Goal: Task Accomplishment & Management: Manage account settings

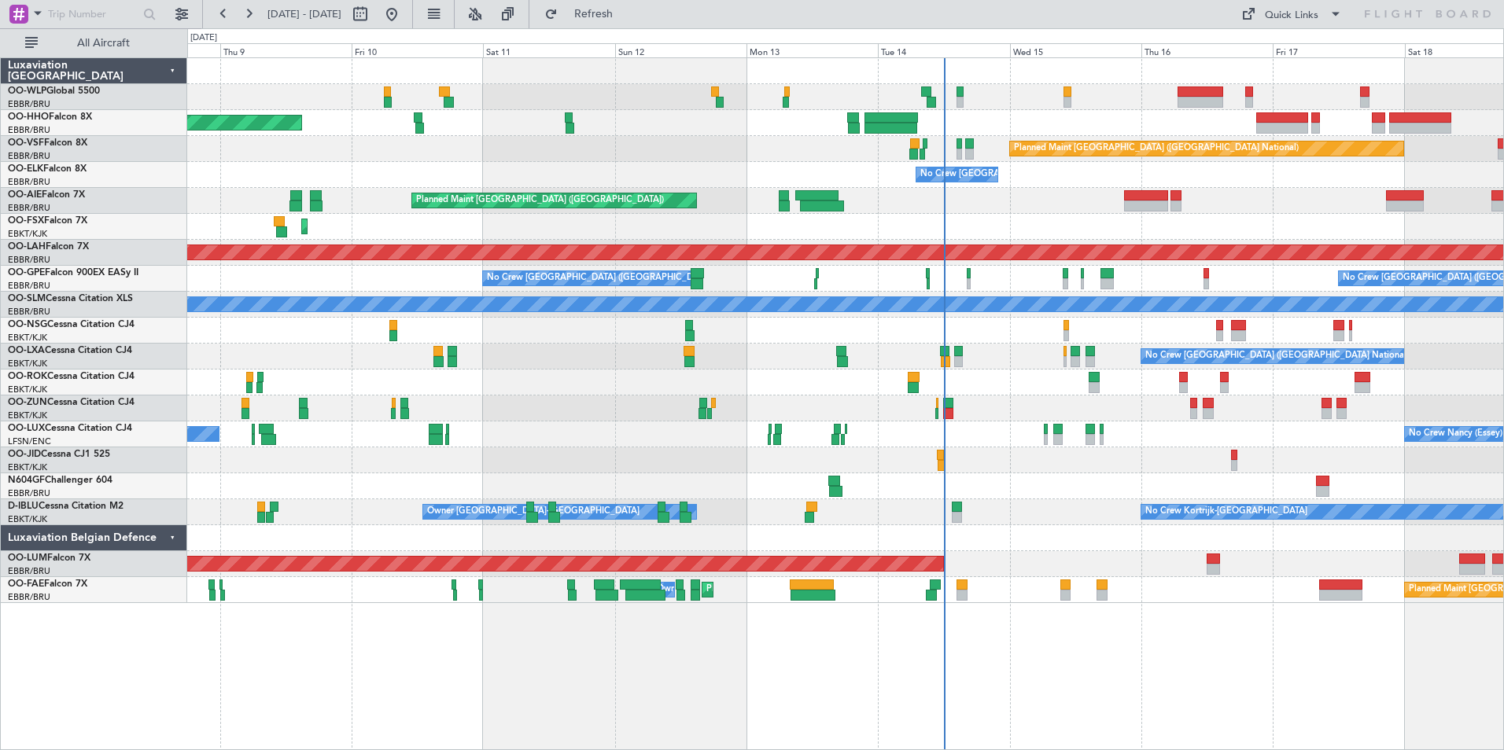
click at [621, 374] on div "Planned Maint Geneva (Cointrin) Planned Maint [GEOGRAPHIC_DATA] ([GEOGRAPHIC_DA…" at bounding box center [845, 330] width 1316 height 545
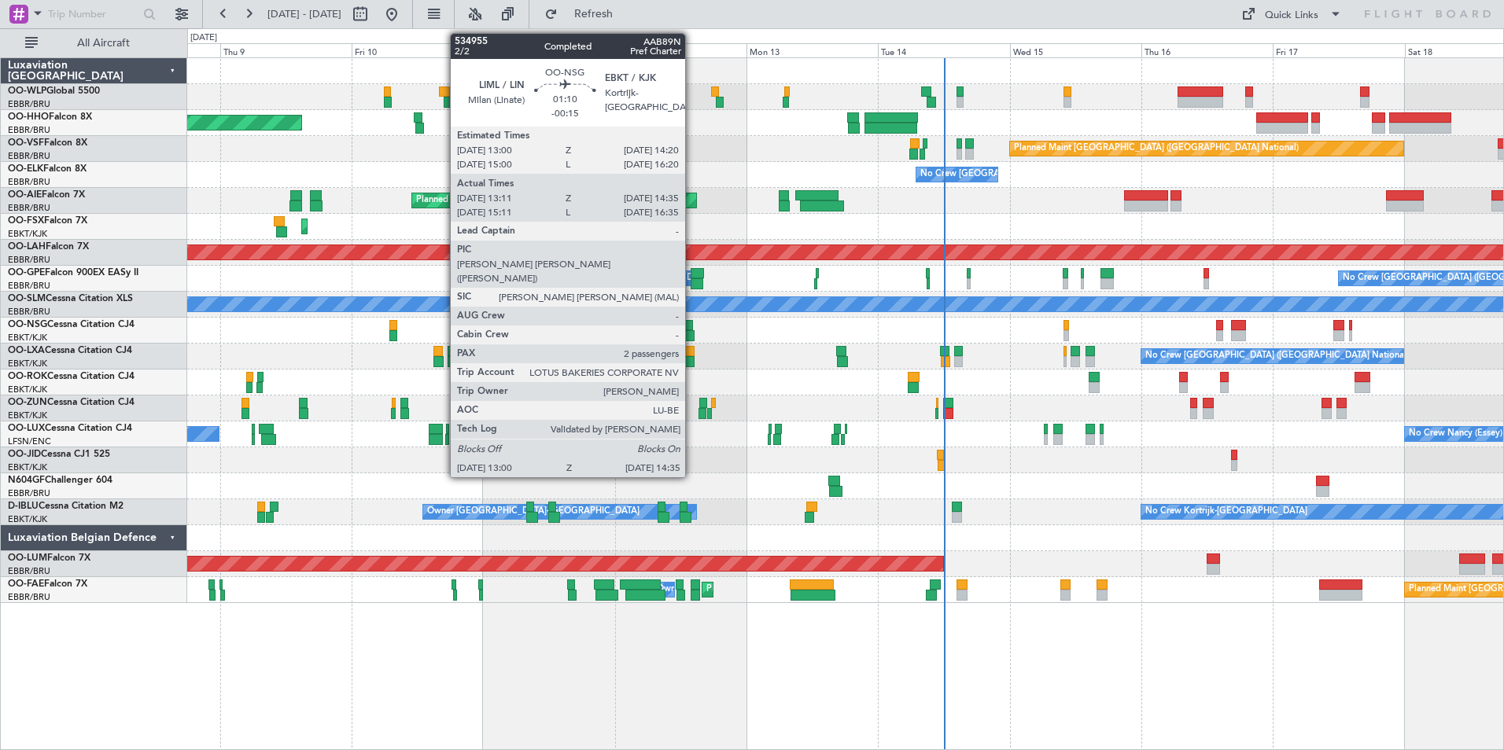
click at [692, 331] on div at bounding box center [689, 335] width 9 height 11
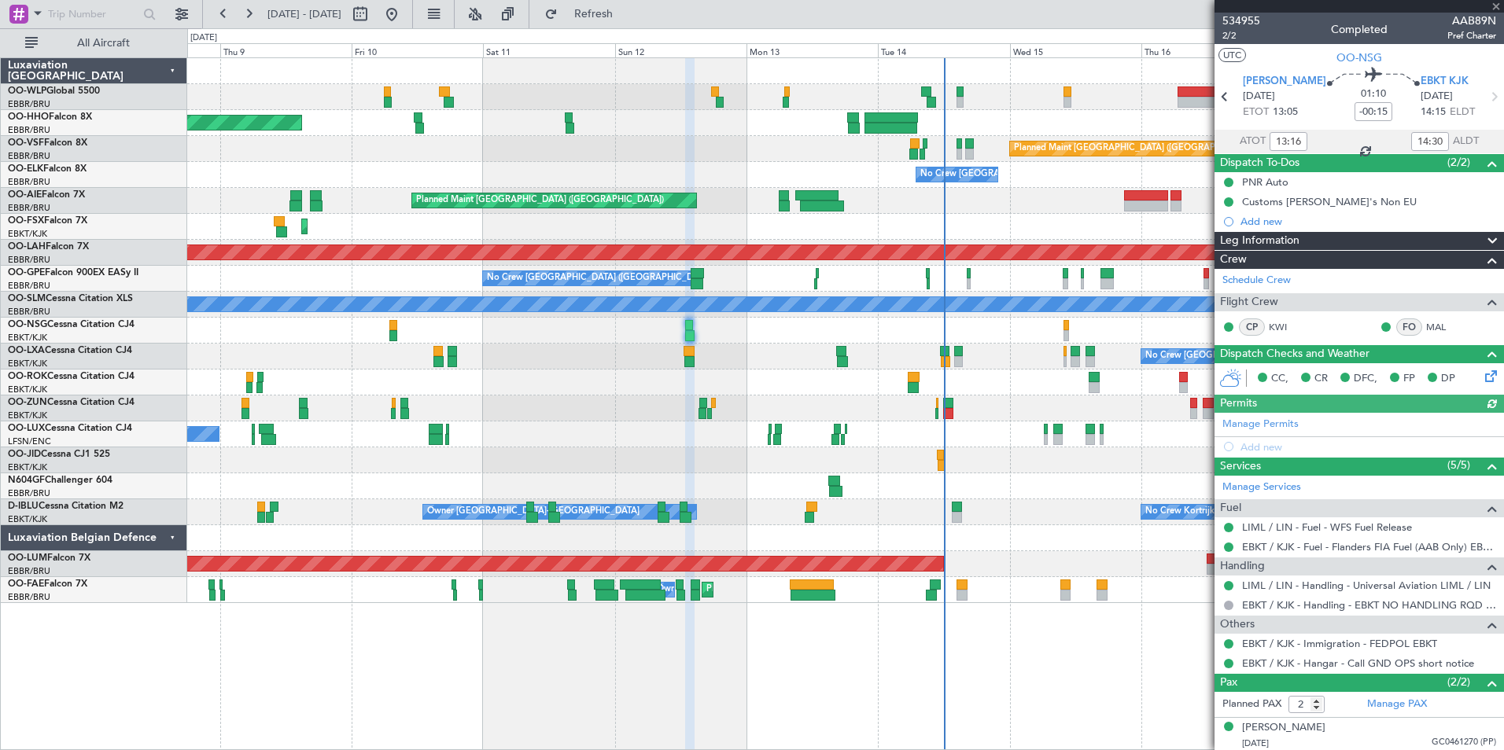
scroll to position [38, 0]
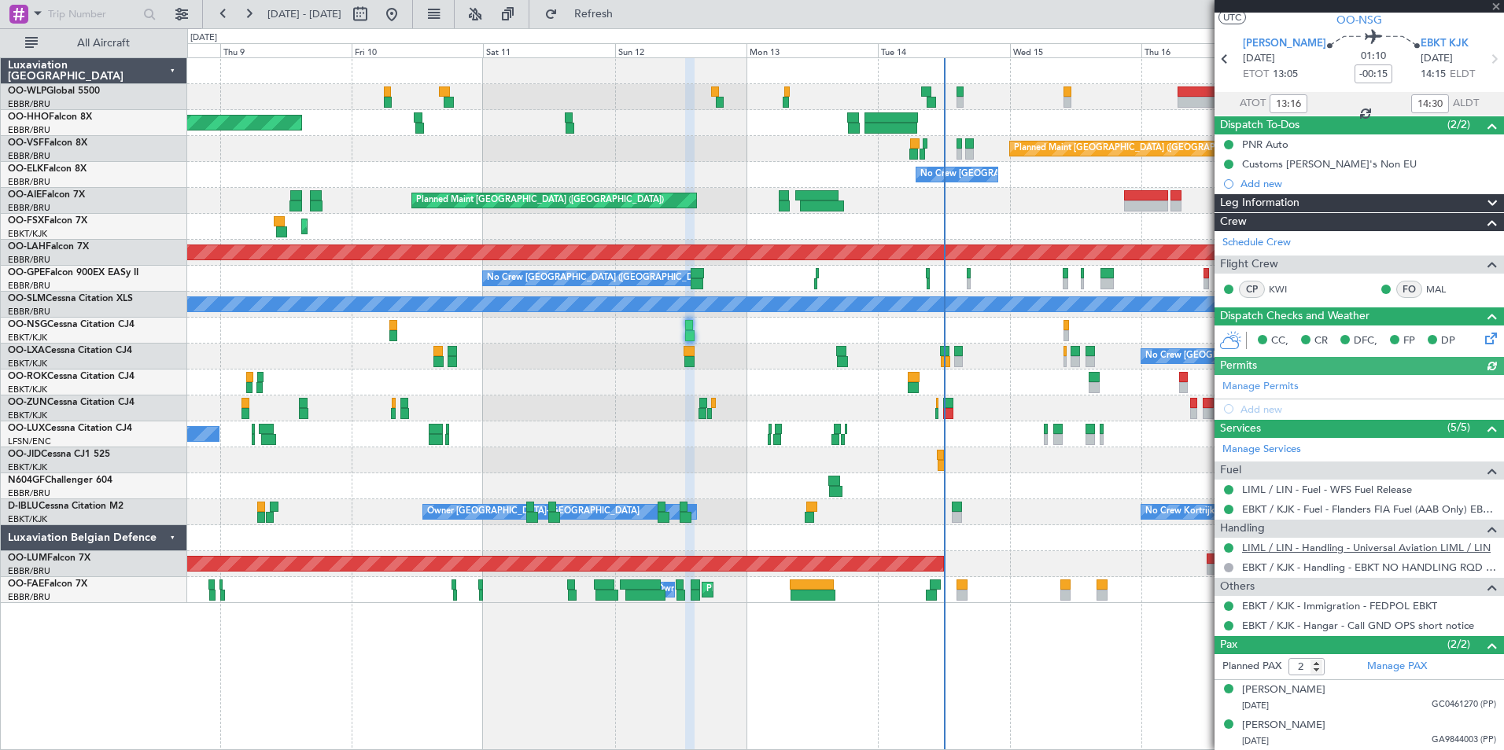
click at [1283, 547] on link "LIML / LIN - Handling - Universal Aviation LIML / LIN" at bounding box center [1366, 547] width 249 height 13
click at [1307, 543] on link "LIML / LIN - Handling - Universal Aviation LIML / LIN" at bounding box center [1366, 547] width 249 height 13
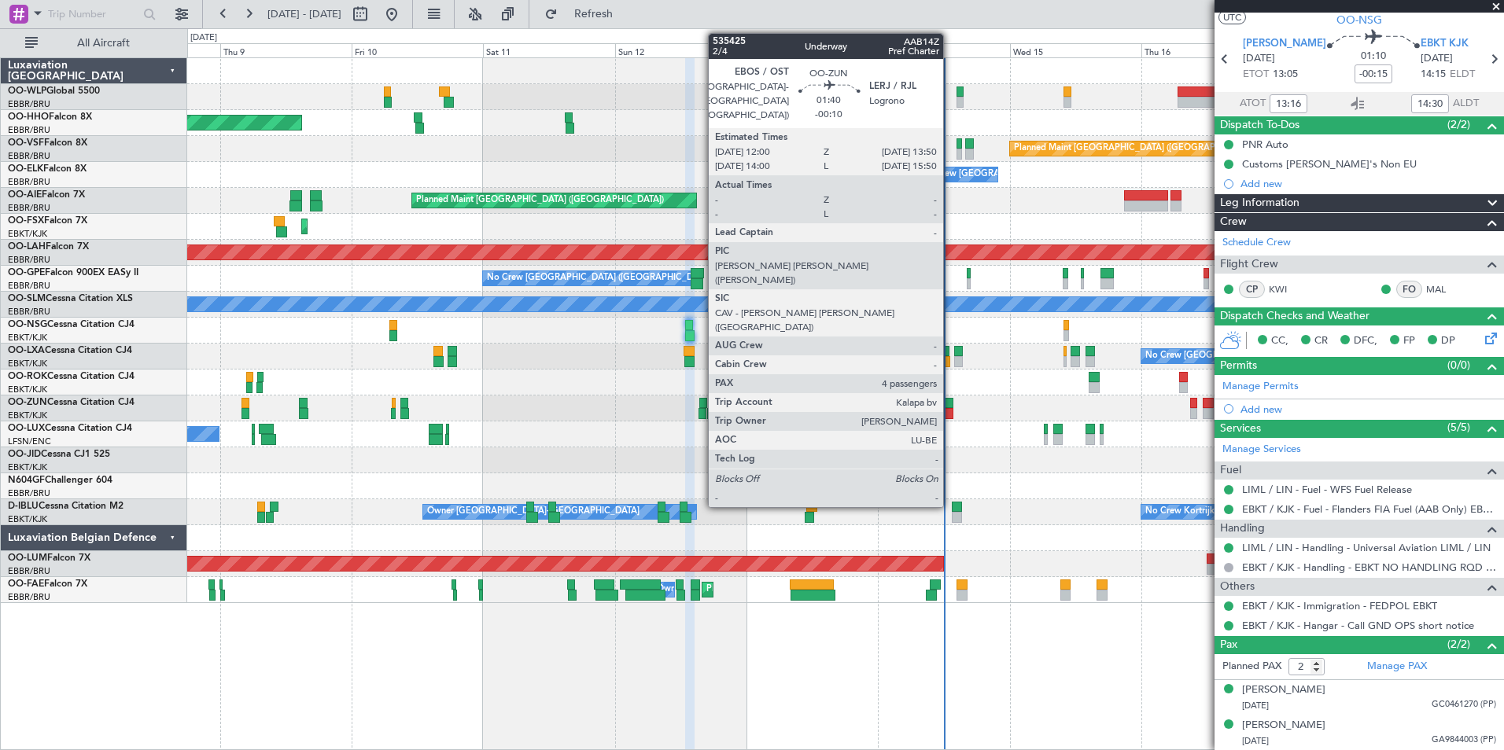
click at [950, 411] on div at bounding box center [948, 413] width 10 height 11
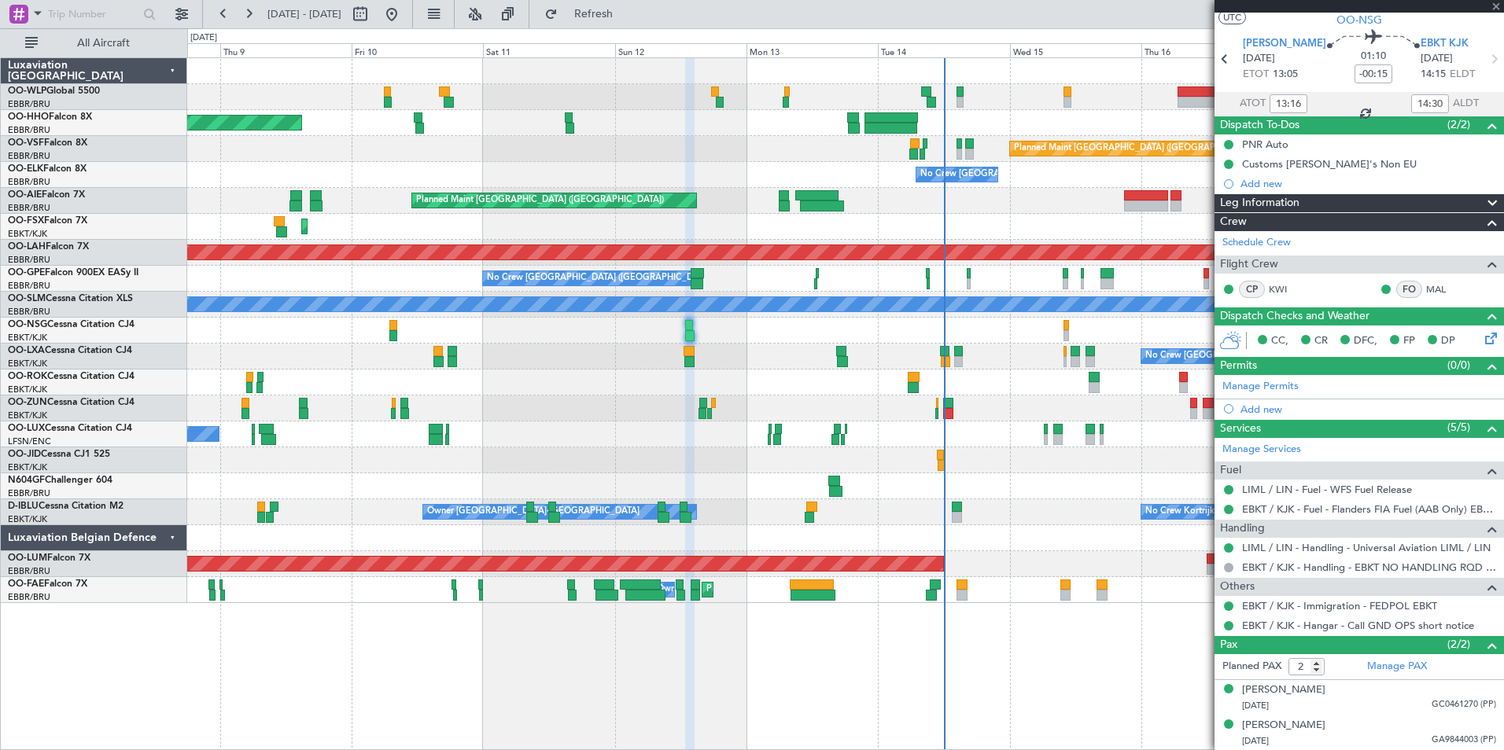
type input "-00:10"
type input "4"
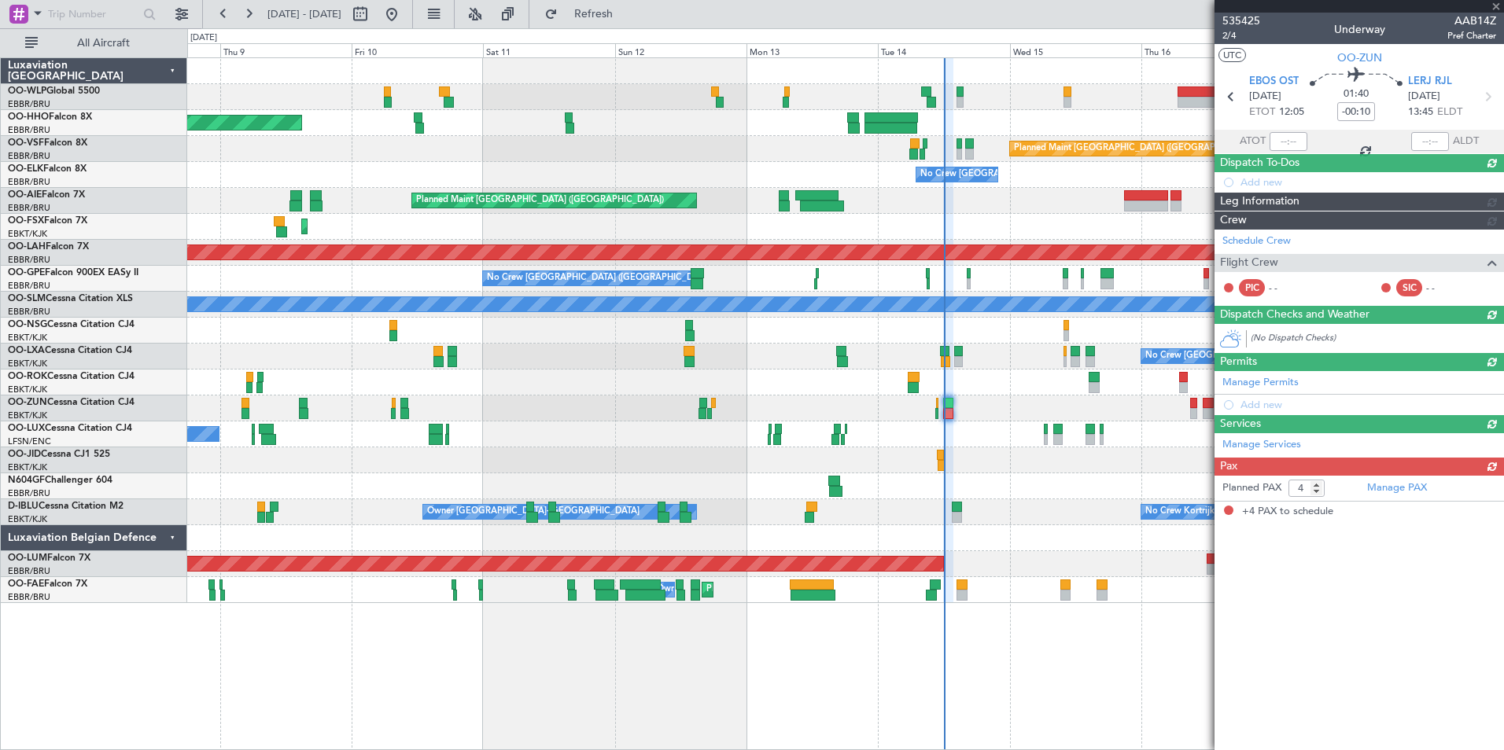
scroll to position [0, 0]
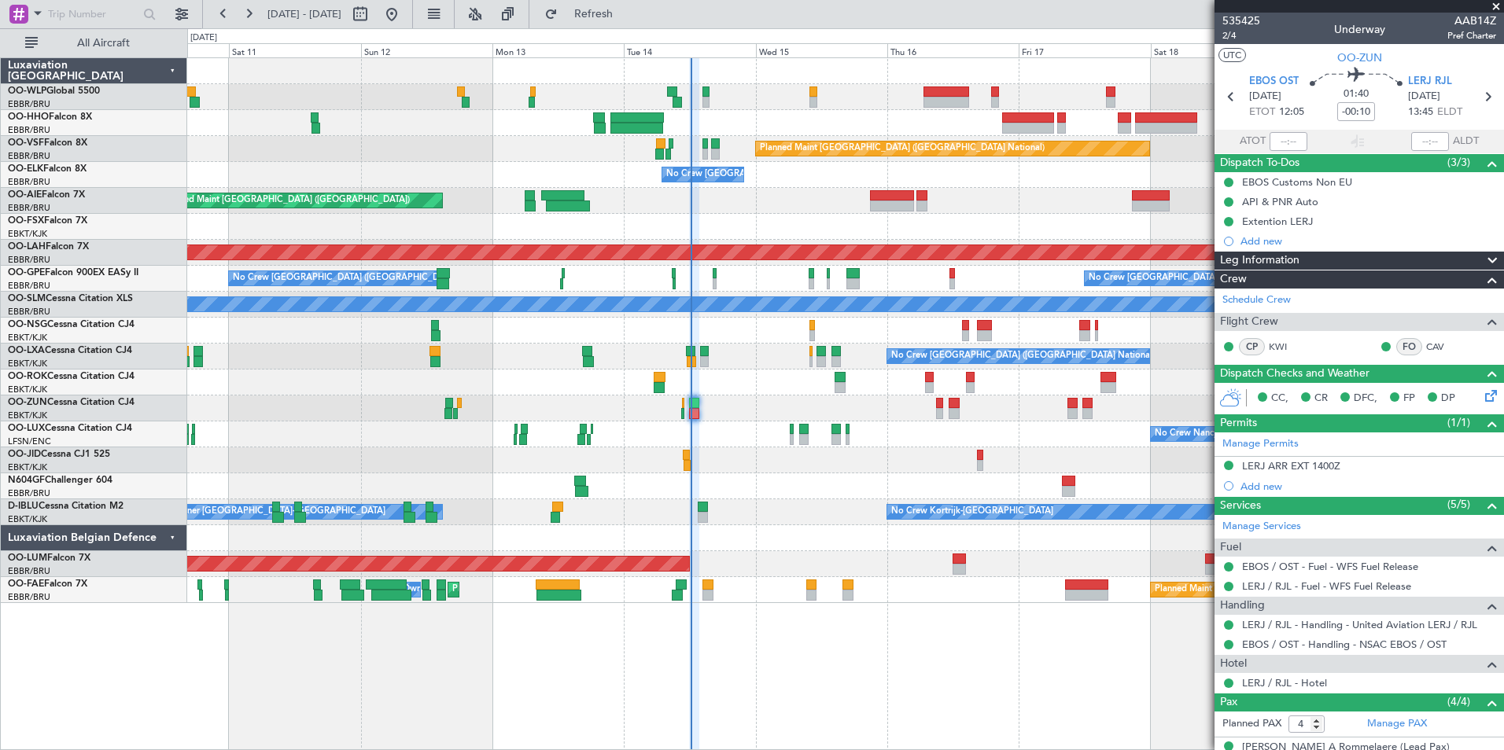
click at [678, 133] on div "Planned Maint Geneva (Cointrin) Planned Maint Brussels (Brussels National) No C…" at bounding box center [845, 330] width 1316 height 545
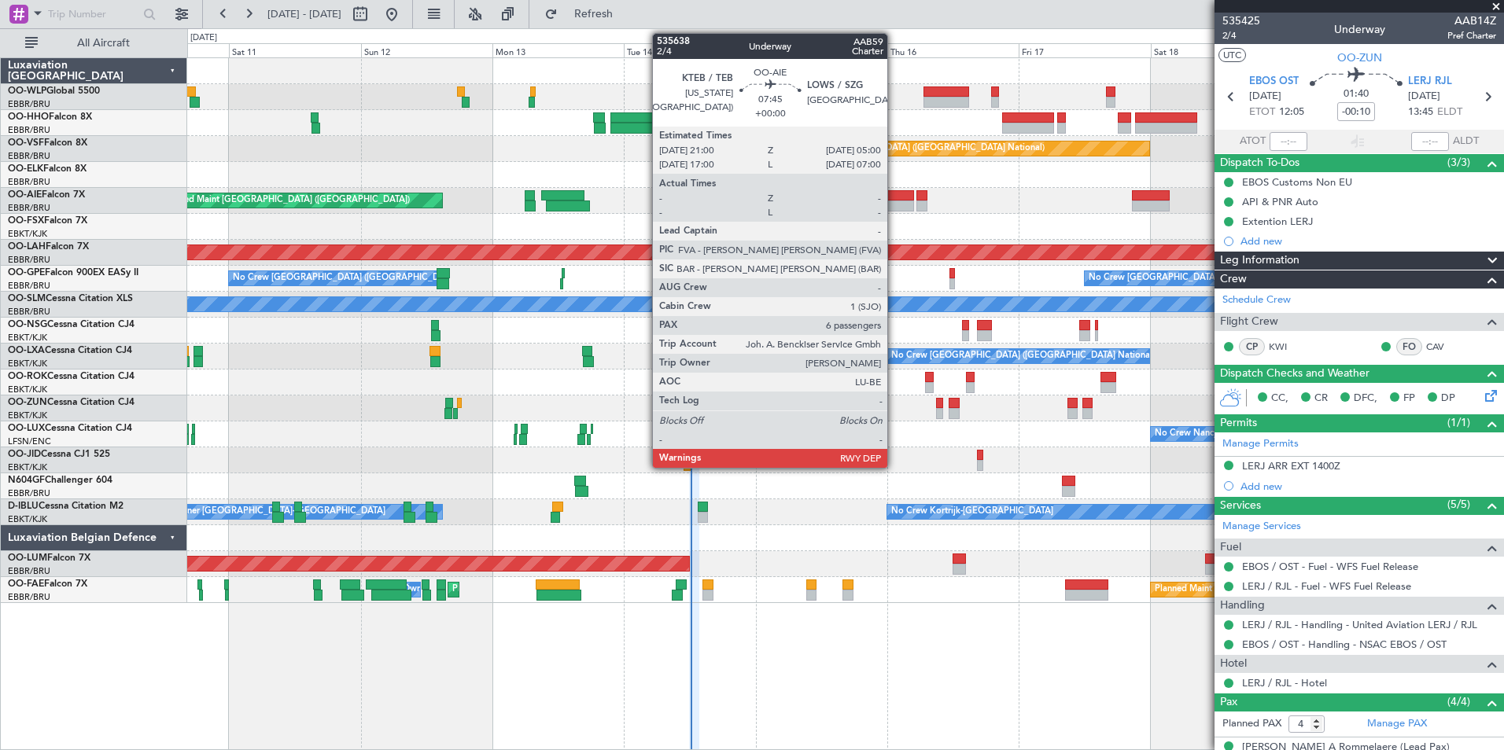
click at [894, 201] on div at bounding box center [892, 206] width 44 height 11
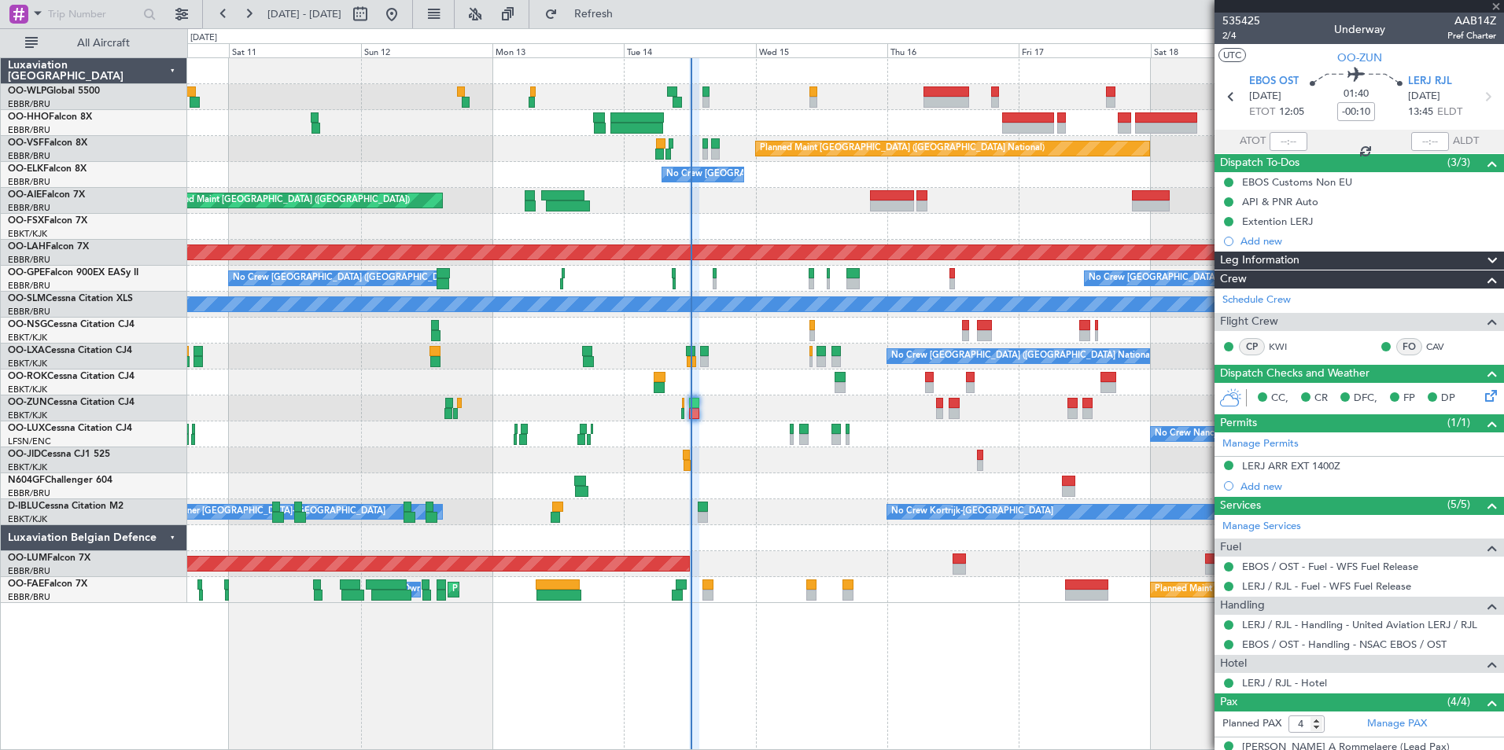
type input "6"
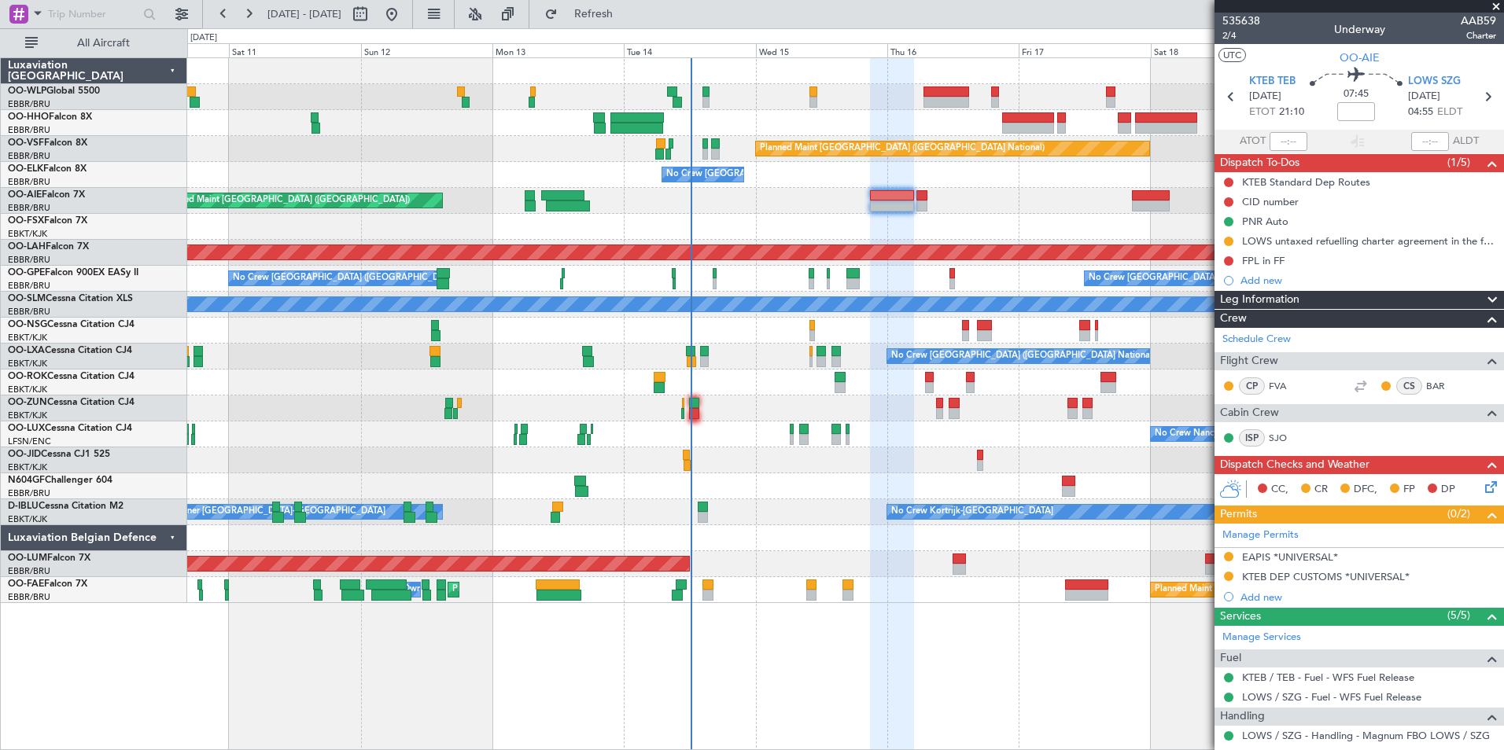
scroll to position [310, 0]
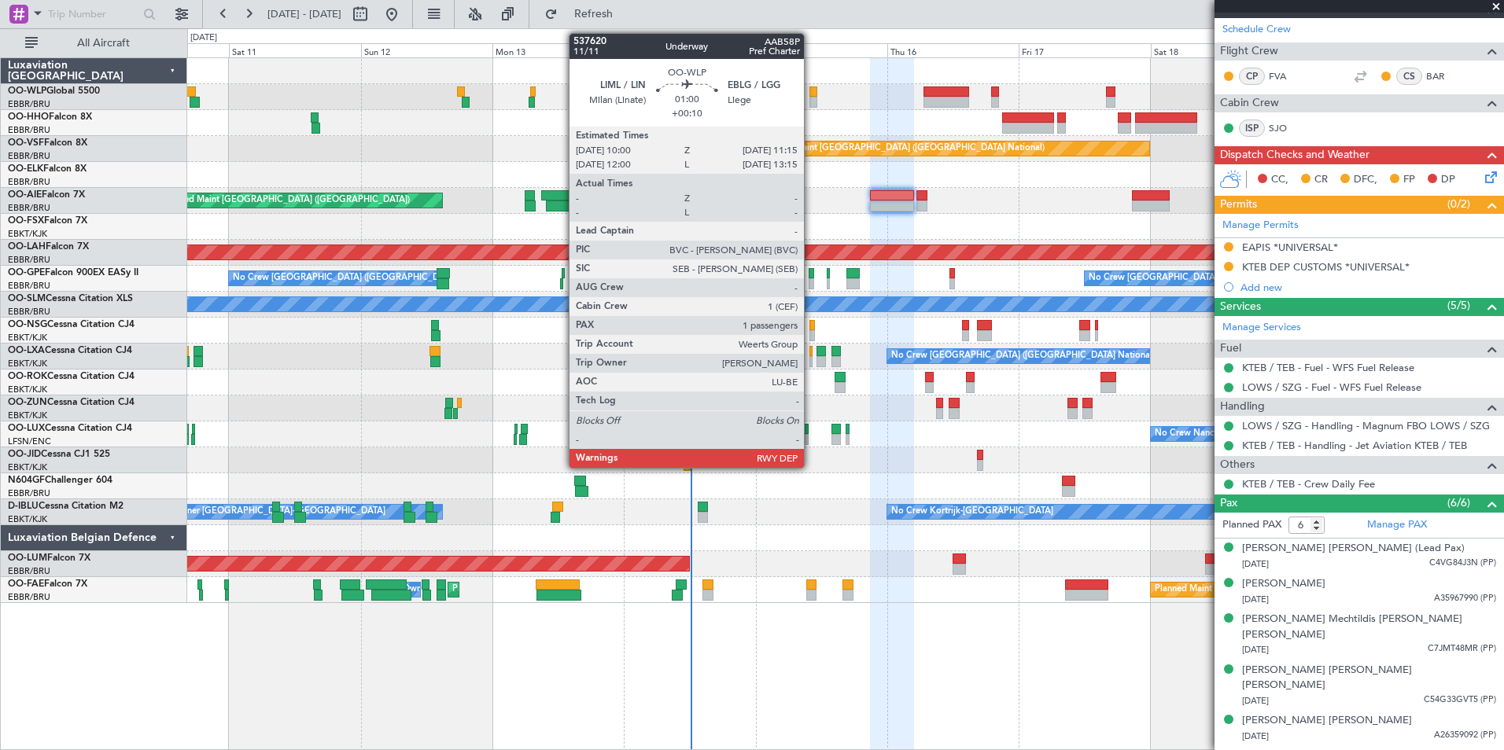
click at [811, 98] on div at bounding box center [812, 102] width 7 height 11
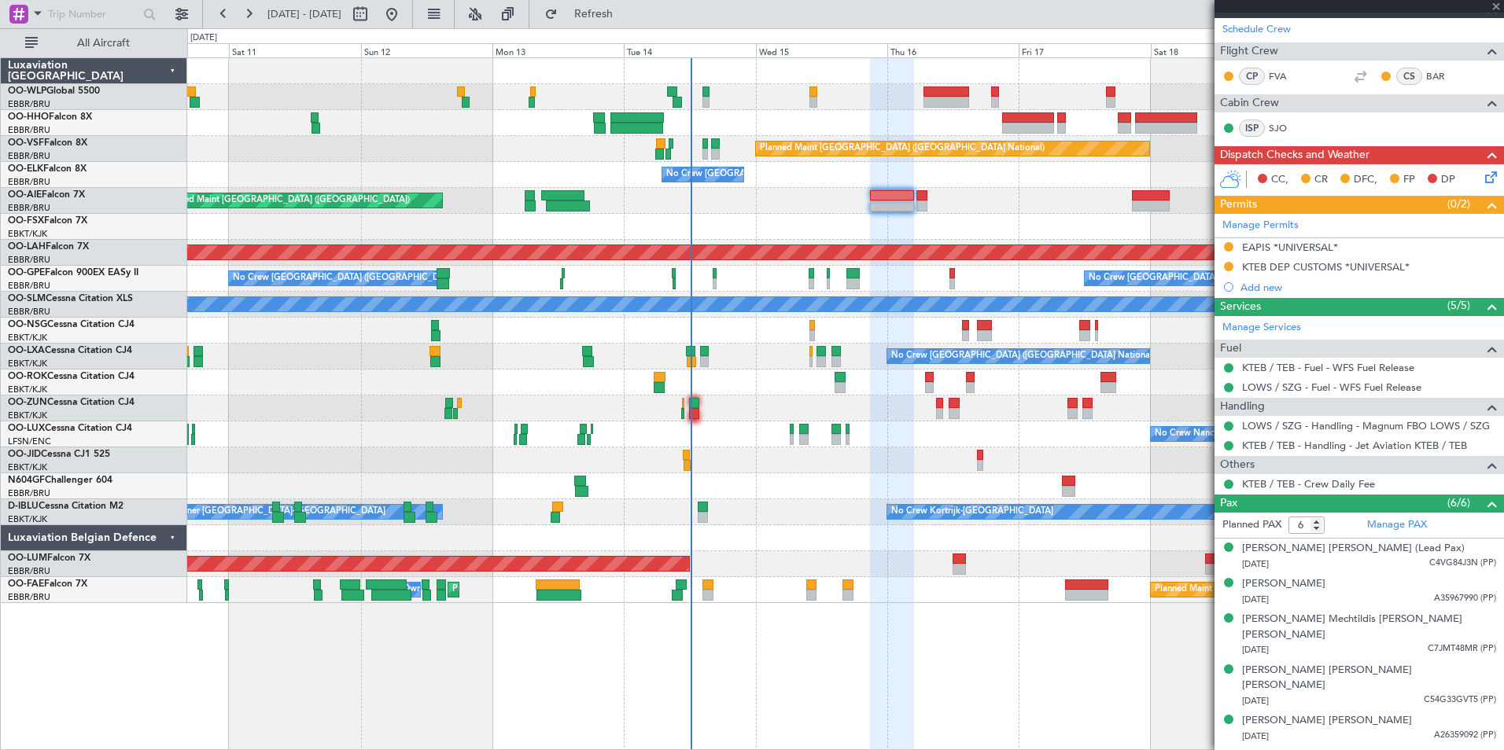
type input "+00:10"
type input "1"
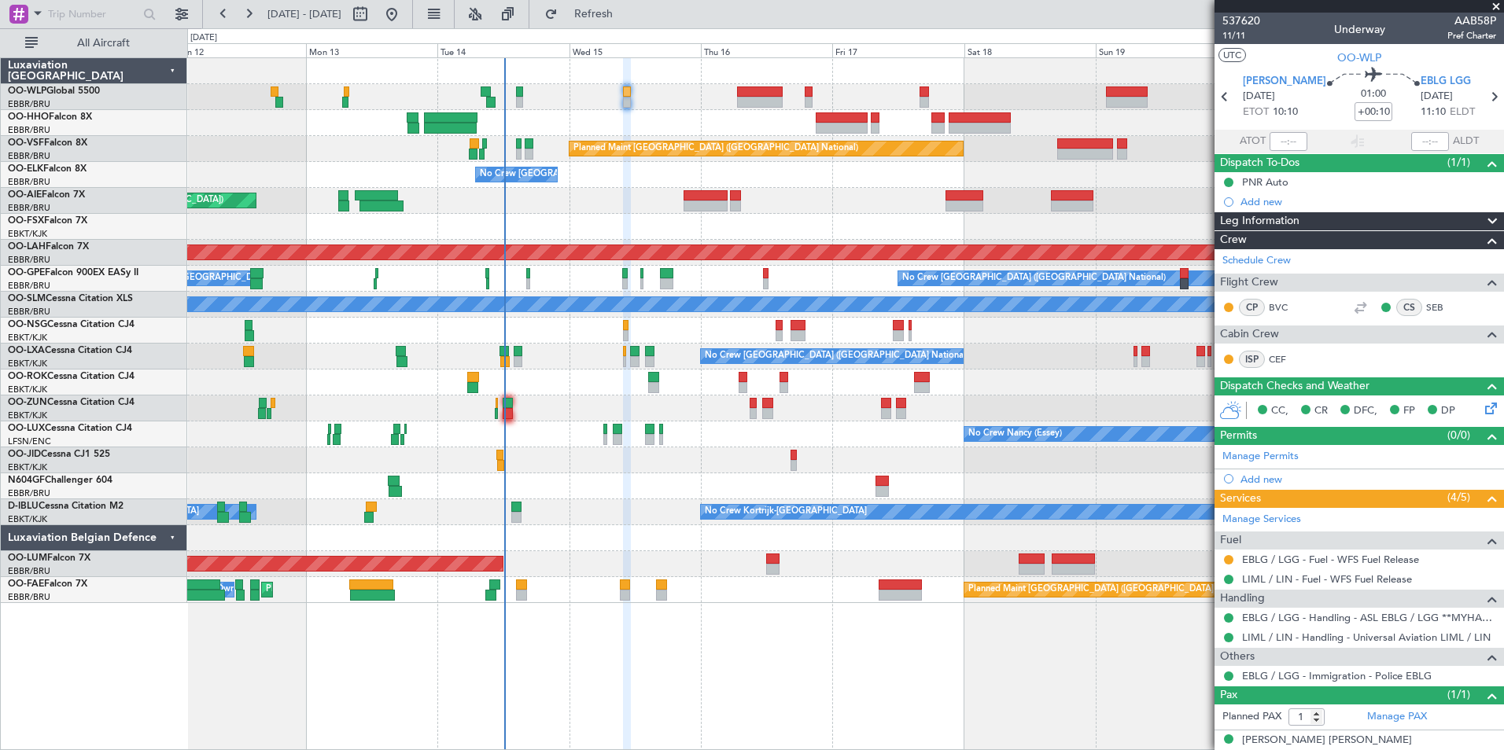
click at [886, 79] on div at bounding box center [845, 71] width 1316 height 26
click at [895, 79] on div at bounding box center [845, 71] width 1316 height 26
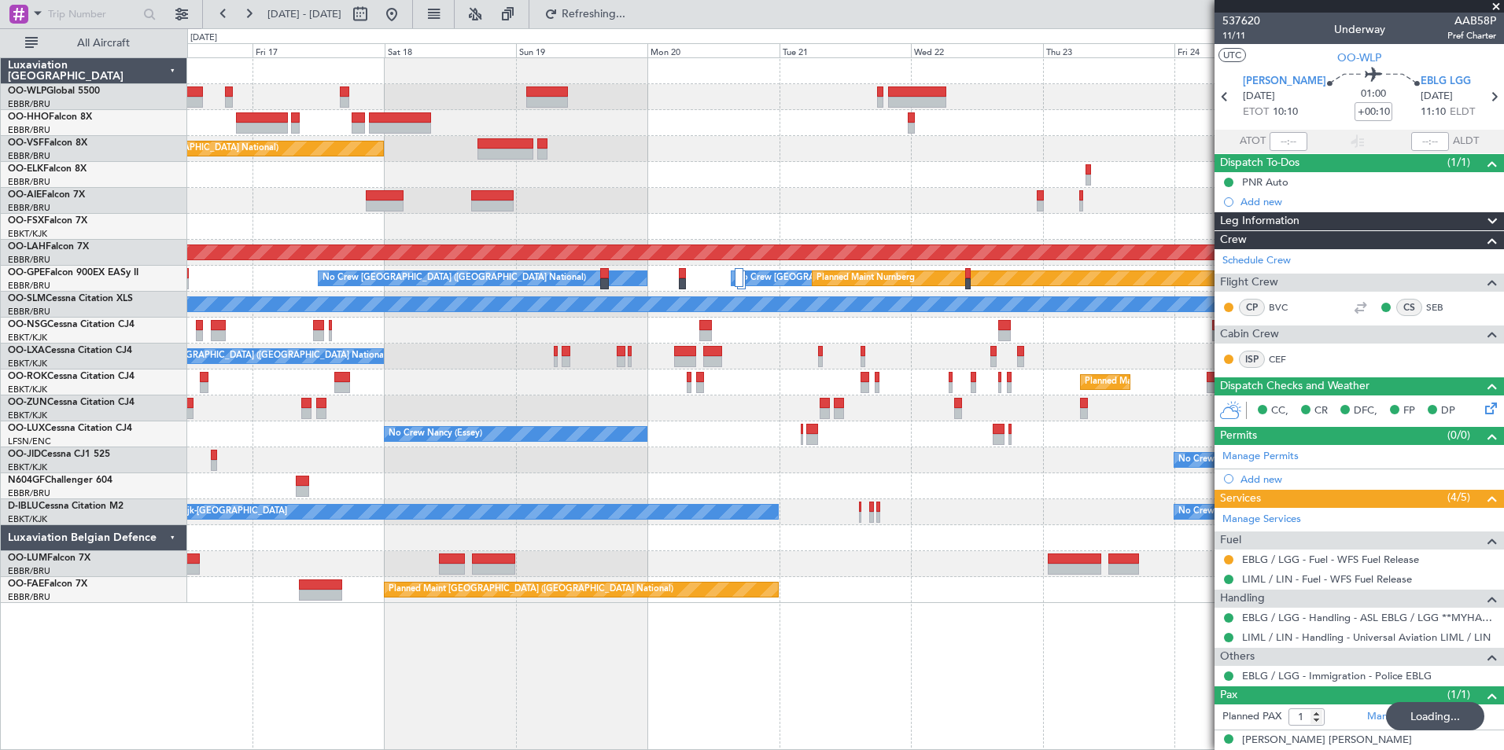
click at [686, 76] on div "Planned Maint Brussels (Brussels National) No Crew Brussels (Brussels National)…" at bounding box center [845, 330] width 1316 height 545
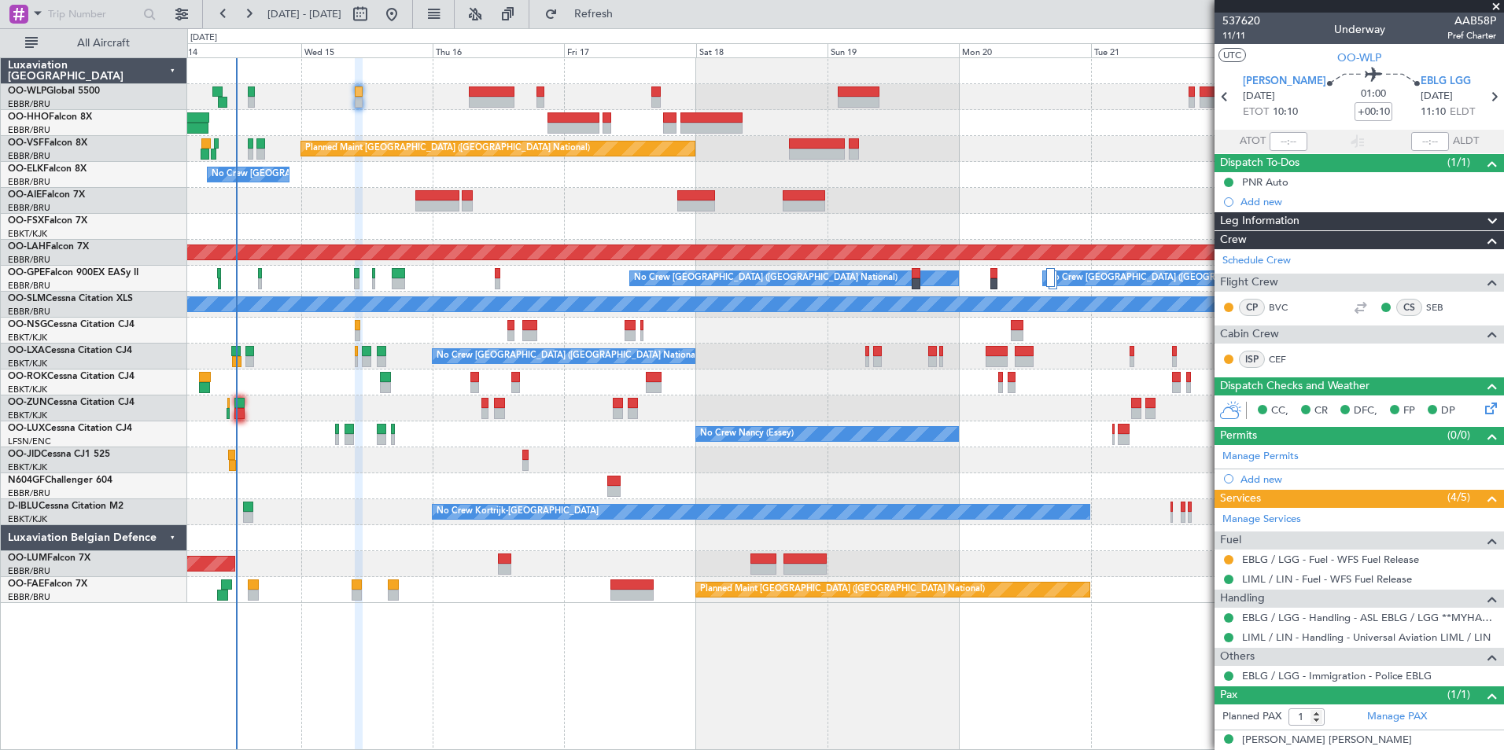
click at [727, 331] on div at bounding box center [845, 331] width 1316 height 26
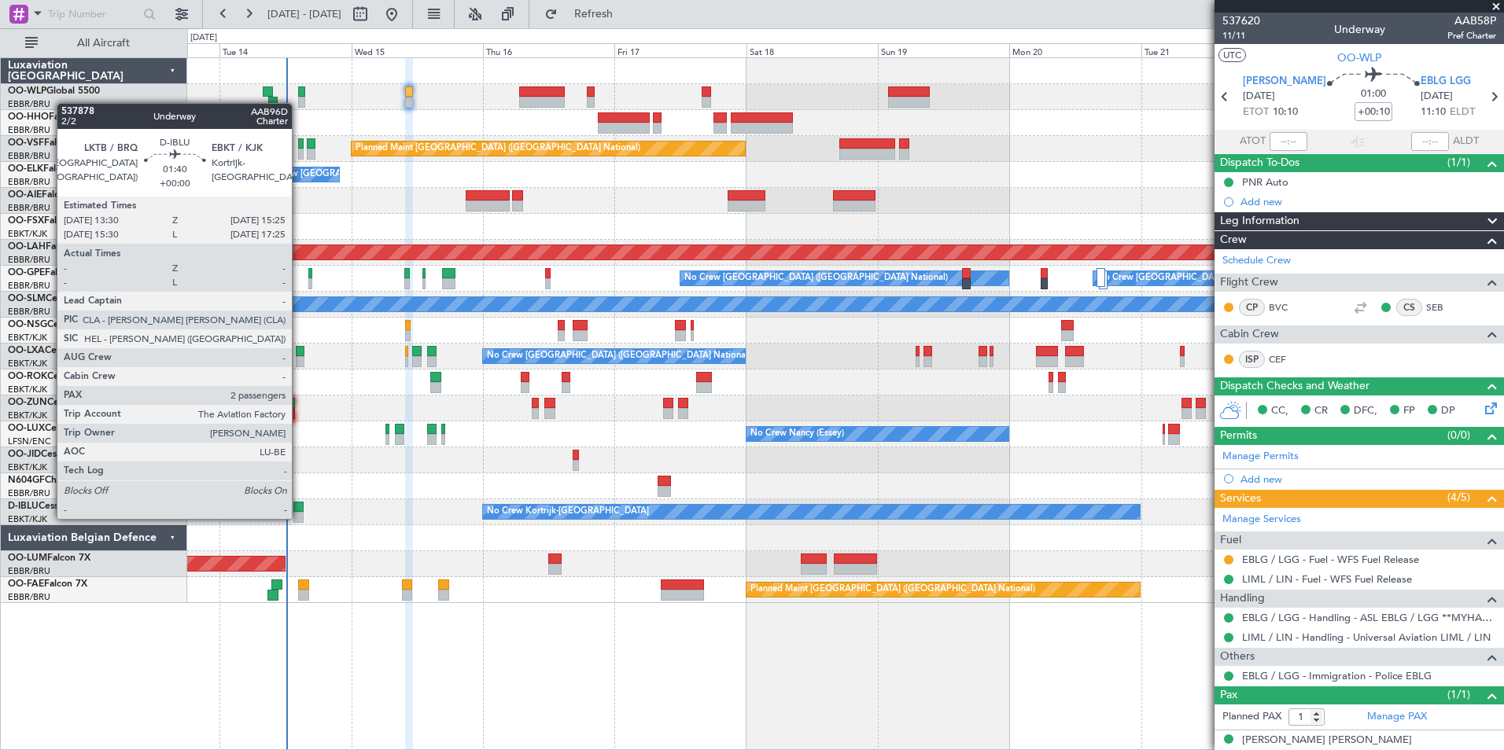
click at [299, 517] on div at bounding box center [298, 517] width 11 height 11
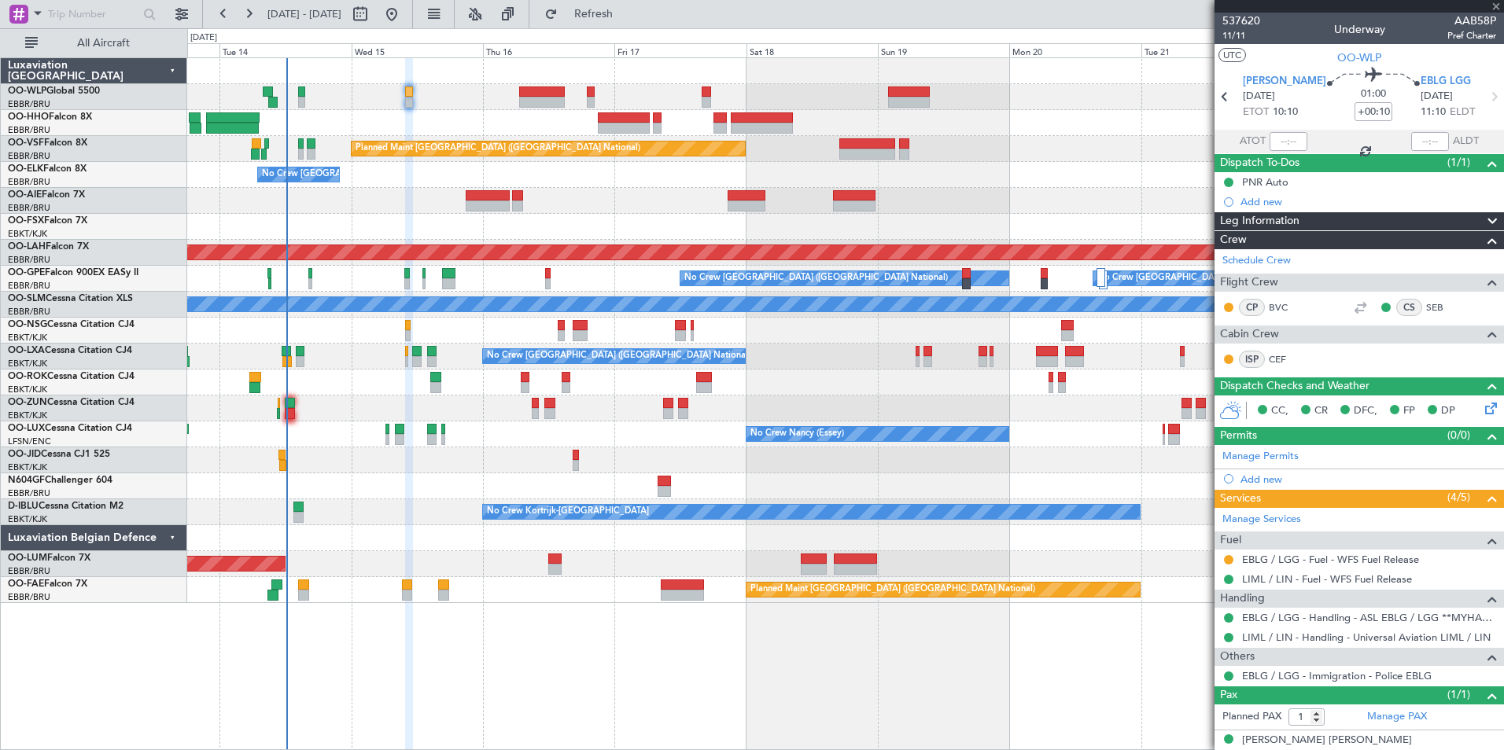
type input "2"
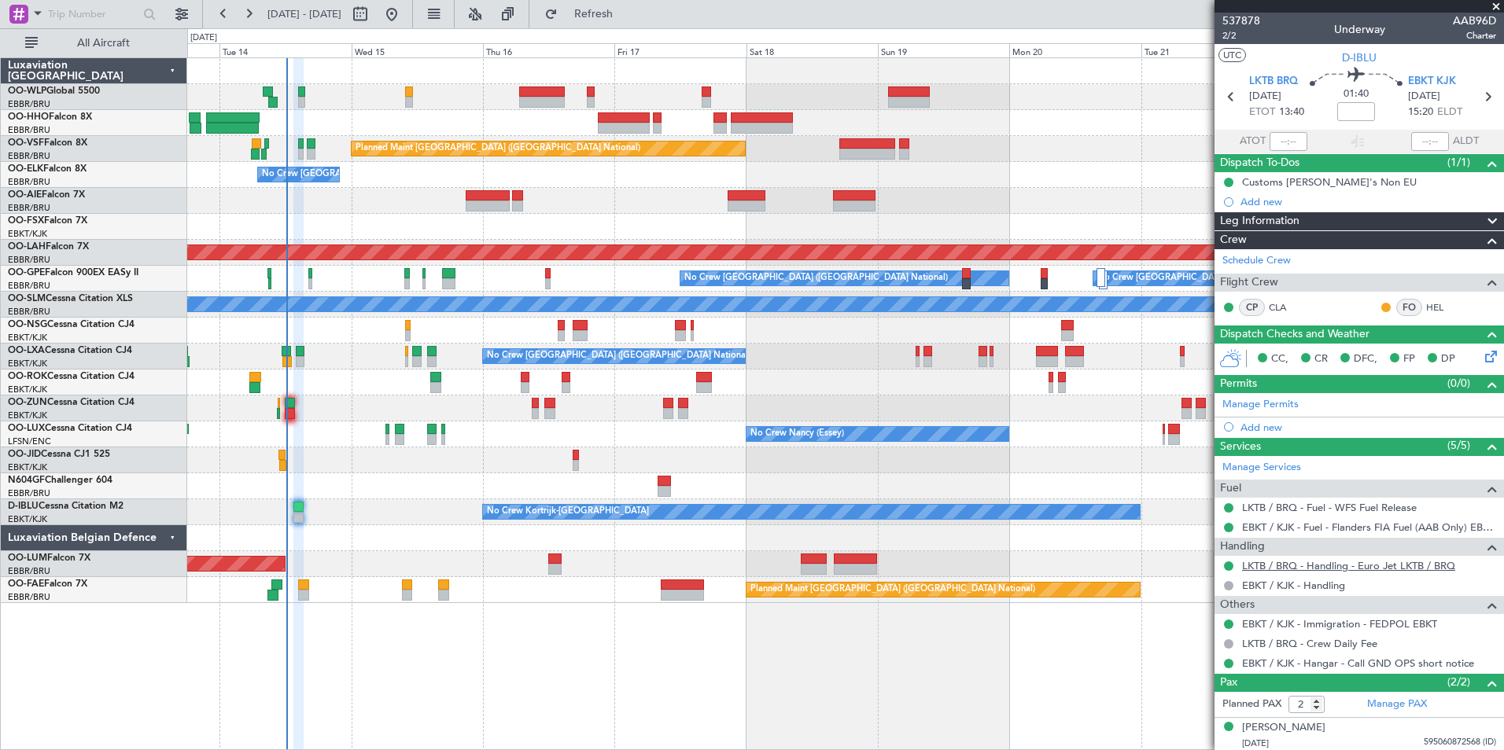
click at [1358, 562] on link "LKTB / BRQ - Handling - Euro Jet LKTB / BRQ" at bounding box center [1348, 565] width 213 height 13
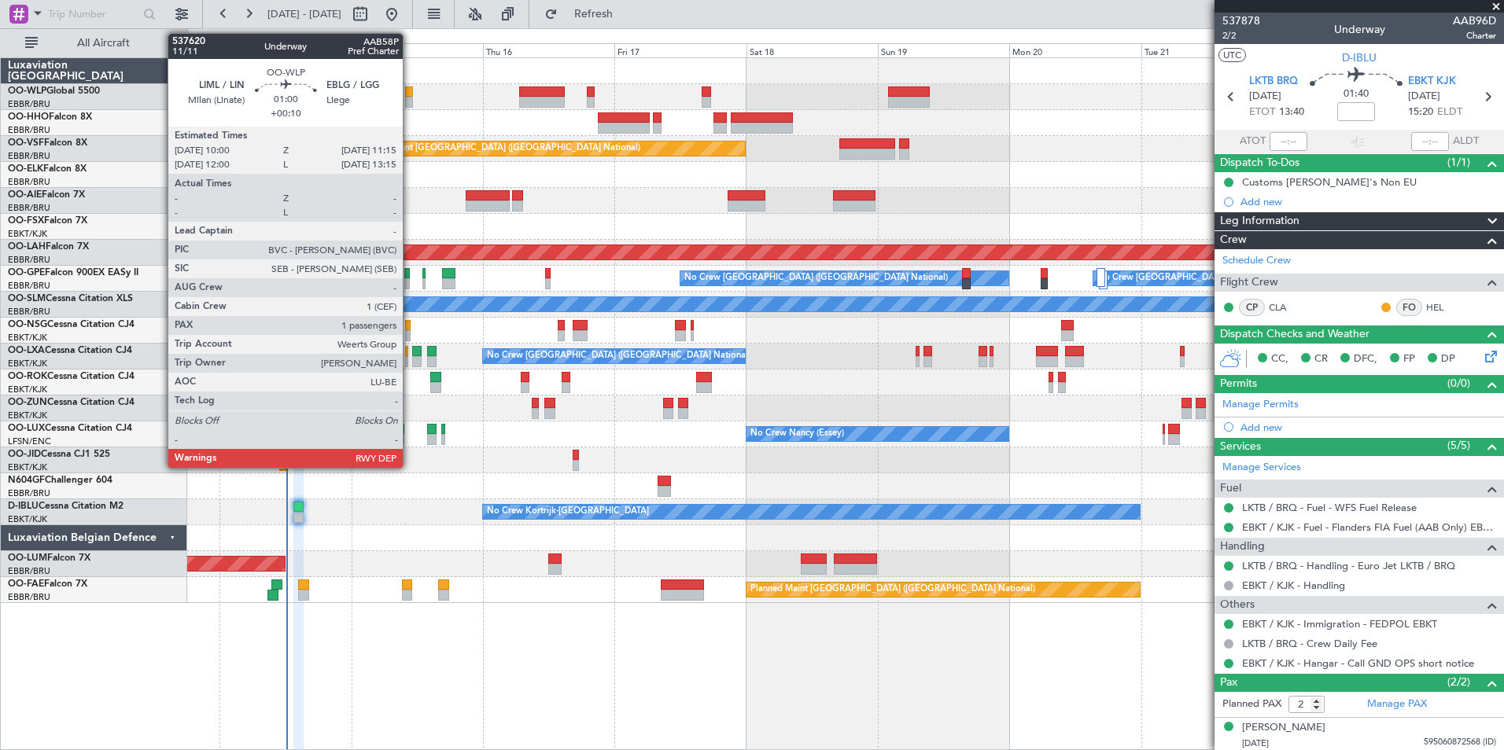
click at [410, 97] on div at bounding box center [408, 102] width 7 height 11
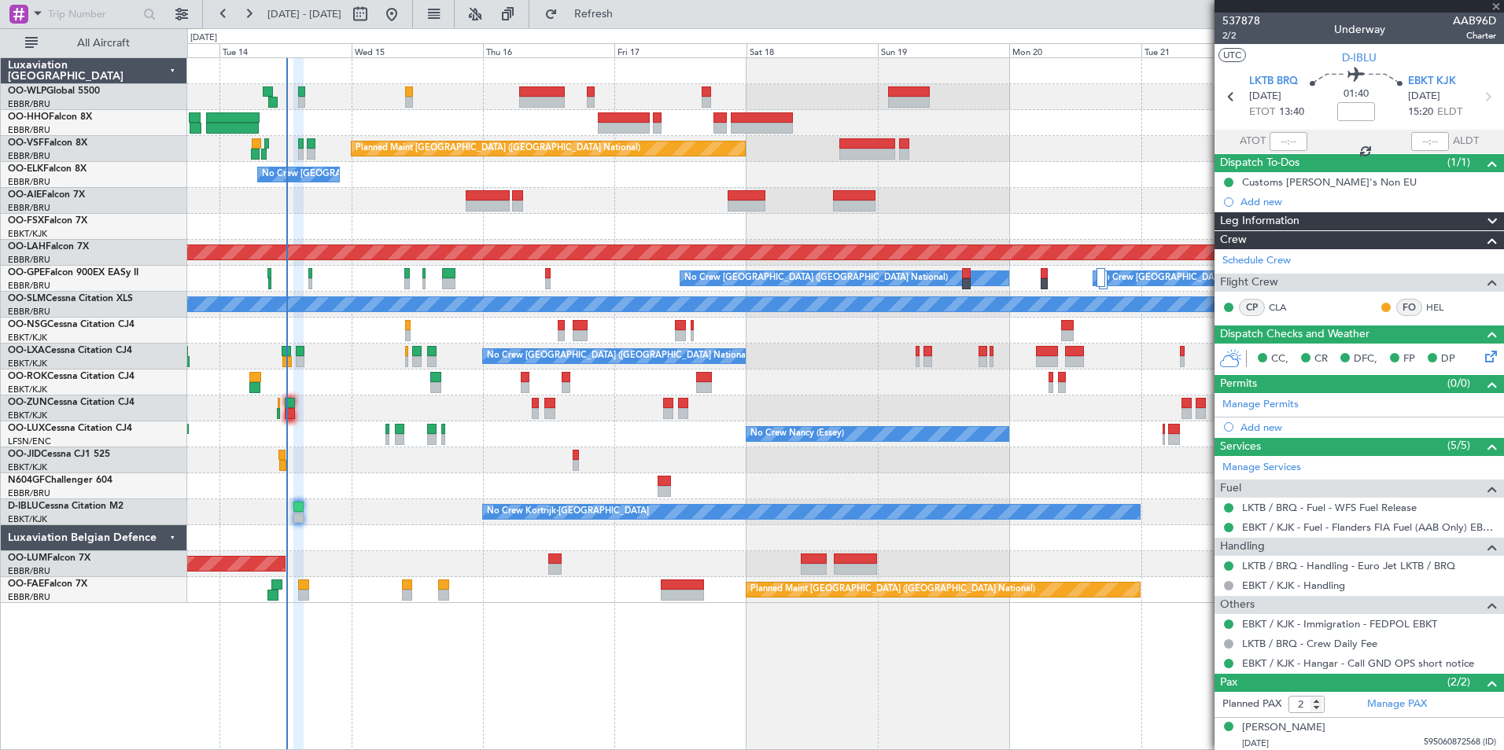
type input "+00:10"
type input "1"
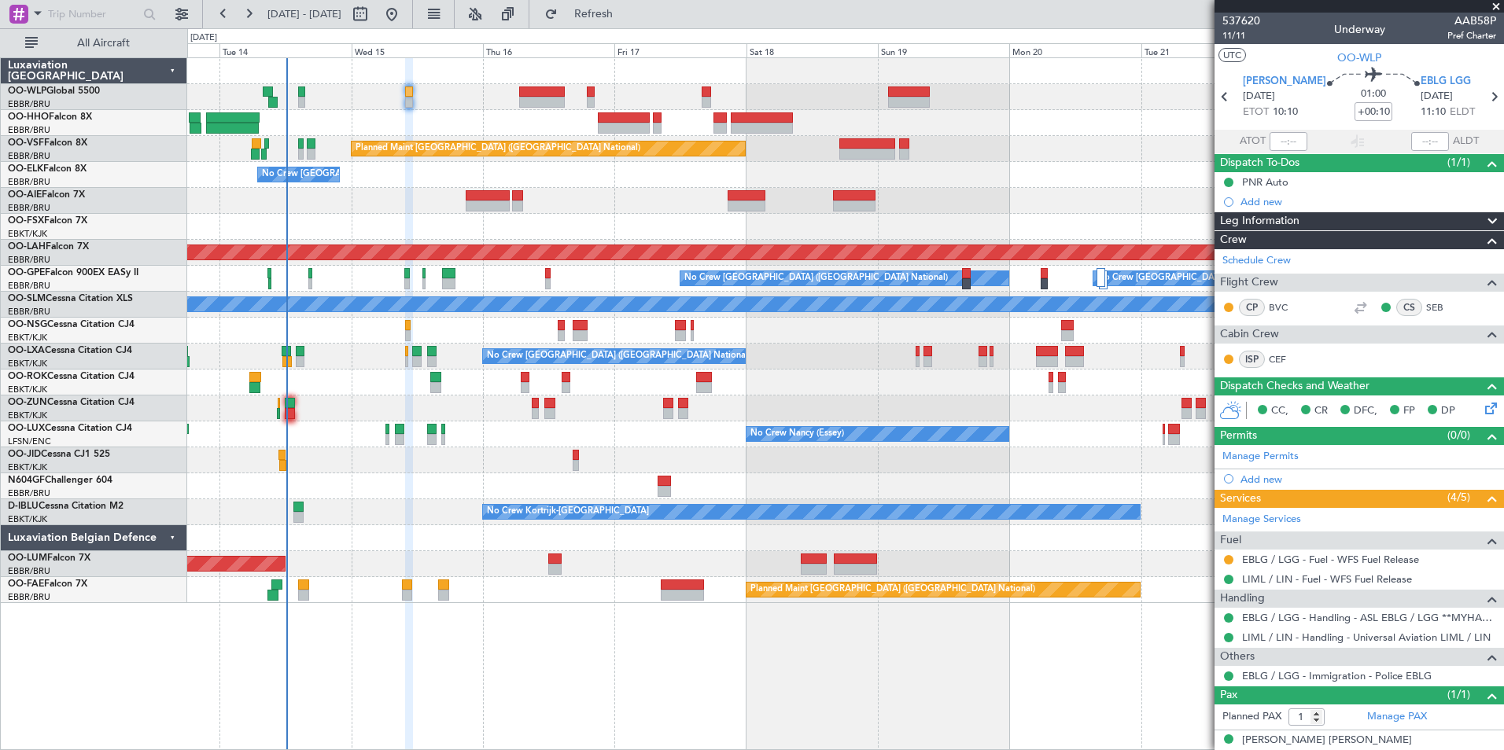
click at [1503, 283] on html "13 Oct 2025 - 23 Oct 2025 Refresh Quick Links All Aircraft Planned Maint Brusse…" at bounding box center [752, 375] width 1504 height 750
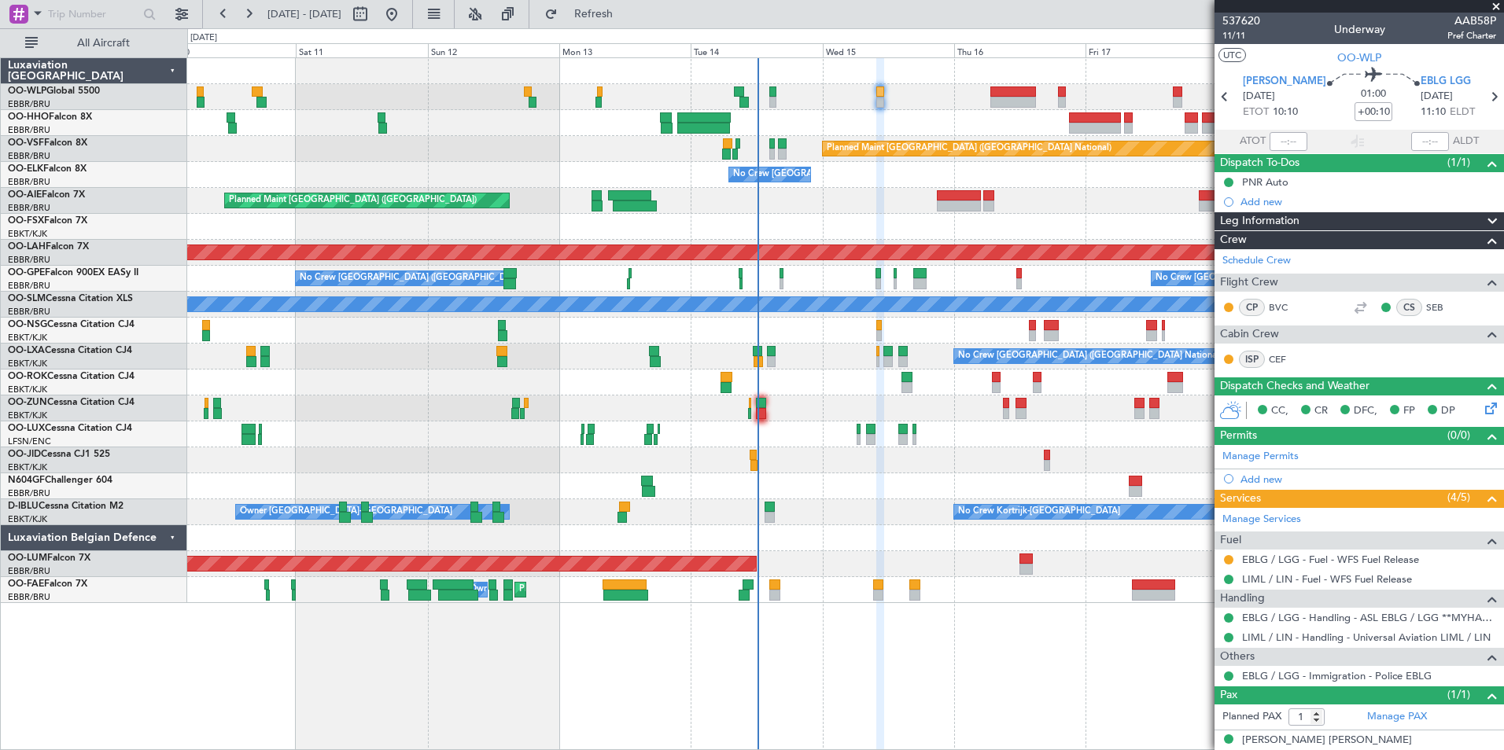
click at [871, 212] on div "Planned Maint Geneva (Cointrin) Planned Maint Brussels (Brussels National) No C…" at bounding box center [845, 330] width 1316 height 545
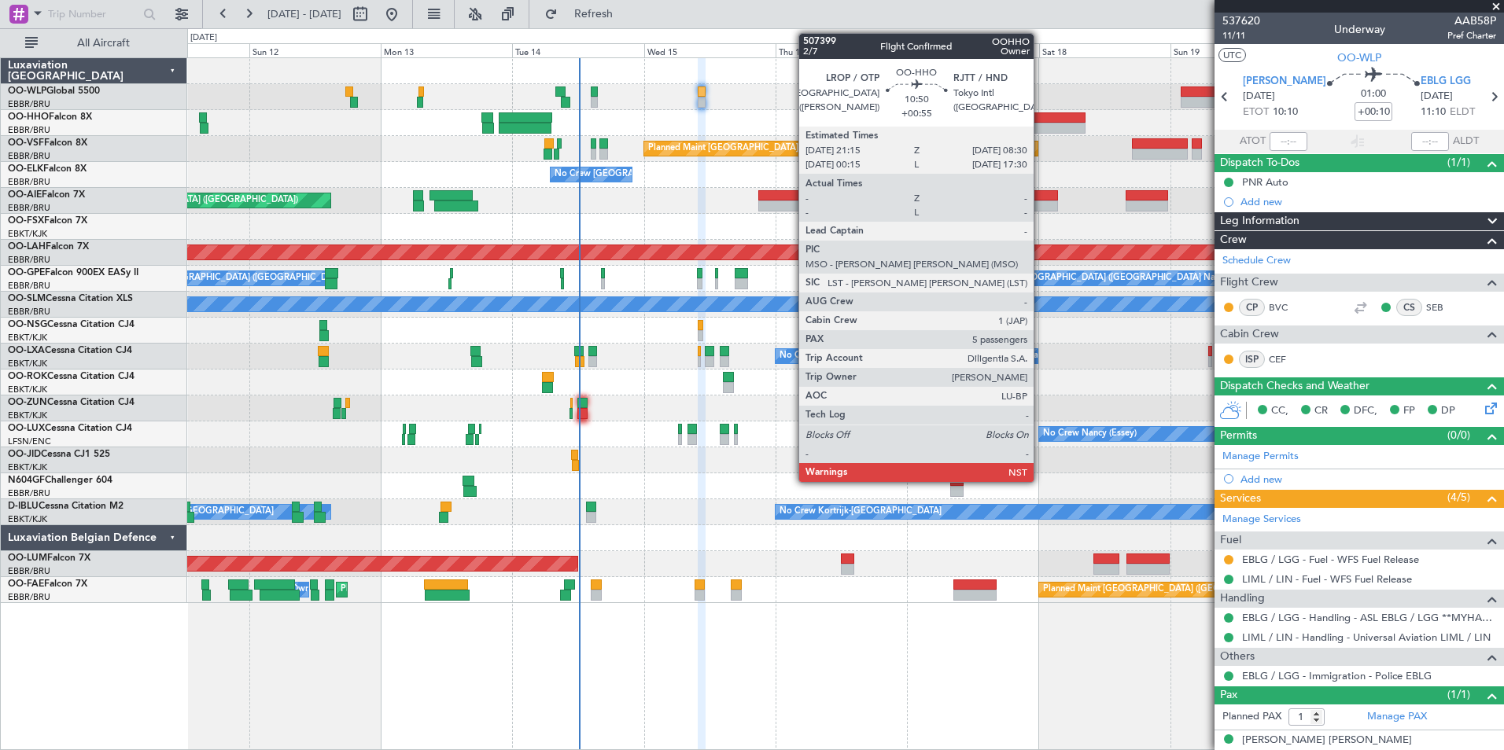
click at [1040, 124] on div at bounding box center [1054, 128] width 62 height 11
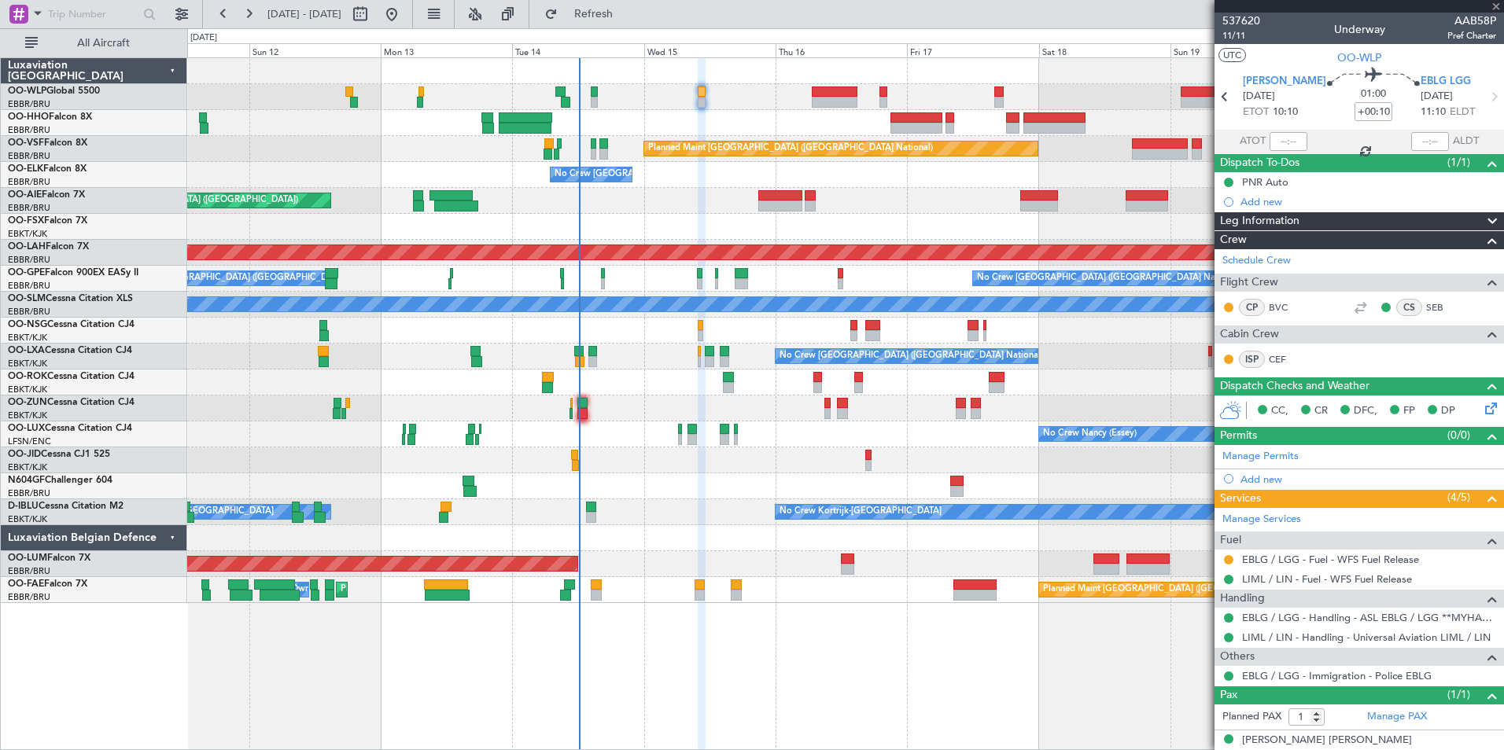
type input "+00:55"
type input "5"
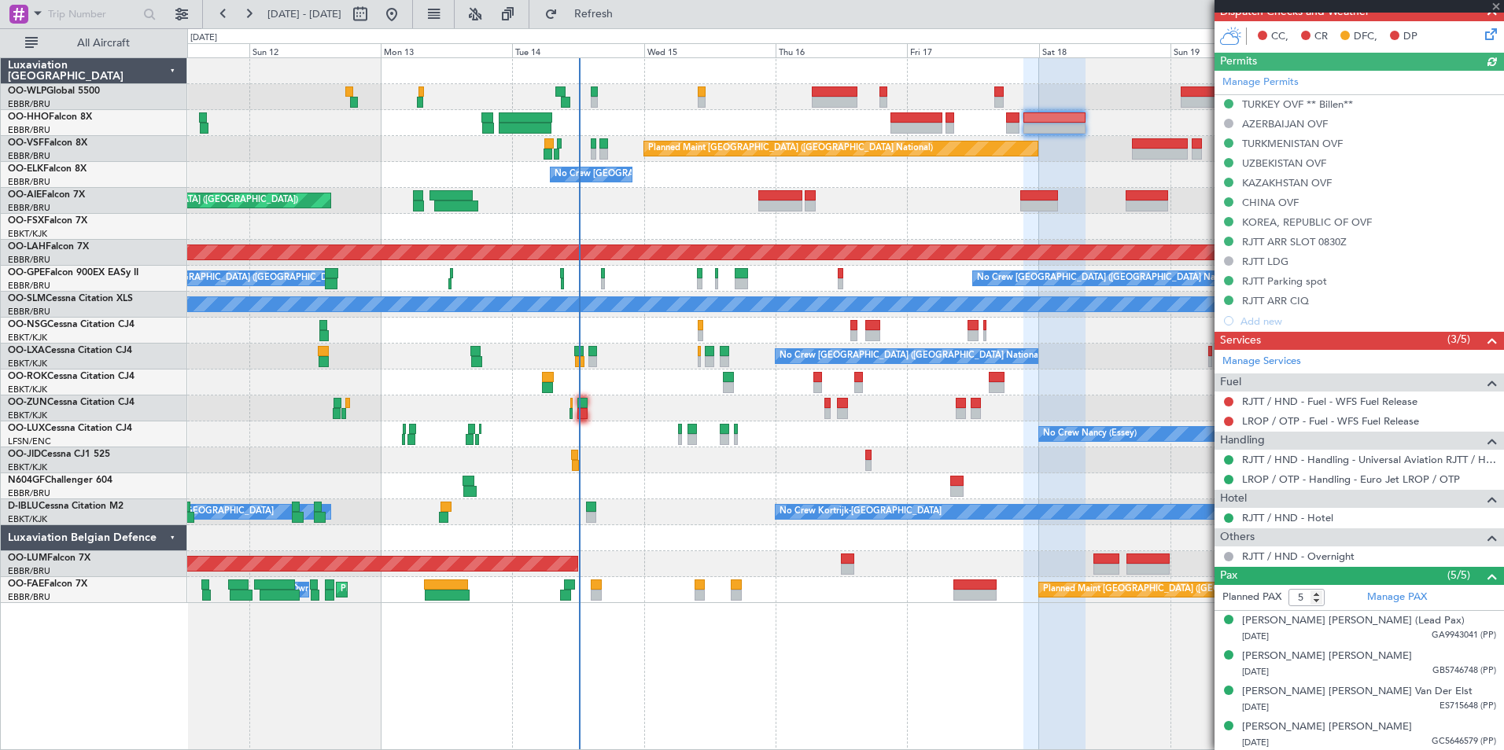
scroll to position [431, 0]
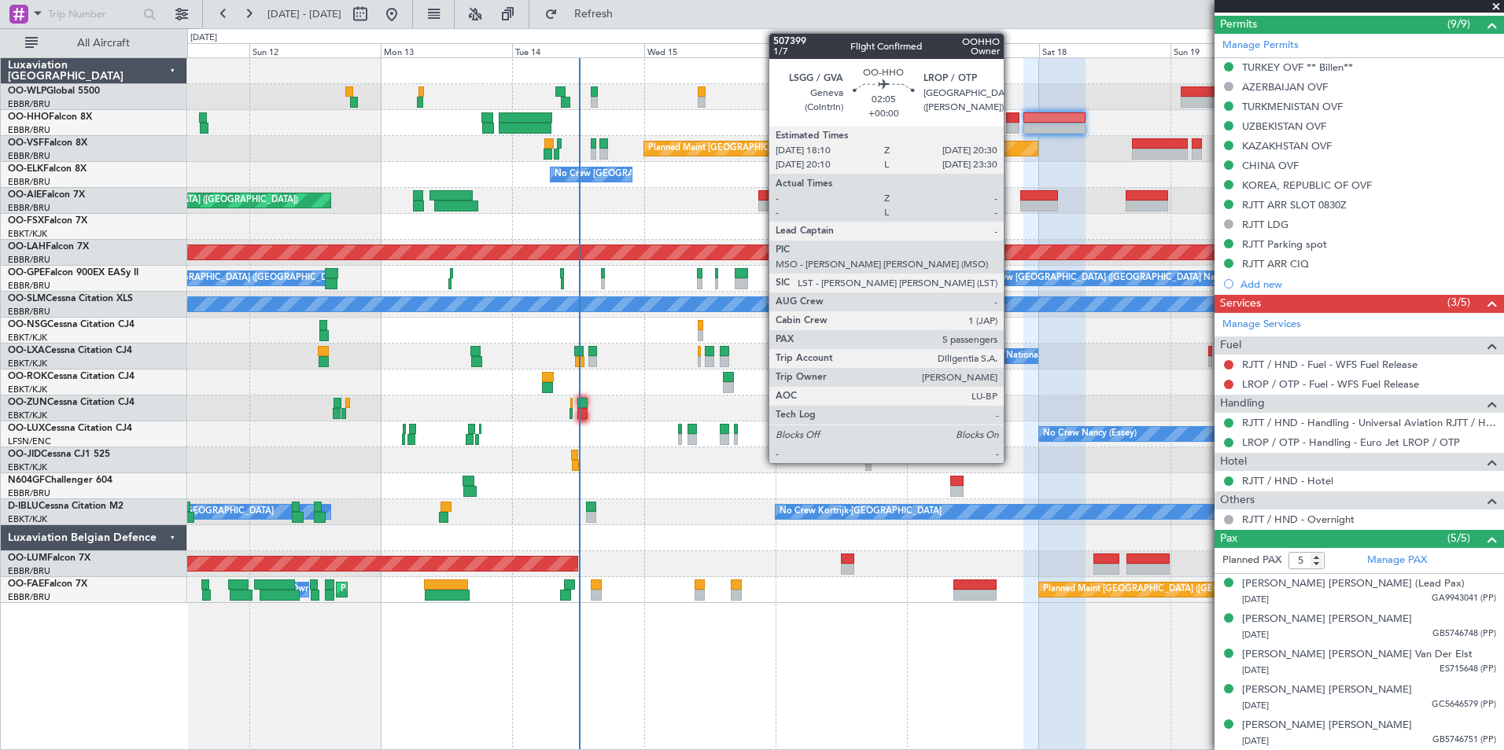
click at [1011, 129] on div at bounding box center [1012, 128] width 13 height 11
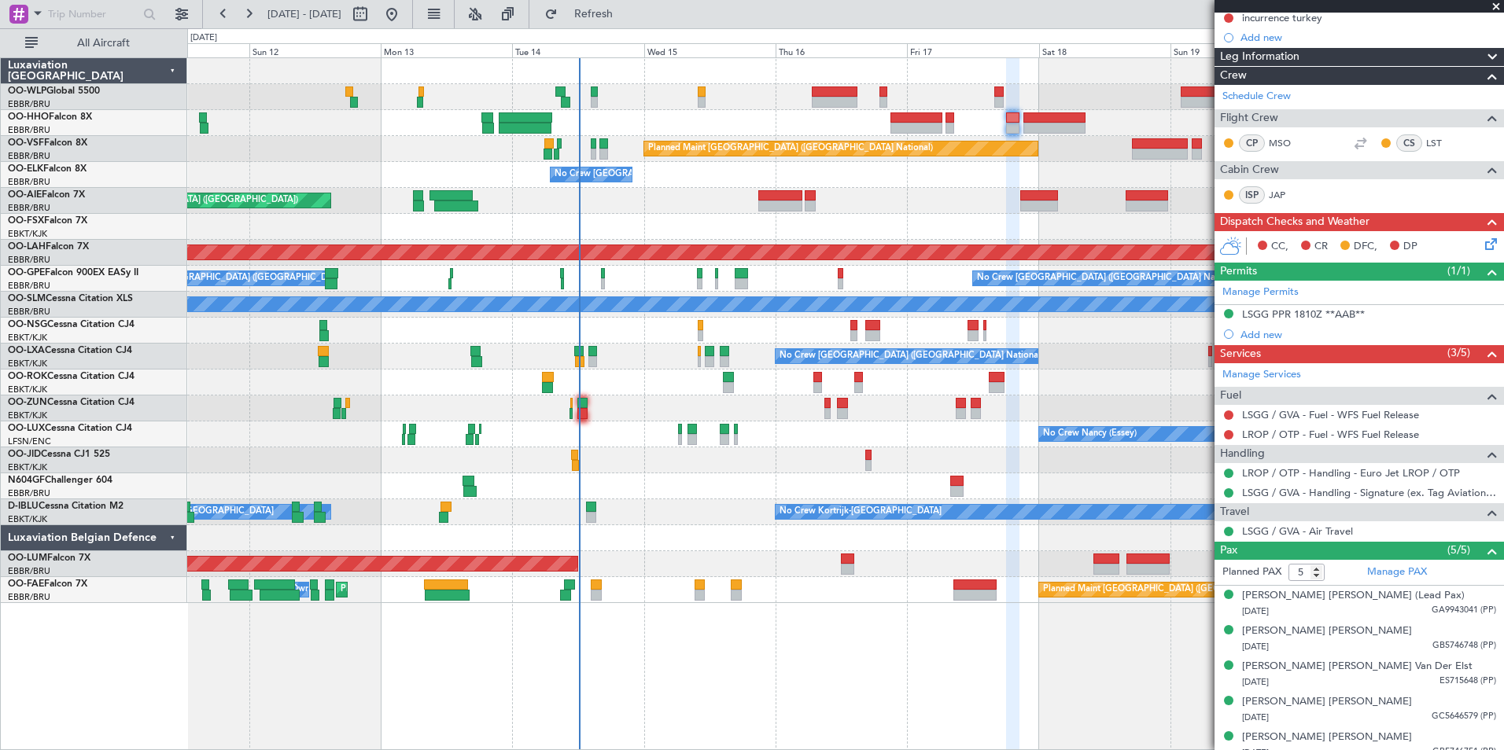
scroll to position [215, 0]
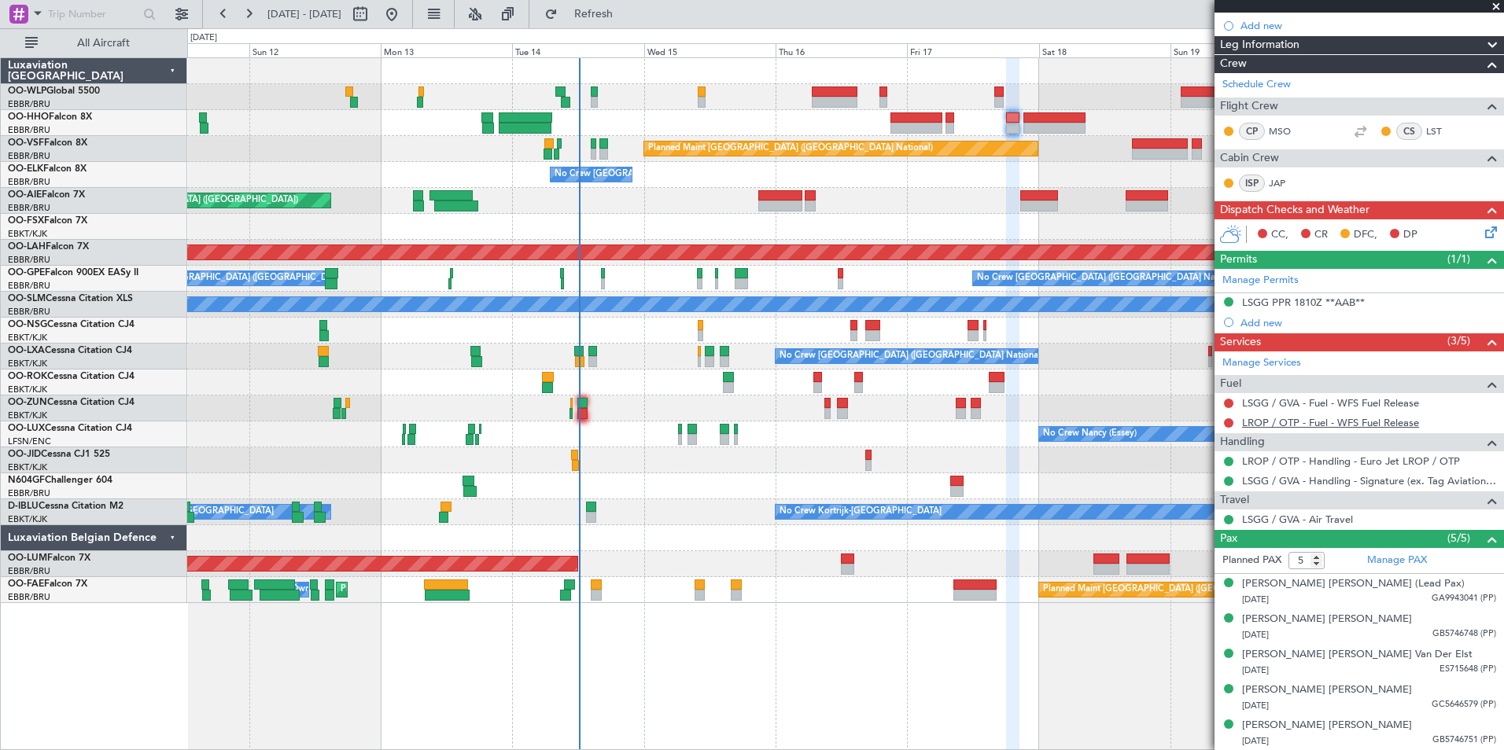
click at [1340, 417] on link "LROP / OTP - Fuel - WFS Fuel Release" at bounding box center [1330, 422] width 177 height 13
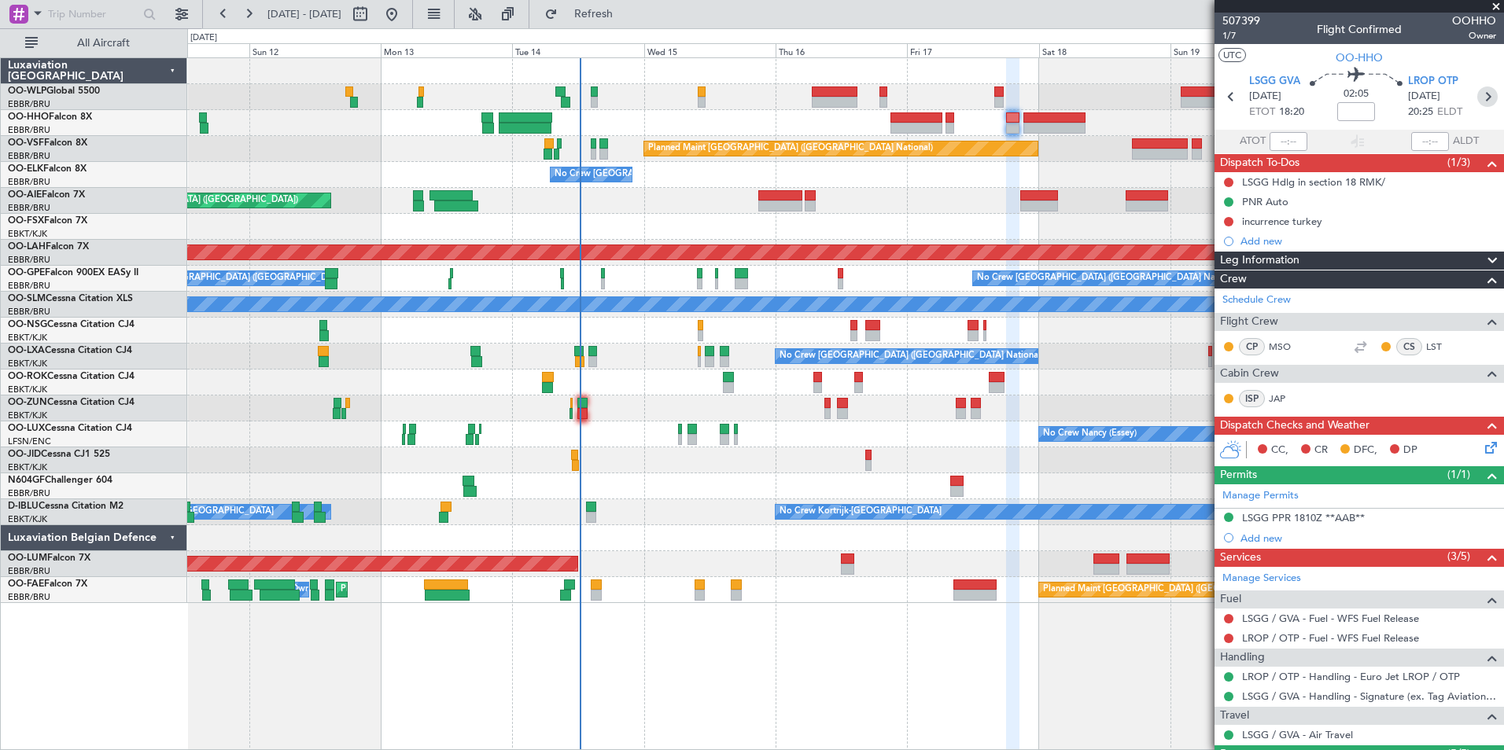
click at [1478, 94] on icon at bounding box center [1487, 97] width 20 height 20
type input "+00:55"
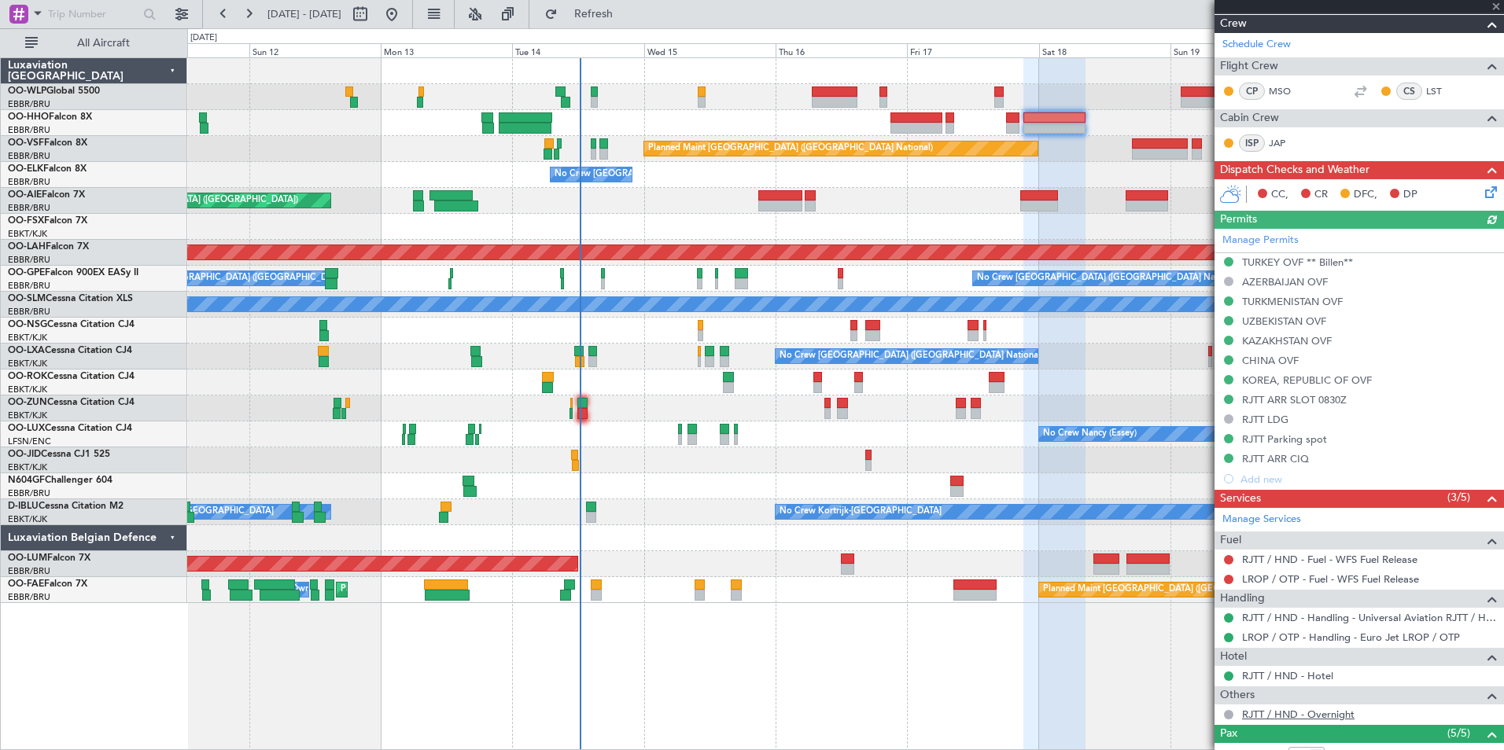
scroll to position [393, 0]
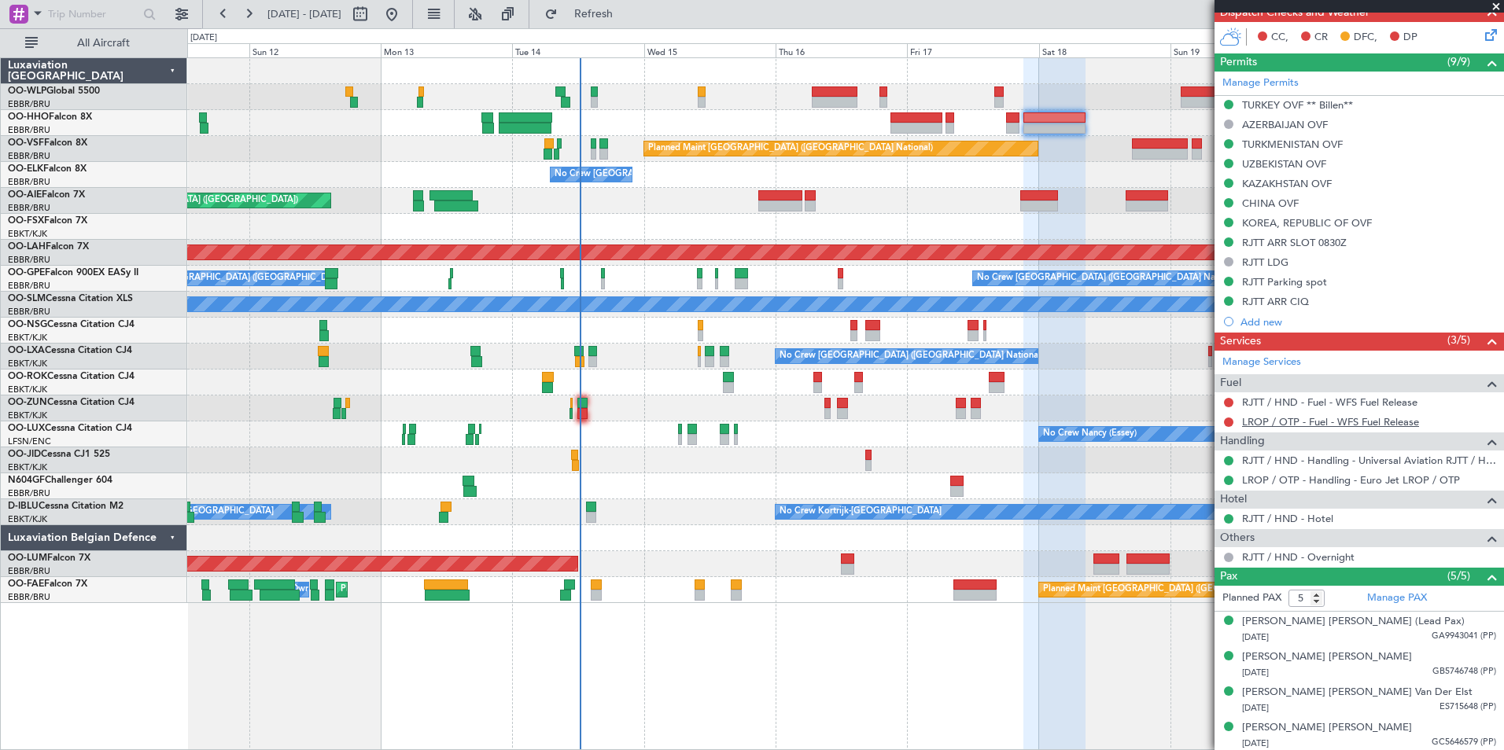
click at [1275, 422] on link "LROP / OTP - Fuel - WFS Fuel Release" at bounding box center [1330, 421] width 177 height 13
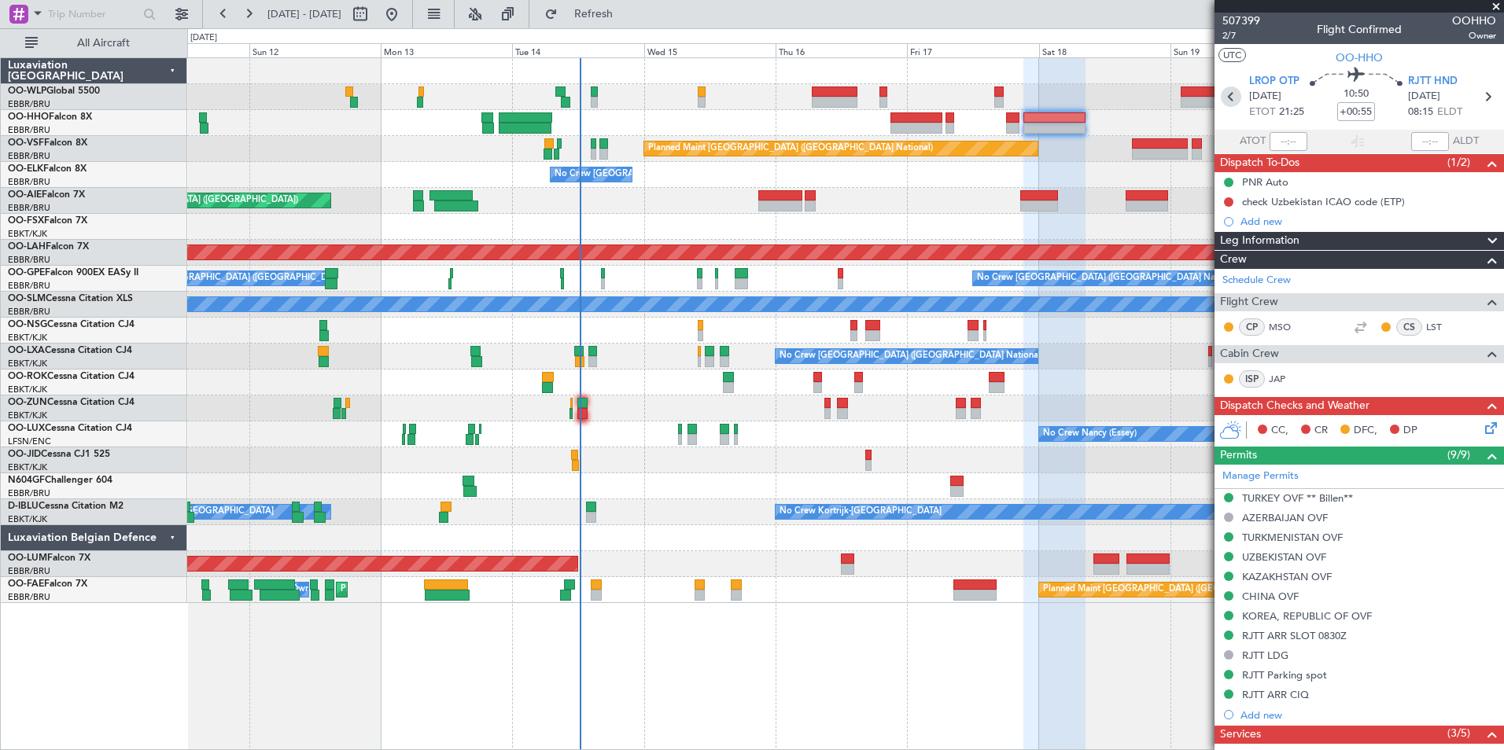
click at [1228, 106] on icon at bounding box center [1231, 97] width 20 height 20
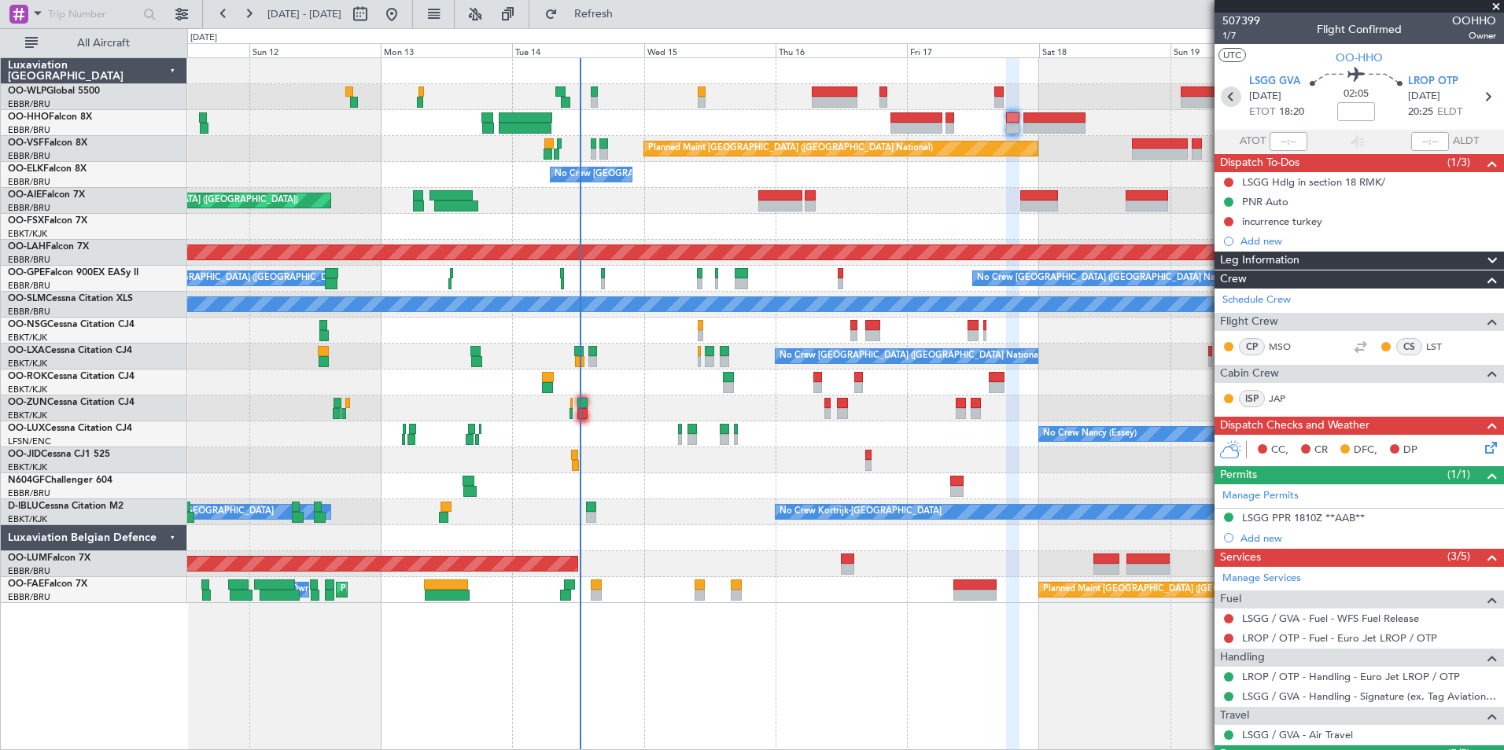
click at [1223, 98] on icon at bounding box center [1231, 97] width 20 height 20
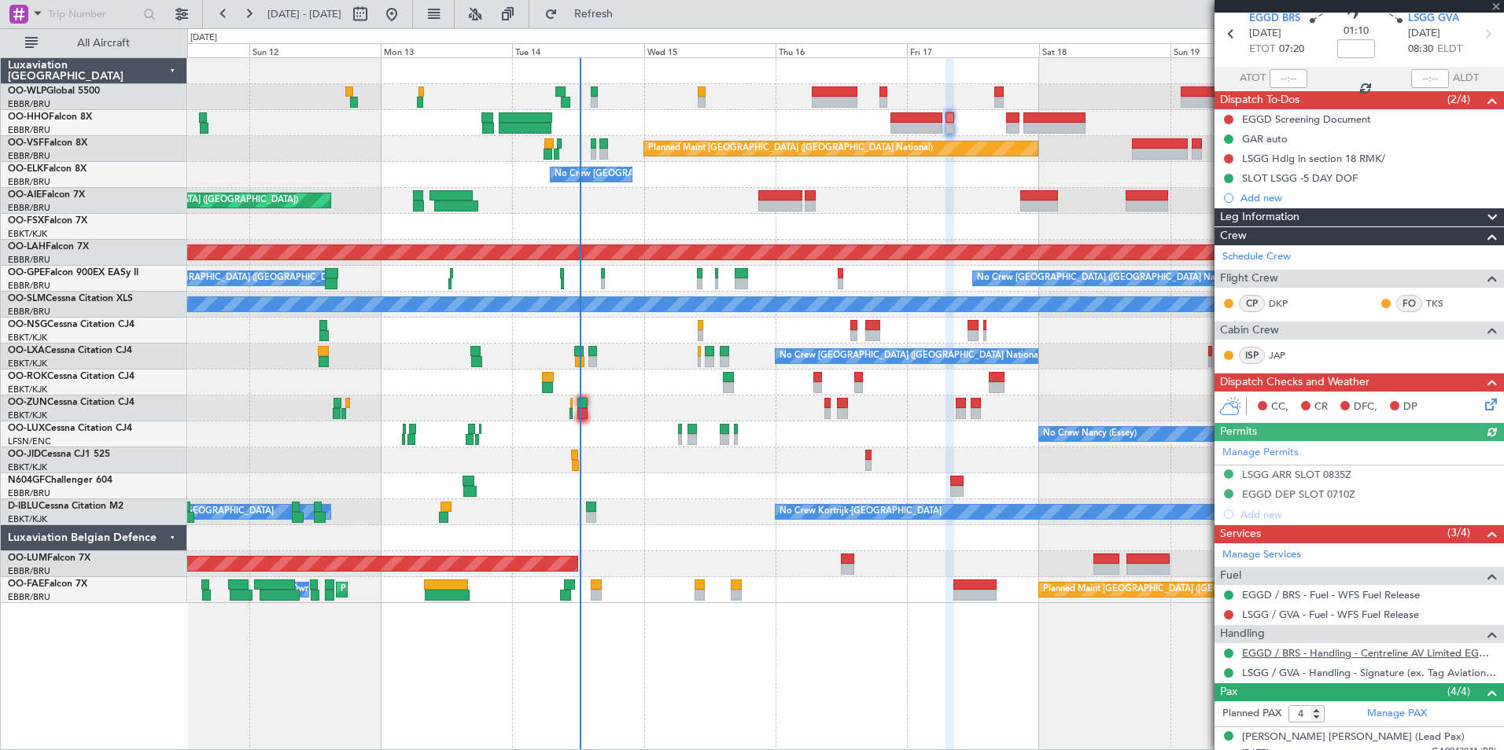
scroll to position [181, 0]
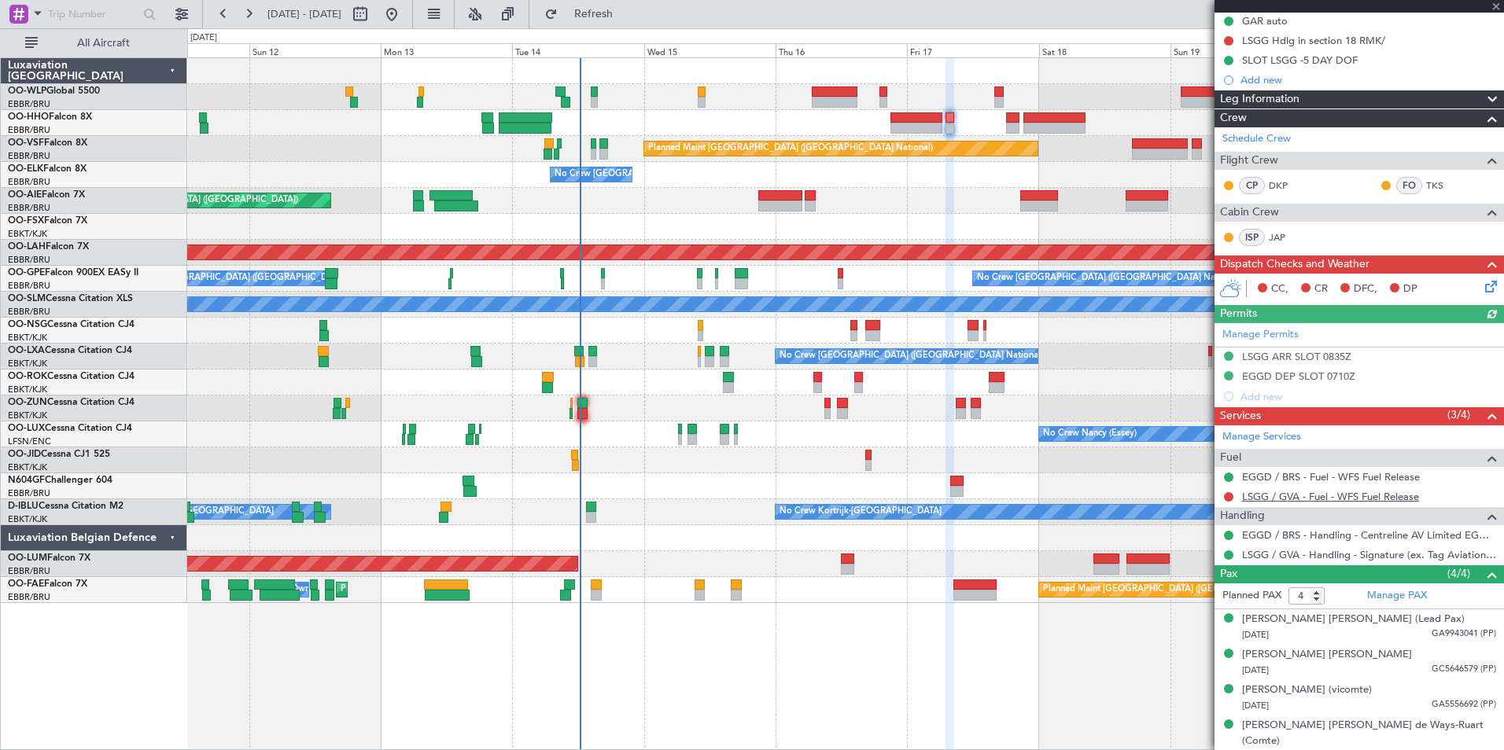
click at [1303, 499] on link "LSGG / GVA - Fuel - WFS Fuel Release" at bounding box center [1330, 496] width 177 height 13
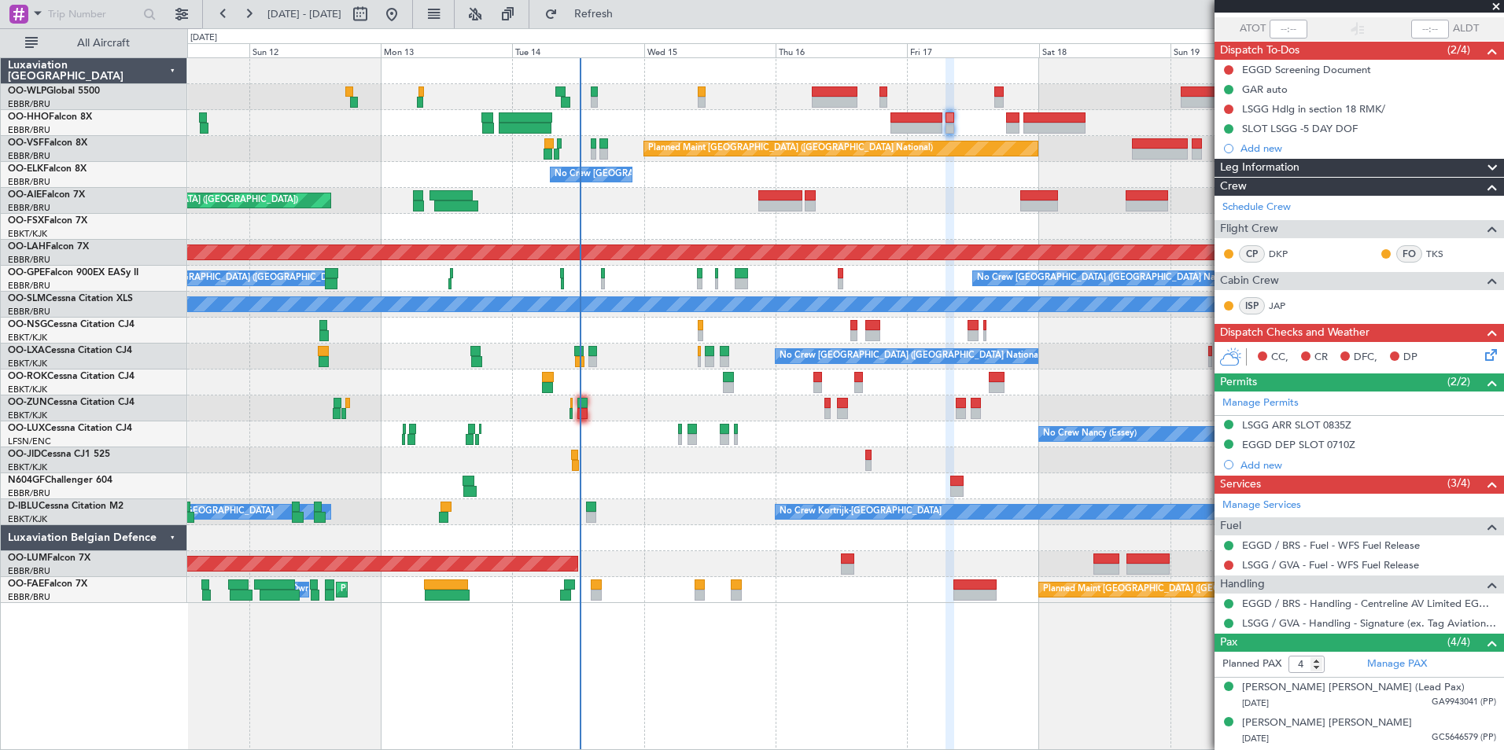
scroll to position [0, 0]
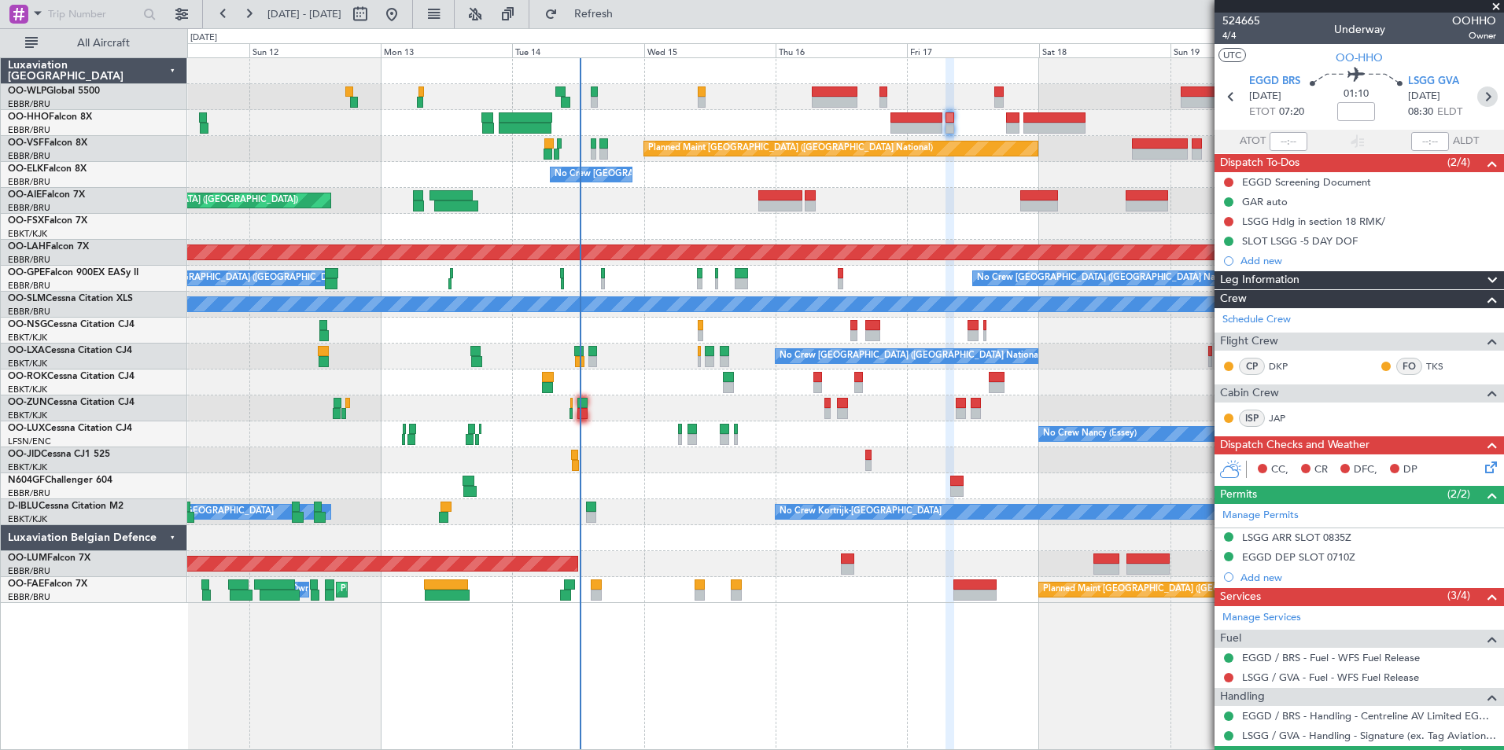
click at [1477, 101] on icon at bounding box center [1487, 97] width 20 height 20
type input "5"
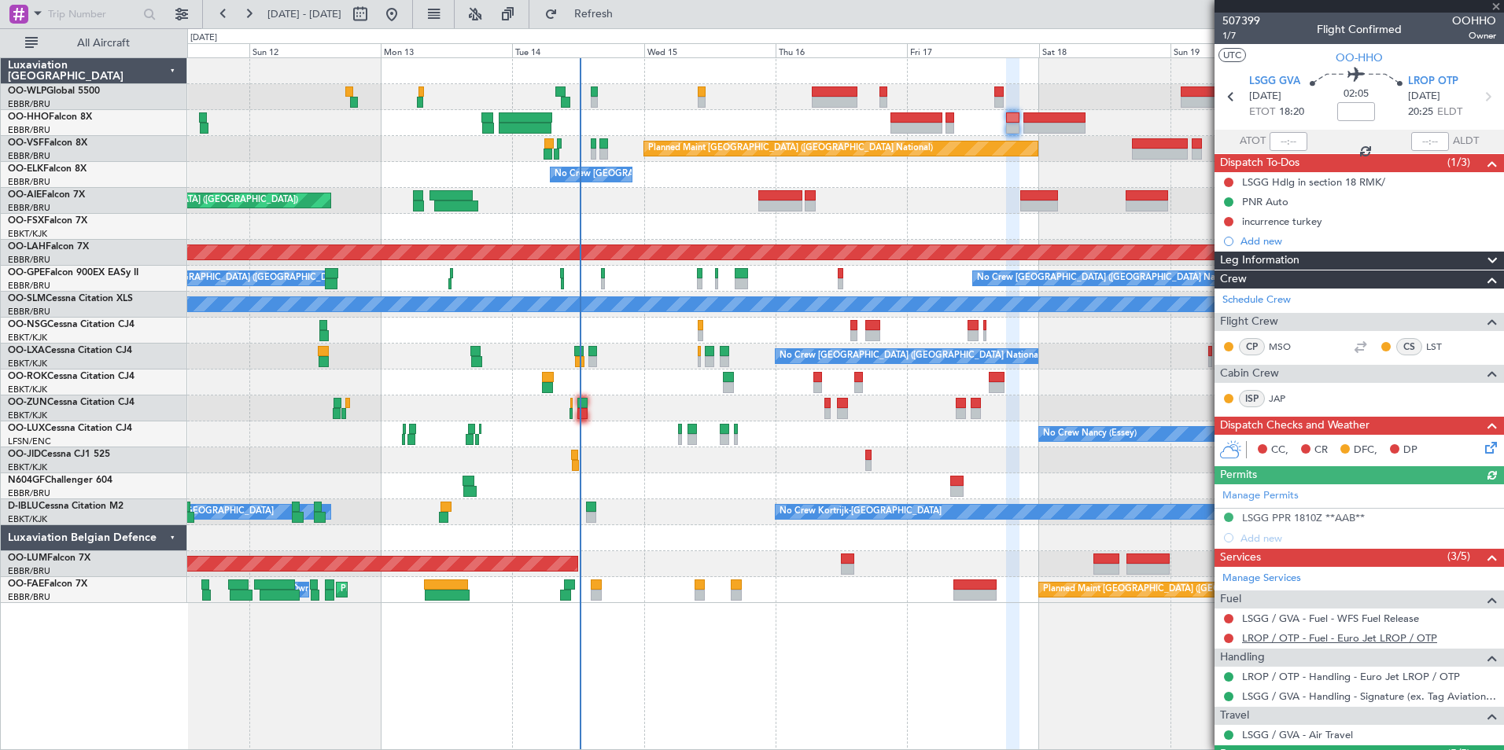
click at [1280, 637] on link "LROP / OTP - Fuel - Euro Jet LROP / OTP" at bounding box center [1339, 638] width 195 height 13
click at [1477, 97] on icon at bounding box center [1487, 97] width 20 height 20
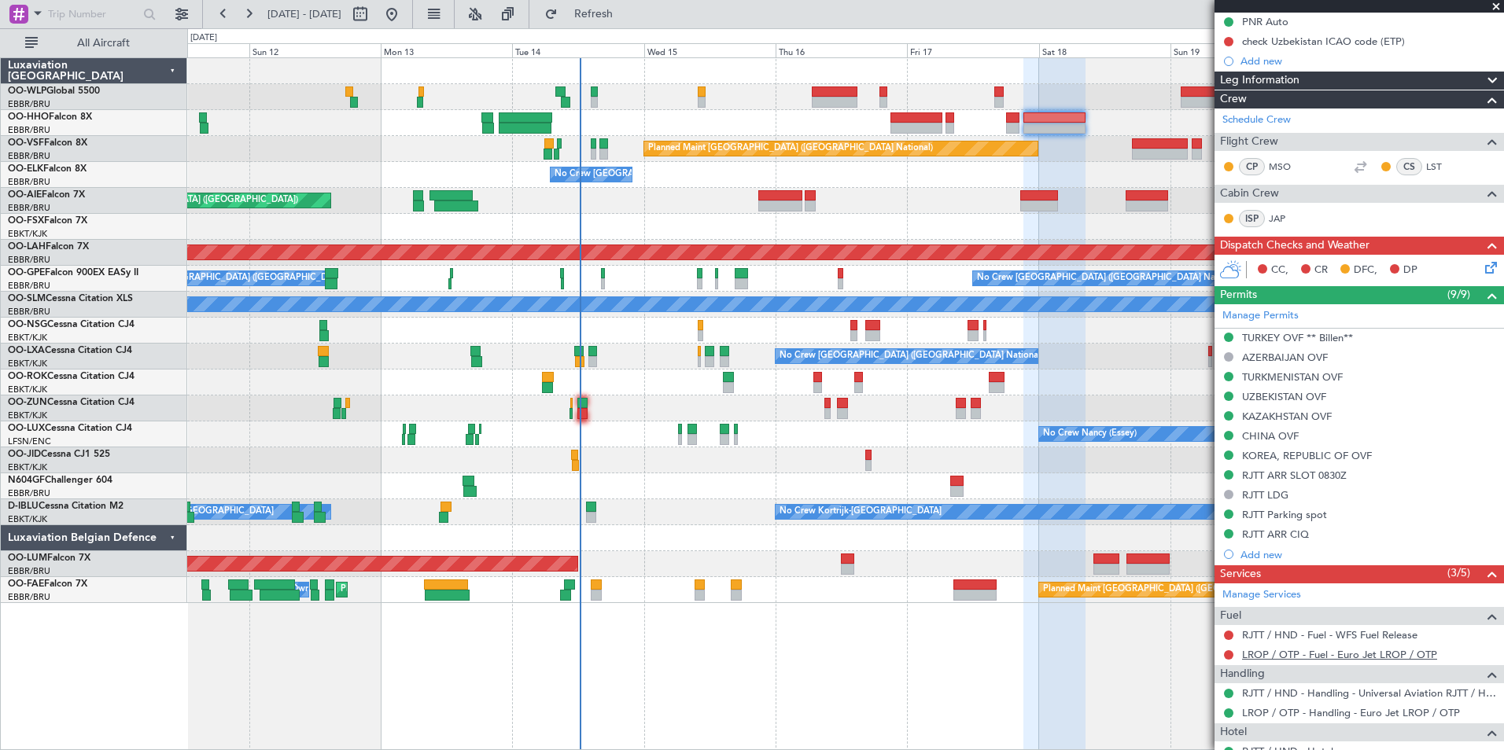
scroll to position [236, 0]
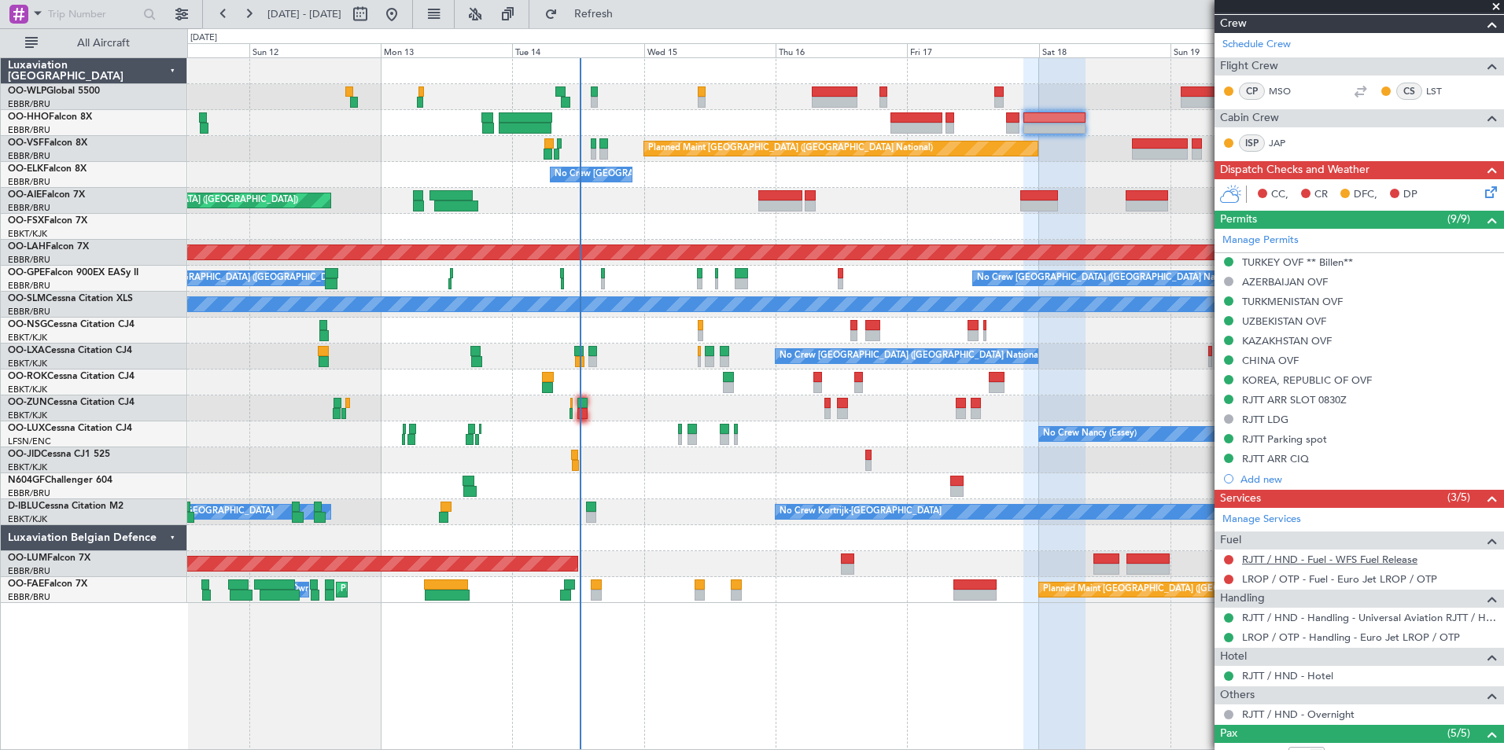
click at [1342, 558] on link "RJTT / HND - Fuel - WFS Fuel Release" at bounding box center [1329, 559] width 175 height 13
click at [580, 414] on div at bounding box center [582, 413] width 10 height 11
type input "-00:10"
type input "4"
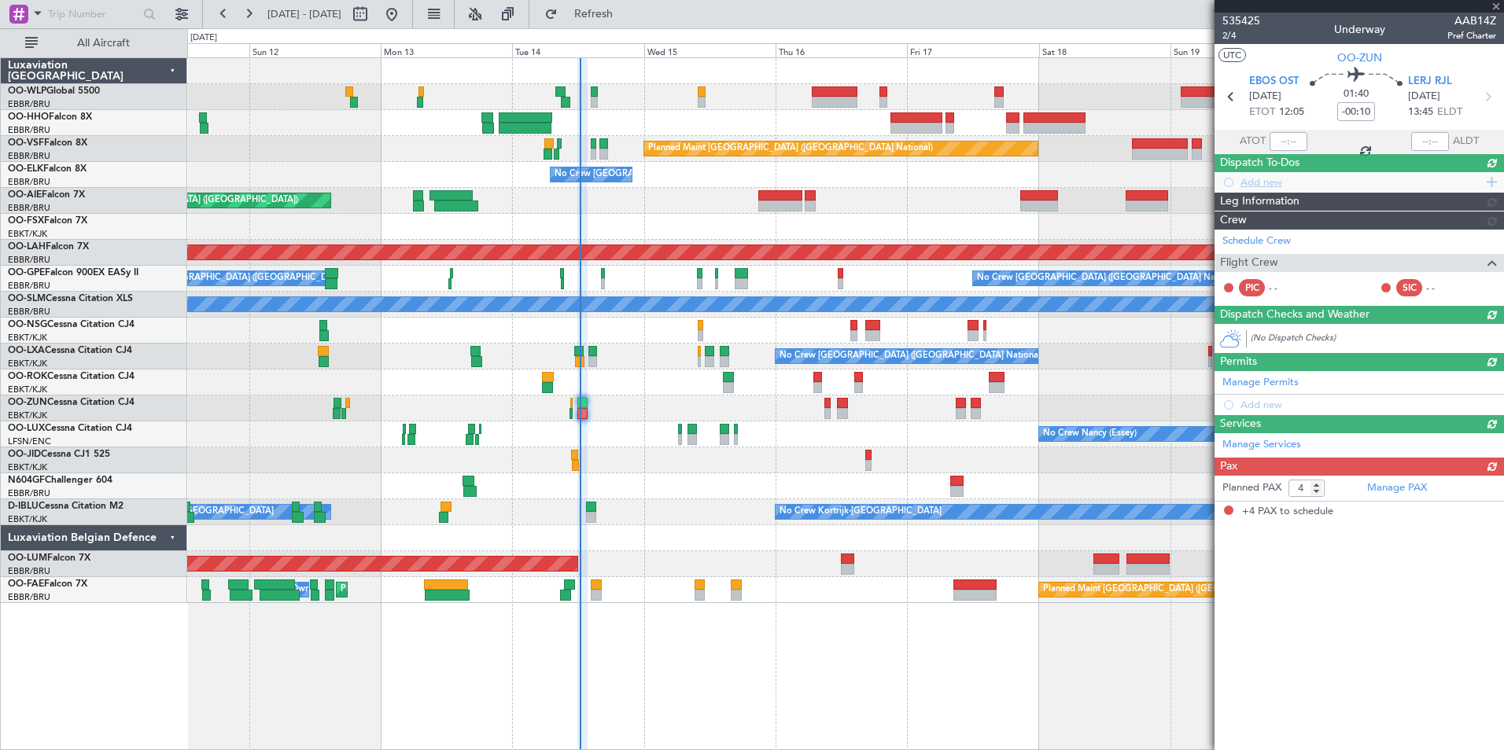
scroll to position [0, 0]
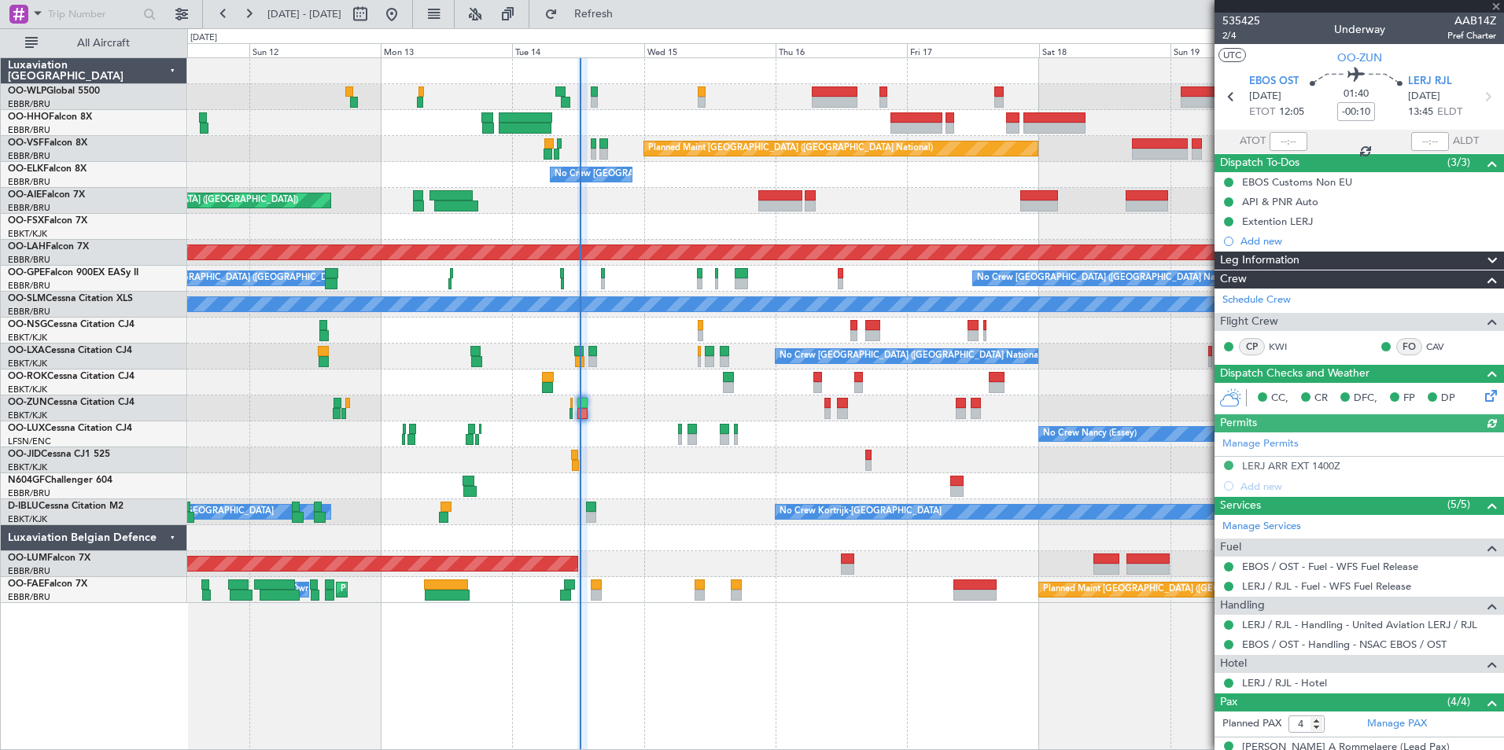
click at [1280, 138] on div at bounding box center [1288, 141] width 38 height 19
click at [1280, 145] on input "text" at bounding box center [1288, 141] width 38 height 19
click at [1110, 123] on div "Planned Maint Geneva (Cointrin)" at bounding box center [845, 123] width 1316 height 26
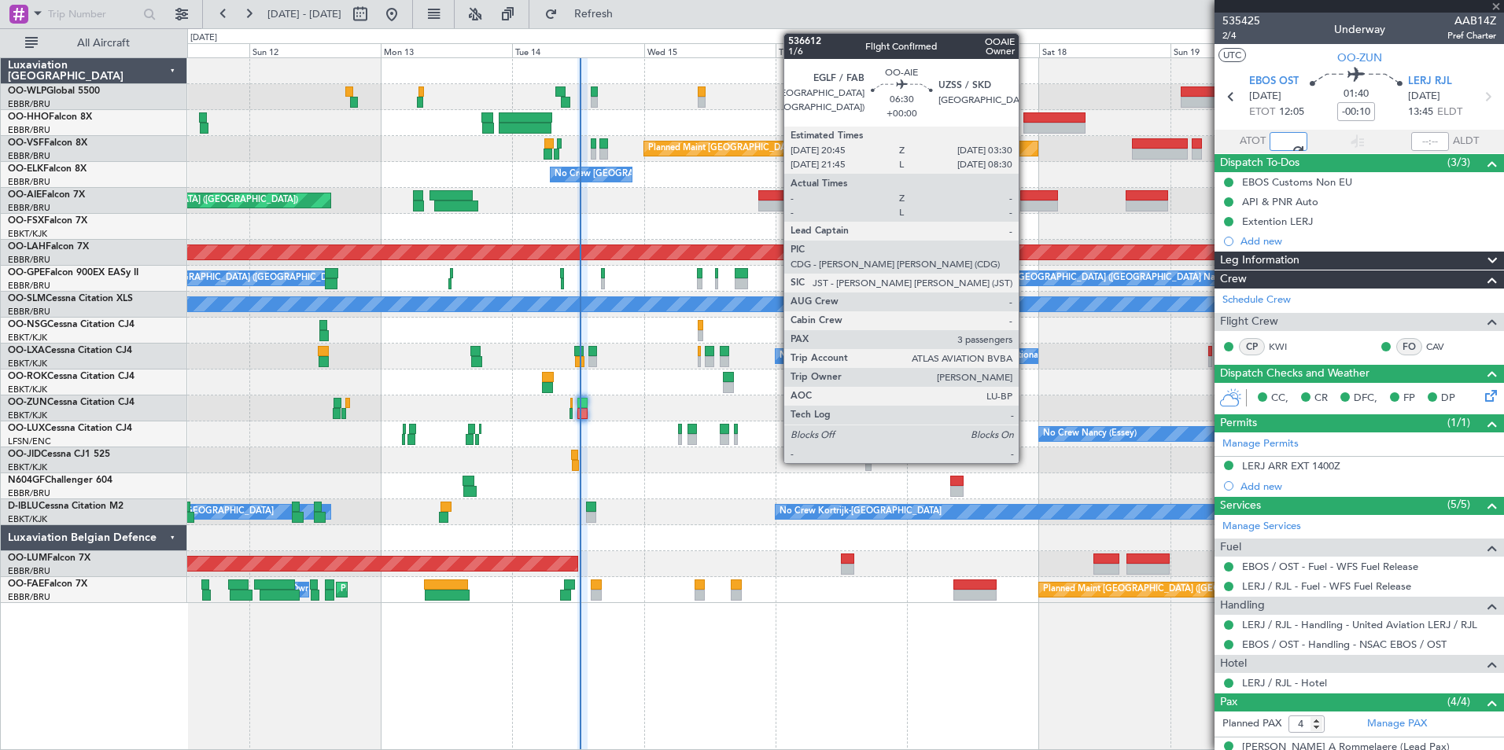
click at [776, 166] on div "Planned Maint Geneva (Cointrin) Planned Maint Brussels (Brussels National) No C…" at bounding box center [845, 330] width 1316 height 545
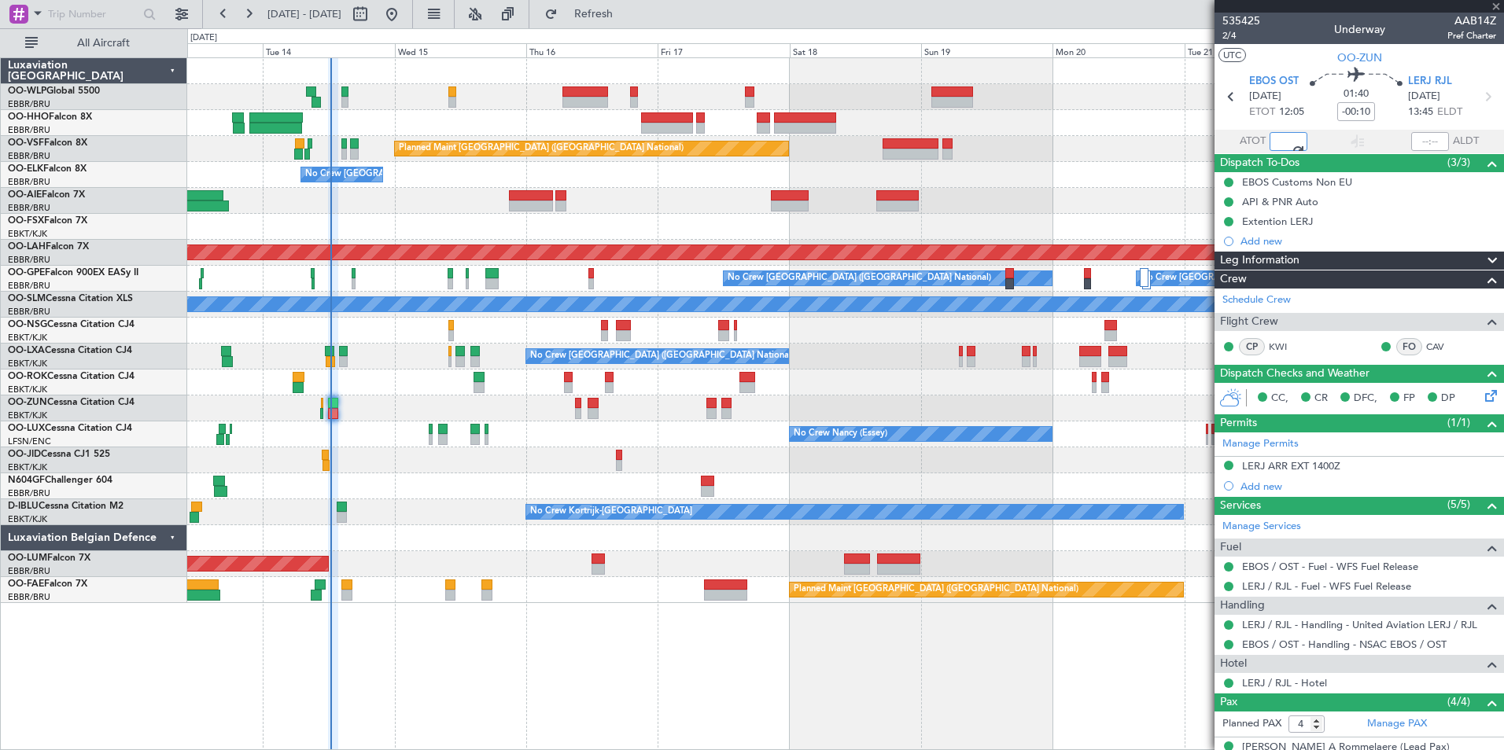
click at [732, 115] on div at bounding box center [845, 123] width 1316 height 26
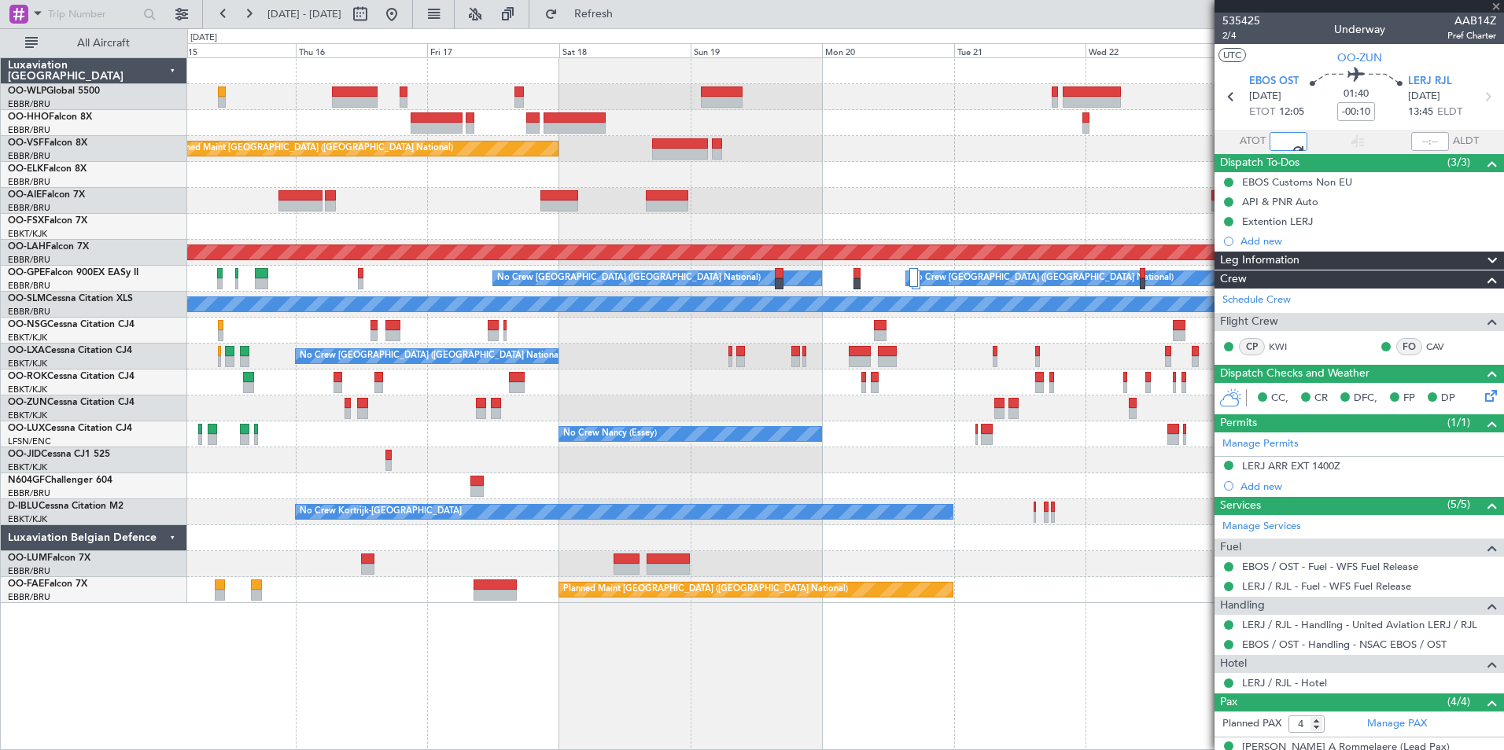
click at [920, 143] on div "Planned Maint [GEOGRAPHIC_DATA] ([GEOGRAPHIC_DATA] National)" at bounding box center [845, 149] width 1316 height 26
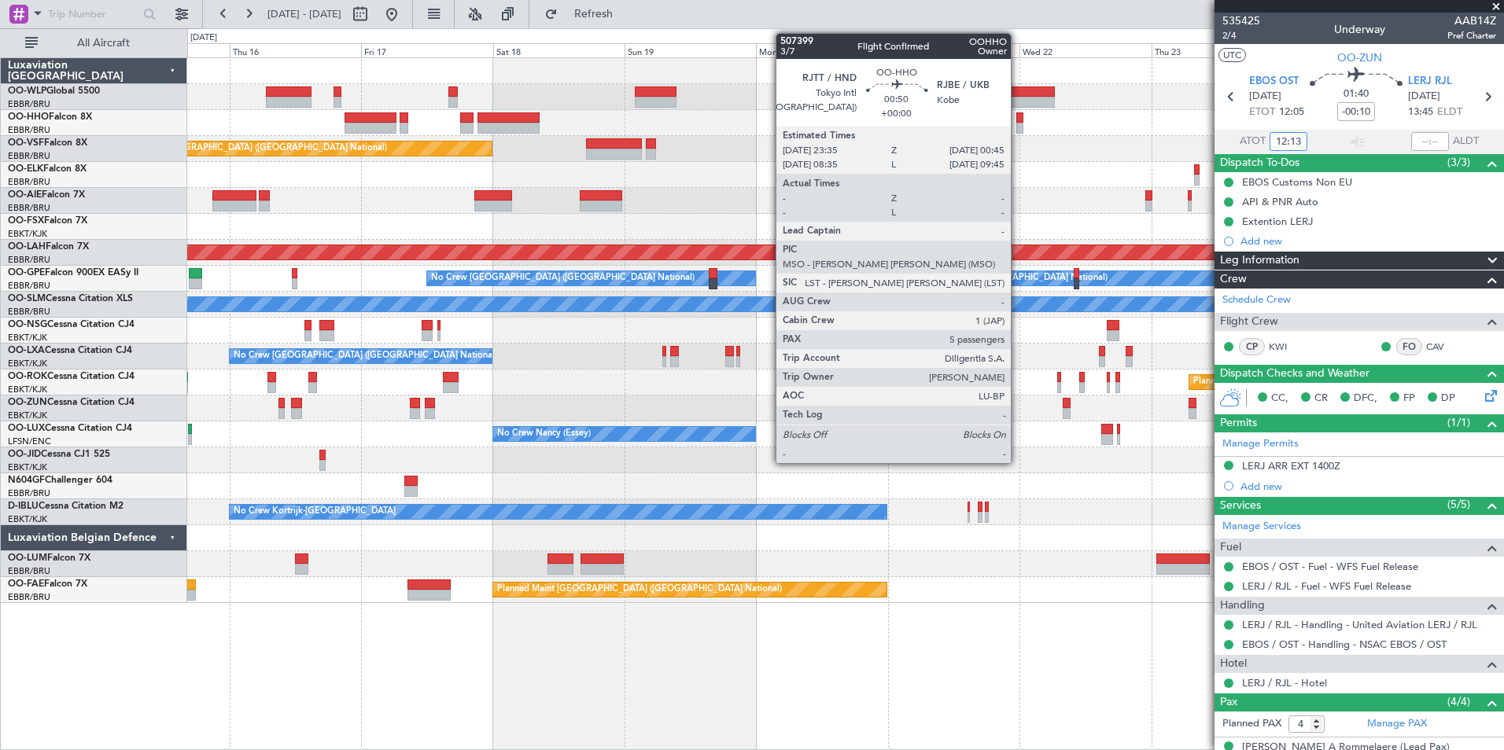
click at [1018, 127] on div at bounding box center [1019, 128] width 7 height 11
type input "12:13"
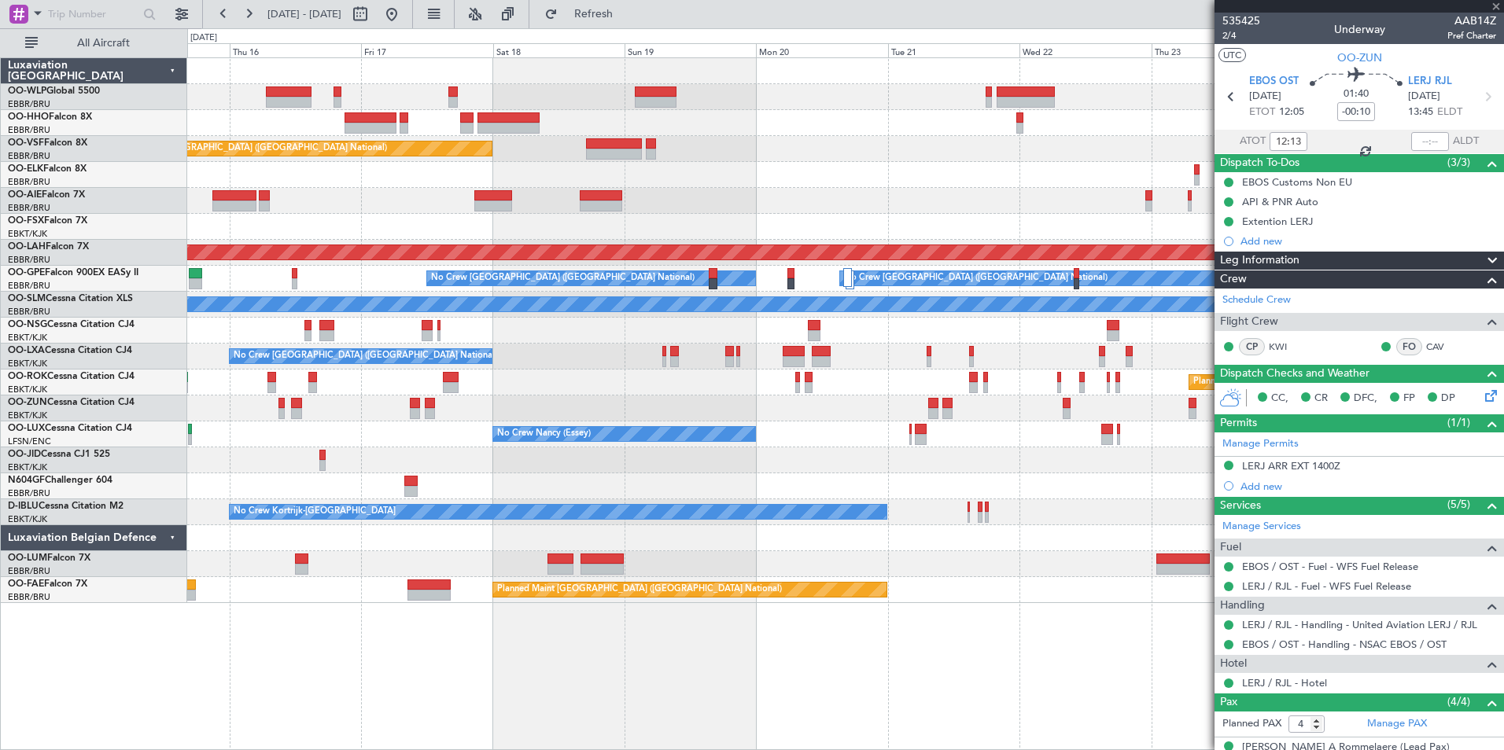
type input "5"
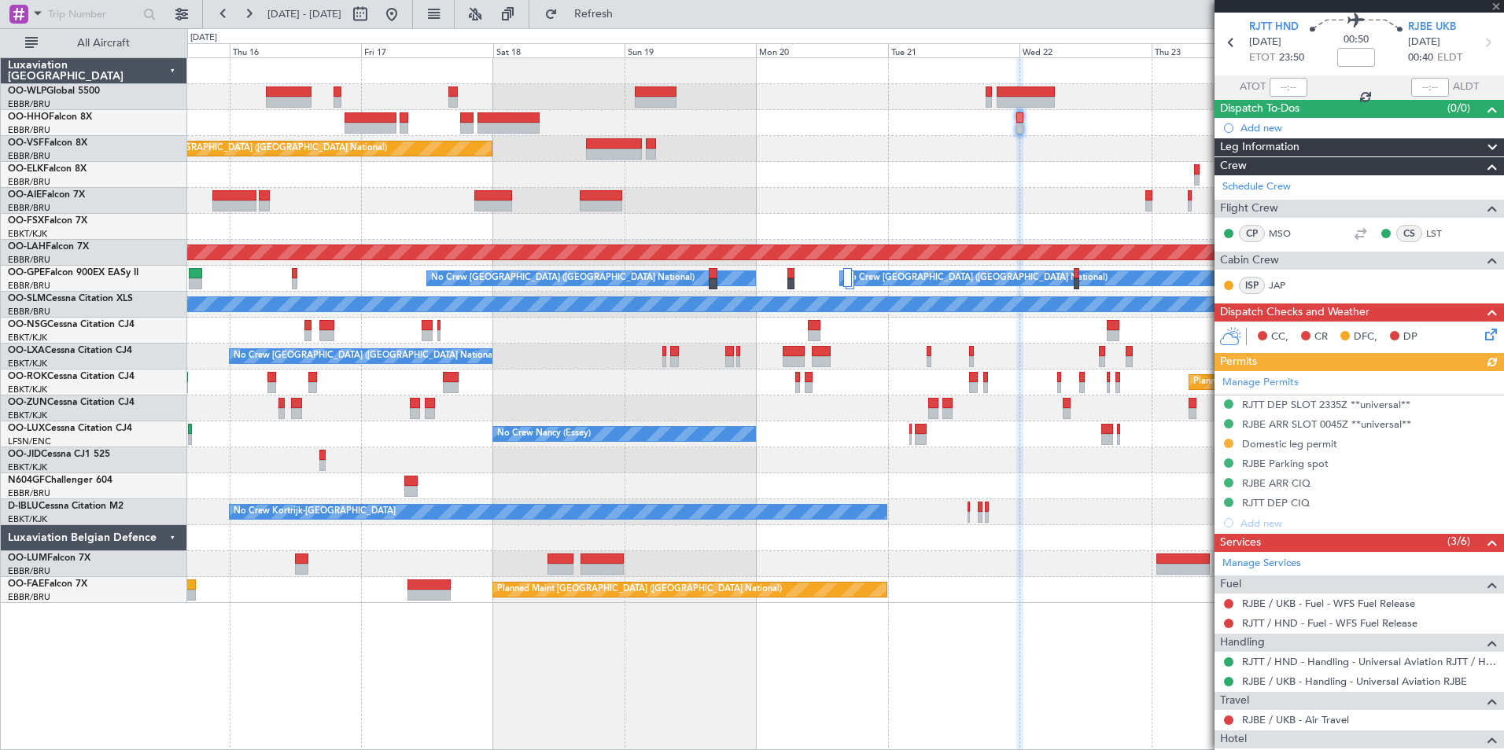
scroll to position [79, 0]
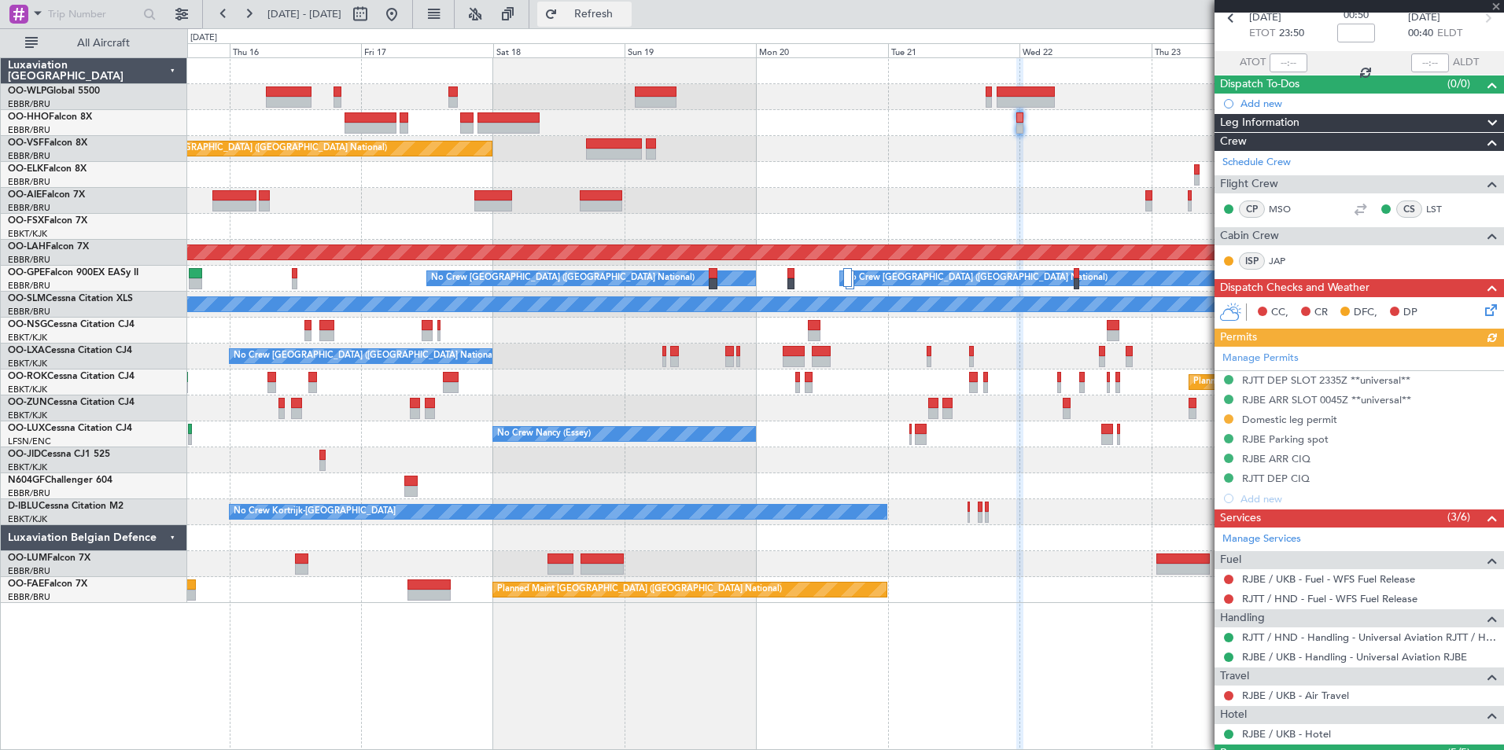
click at [627, 13] on span "Refresh" at bounding box center [594, 14] width 66 height 11
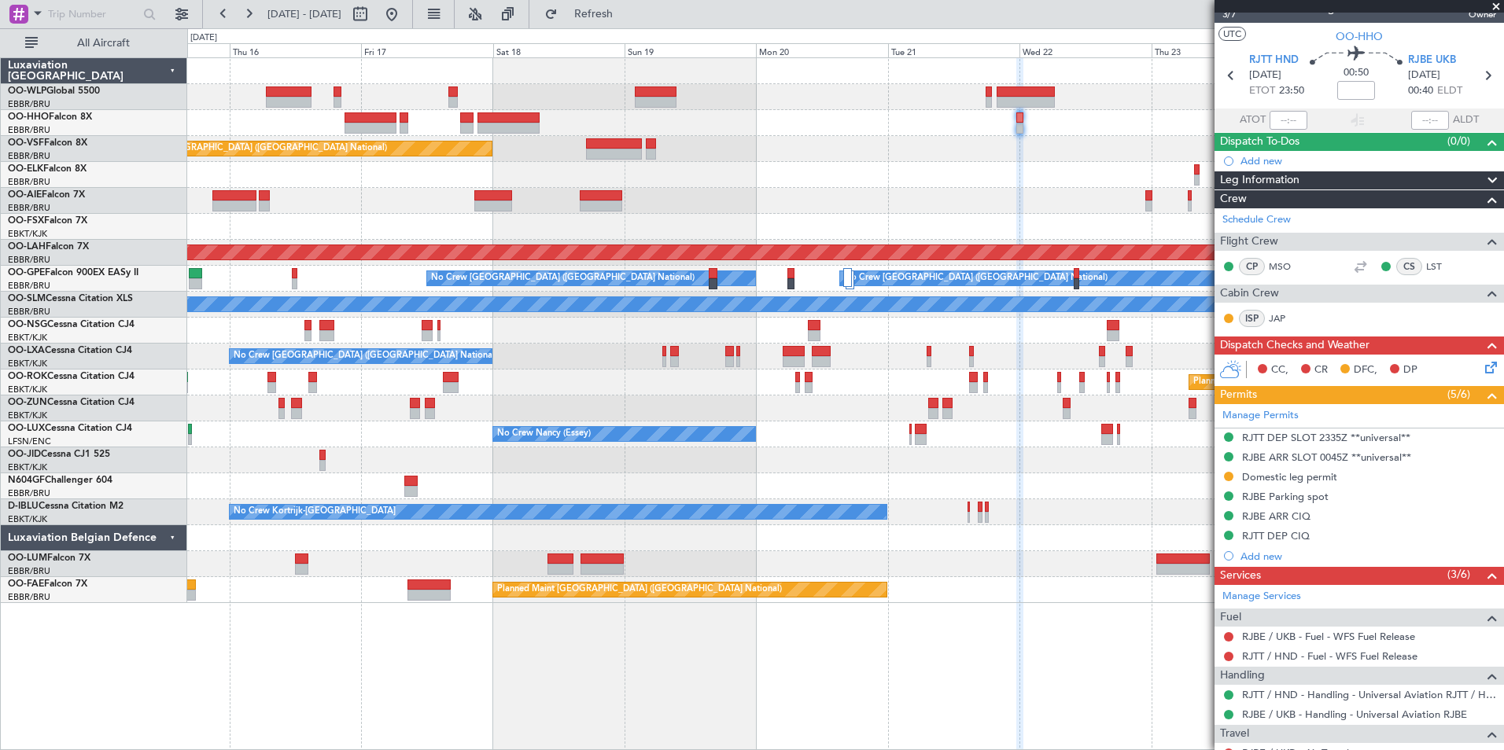
scroll to position [0, 0]
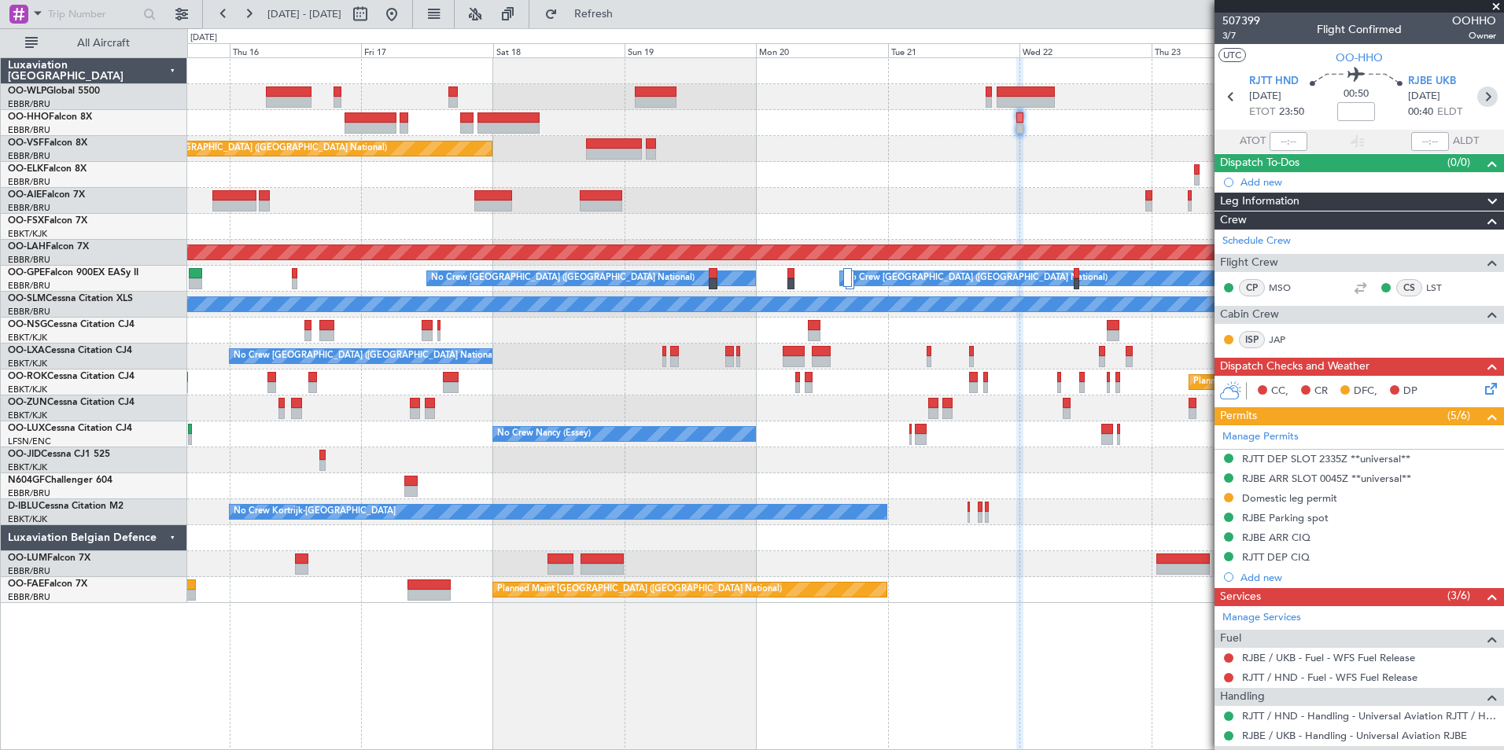
click at [1480, 98] on icon at bounding box center [1487, 97] width 20 height 20
type input "-00:10"
type input "0"
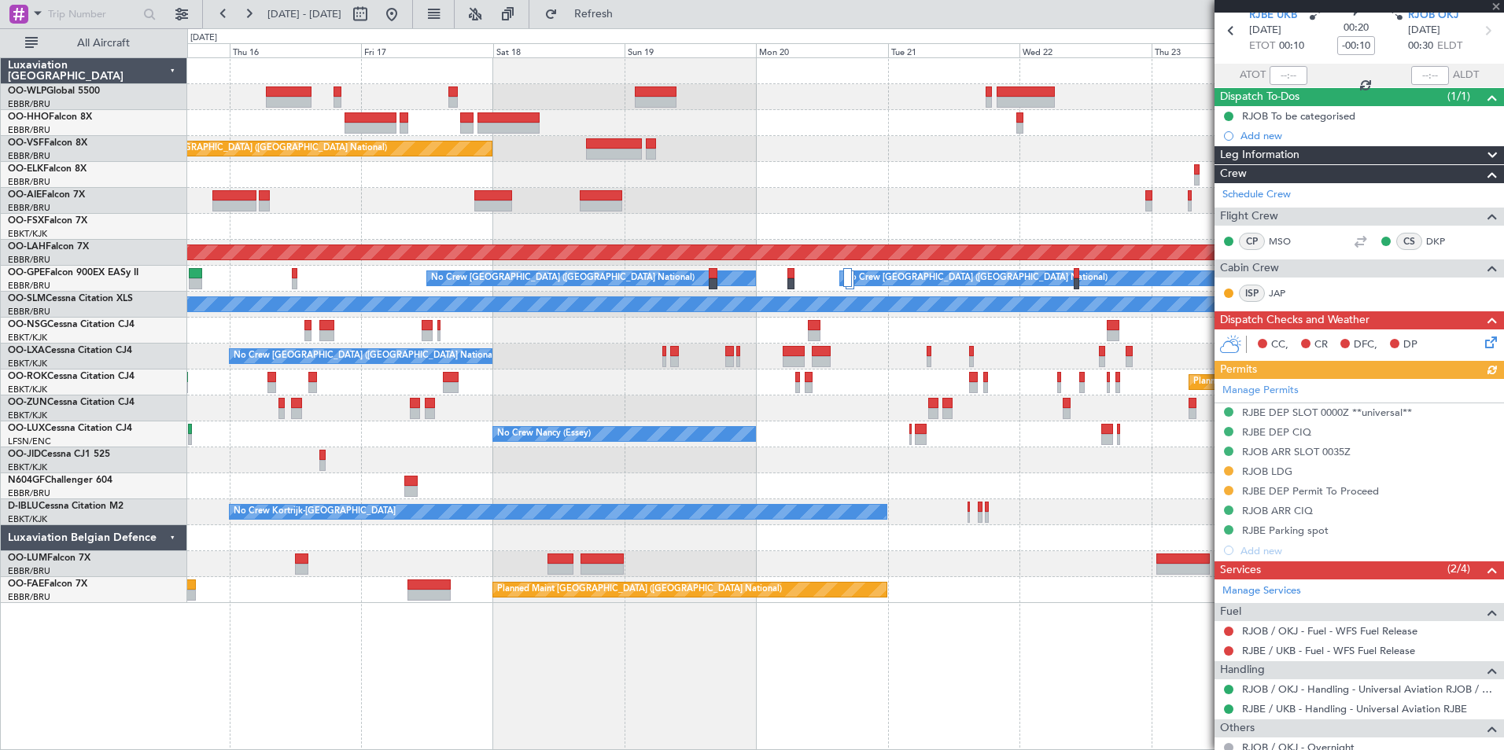
scroll to position [117, 0]
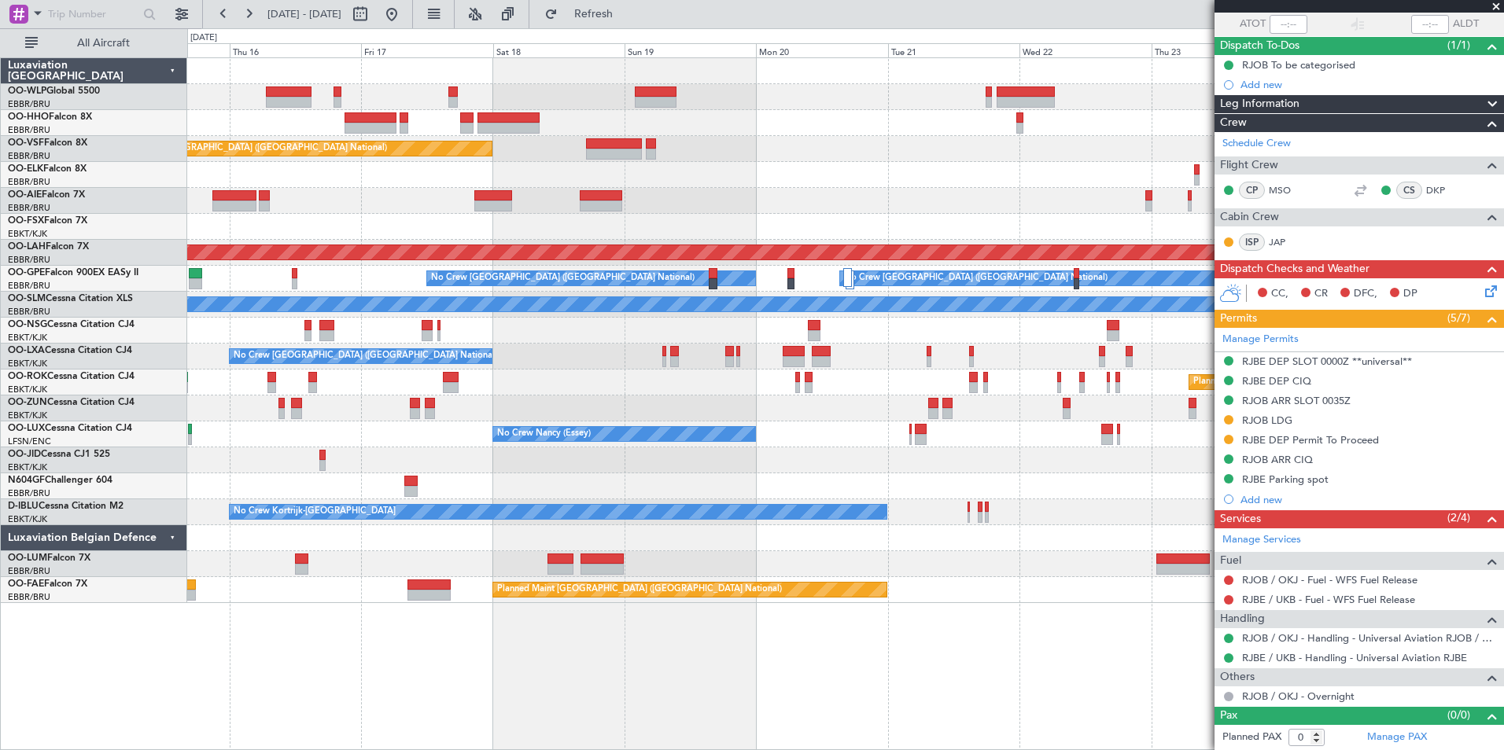
click at [592, 145] on div "Planned Maint [GEOGRAPHIC_DATA] ([GEOGRAPHIC_DATA] National)" at bounding box center [845, 149] width 1316 height 26
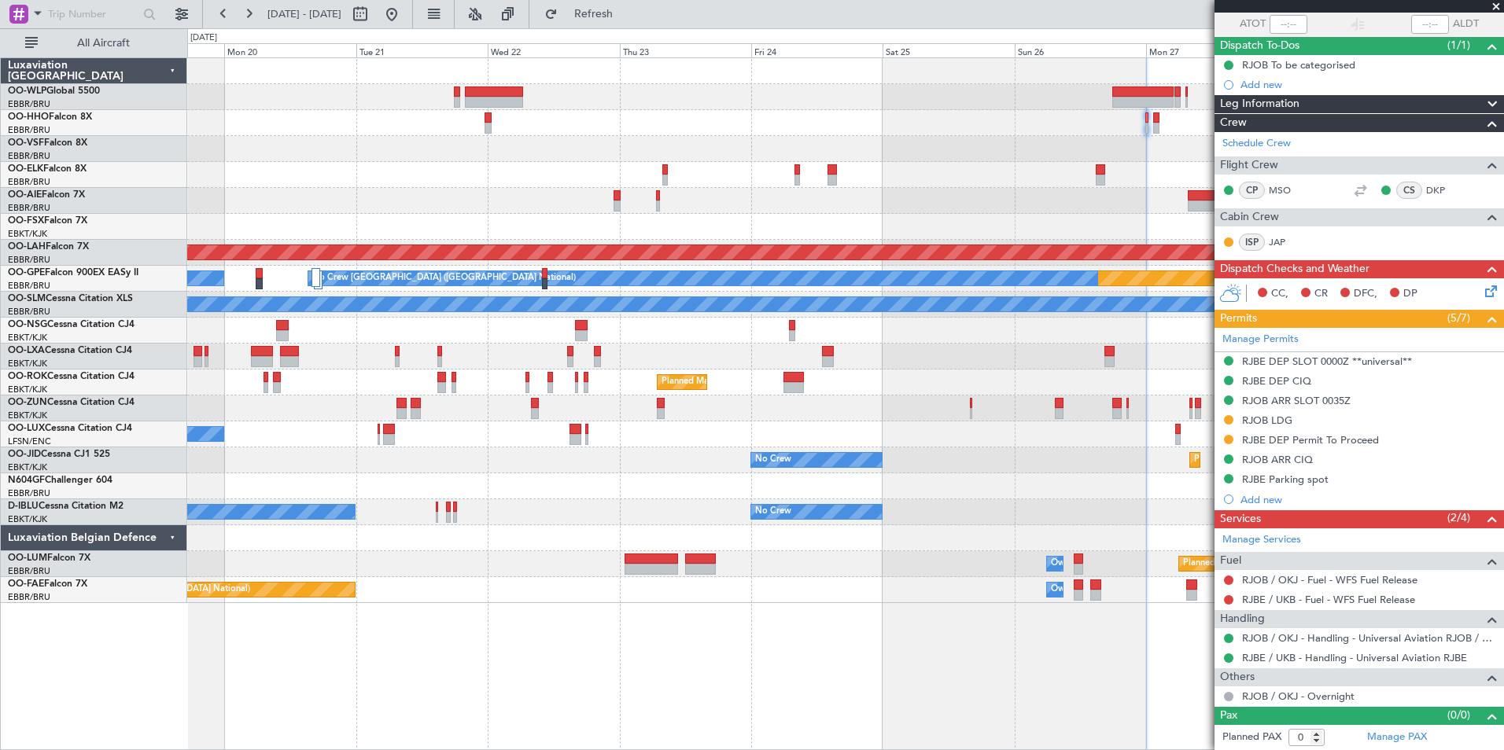
click at [780, 147] on div "Planned Maint [GEOGRAPHIC_DATA] ([GEOGRAPHIC_DATA] National)" at bounding box center [845, 149] width 1316 height 26
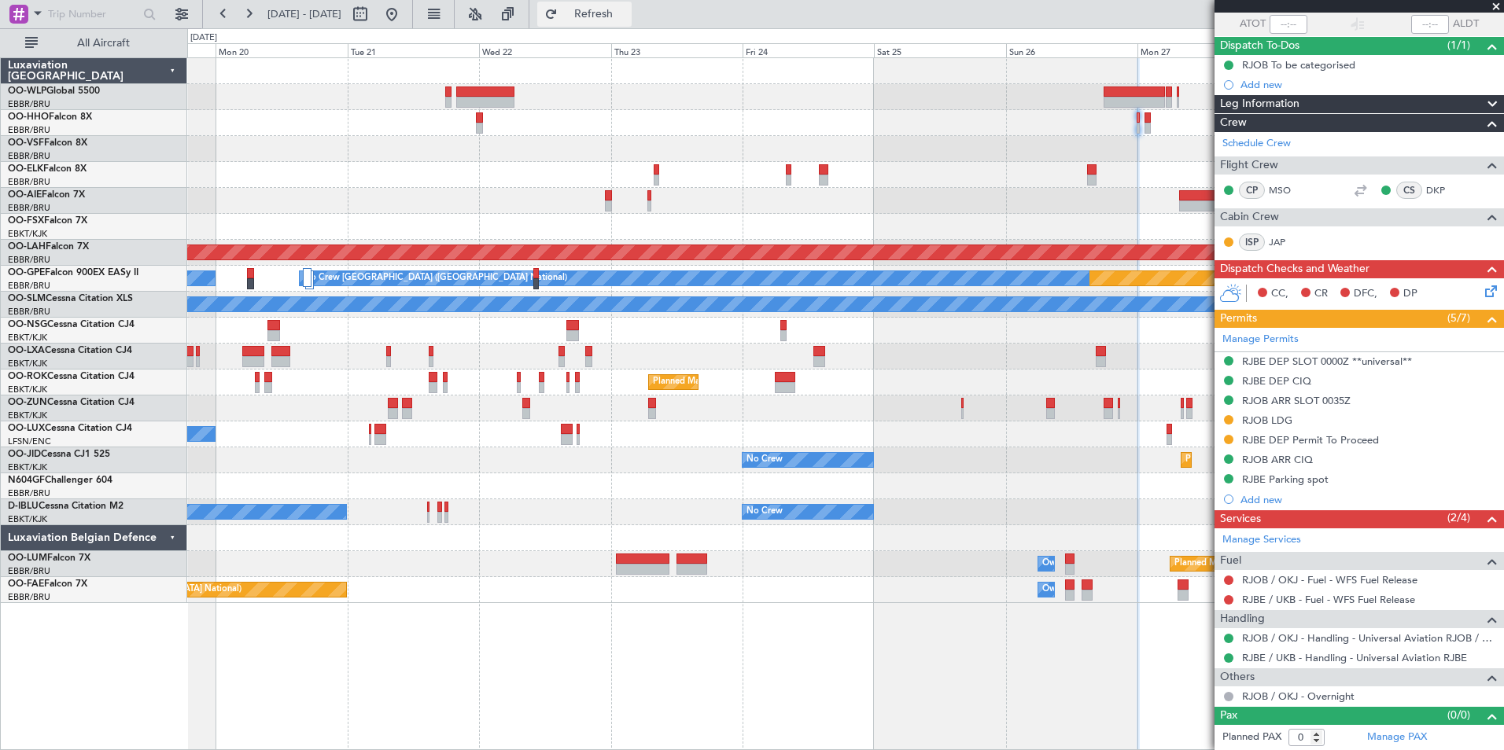
click at [627, 17] on span "Refresh" at bounding box center [594, 14] width 66 height 11
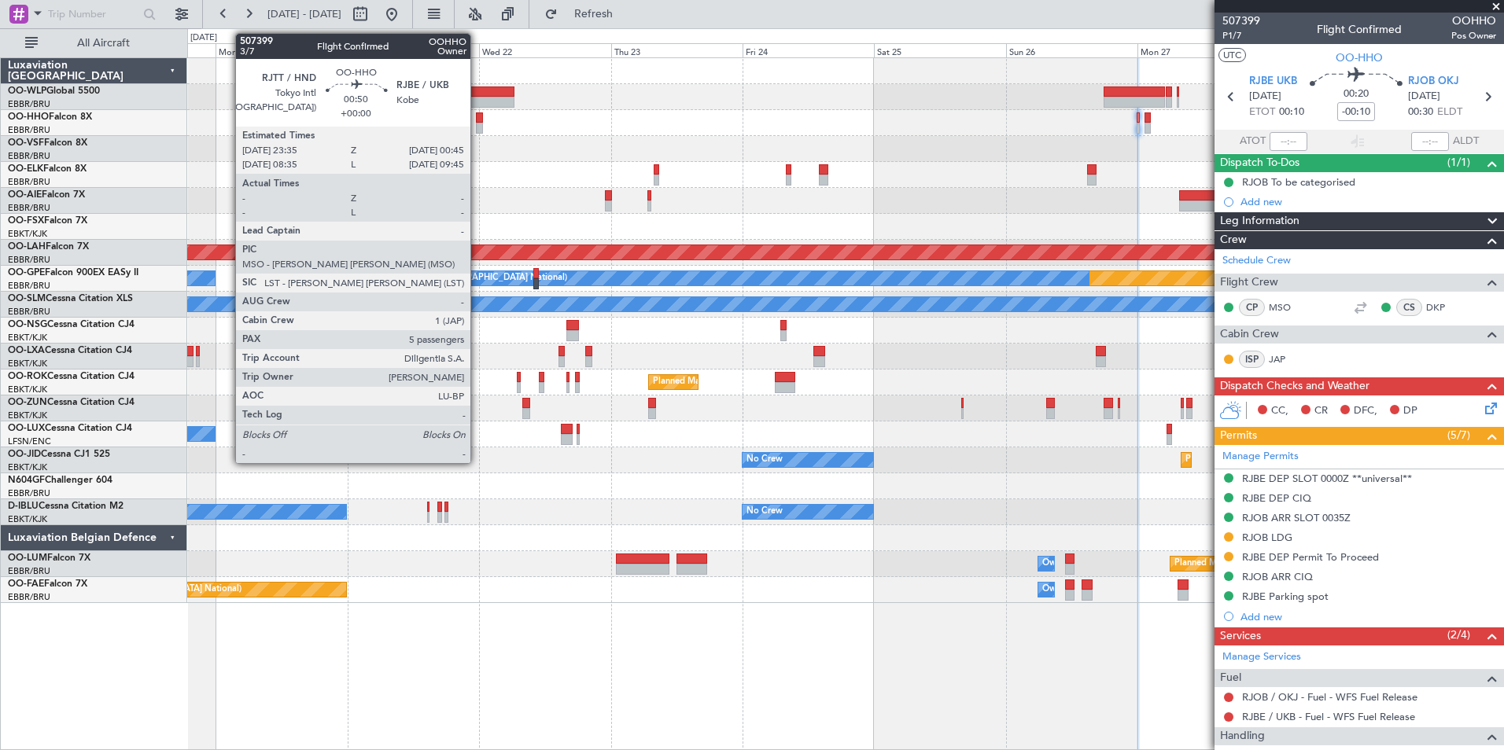
click at [477, 120] on div at bounding box center [479, 117] width 7 height 11
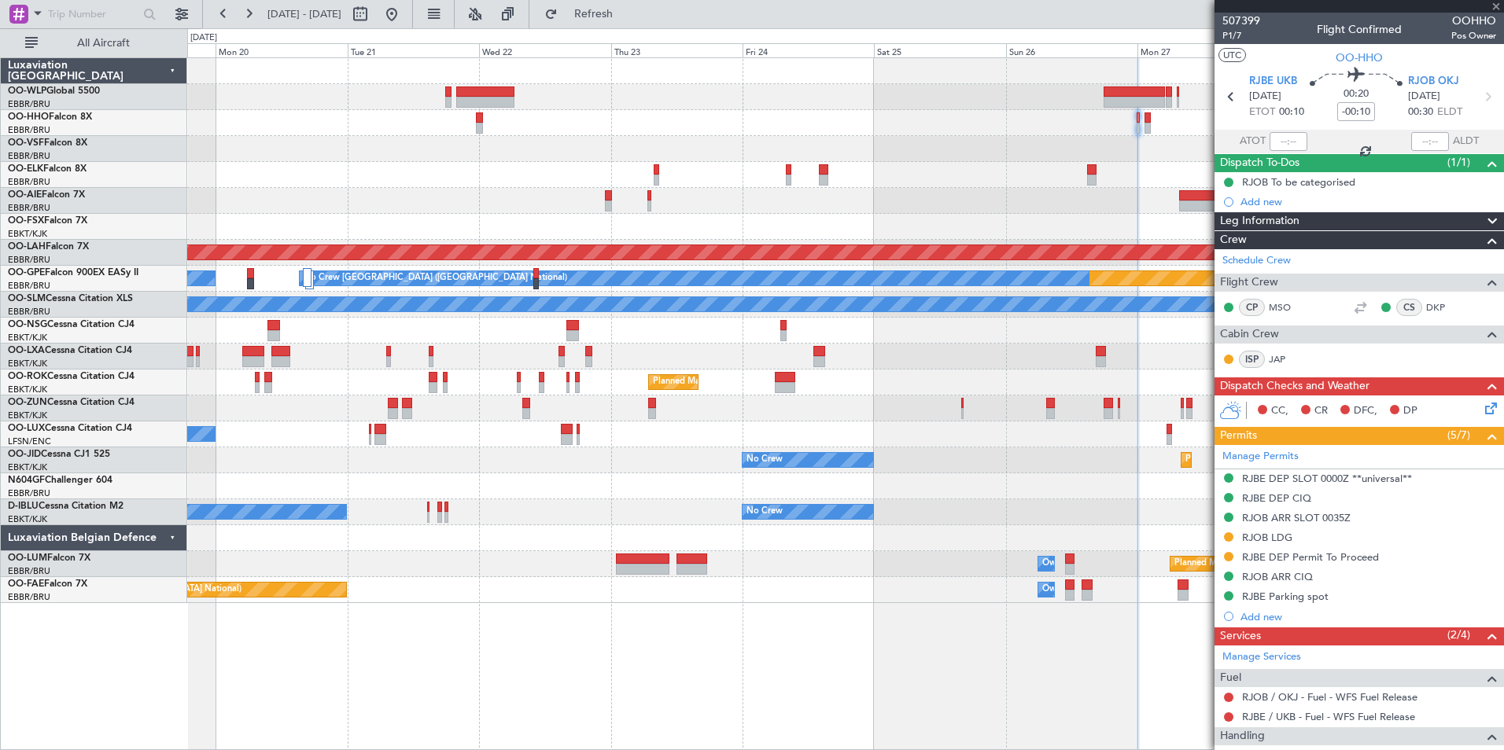
type input "5"
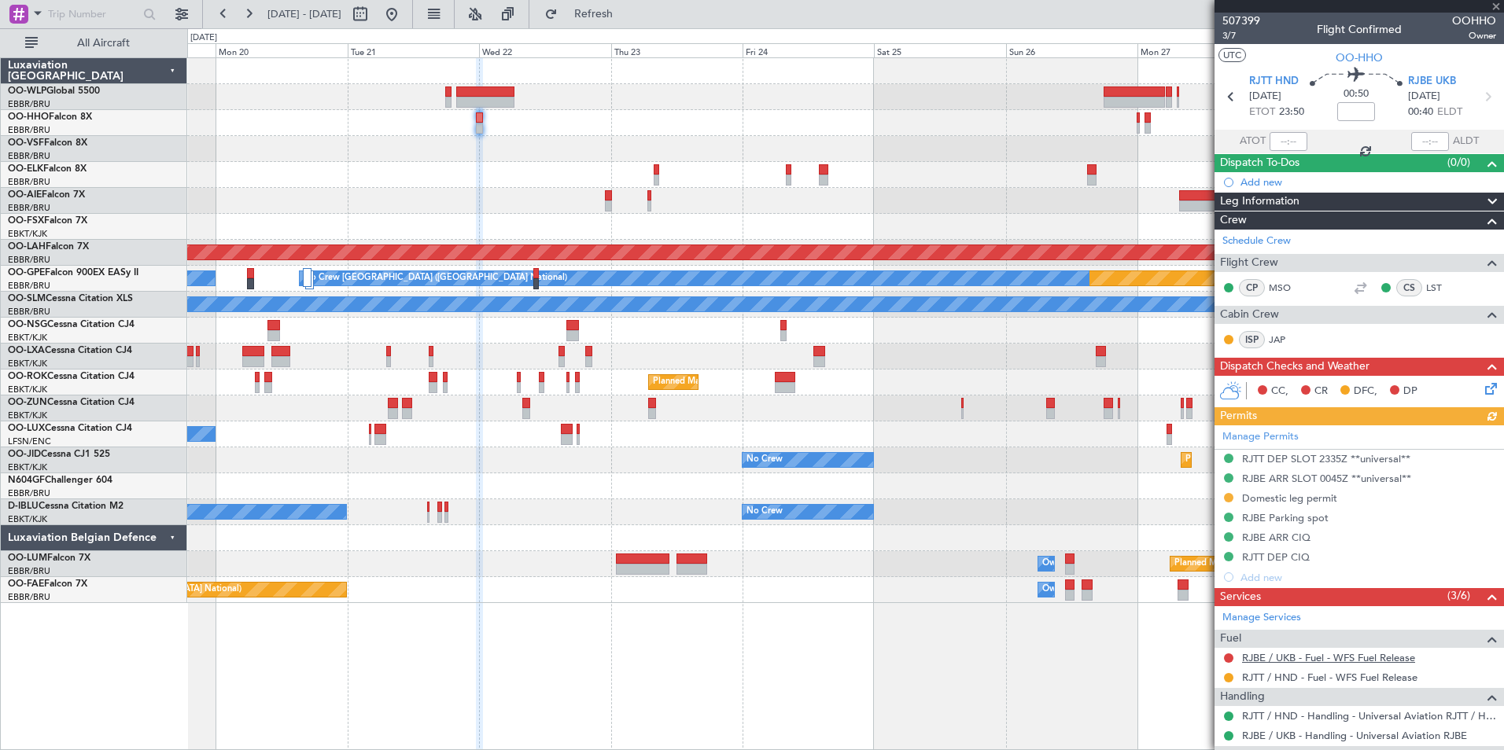
click at [1307, 661] on link "RJBE / UKB - Fuel - WFS Fuel Release" at bounding box center [1328, 657] width 173 height 13
click at [1479, 94] on icon at bounding box center [1487, 97] width 20 height 20
type input "-00:10"
type input "0"
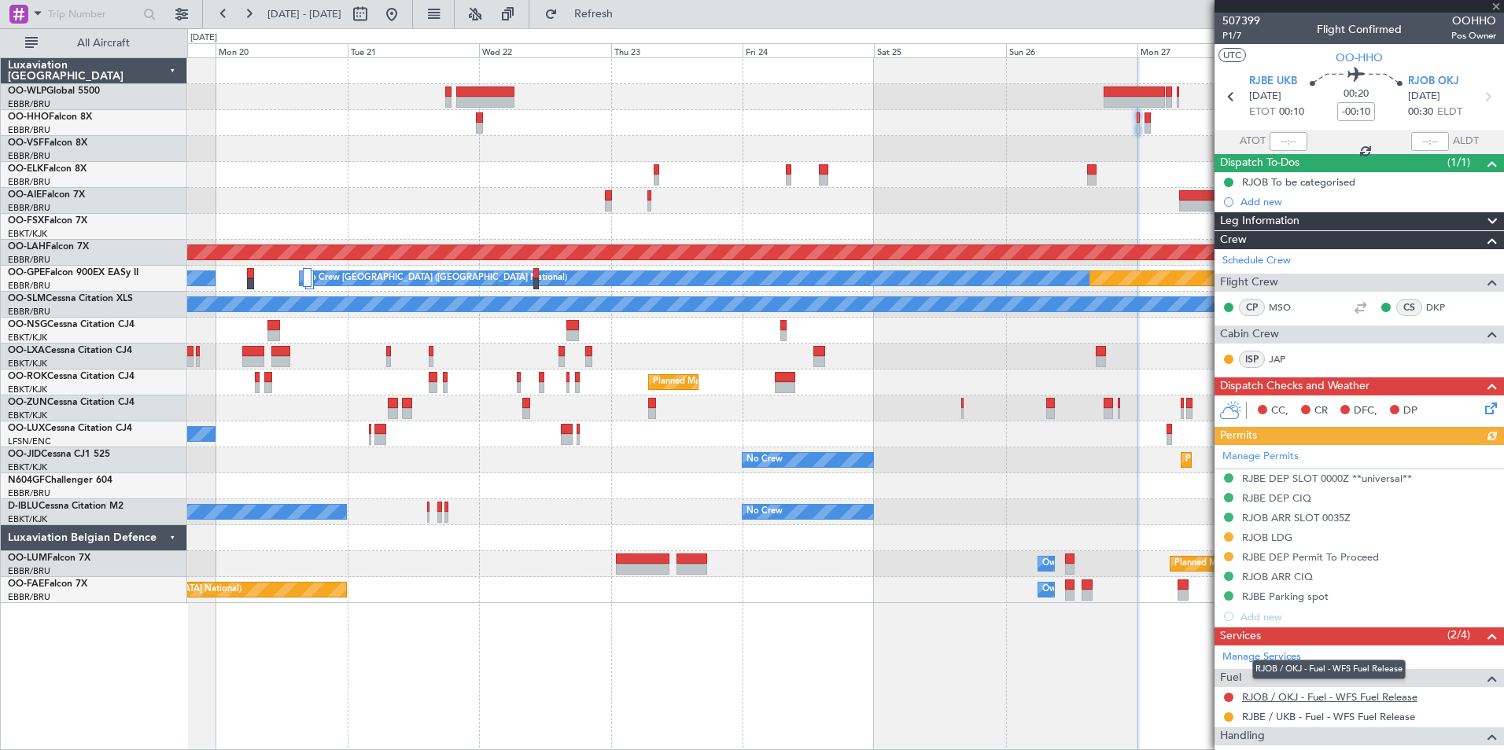
click at [1272, 697] on link "RJOB / OKJ - Fuel - WFS Fuel Release" at bounding box center [1329, 696] width 175 height 13
click at [1477, 99] on icon at bounding box center [1487, 97] width 20 height 20
type input "-00:05"
type input "5"
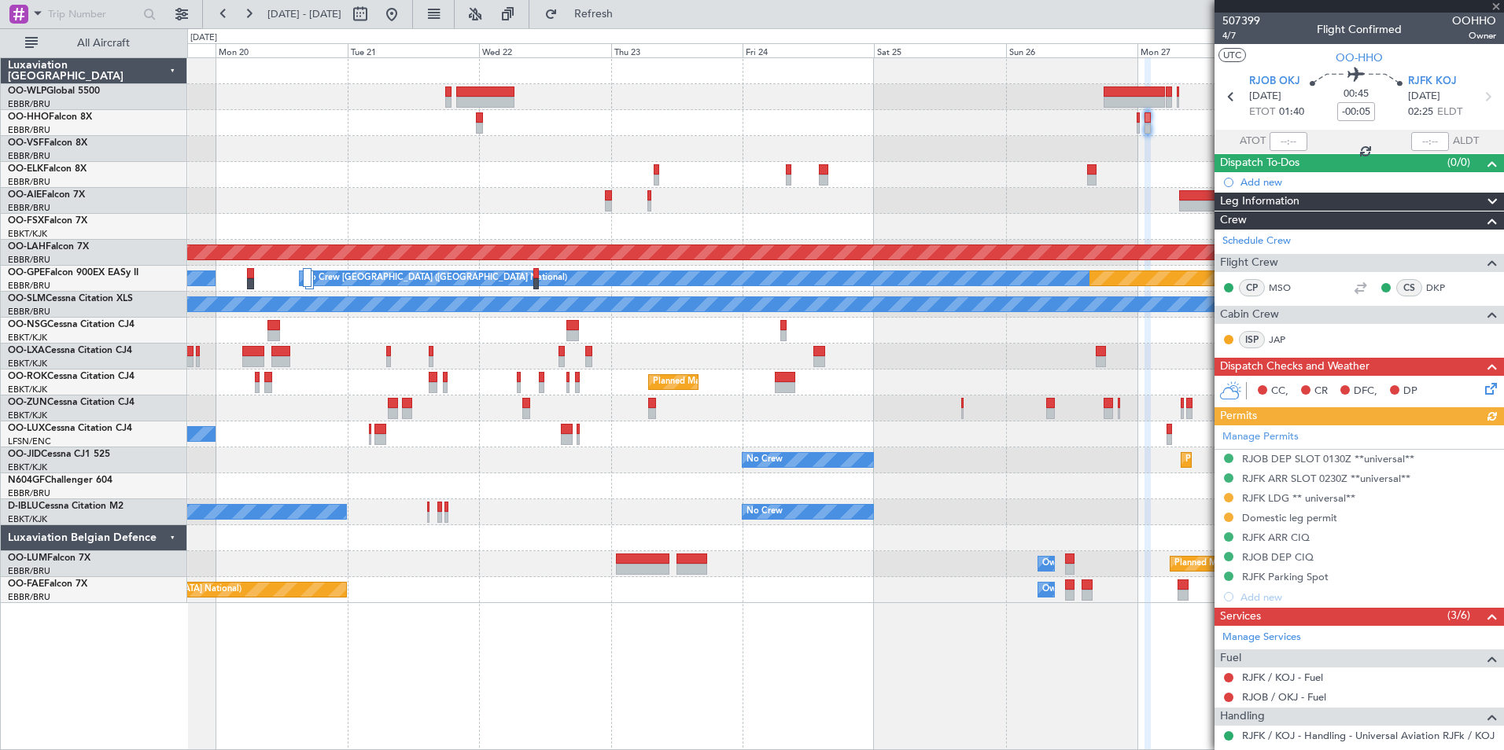
scroll to position [313, 0]
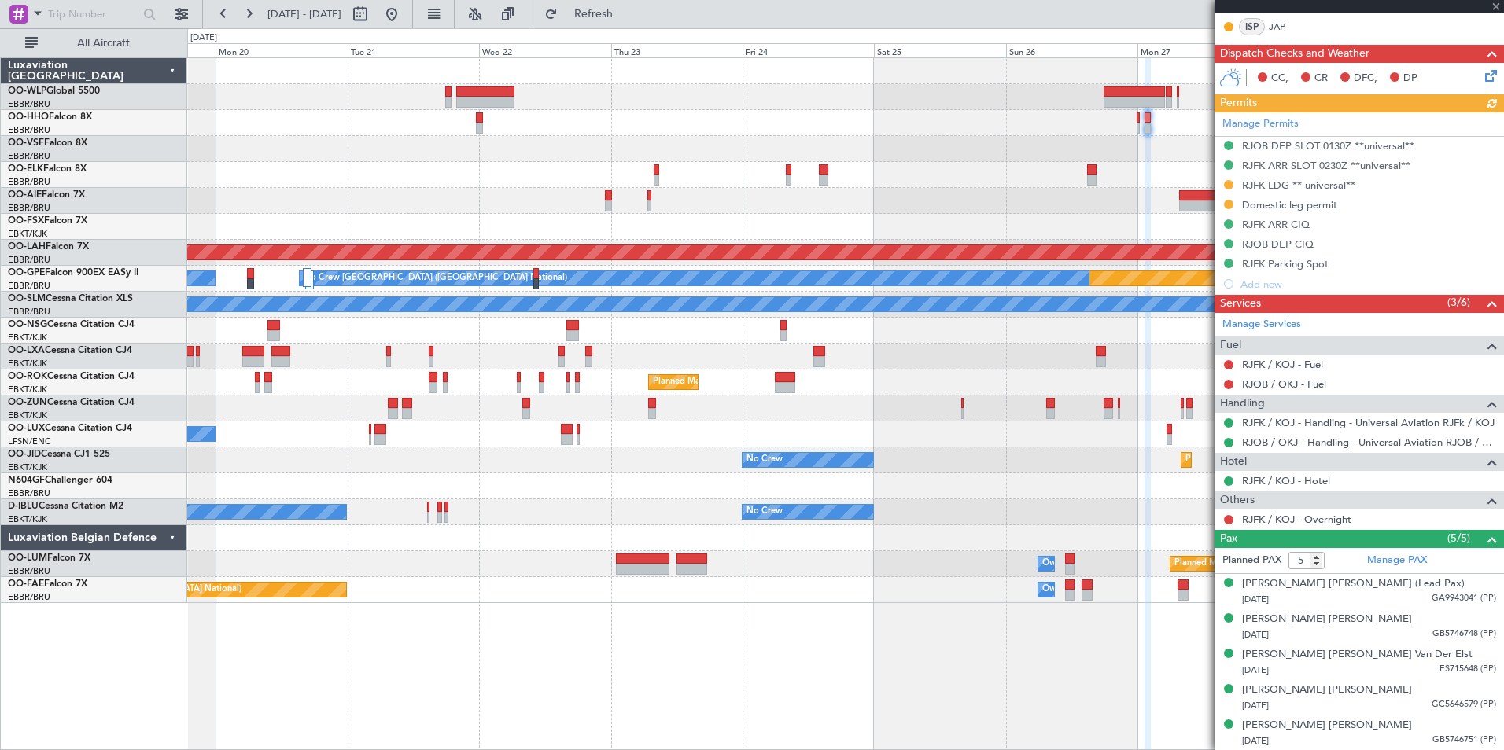
click at [1298, 362] on link "RJFK / KOJ - Fuel" at bounding box center [1282, 364] width 81 height 13
click at [1280, 385] on link "RJOB / OKJ - Fuel" at bounding box center [1284, 383] width 84 height 13
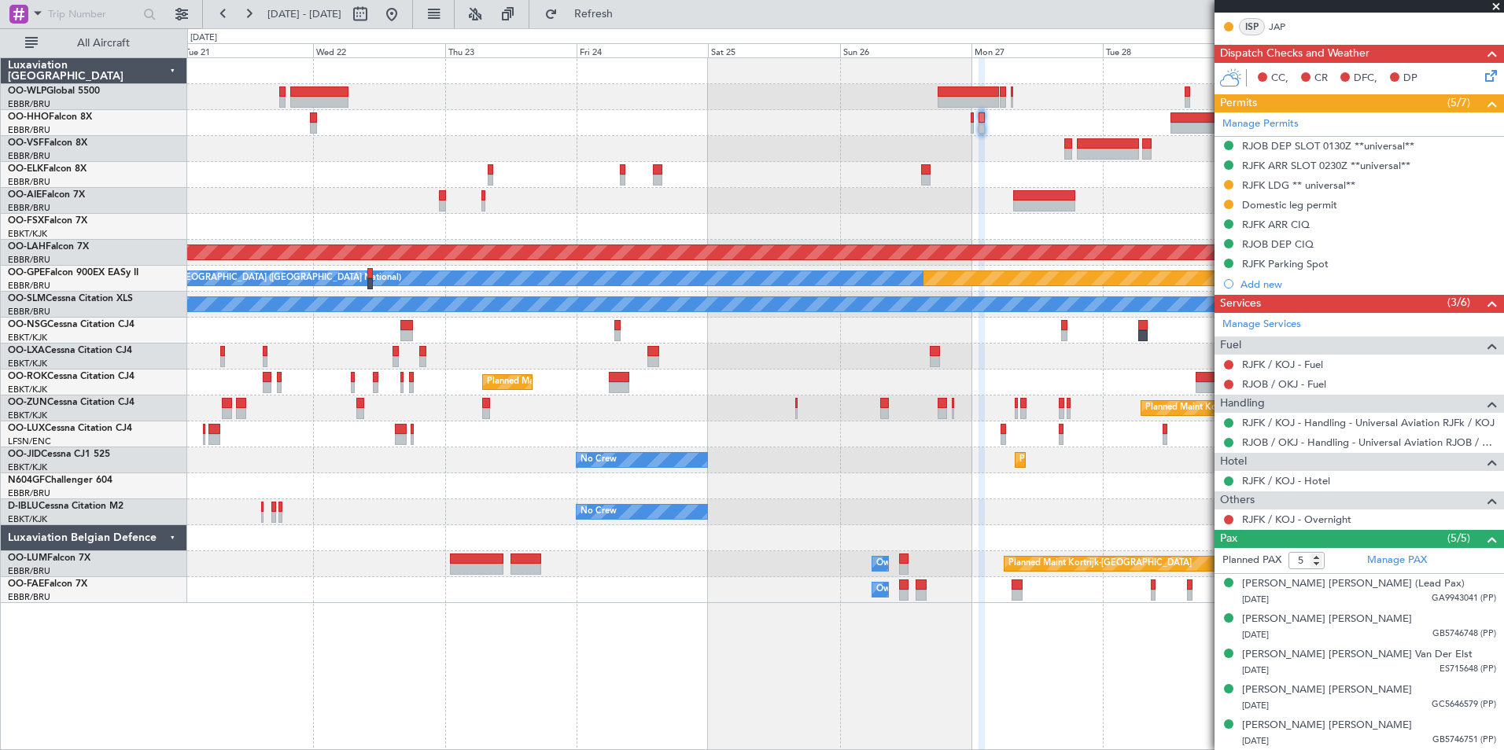
click at [798, 132] on div "Planned Maint Alton-st Louis (St Louis Regl) Planned Maint Nurnberg No Crew Bru…" at bounding box center [845, 330] width 1316 height 545
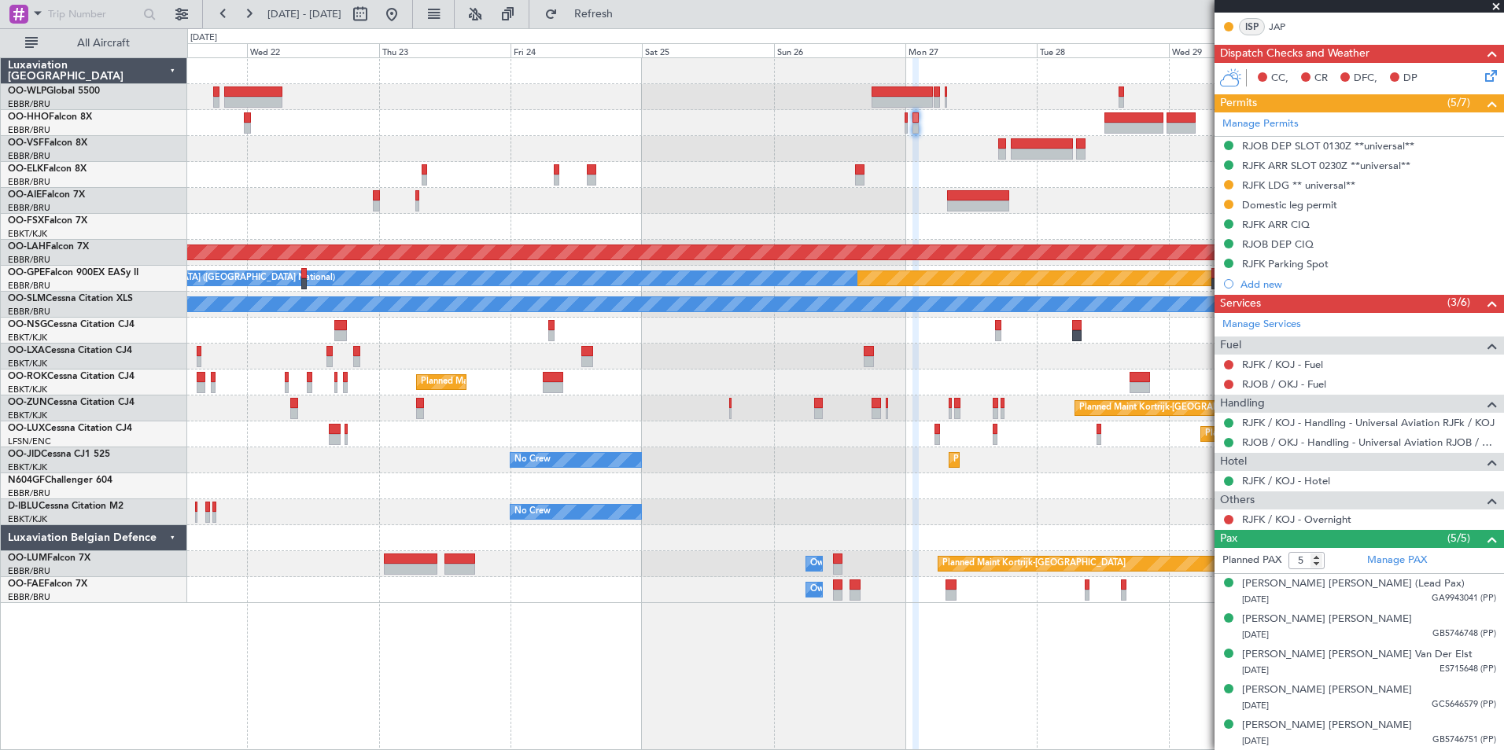
click at [850, 165] on div at bounding box center [845, 175] width 1316 height 26
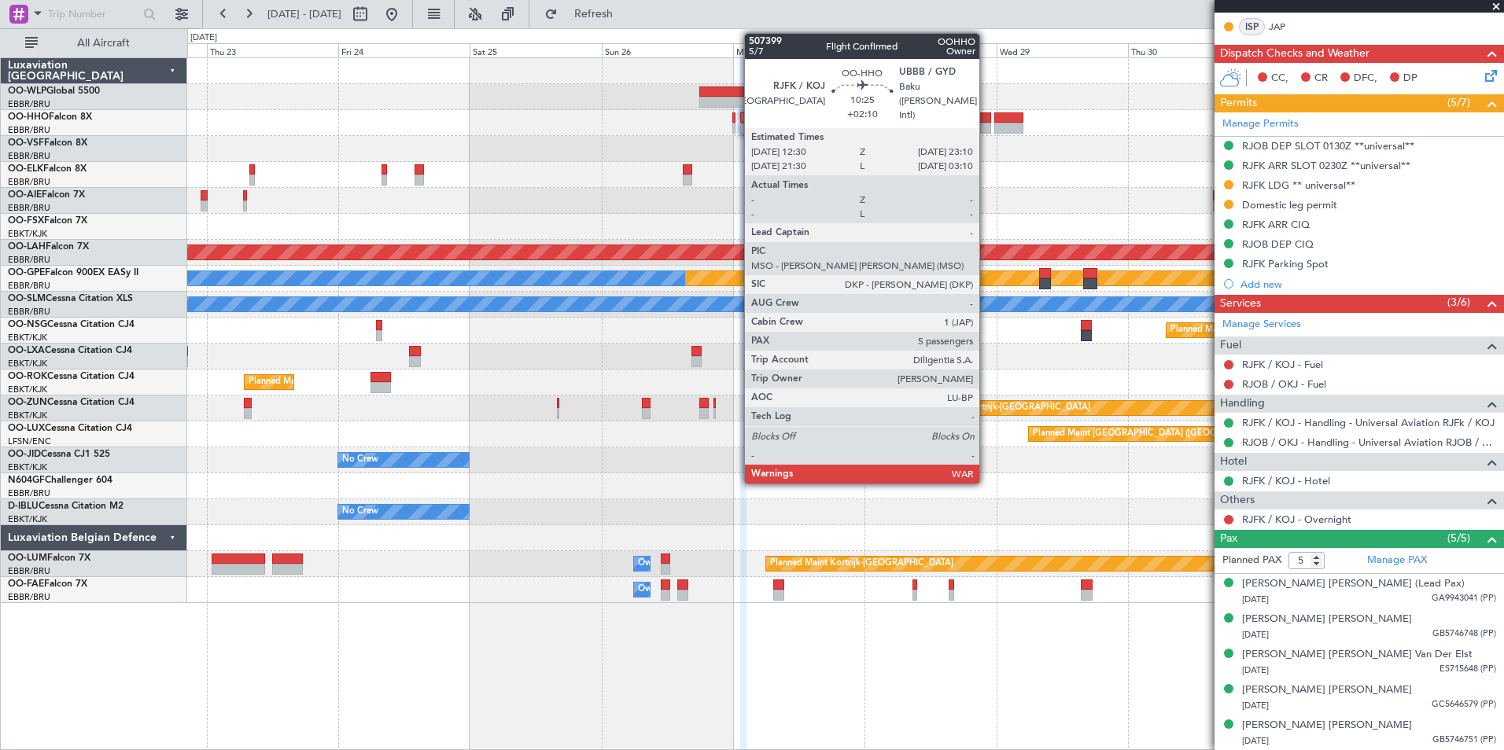
click at [986, 120] on div at bounding box center [961, 117] width 59 height 11
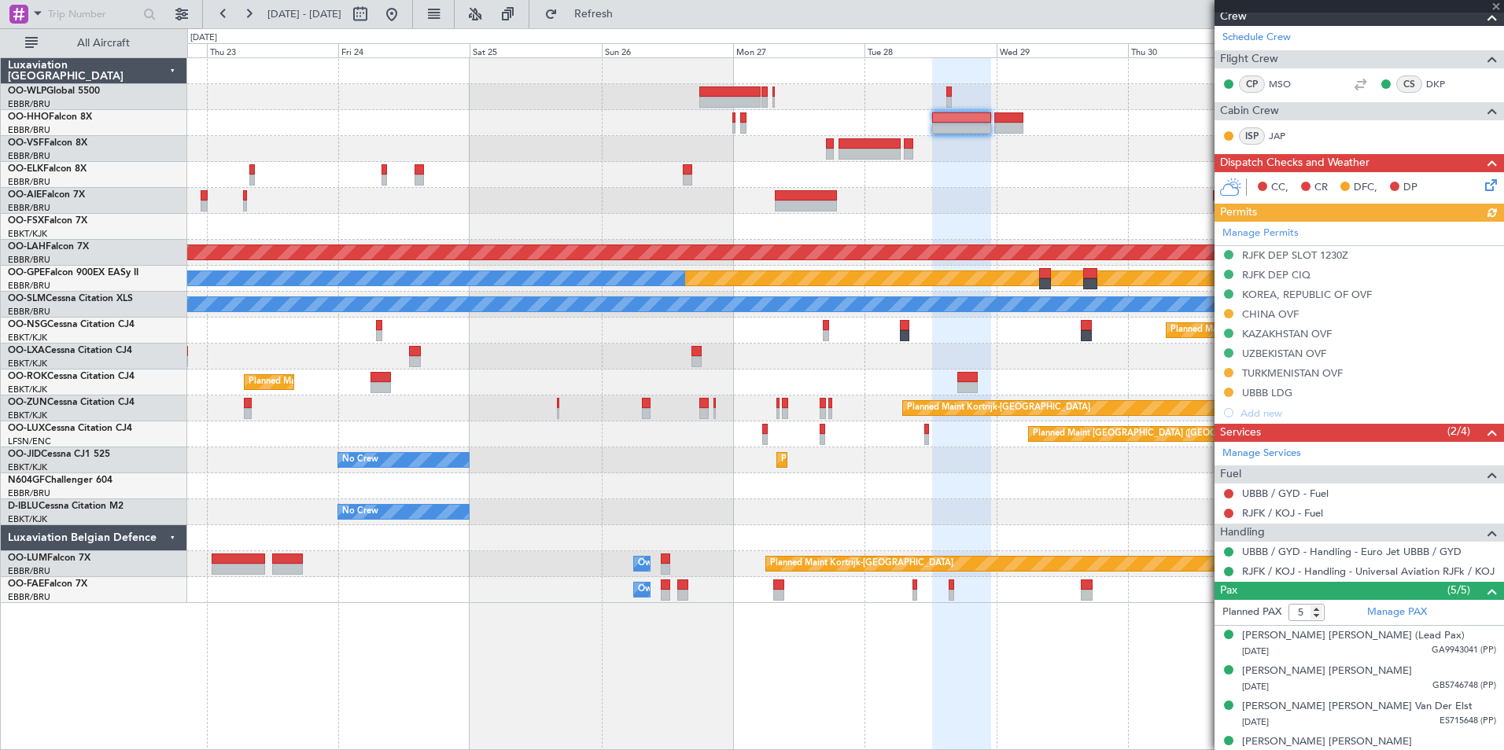
scroll to position [236, 0]
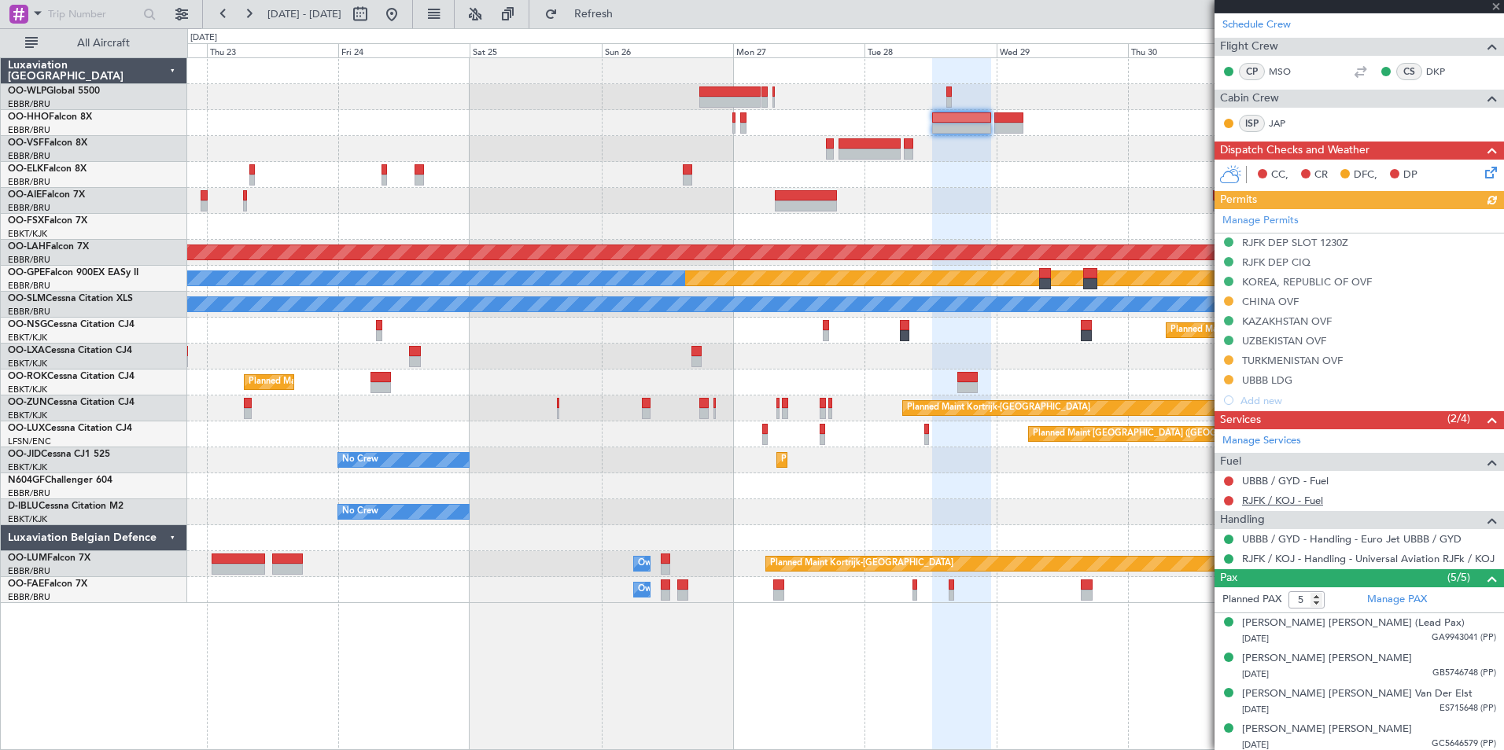
click at [1263, 503] on link "RJFK / KOJ - Fuel" at bounding box center [1282, 500] width 81 height 13
click at [404, 13] on button at bounding box center [391, 14] width 25 height 25
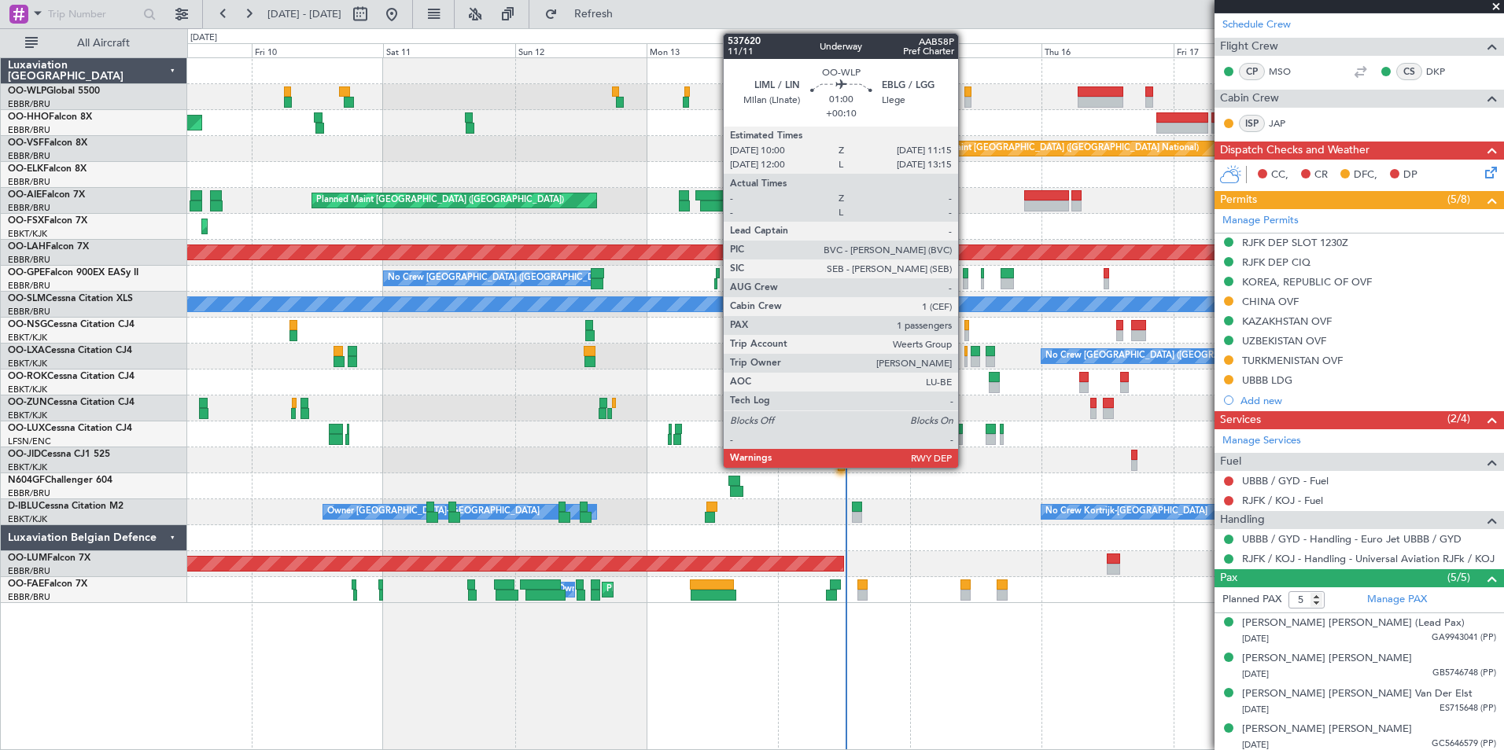
click at [965, 96] on div at bounding box center [967, 92] width 7 height 11
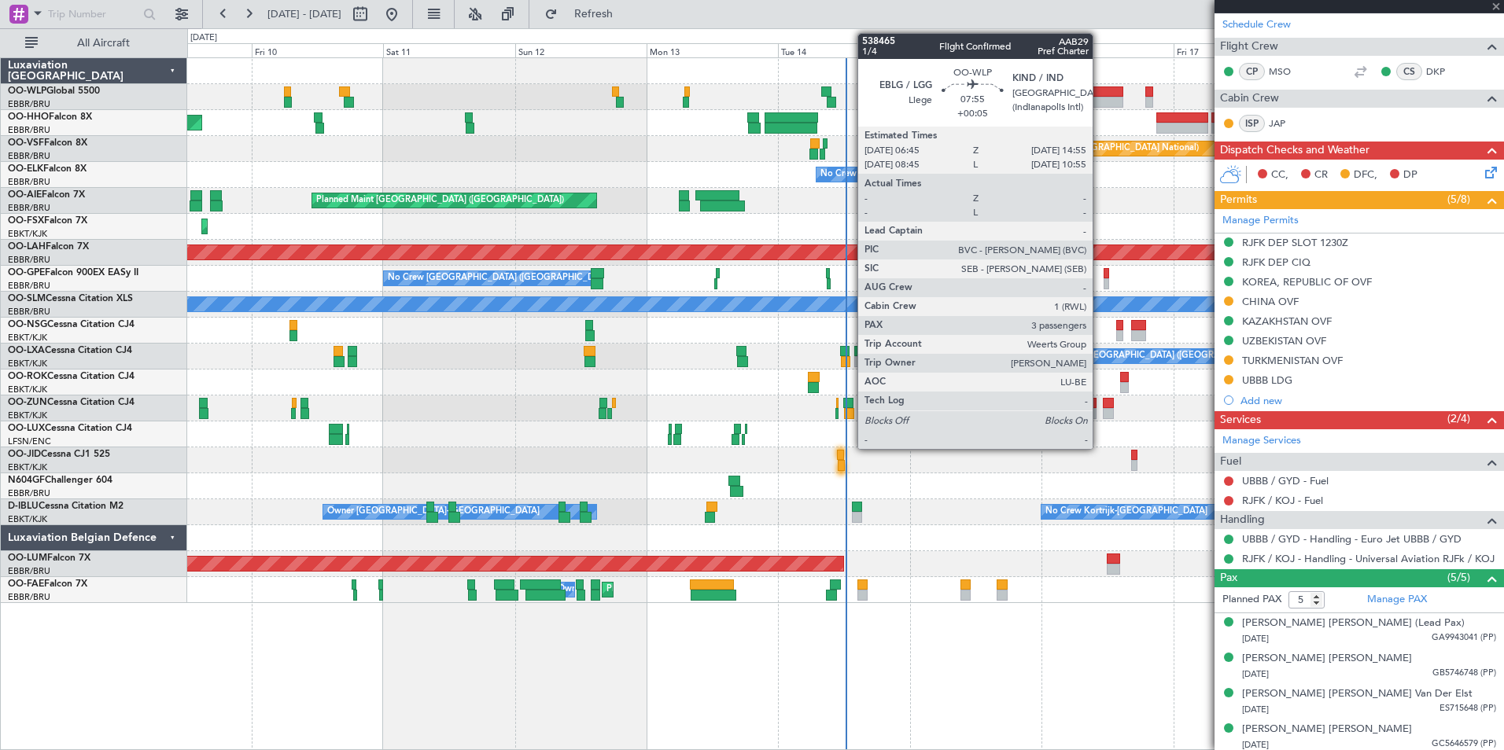
type input "+00:10"
type input "1"
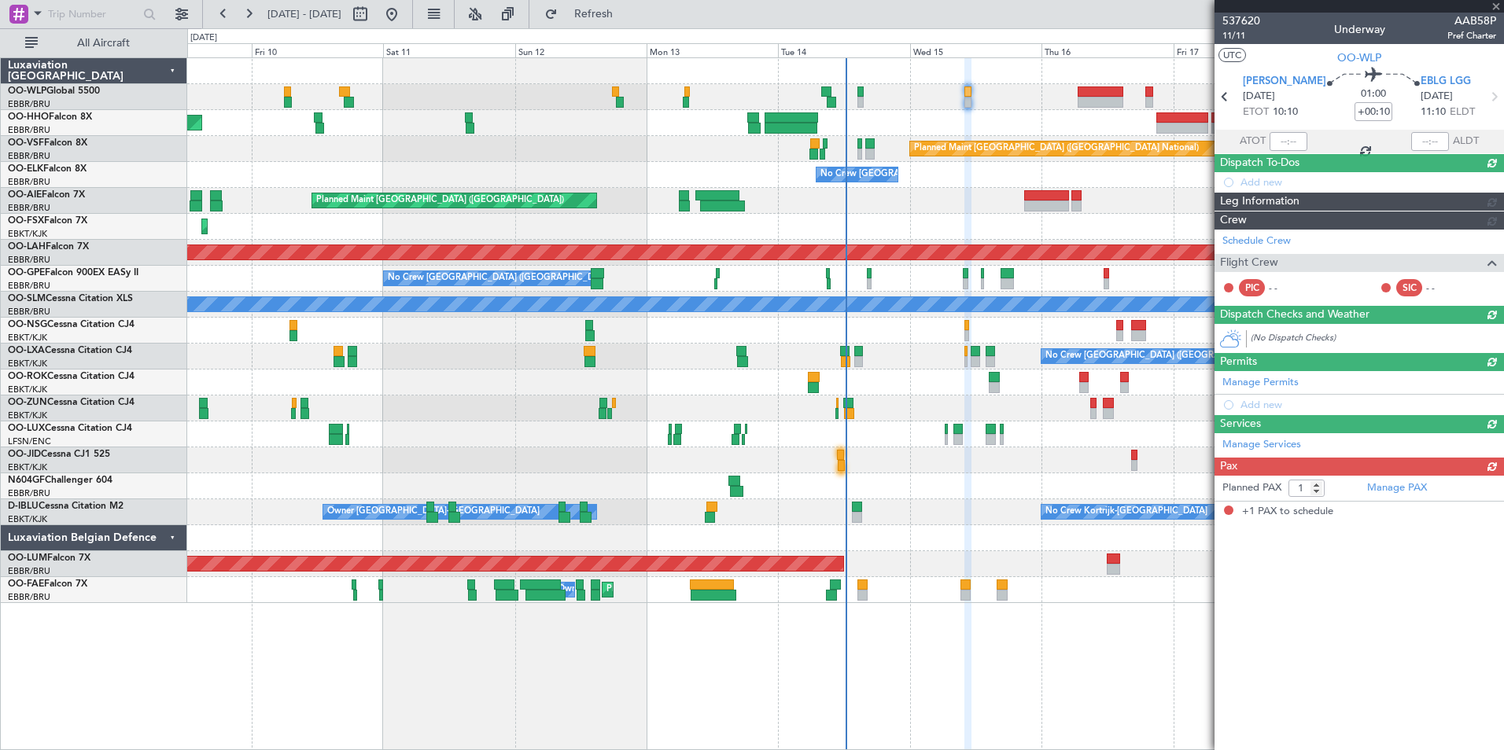
scroll to position [0, 0]
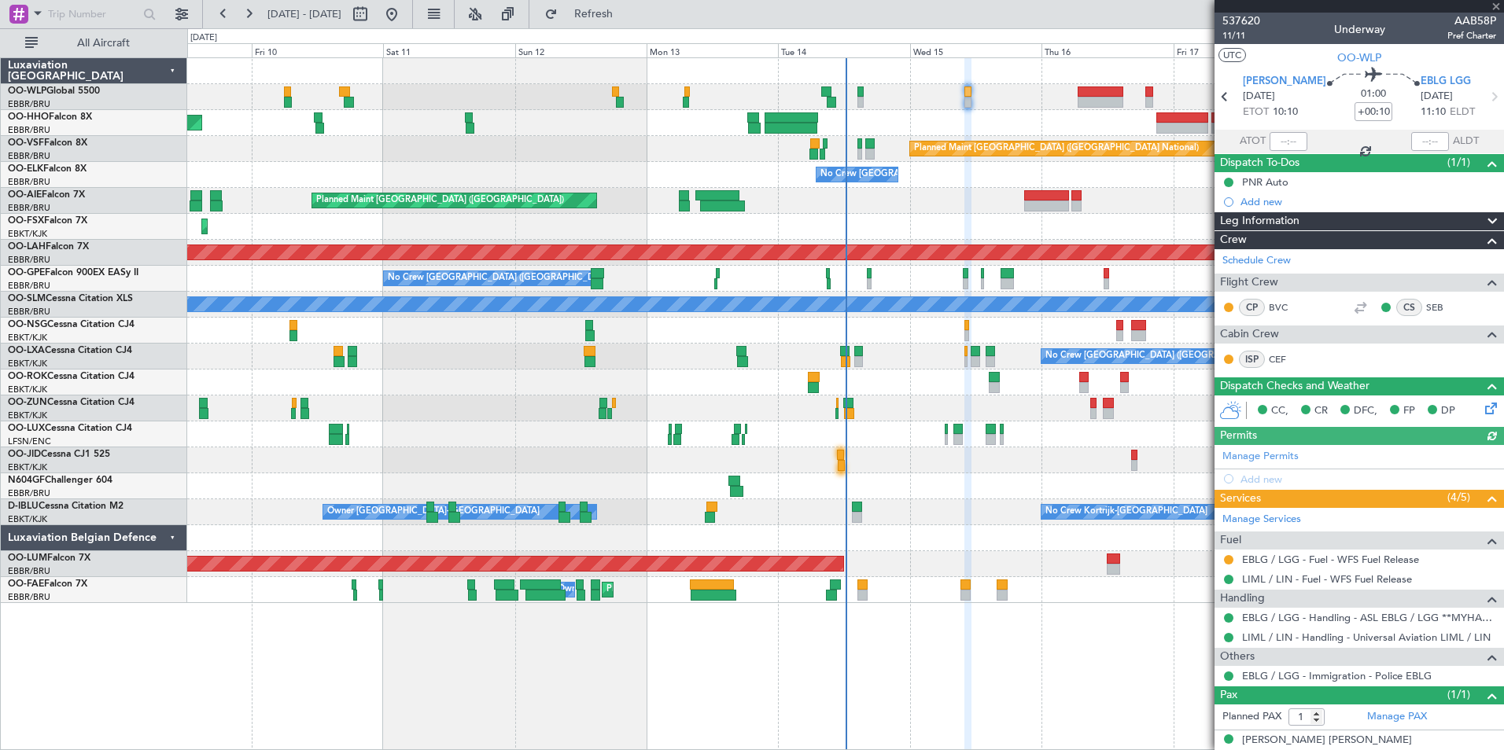
click at [1232, 564] on mat-tooltip-component "Requested" at bounding box center [1228, 585] width 71 height 42
click at [1228, 562] on button at bounding box center [1228, 559] width 9 height 9
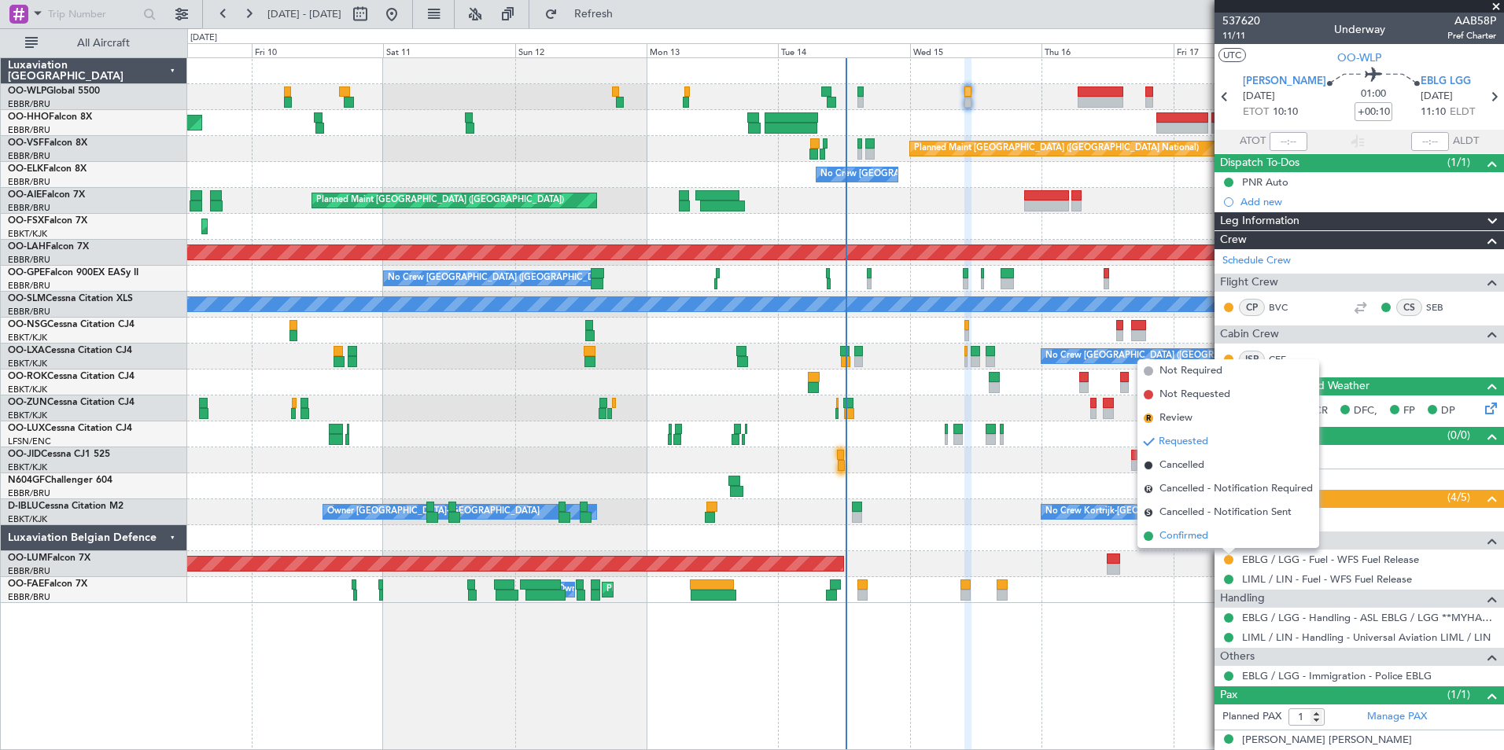
click at [1199, 530] on span "Confirmed" at bounding box center [1183, 536] width 49 height 16
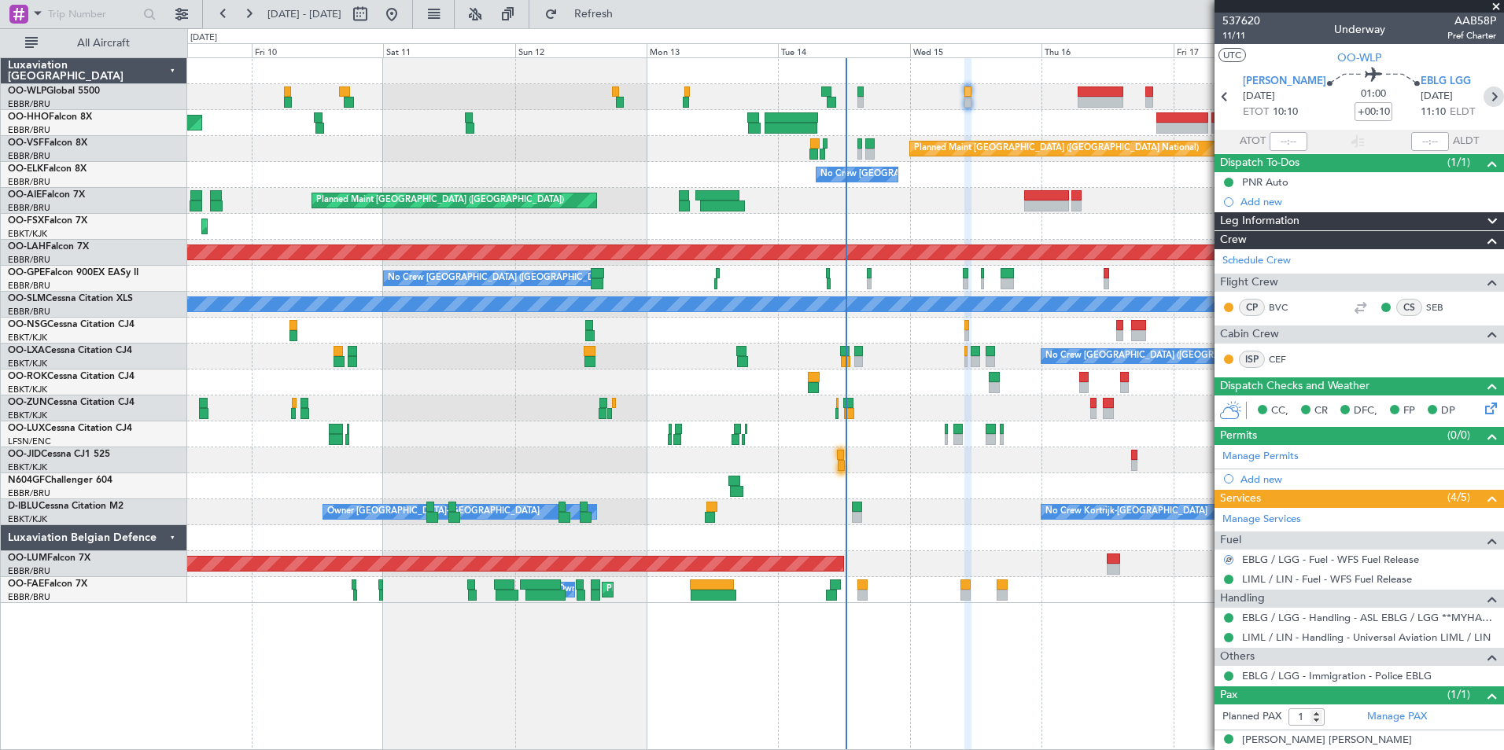
click at [1483, 96] on icon at bounding box center [1493, 97] width 20 height 20
type input "+00:05"
type input "3"
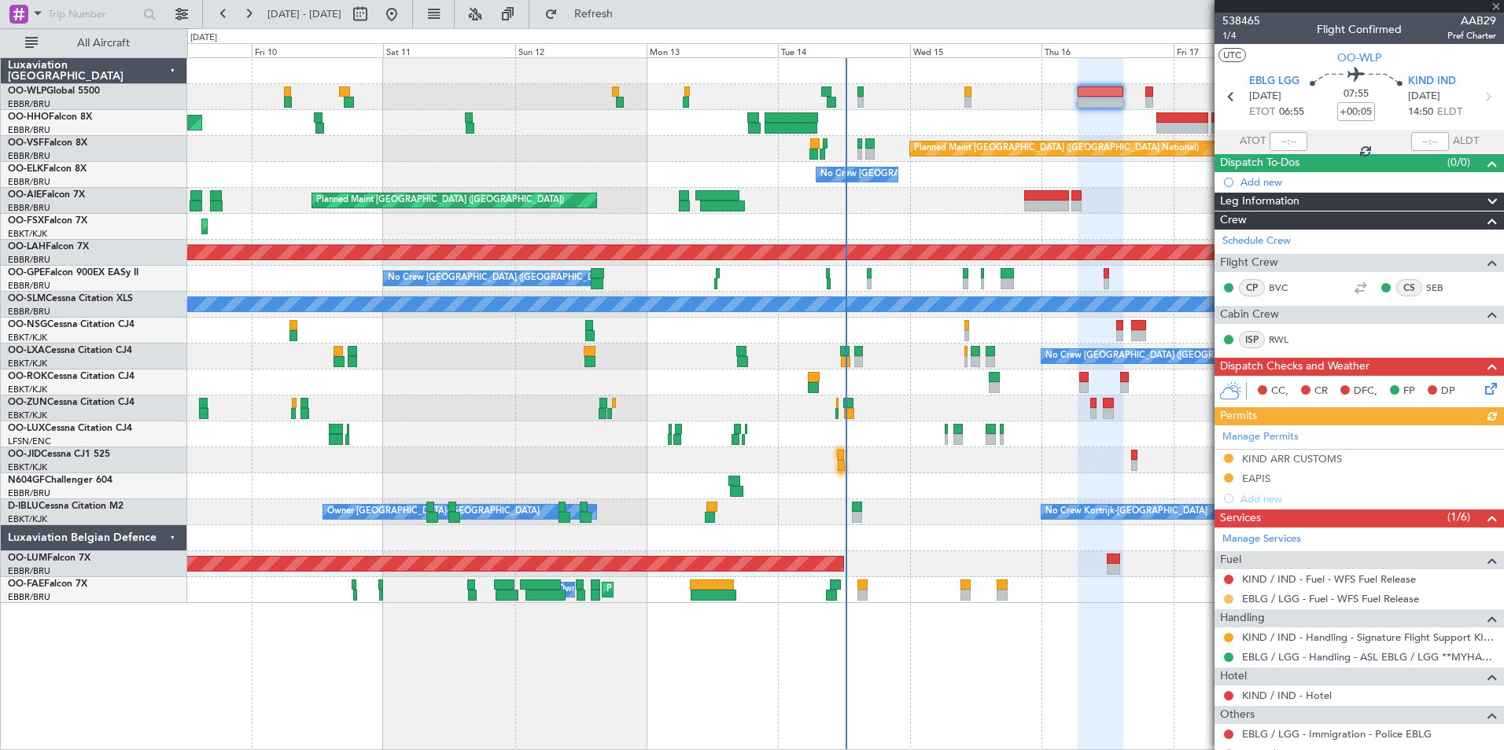
click at [1227, 600] on button at bounding box center [1228, 599] width 9 height 9
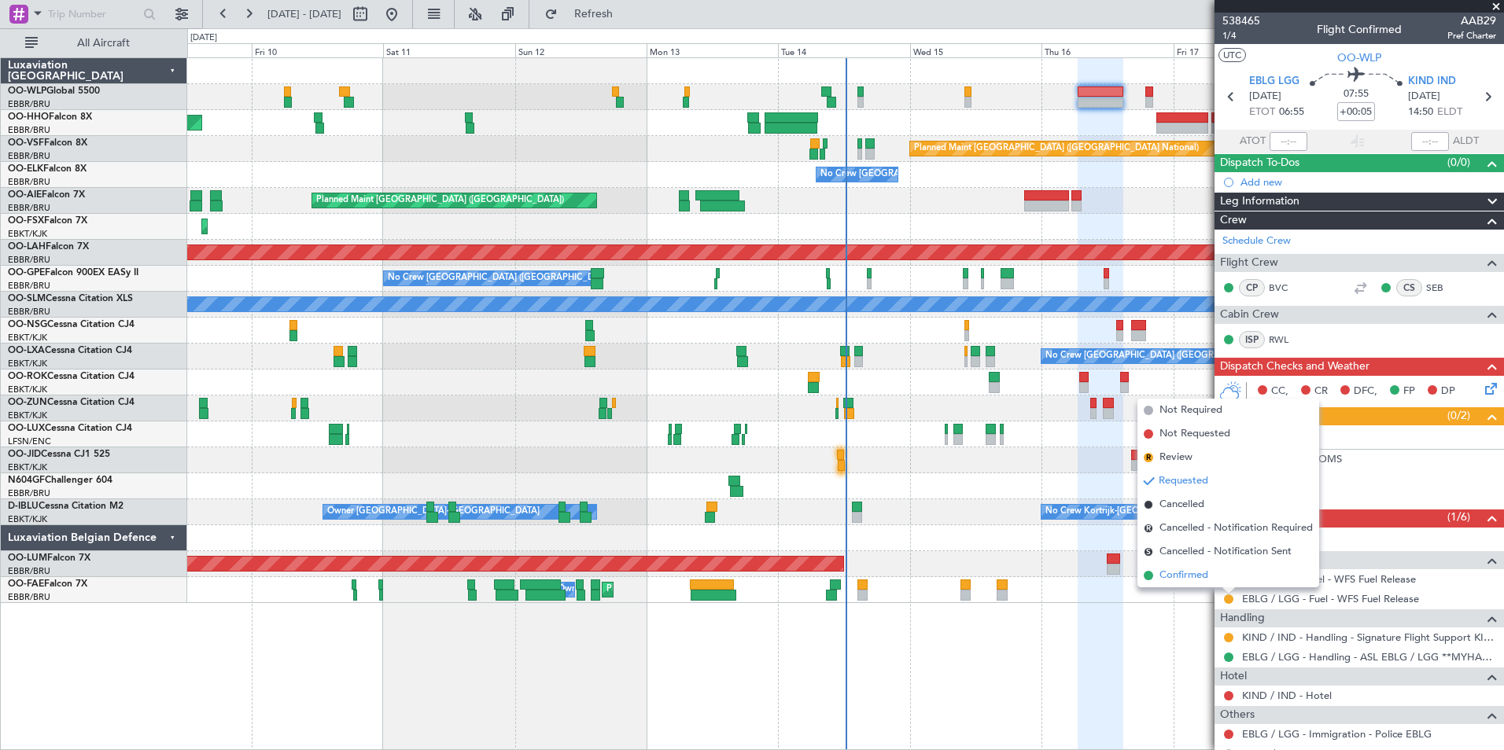
click at [1187, 572] on span "Confirmed" at bounding box center [1183, 576] width 49 height 16
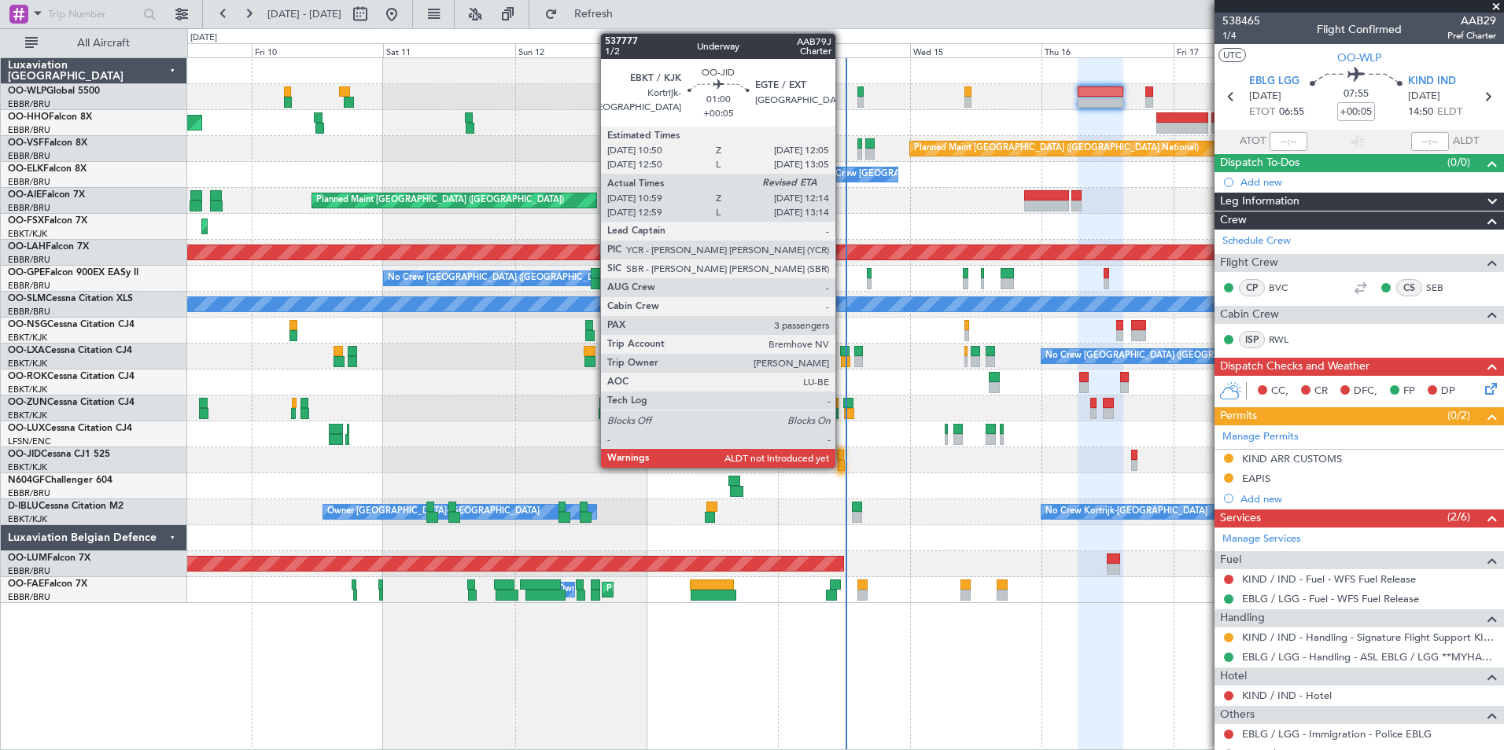
click at [842, 455] on div at bounding box center [840, 455] width 7 height 11
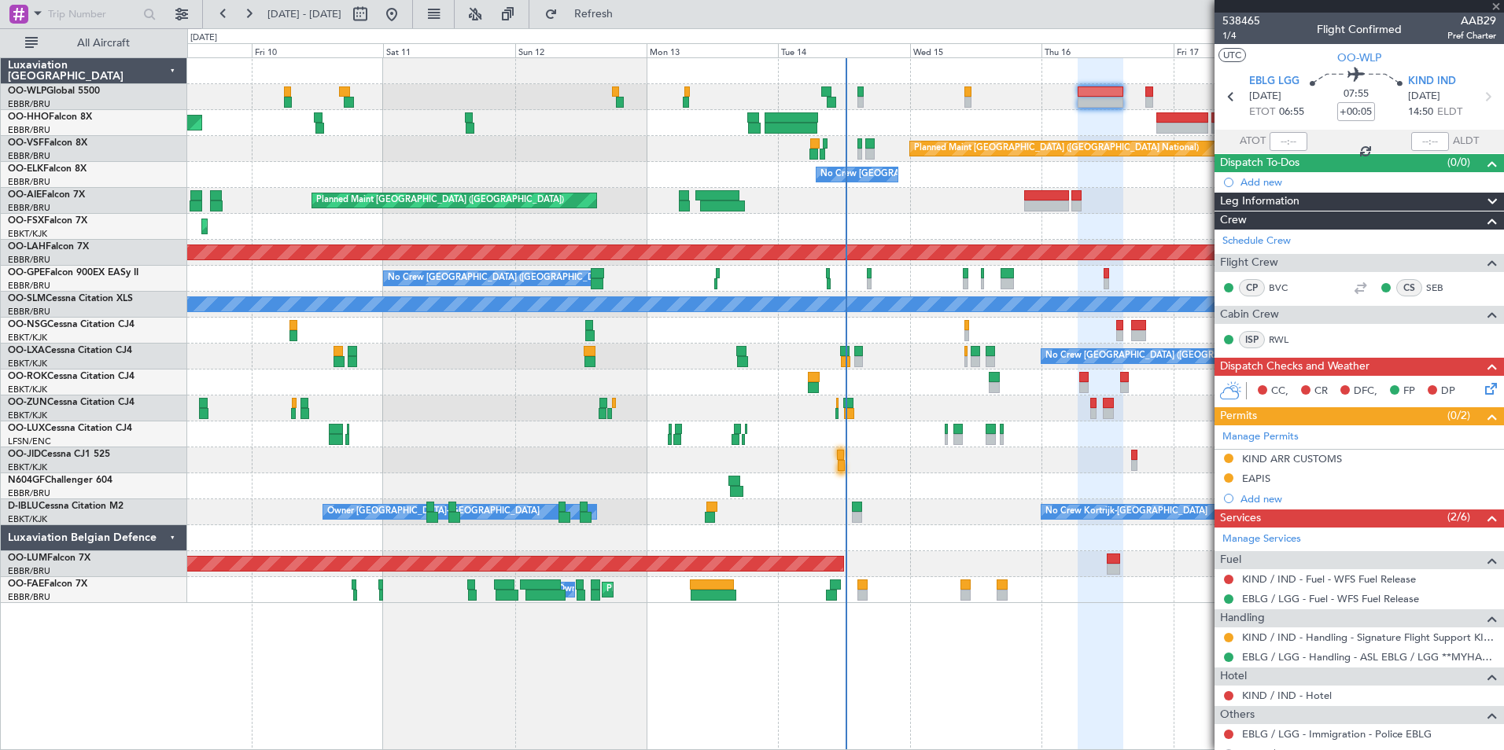
type input "11:09"
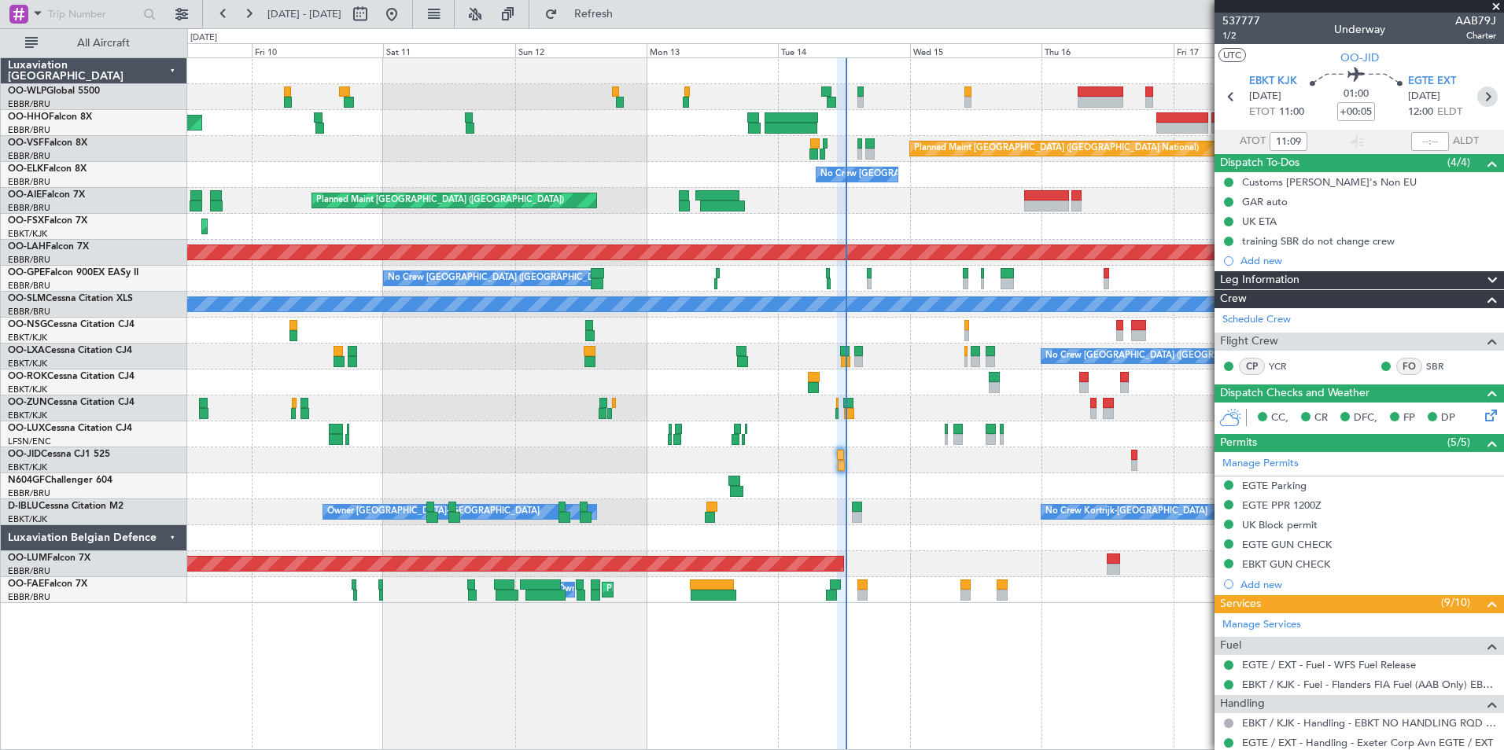
click at [1477, 101] on icon at bounding box center [1487, 97] width 20 height 20
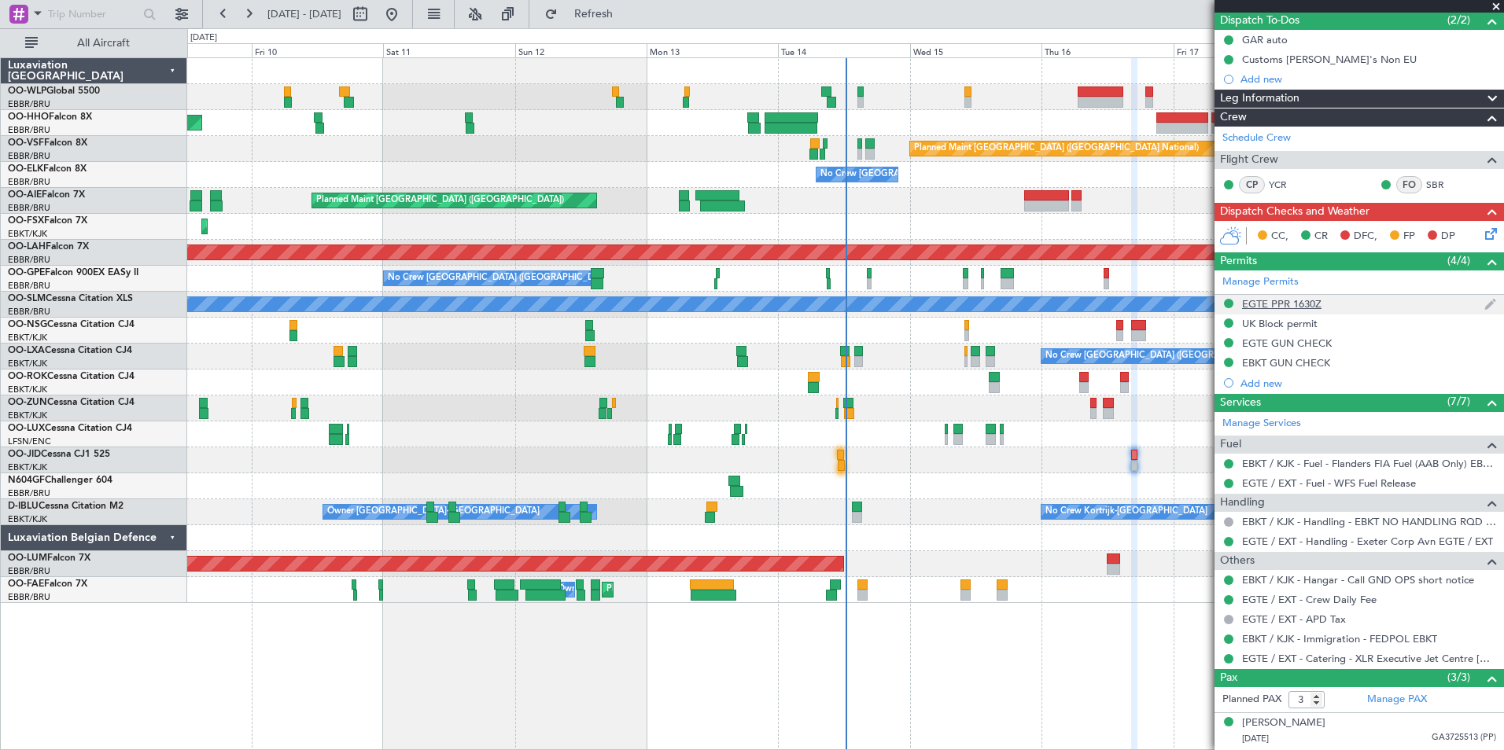
scroll to position [211, 0]
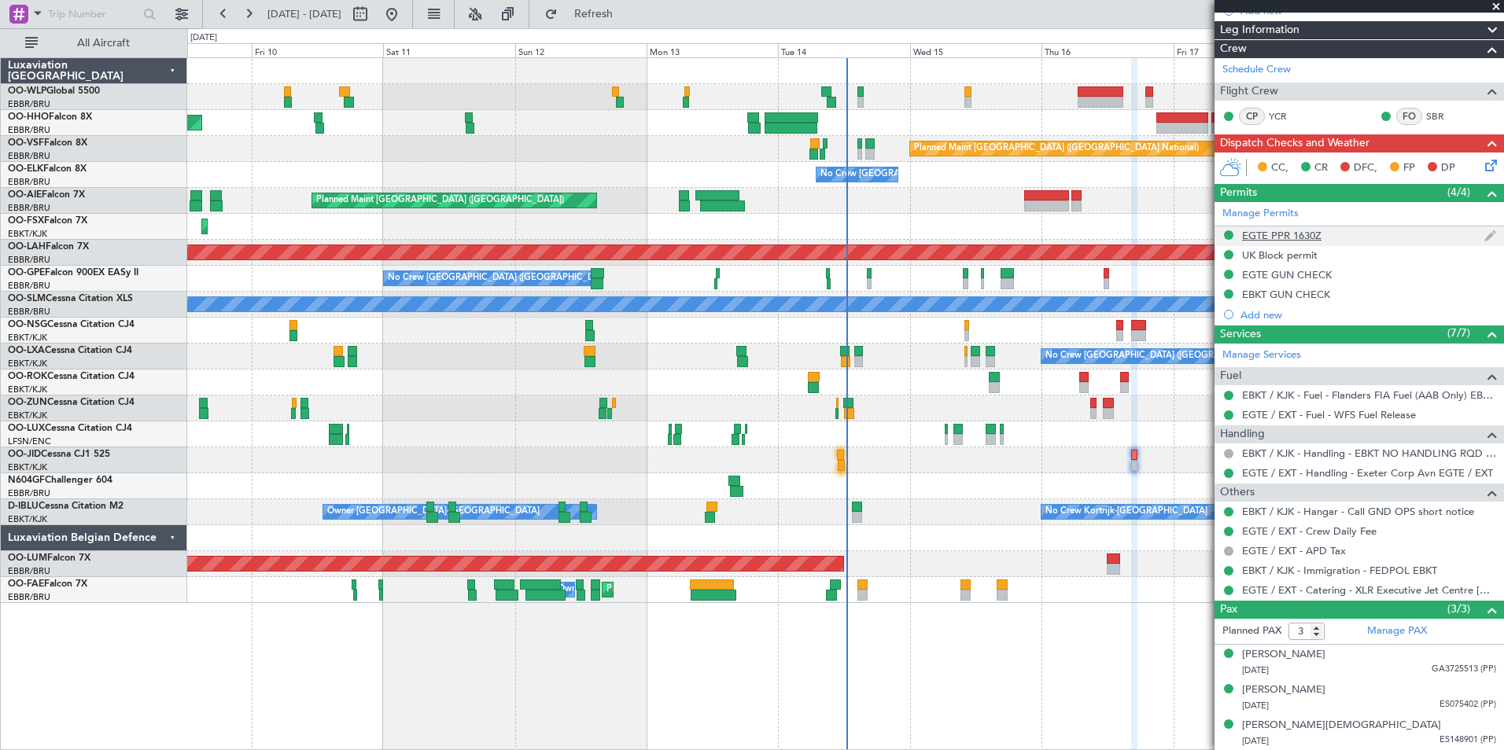
click at [1295, 229] on div "EGTE PPR 1630Z" at bounding box center [1281, 235] width 79 height 13
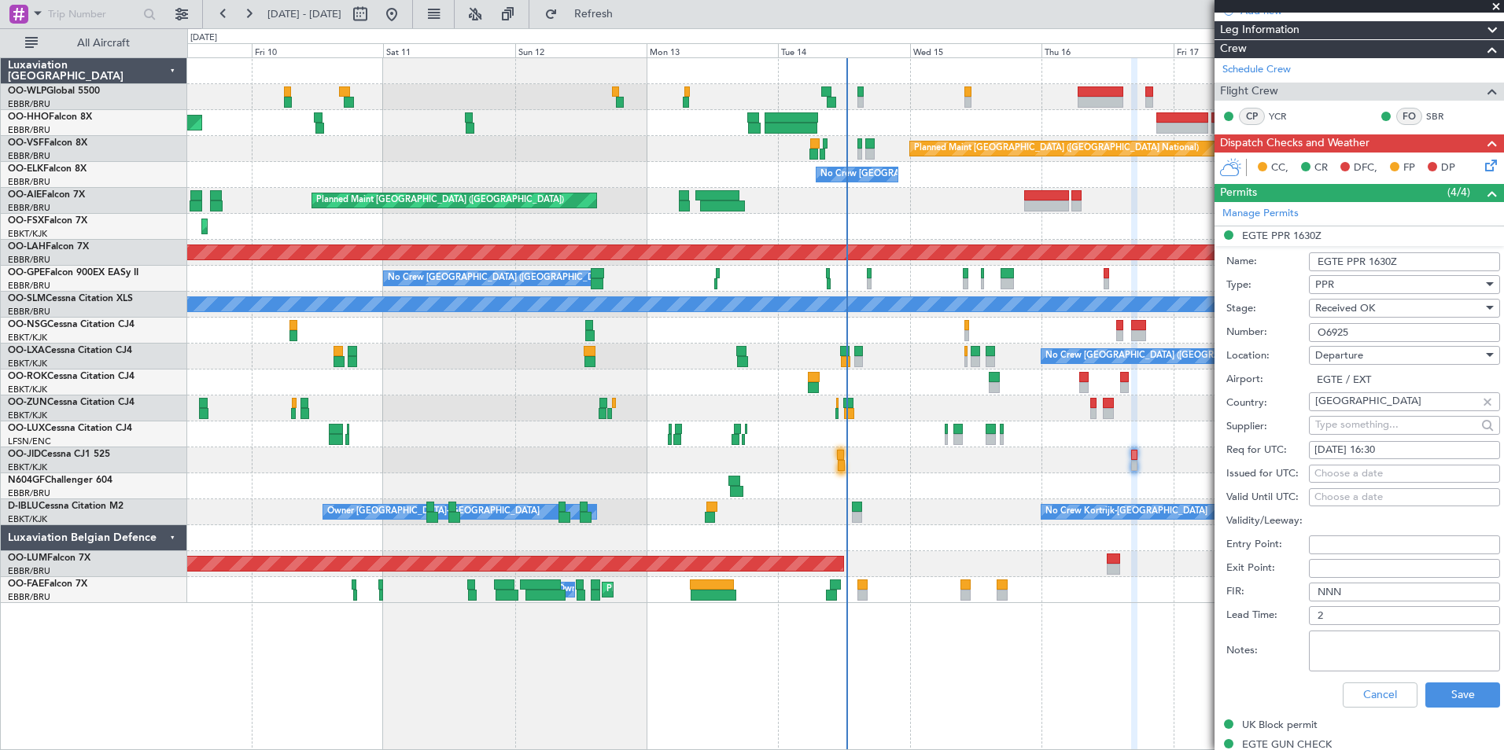
click at [1338, 330] on input "O6925" at bounding box center [1404, 332] width 191 height 19
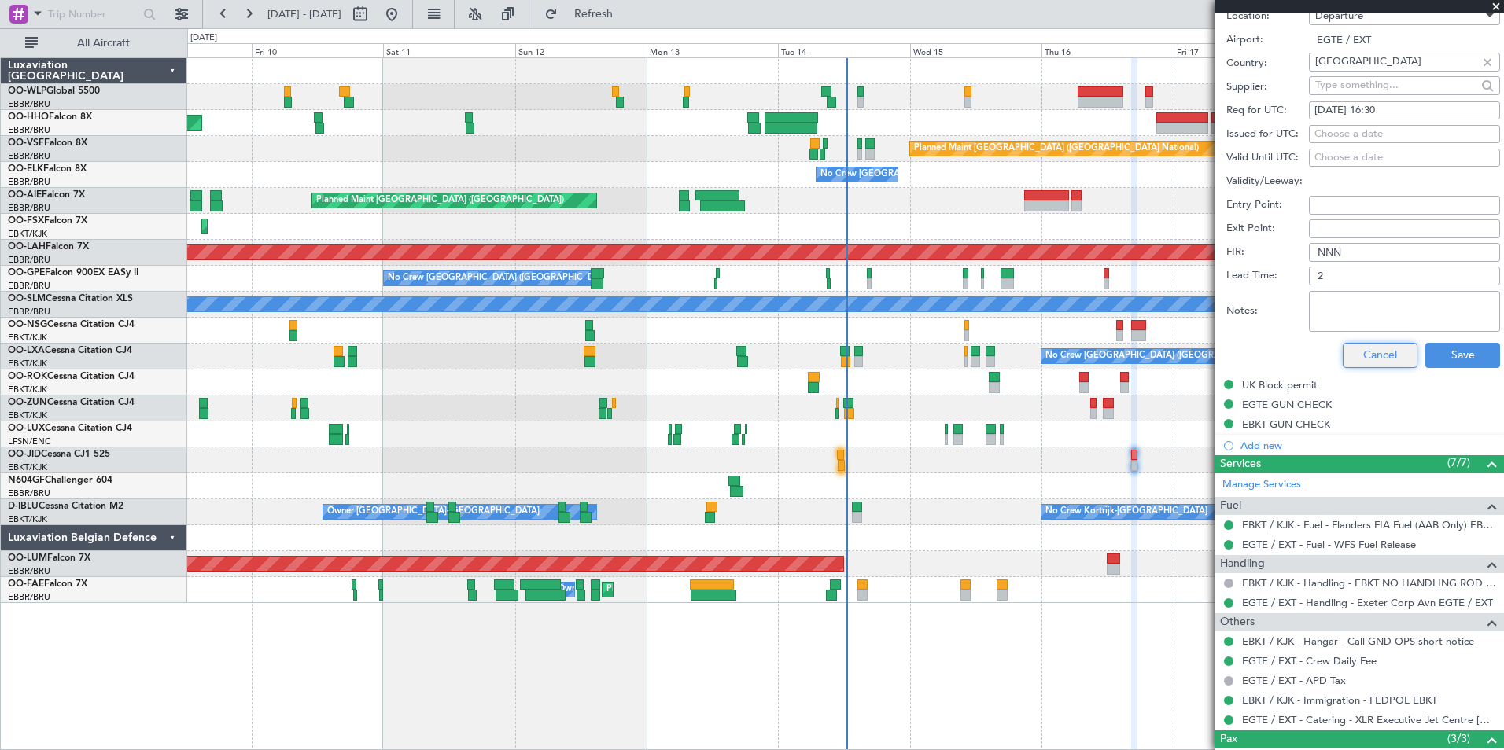
click at [1375, 366] on button "Cancel" at bounding box center [1379, 355] width 75 height 25
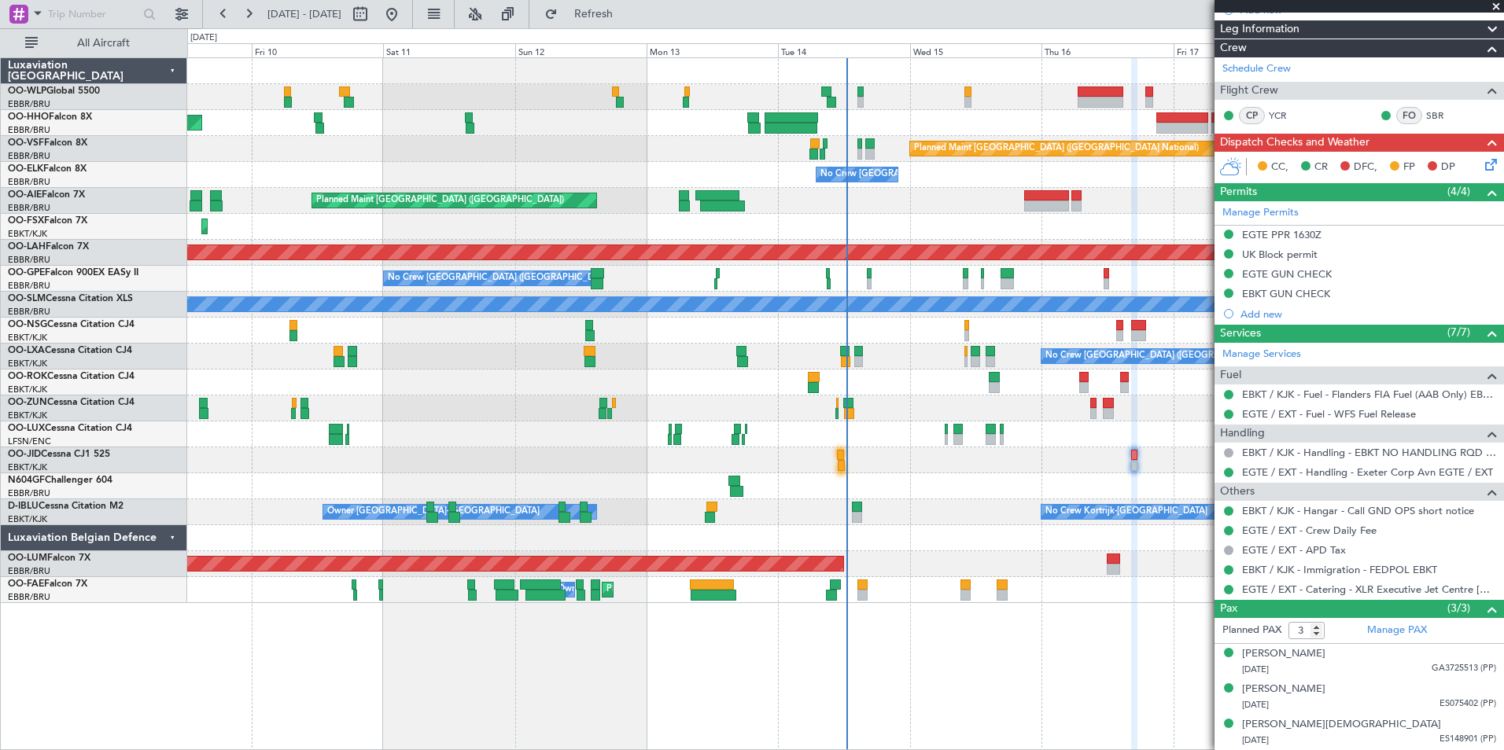
scroll to position [211, 0]
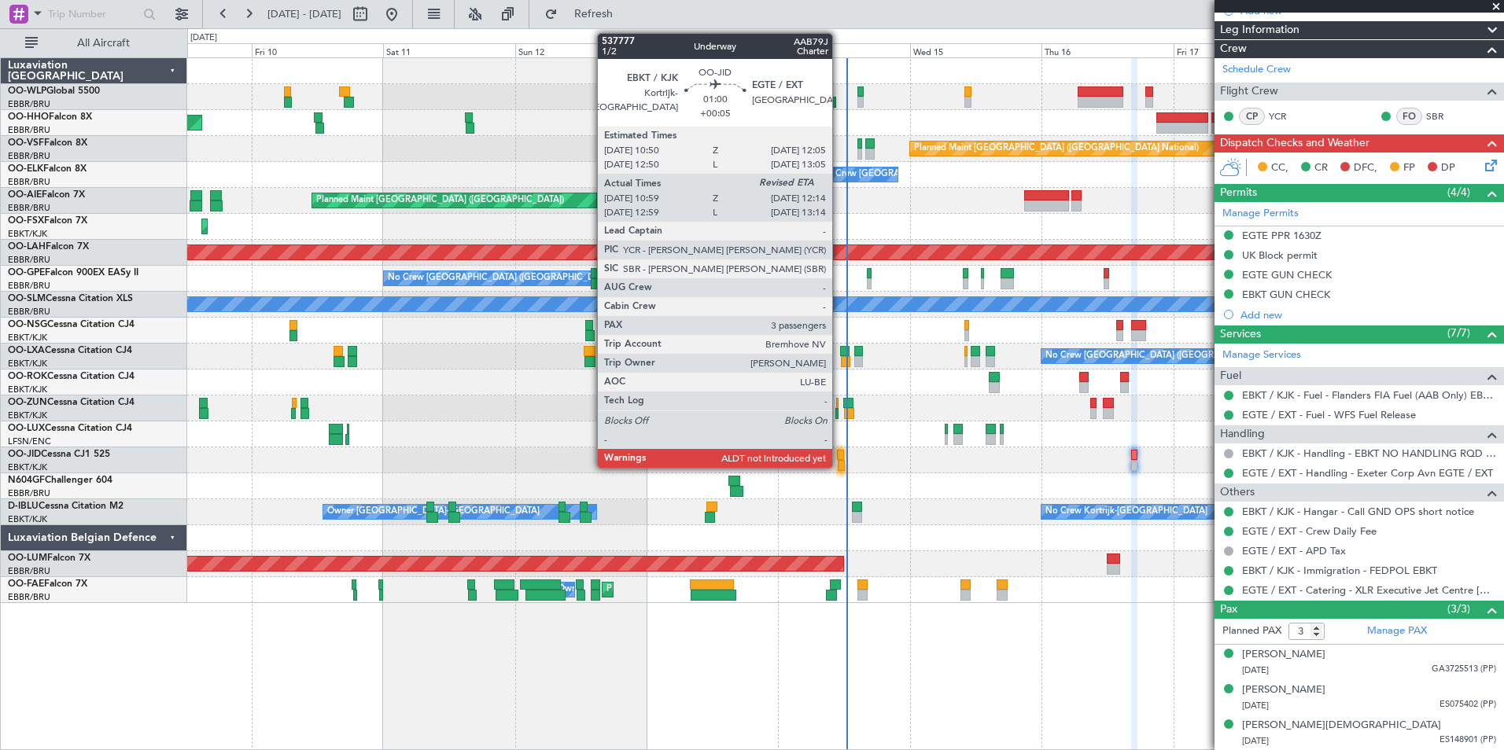
click at [839, 457] on div at bounding box center [840, 455] width 7 height 11
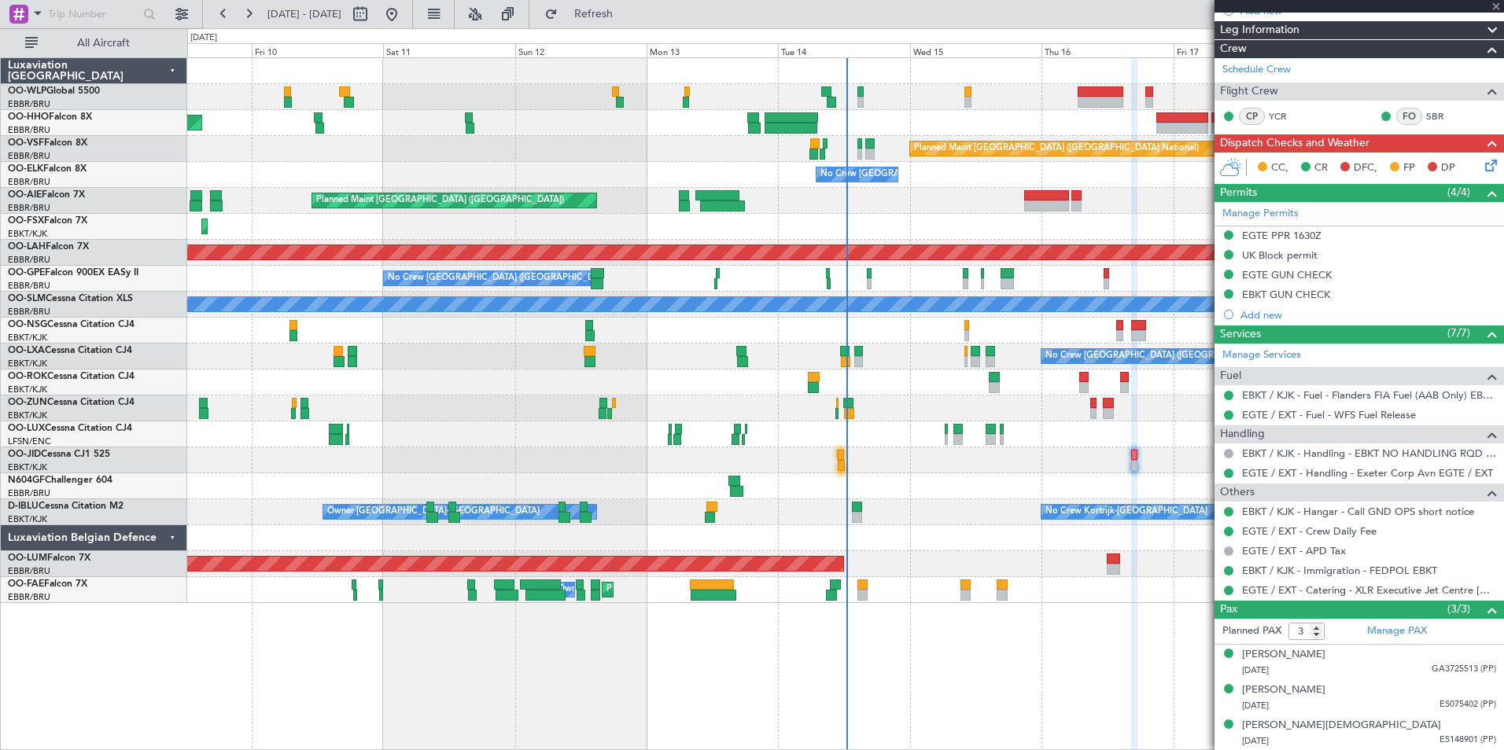
type input "+00:05"
type input "11:09"
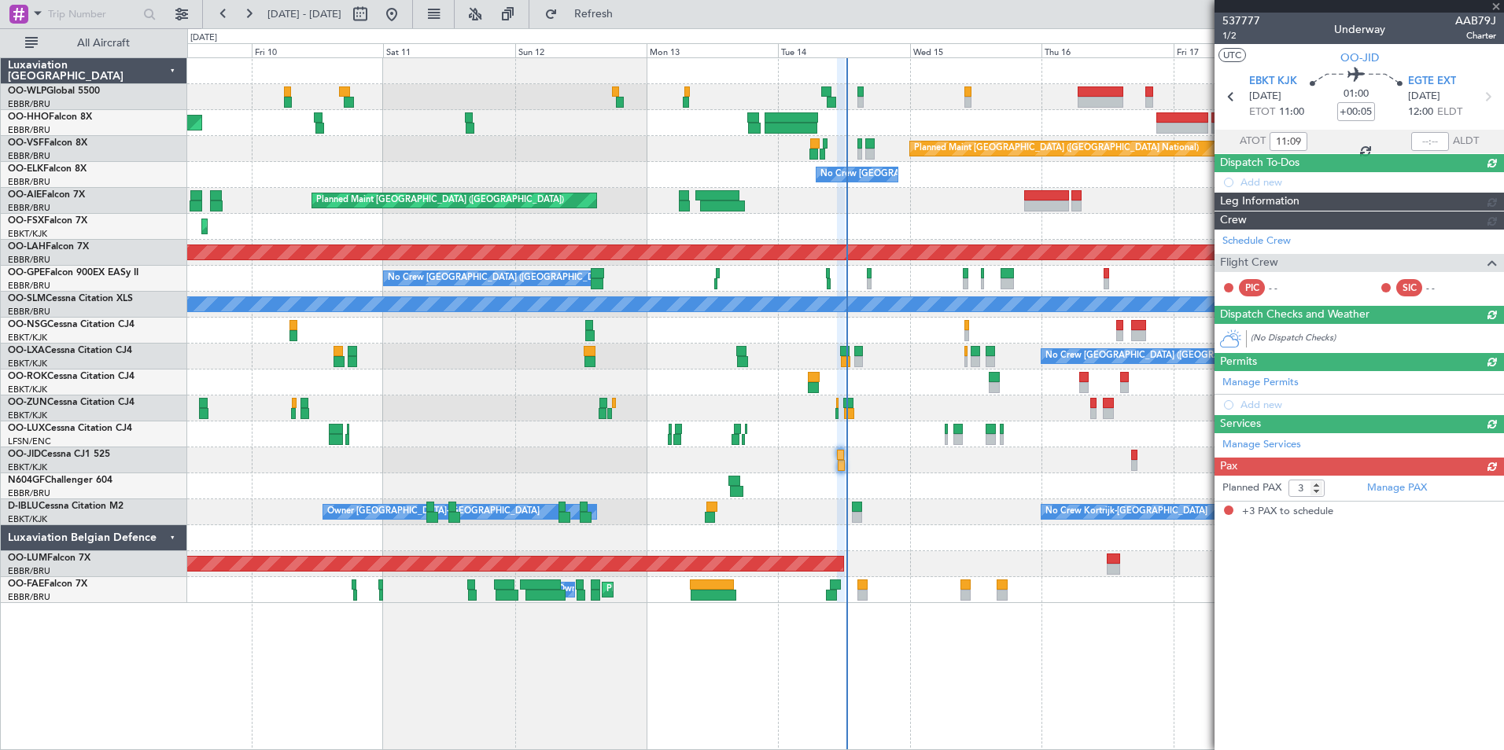
scroll to position [0, 0]
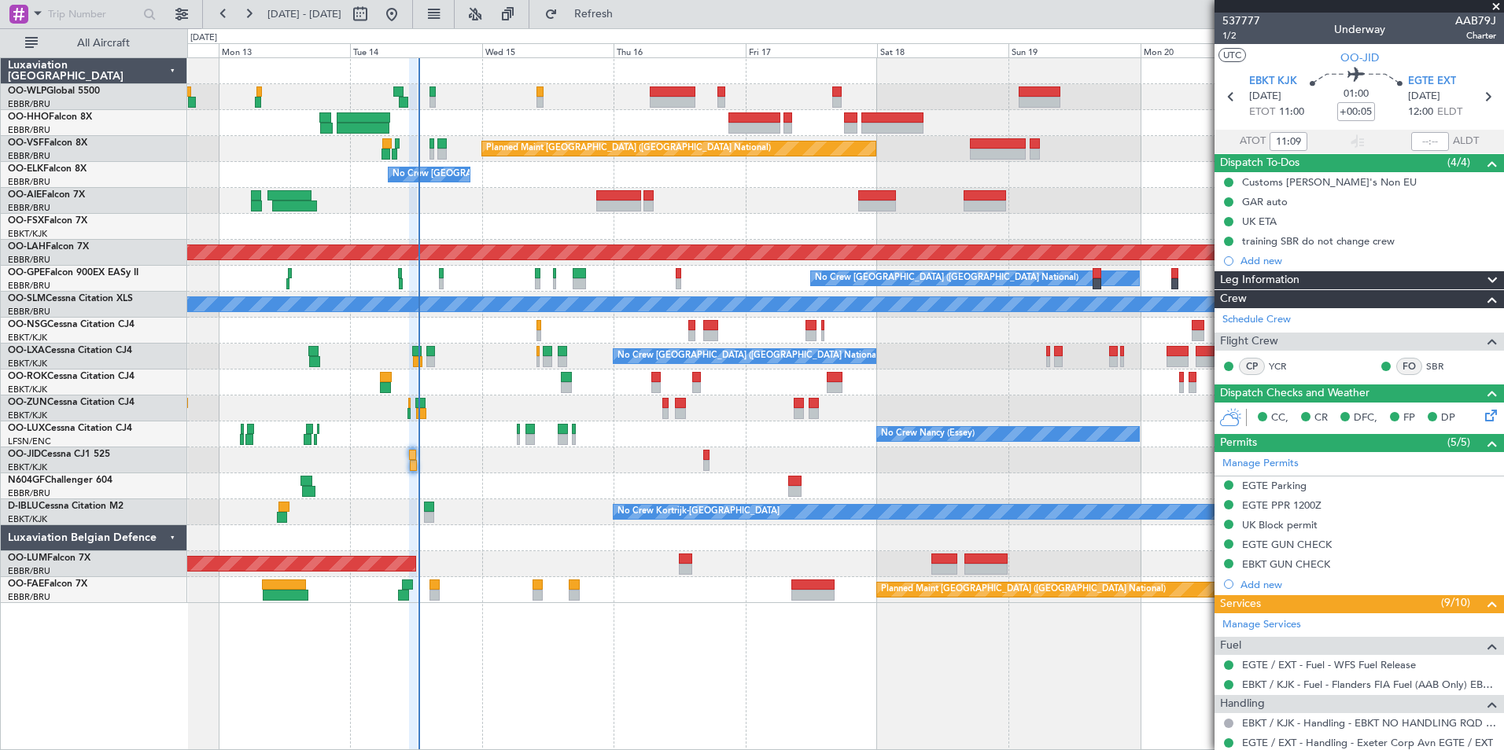
click at [444, 279] on div "Planned Maint Brussels (Brussels National) No Crew Brussels (Brussels National)…" at bounding box center [845, 330] width 1316 height 545
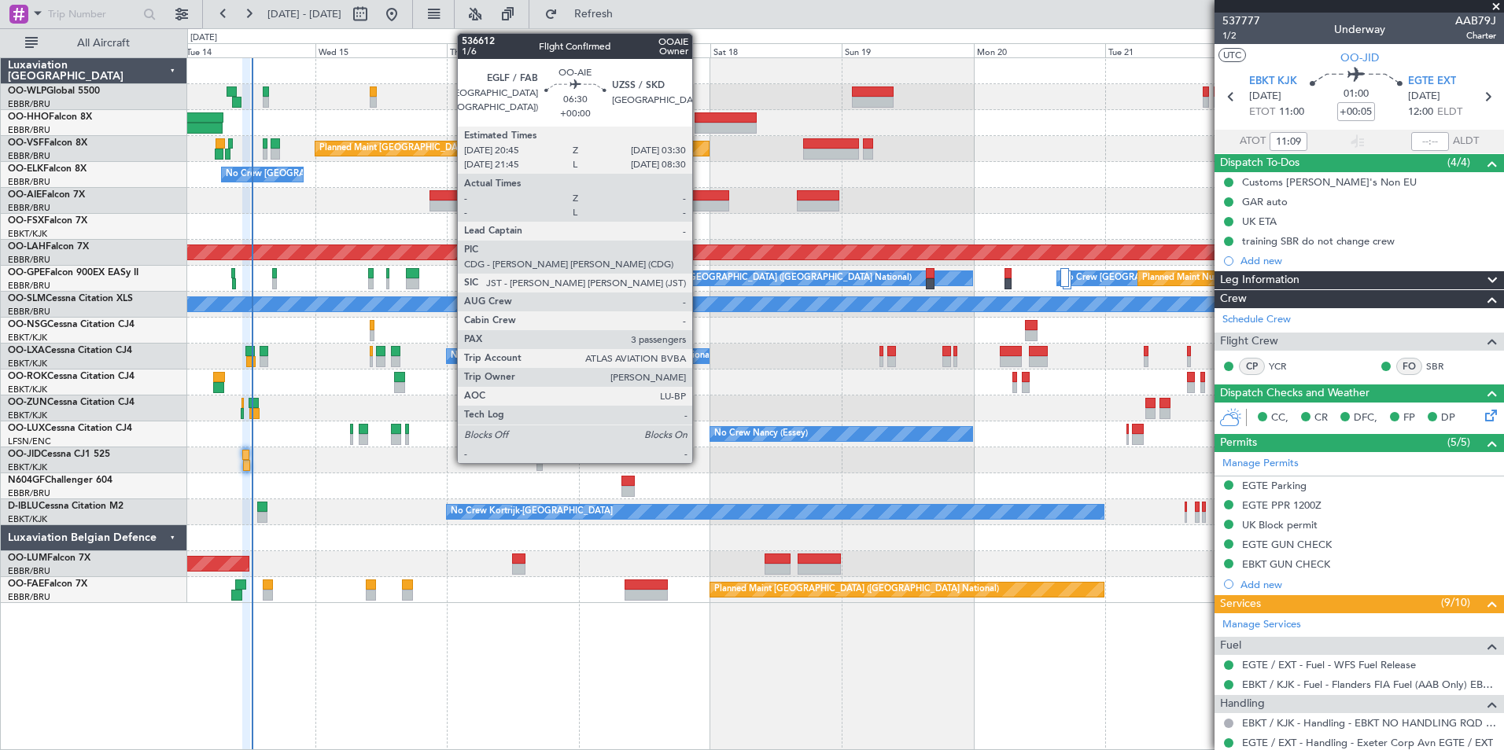
click at [699, 208] on div at bounding box center [710, 206] width 38 height 11
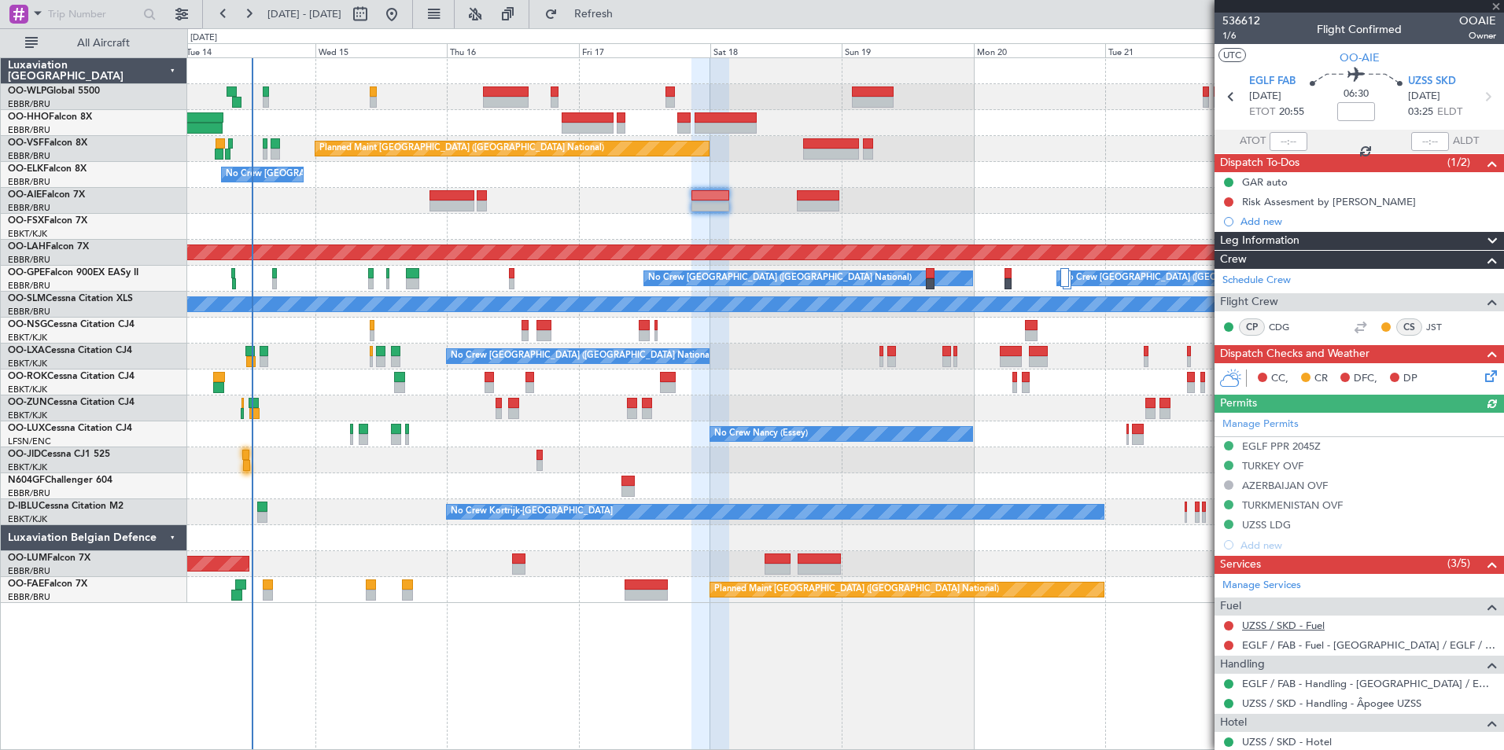
click at [1275, 628] on link "UZSS / SKD - Fuel" at bounding box center [1283, 625] width 83 height 13
click at [1479, 104] on icon at bounding box center [1487, 97] width 20 height 20
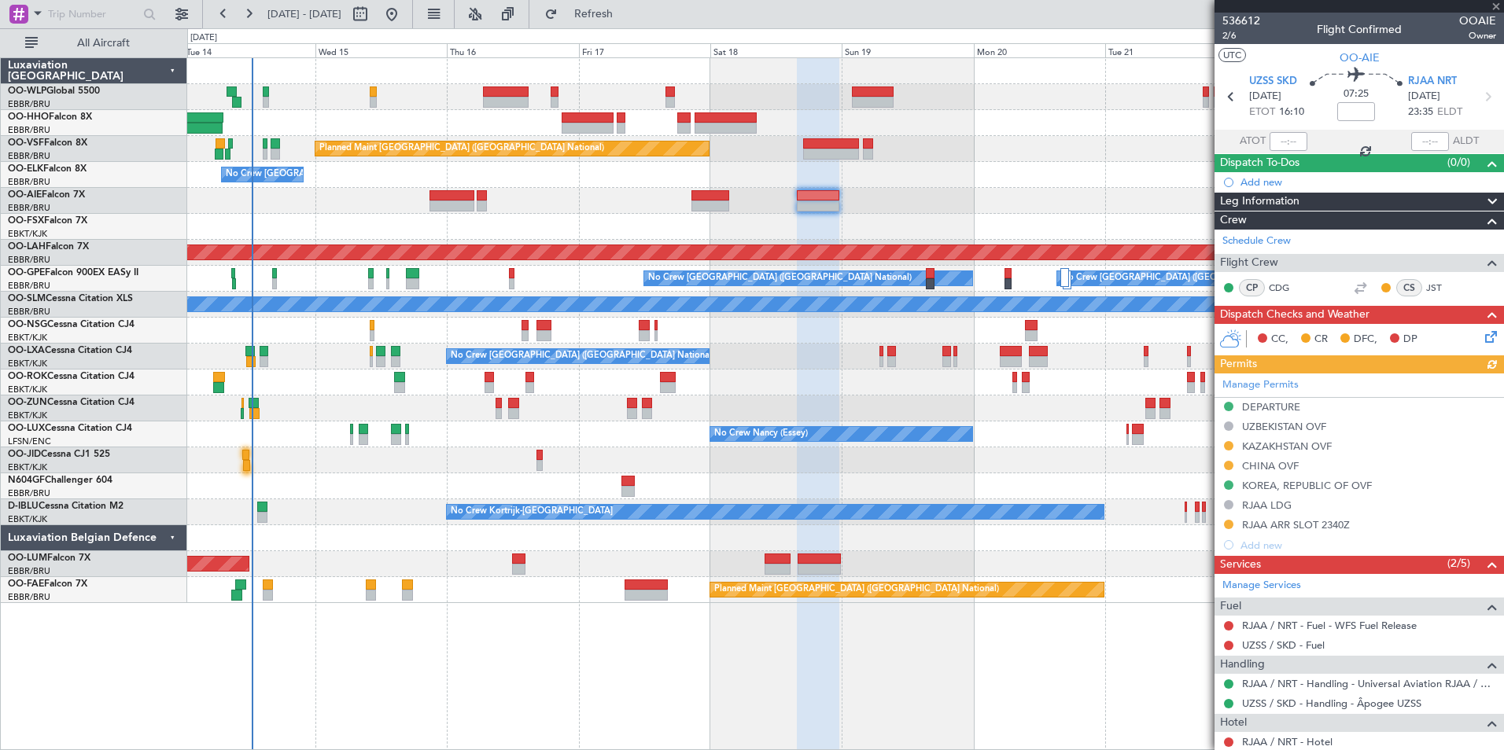
click at [1249, 637] on div "UZSS / SKD - Fuel" at bounding box center [1358, 645] width 289 height 20
click at [1254, 641] on link "UZSS / SKD - Fuel" at bounding box center [1283, 645] width 83 height 13
click at [1477, 101] on icon at bounding box center [1487, 97] width 20 height 20
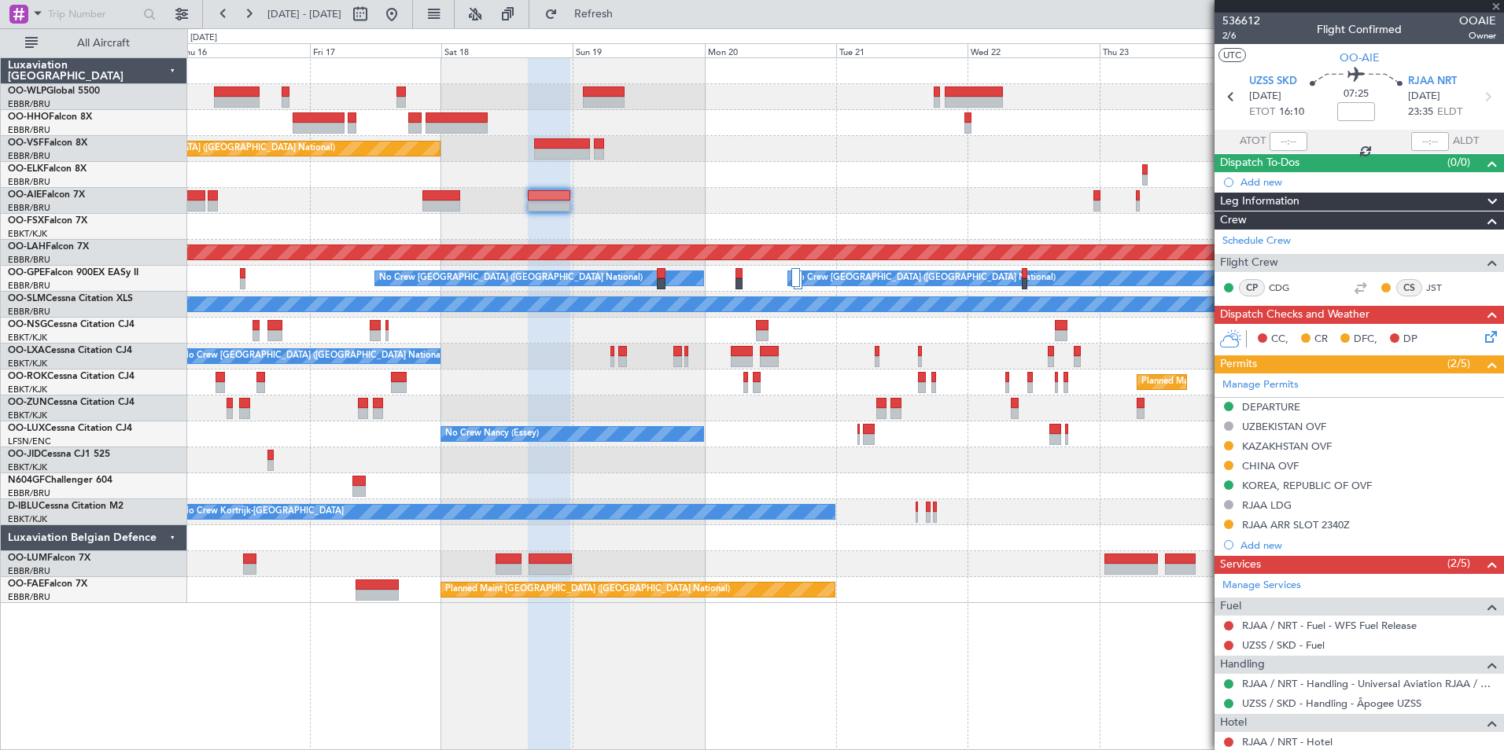
click at [765, 187] on div "Planned Maint Brussels (Brussels National) No Crew Brussels (Brussels National)…" at bounding box center [845, 330] width 1316 height 545
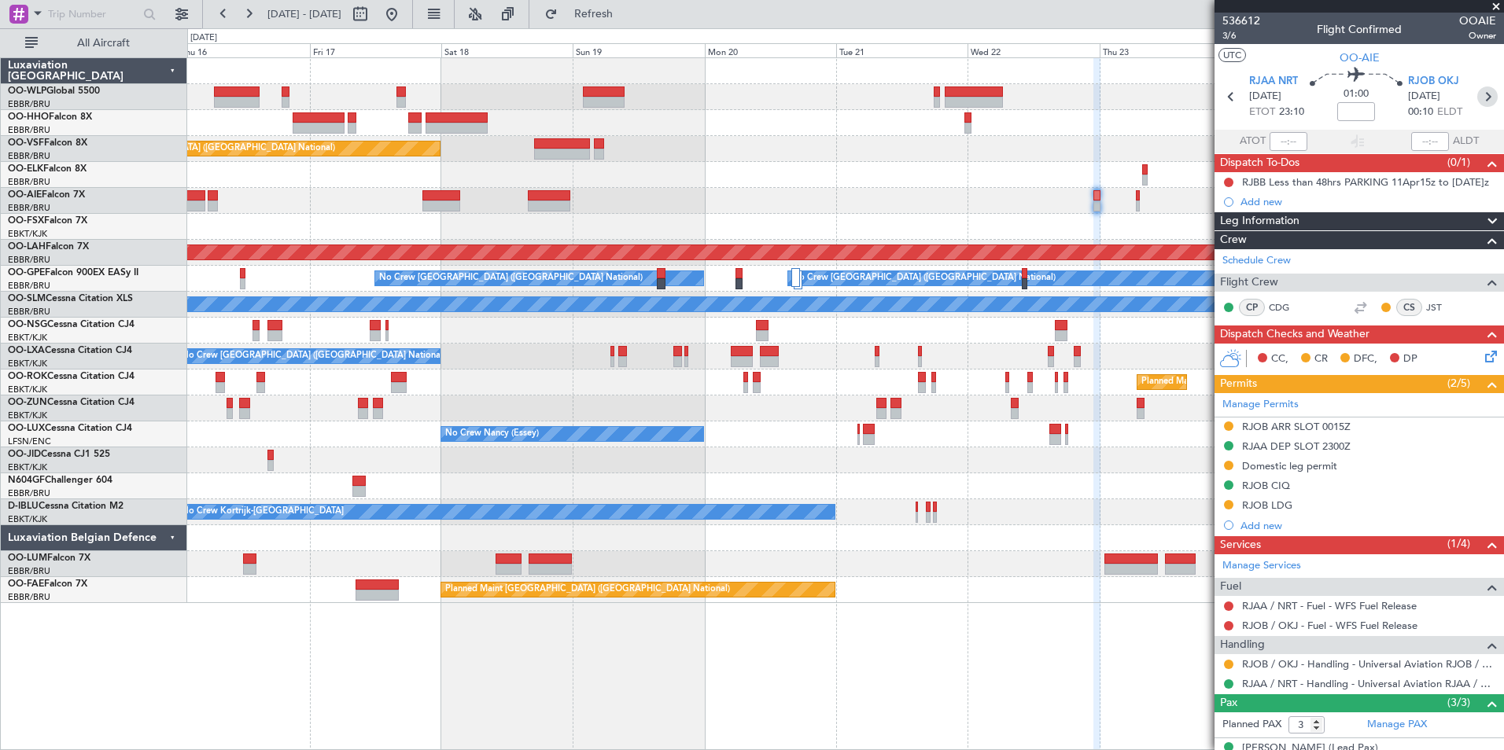
click at [1478, 100] on icon at bounding box center [1487, 97] width 20 height 20
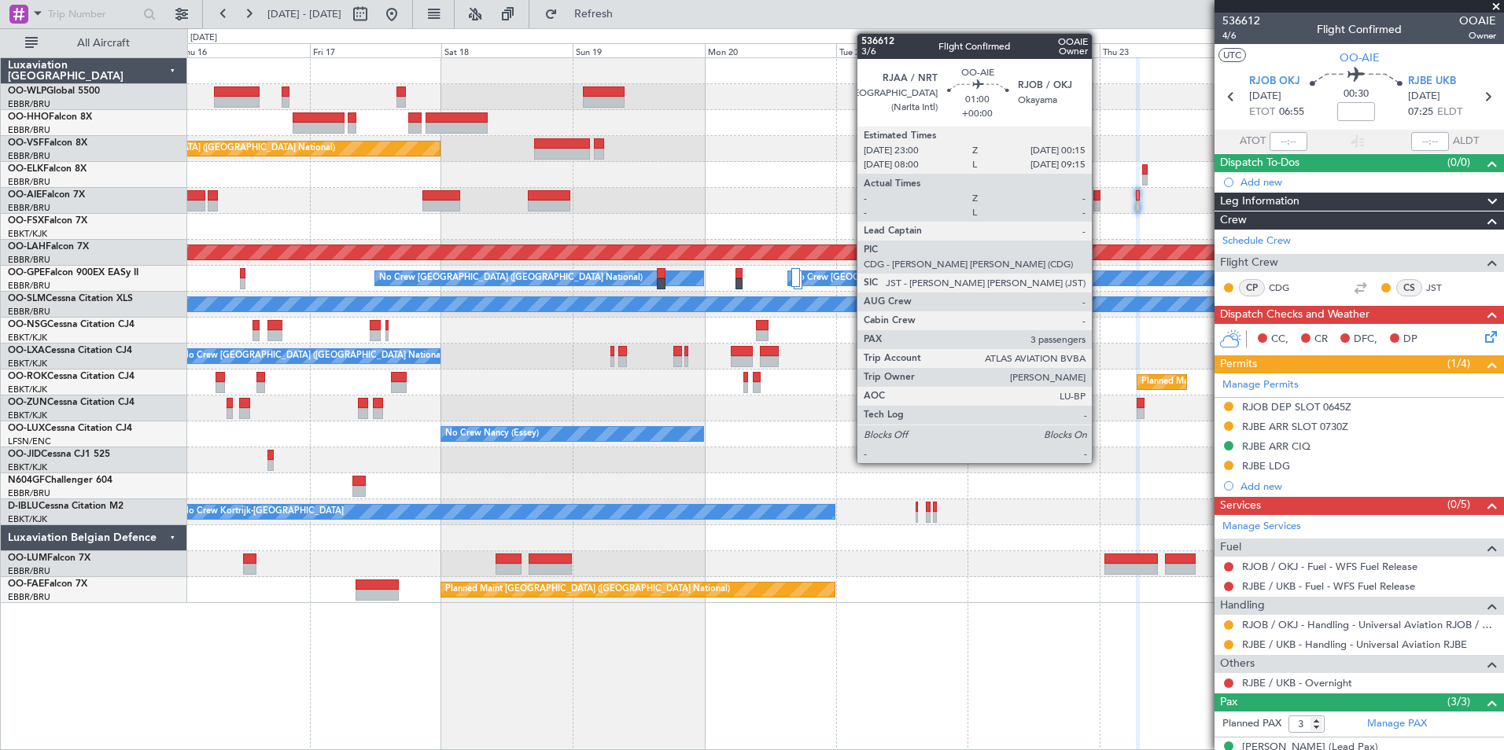
click at [1099, 204] on div at bounding box center [1096, 206] width 7 height 11
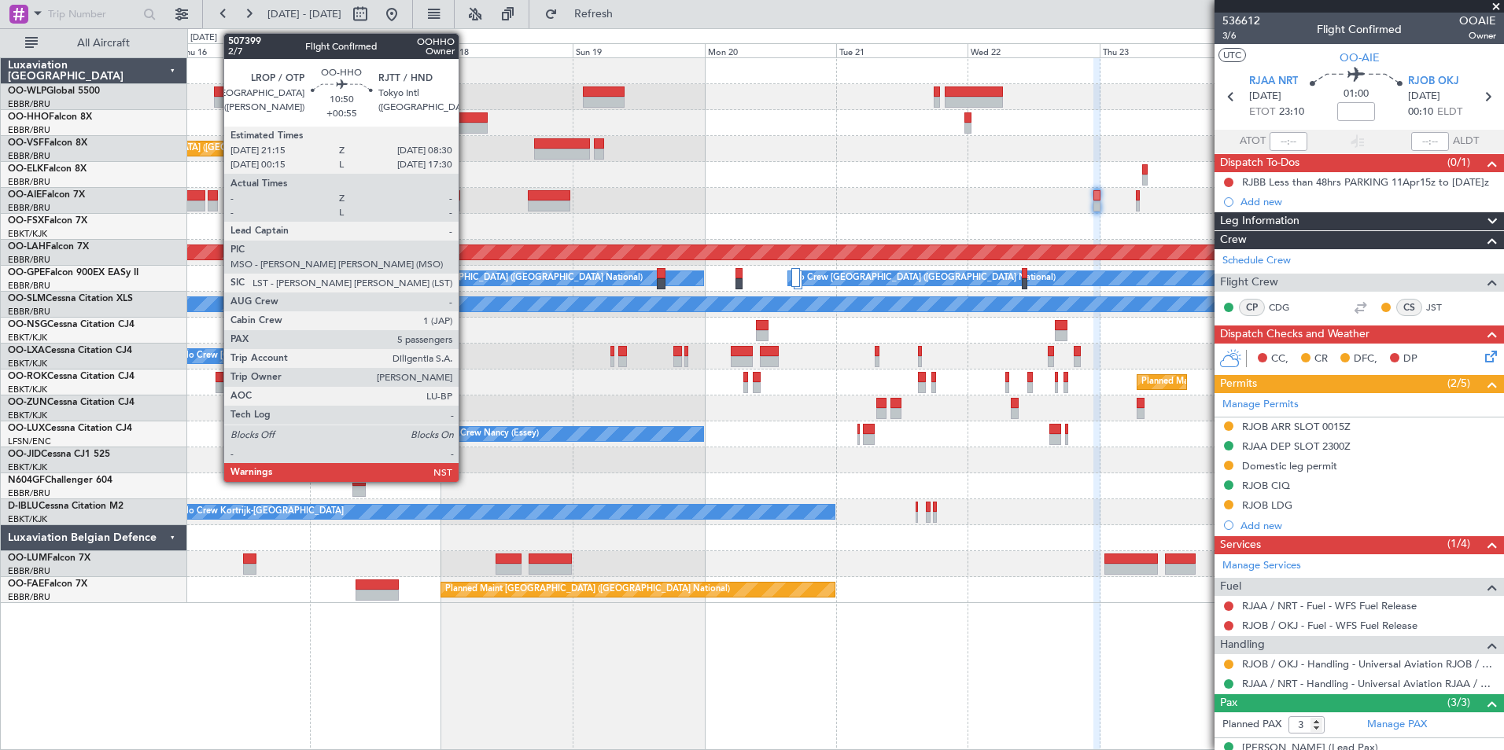
click at [466, 123] on div at bounding box center [456, 128] width 62 height 11
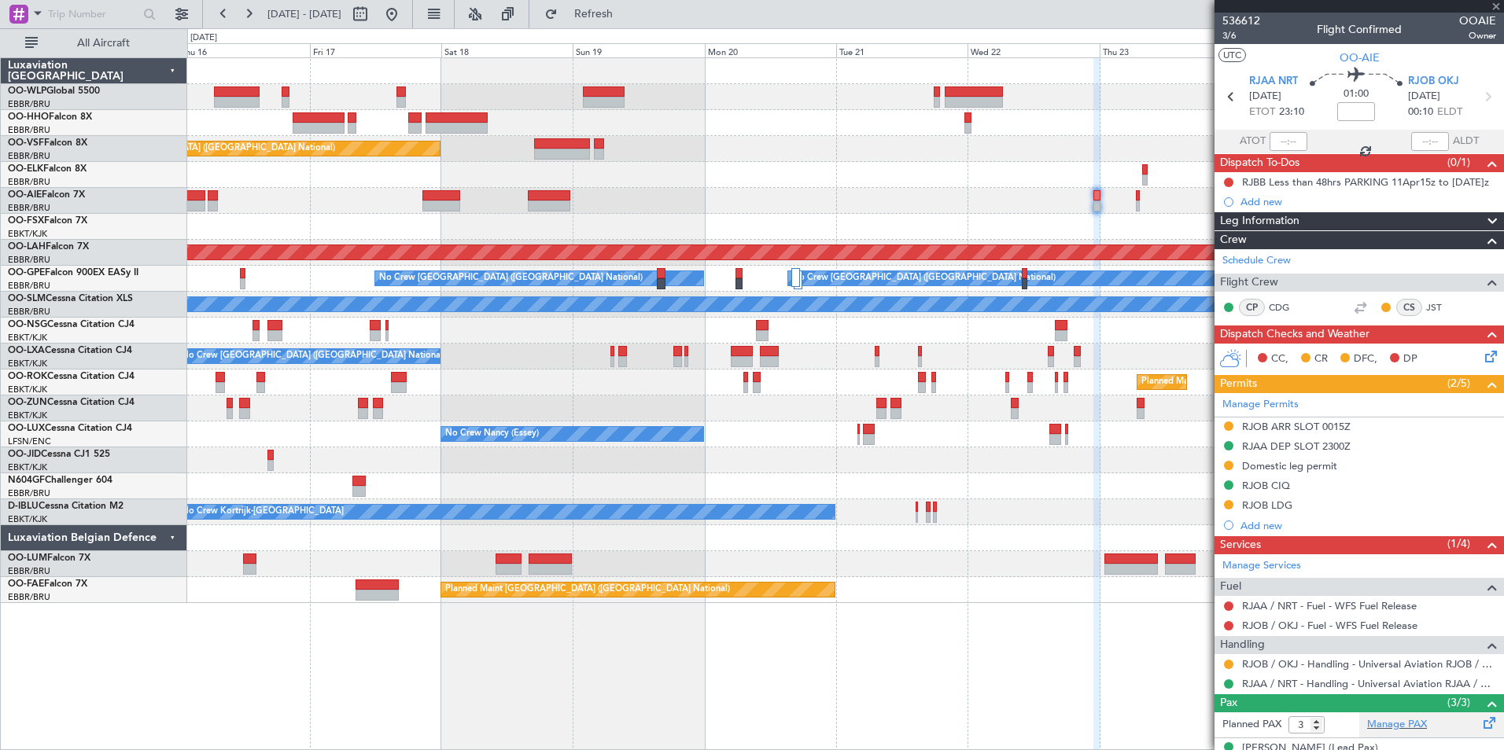
type input "+00:55"
type input "5"
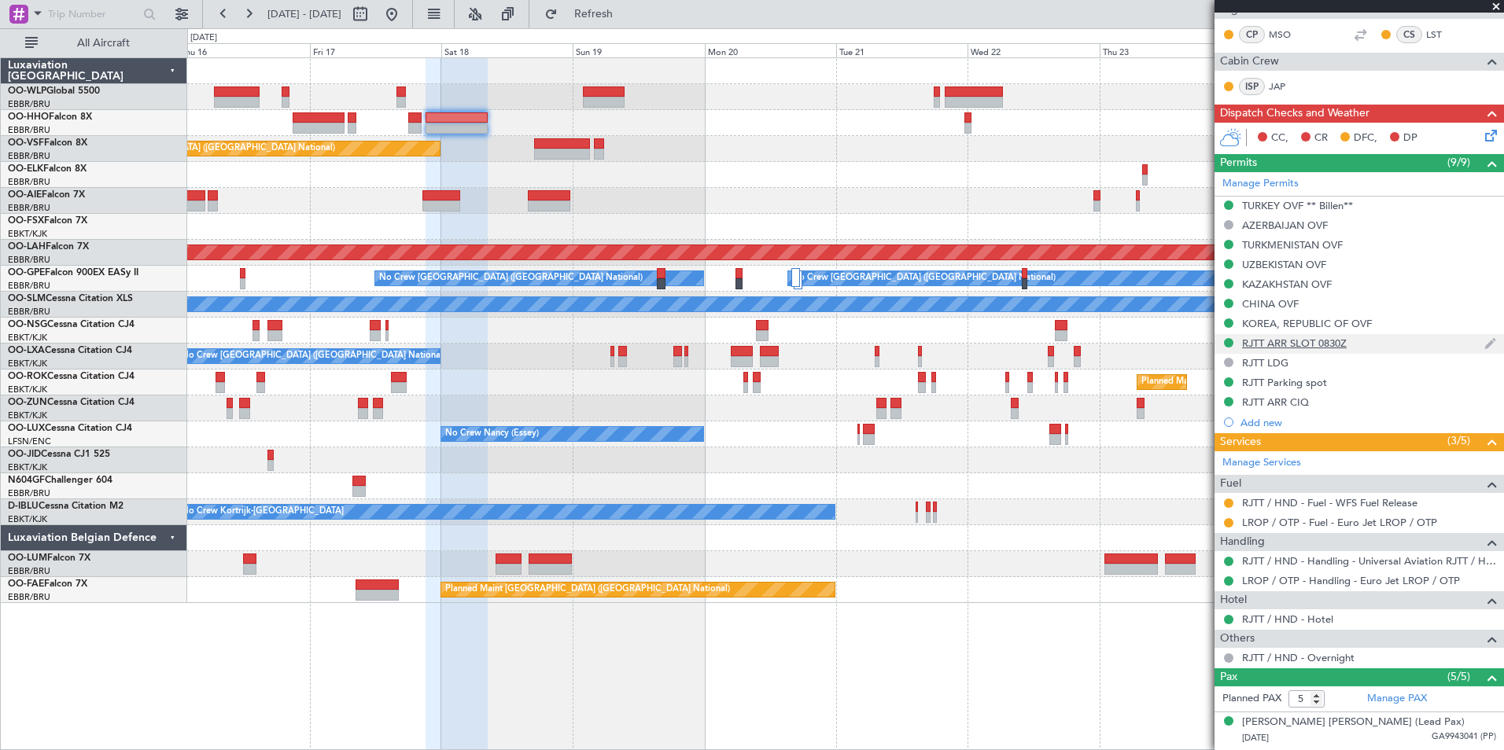
scroll to position [315, 0]
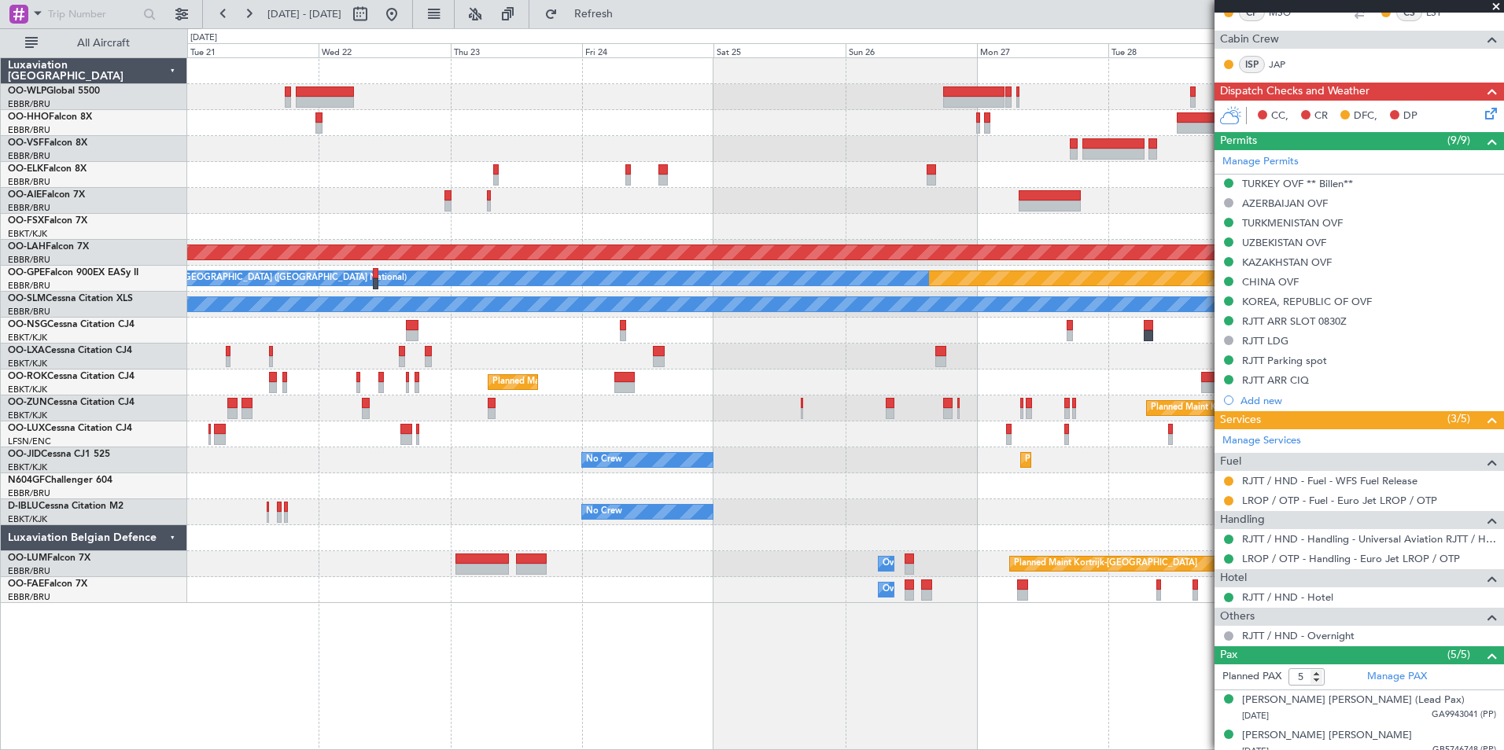
click at [243, 183] on div at bounding box center [845, 175] width 1316 height 26
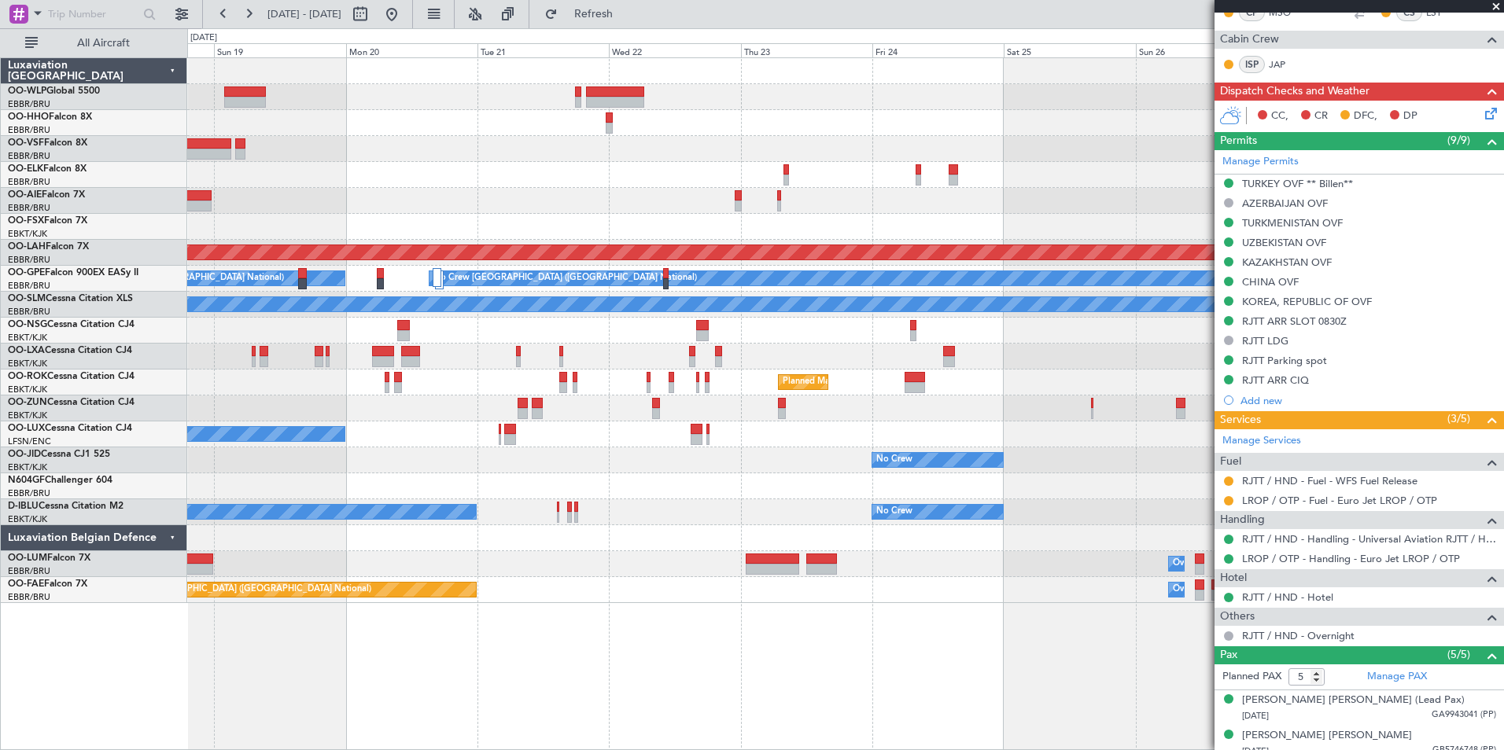
click at [767, 134] on div at bounding box center [845, 123] width 1316 height 26
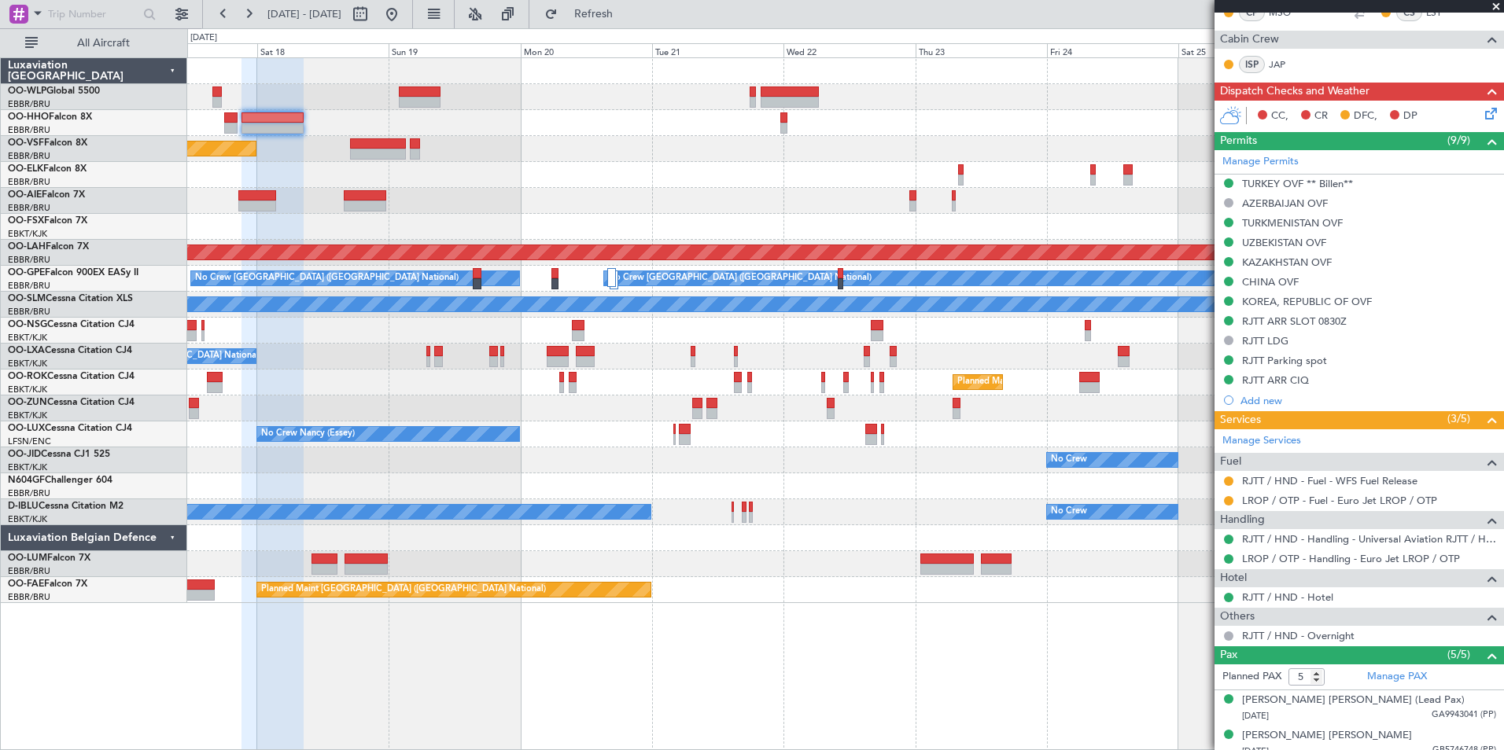
click at [780, 144] on div "Planned Maint [GEOGRAPHIC_DATA] ([GEOGRAPHIC_DATA] National)" at bounding box center [845, 149] width 1316 height 26
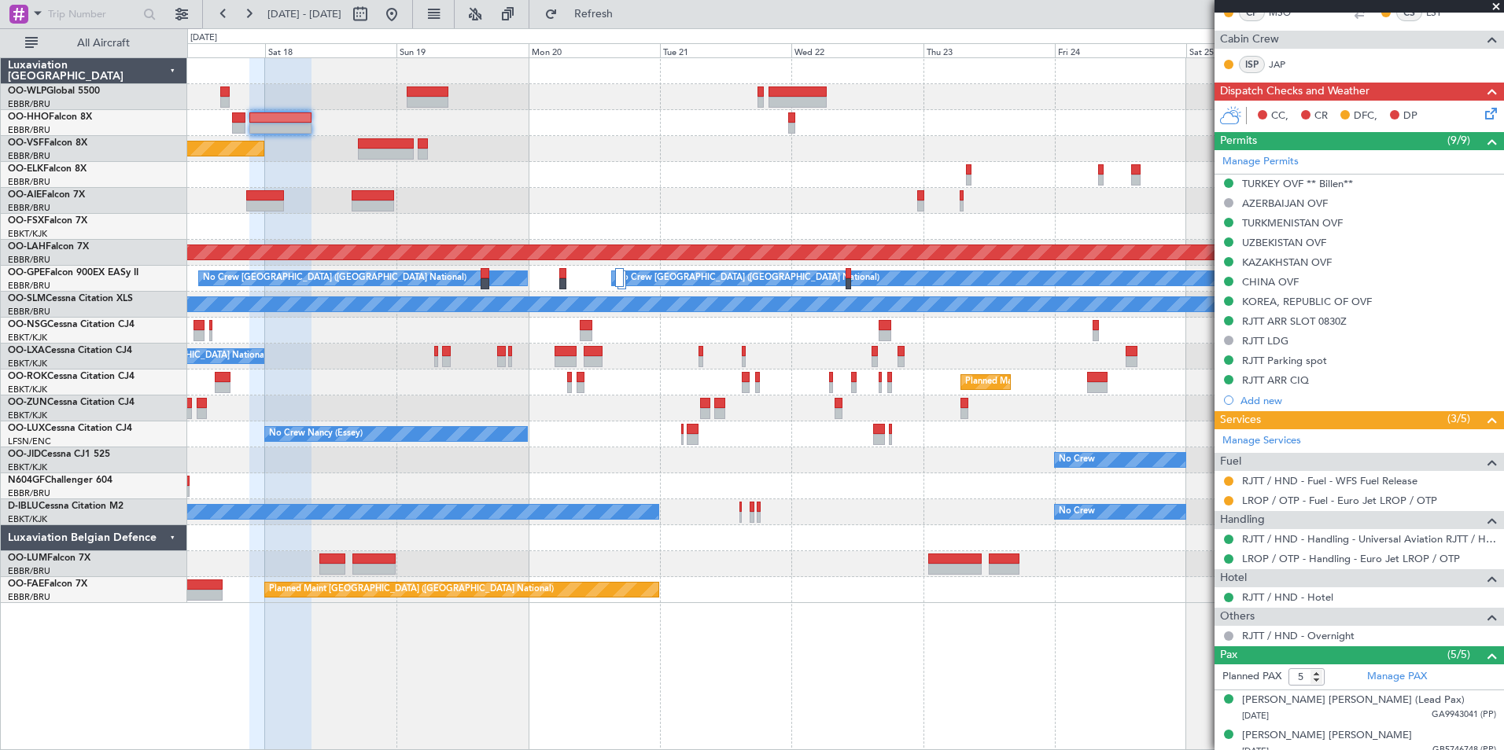
click at [584, 148] on div "Planned Maint [GEOGRAPHIC_DATA] ([GEOGRAPHIC_DATA] National)" at bounding box center [845, 149] width 1316 height 26
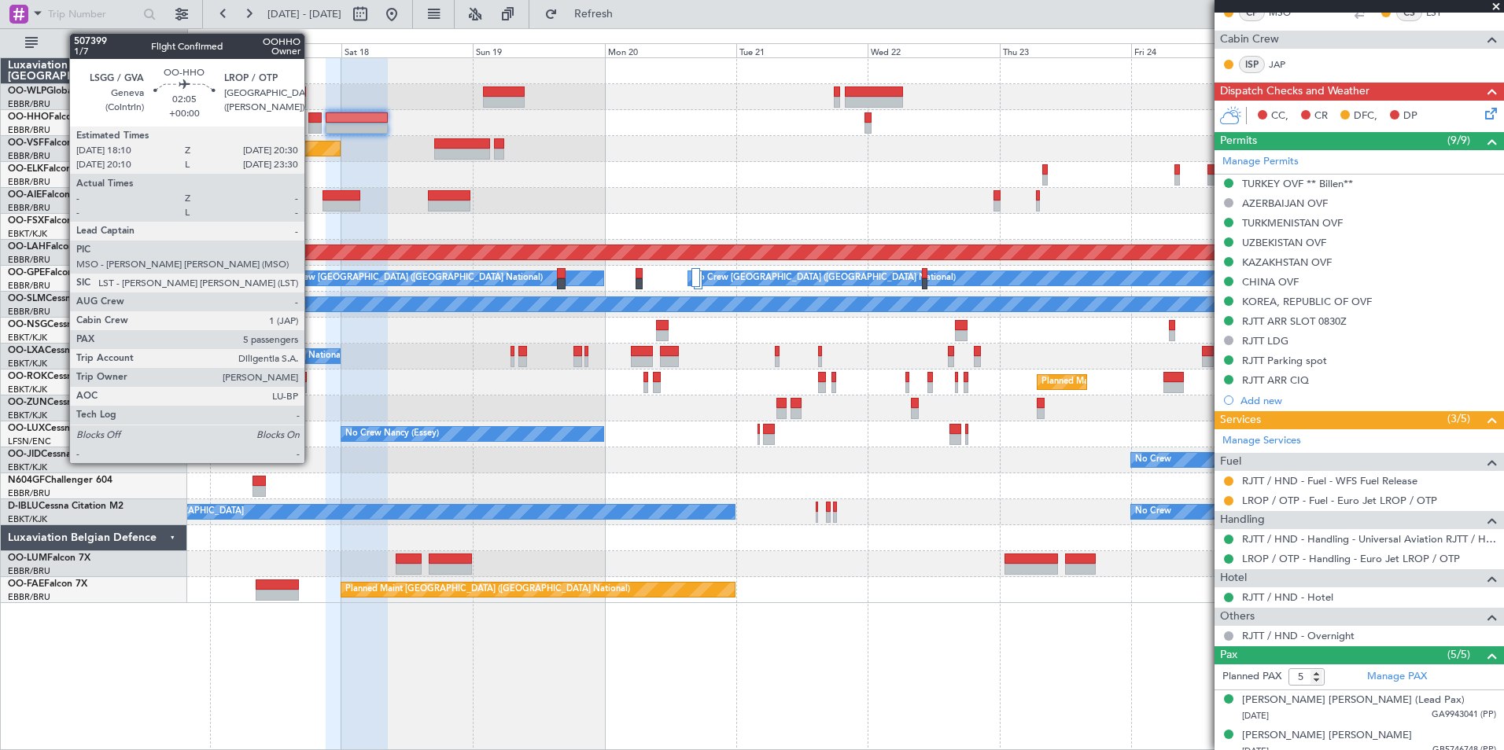
click at [311, 120] on div at bounding box center [314, 117] width 13 height 11
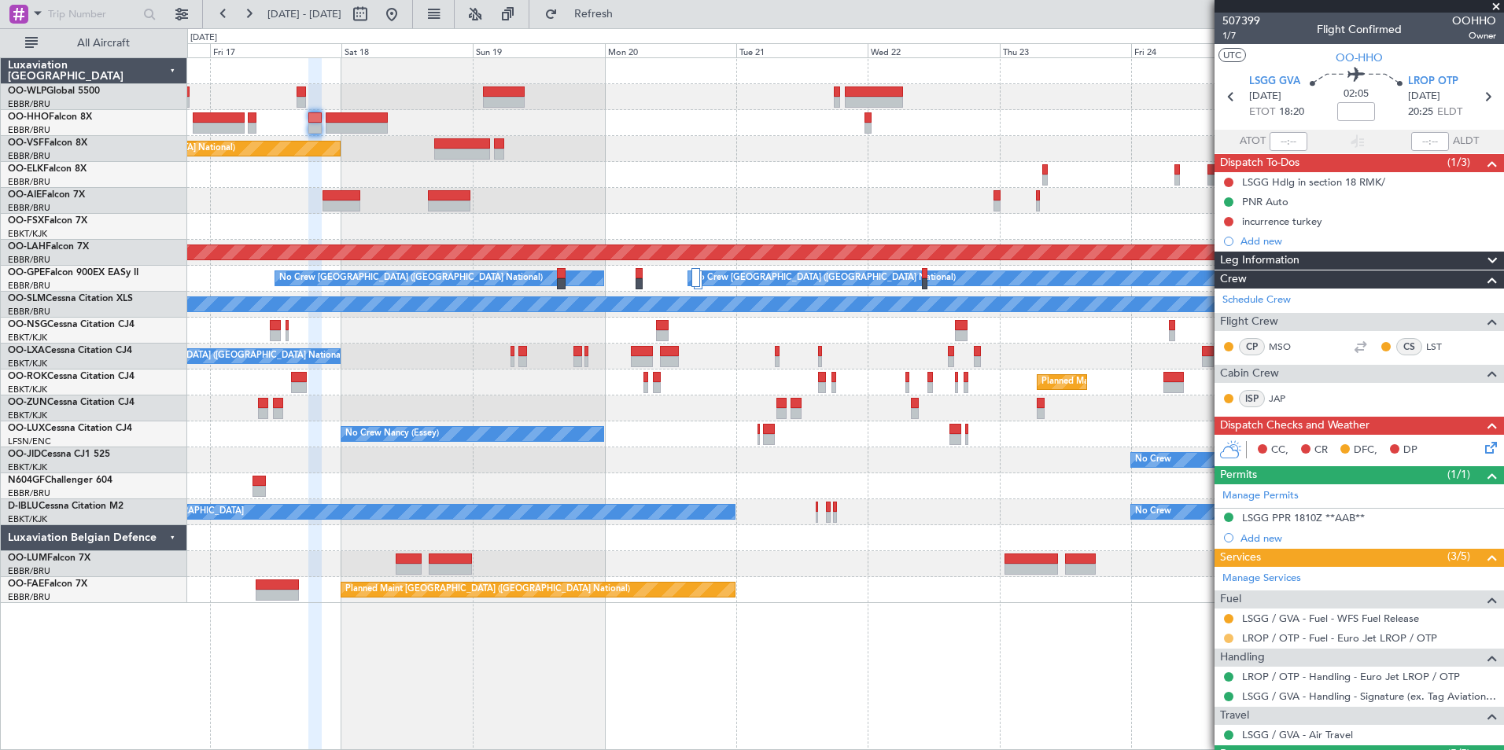
click at [1230, 643] on mat-tooltip-component "Requested" at bounding box center [1228, 664] width 71 height 42
click at [1228, 637] on button at bounding box center [1228, 638] width 9 height 9
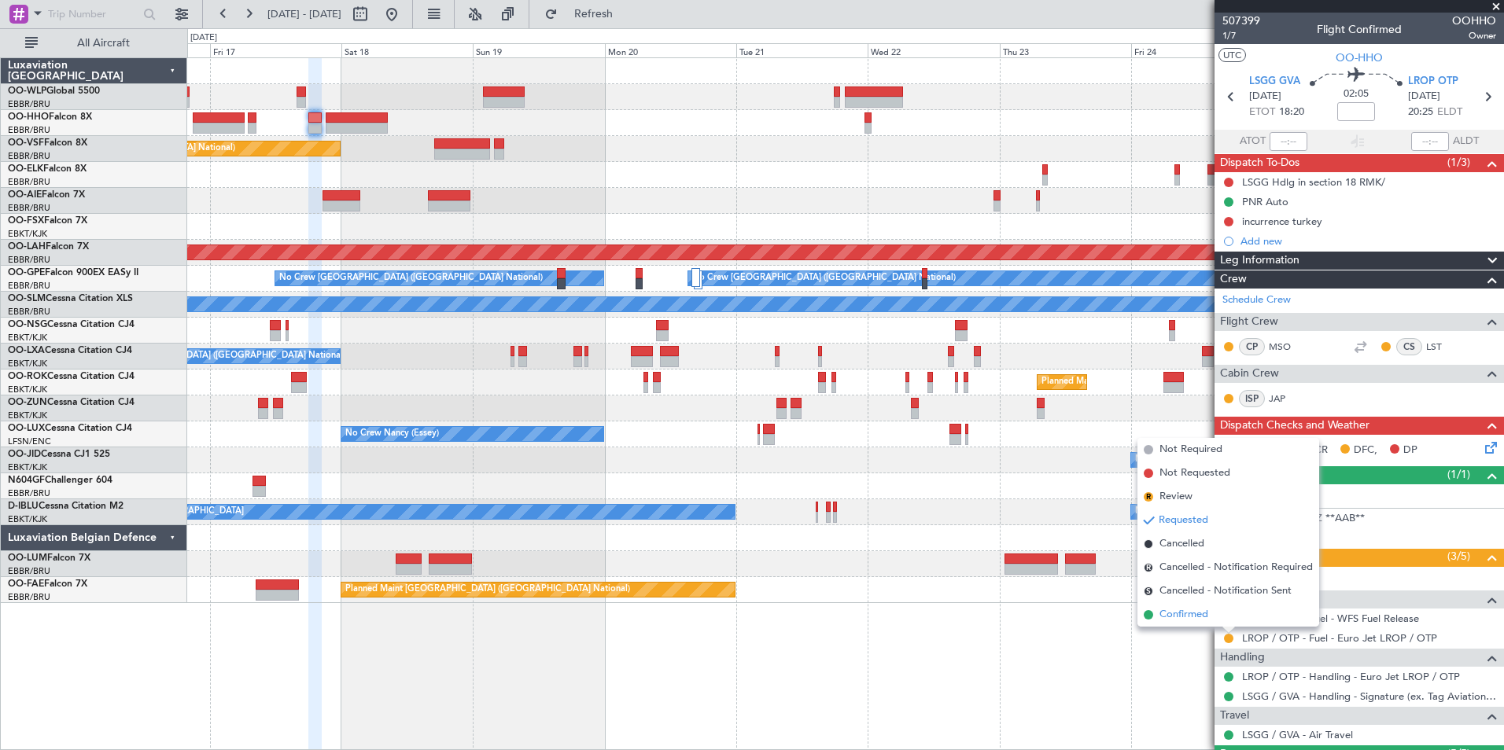
click at [1187, 617] on span "Confirmed" at bounding box center [1183, 615] width 49 height 16
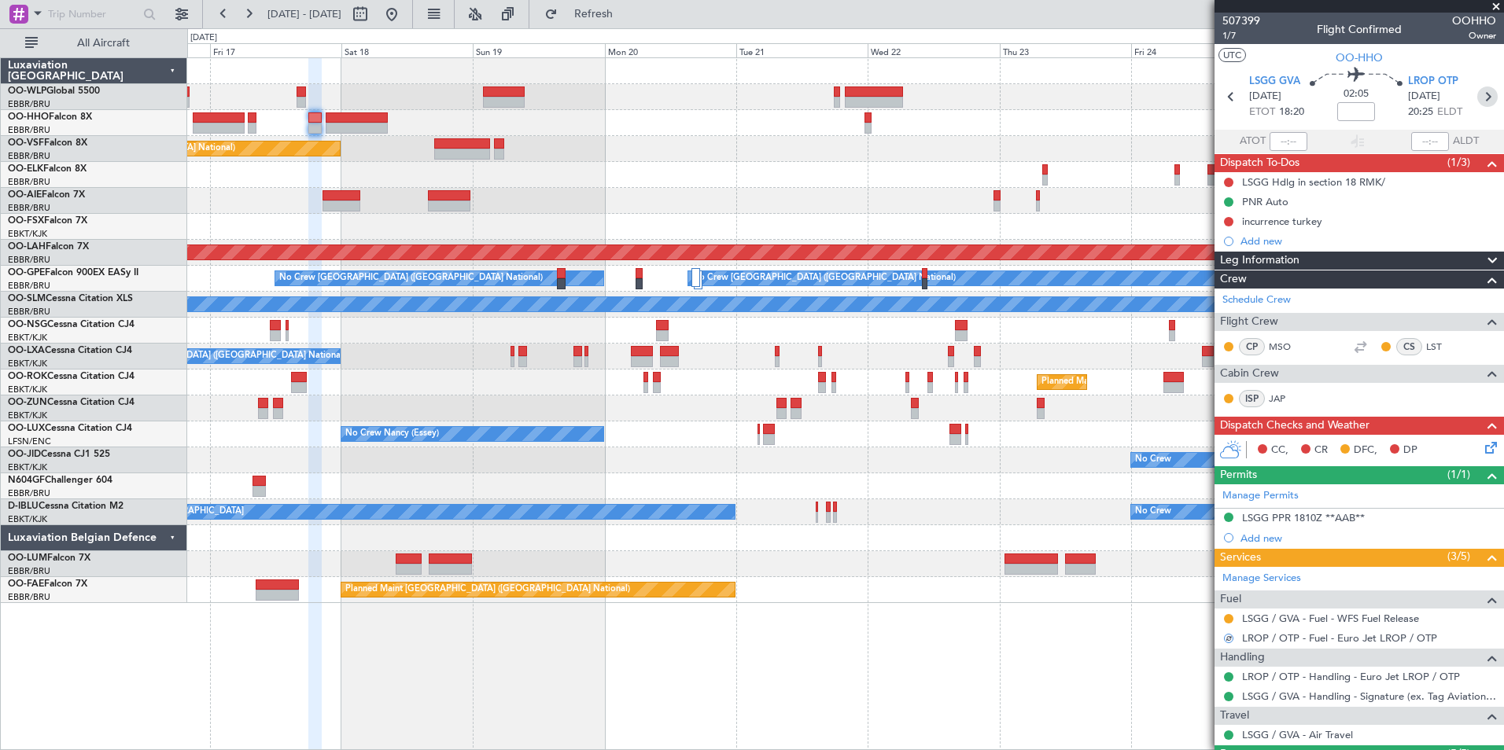
click at [1477, 98] on icon at bounding box center [1487, 97] width 20 height 20
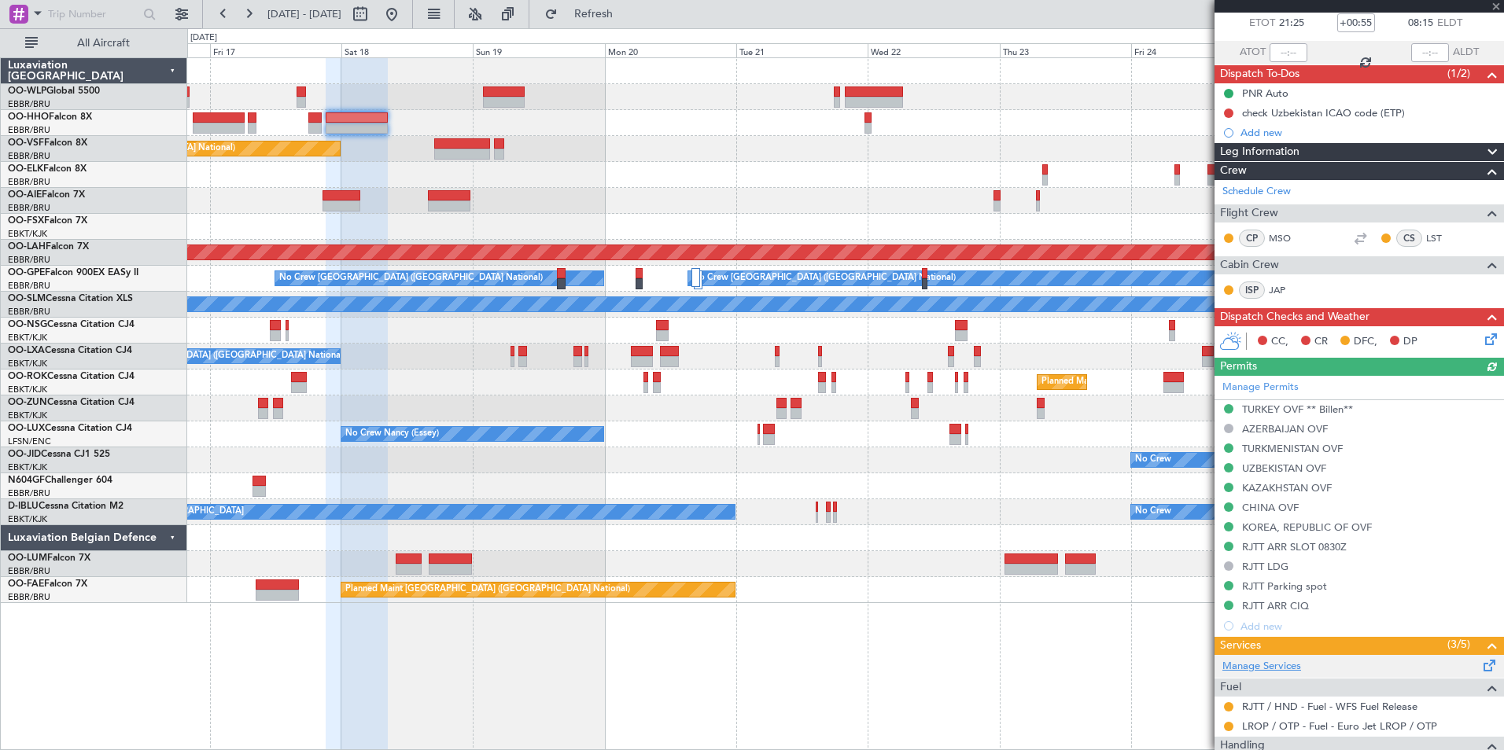
scroll to position [236, 0]
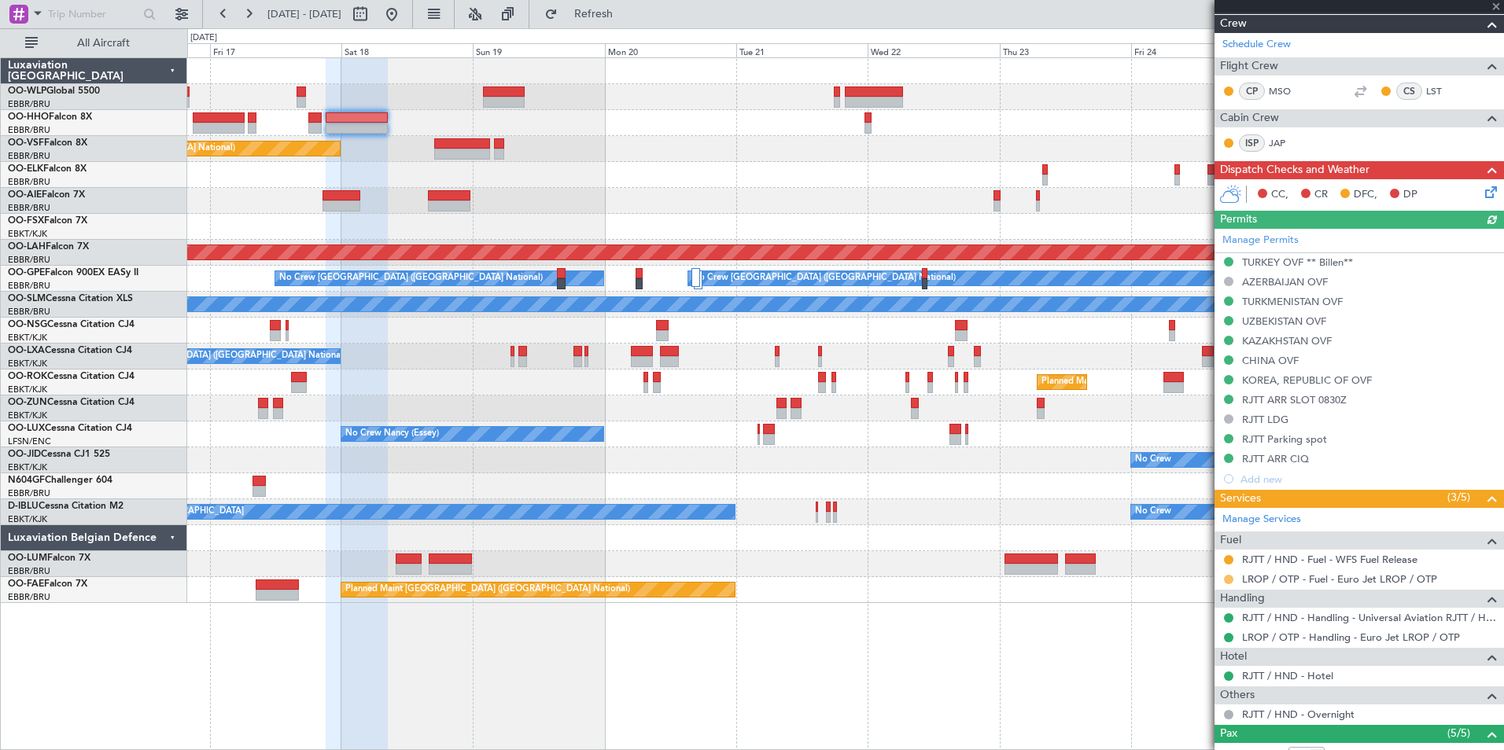
click at [1232, 578] on button at bounding box center [1228, 579] width 9 height 9
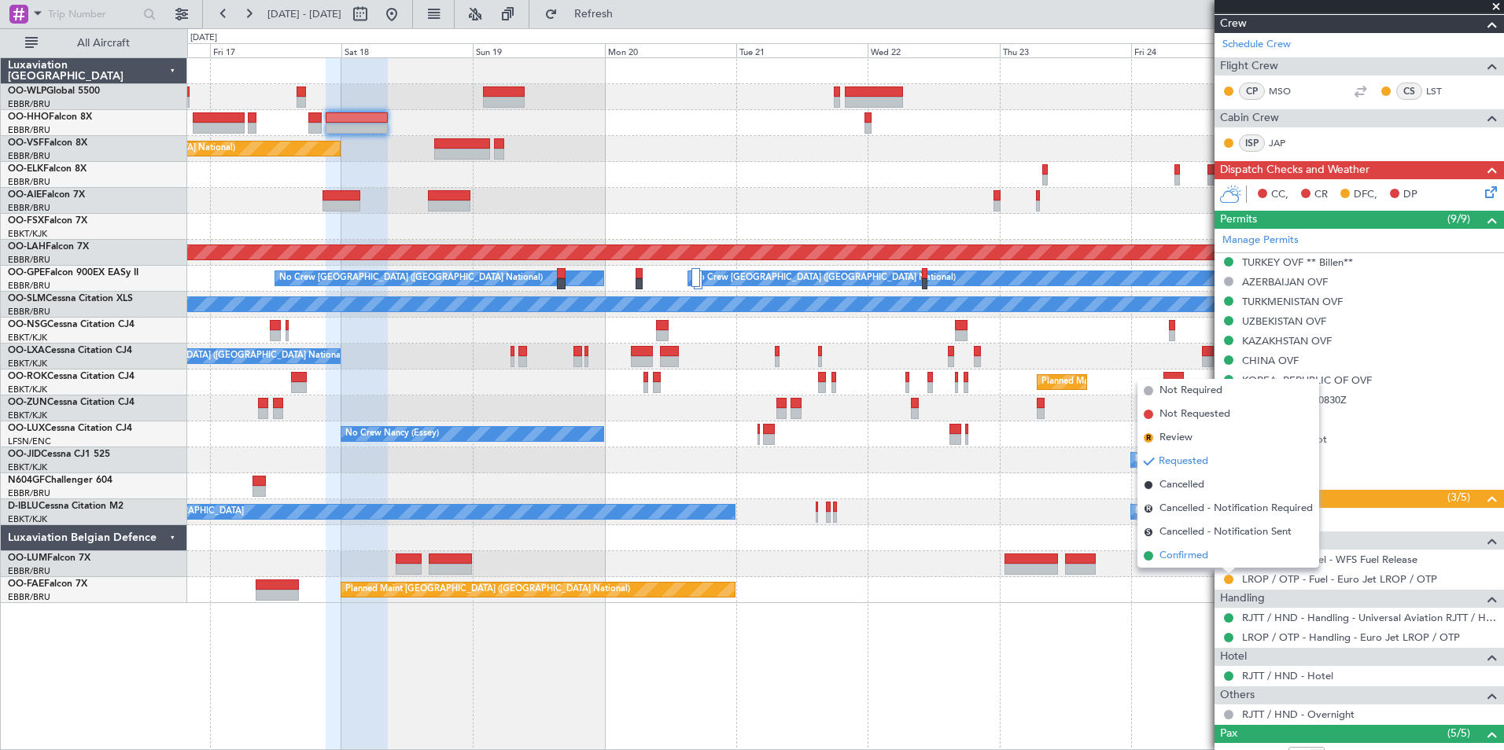
click at [1200, 561] on span "Confirmed" at bounding box center [1183, 556] width 49 height 16
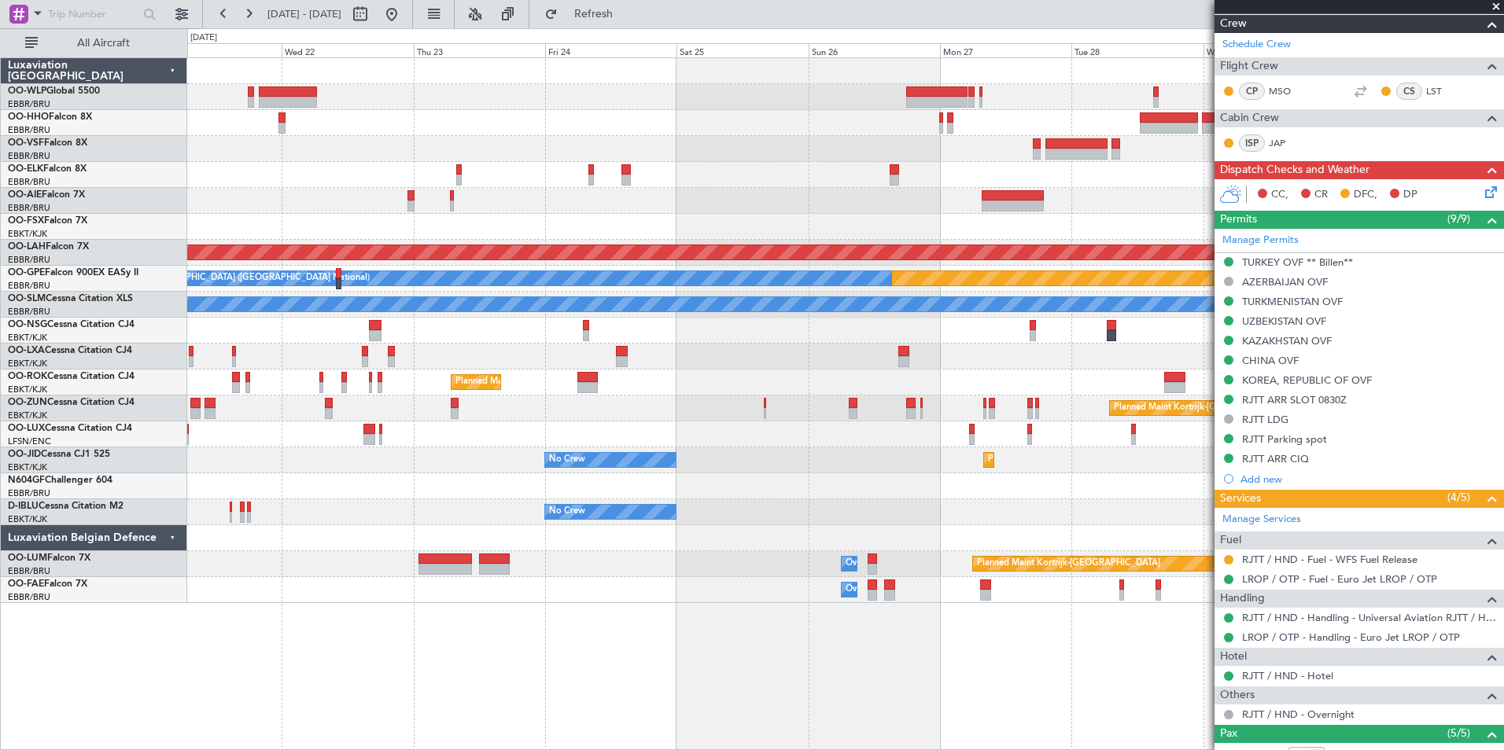
click at [319, 137] on div "Planned Maint Alton-st Louis (St Louis Regl) Planned Maint Nurnberg No Crew Bru…" at bounding box center [845, 330] width 1316 height 545
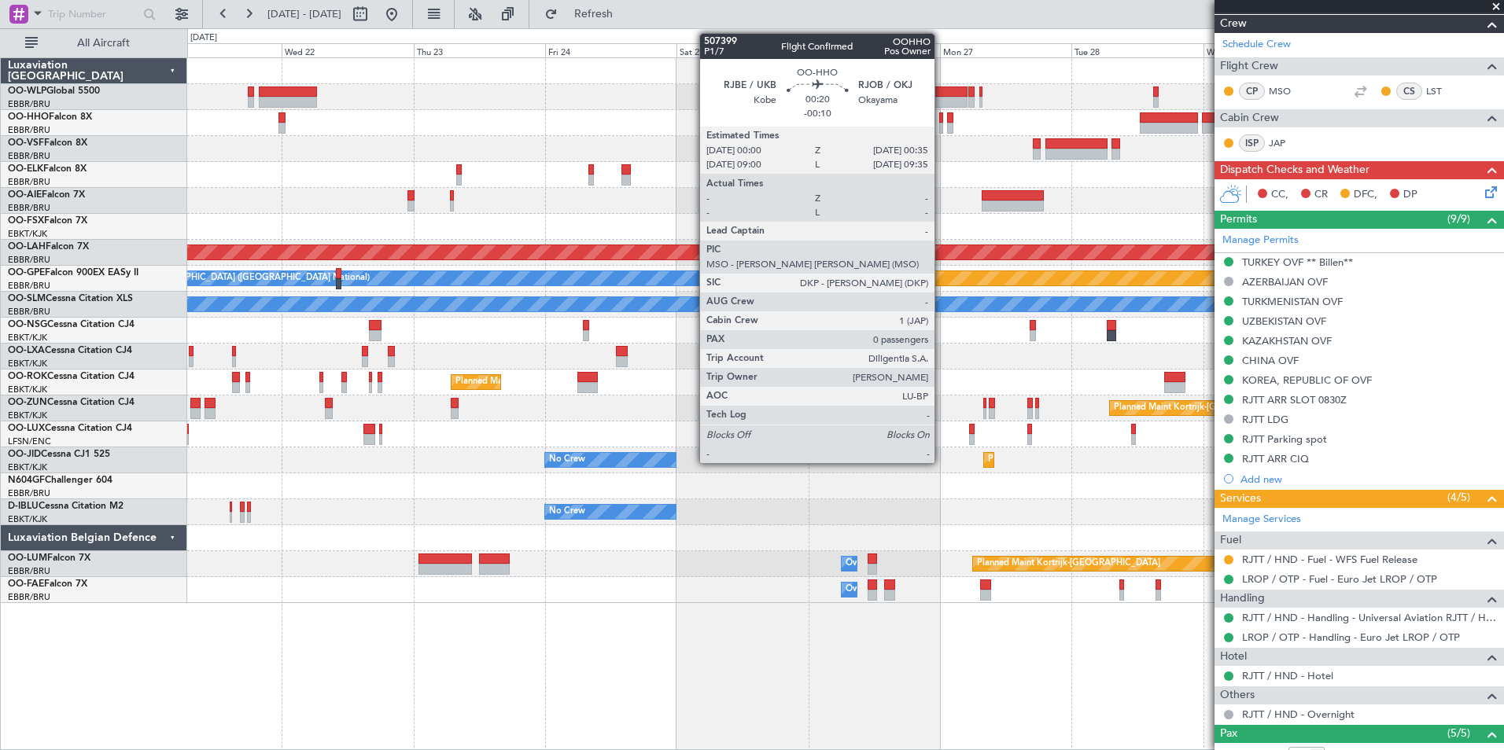
click at [941, 121] on div at bounding box center [941, 117] width 4 height 11
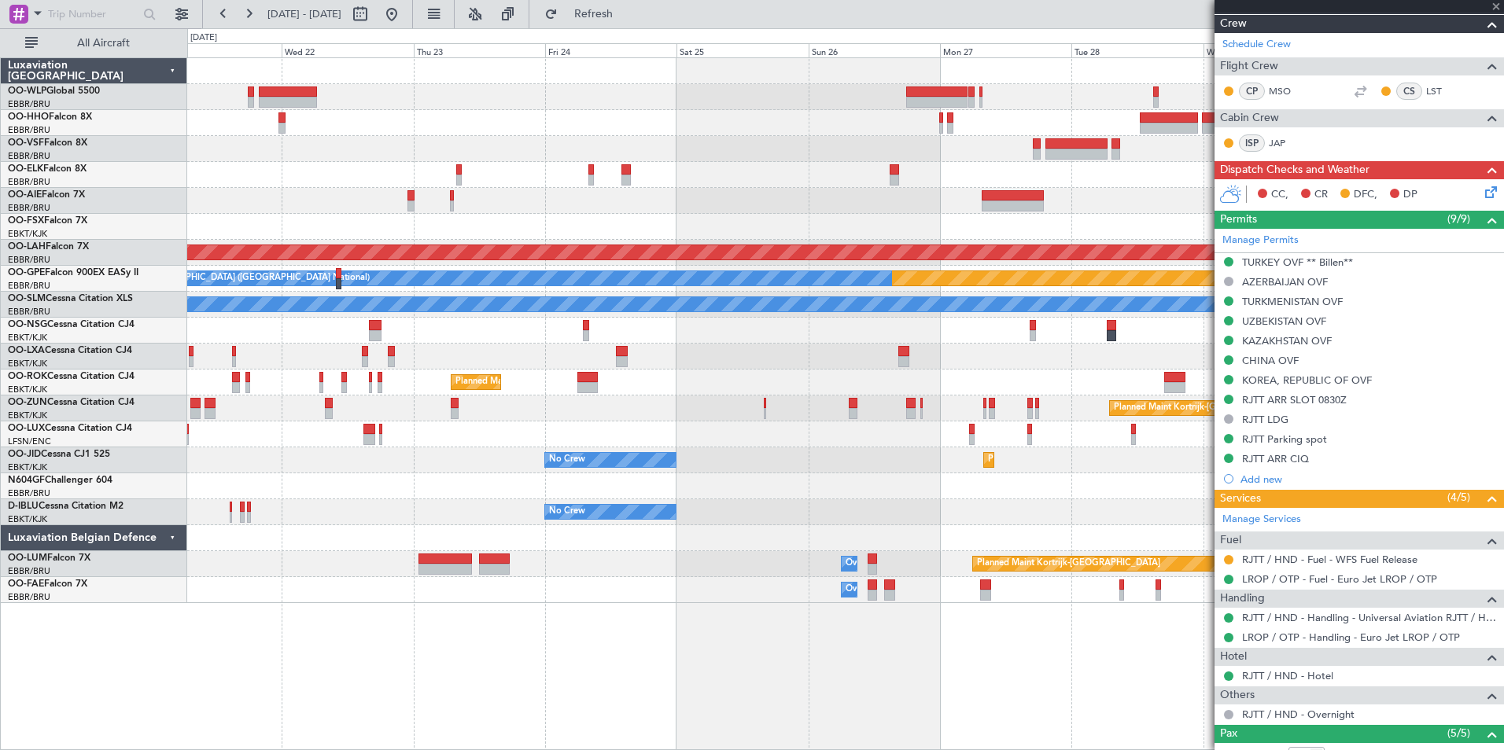
type input "-00:10"
type input "0"
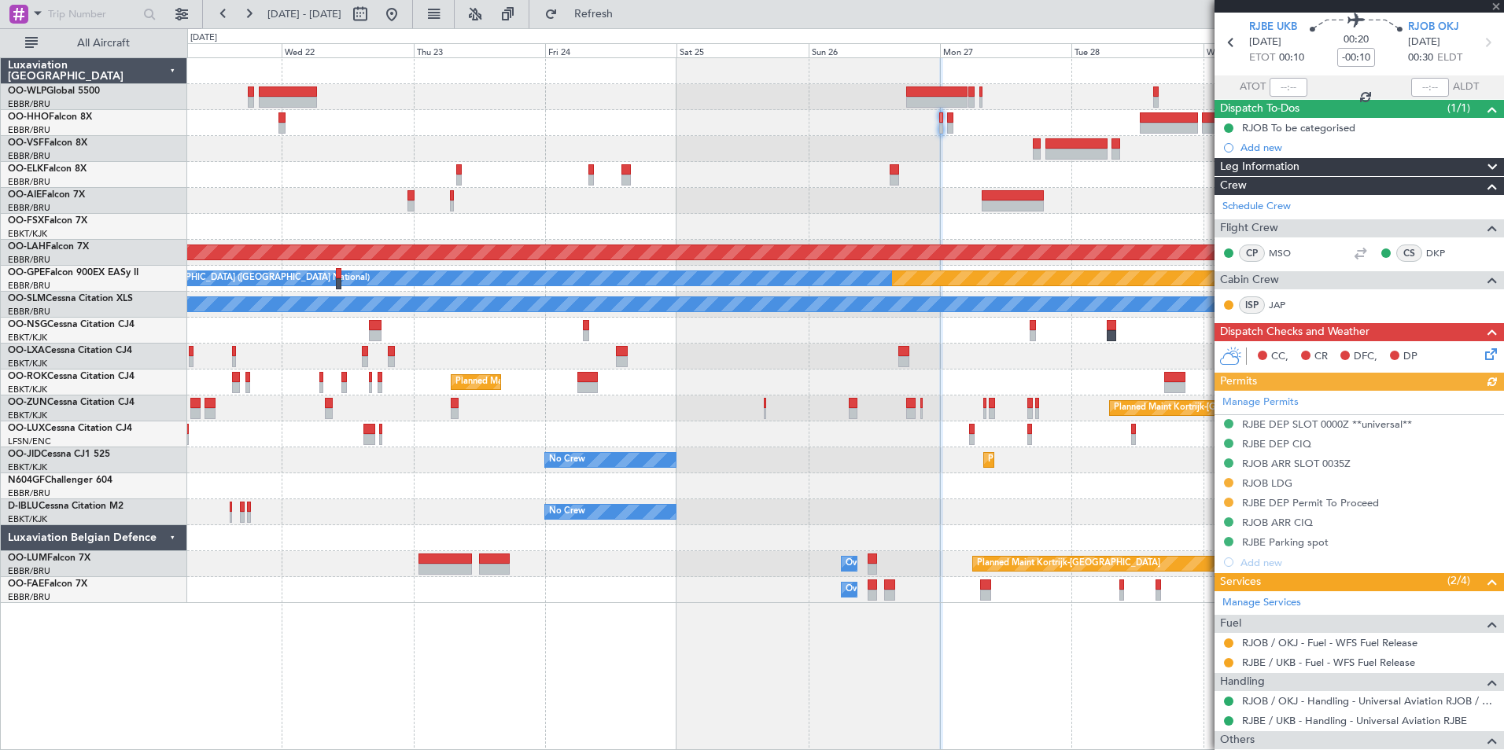
scroll to position [79, 0]
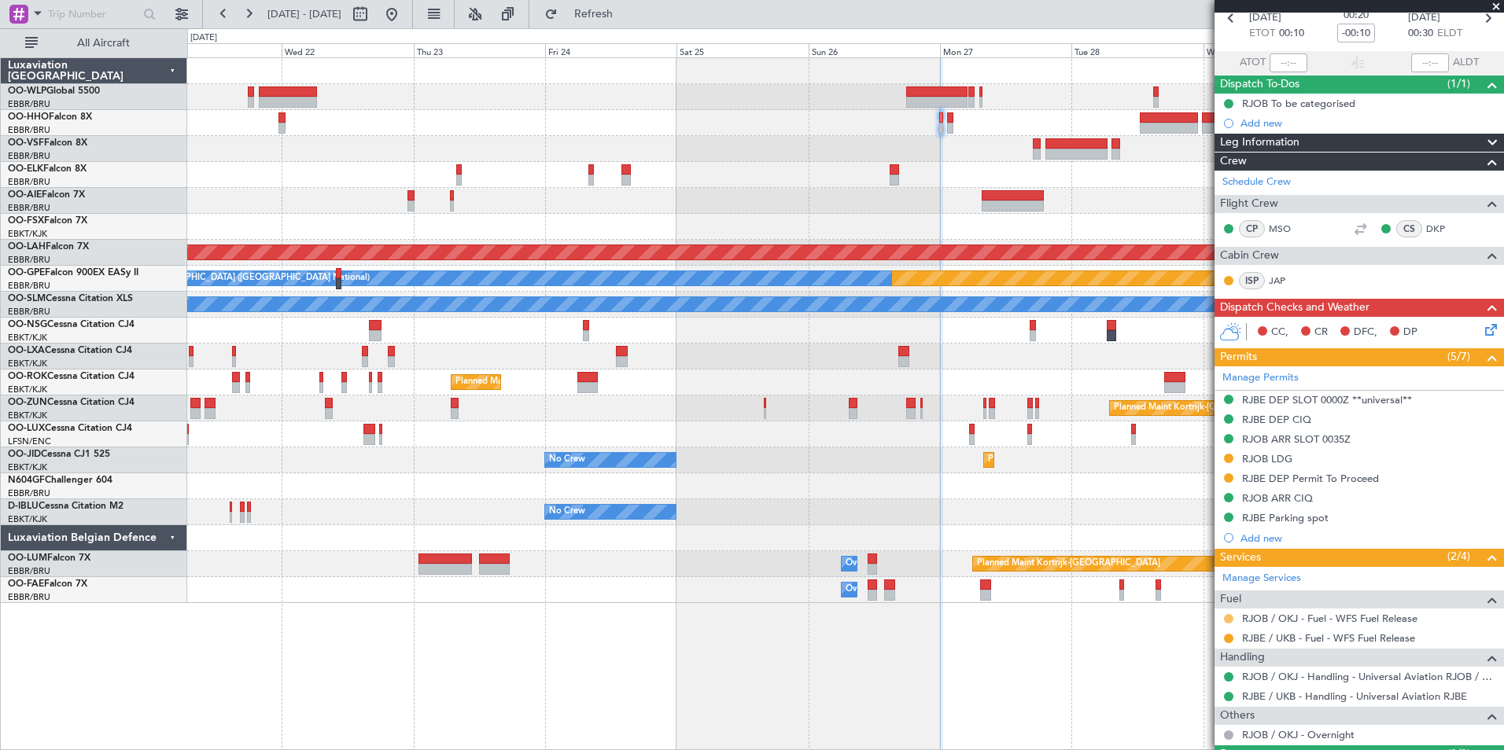
click at [1228, 620] on button at bounding box center [1228, 618] width 9 height 9
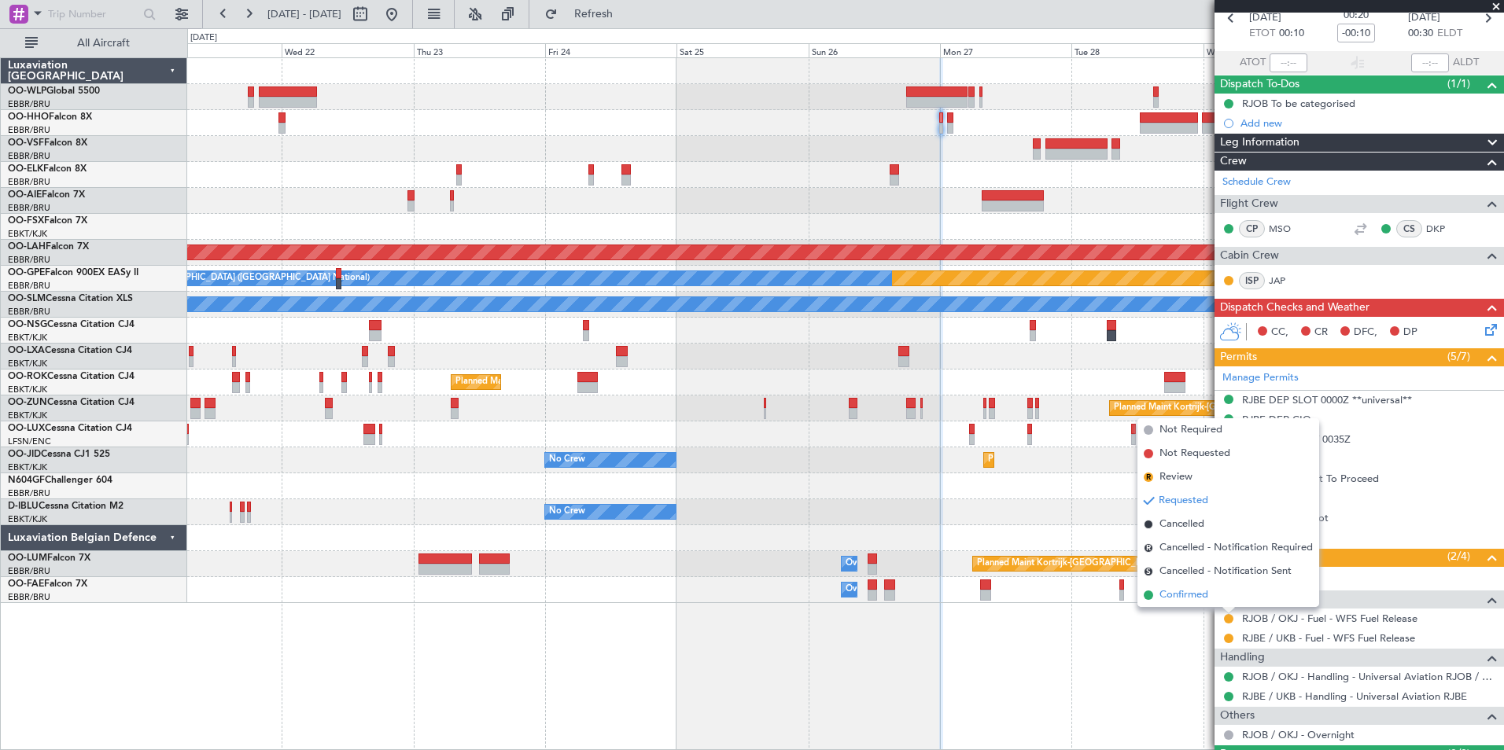
click at [1202, 595] on span "Confirmed" at bounding box center [1183, 595] width 49 height 16
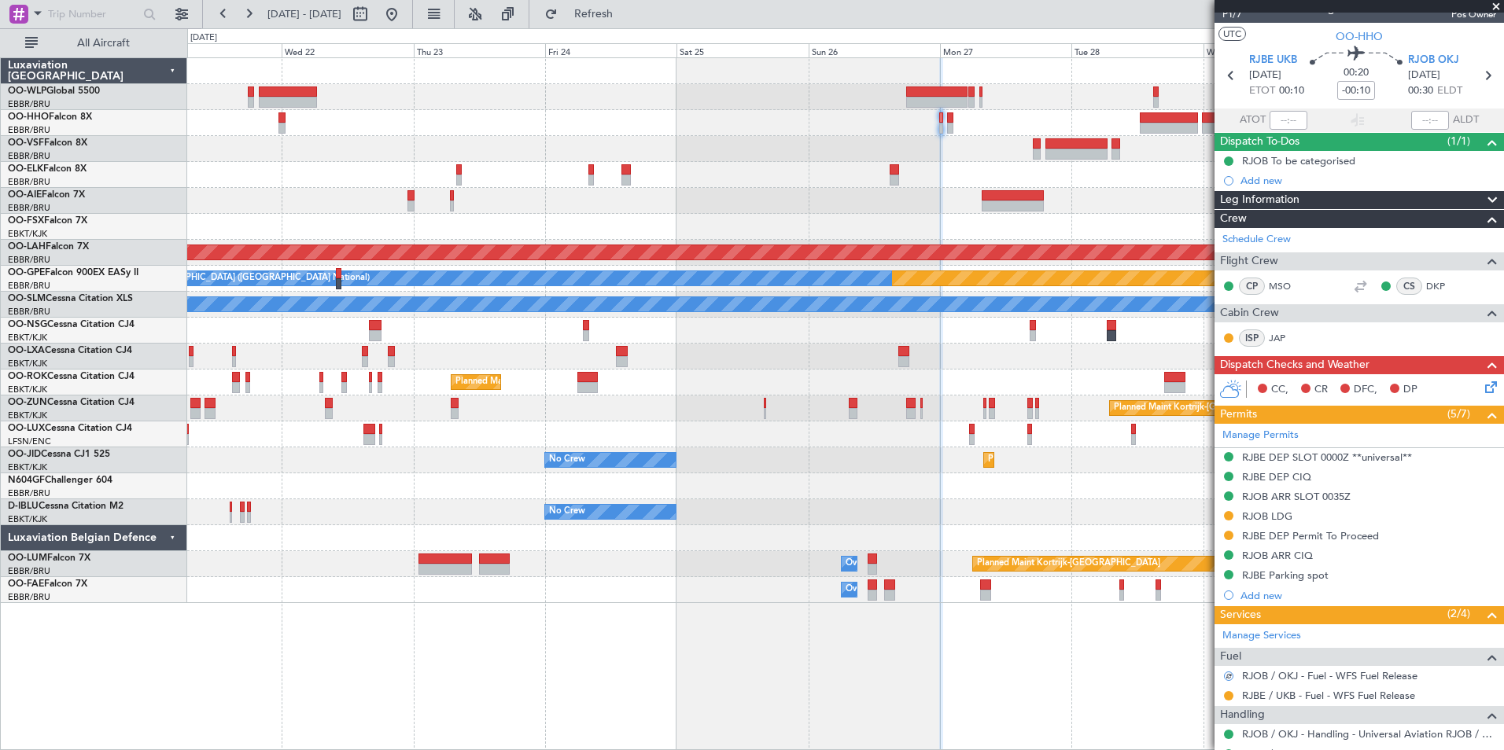
scroll to position [0, 0]
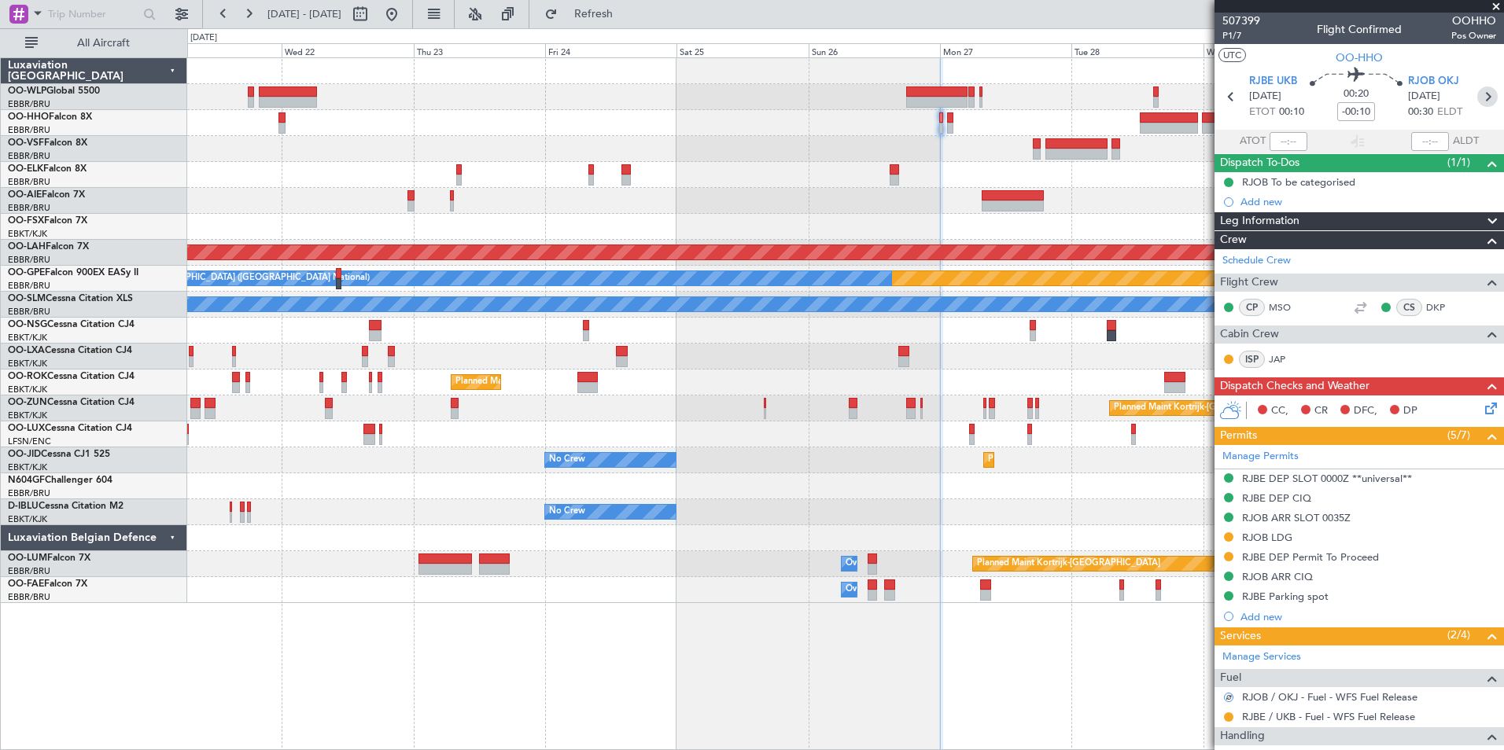
click at [1477, 104] on icon at bounding box center [1487, 97] width 20 height 20
type input "-00:05"
type input "5"
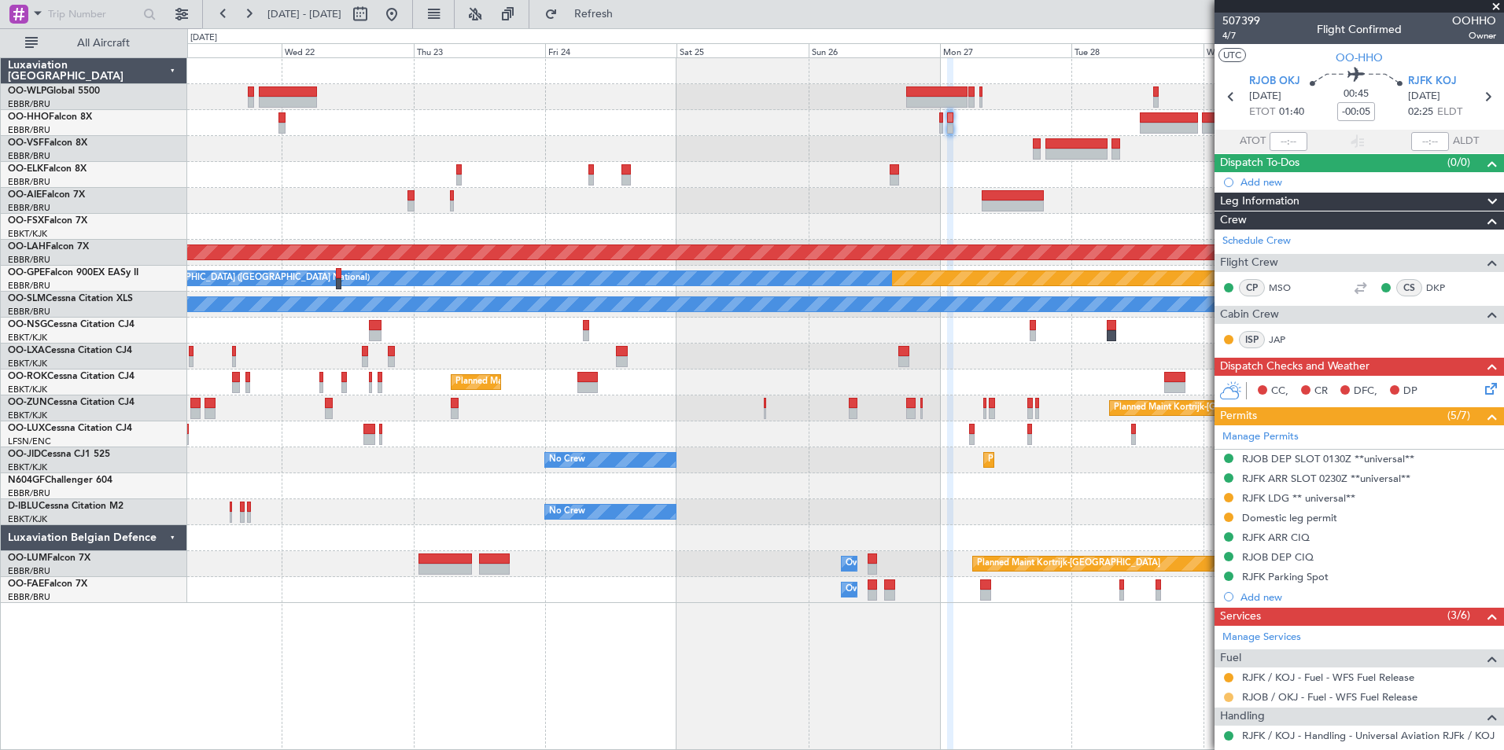
click at [1224, 697] on button at bounding box center [1228, 697] width 9 height 9
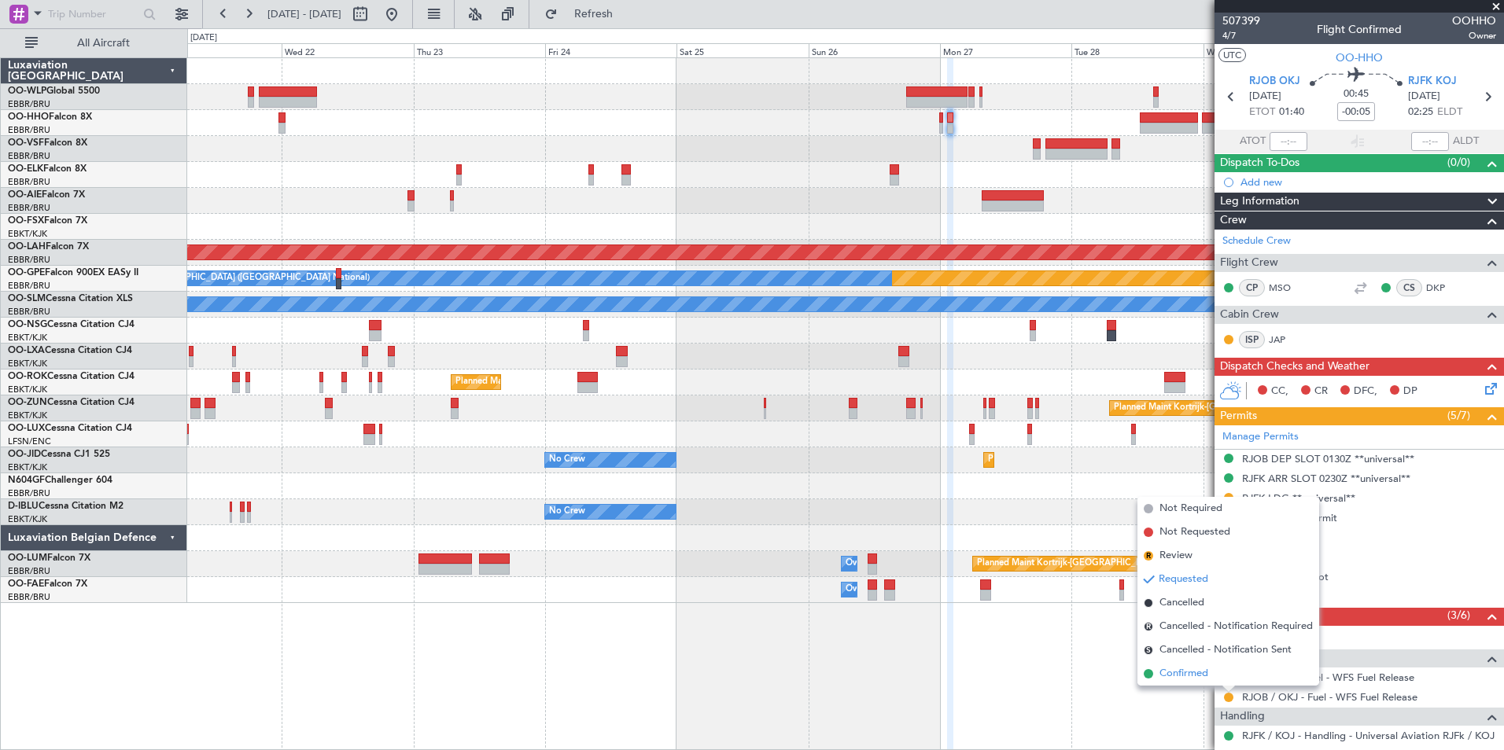
click at [1187, 674] on span "Confirmed" at bounding box center [1183, 674] width 49 height 16
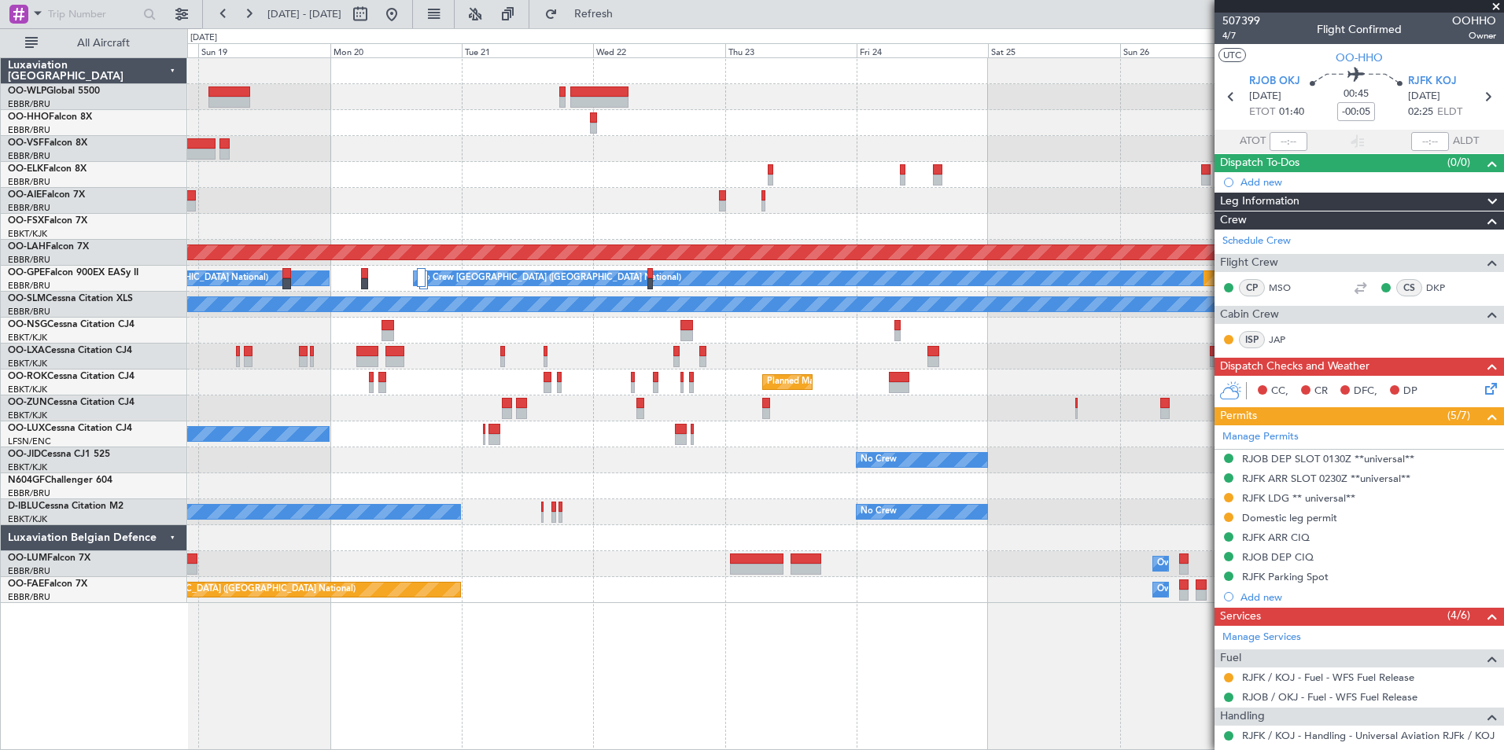
click at [1125, 232] on div "Planned Maint Brussels (Brussels National) Planned Maint Alton-st Louis (St Lou…" at bounding box center [845, 330] width 1316 height 545
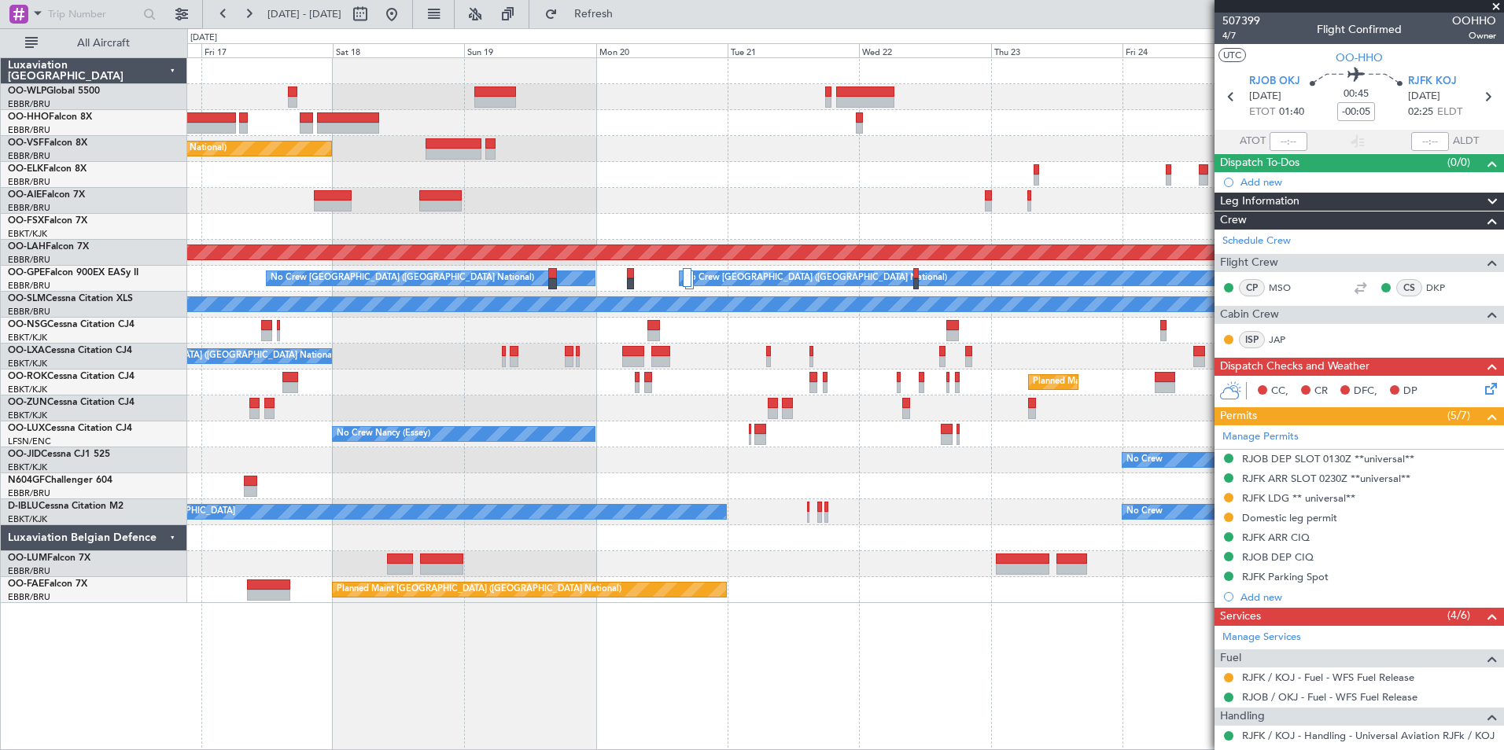
click at [947, 264] on div "Planned Maint Brussels (Brussels National) No Crew Brussels (Brussels National)…" at bounding box center [845, 330] width 1316 height 545
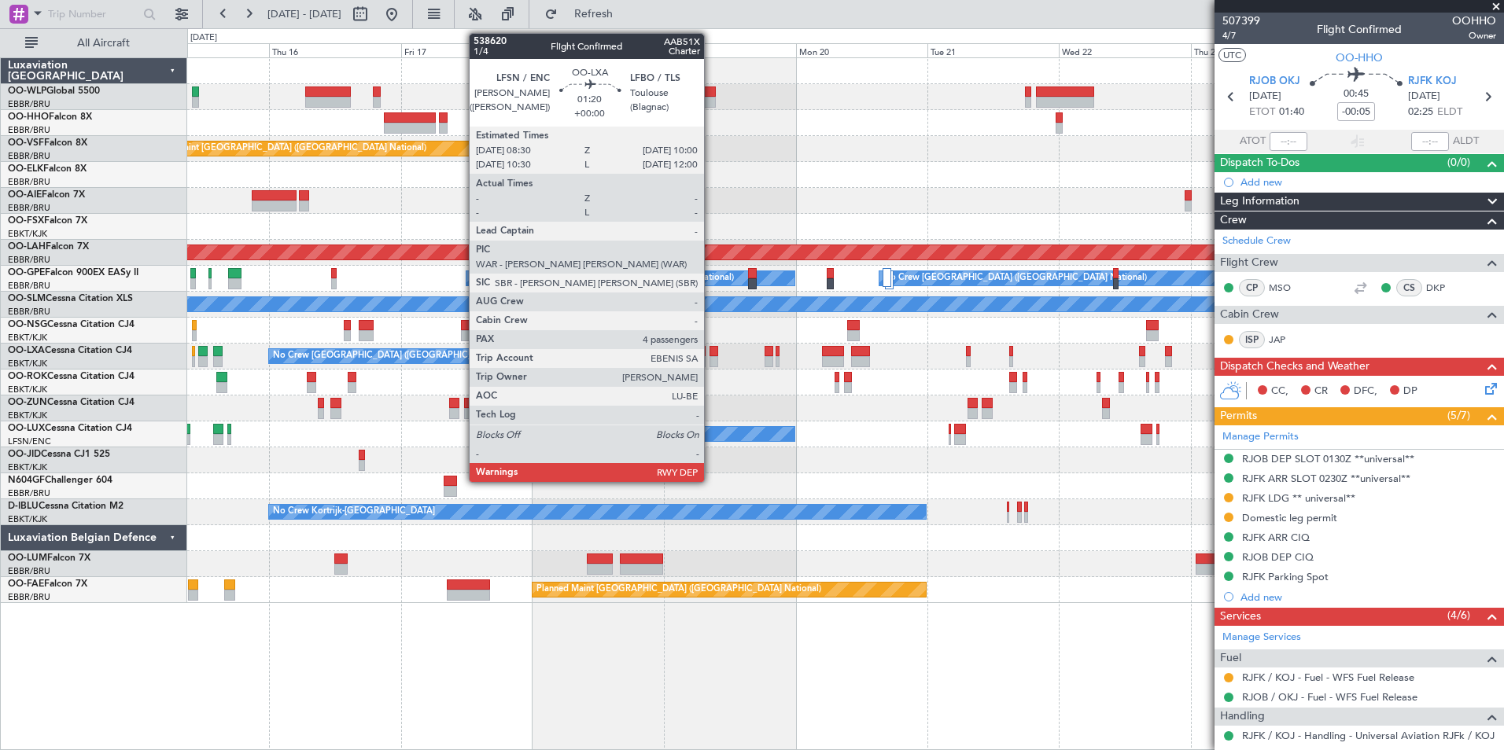
click at [711, 355] on div at bounding box center [713, 351] width 9 height 11
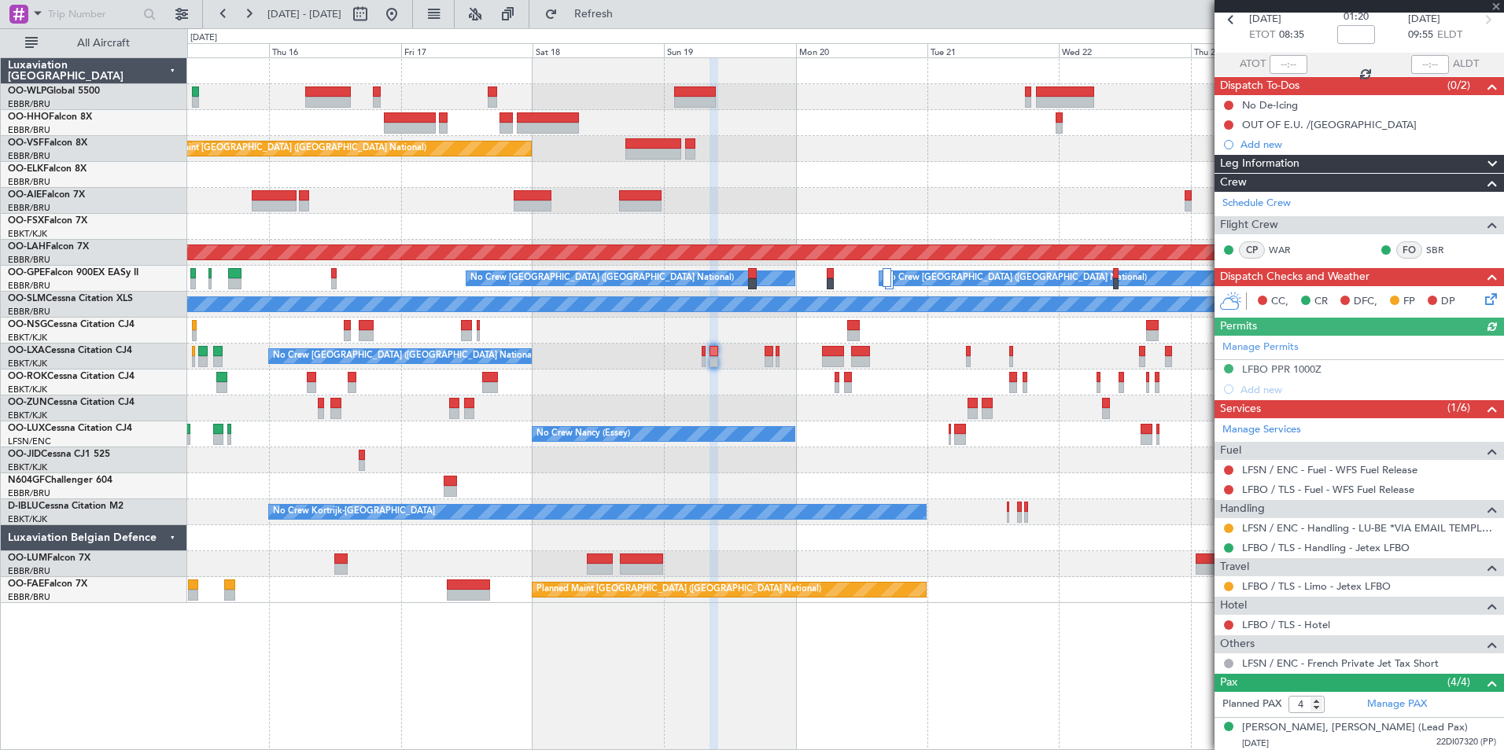
scroll to position [157, 0]
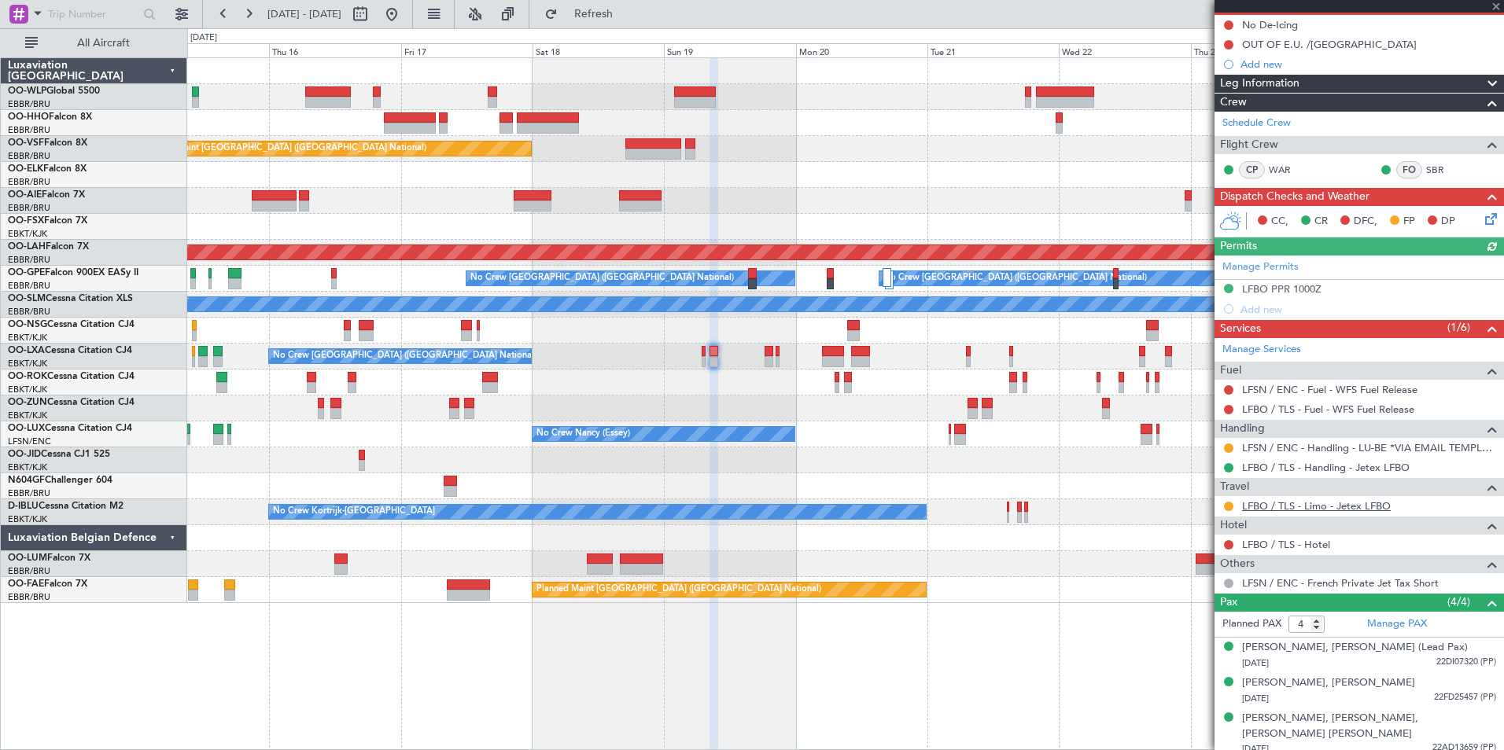
click at [1317, 506] on link "LFBO / TLS - Limo - Jetex LFBO" at bounding box center [1316, 505] width 149 height 13
click at [1302, 506] on link "LFBO / TLS - Limo - Jetex LFBO" at bounding box center [1316, 505] width 149 height 13
click at [882, 232] on div "Planned Maint Brussels (Brussels National) No Crew Brussels (Brussels National)…" at bounding box center [845, 330] width 1316 height 545
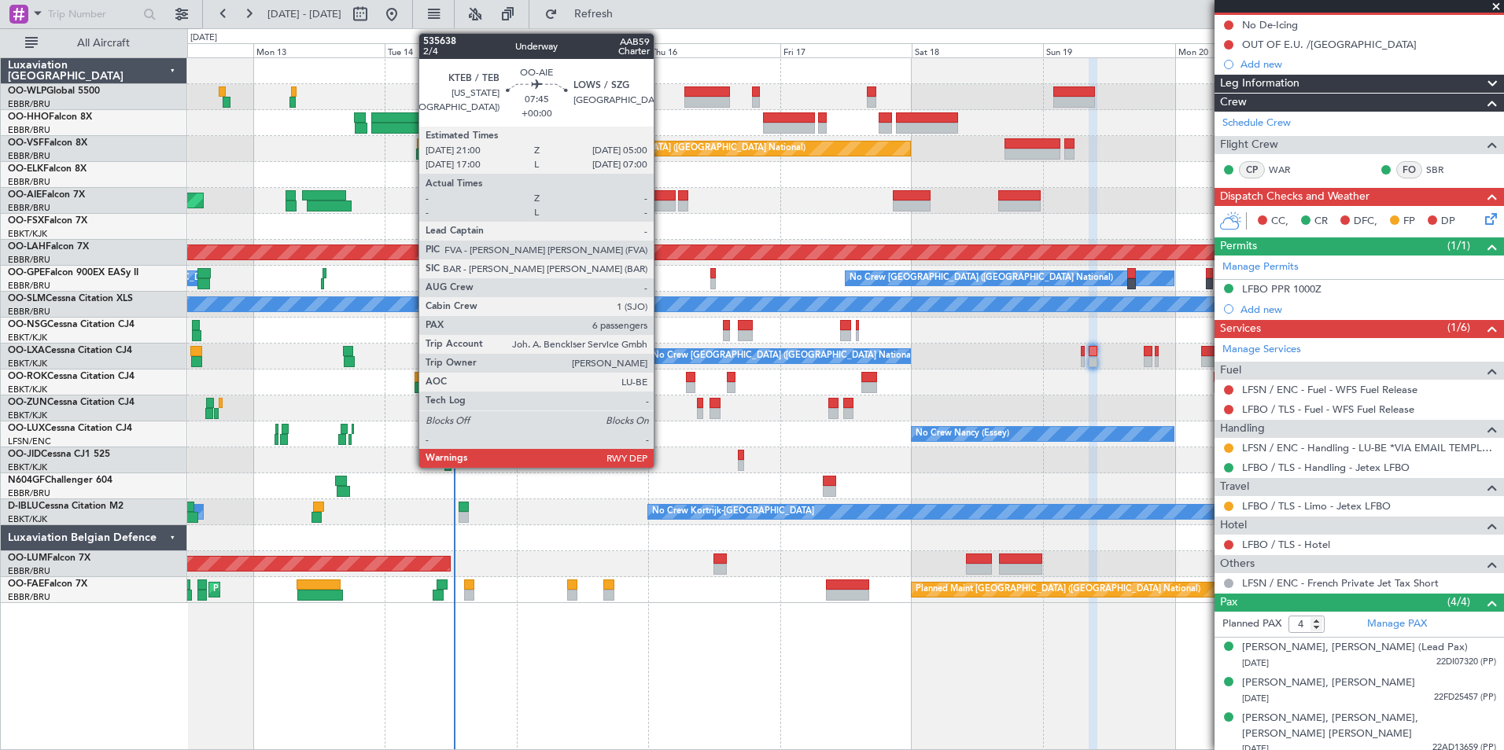
click at [661, 193] on div at bounding box center [653, 195] width 44 height 11
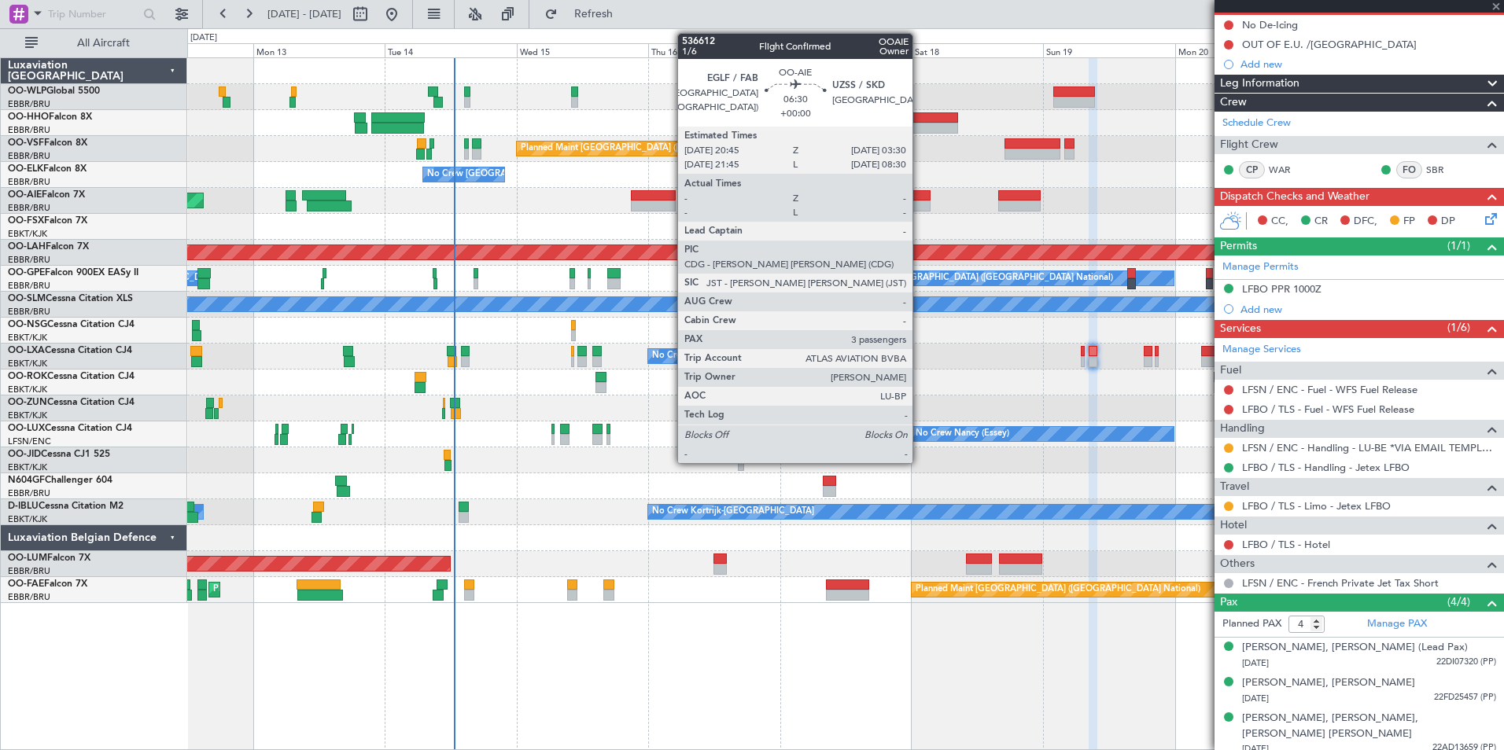
type input "6"
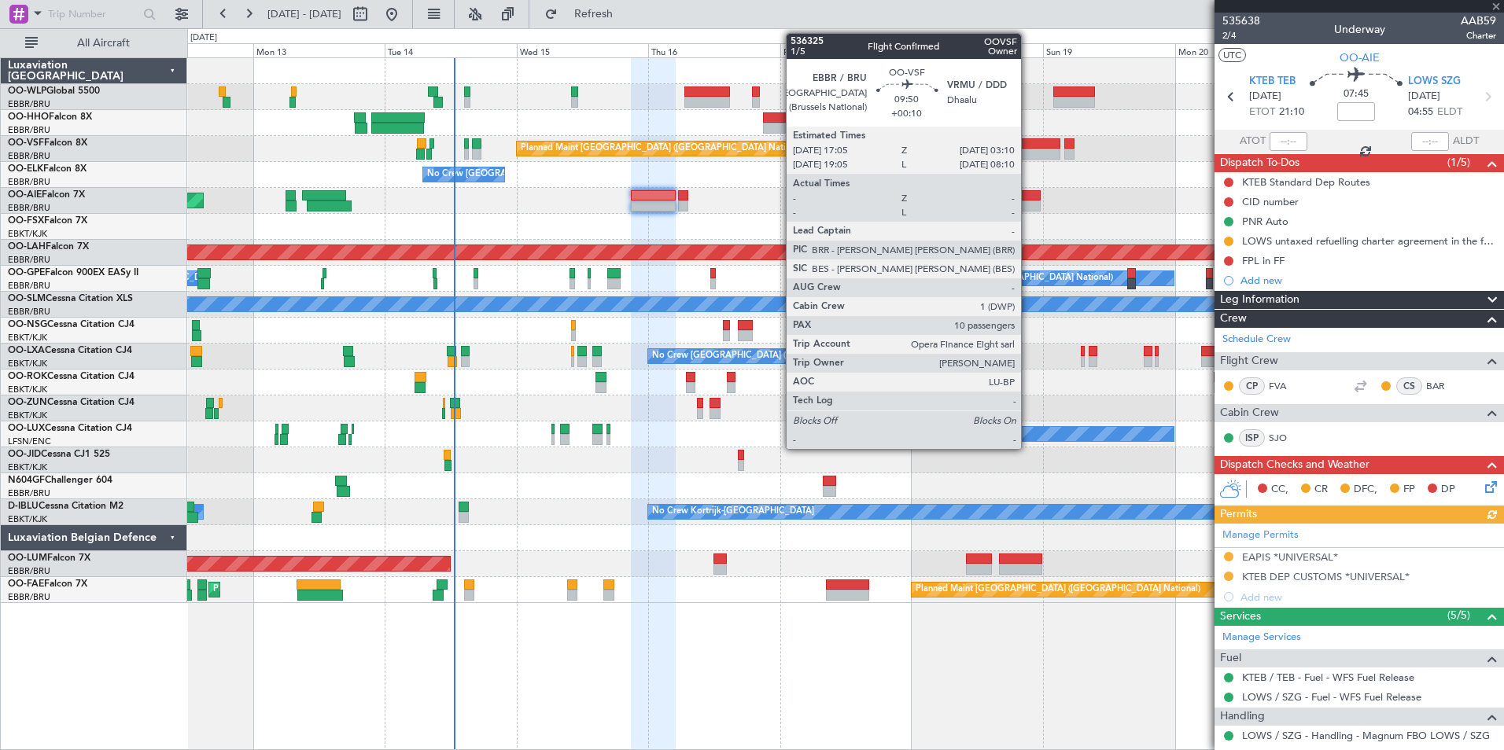
click at [1028, 151] on div at bounding box center [1032, 154] width 56 height 11
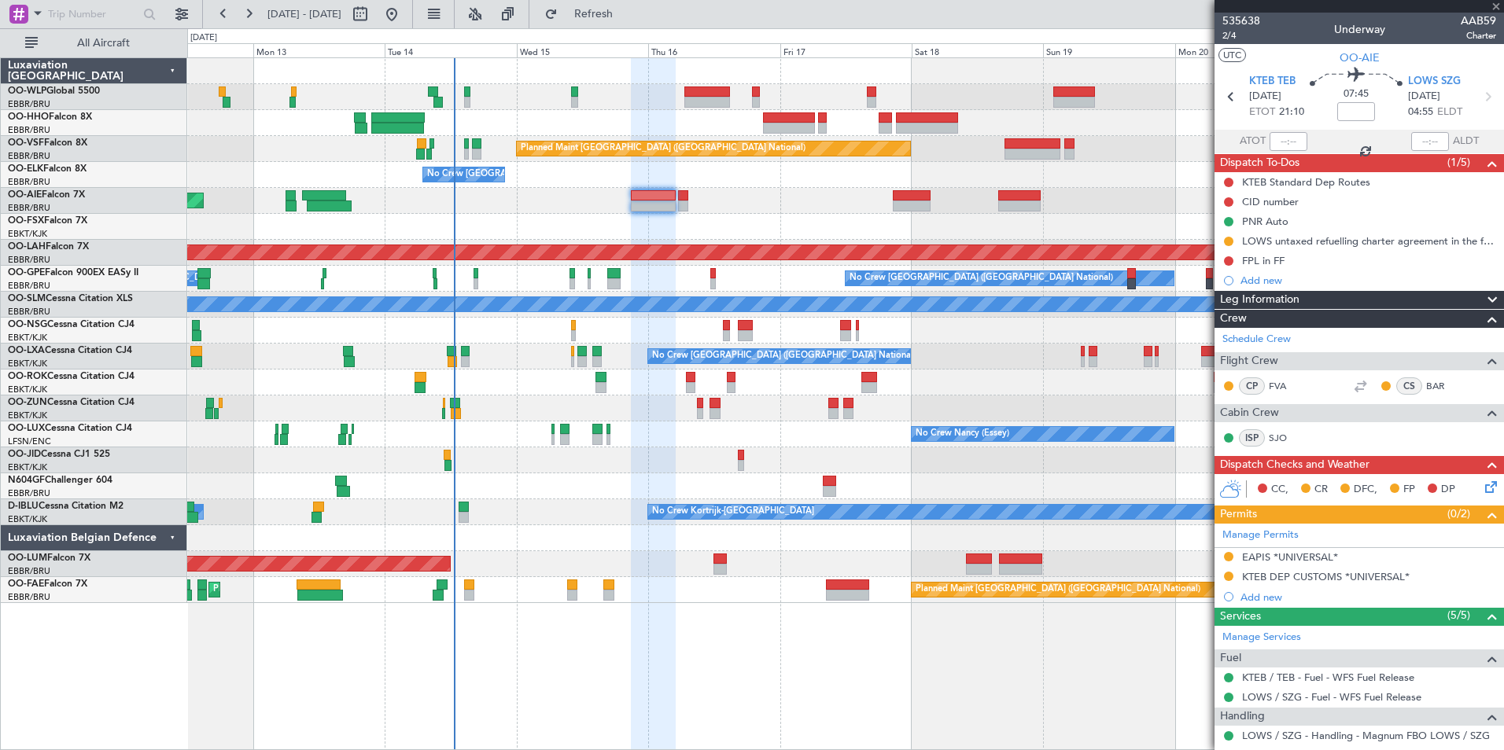
type input "+00:10"
type input "10"
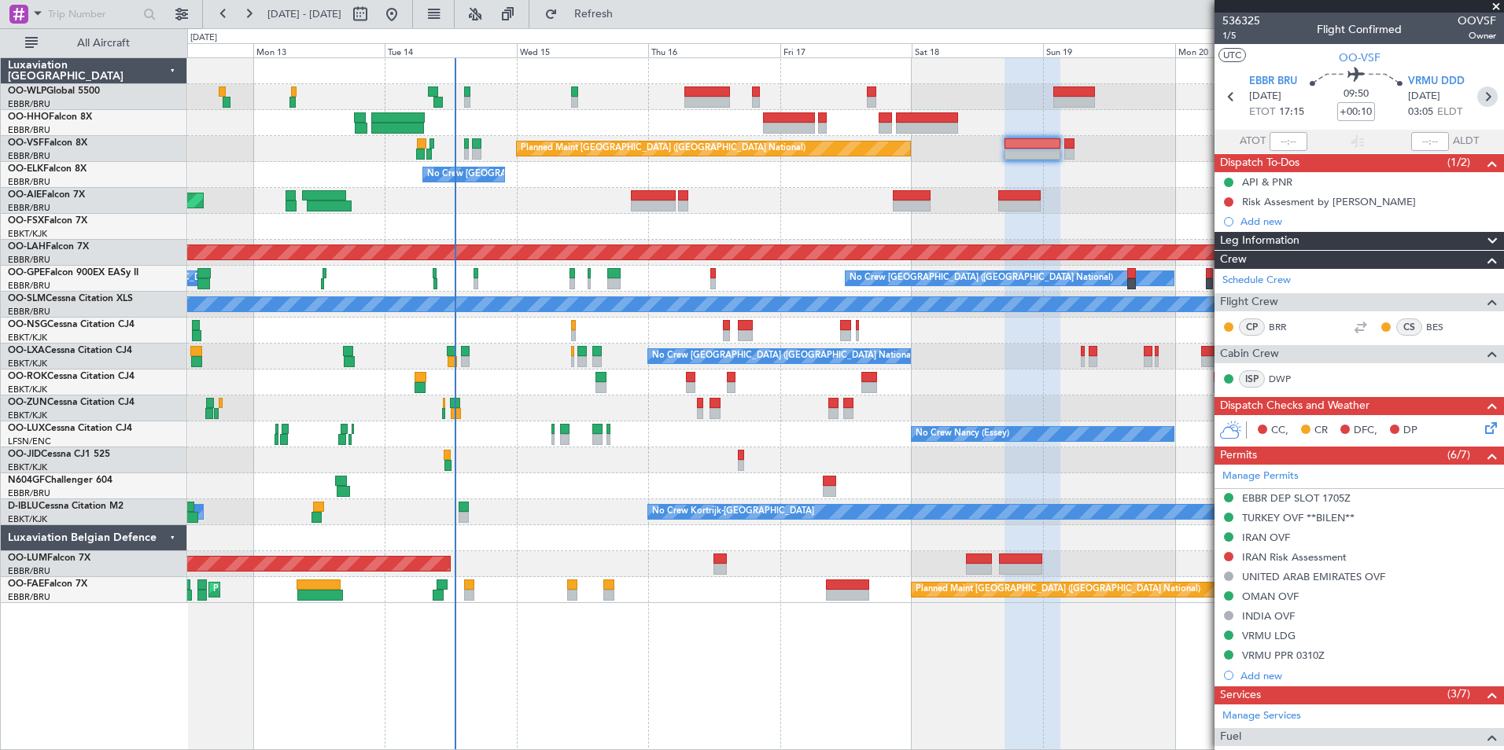
click at [1477, 95] on icon at bounding box center [1487, 97] width 20 height 20
type input "+00:05"
type input "0"
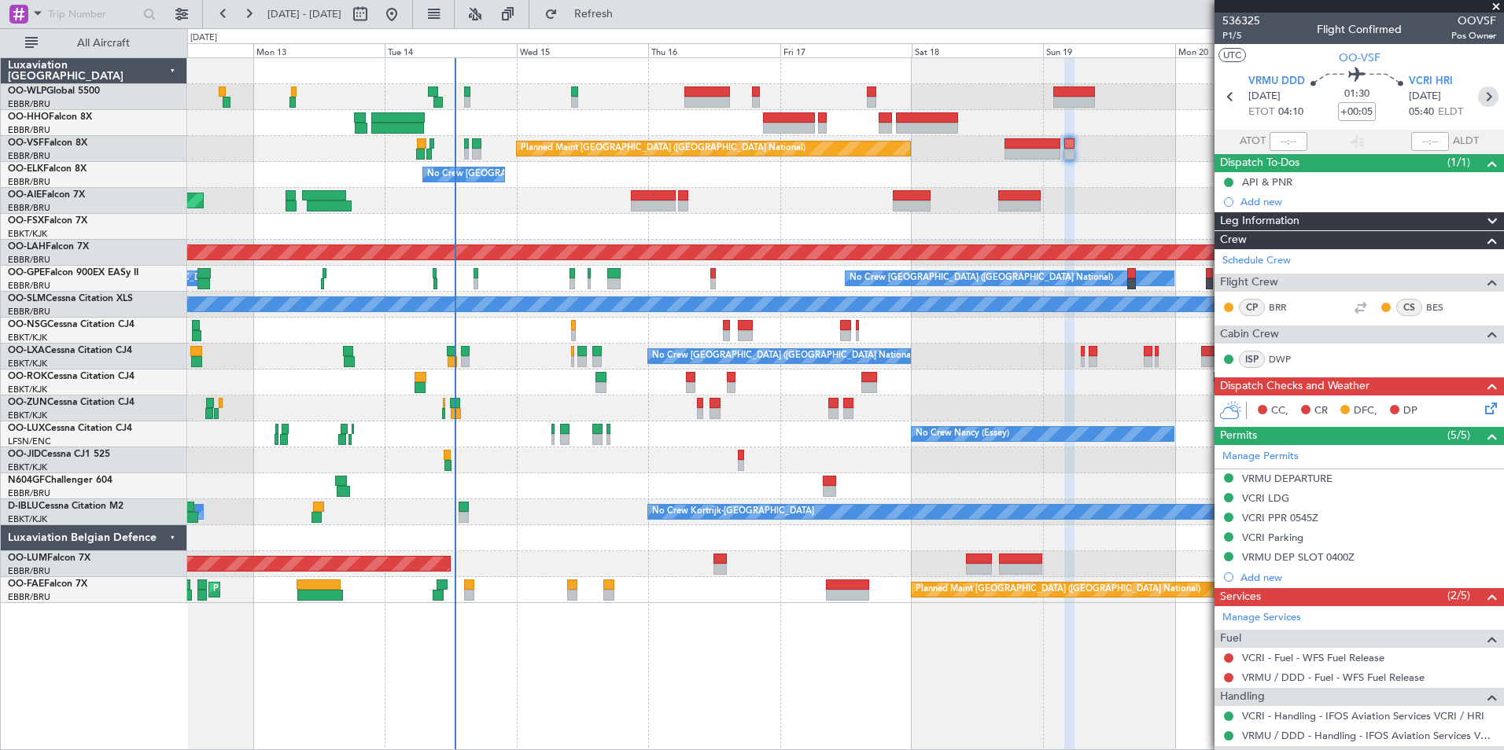
click at [1478, 101] on icon at bounding box center [1488, 97] width 20 height 20
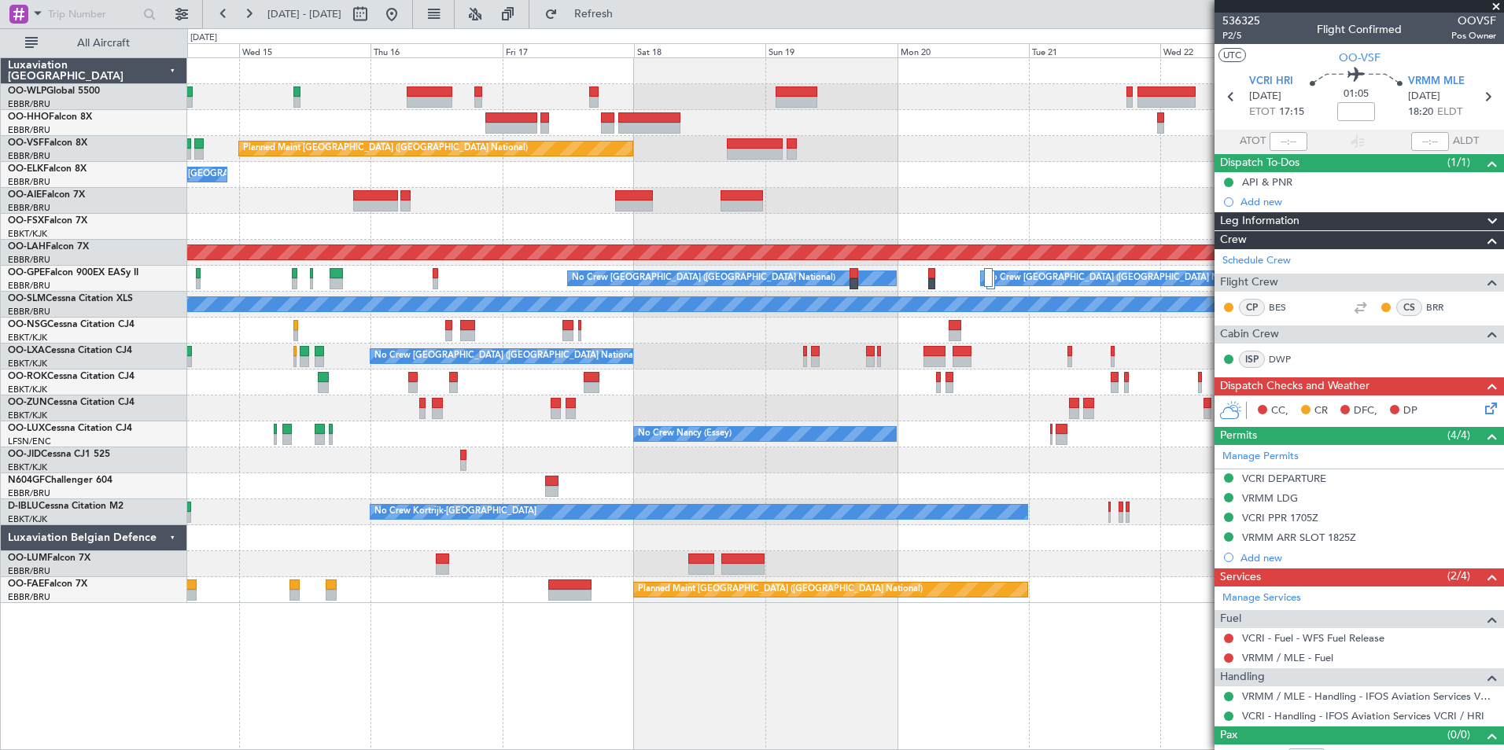
click at [618, 163] on div "No Crew [GEOGRAPHIC_DATA] ([GEOGRAPHIC_DATA] National)" at bounding box center [845, 175] width 1316 height 26
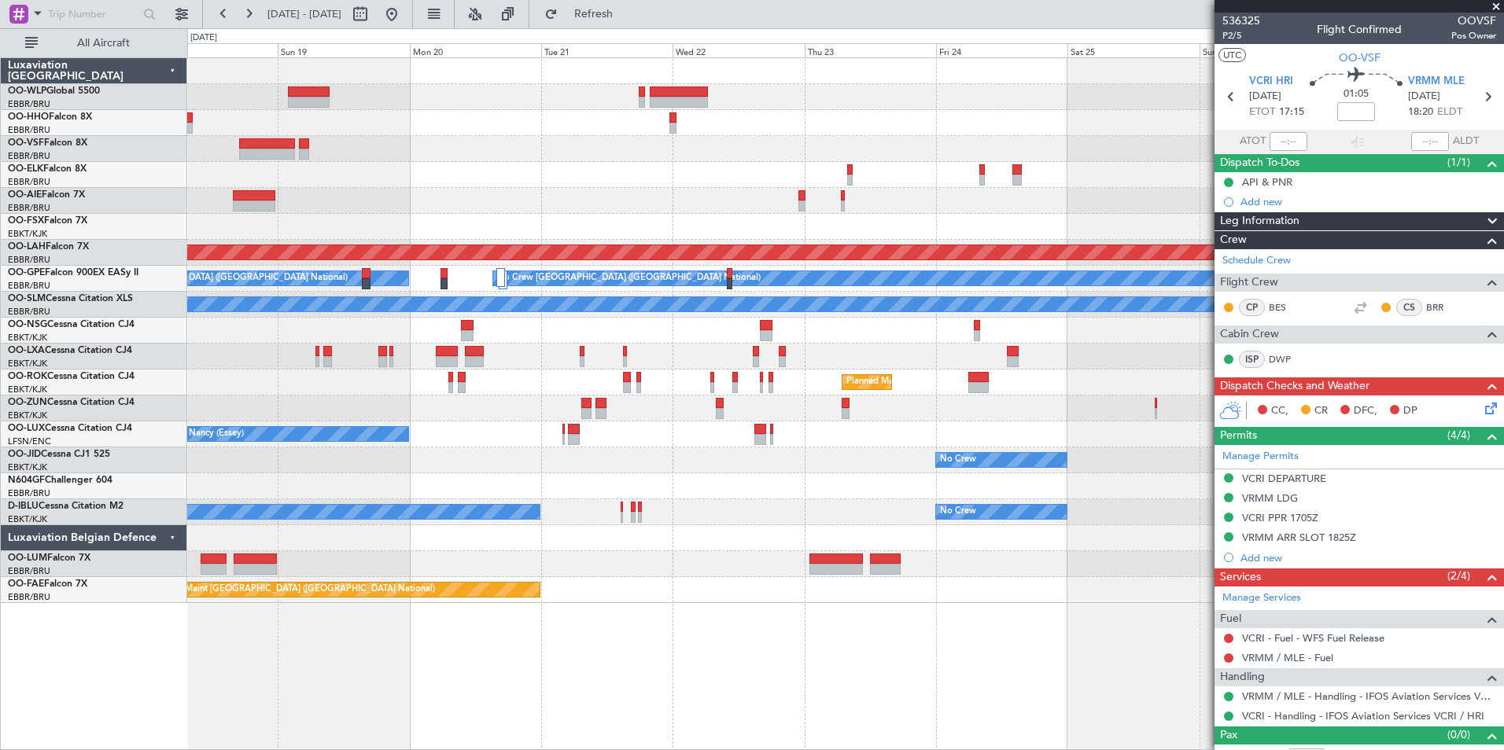
click at [414, 153] on div "Planned Maint Brussels (Brussels National) Planned Maint Alton-st Louis (St Lou…" at bounding box center [845, 330] width 1316 height 545
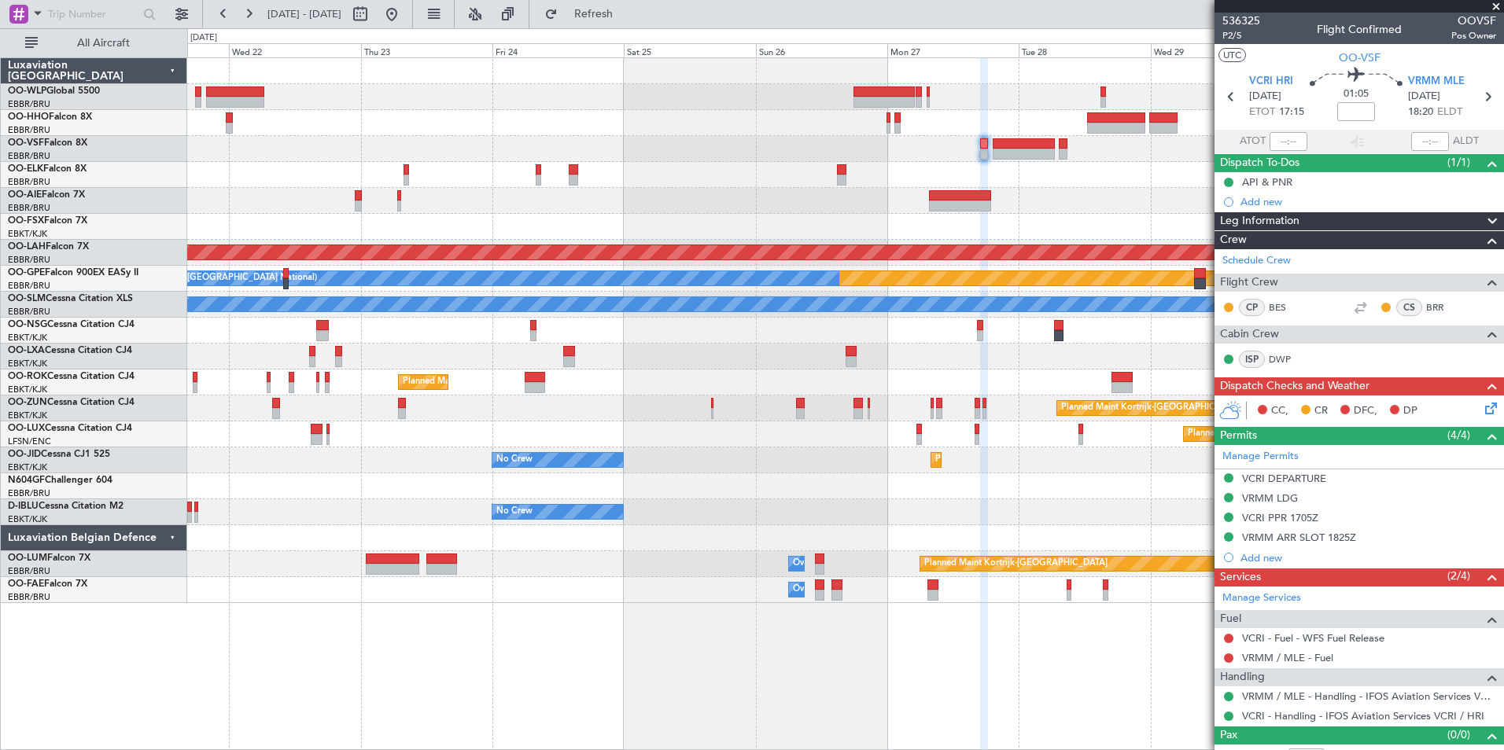
click at [280, 146] on div at bounding box center [845, 149] width 1316 height 26
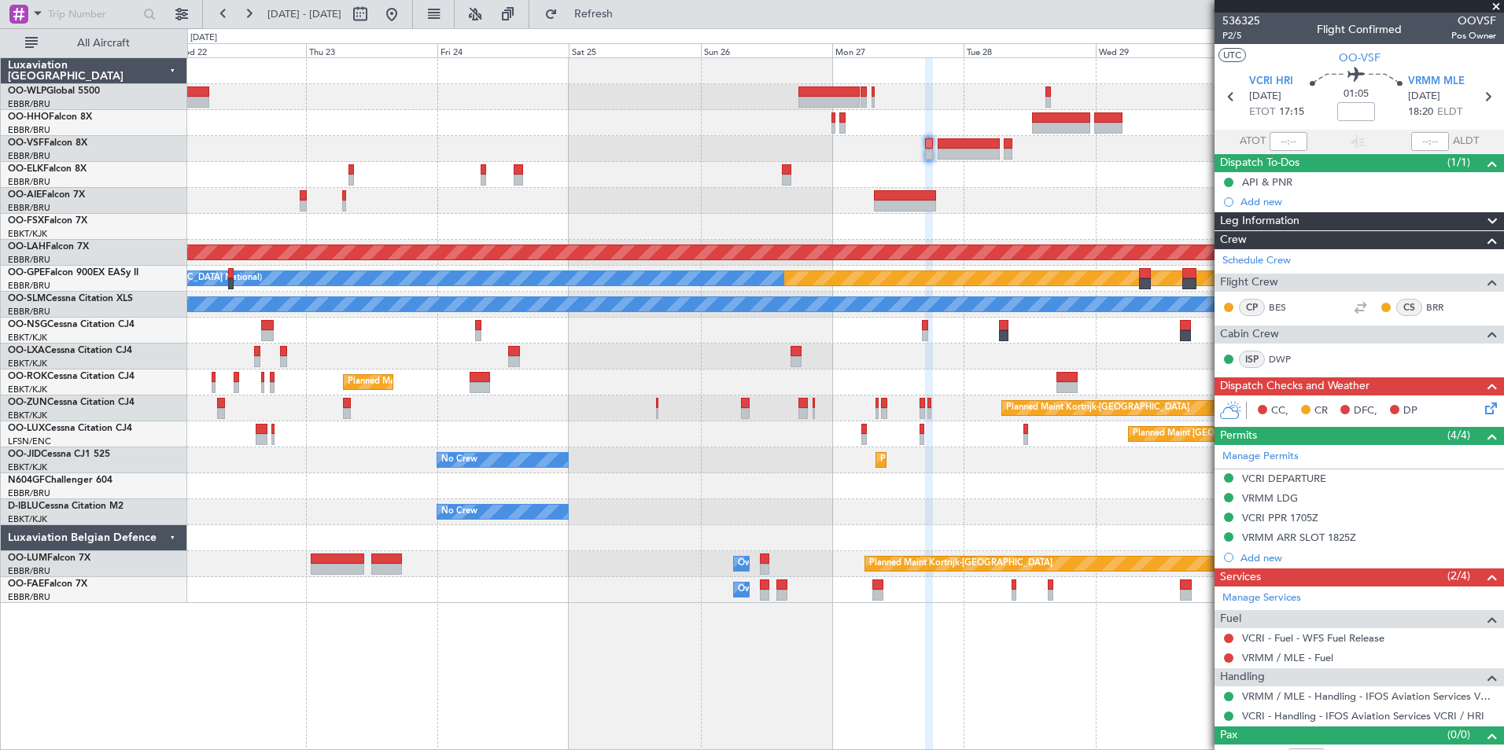
click at [610, 142] on div "Planned Maint Alton-st Louis (St Louis Regl) Planned Maint Nurnberg No Crew Bru…" at bounding box center [845, 330] width 1316 height 545
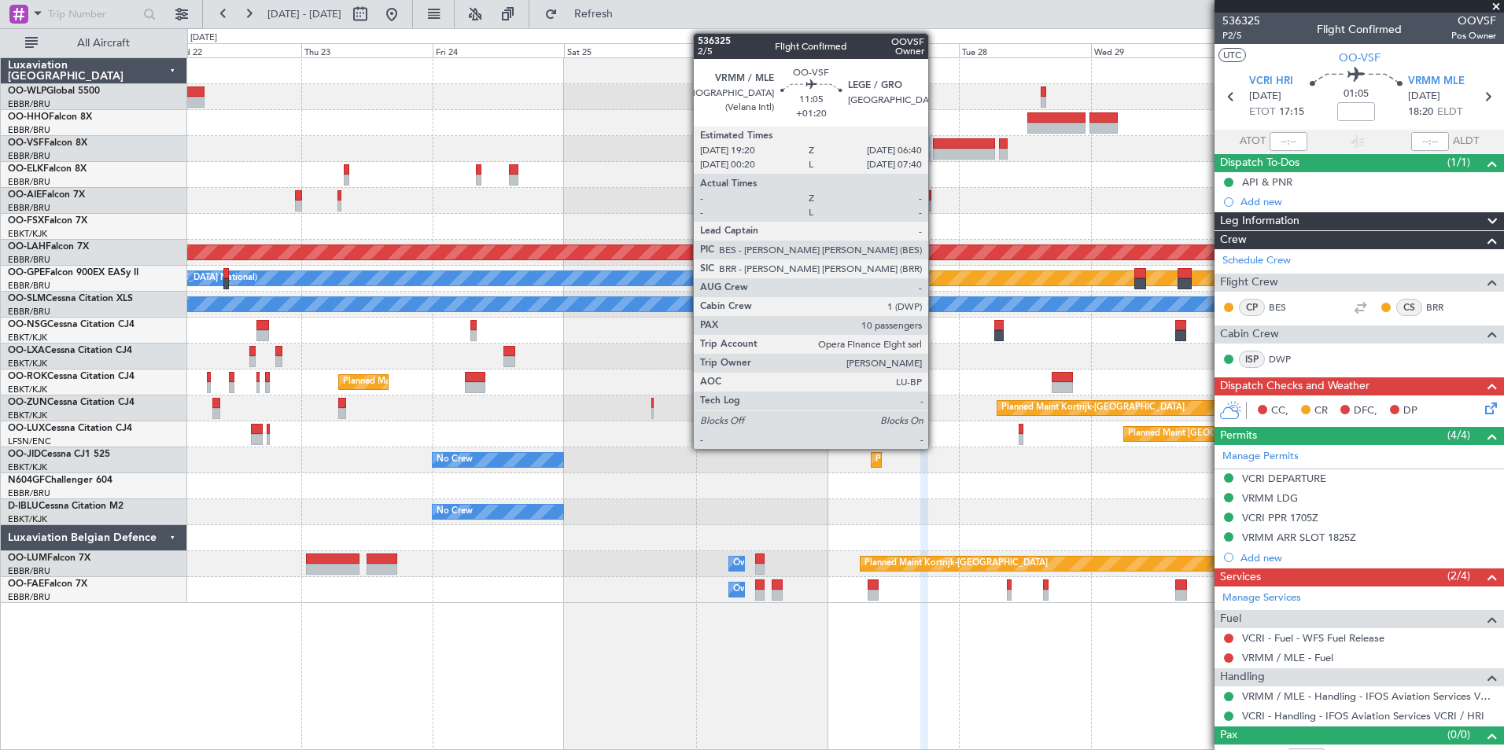
click at [935, 144] on div at bounding box center [964, 143] width 63 height 11
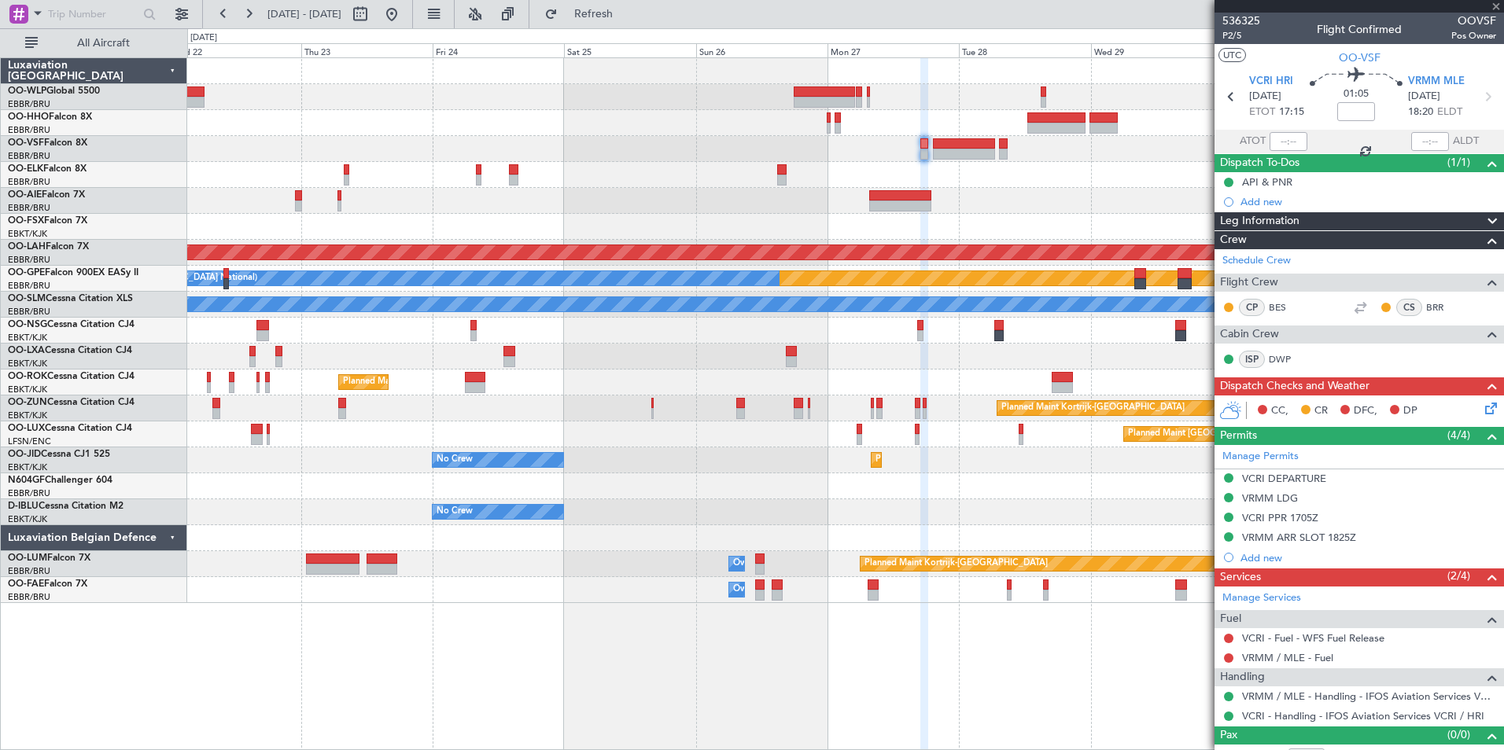
type input "+01:20"
type input "10"
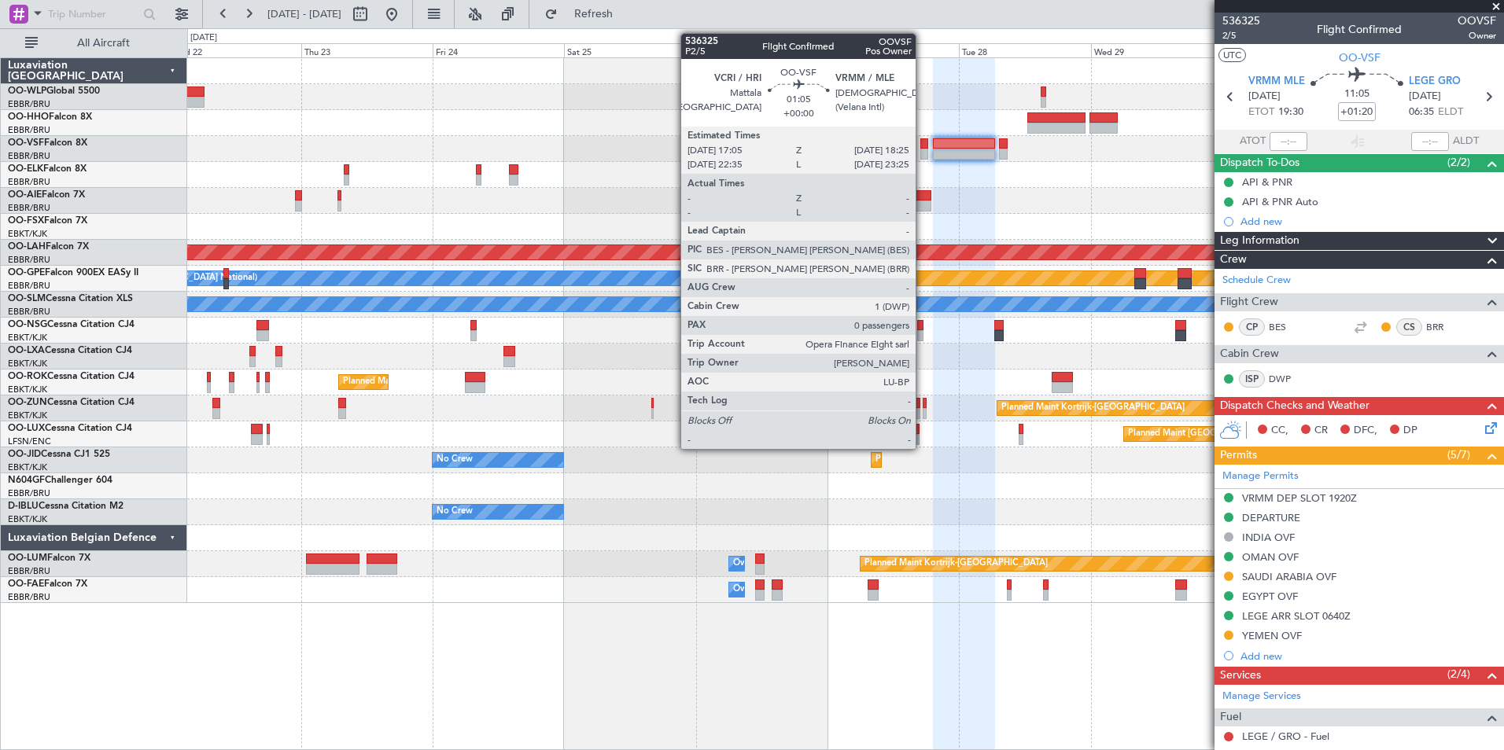
click at [922, 154] on div at bounding box center [924, 154] width 8 height 11
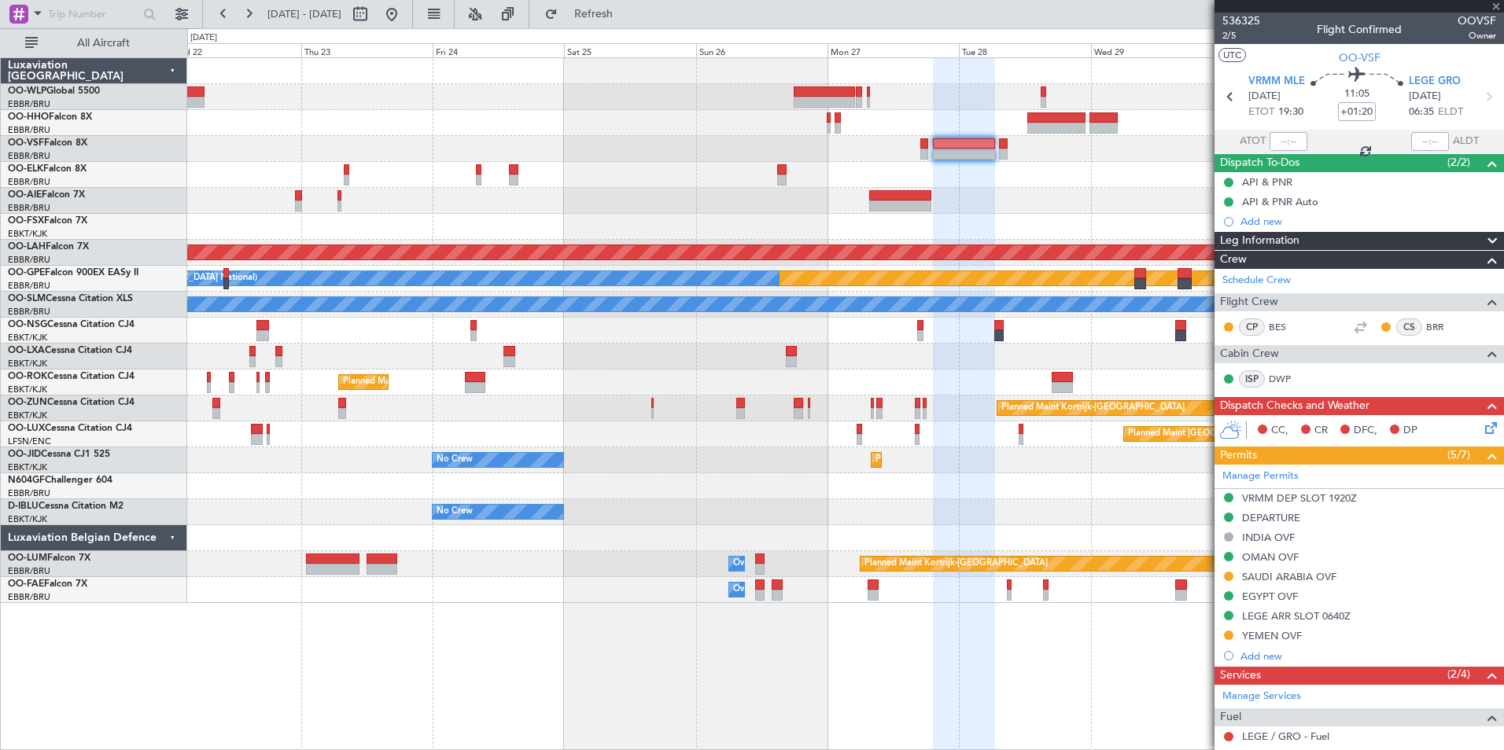
type input "0"
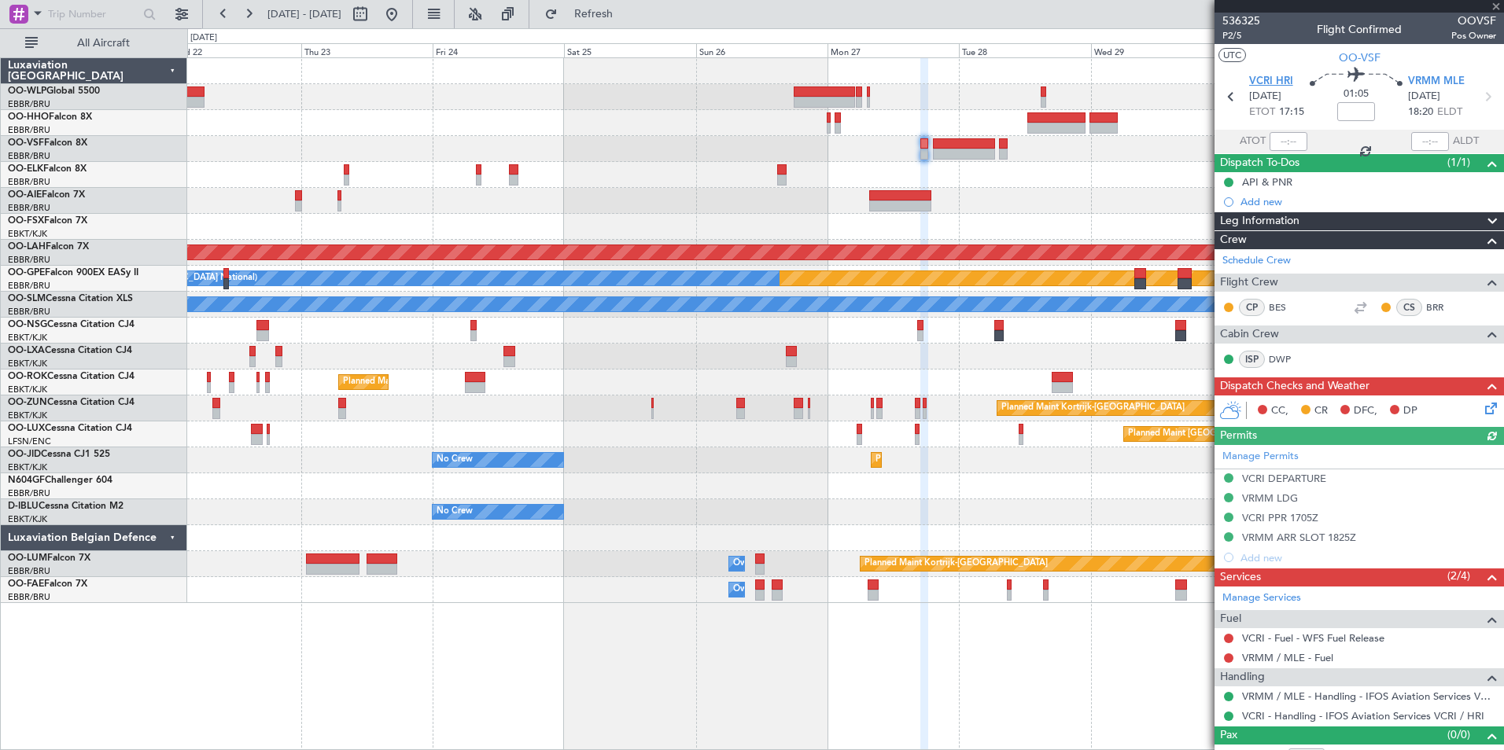
click at [1261, 79] on span "VCRI HRI" at bounding box center [1271, 82] width 44 height 16
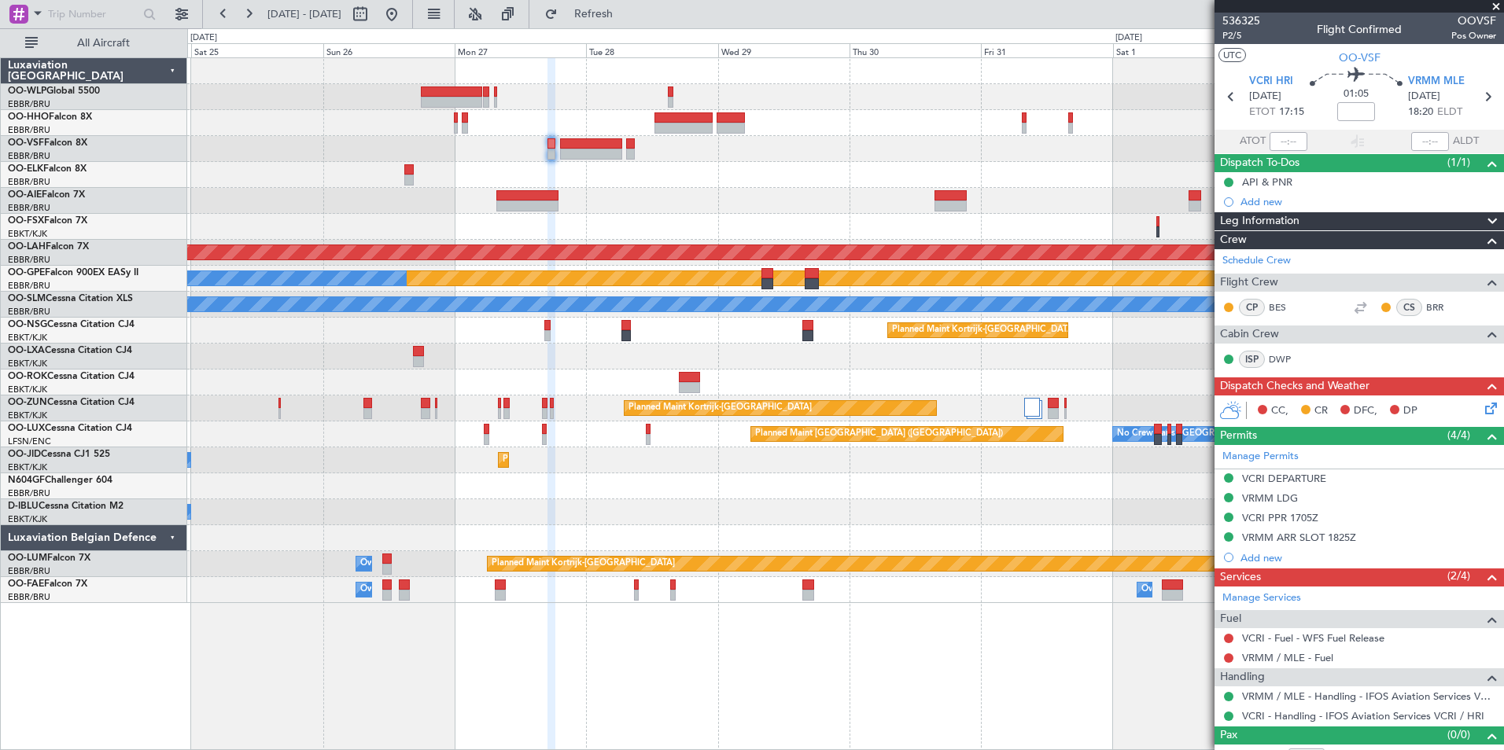
click at [702, 197] on div at bounding box center [845, 201] width 1316 height 26
click at [717, 147] on div at bounding box center [845, 149] width 1316 height 26
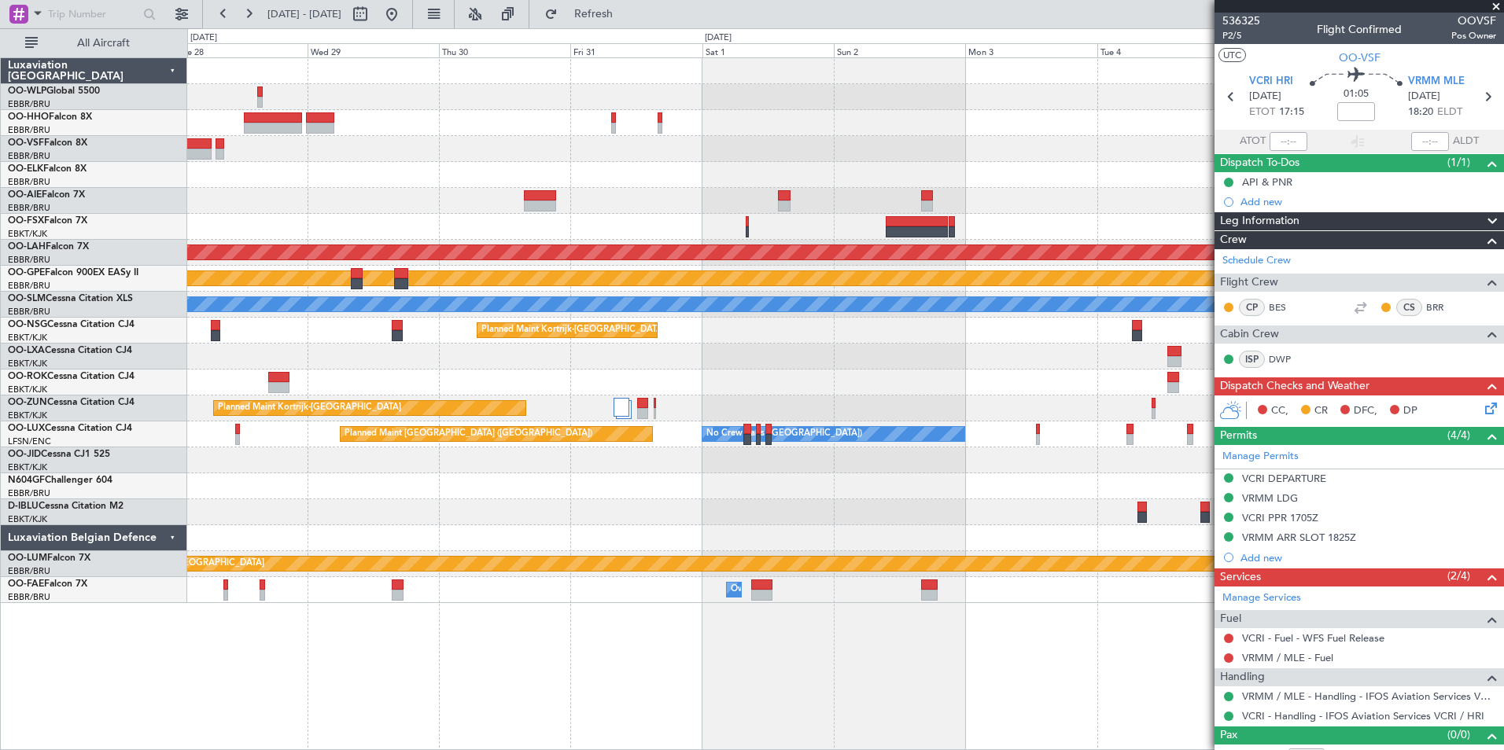
click at [508, 133] on div "Planned Maint Alton-st Louis (St Louis Regl) Planned Maint Nurnberg No Crew Bru…" at bounding box center [845, 330] width 1316 height 545
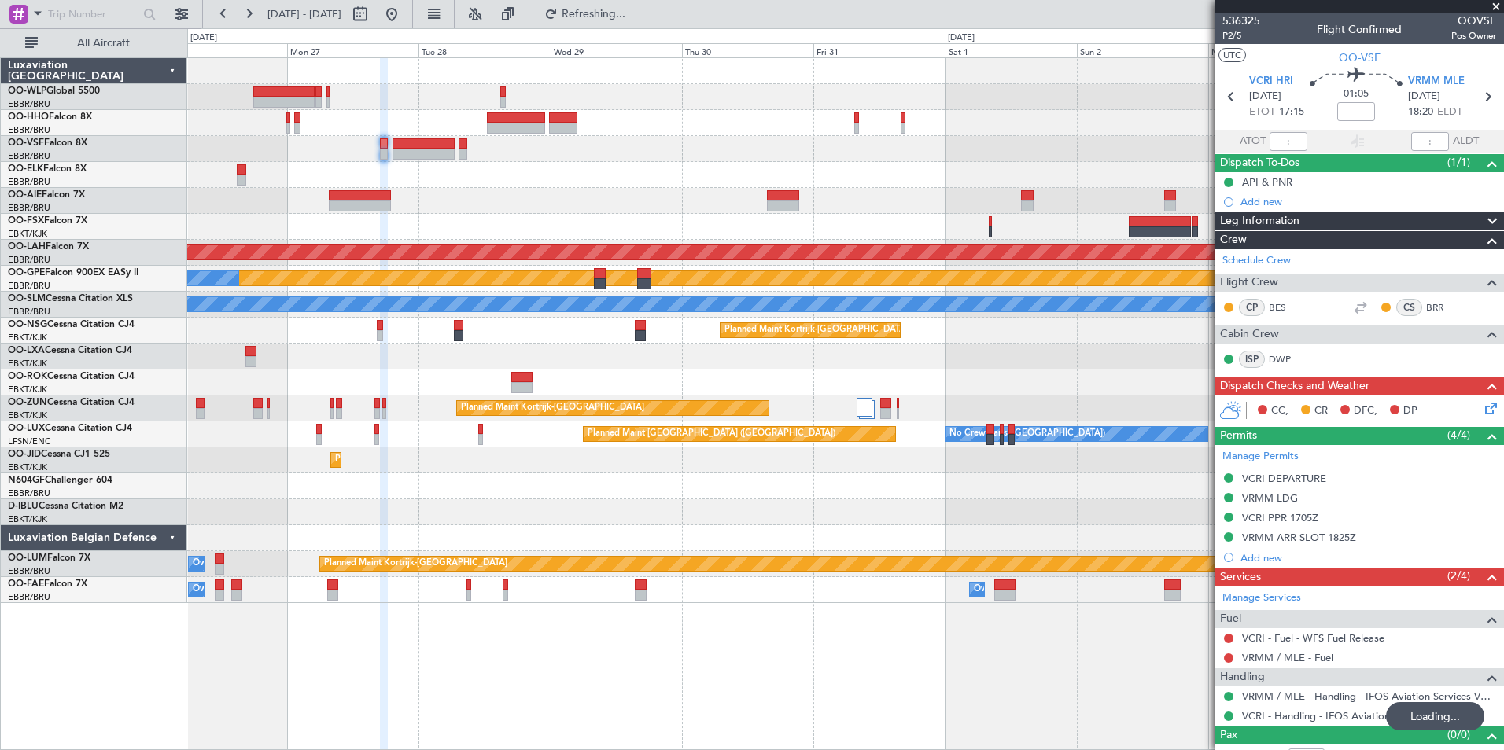
click at [993, 156] on div at bounding box center [845, 149] width 1316 height 26
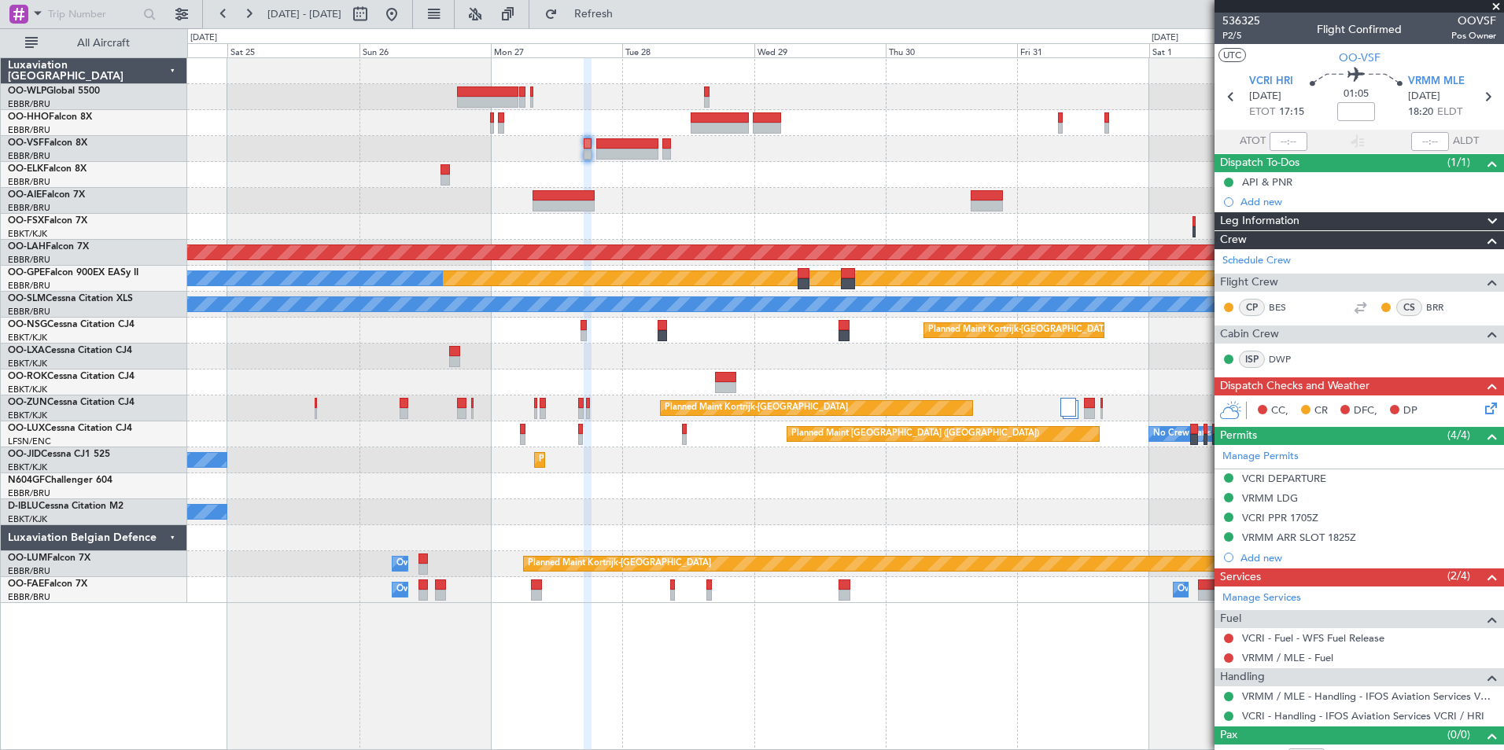
click at [880, 164] on div at bounding box center [845, 175] width 1316 height 26
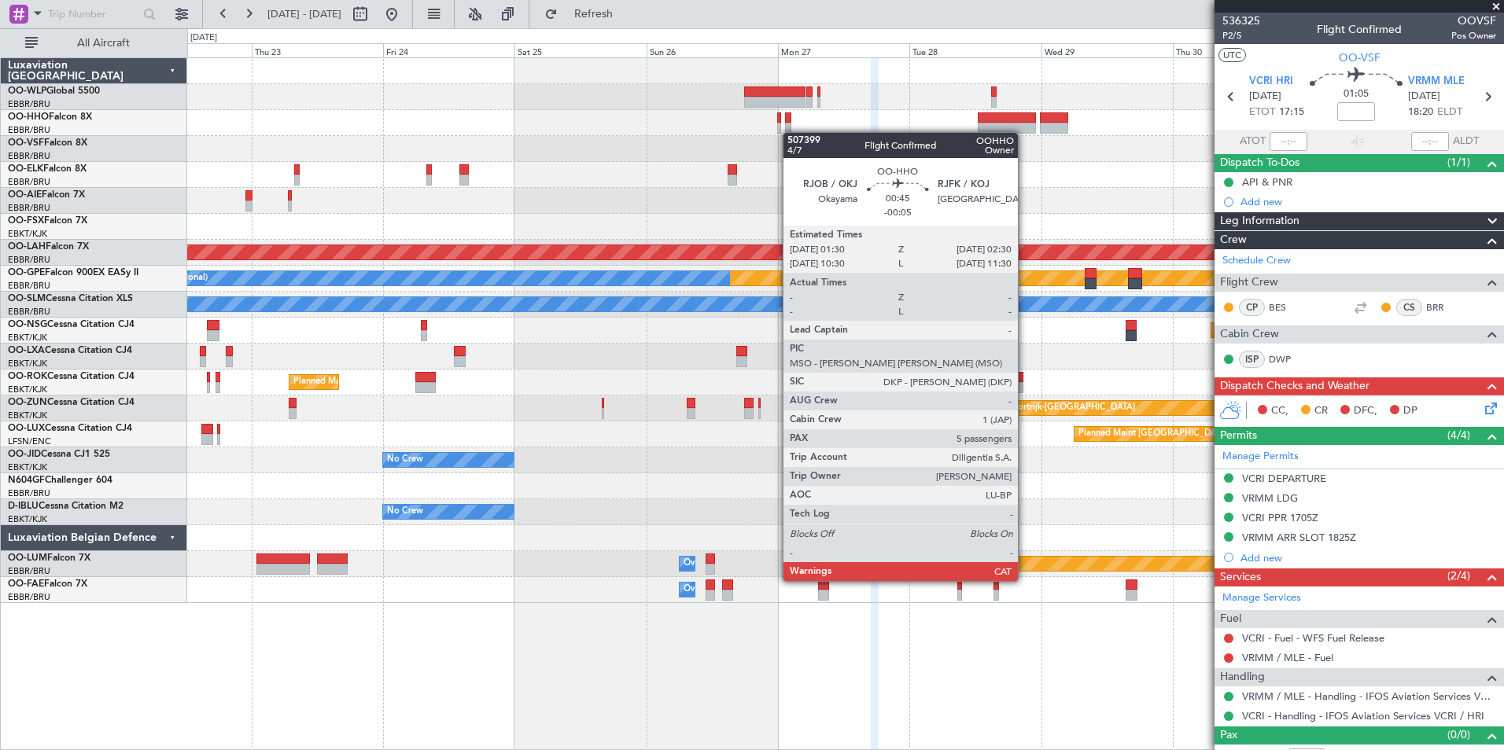
click at [790, 132] on div at bounding box center [788, 128] width 6 height 11
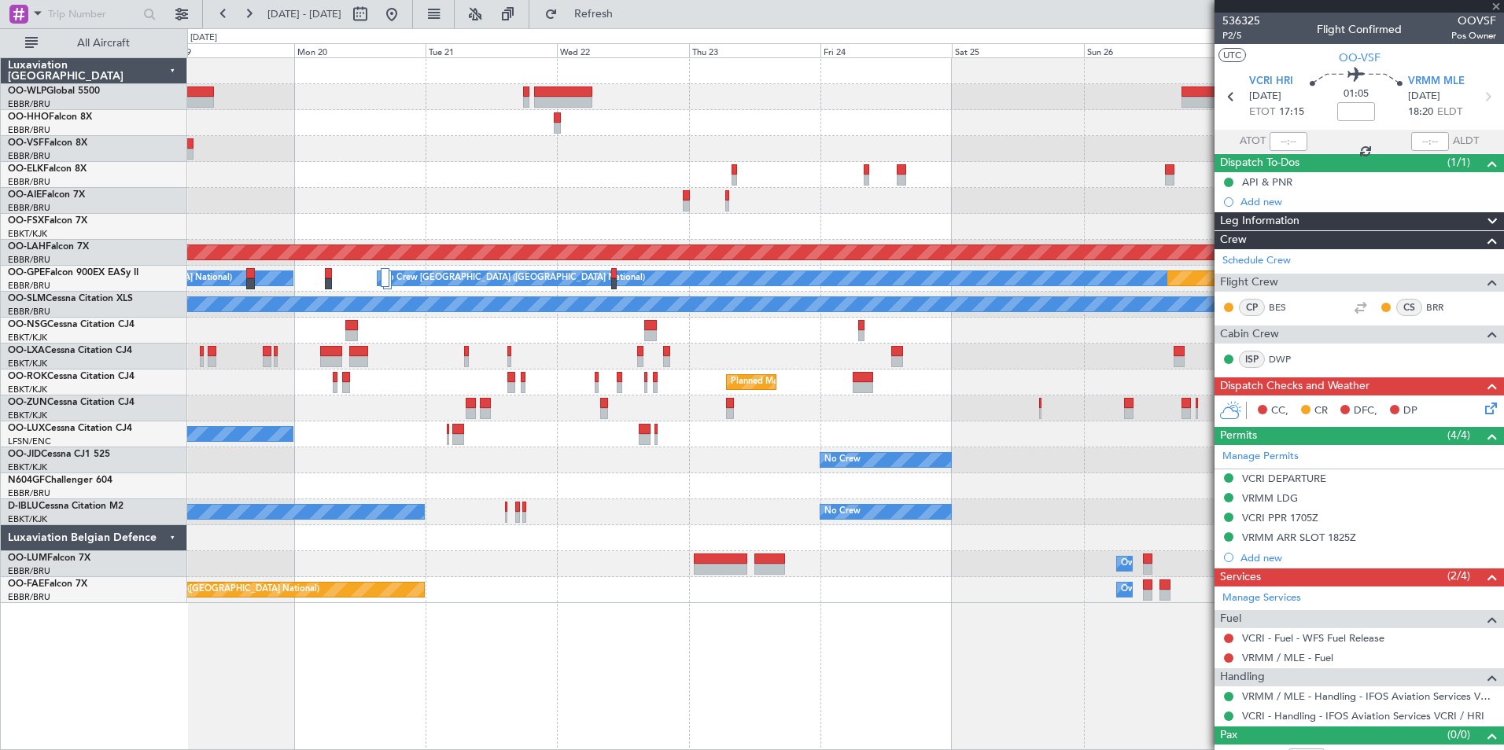
click at [824, 122] on div at bounding box center [845, 123] width 1316 height 26
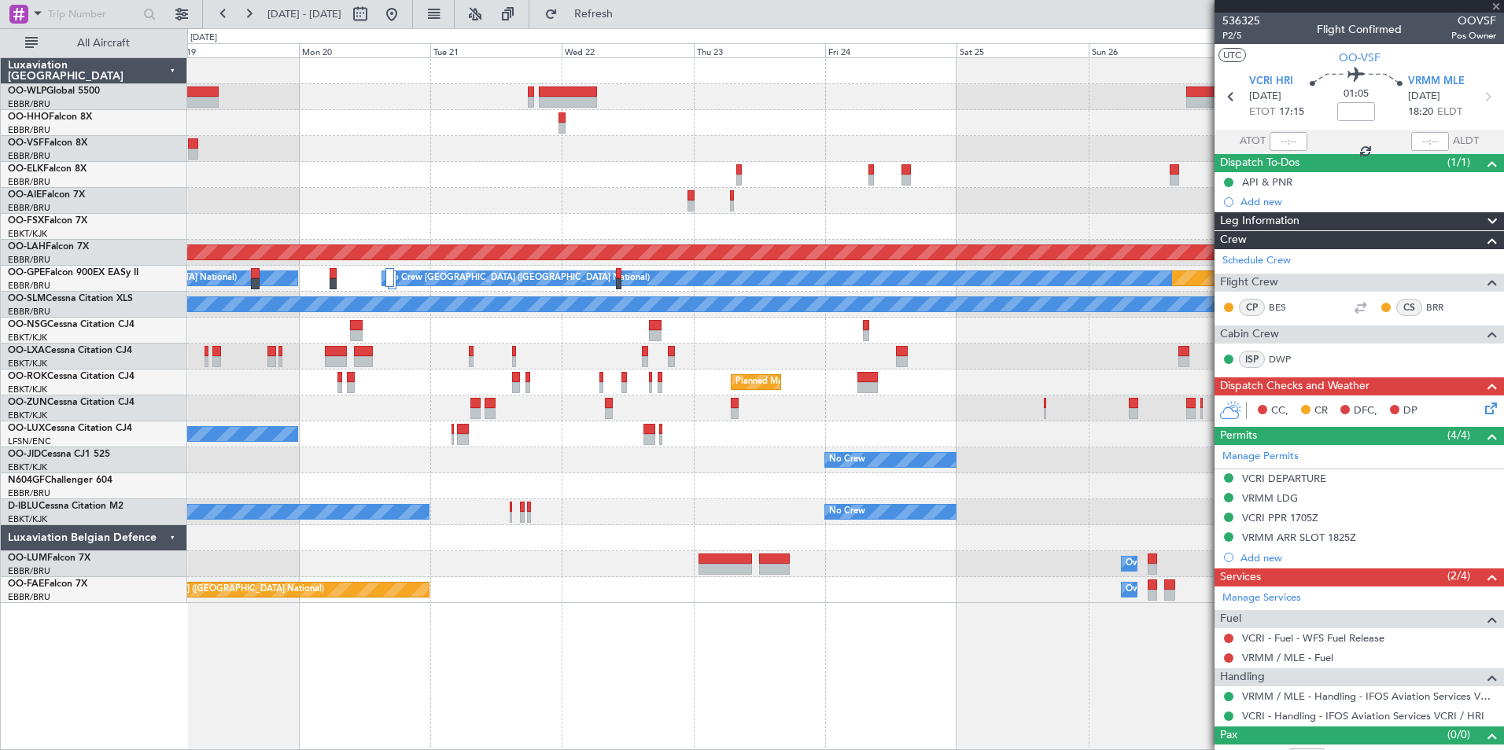
click at [937, 147] on div "Planned Maint [GEOGRAPHIC_DATA] ([GEOGRAPHIC_DATA] National)" at bounding box center [845, 149] width 1316 height 26
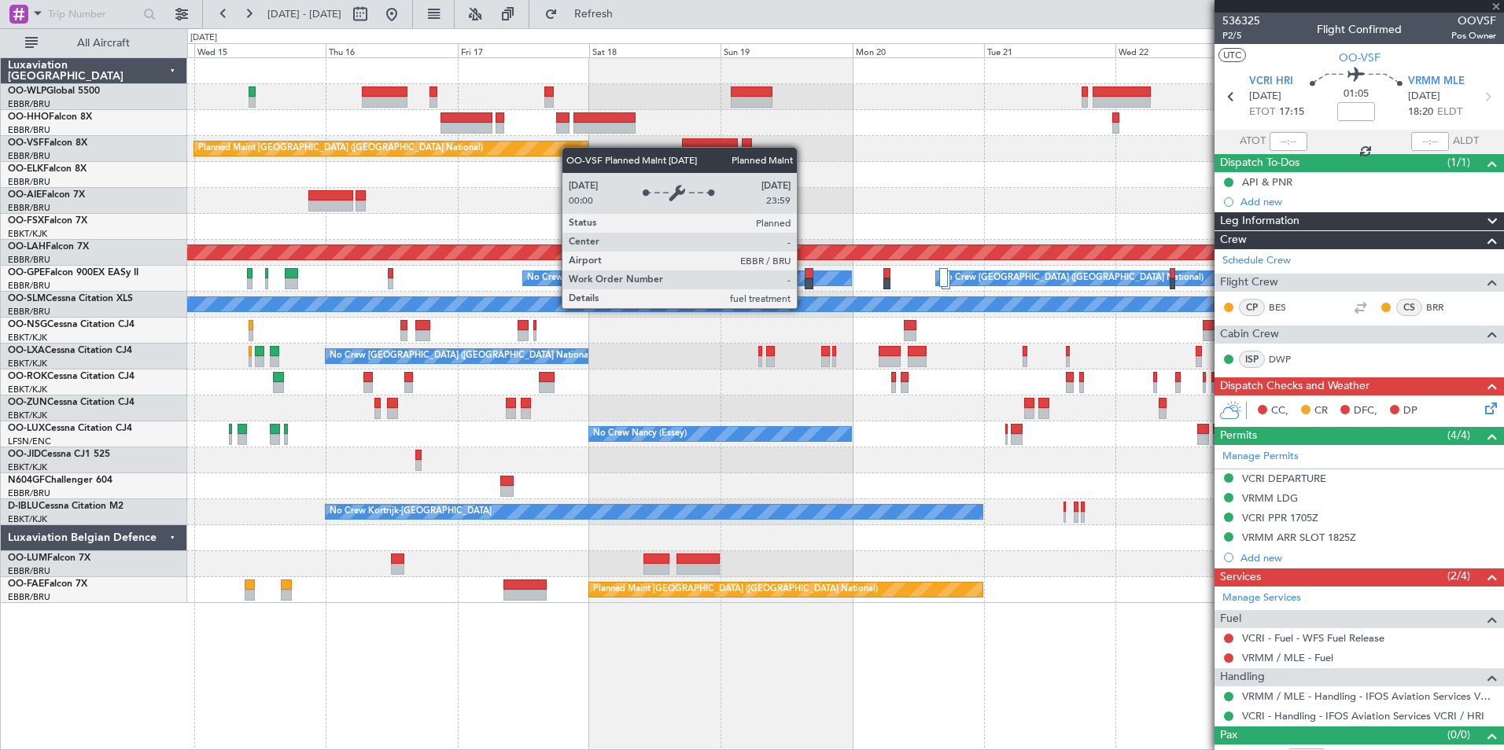
click at [569, 147] on div "Planned Maint [GEOGRAPHIC_DATA] ([GEOGRAPHIC_DATA] National)" at bounding box center [390, 149] width 393 height 14
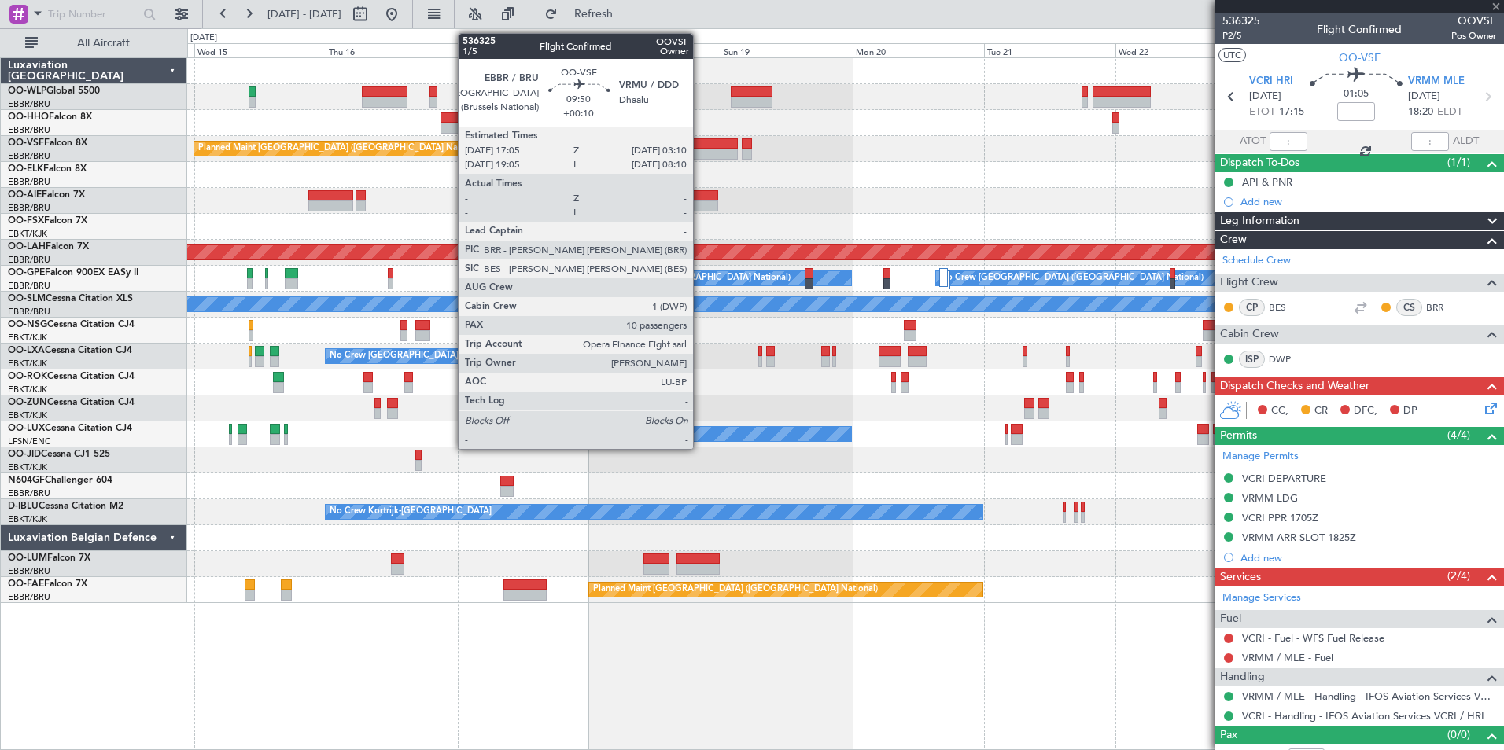
type input "-00:05"
type input "5"
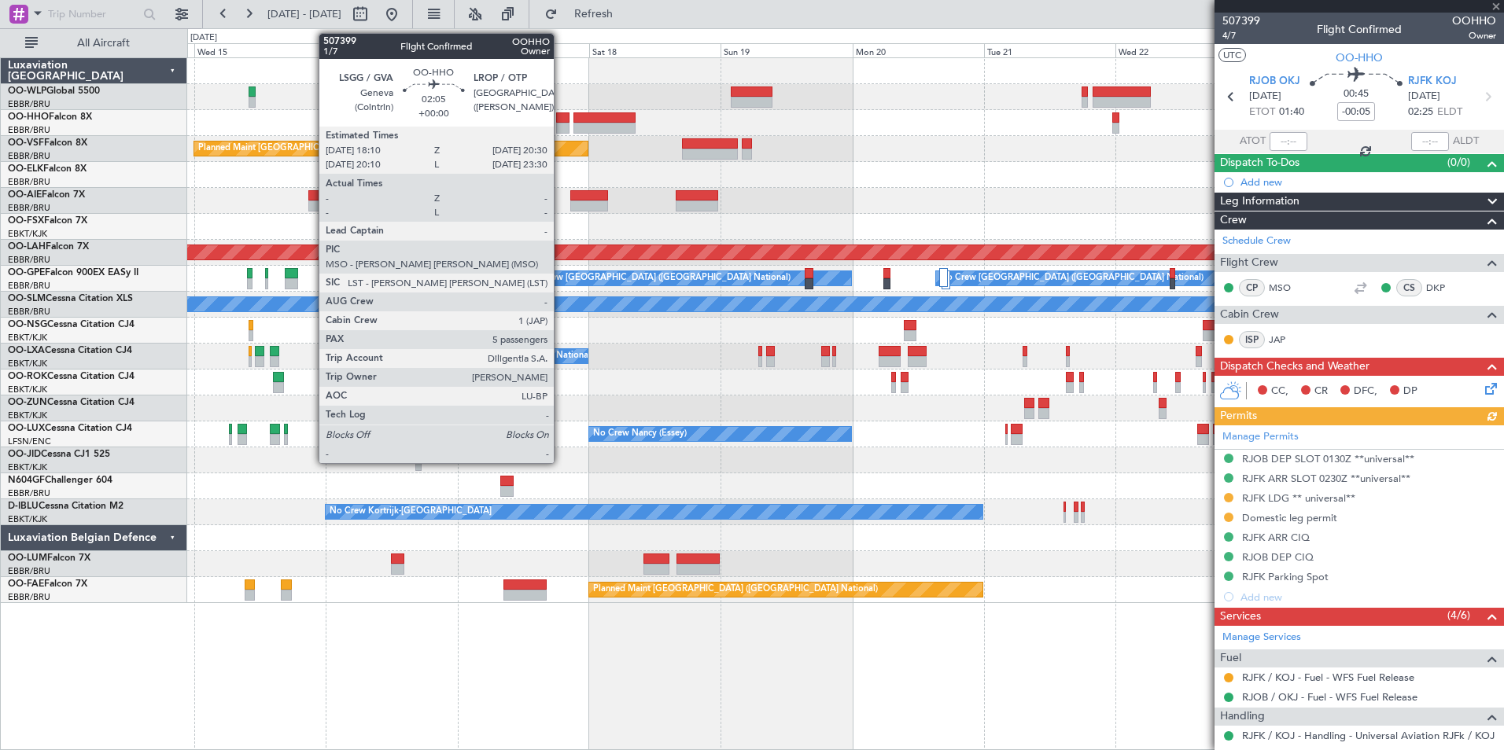
click at [561, 118] on div at bounding box center [562, 117] width 13 height 11
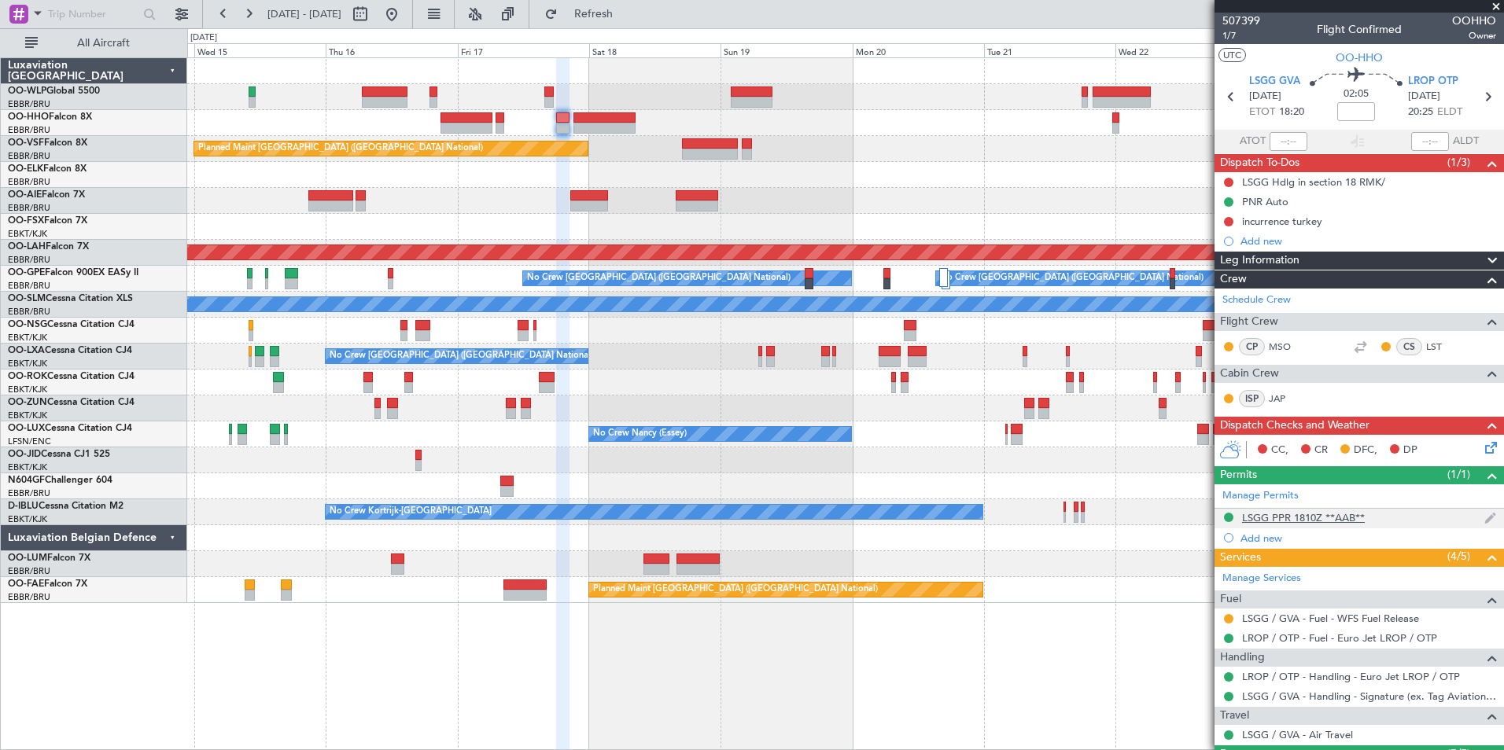
scroll to position [157, 0]
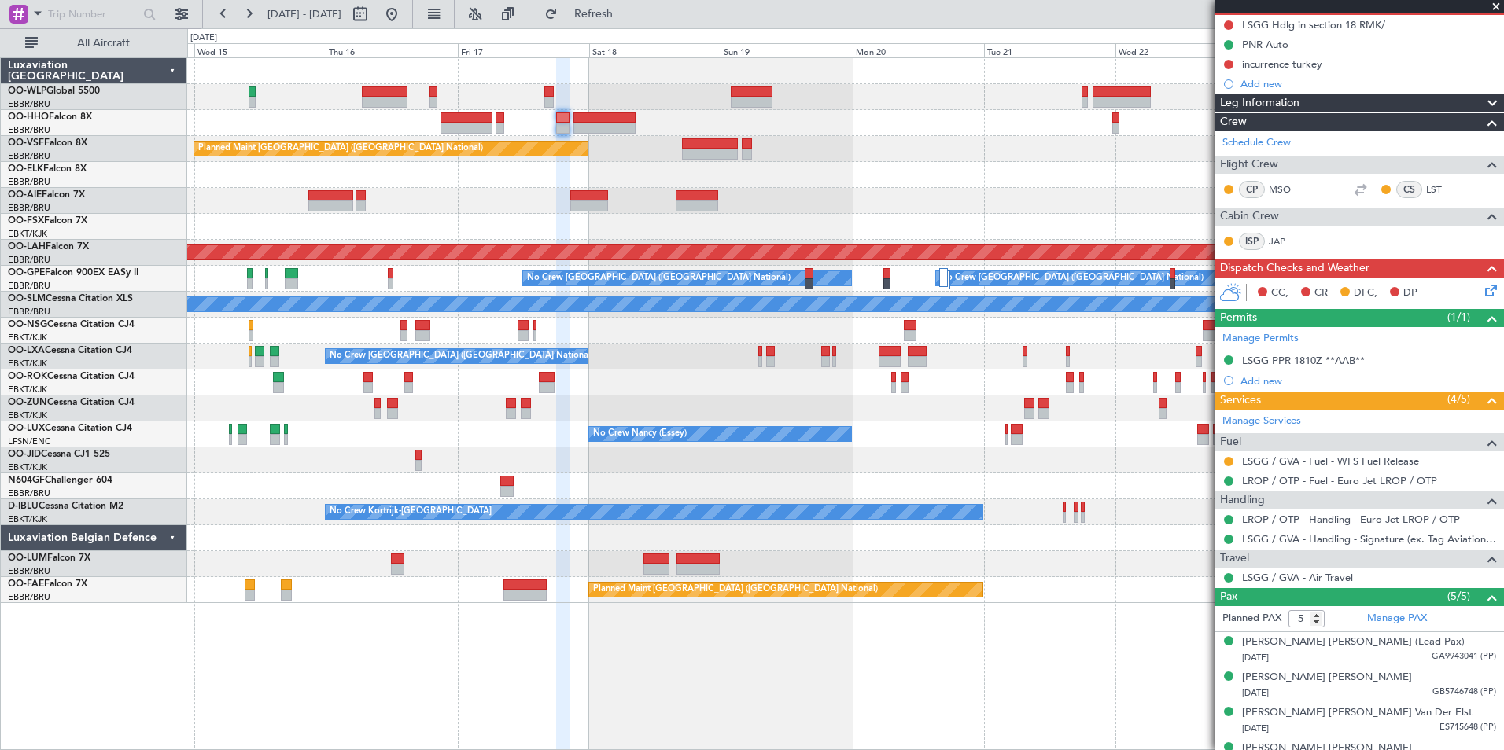
click at [1279, 530] on div "LSGG / GVA - Handling - Signature (ex. Tag Aviation) LSGG / GVA" at bounding box center [1358, 539] width 289 height 20
click at [1276, 537] on link "LSGG / GVA - Handling - Signature (ex. Tag Aviation) LSGG / GVA" at bounding box center [1369, 538] width 254 height 13
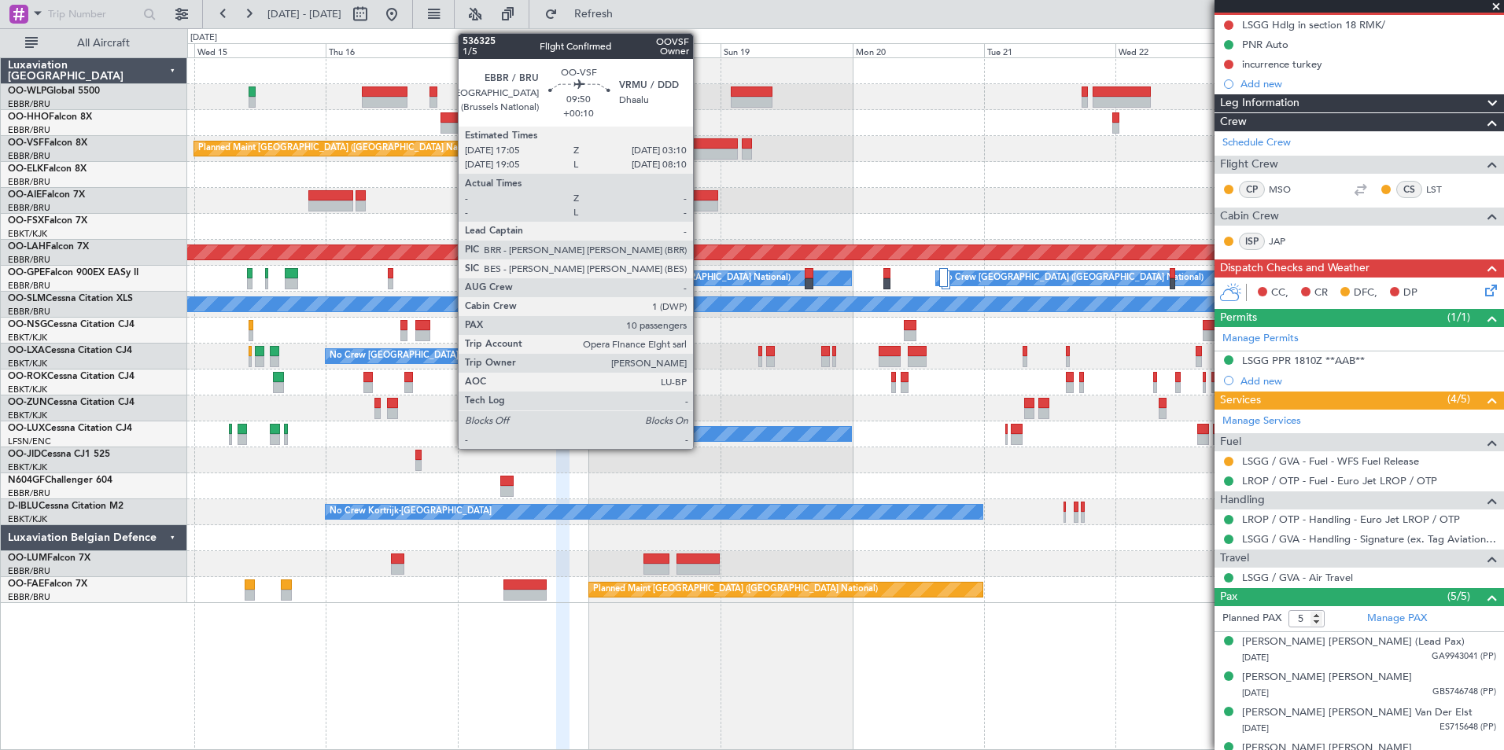
click at [700, 148] on div at bounding box center [710, 143] width 56 height 11
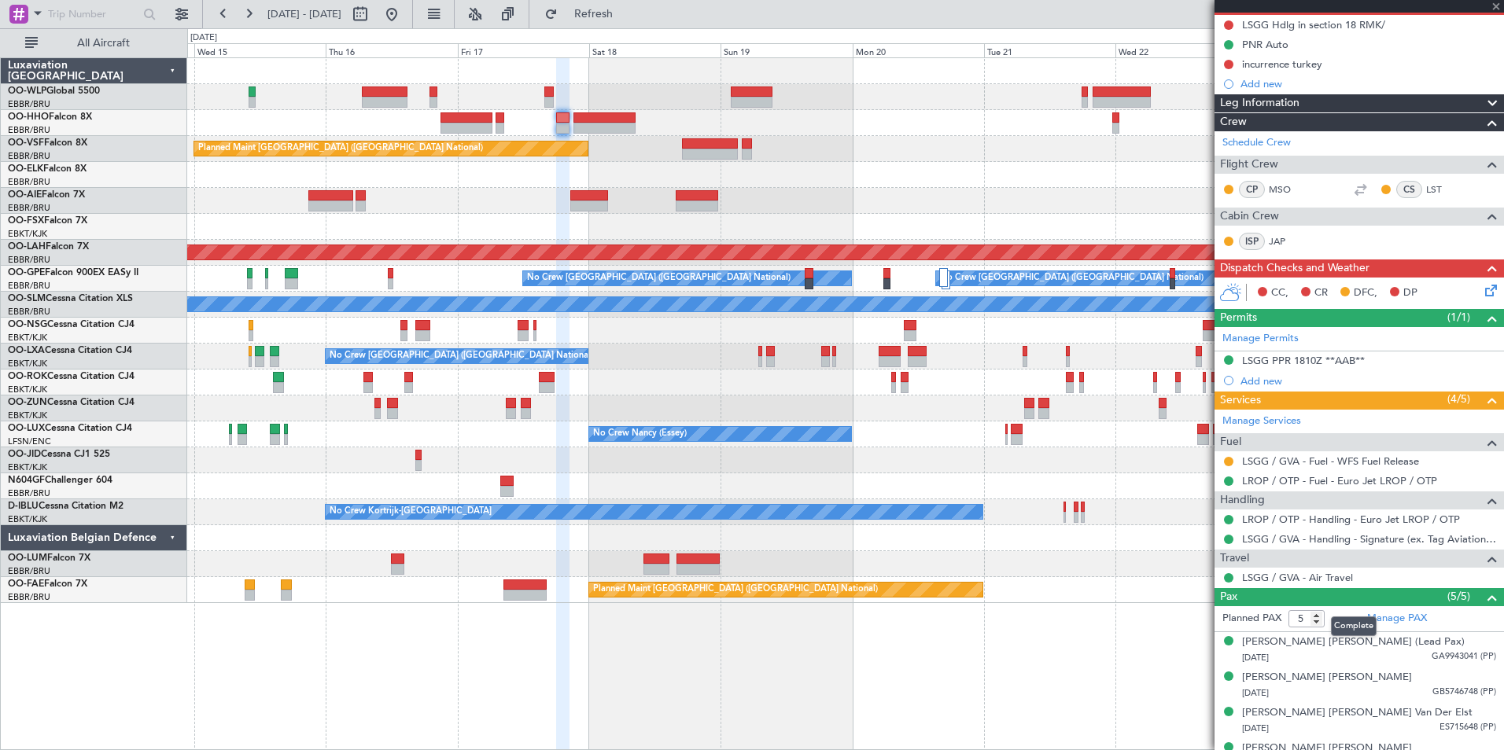
type input "+00:10"
type input "10"
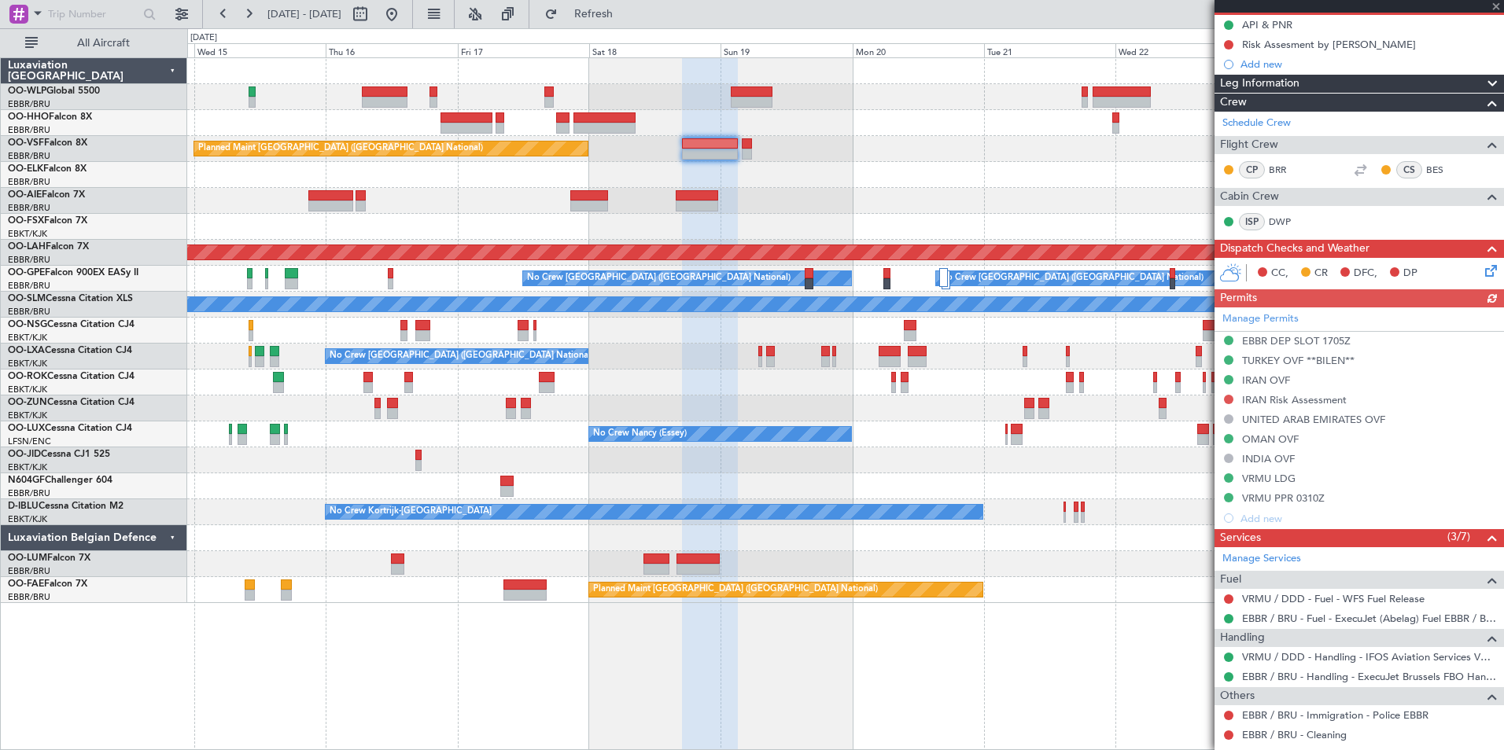
scroll to position [315, 0]
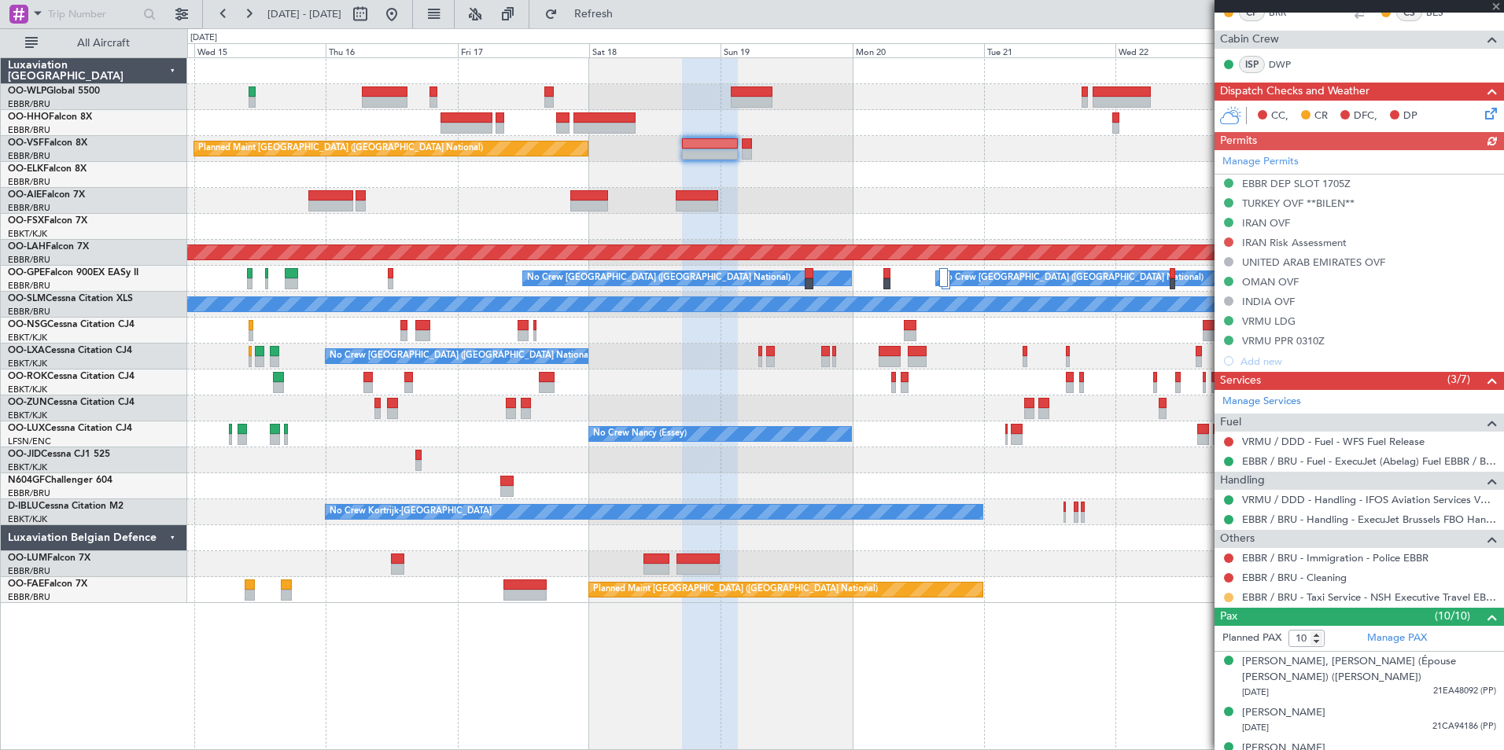
click at [1226, 598] on button at bounding box center [1228, 597] width 9 height 9
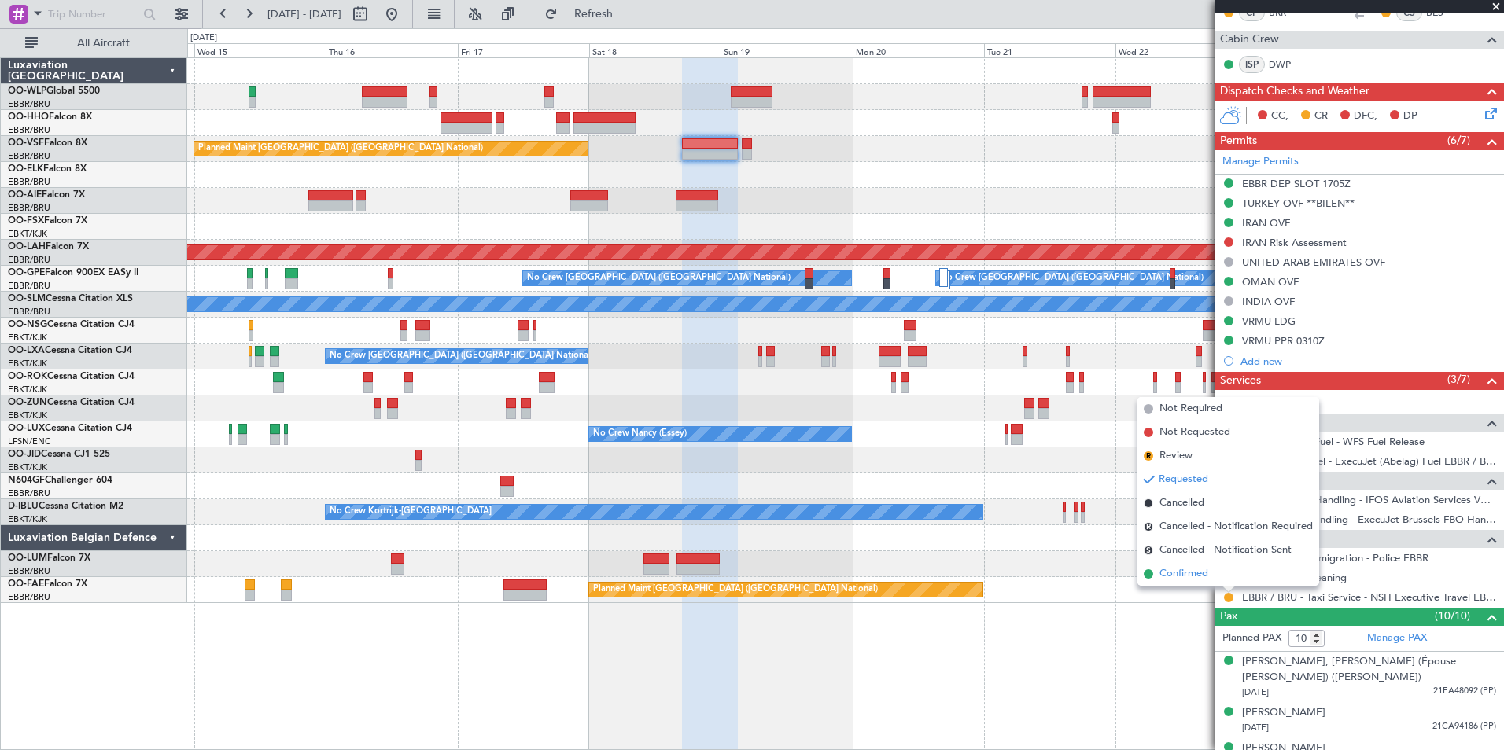
click at [1191, 576] on span "Confirmed" at bounding box center [1183, 574] width 49 height 16
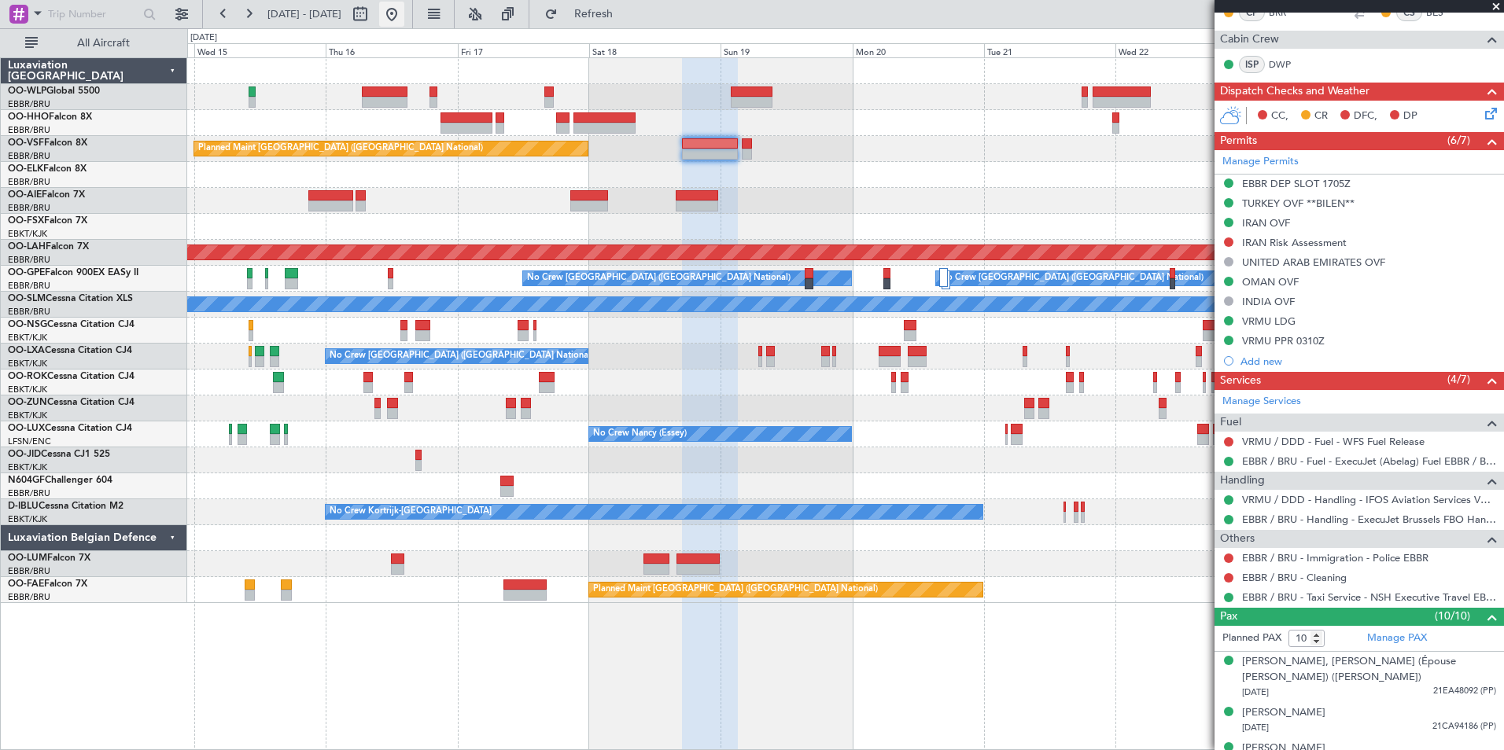
click at [404, 17] on button at bounding box center [391, 14] width 25 height 25
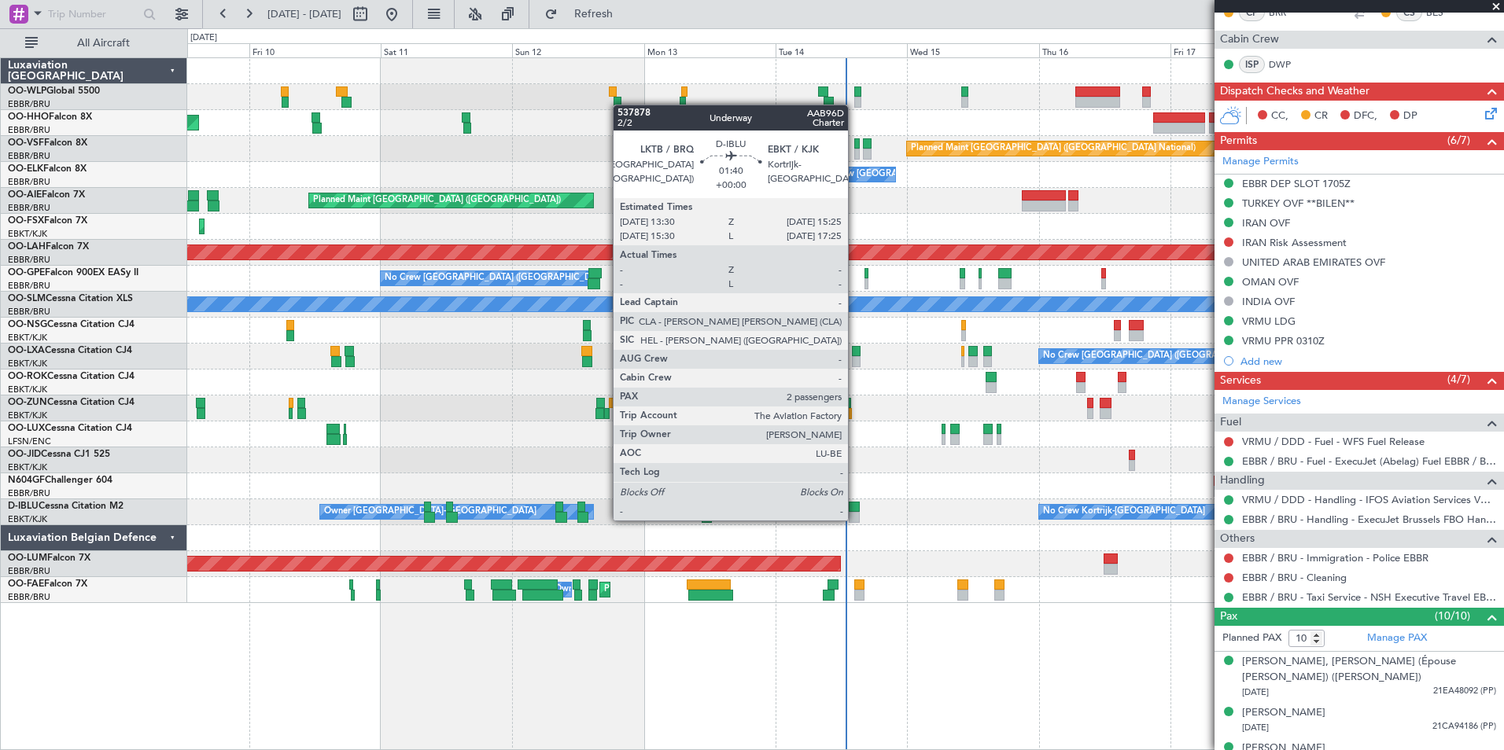
click at [855, 519] on div at bounding box center [854, 517] width 11 height 11
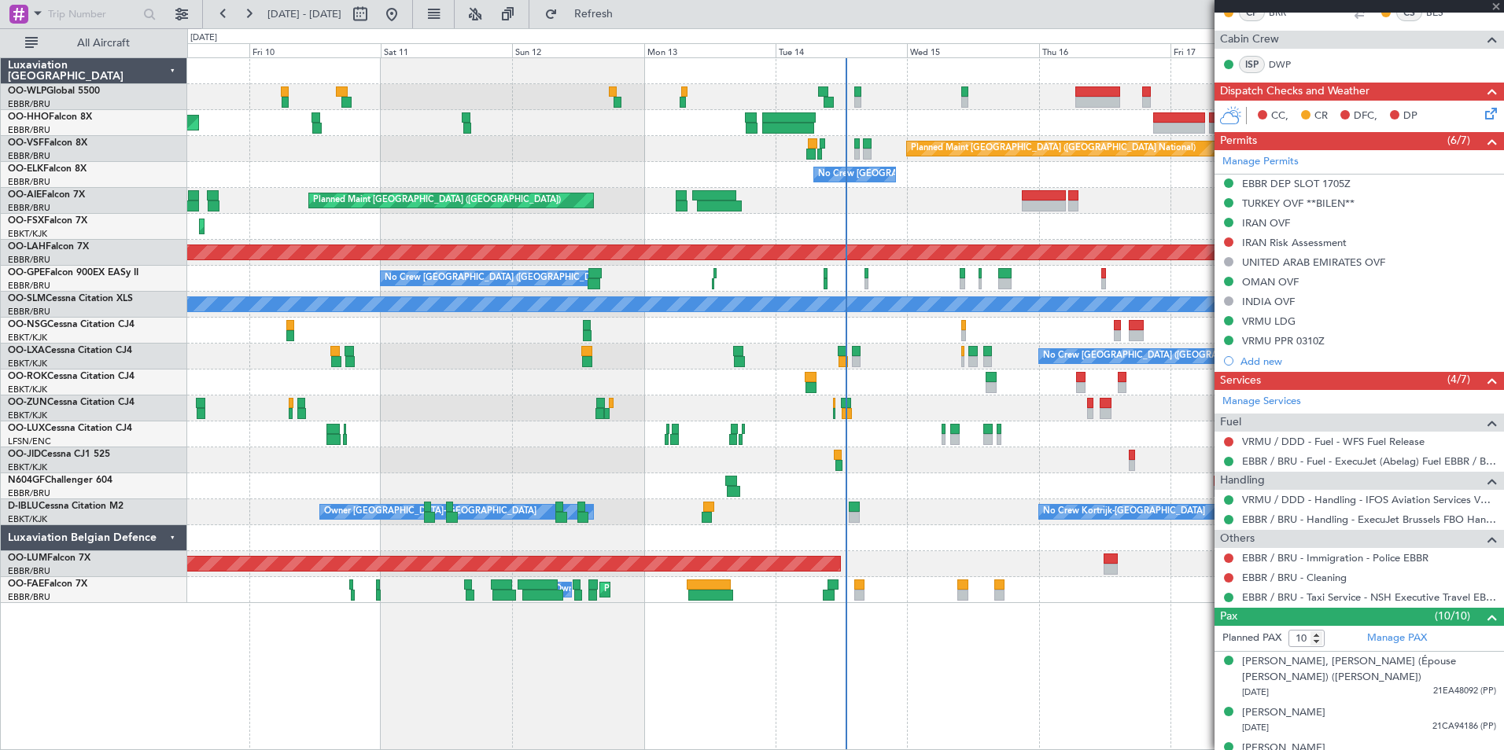
type input "2"
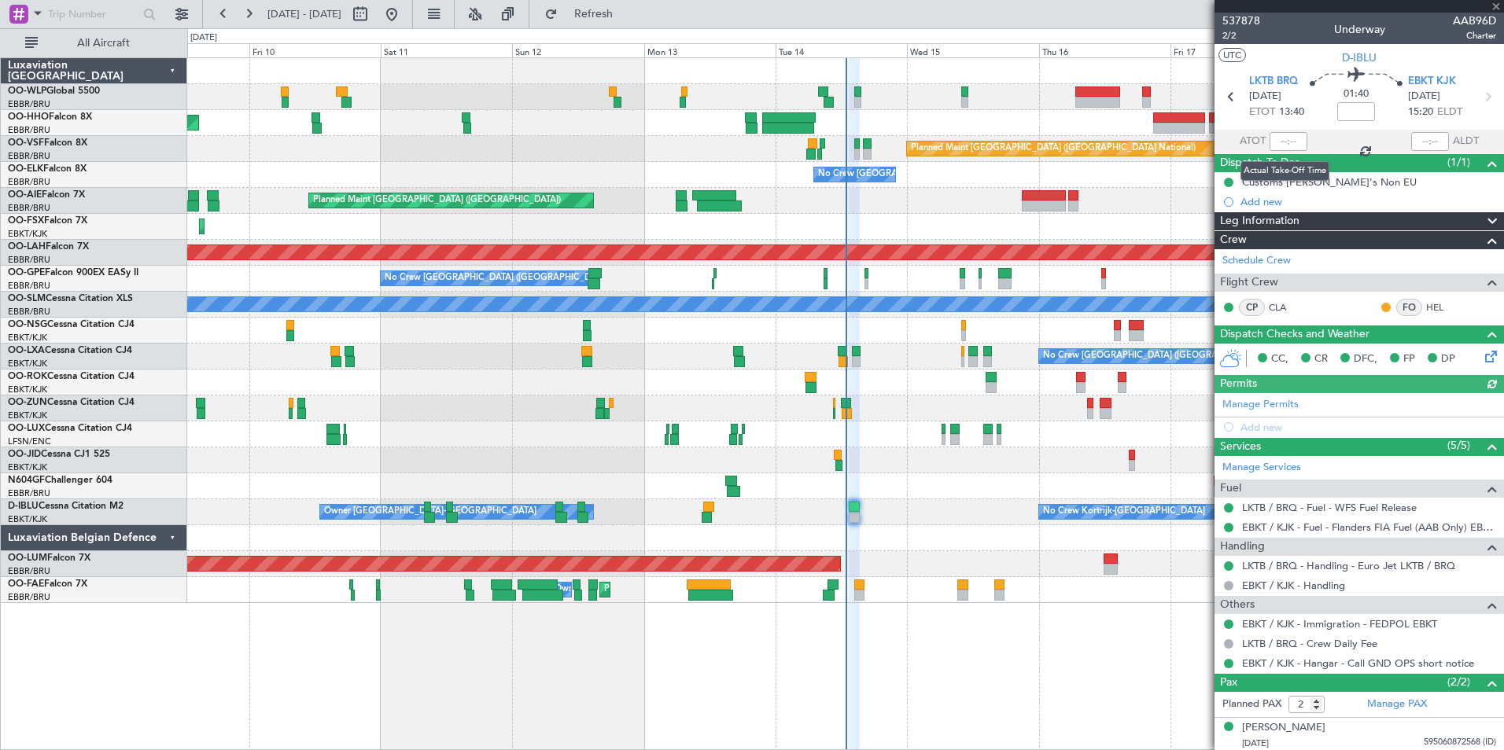
click at [1277, 141] on div at bounding box center [1288, 141] width 38 height 19
click at [1269, 142] on input "text" at bounding box center [1288, 141] width 38 height 19
click at [1084, 193] on div "Planned Maint [GEOGRAPHIC_DATA] ([GEOGRAPHIC_DATA])" at bounding box center [845, 201] width 1316 height 26
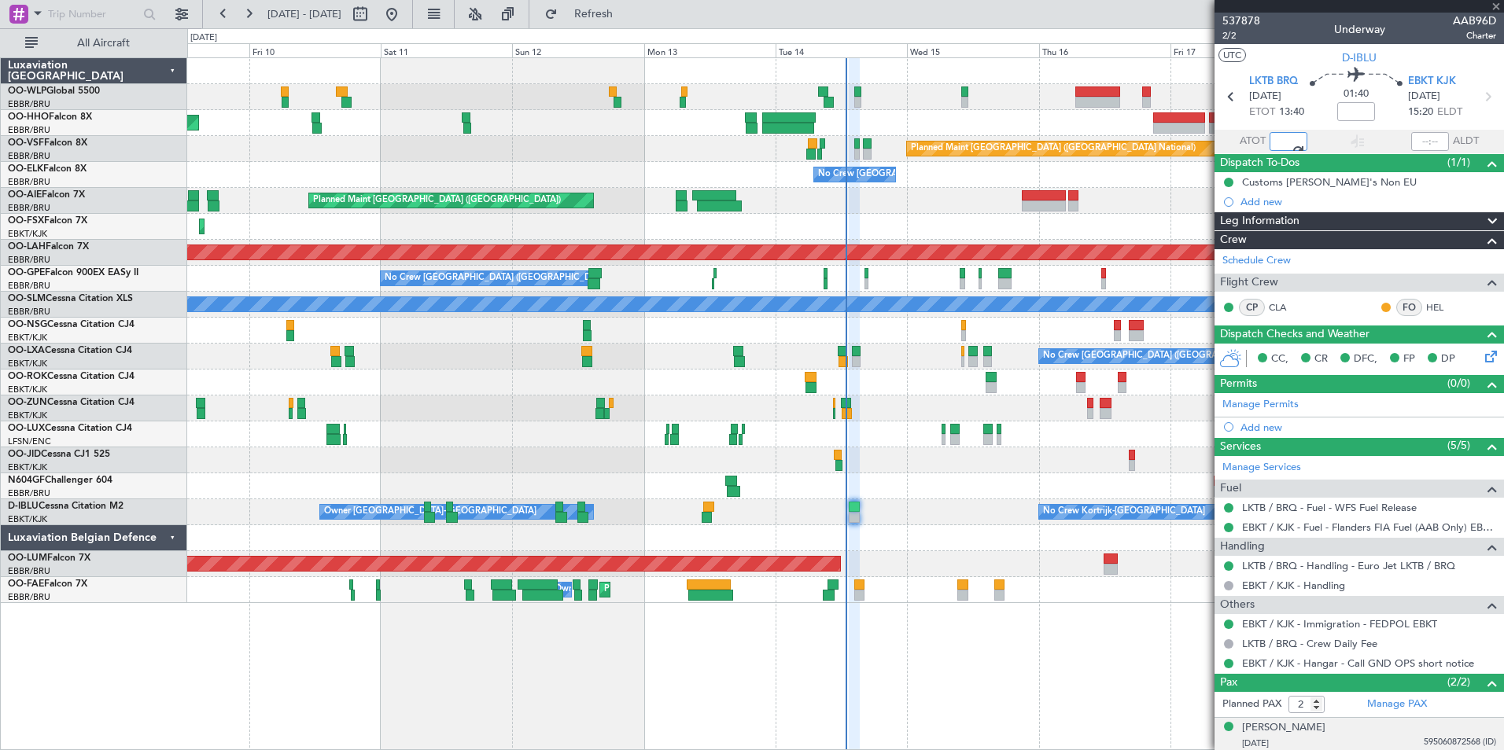
type input "12:46"
click at [806, 91] on div "Planned Maint Geneva (Cointrin) Planned Maint Brussels (Brussels National) No C…" at bounding box center [845, 330] width 1316 height 545
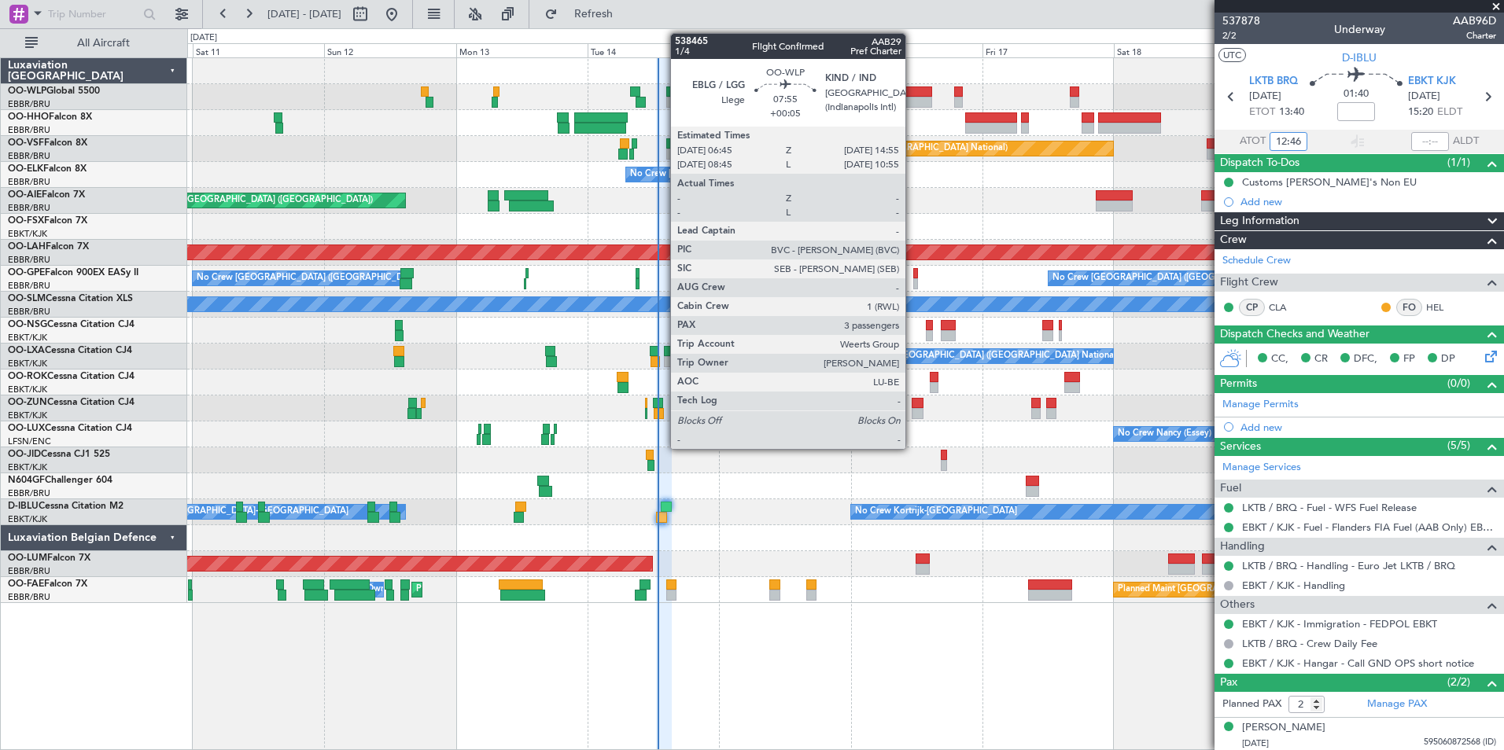
click at [912, 99] on div at bounding box center [909, 102] width 45 height 11
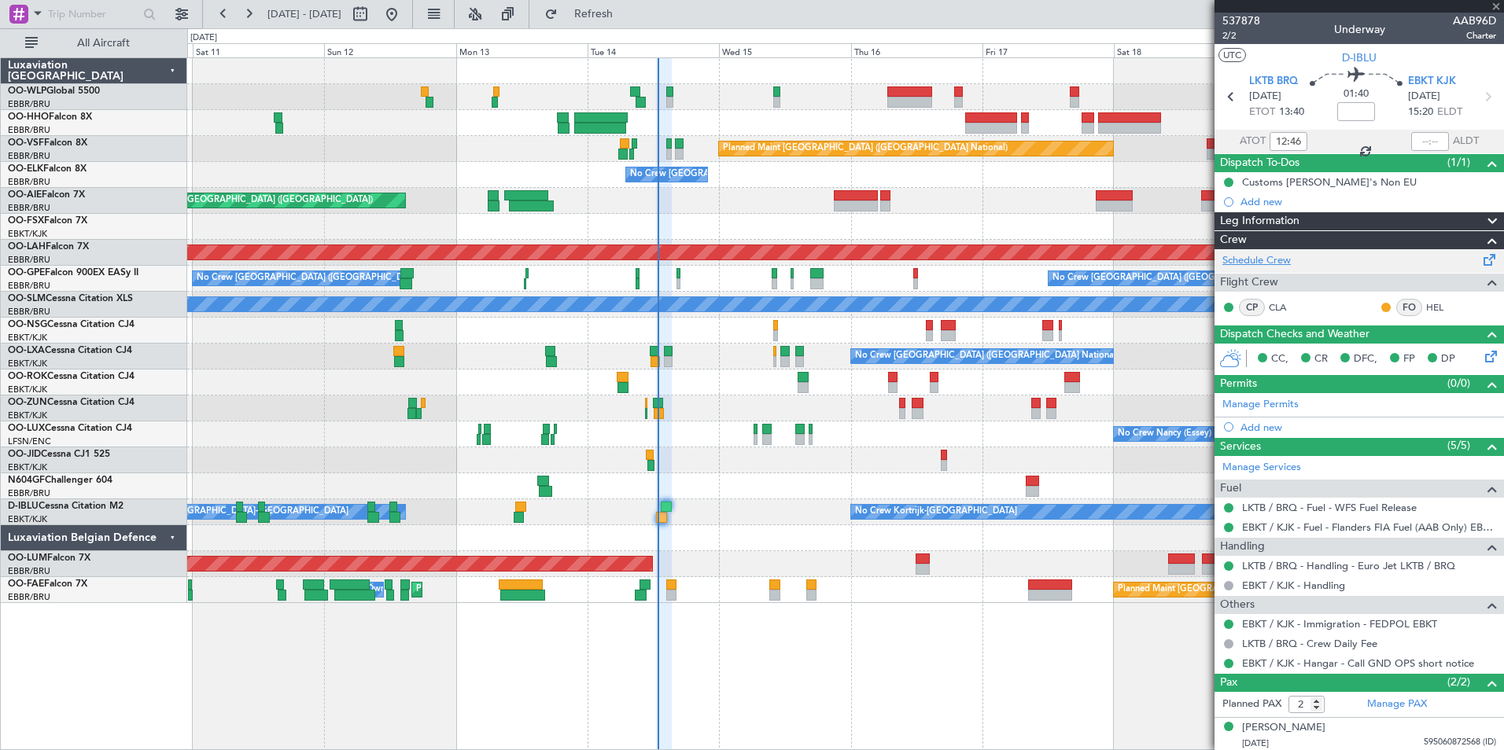
type input "+00:05"
type input "3"
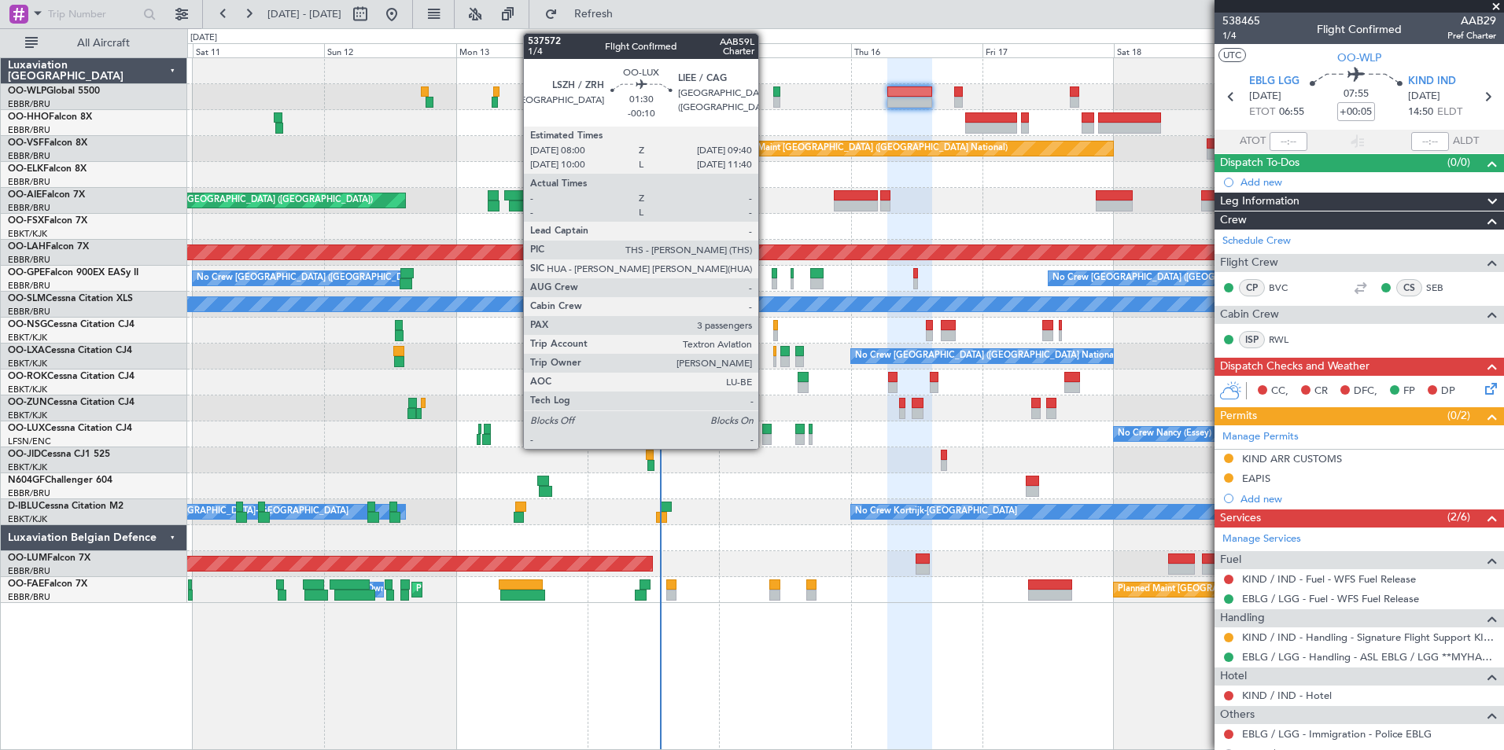
click at [765, 440] on div at bounding box center [766, 439] width 9 height 11
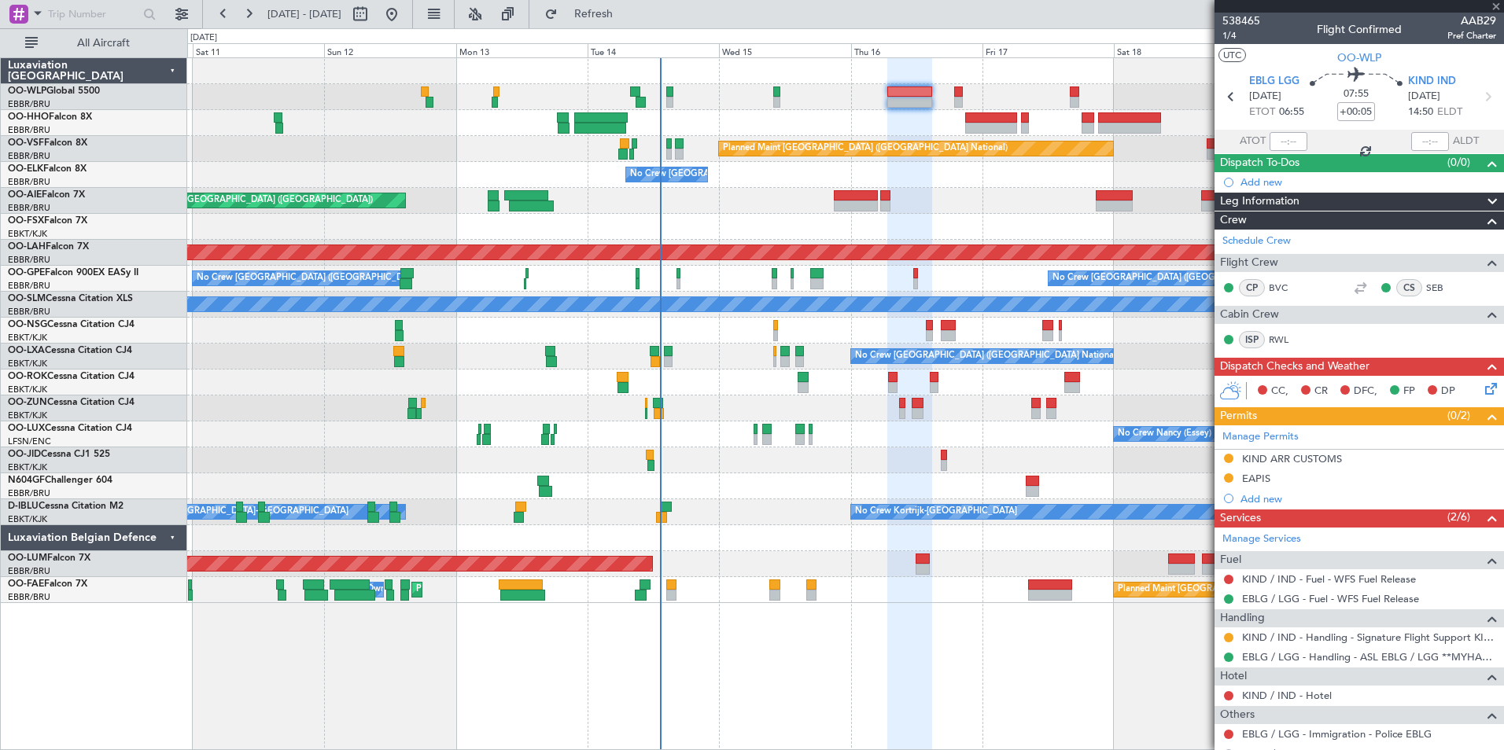
type input "-00:10"
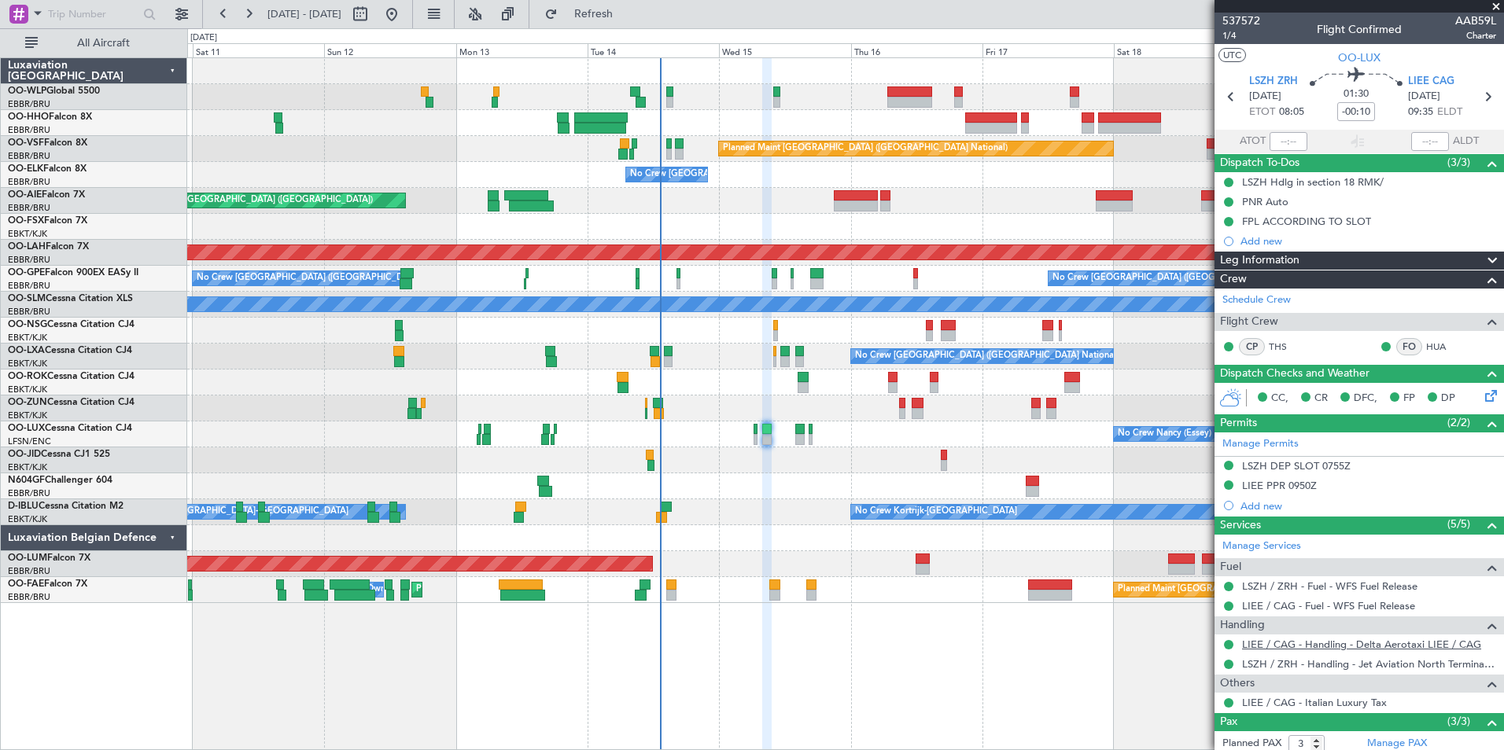
click at [1331, 646] on link "LIEE / CAG - Handling - Delta Aerotaxi LIEE / CAG" at bounding box center [1361, 644] width 239 height 13
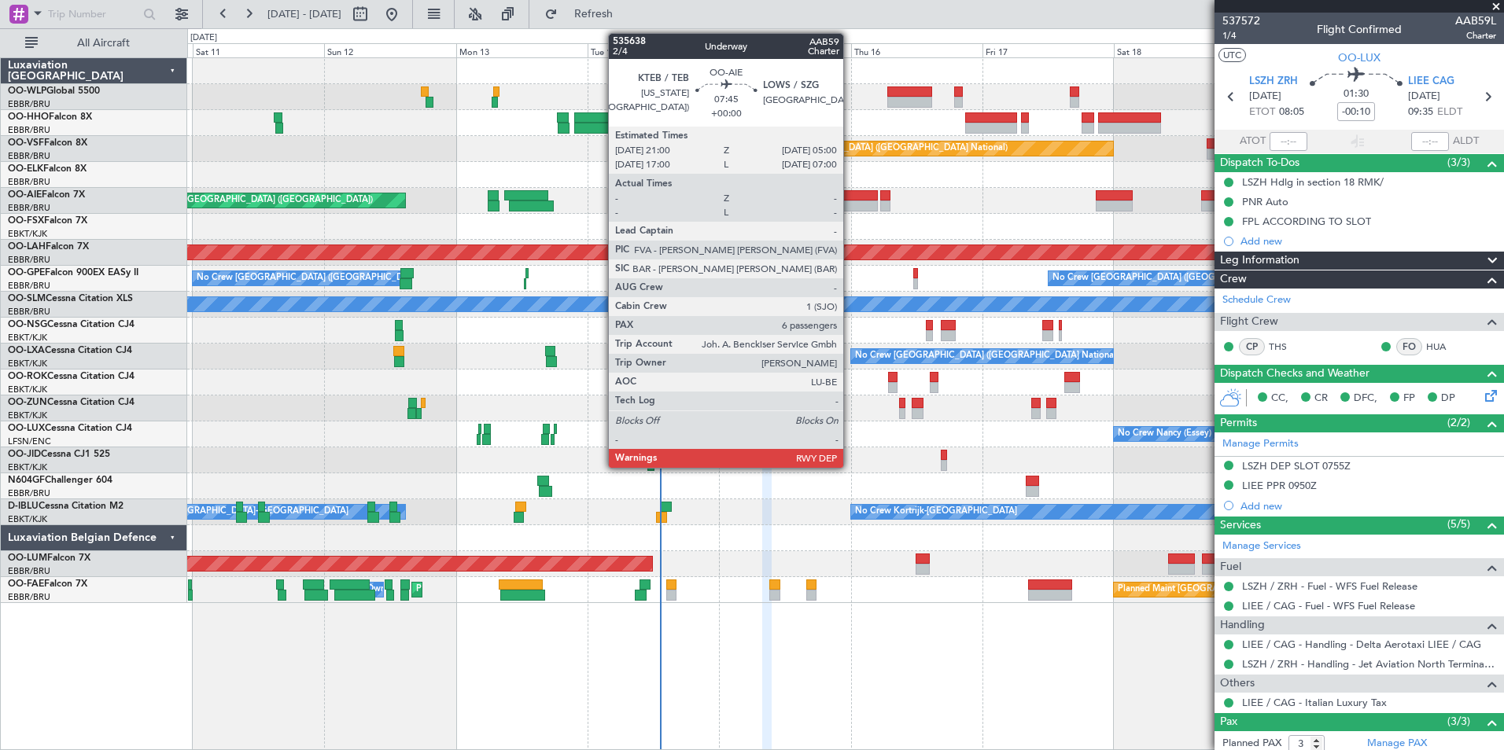
click at [352, 263] on div "Planned Maint Geneva (Cointrin) Planned Maint Brussels (Brussels National) No C…" at bounding box center [845, 330] width 1316 height 545
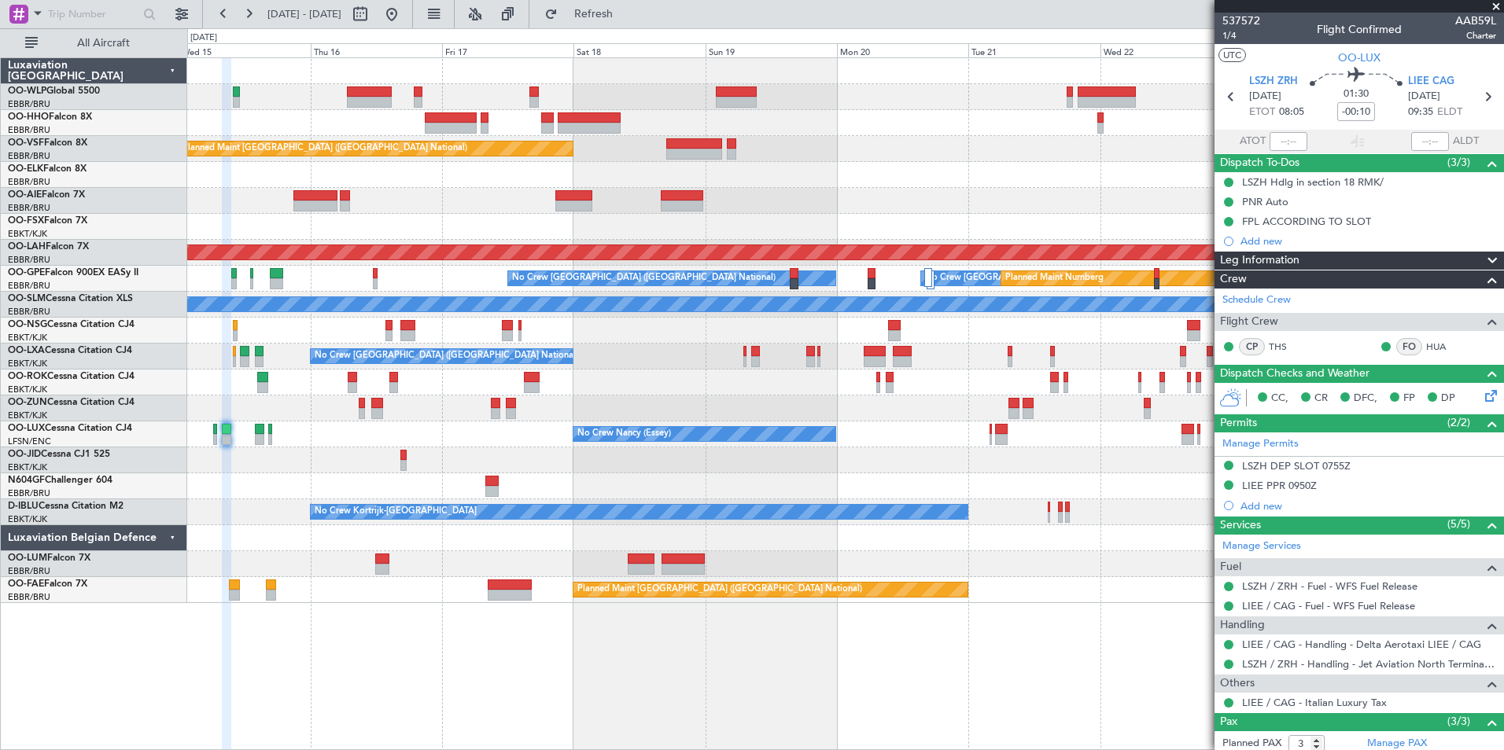
click at [602, 215] on div "Planned Maint Brussels (Brussels National) No Crew Brussels (Brussels National)…" at bounding box center [845, 330] width 1316 height 545
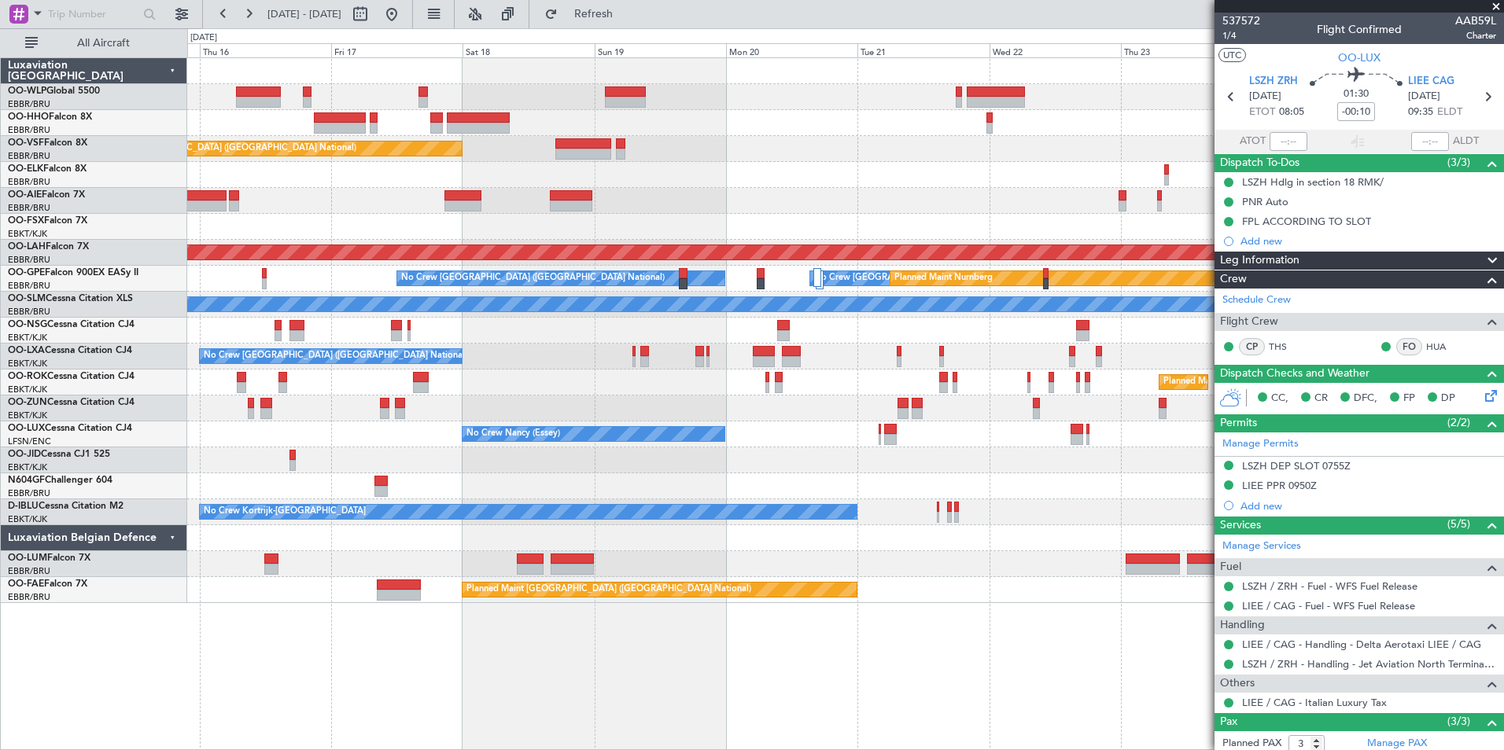
click at [900, 193] on div at bounding box center [845, 201] width 1316 height 26
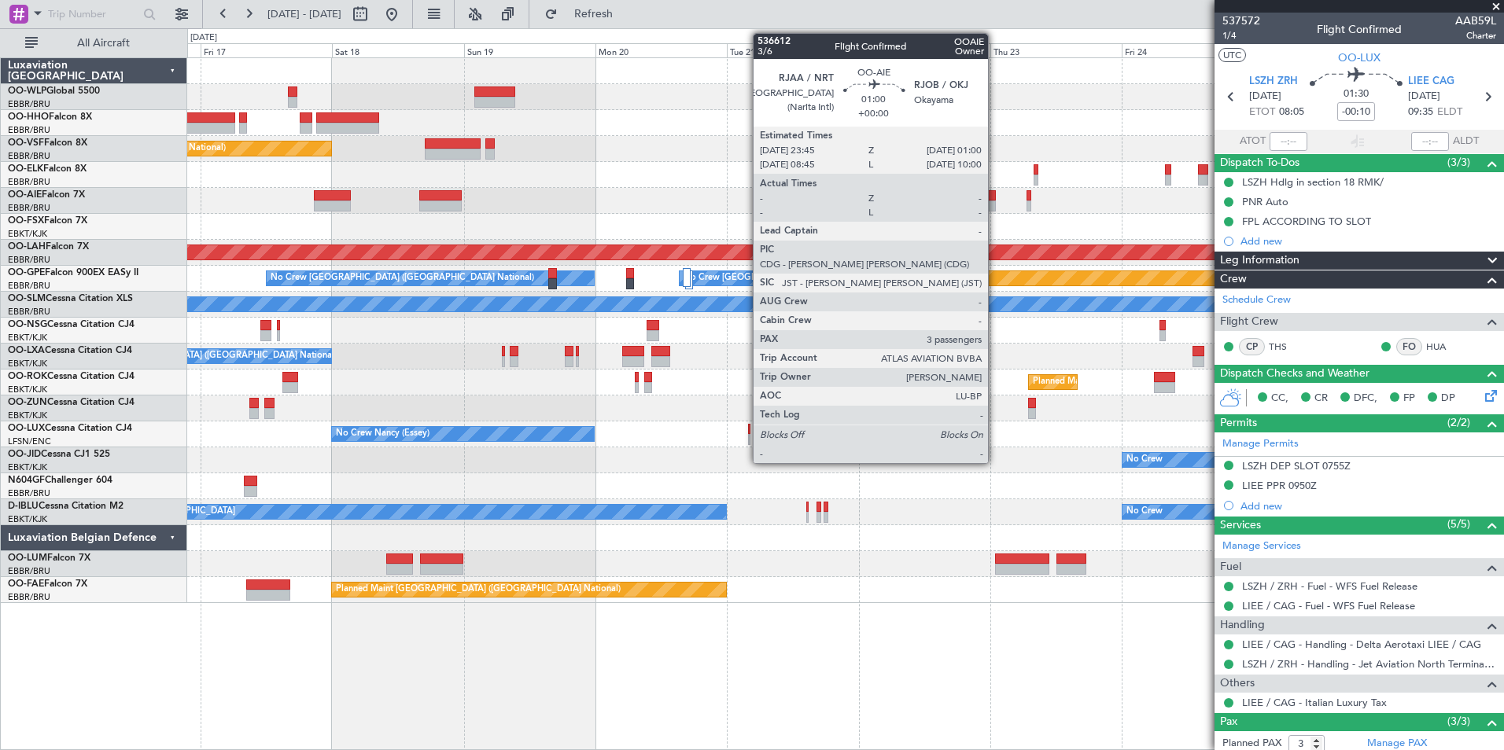
click at [995, 204] on div at bounding box center [991, 206] width 7 height 11
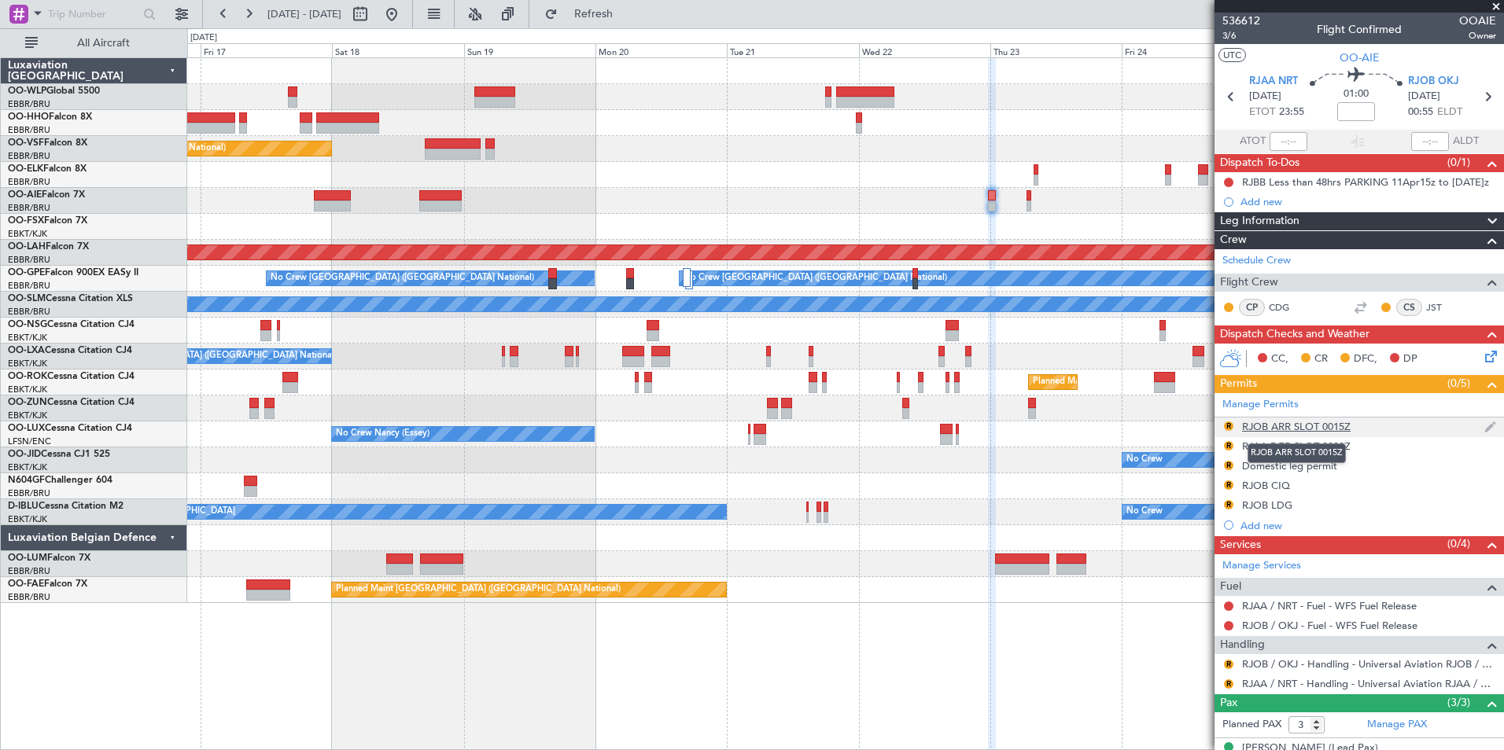
click at [1280, 425] on div "RJOB ARR SLOT 0015Z" at bounding box center [1296, 426] width 109 height 13
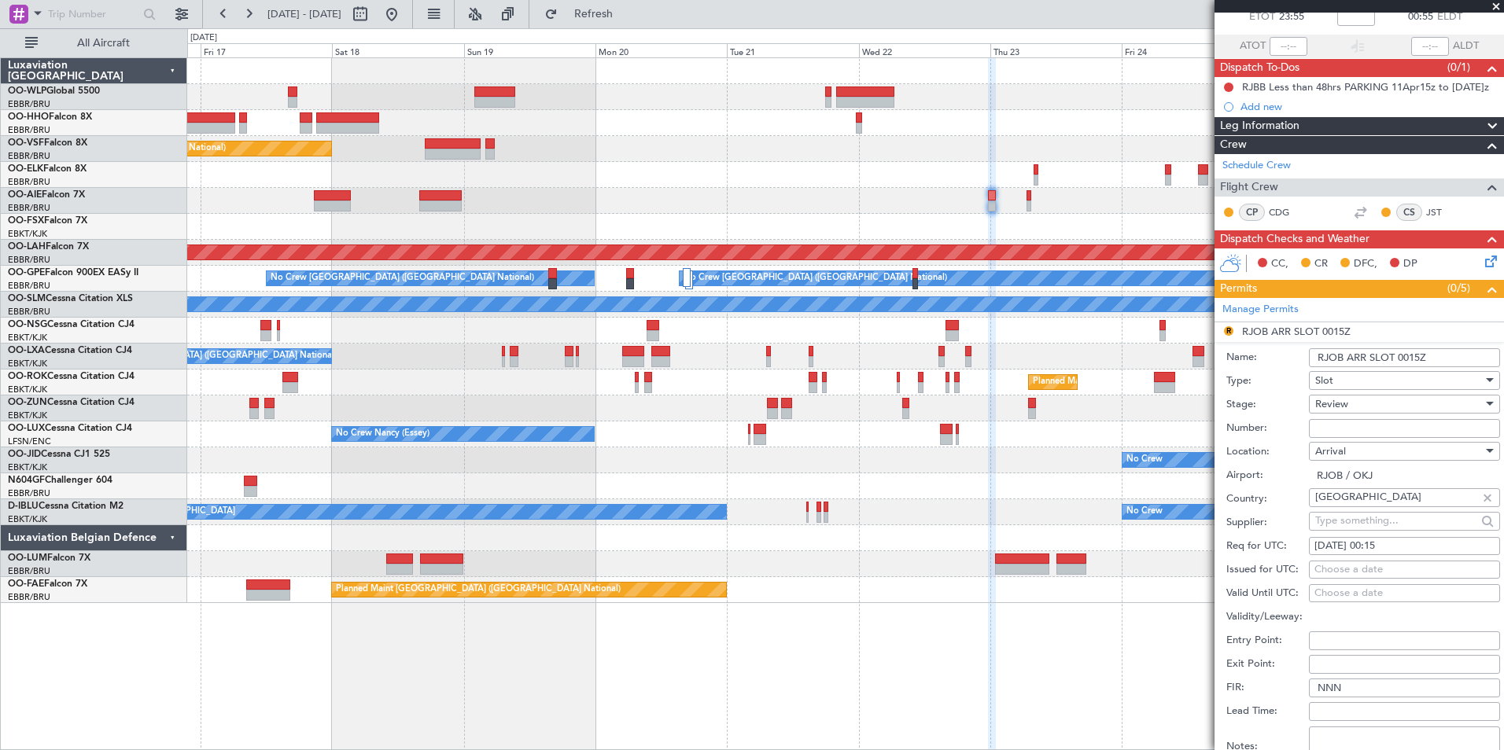
scroll to position [236, 0]
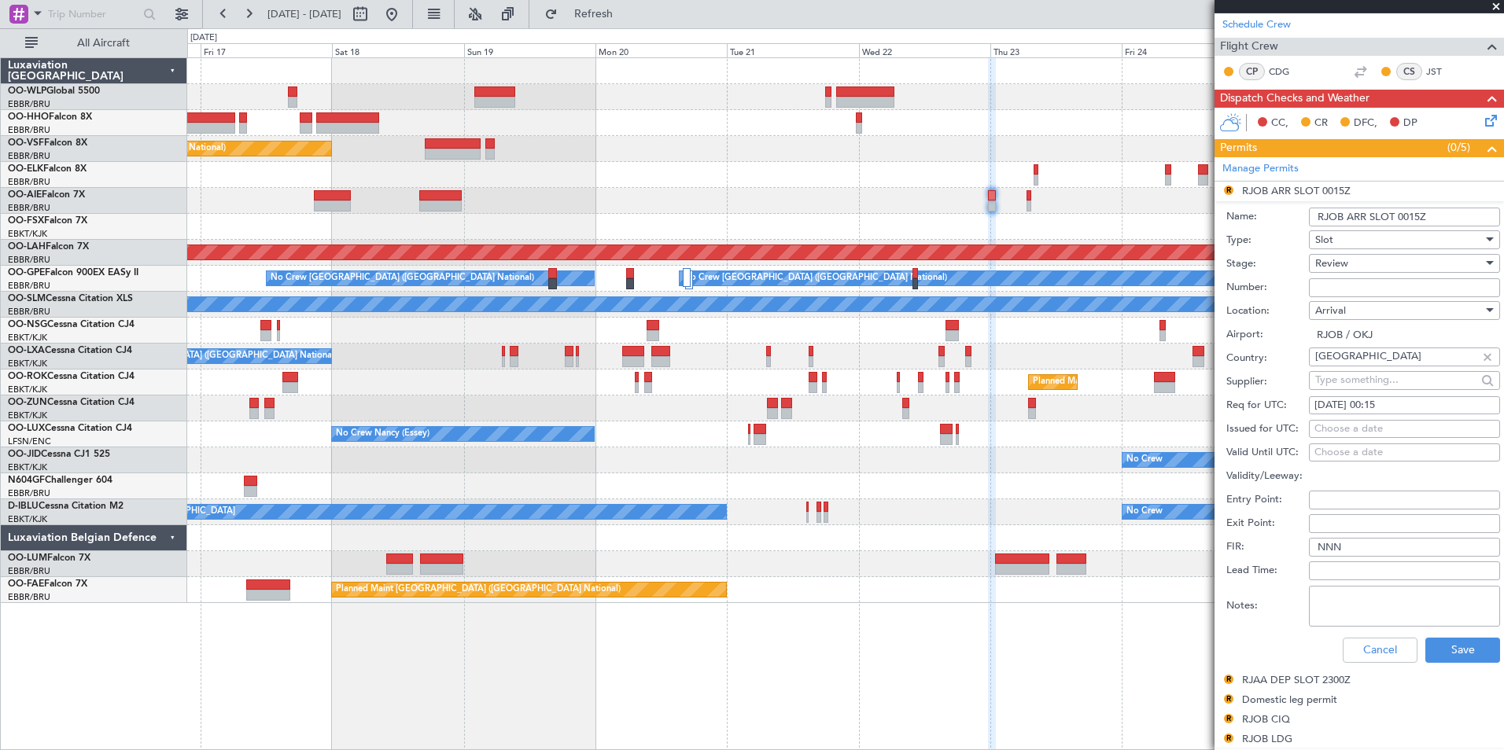
click at [1386, 408] on div "23/10/2025 00:15" at bounding box center [1404, 406] width 180 height 16
select select "10"
select select "2025"
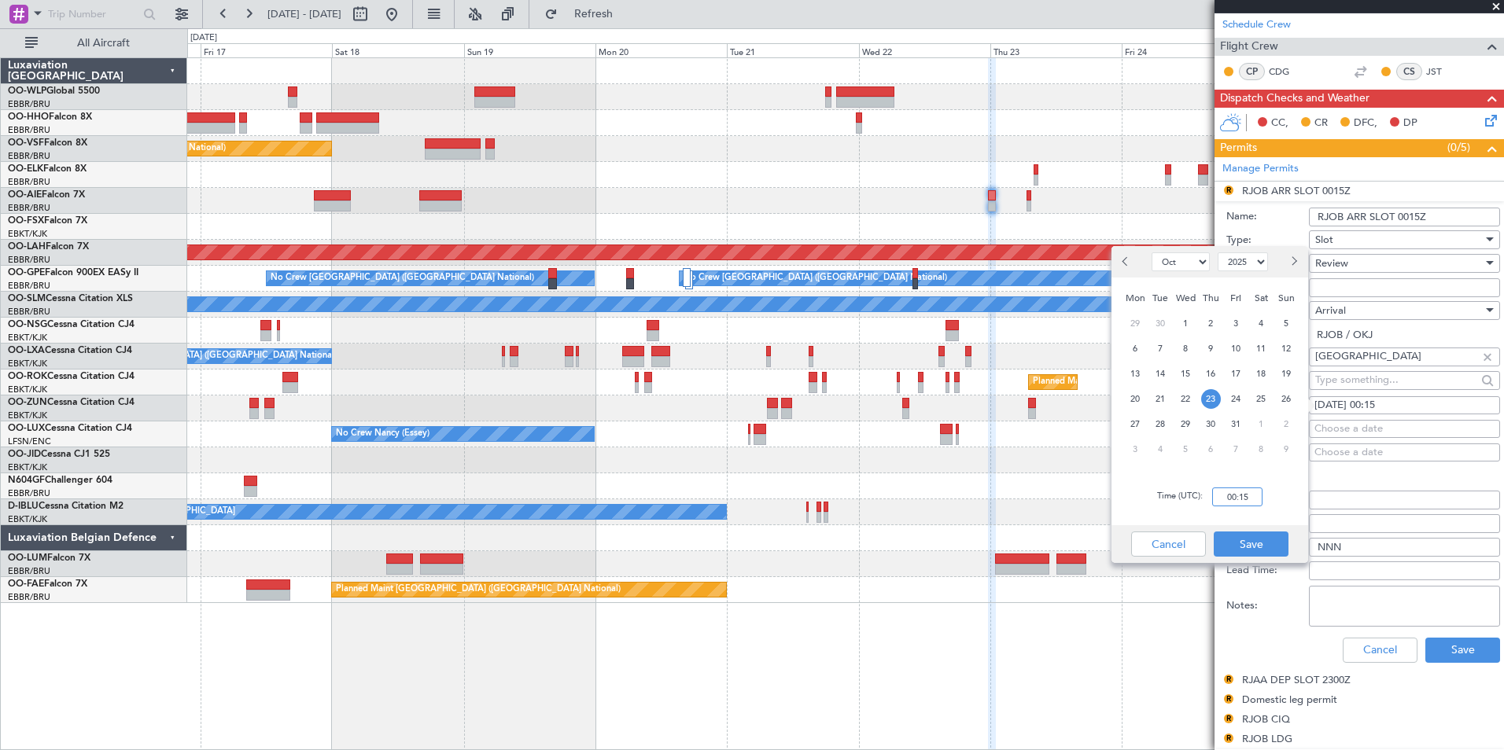
click at [1253, 492] on input "00:15" at bounding box center [1237, 497] width 50 height 19
type input "01:00"
click at [1254, 543] on button "Save" at bounding box center [1250, 544] width 75 height 25
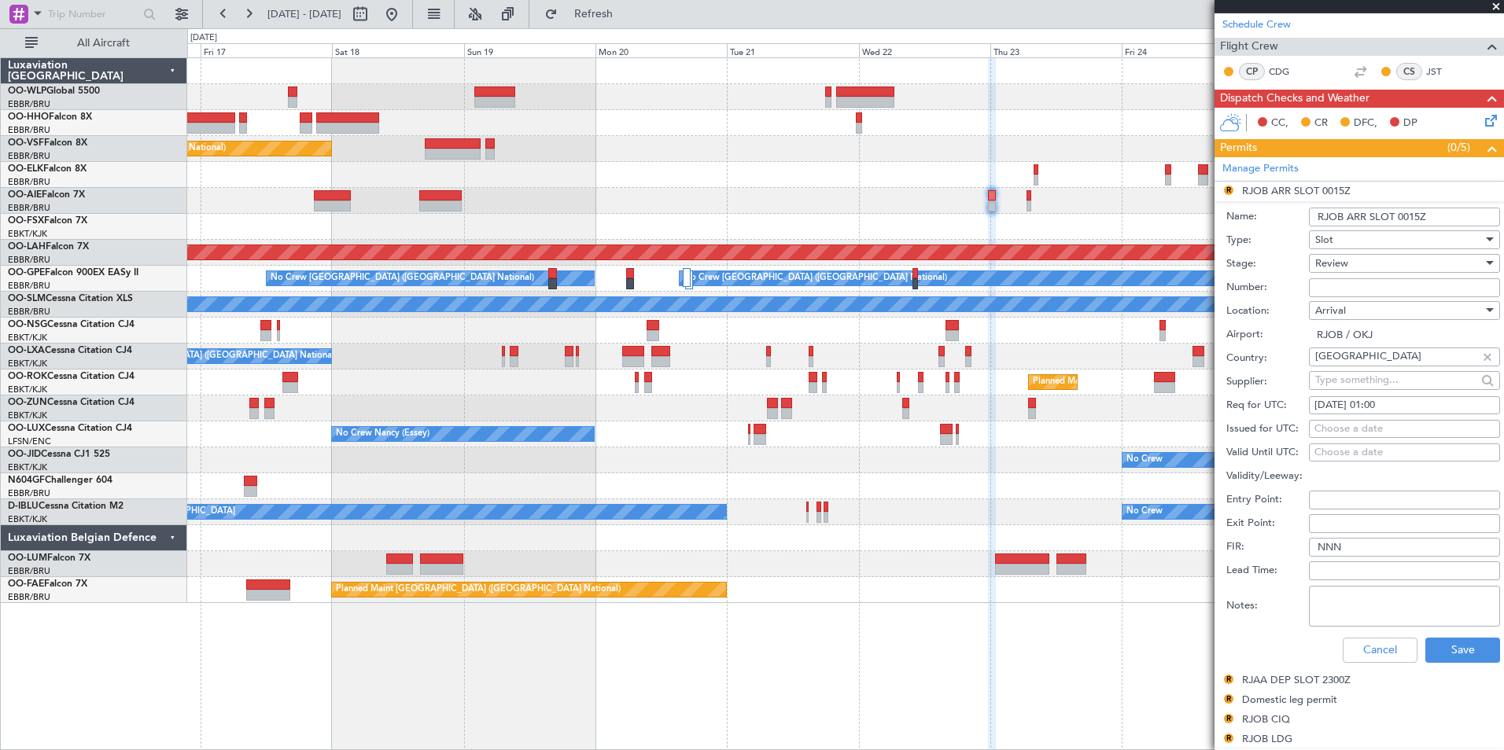
click at [1321, 261] on span "Review" at bounding box center [1331, 263] width 33 height 14
click at [1345, 363] on span "Requested" at bounding box center [1398, 366] width 165 height 24
click at [1459, 644] on button "Save" at bounding box center [1462, 650] width 75 height 25
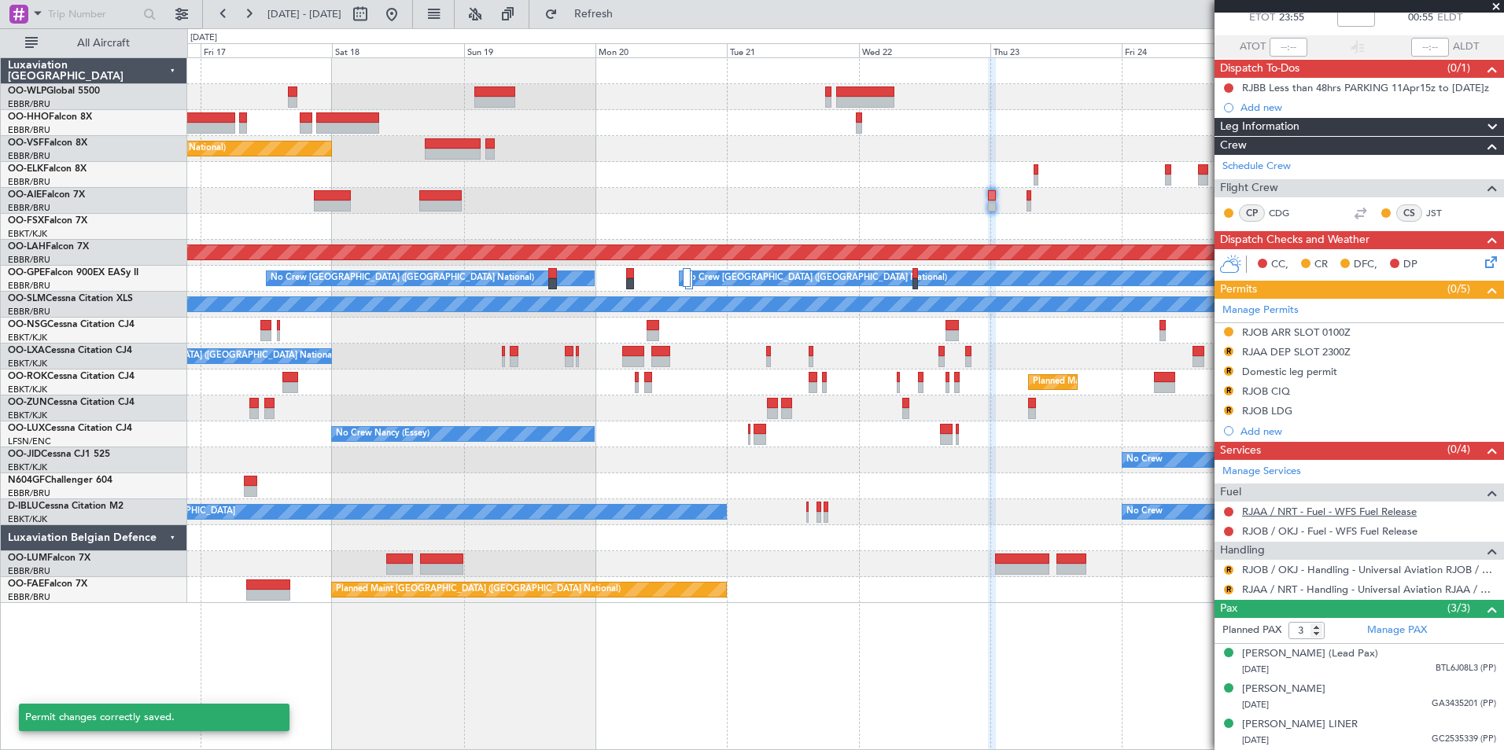
scroll to position [109, 0]
click at [1279, 345] on div "RJAA DEP SLOT 2300Z" at bounding box center [1296, 351] width 109 height 13
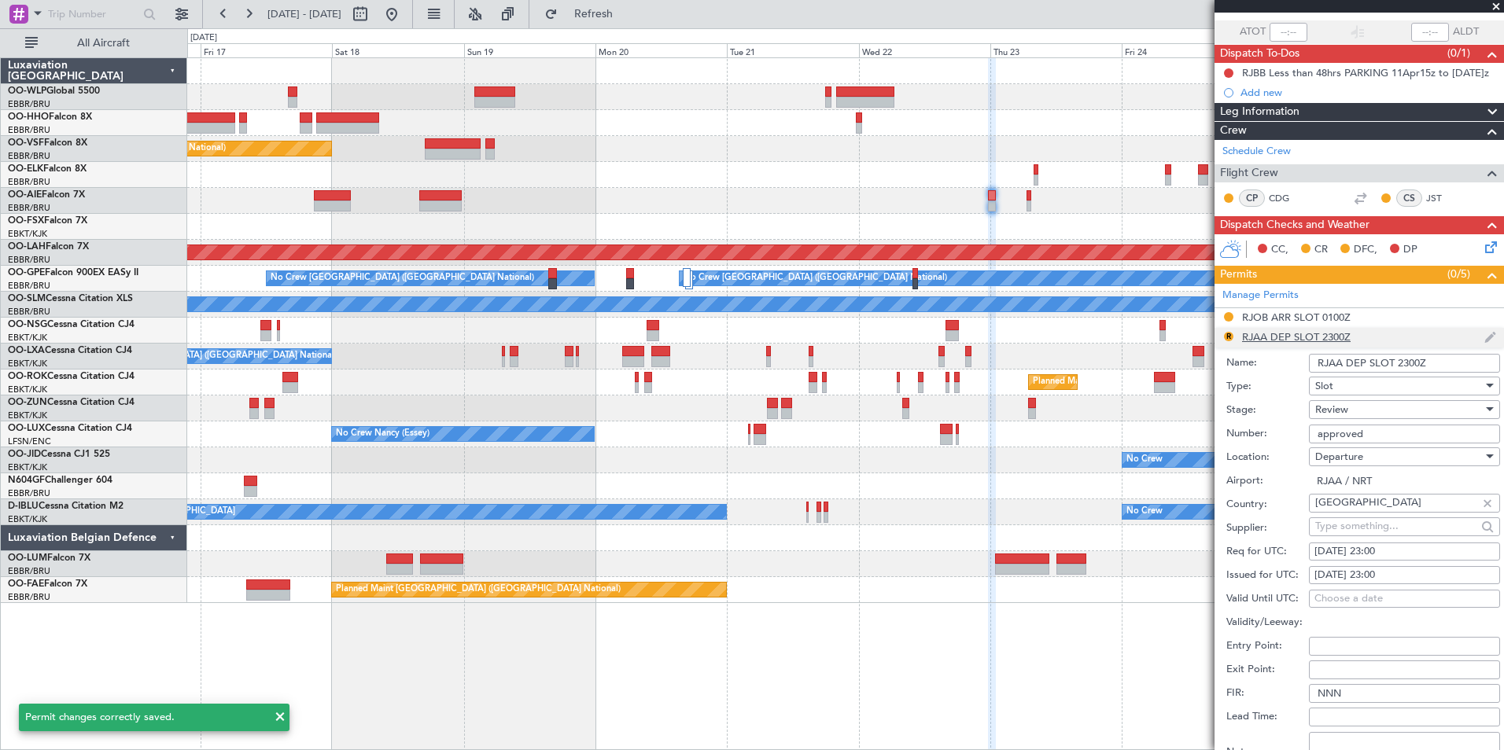
scroll to position [236, 0]
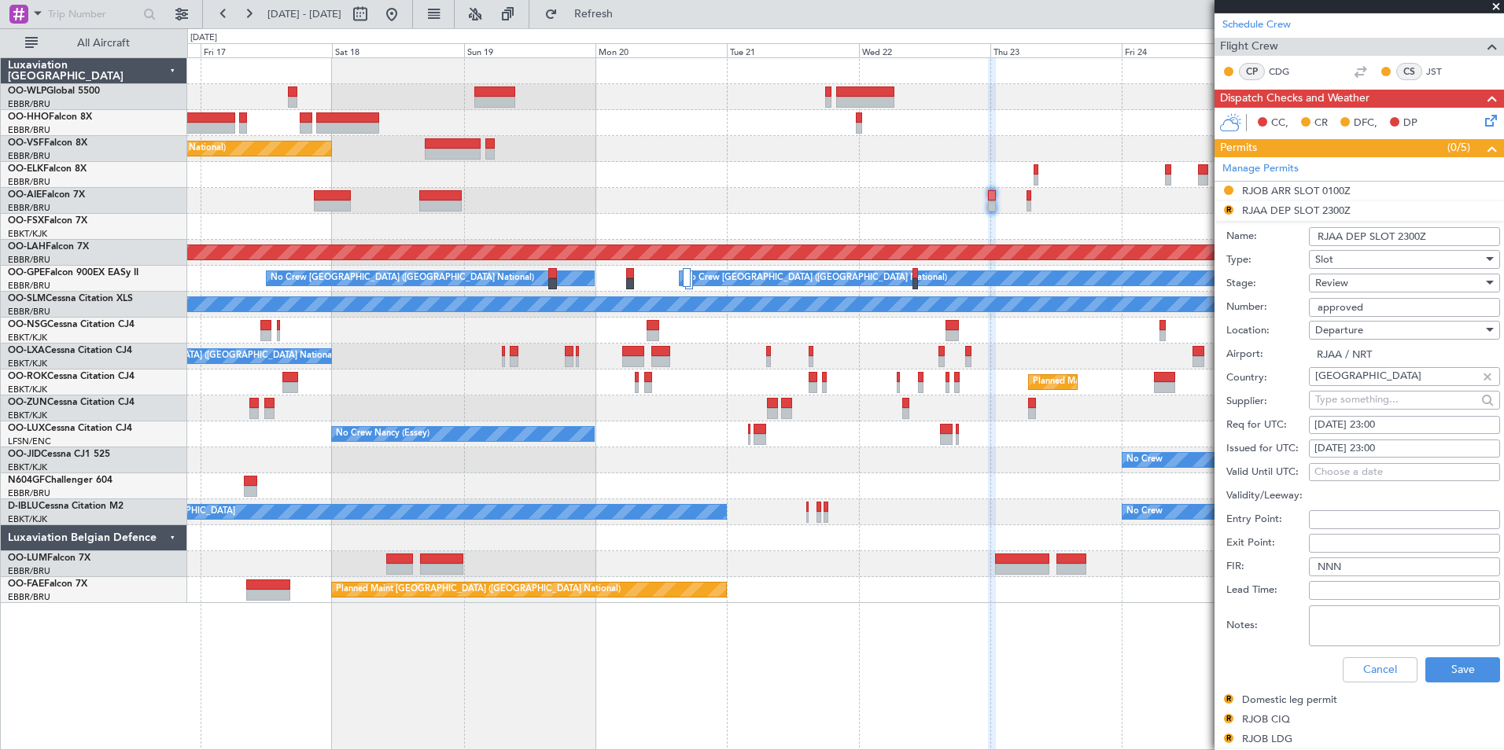
click at [1381, 424] on div "22/10/2025 23:00" at bounding box center [1404, 426] width 180 height 16
select select "10"
select select "2025"
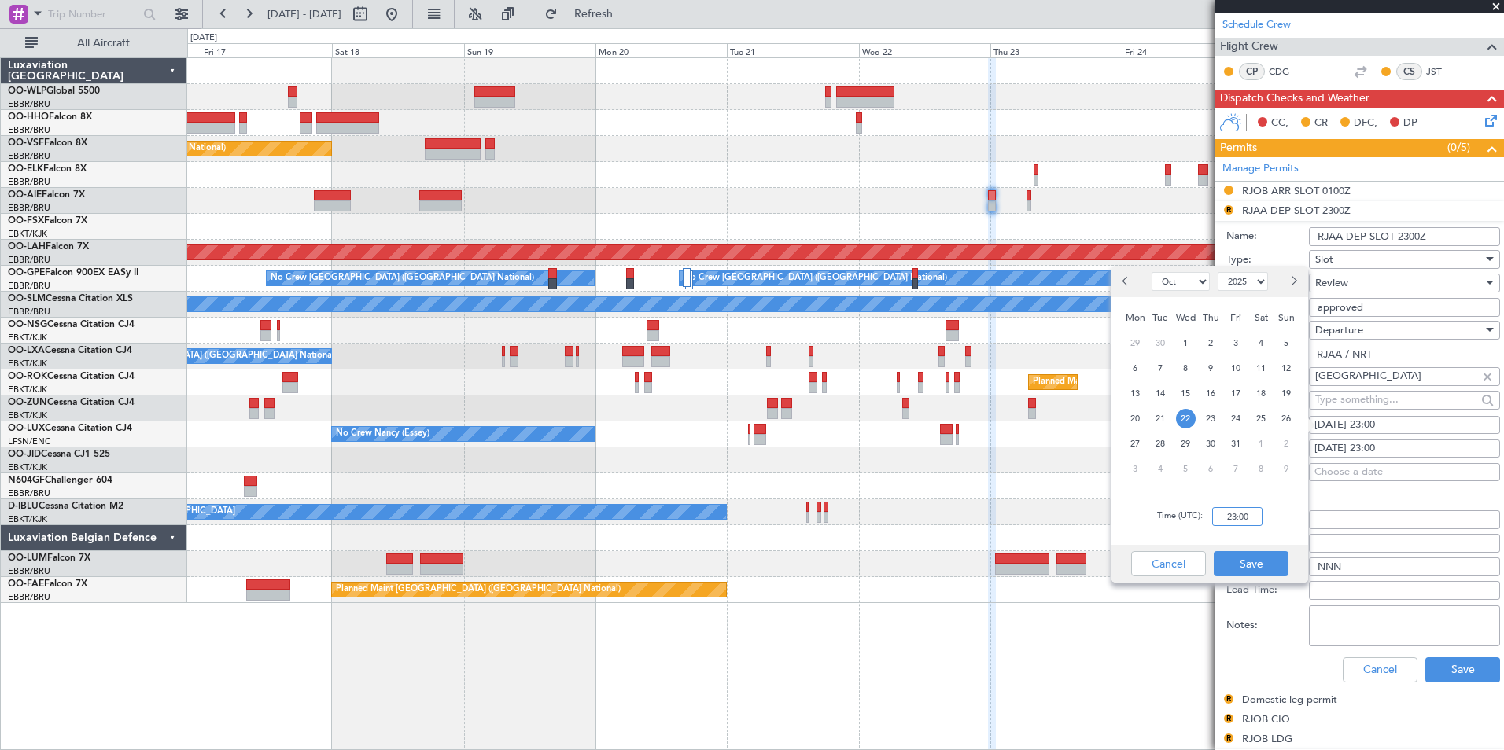
click at [1243, 524] on input "23:00" at bounding box center [1237, 516] width 50 height 19
type input "23:45"
click at [1242, 572] on button "Save" at bounding box center [1250, 563] width 75 height 25
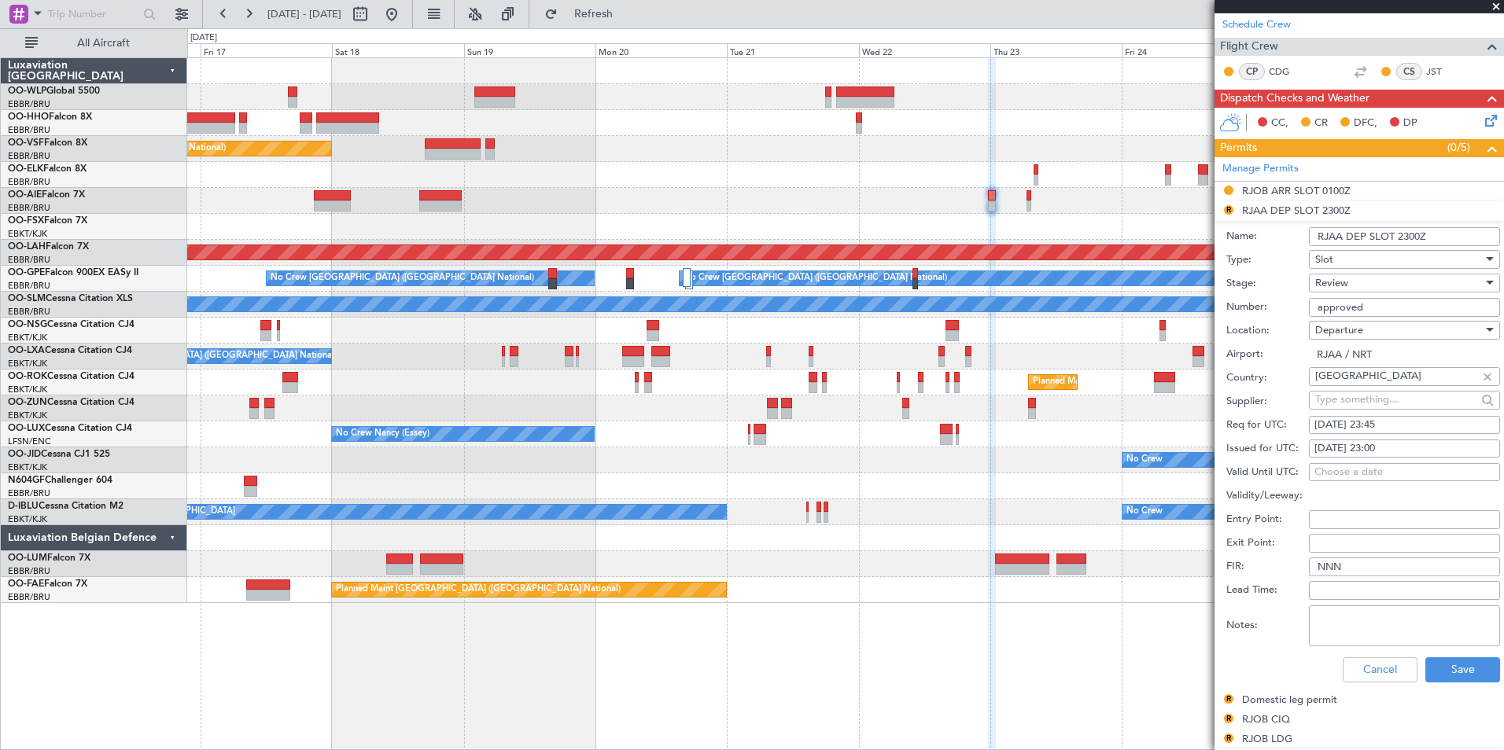
click at [1381, 444] on div "22/10/2025 23:00" at bounding box center [1404, 449] width 180 height 16
select select "10"
select select "2025"
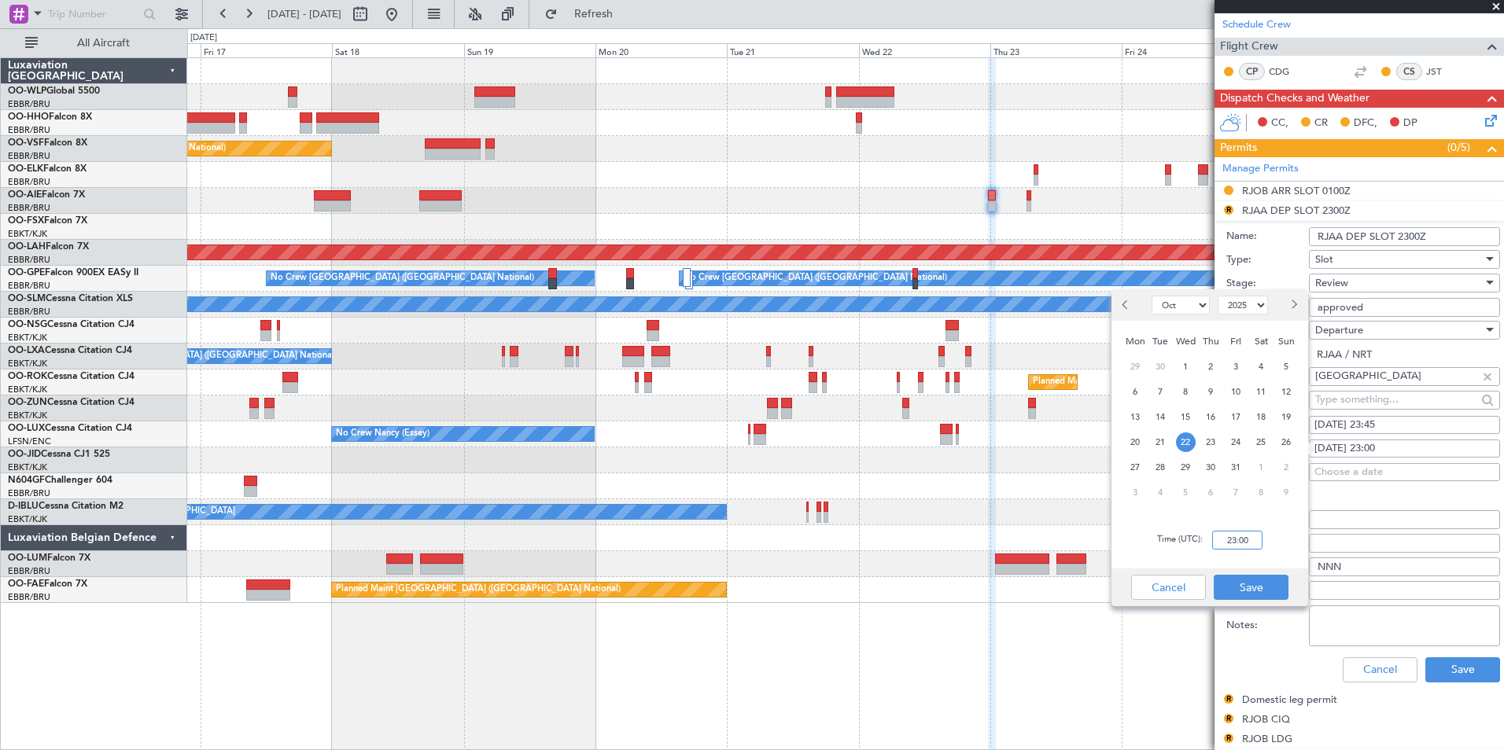
click at [1231, 539] on input "23:00" at bounding box center [1237, 540] width 50 height 19
type input "23:45"
click at [1238, 587] on button "Save" at bounding box center [1250, 587] width 75 height 25
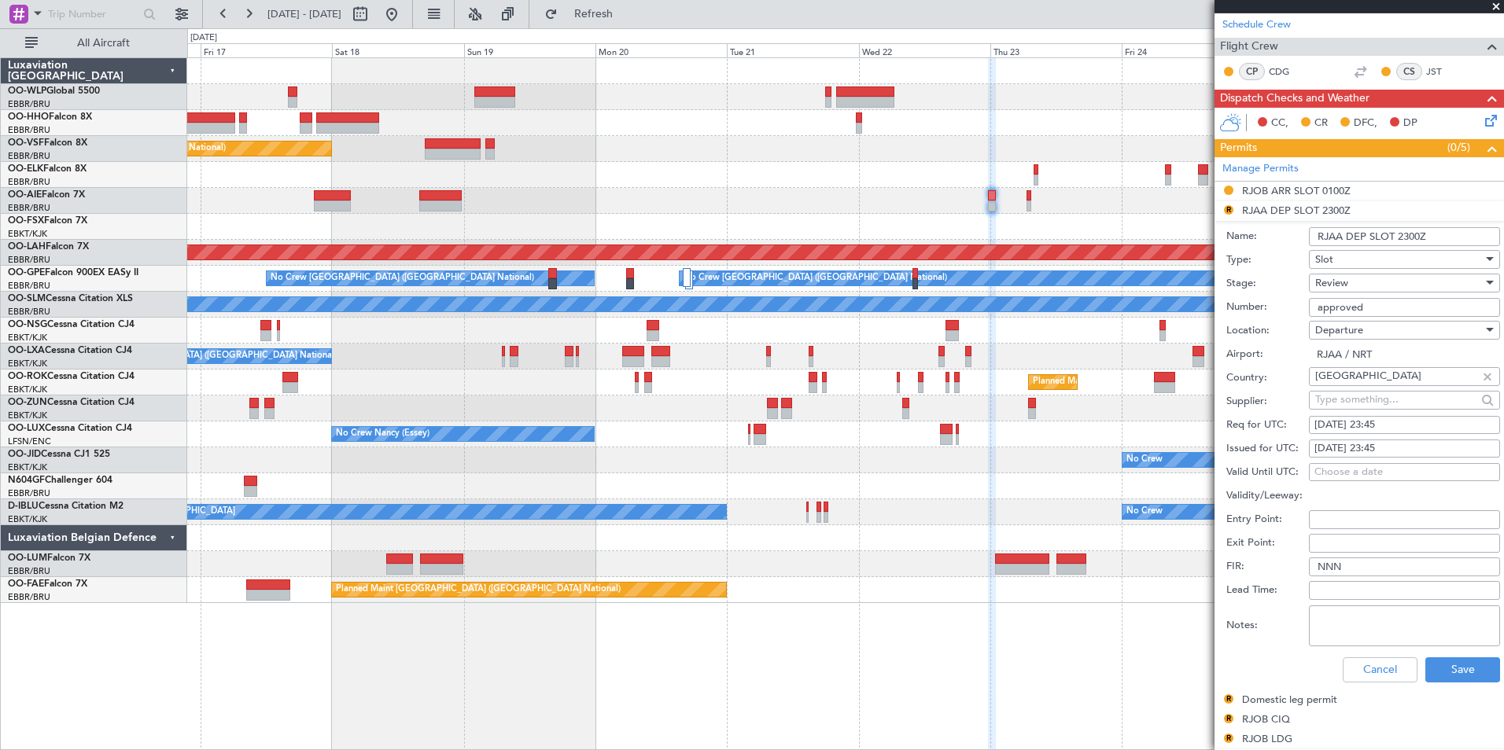
click at [1338, 282] on span "Review" at bounding box center [1331, 283] width 33 height 14
click at [1361, 381] on span "Requested" at bounding box center [1398, 386] width 165 height 24
click at [1443, 674] on button "Save" at bounding box center [1462, 669] width 75 height 25
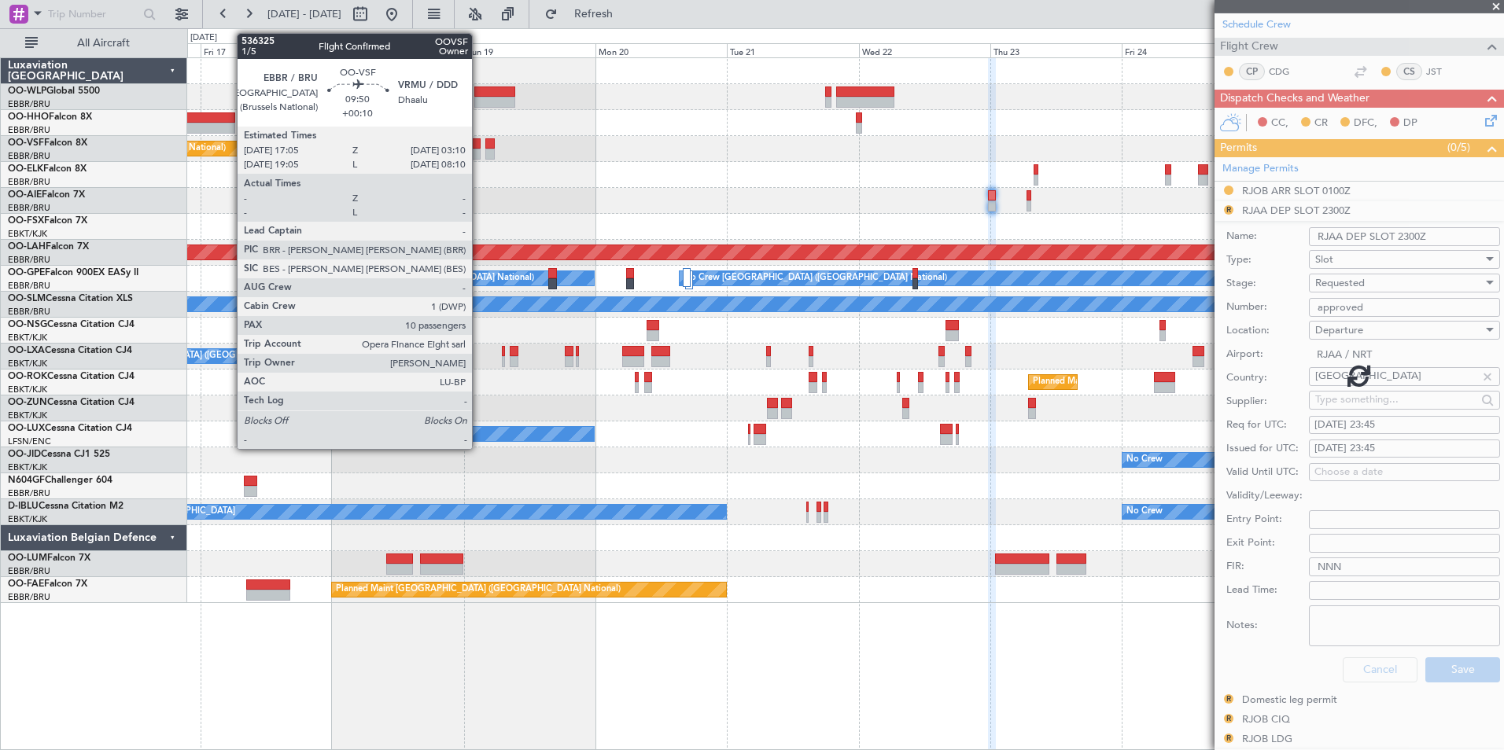
scroll to position [109, 0]
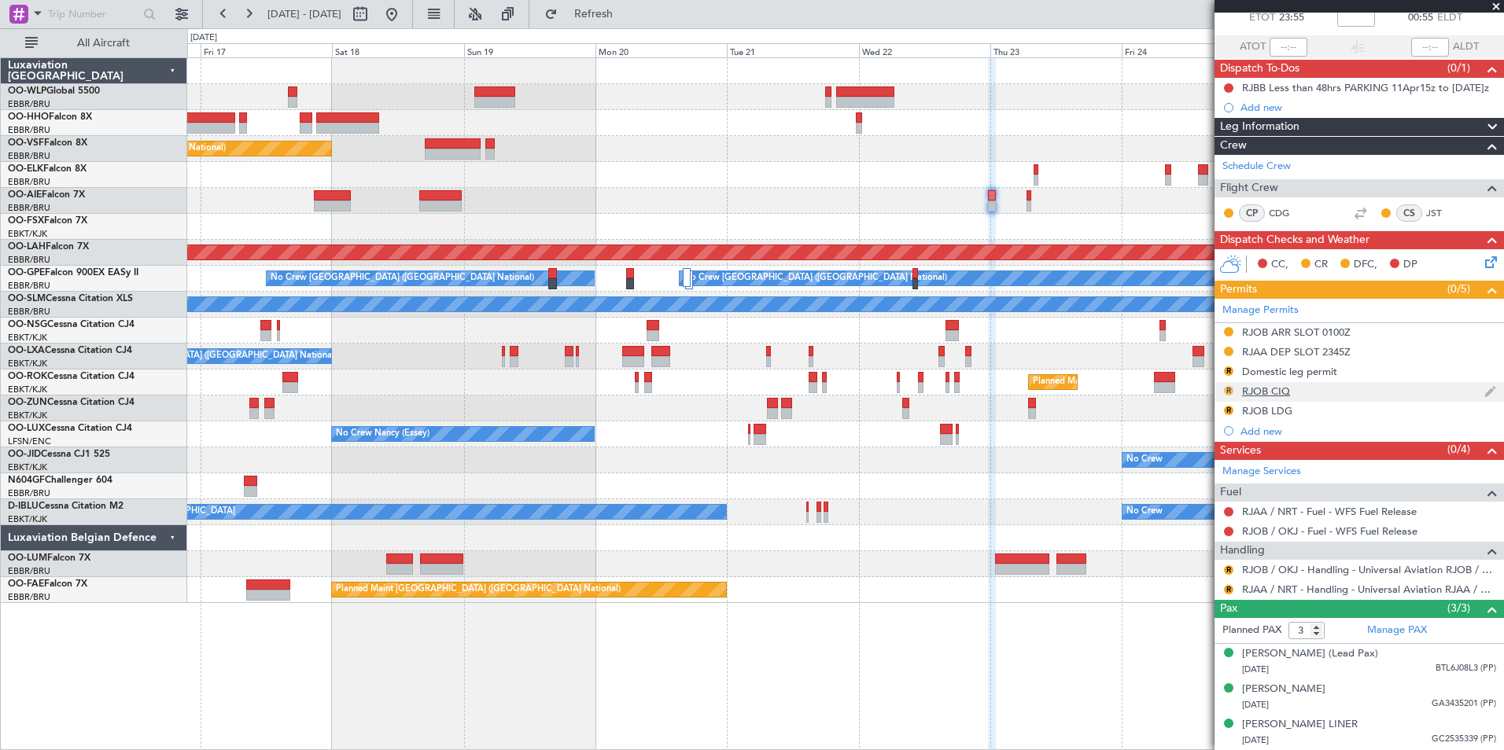
click at [1228, 386] on button "R" at bounding box center [1228, 390] width 9 height 9
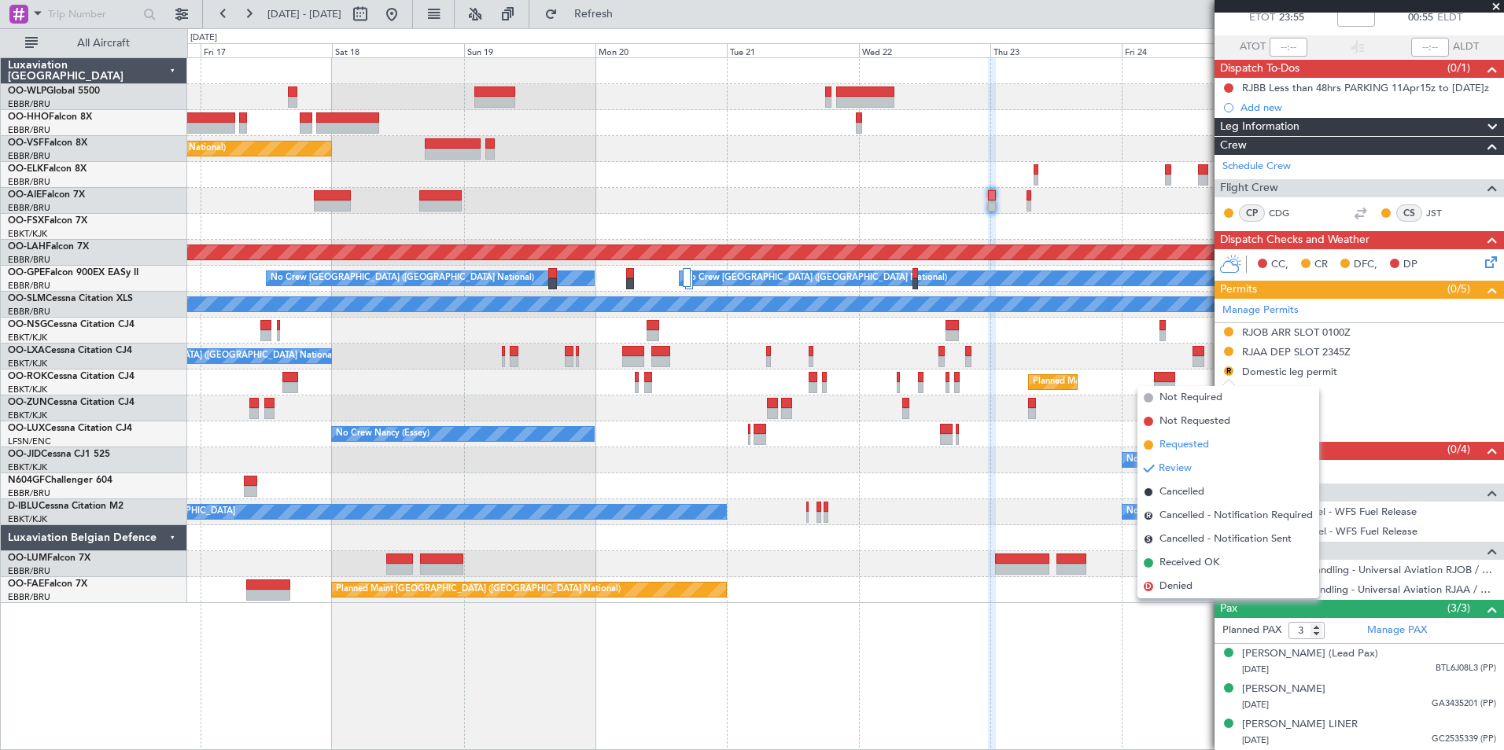
click at [1179, 441] on span "Requested" at bounding box center [1184, 445] width 50 height 16
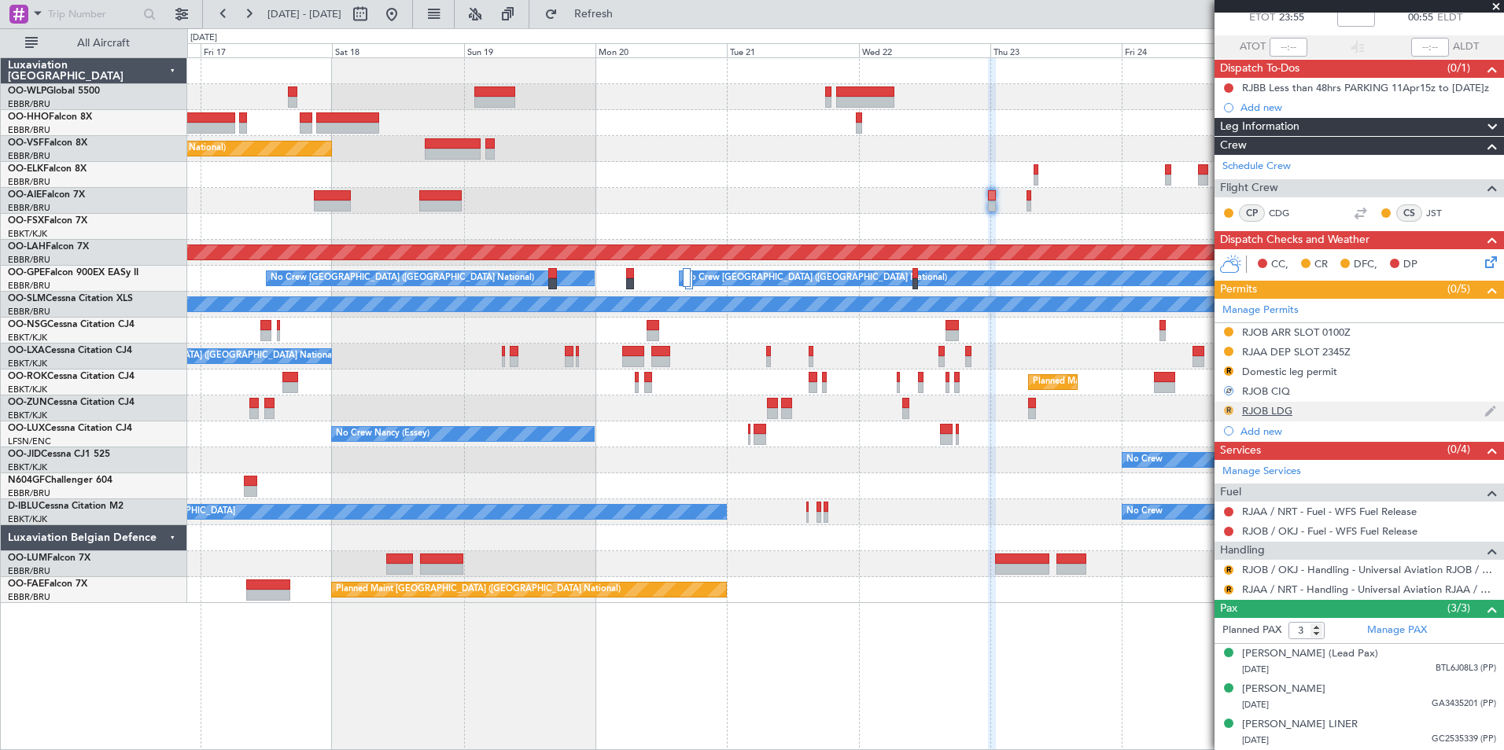
click at [1229, 406] on button "R" at bounding box center [1228, 410] width 9 height 9
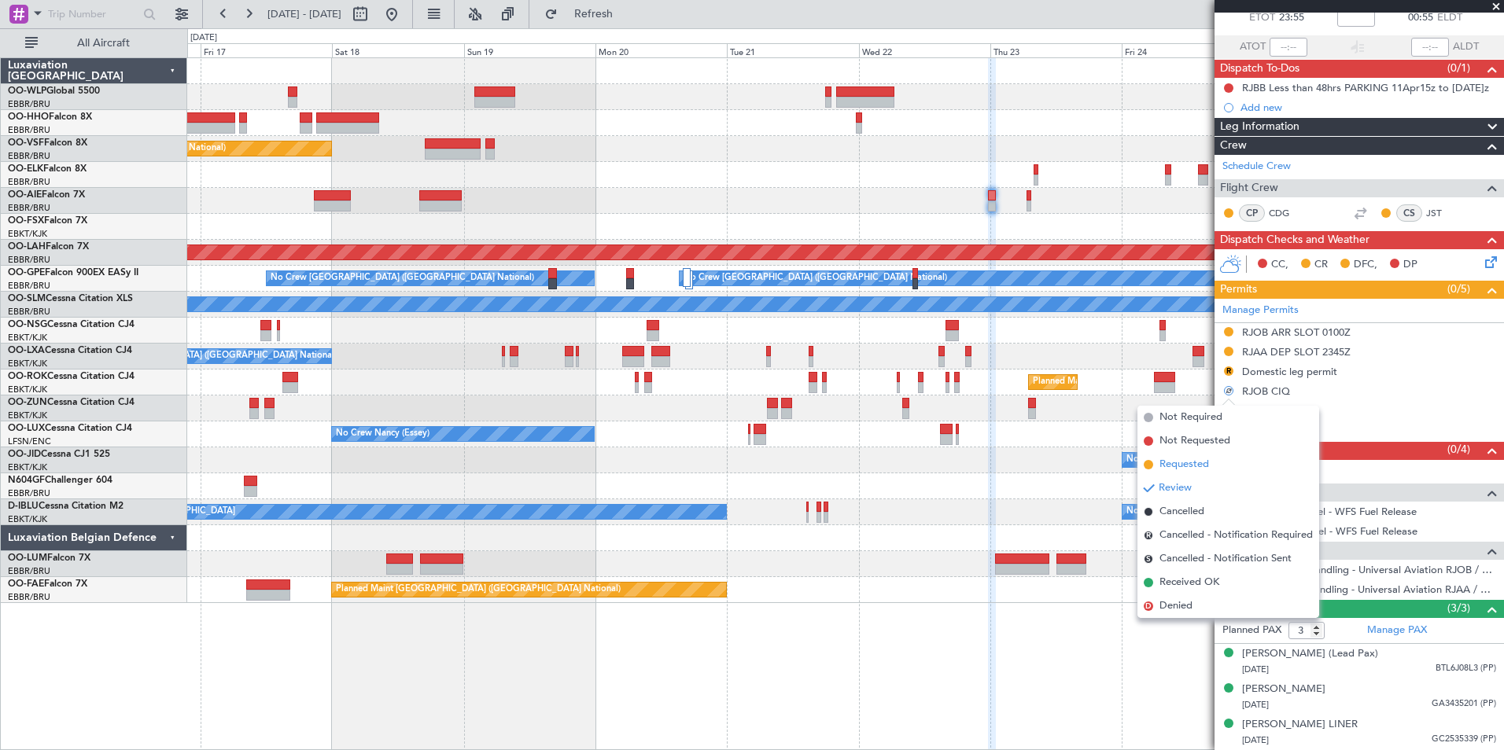
click at [1191, 459] on span "Requested" at bounding box center [1184, 465] width 50 height 16
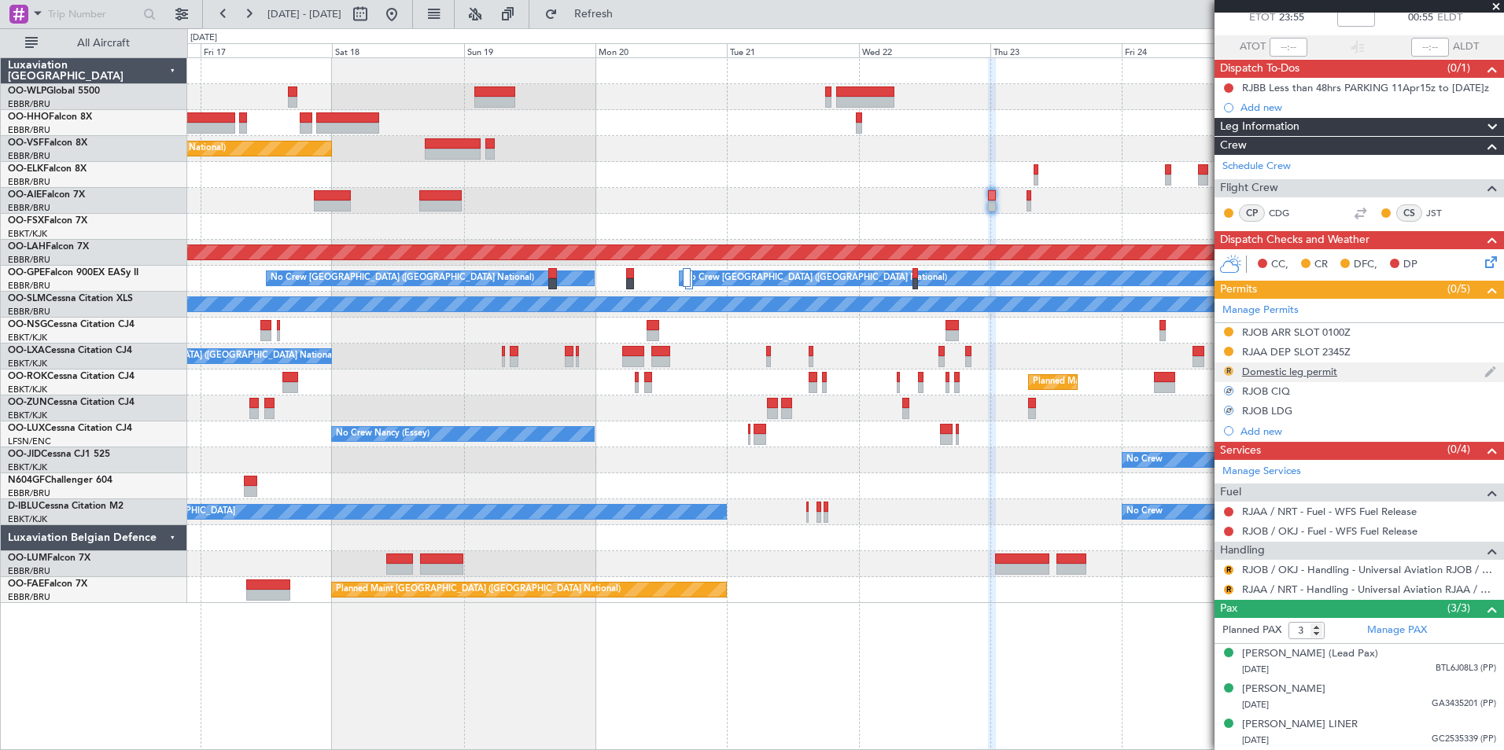
click at [1229, 366] on button "R" at bounding box center [1228, 370] width 9 height 9
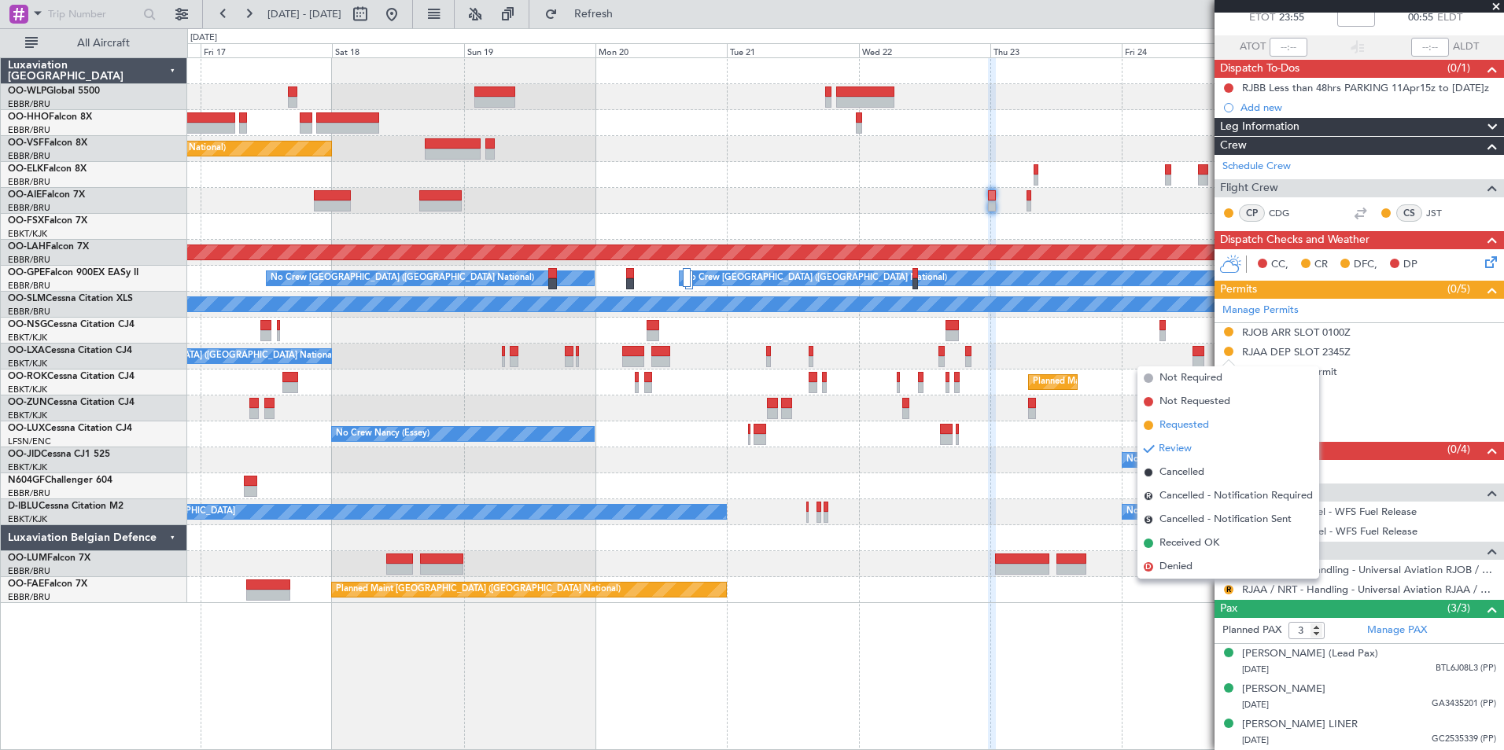
click at [1202, 428] on span "Requested" at bounding box center [1184, 426] width 50 height 16
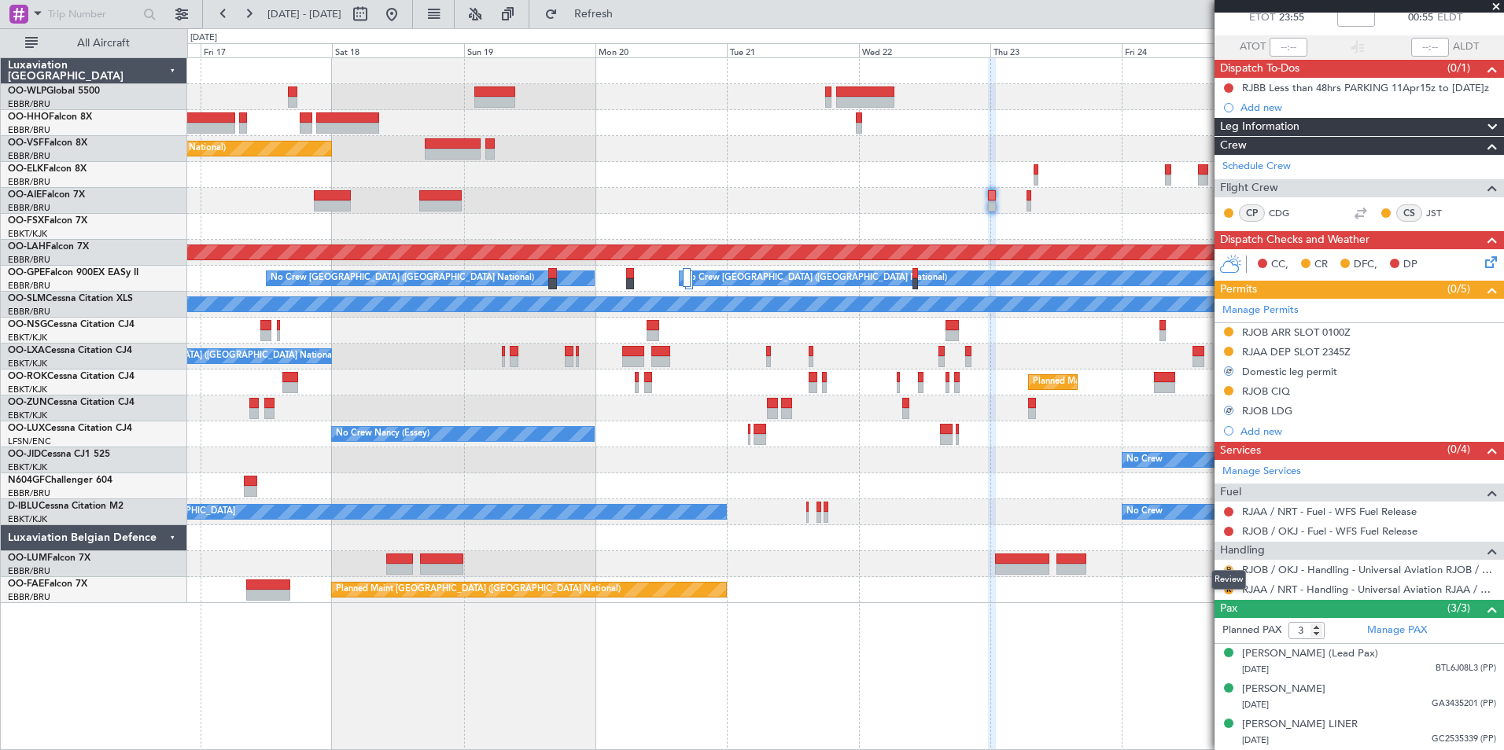
click at [1227, 565] on button "R" at bounding box center [1228, 569] width 9 height 9
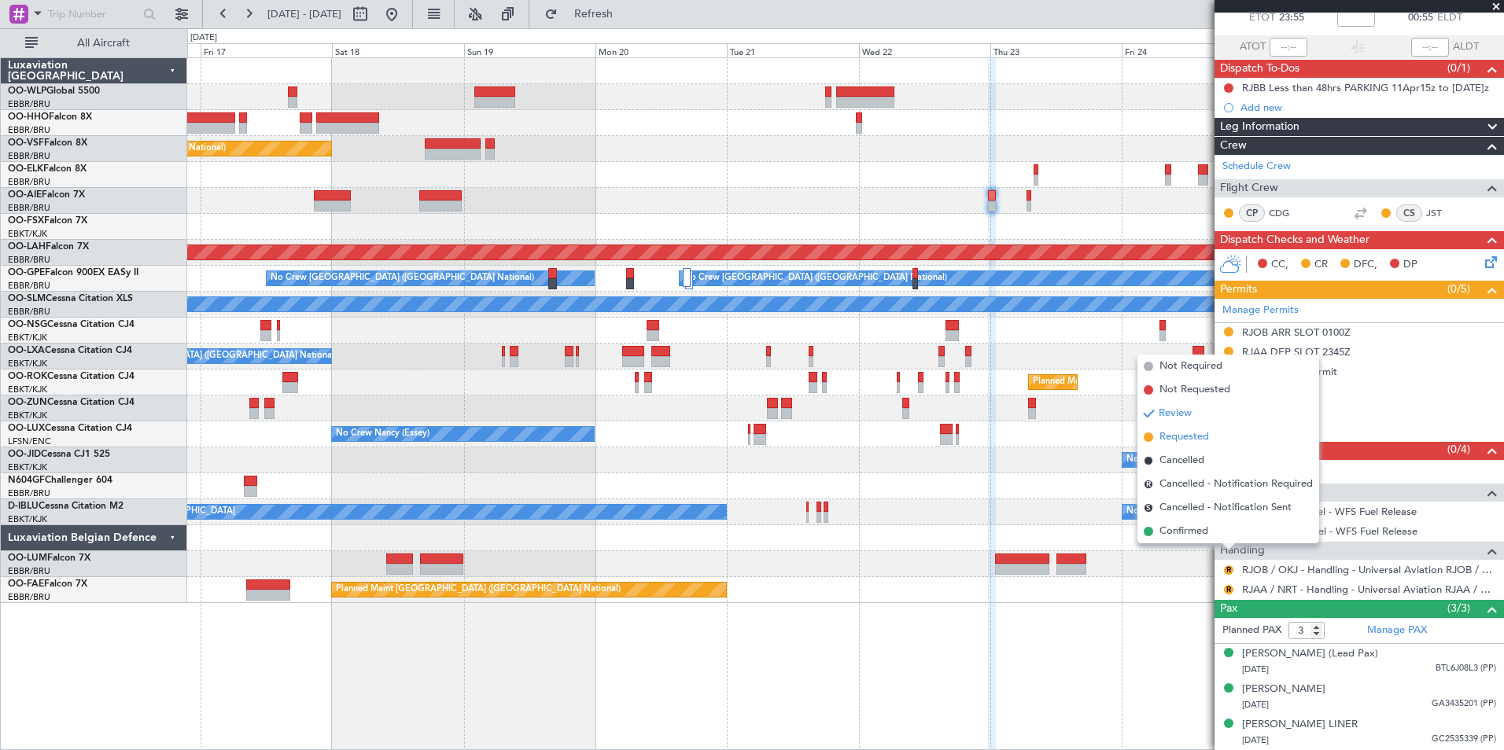
click at [1184, 436] on span "Requested" at bounding box center [1184, 437] width 50 height 16
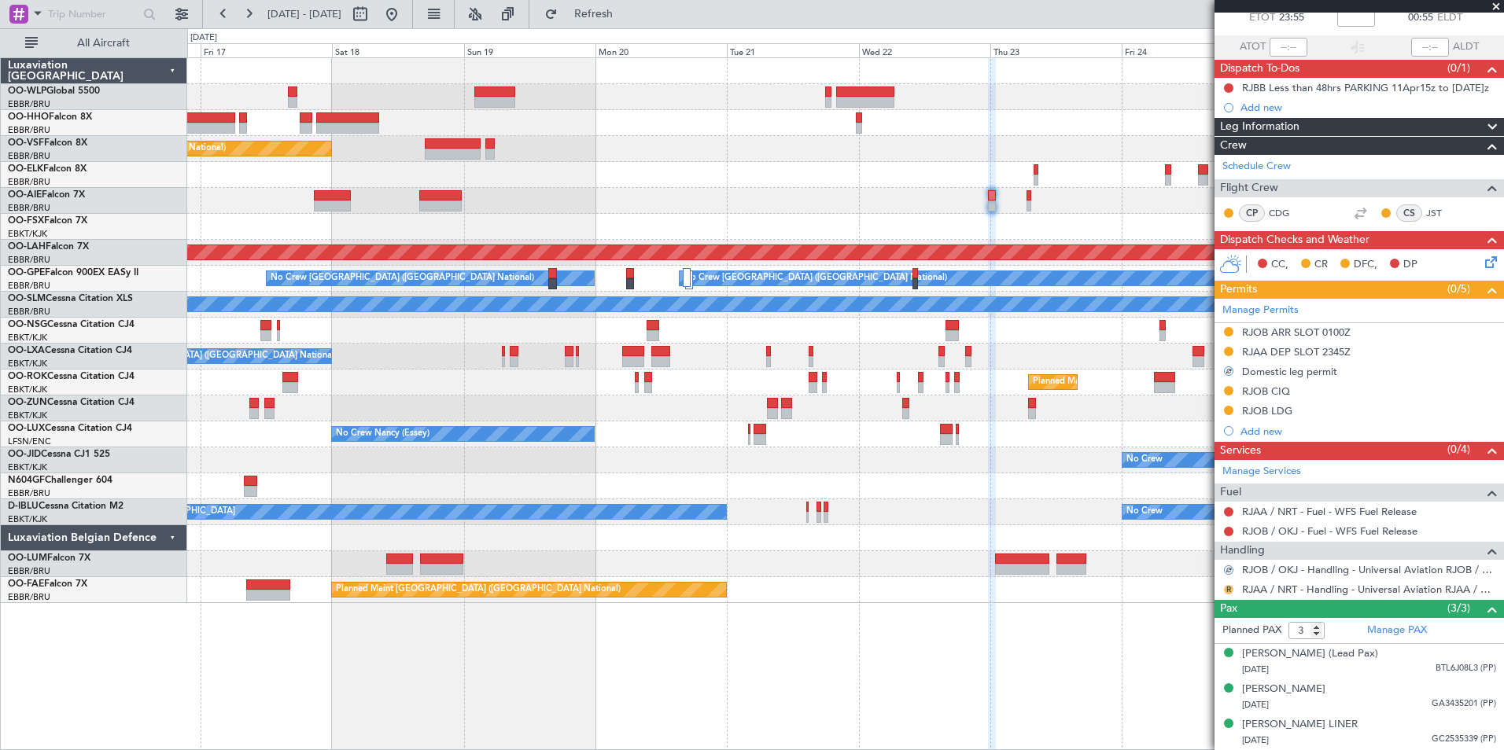
click at [1226, 585] on button "R" at bounding box center [1228, 589] width 9 height 9
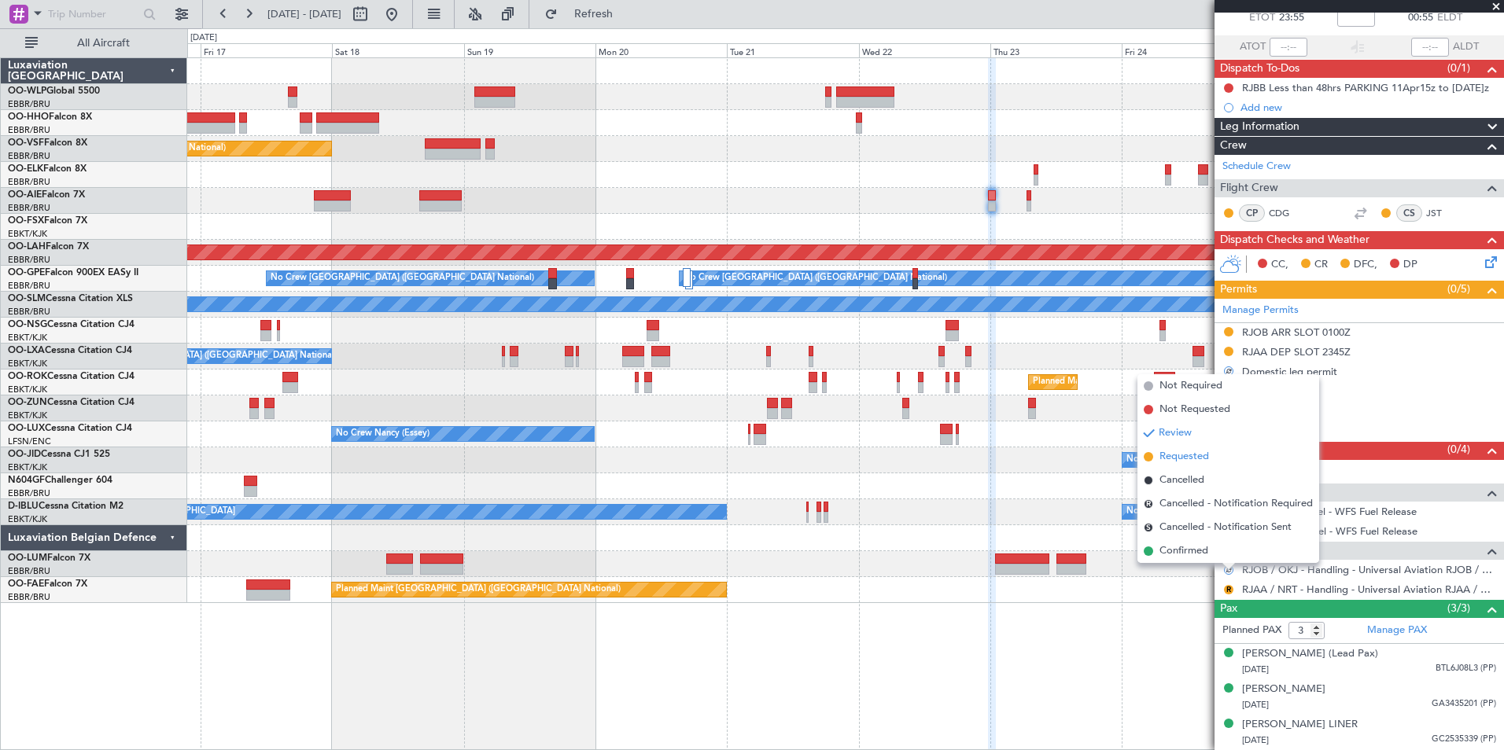
click at [1198, 461] on span "Requested" at bounding box center [1184, 457] width 50 height 16
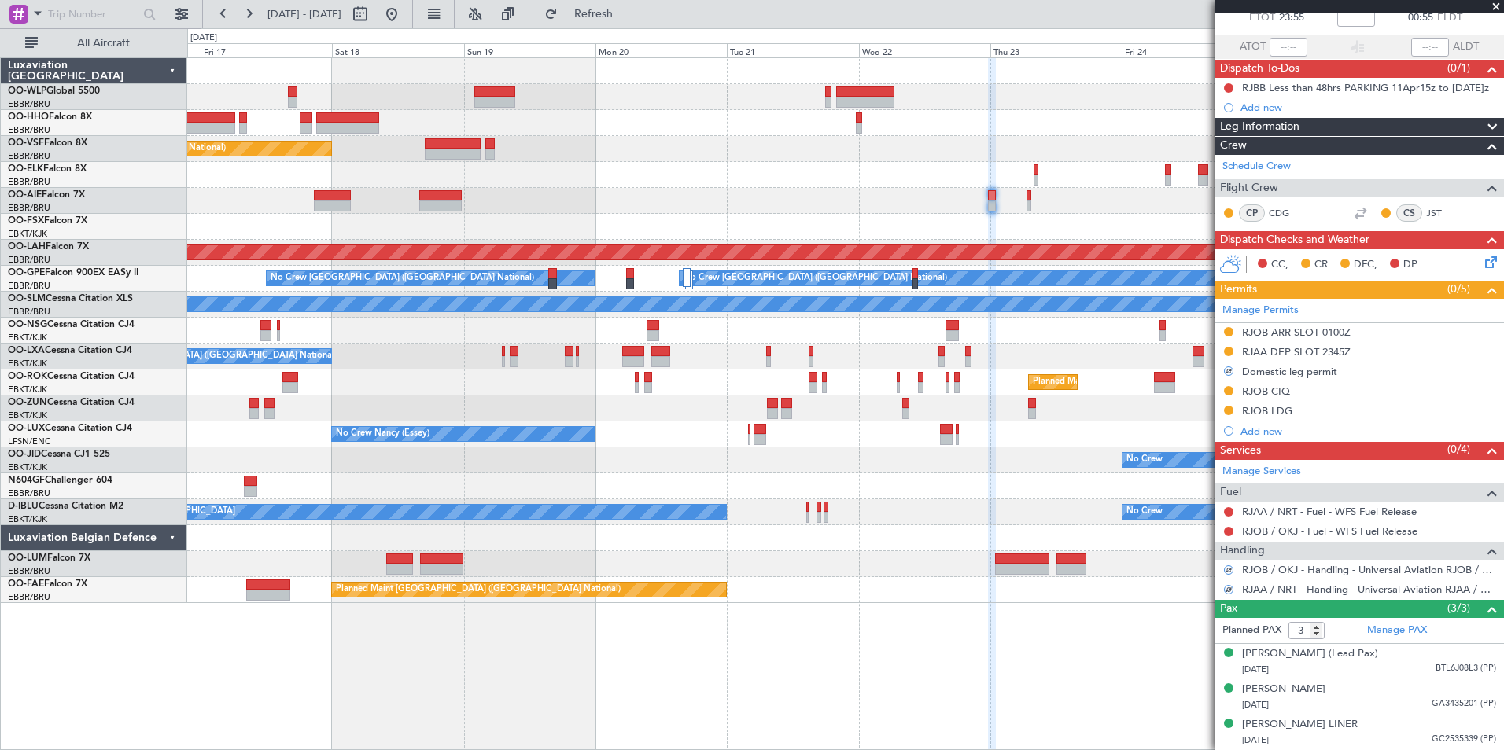
scroll to position [0, 0]
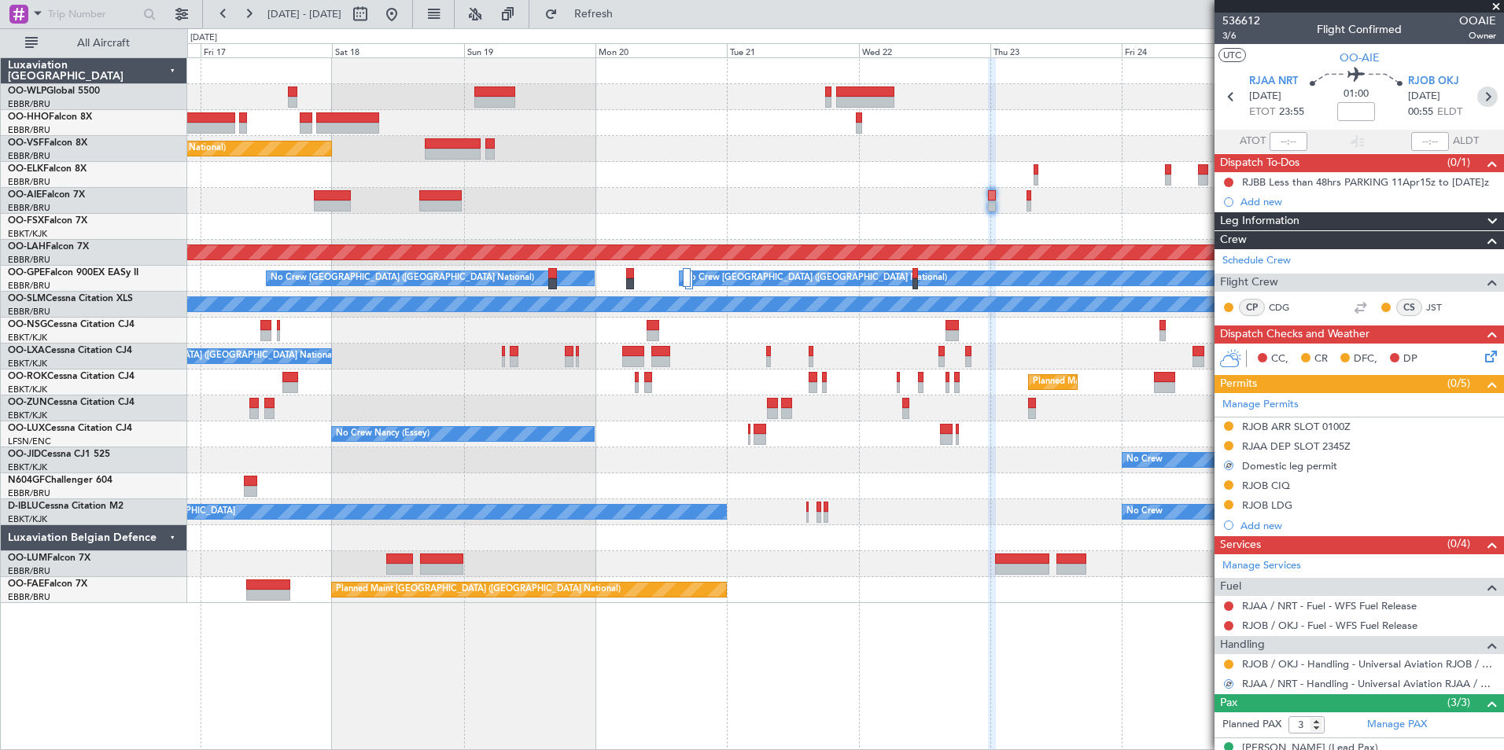
click at [1477, 96] on icon at bounding box center [1487, 97] width 20 height 20
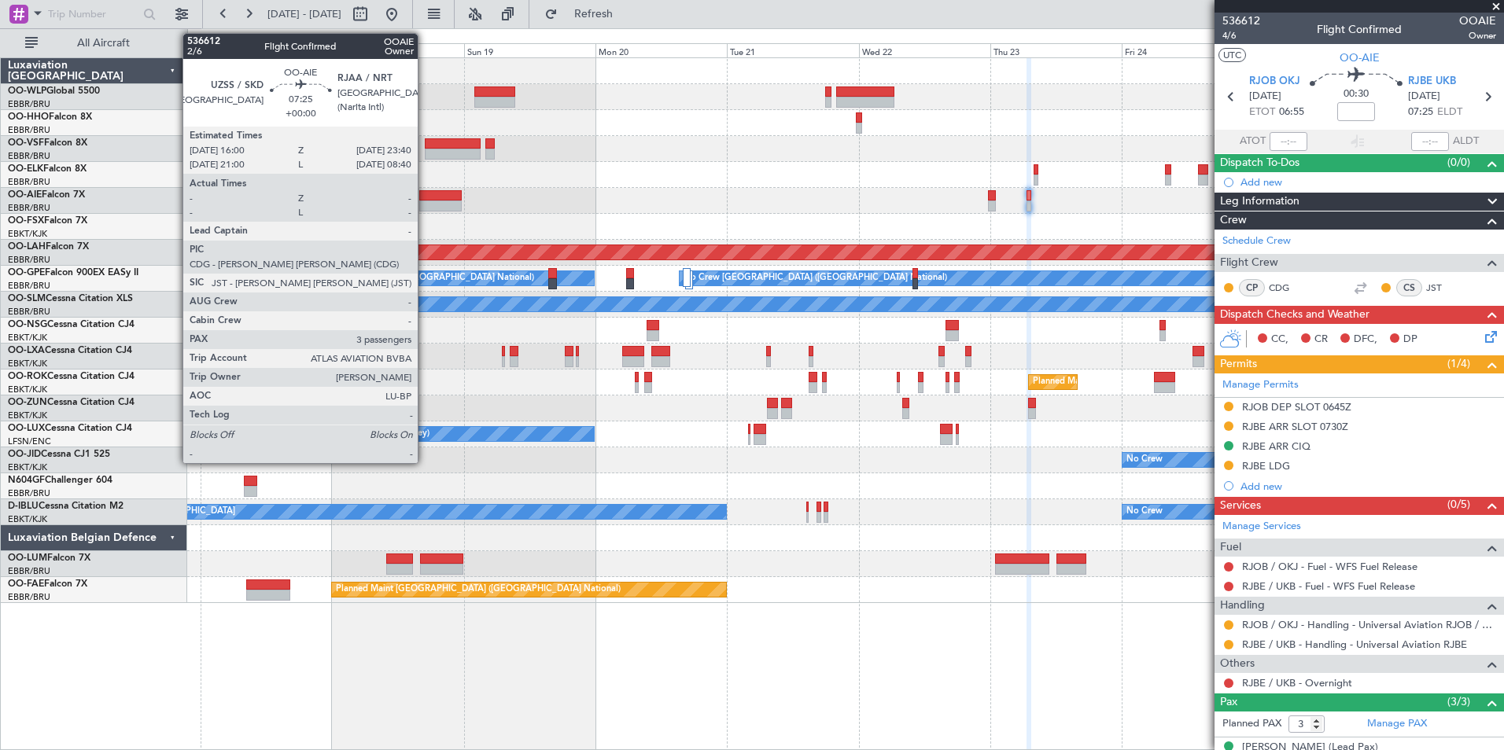
click at [425, 202] on div at bounding box center [440, 206] width 42 height 11
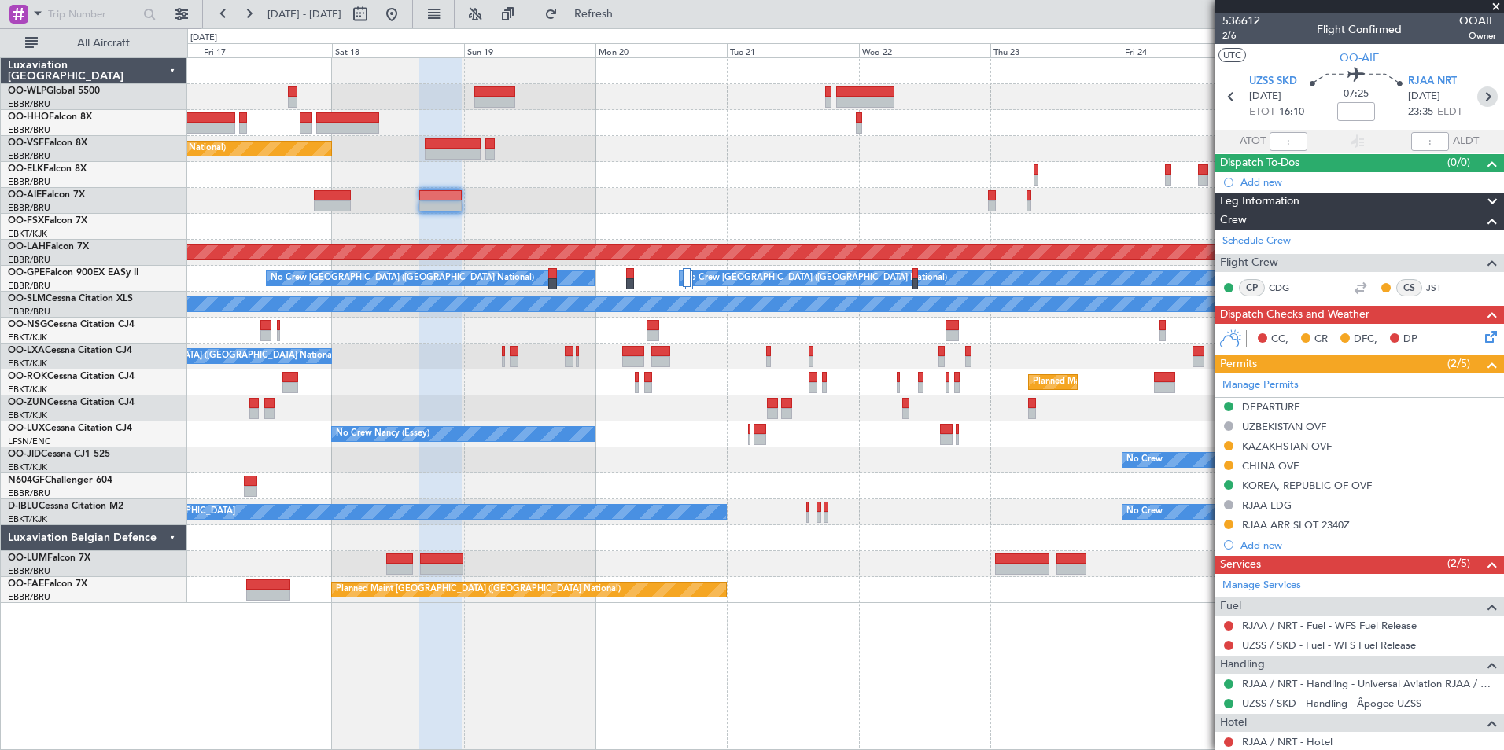
click at [1477, 101] on icon at bounding box center [1487, 97] width 20 height 20
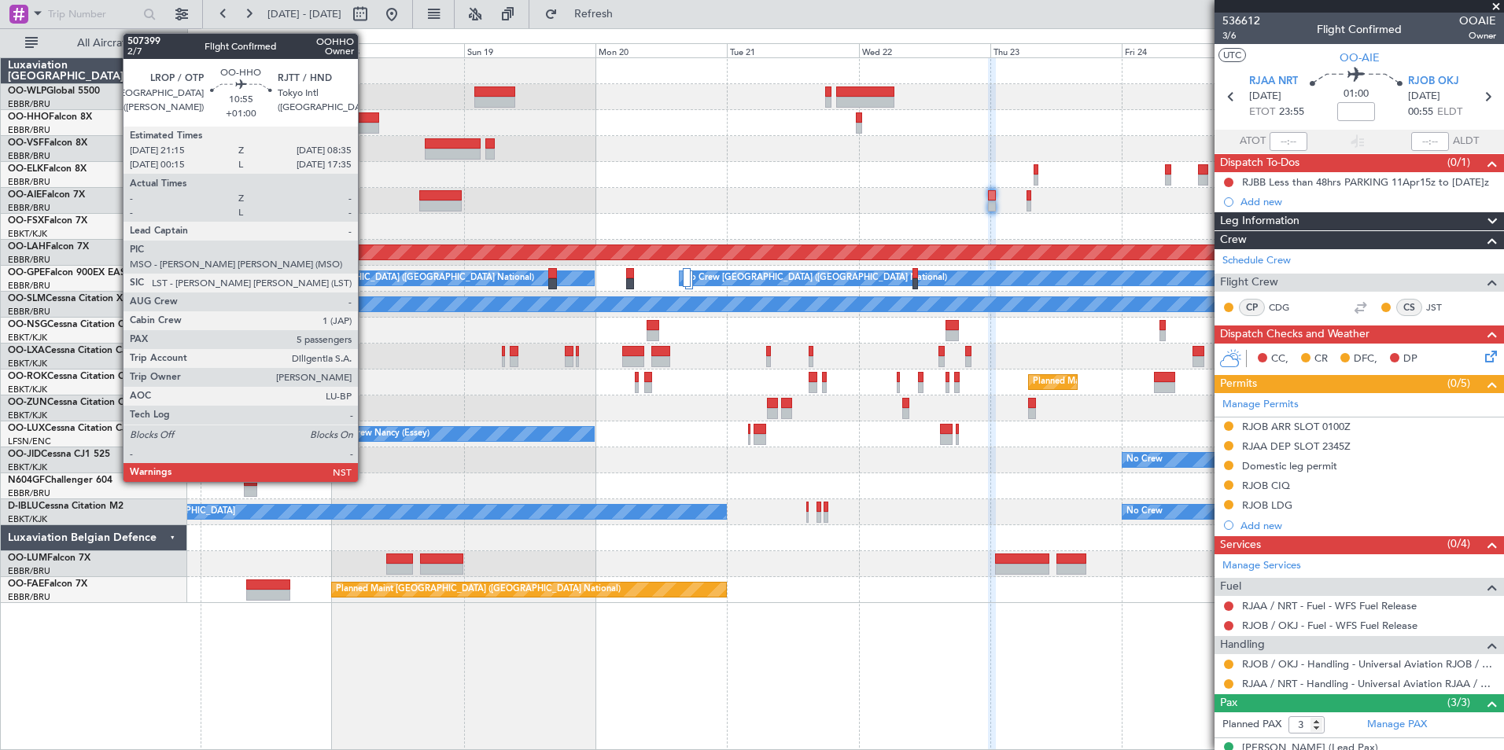
click at [365, 131] on div at bounding box center [347, 128] width 63 height 11
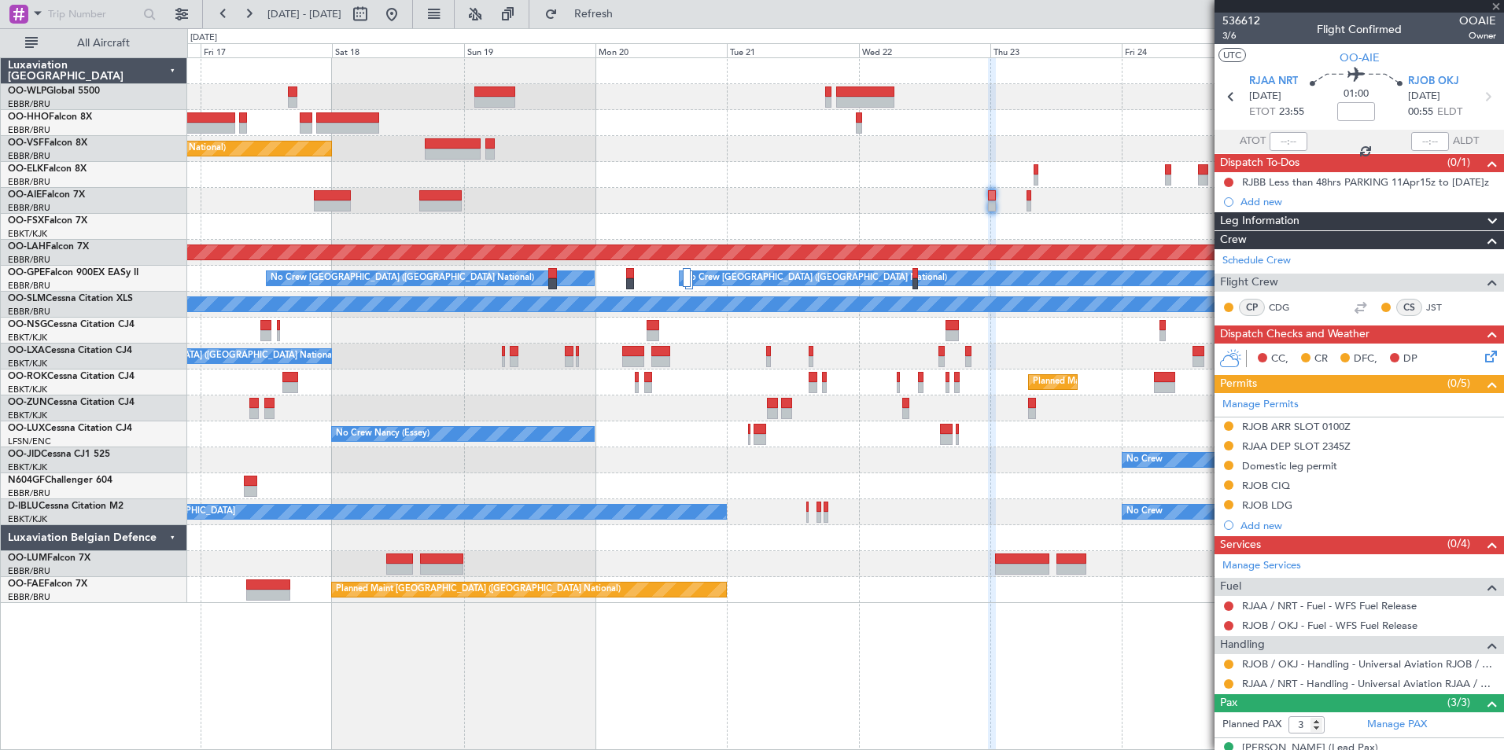
type input "+01:00"
type input "5"
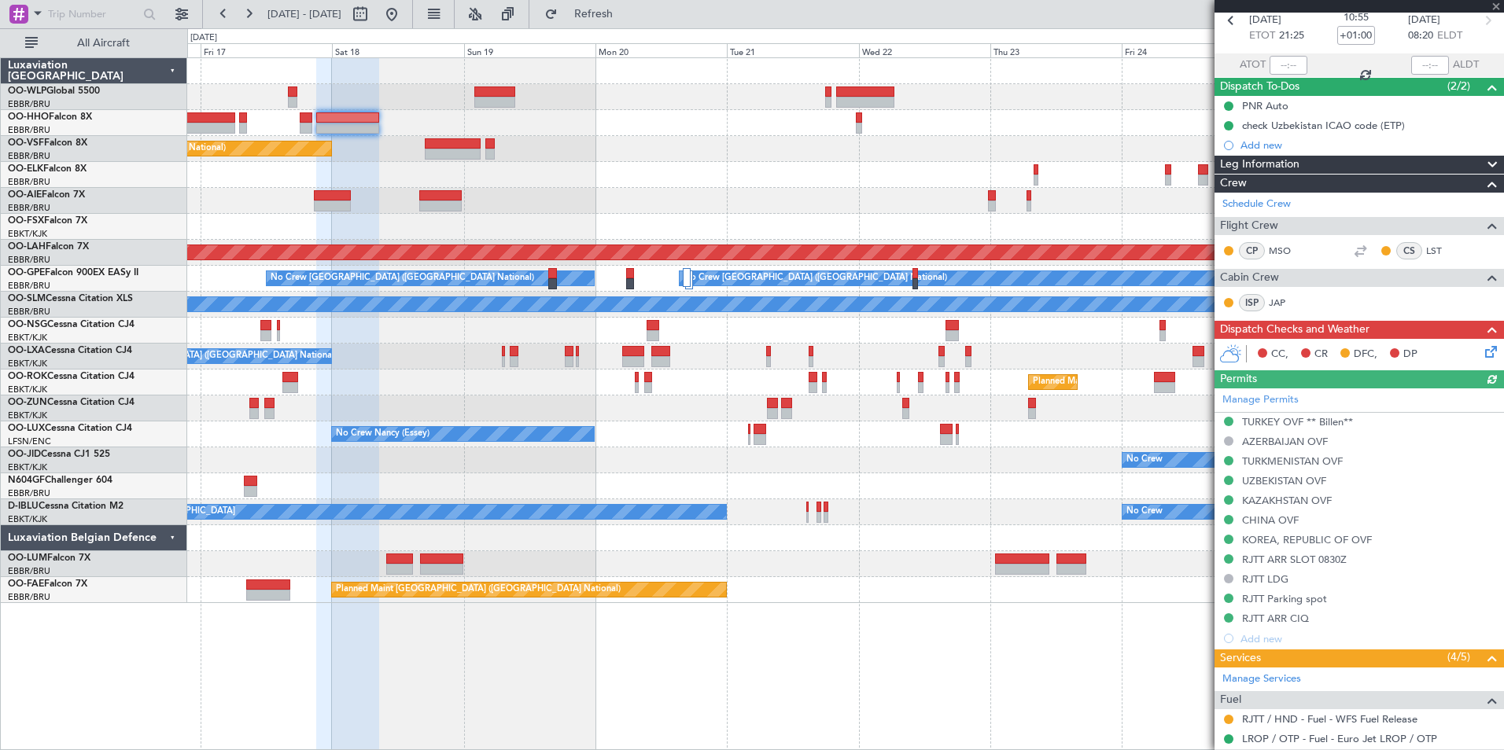
scroll to position [157, 0]
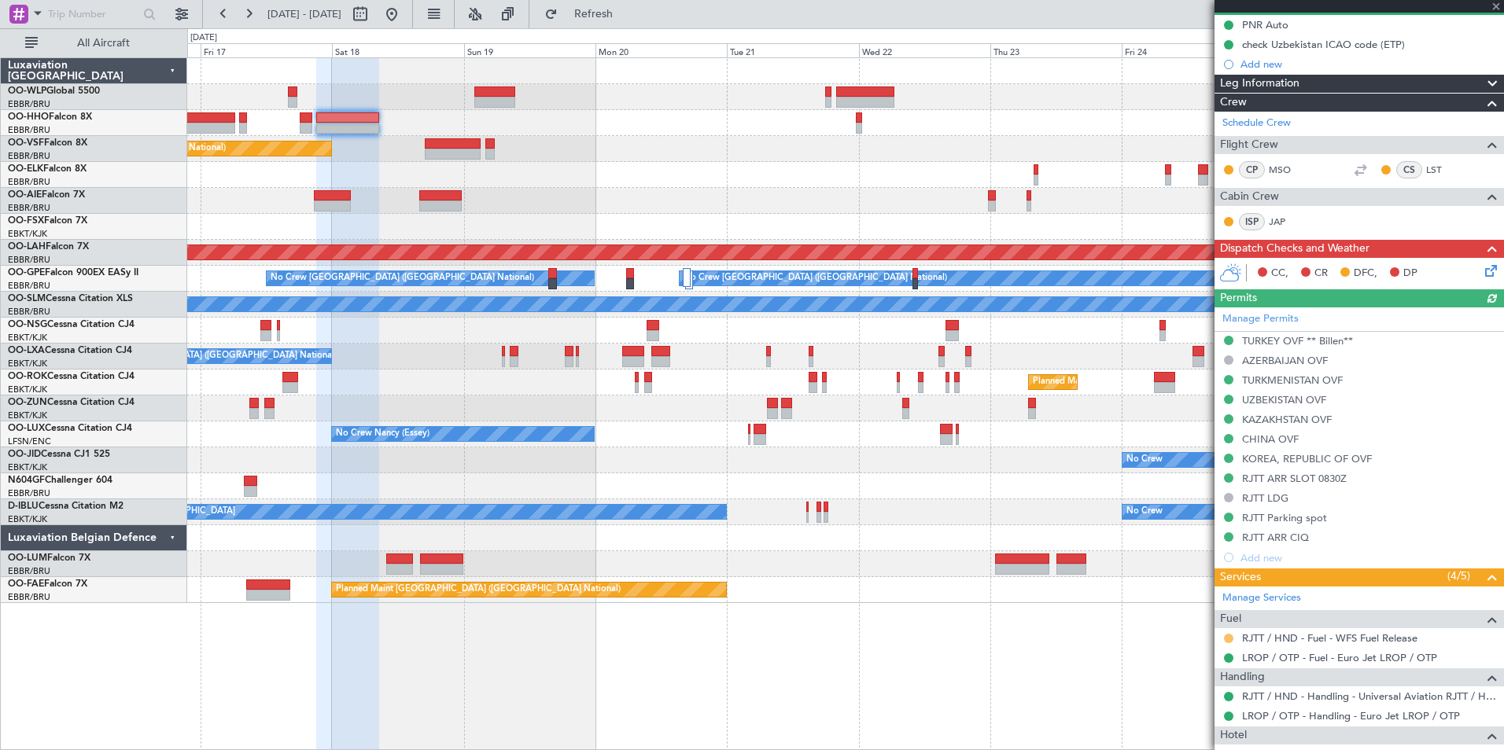
click at [1228, 637] on button at bounding box center [1228, 638] width 9 height 9
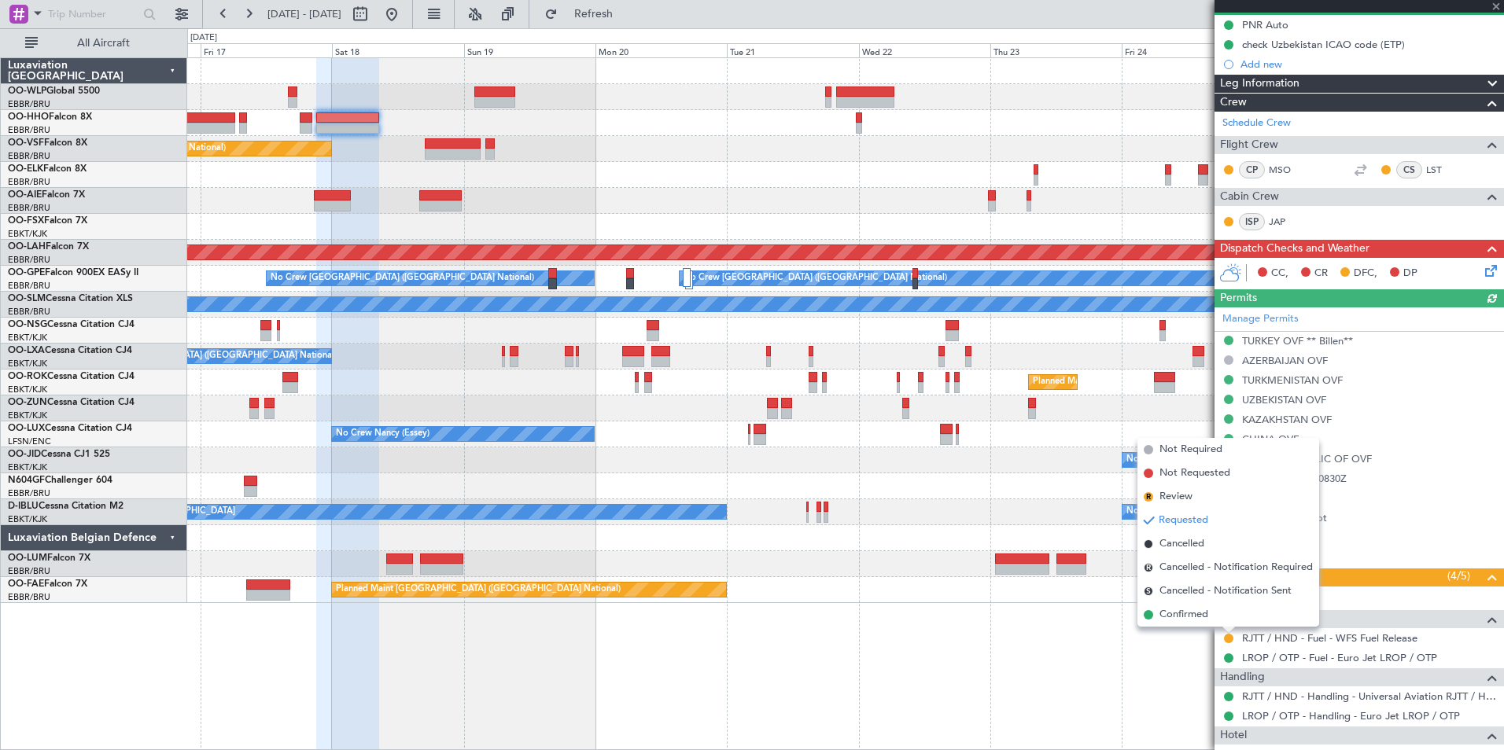
click at [1197, 615] on span "Confirmed" at bounding box center [1183, 615] width 49 height 16
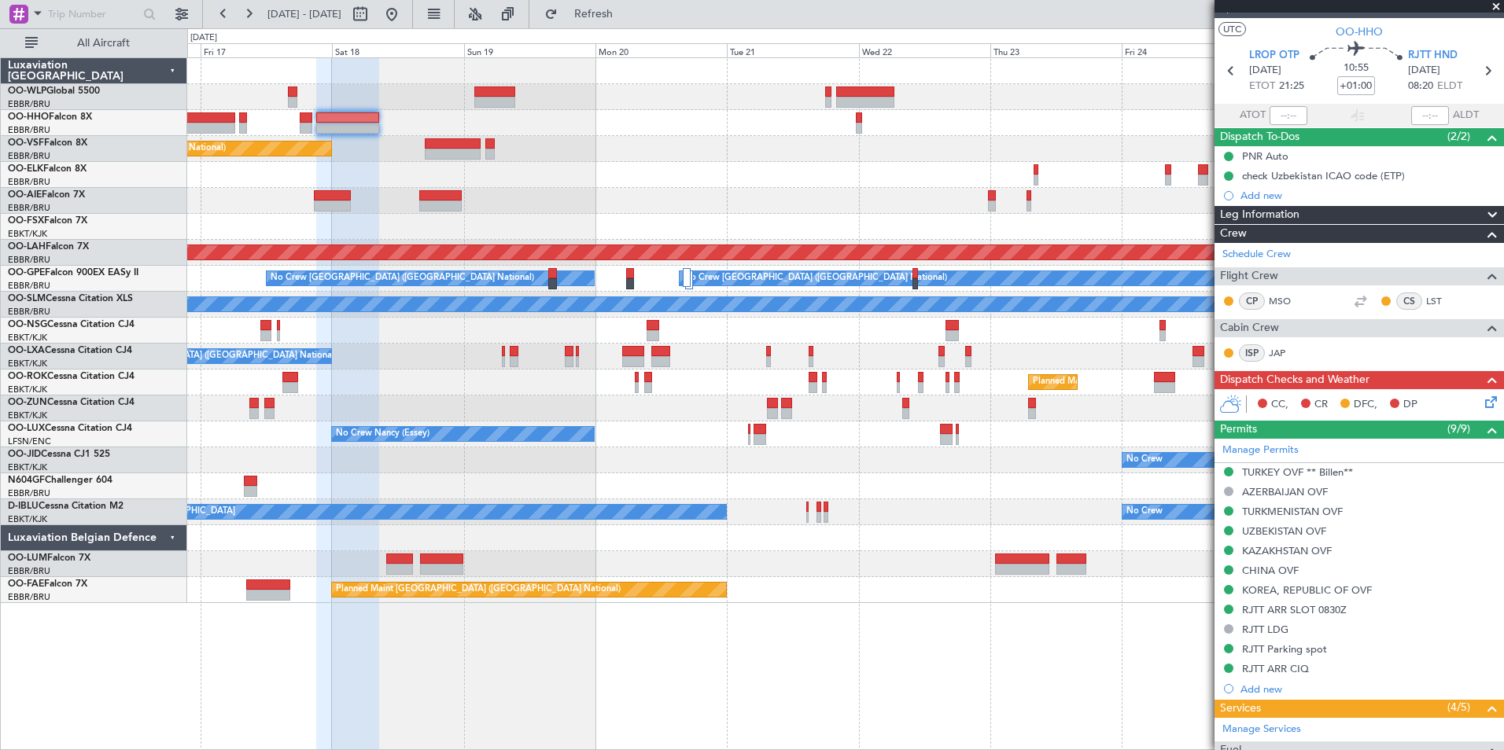
scroll to position [0, 0]
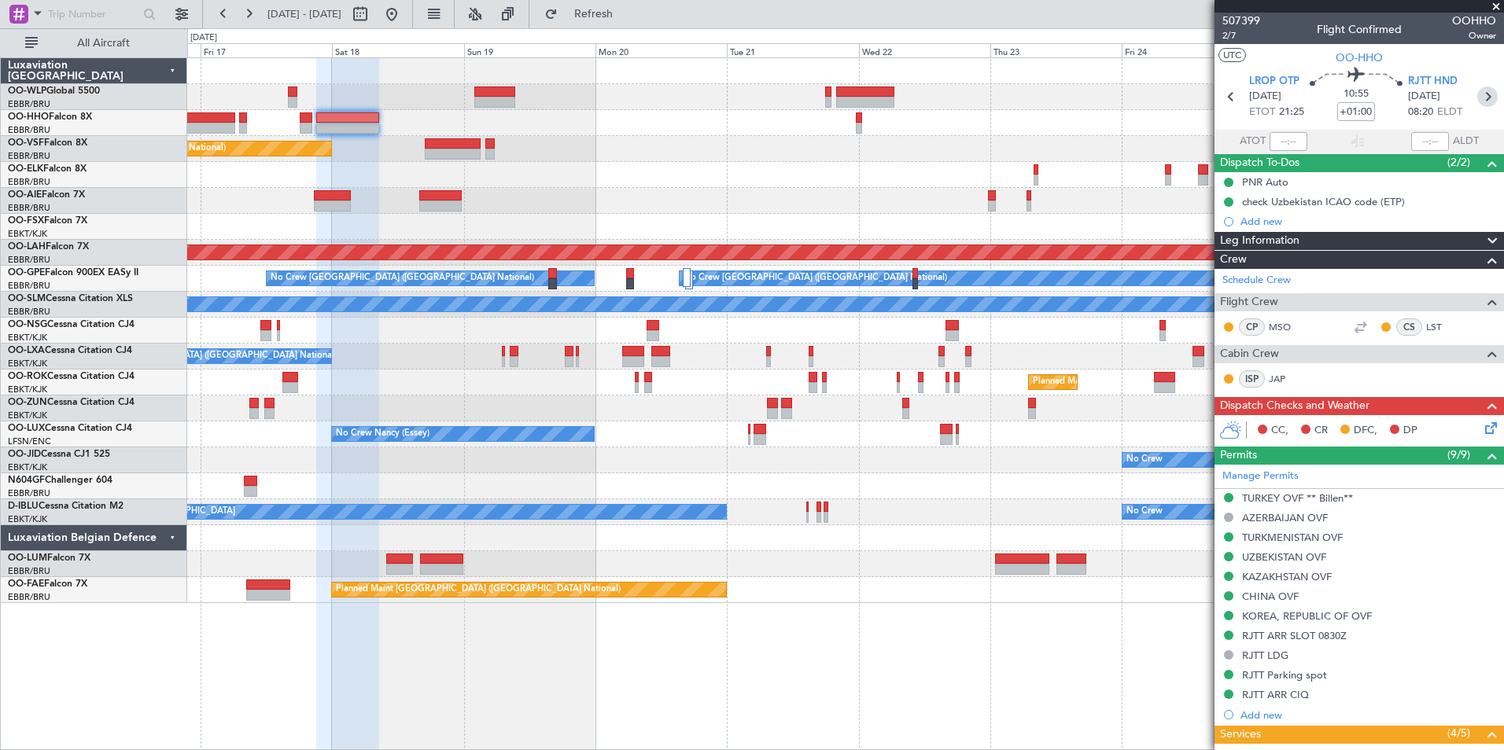
click at [1477, 96] on icon at bounding box center [1487, 97] width 20 height 20
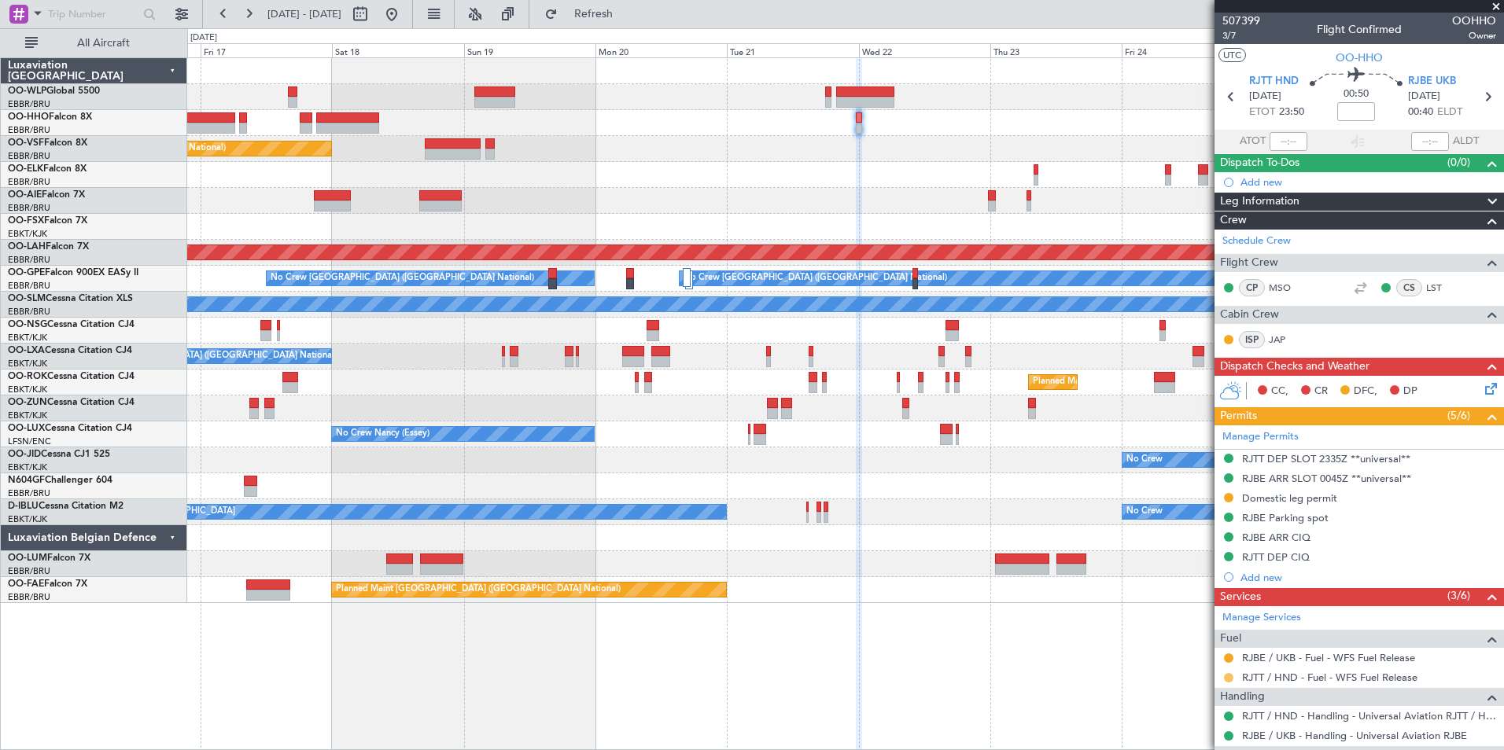
click at [1232, 676] on button at bounding box center [1228, 677] width 9 height 9
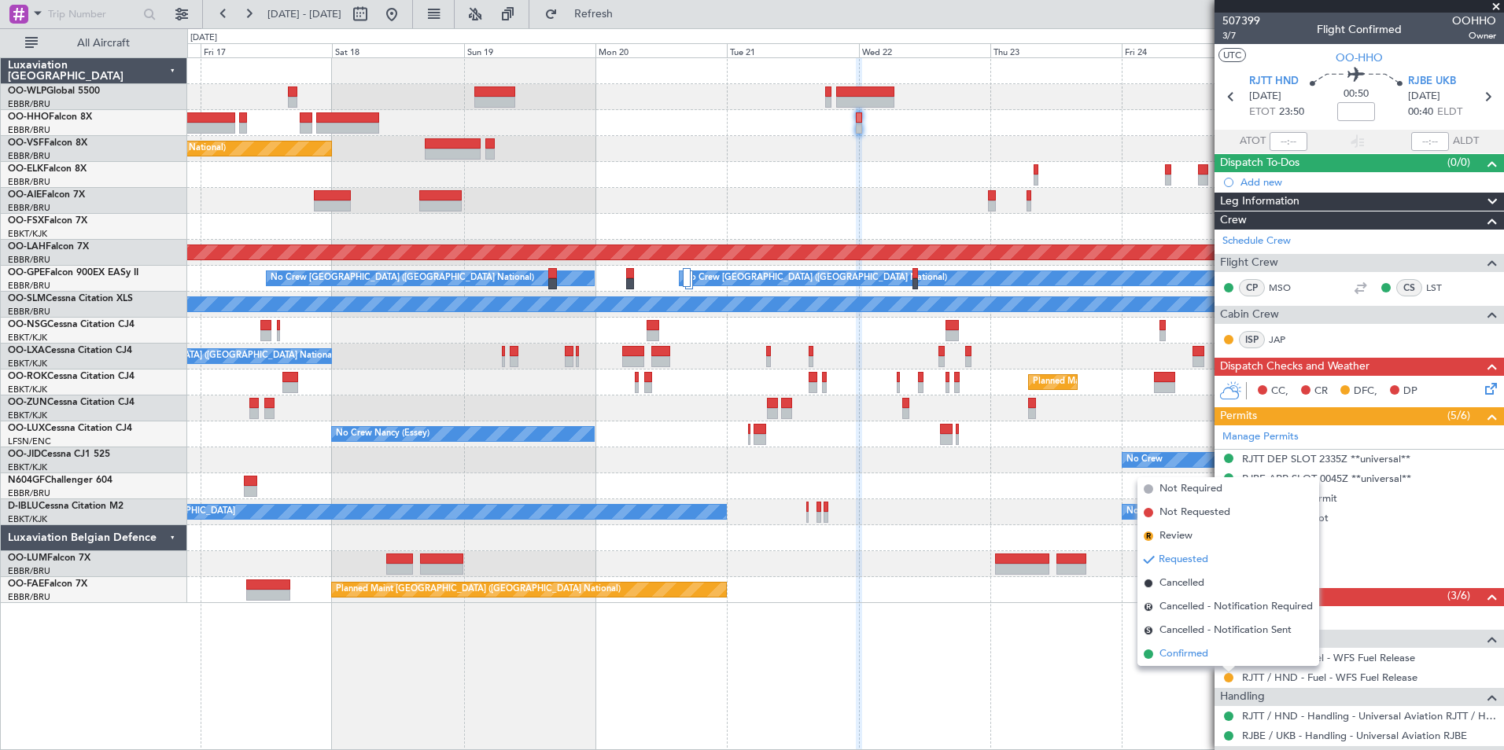
click at [1209, 658] on li "Confirmed" at bounding box center [1228, 655] width 182 height 24
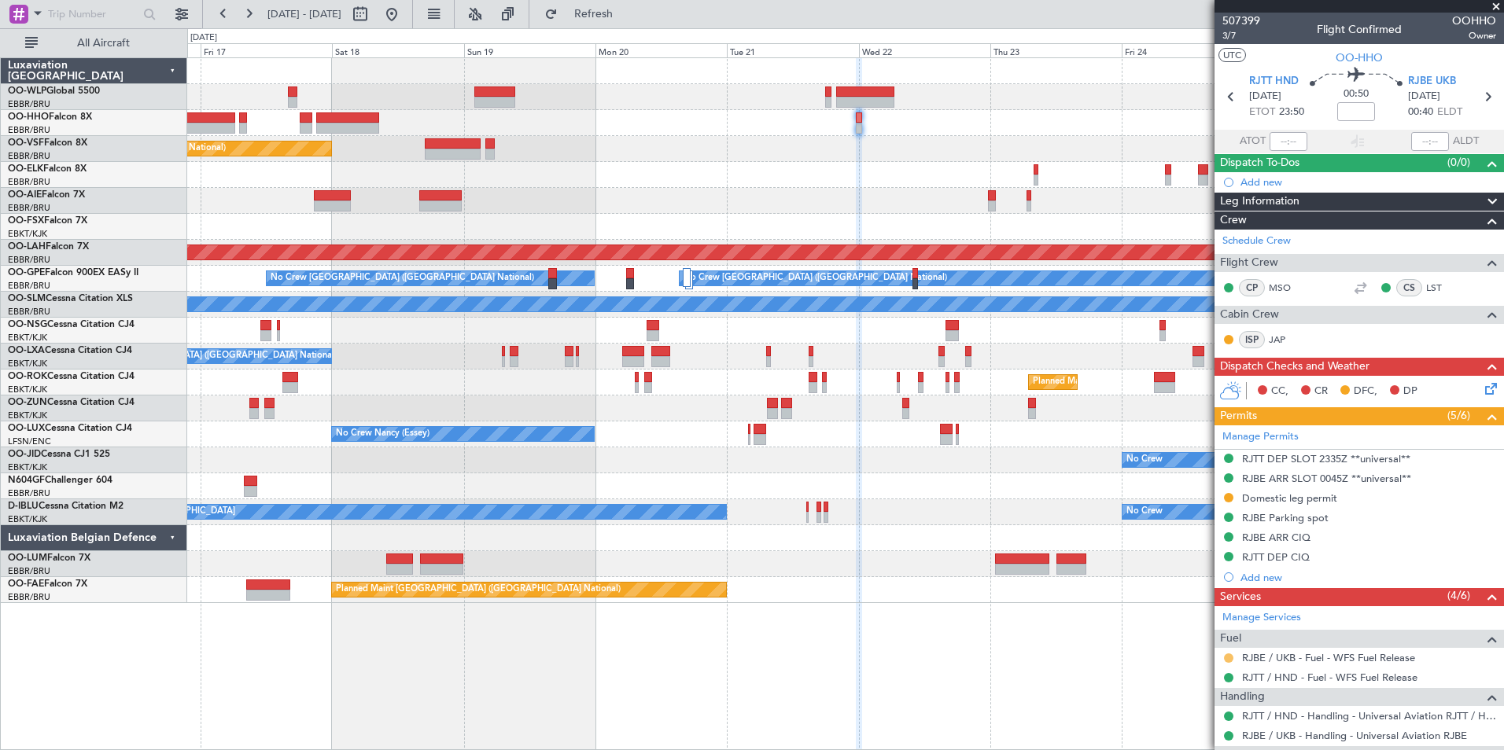
click at [1228, 656] on button at bounding box center [1228, 658] width 9 height 9
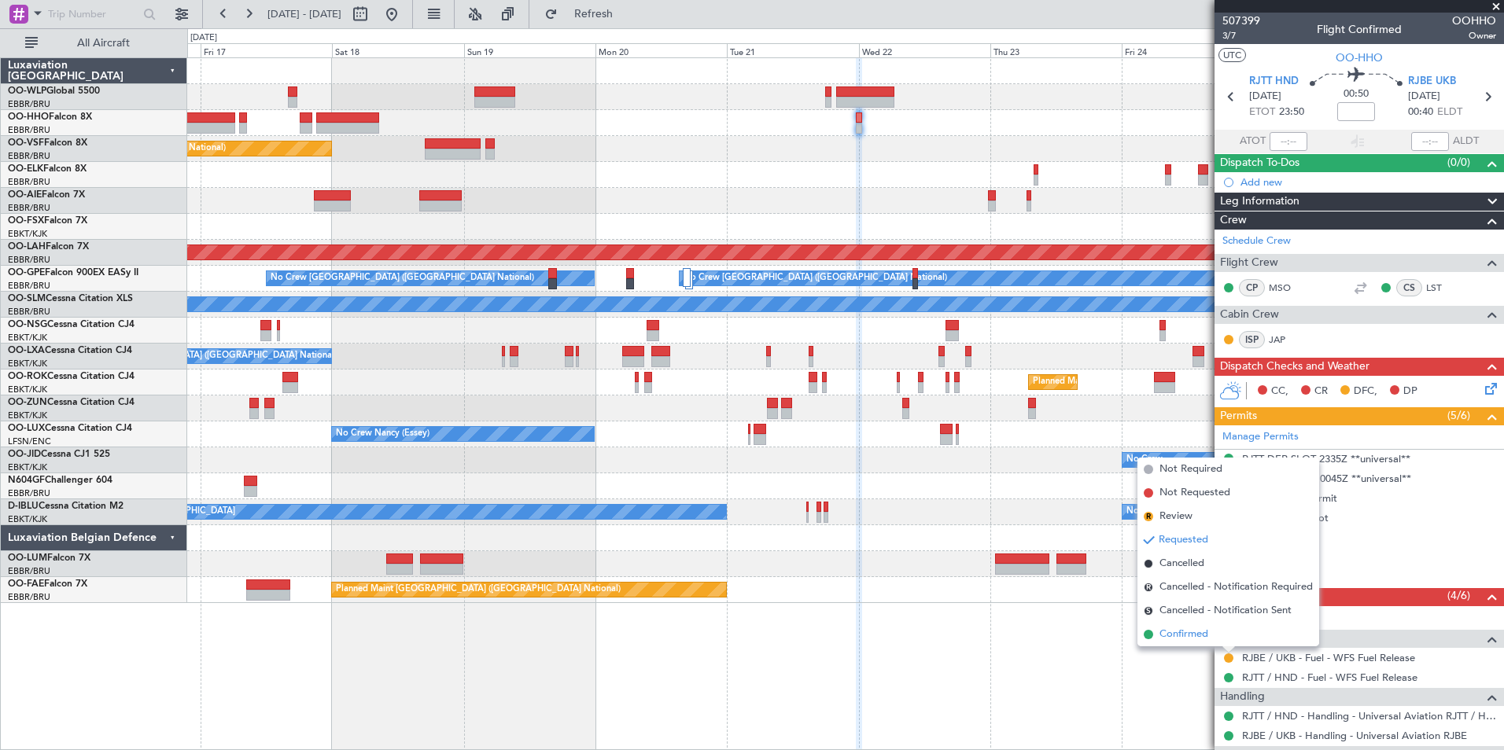
click at [1199, 630] on span "Confirmed" at bounding box center [1183, 635] width 49 height 16
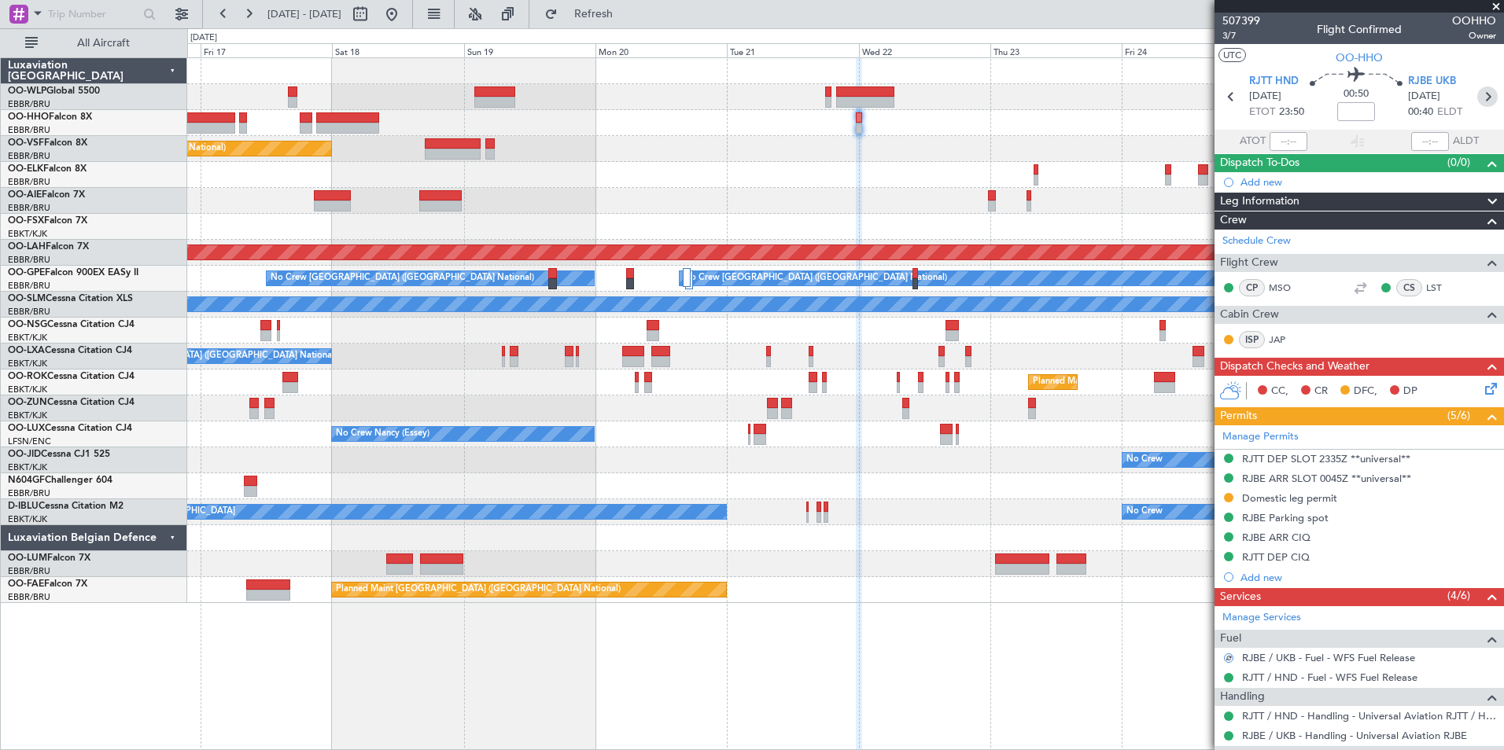
click at [1477, 94] on icon at bounding box center [1487, 97] width 20 height 20
type input "-00:10"
type input "0"
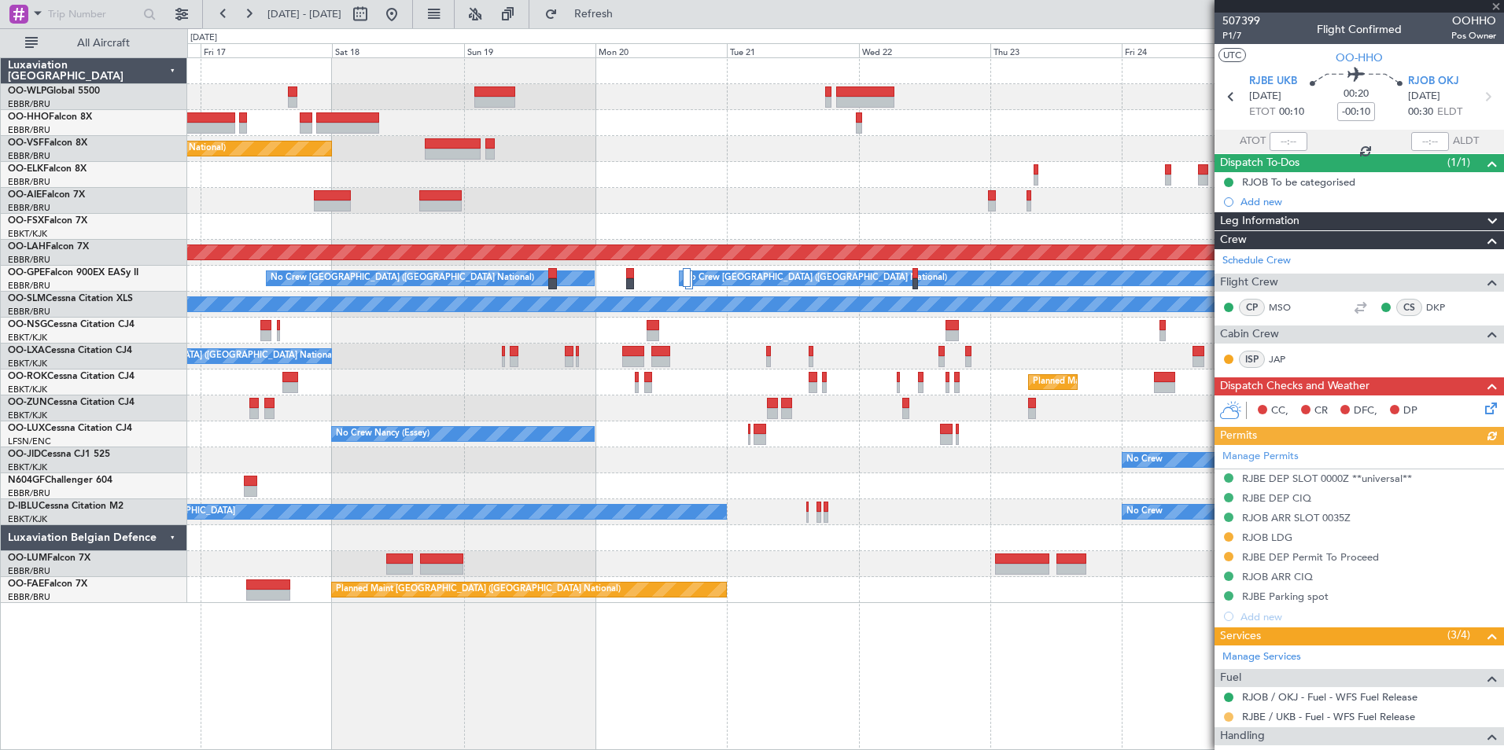
click at [1226, 720] on button at bounding box center [1228, 717] width 9 height 9
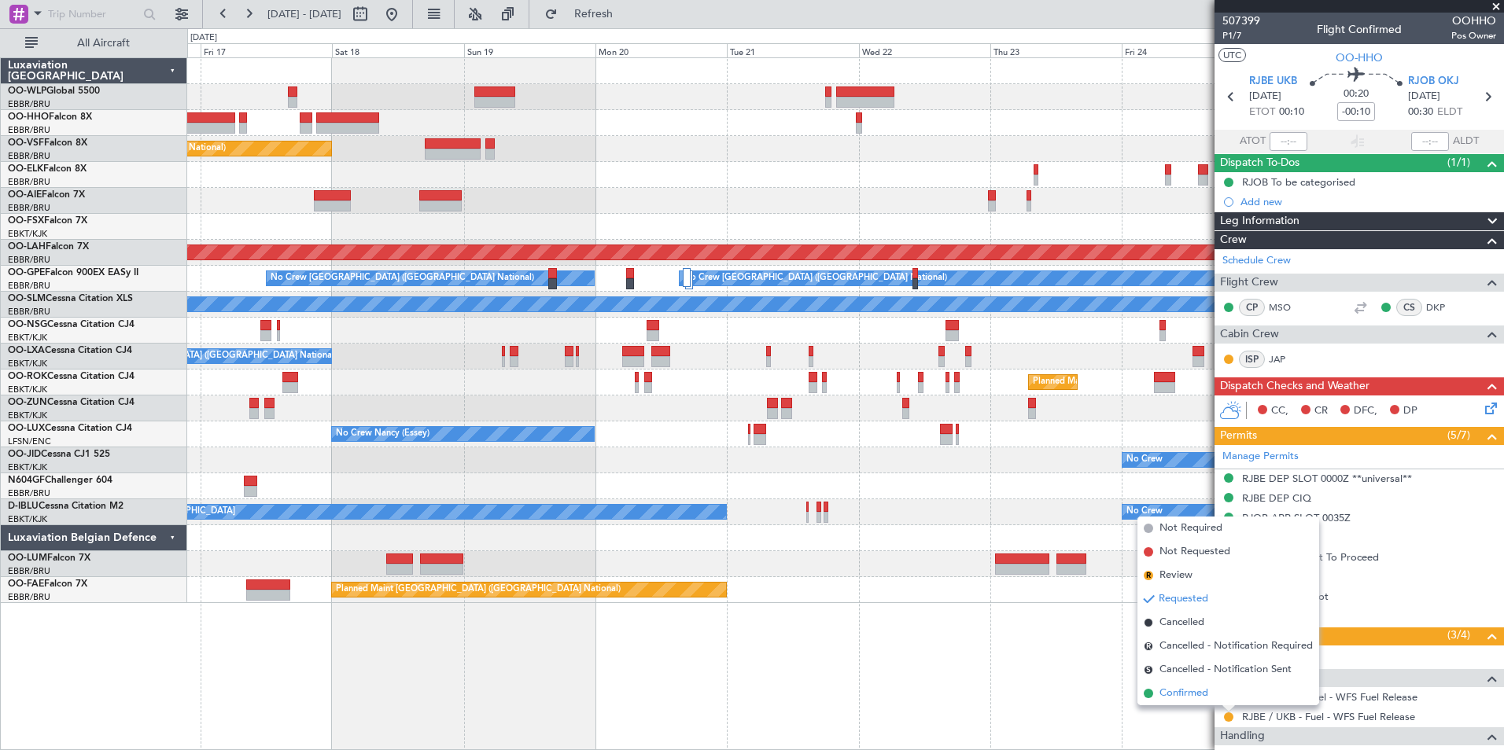
click at [1193, 700] on span "Confirmed" at bounding box center [1183, 694] width 49 height 16
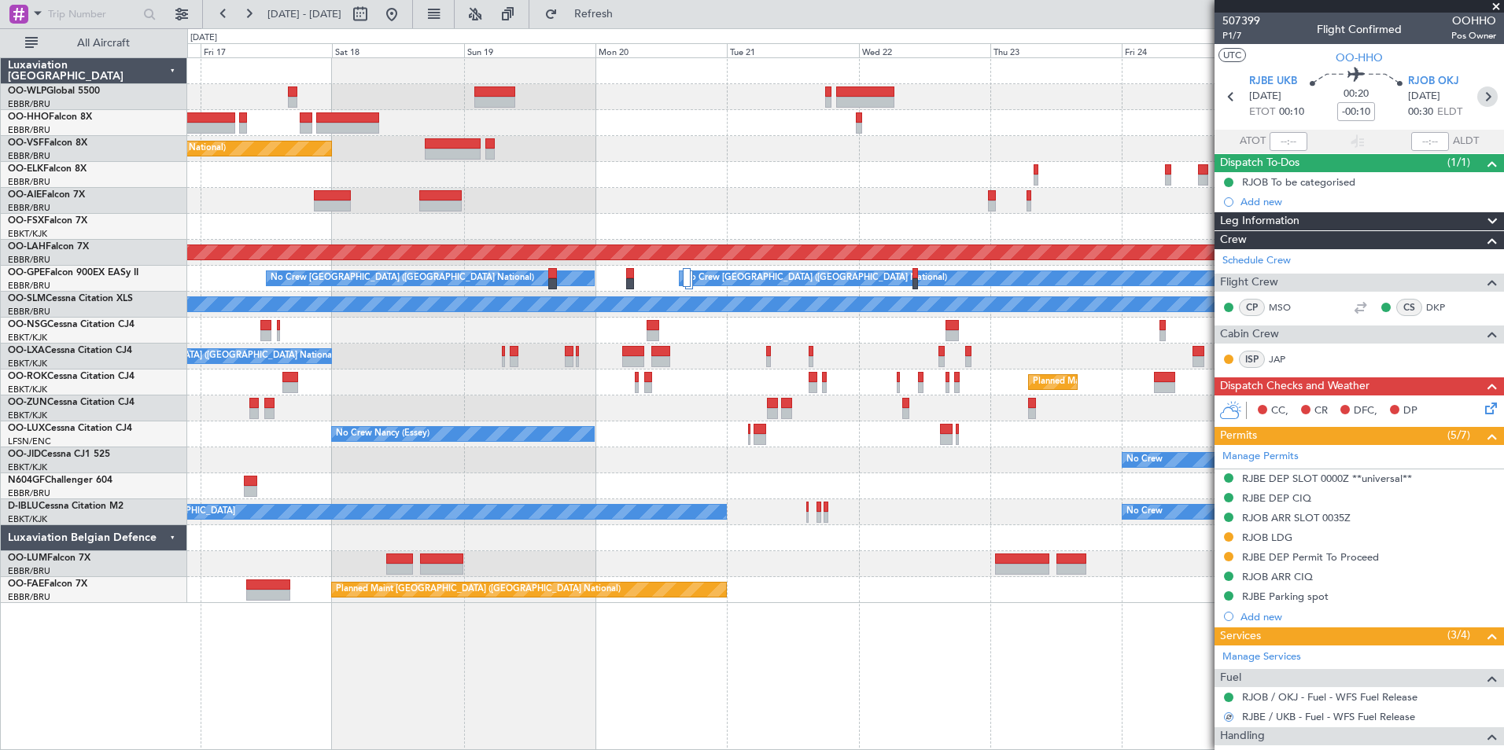
click at [1478, 98] on icon at bounding box center [1487, 97] width 20 height 20
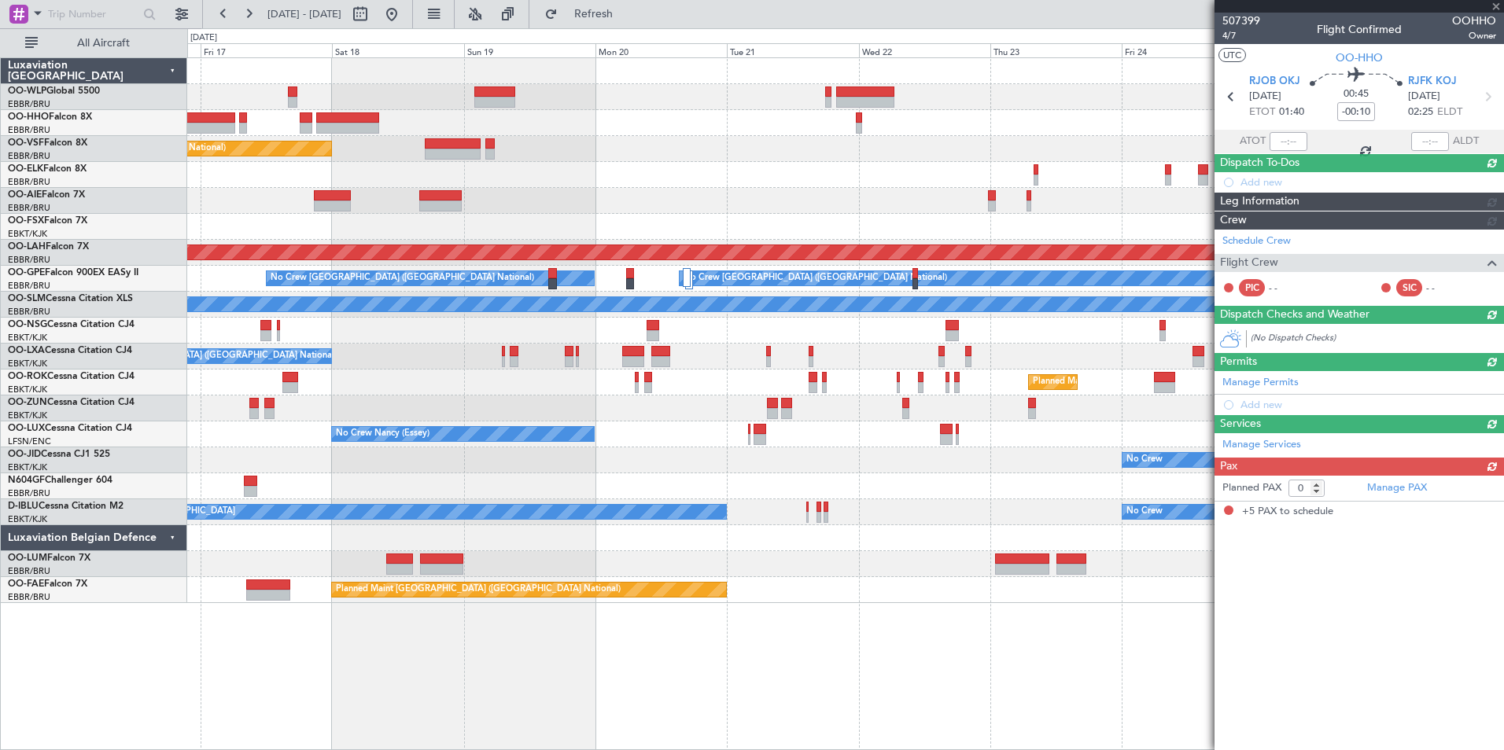
type input "-00:05"
type input "5"
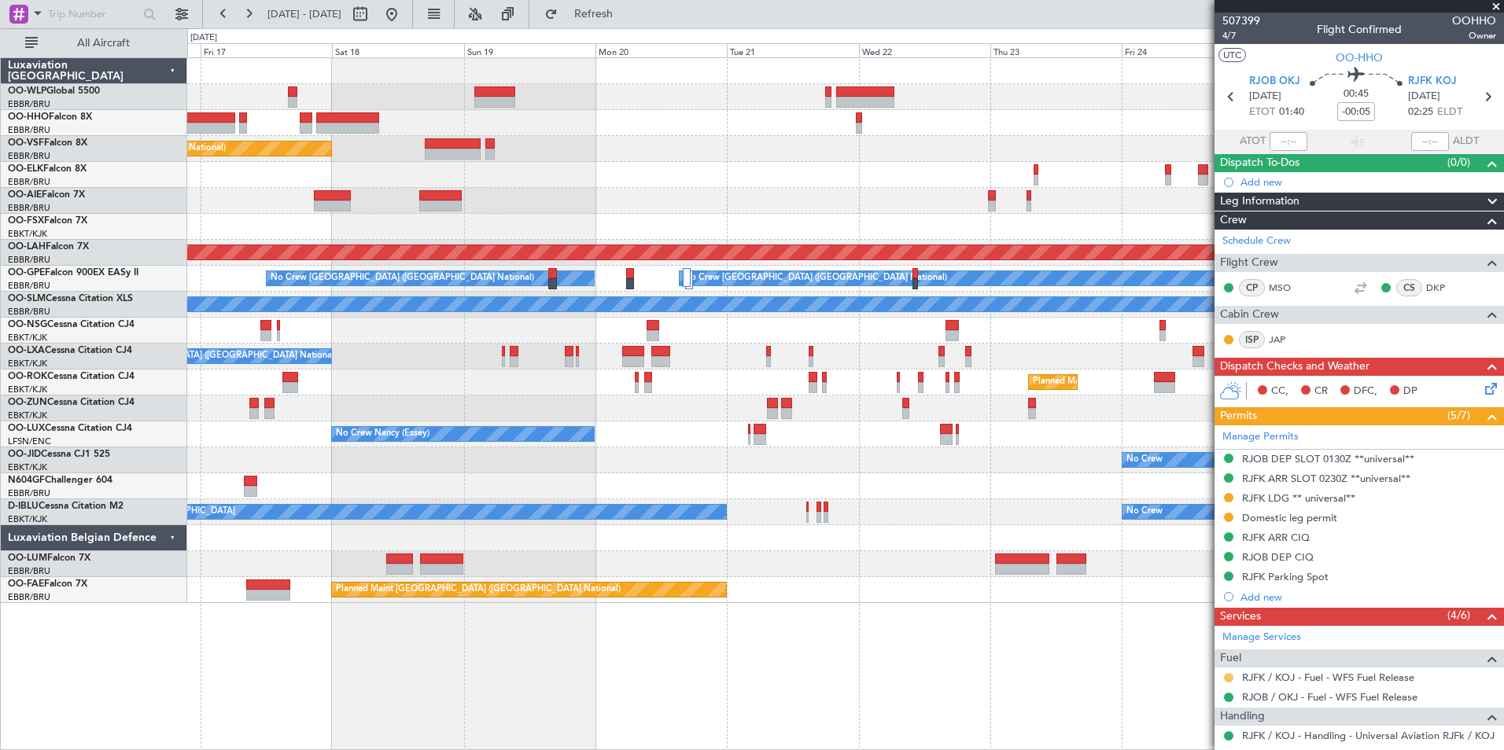
click at [1228, 675] on button at bounding box center [1228, 677] width 9 height 9
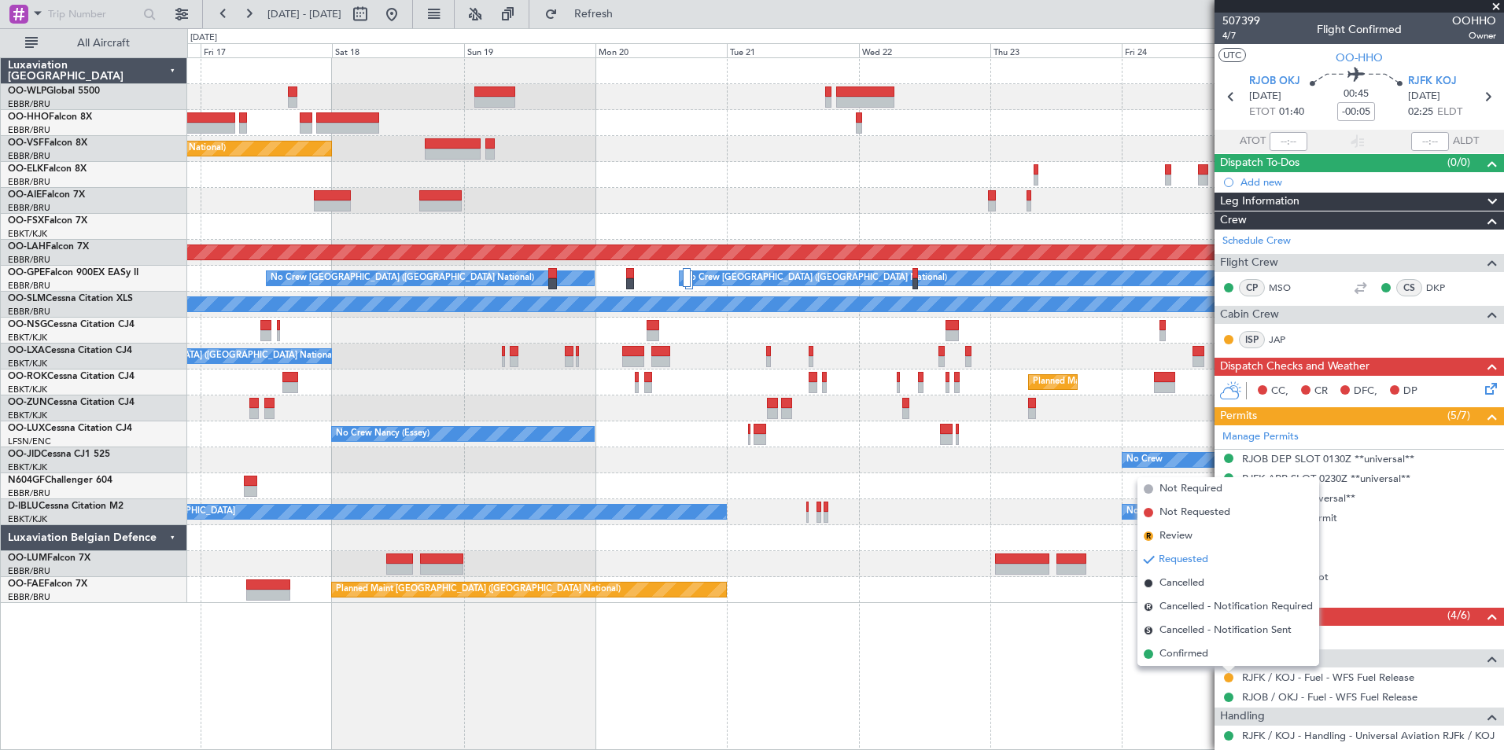
click at [1206, 659] on span "Confirmed" at bounding box center [1183, 654] width 49 height 16
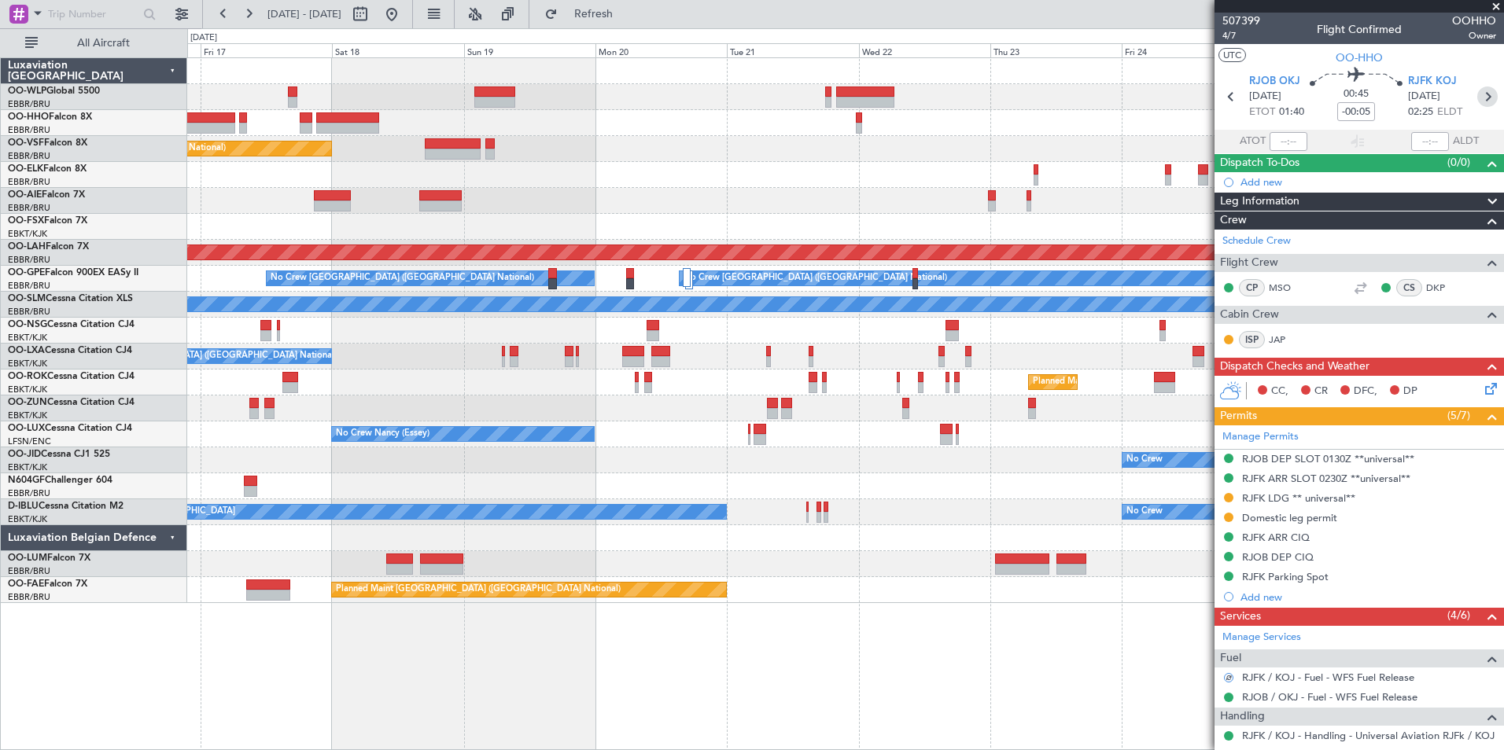
click at [1477, 99] on icon at bounding box center [1487, 97] width 20 height 20
type input "+02:10"
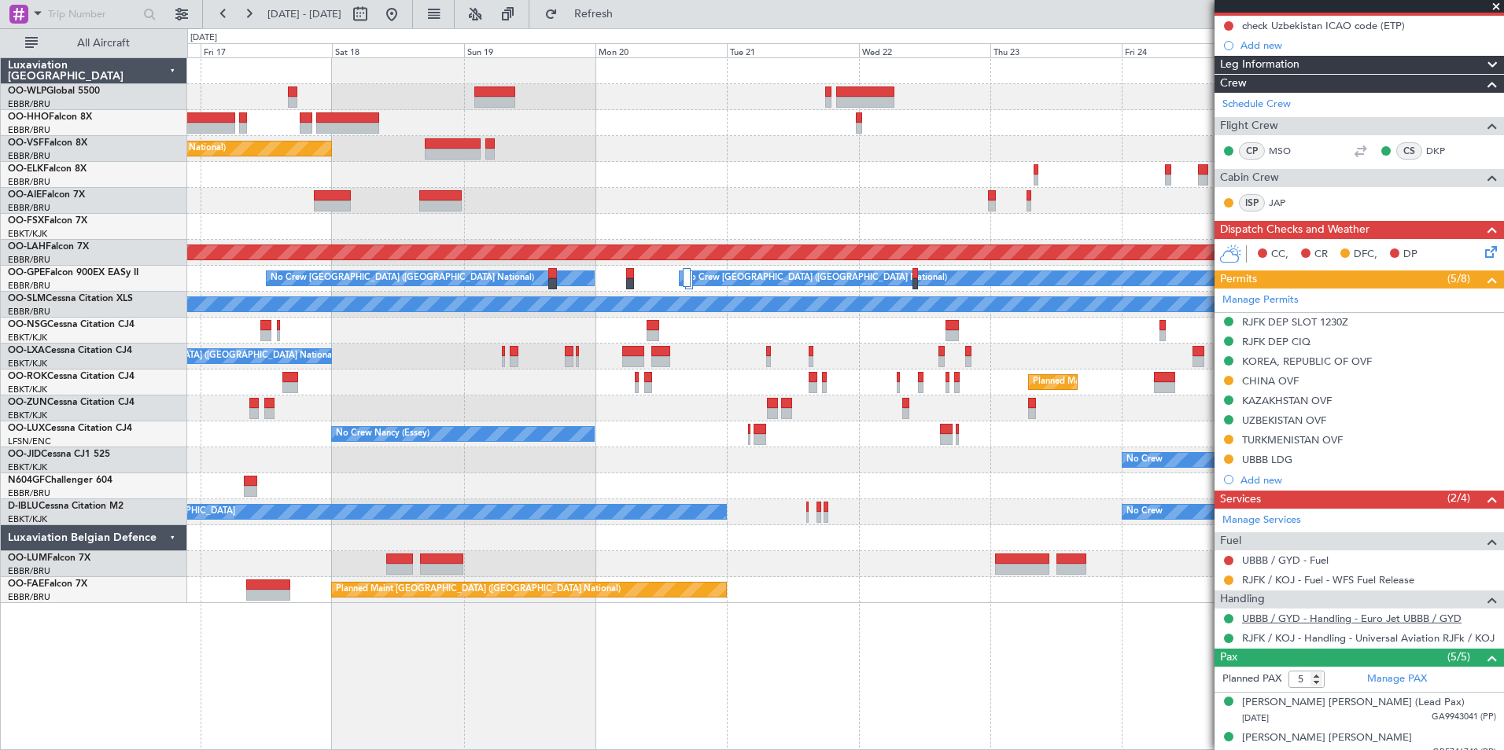
scroll to position [157, 0]
click at [1228, 584] on div at bounding box center [1228, 579] width 13 height 13
click at [1228, 580] on button at bounding box center [1228, 579] width 9 height 9
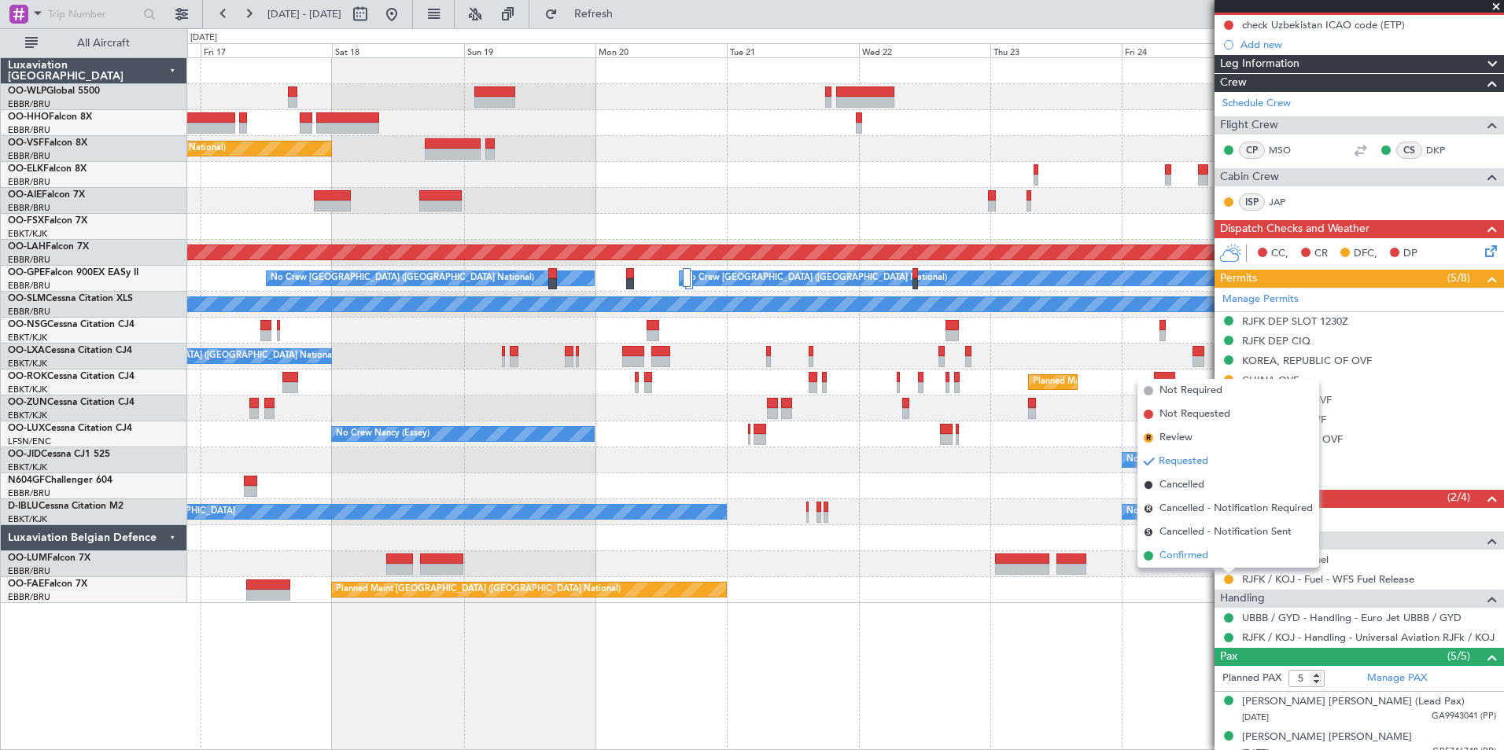
click at [1196, 556] on span "Confirmed" at bounding box center [1183, 556] width 49 height 16
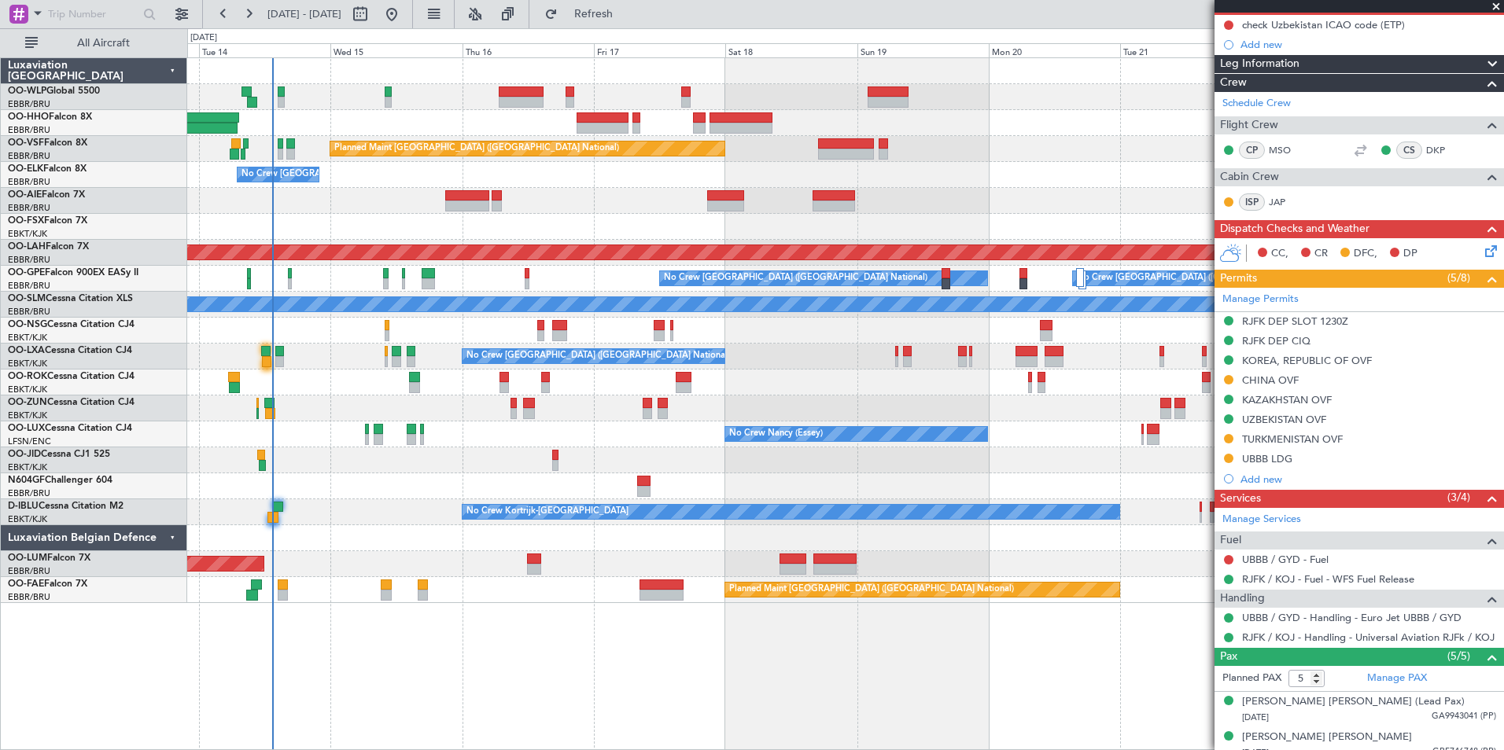
click at [1151, 553] on div "Planned Maint Brussels (Brussels National) No Crew Brussels (Brussels National)…" at bounding box center [845, 330] width 1316 height 545
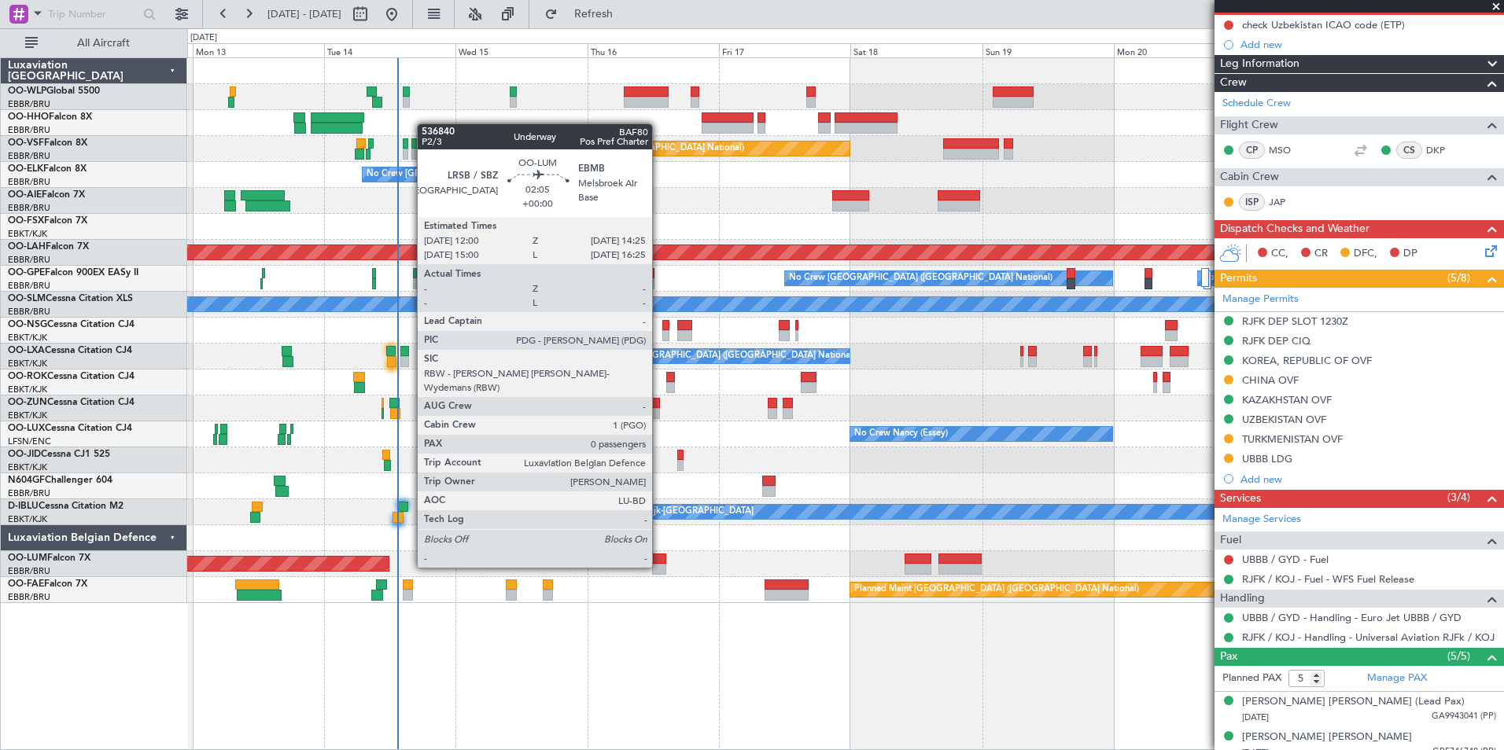
click at [659, 566] on div at bounding box center [658, 569] width 13 height 11
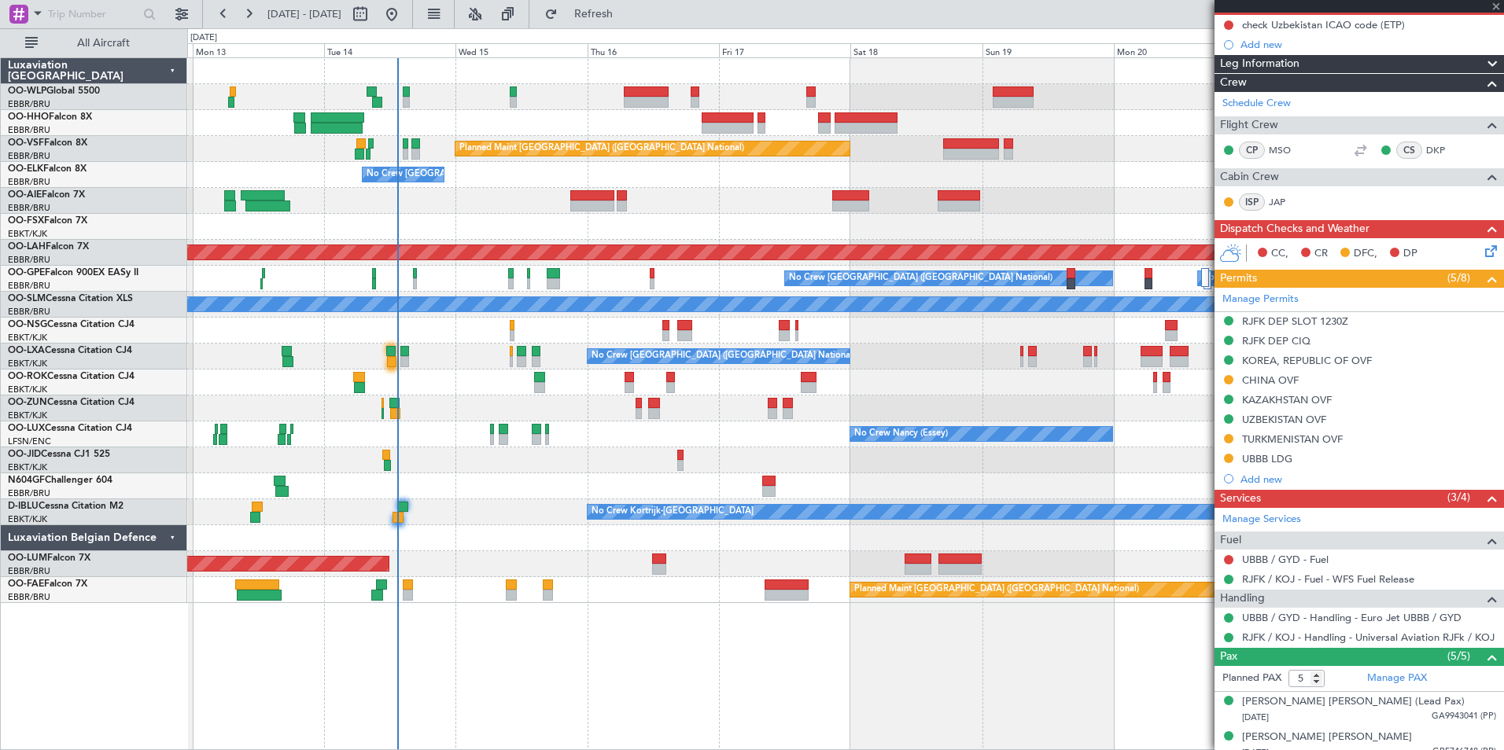
type input "0"
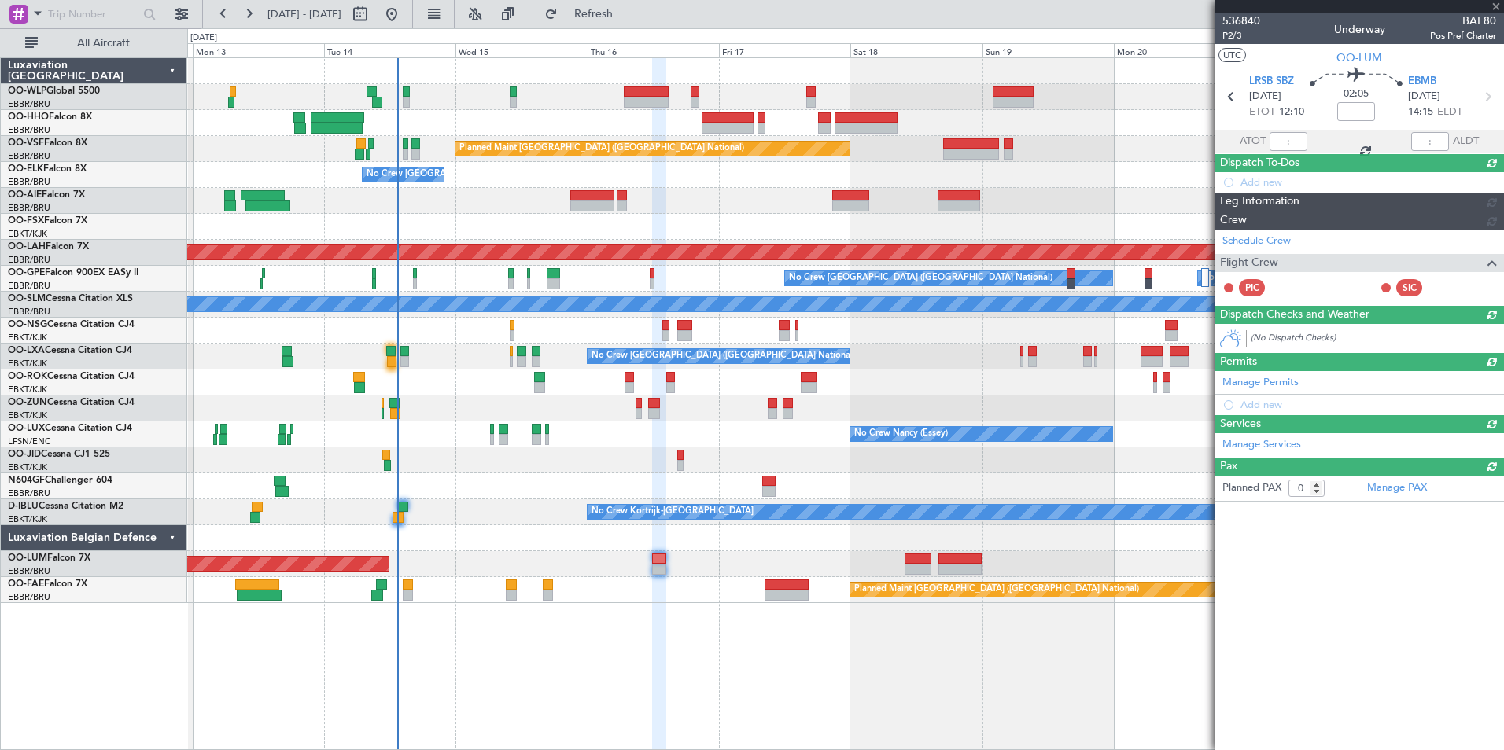
scroll to position [0, 0]
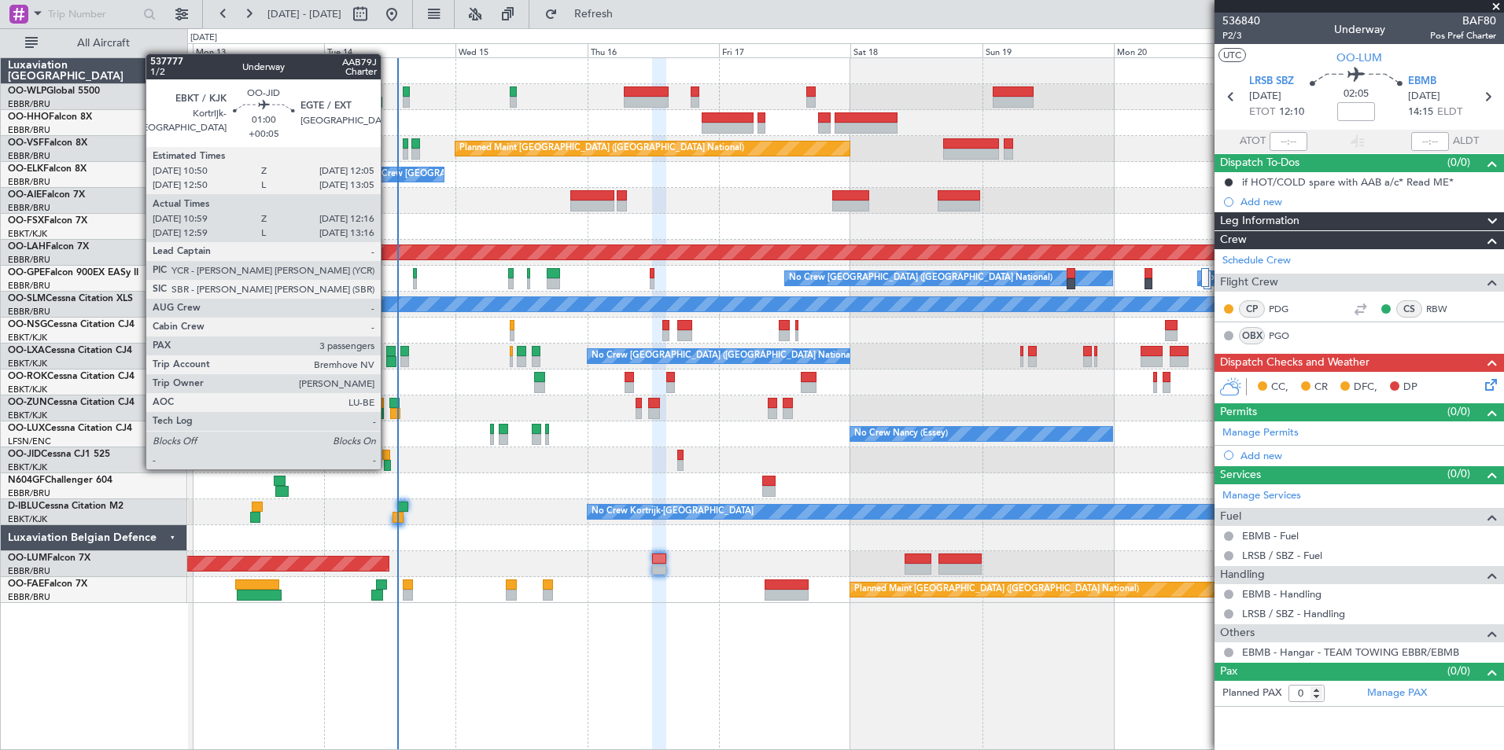
click at [388, 468] on div at bounding box center [387, 465] width 7 height 11
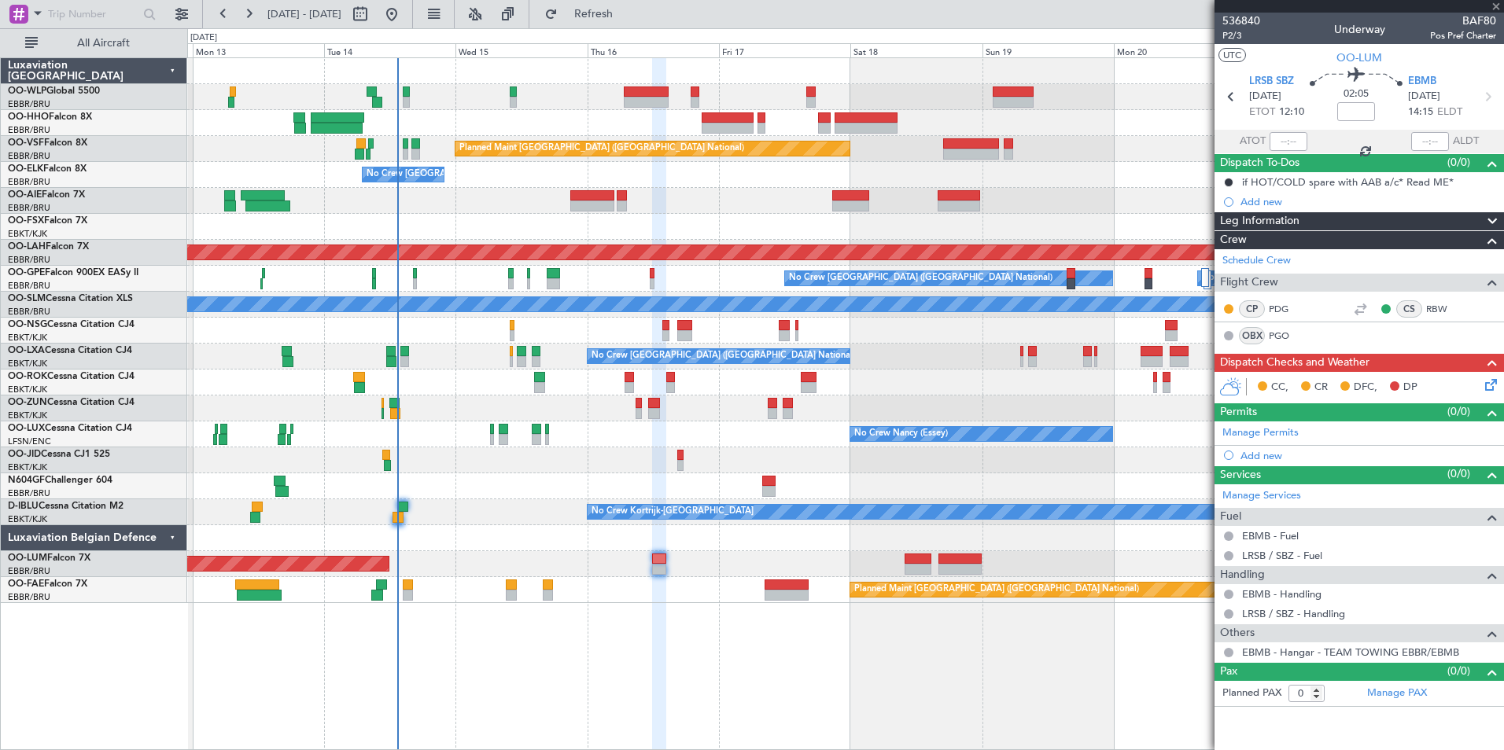
type input "+00:05"
type input "11:09"
type input "12:11"
type input "3"
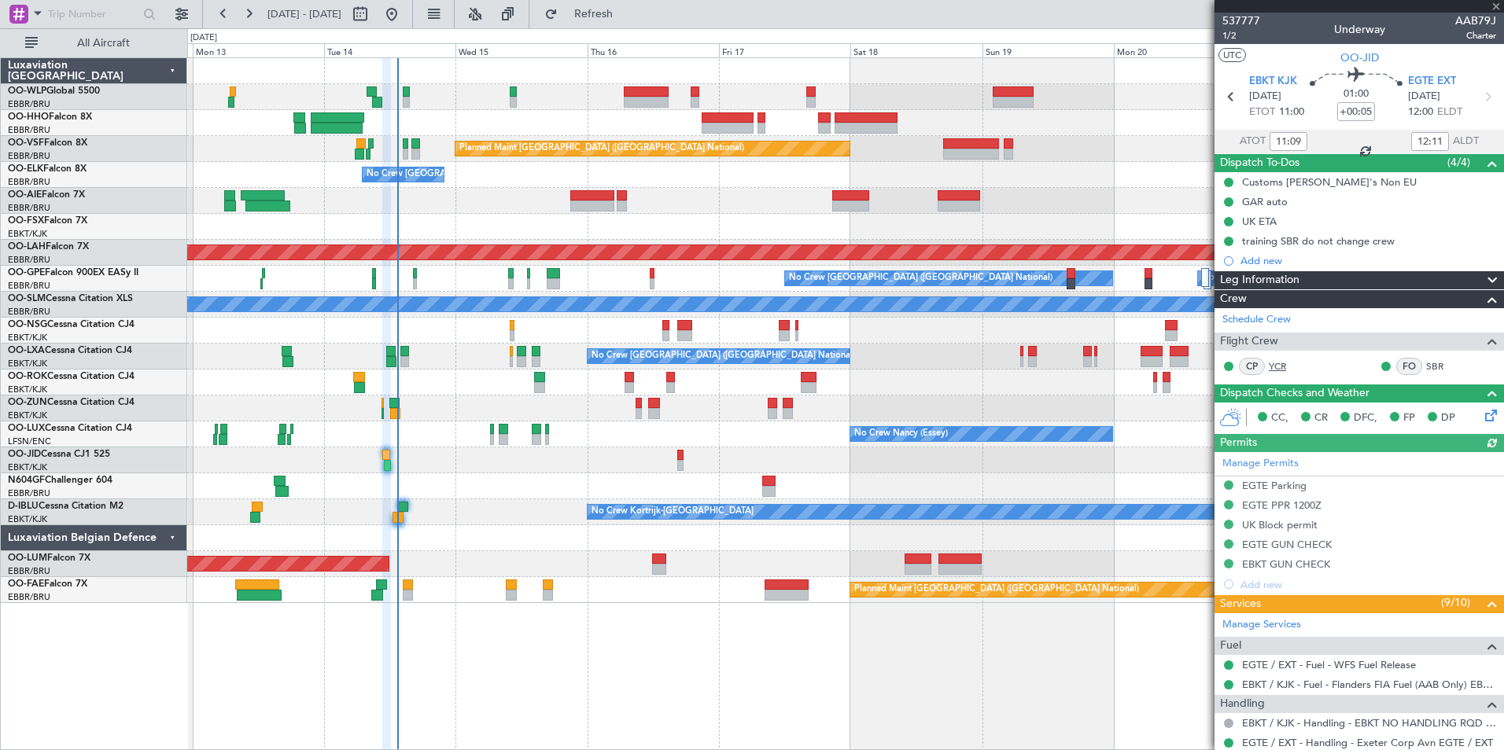
click at [1275, 363] on link "YCR" at bounding box center [1286, 366] width 35 height 14
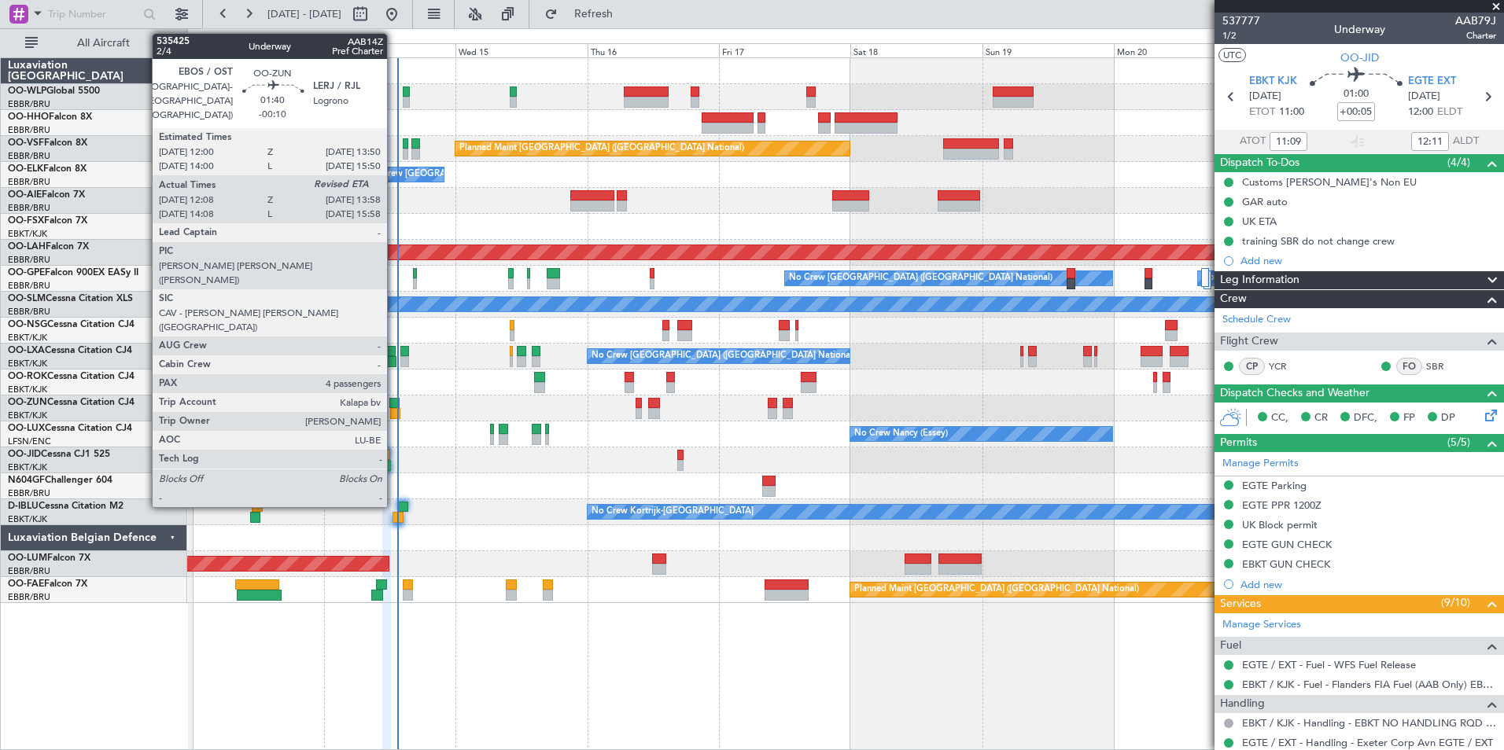
click at [394, 408] on div at bounding box center [395, 413] width 10 height 11
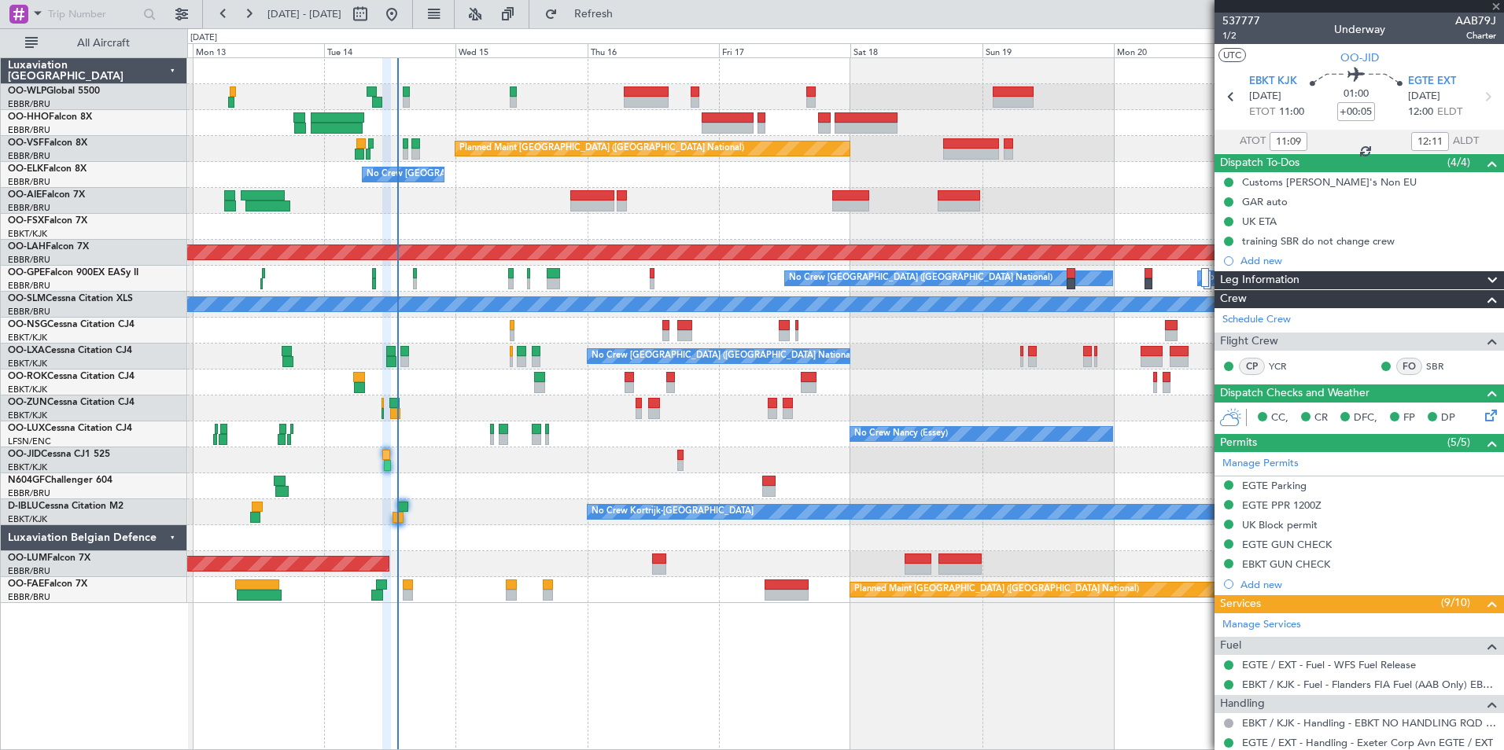
type input "-00:10"
type input "12:13"
type input "4"
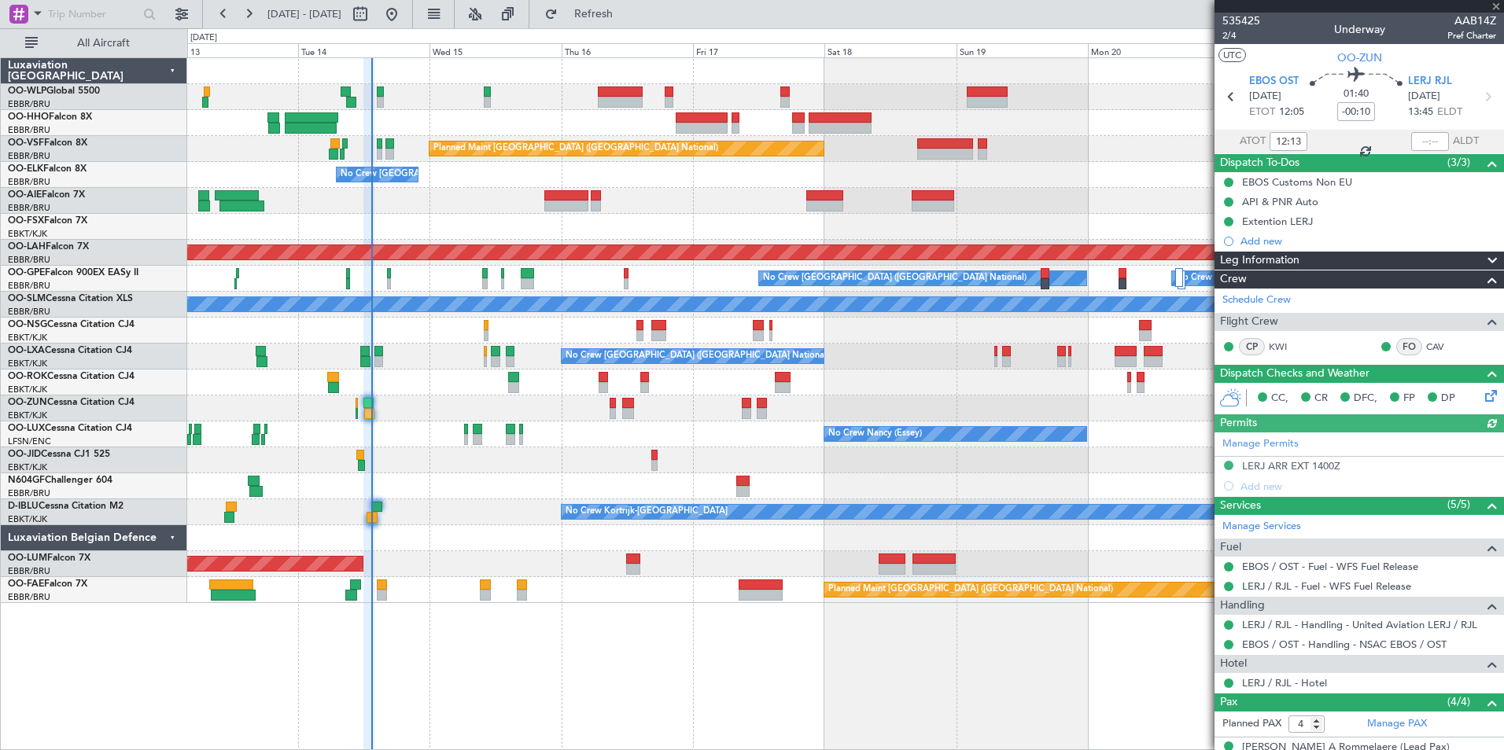
click at [584, 178] on div "No Crew [GEOGRAPHIC_DATA] ([GEOGRAPHIC_DATA] National)" at bounding box center [845, 175] width 1316 height 26
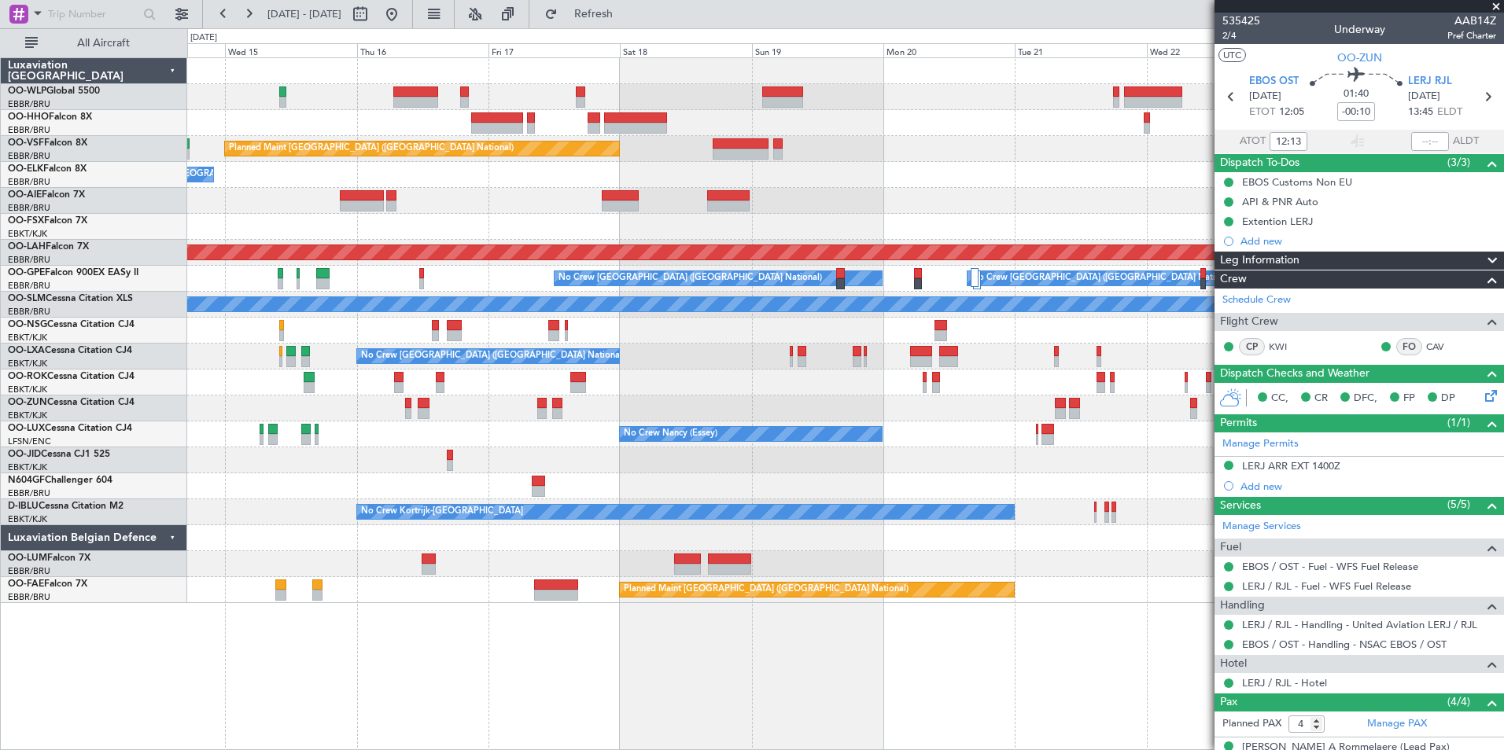
click at [904, 150] on div "Planned Maint Brussels (Brussels National) No Crew Brussels (Brussels National)…" at bounding box center [845, 330] width 1316 height 545
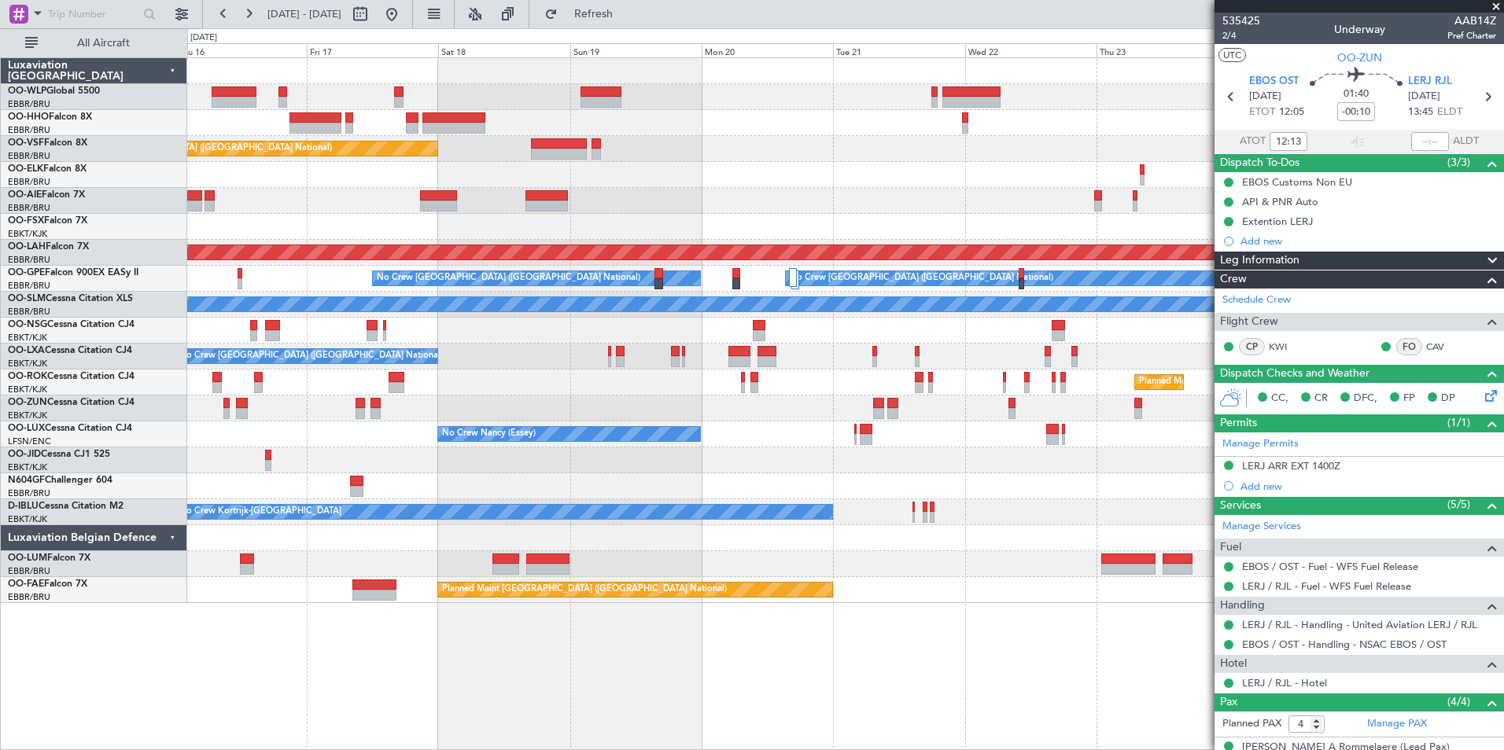
click at [832, 175] on div "Planned Maint Brussels (Brussels National) No Crew Brussels (Brussels National)…" at bounding box center [845, 330] width 1316 height 545
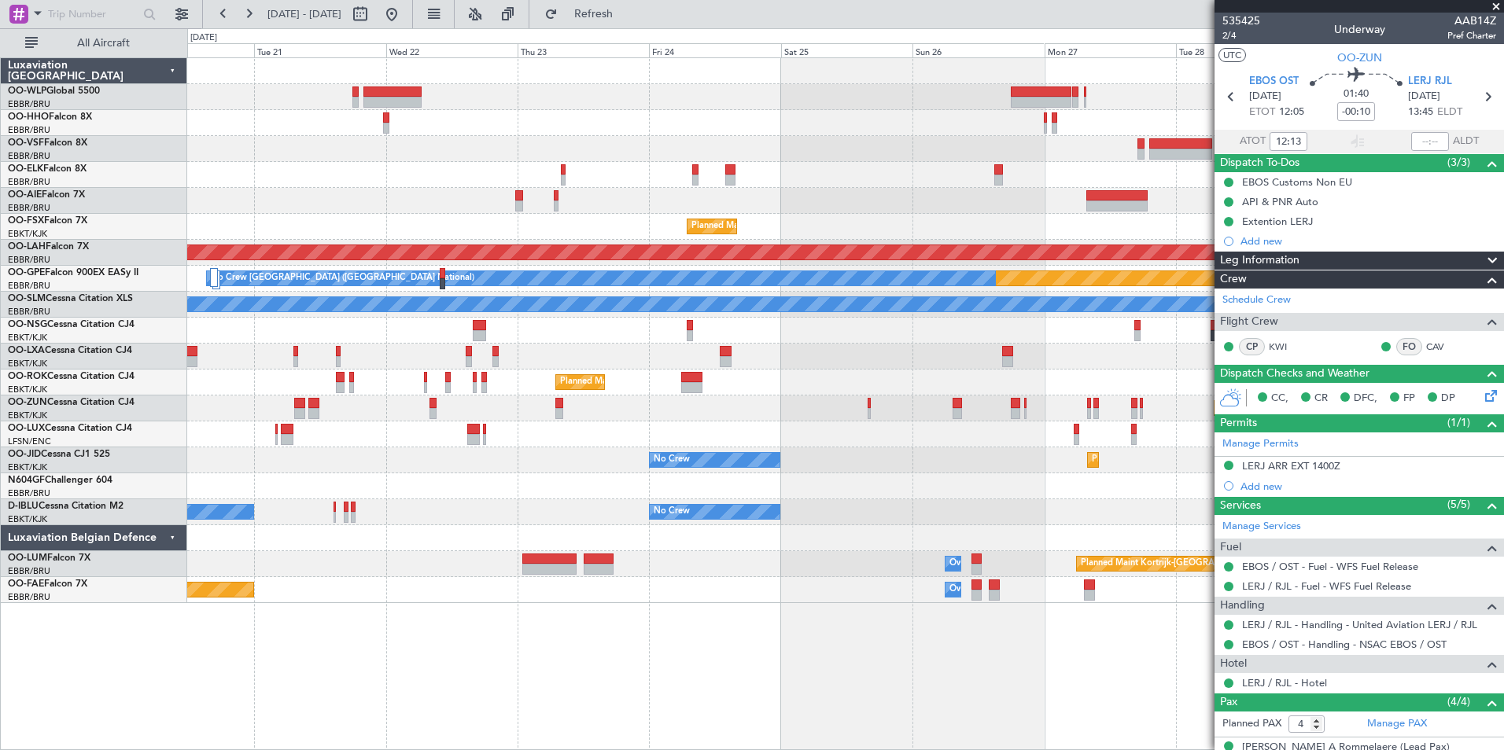
click at [437, 150] on div "Planned Maint Brussels (Brussels National) Planned Maint Kortrijk-Wevelgem Plan…" at bounding box center [845, 330] width 1316 height 545
click at [423, 105] on div at bounding box center [845, 97] width 1316 height 26
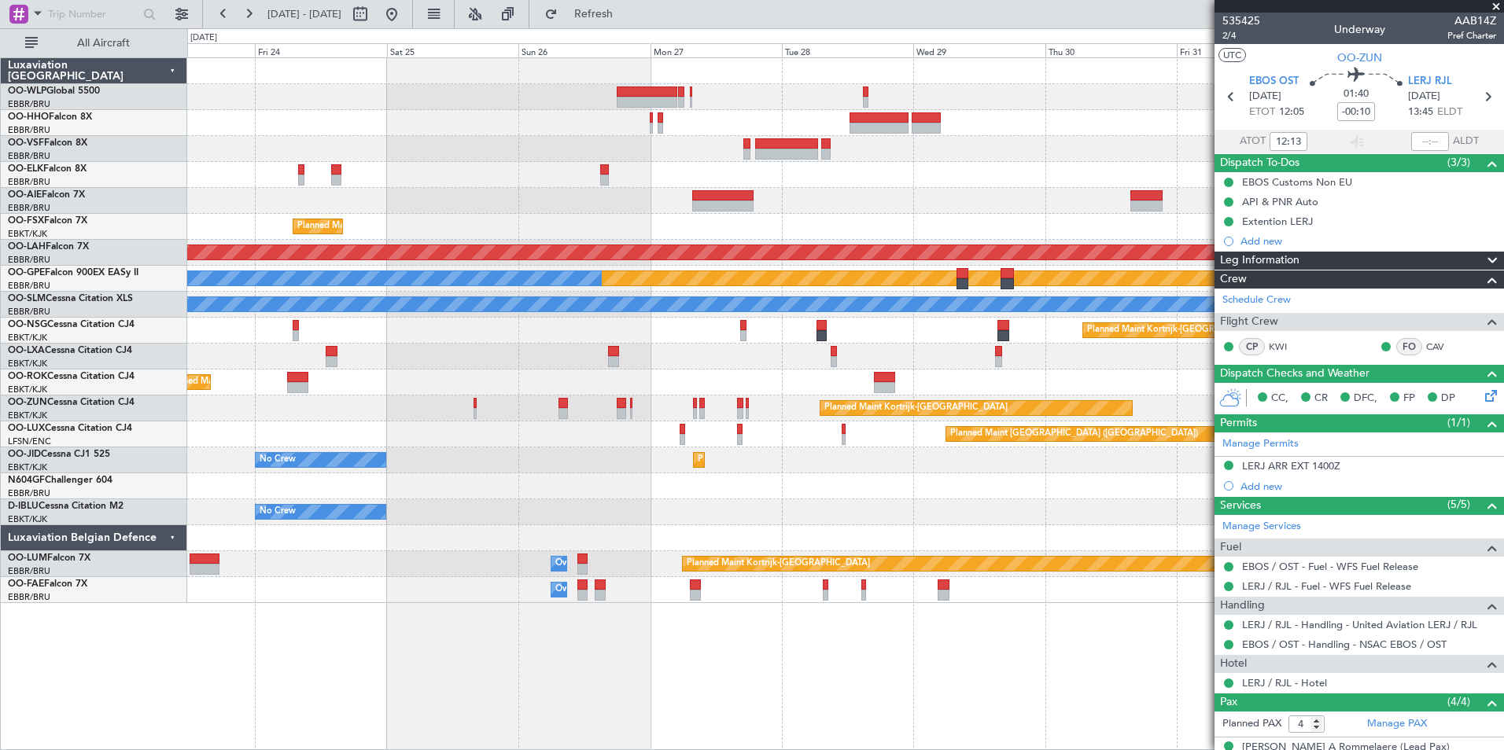
click at [699, 132] on div "Planned Maint Kortrijk-Wevelgem Planned Maint Alton-st Louis (St Louis Regl) Pl…" at bounding box center [845, 330] width 1316 height 545
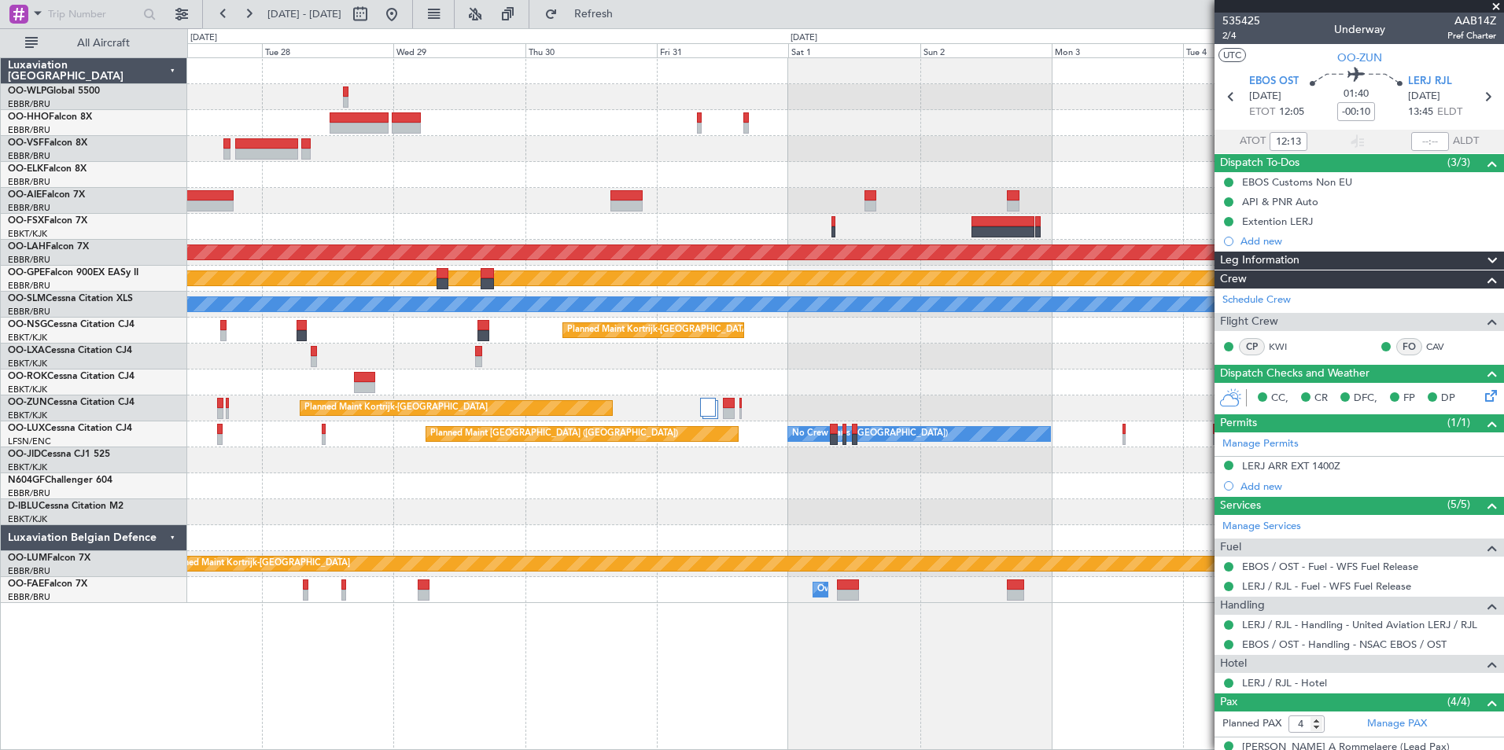
click at [673, 107] on div at bounding box center [845, 97] width 1316 height 26
click at [566, 105] on div at bounding box center [845, 97] width 1316 height 26
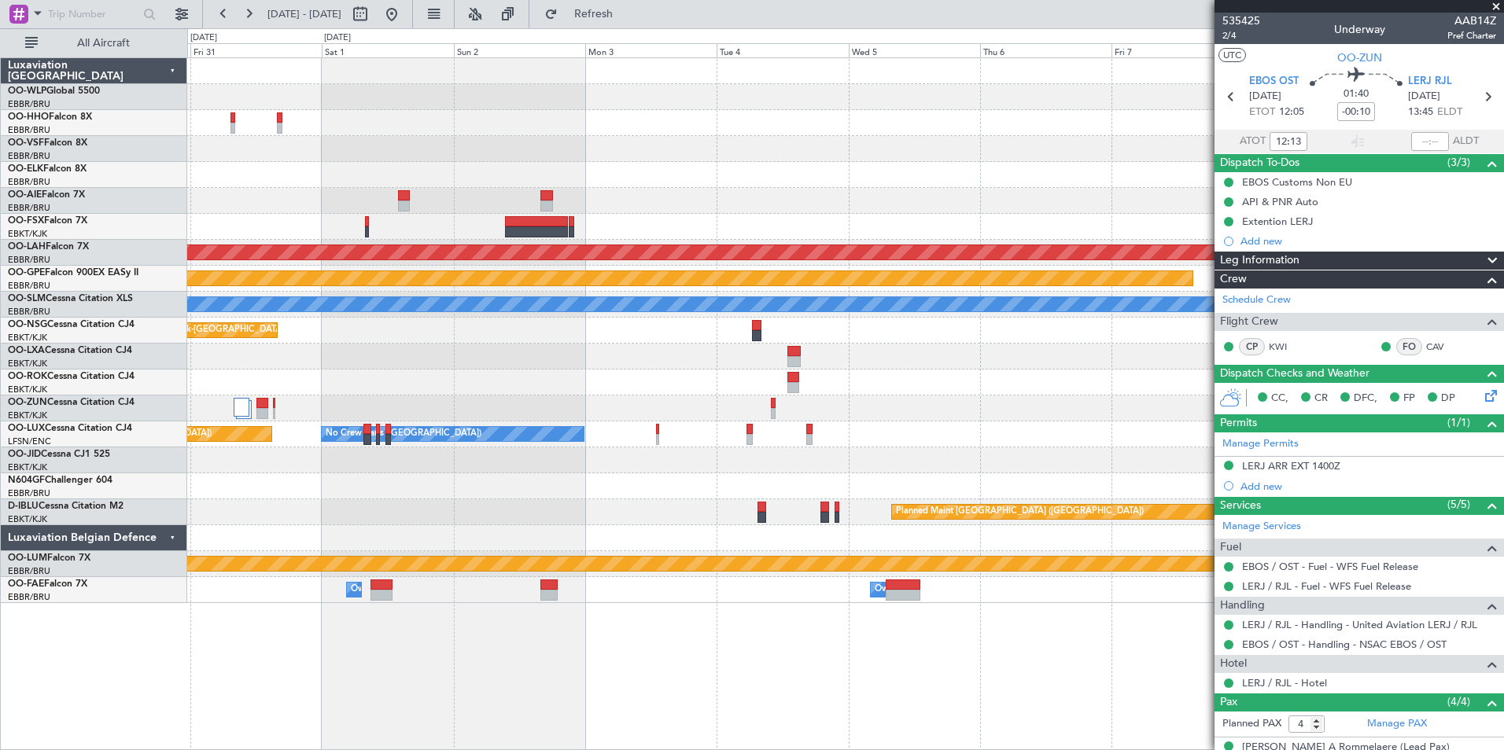
click at [751, 108] on div at bounding box center [845, 97] width 1316 height 26
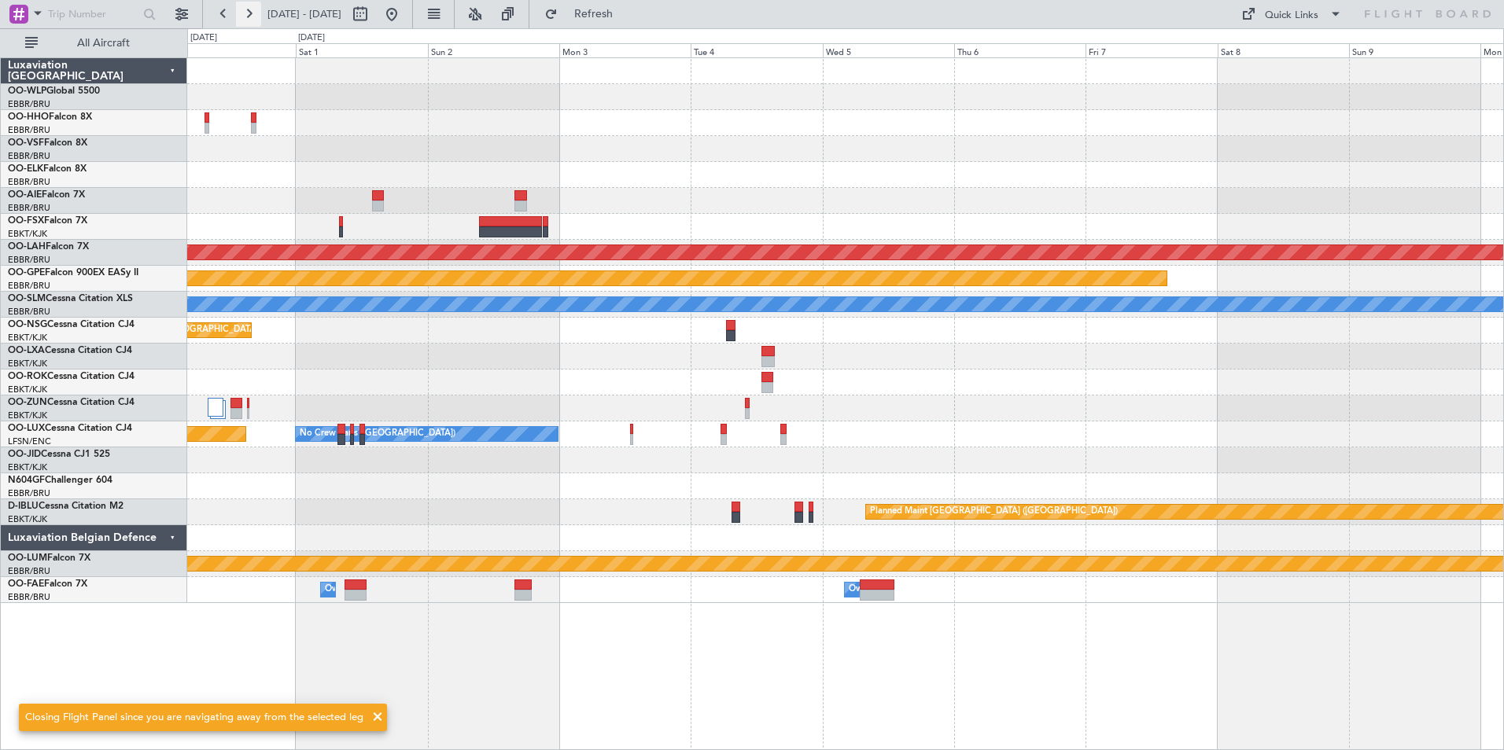
click at [245, 22] on button at bounding box center [248, 14] width 25 height 25
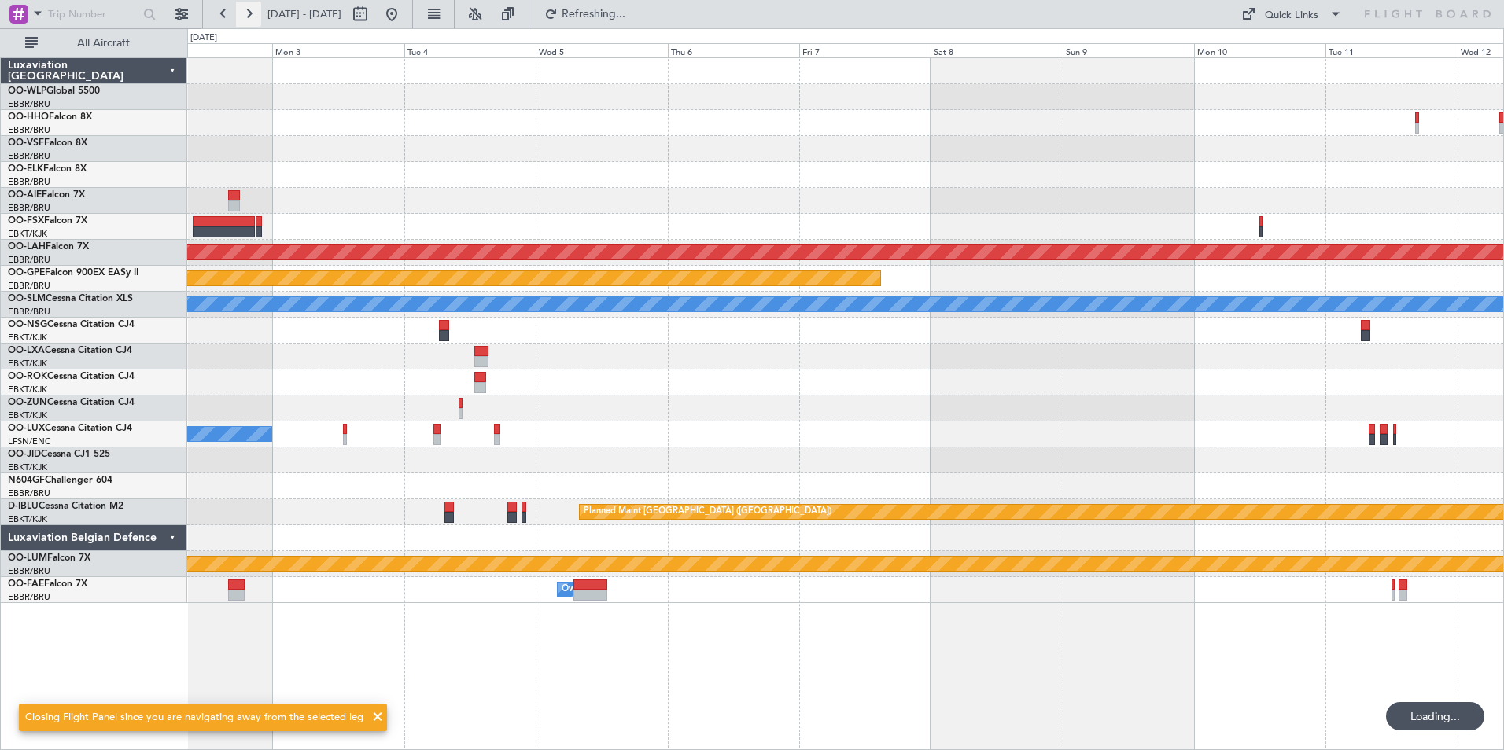
click at [245, 21] on button at bounding box center [248, 14] width 25 height 25
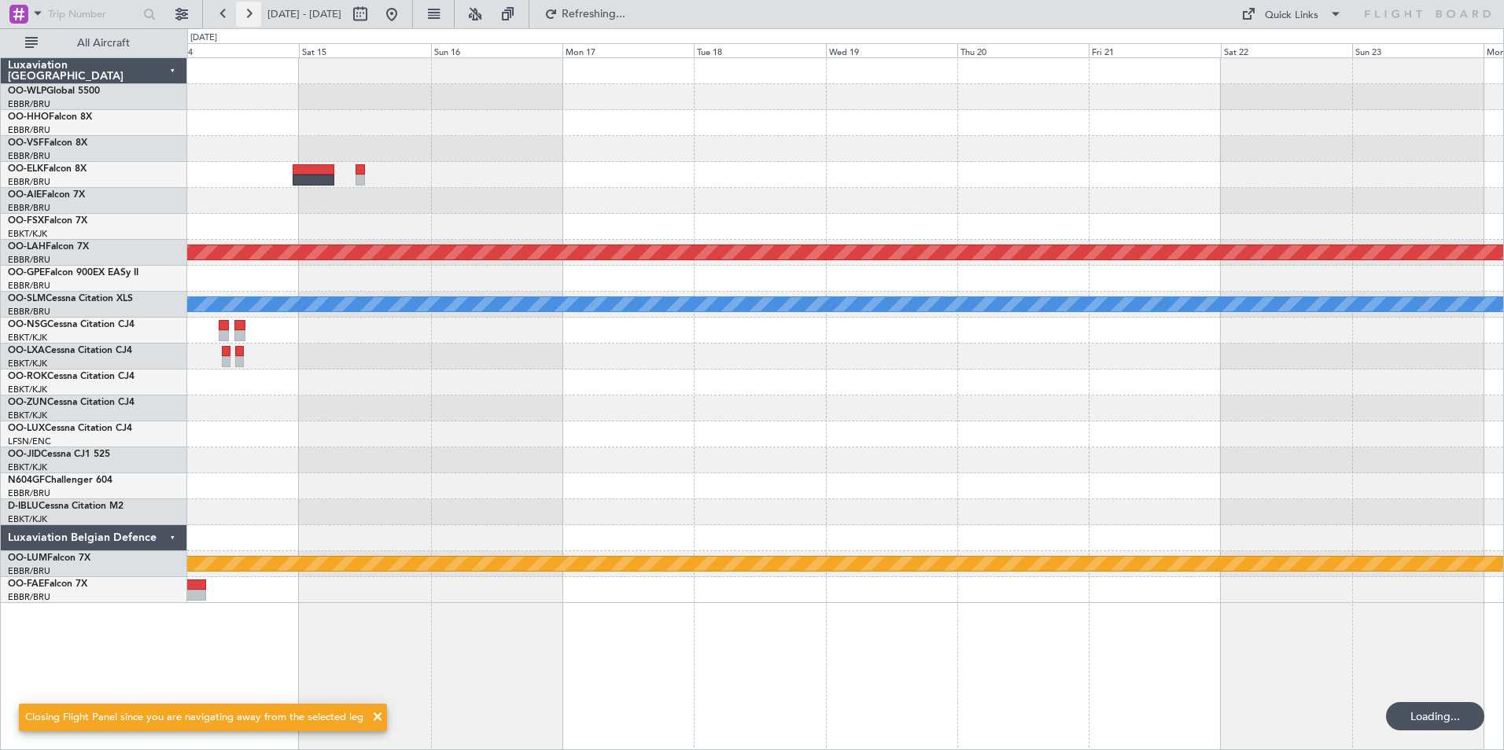
click at [245, 21] on button at bounding box center [248, 14] width 25 height 25
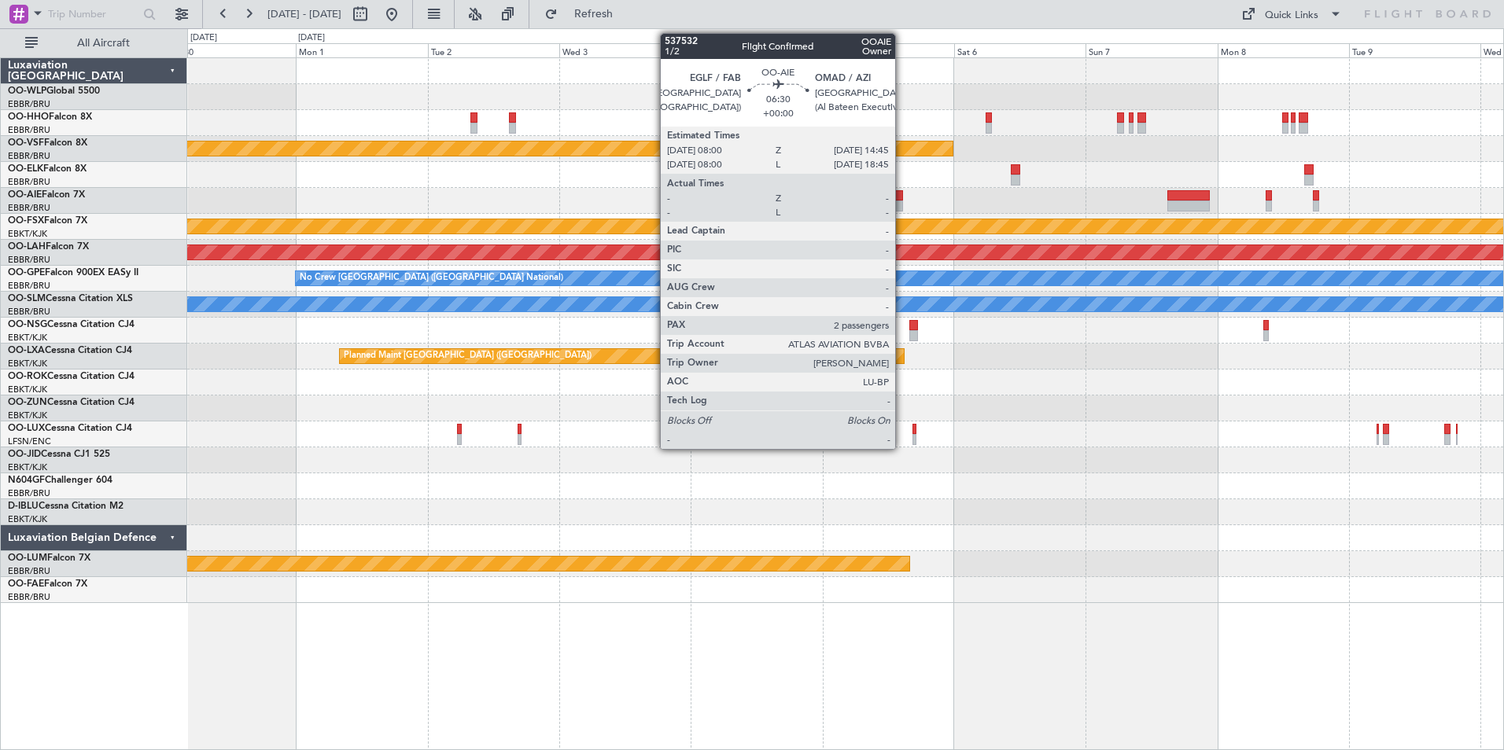
click at [902, 202] on div at bounding box center [884, 206] width 38 height 11
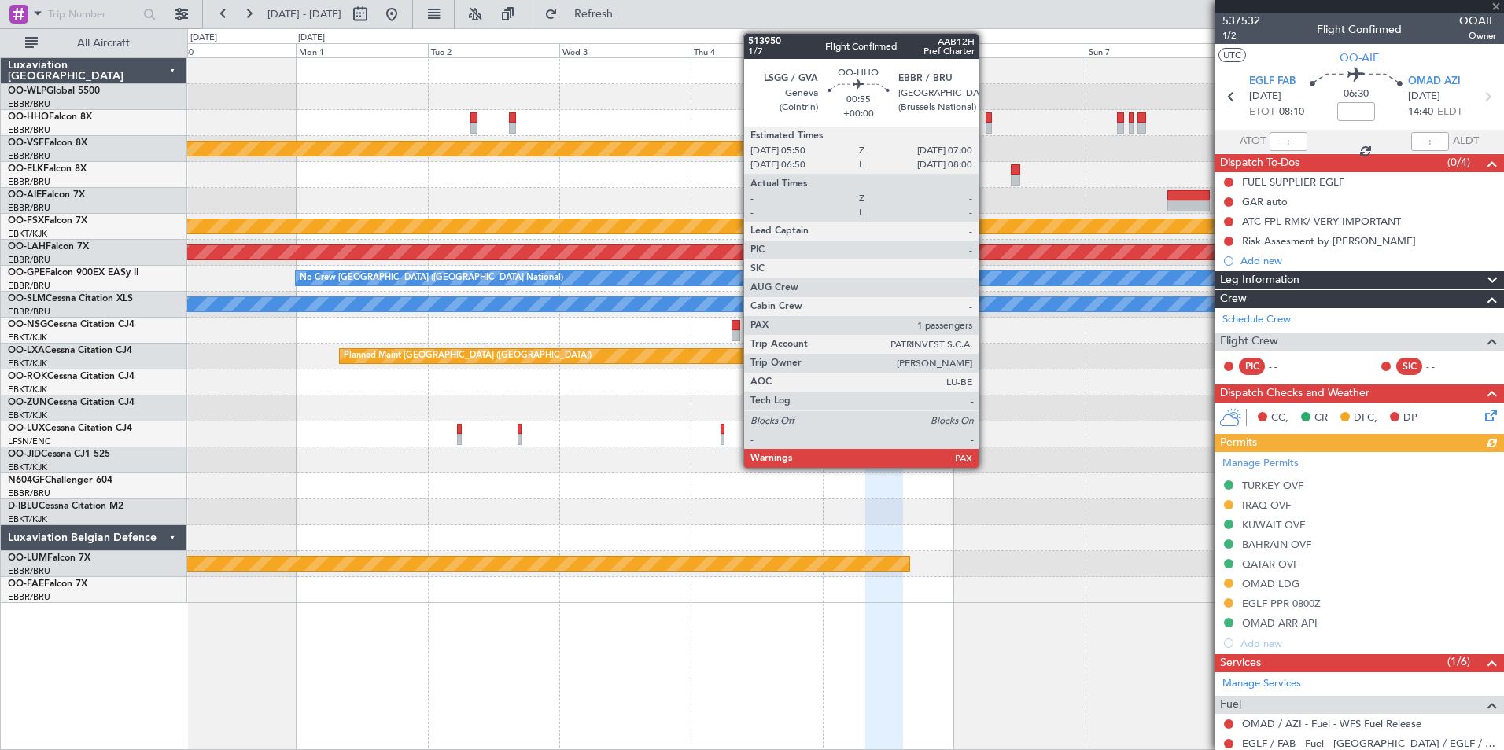
click at [985, 123] on div at bounding box center [988, 128] width 7 height 11
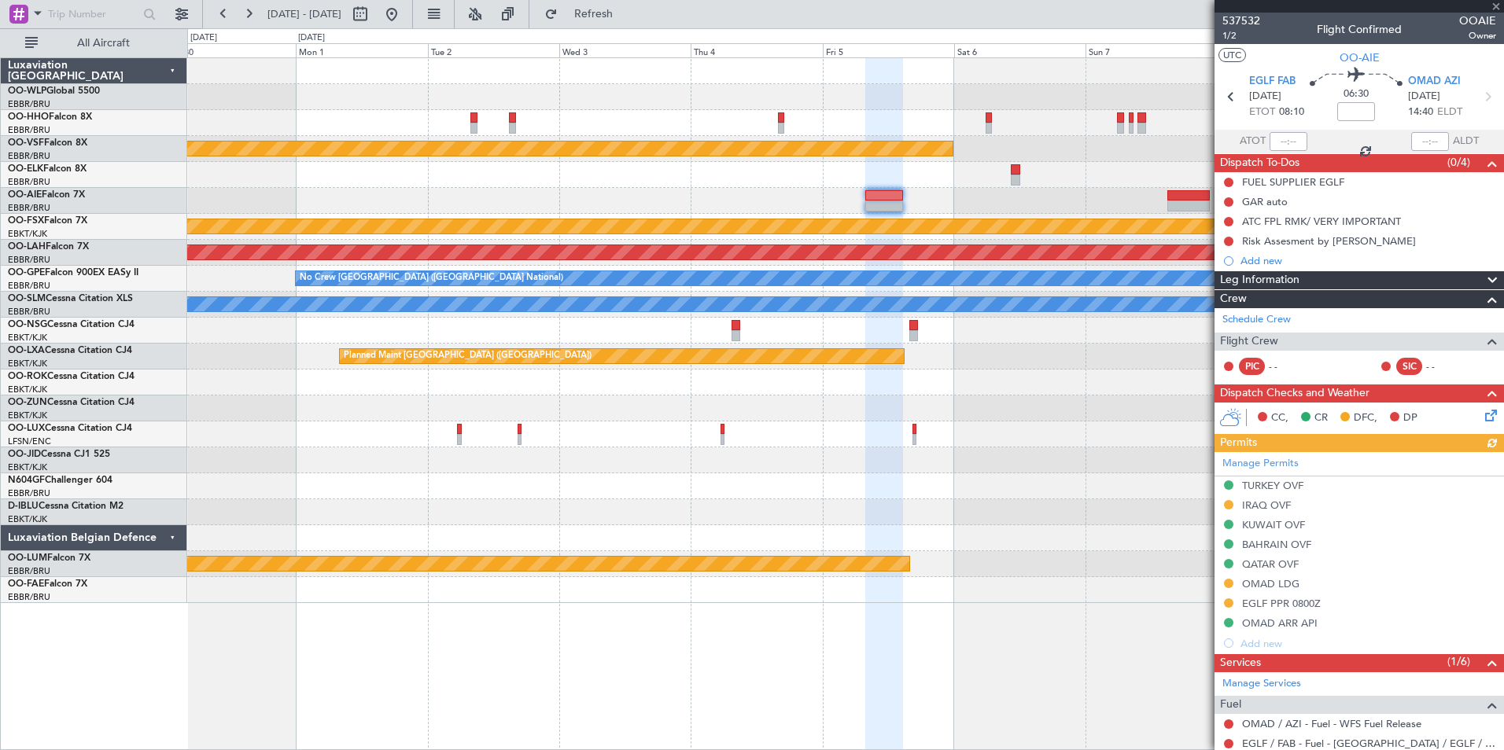
type input "1"
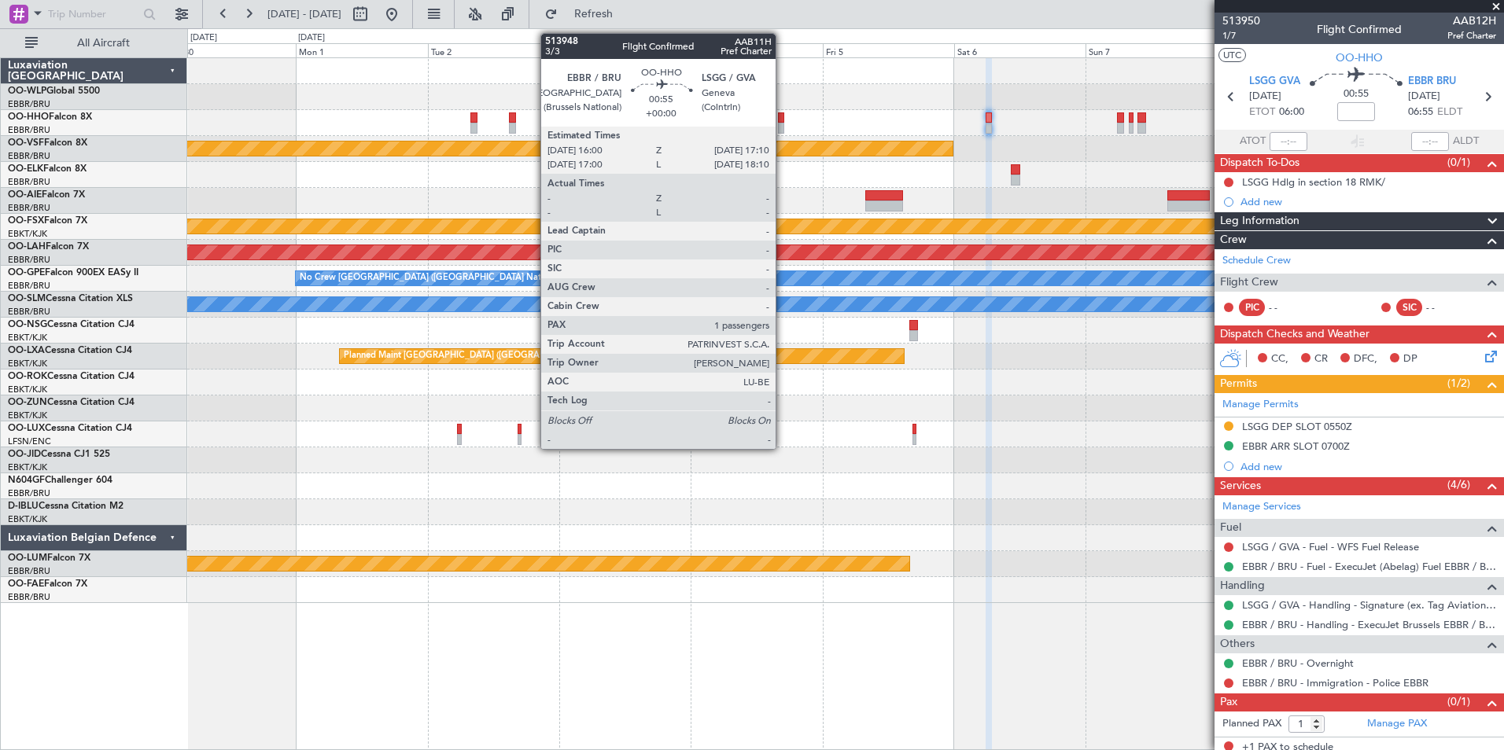
click at [783, 127] on div at bounding box center [781, 128] width 7 height 11
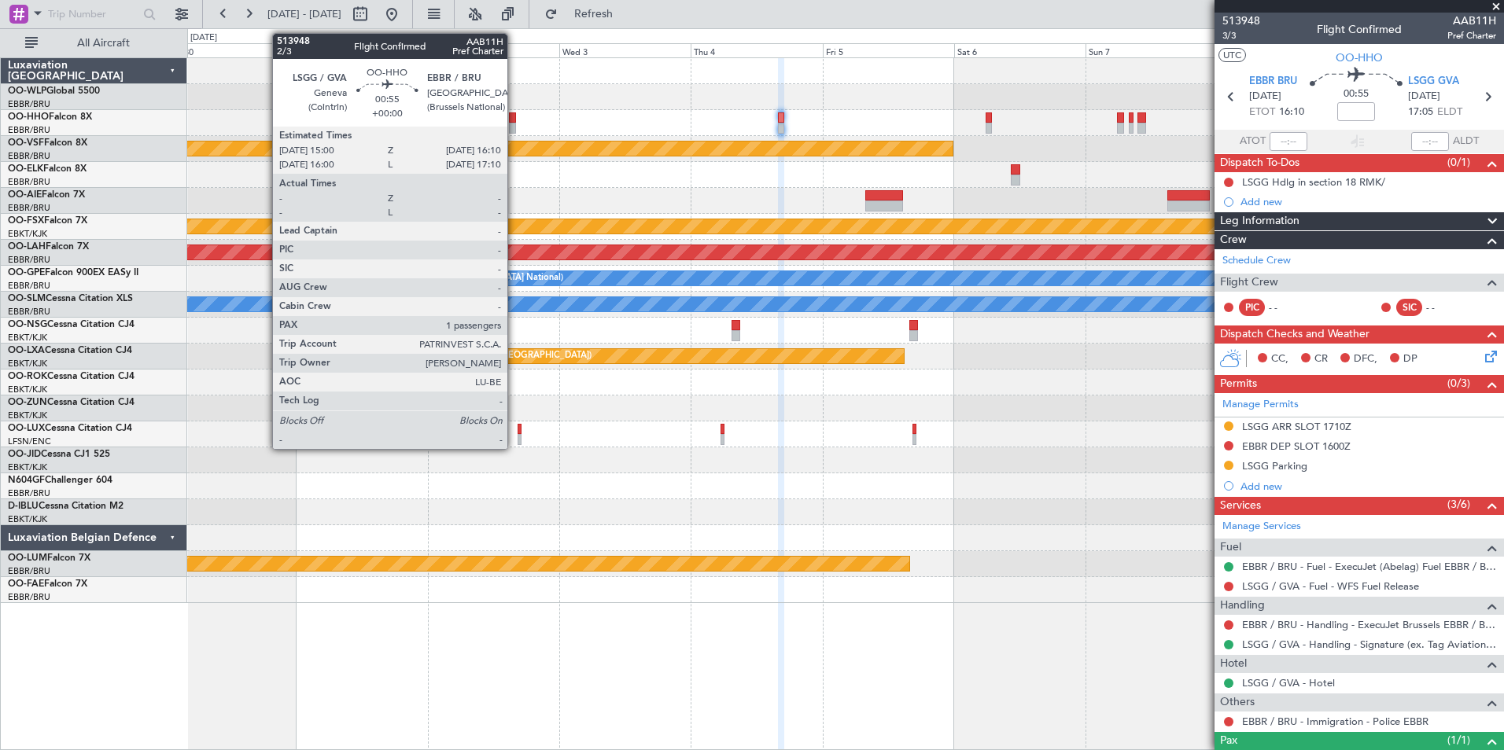
click at [514, 120] on div at bounding box center [512, 117] width 7 height 11
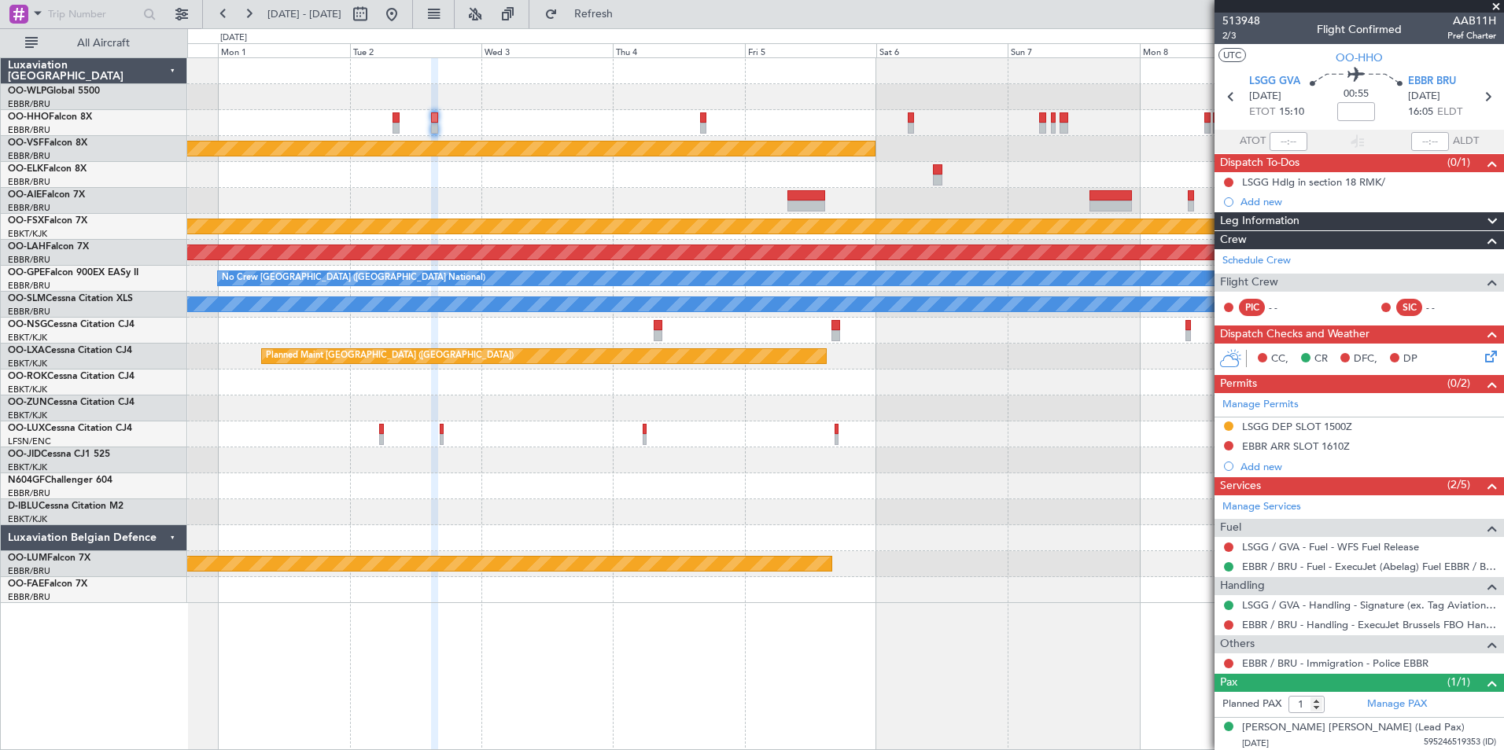
click at [411, 90] on div at bounding box center [845, 97] width 1316 height 26
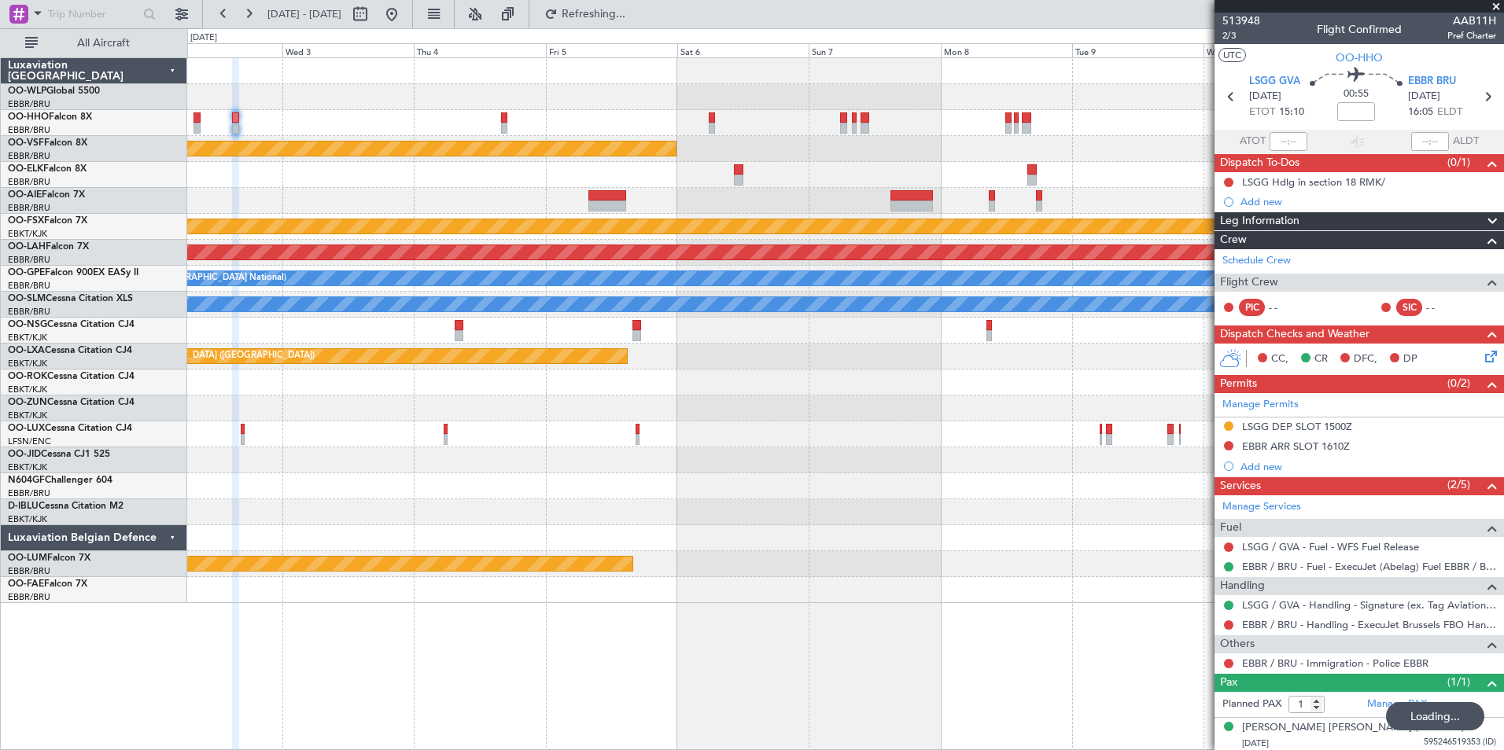
click at [423, 74] on div at bounding box center [845, 71] width 1316 height 26
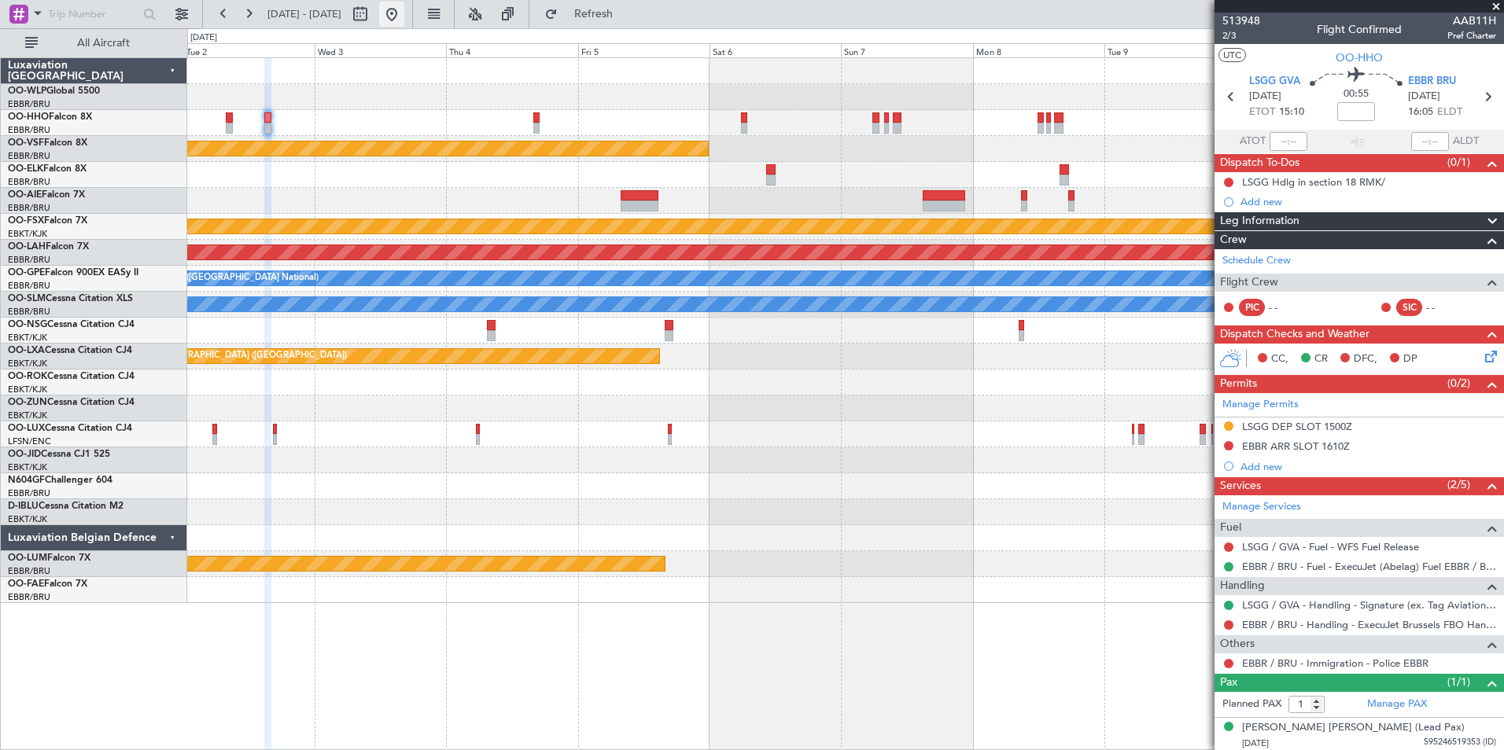
click at [404, 7] on button at bounding box center [391, 14] width 25 height 25
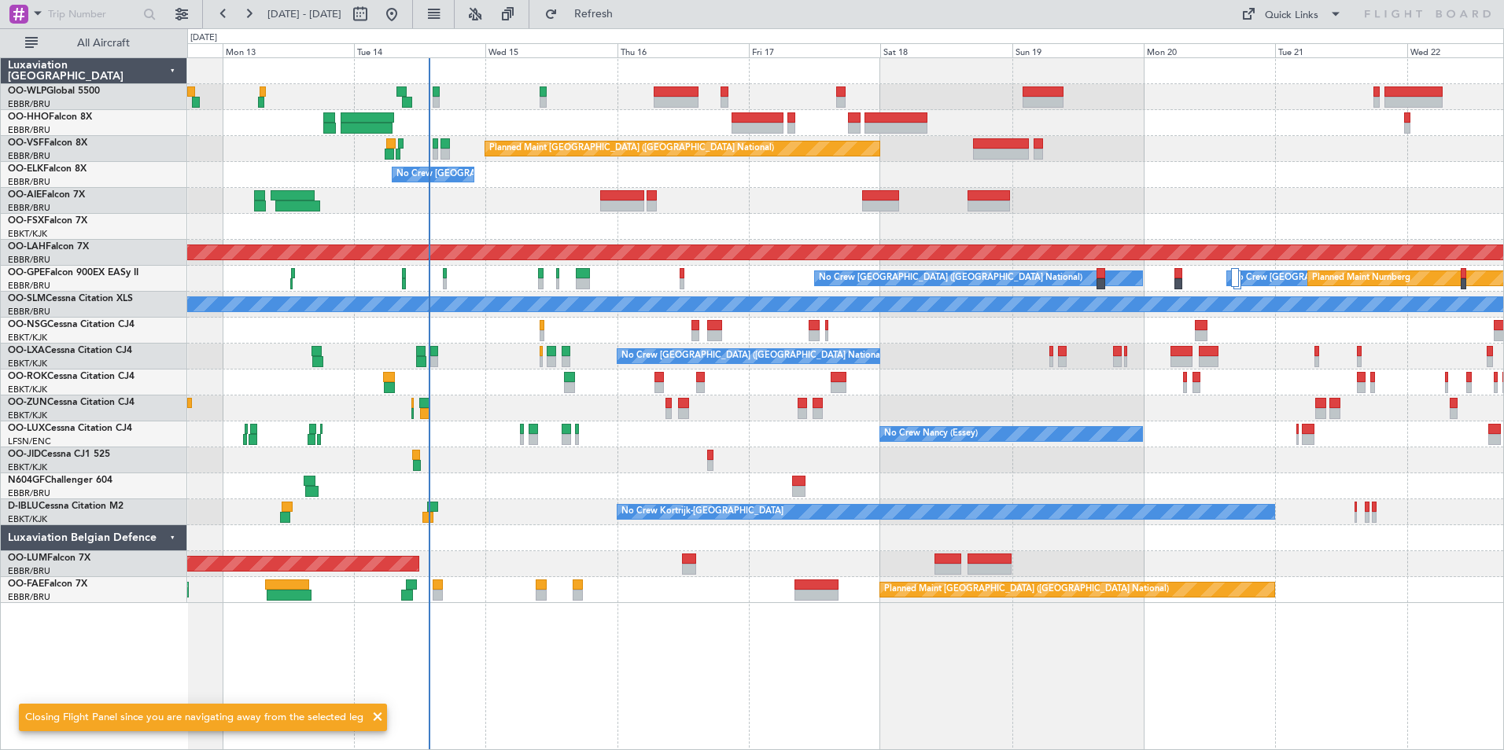
click at [834, 96] on div "Planned Maint Brussels (Brussels National) No Crew Brussels (Brussels National)…" at bounding box center [845, 330] width 1316 height 545
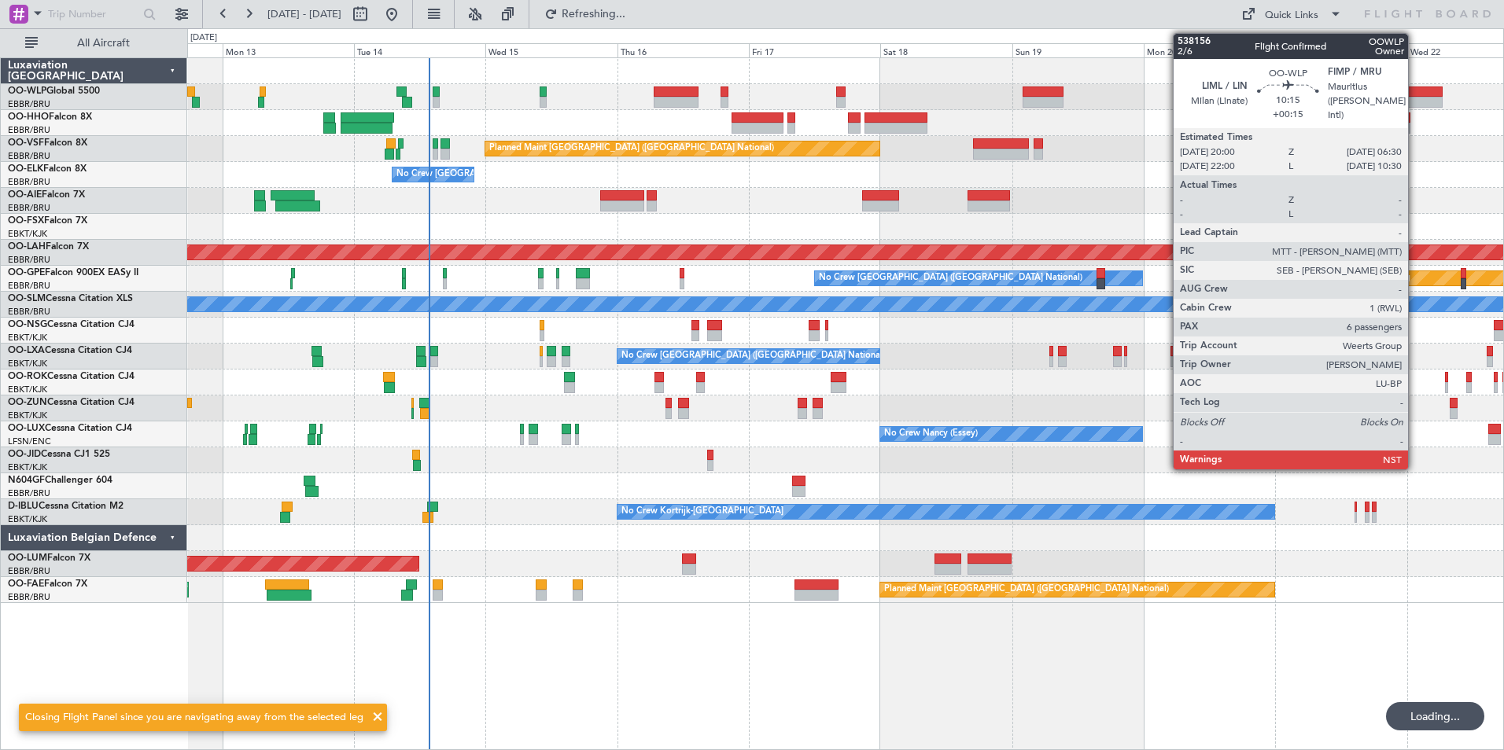
click at [1415, 90] on div at bounding box center [1413, 92] width 58 height 11
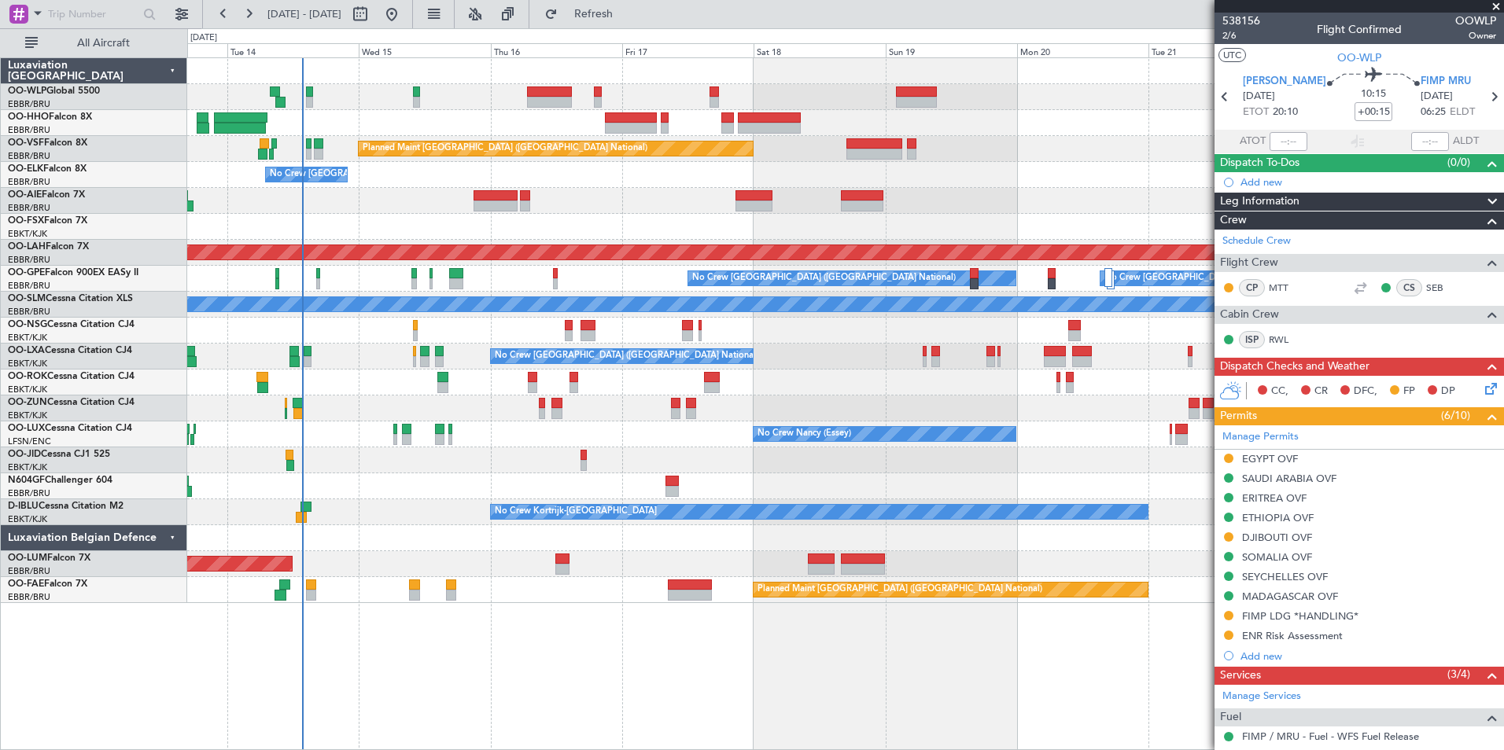
click at [934, 142] on div "Planned Maint Brussels (Brussels National) No Crew Brussels (Brussels National)…" at bounding box center [845, 330] width 1316 height 545
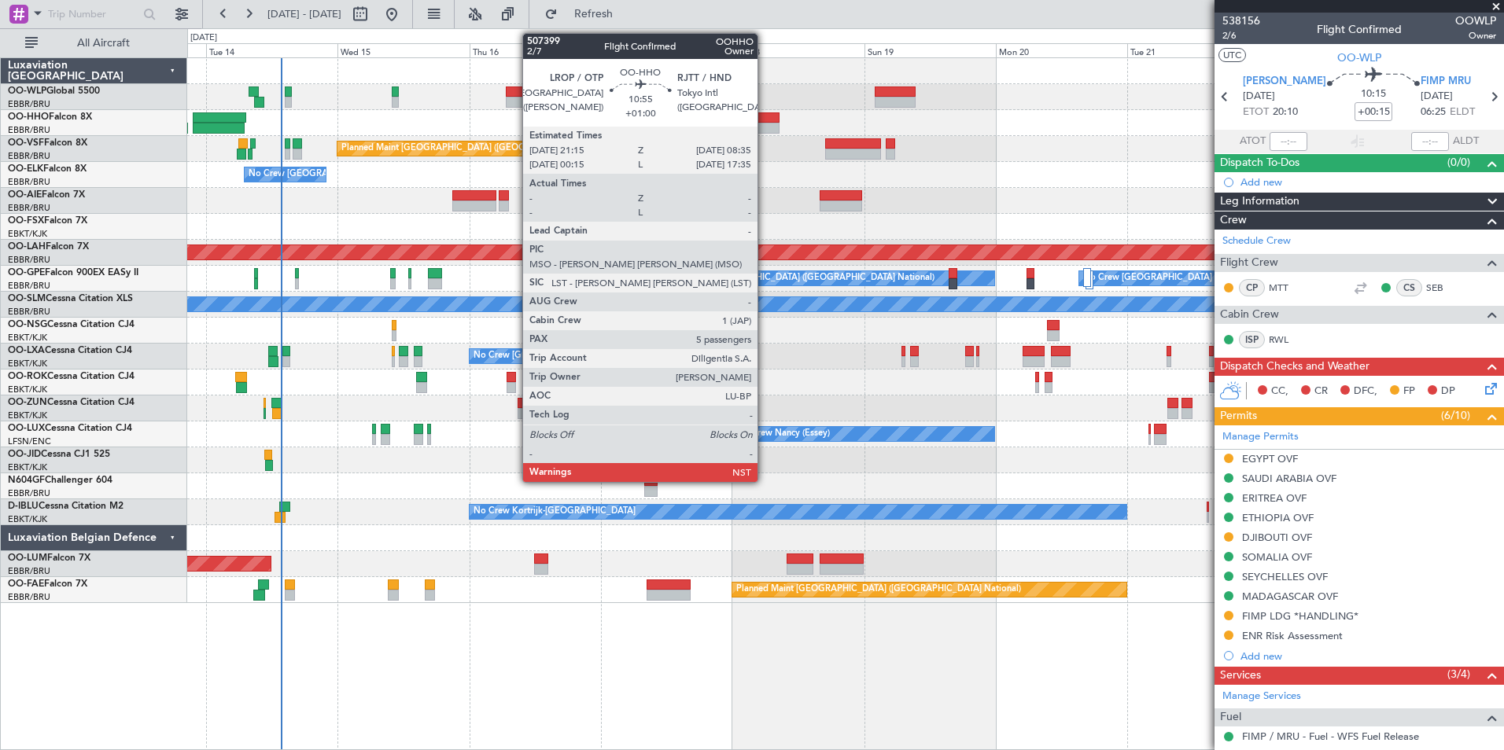
click at [764, 115] on div at bounding box center [747, 117] width 63 height 11
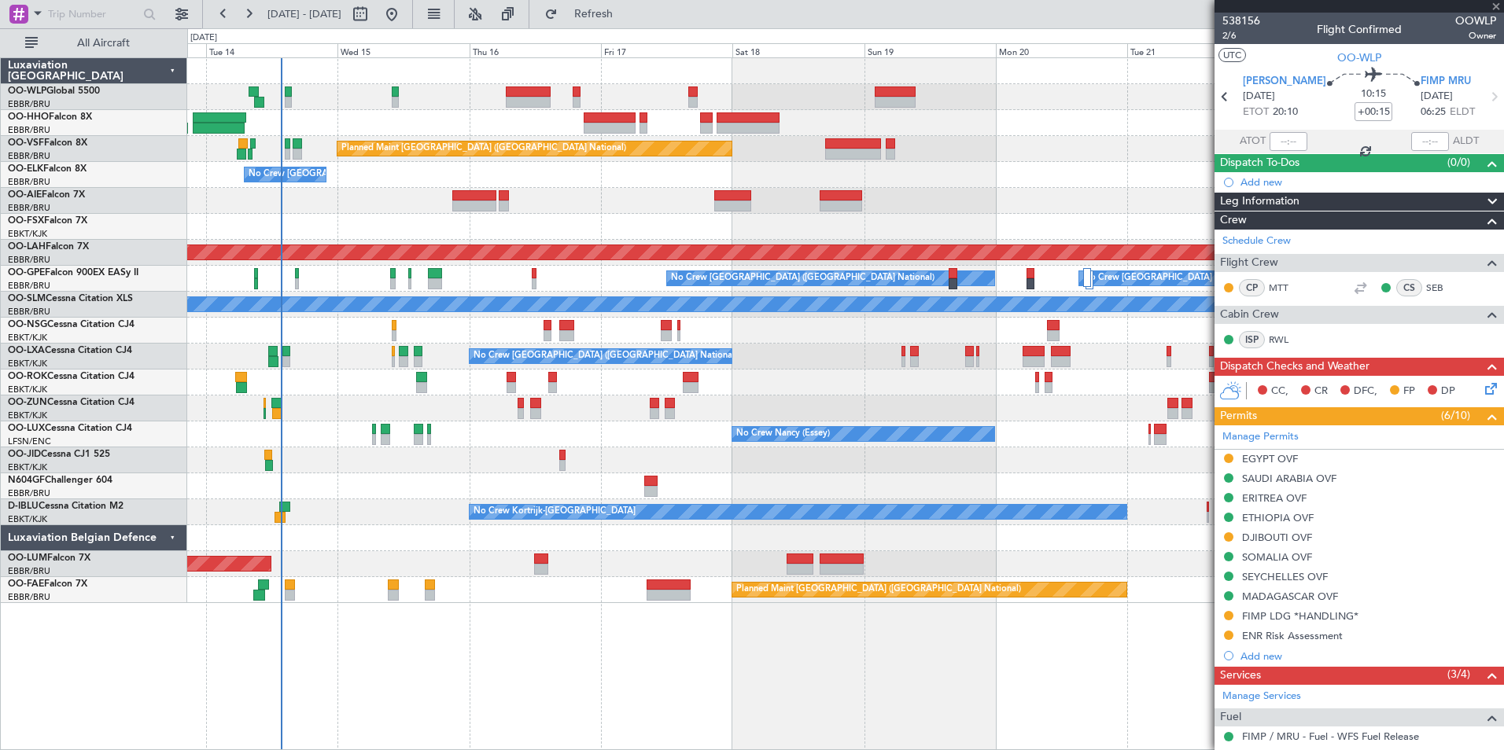
type input "+01:00"
type input "5"
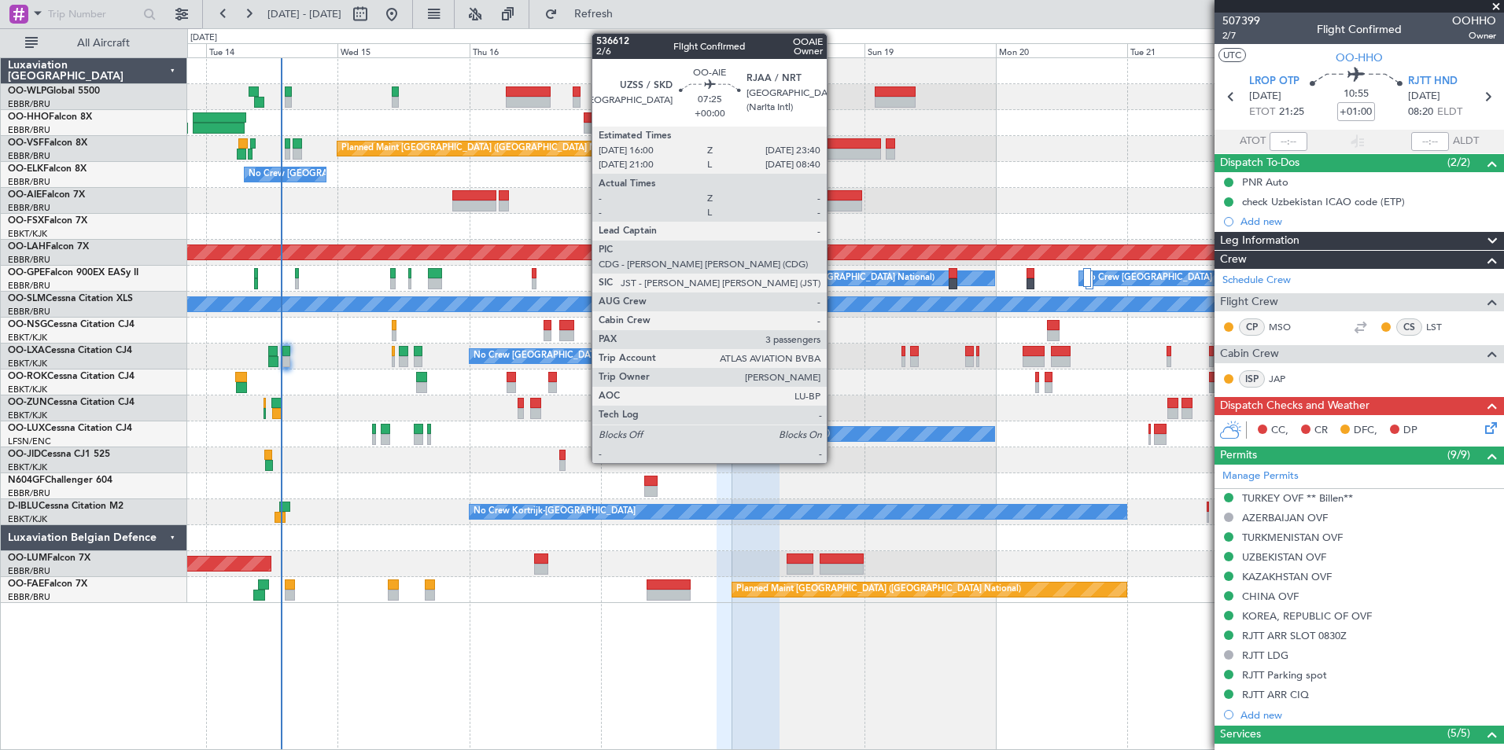
click at [834, 199] on div at bounding box center [840, 195] width 42 height 11
type input "3"
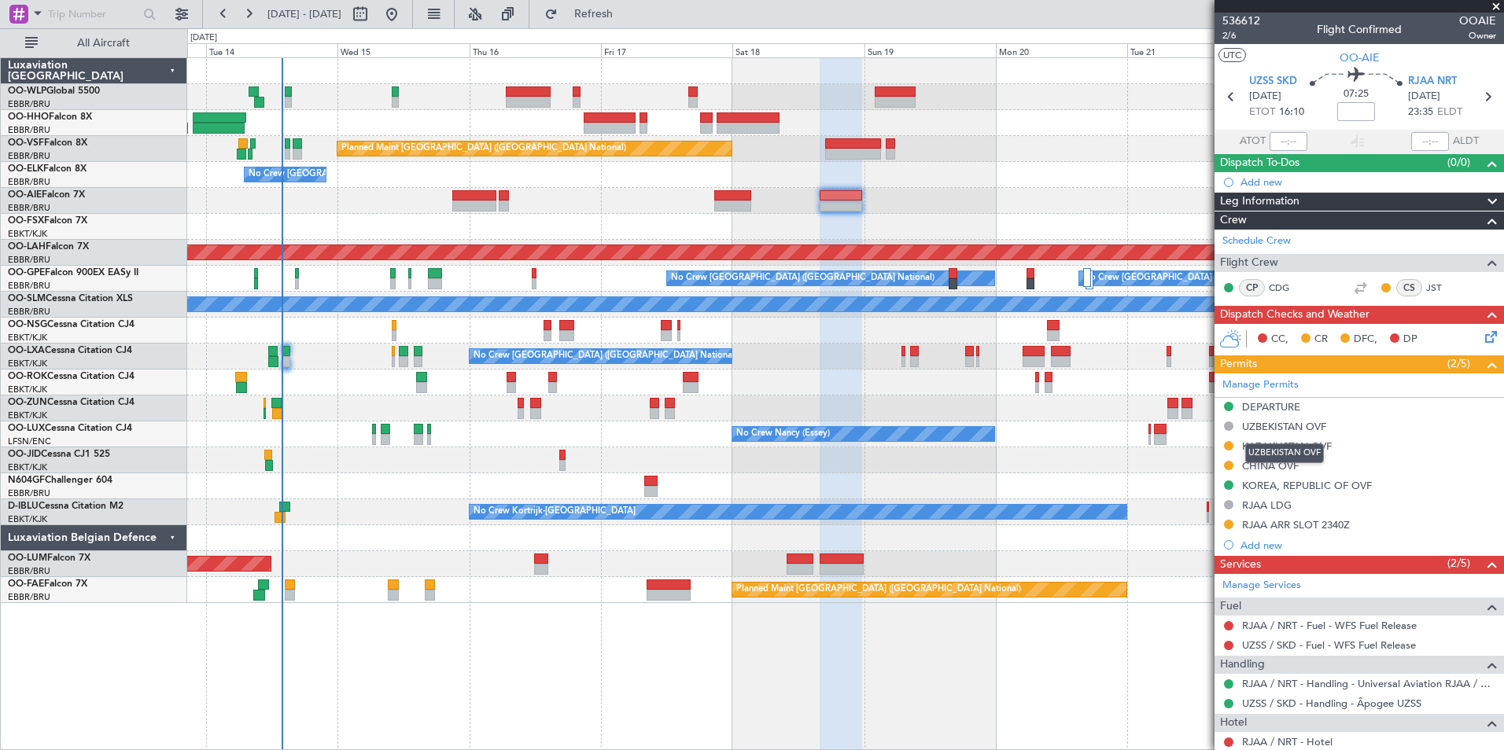
drag, startPoint x: 1278, startPoint y: 444, endPoint x: 1264, endPoint y: 445, distance: 14.2
click at [1278, 444] on div "UZBEKISTAN OVF" at bounding box center [1284, 454] width 79 height 20
click at [1263, 447] on div "KAZAKHSTAN OVF" at bounding box center [1287, 446] width 90 height 13
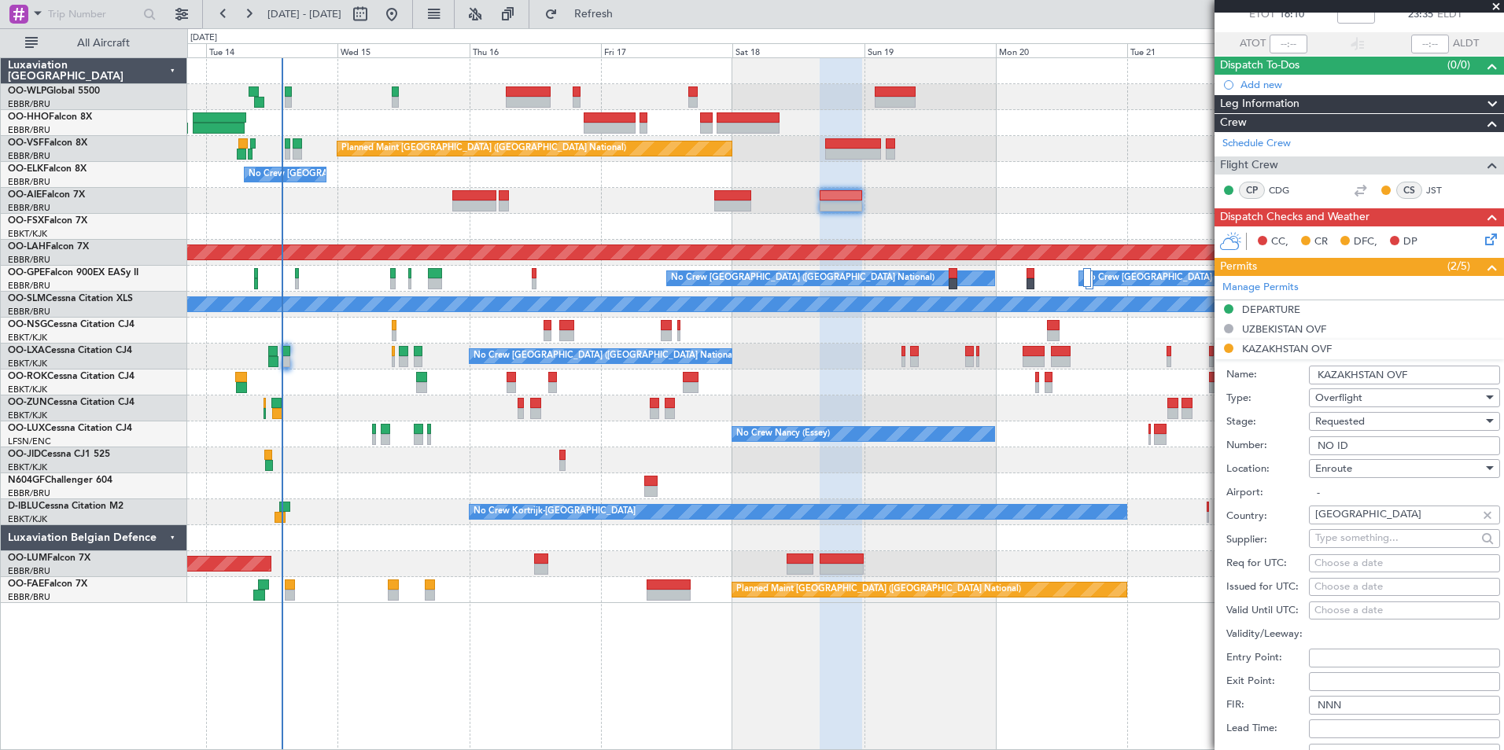
scroll to position [236, 0]
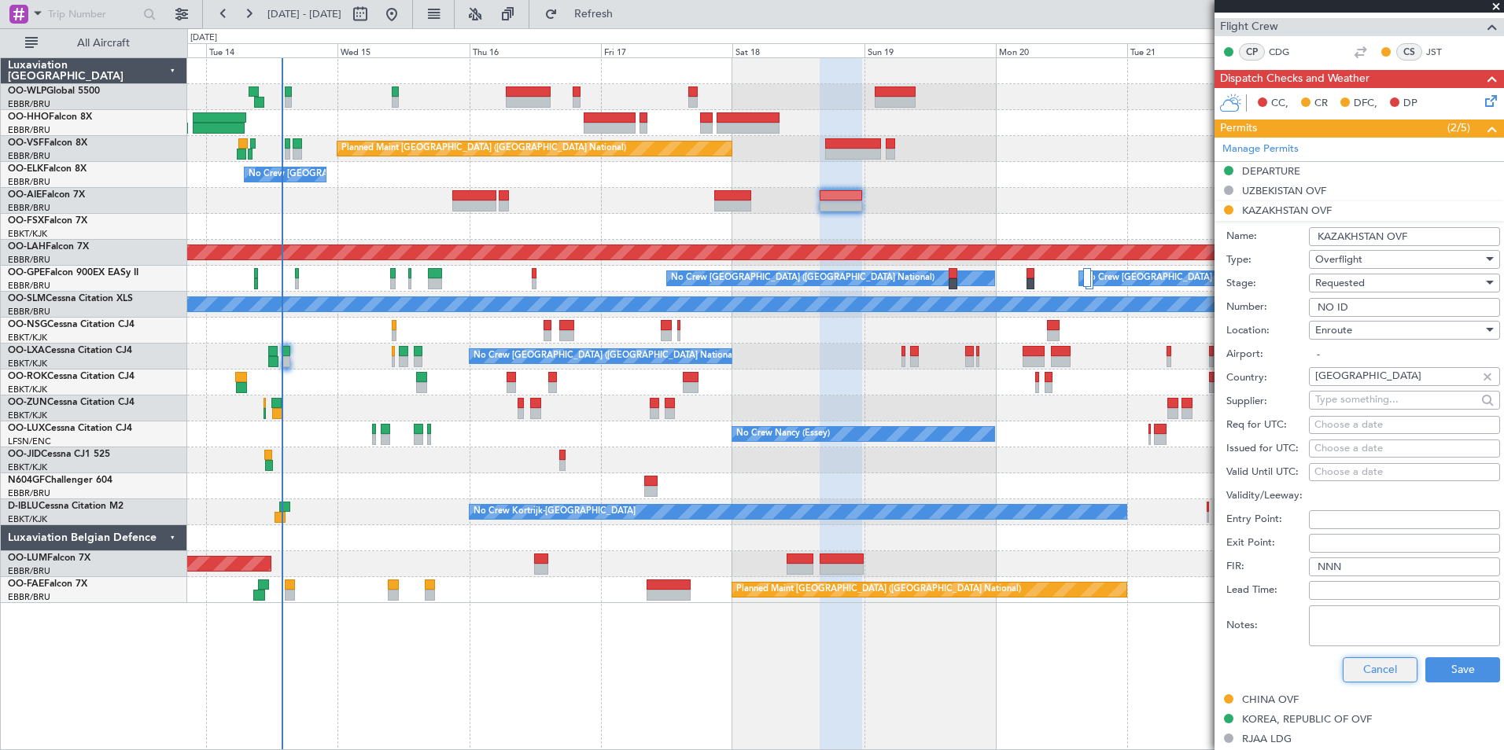
click at [1362, 665] on button "Cancel" at bounding box center [1379, 669] width 75 height 25
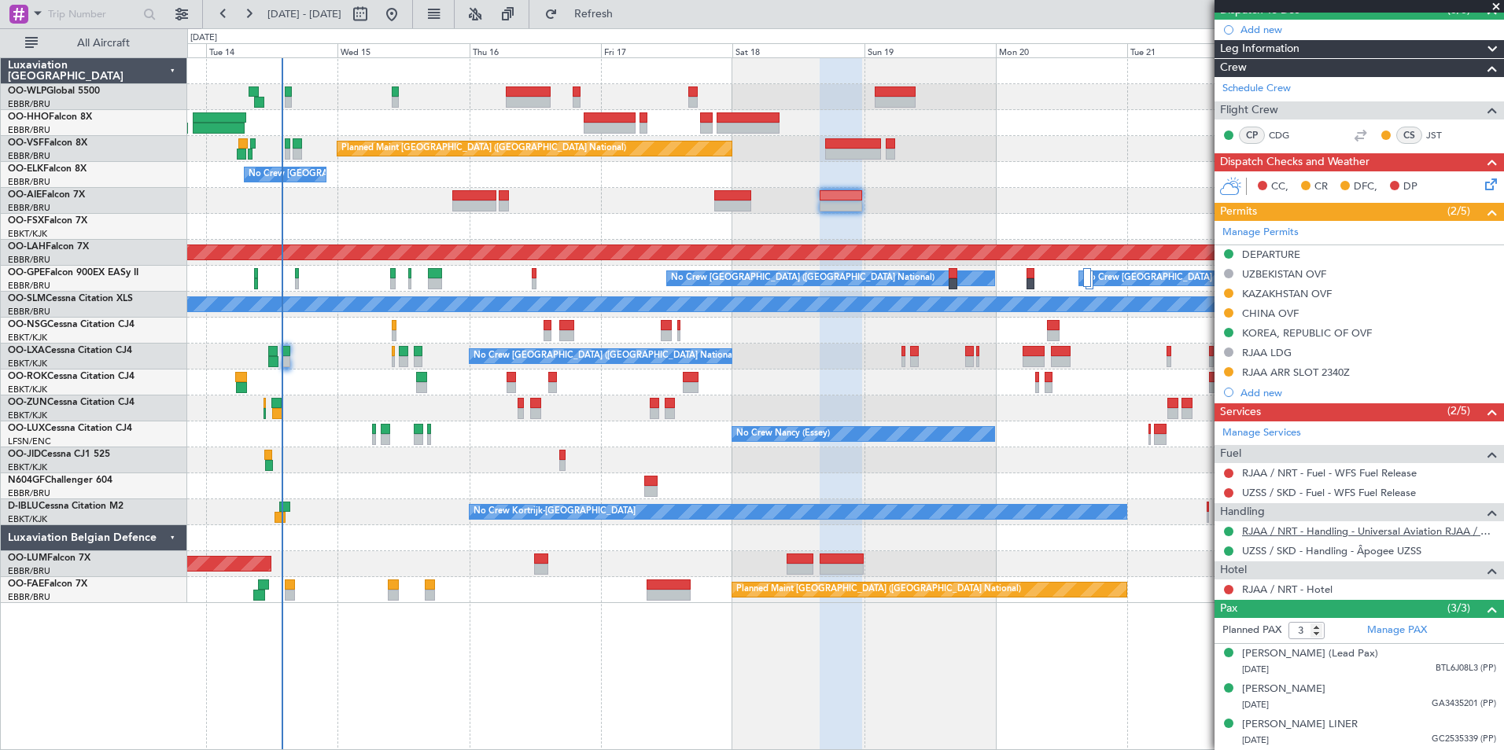
scroll to position [0, 0]
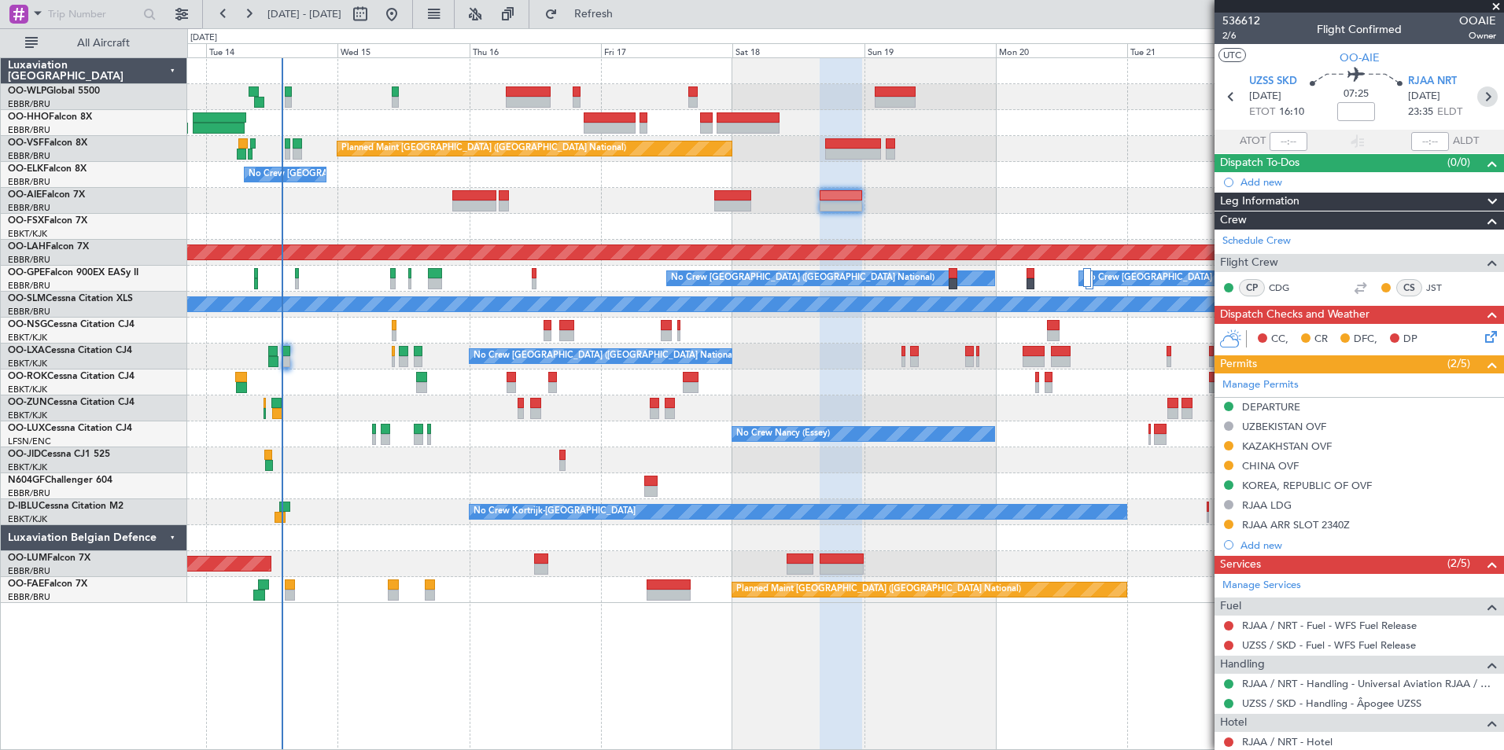
click at [1477, 101] on icon at bounding box center [1487, 97] width 20 height 20
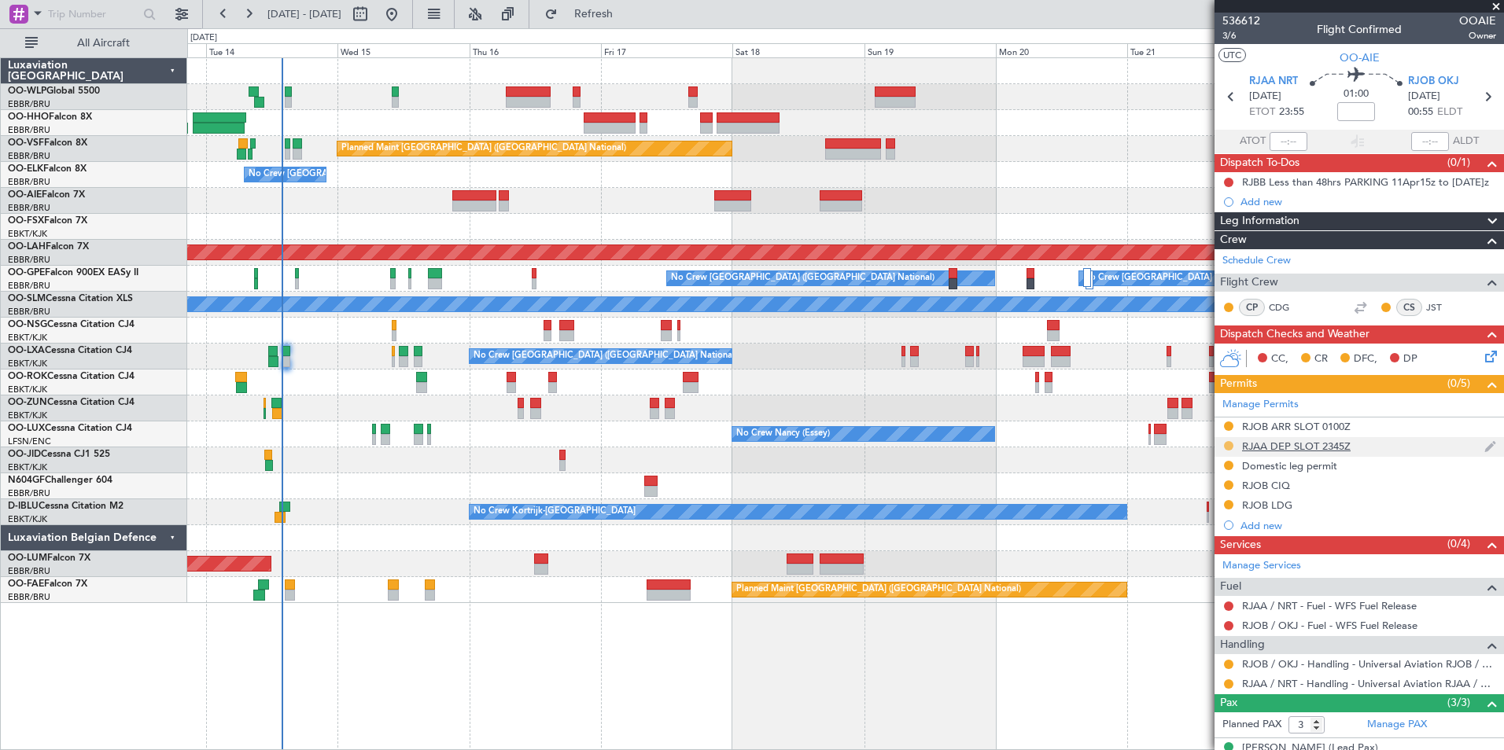
click at [1228, 447] on button at bounding box center [1228, 445] width 9 height 9
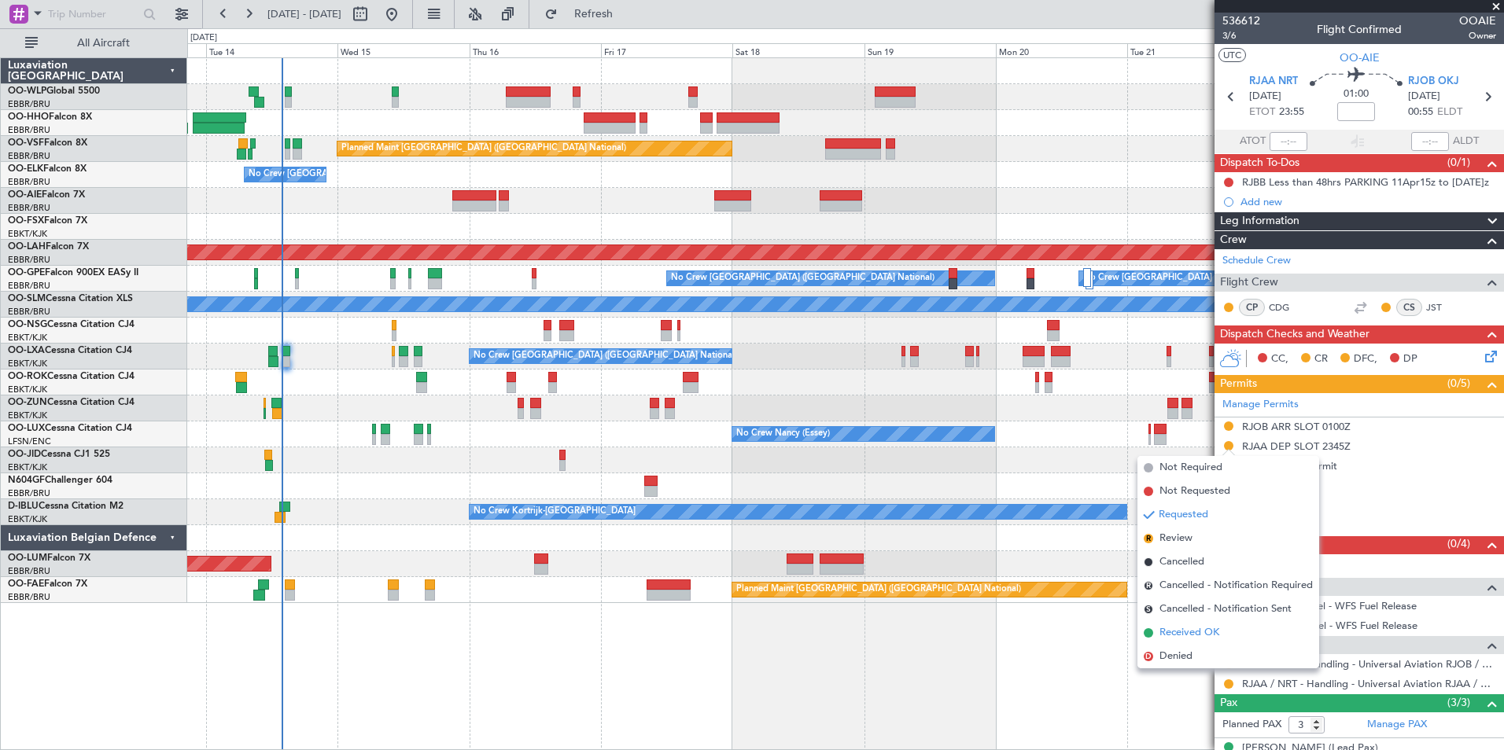
click at [1201, 632] on span "Received OK" at bounding box center [1189, 633] width 60 height 16
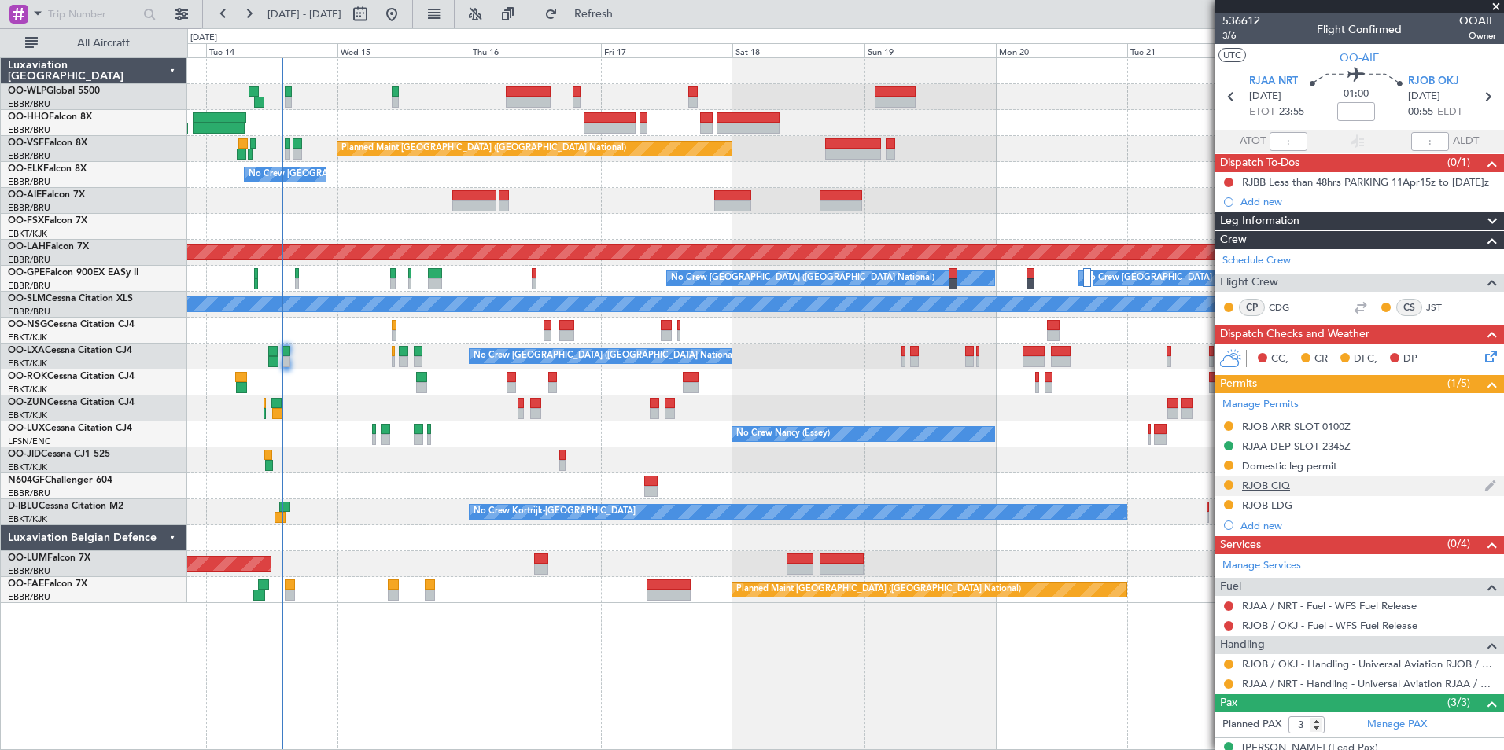
click at [1257, 483] on div "RJOB CIQ" at bounding box center [1266, 485] width 48 height 13
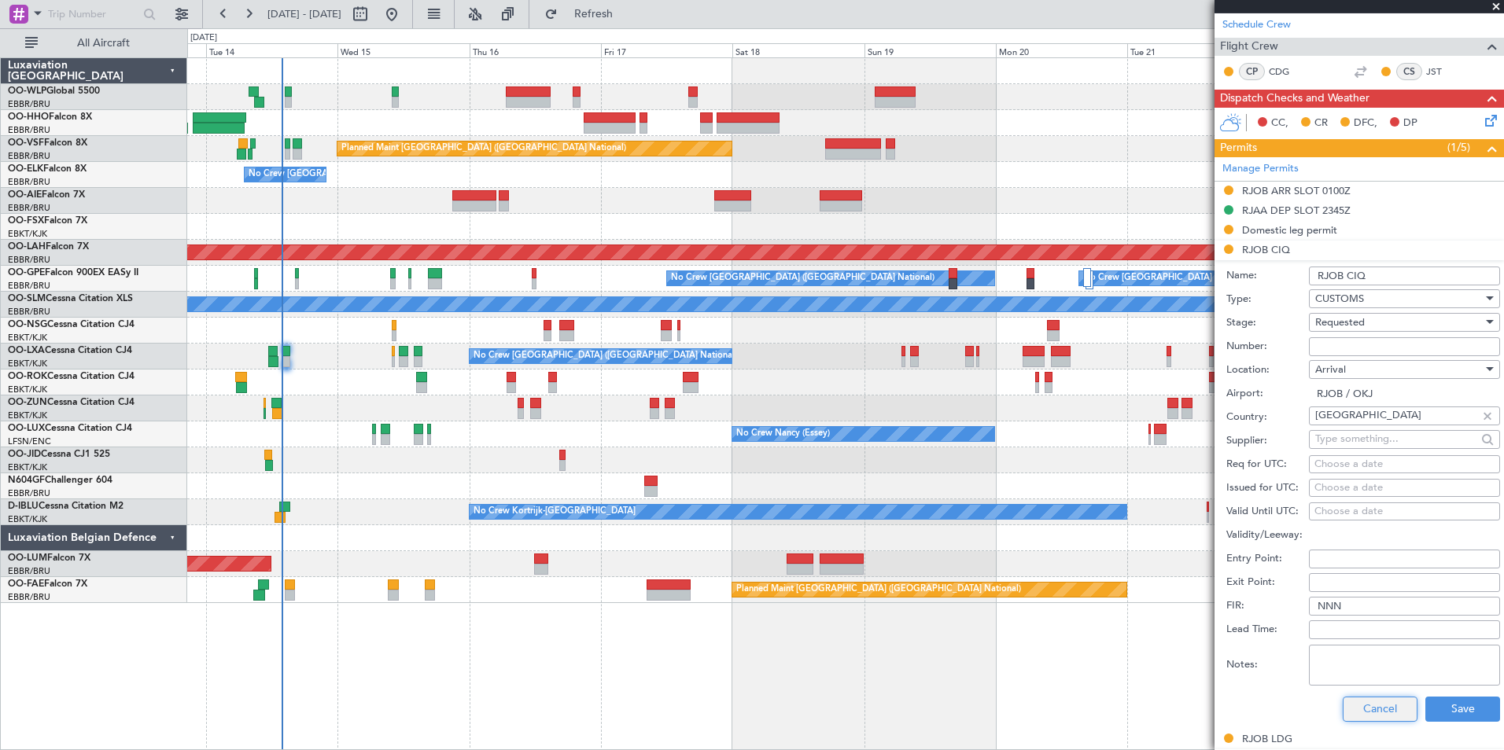
click at [1372, 705] on button "Cancel" at bounding box center [1379, 709] width 75 height 25
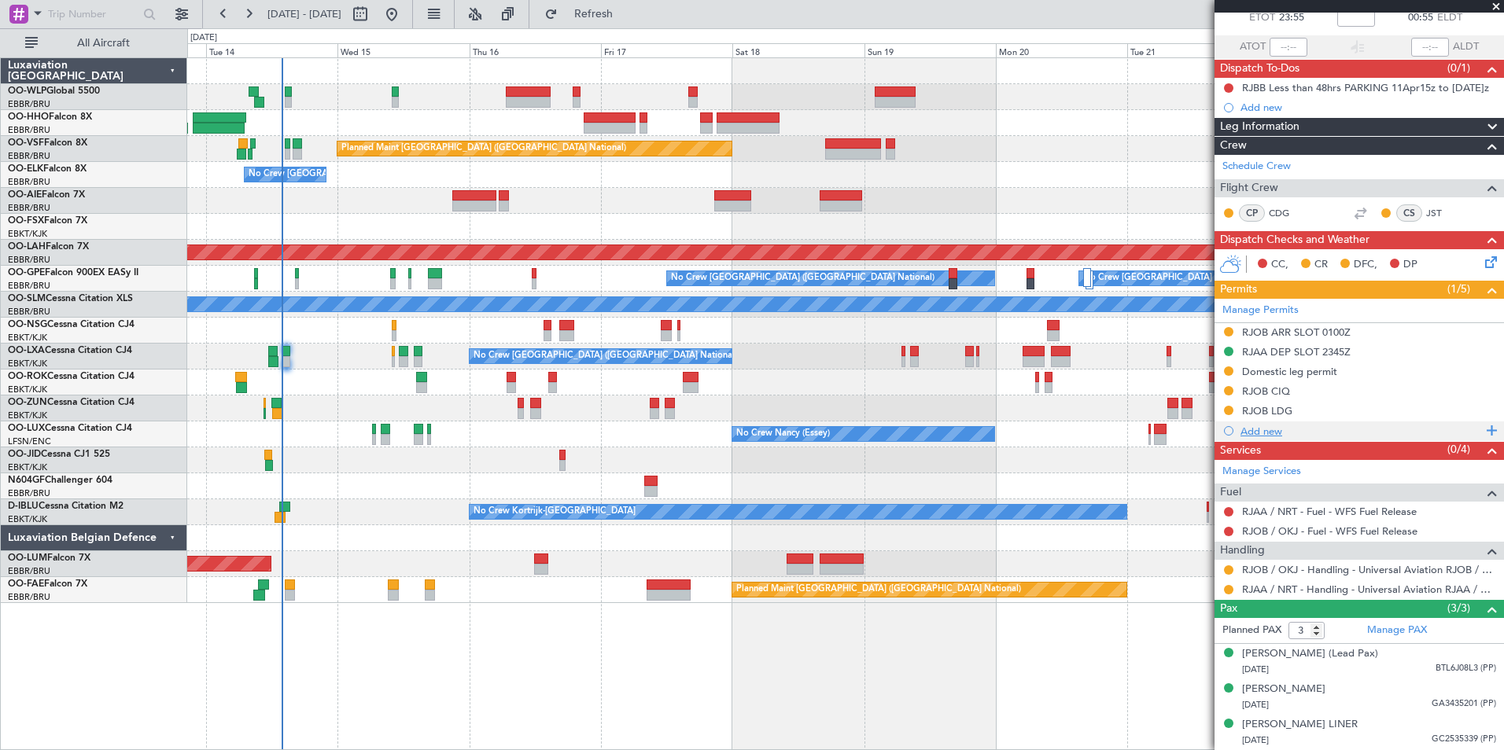
scroll to position [109, 0]
click at [1228, 386] on button at bounding box center [1228, 390] width 9 height 9
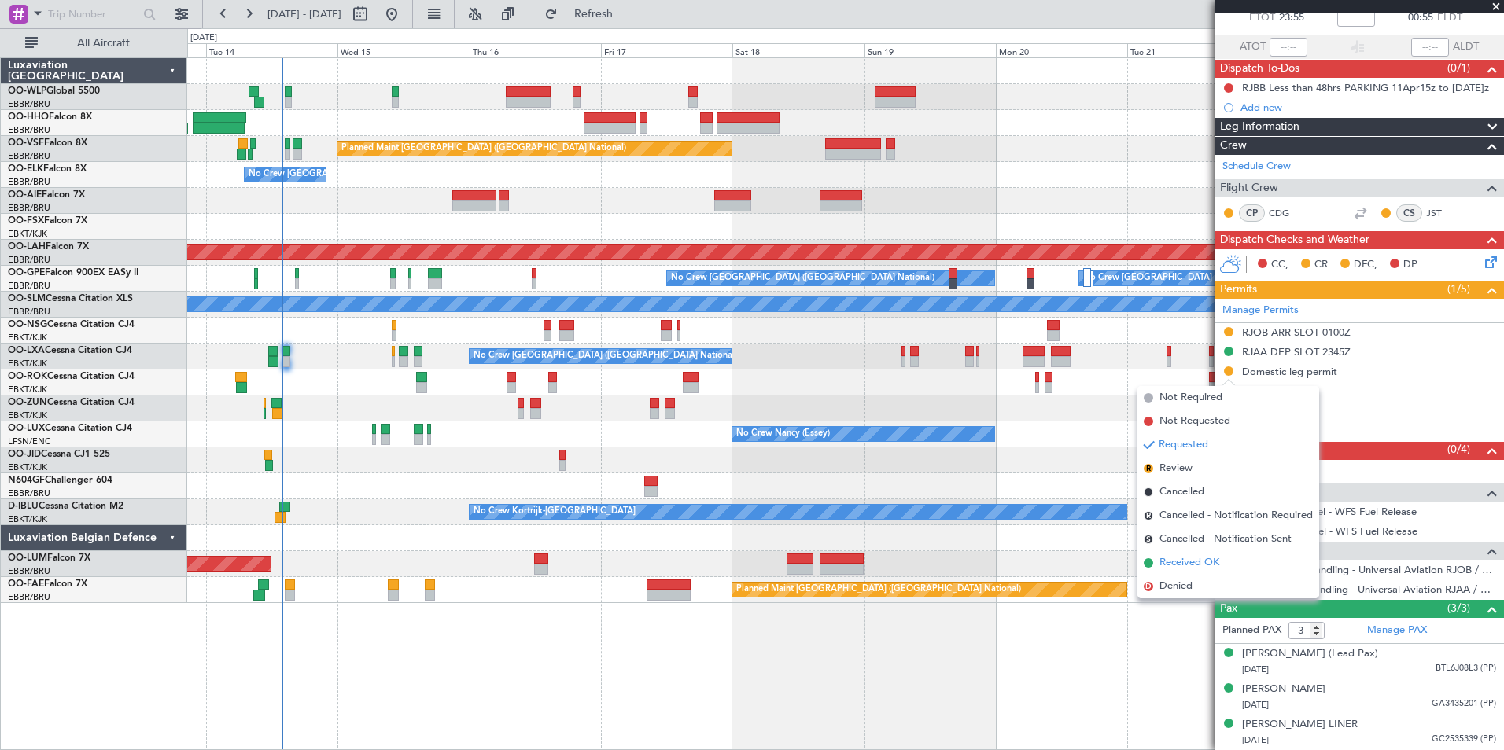
click at [1184, 568] on span "Received OK" at bounding box center [1189, 563] width 60 height 16
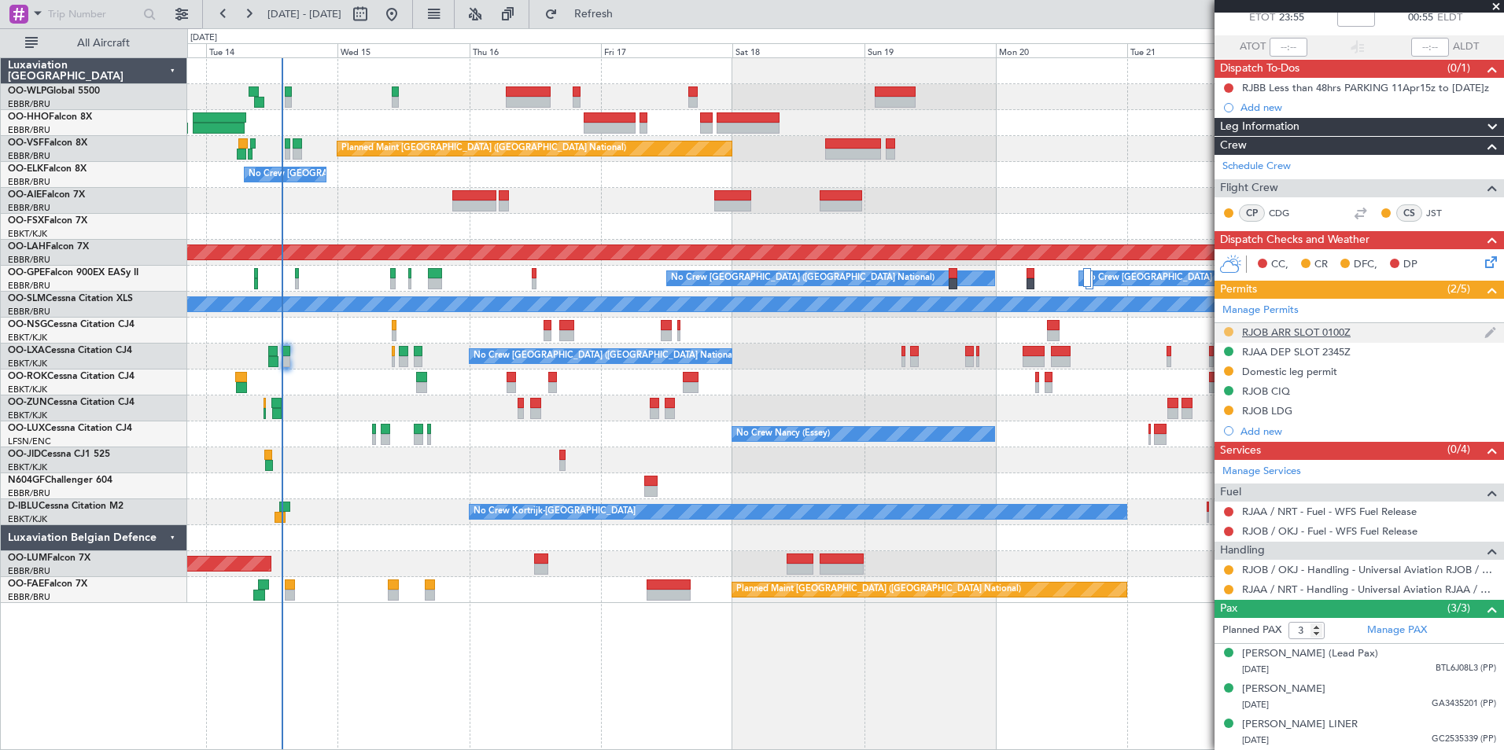
click at [1231, 327] on button at bounding box center [1228, 331] width 9 height 9
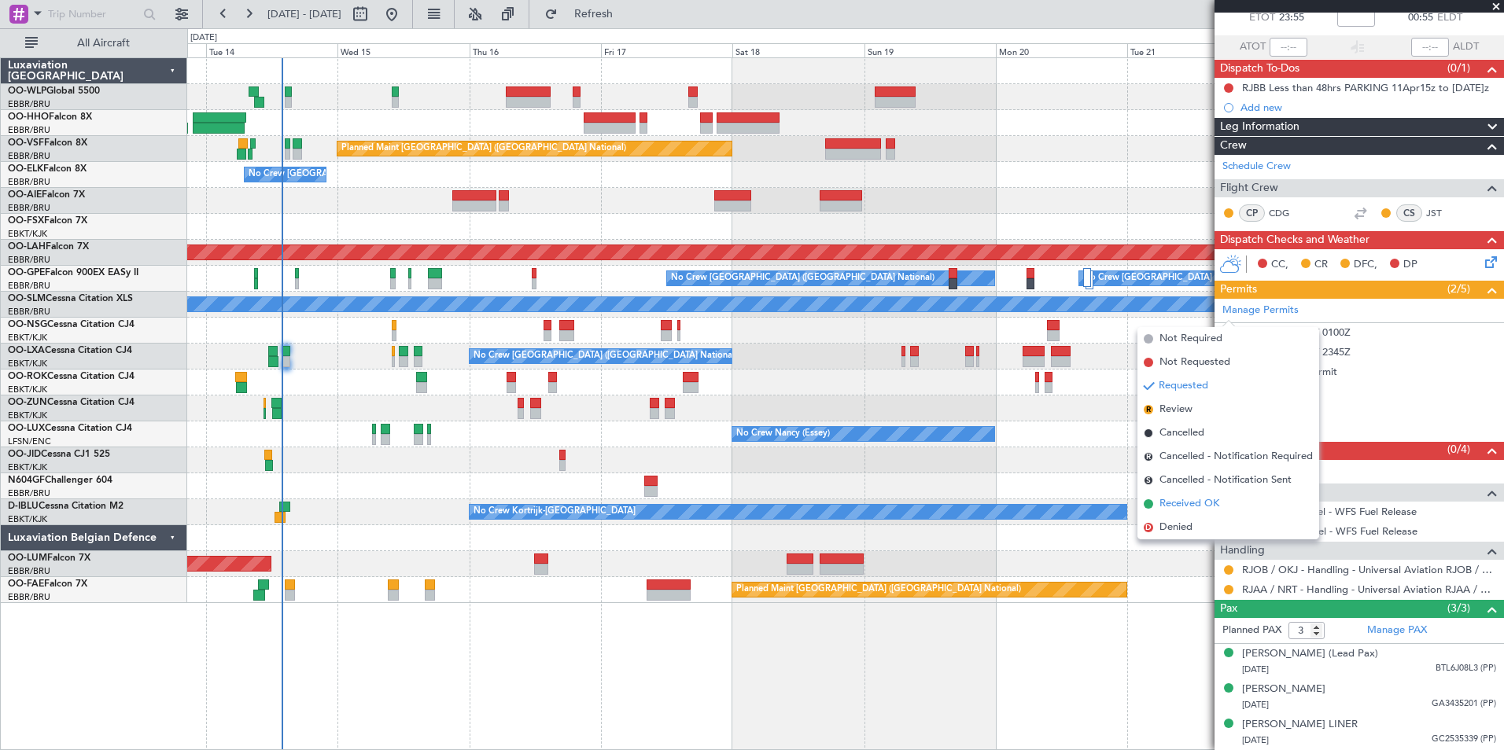
click at [1203, 500] on span "Received OK" at bounding box center [1189, 504] width 60 height 16
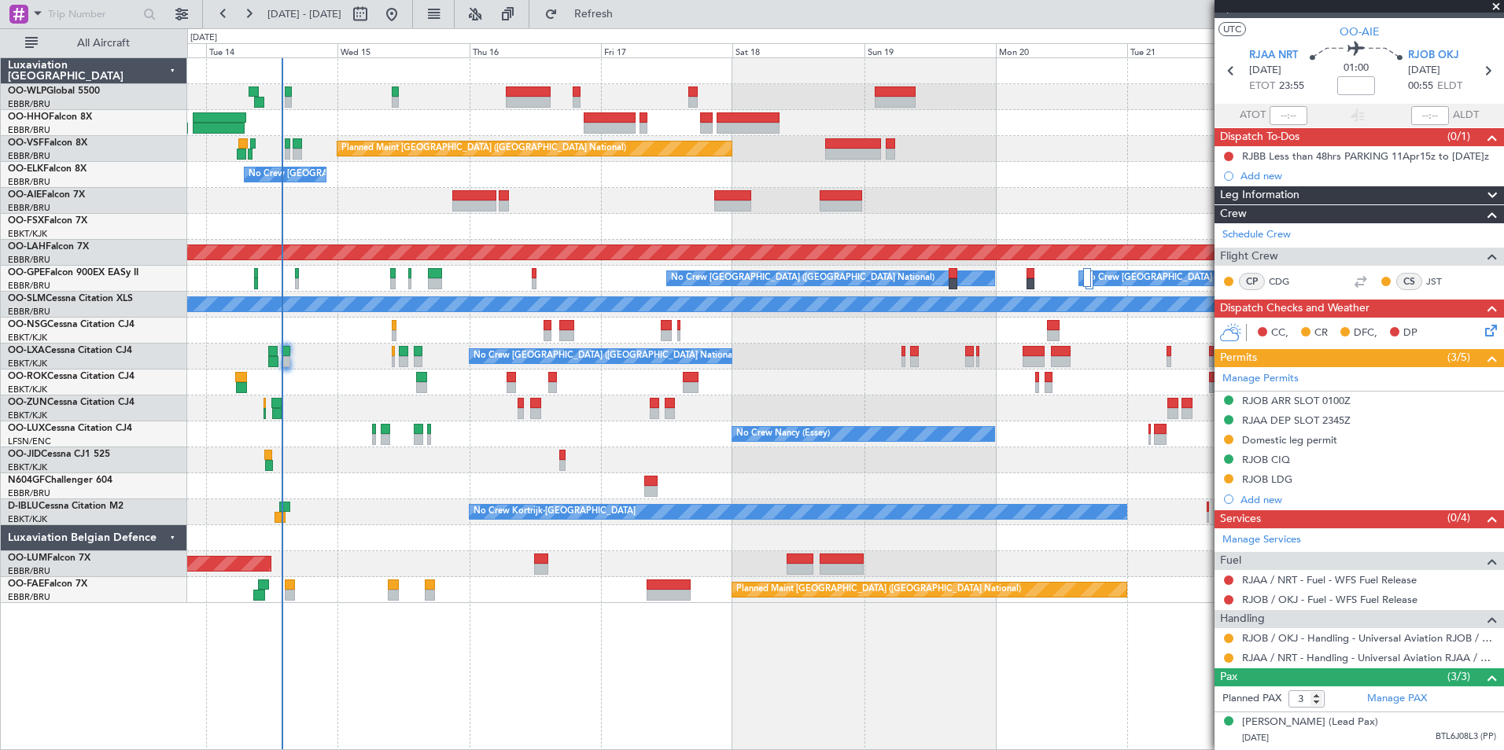
scroll to position [0, 0]
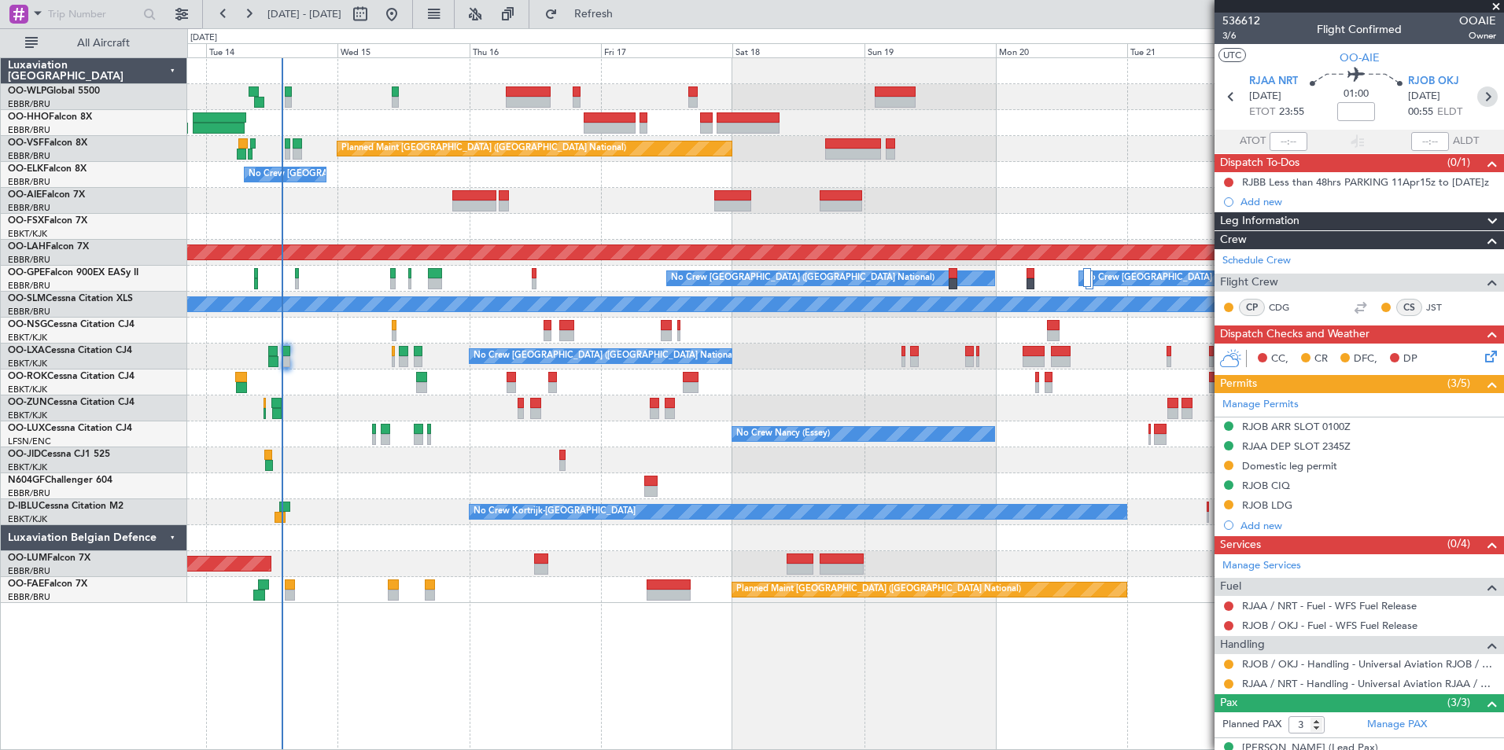
click at [1481, 97] on icon at bounding box center [1487, 97] width 20 height 20
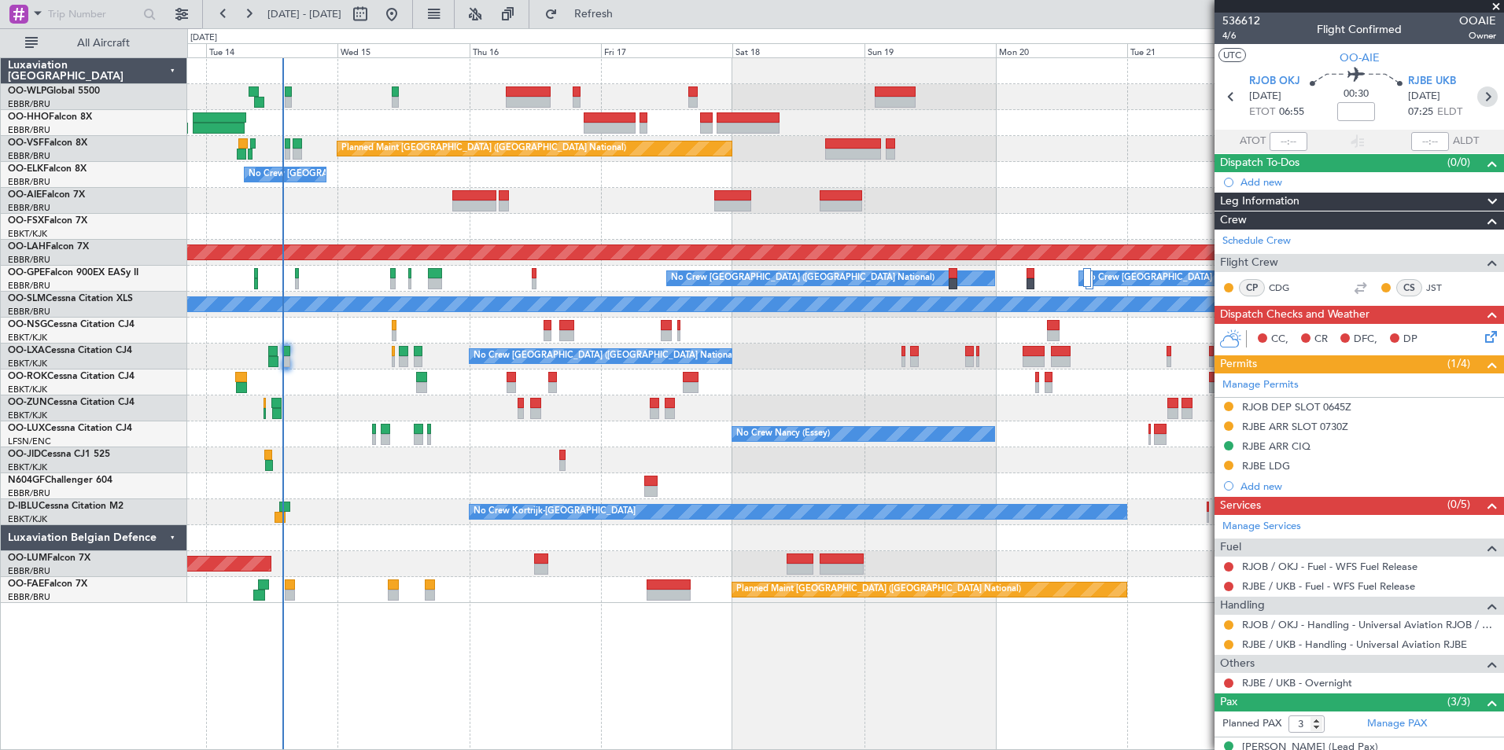
click at [1477, 100] on icon at bounding box center [1487, 97] width 20 height 20
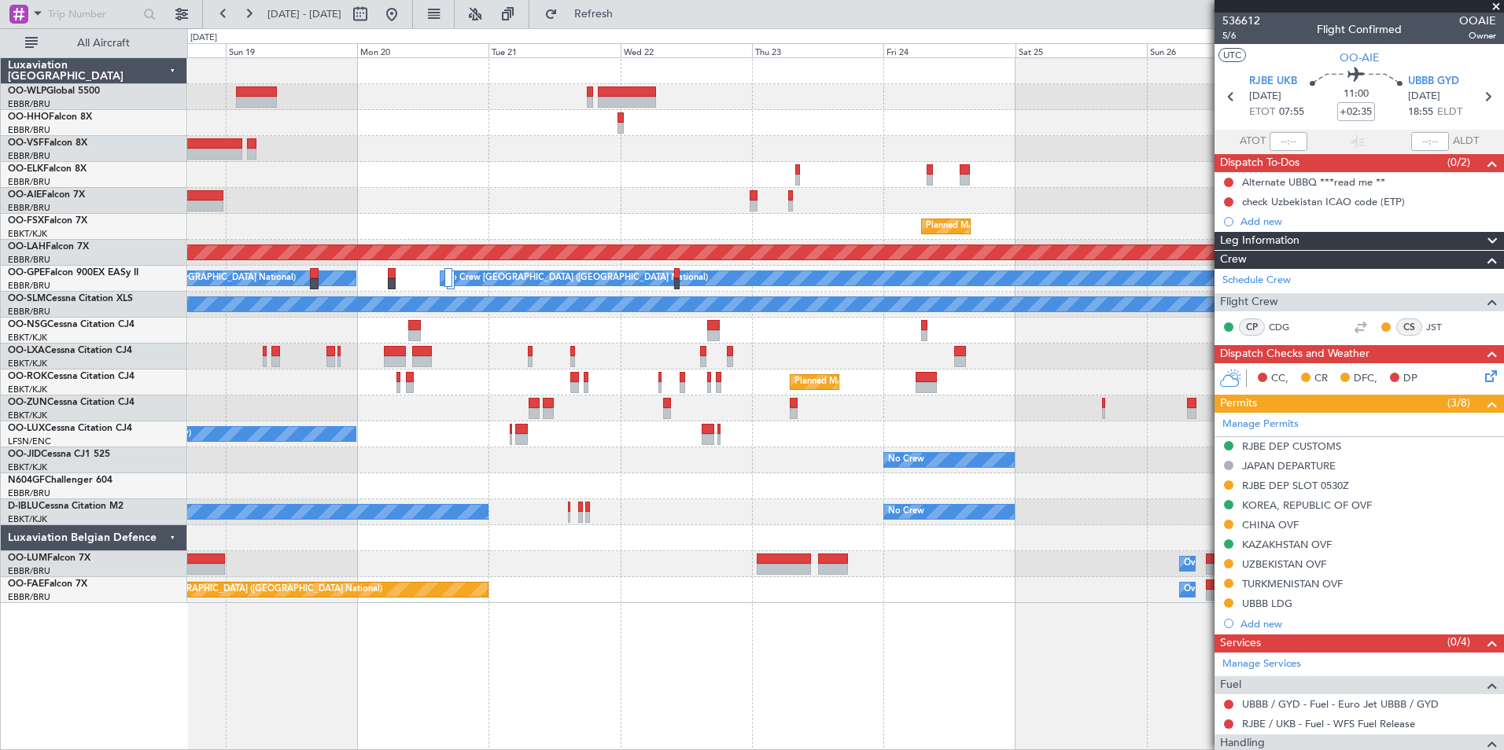
click at [424, 182] on div "Planned Maint Brussels (Brussels National) Planned Maint Kortrijk-Wevelgem Plan…" at bounding box center [845, 330] width 1316 height 545
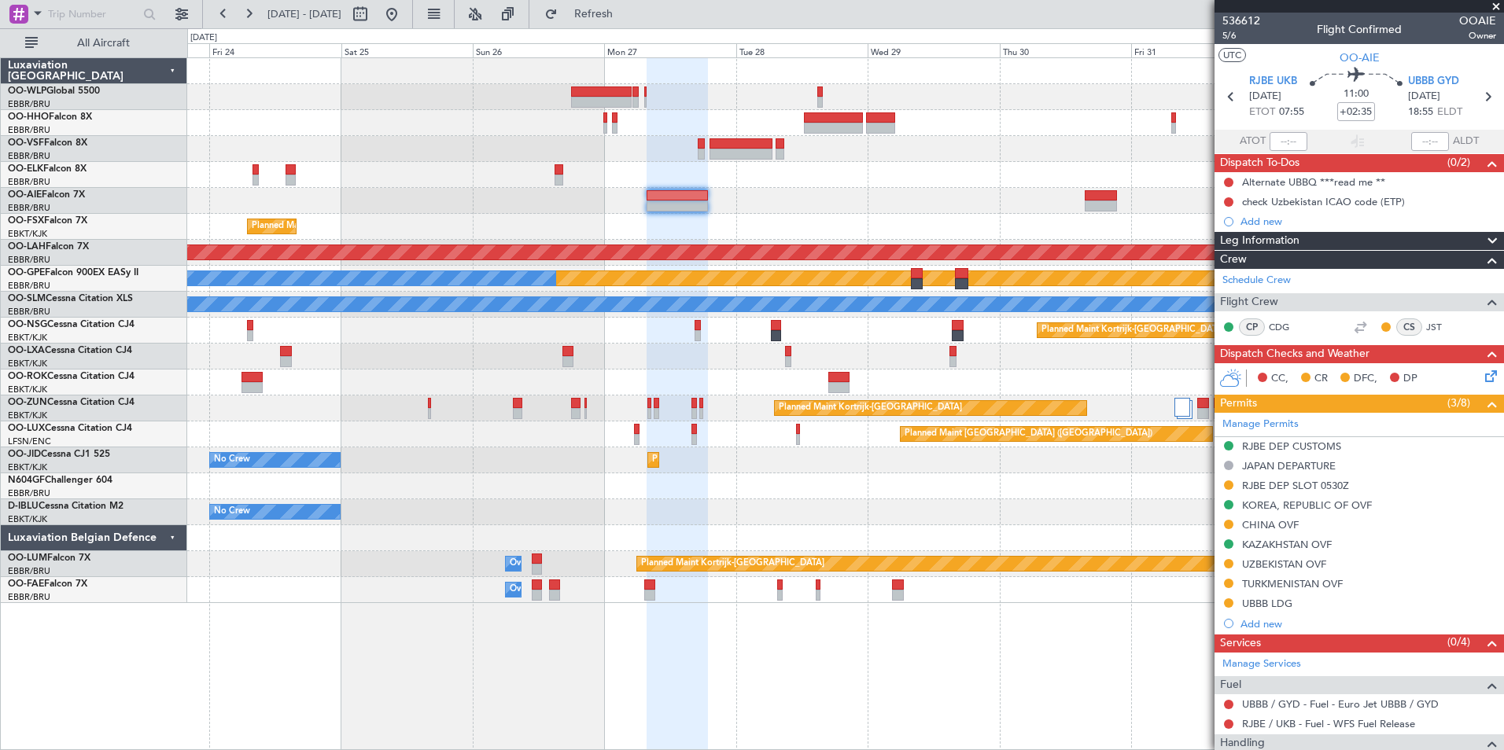
click at [690, 212] on div at bounding box center [845, 201] width 1316 height 26
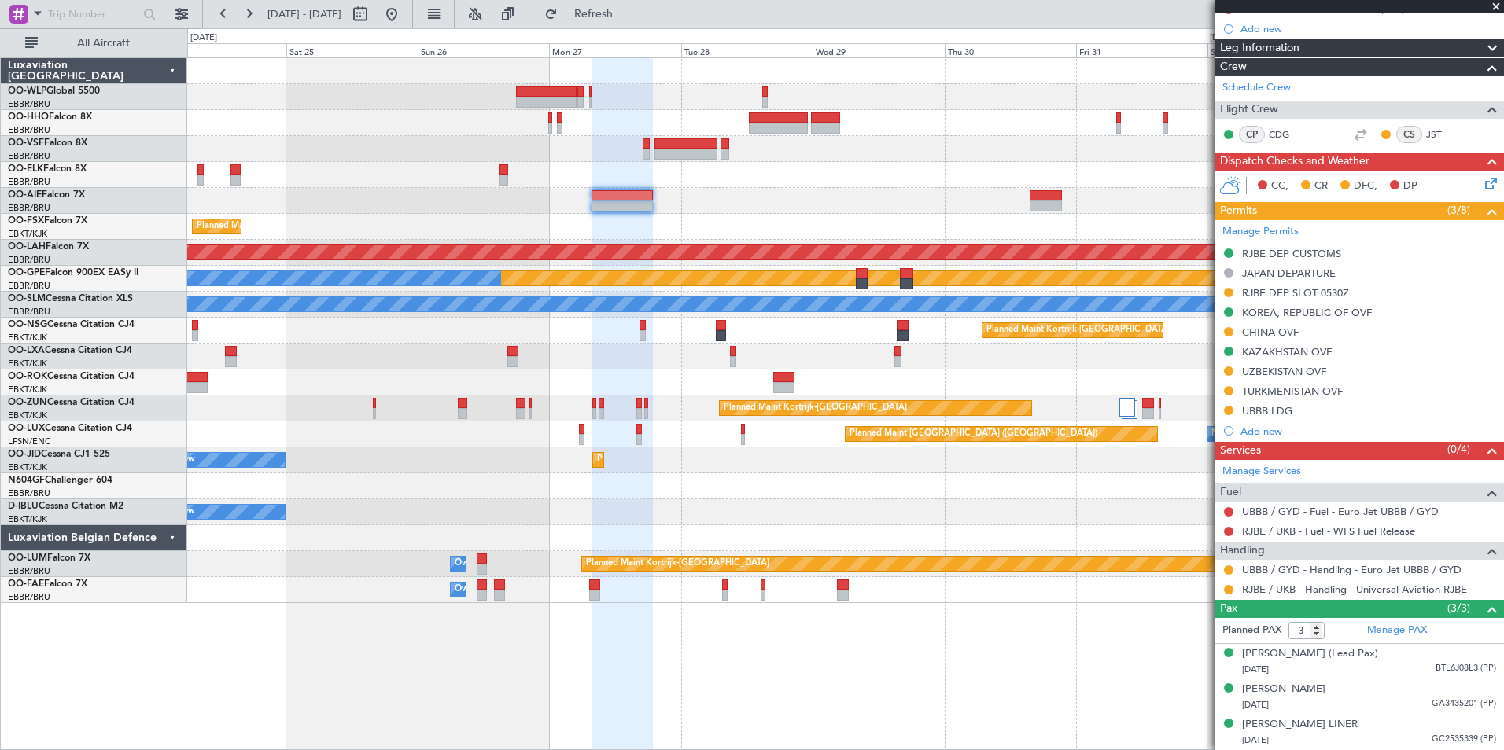
scroll to position [208, 0]
click at [1312, 563] on link "UBBB / GYD - Handling - Euro Jet UBBB / GYD" at bounding box center [1351, 569] width 219 height 13
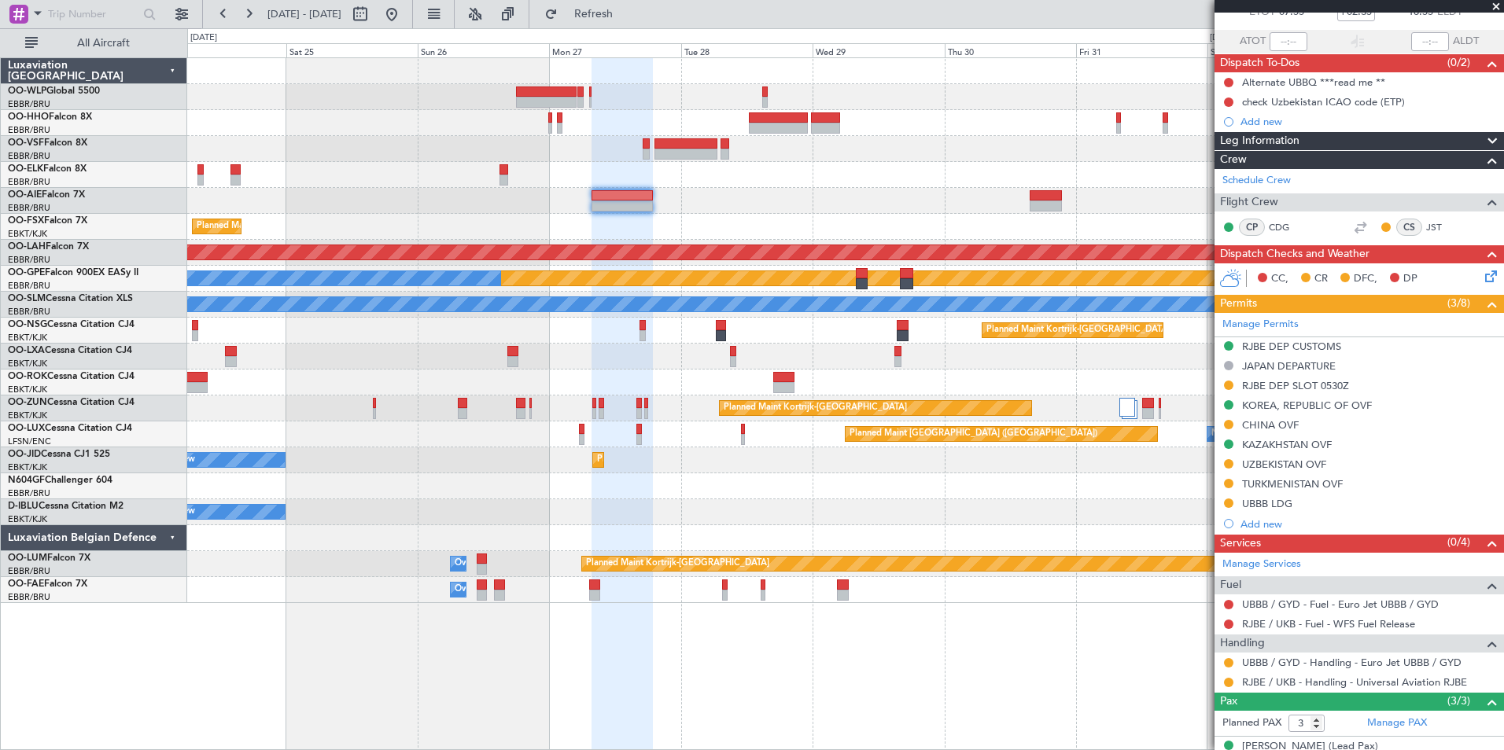
scroll to position [0, 0]
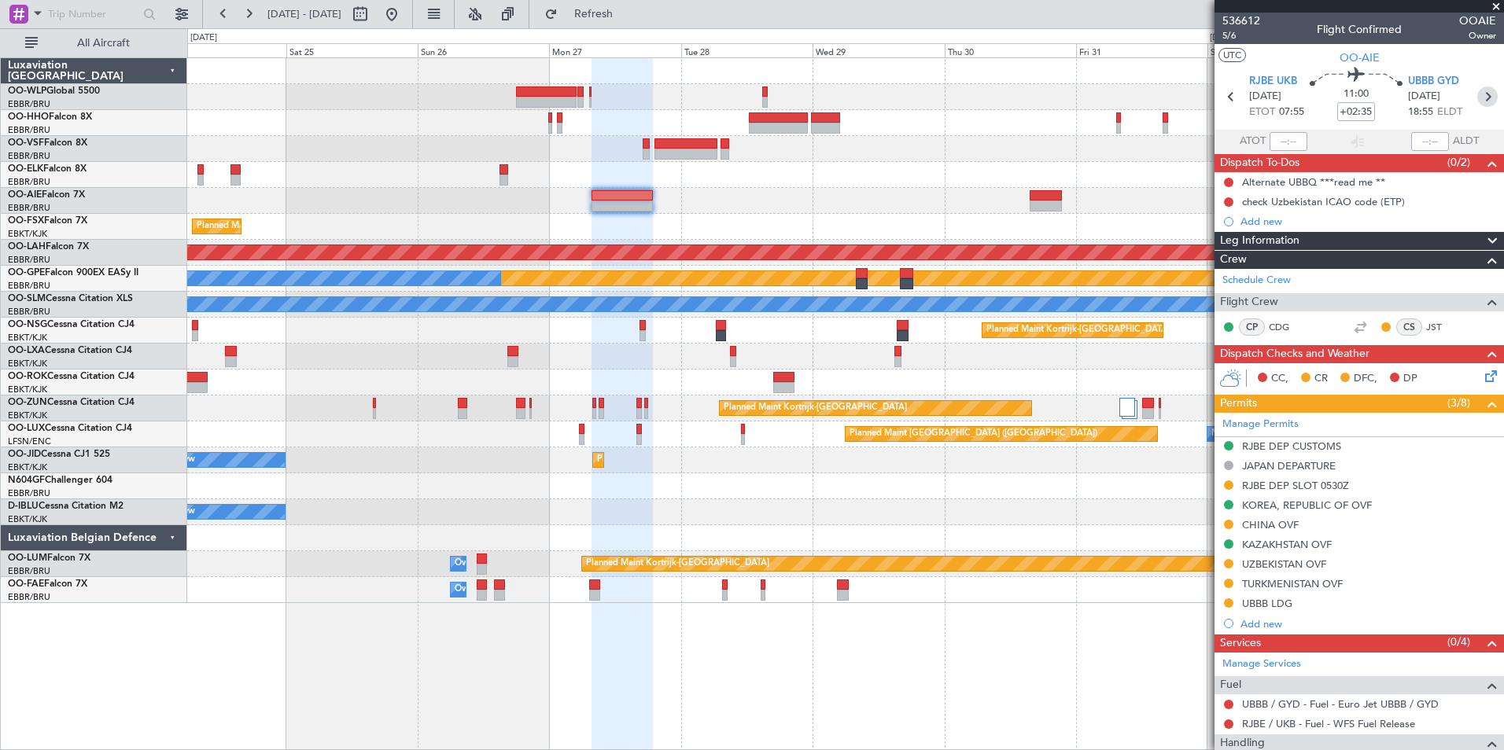
click at [1477, 91] on icon at bounding box center [1487, 97] width 20 height 20
type input "+00:45"
type input "4"
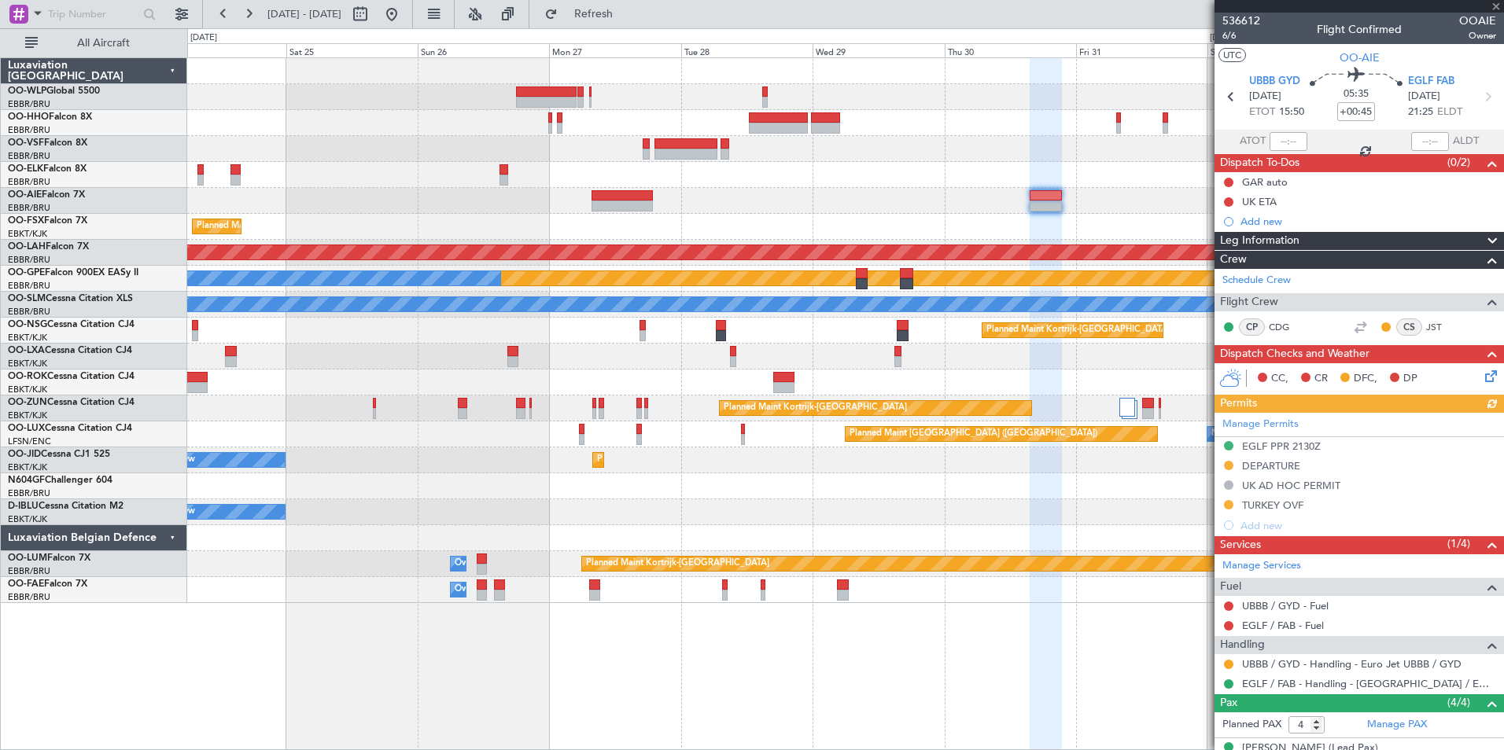
scroll to position [145, 0]
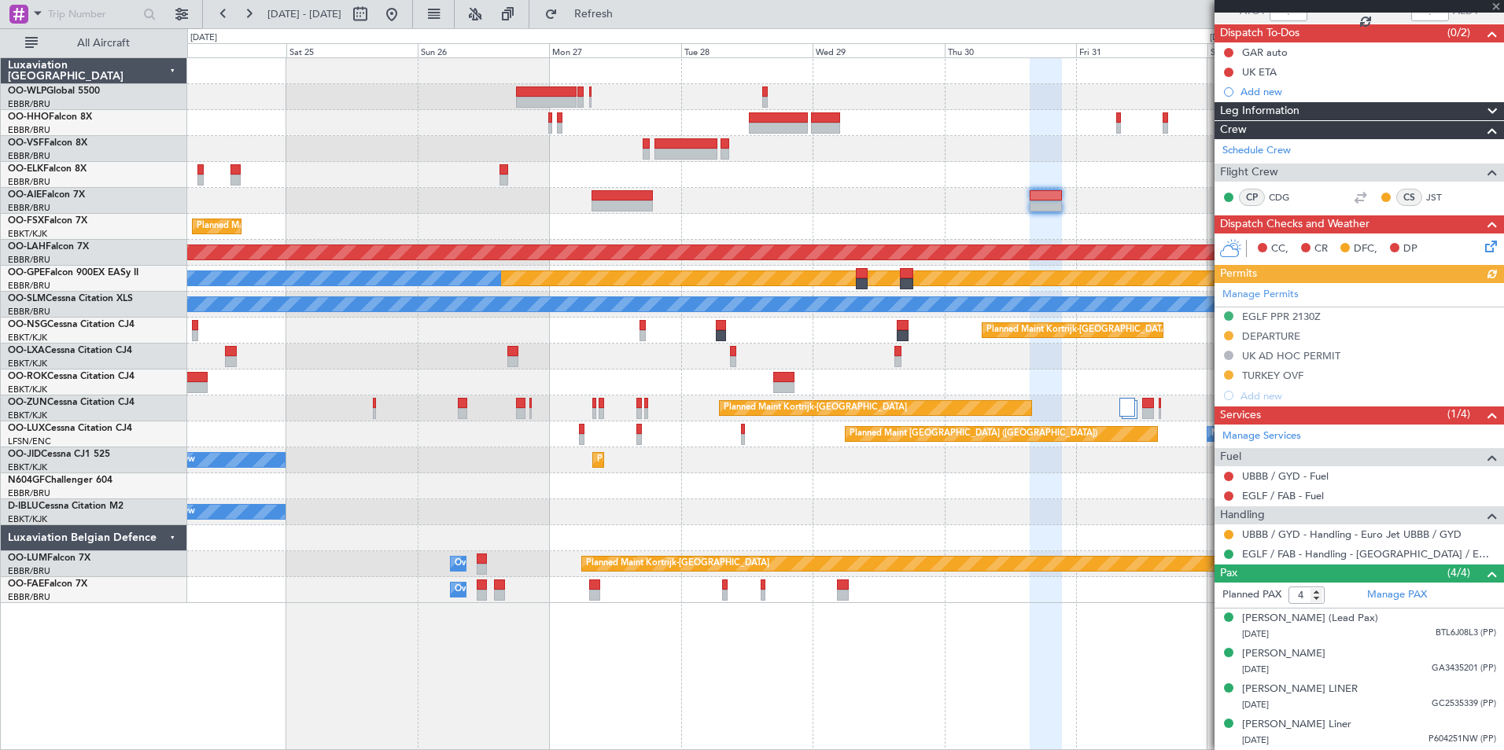
click at [1297, 363] on div "Manage Permits EGLF PPR 2130Z DEPARTURE UK AD HOC PERMIT TURKEY OVF Add new" at bounding box center [1358, 344] width 289 height 123
click at [1267, 369] on div "TURKEY OVF" at bounding box center [1272, 375] width 61 height 13
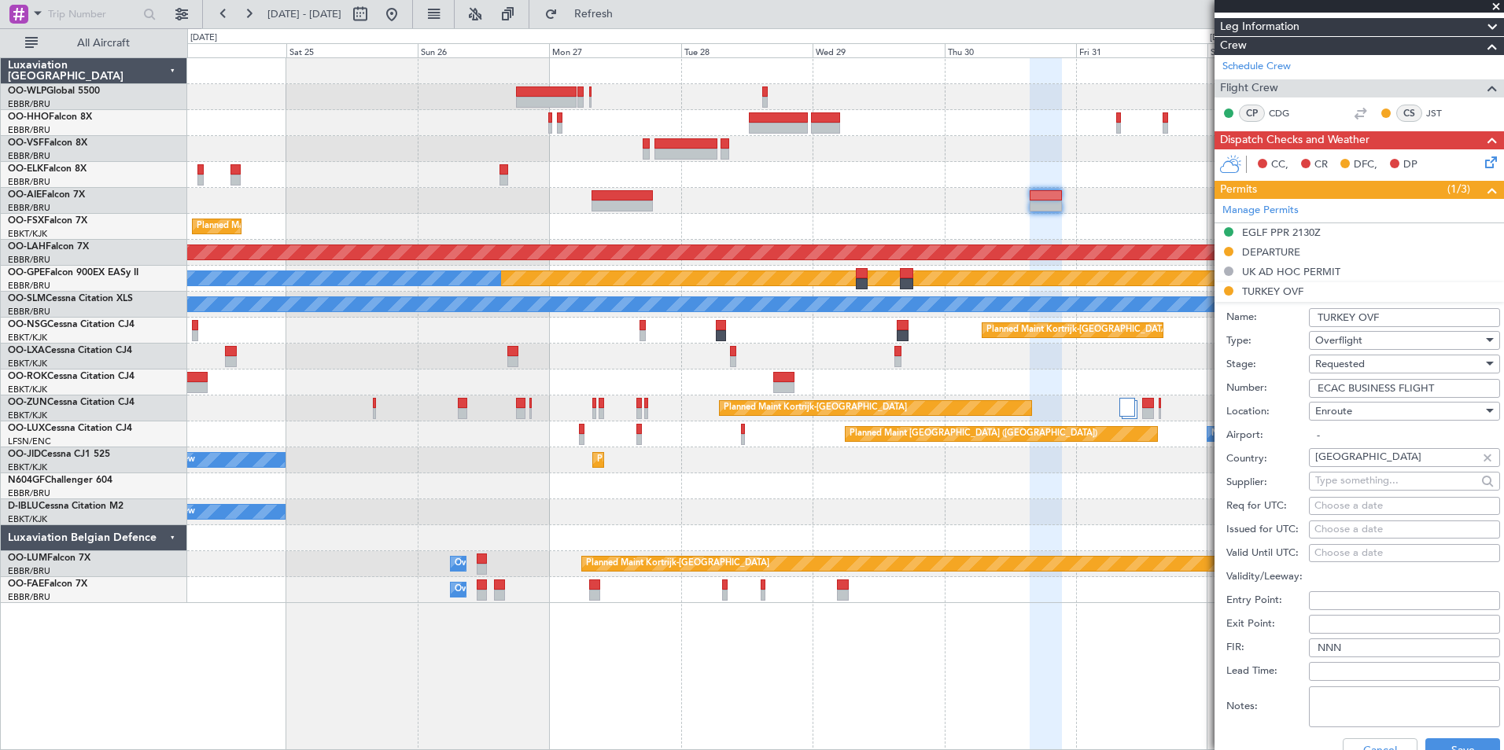
scroll to position [302, 0]
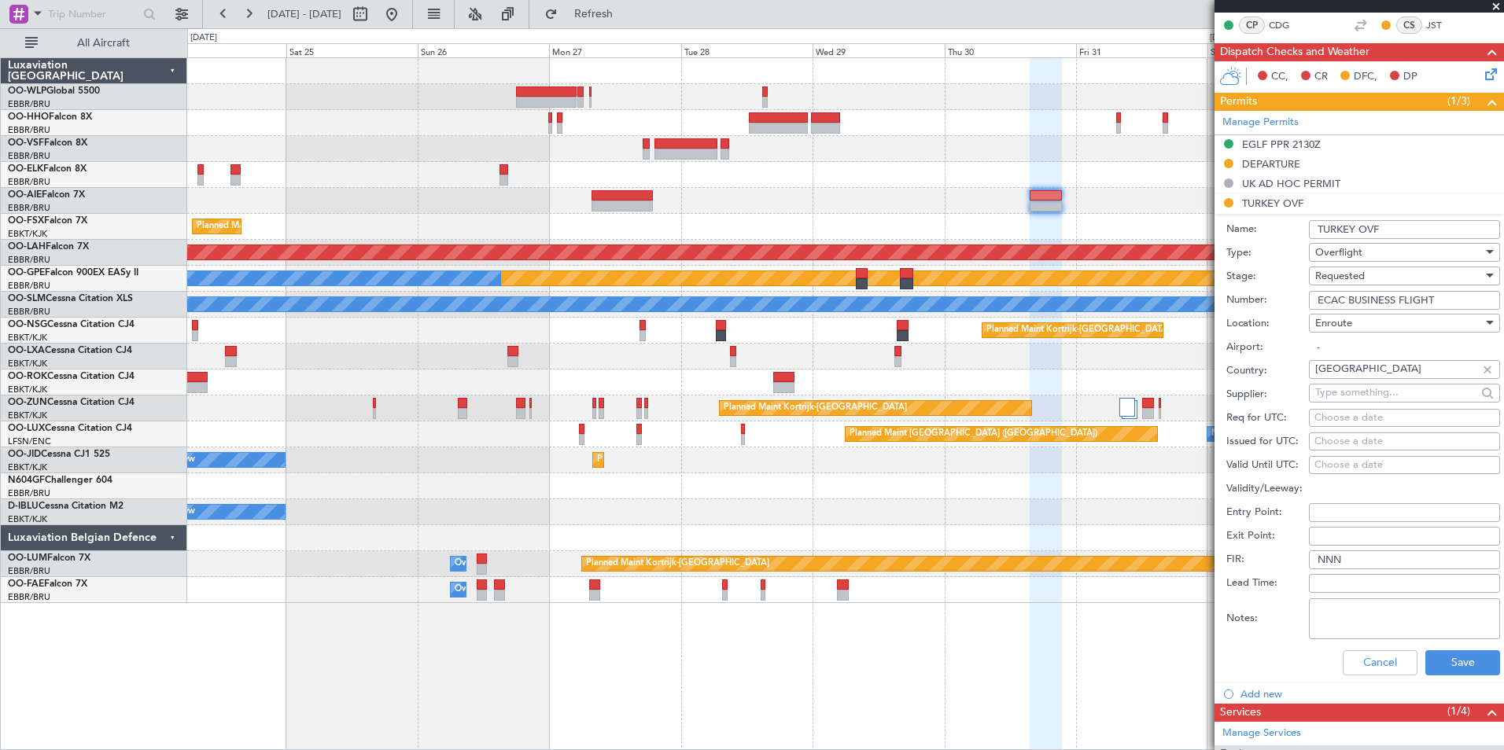
click at [1334, 272] on span "Requested" at bounding box center [1340, 276] width 50 height 14
click at [1359, 391] on span "Received OK" at bounding box center [1398, 395] width 165 height 24
click at [1453, 654] on button "Save" at bounding box center [1462, 662] width 75 height 25
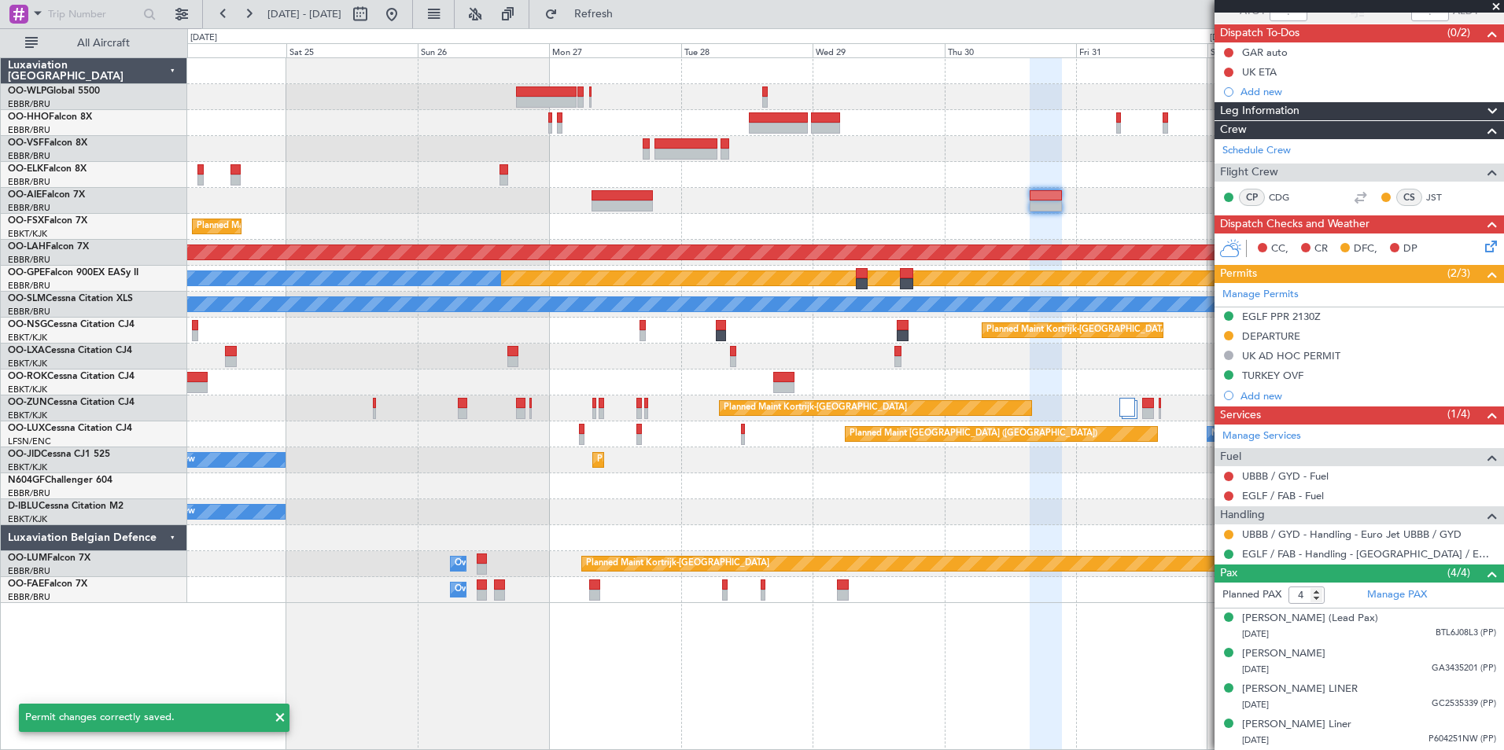
scroll to position [145, 0]
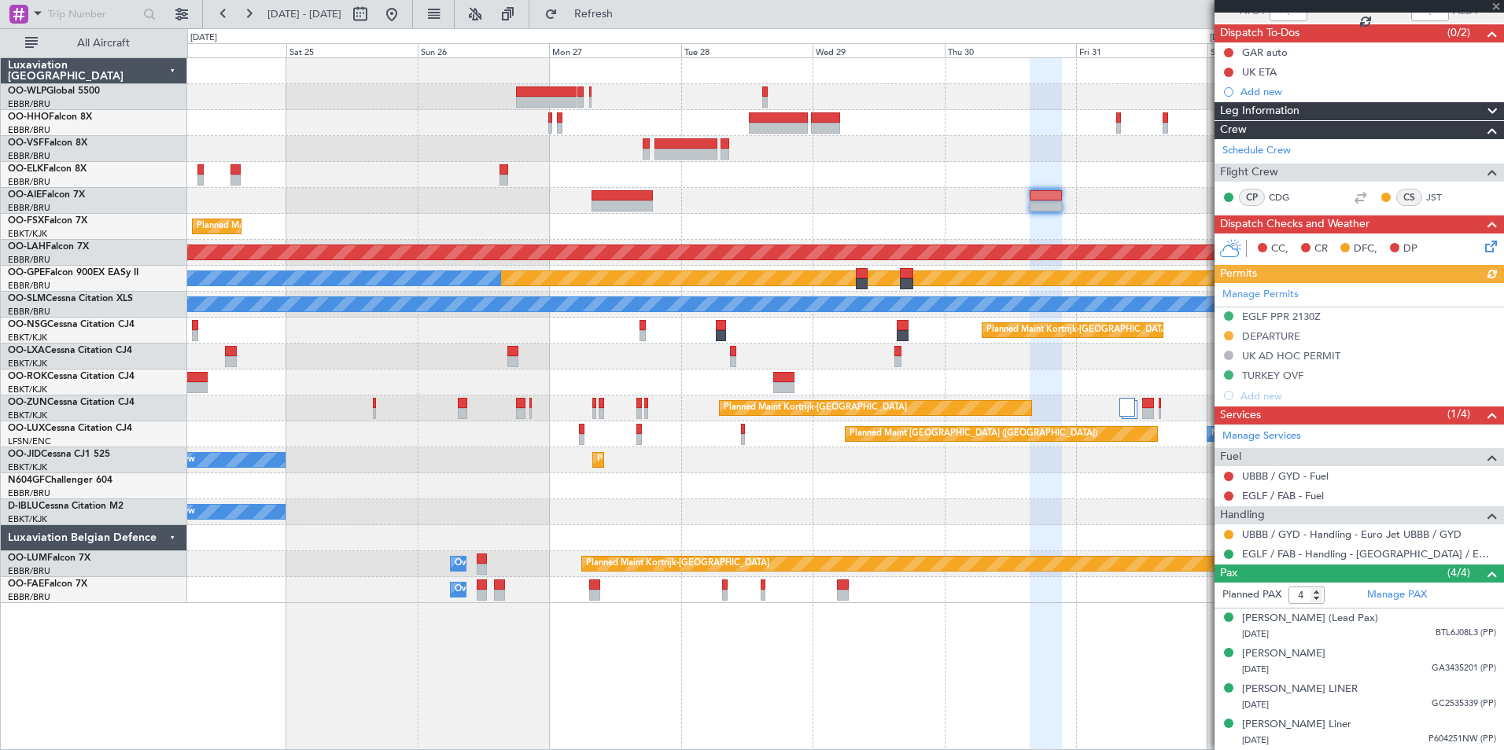
click at [413, 28] on fb-range-datepicker "[DATE] - [DATE]" at bounding box center [307, 14] width 211 height 28
click at [404, 19] on button at bounding box center [391, 14] width 25 height 25
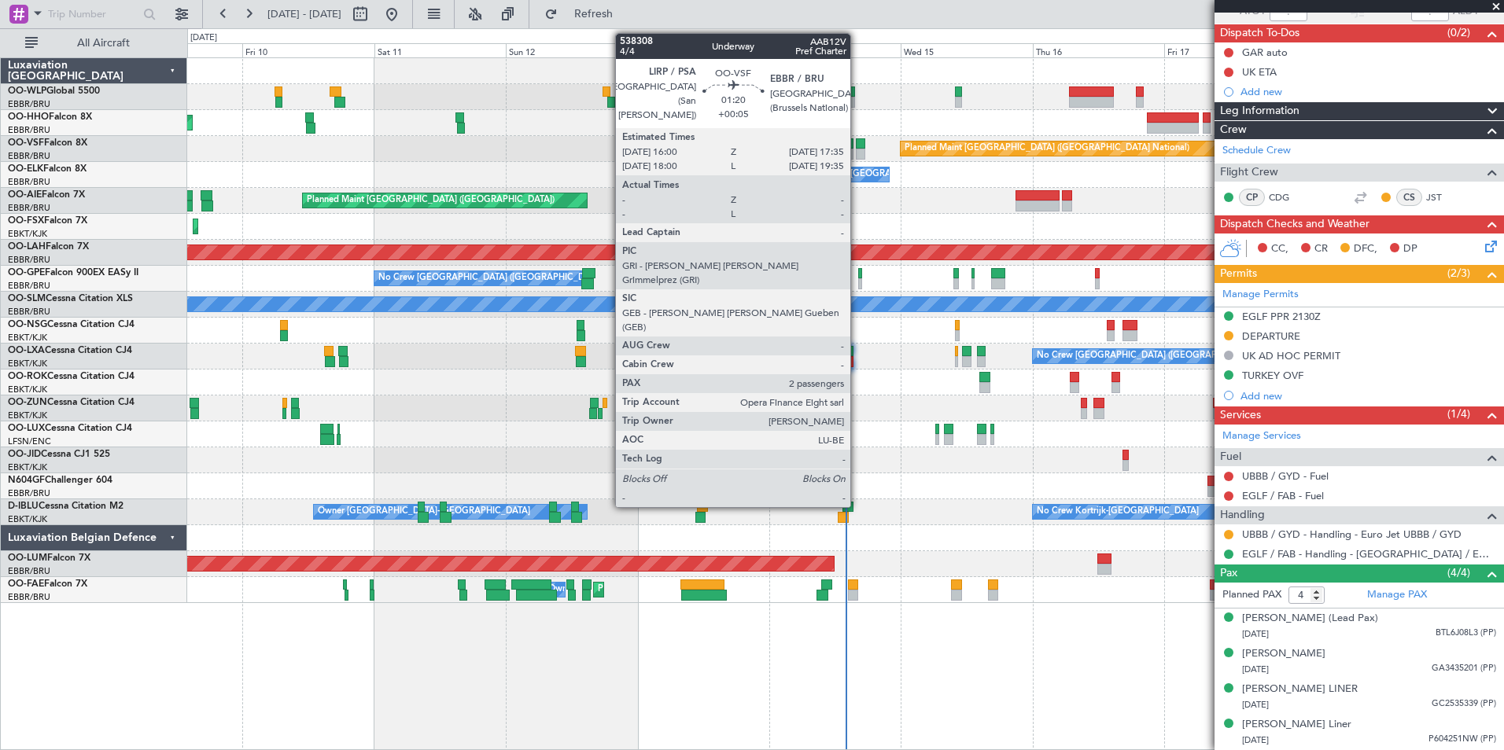
click at [857, 146] on div at bounding box center [860, 143] width 9 height 11
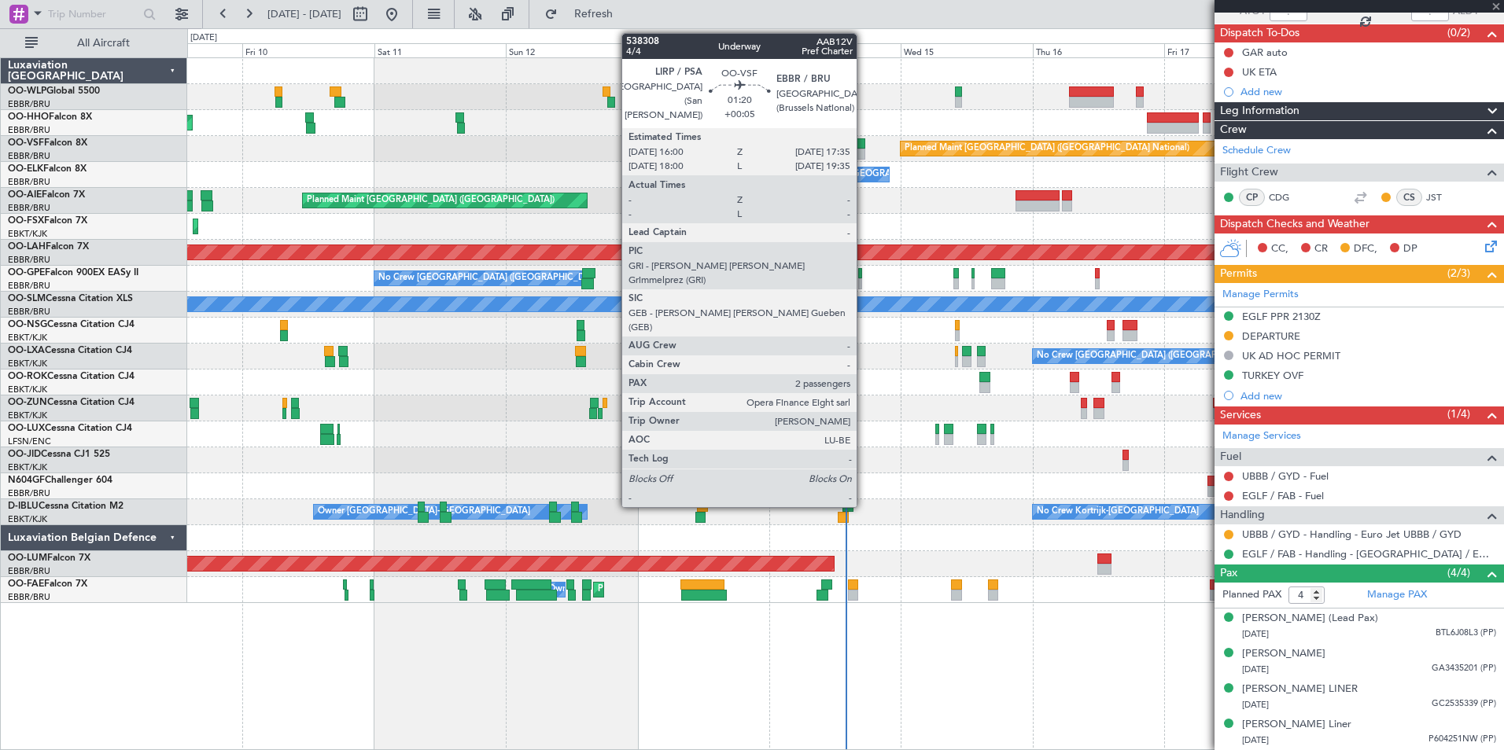
type input "+00:05"
type input "2"
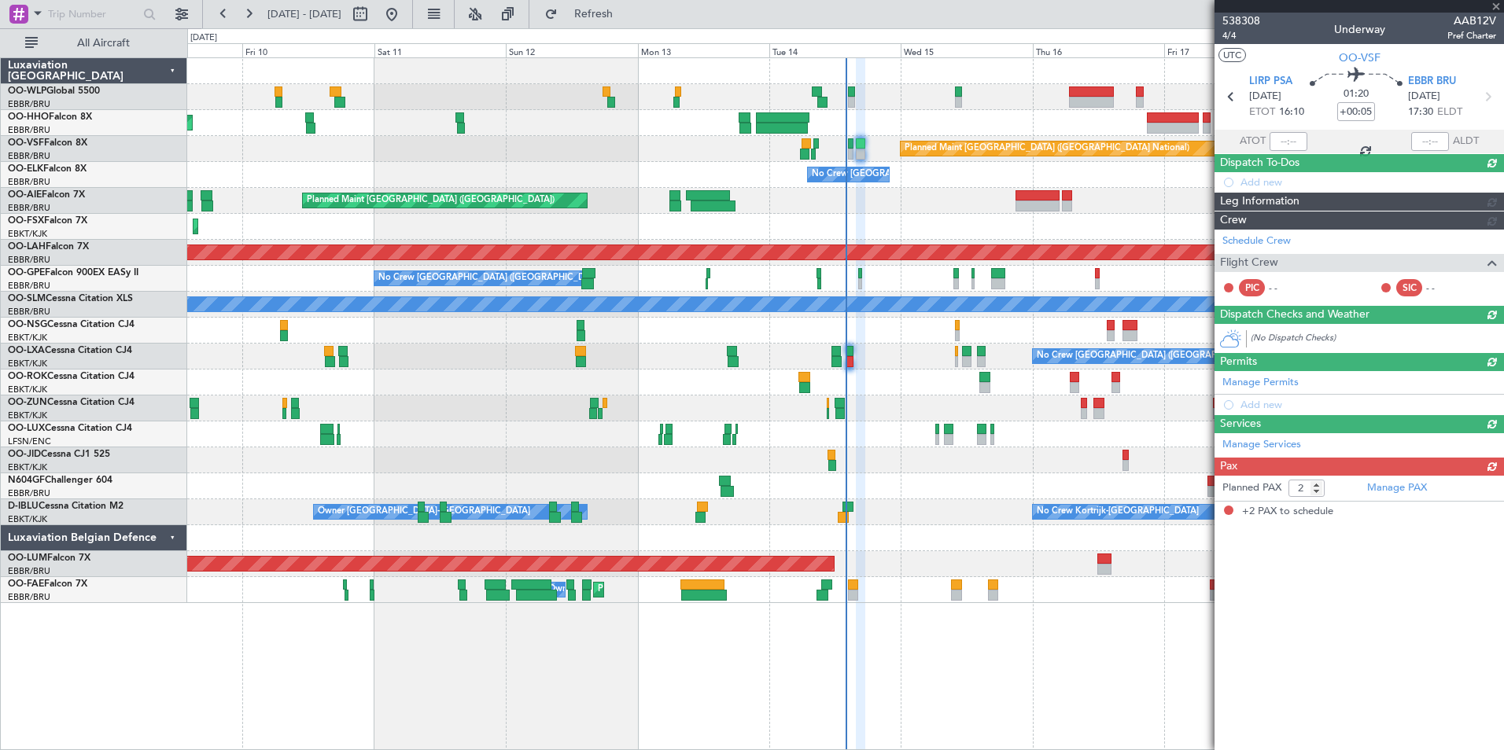
scroll to position [0, 0]
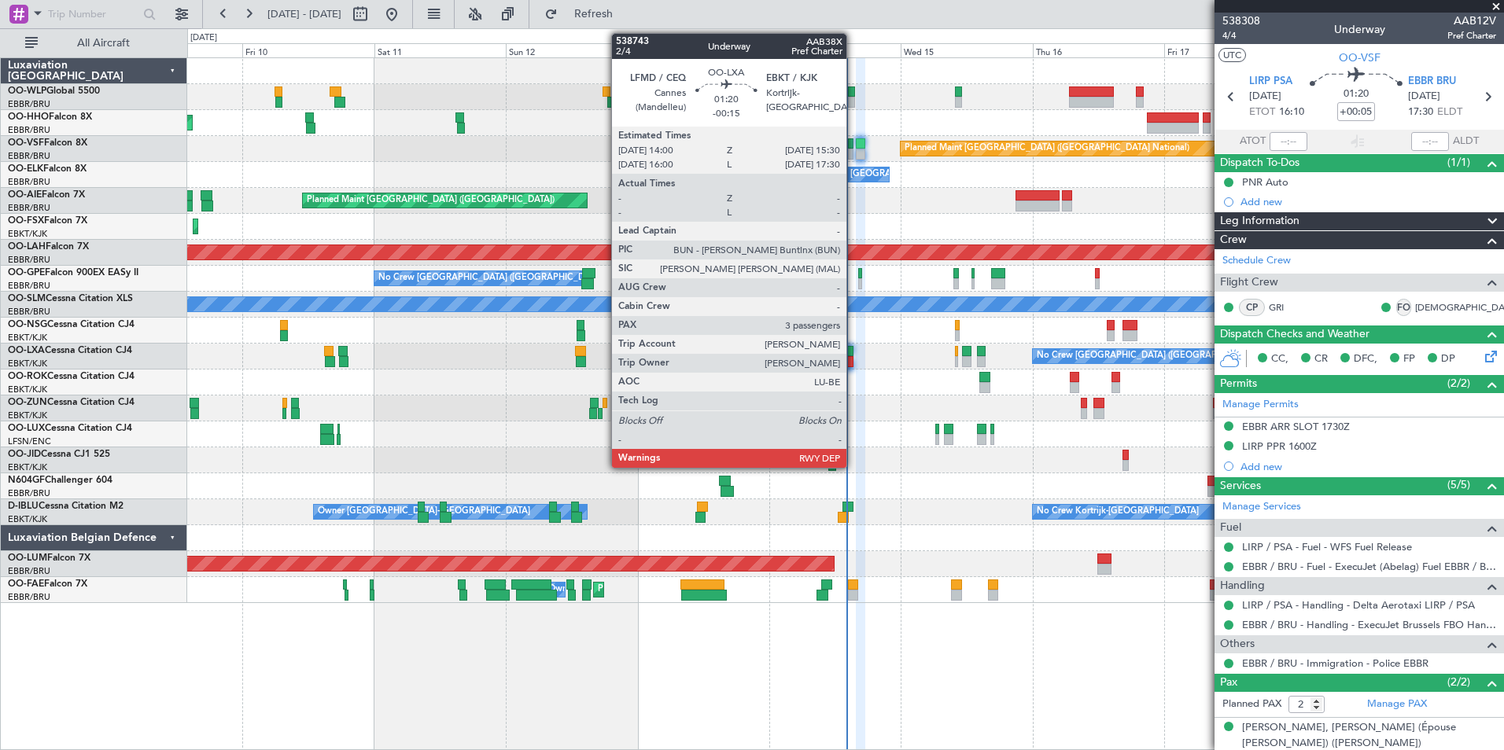
click at [853, 350] on div at bounding box center [849, 351] width 9 height 11
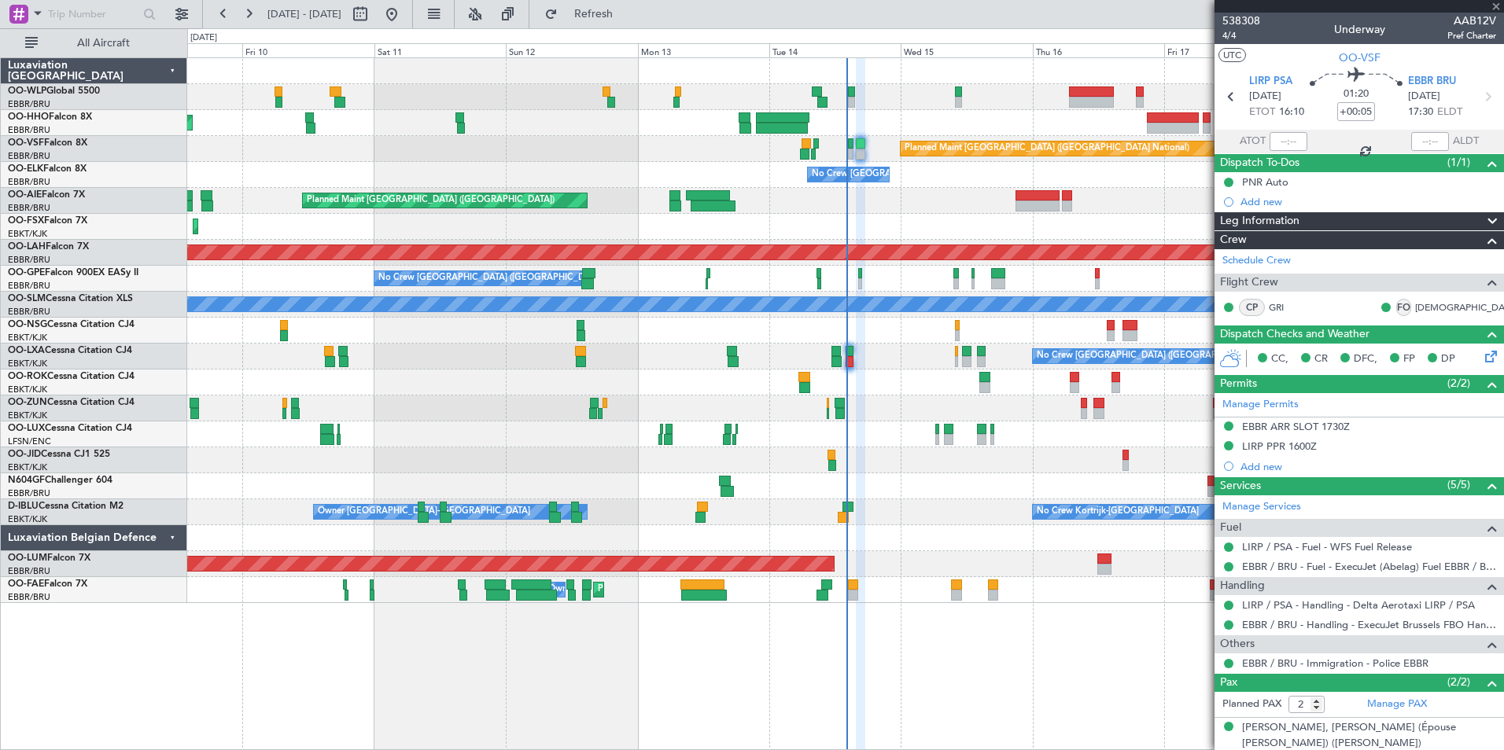
type input "-00:15"
type input "3"
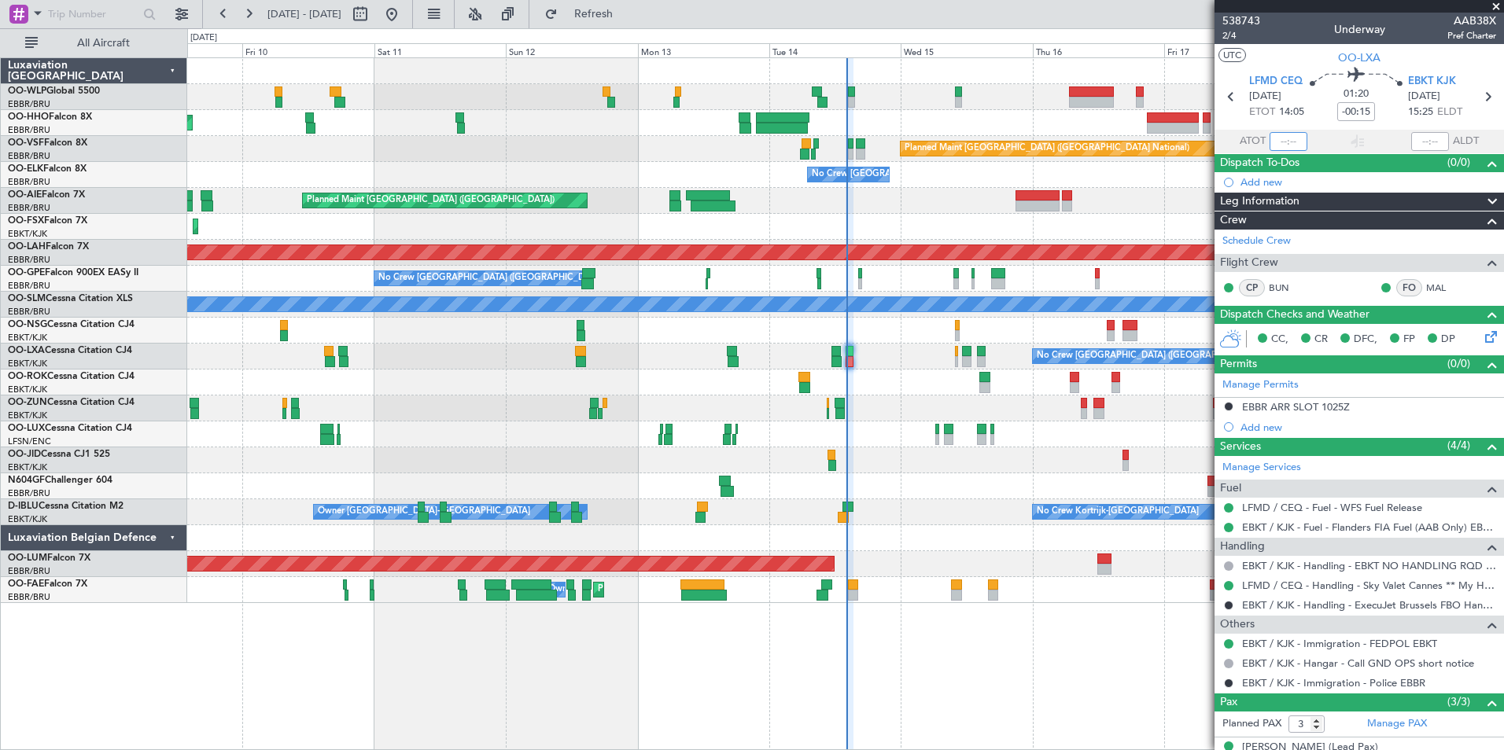
click at [1281, 138] on input "text" at bounding box center [1288, 141] width 38 height 19
click at [1135, 238] on div "Planned Maint Kortrijk-[GEOGRAPHIC_DATA]" at bounding box center [845, 227] width 1316 height 26
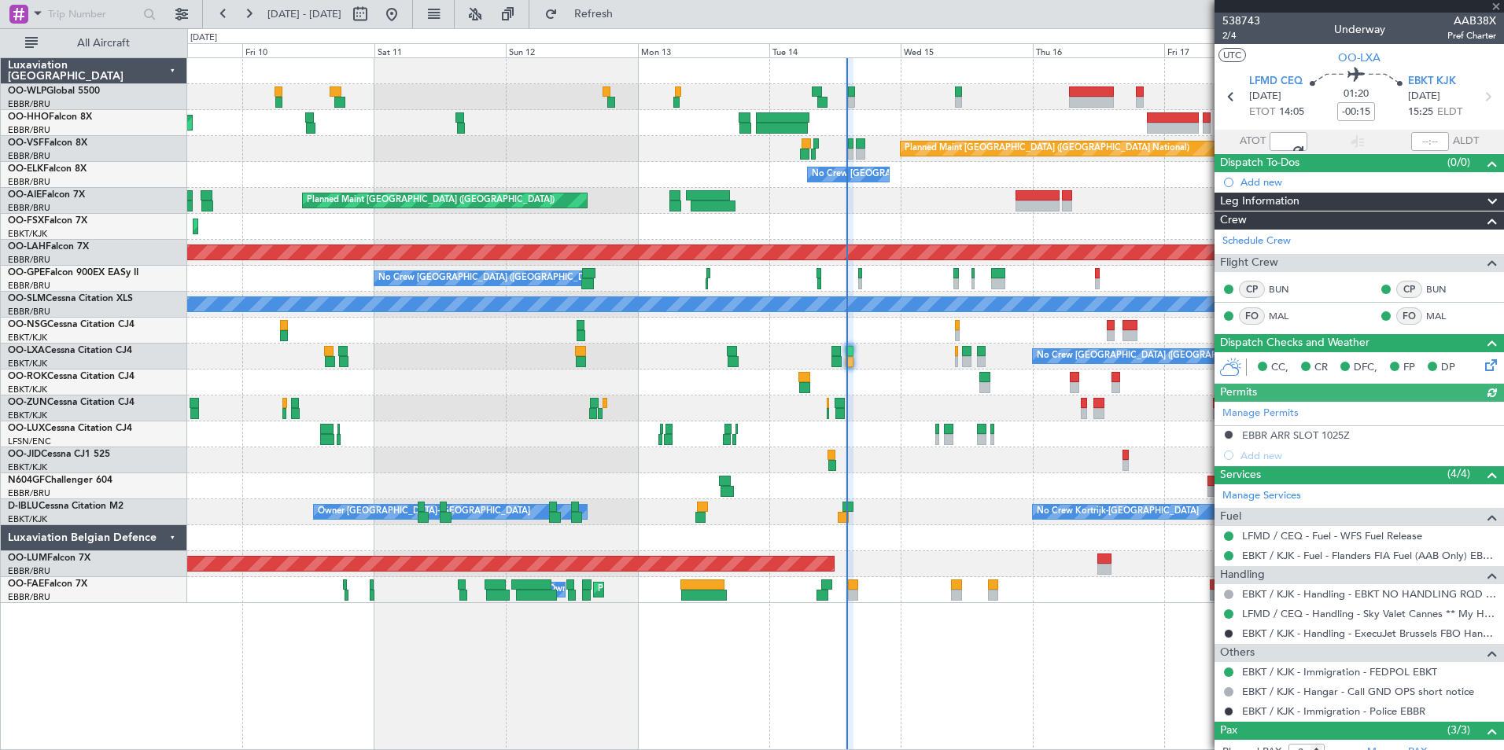
type input "13:59"
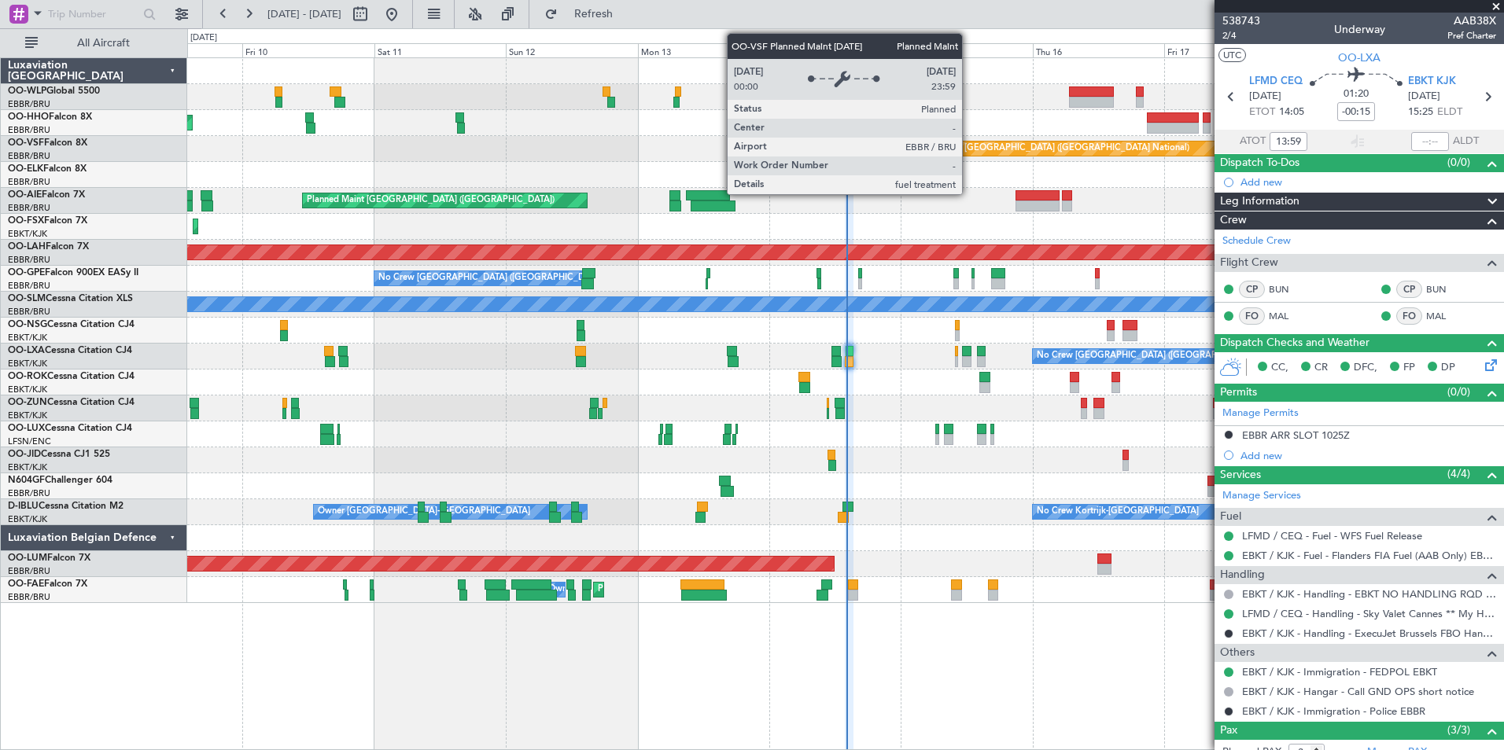
click at [693, 183] on div "Planned Maint Geneva (Cointrin) Planned Maint [GEOGRAPHIC_DATA] ([GEOGRAPHIC_DA…" at bounding box center [845, 330] width 1316 height 545
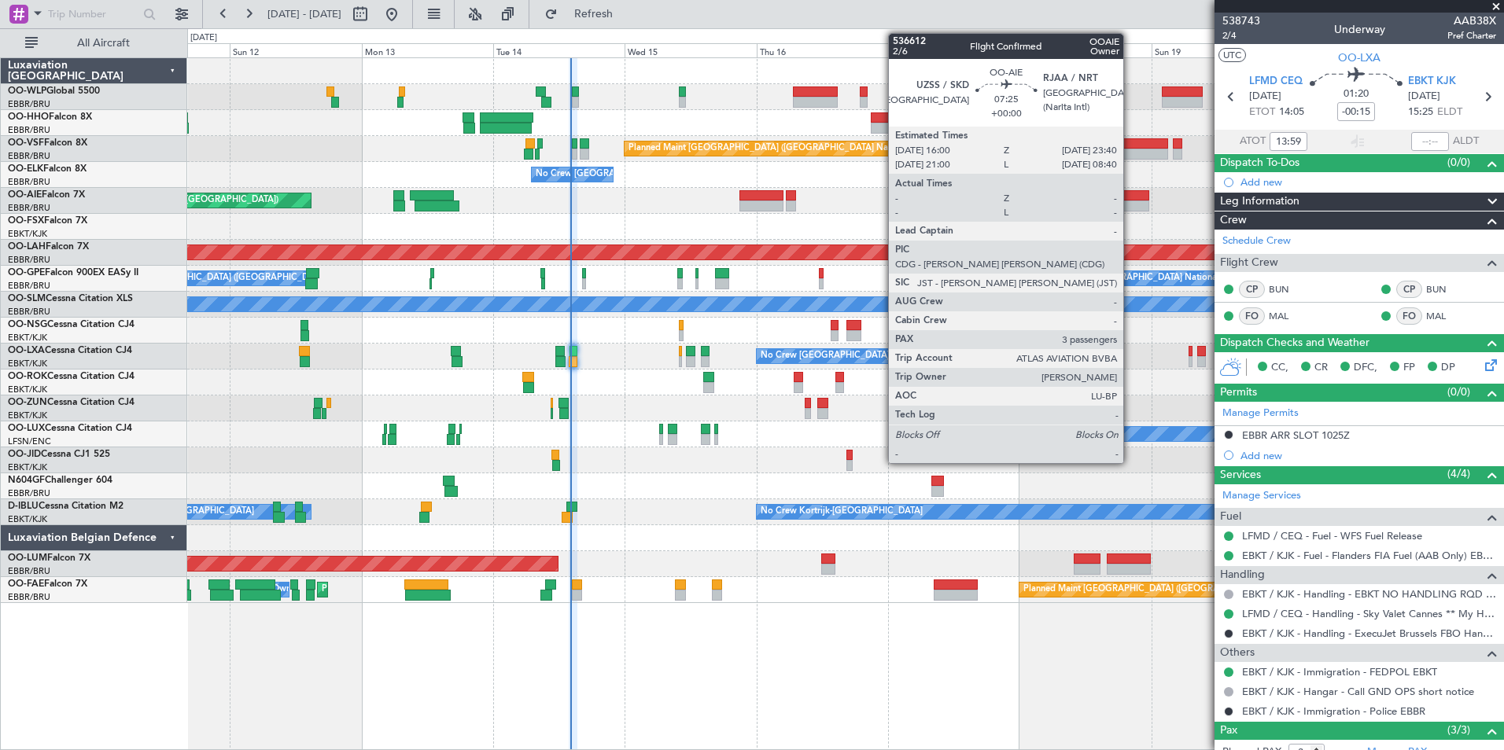
click at [1129, 193] on div at bounding box center [1128, 195] width 42 height 11
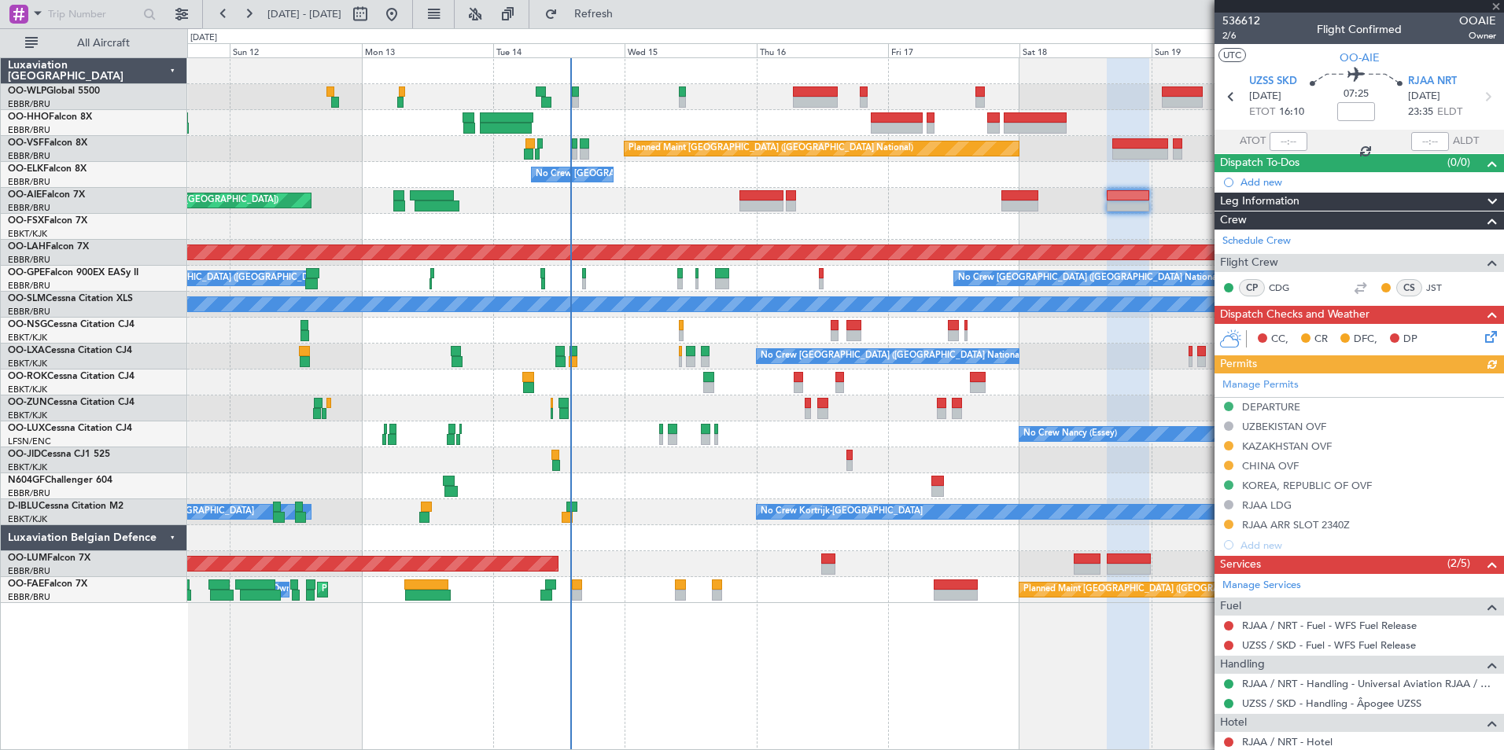
scroll to position [79, 0]
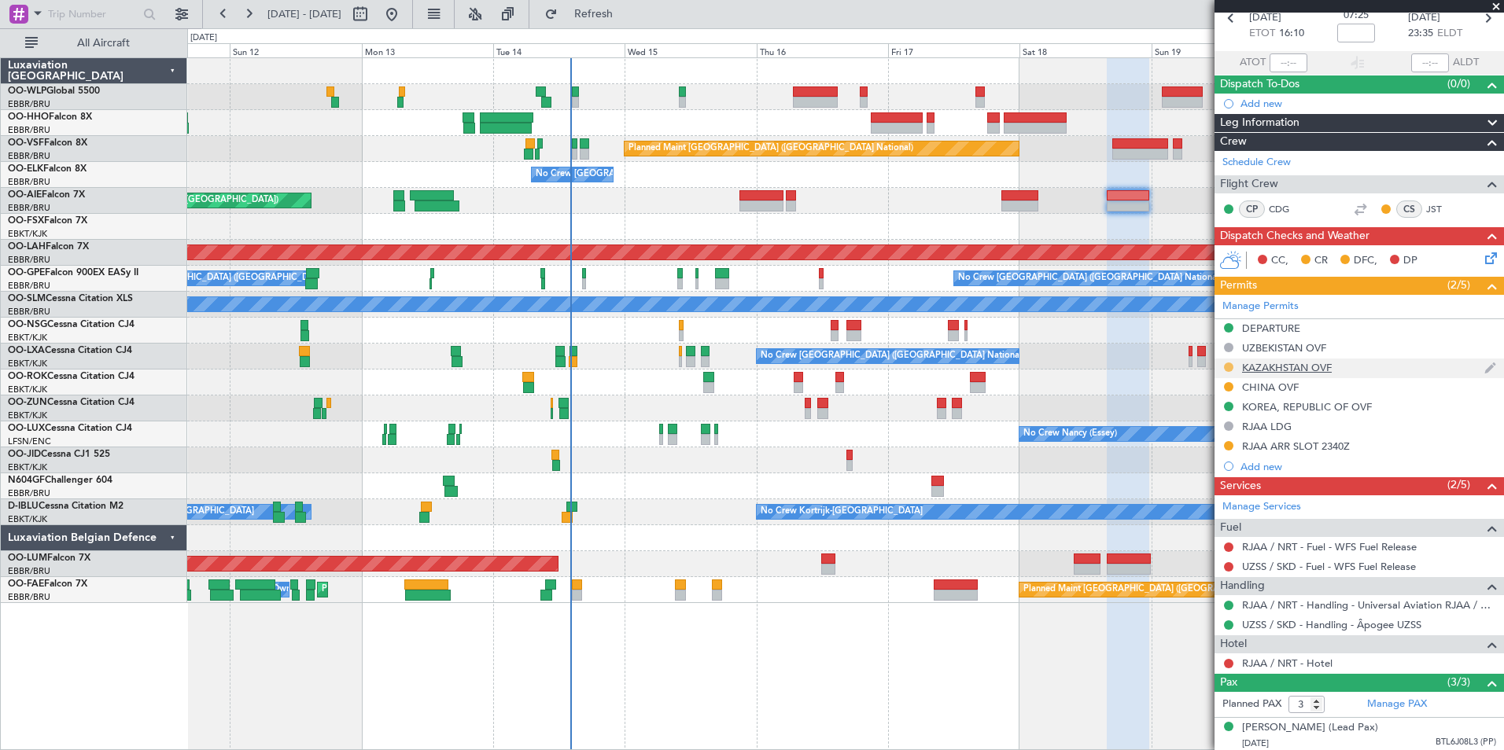
click at [1225, 368] on button at bounding box center [1228, 367] width 9 height 9
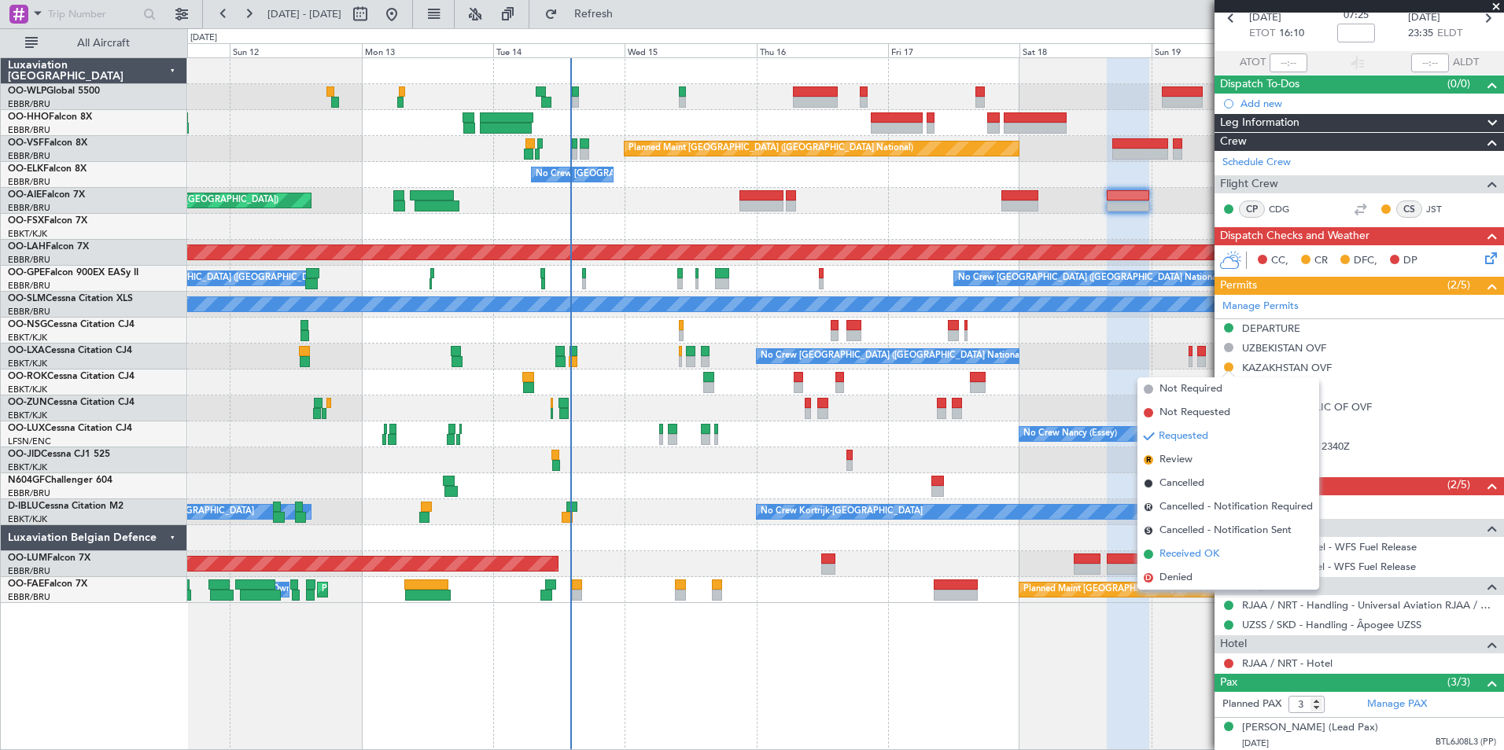
click at [1199, 559] on span "Received OK" at bounding box center [1189, 555] width 60 height 16
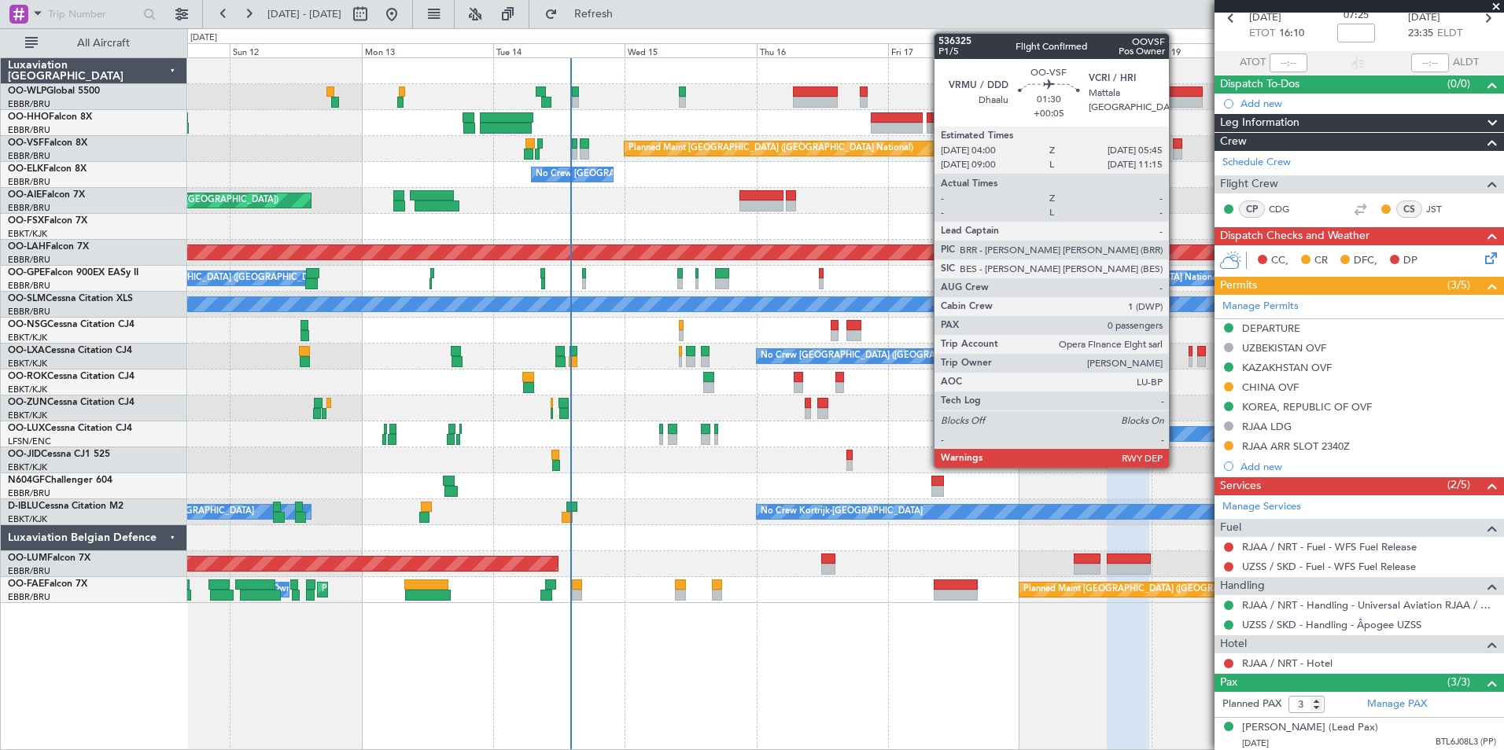
click at [1176, 149] on div at bounding box center [1178, 154] width 10 height 11
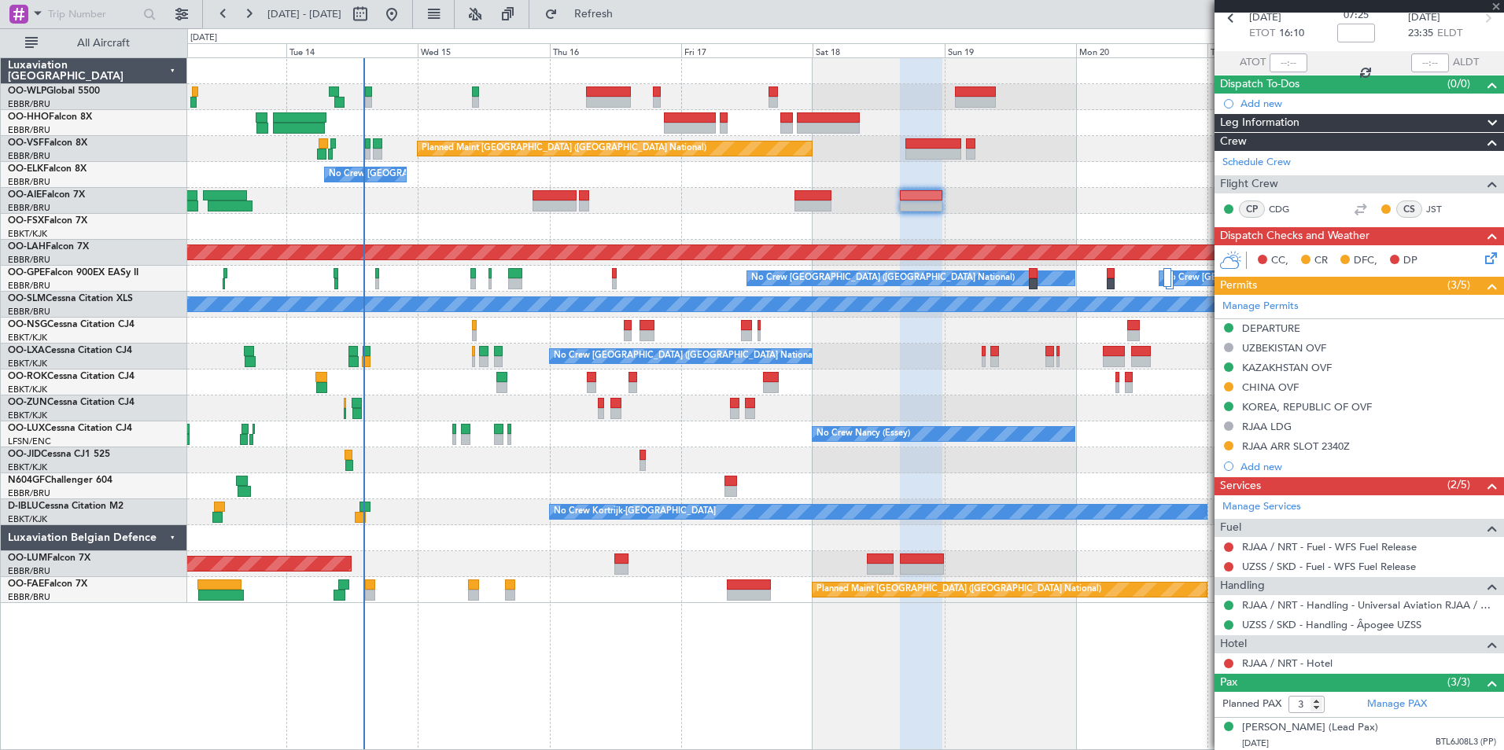
click at [927, 106] on div at bounding box center [845, 97] width 1316 height 26
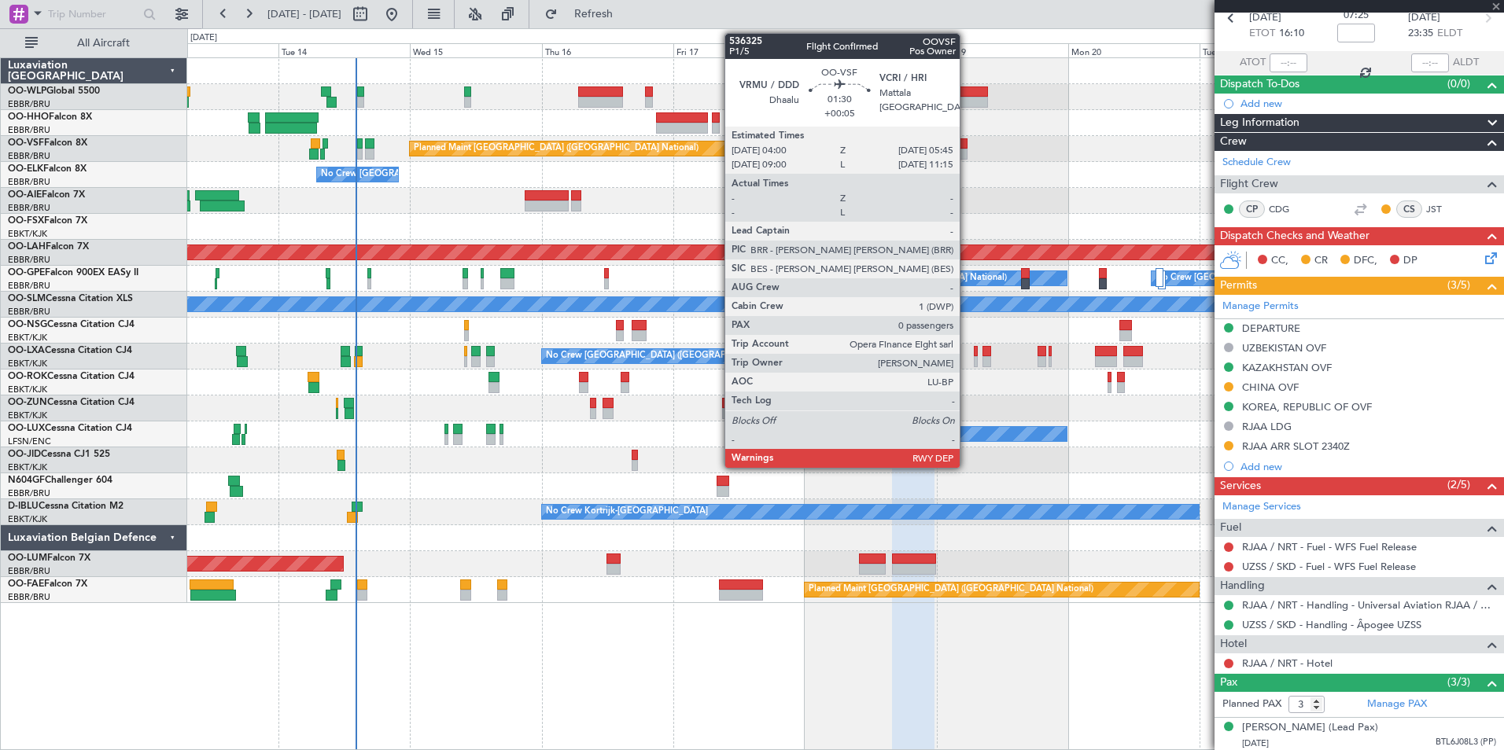
type input "+00:05"
type input "0"
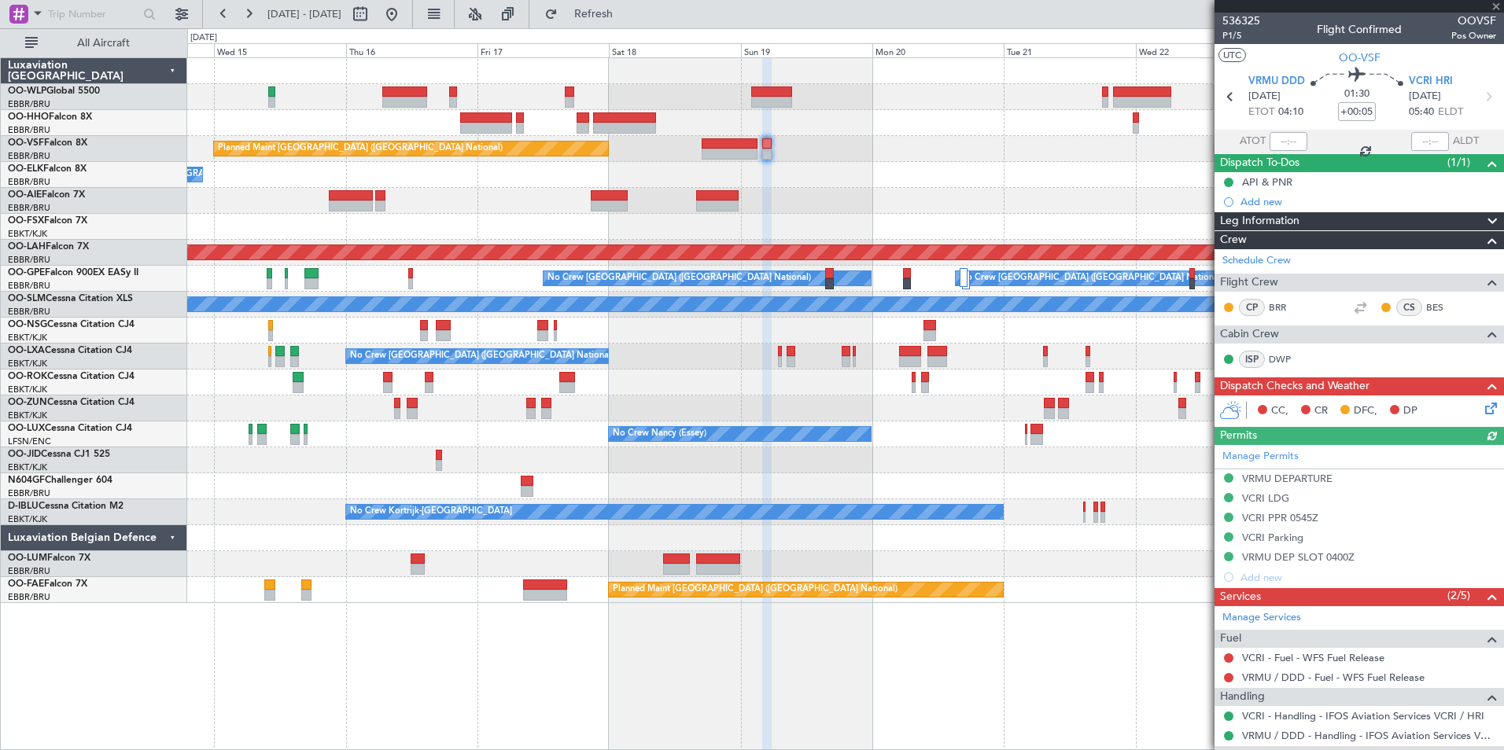
scroll to position [78, 0]
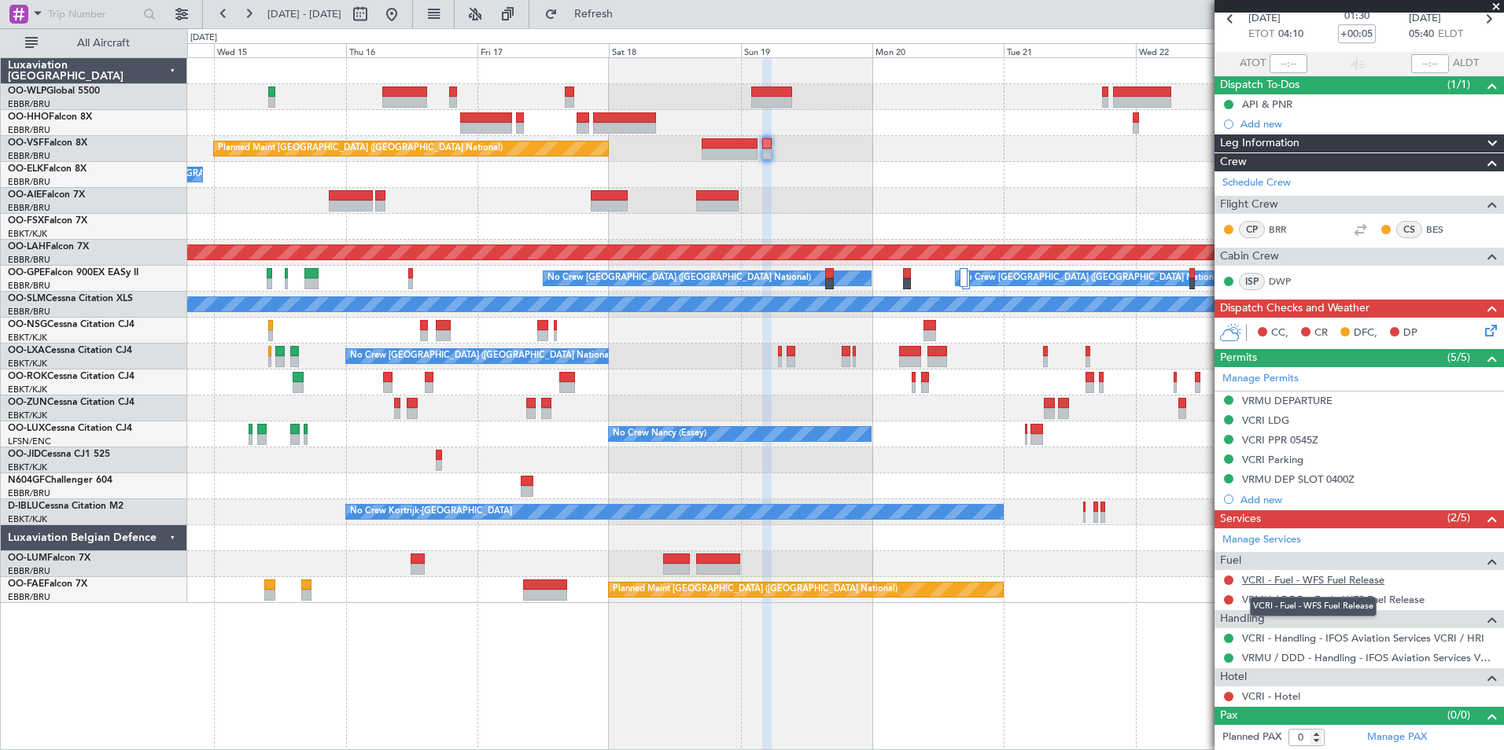
click at [1258, 580] on link "VCRI - Fuel - WFS Fuel Release" at bounding box center [1313, 579] width 142 height 13
click at [1284, 596] on link "VRMU / DDD - Fuel - WFS Fuel Release" at bounding box center [1333, 599] width 182 height 13
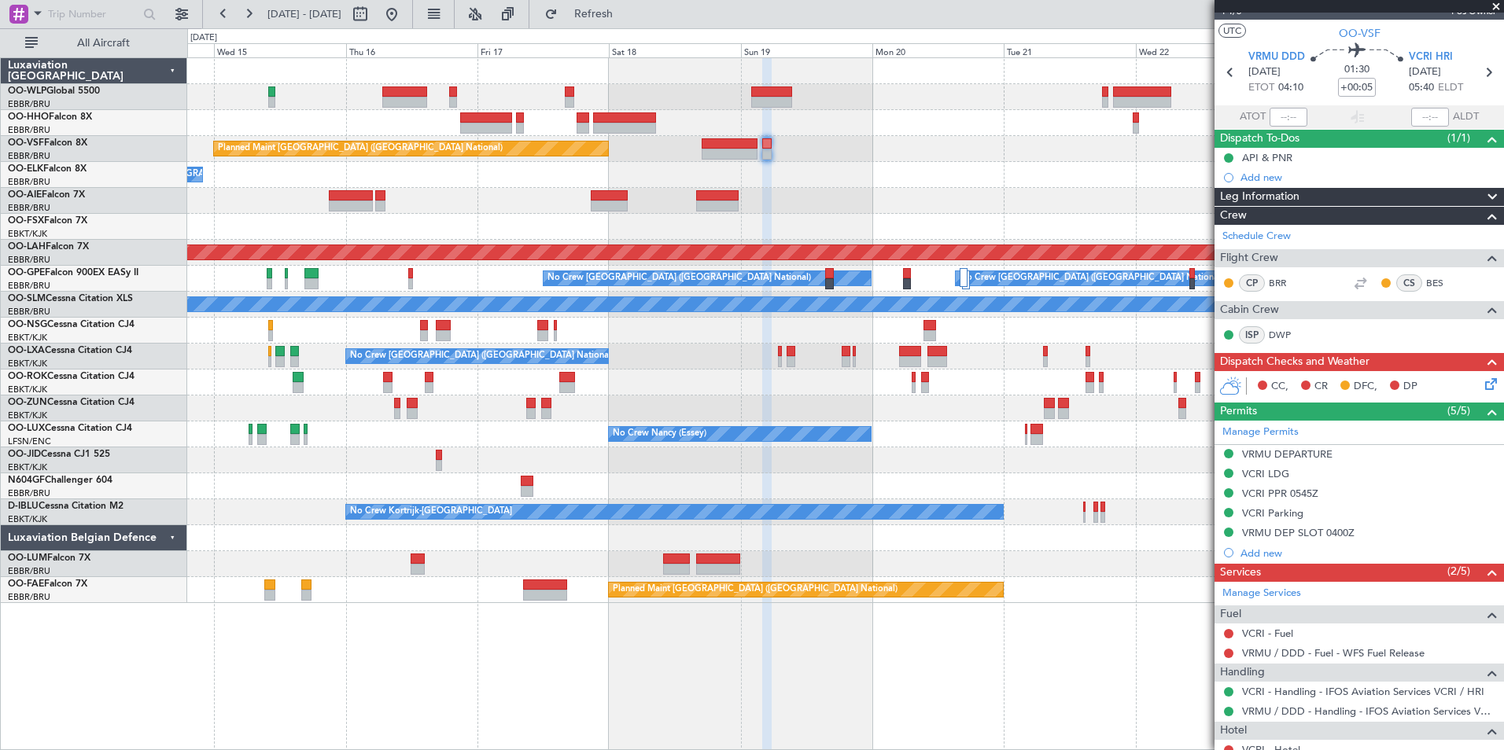
scroll to position [0, 0]
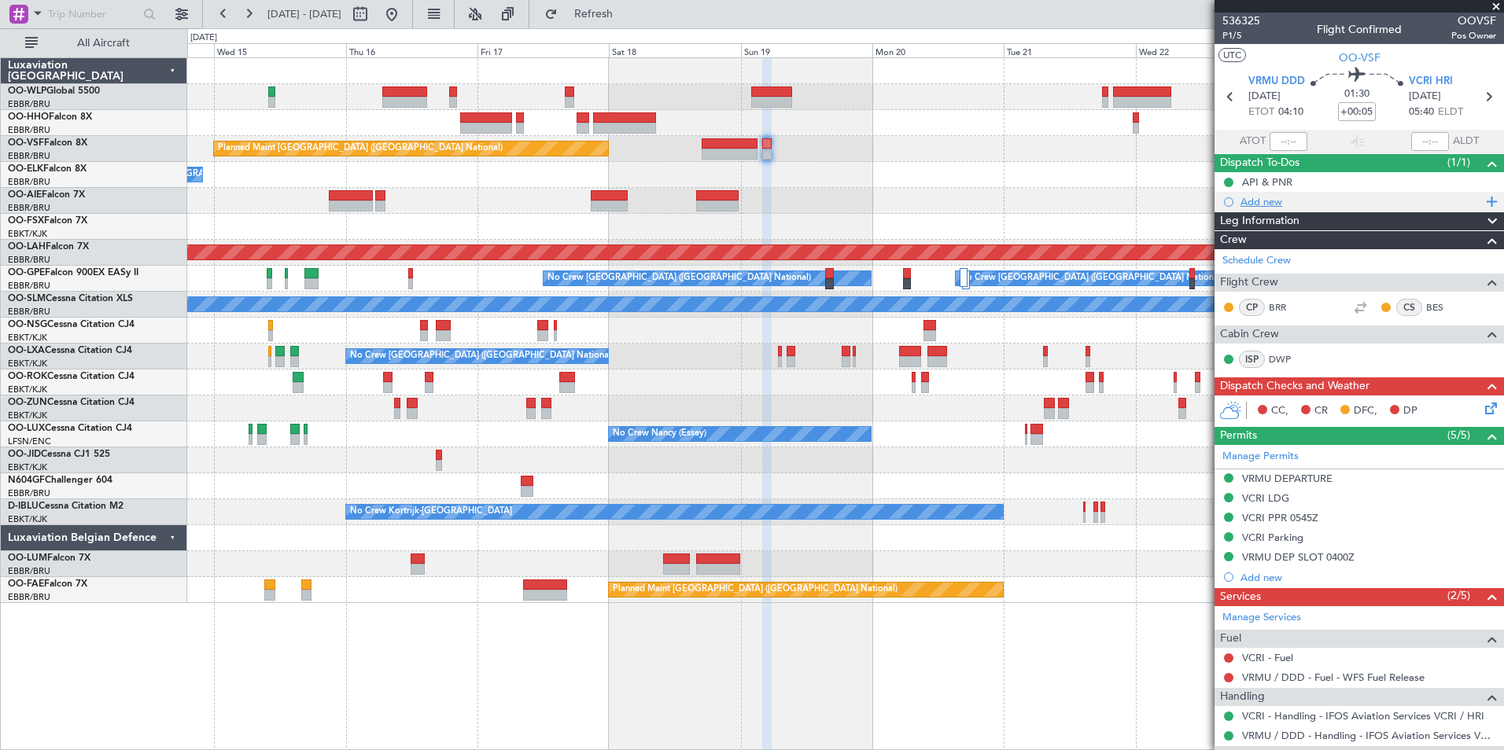
click at [1262, 198] on div "Add new" at bounding box center [1360, 201] width 241 height 13
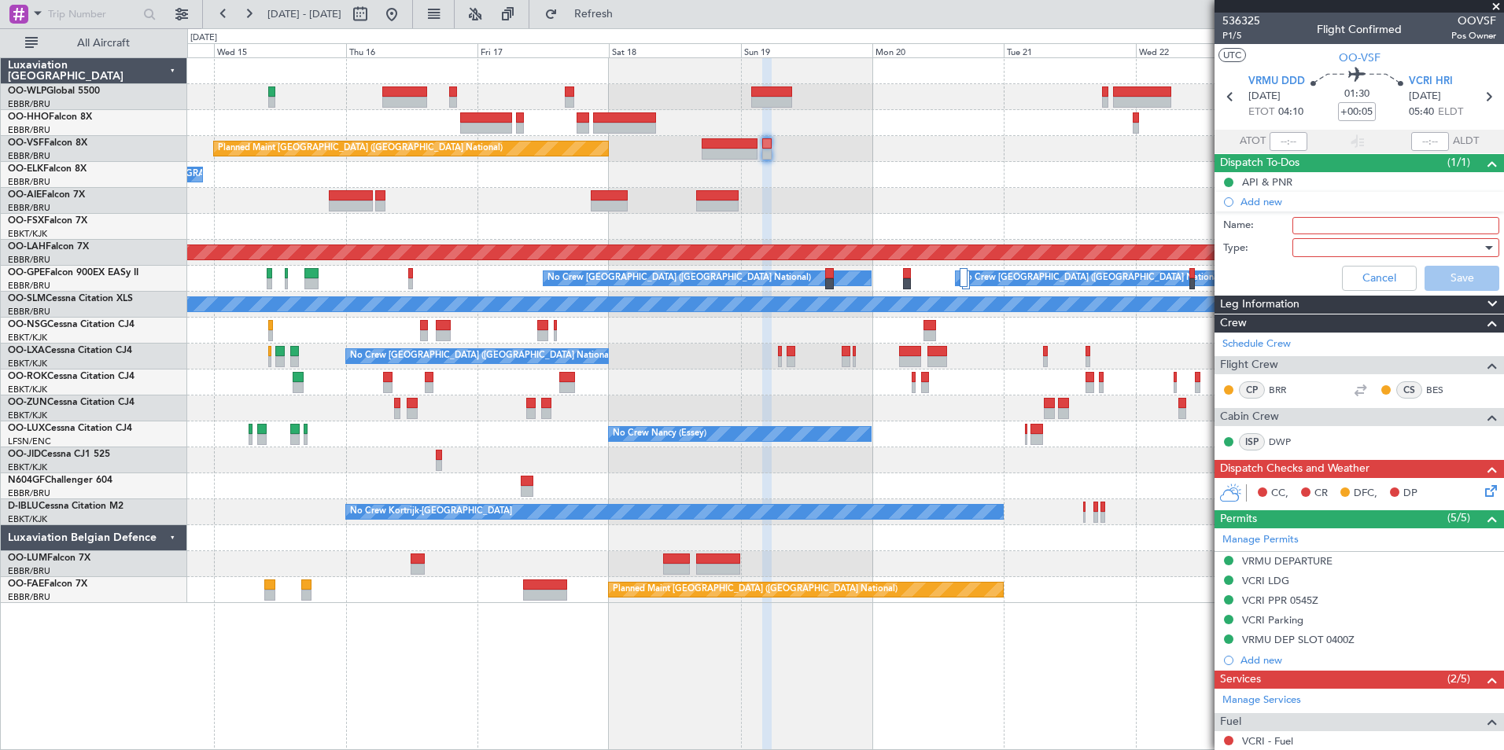
click at [1324, 211] on li "Add new Name: Type: Cancel Save" at bounding box center [1358, 244] width 289 height 105
click at [1320, 221] on input "Name:" at bounding box center [1395, 225] width 207 height 17
type input "No fuel VRMU"
click at [1322, 244] on div at bounding box center [1389, 248] width 183 height 24
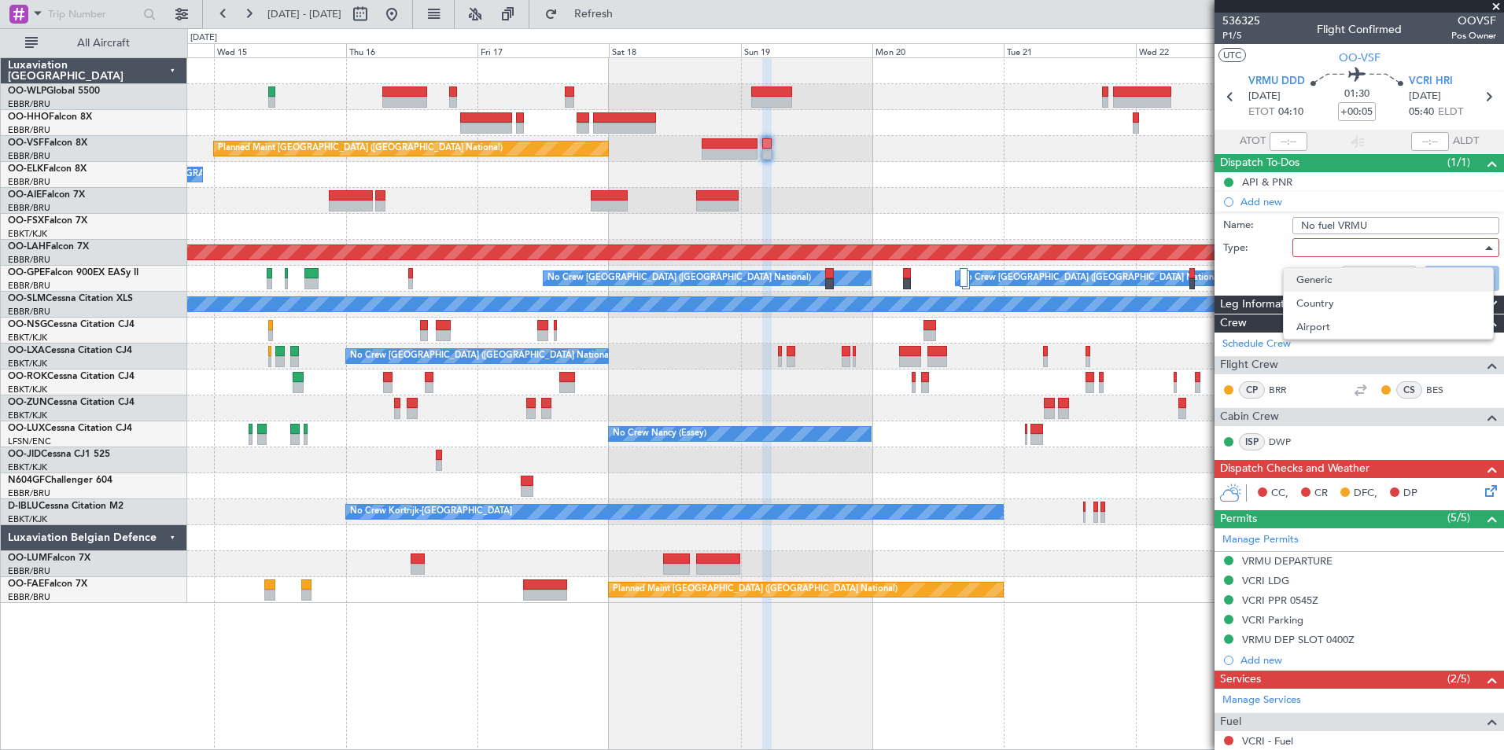
click at [1315, 274] on span "Generic" at bounding box center [1388, 280] width 184 height 24
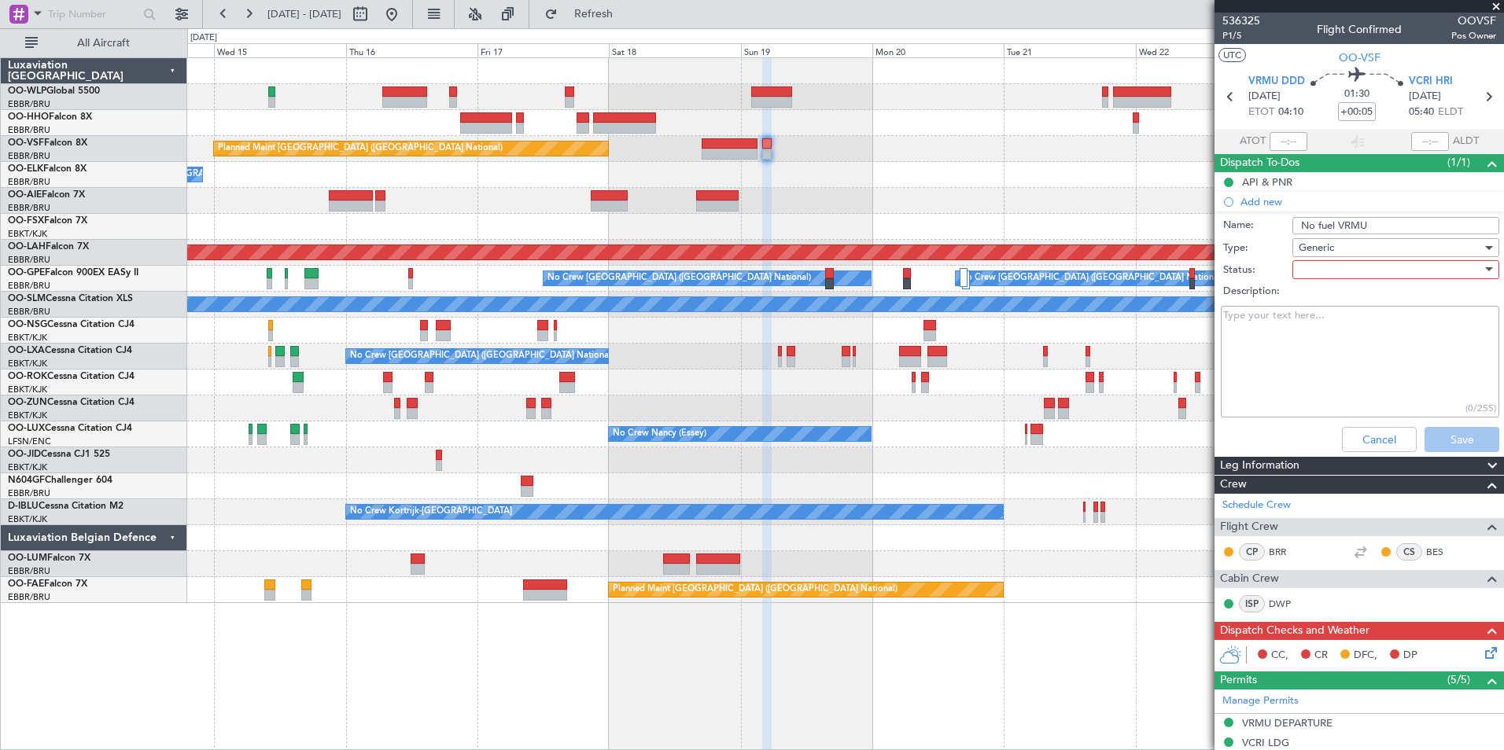
click at [1329, 265] on div at bounding box center [1389, 270] width 183 height 24
click at [1328, 291] on span "Not Started" at bounding box center [1388, 301] width 184 height 24
click at [1456, 446] on button "Save" at bounding box center [1461, 439] width 75 height 25
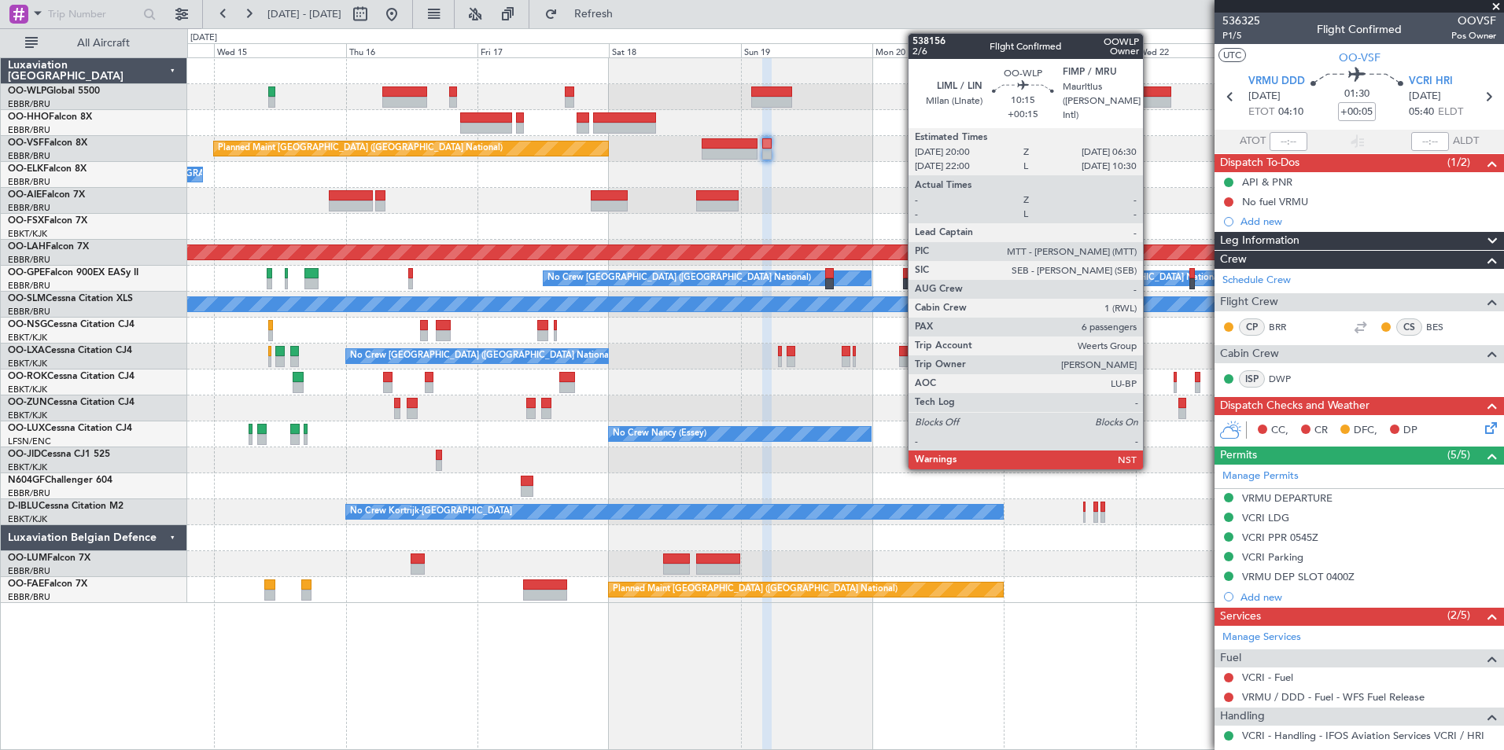
click at [1150, 101] on div at bounding box center [1142, 102] width 58 height 11
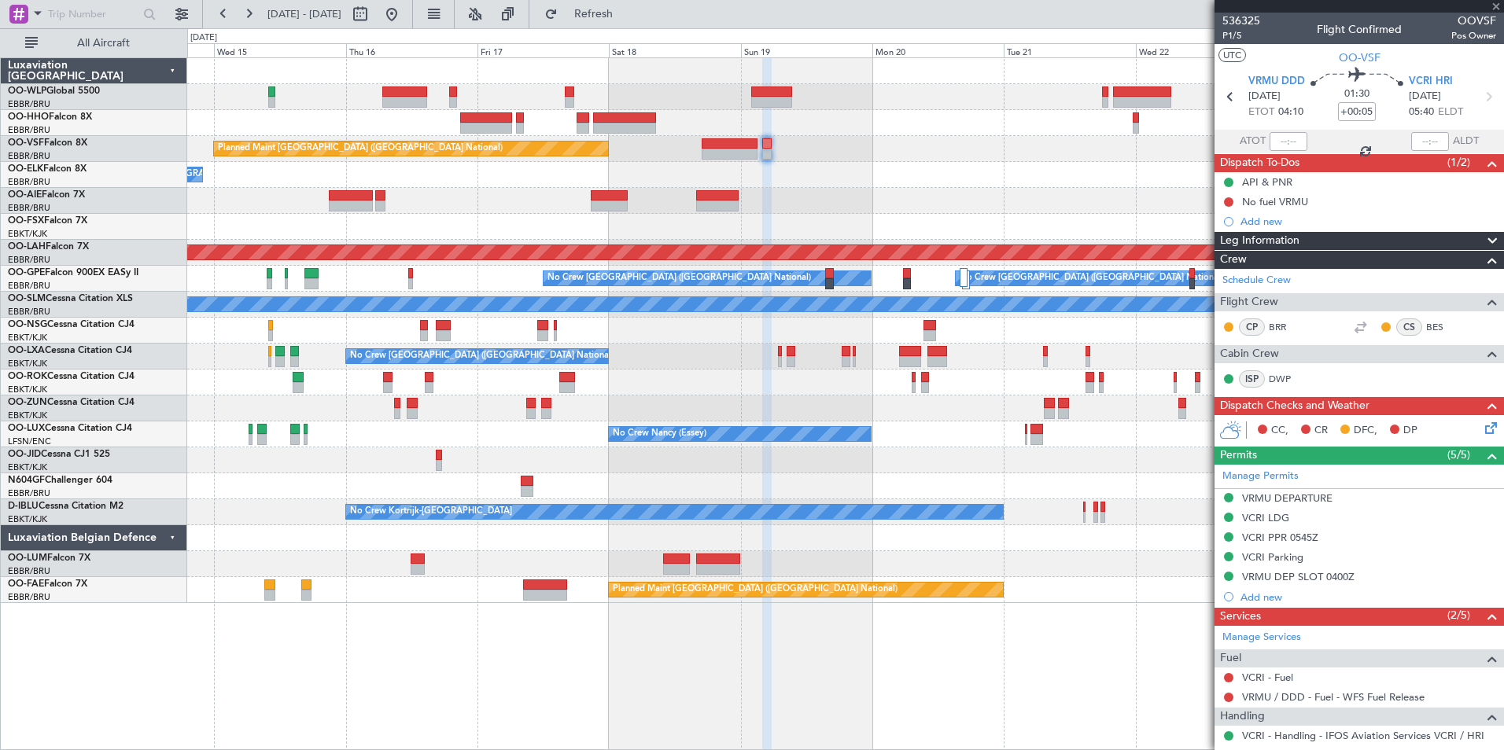
type input "+00:15"
type input "6"
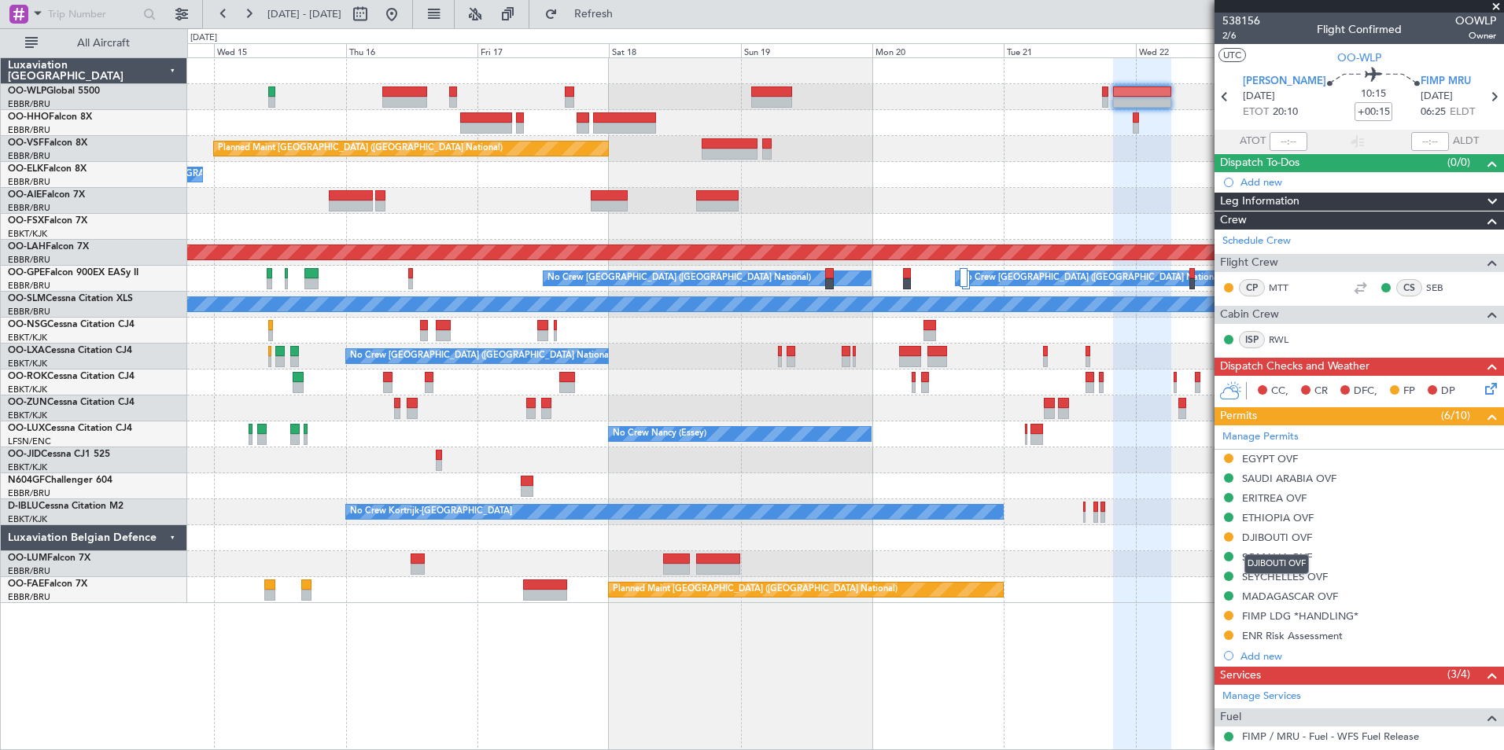
click at [1254, 536] on div "DJIBOUTI OVF" at bounding box center [1277, 537] width 70 height 13
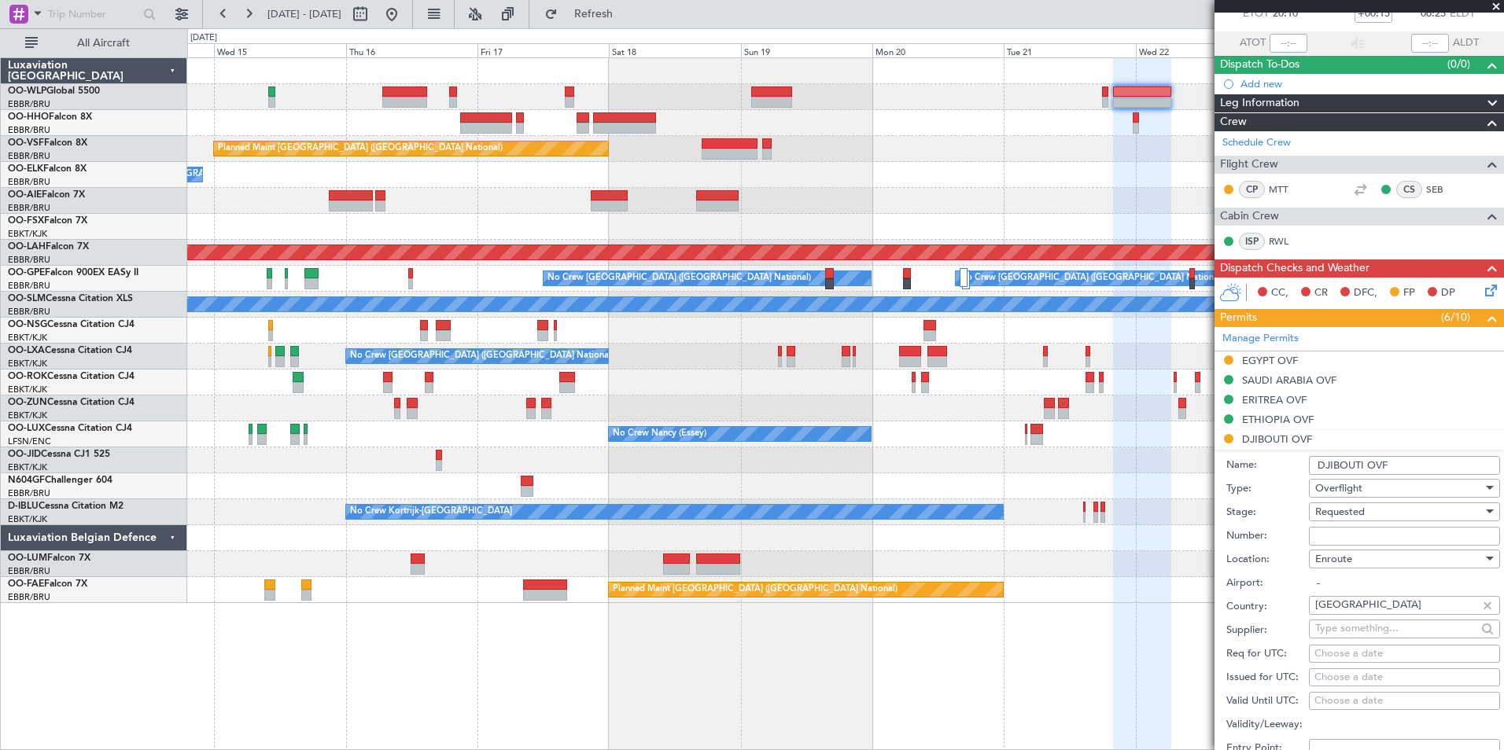
scroll to position [236, 0]
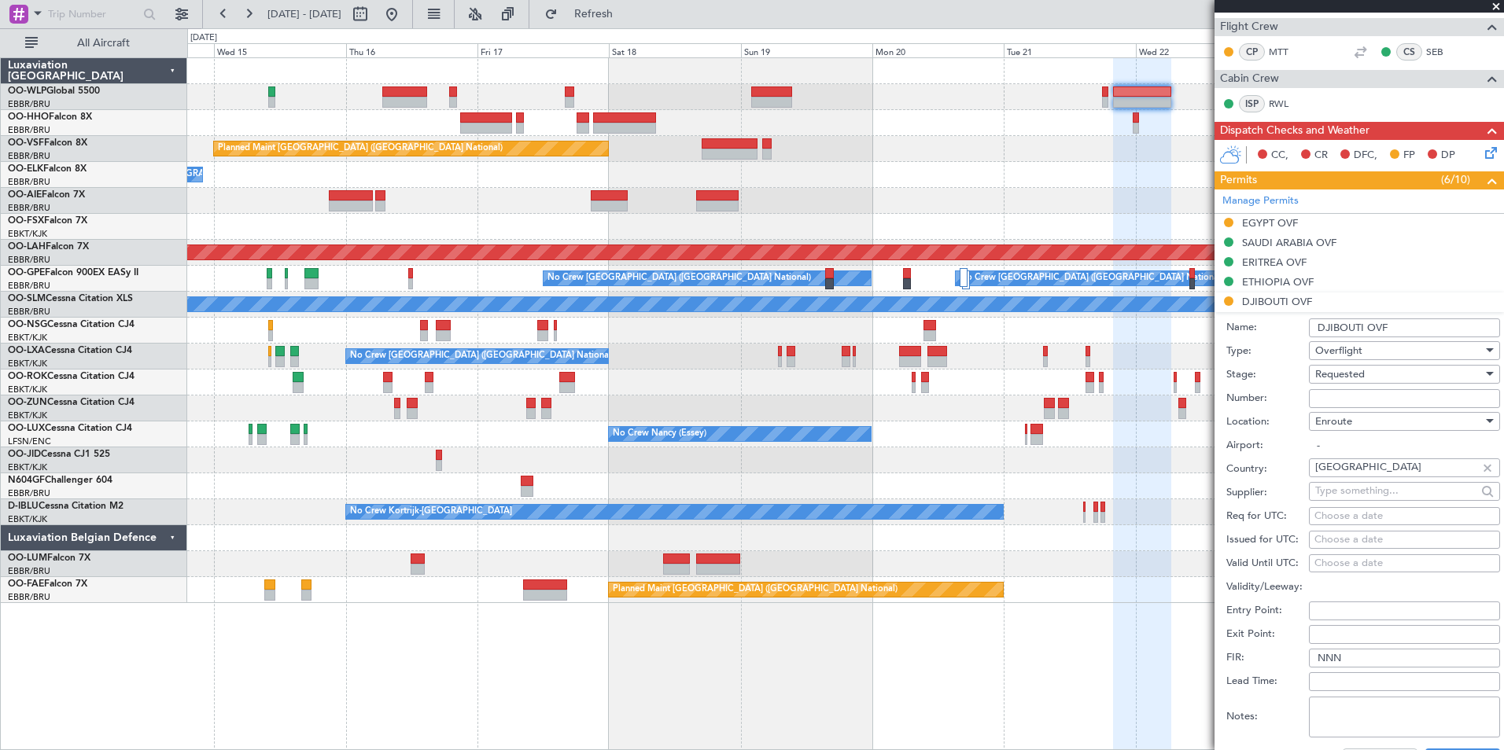
click at [1332, 384] on div "Requested" at bounding box center [1399, 375] width 168 height 24
click at [1283, 395] on div at bounding box center [752, 375] width 1504 height 750
click at [1346, 394] on input "Number:" at bounding box center [1404, 398] width 191 height 19
paste input "GL5T/6618/OOWLP/AA/HD/OVF/HDAM/AAC/25"
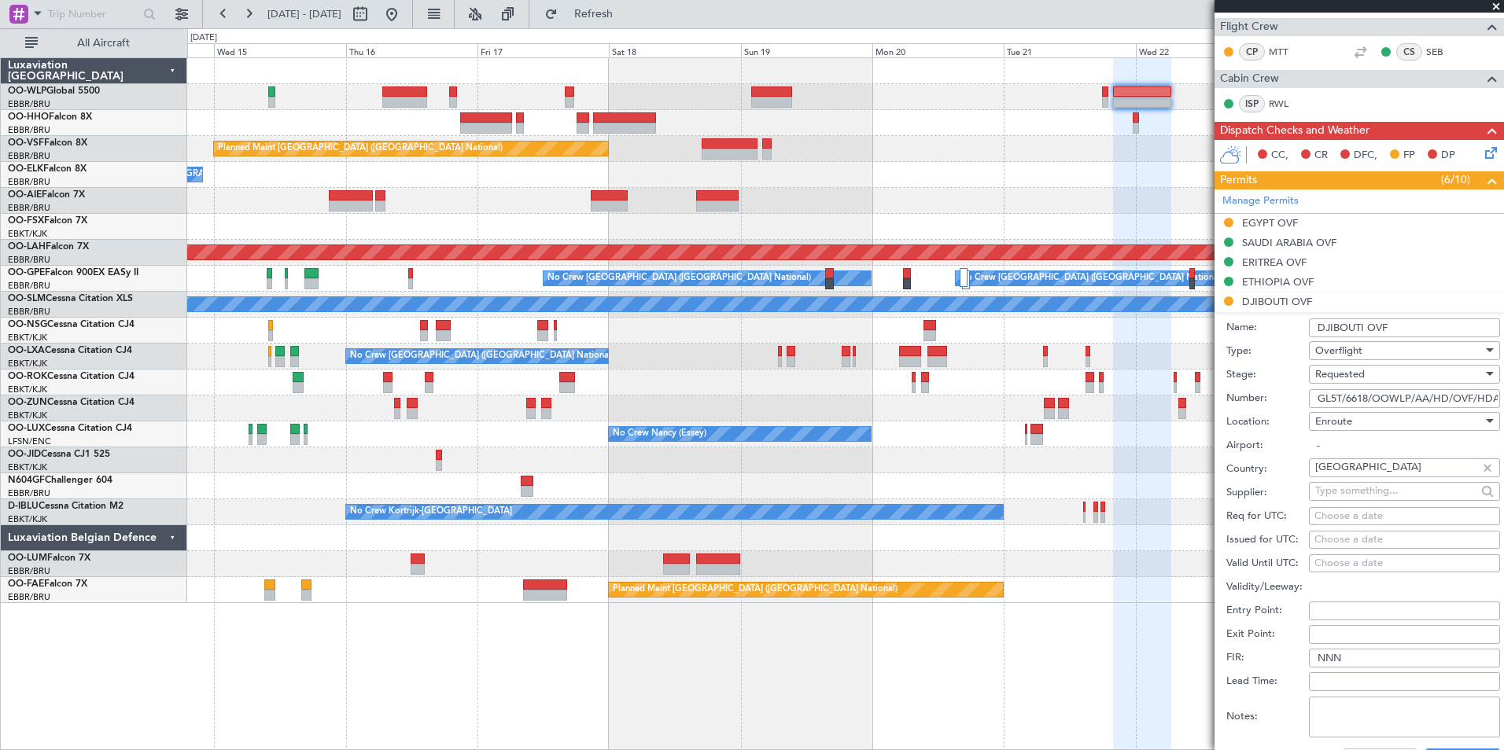
scroll to position [0, 64]
type input "GL5T/6618/OOWLP/AA/HD/OVF/HDAM/AAC/25"
click at [1354, 379] on span "Requested" at bounding box center [1340, 374] width 50 height 14
drag, startPoint x: 1358, startPoint y: 489, endPoint x: 1375, endPoint y: 481, distance: 19.0
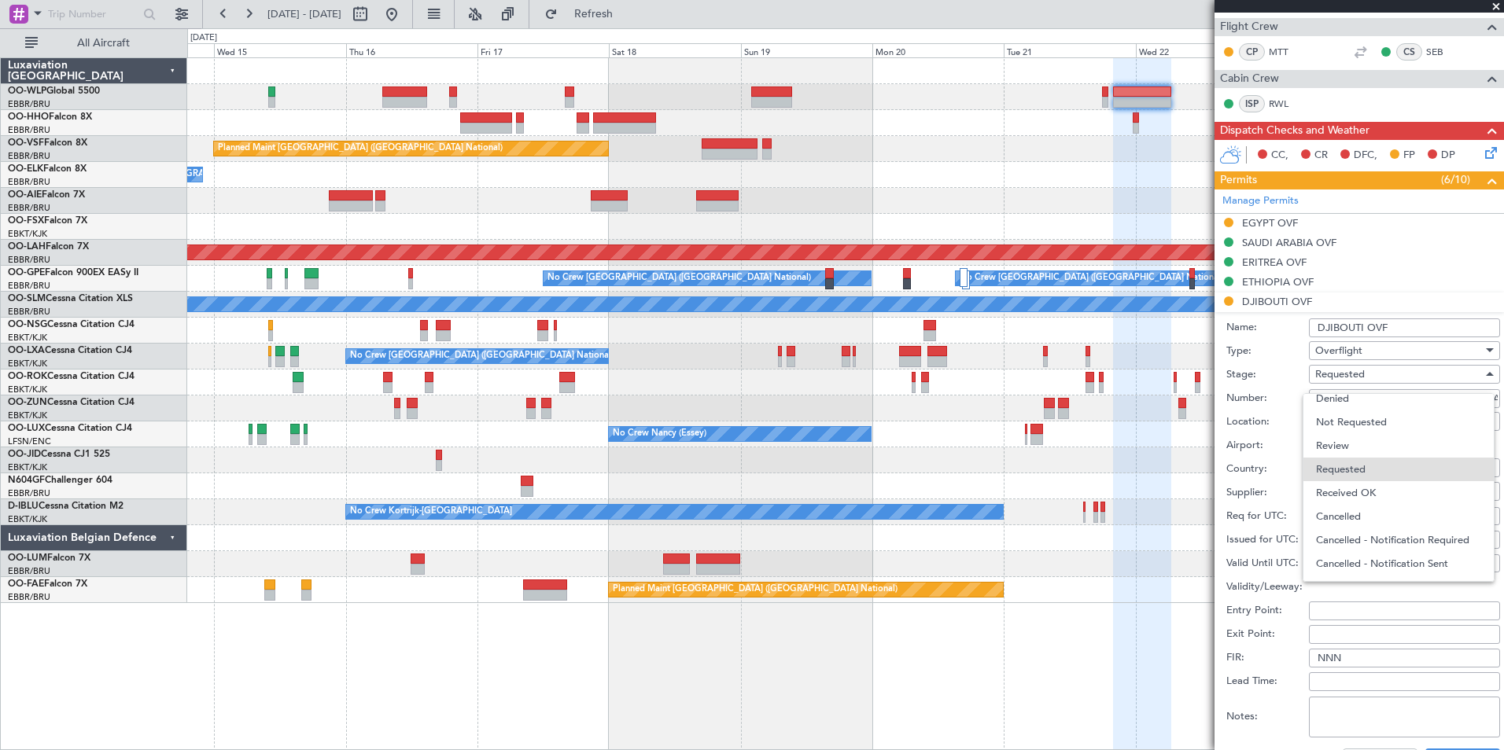
click at [1359, 489] on span "Received OK" at bounding box center [1398, 493] width 165 height 24
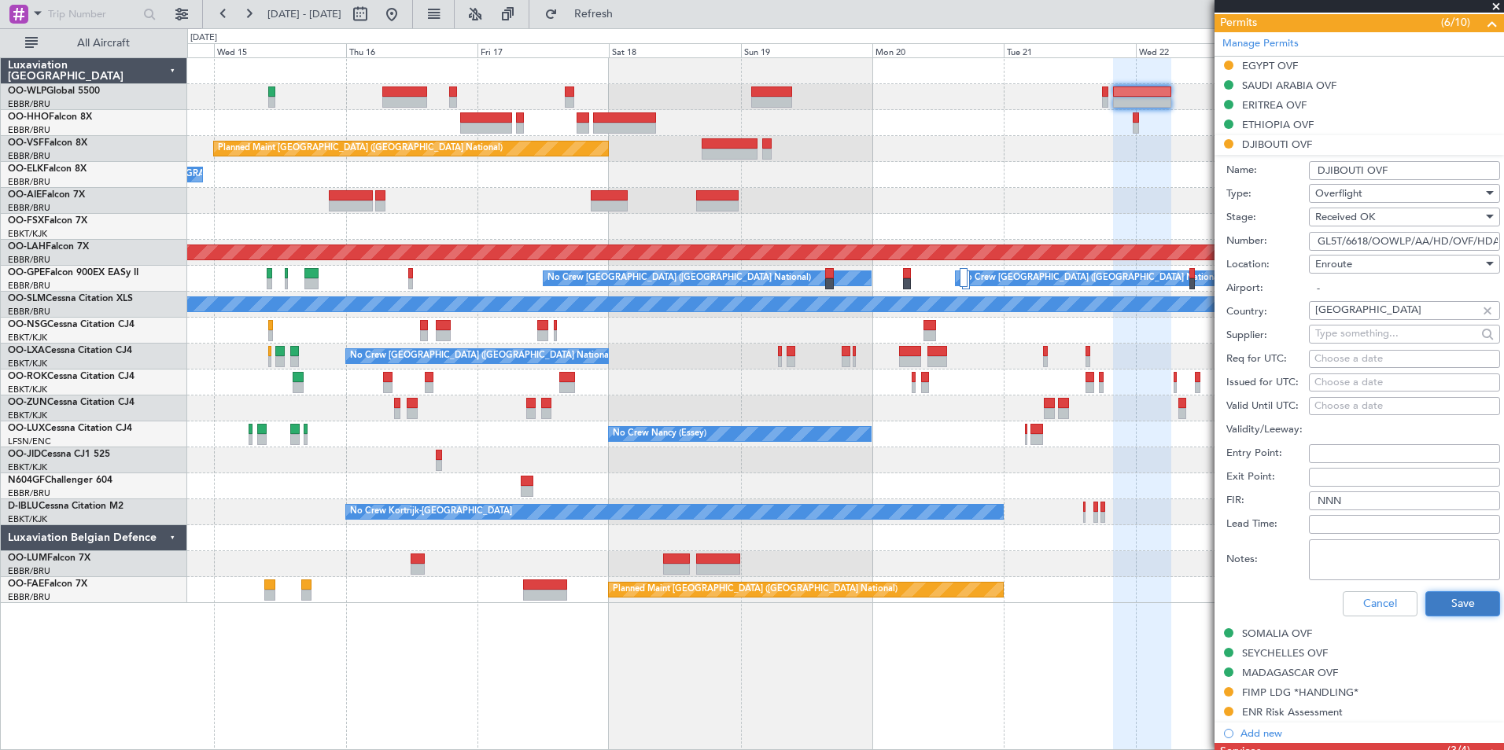
click at [1427, 598] on button "Save" at bounding box center [1462, 603] width 75 height 25
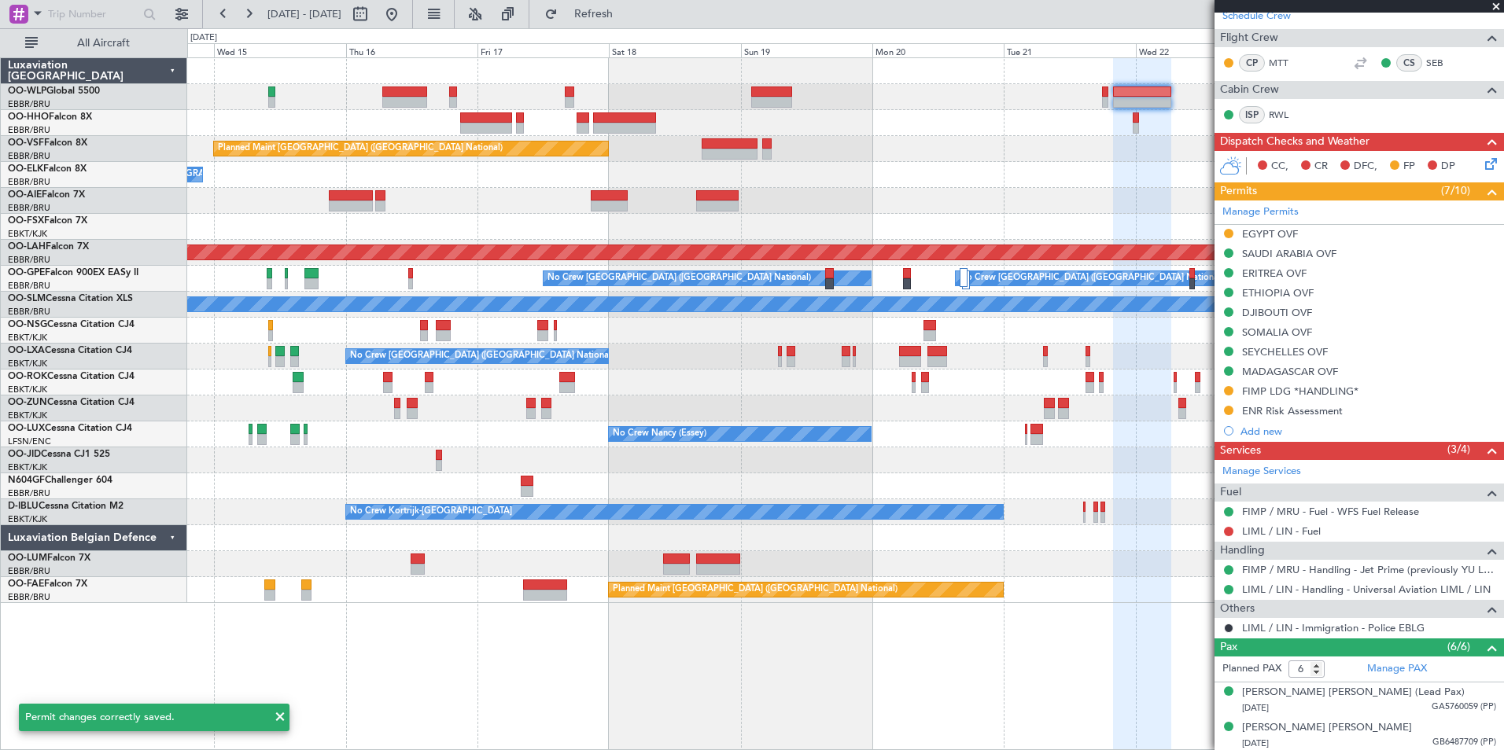
scroll to position [54, 0]
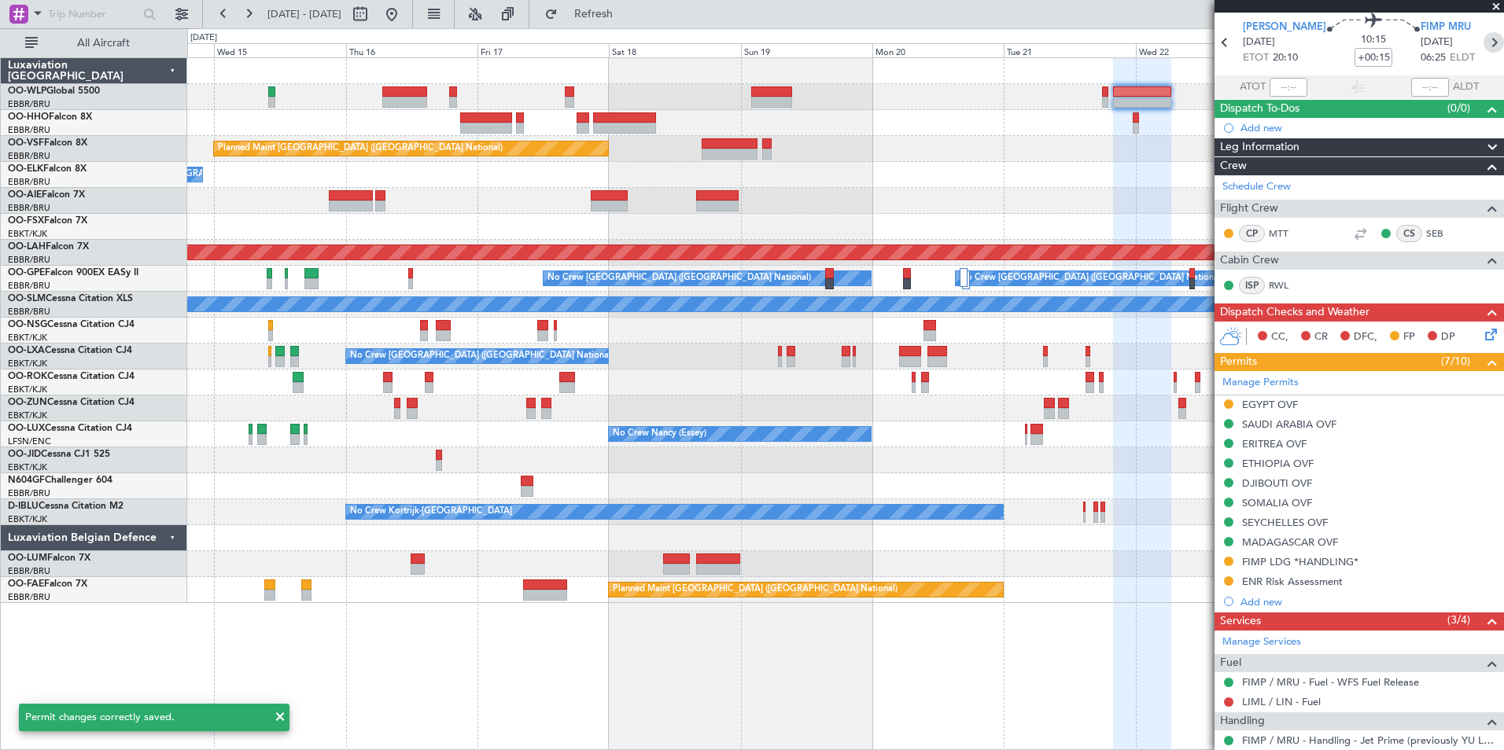
click at [1483, 46] on icon at bounding box center [1493, 42] width 20 height 20
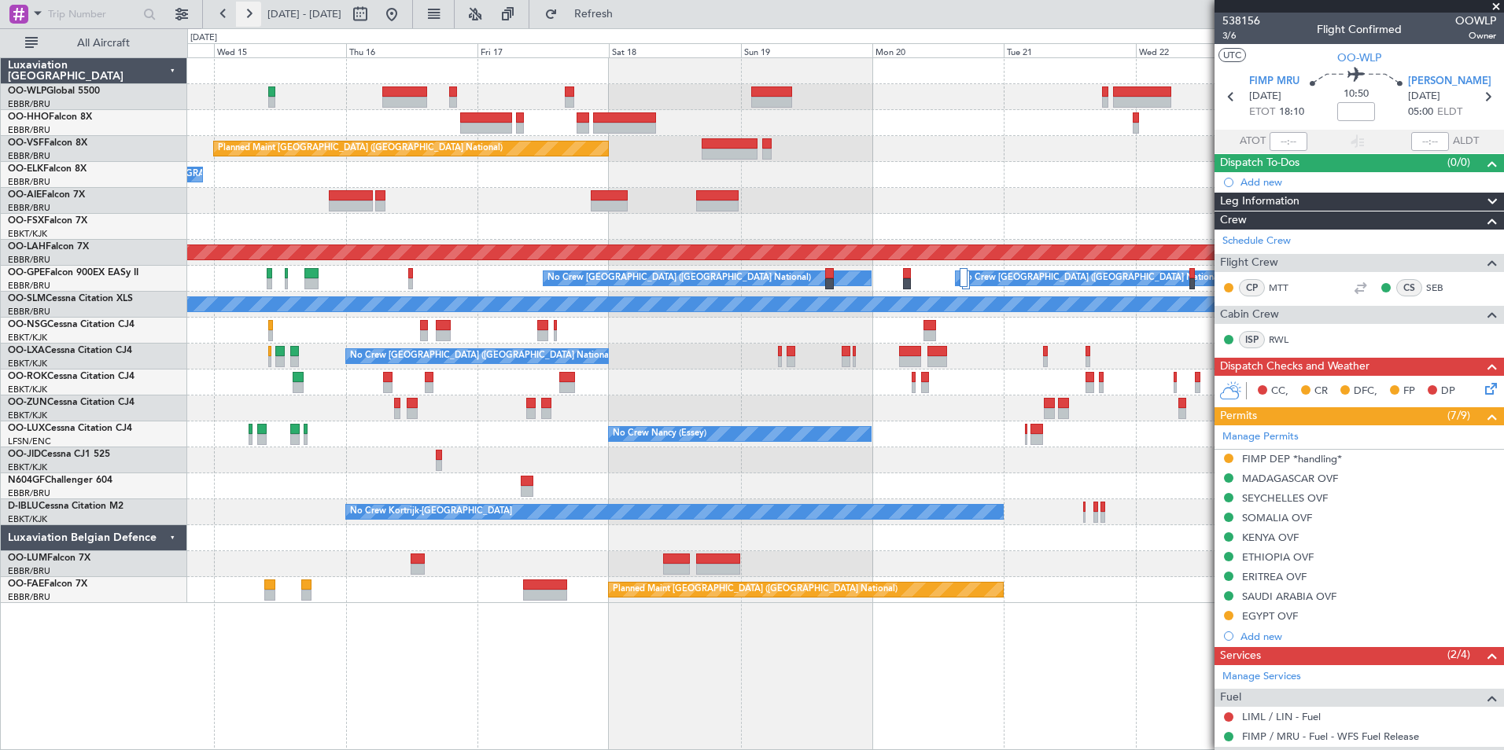
click at [246, 15] on button at bounding box center [248, 14] width 25 height 25
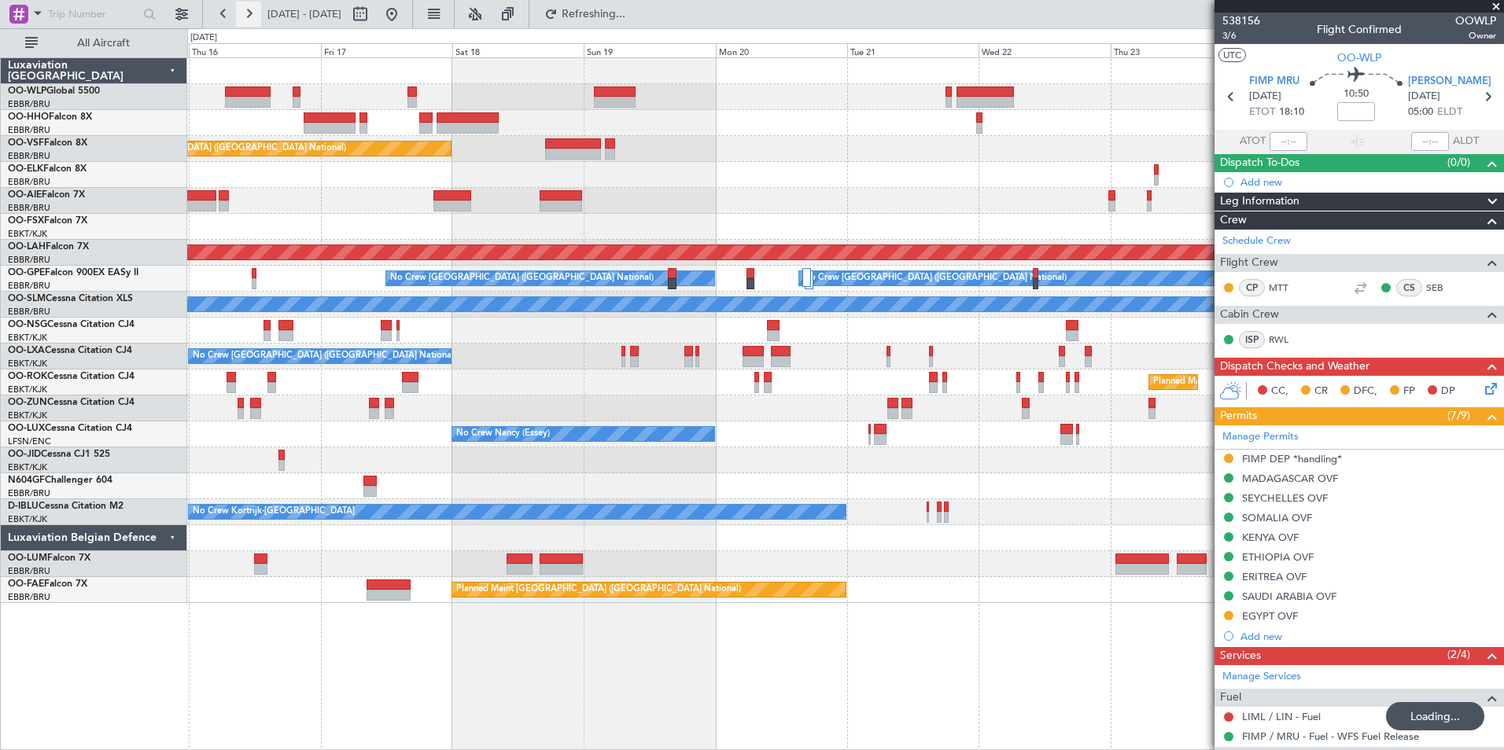
click at [246, 15] on button at bounding box center [248, 14] width 25 height 25
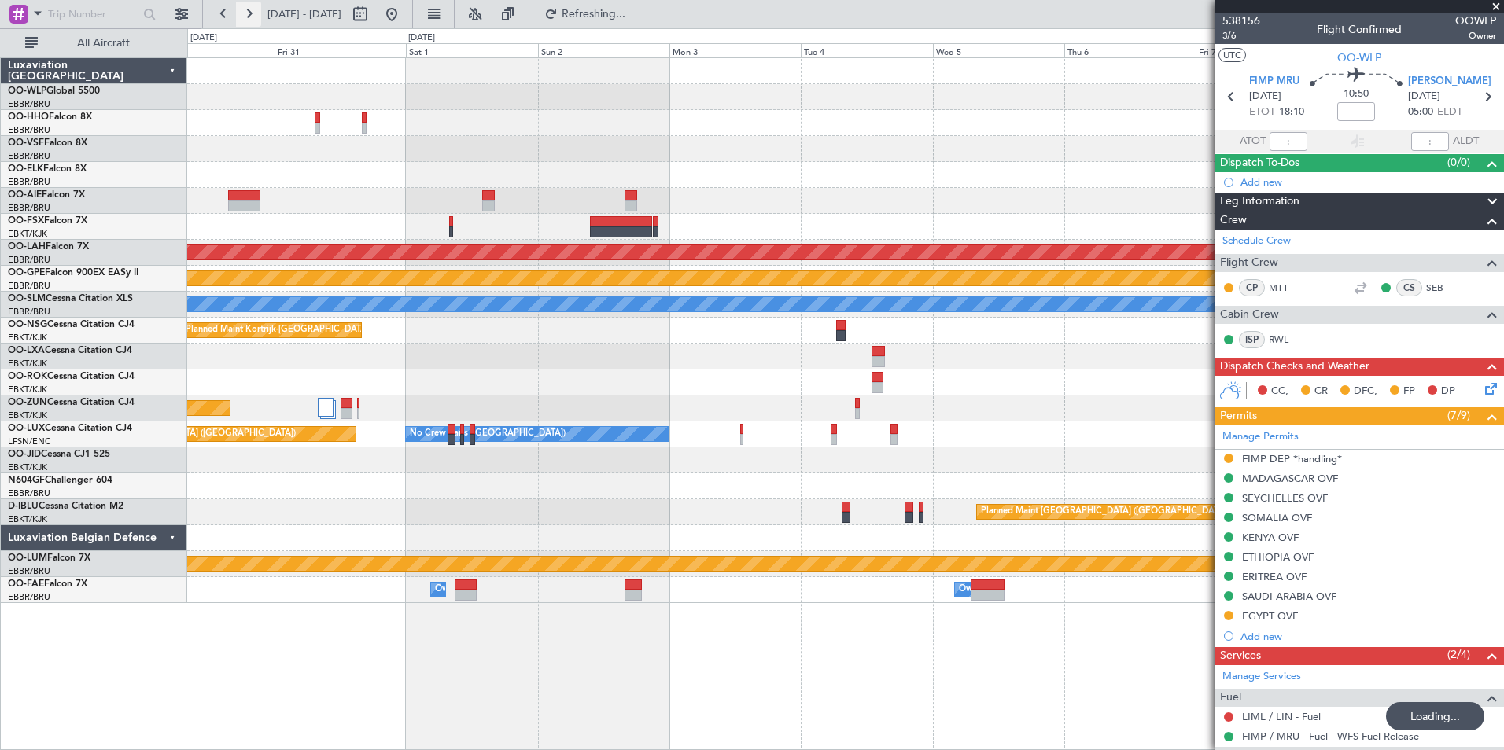
click at [246, 15] on button at bounding box center [248, 14] width 25 height 25
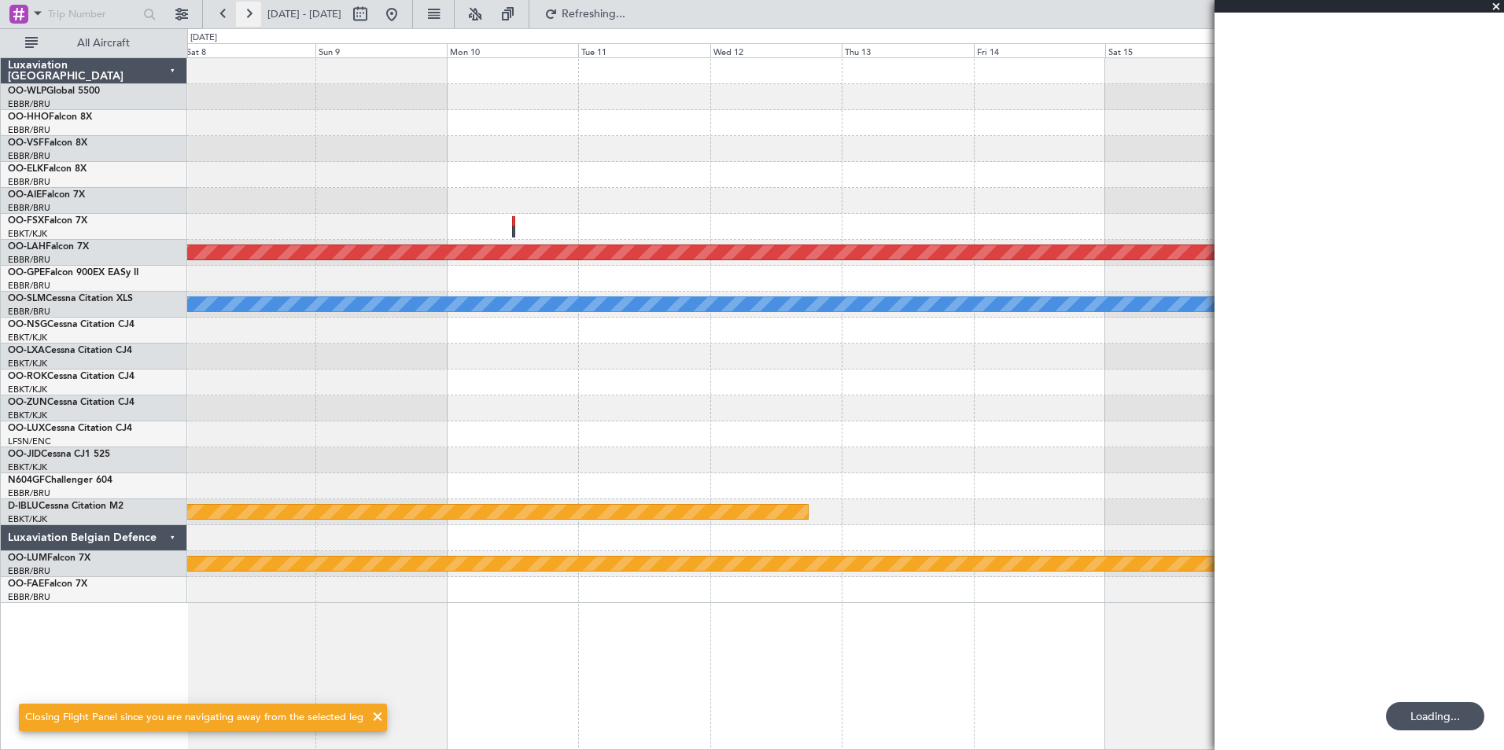
click at [246, 15] on button at bounding box center [248, 14] width 25 height 25
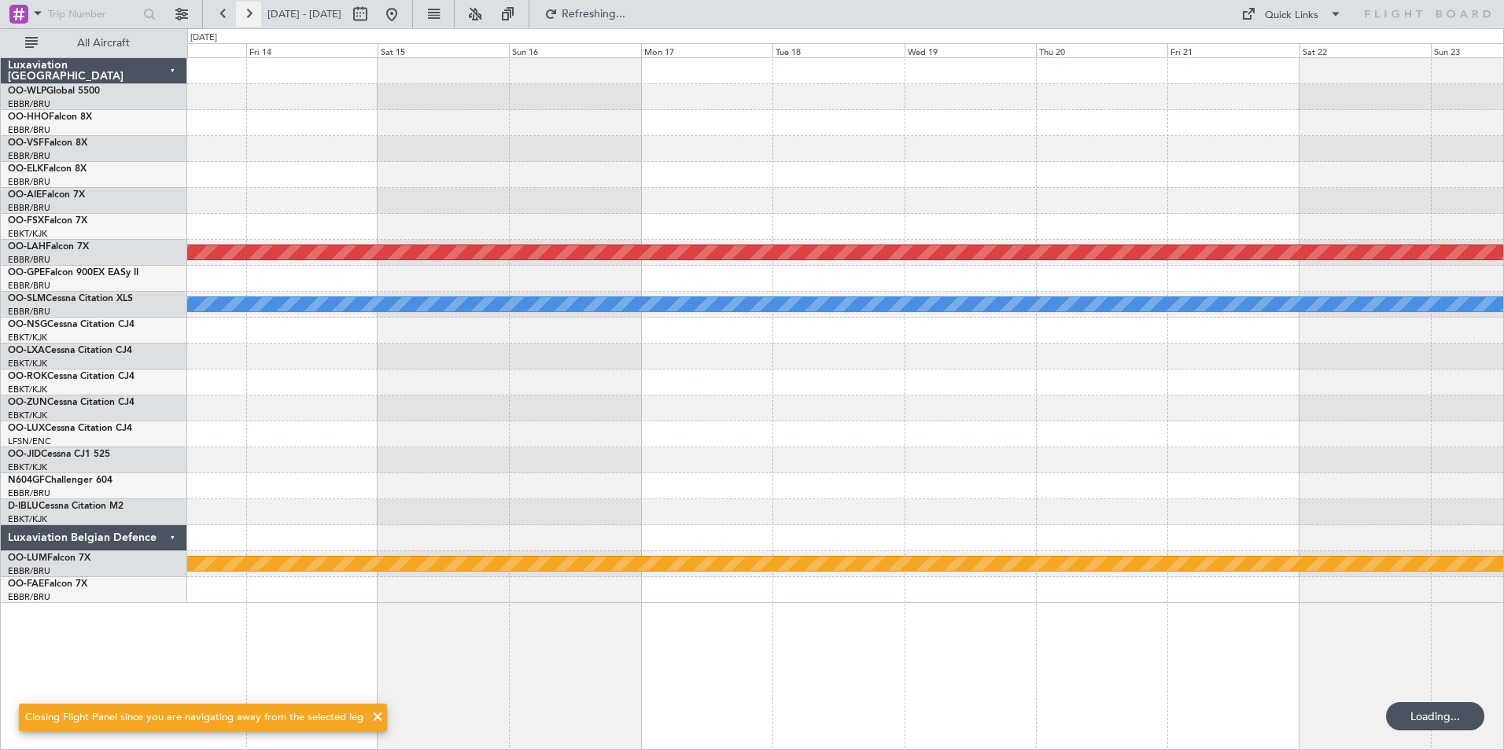
click at [246, 15] on button at bounding box center [248, 14] width 25 height 25
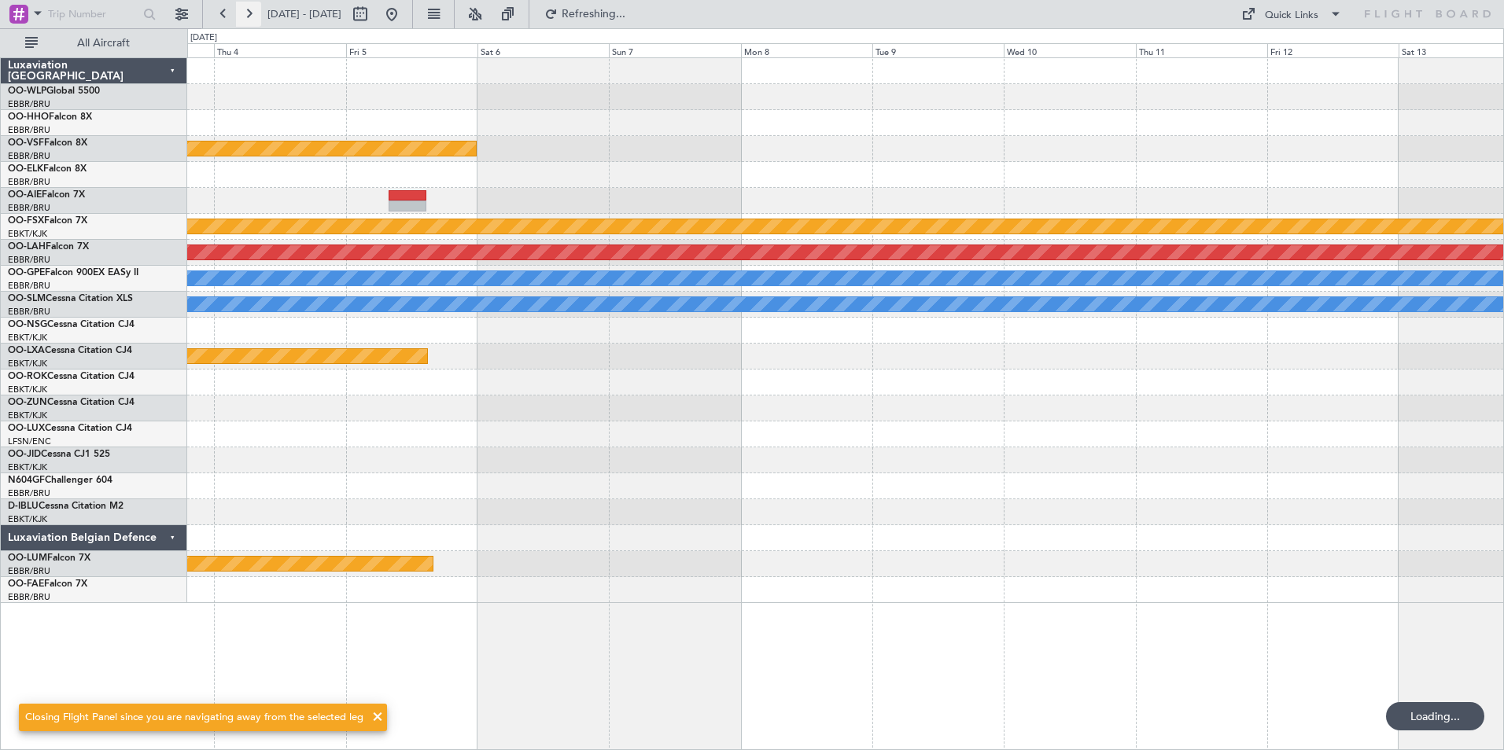
click at [246, 15] on button at bounding box center [248, 14] width 25 height 25
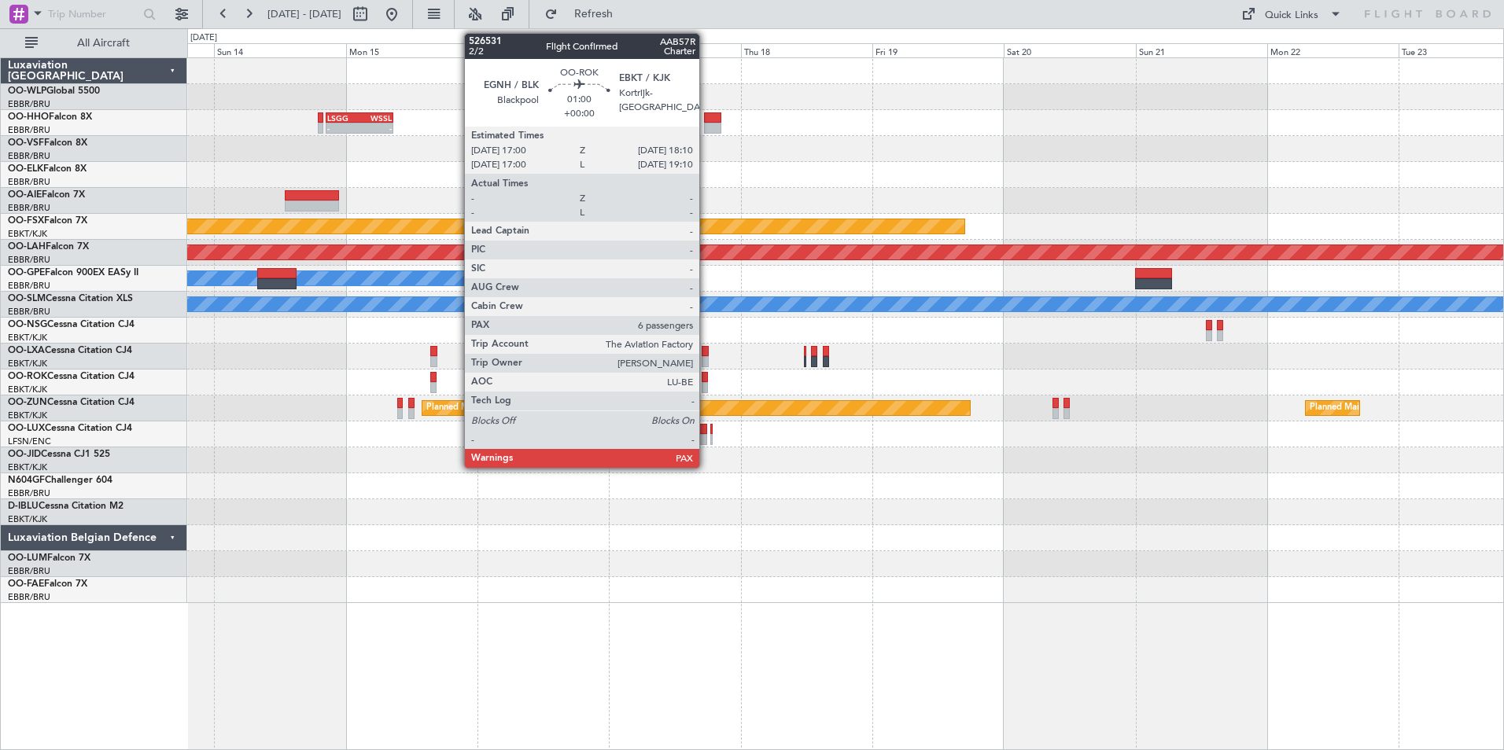
click at [706, 381] on div at bounding box center [705, 377] width 7 height 11
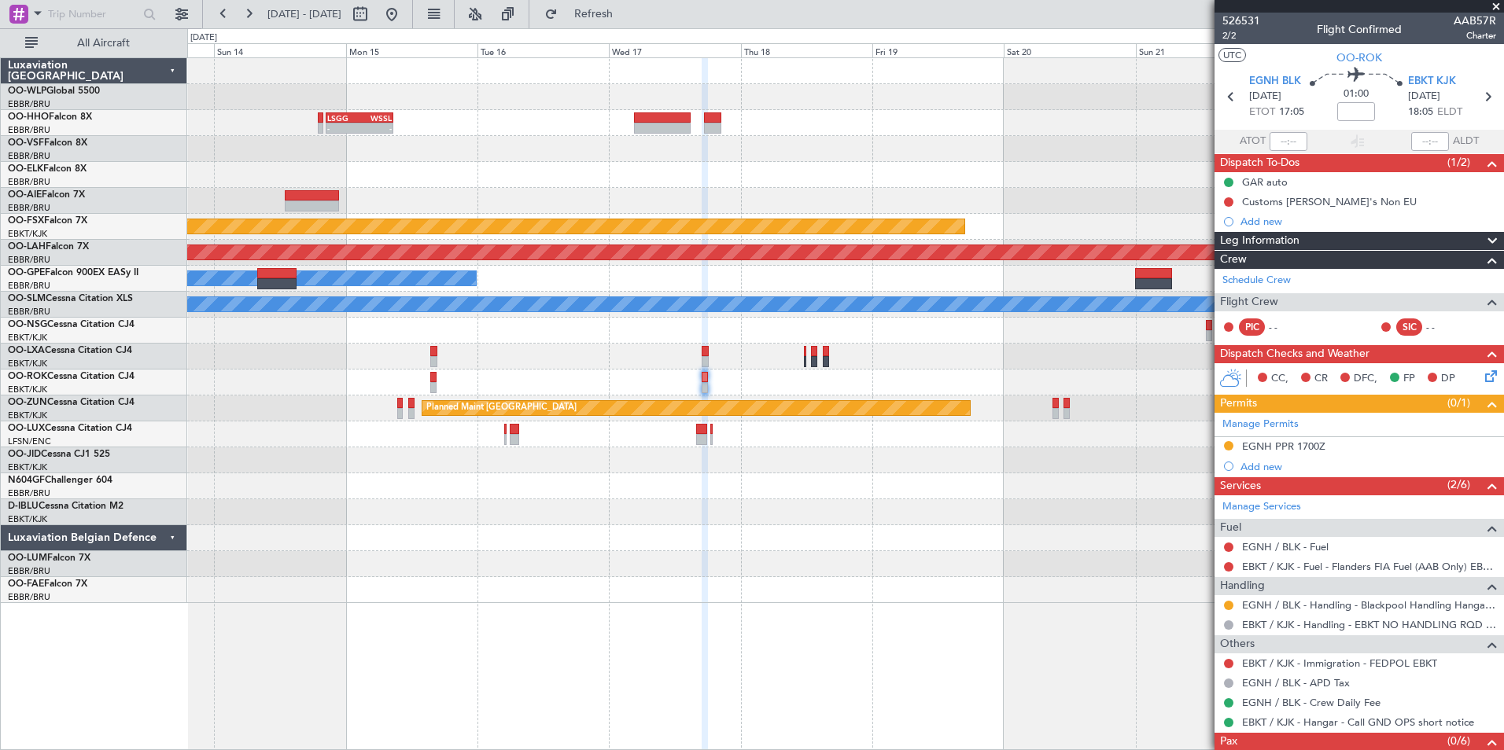
click at [894, 127] on div "- - LSGG 20:30 Z WSSL 08:40 Z" at bounding box center [845, 123] width 1316 height 26
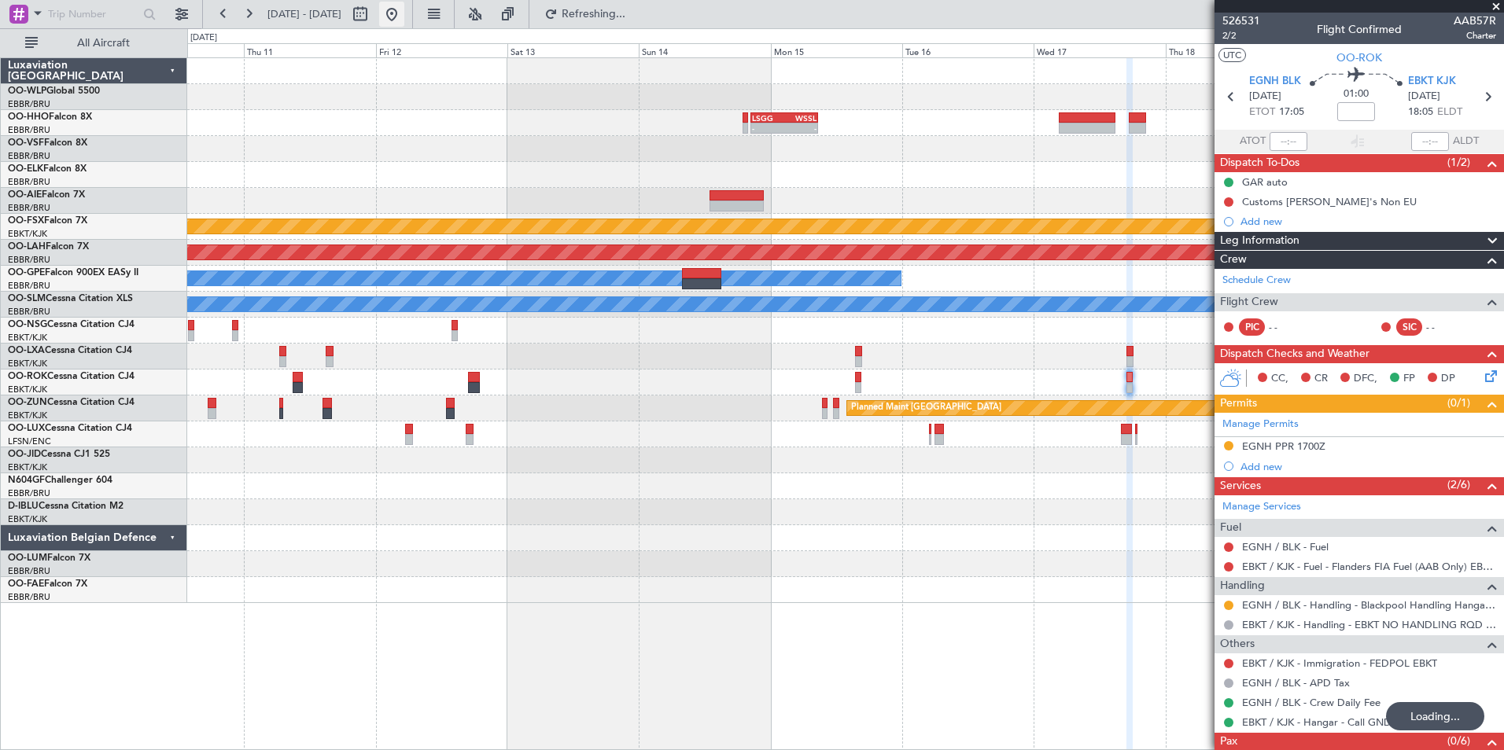
click at [404, 16] on button at bounding box center [391, 14] width 25 height 25
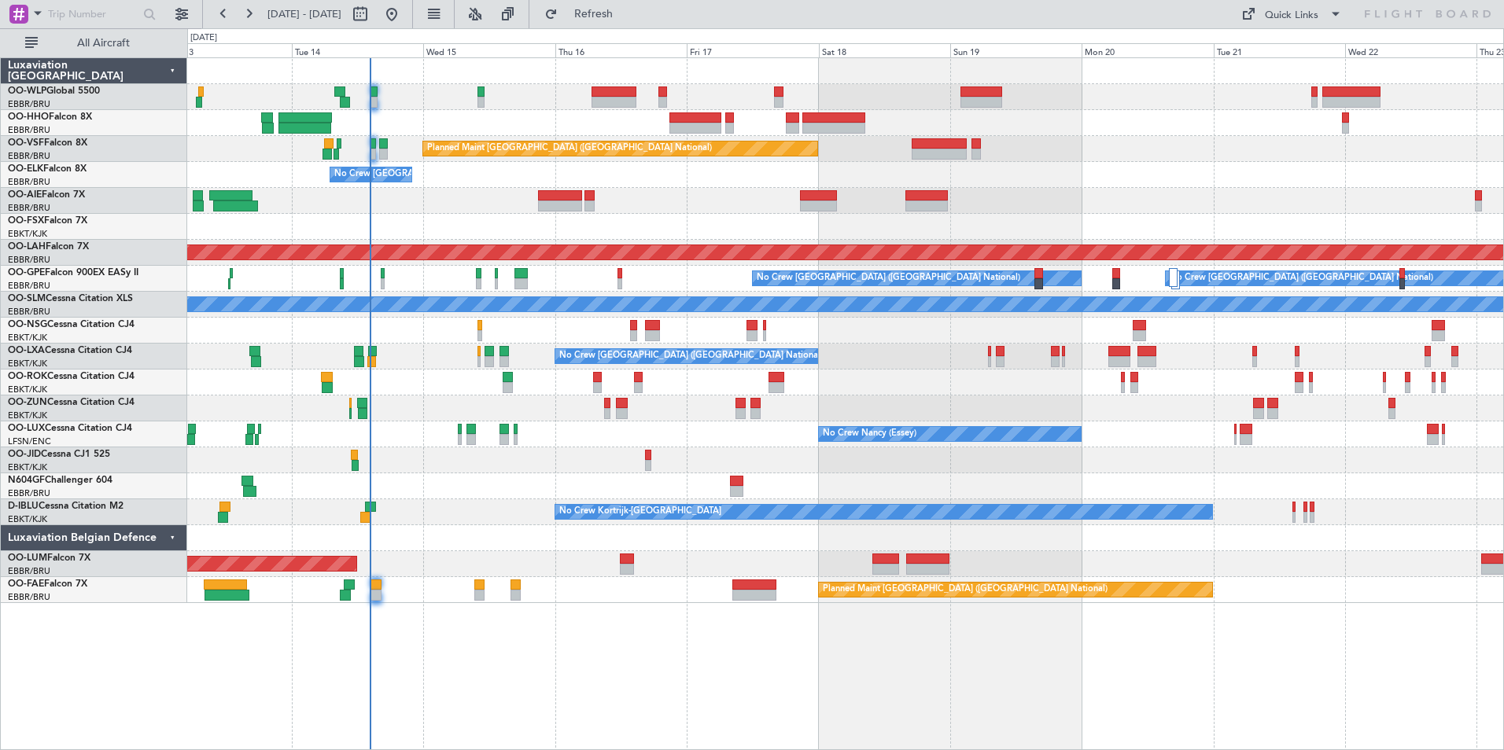
click at [947, 139] on div "Planned Maint [GEOGRAPHIC_DATA] ([GEOGRAPHIC_DATA] National) No Crew [GEOGRAPHI…" at bounding box center [845, 330] width 1316 height 545
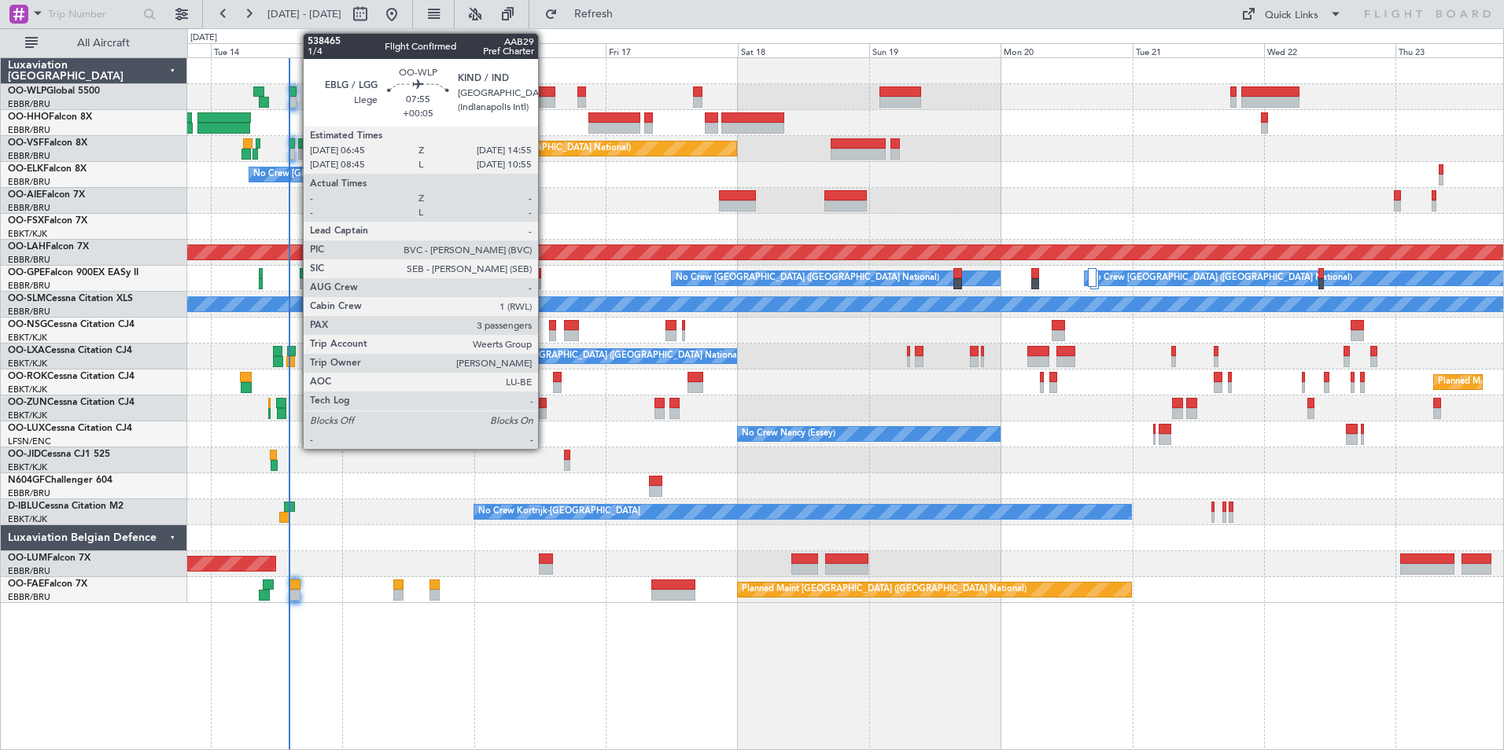
click at [545, 97] on div at bounding box center [532, 102] width 45 height 11
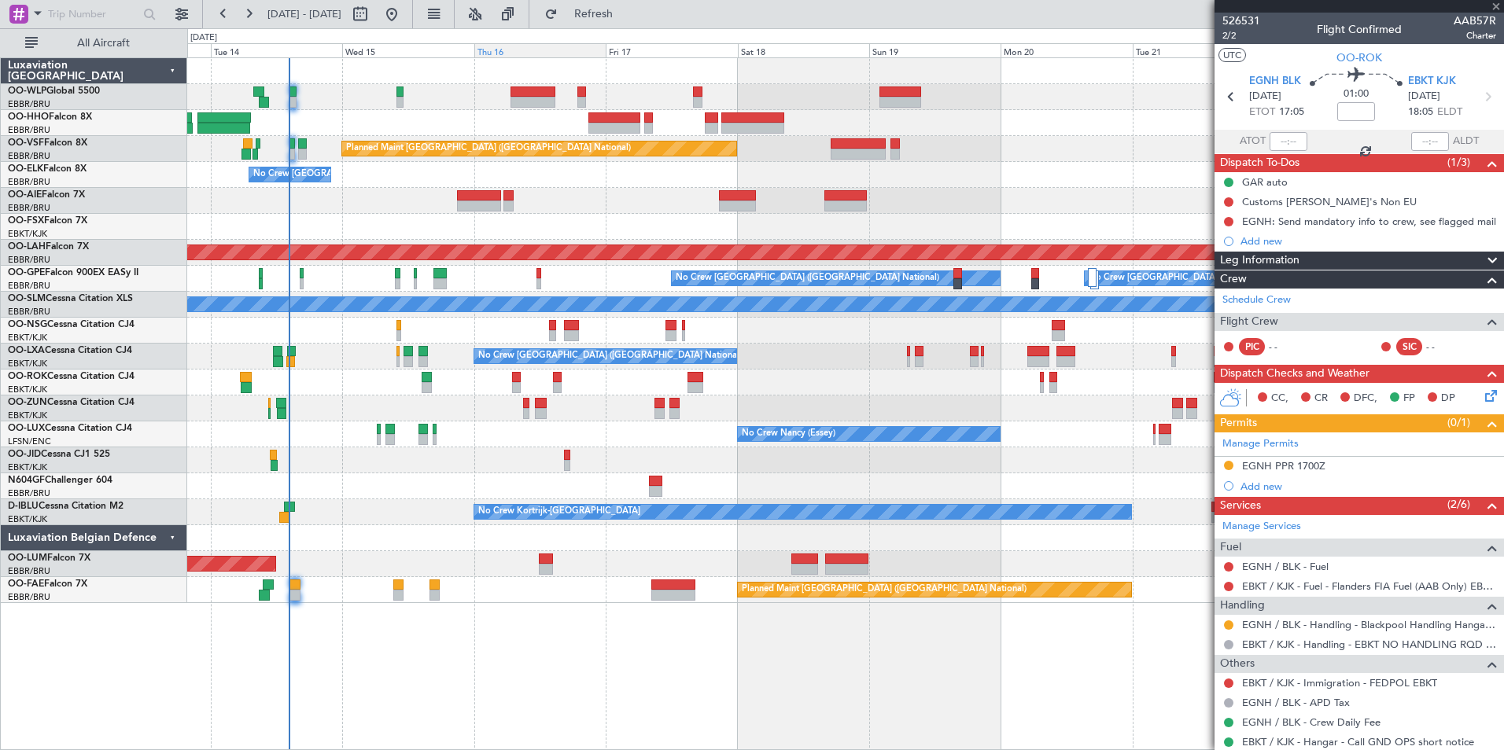
type input "+00:05"
type input "3"
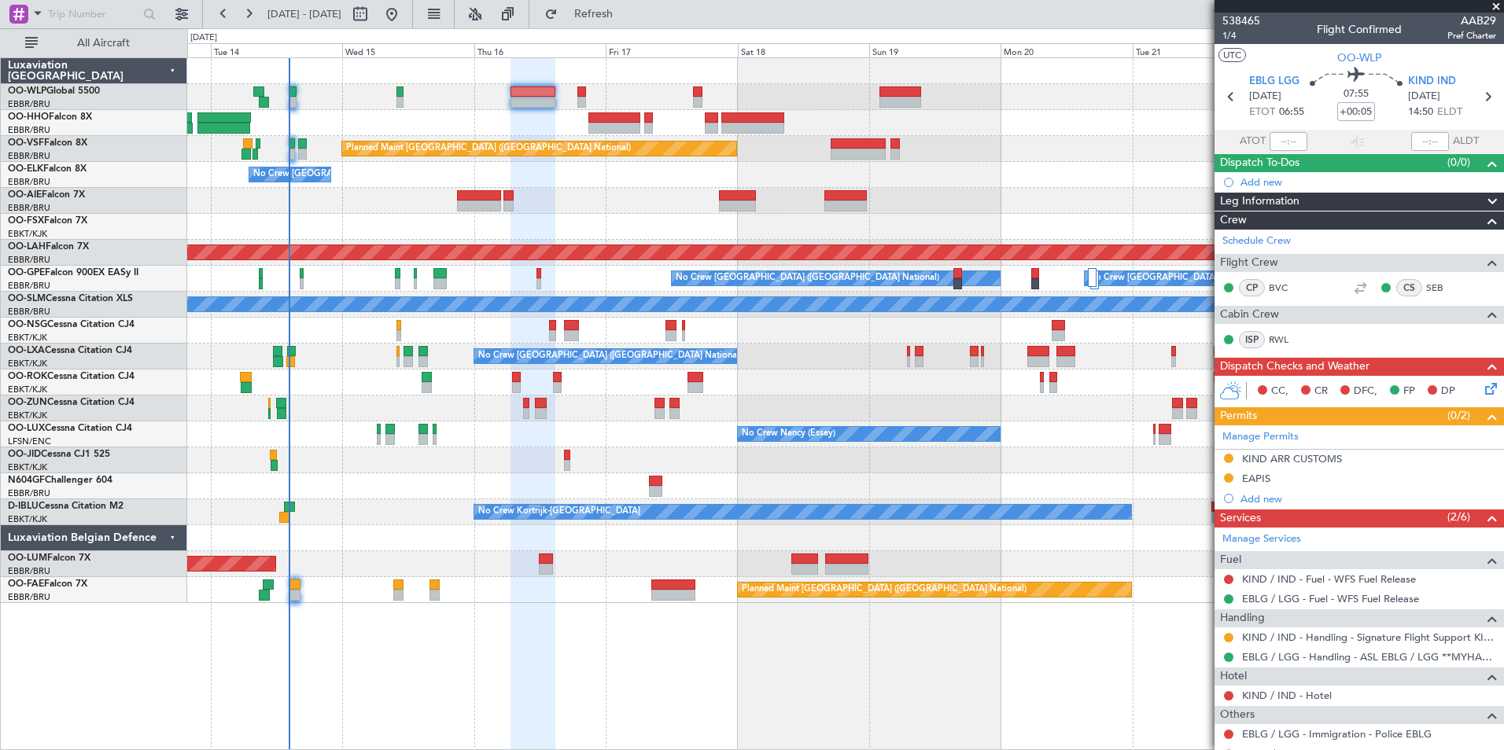
click at [948, 189] on div "Planned Maint [GEOGRAPHIC_DATA] ([GEOGRAPHIC_DATA])" at bounding box center [845, 201] width 1316 height 26
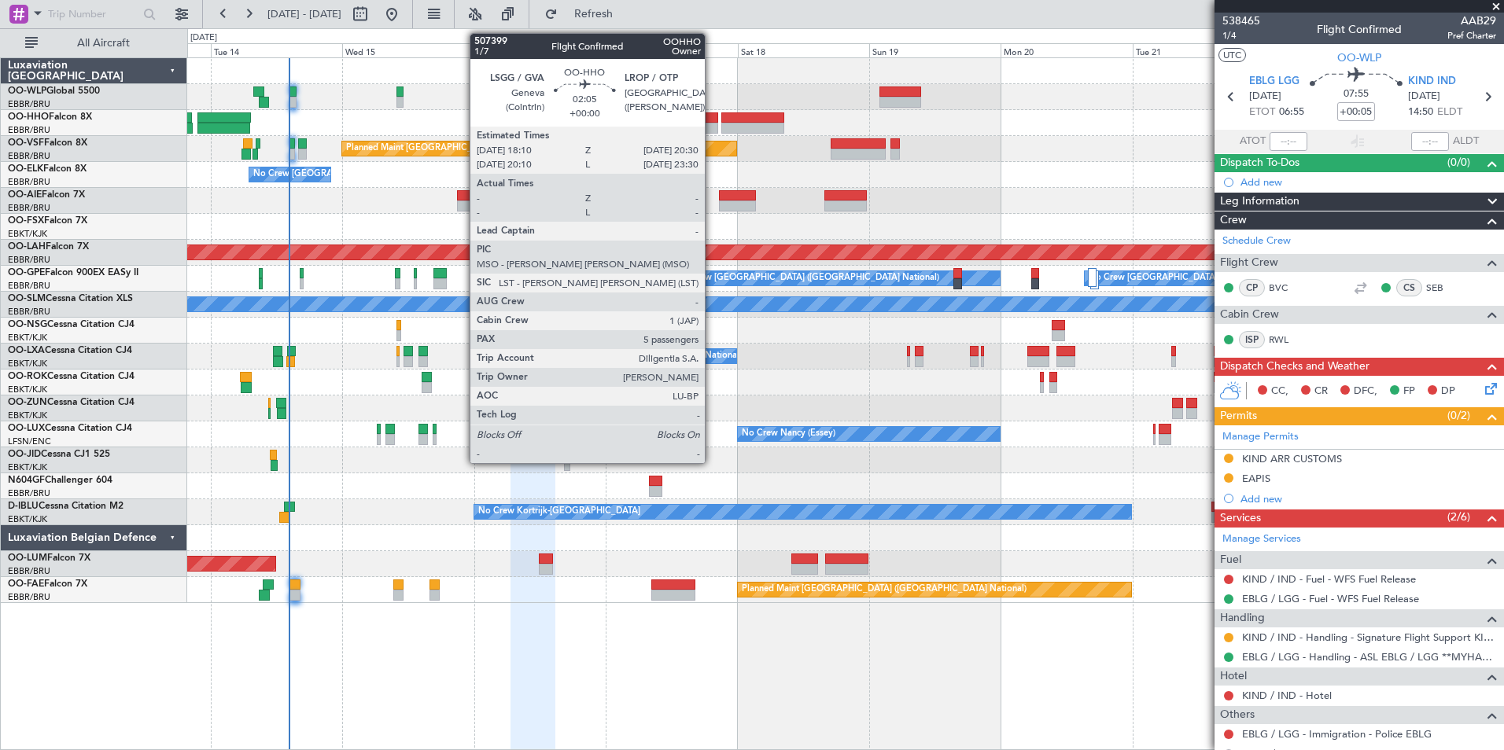
click at [712, 123] on div at bounding box center [711, 128] width 13 height 11
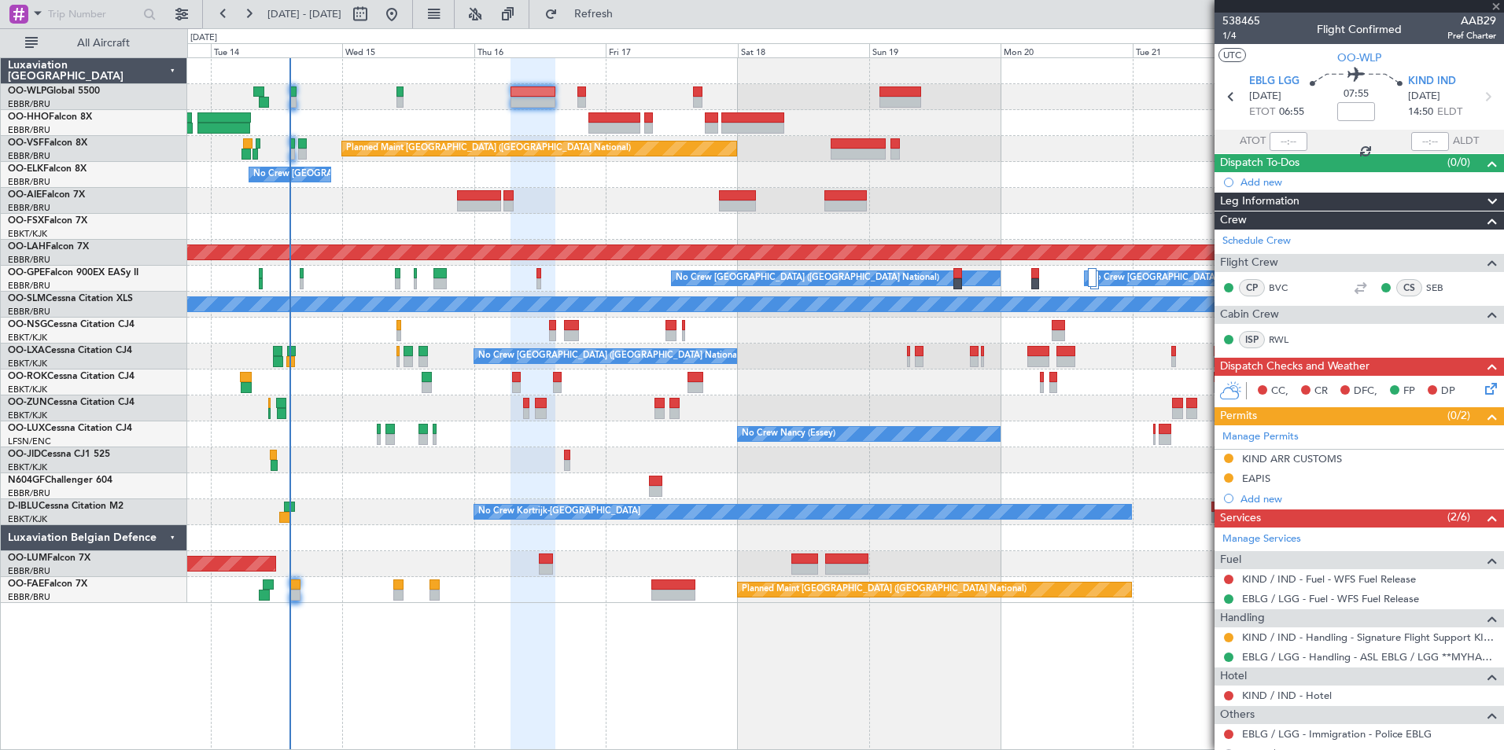
type input "5"
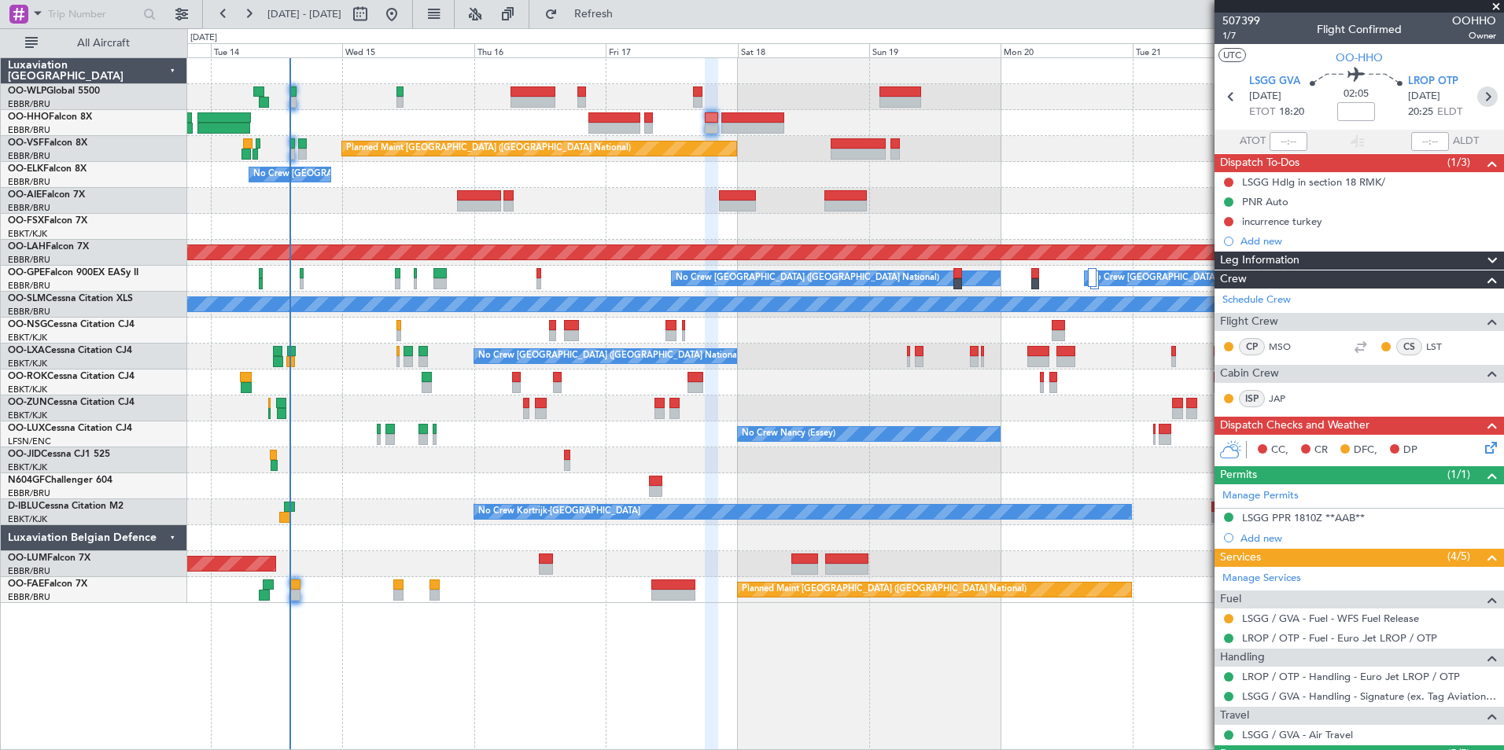
click at [1477, 96] on icon at bounding box center [1487, 97] width 20 height 20
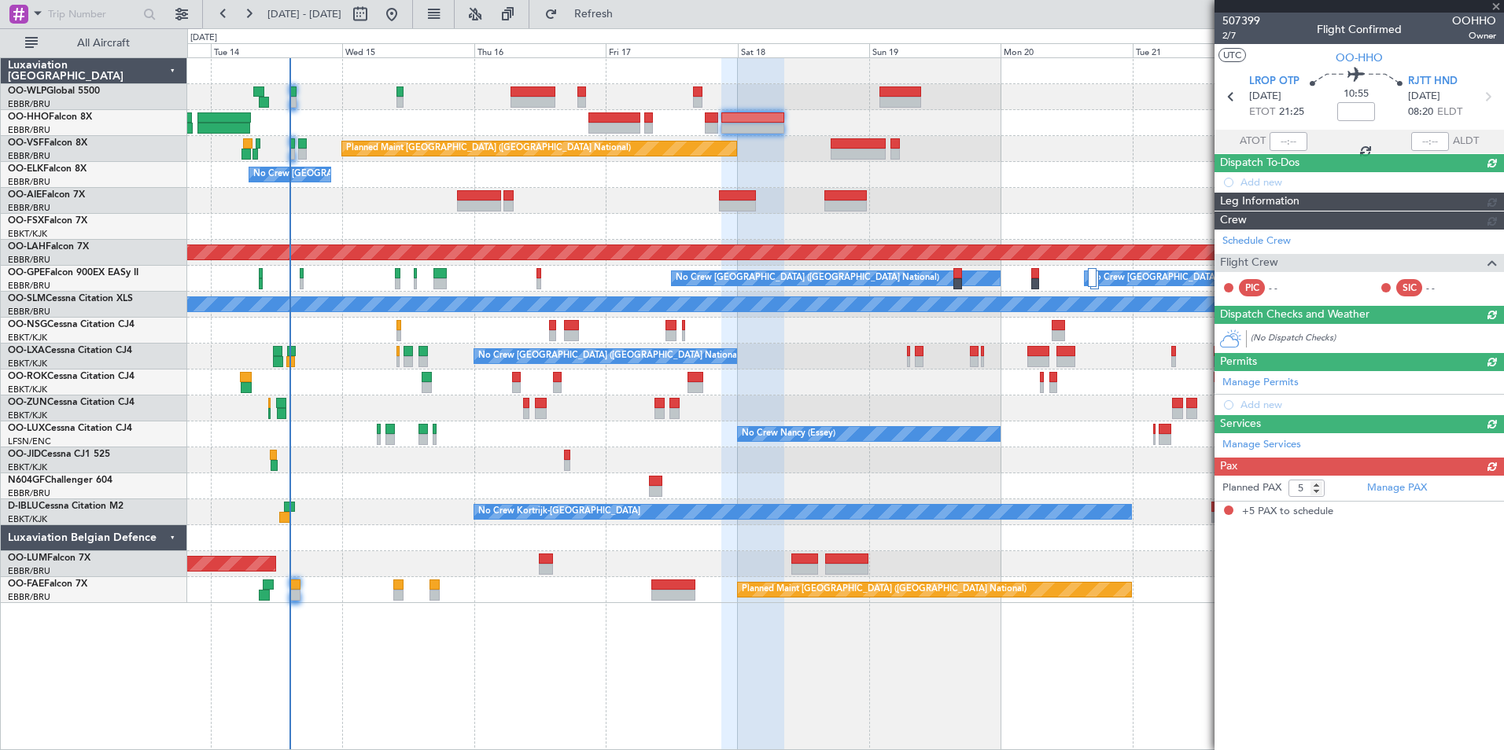
type input "+01:00"
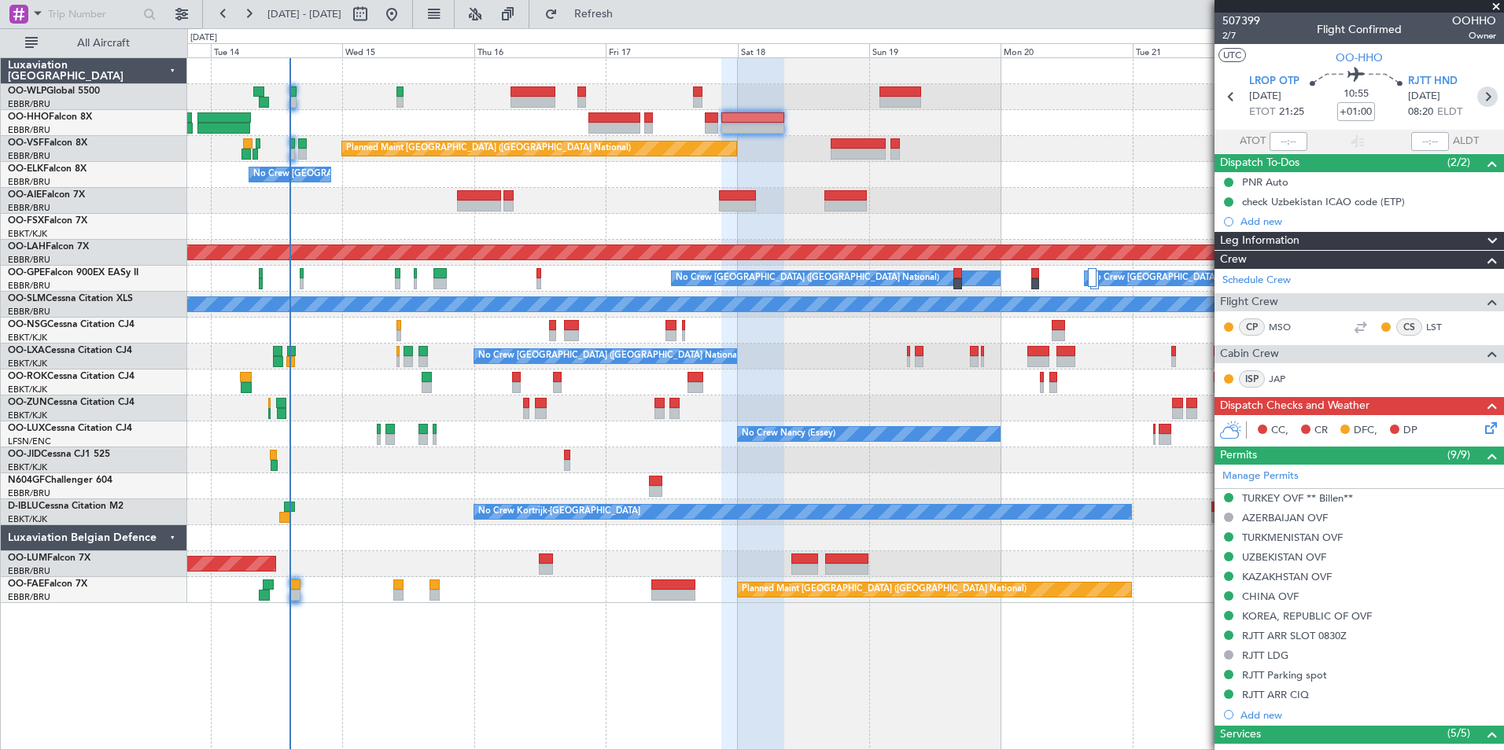
click at [1477, 97] on icon at bounding box center [1487, 97] width 20 height 20
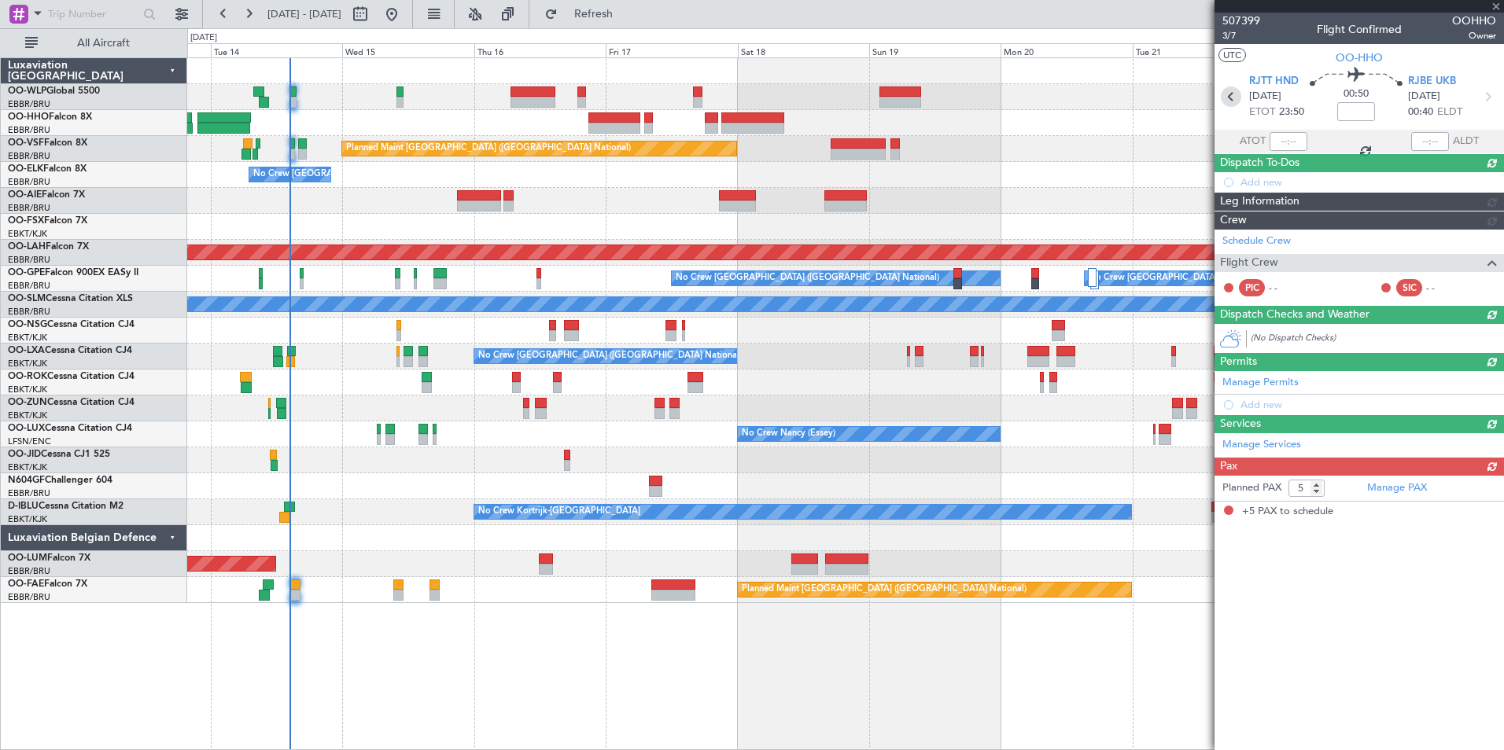
click at [1226, 96] on icon at bounding box center [1231, 97] width 20 height 20
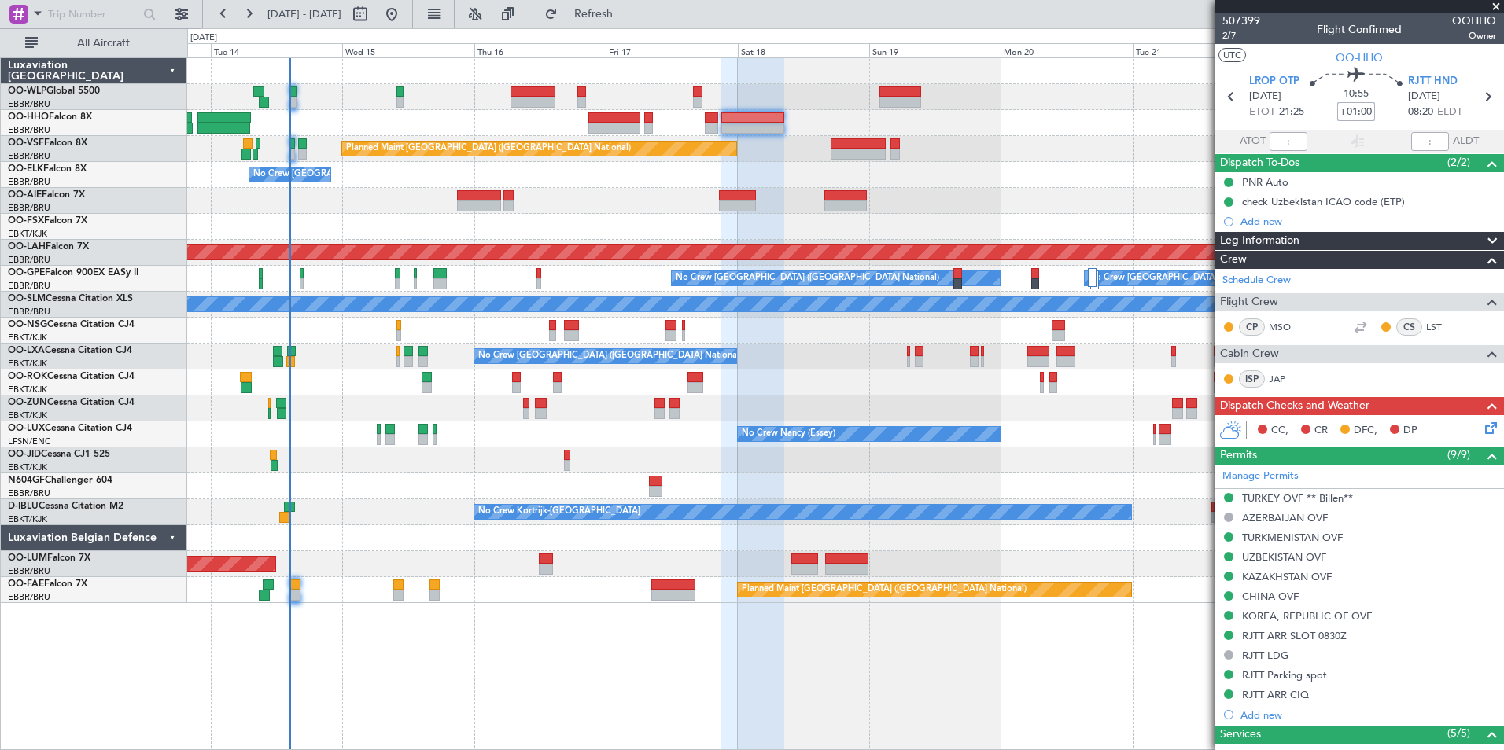
click at [1364, 112] on input "+01:00" at bounding box center [1356, 111] width 38 height 19
click at [1045, 131] on div at bounding box center [845, 123] width 1316 height 26
type input "+00:35"
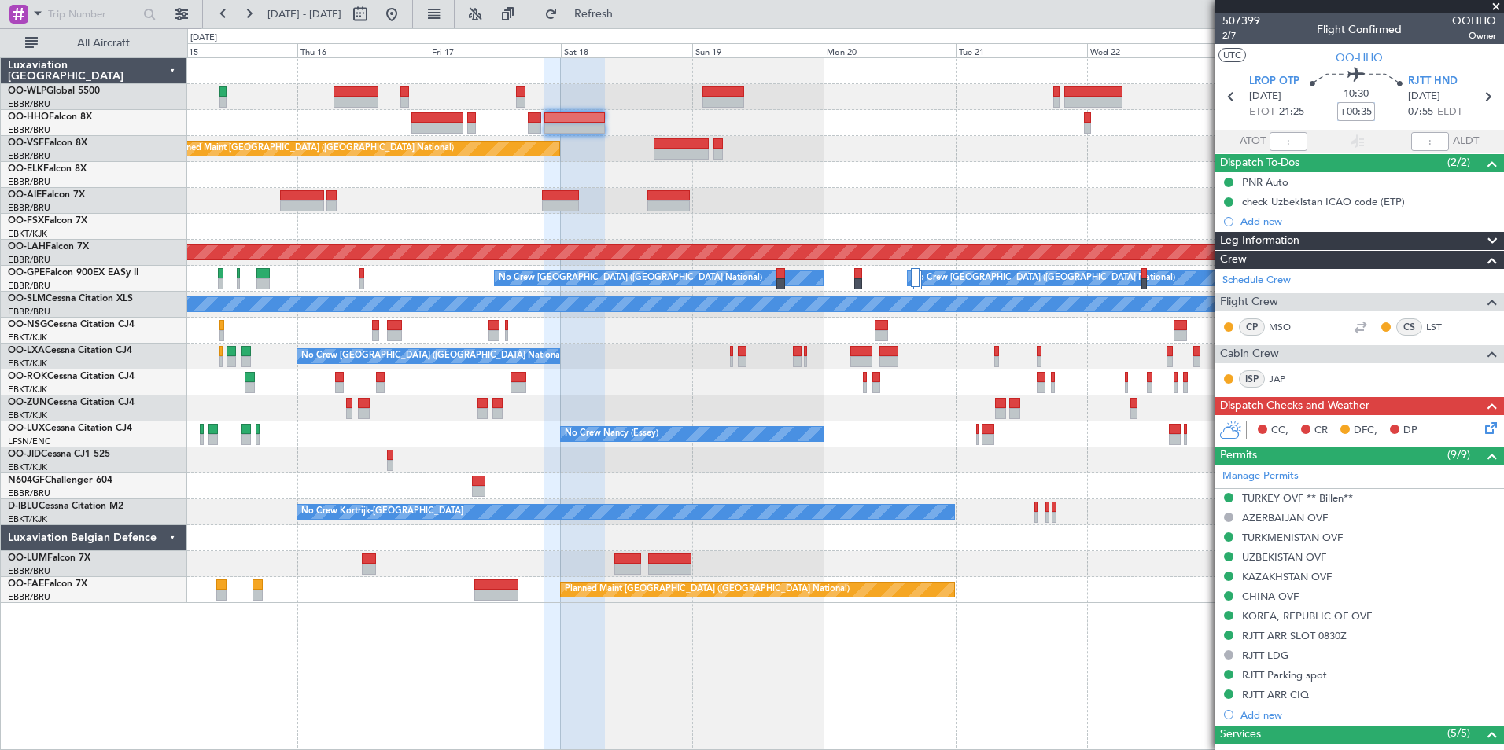
click at [811, 120] on div at bounding box center [845, 123] width 1316 height 26
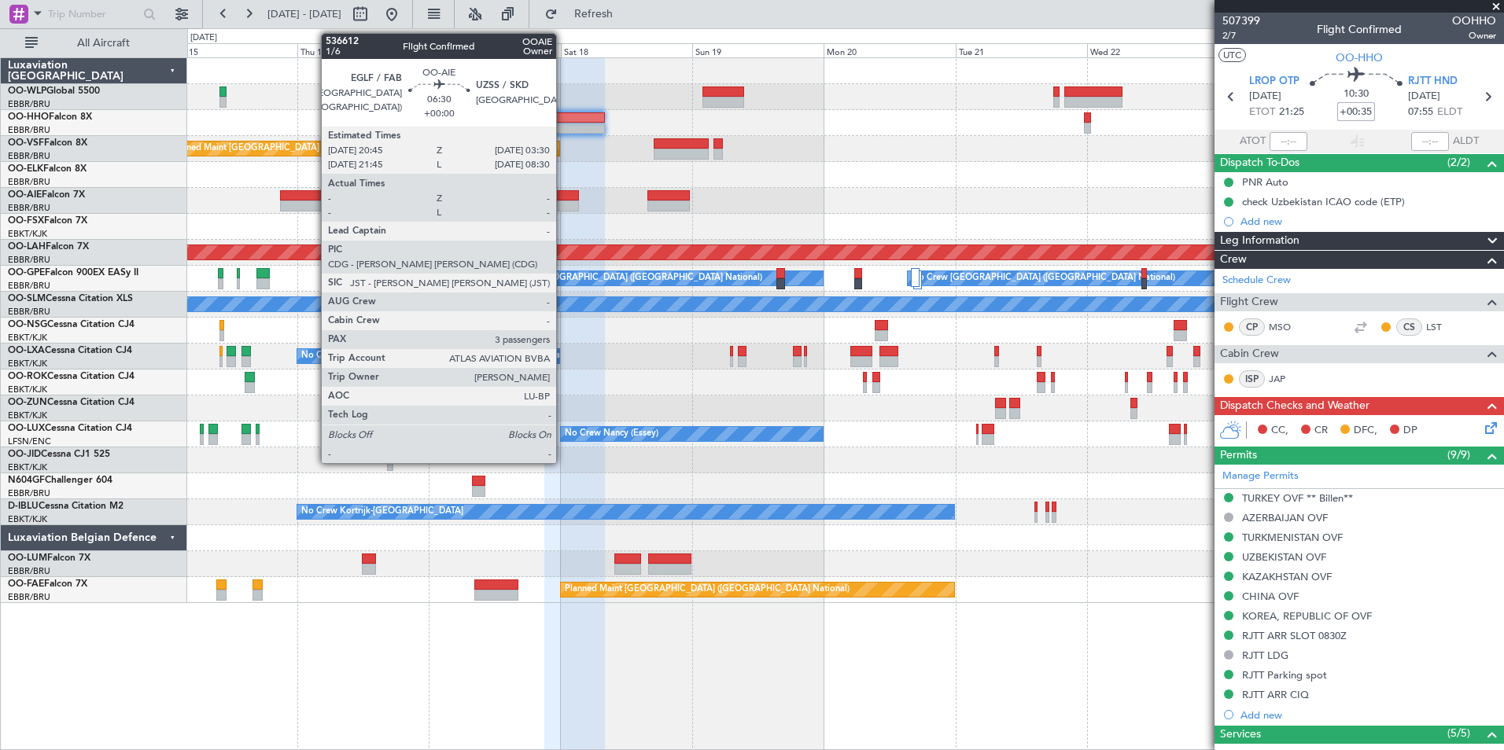
click at [563, 201] on div at bounding box center [561, 206] width 38 height 11
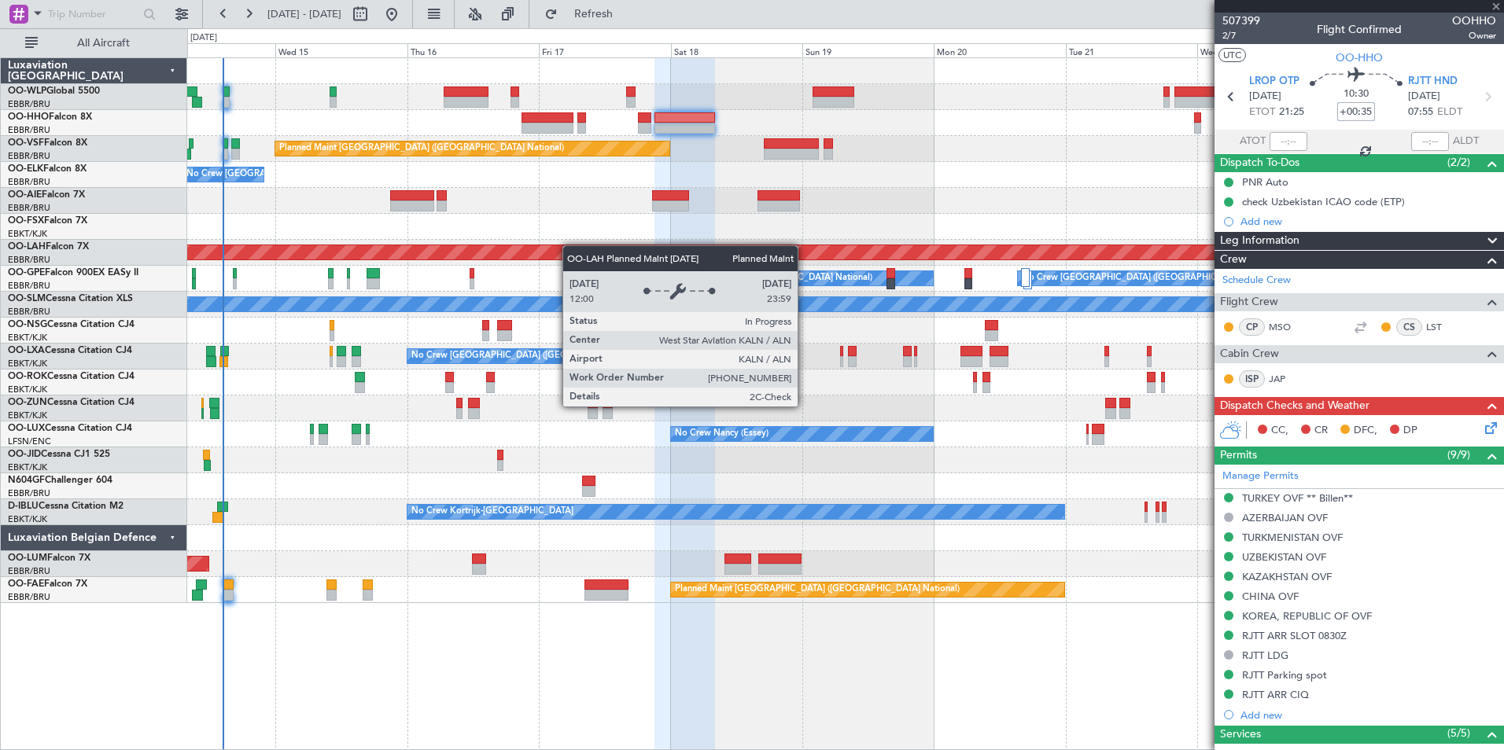
click at [577, 243] on div "Planned Maint [GEOGRAPHIC_DATA] ([GEOGRAPHIC_DATA] National) No Crew [GEOGRAPHI…" at bounding box center [845, 330] width 1316 height 545
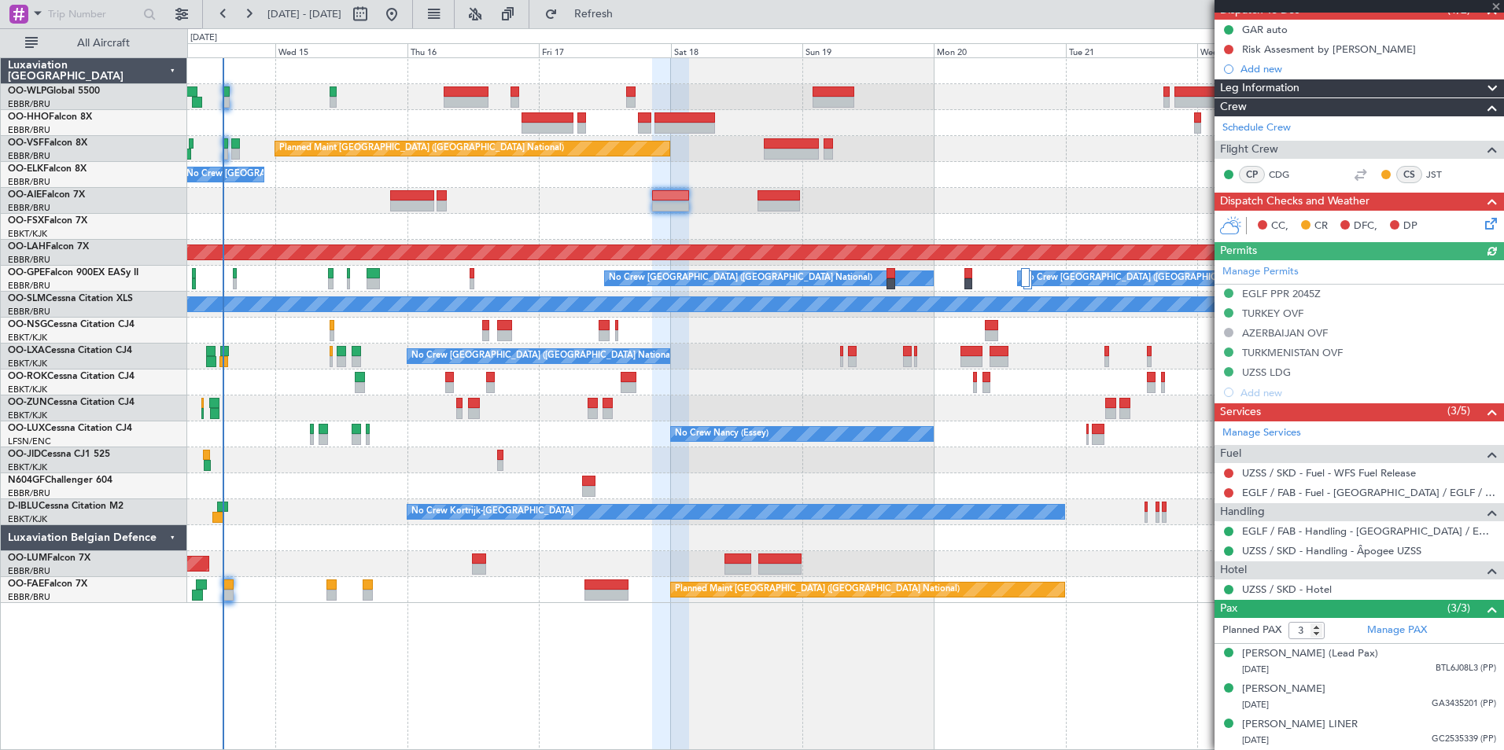
scroll to position [168, 0]
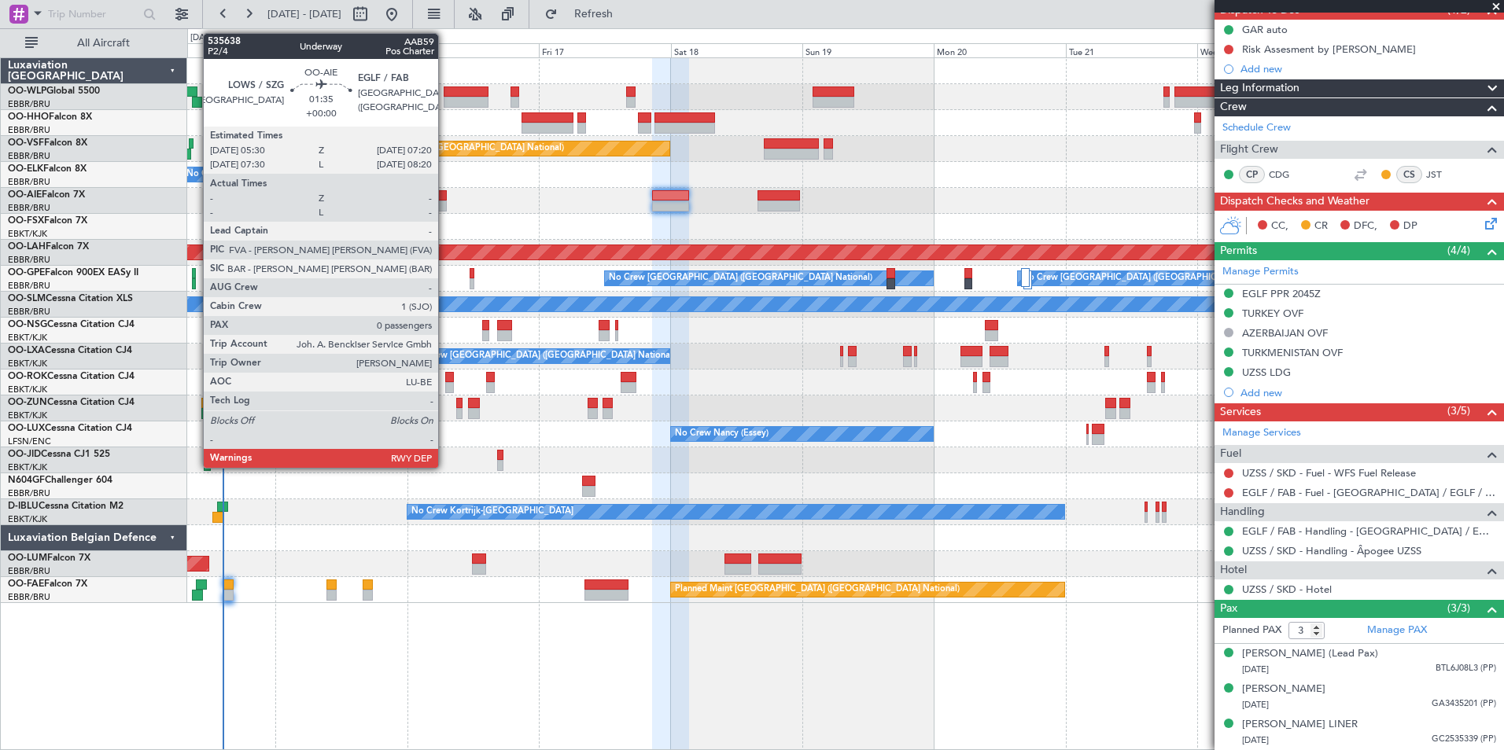
click at [445, 205] on div at bounding box center [441, 206] width 10 height 11
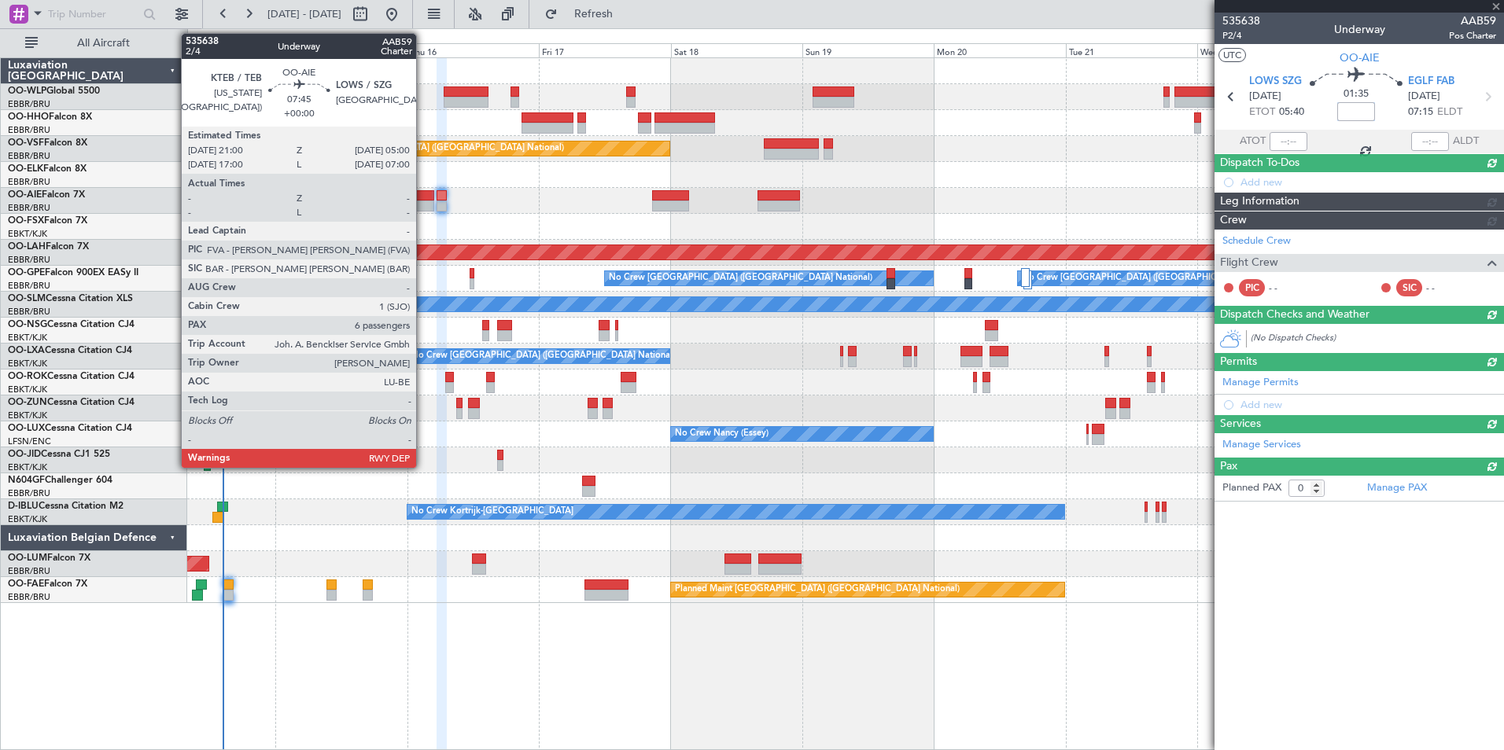
scroll to position [0, 0]
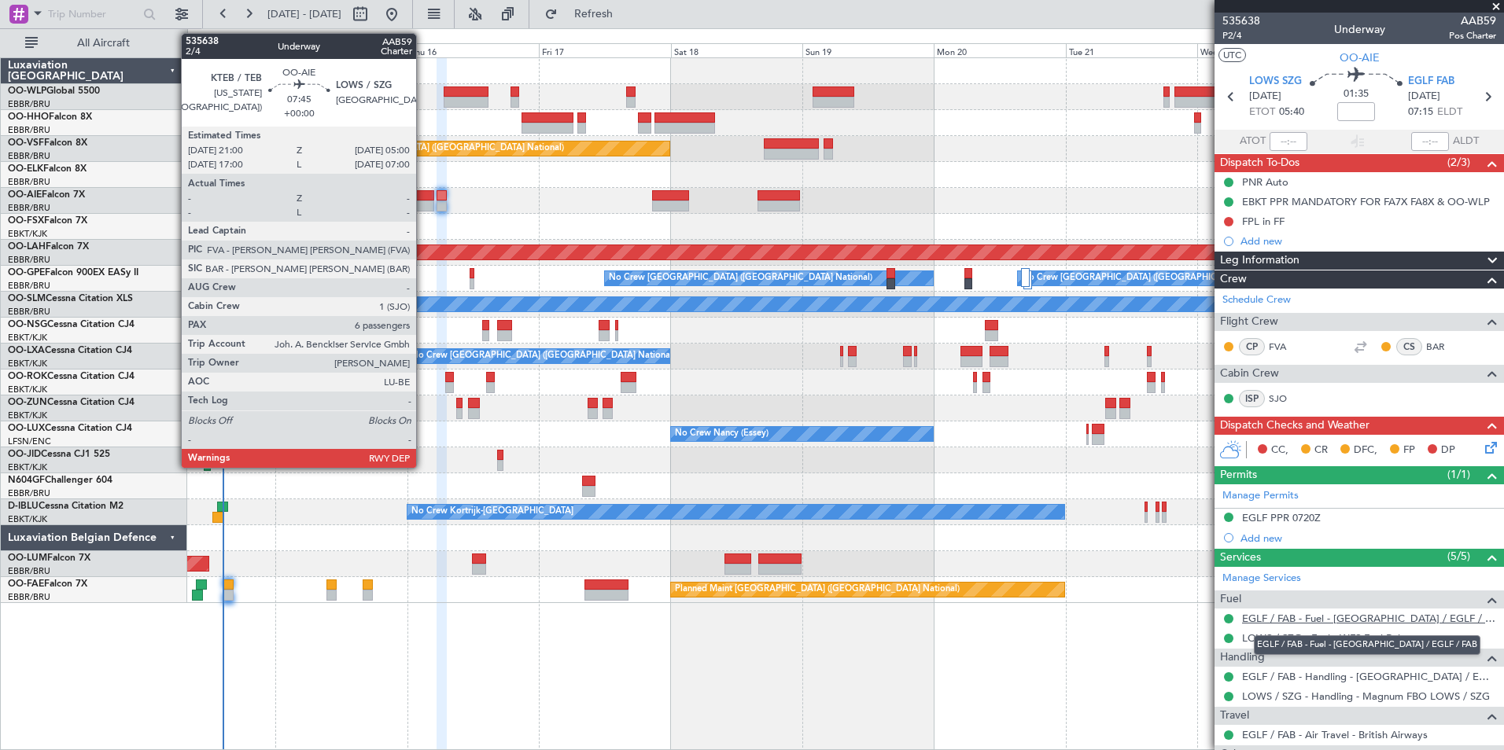
click at [1264, 618] on link "EGLF / FAB - Fuel - [GEOGRAPHIC_DATA] / EGLF / FAB" at bounding box center [1369, 618] width 254 height 13
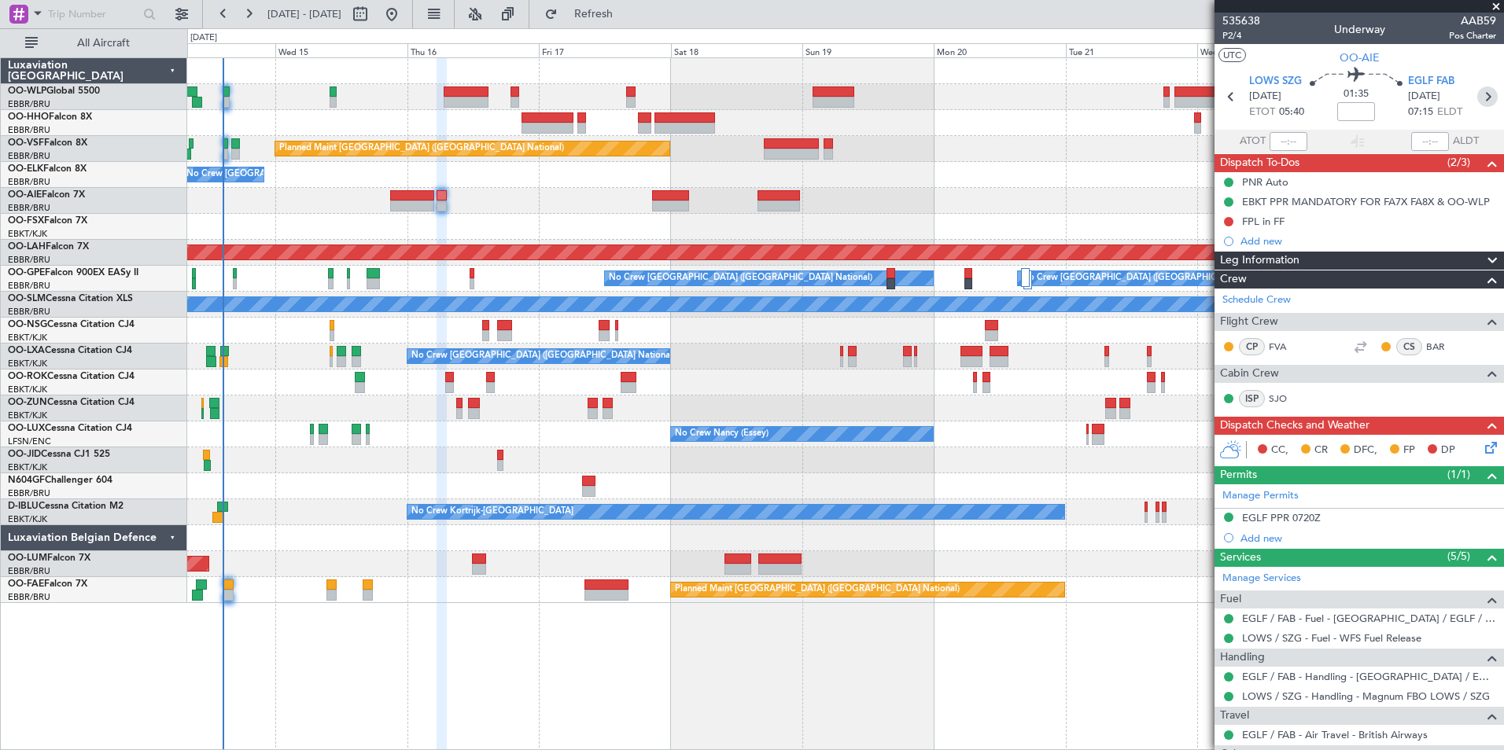
click at [1479, 104] on icon at bounding box center [1487, 97] width 20 height 20
type input "3"
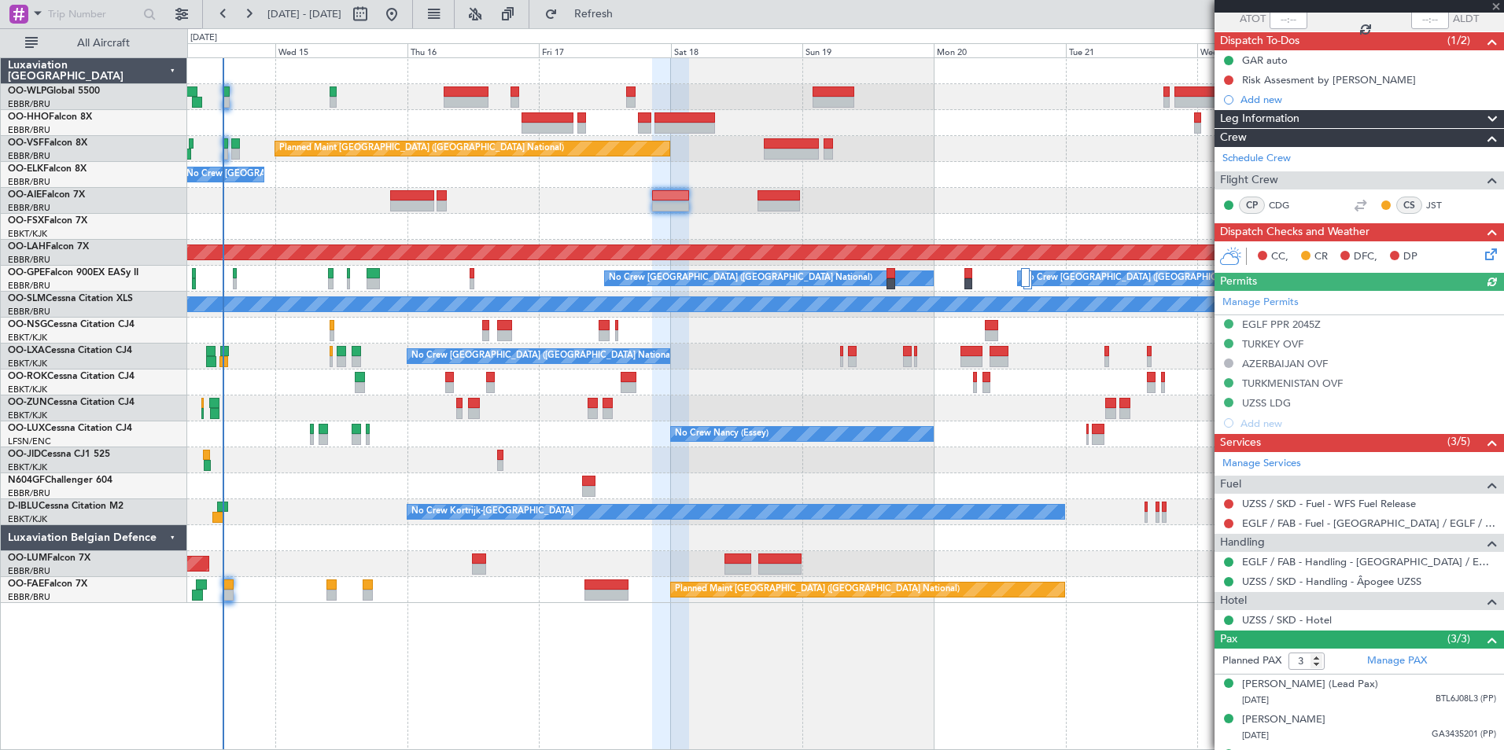
scroll to position [157, 0]
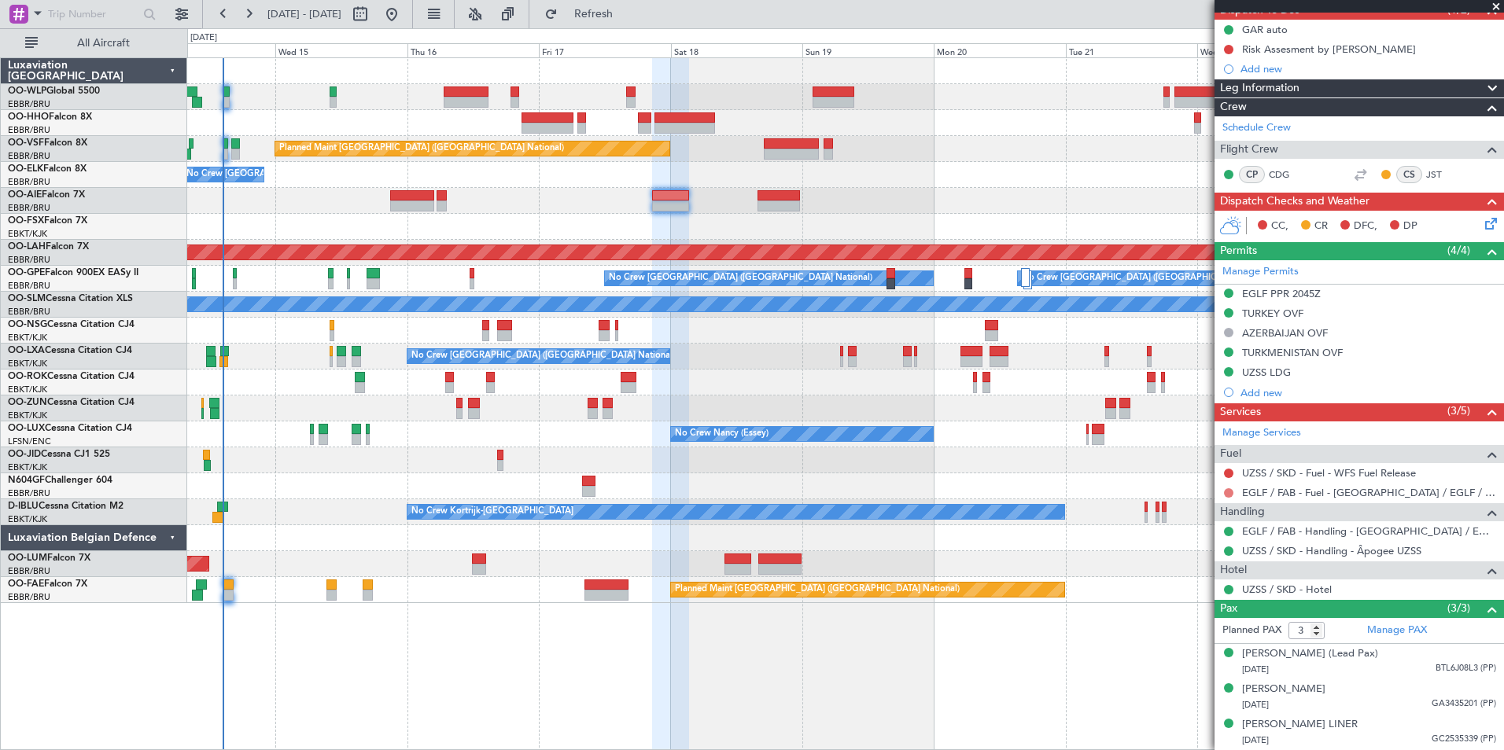
click at [1227, 488] on button at bounding box center [1228, 492] width 9 height 9
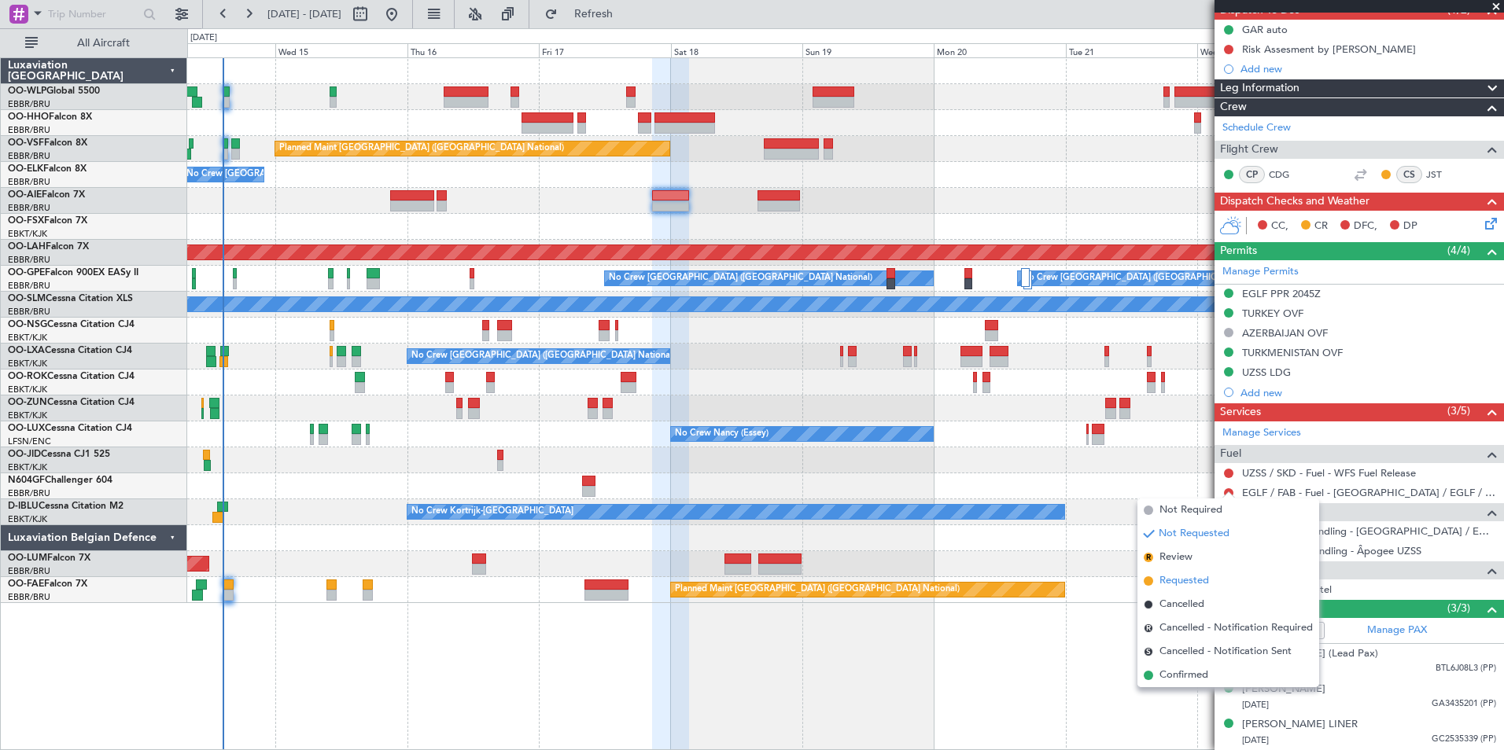
click at [1178, 575] on span "Requested" at bounding box center [1184, 581] width 50 height 16
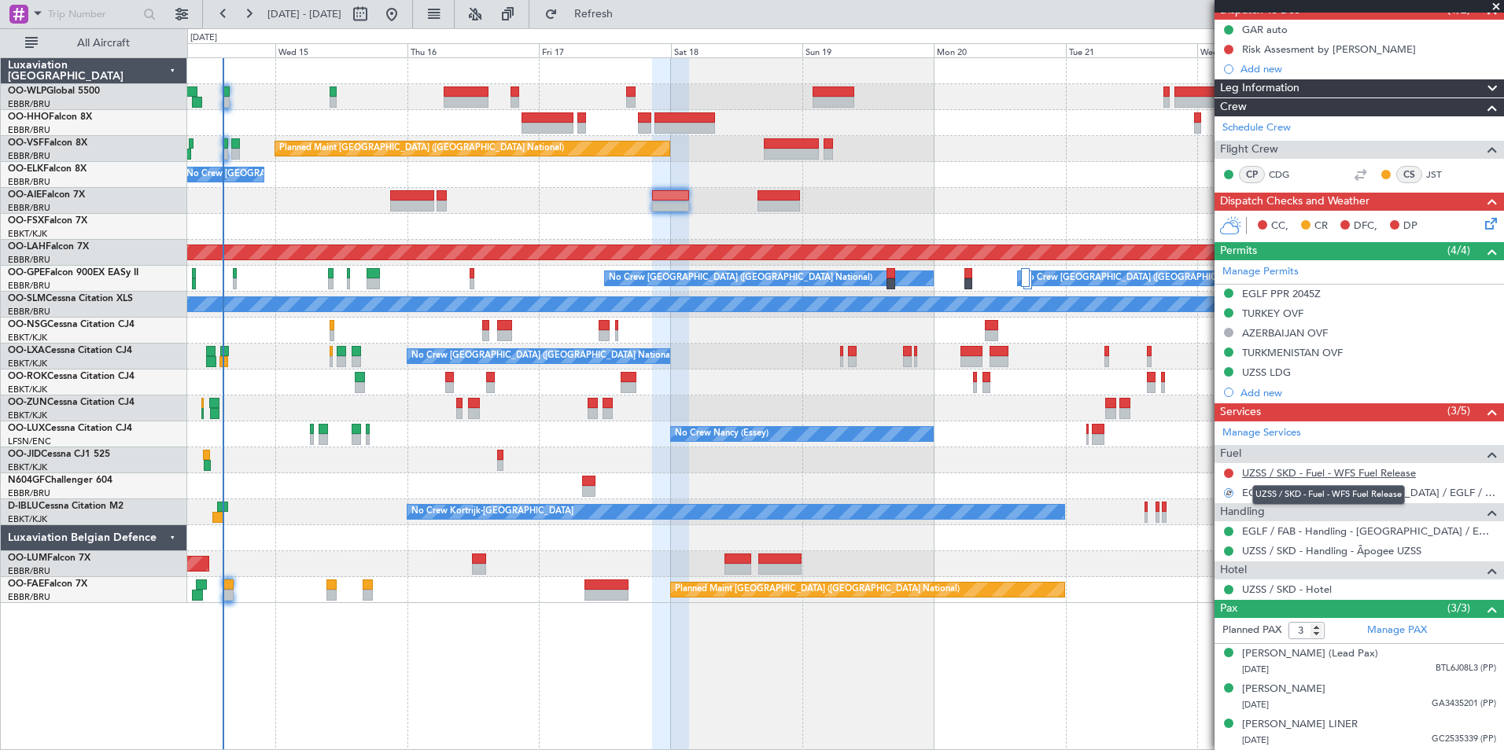
click at [1332, 470] on link "UZSS / SKD - Fuel - WFS Fuel Release" at bounding box center [1329, 472] width 174 height 13
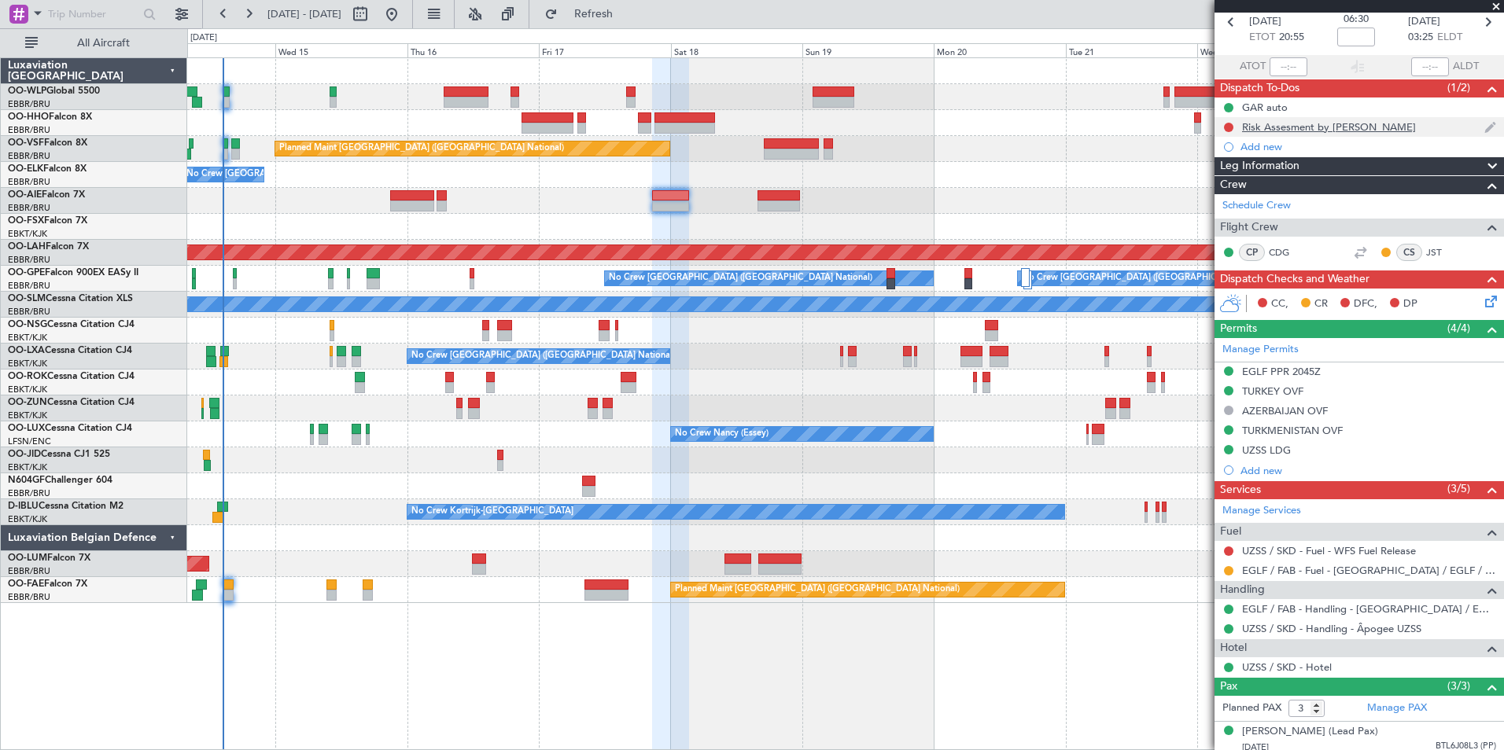
scroll to position [0, 0]
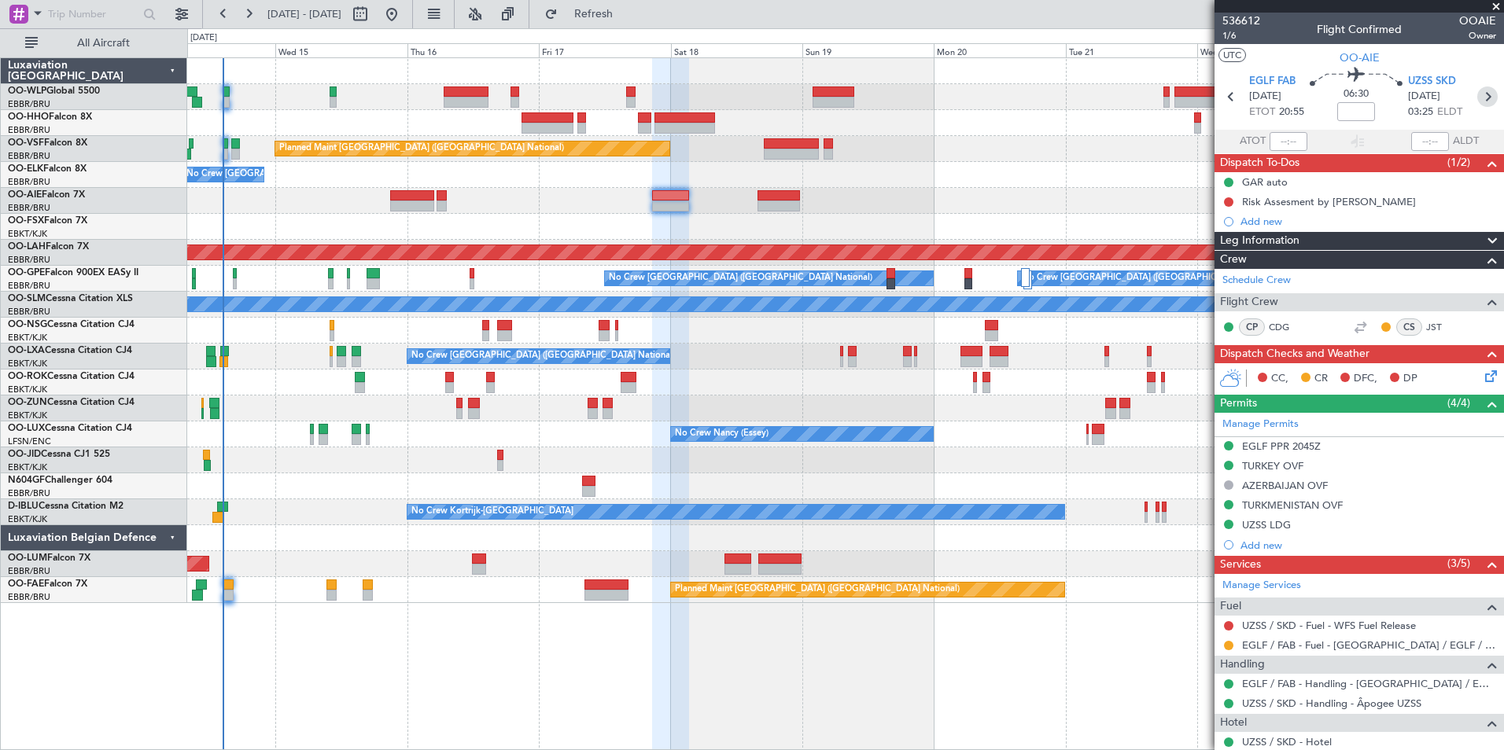
click at [1477, 101] on icon at bounding box center [1487, 97] width 20 height 20
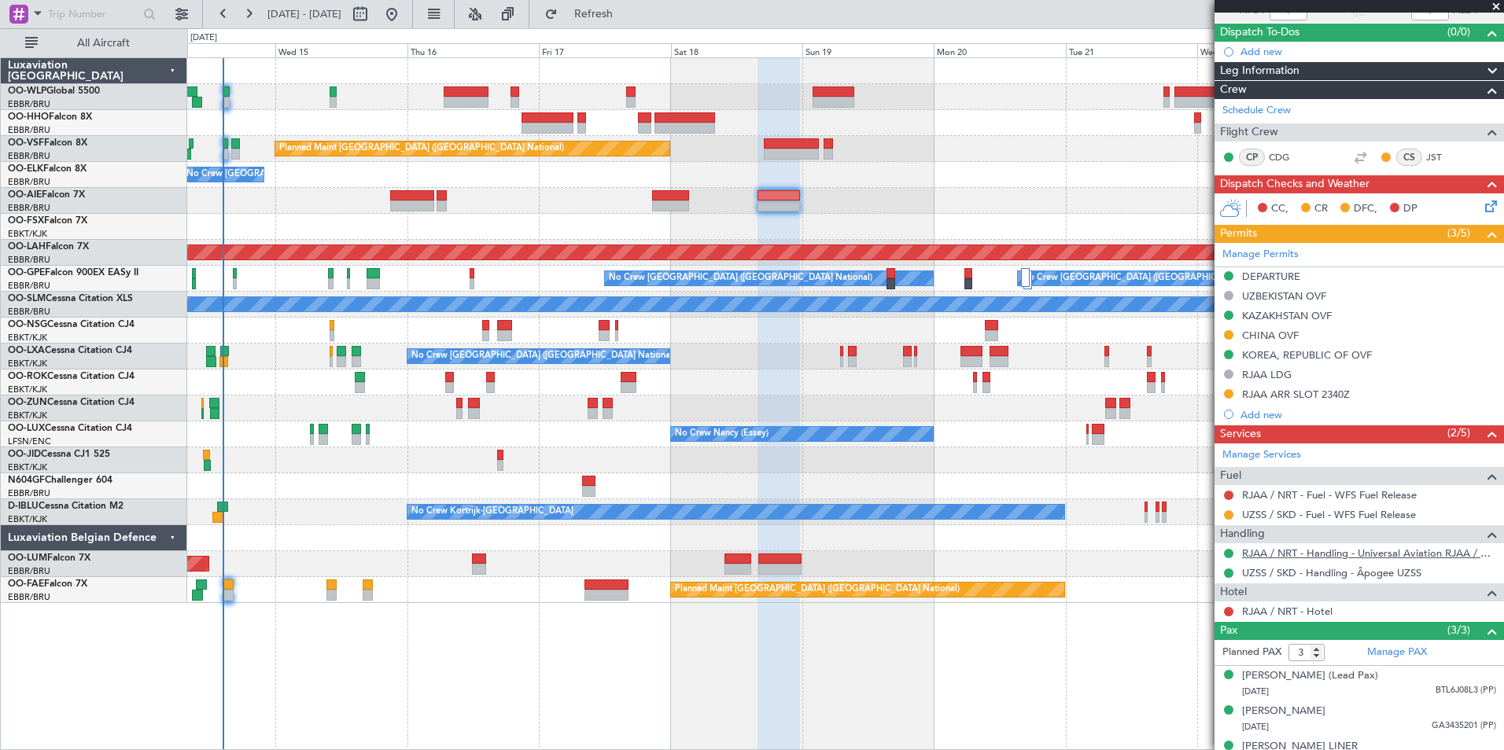
scroll to position [157, 0]
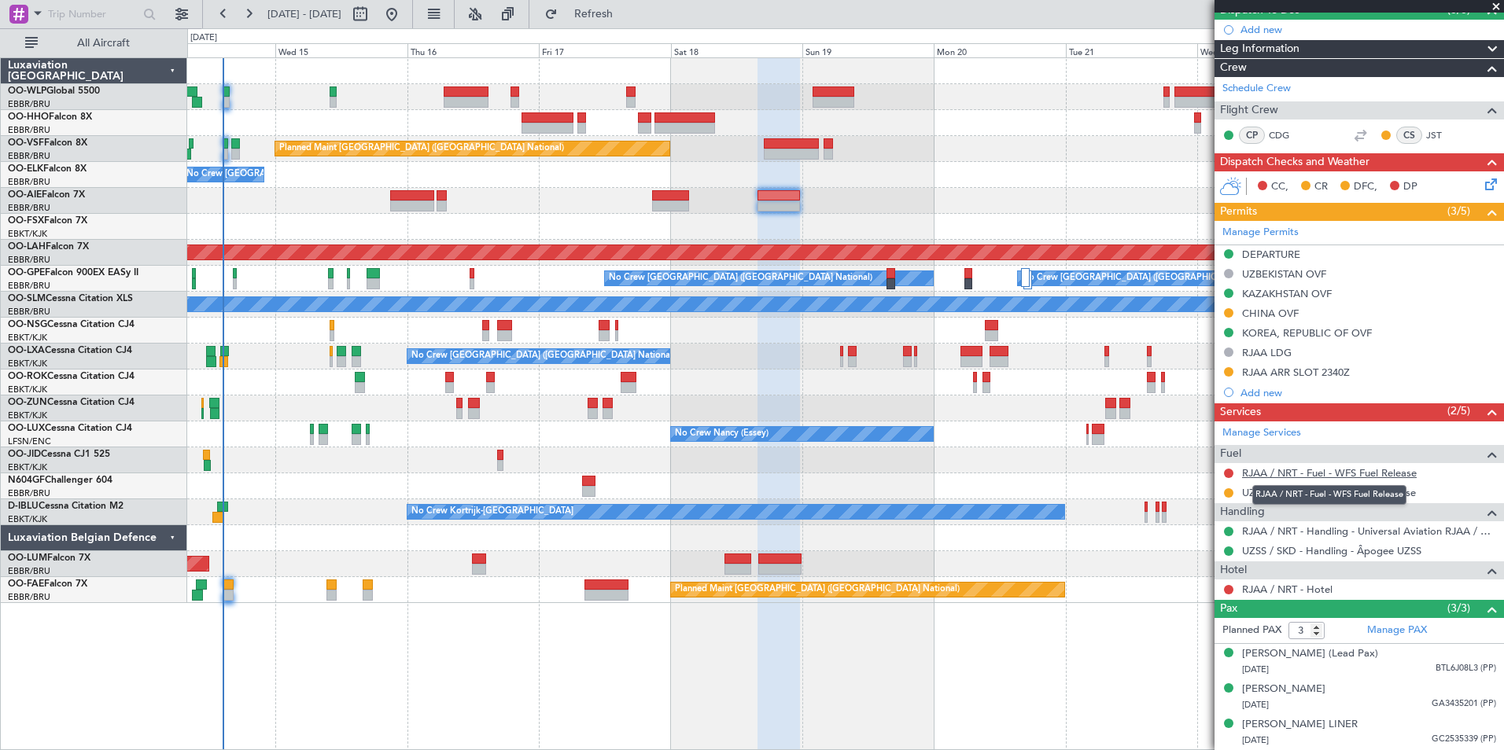
click at [1292, 470] on link "RJAA / NRT - Fuel - WFS Fuel Release" at bounding box center [1329, 472] width 175 height 13
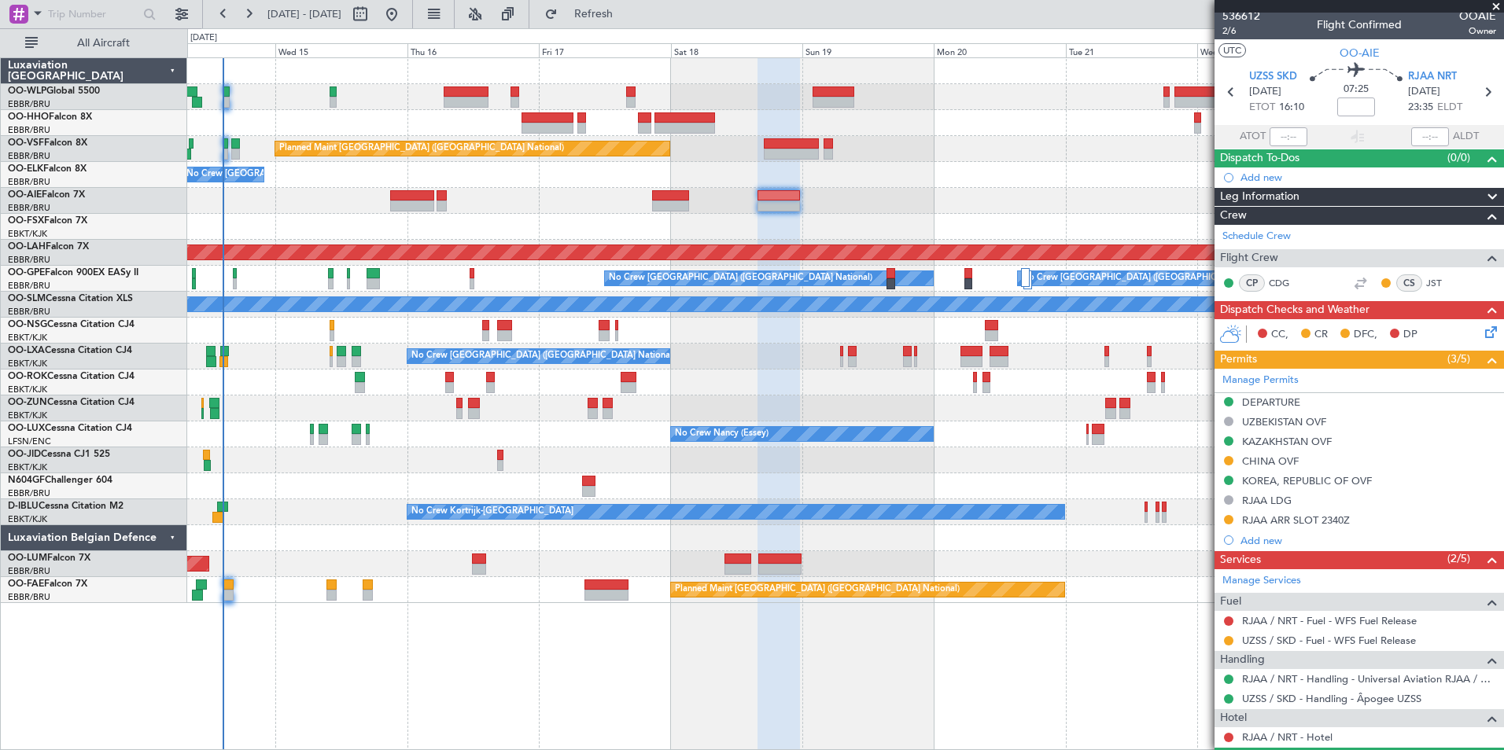
scroll to position [0, 0]
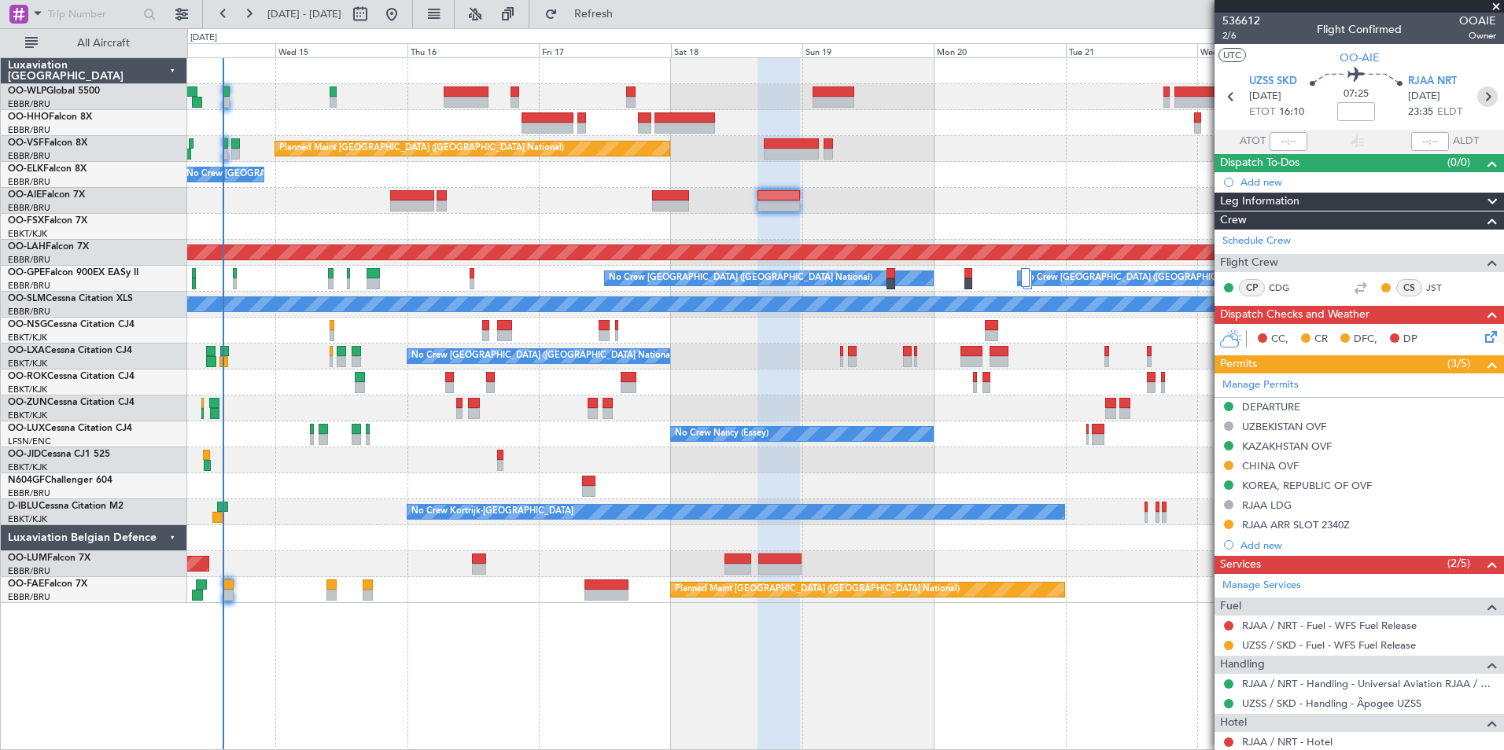
click at [1480, 98] on icon at bounding box center [1487, 97] width 20 height 20
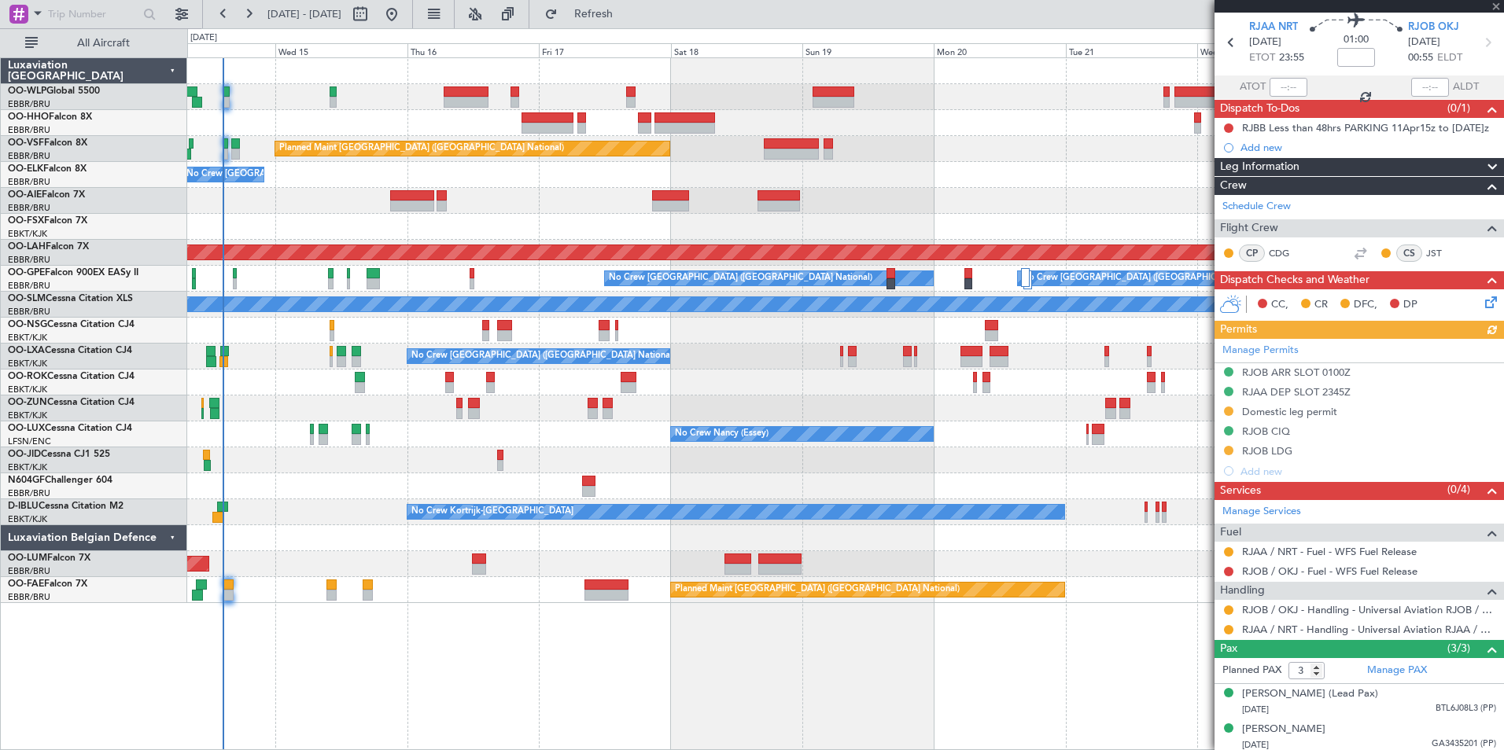
scroll to position [79, 0]
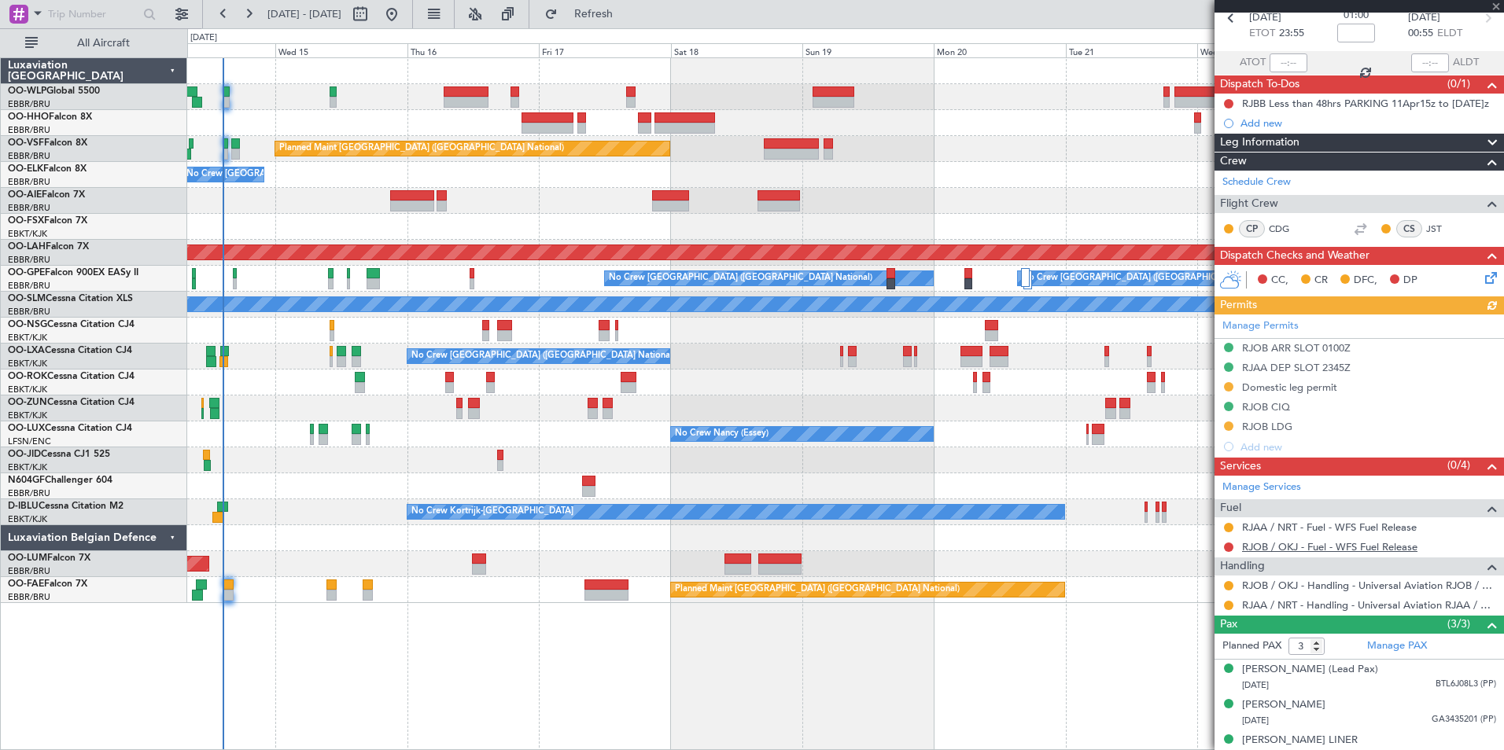
click at [1289, 549] on link "RJOB / OKJ - Fuel - WFS Fuel Release" at bounding box center [1329, 546] width 175 height 13
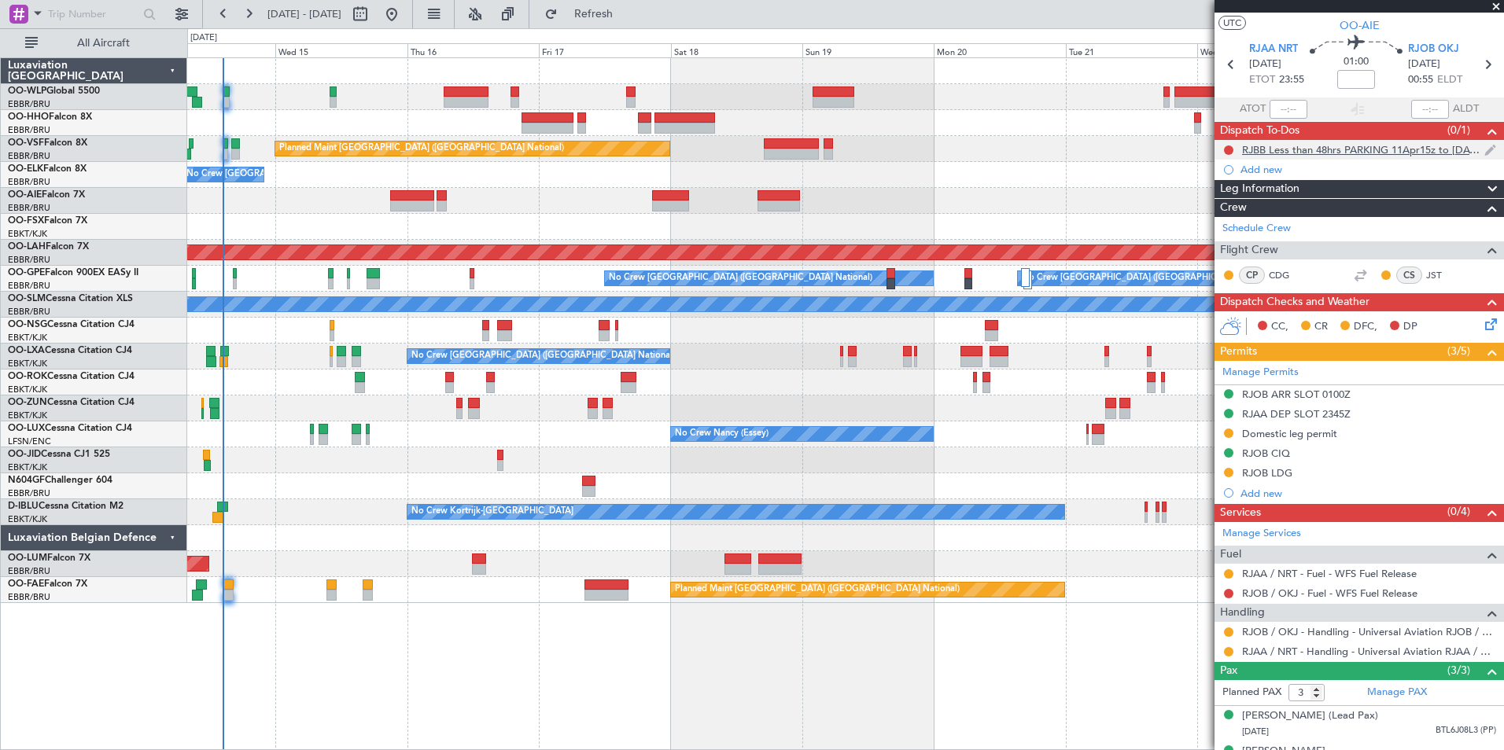
scroll to position [0, 0]
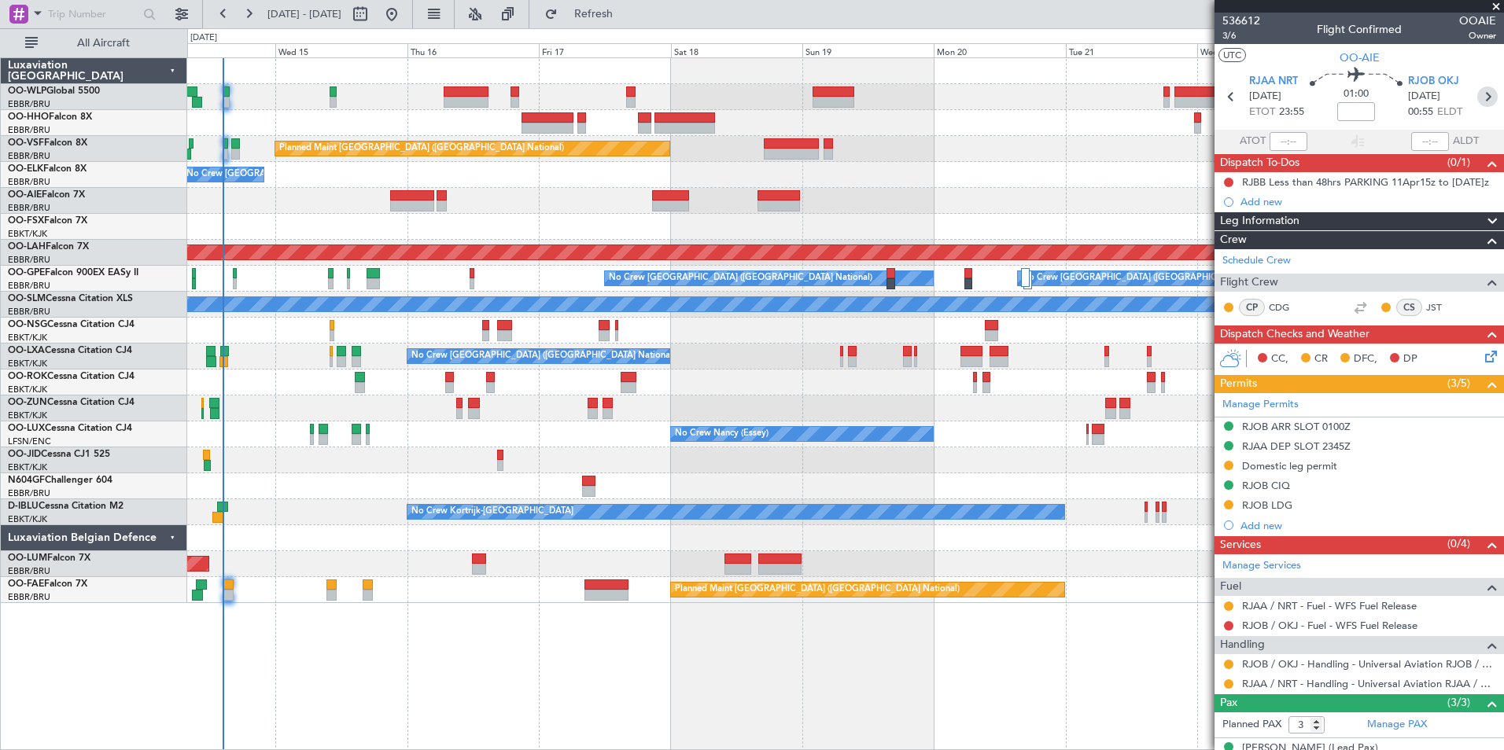
click at [1479, 101] on icon at bounding box center [1487, 97] width 20 height 20
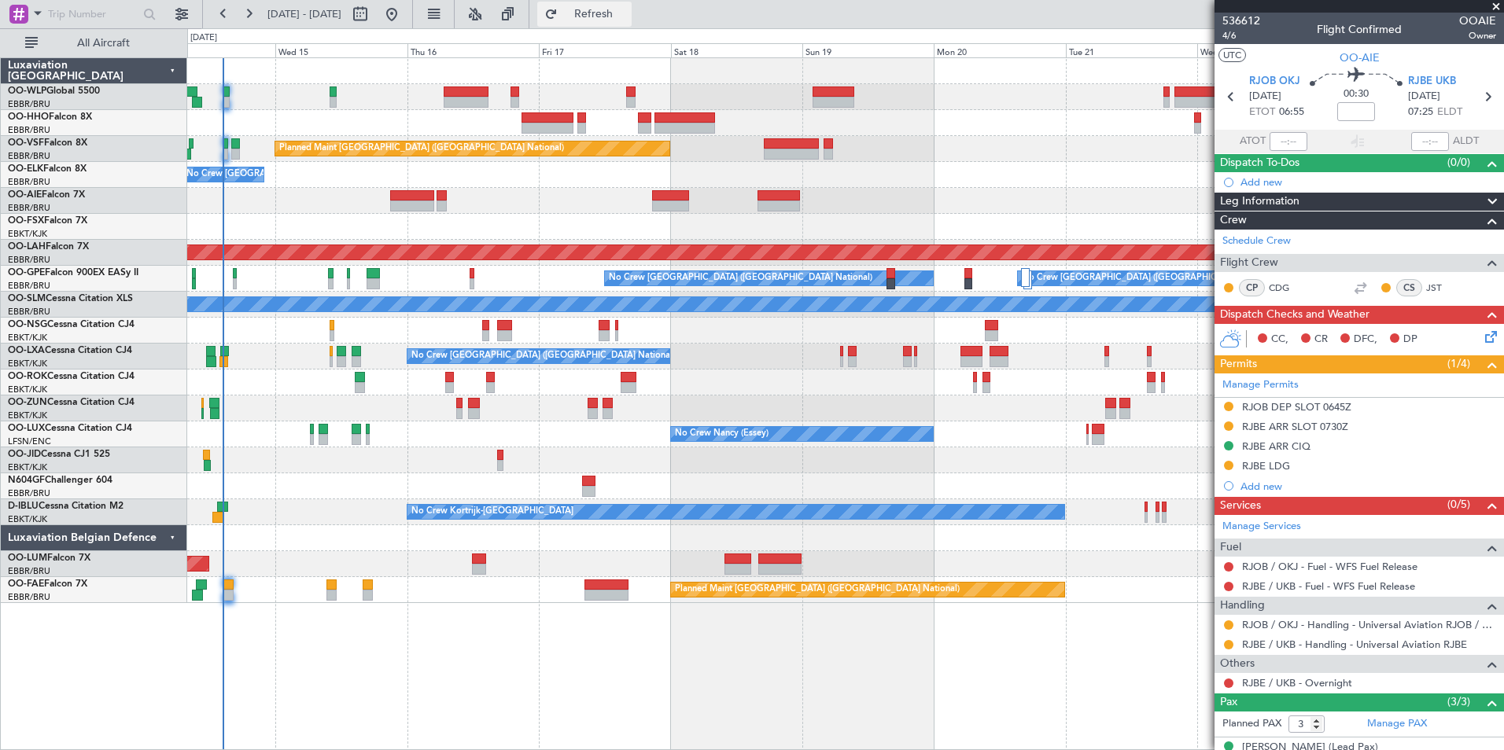
click at [627, 17] on span "Refresh" at bounding box center [594, 14] width 66 height 11
click at [1287, 587] on link "RJBE / UKB - Fuel - WFS Fuel Release" at bounding box center [1328, 586] width 173 height 13
click at [1482, 98] on icon at bounding box center [1487, 97] width 20 height 20
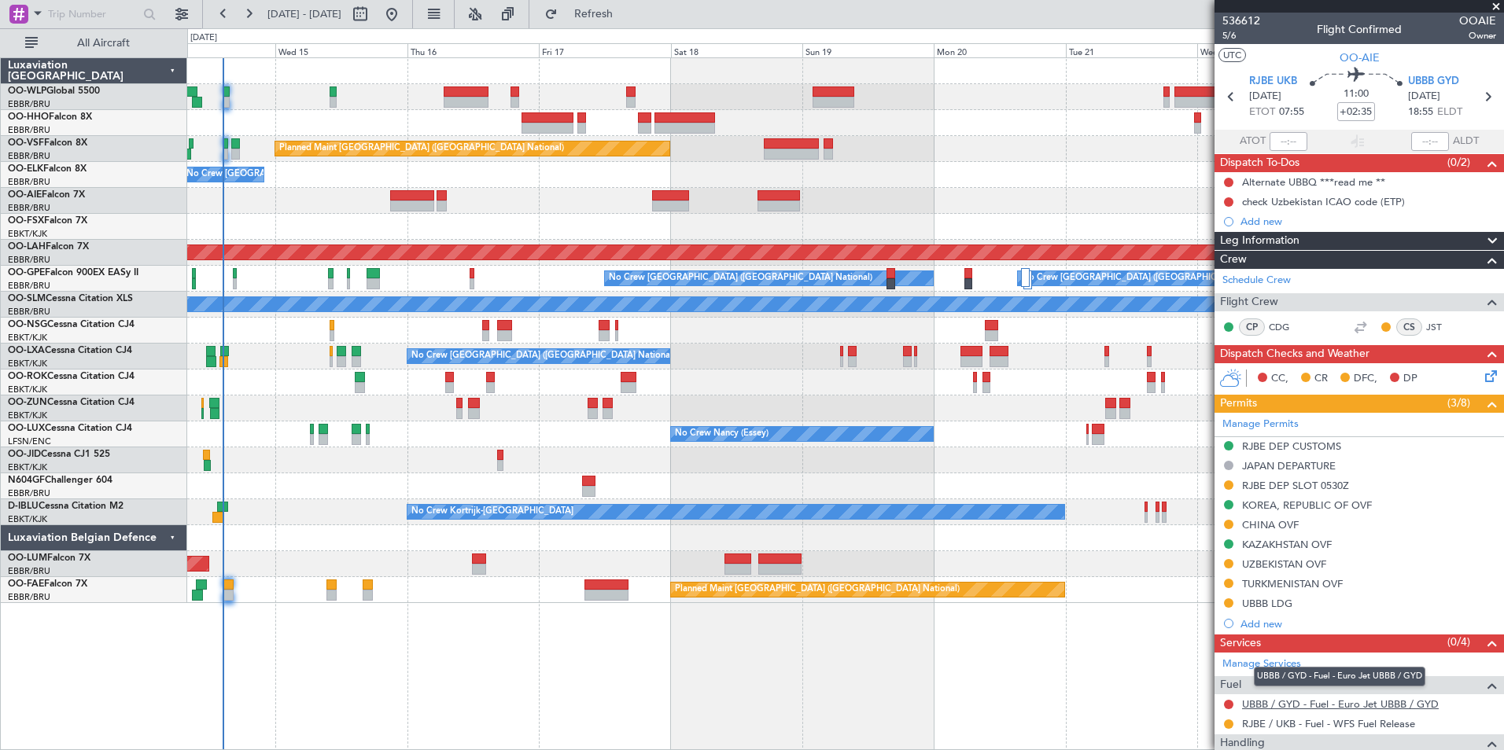
click at [1331, 706] on link "UBBB / GYD - Fuel - Euro Jet UBBB / GYD" at bounding box center [1340, 704] width 197 height 13
click at [1477, 98] on icon at bounding box center [1487, 97] width 20 height 20
type input "+00:45"
type input "4"
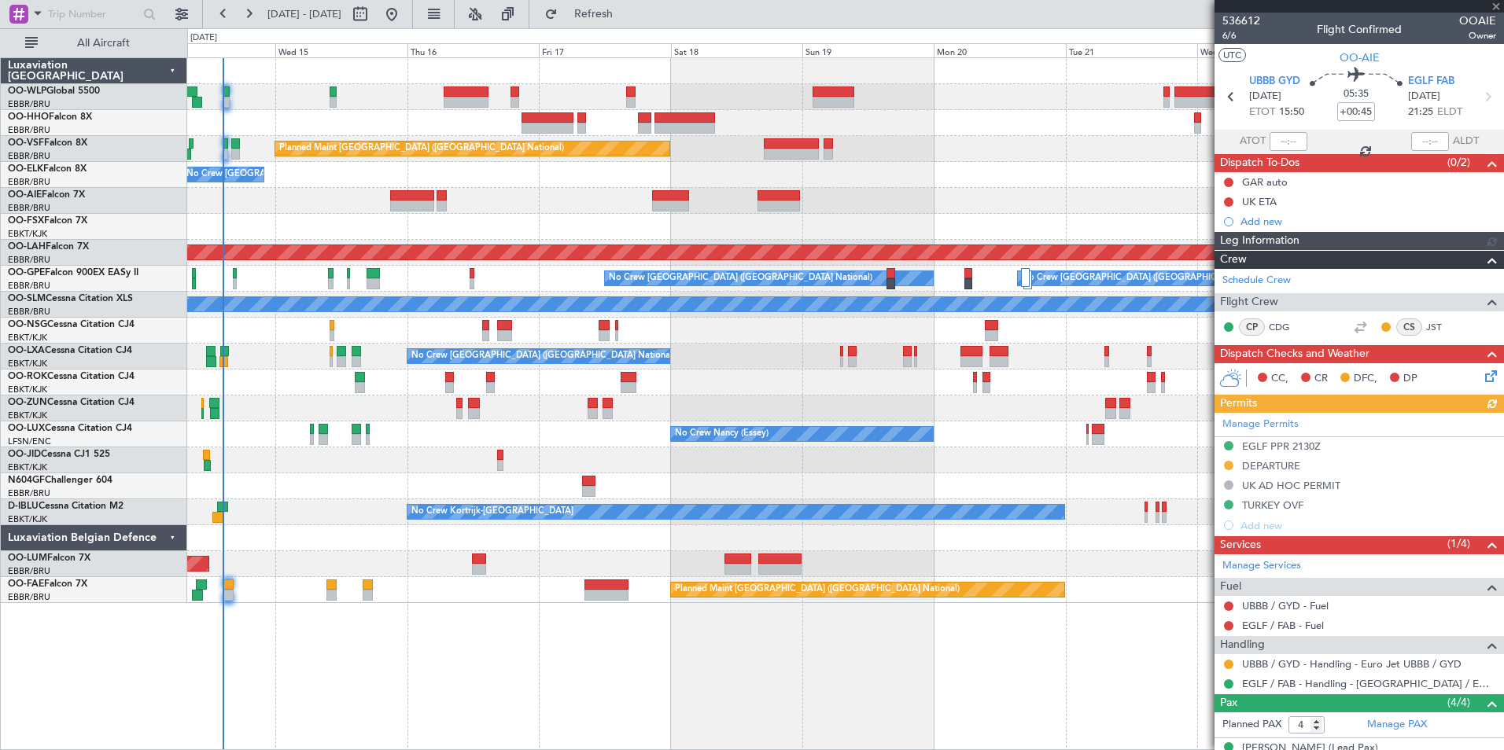
scroll to position [79, 0]
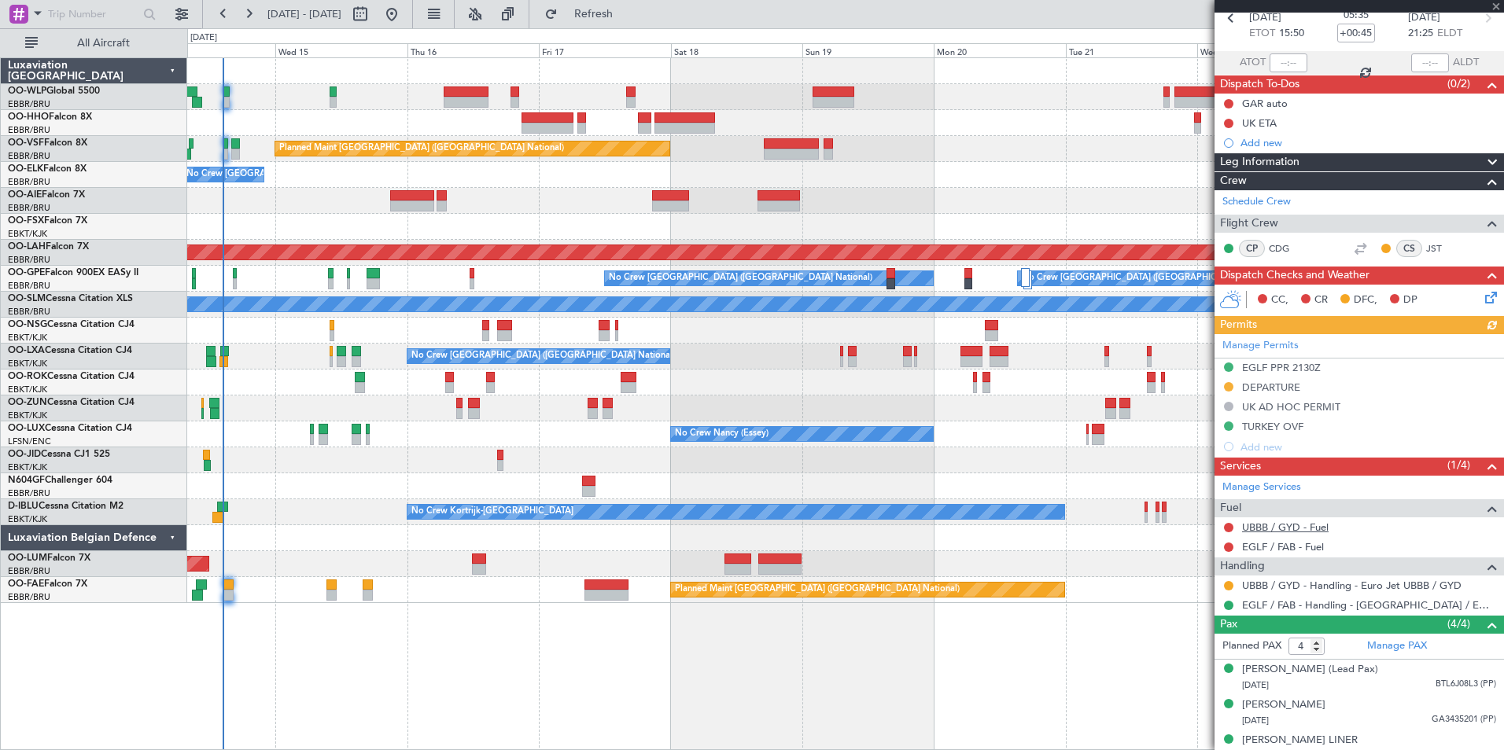
click at [1289, 527] on link "UBBB / GYD - Fuel" at bounding box center [1285, 527] width 87 height 13
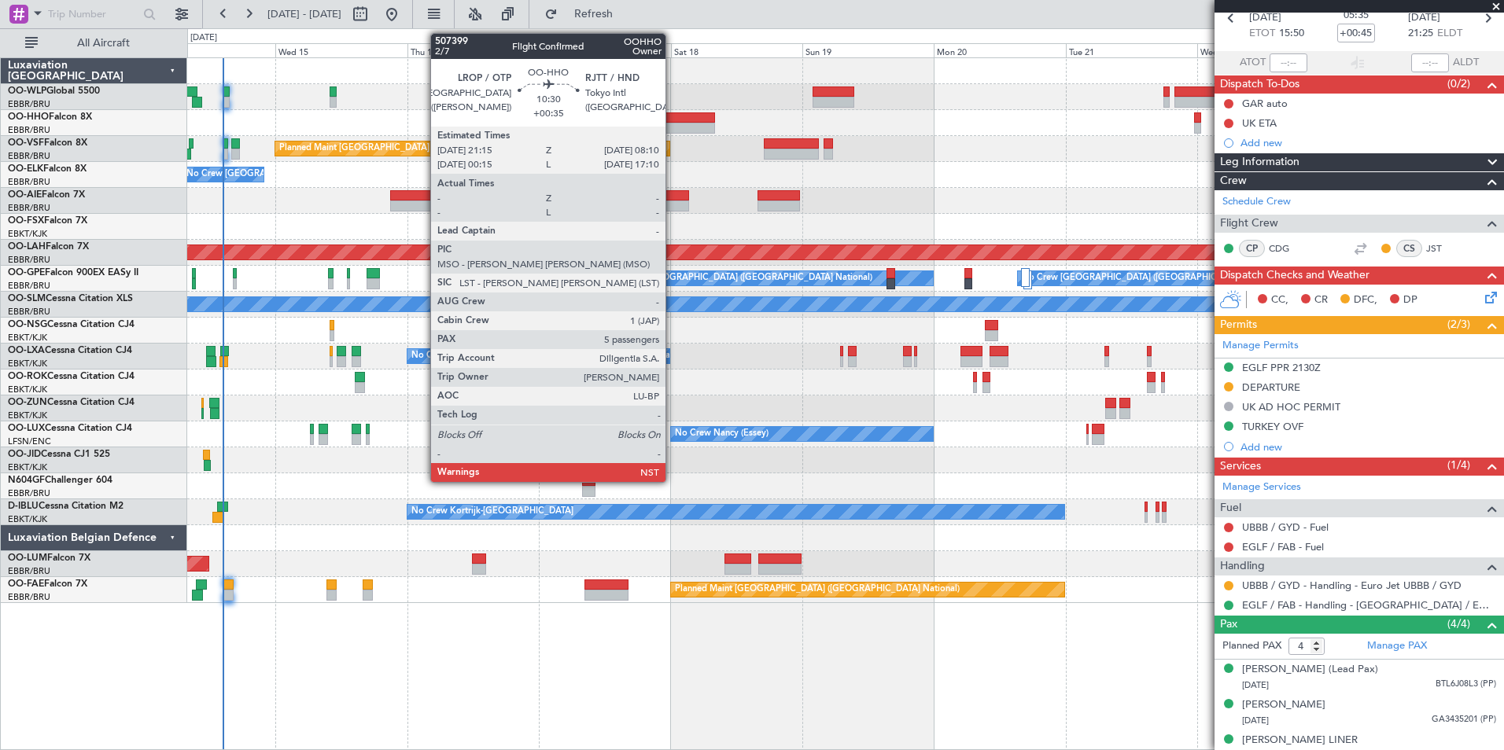
click at [672, 122] on div at bounding box center [684, 117] width 61 height 11
click at [672, 197] on div at bounding box center [671, 195] width 38 height 11
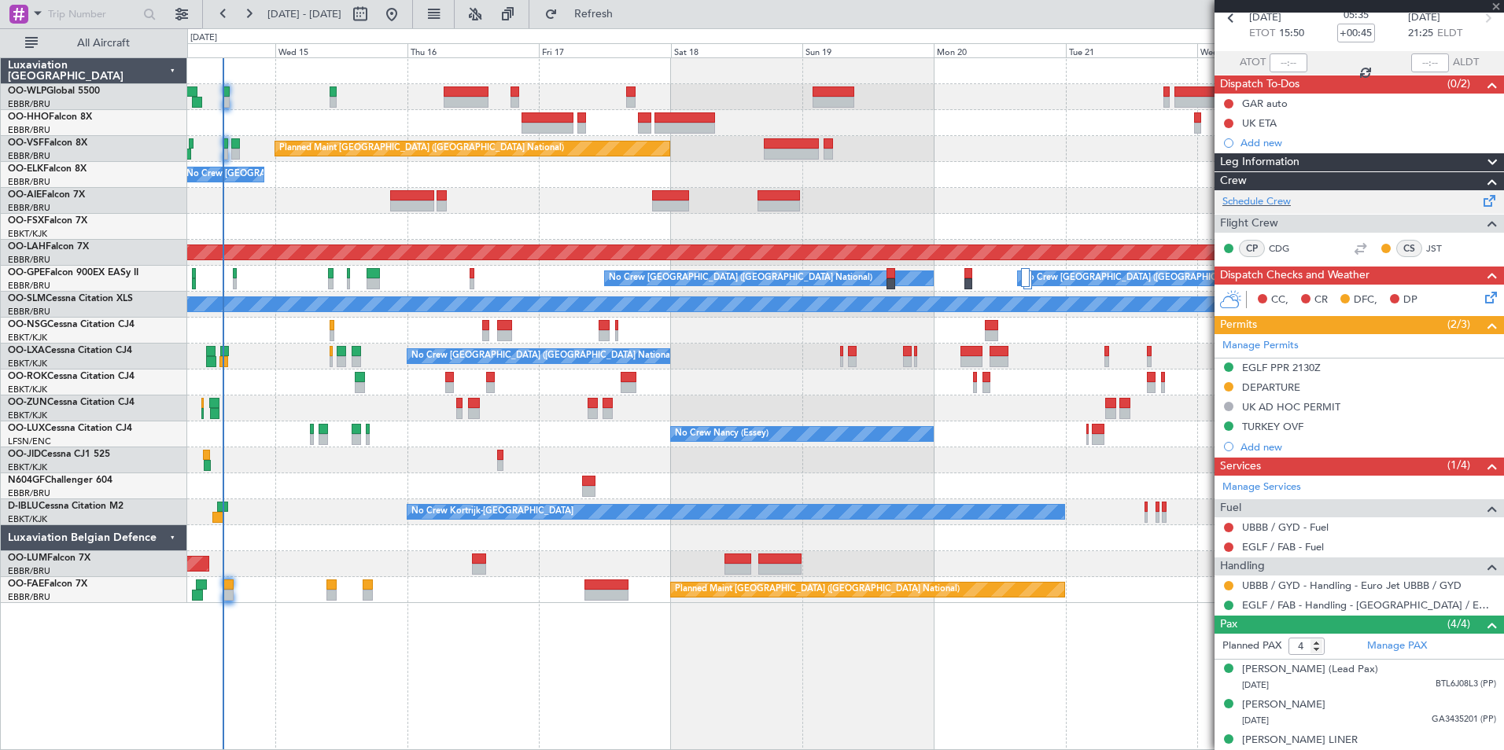
type input "3"
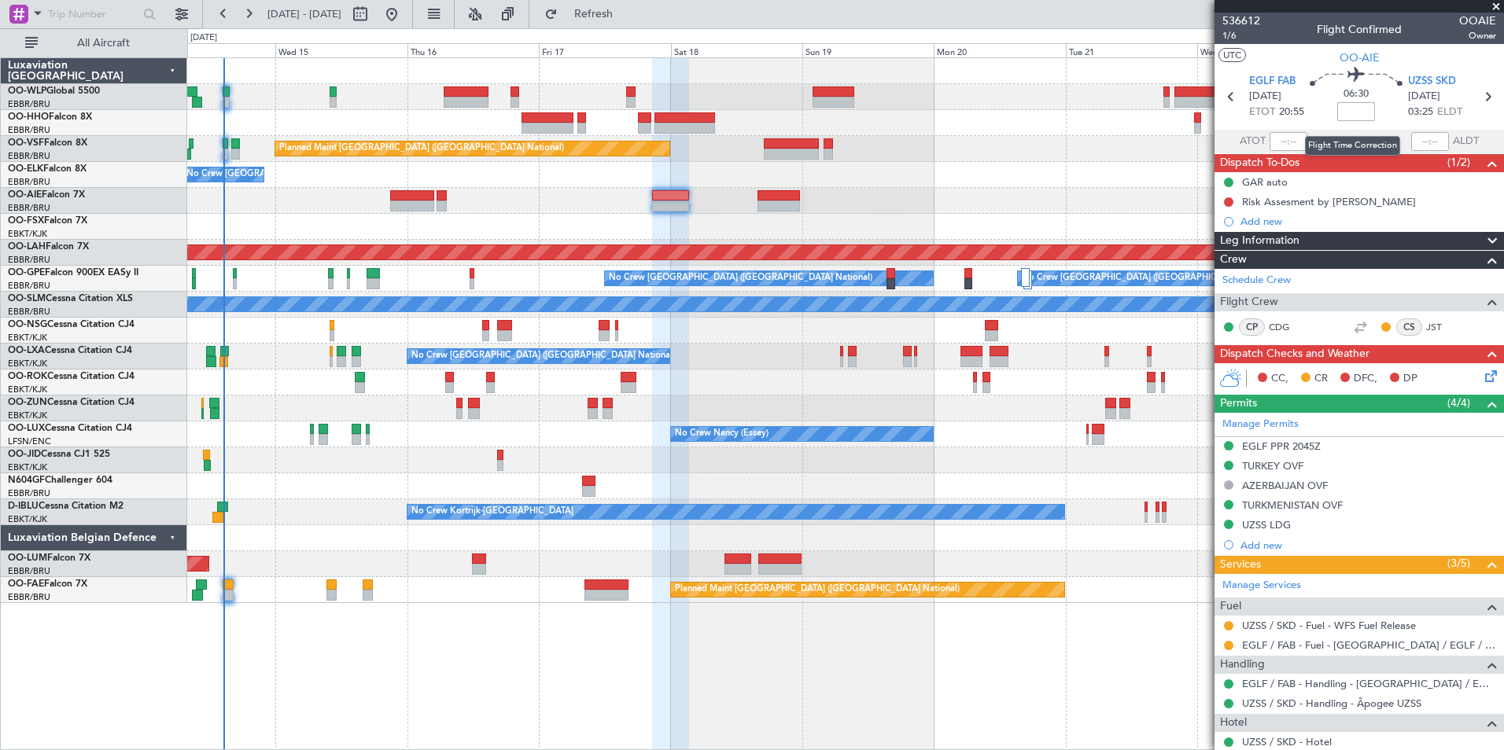
click at [1354, 111] on input at bounding box center [1356, 111] width 38 height 19
click at [1361, 112] on input at bounding box center [1356, 111] width 38 height 19
type input "-00:10"
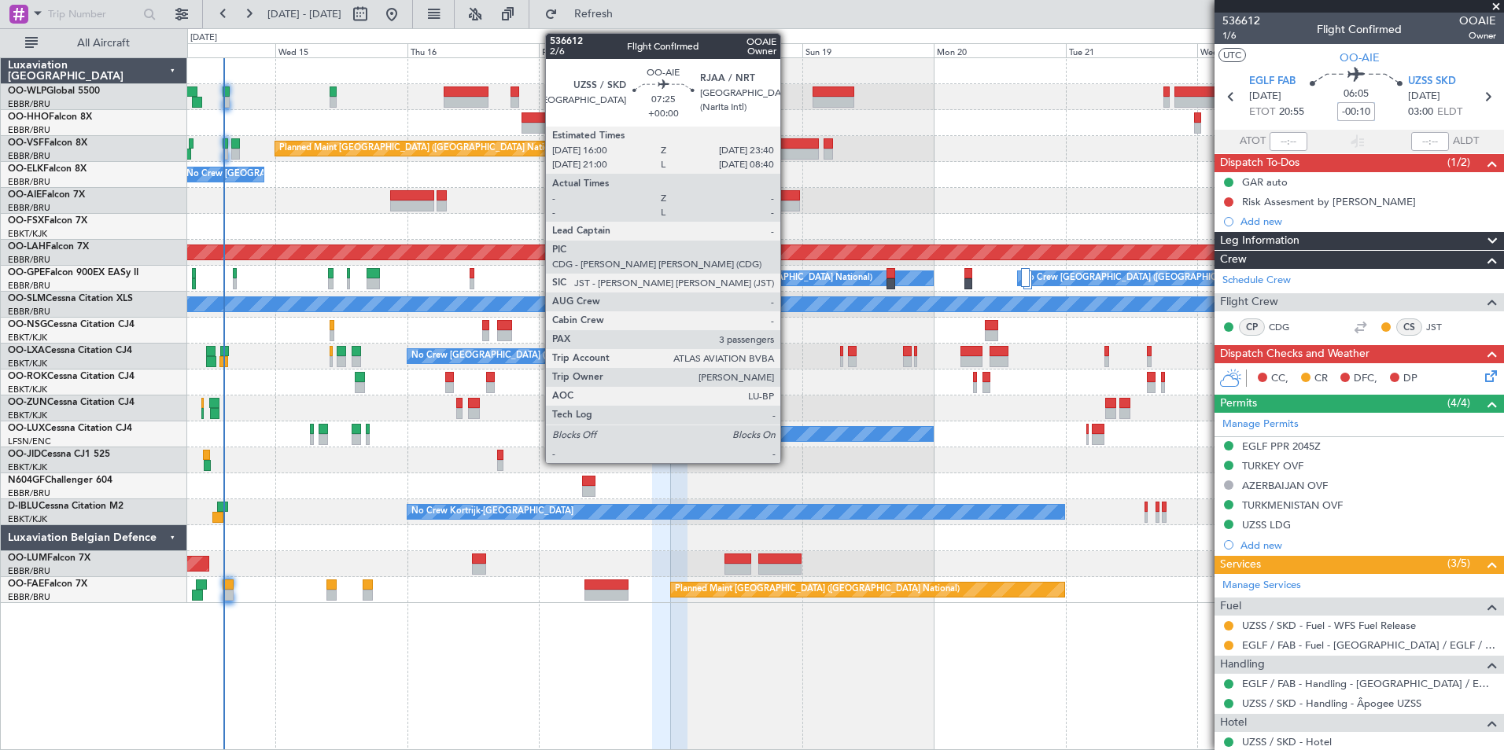
click at [787, 205] on div at bounding box center [778, 206] width 42 height 11
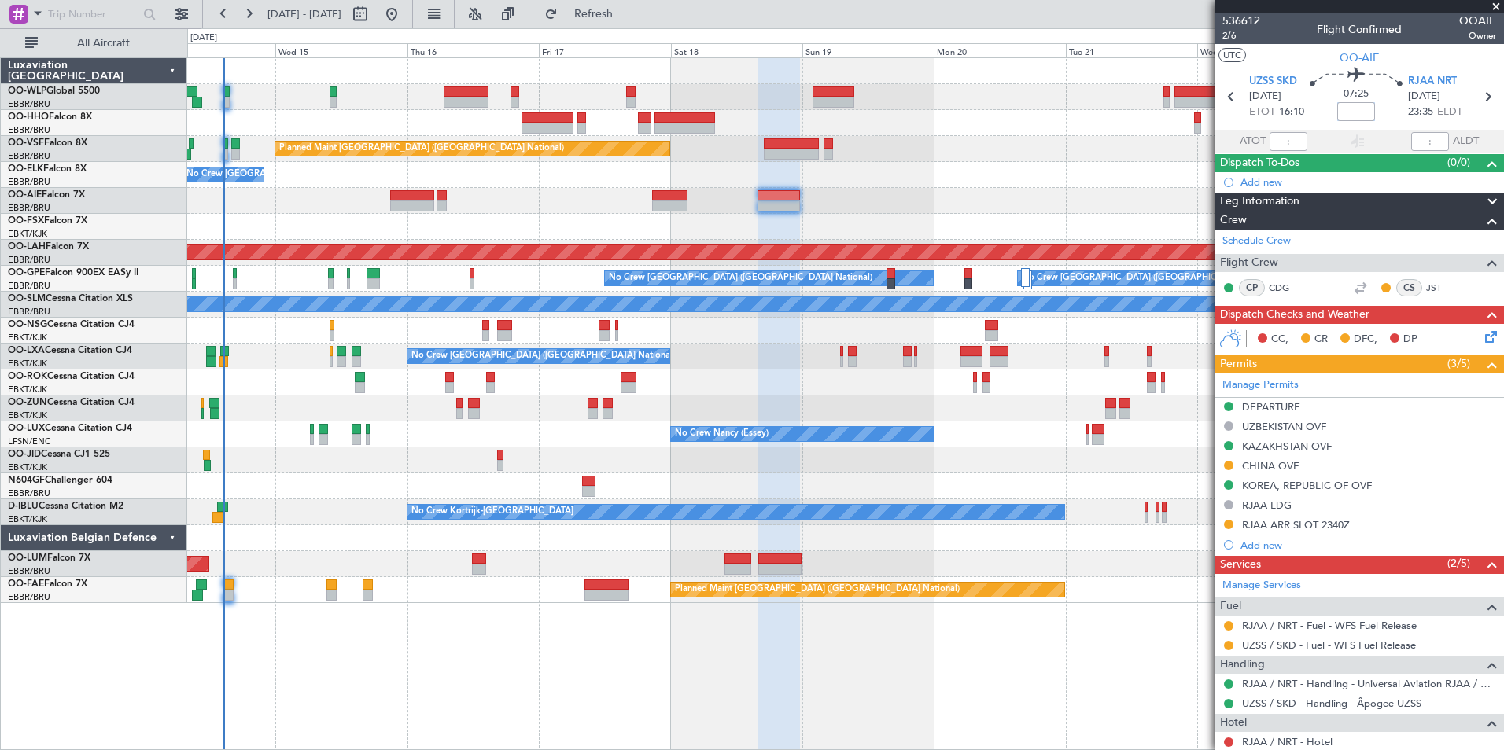
click at [1340, 117] on input at bounding box center [1356, 111] width 38 height 19
click at [980, 160] on div "Planned Maint [GEOGRAPHIC_DATA] ([GEOGRAPHIC_DATA] National)" at bounding box center [845, 149] width 1316 height 26
type input "-00:15"
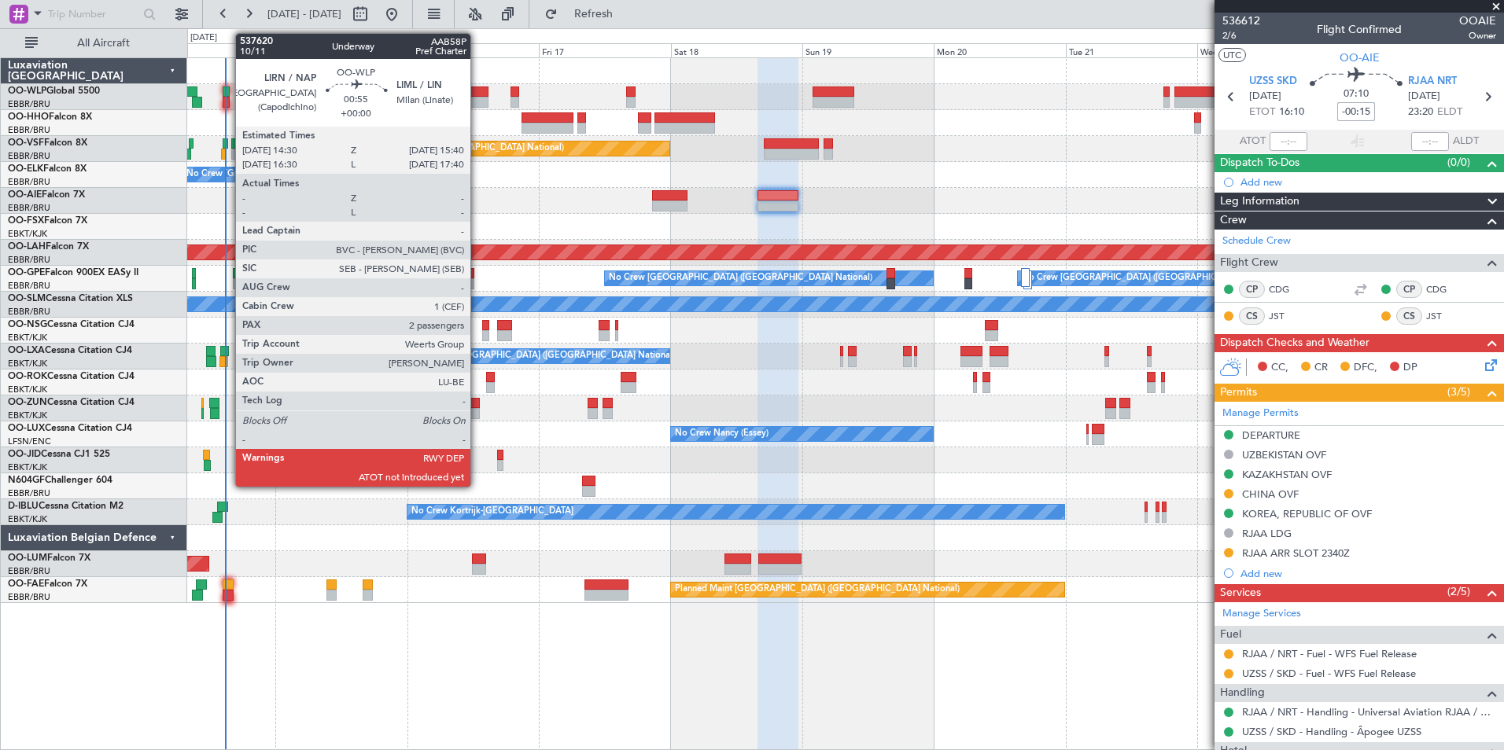
click at [227, 105] on div at bounding box center [226, 102] width 7 height 11
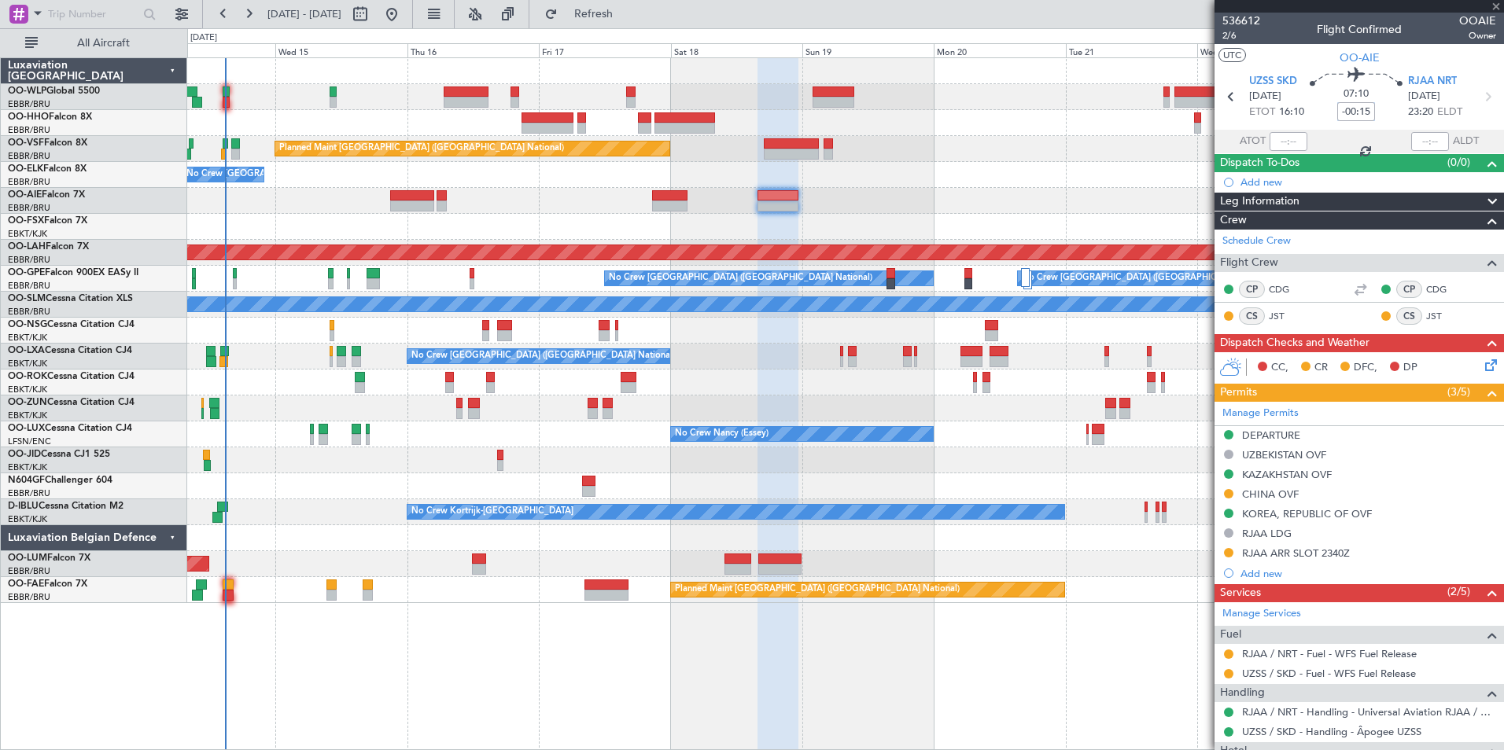
type input "2"
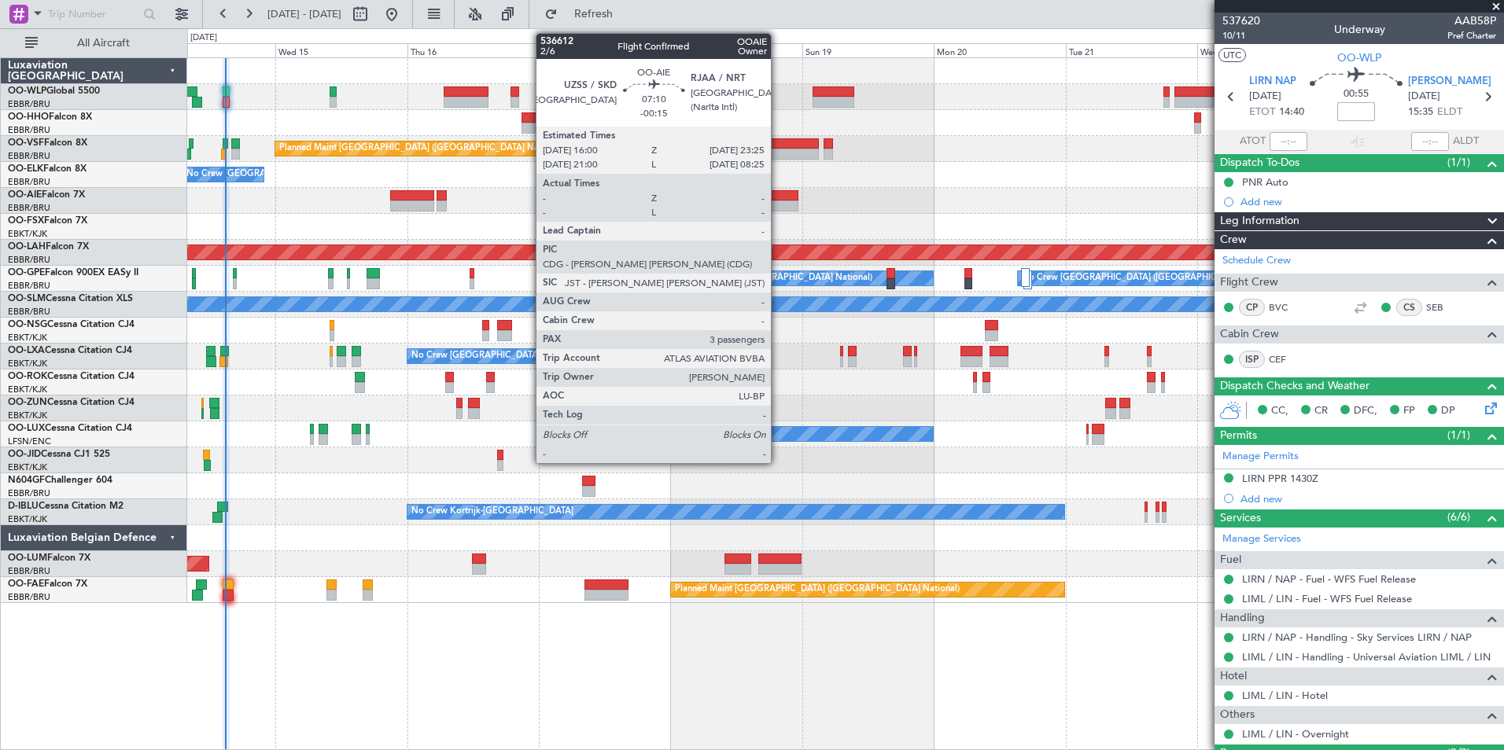
click at [778, 202] on div at bounding box center [777, 206] width 41 height 11
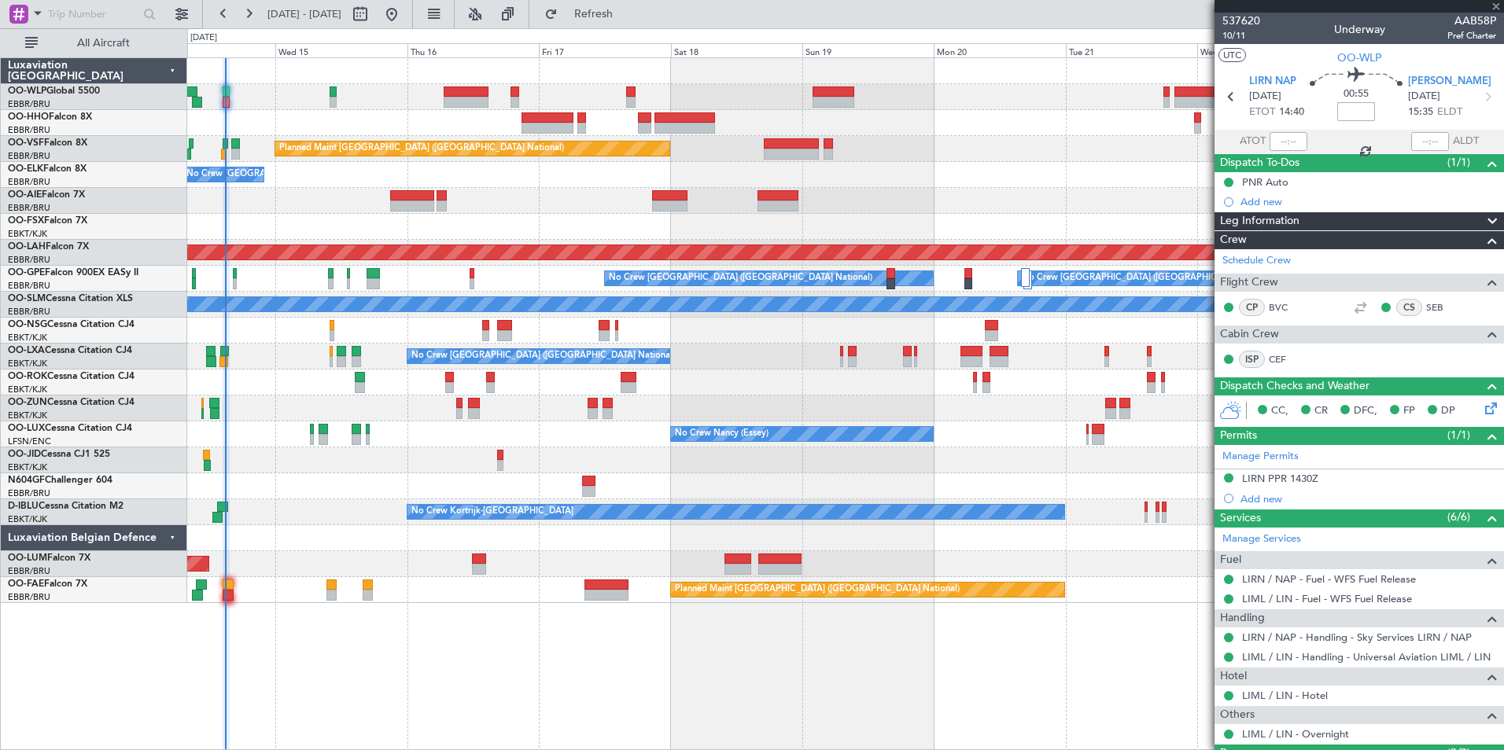
type input "-00:15"
type input "3"
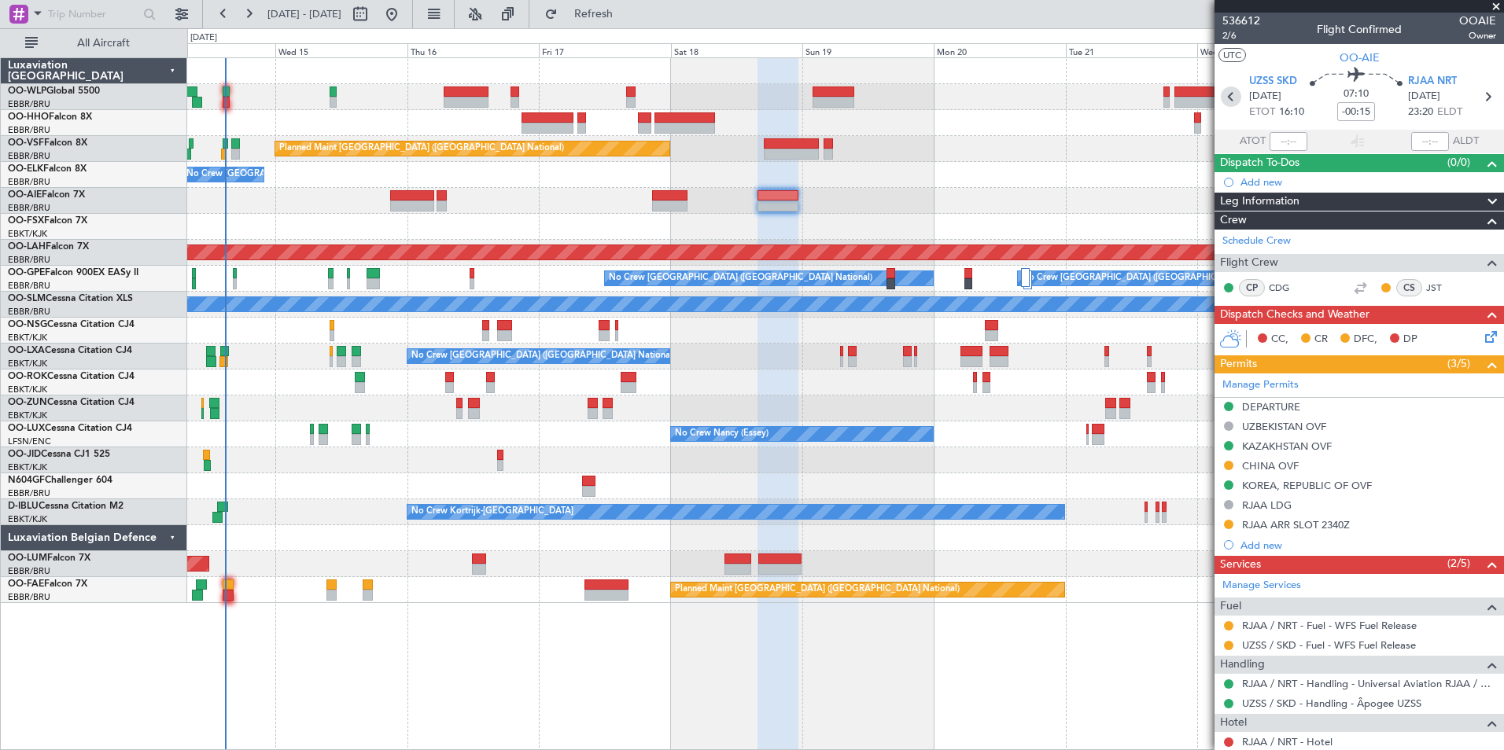
click at [1225, 94] on icon at bounding box center [1231, 97] width 20 height 20
type input "-00:10"
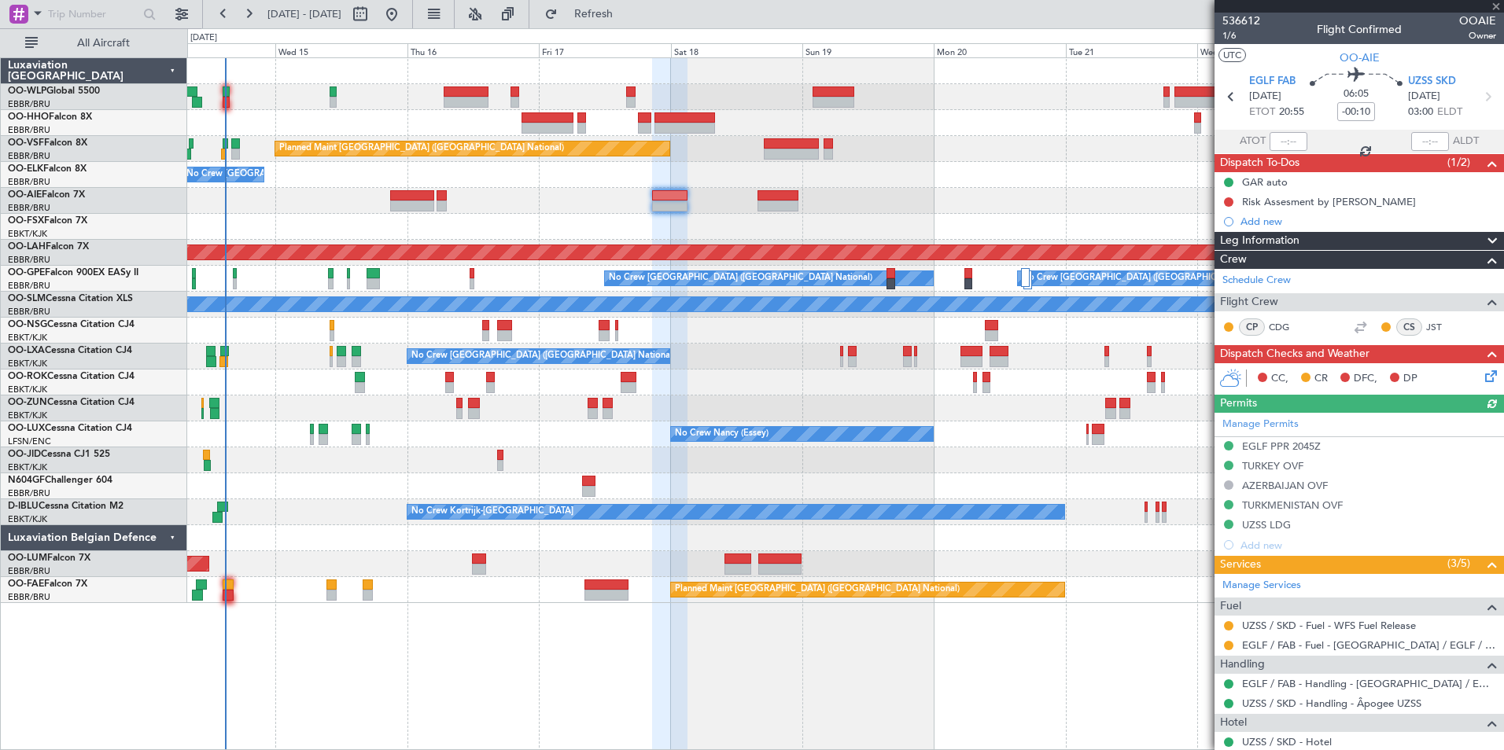
click at [1228, 625] on button at bounding box center [1228, 625] width 9 height 9
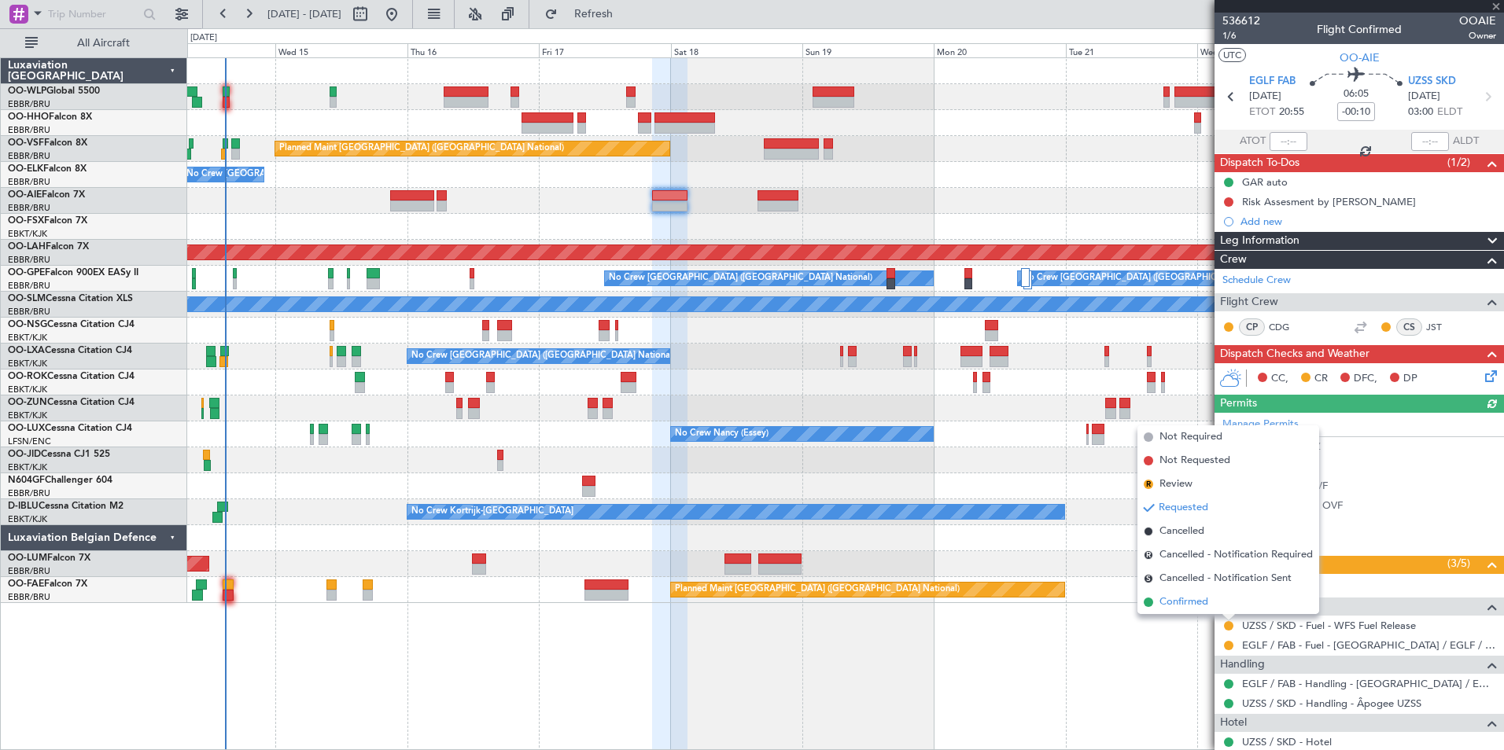
click at [1200, 602] on span "Confirmed" at bounding box center [1183, 603] width 49 height 16
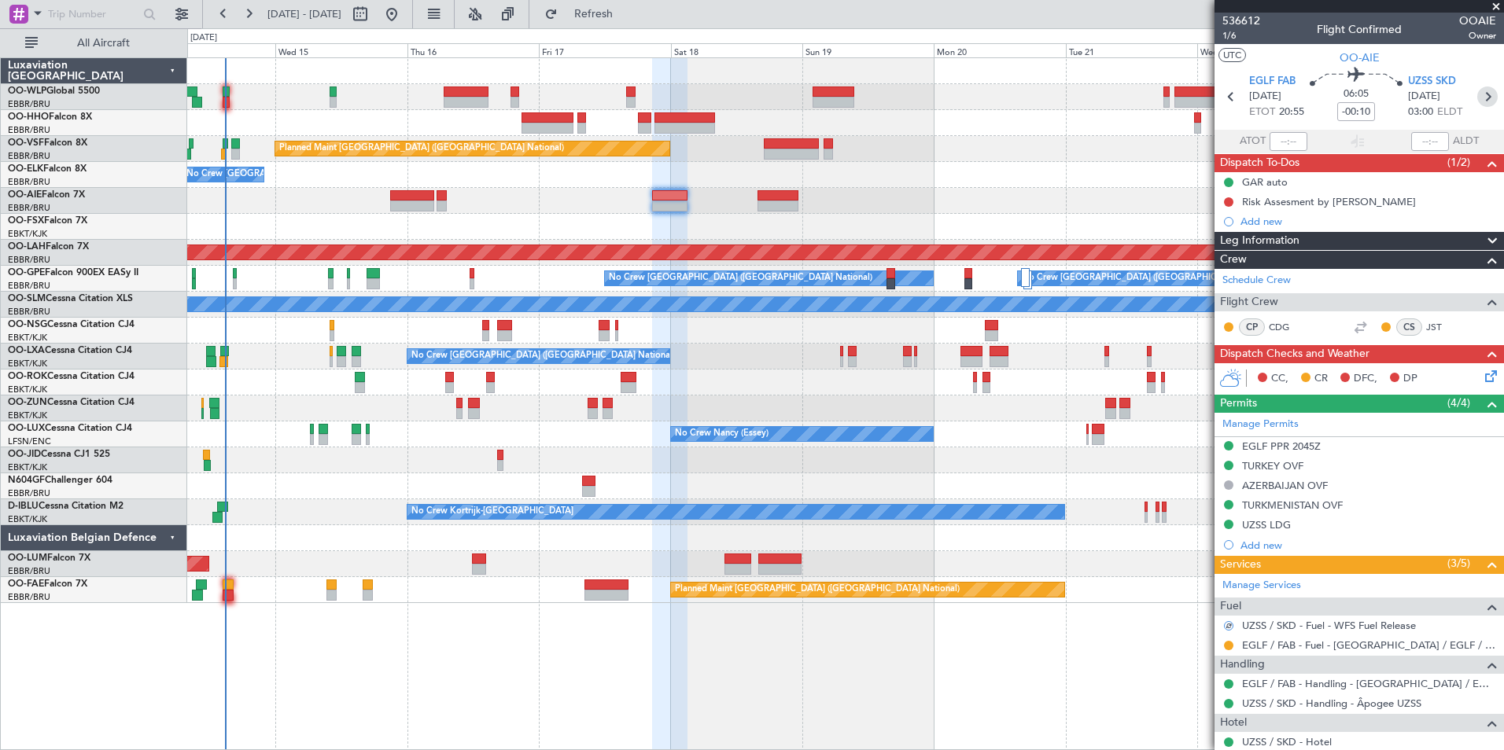
click at [1480, 95] on icon at bounding box center [1487, 97] width 20 height 20
type input "-00:15"
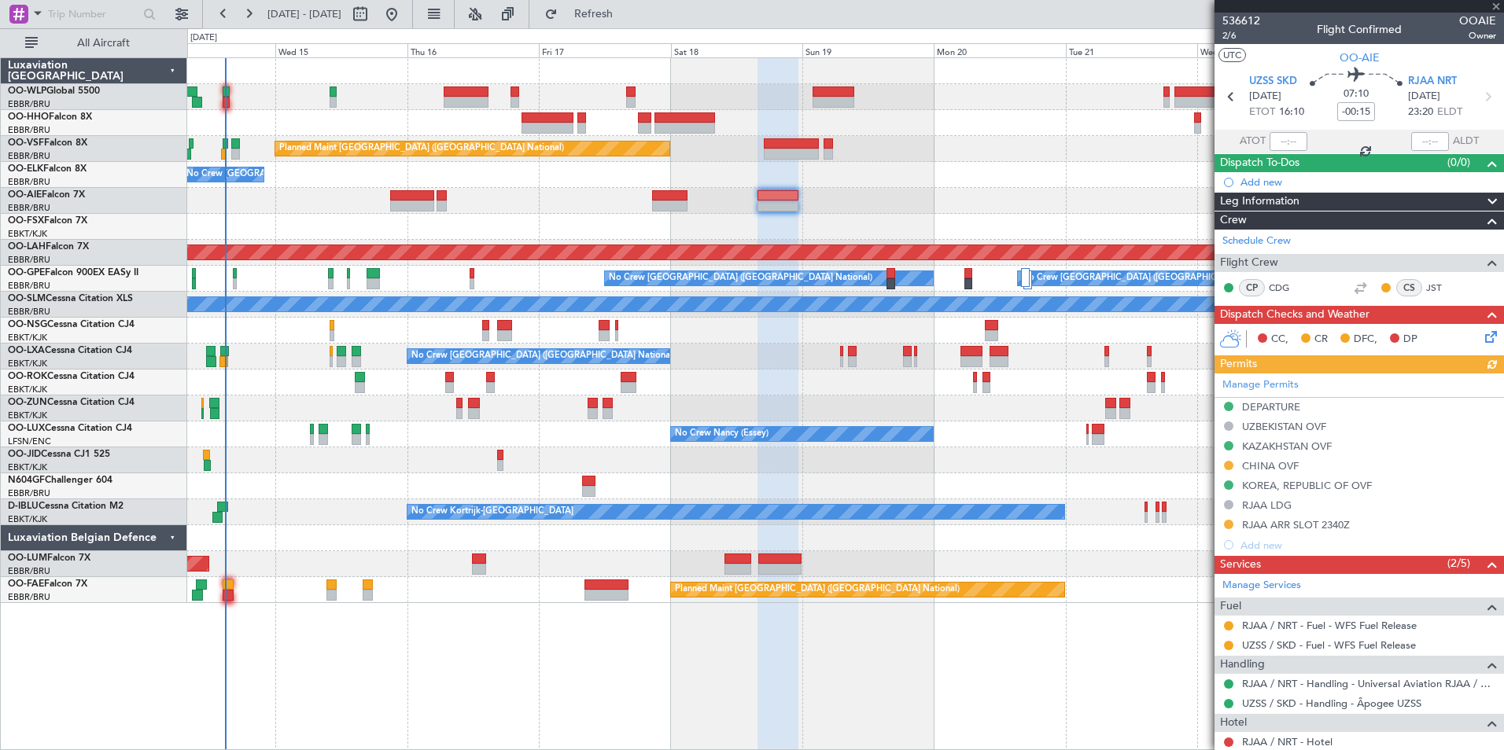
click at [1226, 644] on button at bounding box center [1228, 645] width 9 height 9
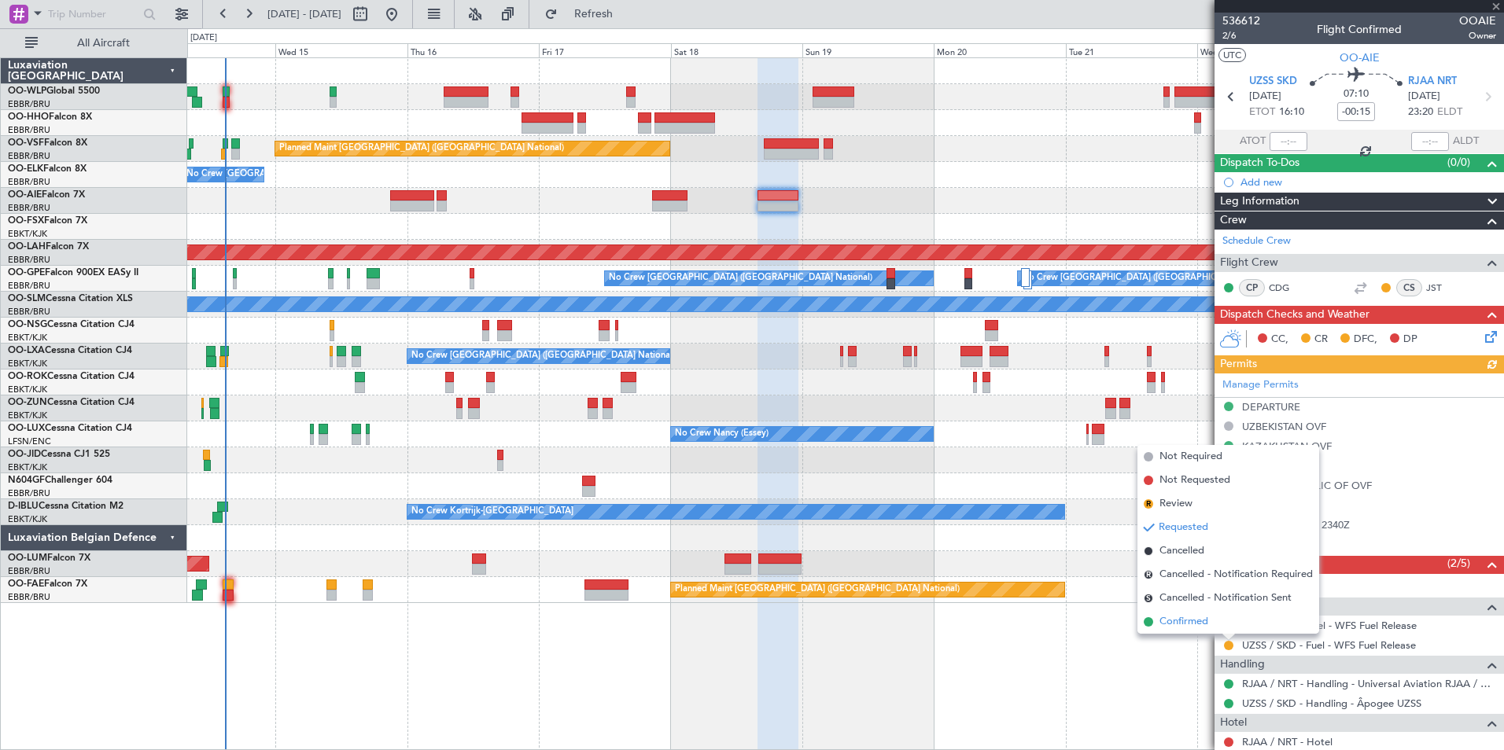
click at [1199, 628] on span "Confirmed" at bounding box center [1183, 622] width 49 height 16
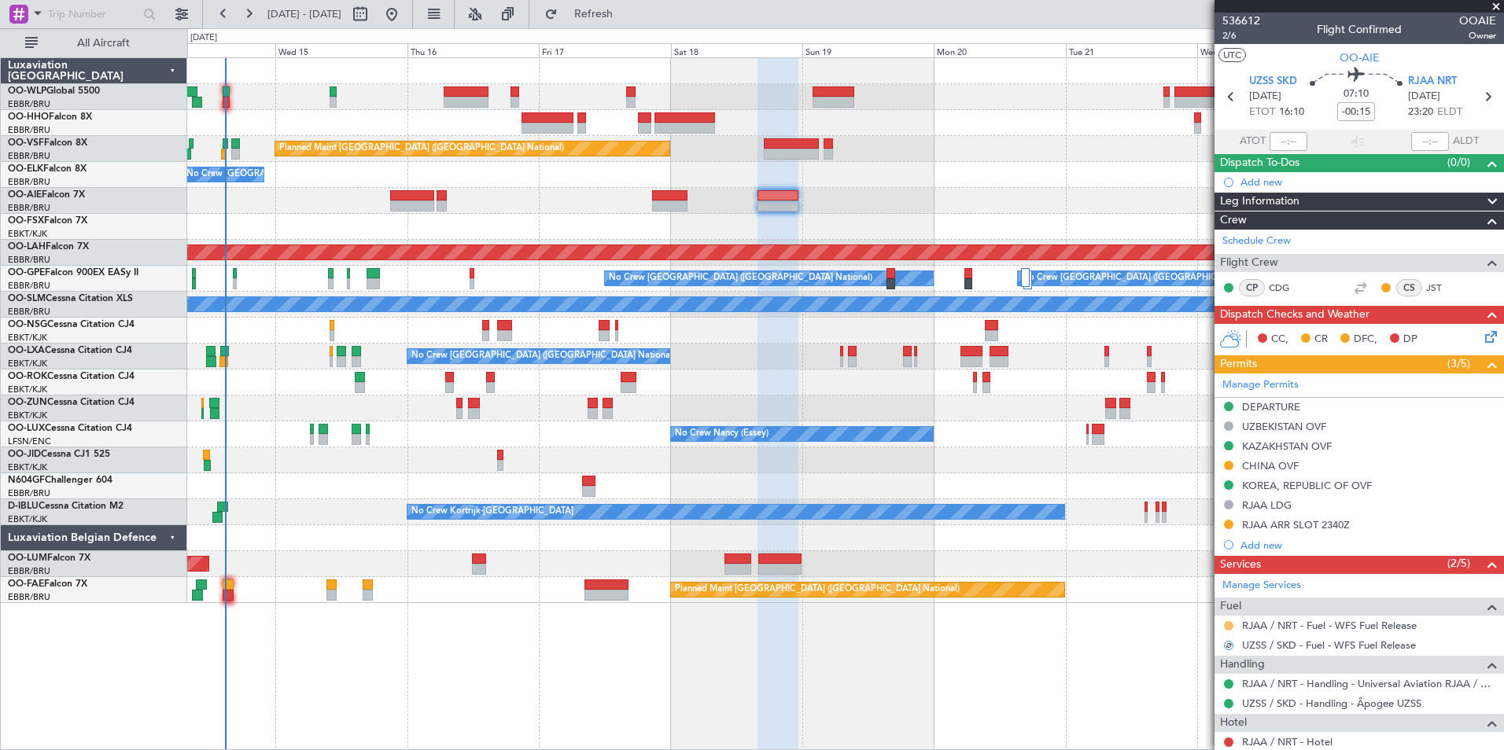
click at [1229, 626] on button at bounding box center [1228, 625] width 9 height 9
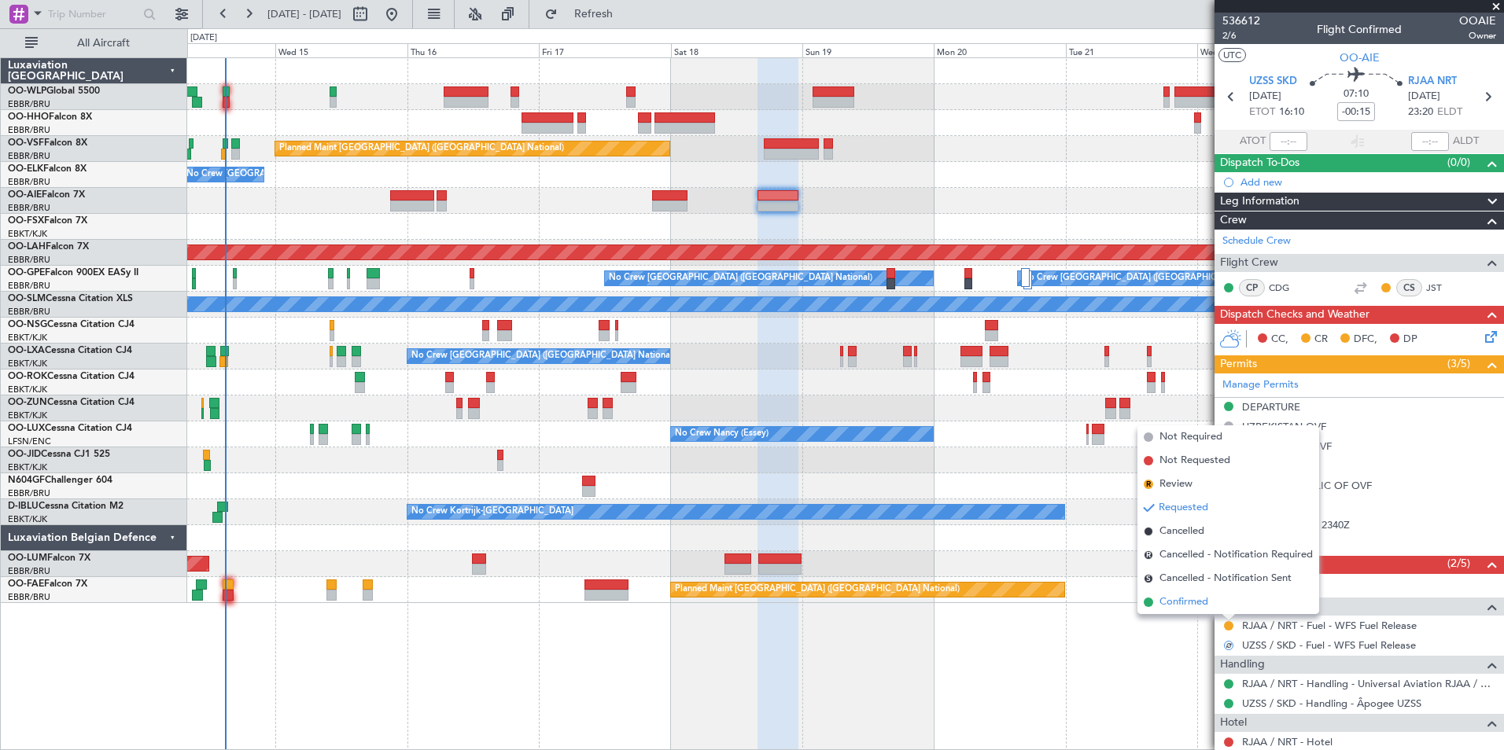
click at [1195, 603] on span "Confirmed" at bounding box center [1183, 603] width 49 height 16
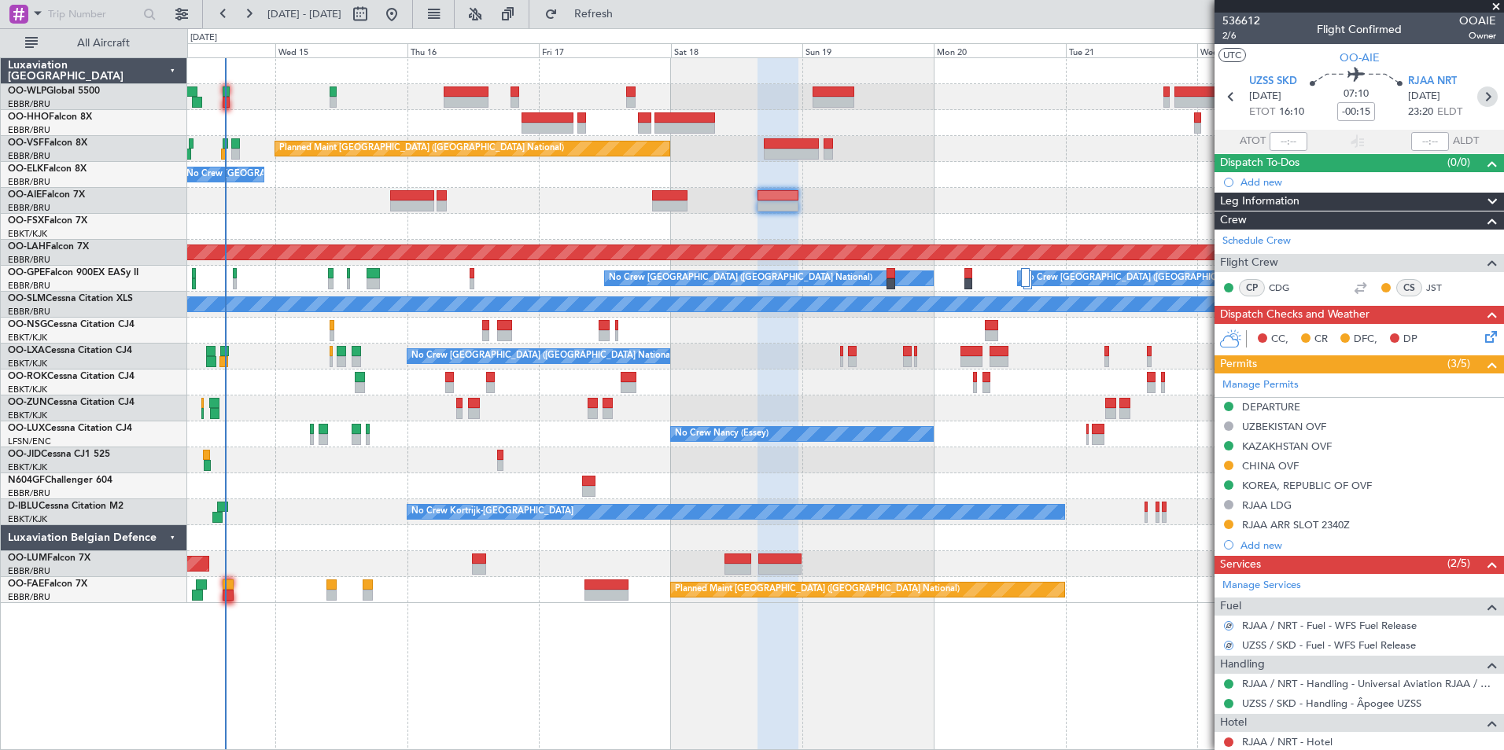
click at [1481, 96] on icon at bounding box center [1487, 97] width 20 height 20
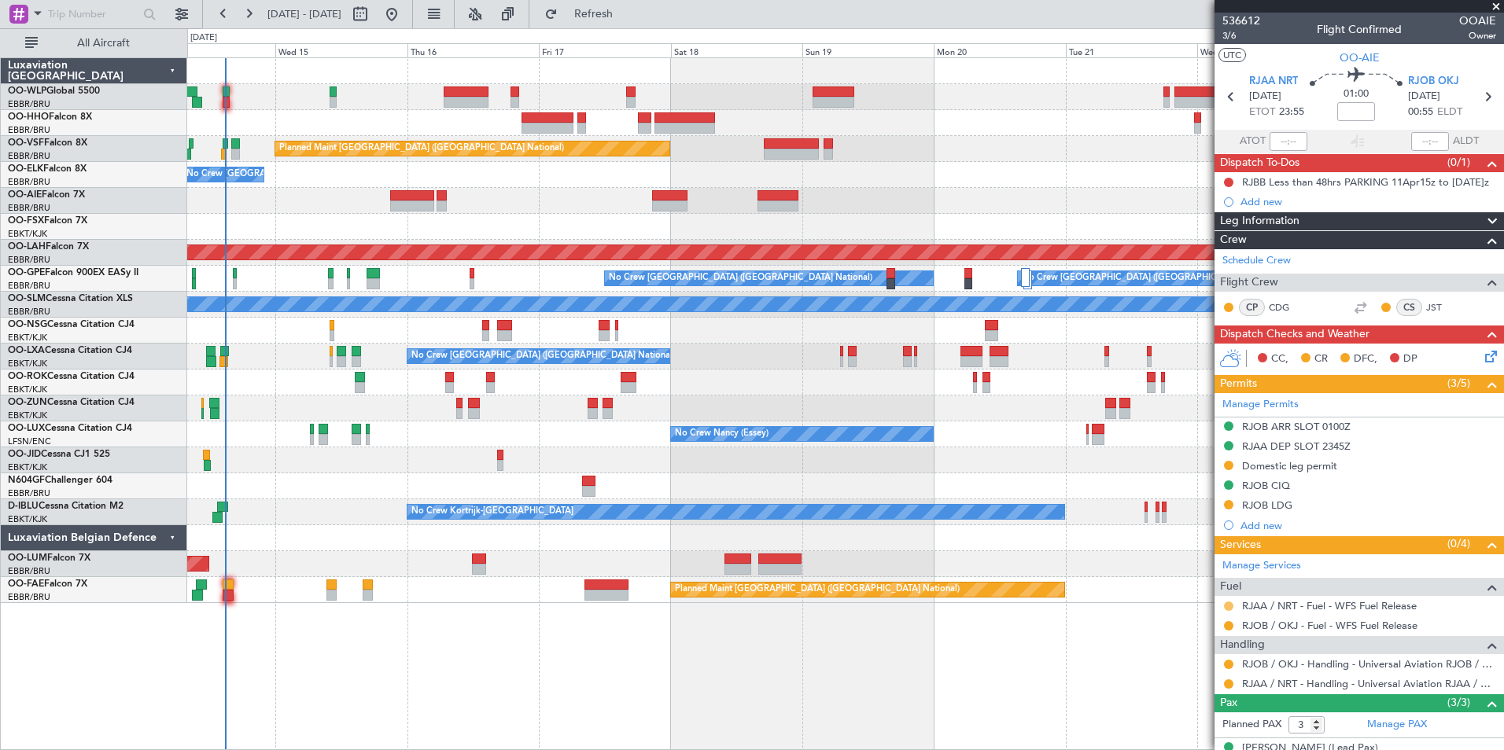
click at [1225, 608] on button at bounding box center [1228, 606] width 9 height 9
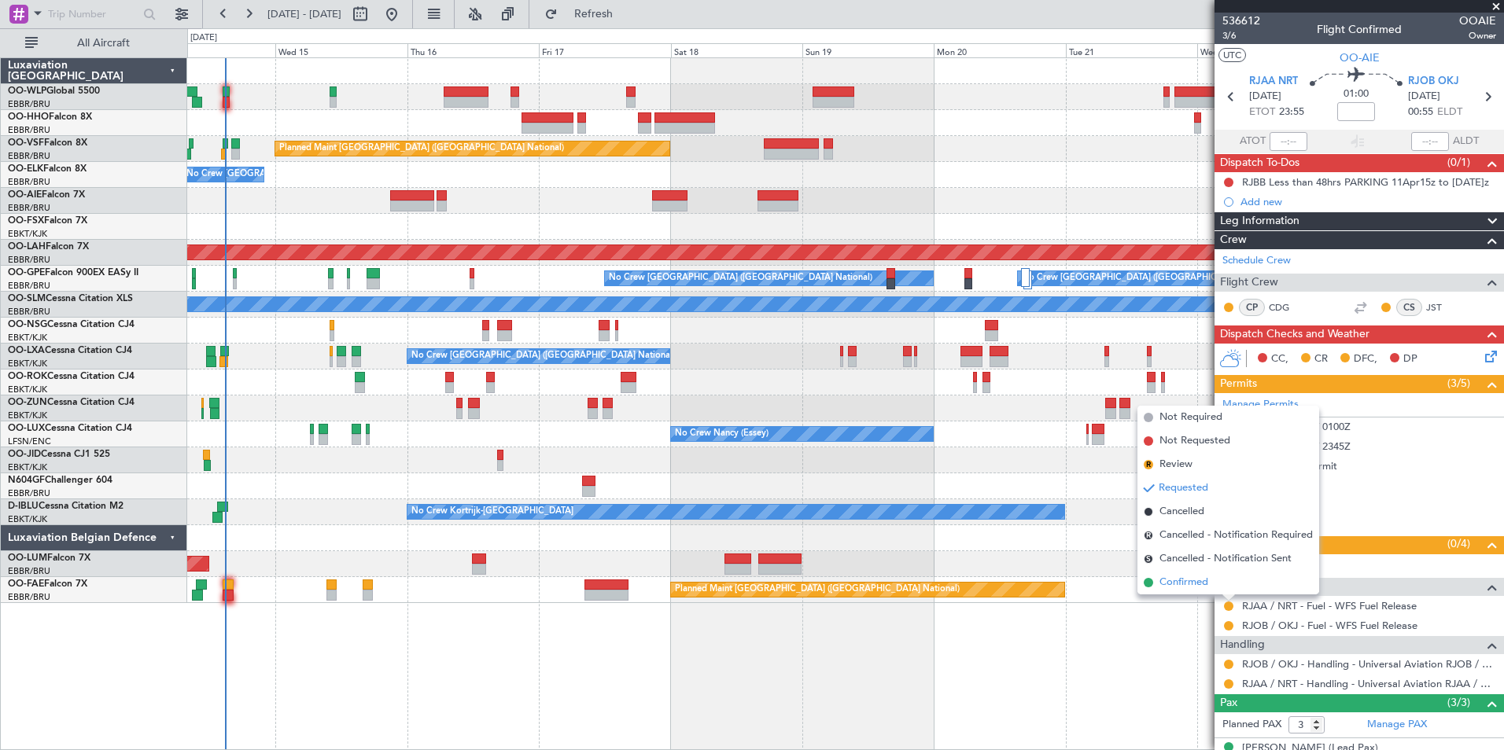
click at [1205, 584] on span "Confirmed" at bounding box center [1183, 583] width 49 height 16
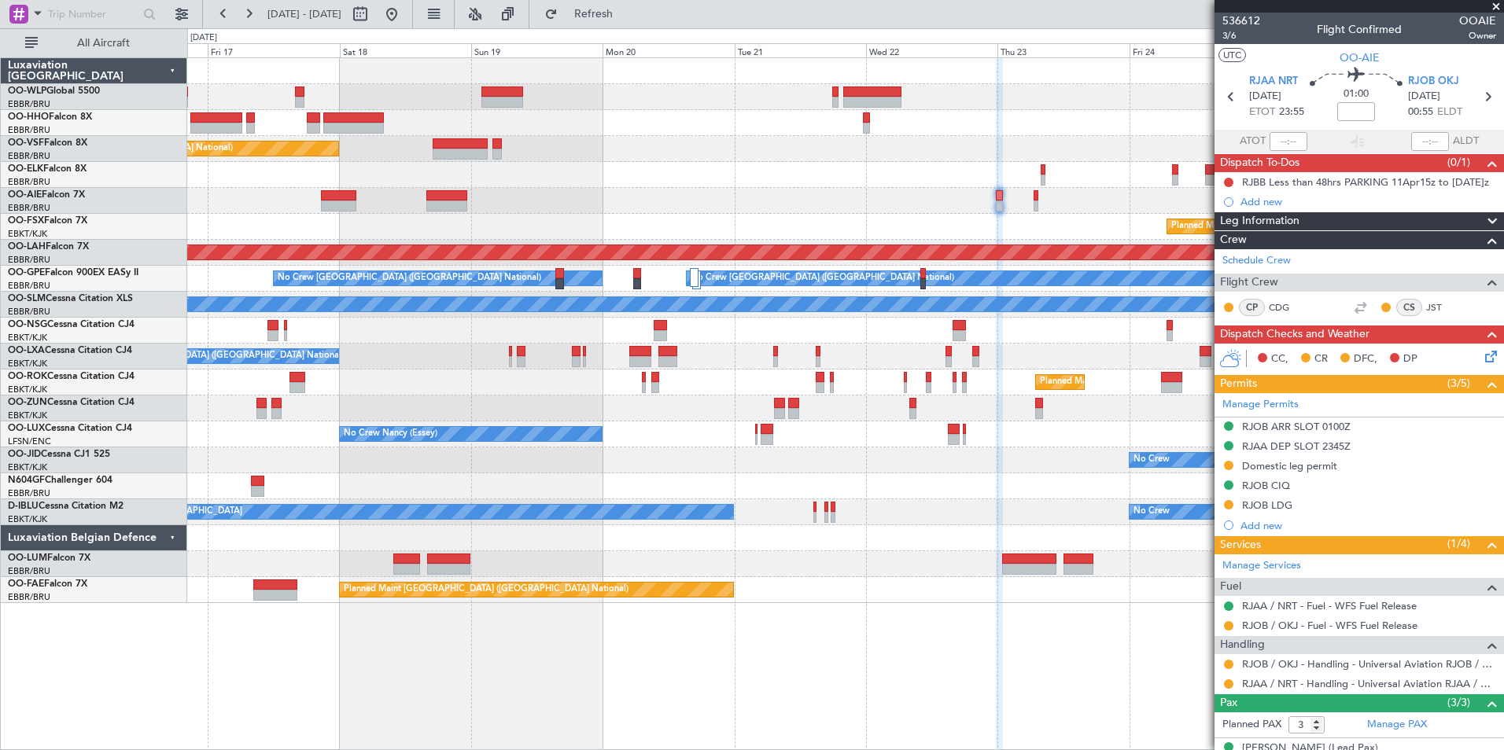
click at [630, 230] on div "Planned Maint Kortrijk-[GEOGRAPHIC_DATA]" at bounding box center [845, 227] width 1316 height 26
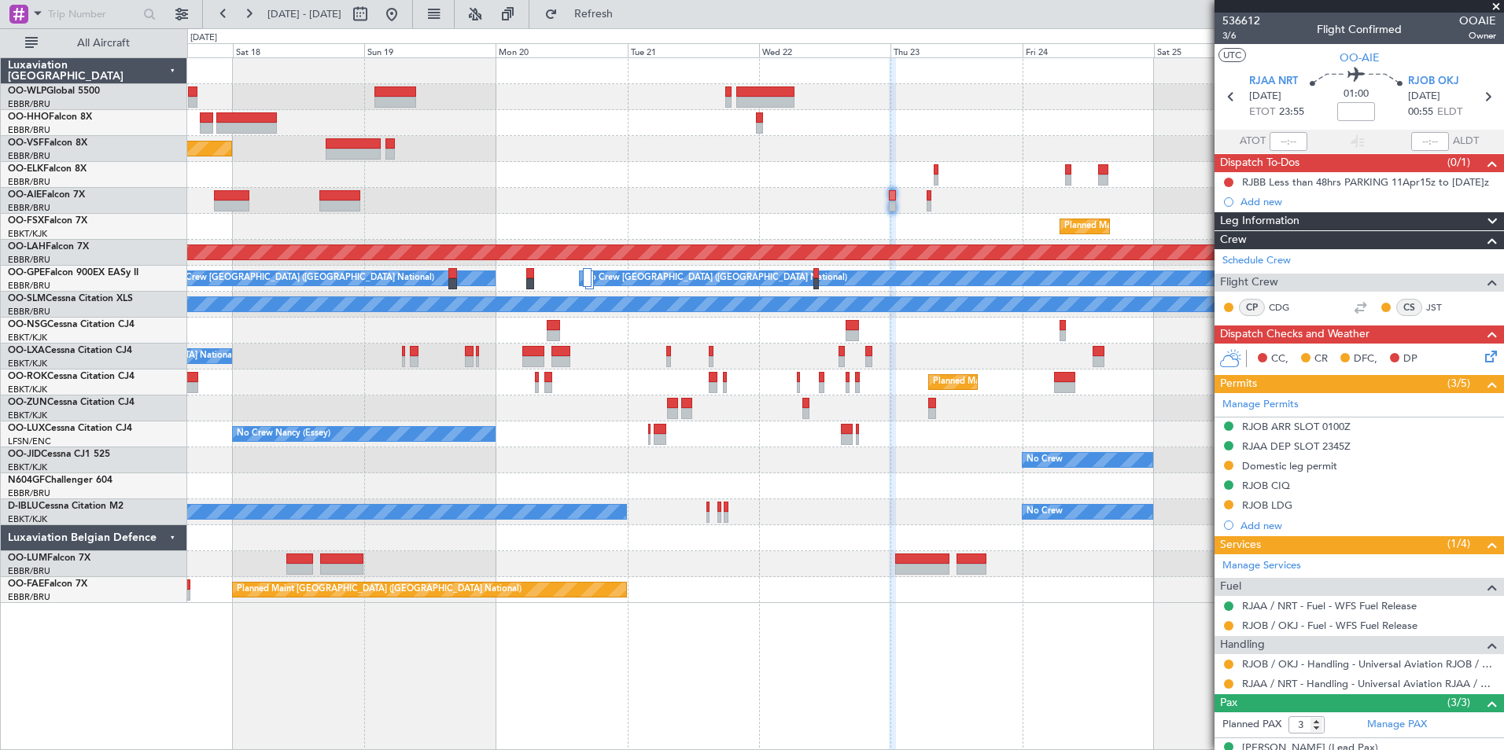
click at [811, 227] on div "Planned Maint Kortrijk-[GEOGRAPHIC_DATA]" at bounding box center [845, 227] width 1316 height 26
click at [1228, 626] on button at bounding box center [1228, 625] width 9 height 9
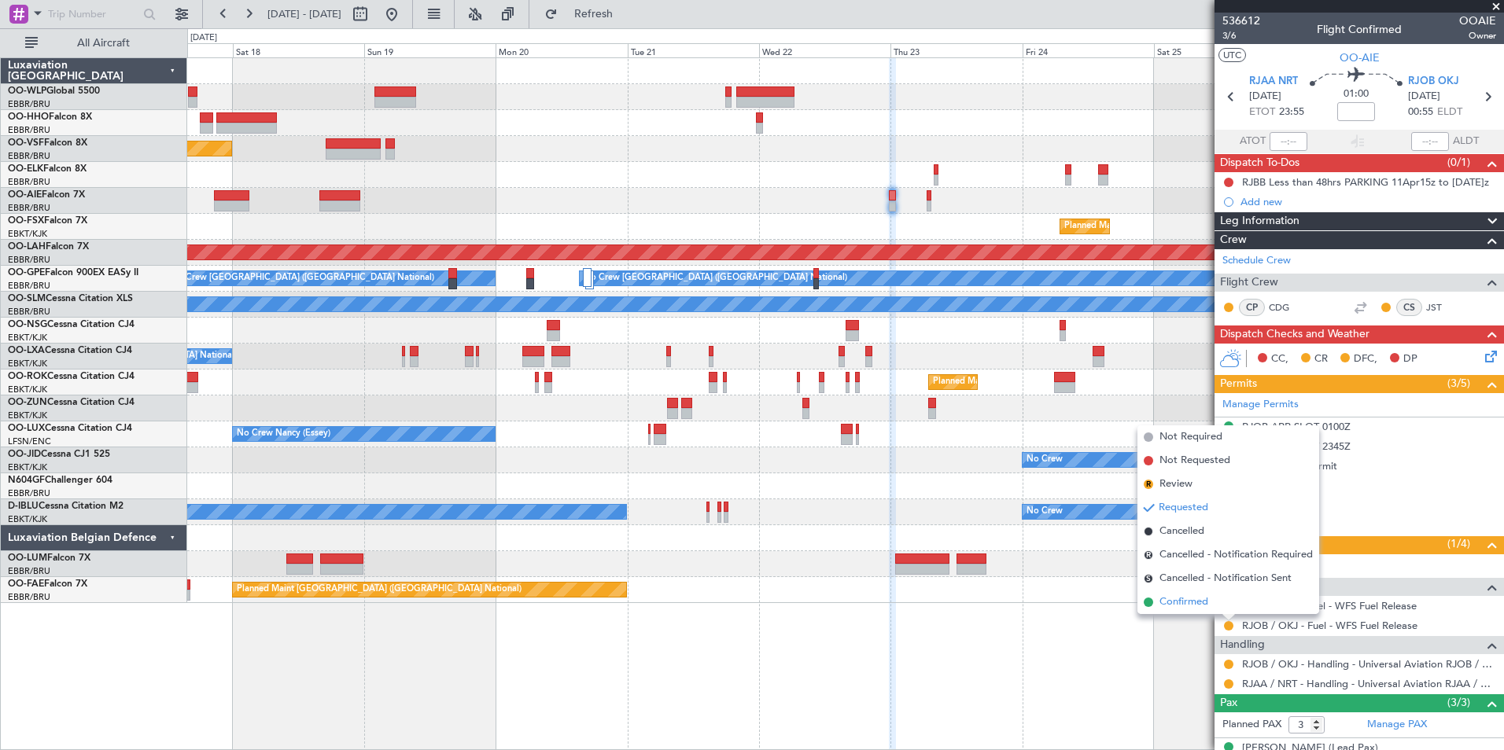
click at [1187, 602] on span "Confirmed" at bounding box center [1183, 603] width 49 height 16
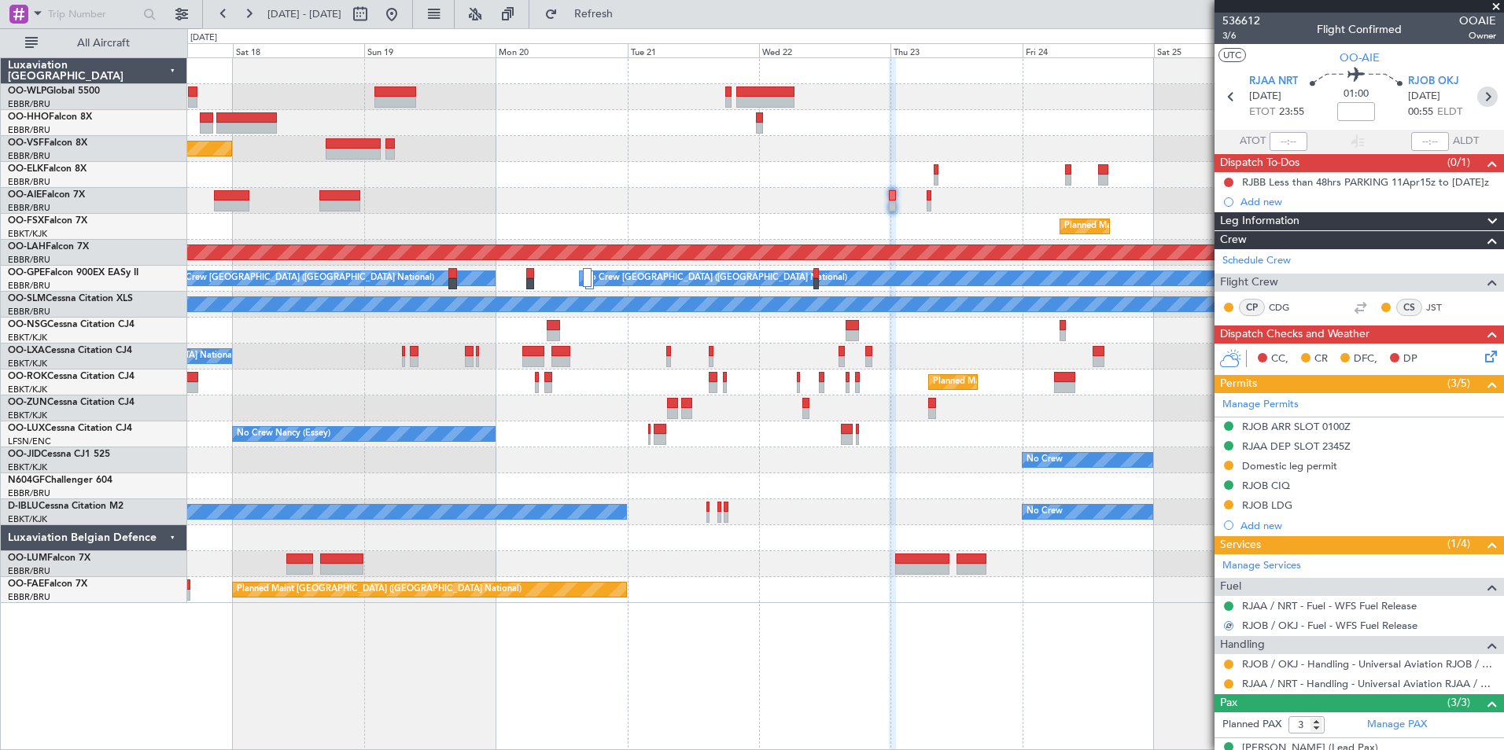
click at [1477, 99] on icon at bounding box center [1487, 97] width 20 height 20
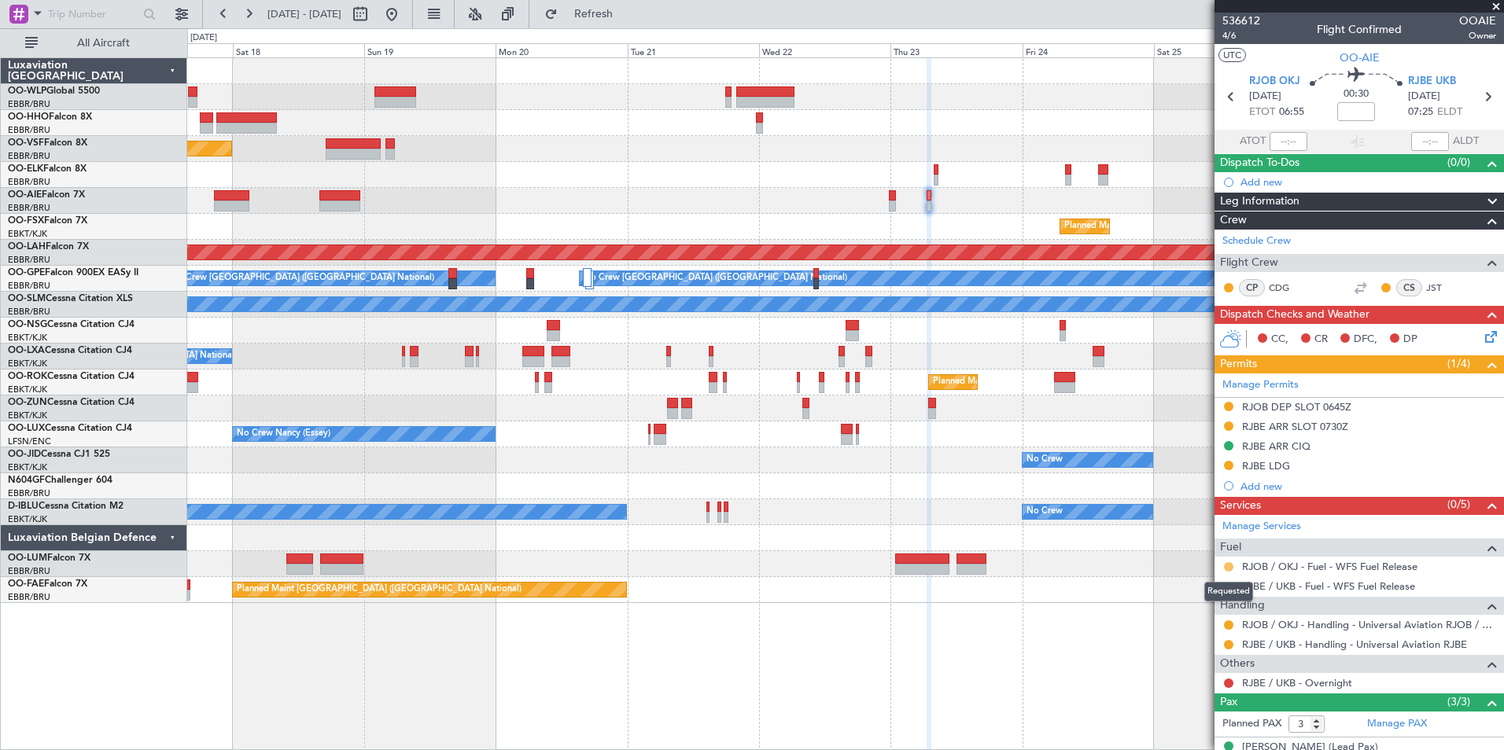
click at [1225, 565] on button at bounding box center [1228, 566] width 9 height 9
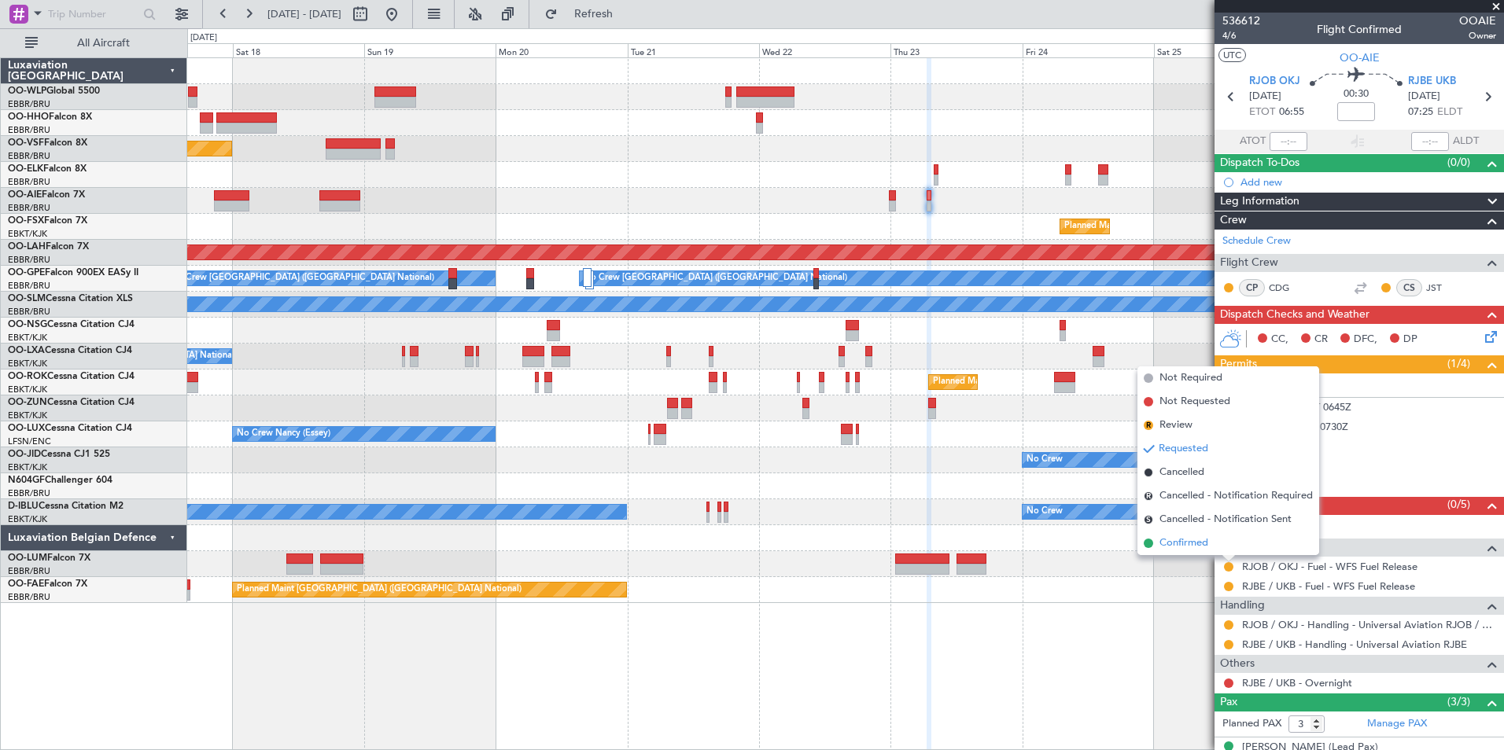
click at [1180, 539] on span "Confirmed" at bounding box center [1183, 544] width 49 height 16
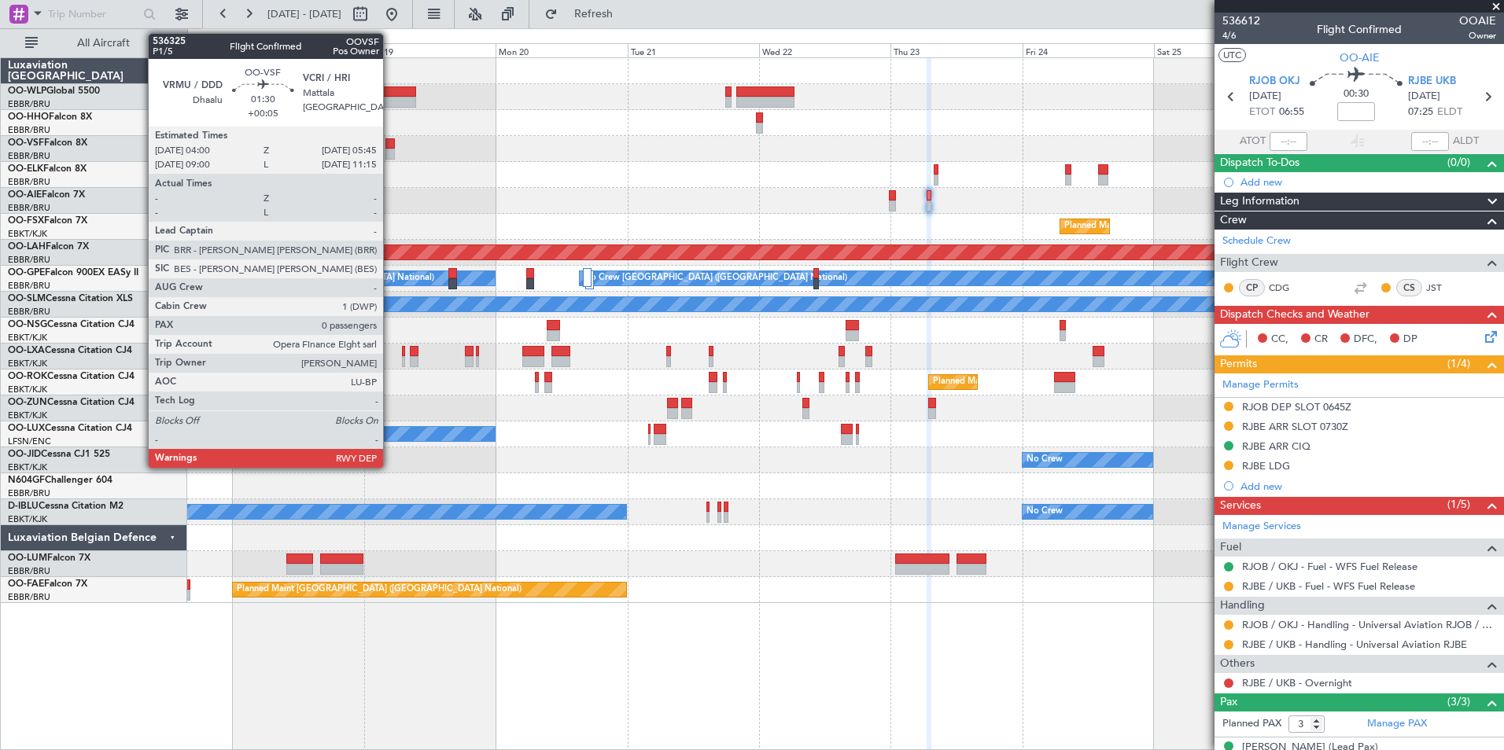
click at [390, 146] on div at bounding box center [390, 143] width 10 height 11
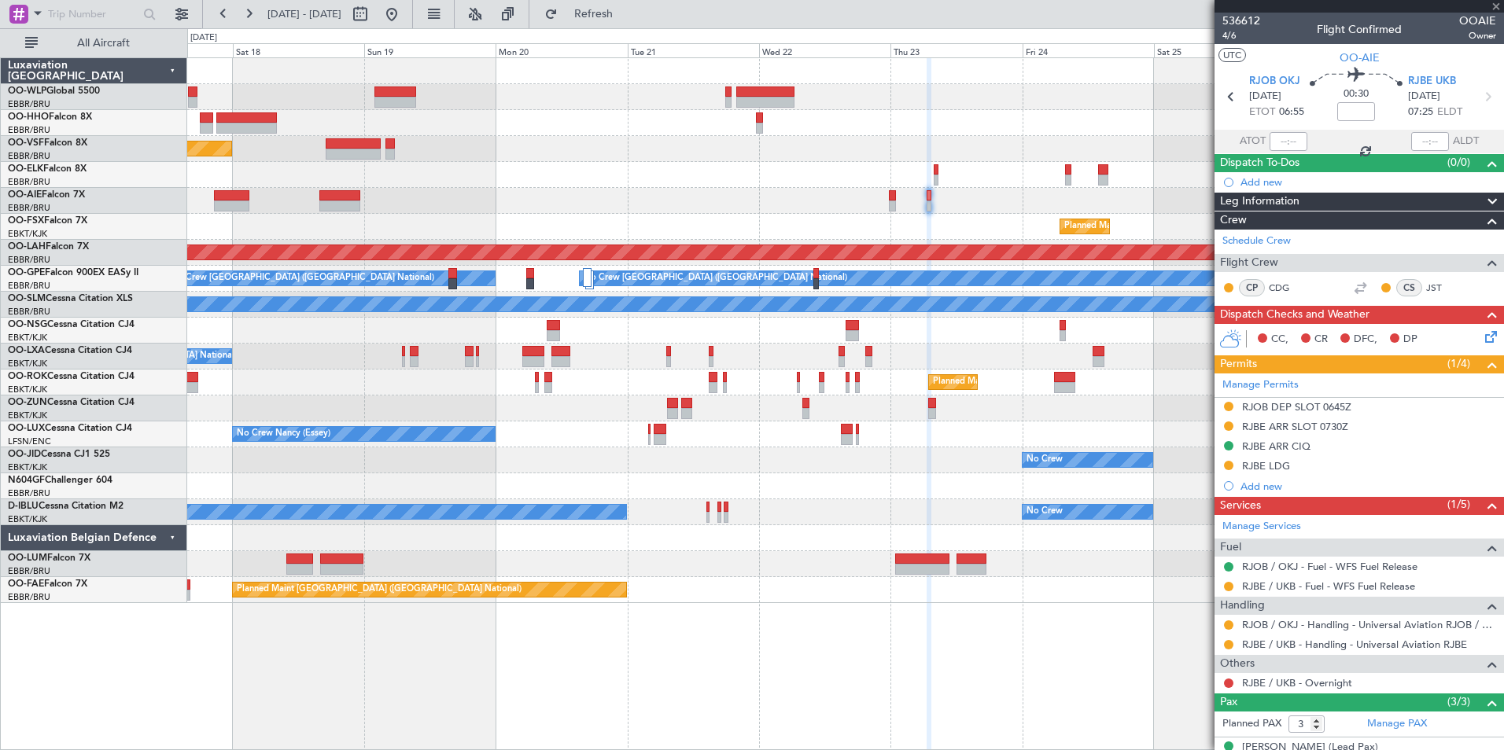
type input "+00:05"
type input "0"
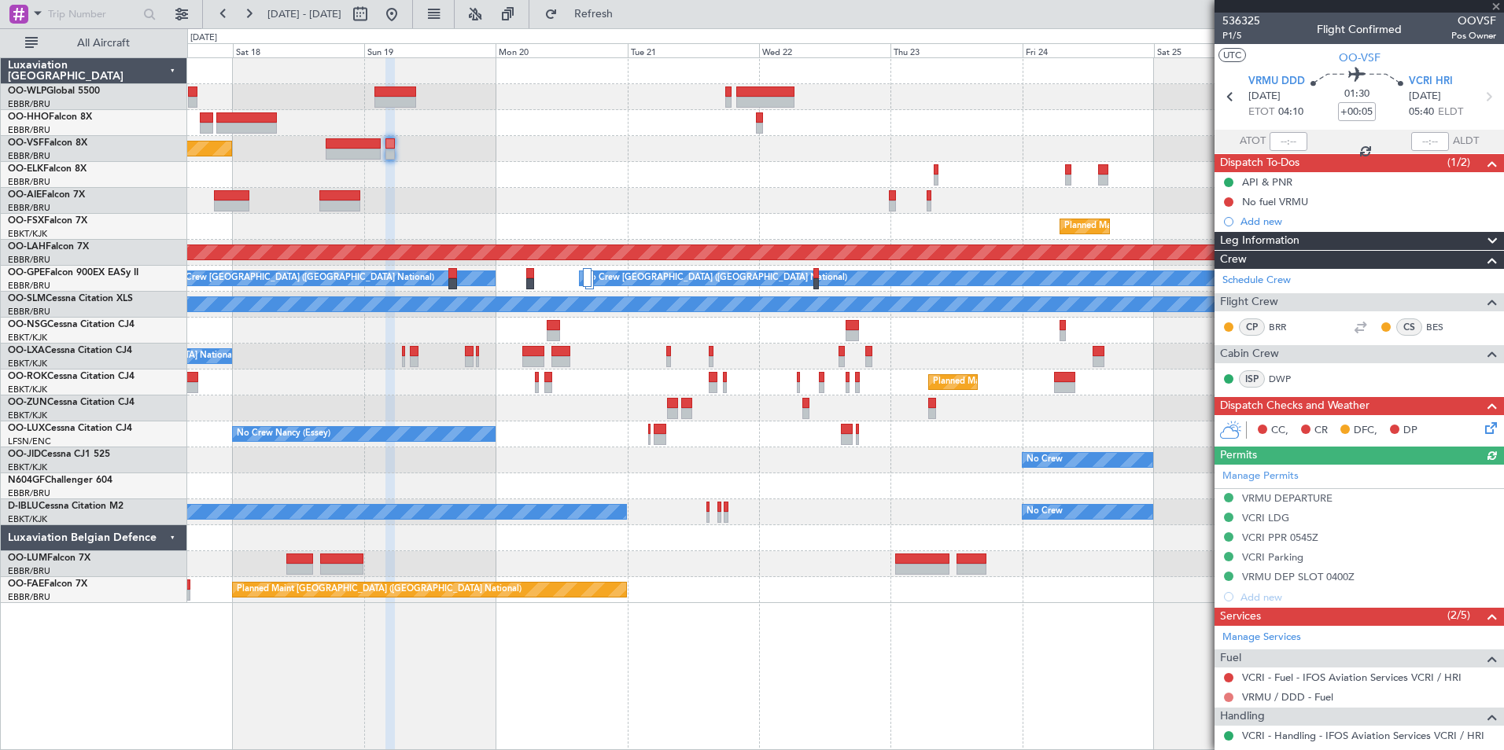
click at [1227, 695] on button at bounding box center [1228, 697] width 9 height 9
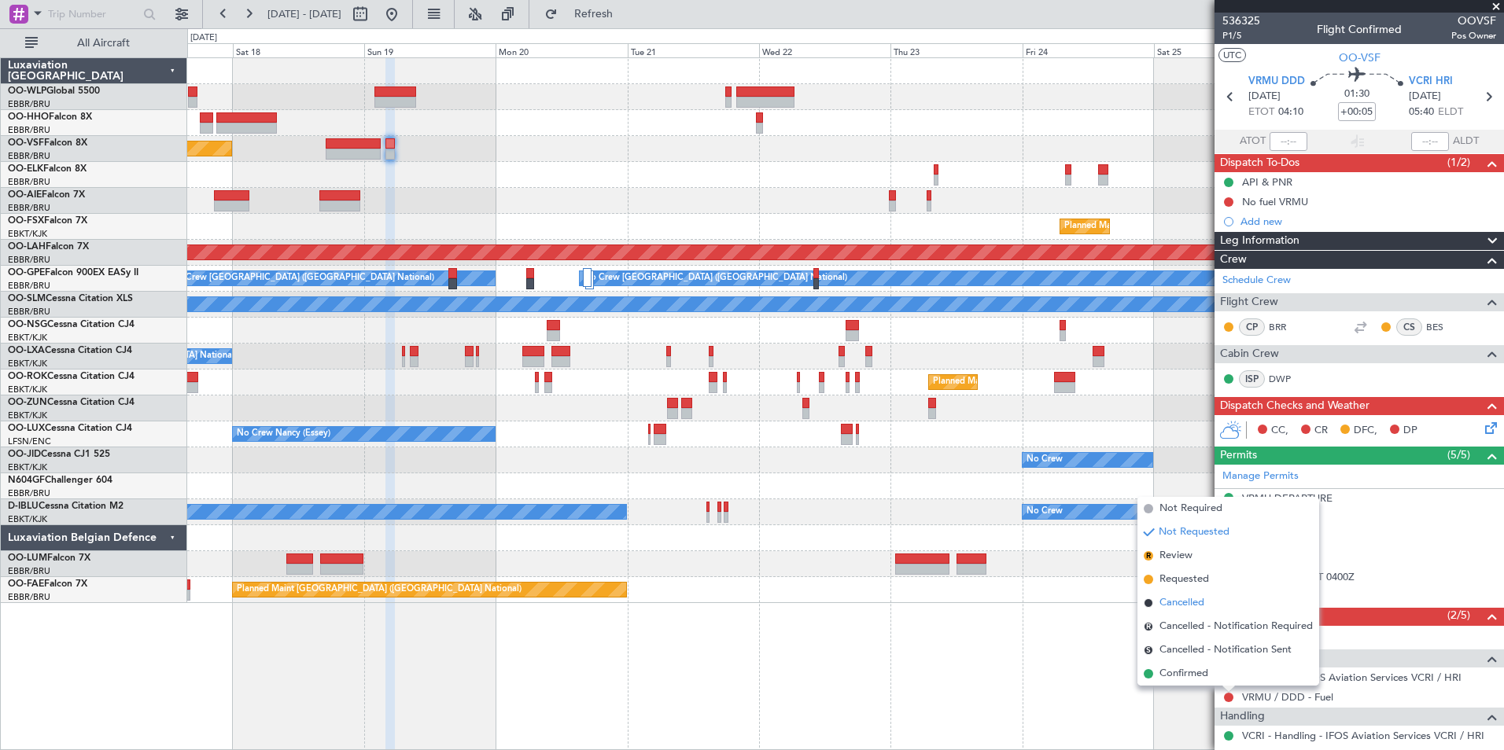
click at [1187, 600] on span "Cancelled" at bounding box center [1181, 603] width 45 height 16
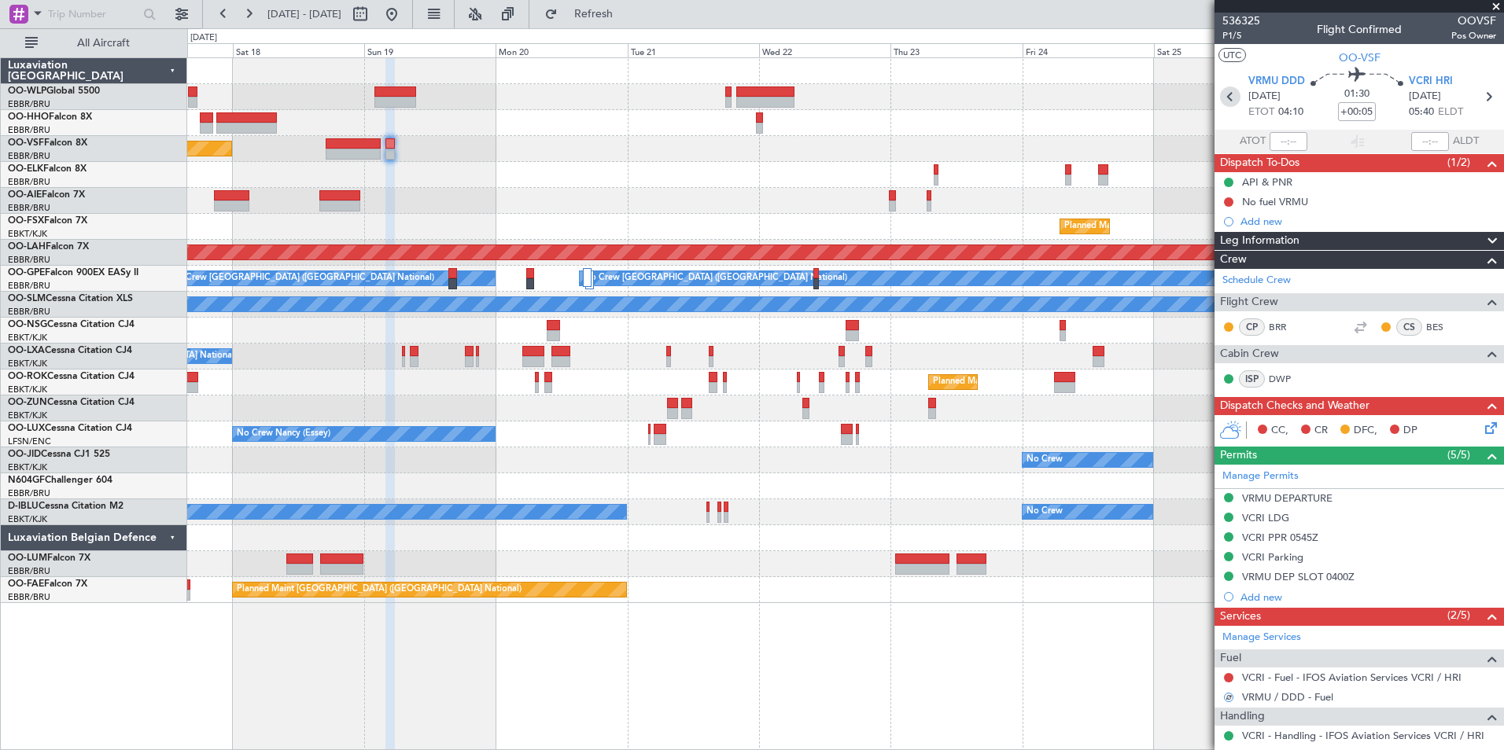
click at [1222, 97] on icon at bounding box center [1230, 97] width 20 height 20
type input "+00:10"
type input "10"
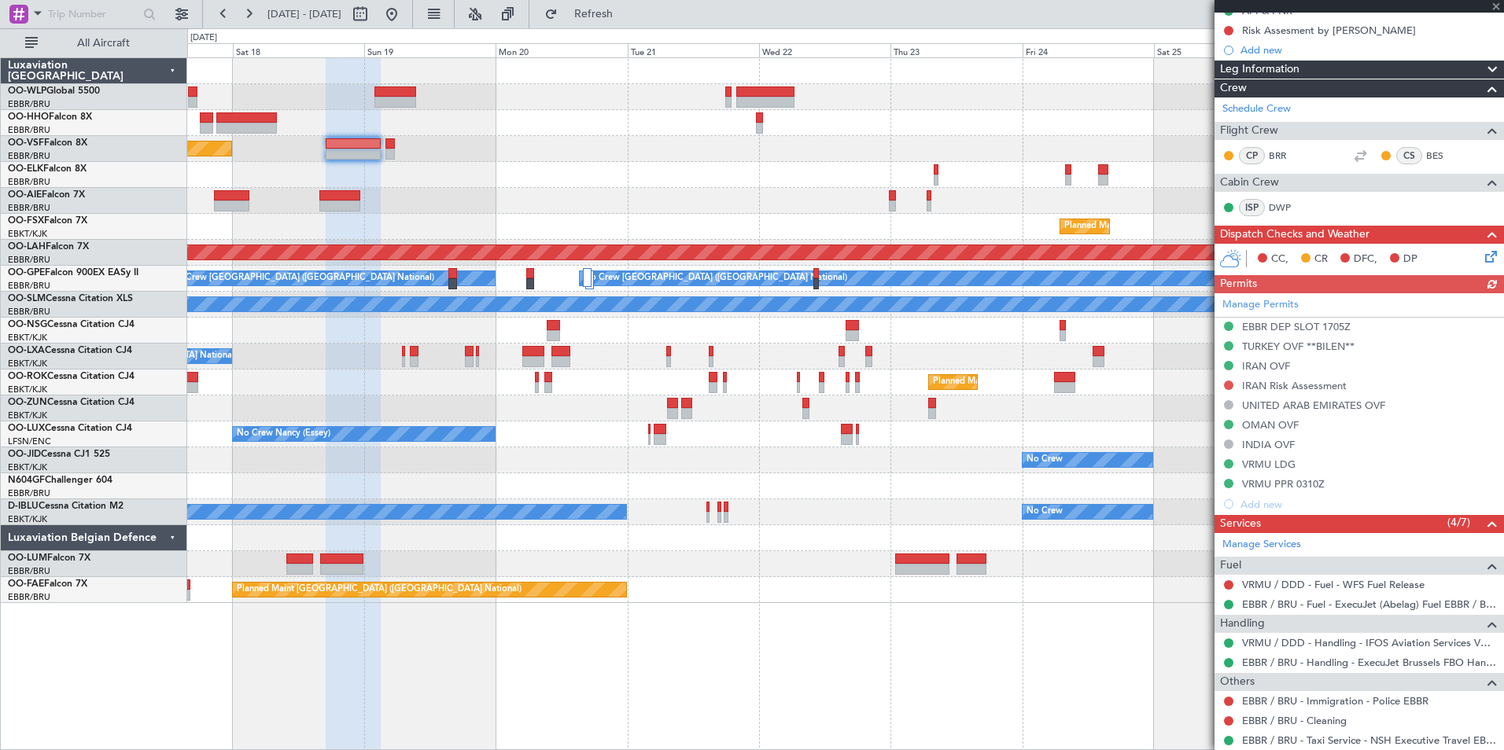
scroll to position [236, 0]
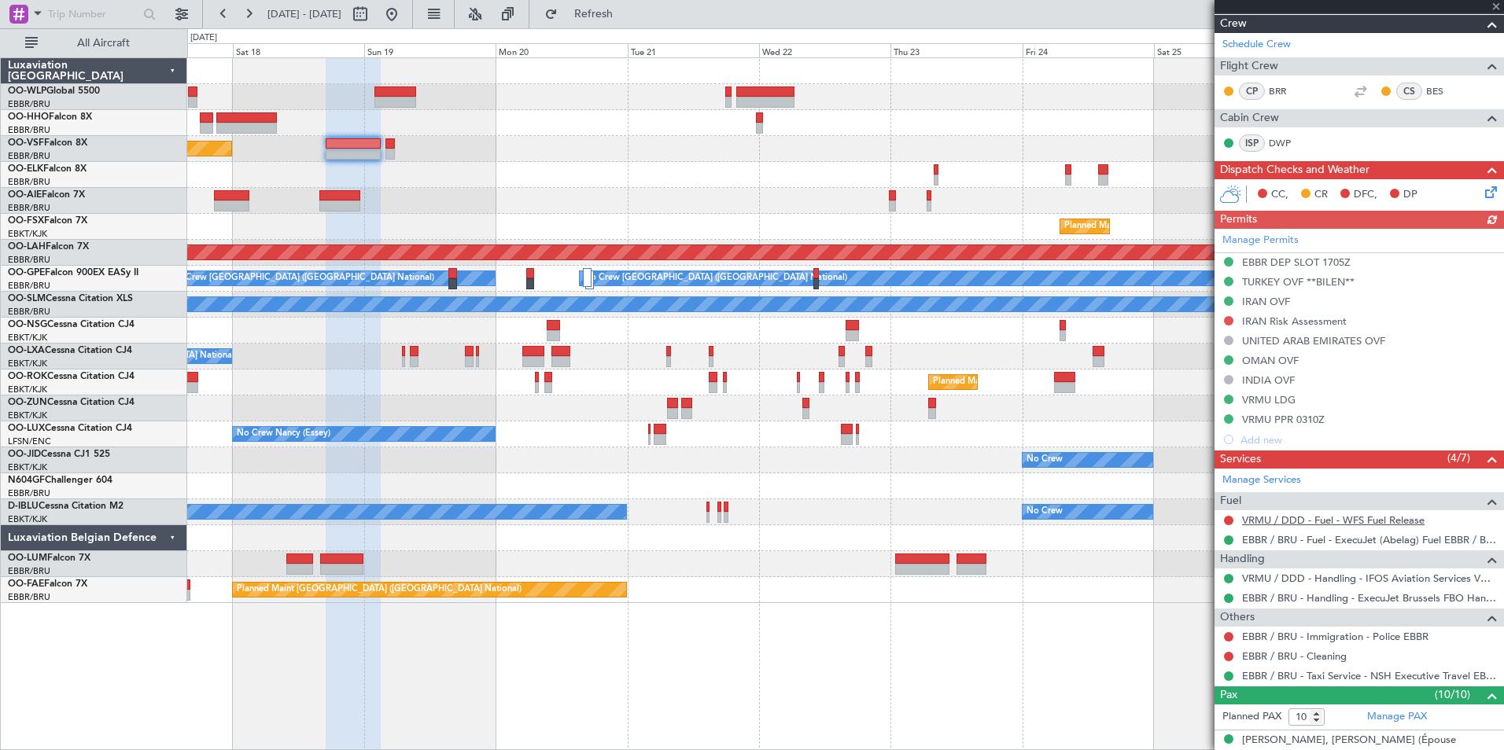
click at [1317, 515] on link "VRMU / DDD - Fuel - WFS Fuel Release" at bounding box center [1333, 520] width 182 height 13
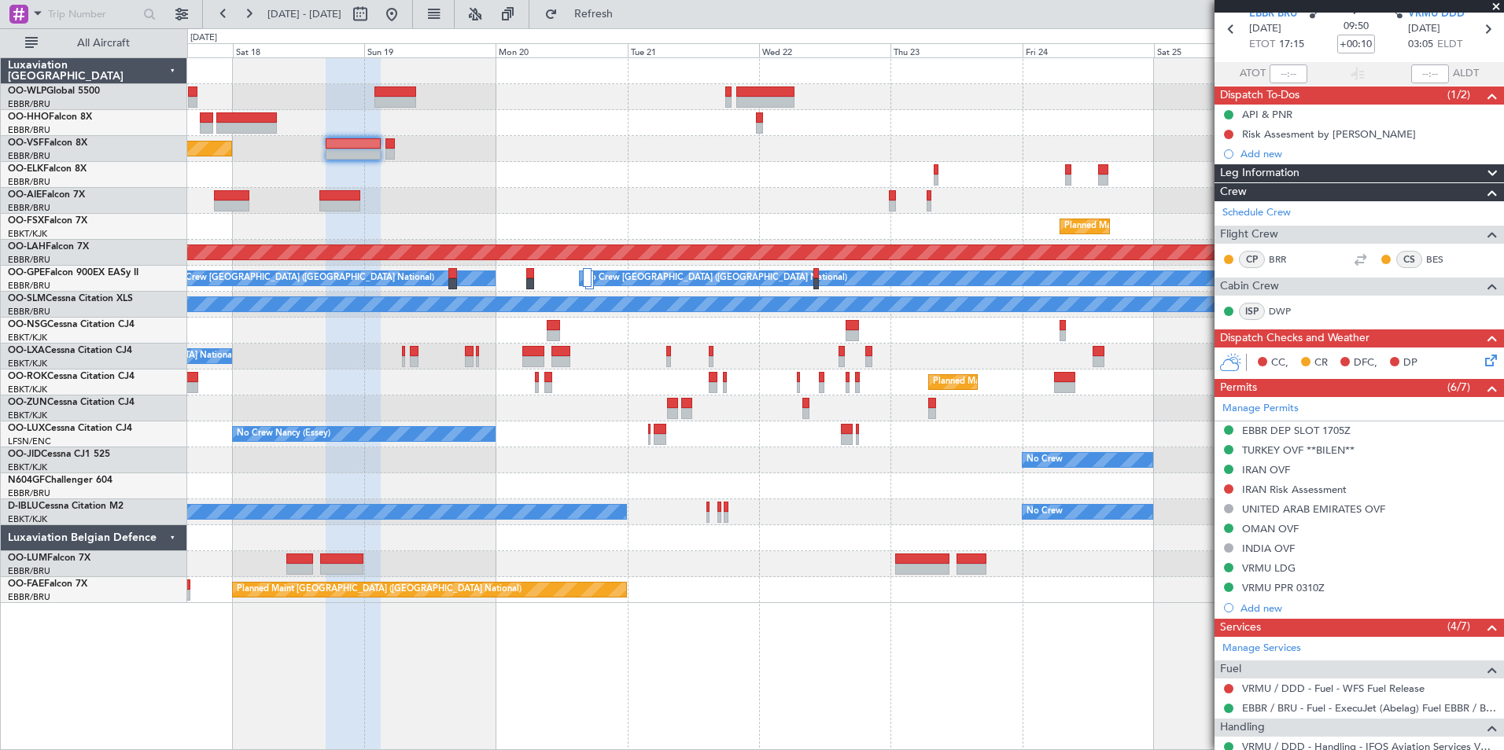
scroll to position [0, 0]
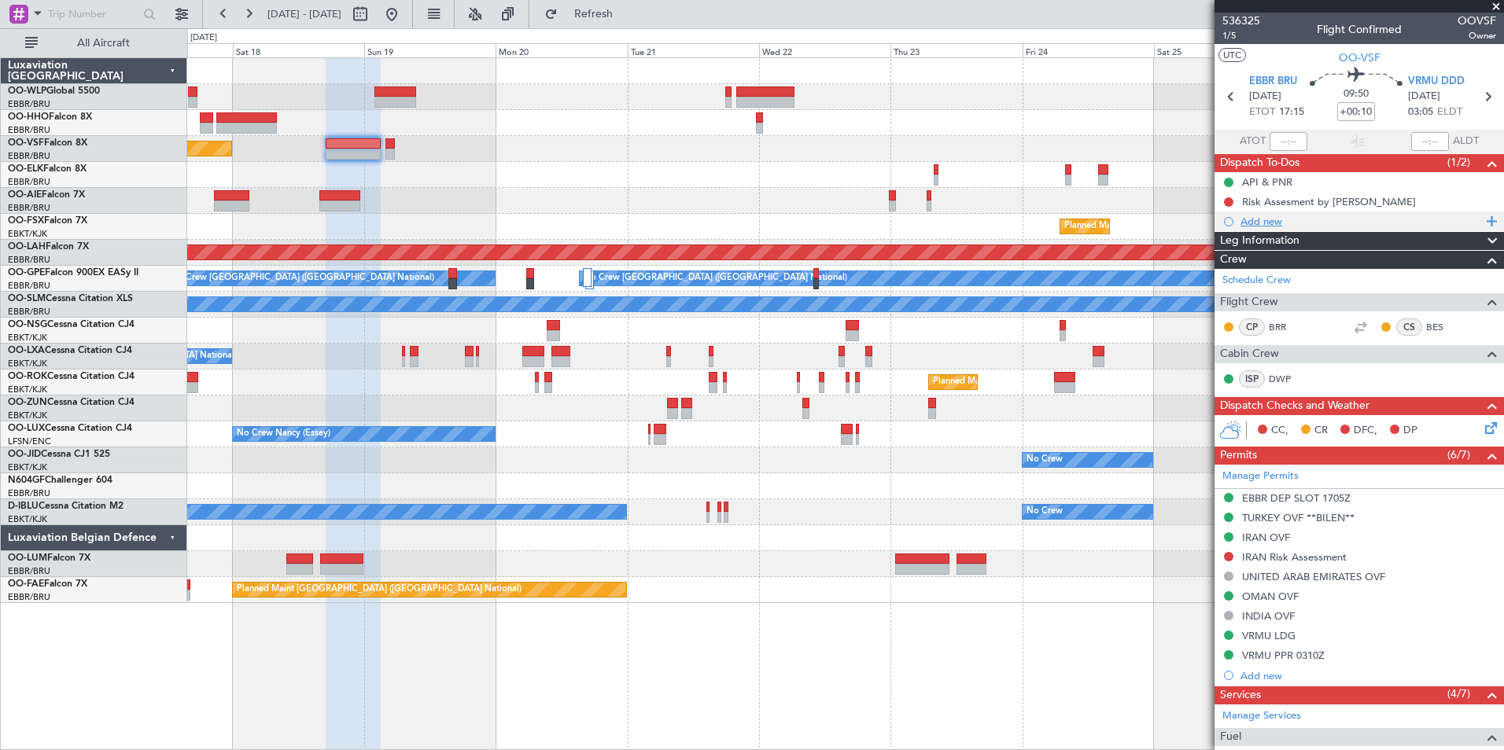
click at [1254, 219] on div "Add new" at bounding box center [1360, 221] width 241 height 13
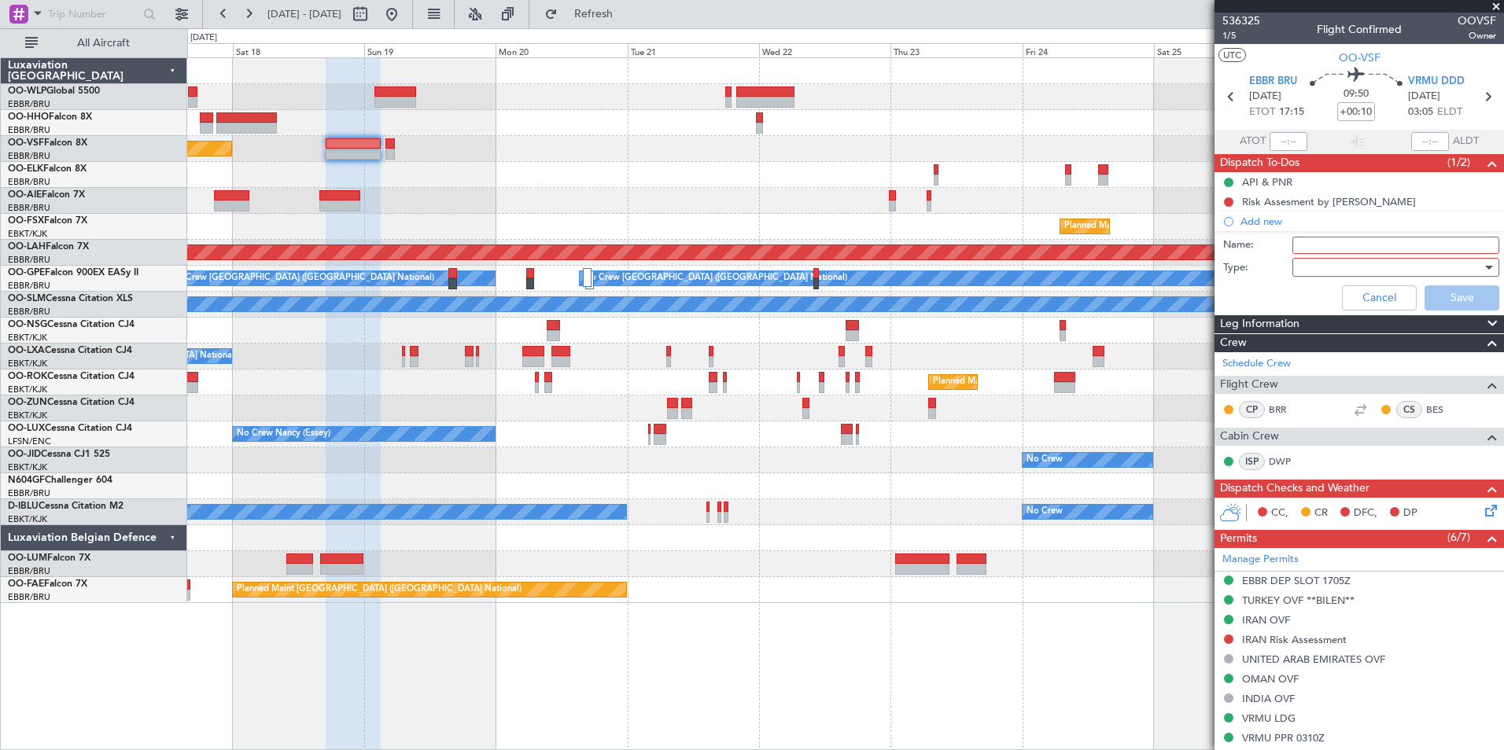
click at [1300, 245] on input "Name:" at bounding box center [1395, 245] width 207 height 17
type input "No fuel VRMU"
click at [1311, 267] on div at bounding box center [1389, 268] width 183 height 24
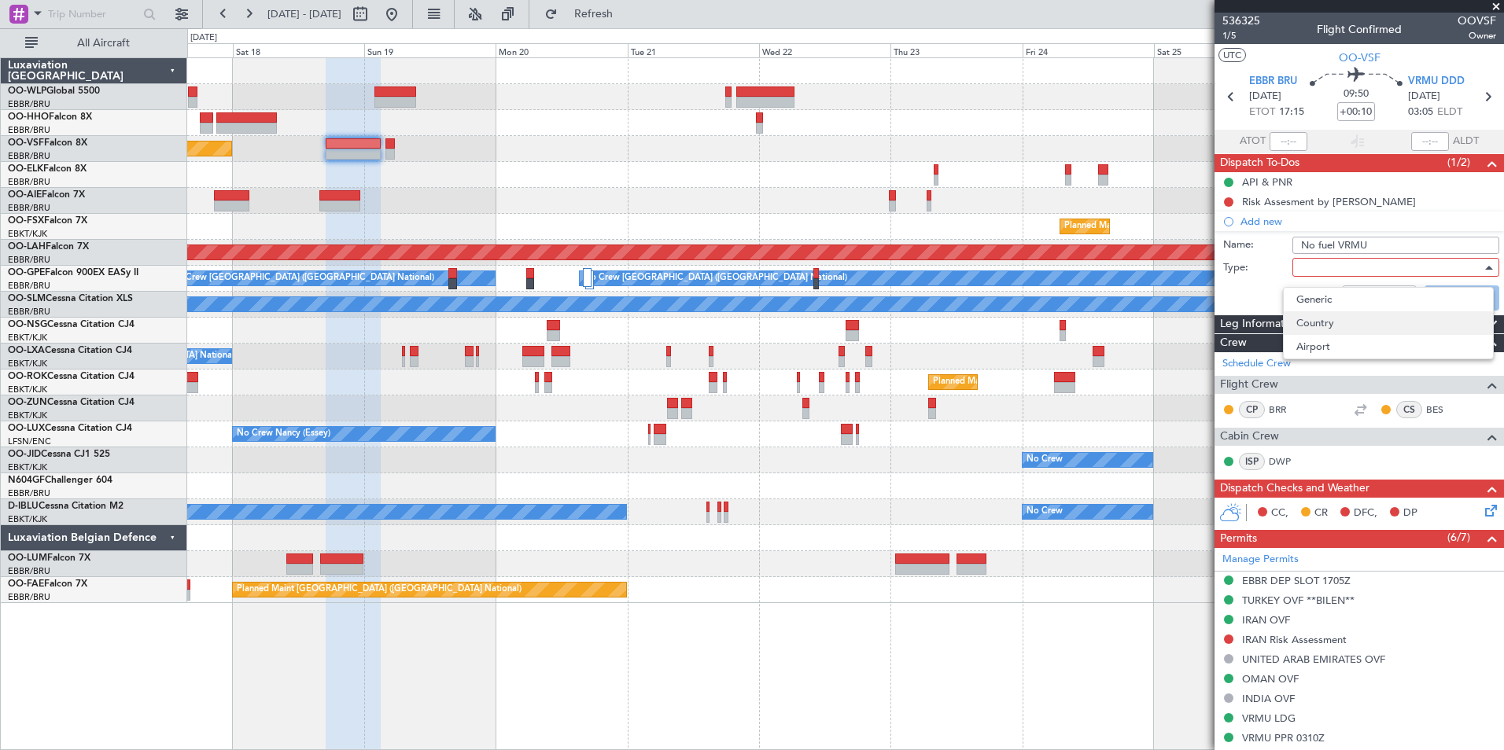
click at [1314, 311] on span "Country" at bounding box center [1388, 323] width 184 height 24
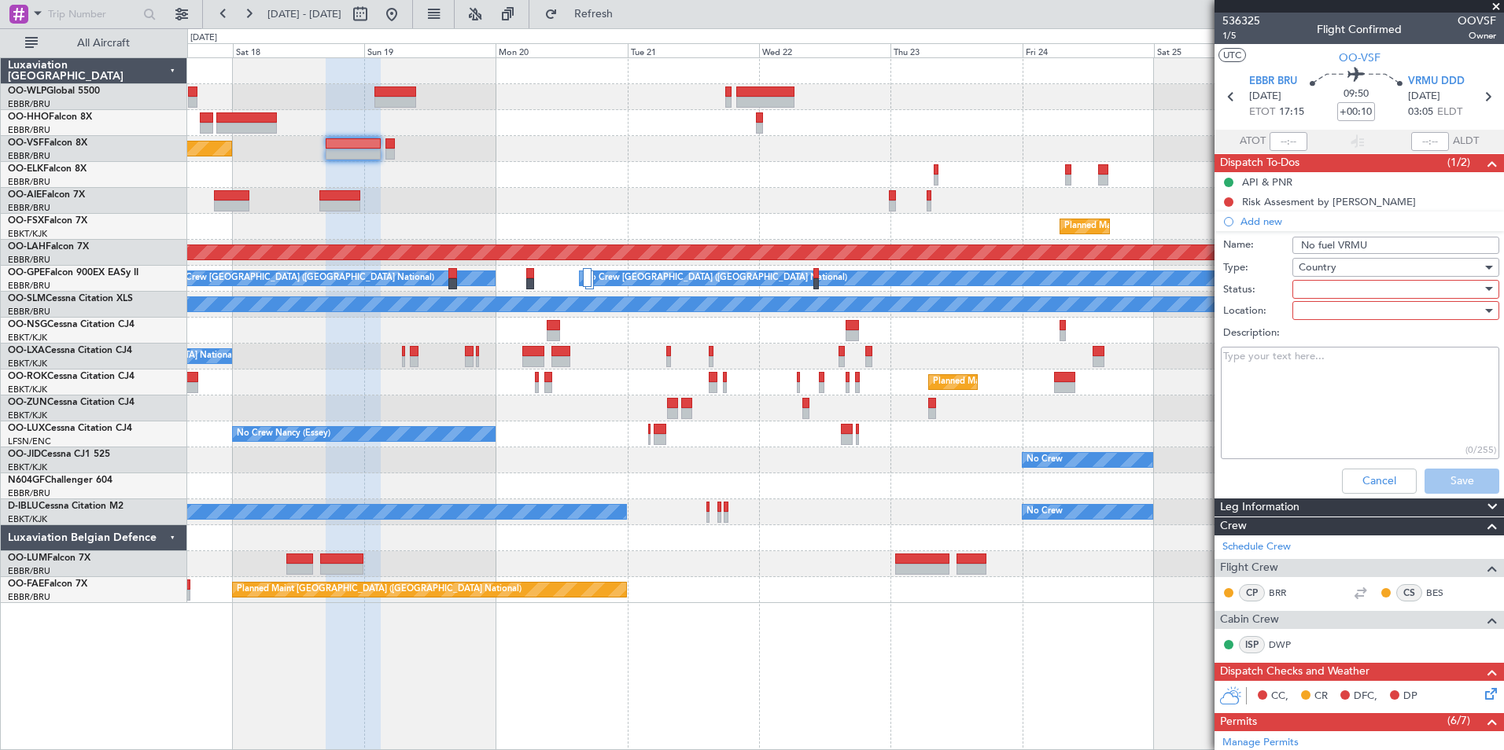
click at [1313, 265] on span "Country" at bounding box center [1317, 267] width 38 height 14
click at [1314, 300] on span "Generic" at bounding box center [1388, 300] width 184 height 24
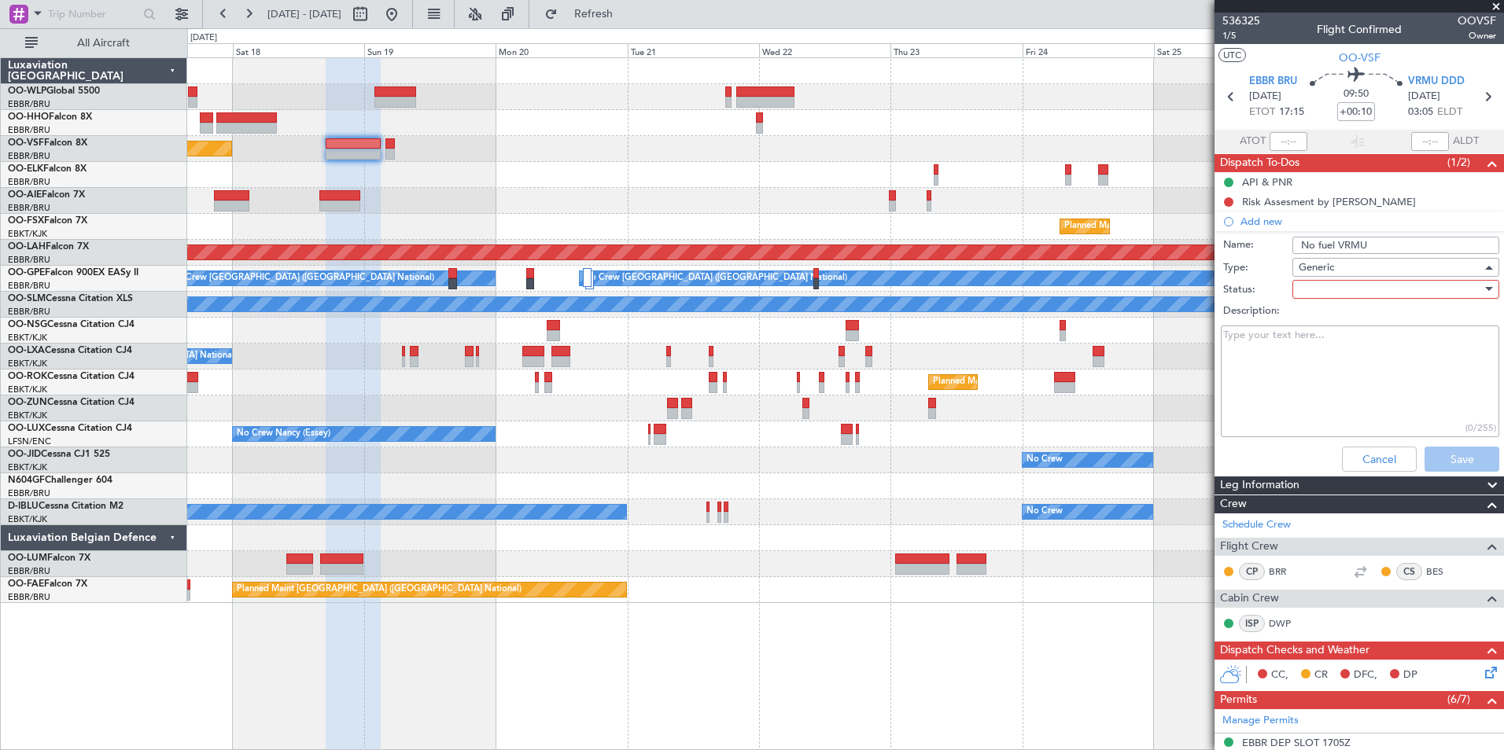
click at [1314, 300] on div "Description:" at bounding box center [1358, 311] width 305 height 22
click at [1321, 296] on div at bounding box center [1389, 290] width 183 height 24
click at [1320, 326] on span "Not Started" at bounding box center [1388, 321] width 184 height 24
click at [1433, 455] on button "Save" at bounding box center [1461, 459] width 75 height 25
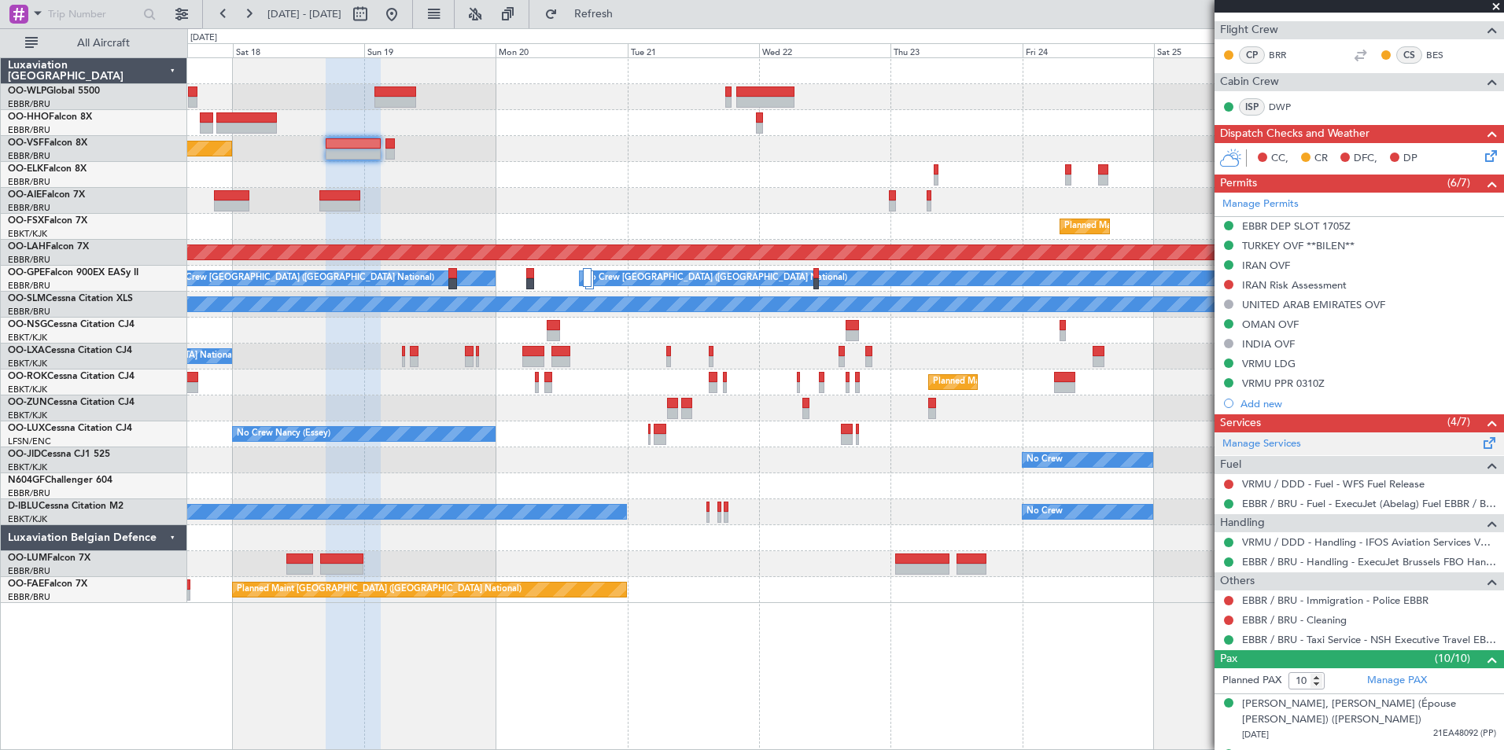
scroll to position [315, 0]
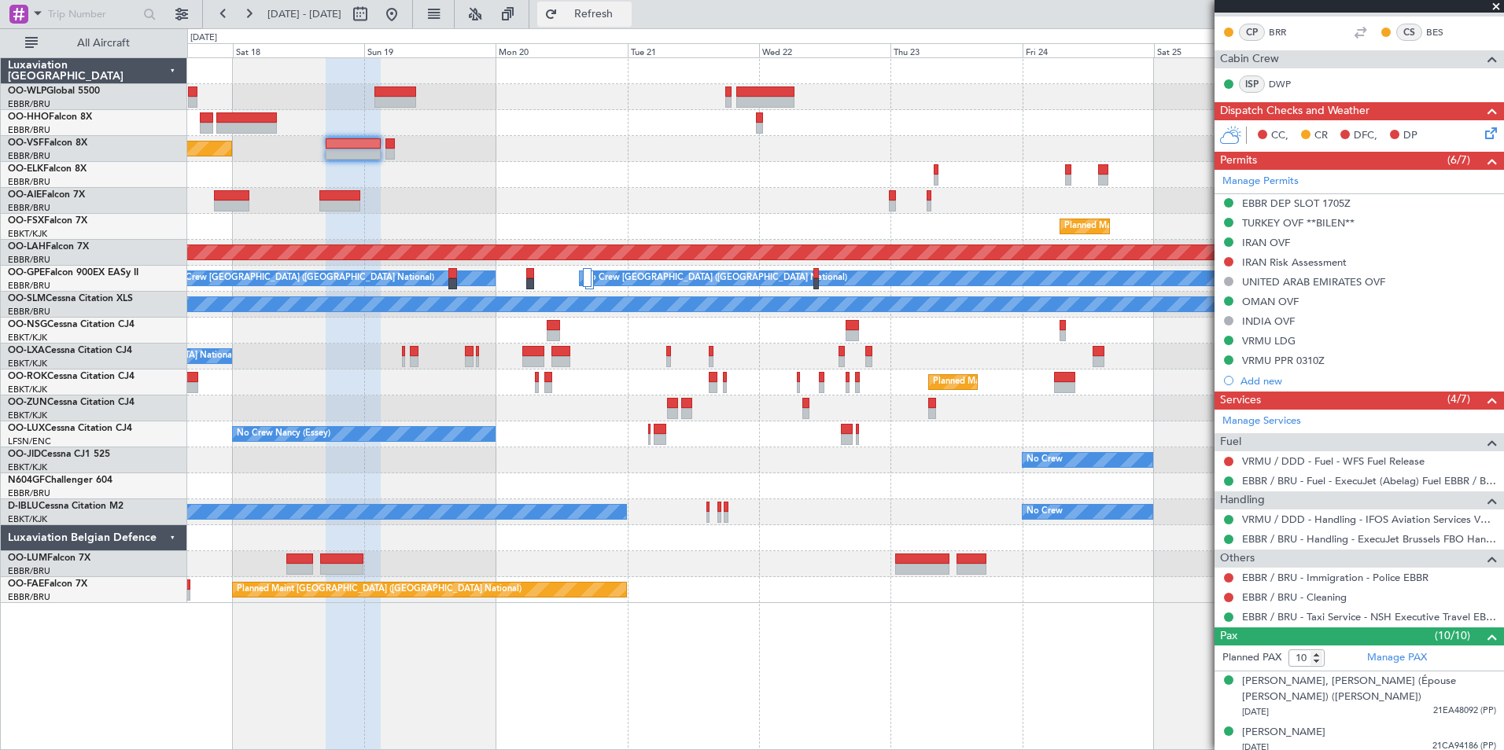
click at [627, 20] on span "Refresh" at bounding box center [594, 14] width 66 height 11
click at [1231, 462] on button at bounding box center [1228, 461] width 9 height 9
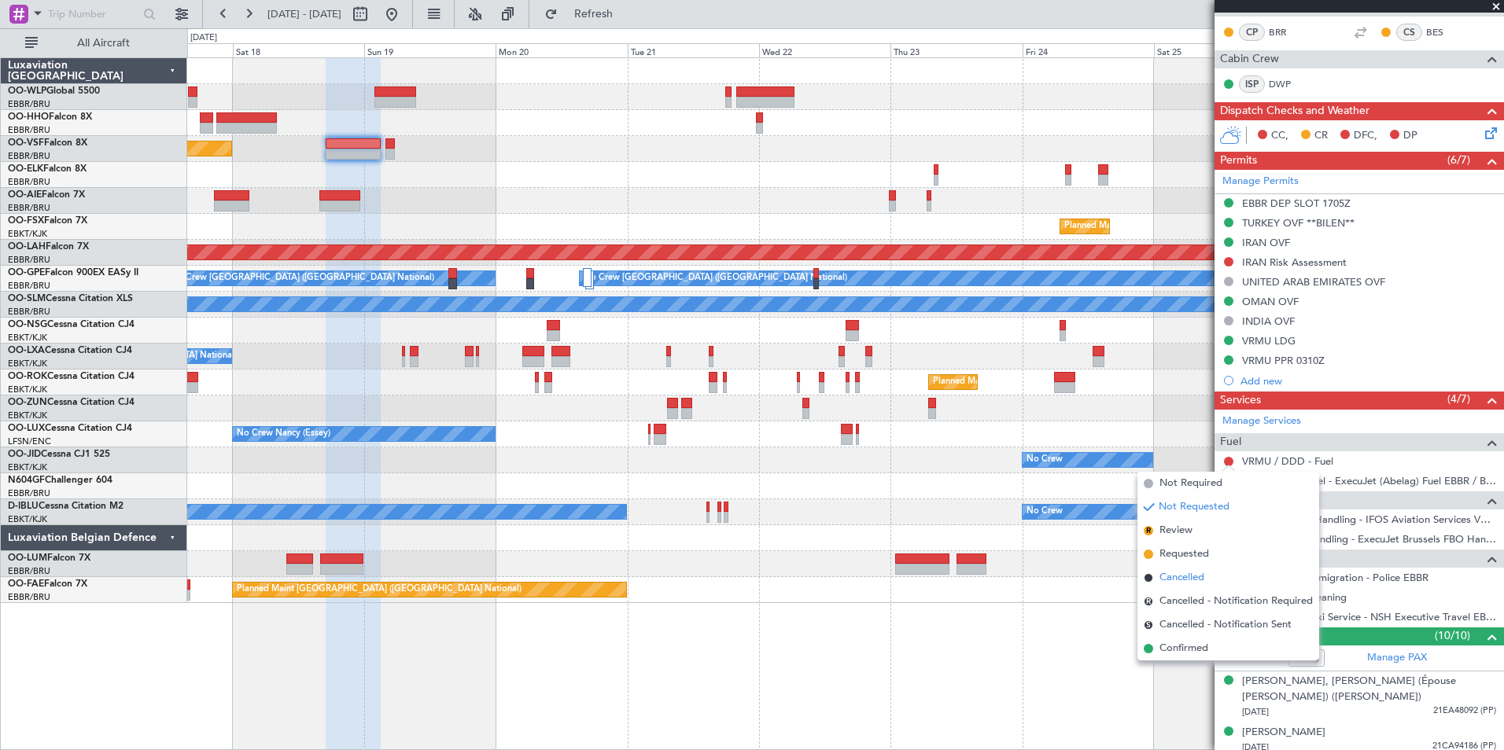
click at [1180, 579] on span "Cancelled" at bounding box center [1181, 578] width 45 height 16
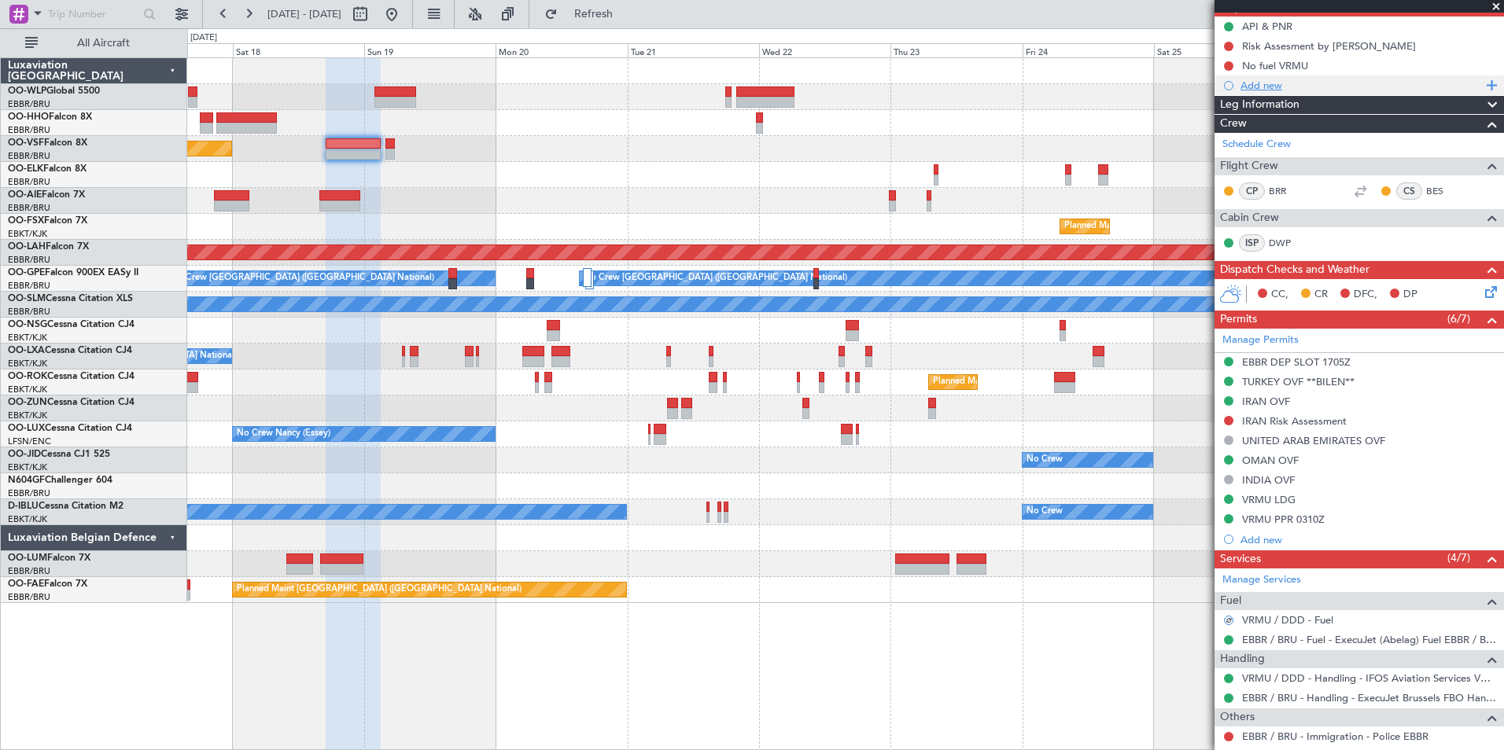
scroll to position [0, 0]
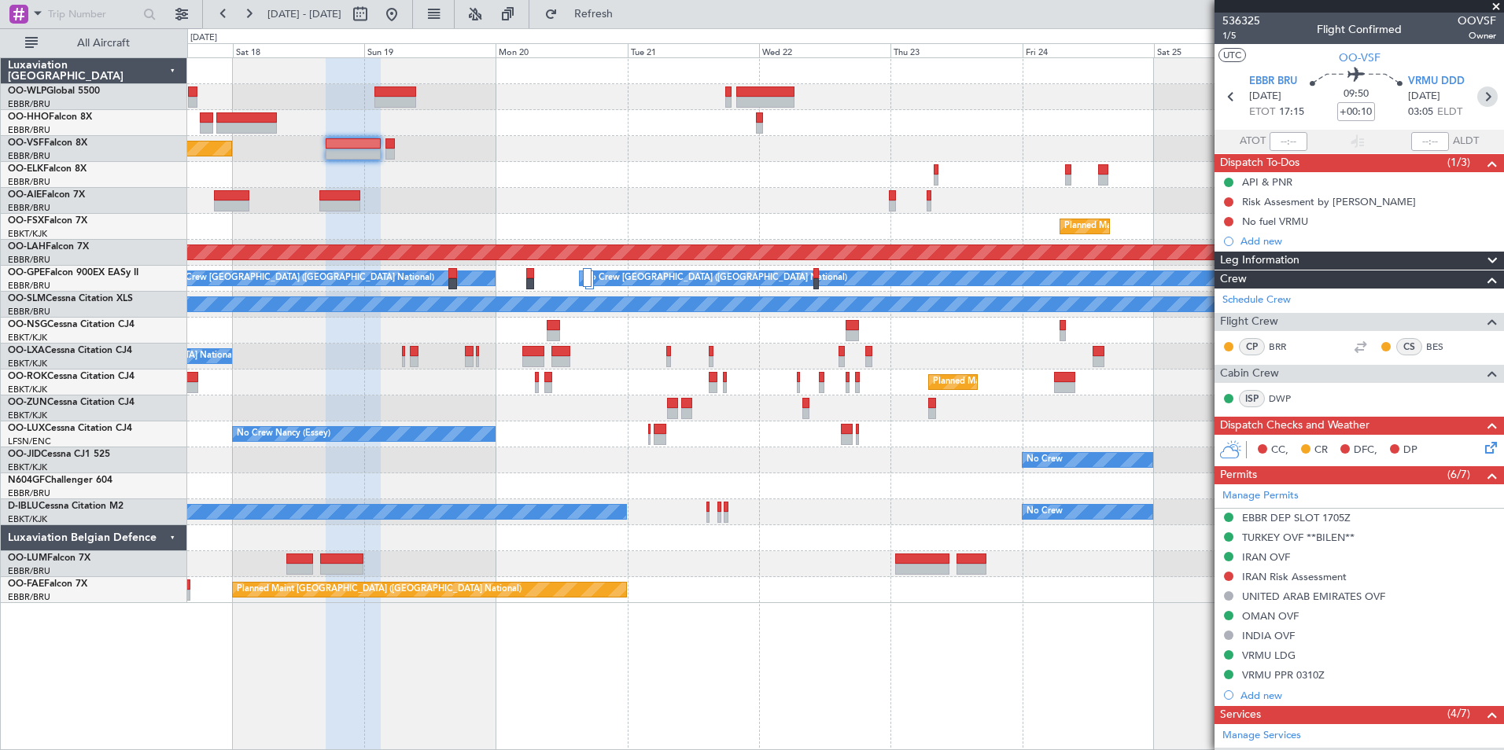
click at [1482, 101] on icon at bounding box center [1487, 97] width 20 height 20
type input "+00:05"
type input "0"
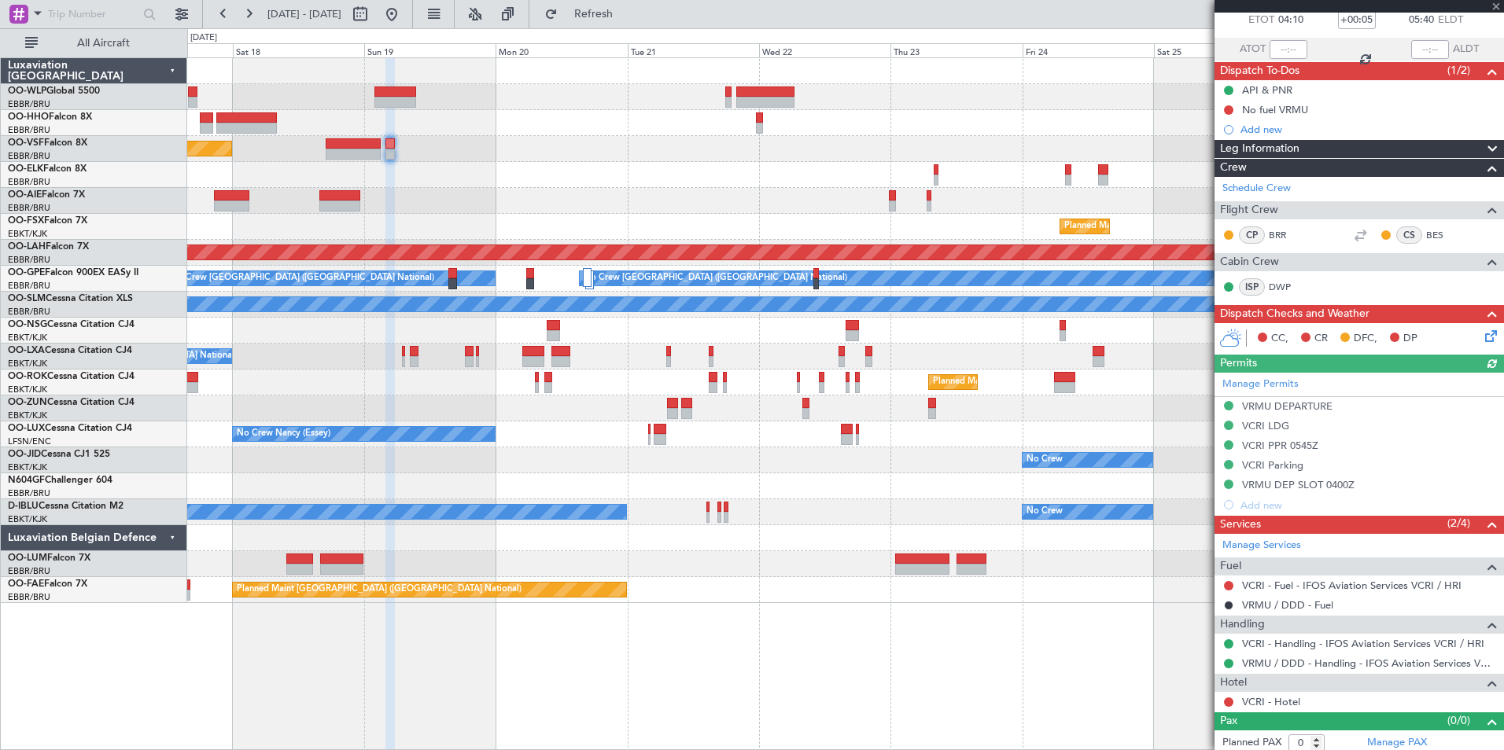
scroll to position [98, 0]
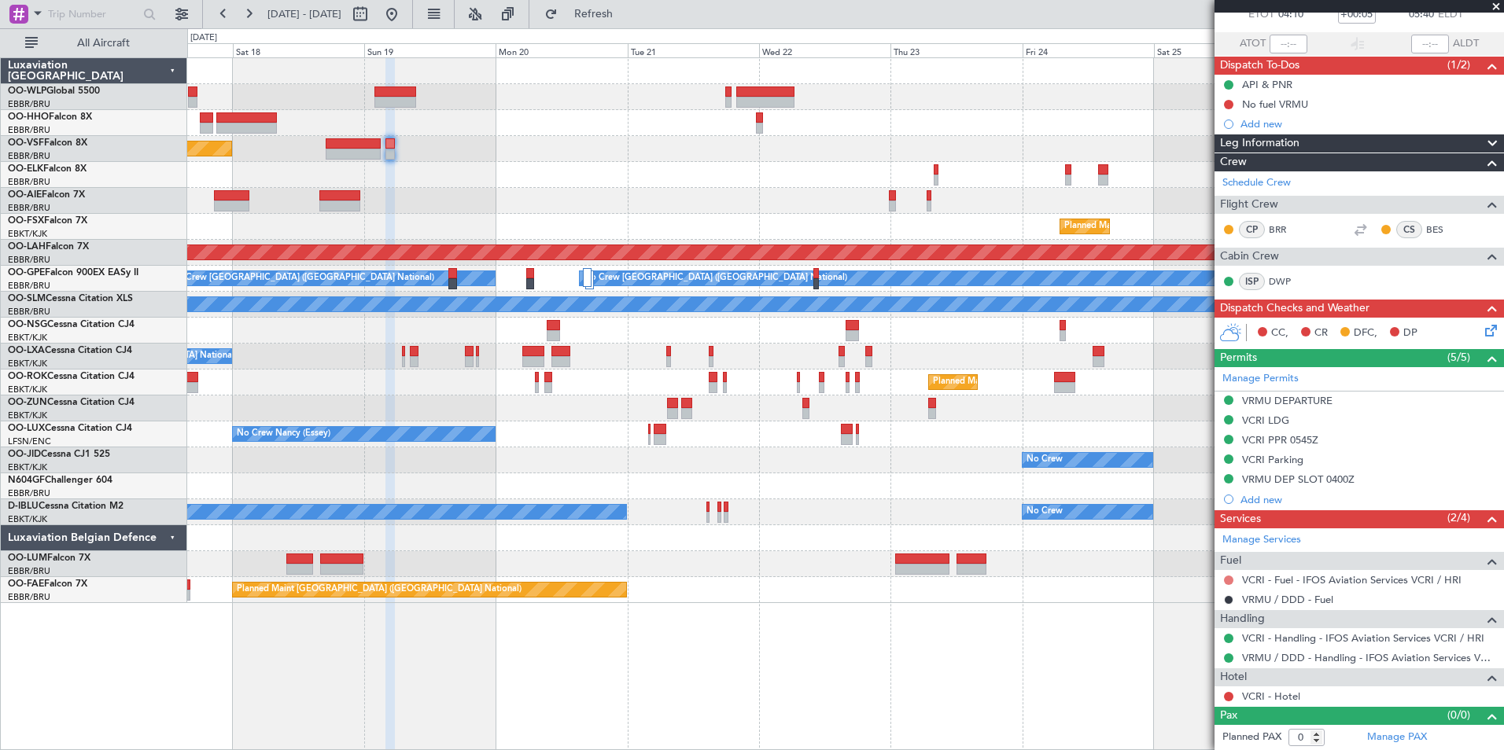
click at [1227, 582] on button at bounding box center [1228, 580] width 9 height 9
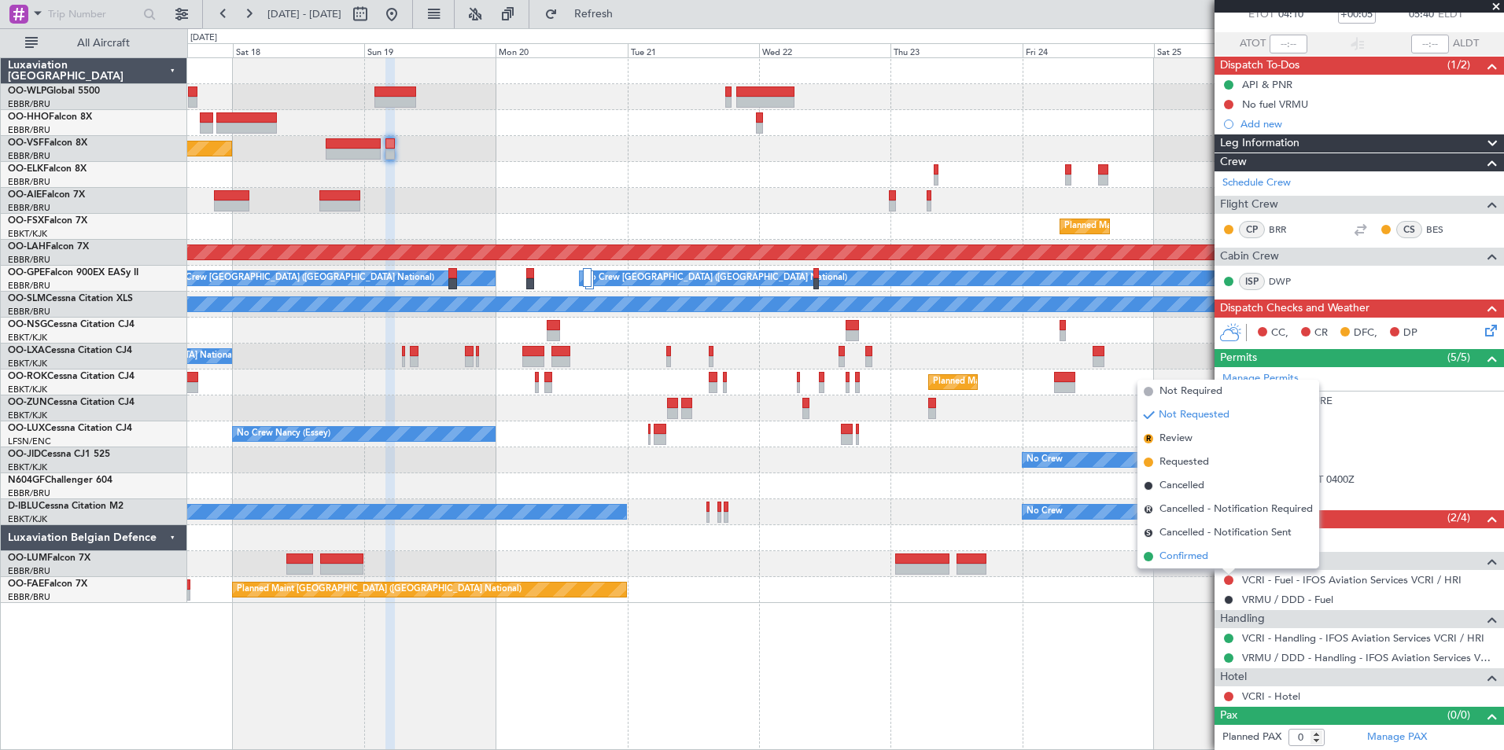
click at [1200, 553] on span "Confirmed" at bounding box center [1183, 557] width 49 height 16
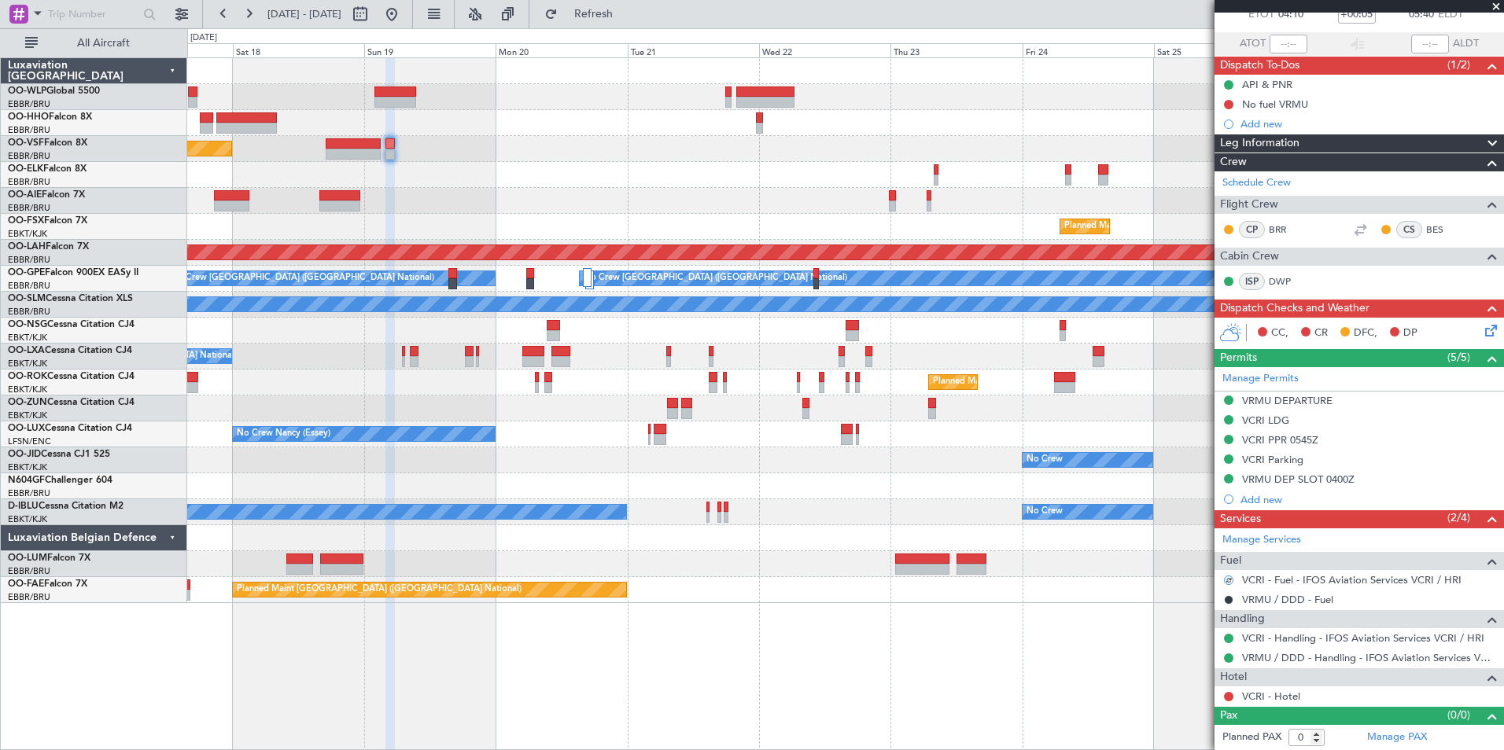
scroll to position [0, 0]
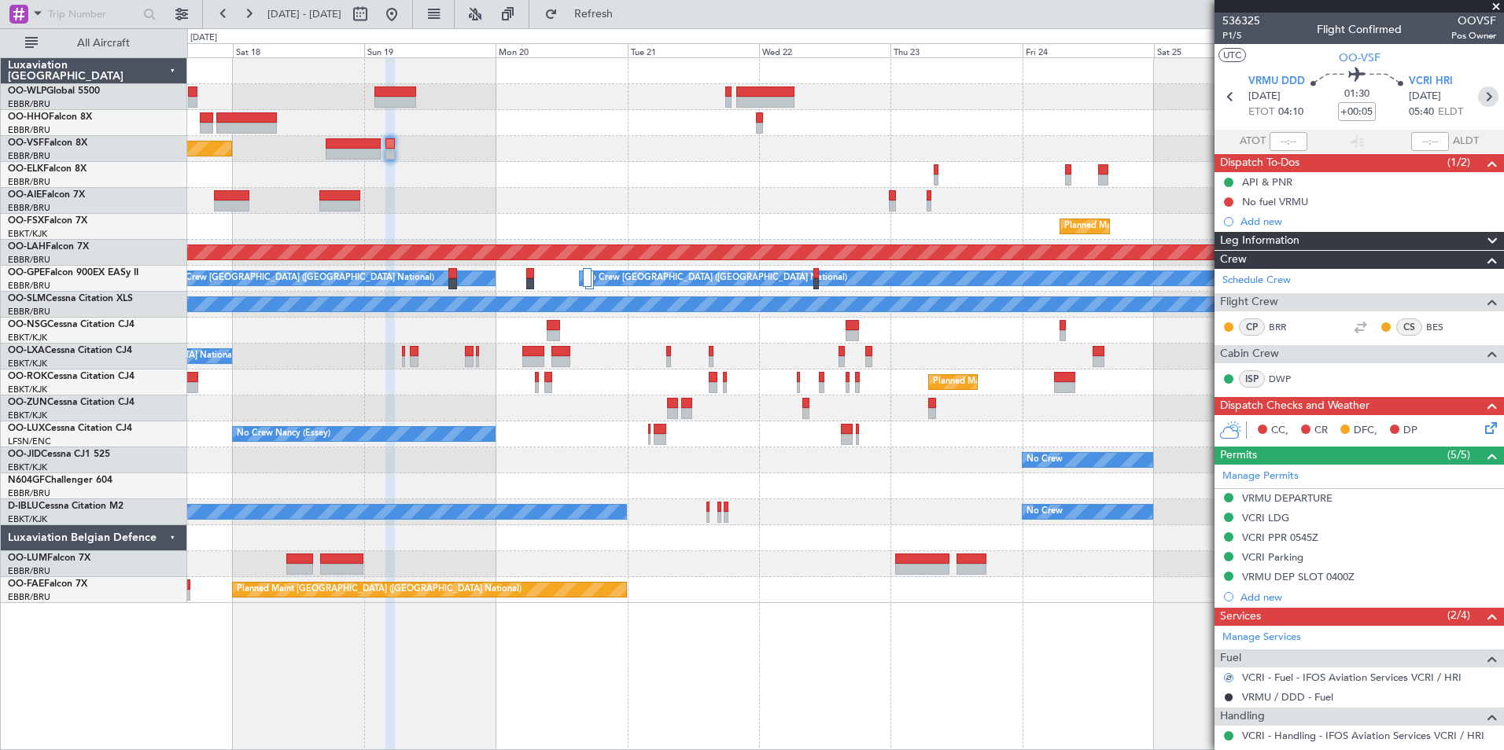
click at [1478, 100] on icon at bounding box center [1488, 97] width 20 height 20
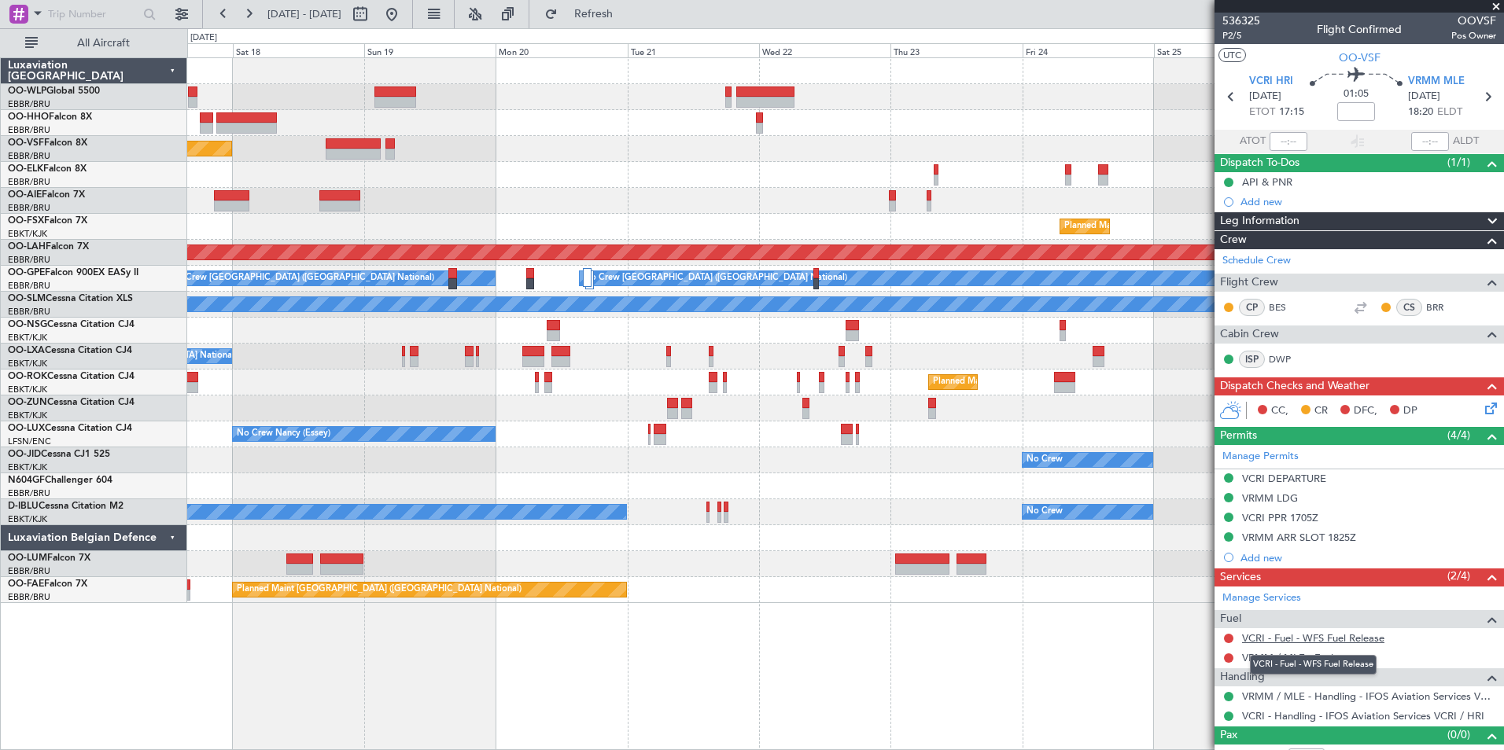
click at [1262, 639] on link "VCRI - Fuel - WFS Fuel Release" at bounding box center [1313, 638] width 142 height 13
click at [1270, 665] on div "VRMM / MLE - Fuel" at bounding box center [1358, 658] width 289 height 20
click at [1272, 662] on link "VRMM / MLE - Fuel" at bounding box center [1287, 657] width 91 height 13
click at [627, 17] on span "Refresh" at bounding box center [594, 14] width 66 height 11
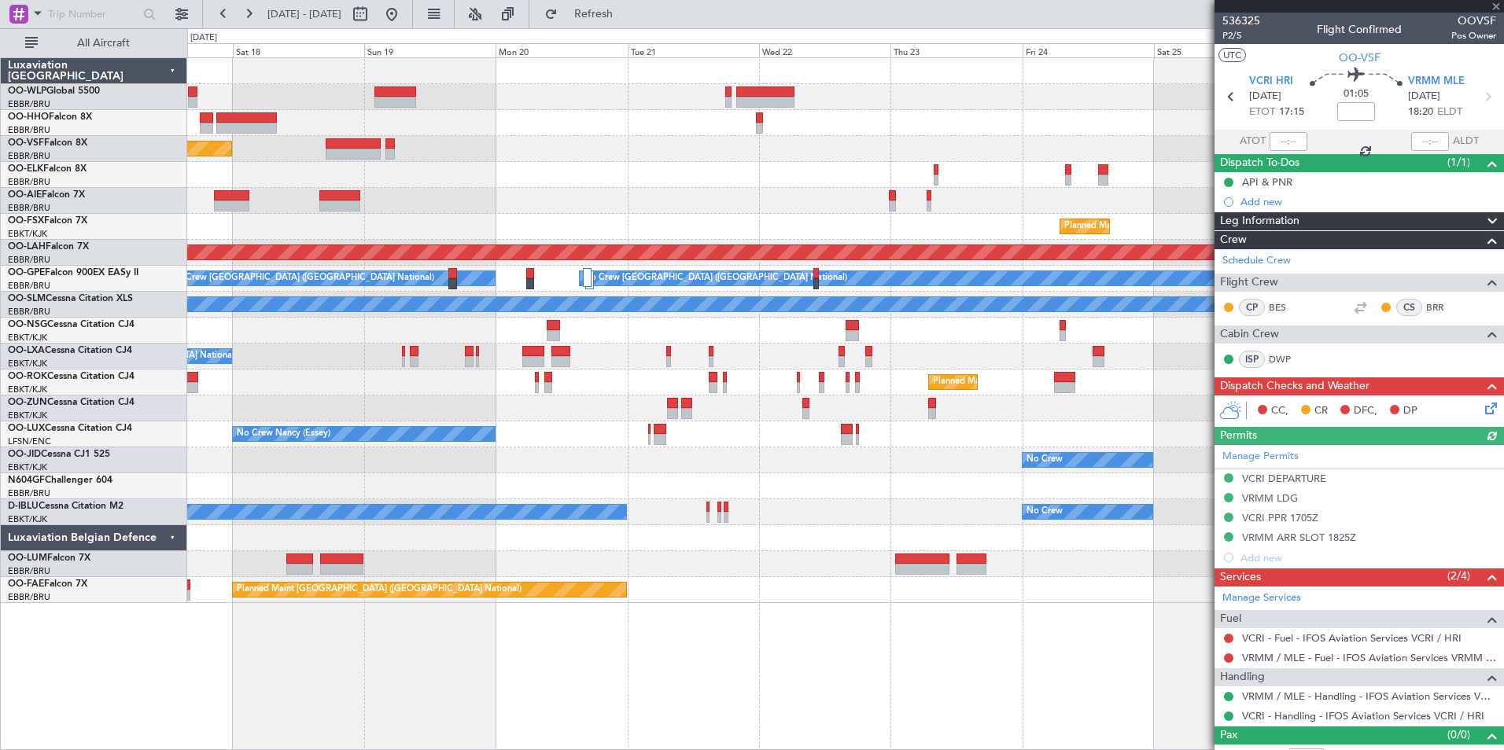
click at [1224, 643] on nimbus-traffic-light at bounding box center [1228, 638] width 13 height 13
click at [1229, 639] on button at bounding box center [1228, 638] width 9 height 9
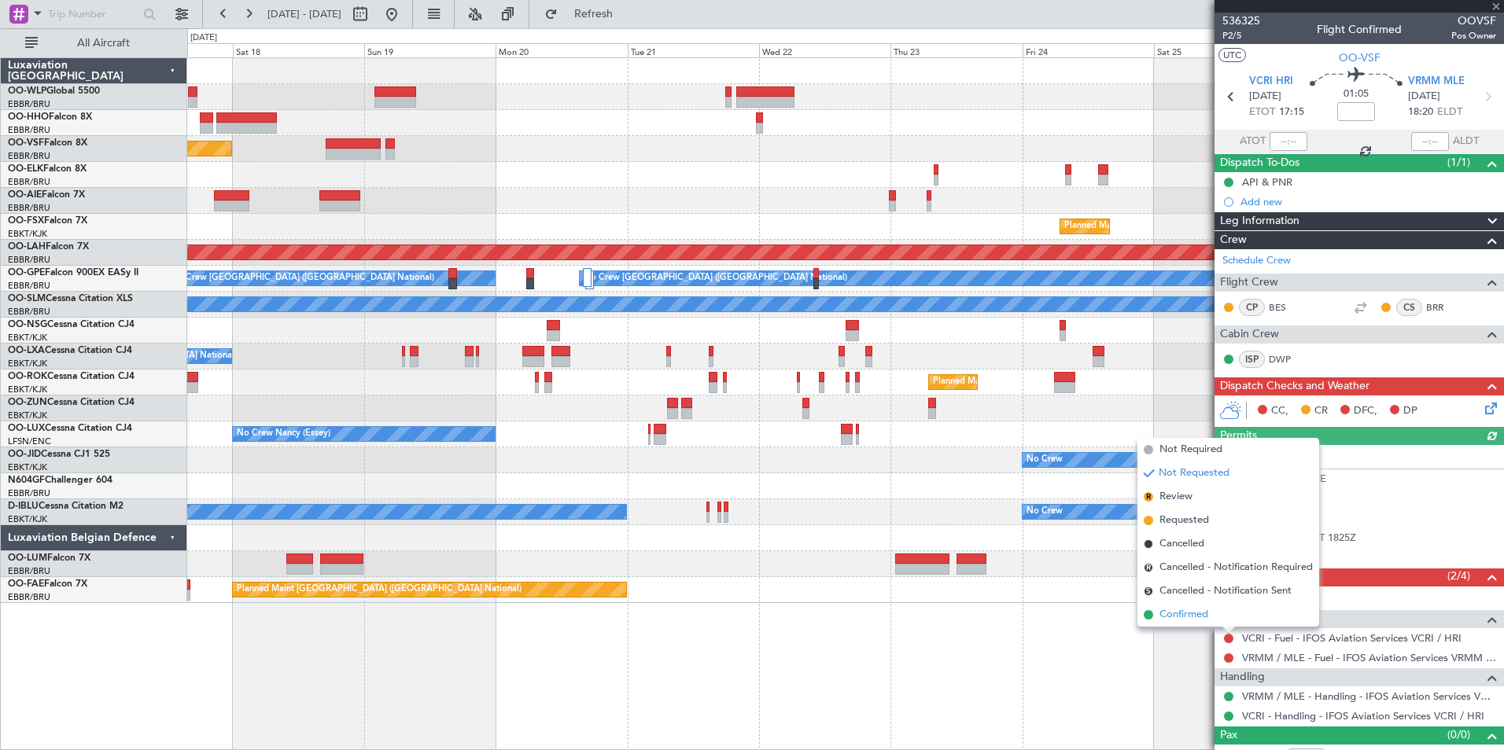
click at [1193, 614] on span "Confirmed" at bounding box center [1183, 615] width 49 height 16
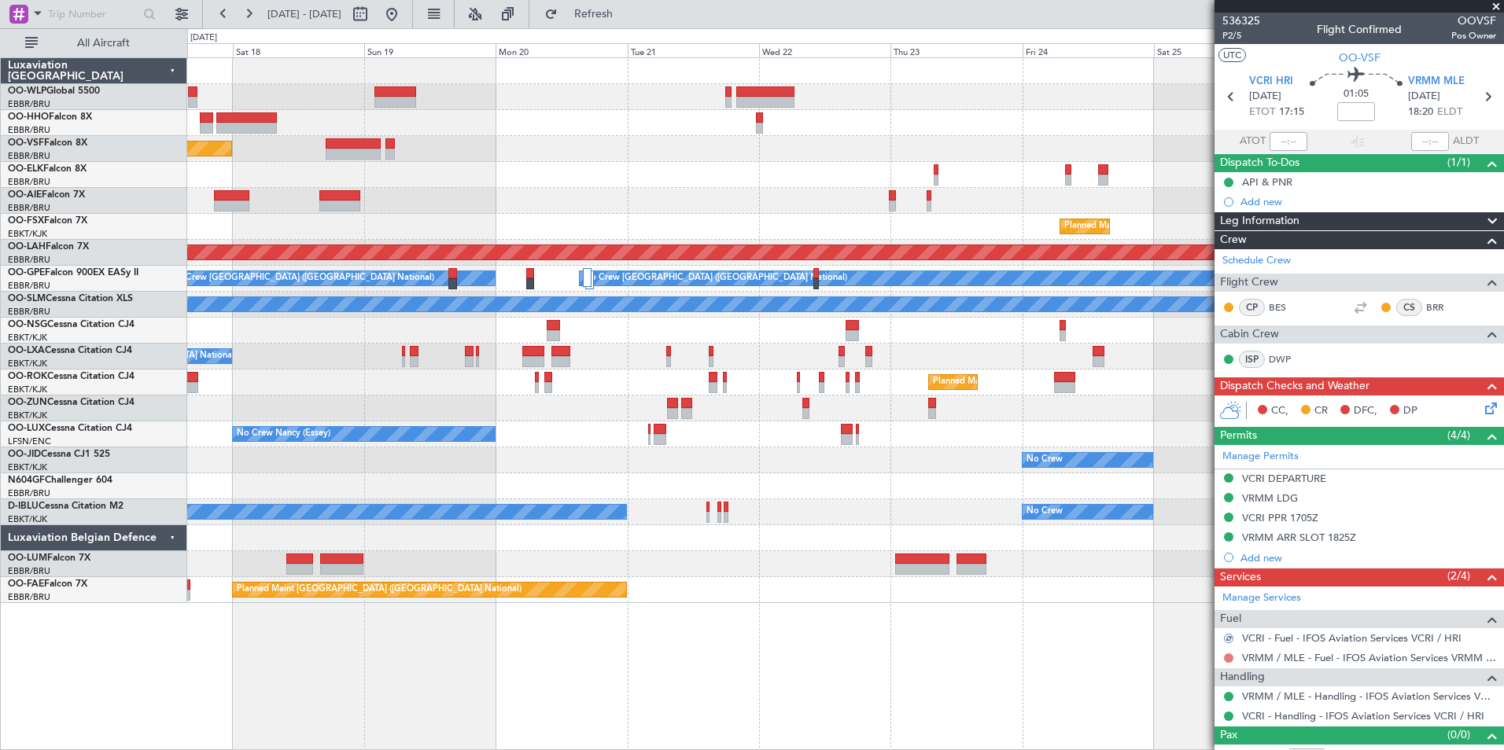
click at [1230, 656] on button at bounding box center [1228, 658] width 9 height 9
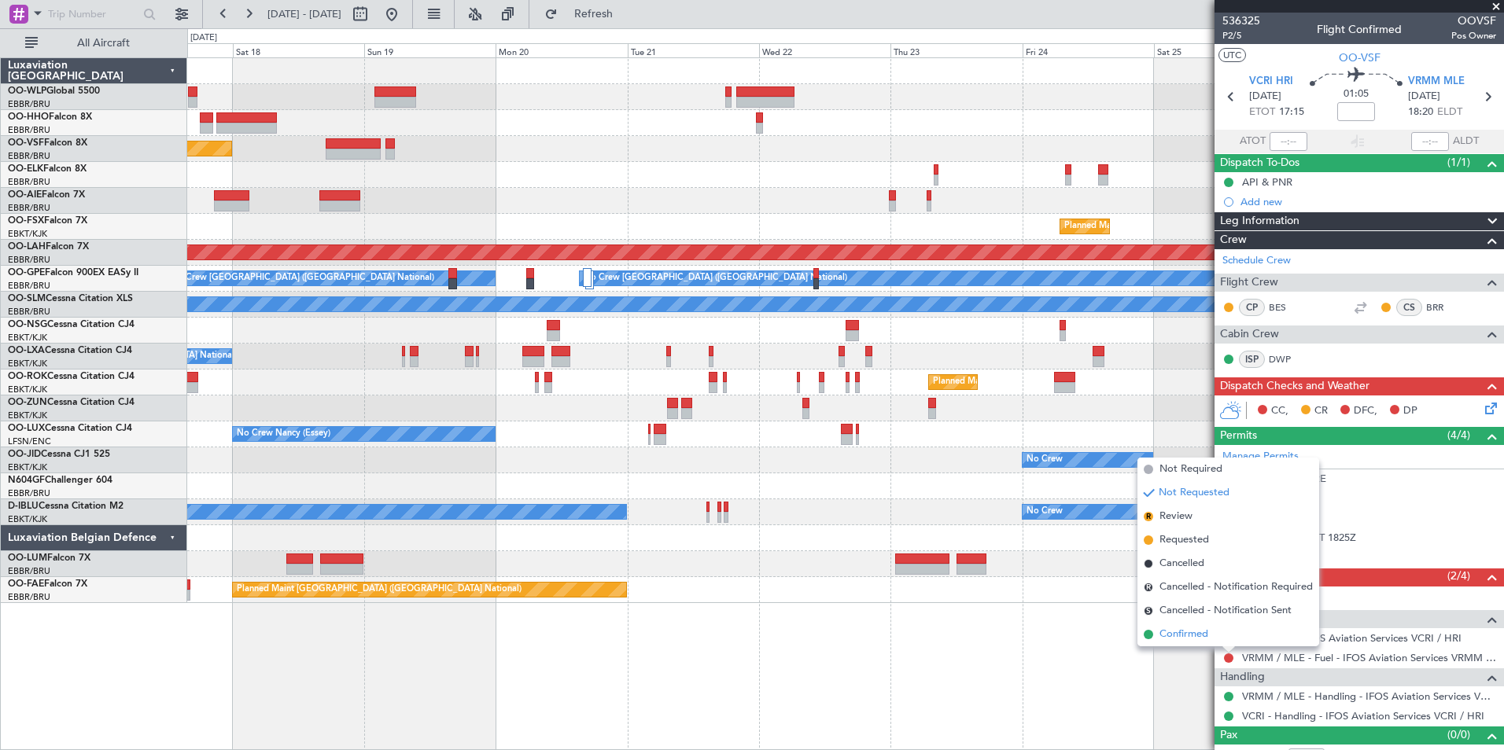
click at [1180, 626] on li "Confirmed" at bounding box center [1228, 635] width 182 height 24
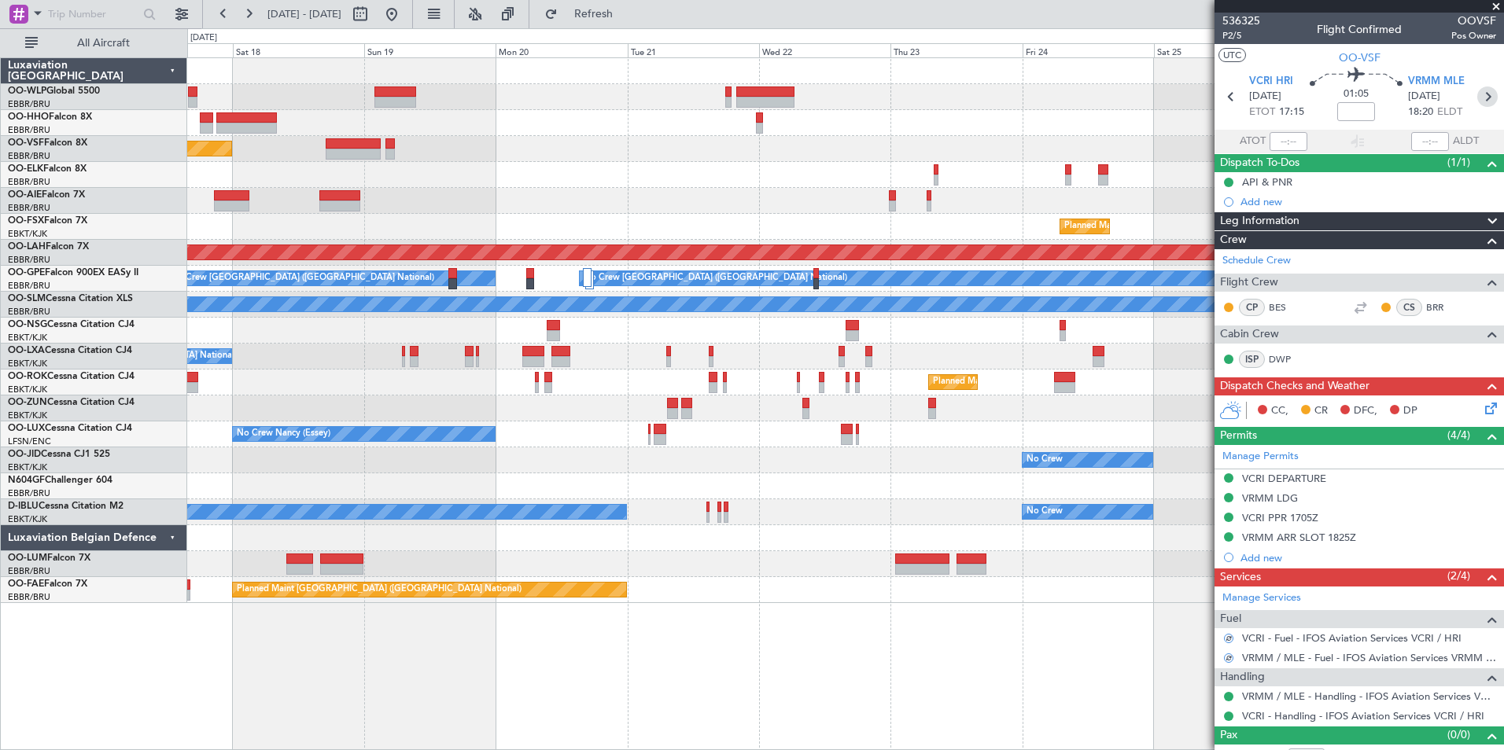
click at [1482, 97] on icon at bounding box center [1487, 97] width 20 height 20
type input "+01:20"
type input "10"
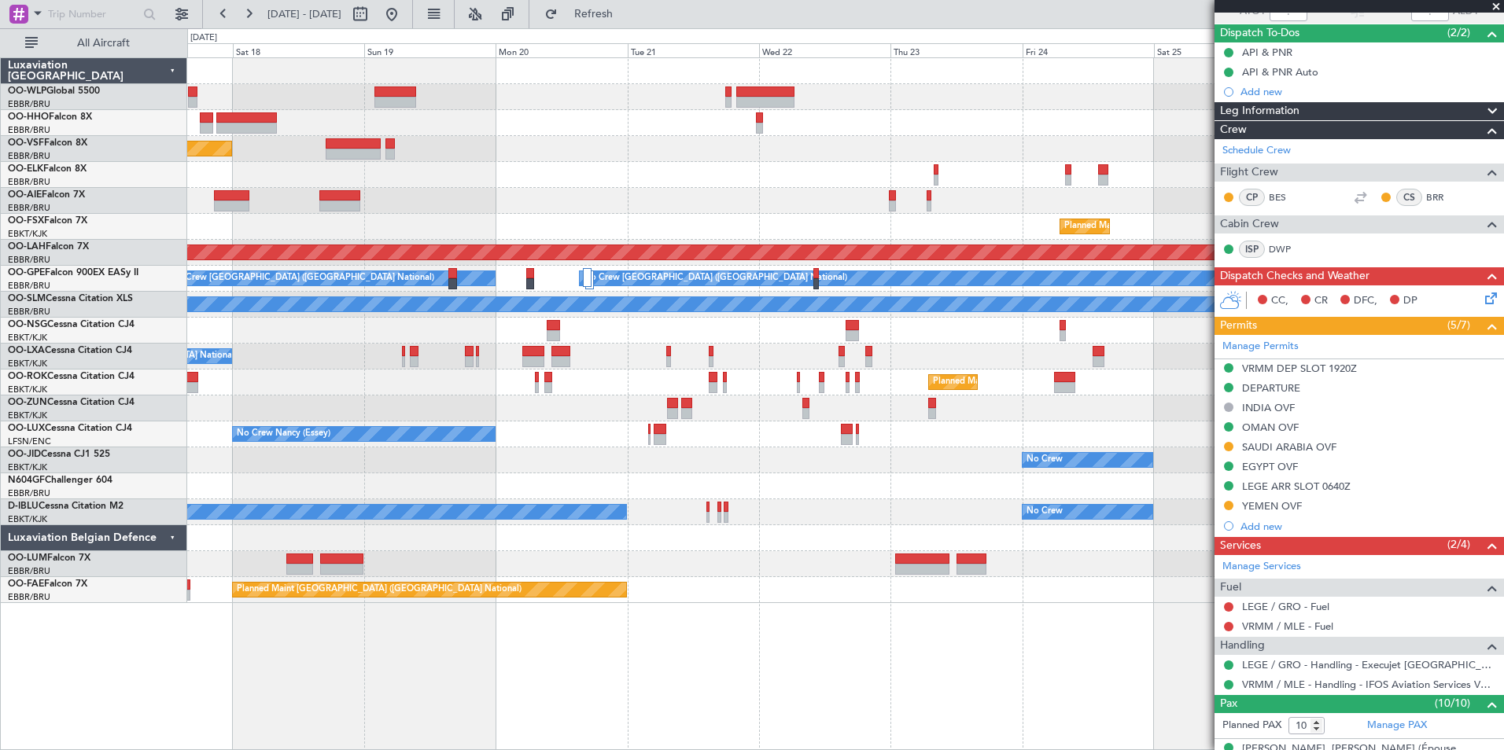
scroll to position [157, 0]
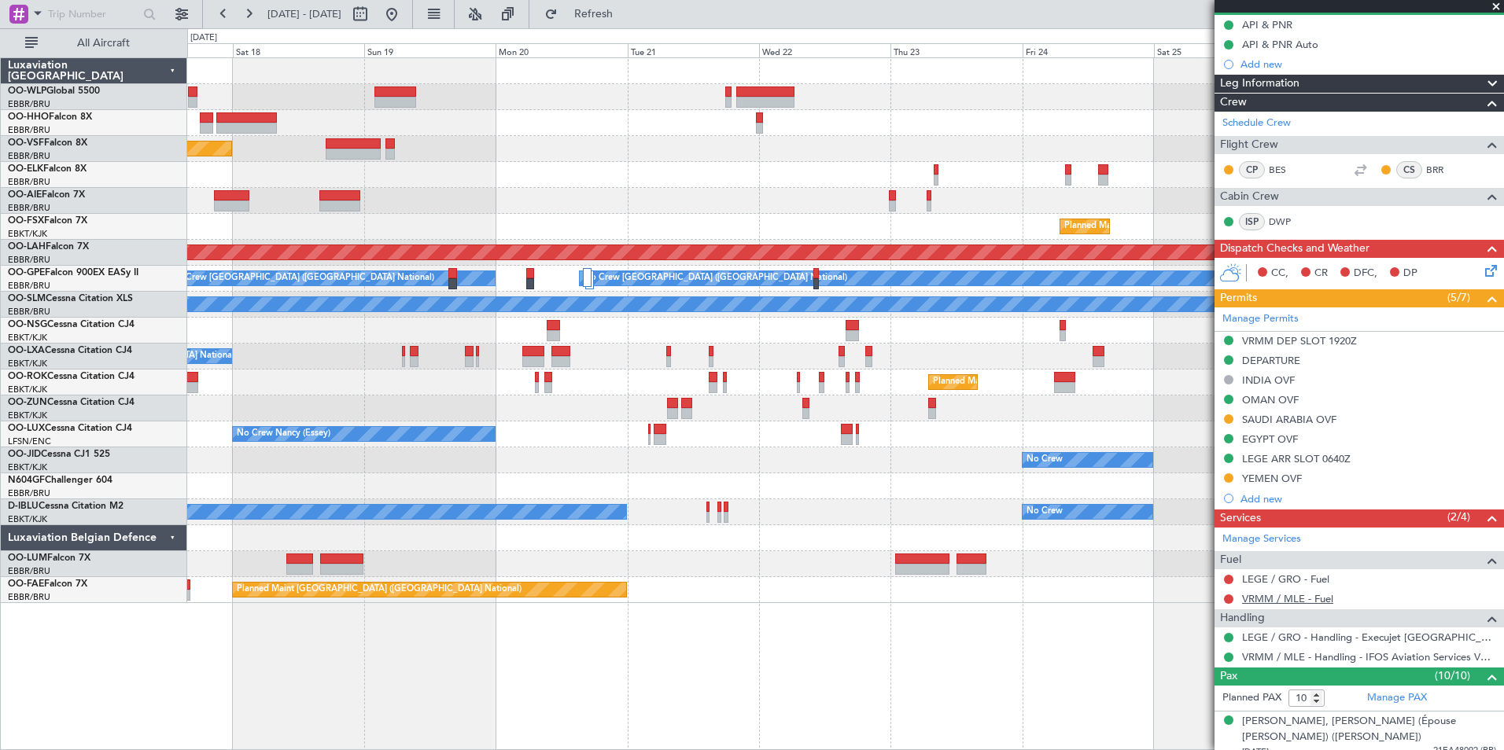
click at [1276, 601] on link "VRMM / MLE - Fuel" at bounding box center [1287, 598] width 91 height 13
click at [619, 15] on span "Refresh" at bounding box center [594, 14] width 66 height 11
click at [1232, 598] on button at bounding box center [1228, 599] width 9 height 9
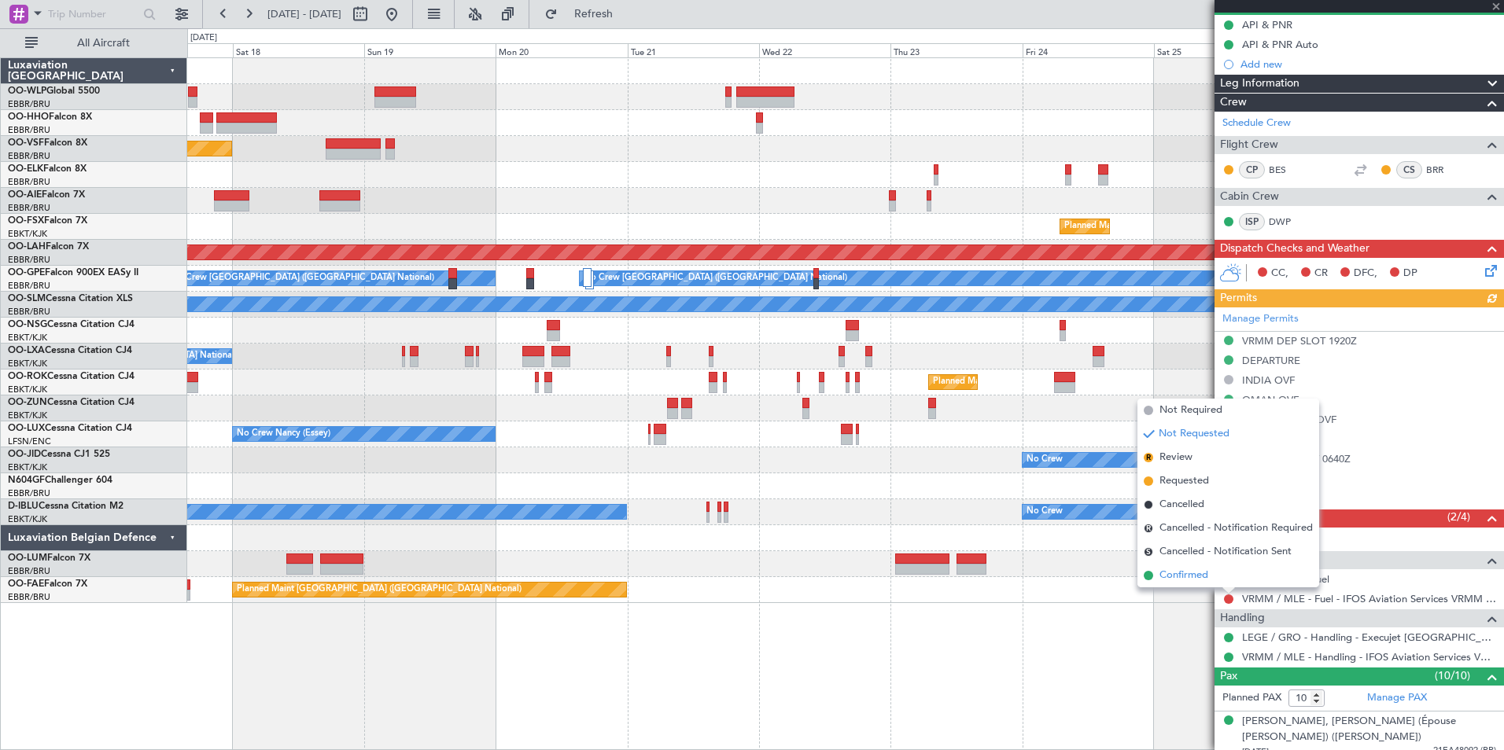
click at [1192, 578] on span "Confirmed" at bounding box center [1183, 576] width 49 height 16
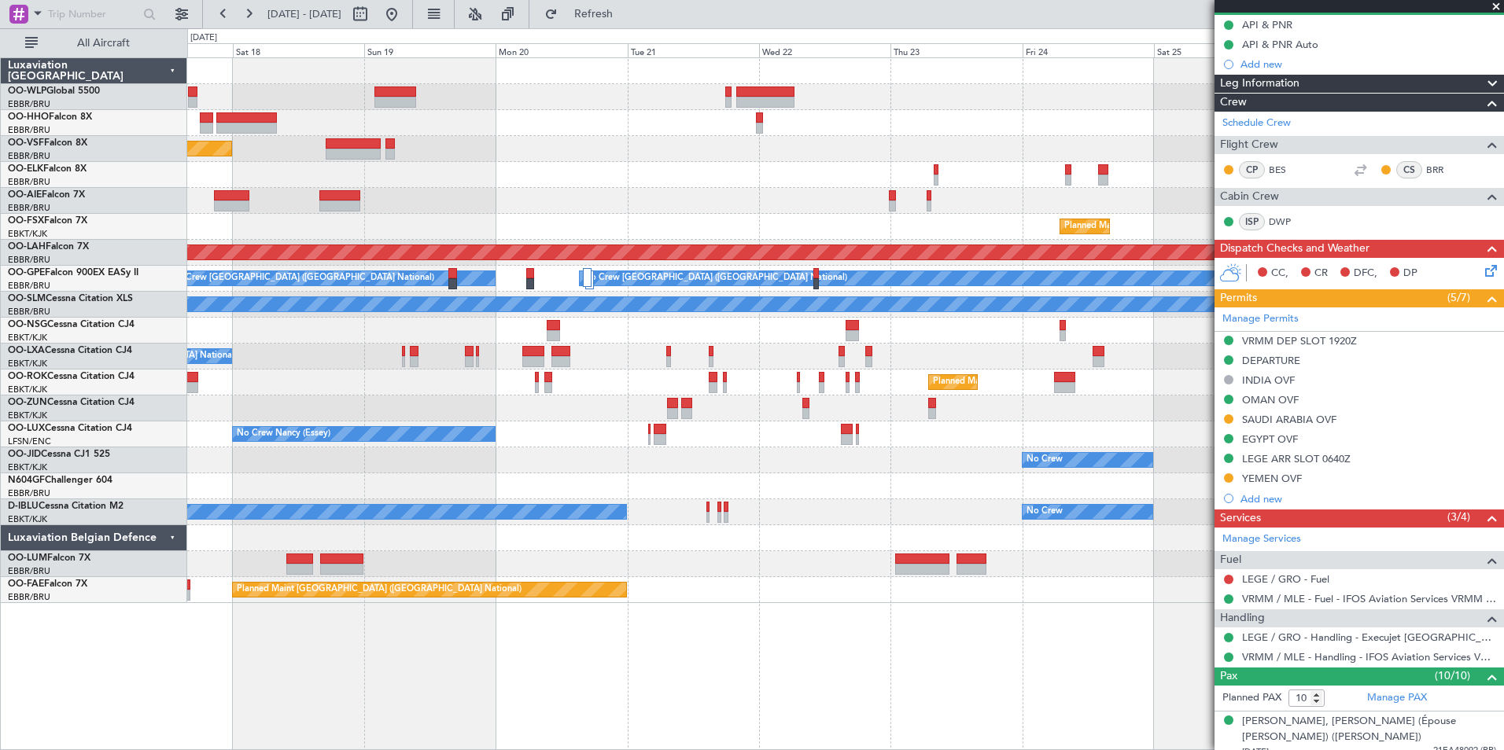
click at [442, 152] on div "Planned Maint Brussels (Brussels National) Planned Maint Kortrijk-Wevelgem Plan…" at bounding box center [845, 330] width 1316 height 545
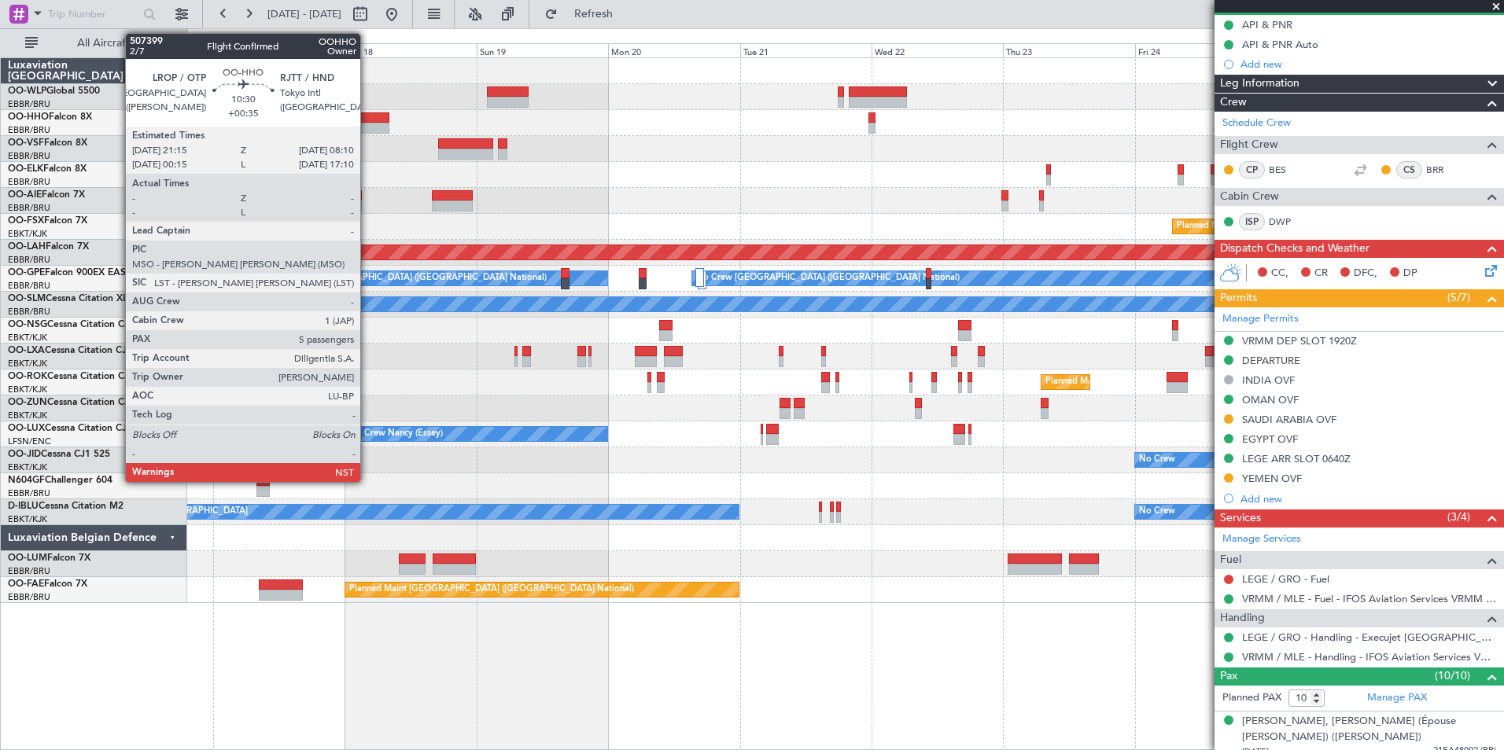
click at [367, 113] on div at bounding box center [359, 117] width 61 height 11
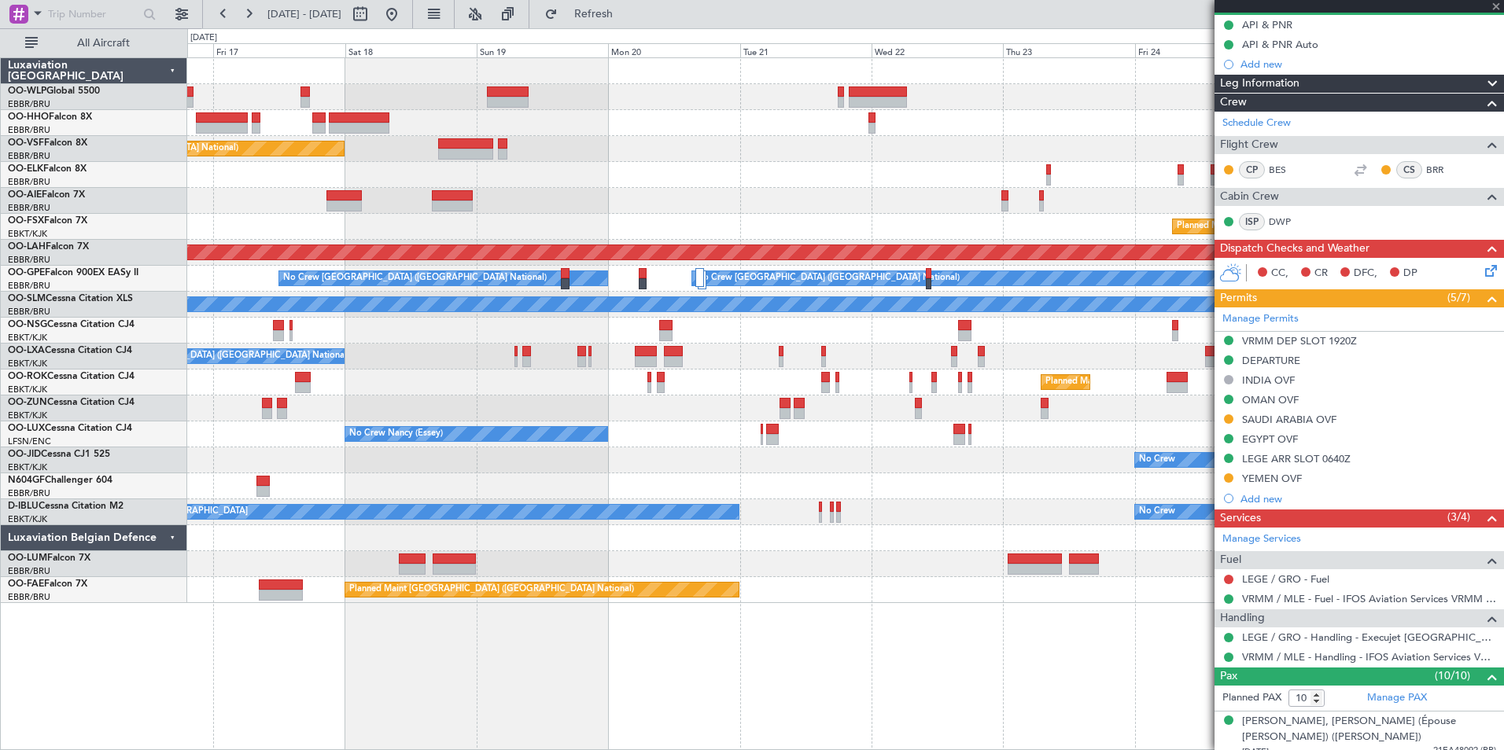
type input "+00:35"
type input "5"
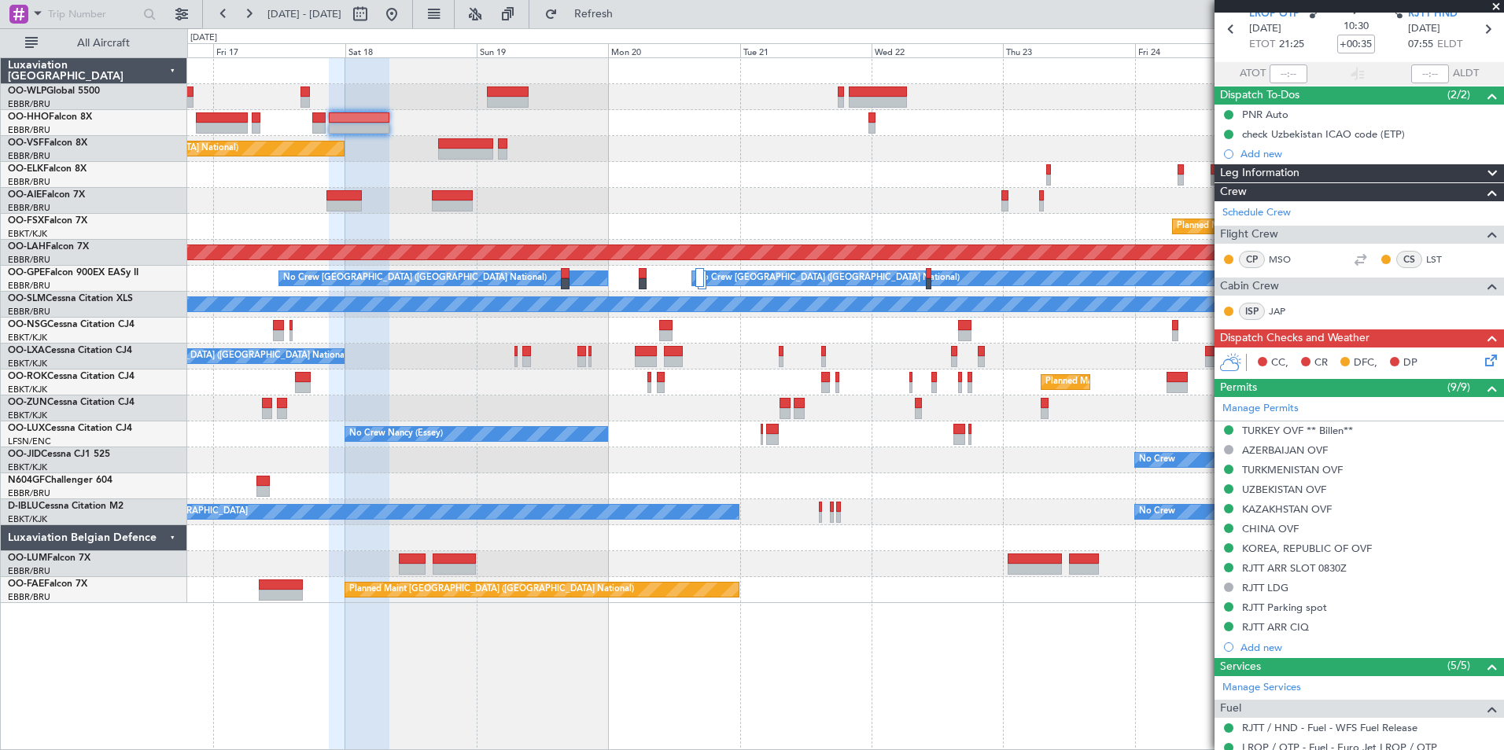
scroll to position [0, 0]
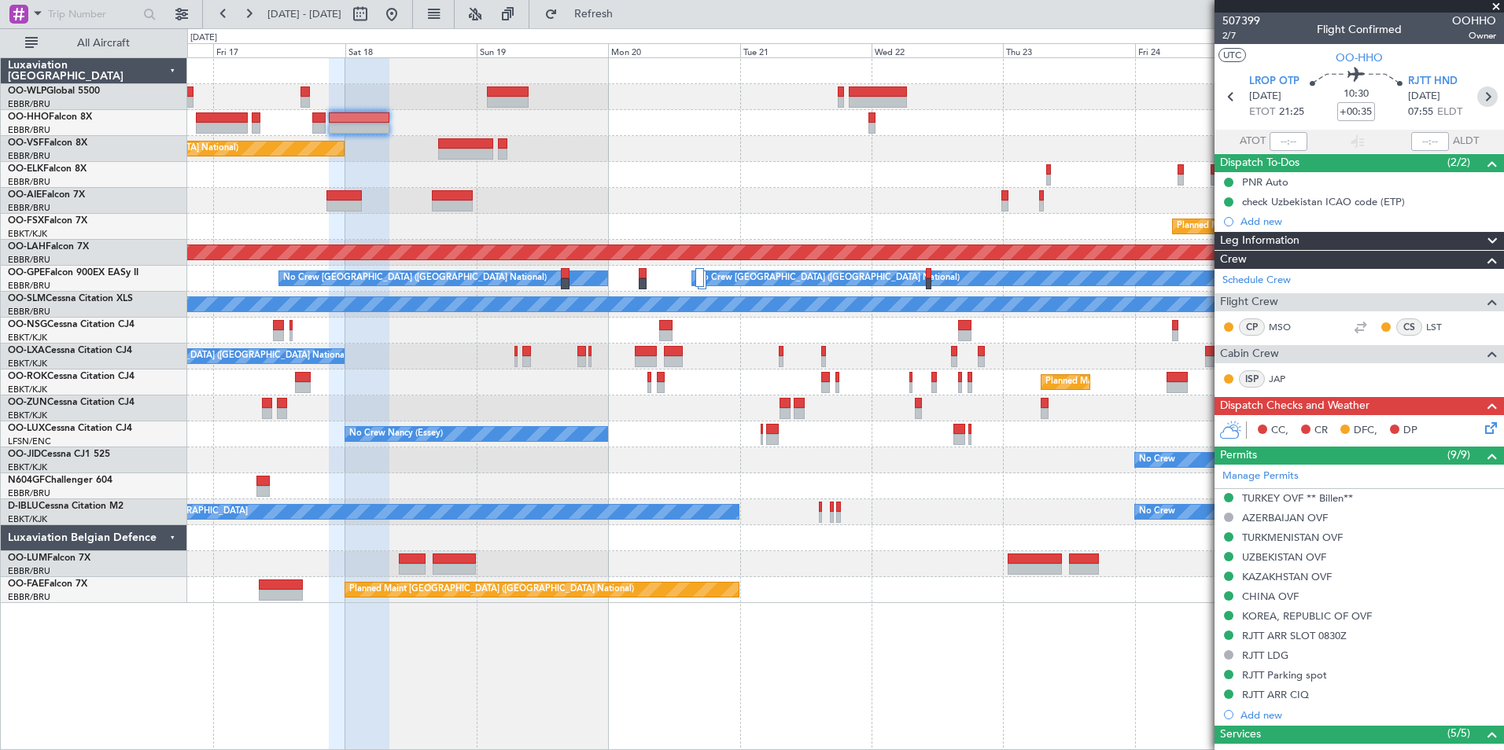
click at [1477, 100] on icon at bounding box center [1487, 97] width 20 height 20
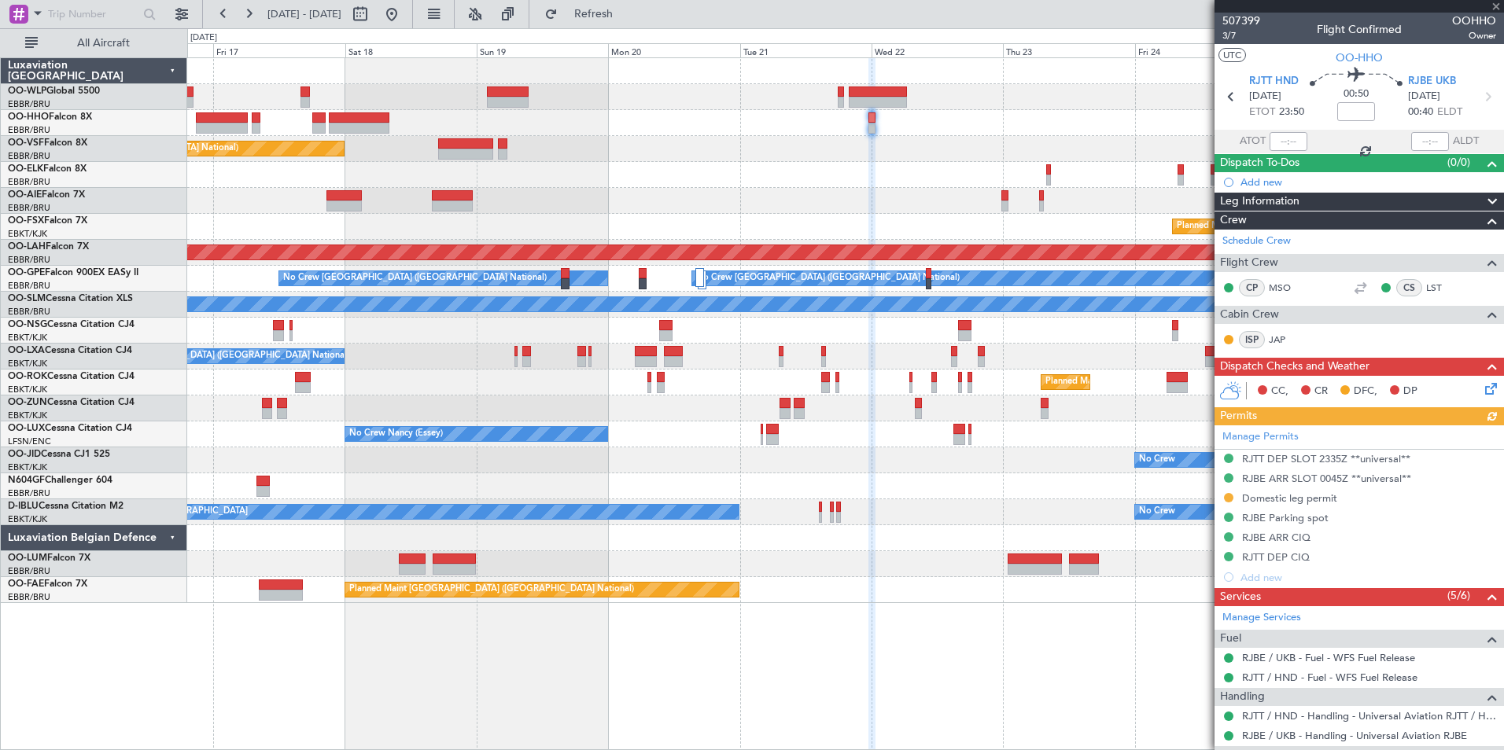
scroll to position [157, 0]
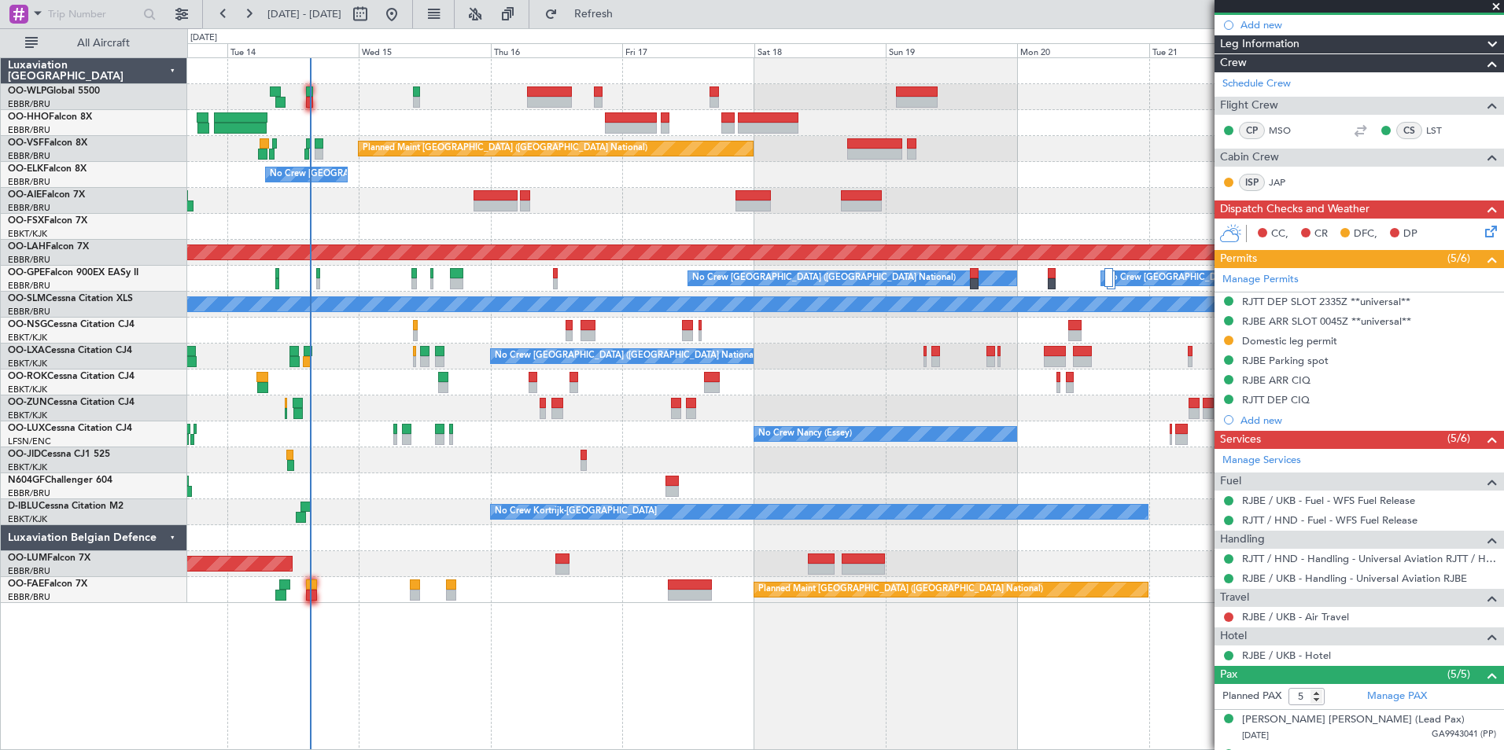
click at [1083, 194] on div "Planned Maint [GEOGRAPHIC_DATA] ([GEOGRAPHIC_DATA])" at bounding box center [845, 201] width 1316 height 26
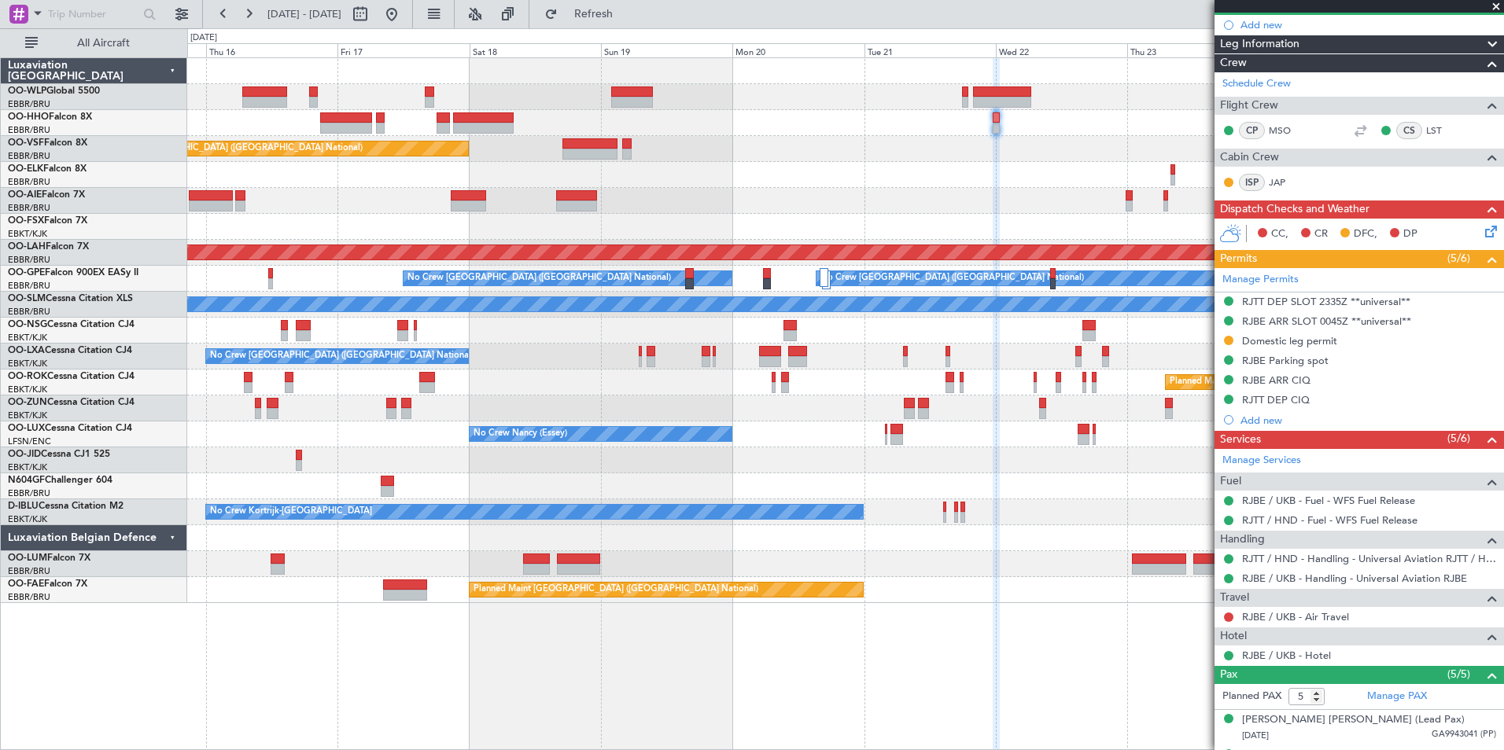
click at [761, 163] on div "No Crew [GEOGRAPHIC_DATA] ([GEOGRAPHIC_DATA] National)" at bounding box center [845, 175] width 1316 height 26
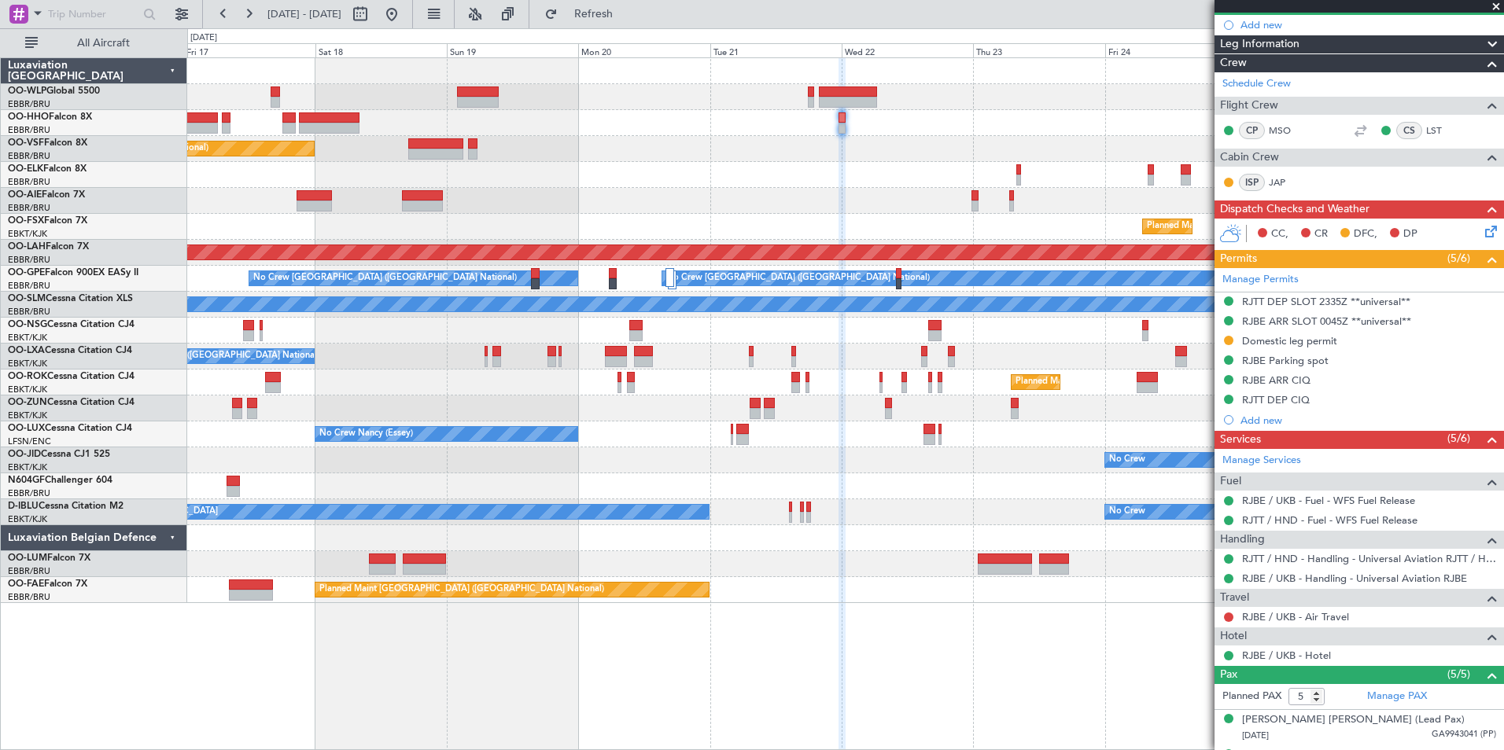
click at [928, 179] on div "Planned Maint Brussels (Brussels National) No Crew Brussels (Brussels National)…" at bounding box center [845, 330] width 1316 height 545
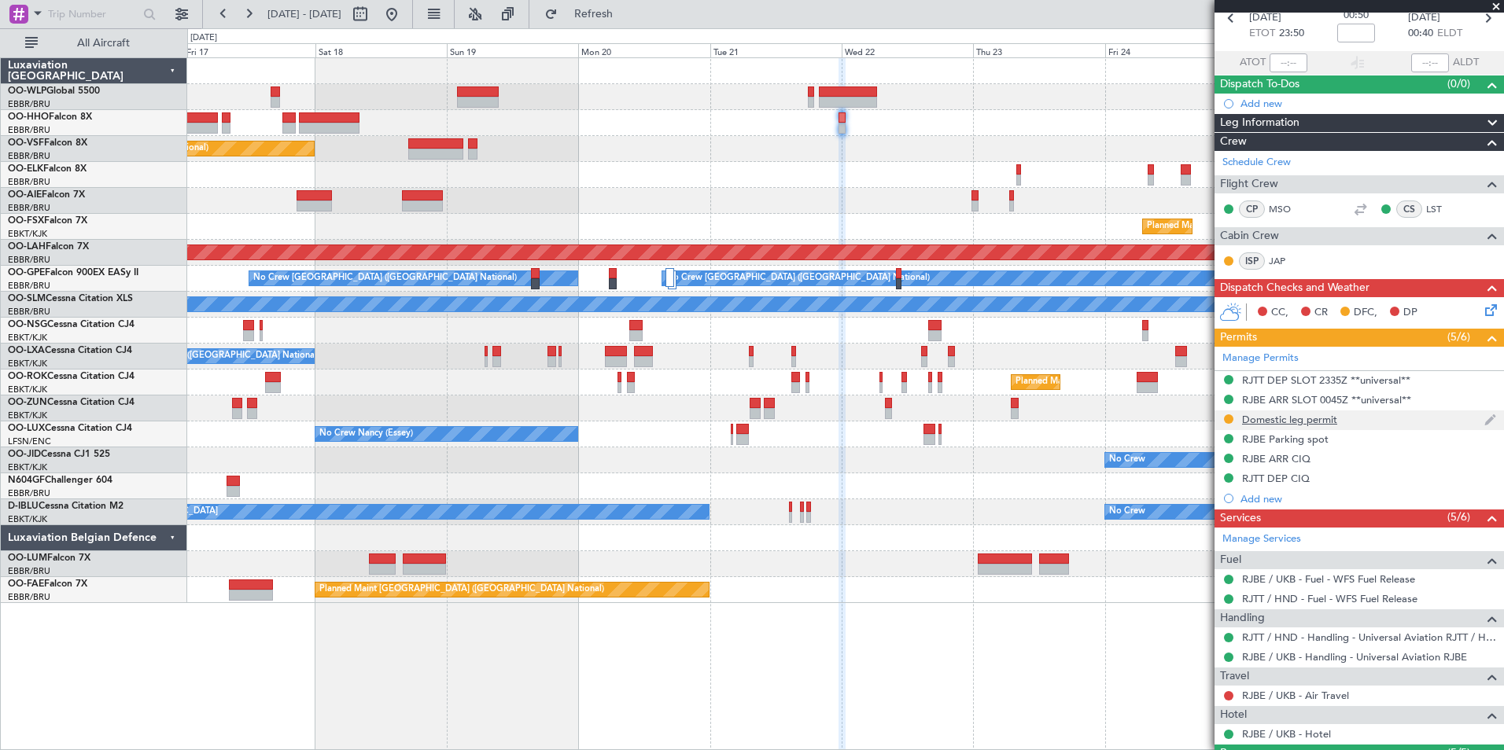
click at [1275, 425] on mat-tooltip-component "Domestic leg permit" at bounding box center [1289, 446] width 109 height 42
click at [1302, 414] on div "Domestic leg permit" at bounding box center [1289, 419] width 95 height 13
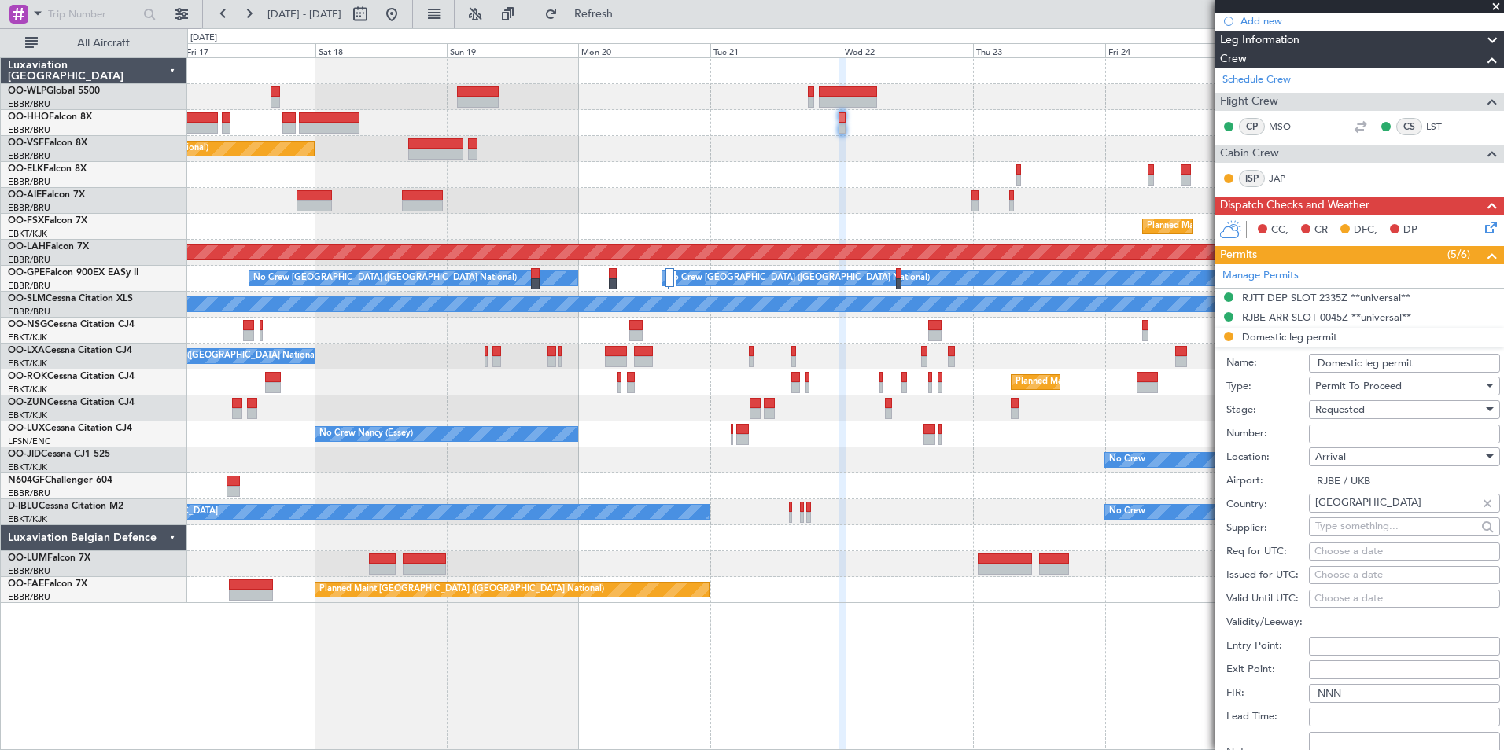
scroll to position [236, 0]
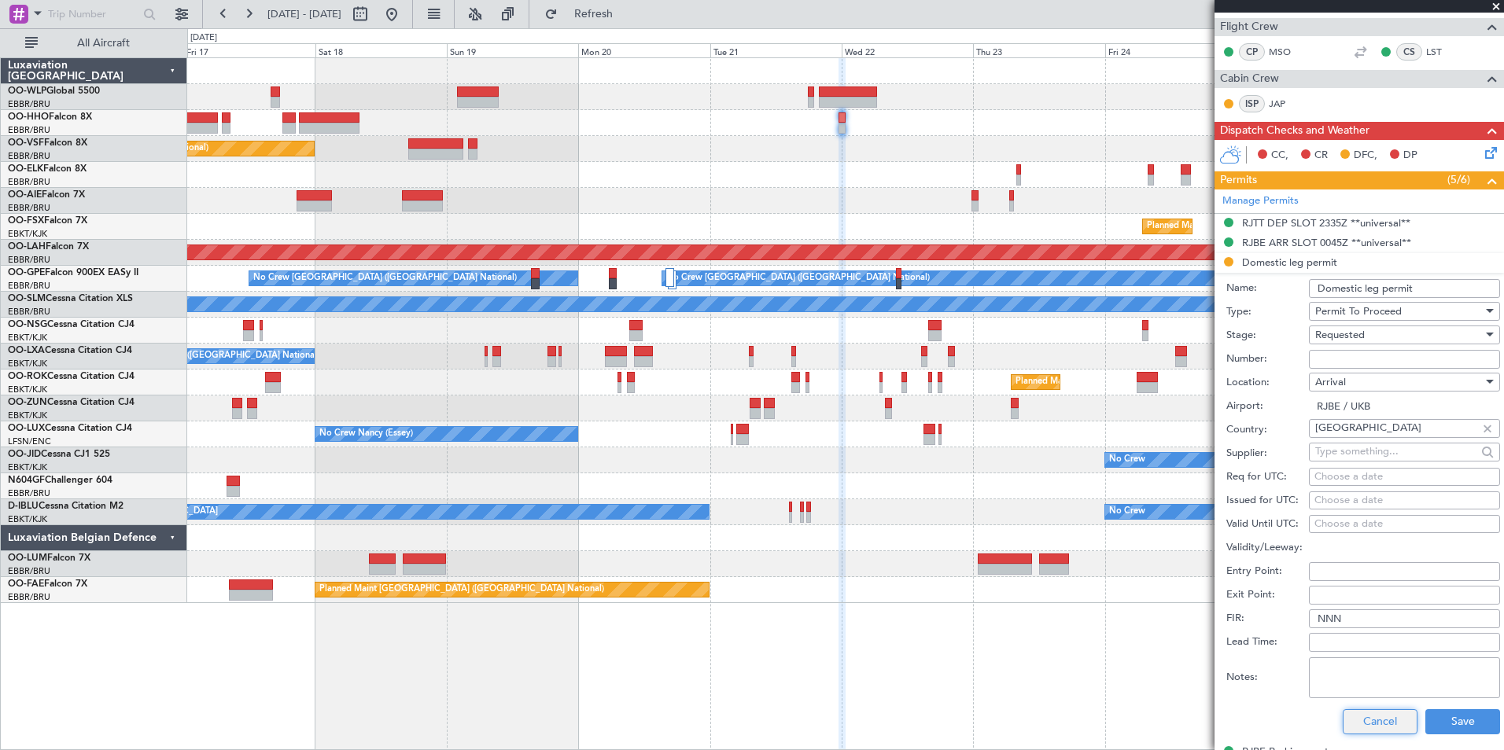
click at [1357, 727] on button "Cancel" at bounding box center [1379, 721] width 75 height 25
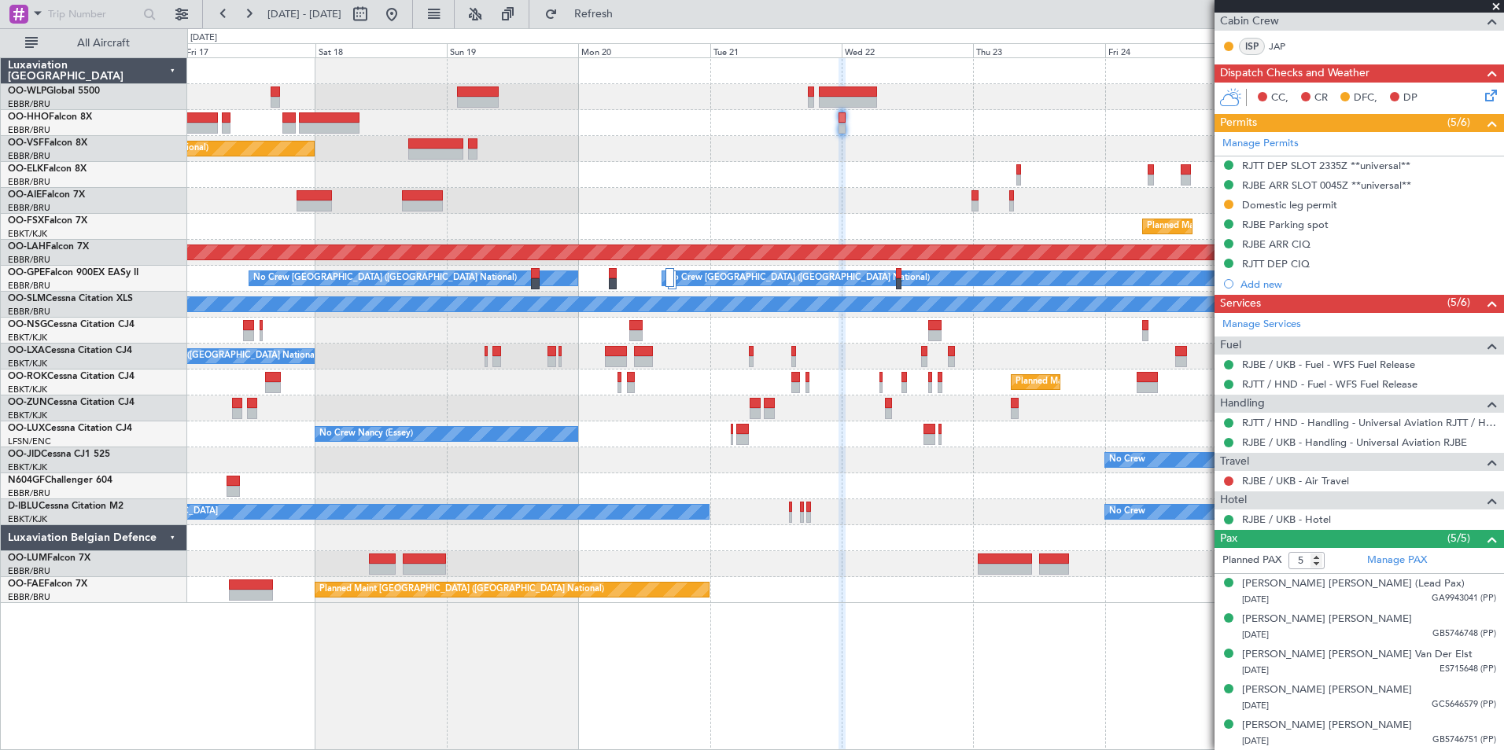
scroll to position [0, 0]
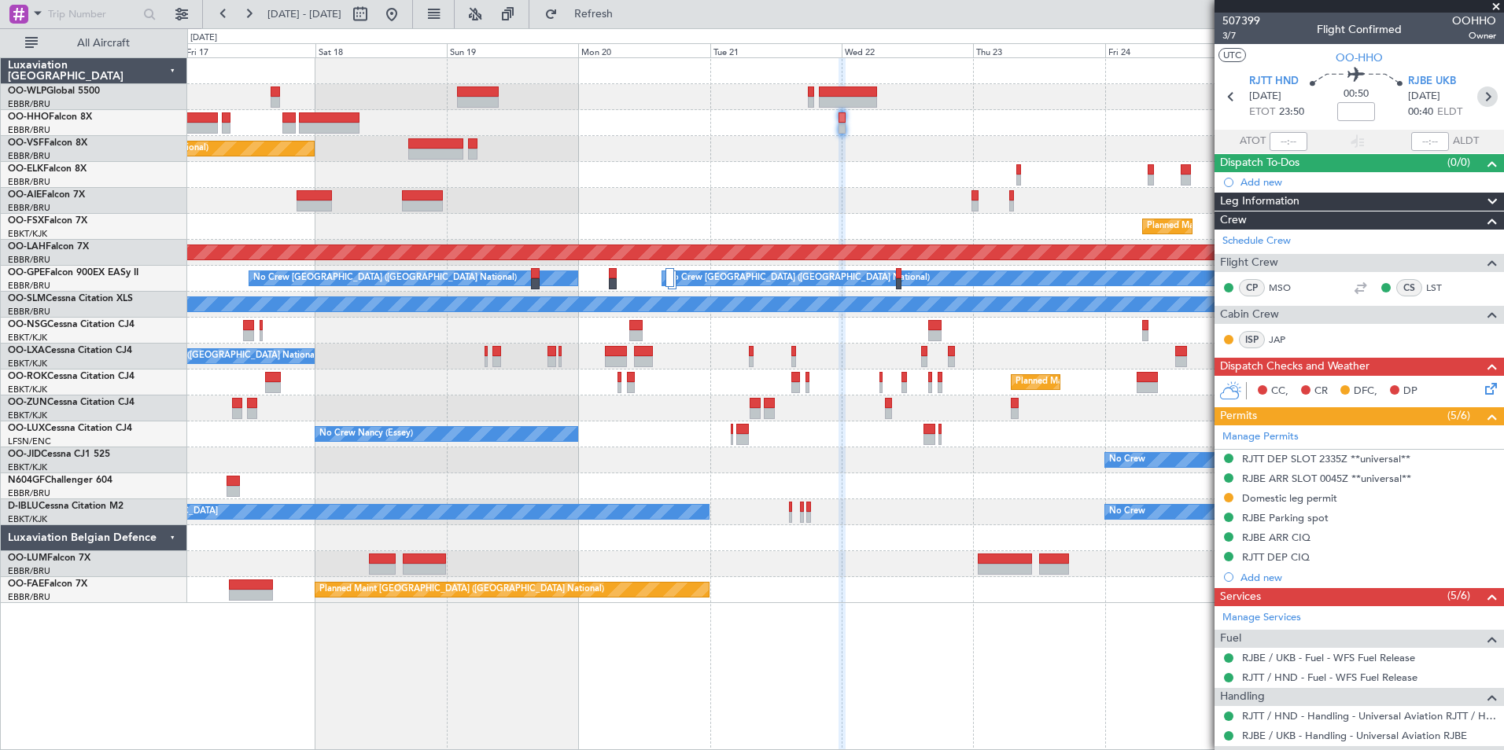
click at [1477, 105] on icon at bounding box center [1487, 97] width 20 height 20
type input "-00:10"
type input "0"
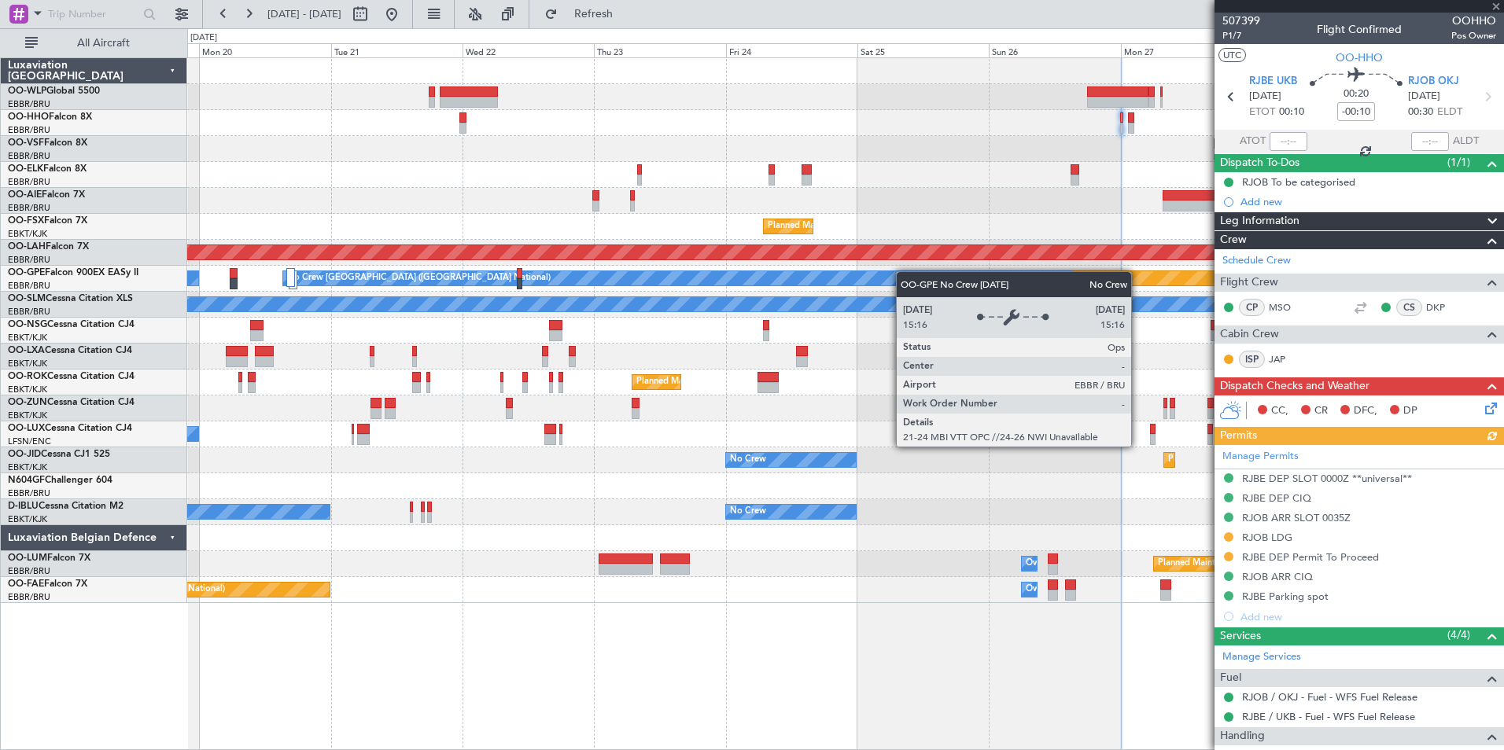
click at [509, 276] on div "Planned Maint Brussels (Brussels National) Planned Maint Kortrijk-Wevelgem Plan…" at bounding box center [845, 330] width 1316 height 545
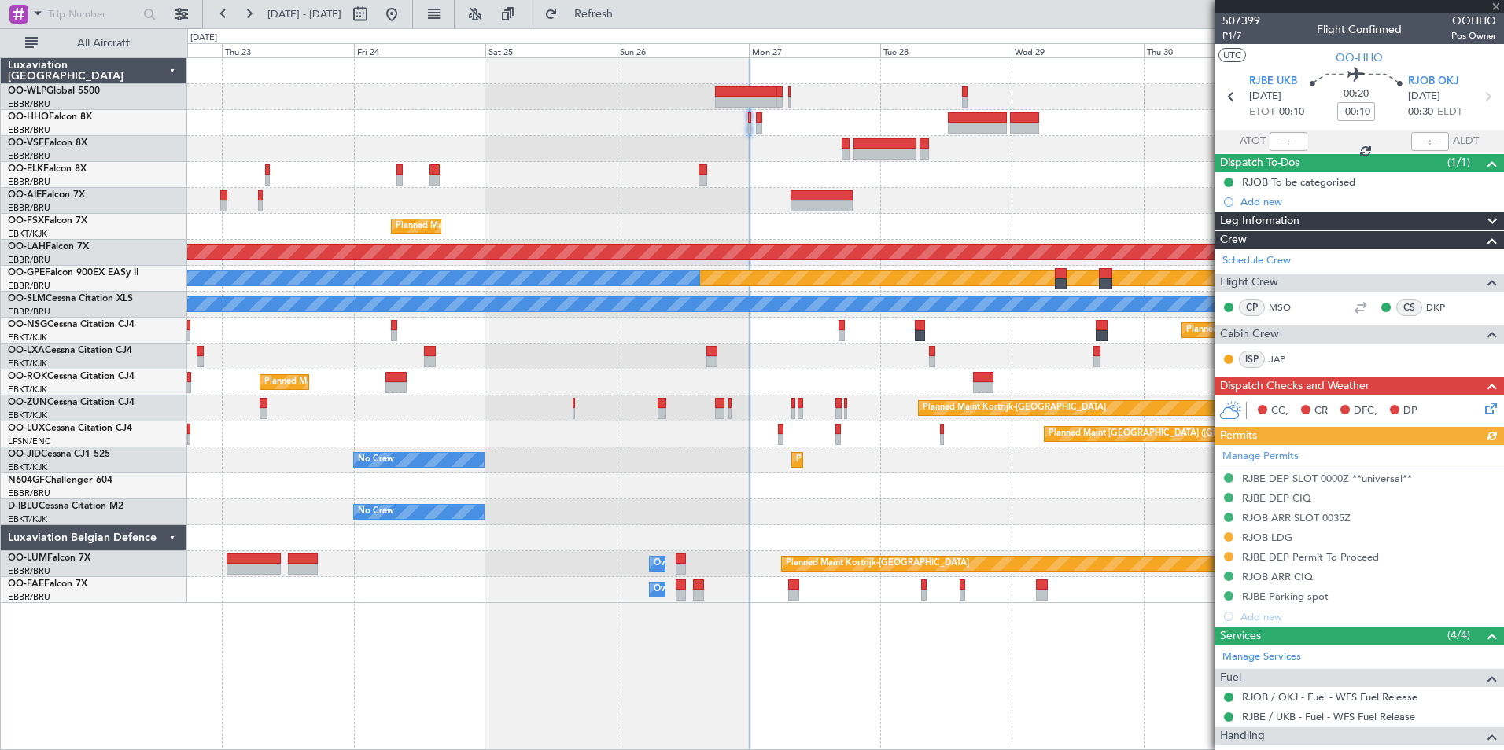
click at [687, 264] on div "Planned Maint [PERSON_NAME]-[GEOGRAPHIC_DATA][PERSON_NAME] ([GEOGRAPHIC_DATA][P…" at bounding box center [845, 253] width 1316 height 26
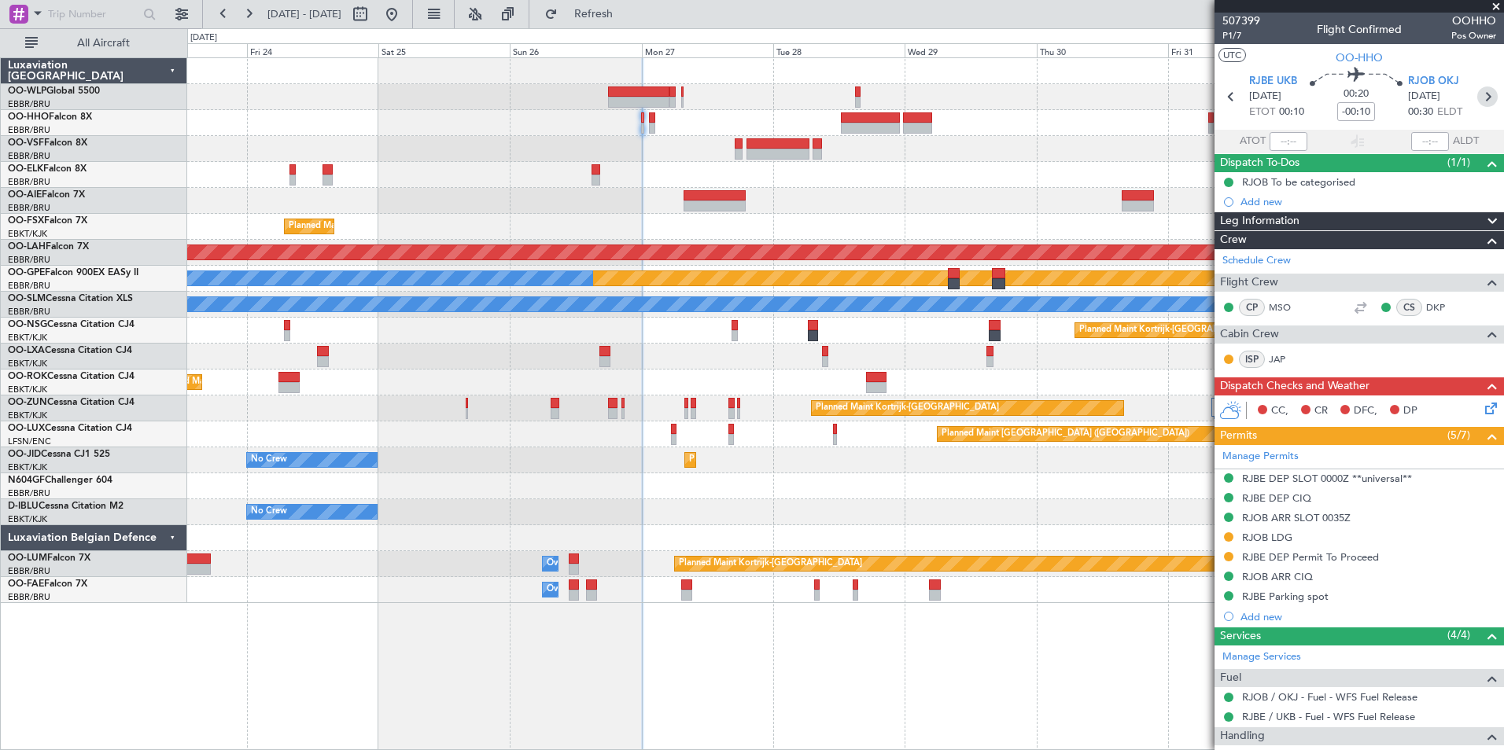
click at [1480, 106] on icon at bounding box center [1487, 97] width 20 height 20
type input "-00:05"
type input "5"
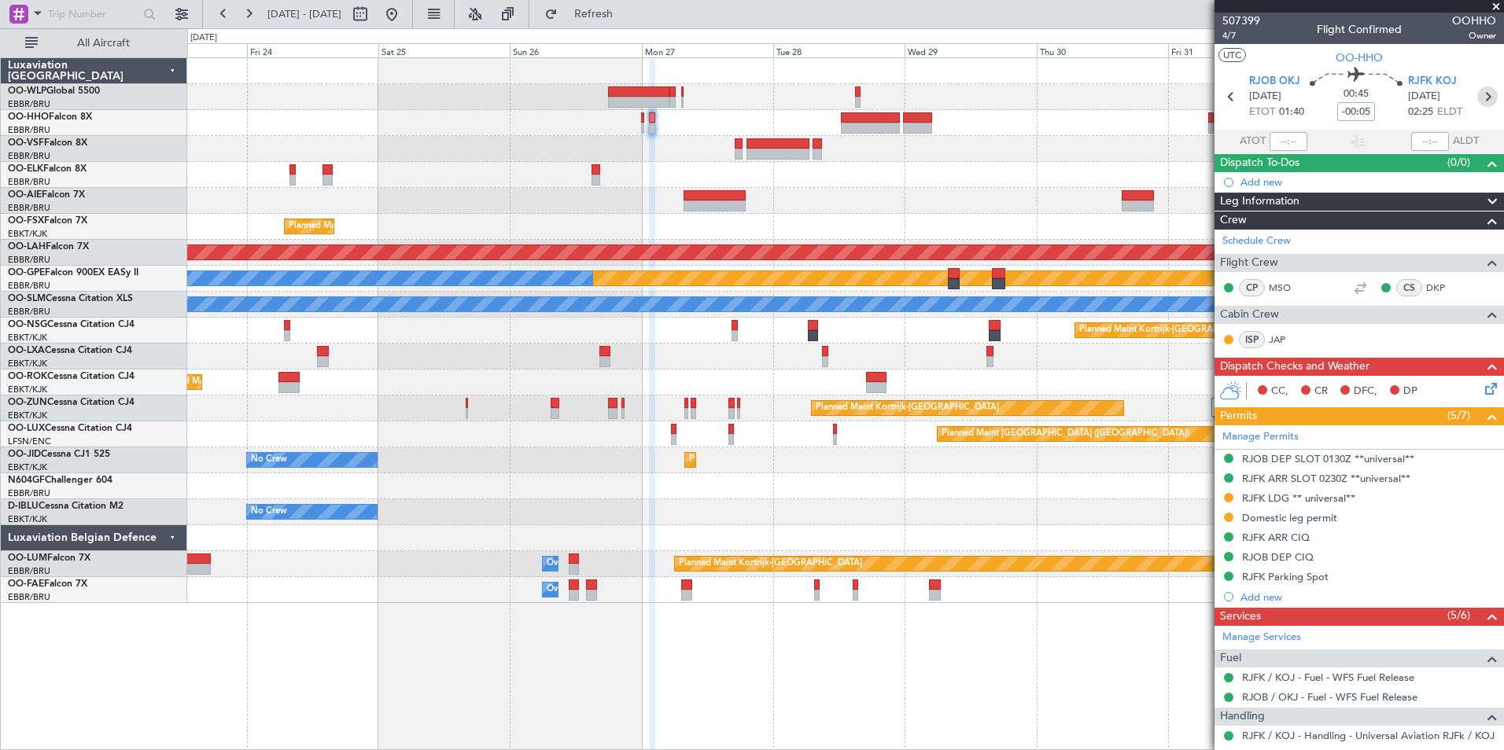
click at [1479, 92] on icon at bounding box center [1487, 97] width 20 height 20
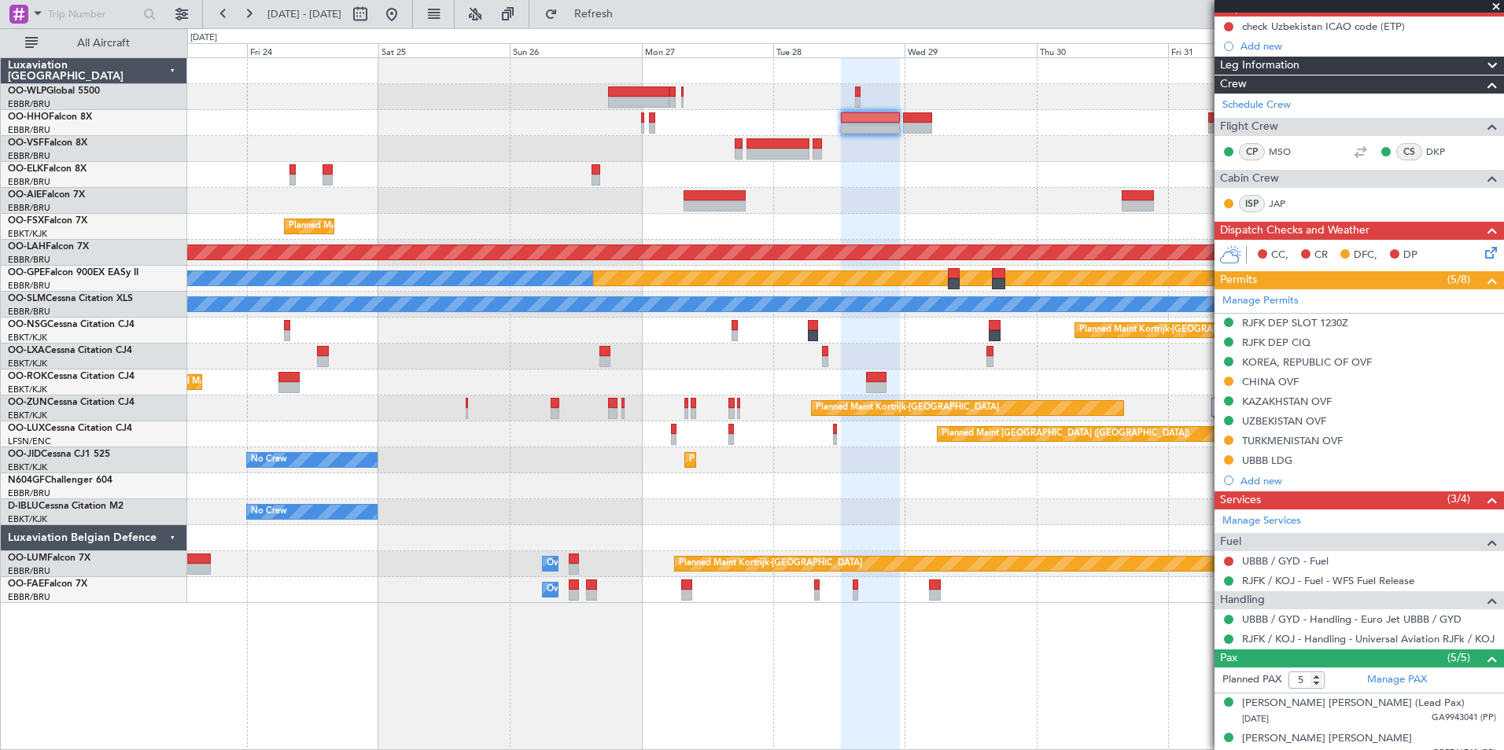
scroll to position [157, 0]
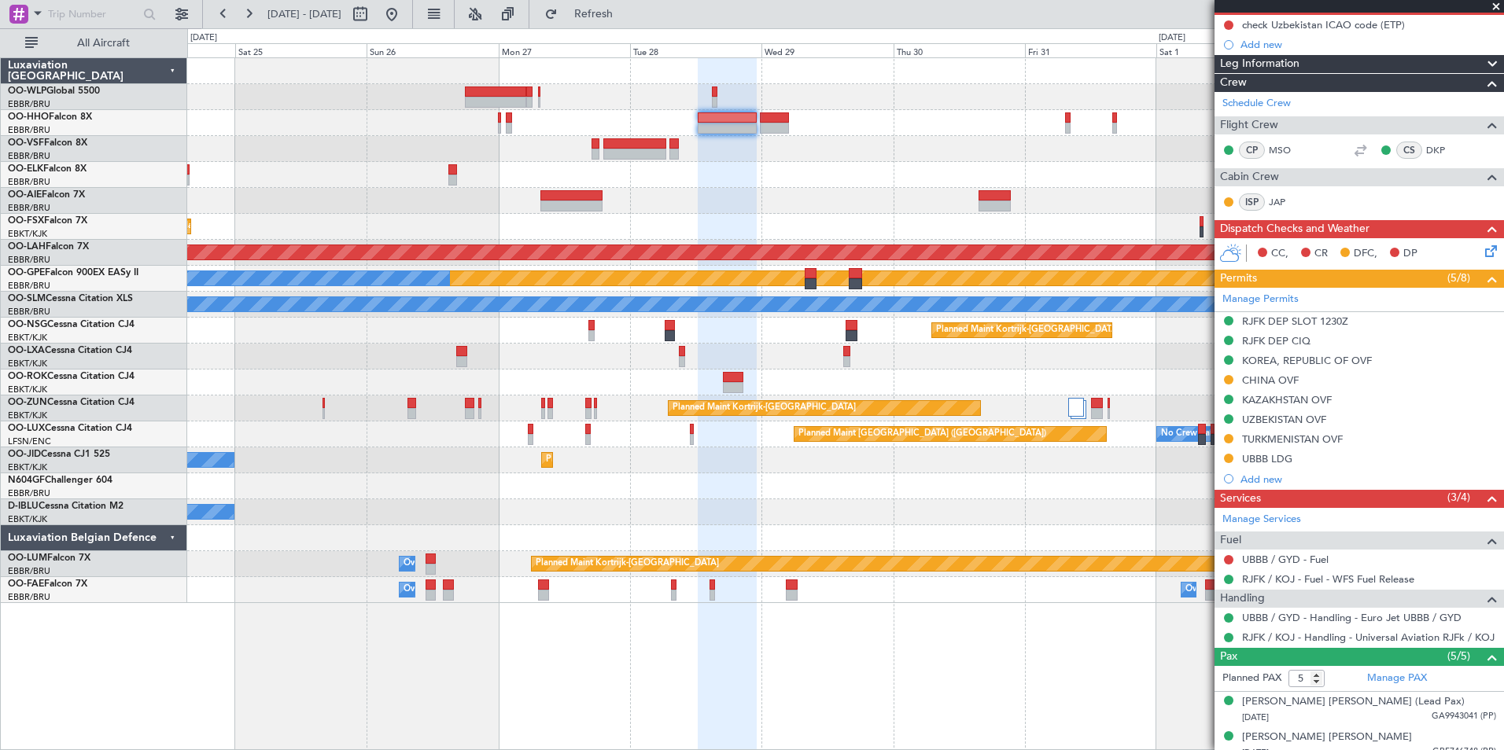
click at [789, 205] on div "Planned Maint Kortrijk-Wevelgem Planned Maint Alton-st Louis (St Louis Regl) Pl…" at bounding box center [845, 330] width 1316 height 545
click at [1368, 623] on link "UBBB / GYD - Handling - Euro Jet UBBB / GYD" at bounding box center [1351, 617] width 219 height 13
click at [404, 4] on button at bounding box center [391, 14] width 25 height 25
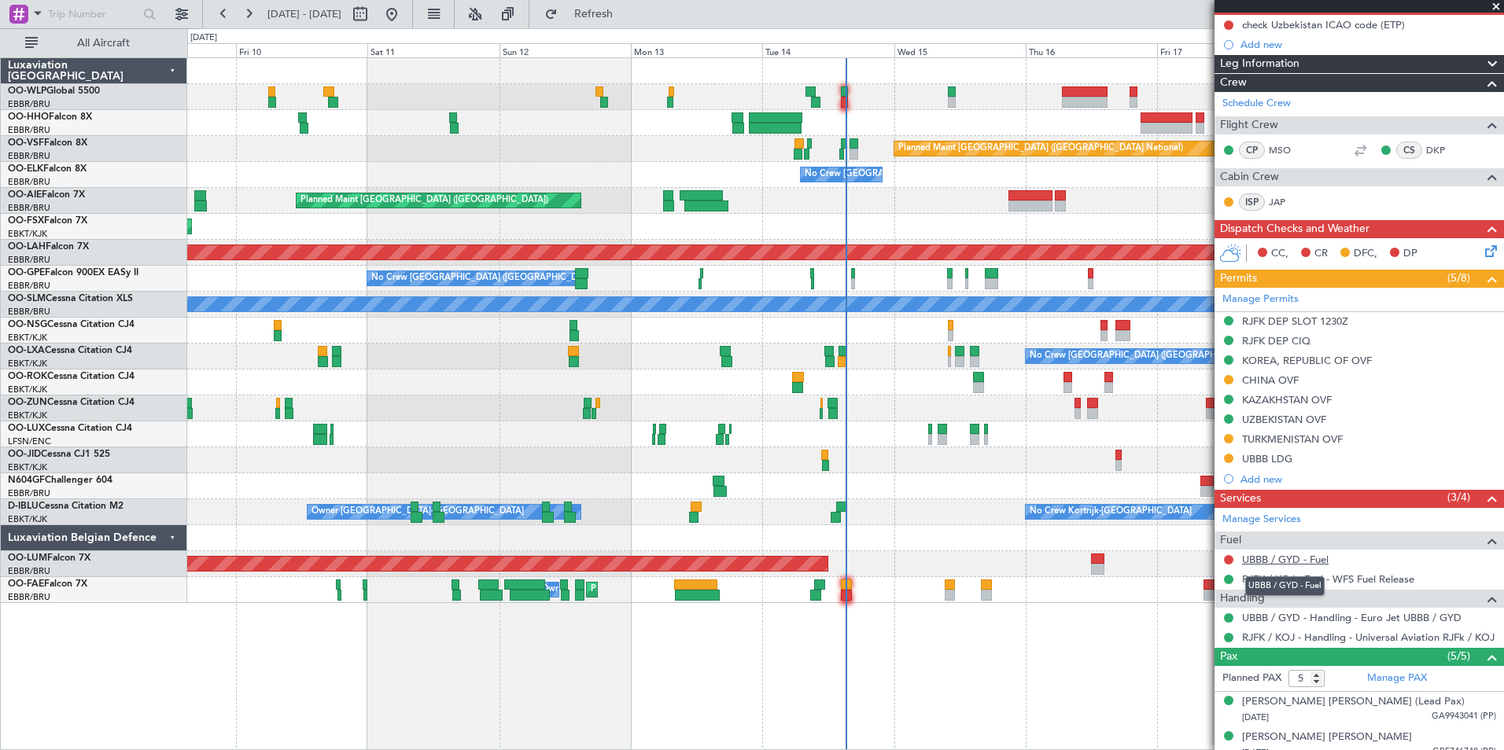
click at [1275, 562] on link "UBBB / GYD - Fuel" at bounding box center [1285, 559] width 87 height 13
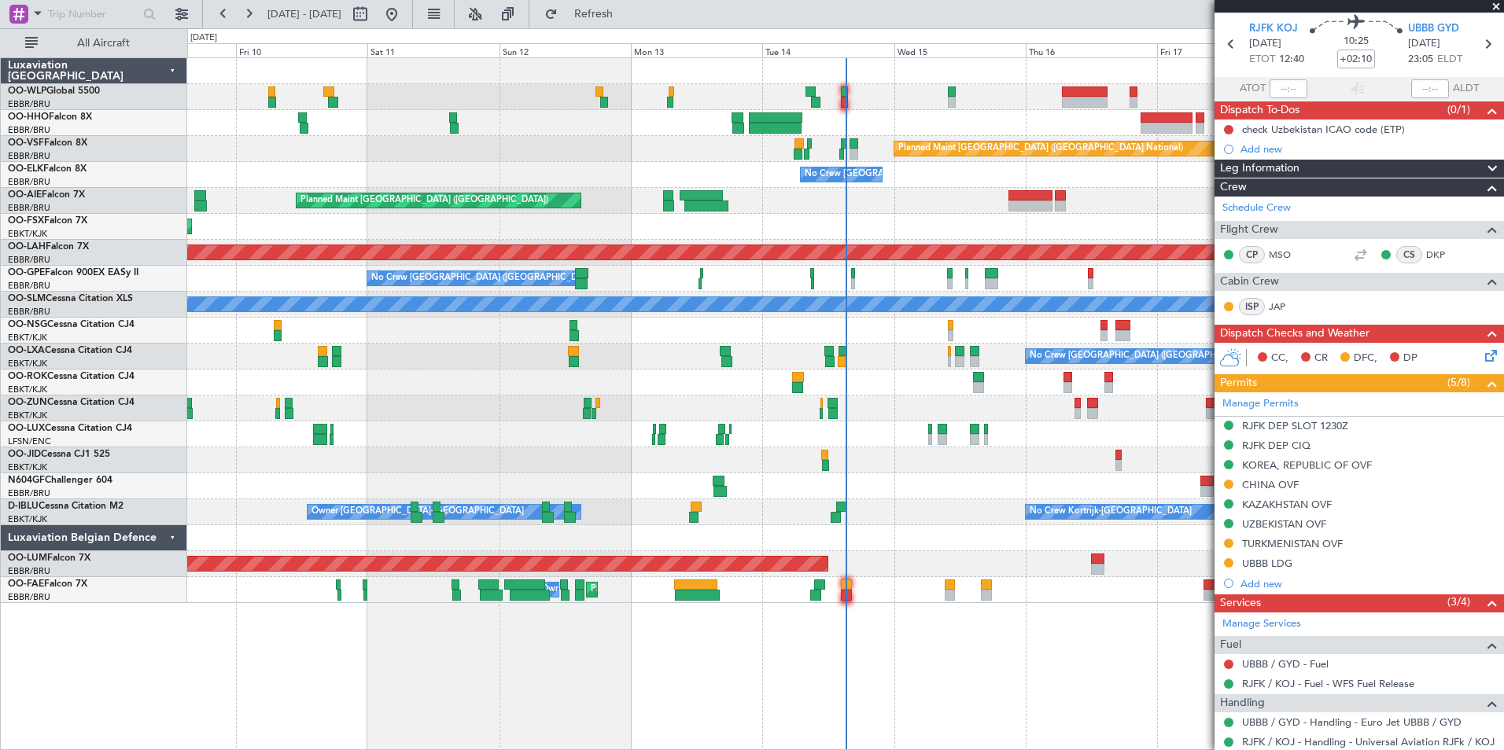
scroll to position [0, 0]
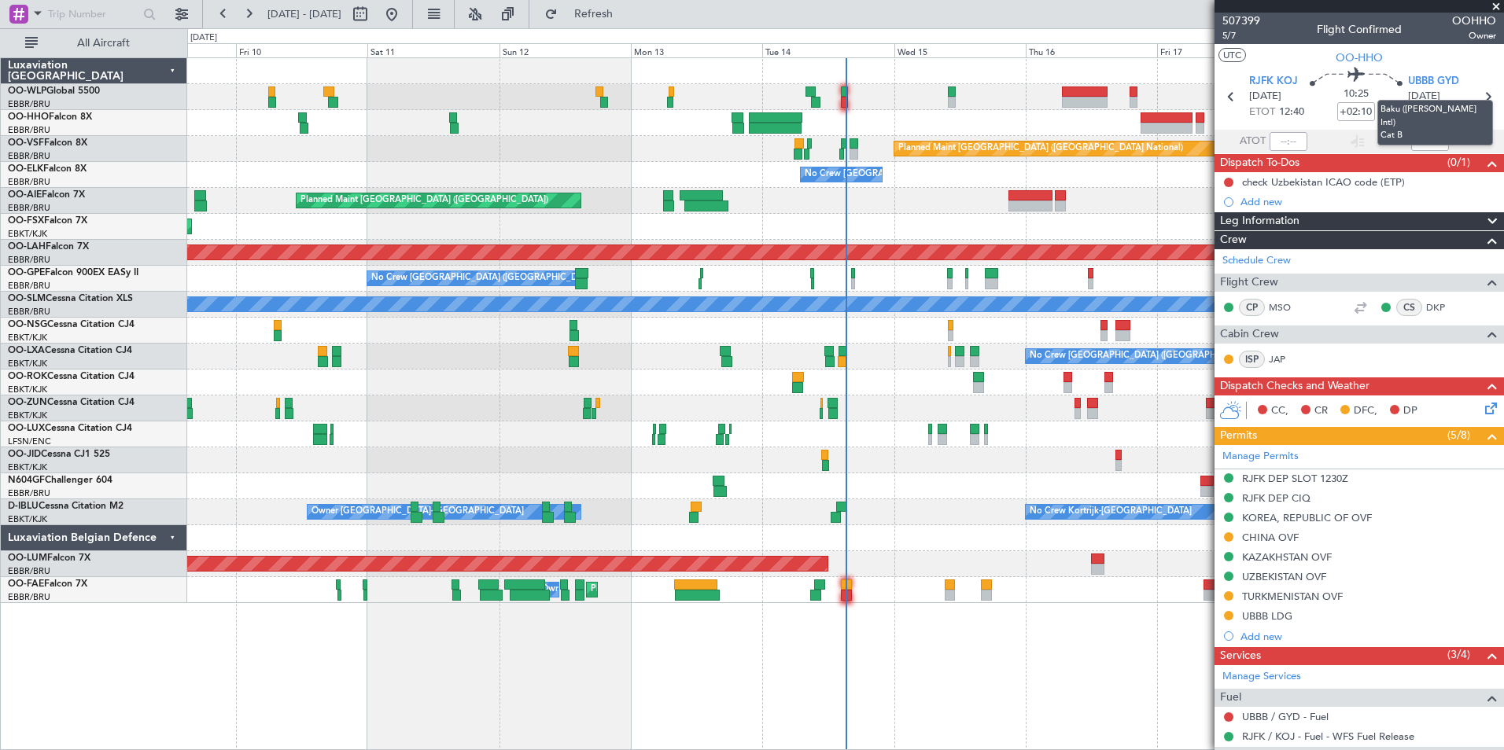
click at [1479, 98] on mat-tooltip-component "Baku (Heydar Aliyev Intl) Cat B" at bounding box center [1435, 123] width 138 height 68
click at [1477, 91] on icon at bounding box center [1487, 97] width 20 height 20
type input "+00:35"
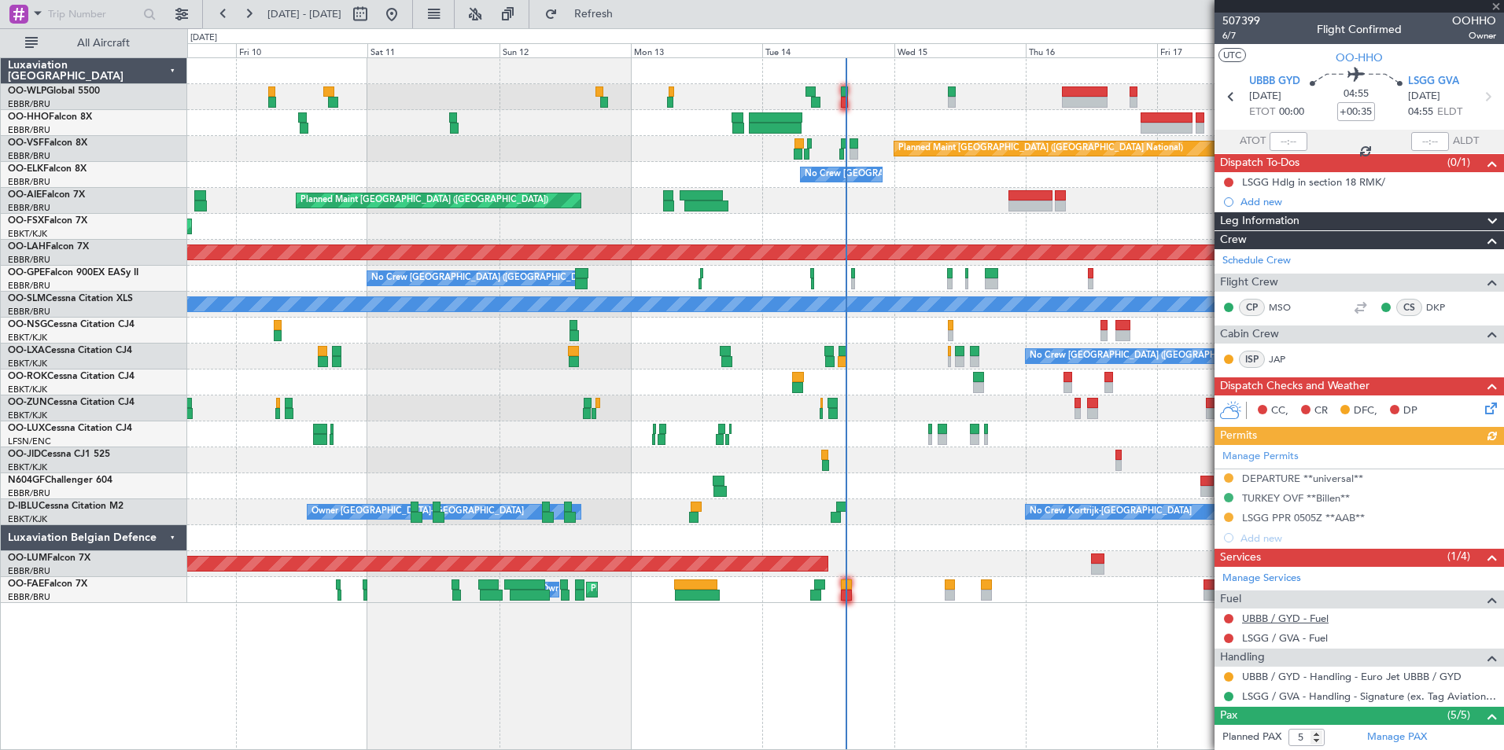
click at [1267, 620] on link "UBBB / GYD - Fuel" at bounding box center [1285, 618] width 87 height 13
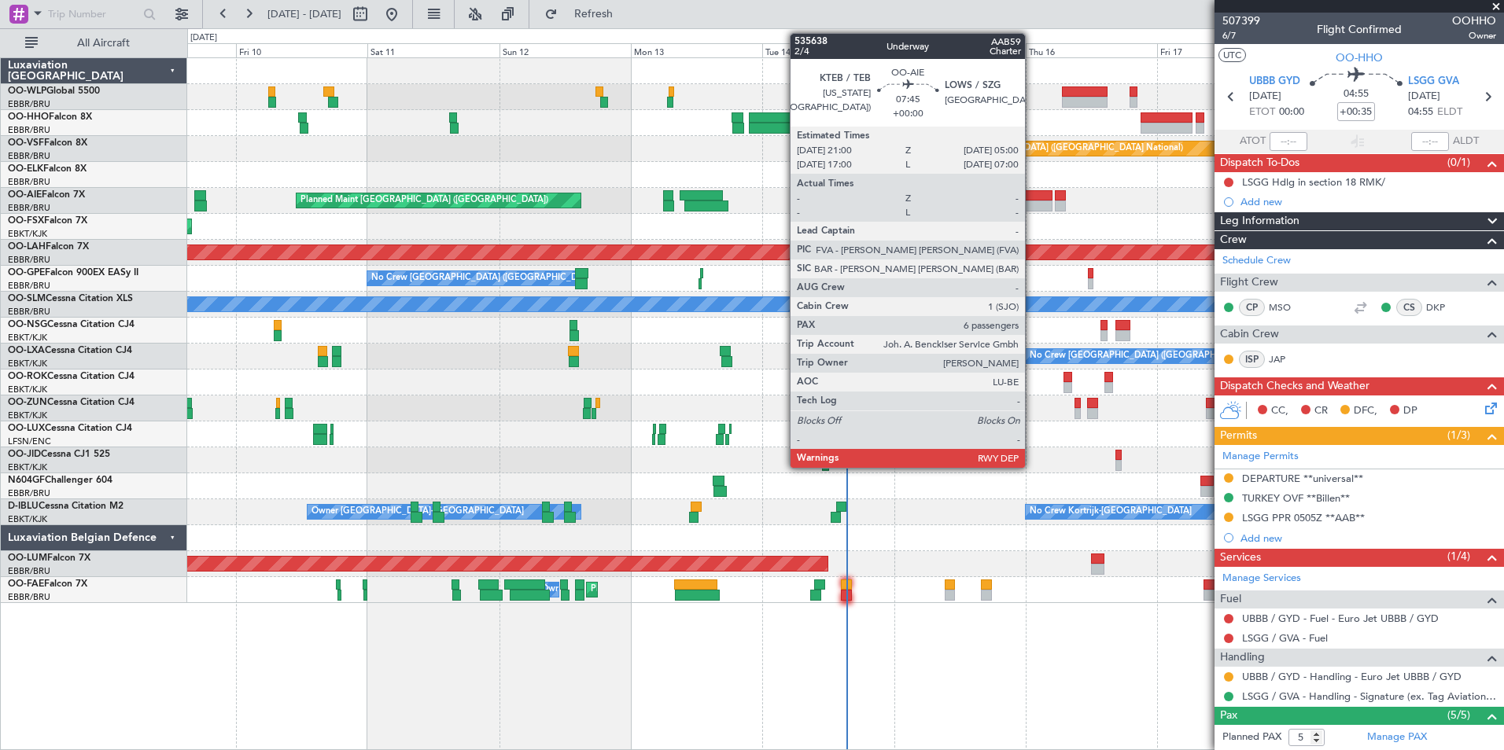
click at [910, 215] on div "Planned Maint Geneva (Cointrin) Planned Maint [GEOGRAPHIC_DATA] ([GEOGRAPHIC_DA…" at bounding box center [845, 330] width 1316 height 545
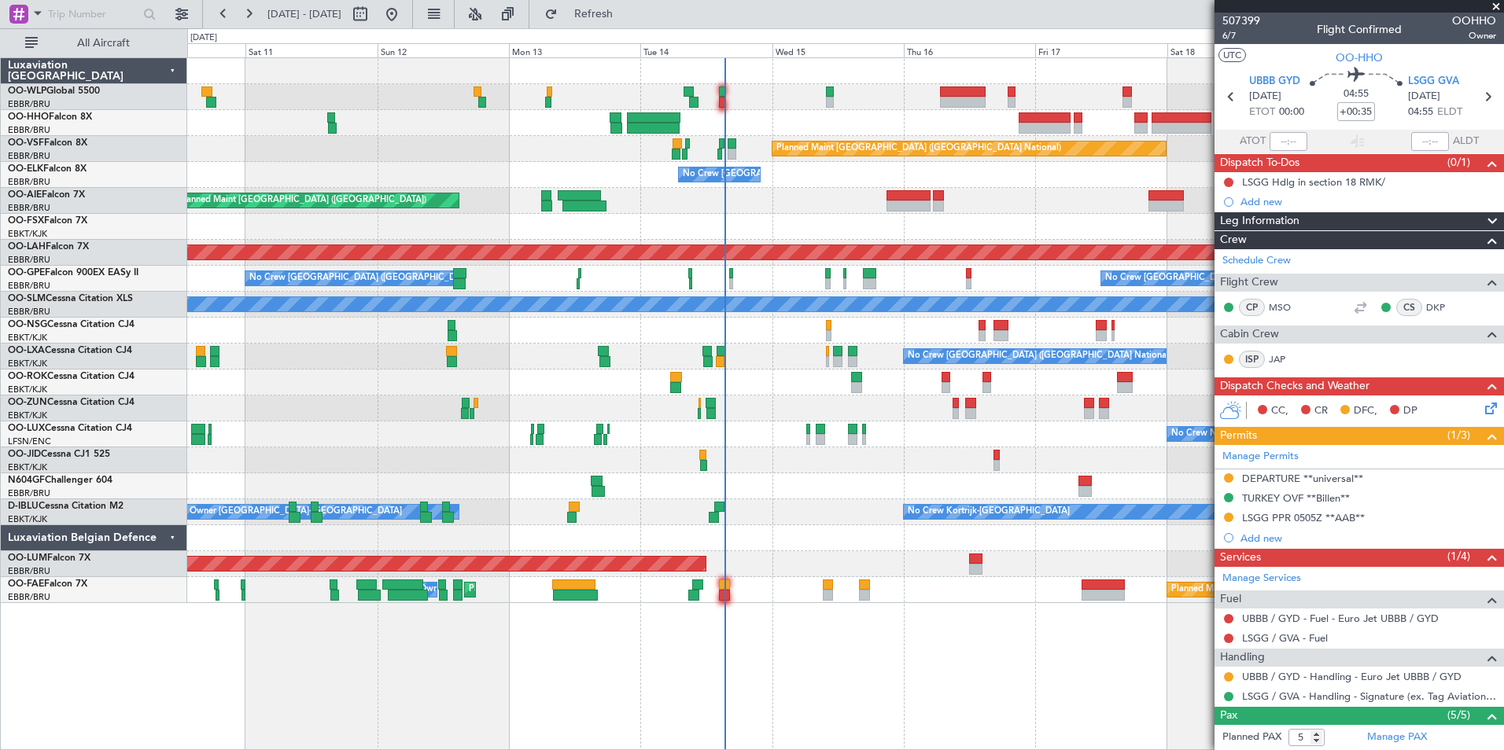
click at [886, 198] on div "Planned Maint [GEOGRAPHIC_DATA] ([GEOGRAPHIC_DATA])" at bounding box center [845, 201] width 1316 height 26
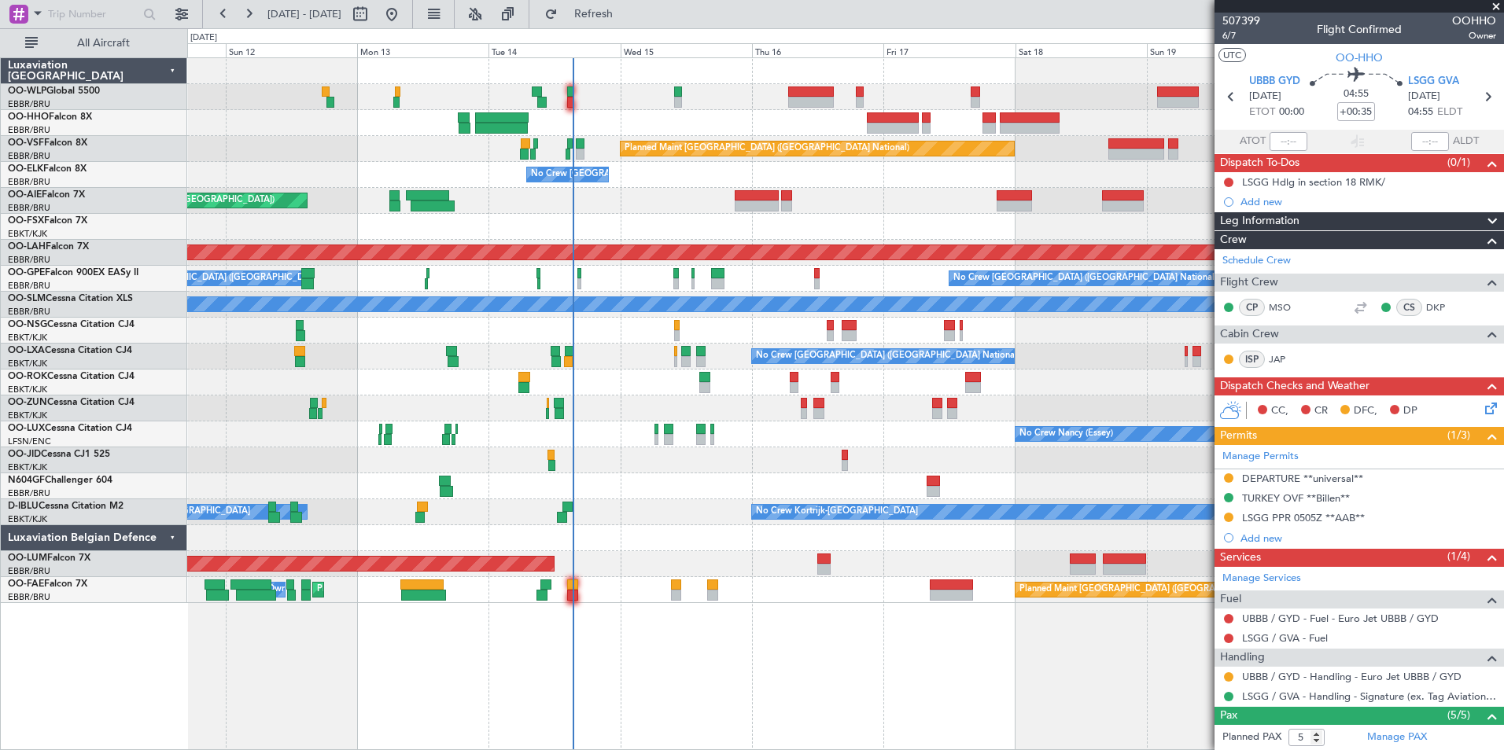
click at [745, 157] on div "Planned Maint Geneva (Cointrin) Planned Maint Brussels (Brussels National) No C…" at bounding box center [845, 330] width 1316 height 545
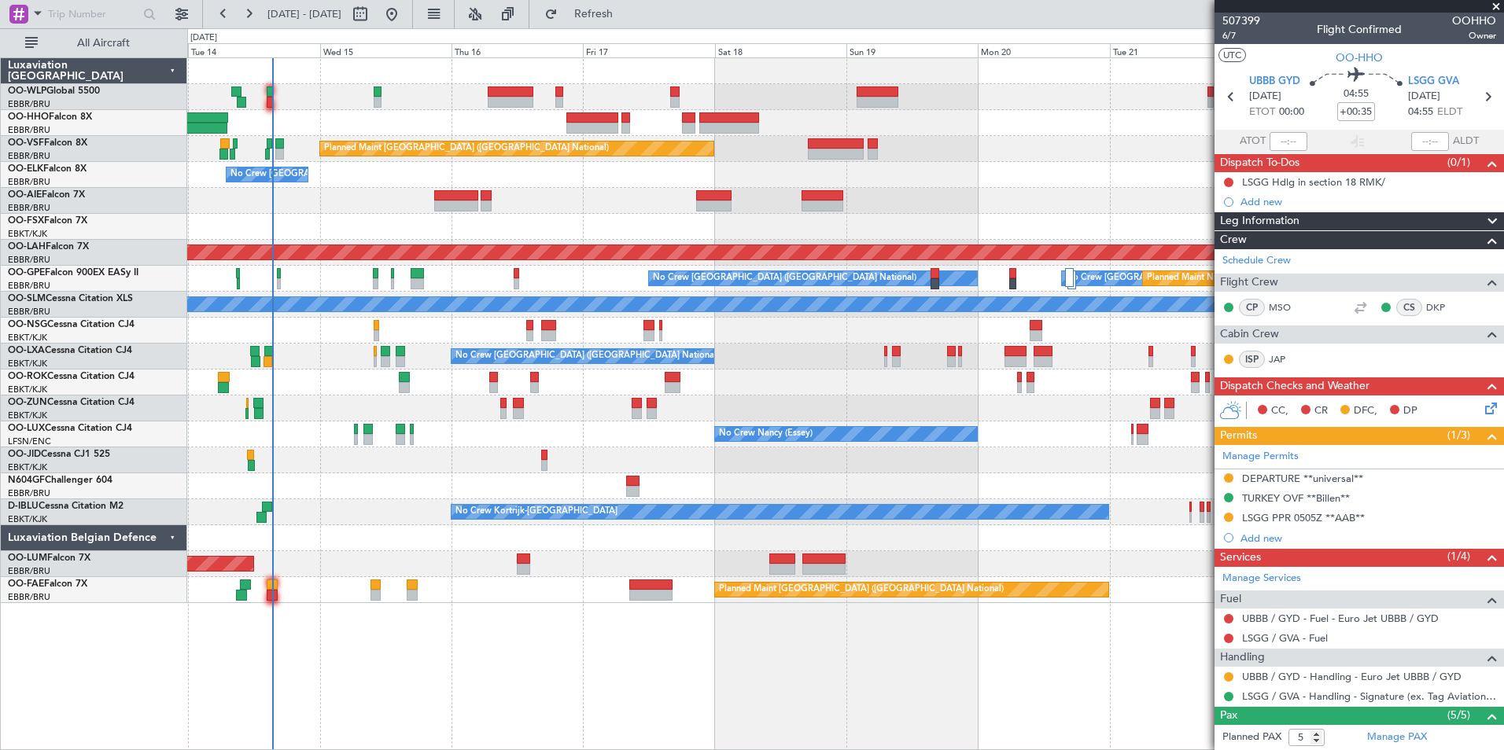
click at [649, 133] on div "Planned Maint Brussels (Brussels National) No Crew Brussels (Brussels National)…" at bounding box center [845, 330] width 1316 height 545
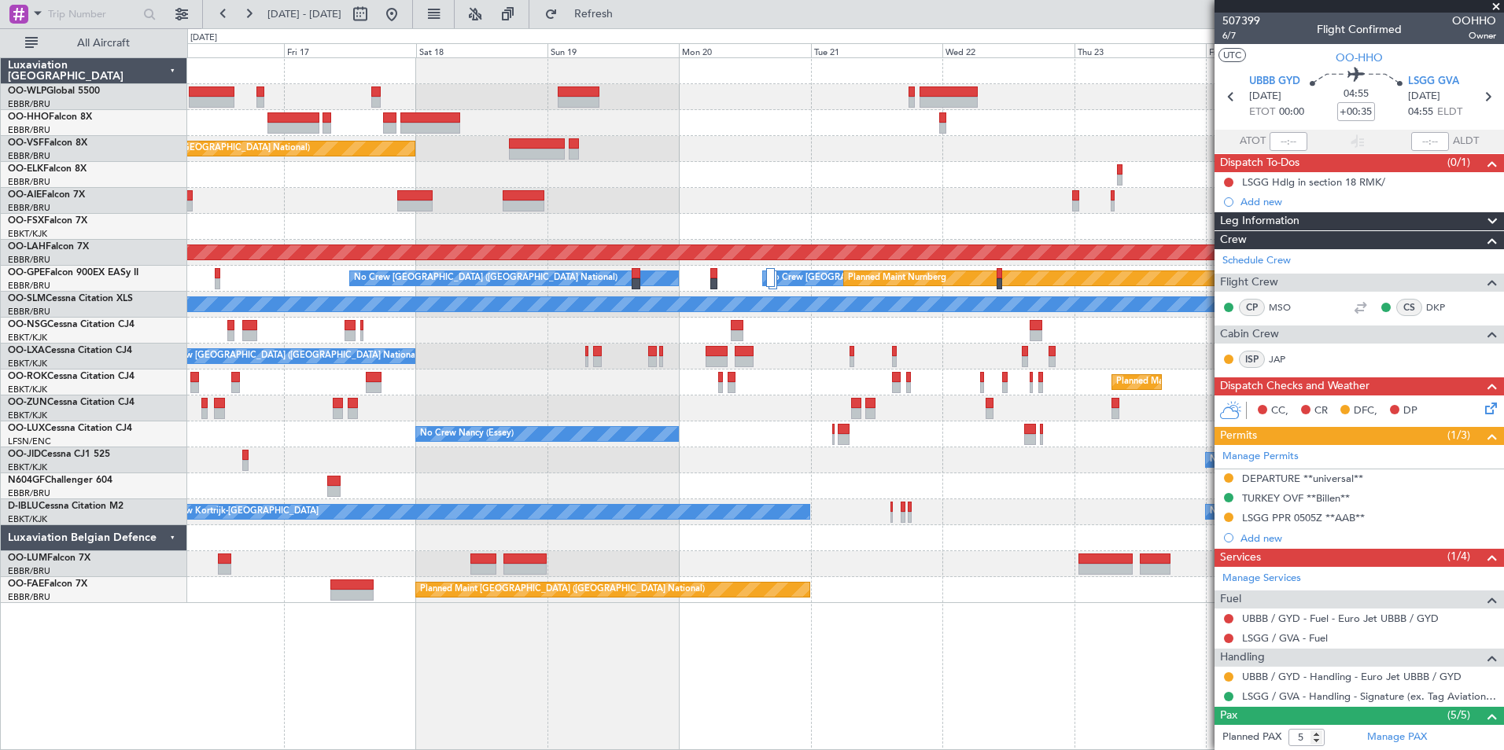
click at [760, 143] on div "Planned Maint [GEOGRAPHIC_DATA] ([GEOGRAPHIC_DATA] National)" at bounding box center [845, 149] width 1316 height 26
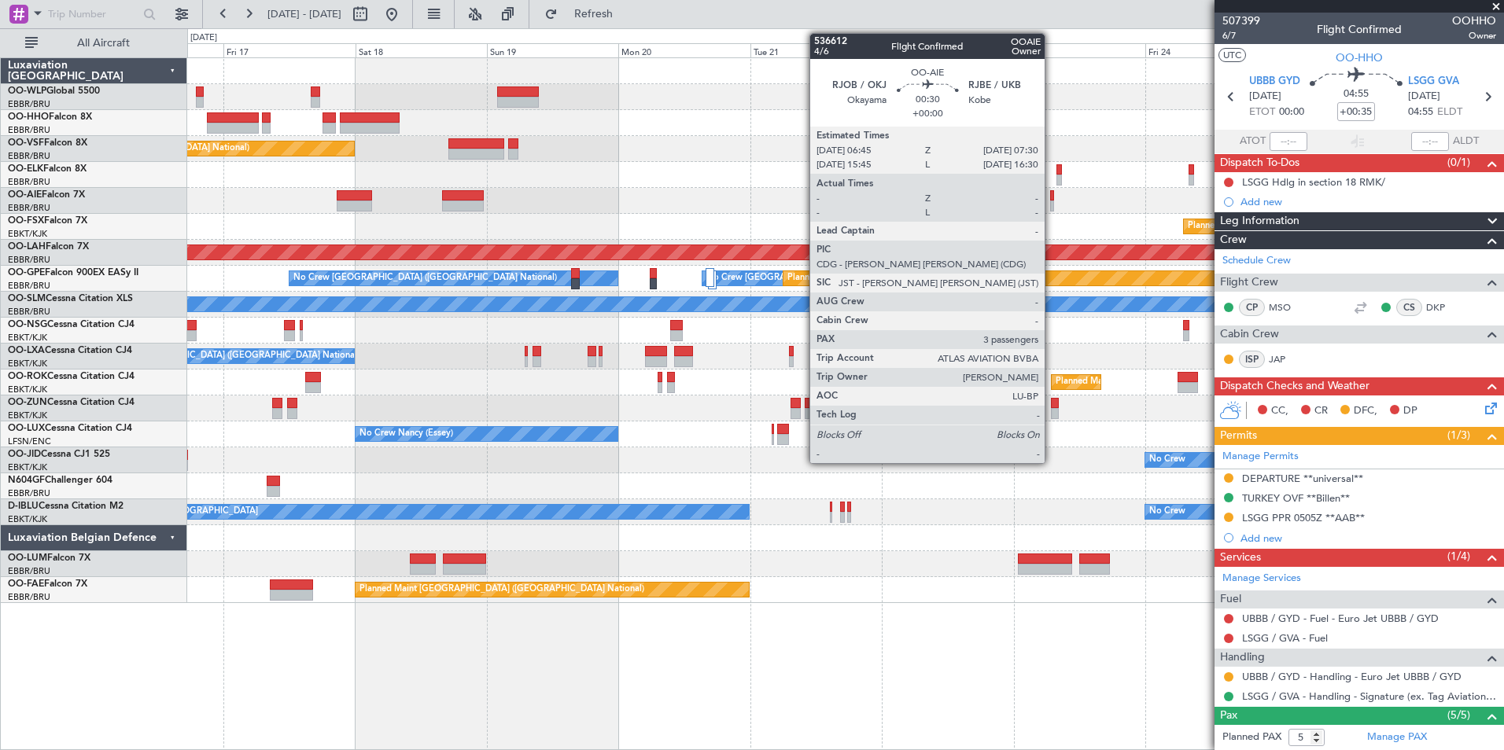
click at [1051, 201] on div at bounding box center [1052, 206] width 5 height 11
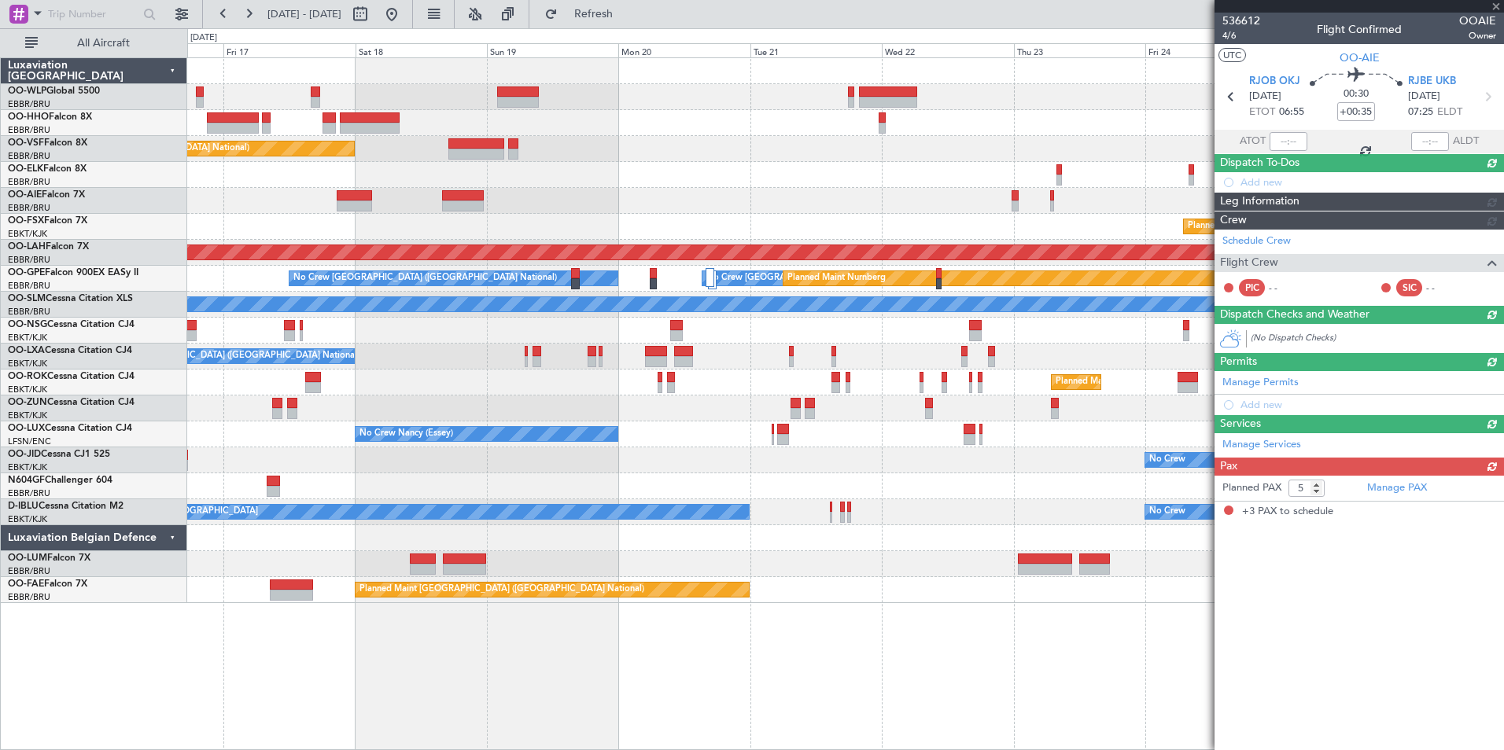
type input "3"
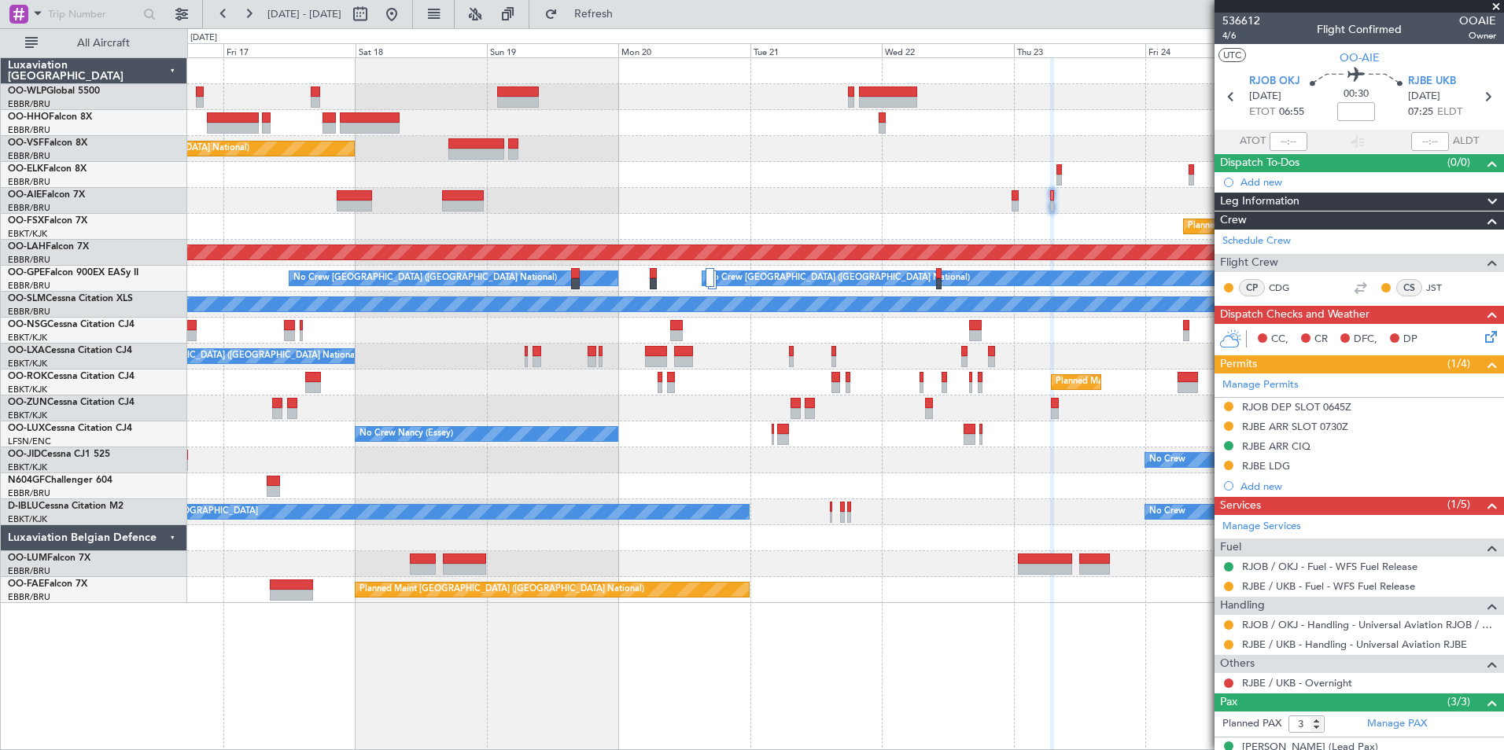
click at [1233, 587] on div at bounding box center [1228, 586] width 13 height 13
click at [1232, 586] on button at bounding box center [1228, 586] width 9 height 9
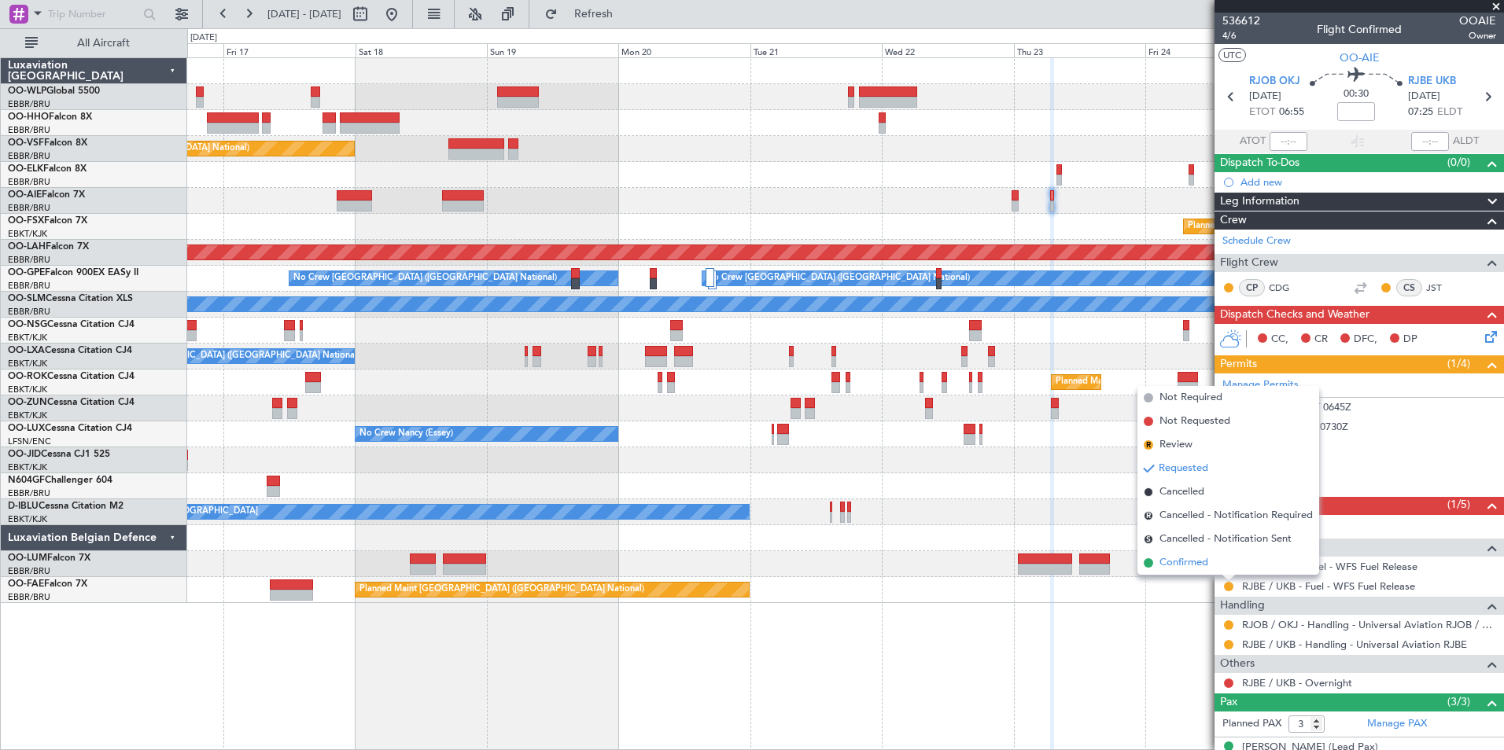
click at [1177, 561] on span "Confirmed" at bounding box center [1183, 563] width 49 height 16
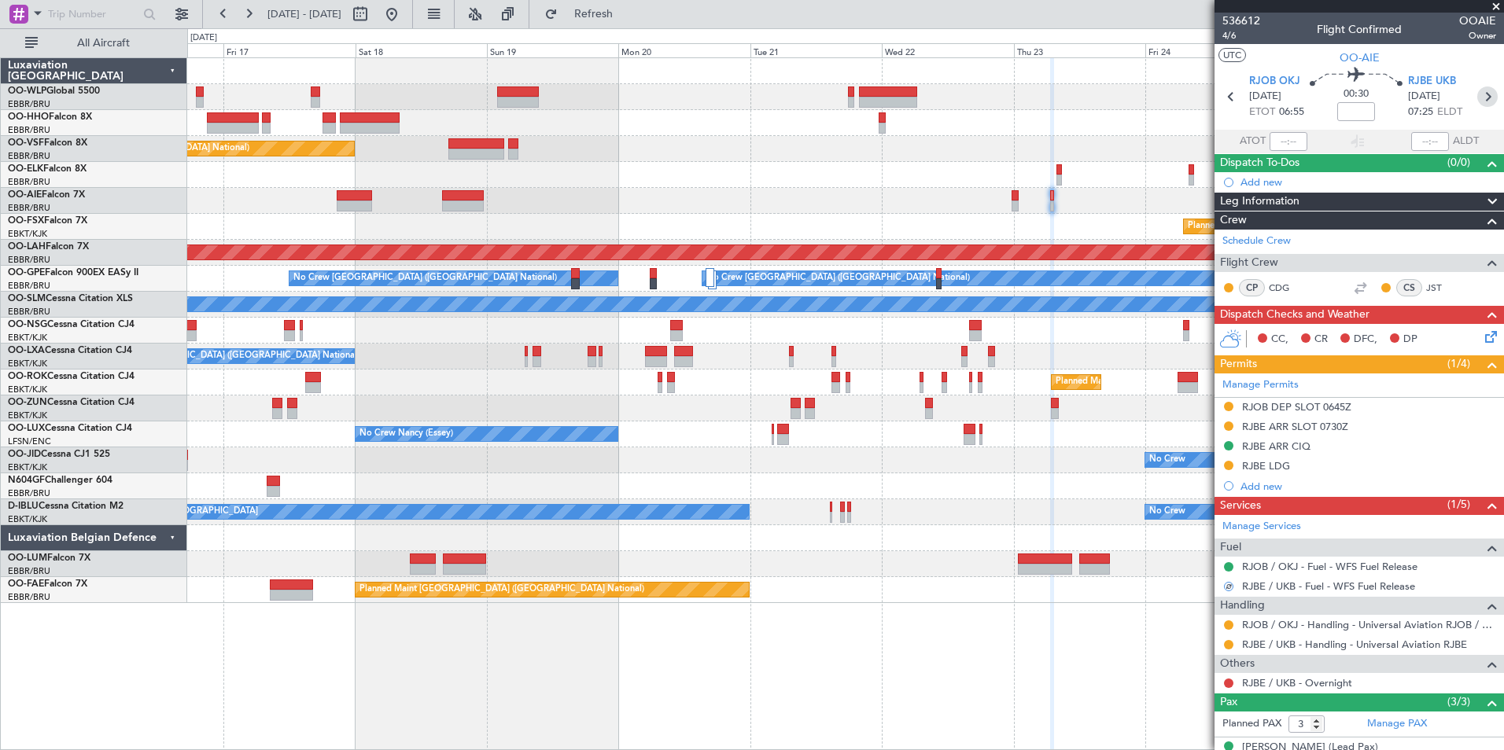
click at [1478, 103] on icon at bounding box center [1487, 97] width 20 height 20
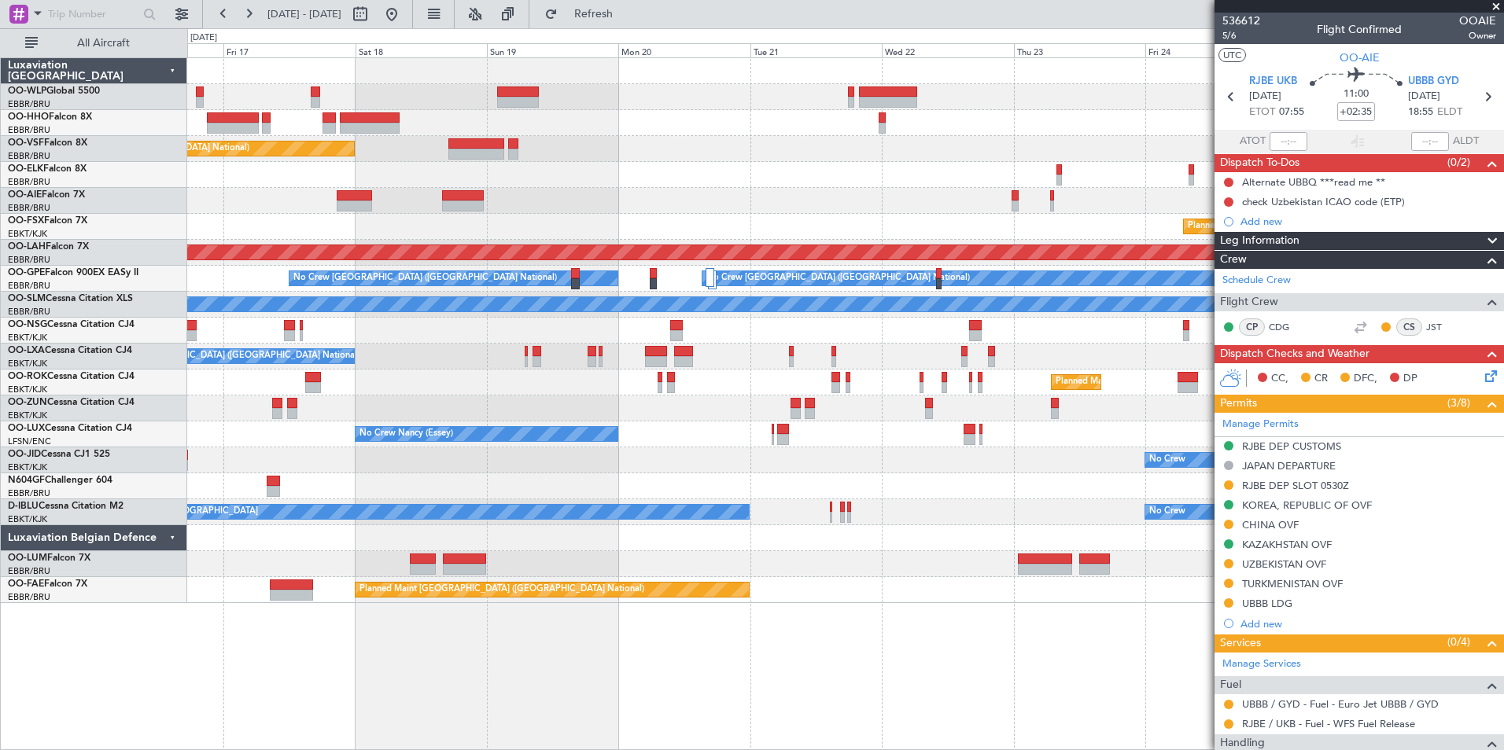
click at [413, 13] on fb-range-datepicker "16 Oct 2025 - 26 Oct 2025" at bounding box center [307, 14] width 211 height 28
click at [404, 16] on button at bounding box center [391, 14] width 25 height 25
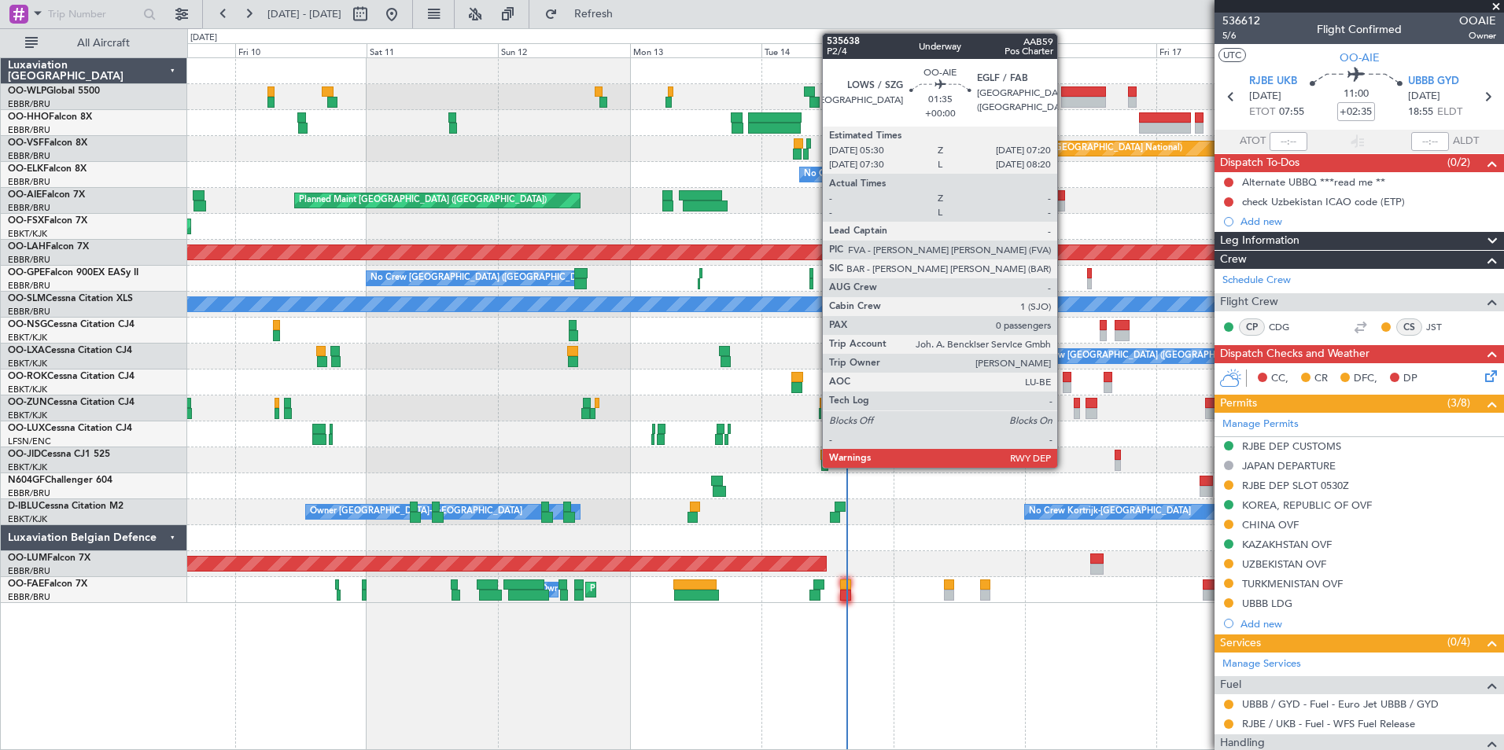
click at [687, 230] on div "Planned Maint Kortrijk-[GEOGRAPHIC_DATA]" at bounding box center [845, 227] width 1316 height 26
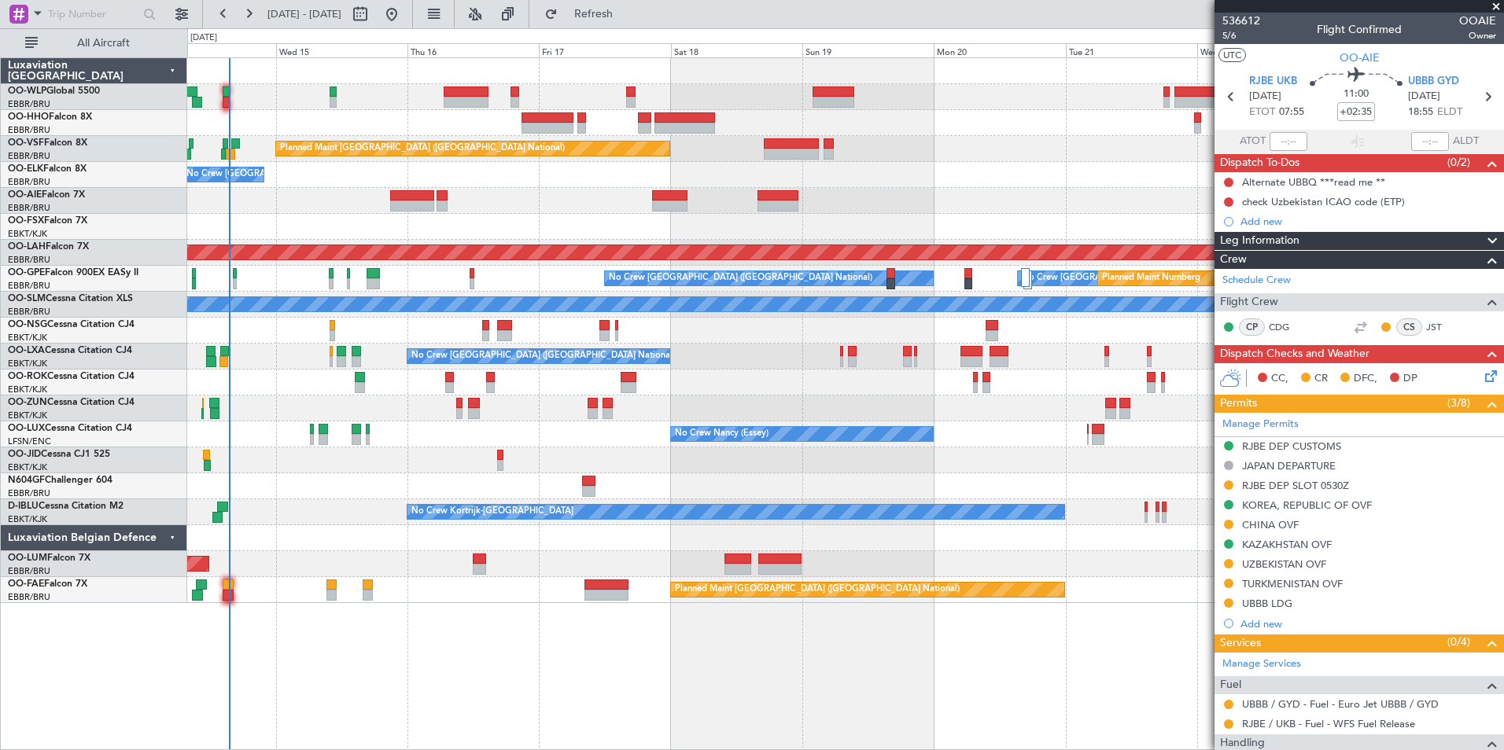
click at [682, 182] on div "Planned Maint Brussels (Brussels National) No Crew Brussels (Brussels National)…" at bounding box center [845, 330] width 1316 height 545
click at [797, 206] on div "Planned Maint Brussels (Brussels National) No Crew Brussels (Brussels National)…" at bounding box center [845, 330] width 1316 height 545
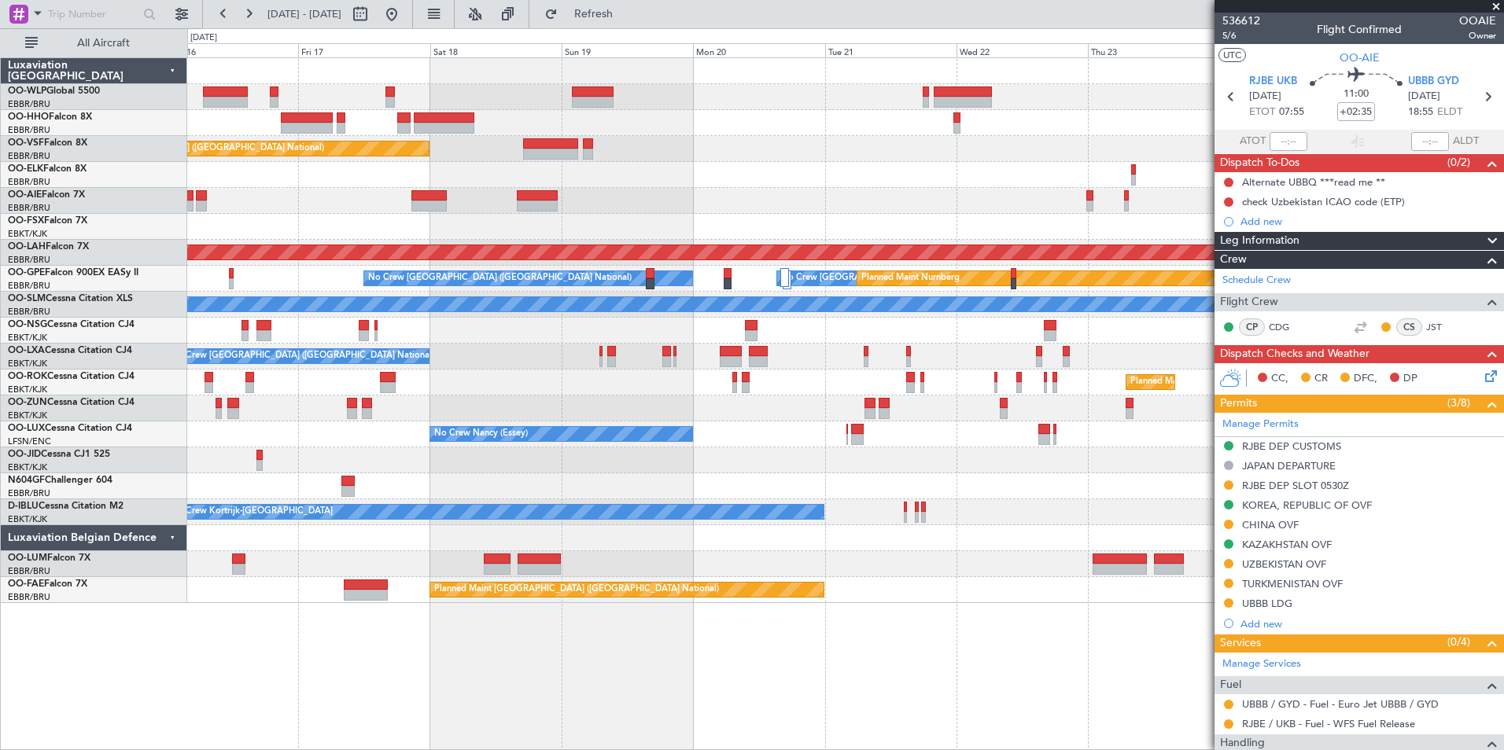
click at [891, 222] on div "Planned Maint Kortrijk-[GEOGRAPHIC_DATA]" at bounding box center [845, 227] width 1316 height 26
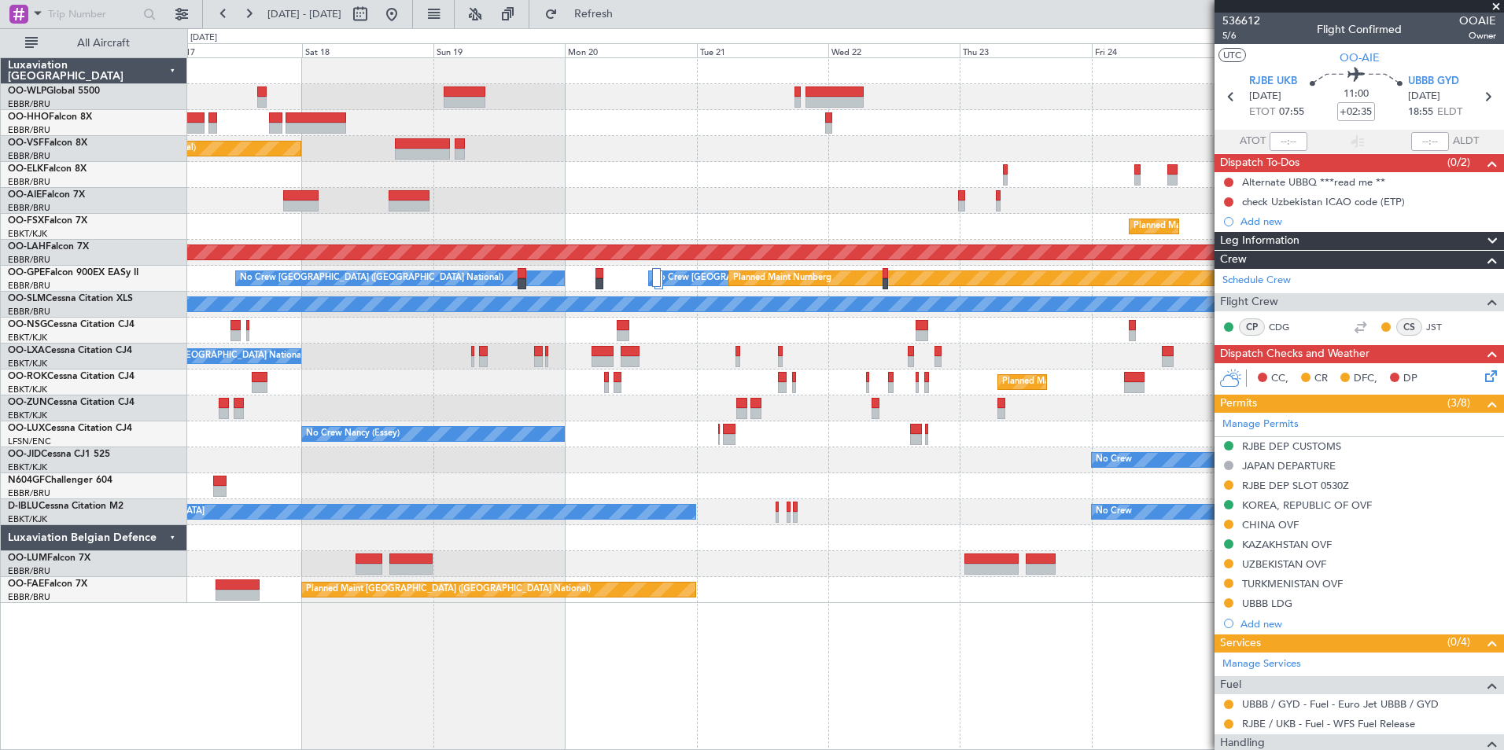
click at [598, 197] on div "Planned Maint Brussels (Brussels National) No Crew Brussels (Brussels National)…" at bounding box center [845, 330] width 1316 height 545
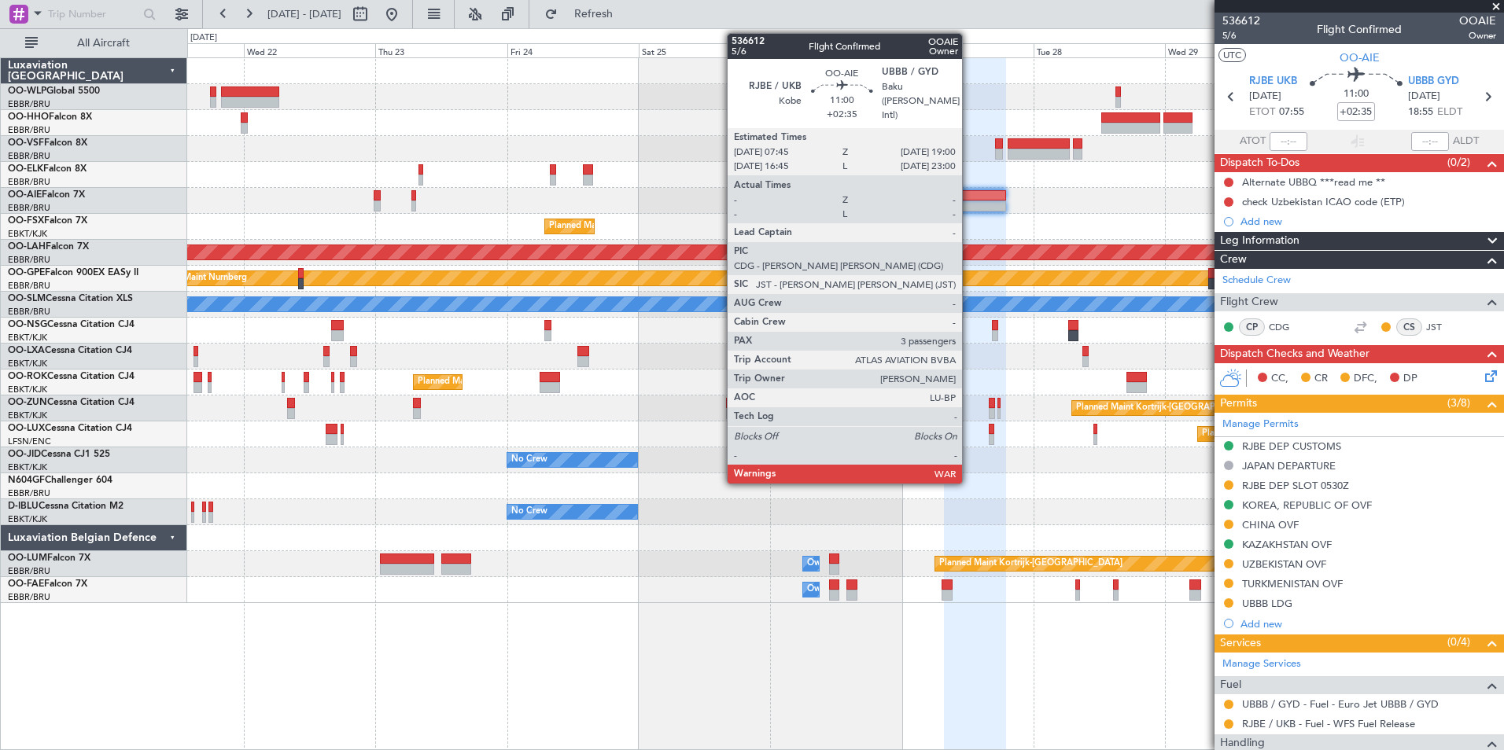
click at [970, 201] on div at bounding box center [975, 206] width 62 height 11
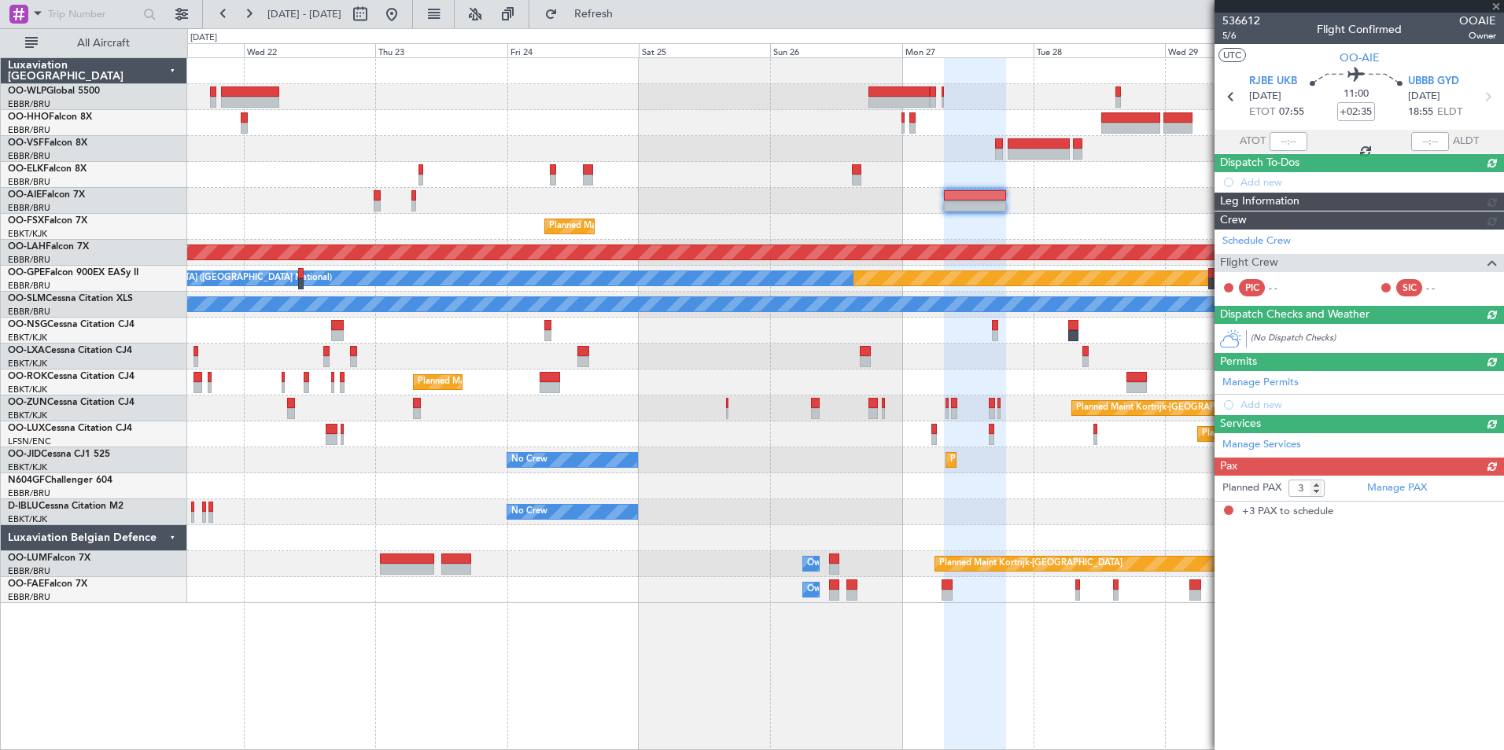
click at [1230, 702] on article "536612 5/6 Flight Confirmed OOAIE Owner UTC OO-AIE RJBE UKB 27/10/2025 ETOT 07:…" at bounding box center [1358, 382] width 289 height 738
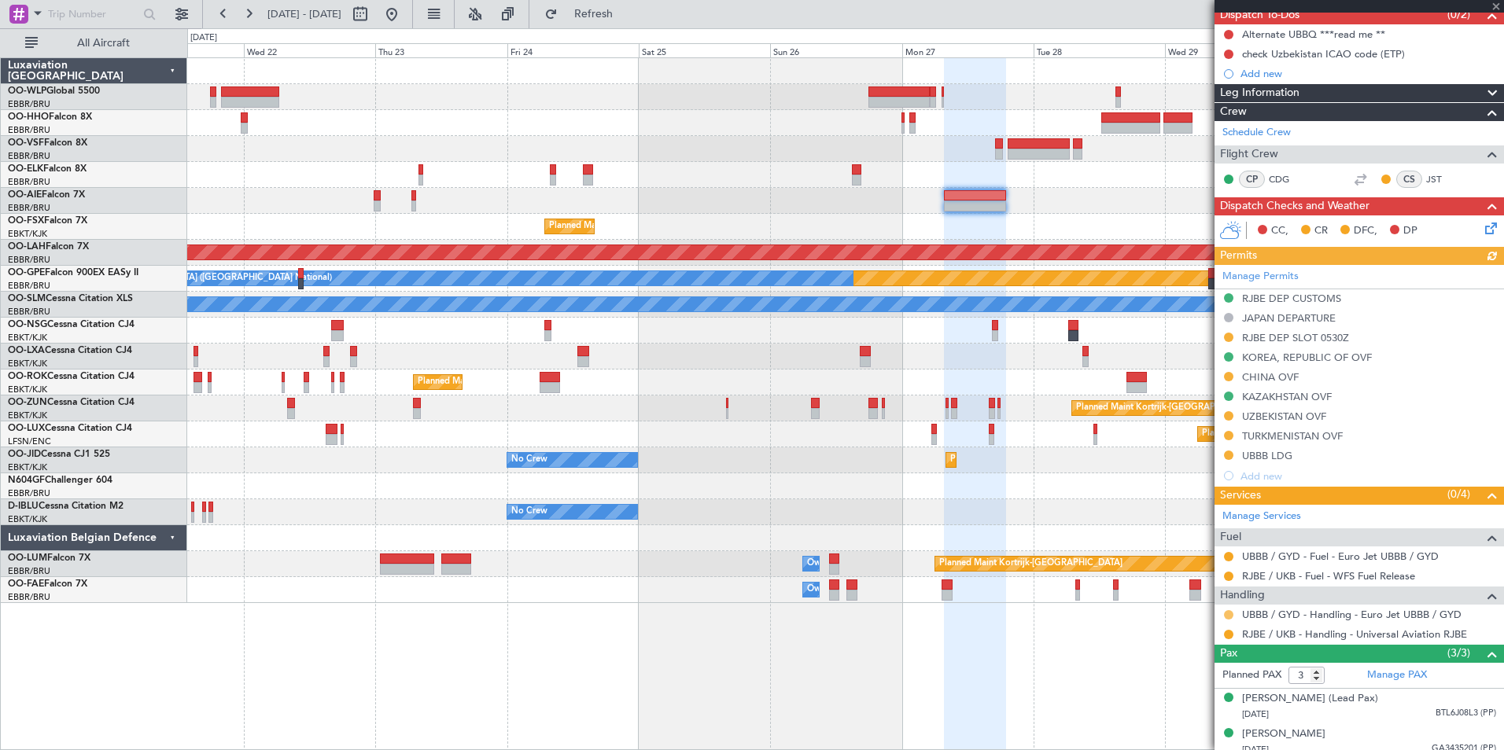
scroll to position [157, 0]
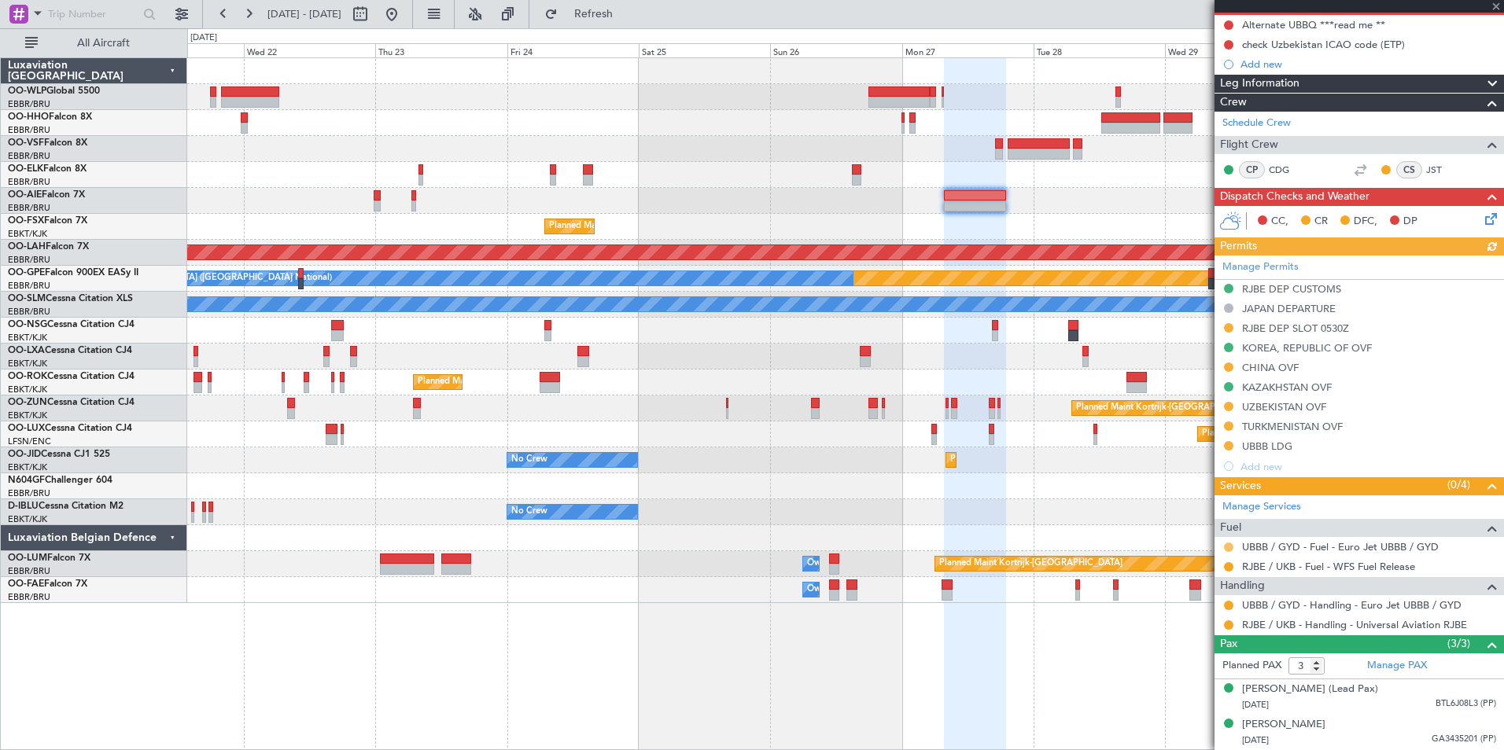
click at [1229, 545] on button at bounding box center [1228, 547] width 9 height 9
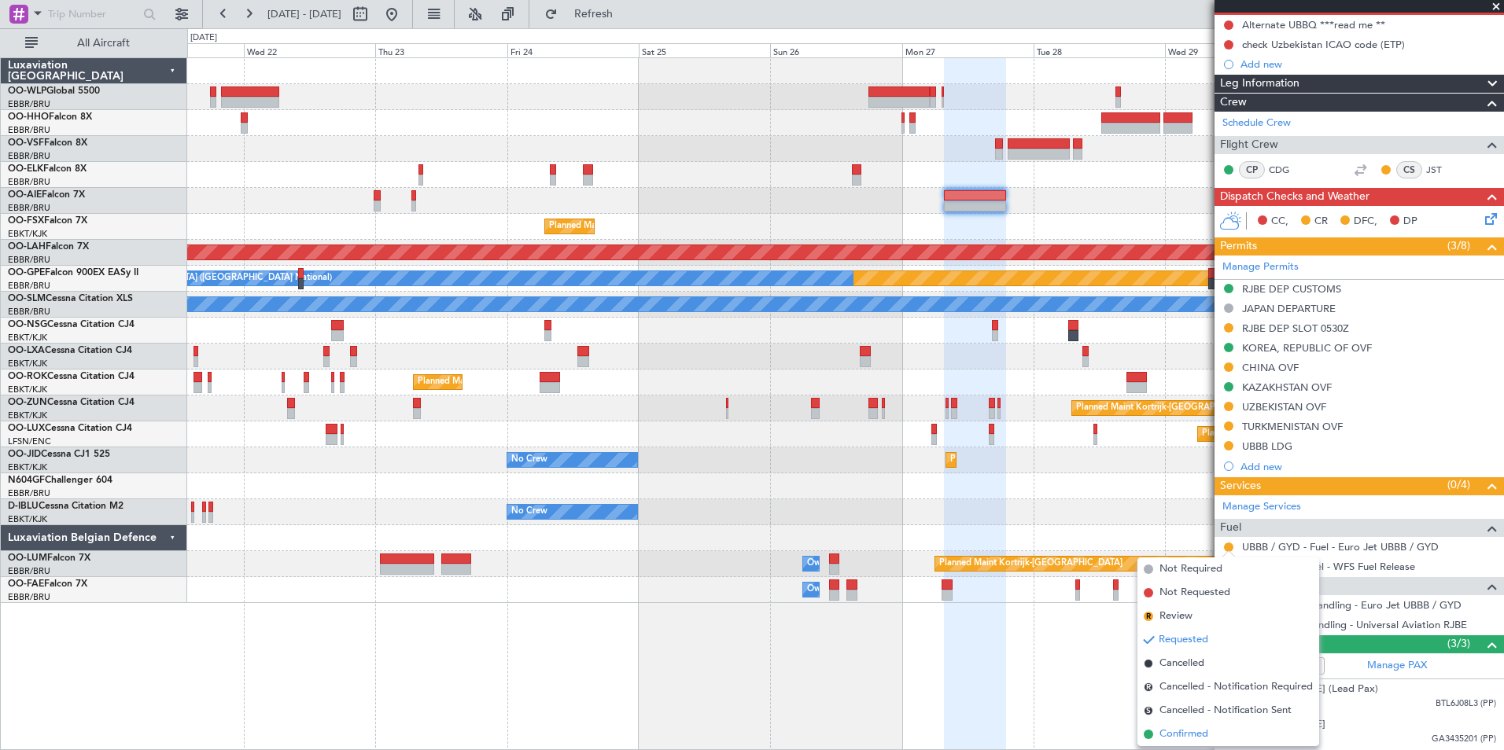
click at [1190, 739] on span "Confirmed" at bounding box center [1183, 735] width 49 height 16
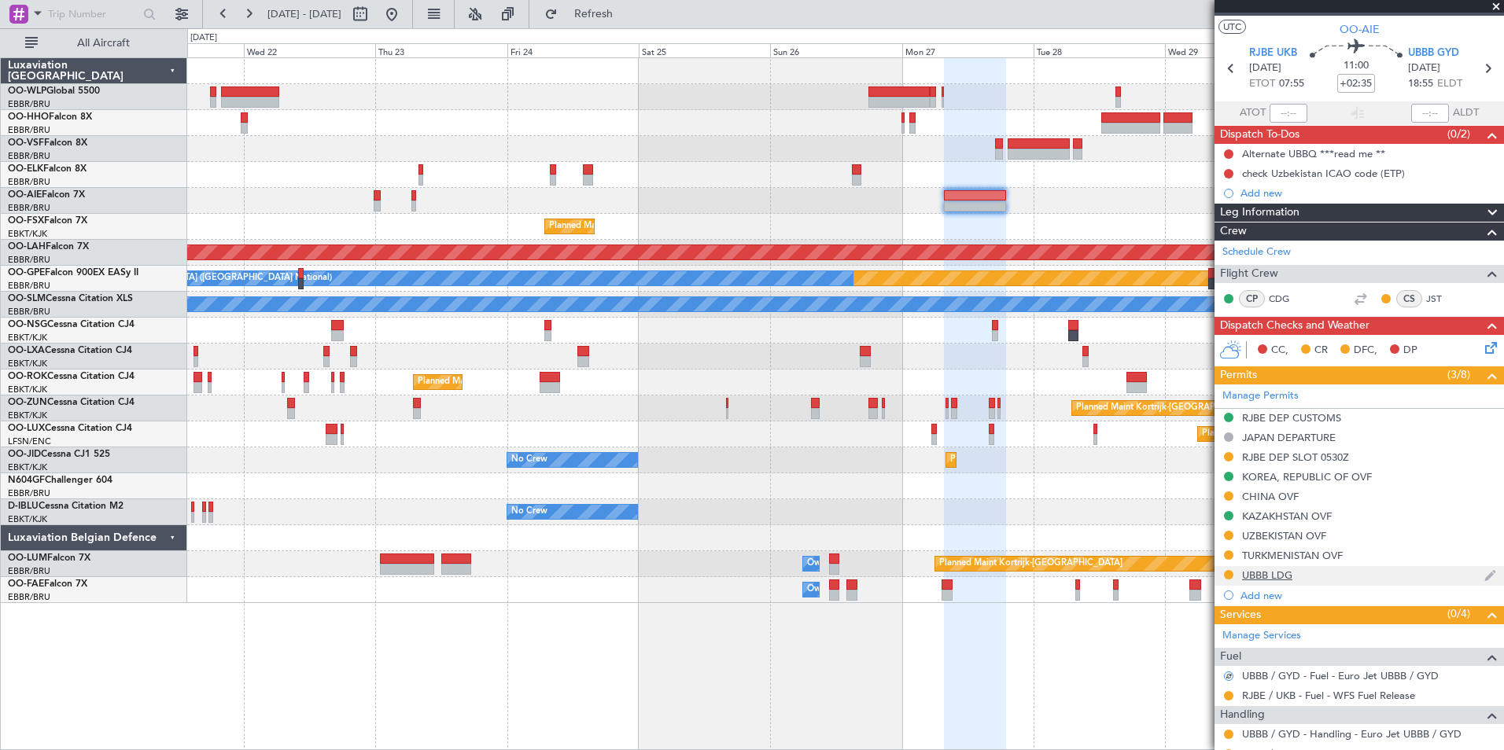
scroll to position [0, 0]
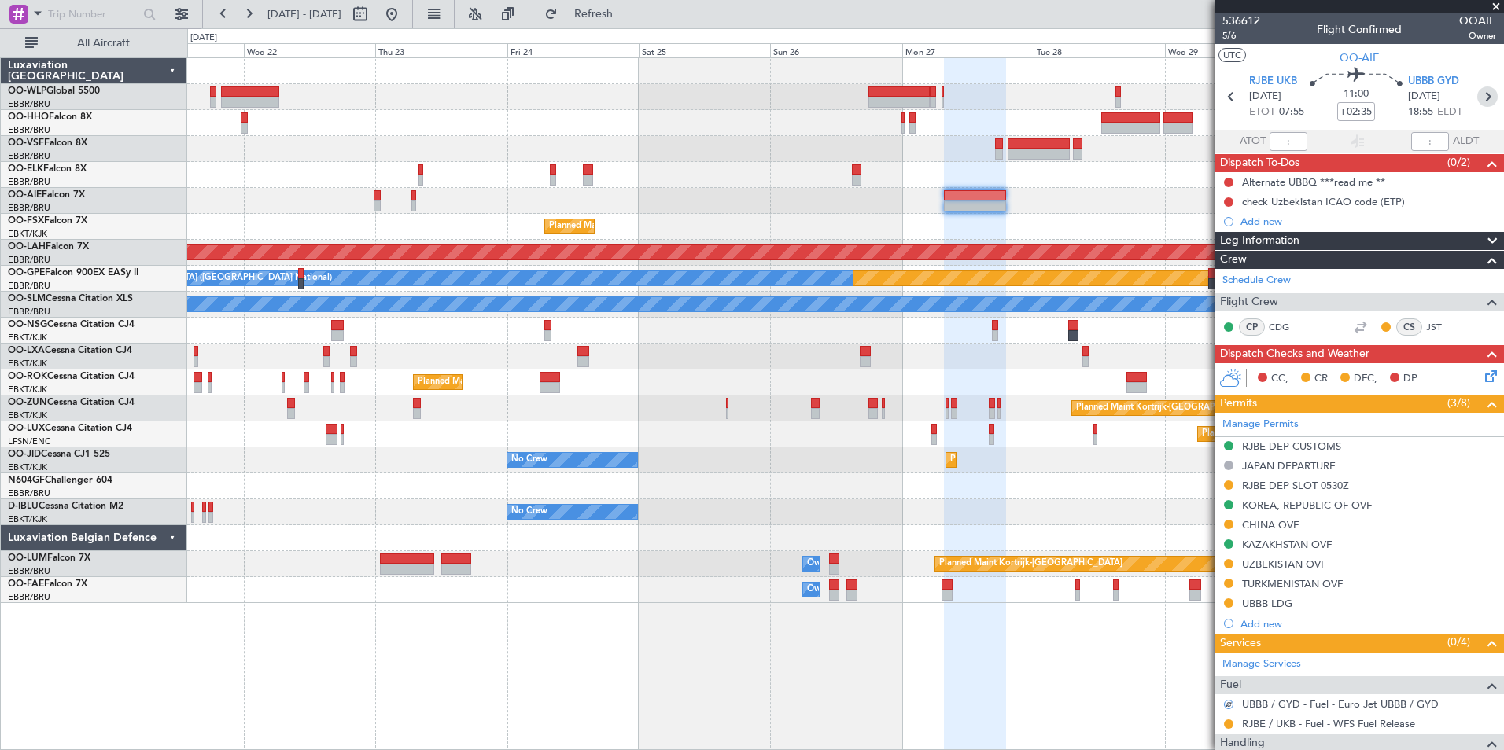
click at [1479, 98] on icon at bounding box center [1487, 97] width 20 height 20
type input "+00:45"
type input "4"
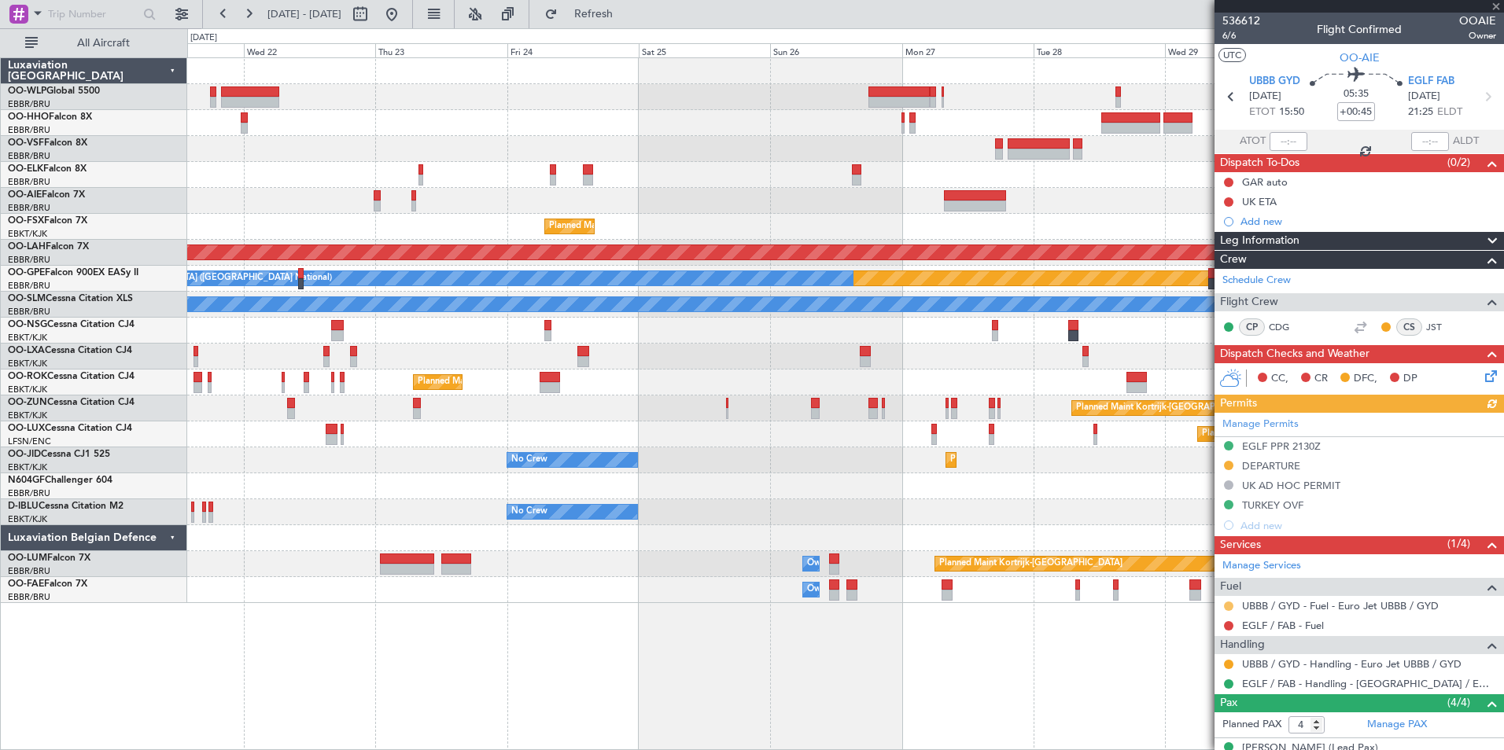
click at [1229, 604] on button at bounding box center [1228, 606] width 9 height 9
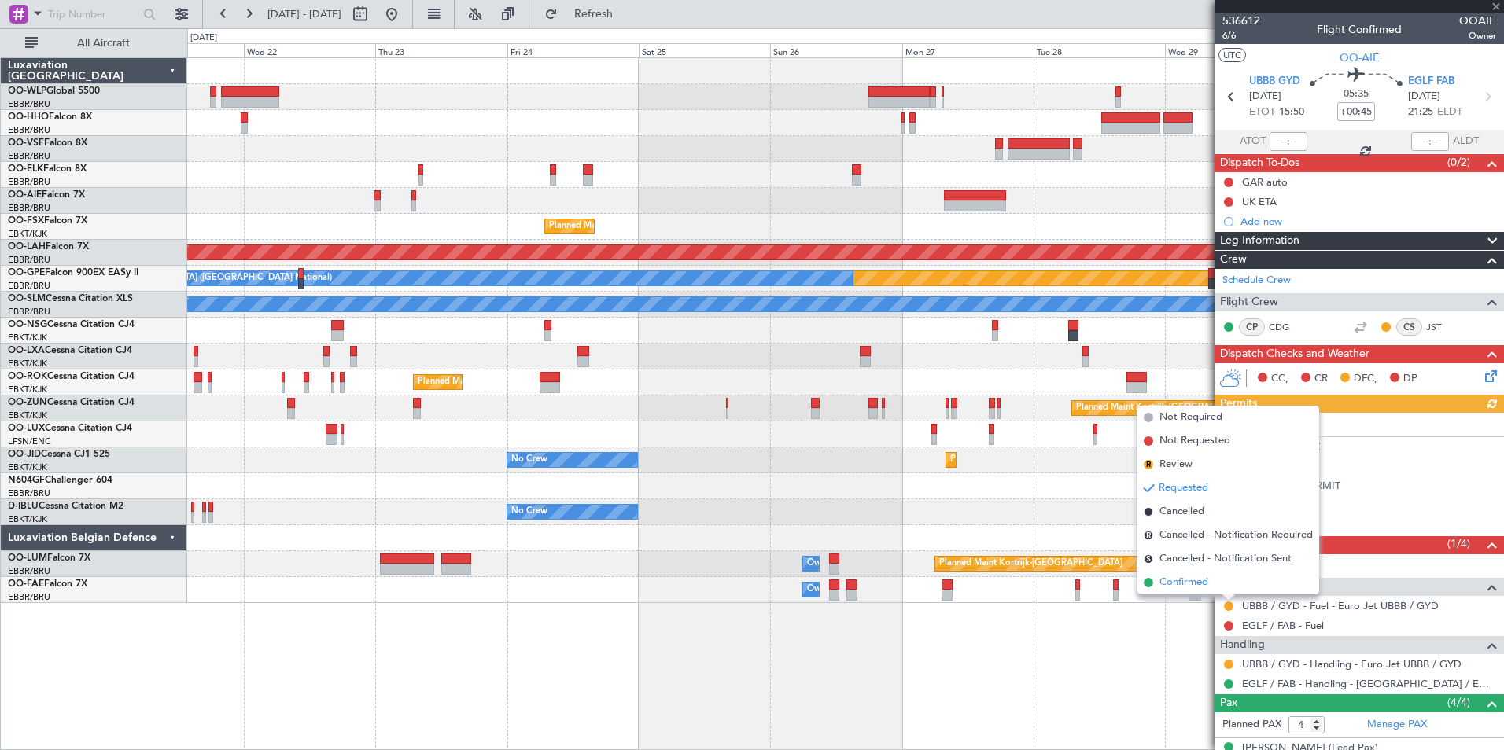
click at [1171, 576] on span "Confirmed" at bounding box center [1183, 583] width 49 height 16
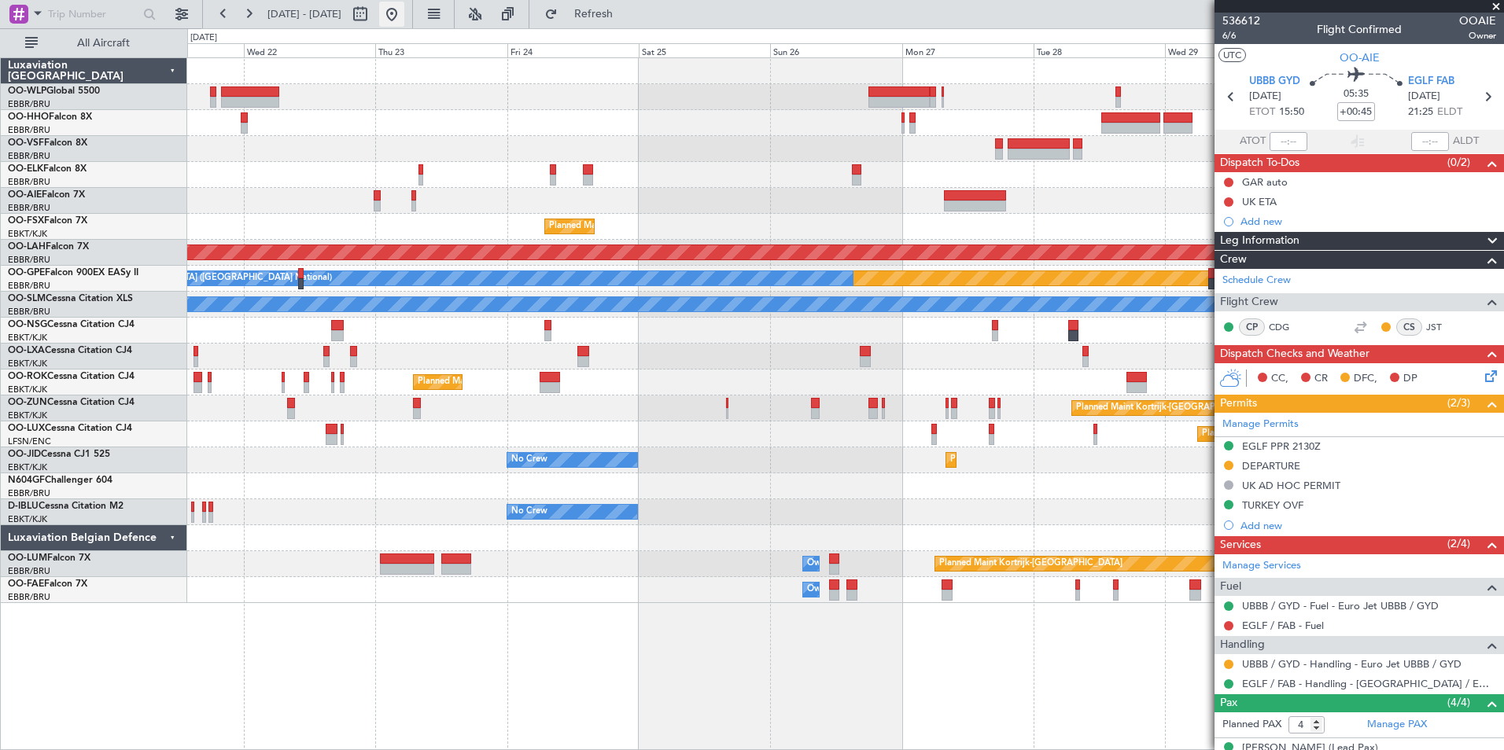
click at [404, 24] on button at bounding box center [391, 14] width 25 height 25
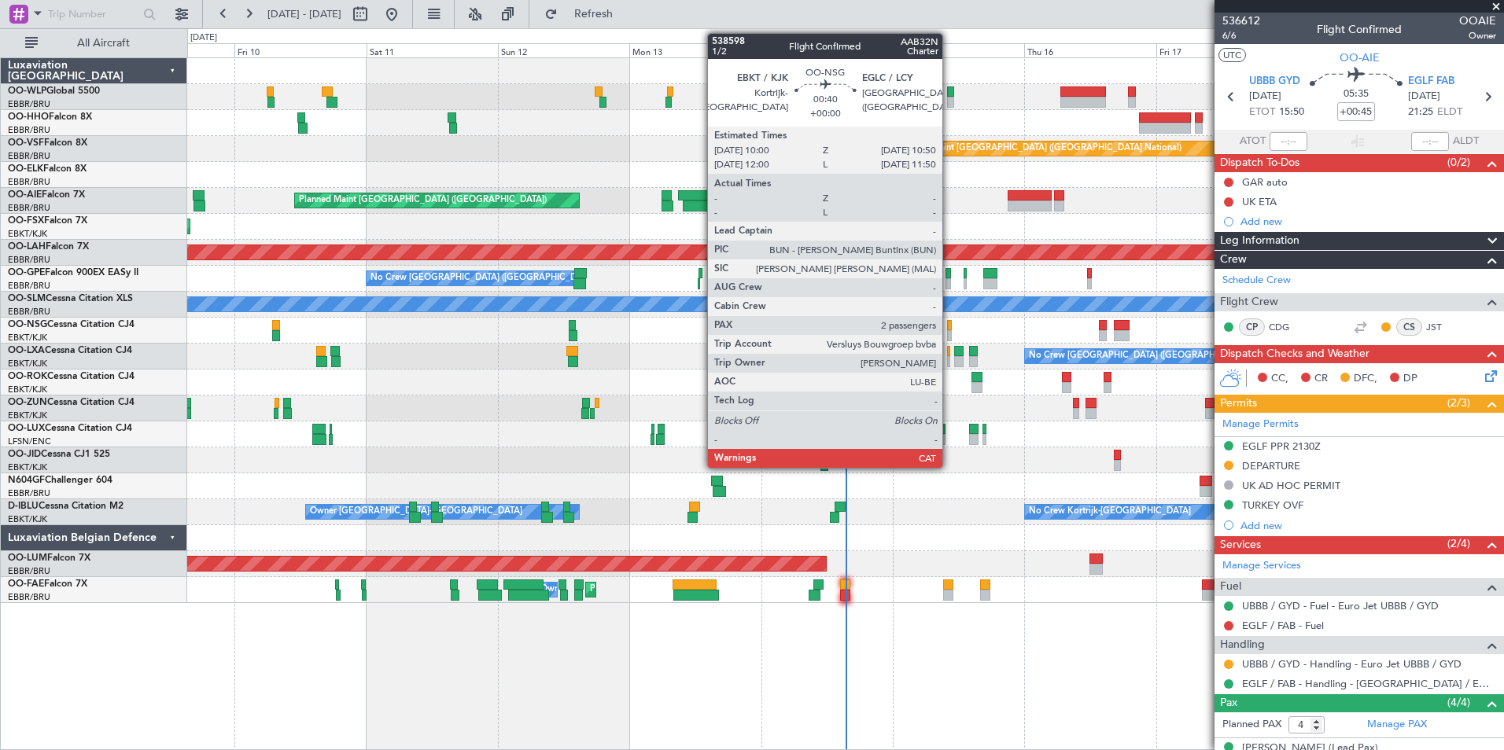
click at [949, 331] on div at bounding box center [949, 335] width 5 height 11
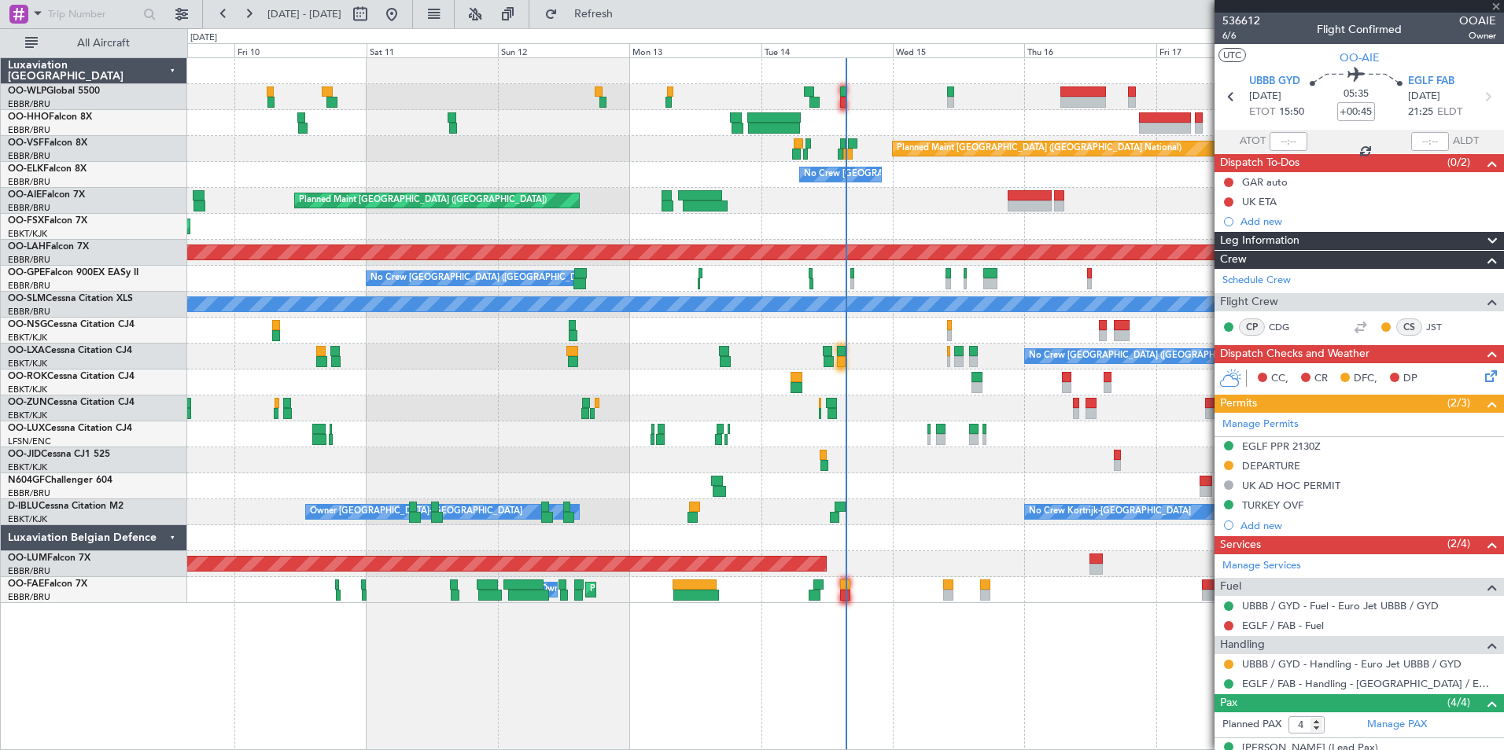
type input "2"
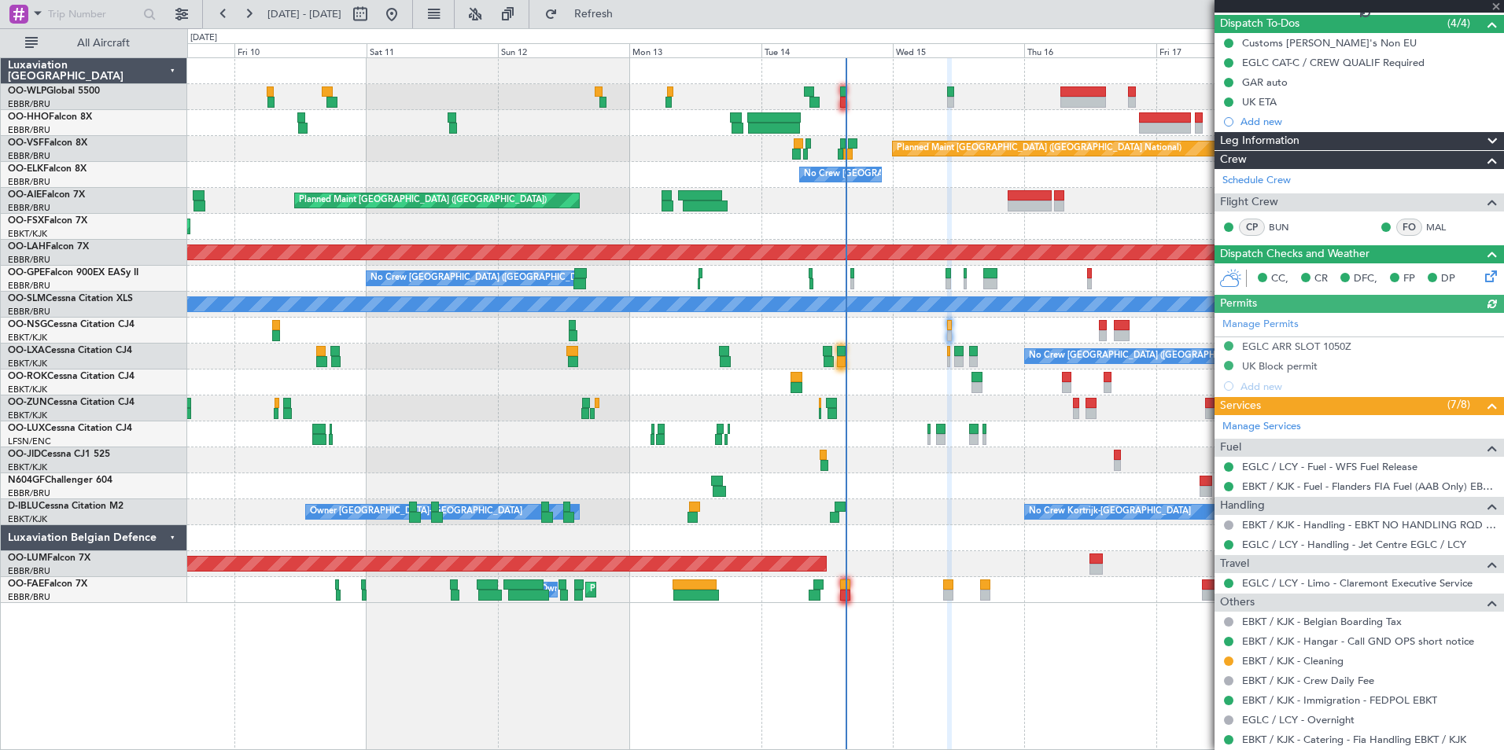
scroll to position [236, 0]
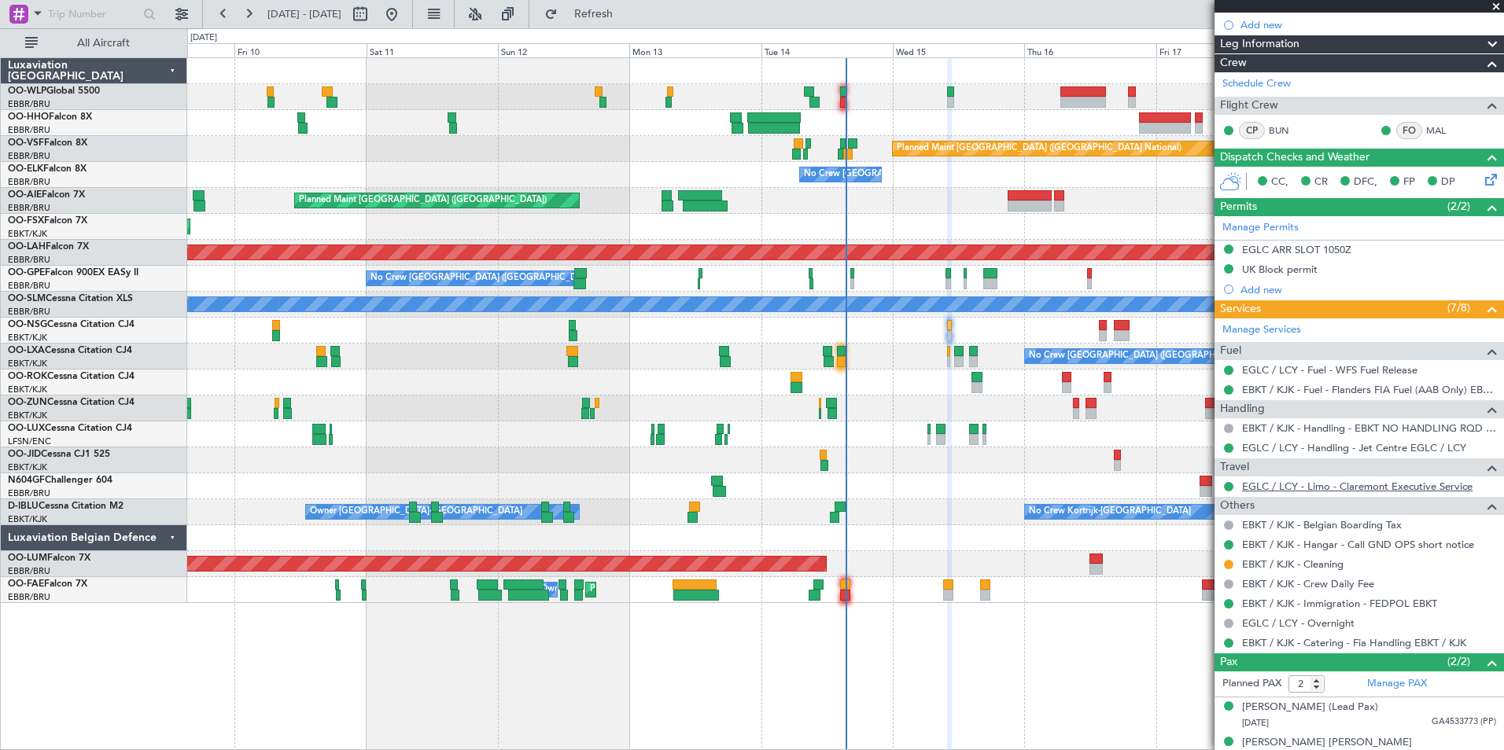
click at [1347, 485] on link "EGLC / LCY - Limo - Claremont Executive Service" at bounding box center [1357, 486] width 230 height 13
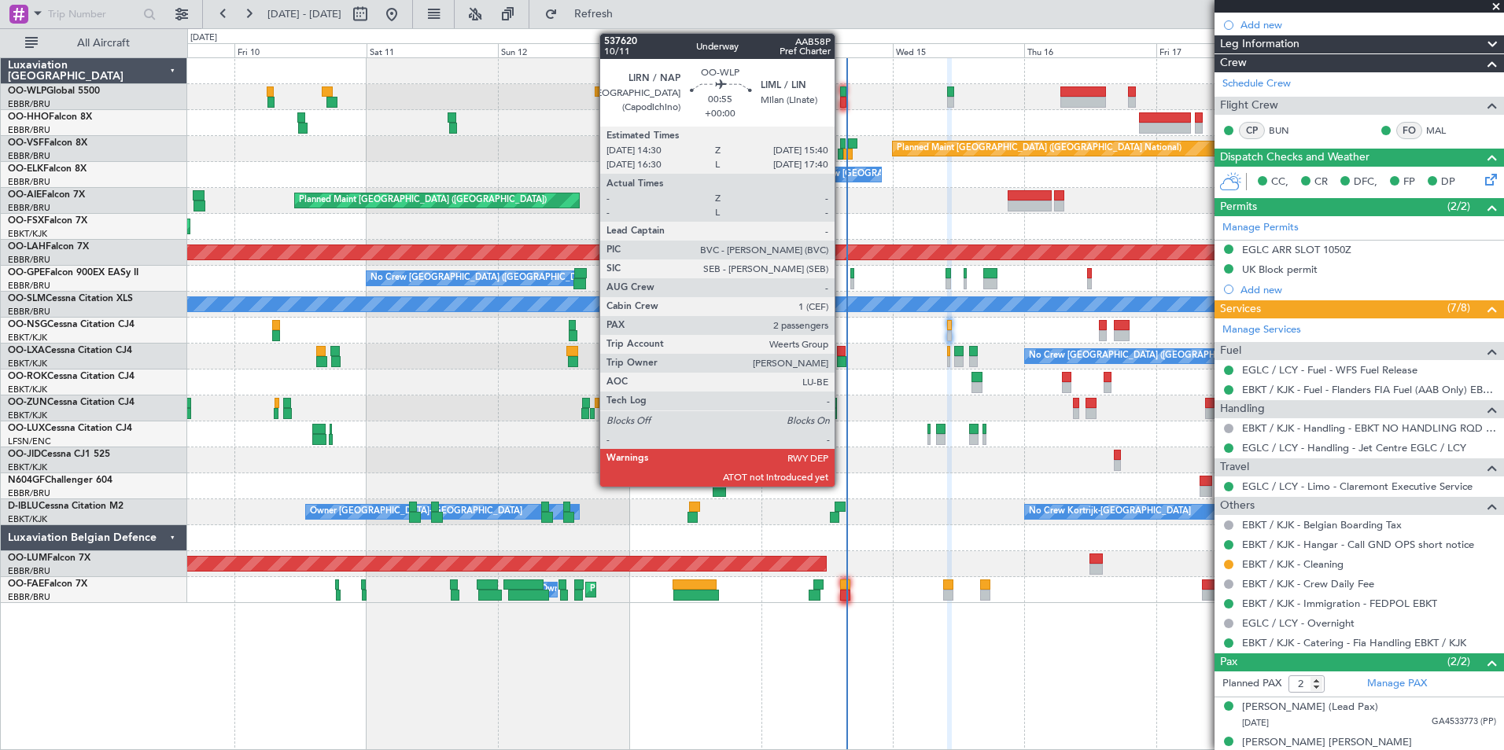
click at [841, 100] on div at bounding box center [843, 102] width 7 height 11
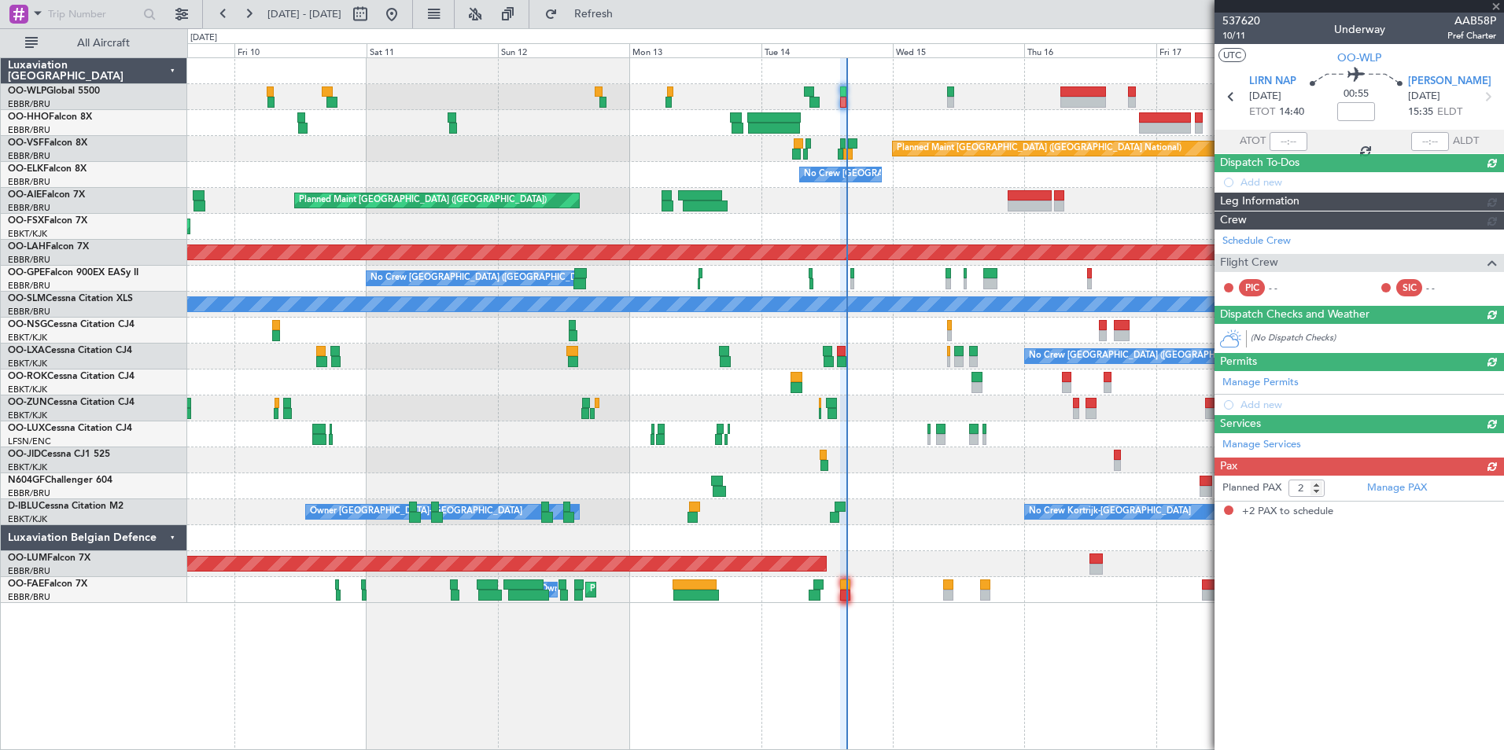
scroll to position [0, 0]
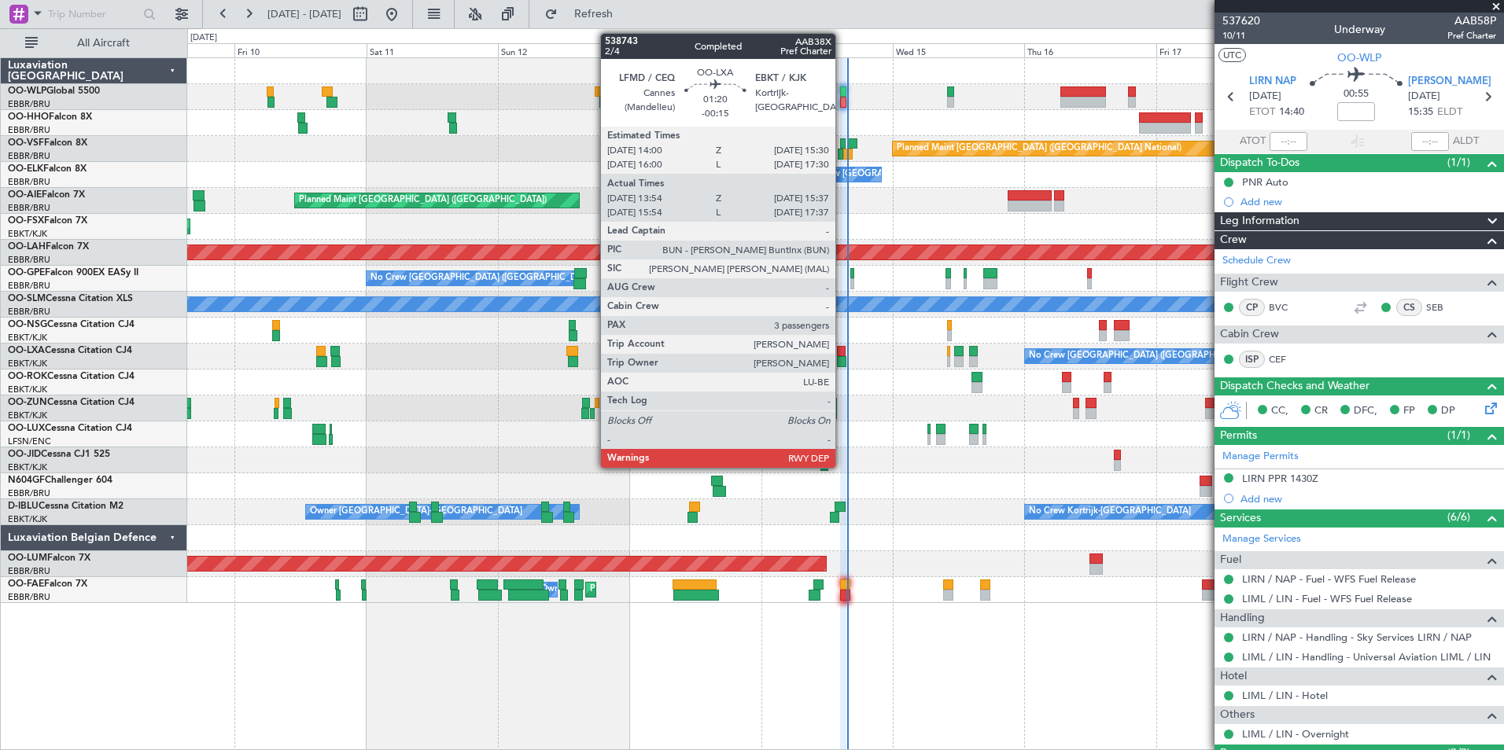
click at [842, 363] on div at bounding box center [841, 361] width 9 height 11
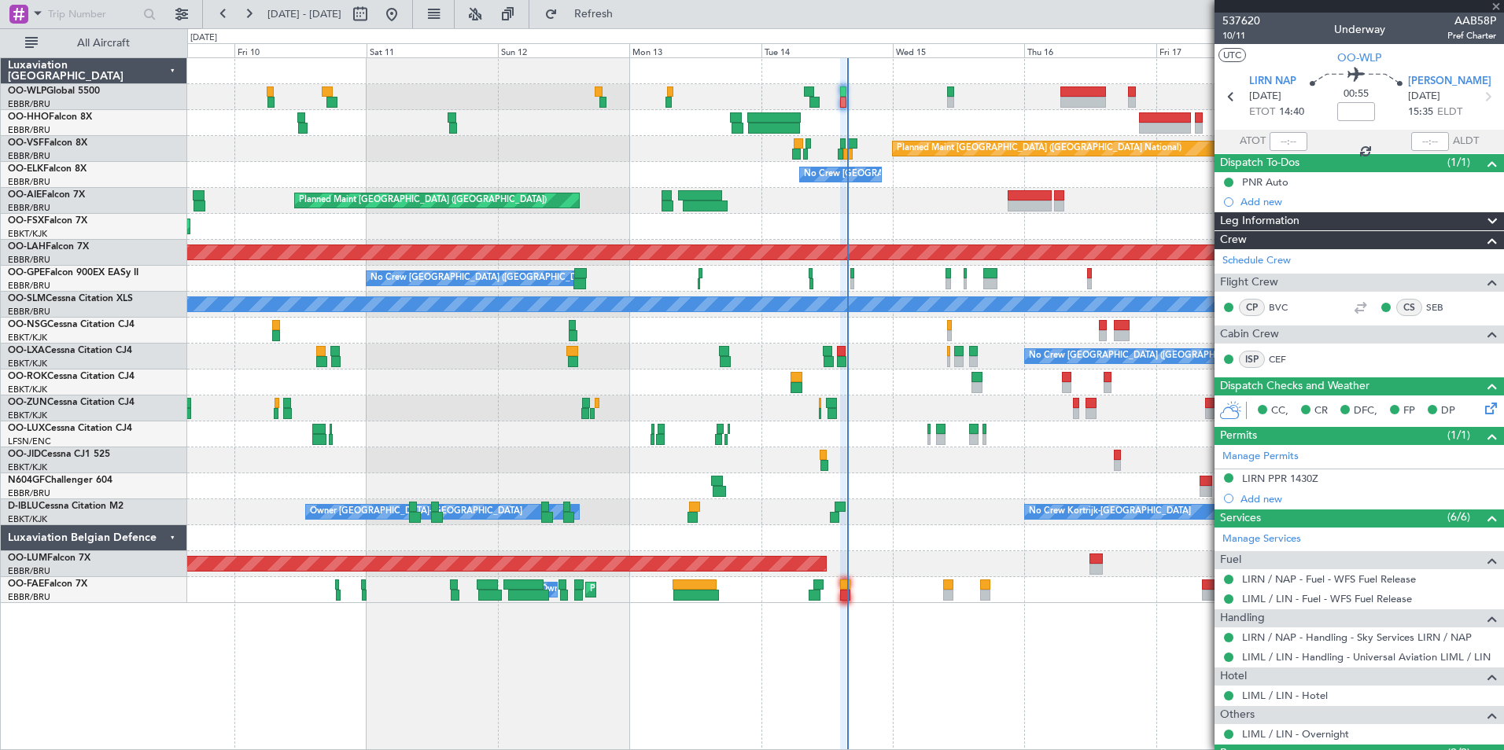
type input "-00:15"
type input "13:59"
type input "15:32"
type input "3"
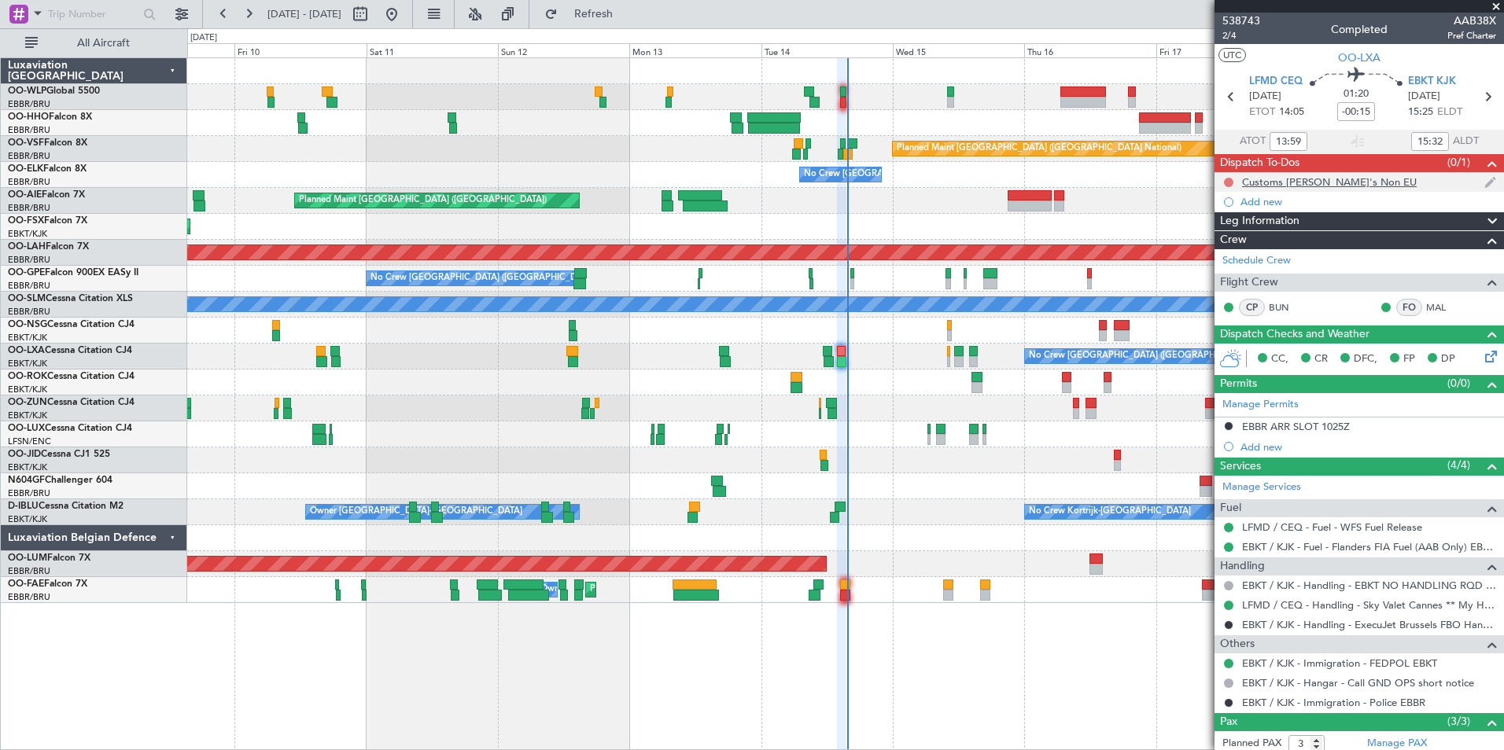
click at [1224, 182] on button at bounding box center [1228, 182] width 9 height 9
click at [1231, 251] on span "Completed" at bounding box center [1236, 252] width 52 height 16
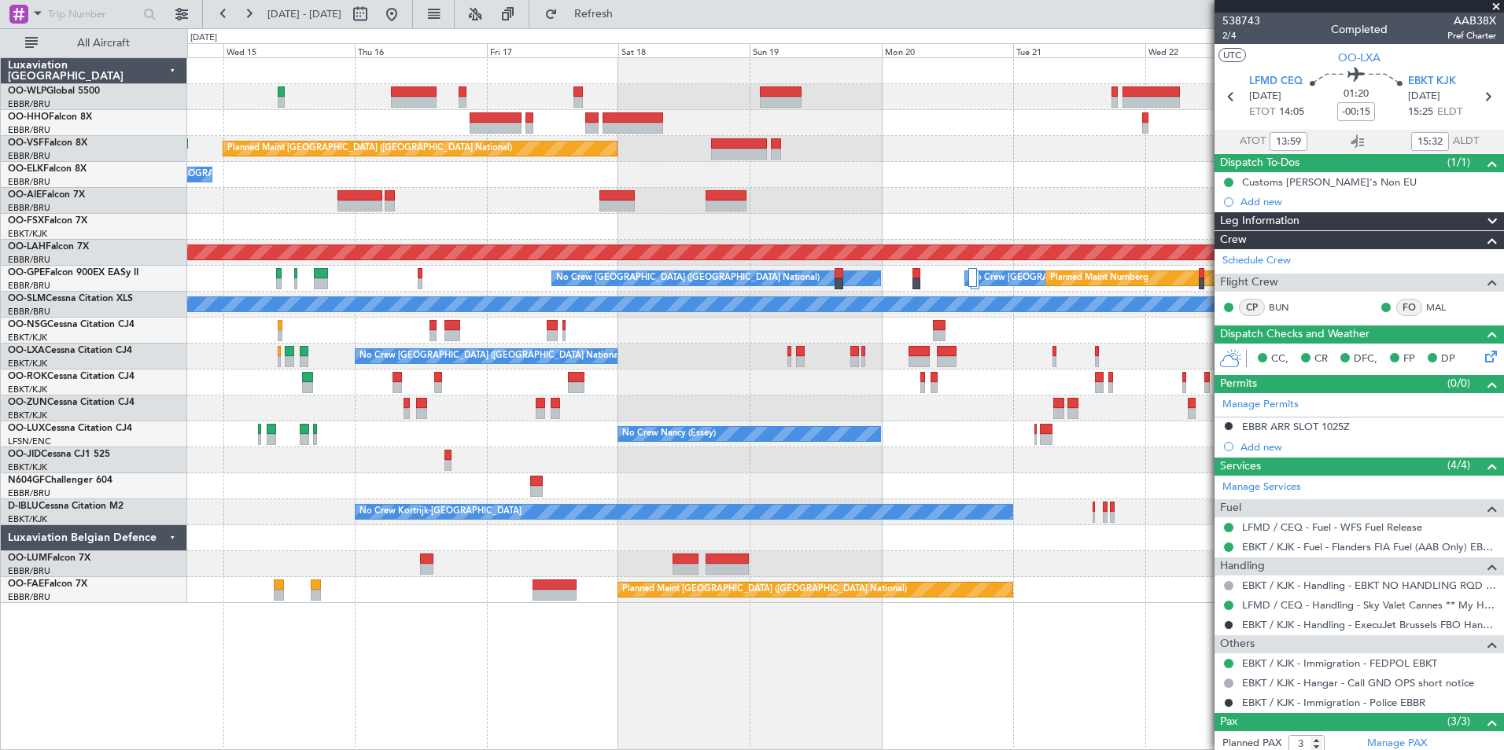
click at [414, 195] on div "Planned Maint [GEOGRAPHIC_DATA] ([GEOGRAPHIC_DATA])" at bounding box center [845, 201] width 1316 height 26
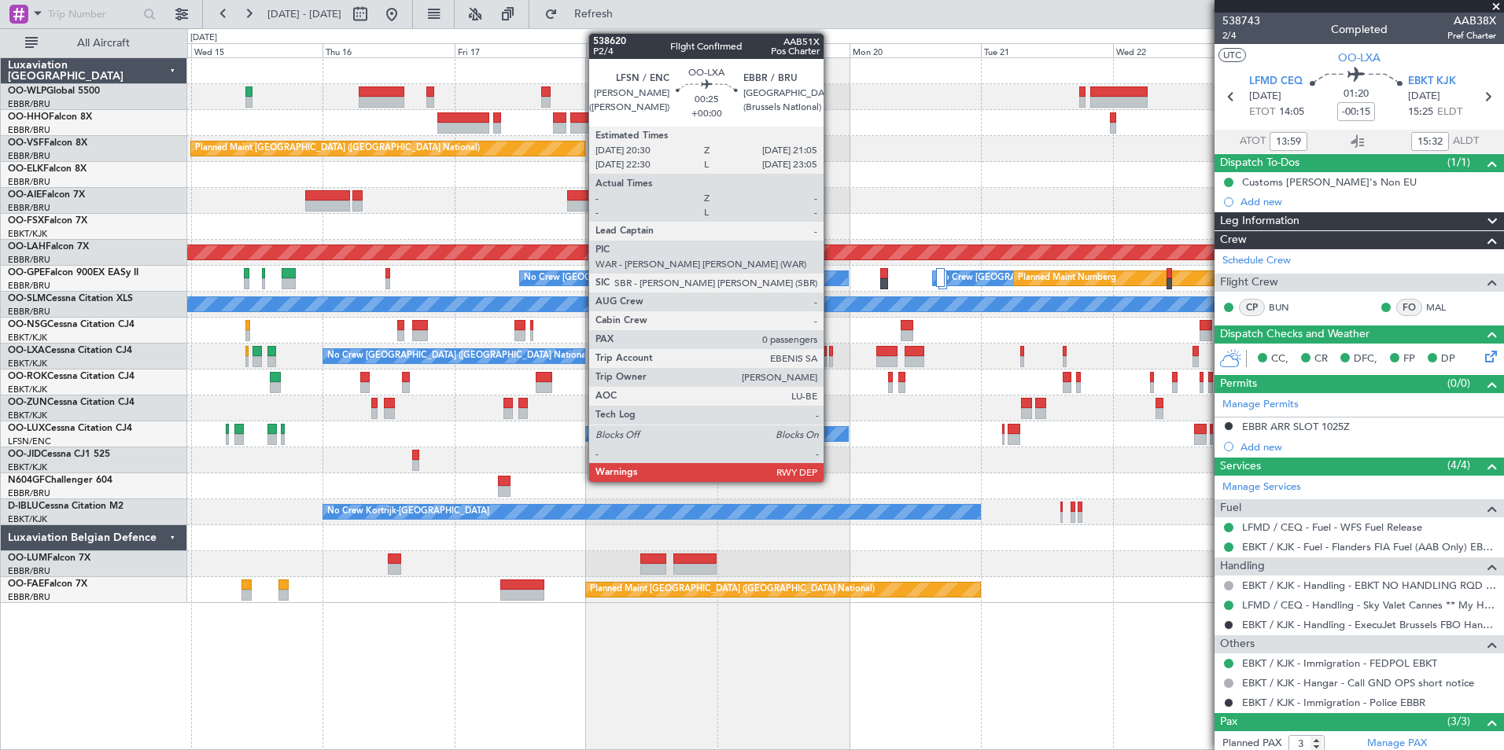
click at [830, 355] on div at bounding box center [831, 351] width 4 height 11
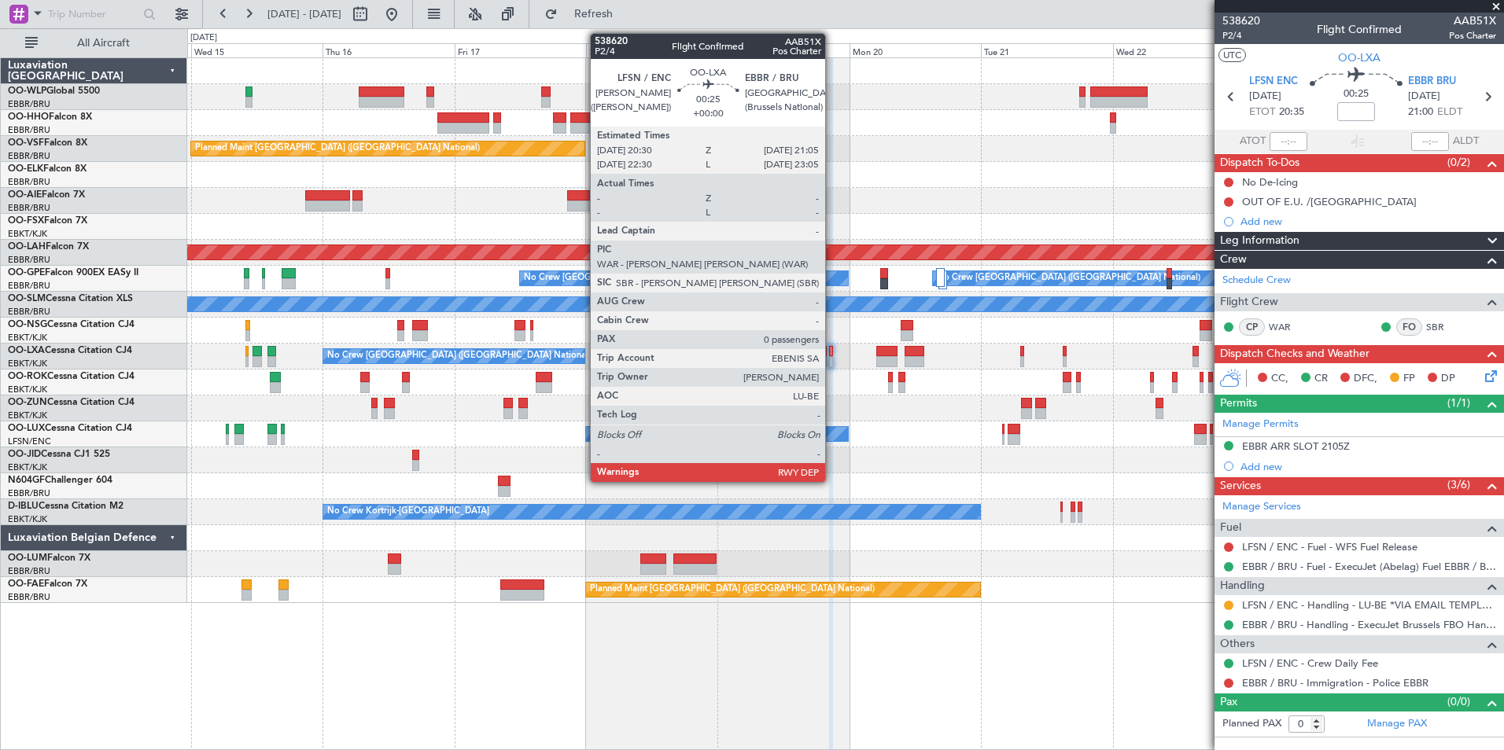
click at [717, 211] on div "Planned Maint [GEOGRAPHIC_DATA] ([GEOGRAPHIC_DATA] National) No Crew [GEOGRAPHI…" at bounding box center [845, 330] width 1316 height 545
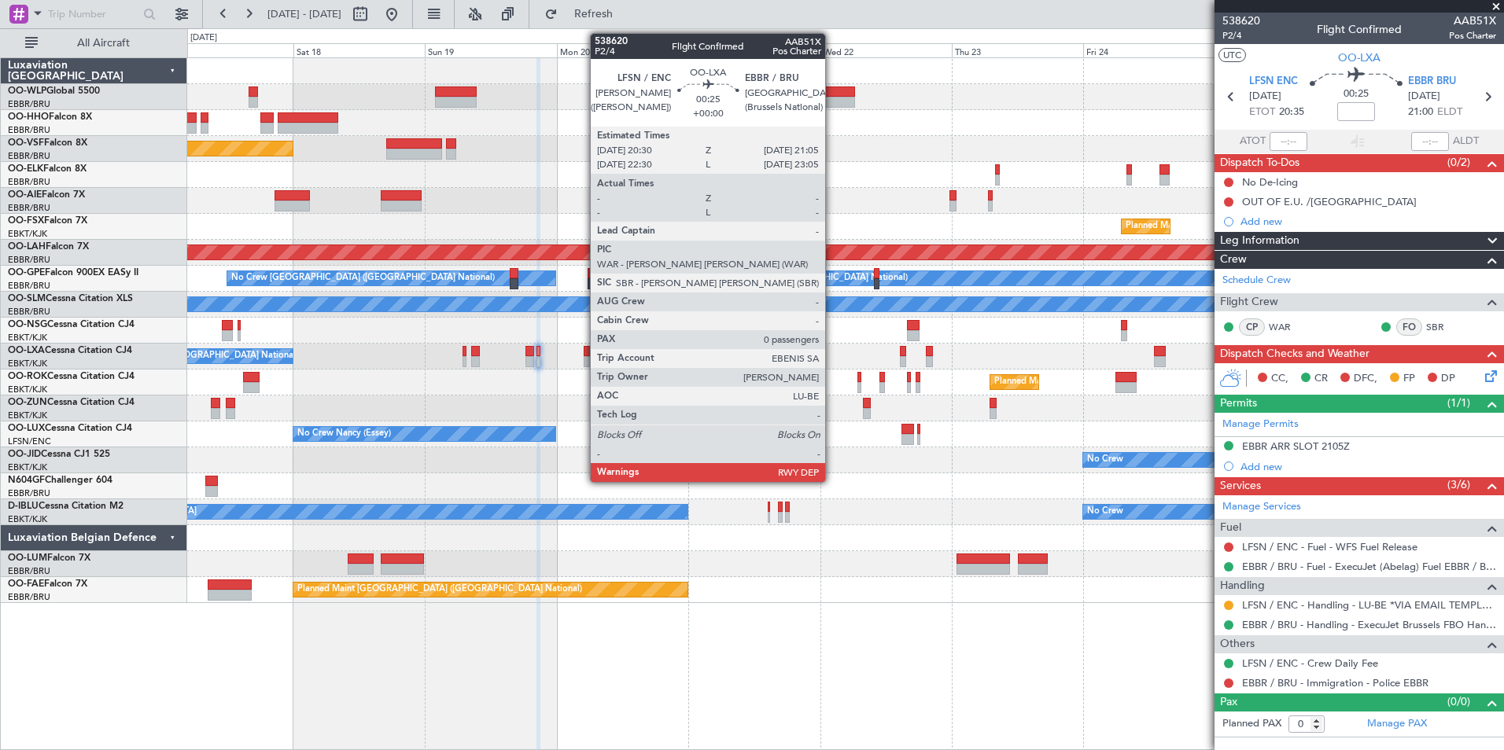
click at [841, 143] on div "Planned Maint [GEOGRAPHIC_DATA] ([GEOGRAPHIC_DATA] National)" at bounding box center [845, 149] width 1316 height 26
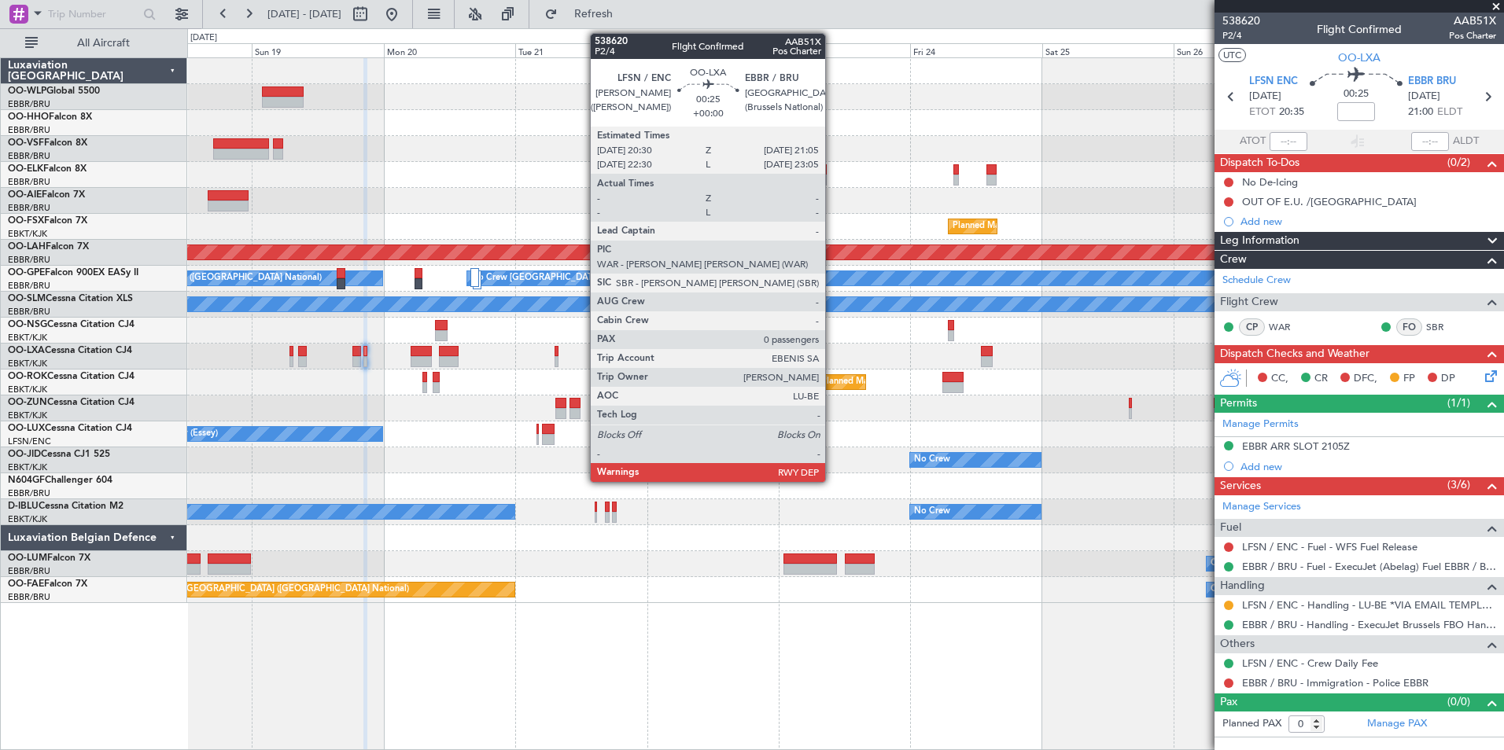
click at [934, 156] on div "Planned Maint [GEOGRAPHIC_DATA] ([GEOGRAPHIC_DATA] National)" at bounding box center [845, 149] width 1316 height 26
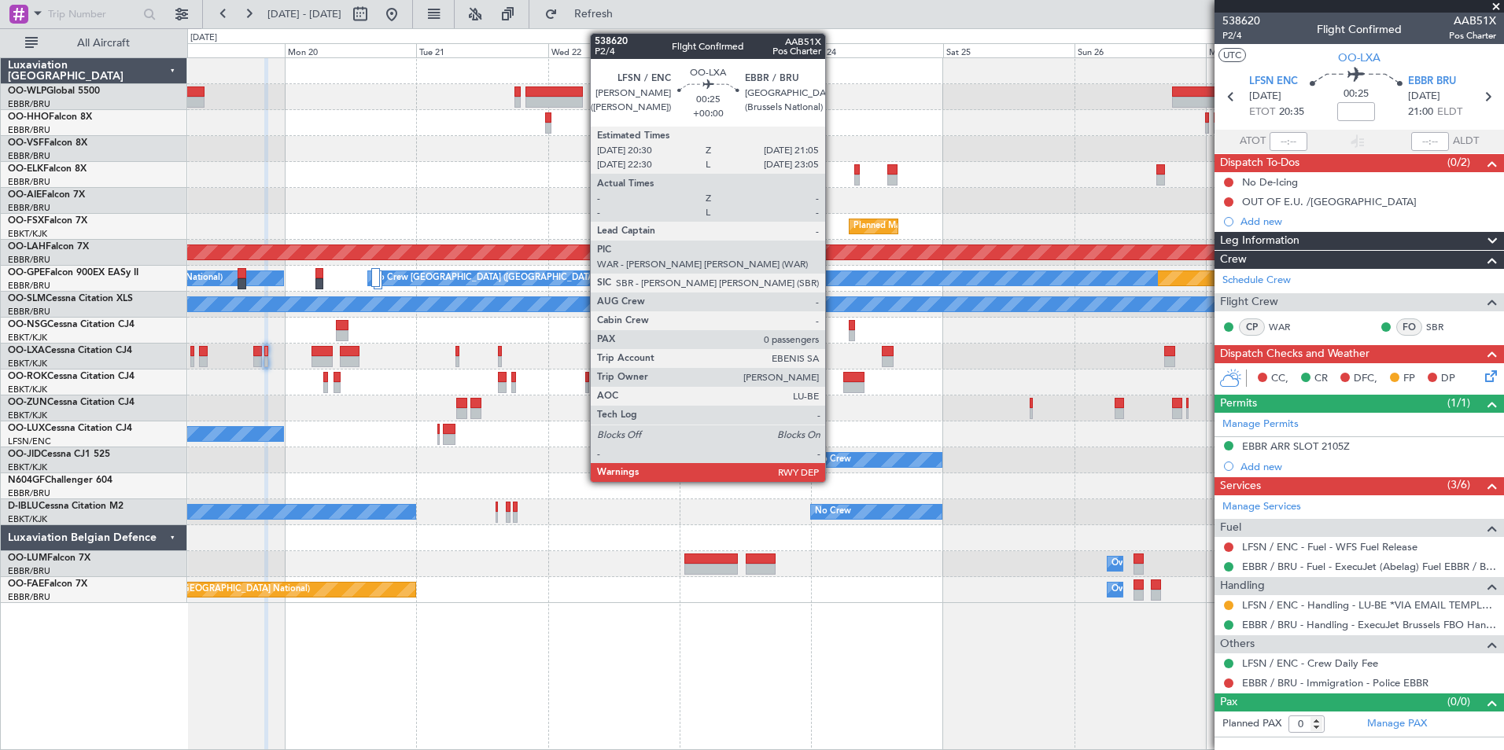
click at [977, 187] on div at bounding box center [845, 175] width 1316 height 26
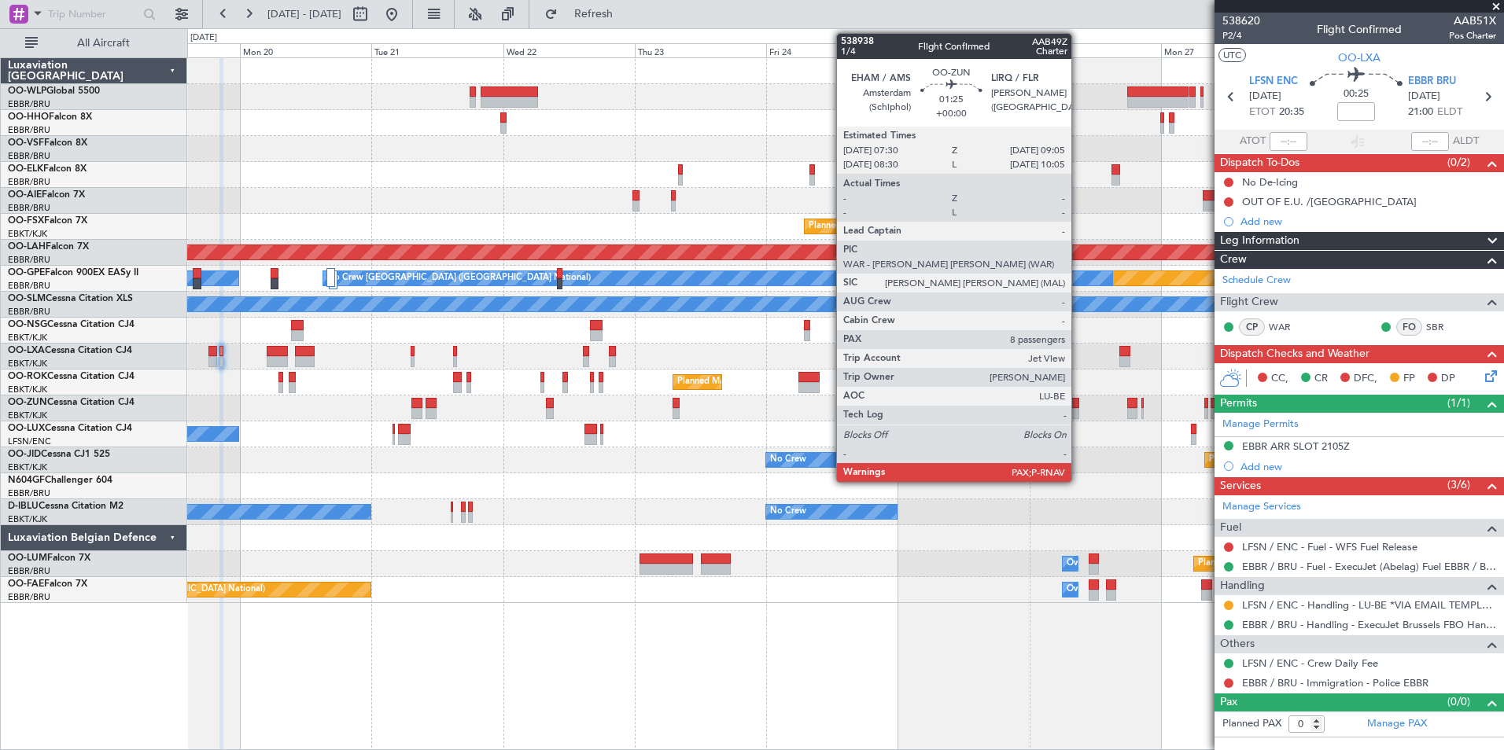
click at [1078, 409] on div at bounding box center [1074, 413] width 9 height 11
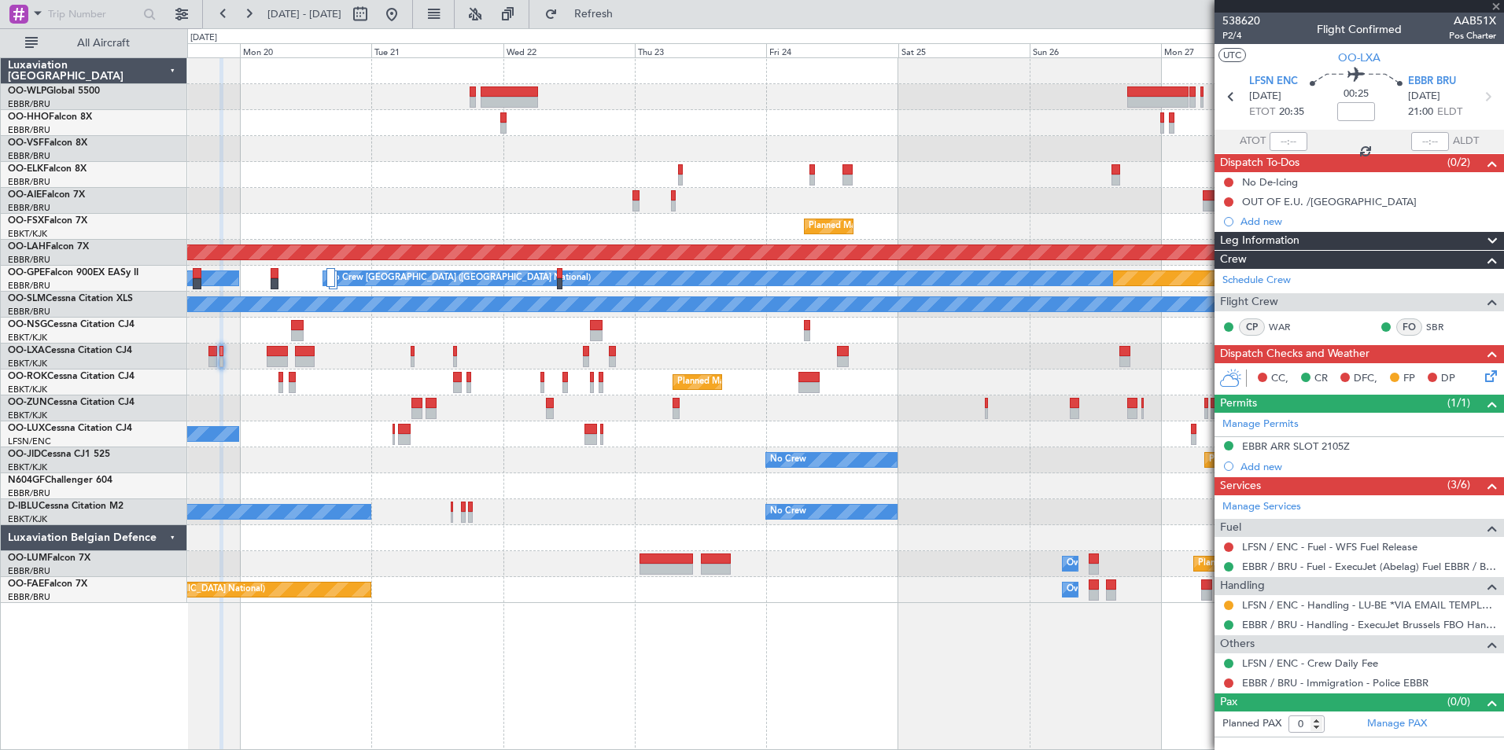
type input "8"
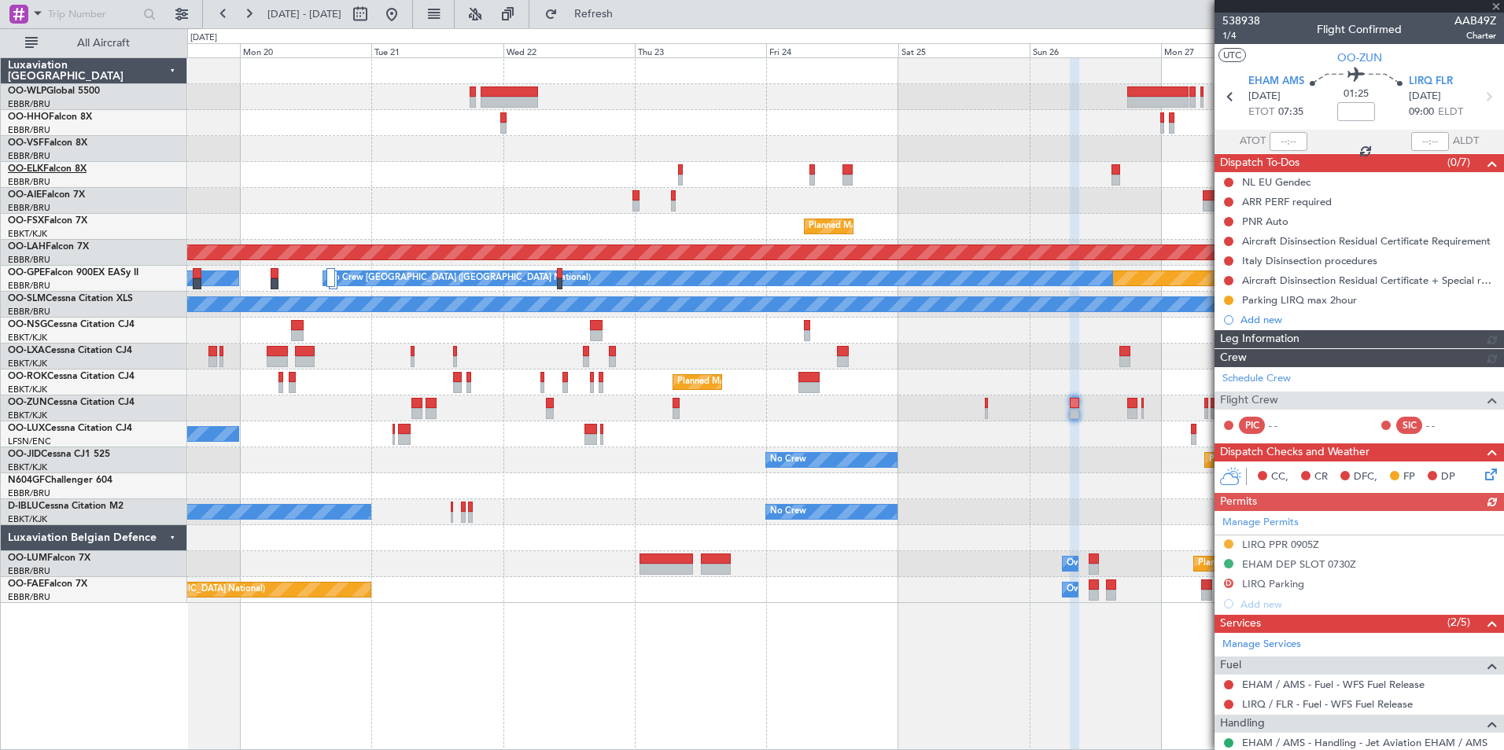
click at [77, 173] on link "OO-ELK Falcon 8X" at bounding box center [47, 168] width 79 height 9
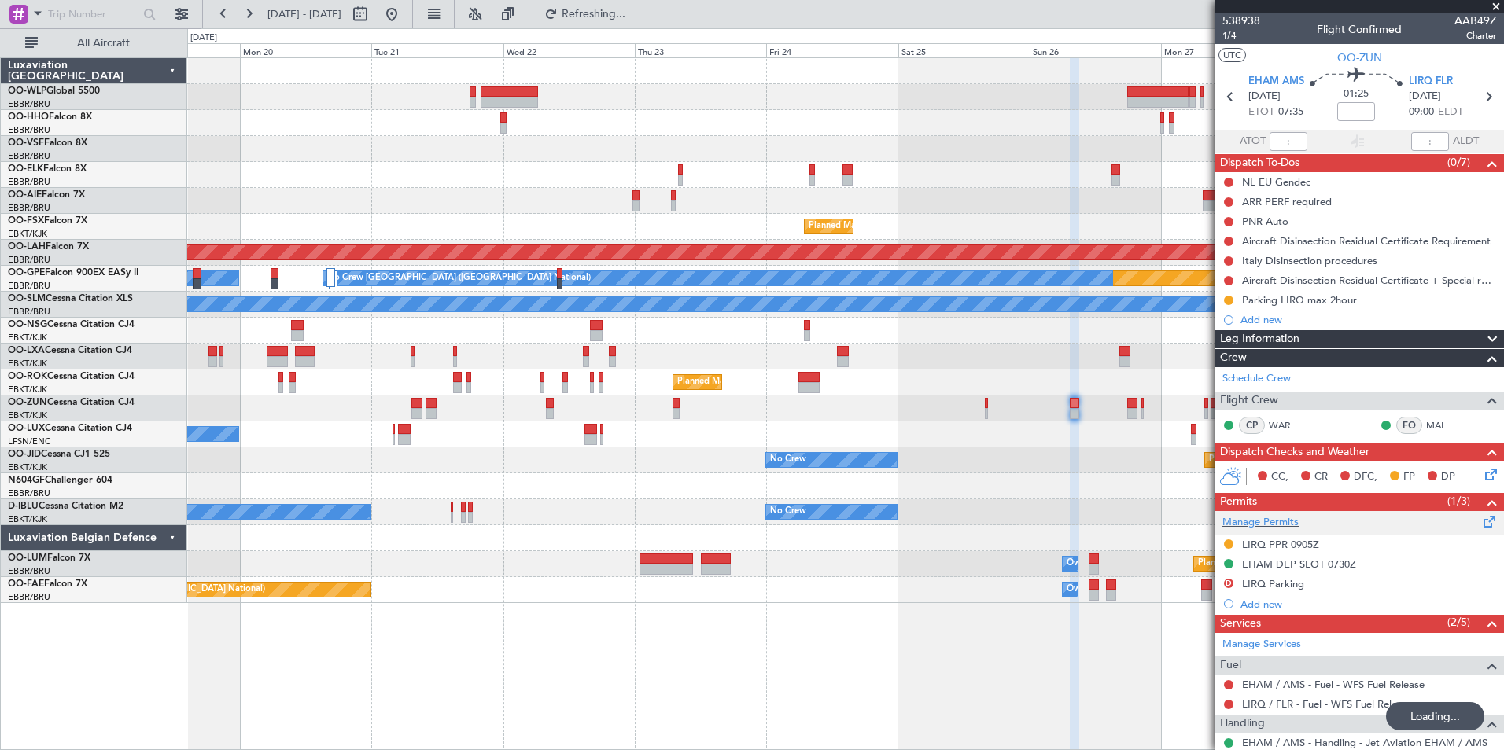
scroll to position [145, 0]
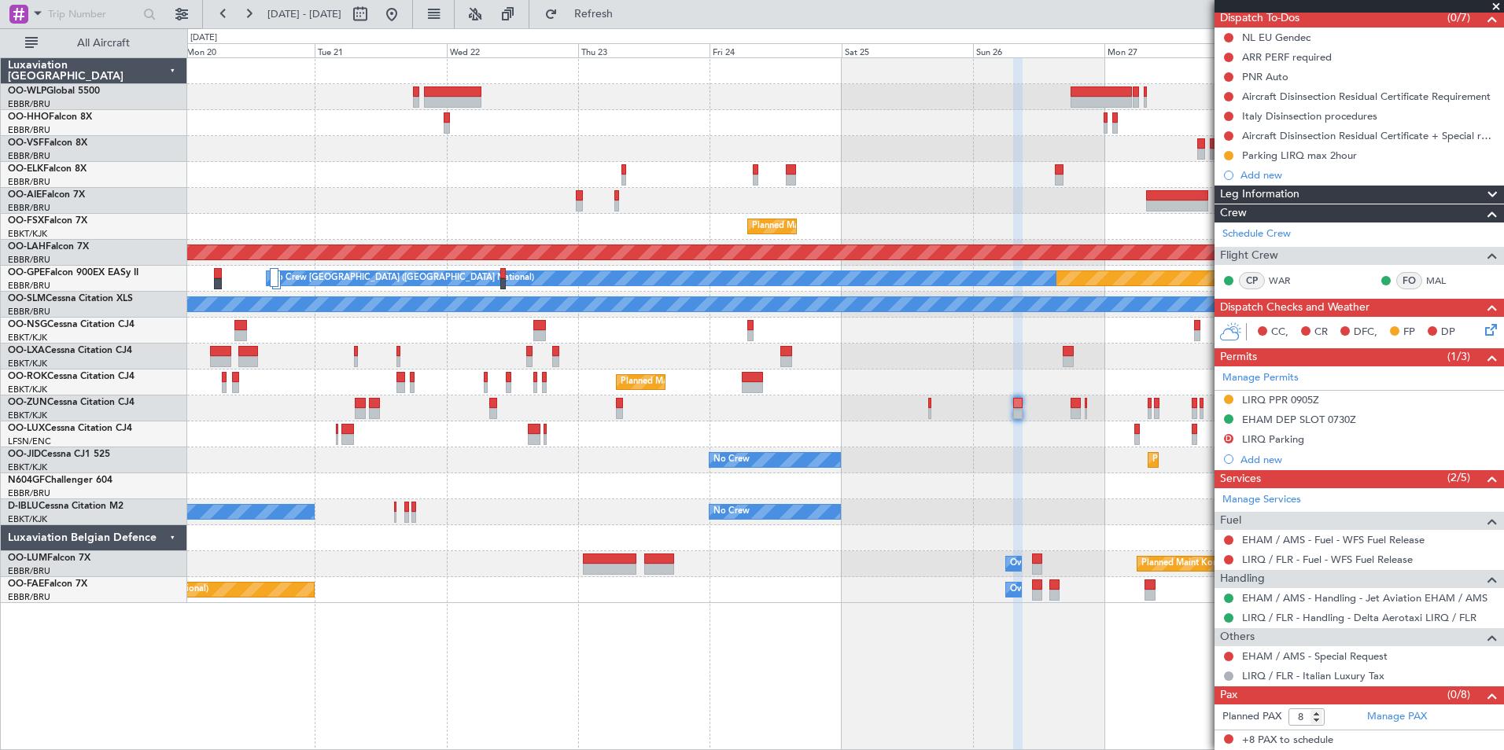
click at [1036, 468] on div "No Crew Planned Maint Kortrijk-Wevelgem" at bounding box center [845, 460] width 1316 height 26
click at [1465, 335] on div "CC, CR DFC, FP DP" at bounding box center [1365, 333] width 231 height 24
click at [1482, 333] on icon at bounding box center [1488, 327] width 13 height 13
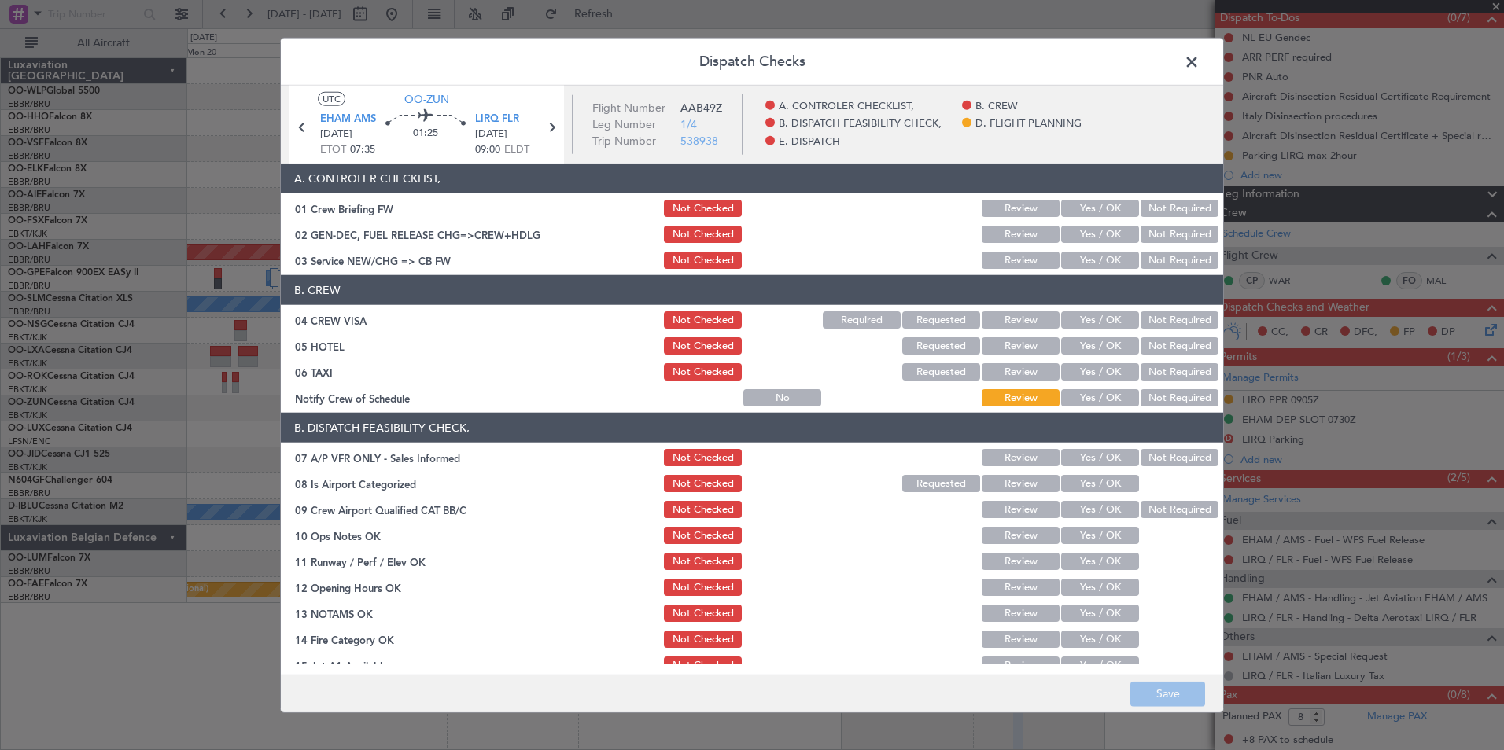
click at [1199, 64] on span at bounding box center [1199, 65] width 0 height 31
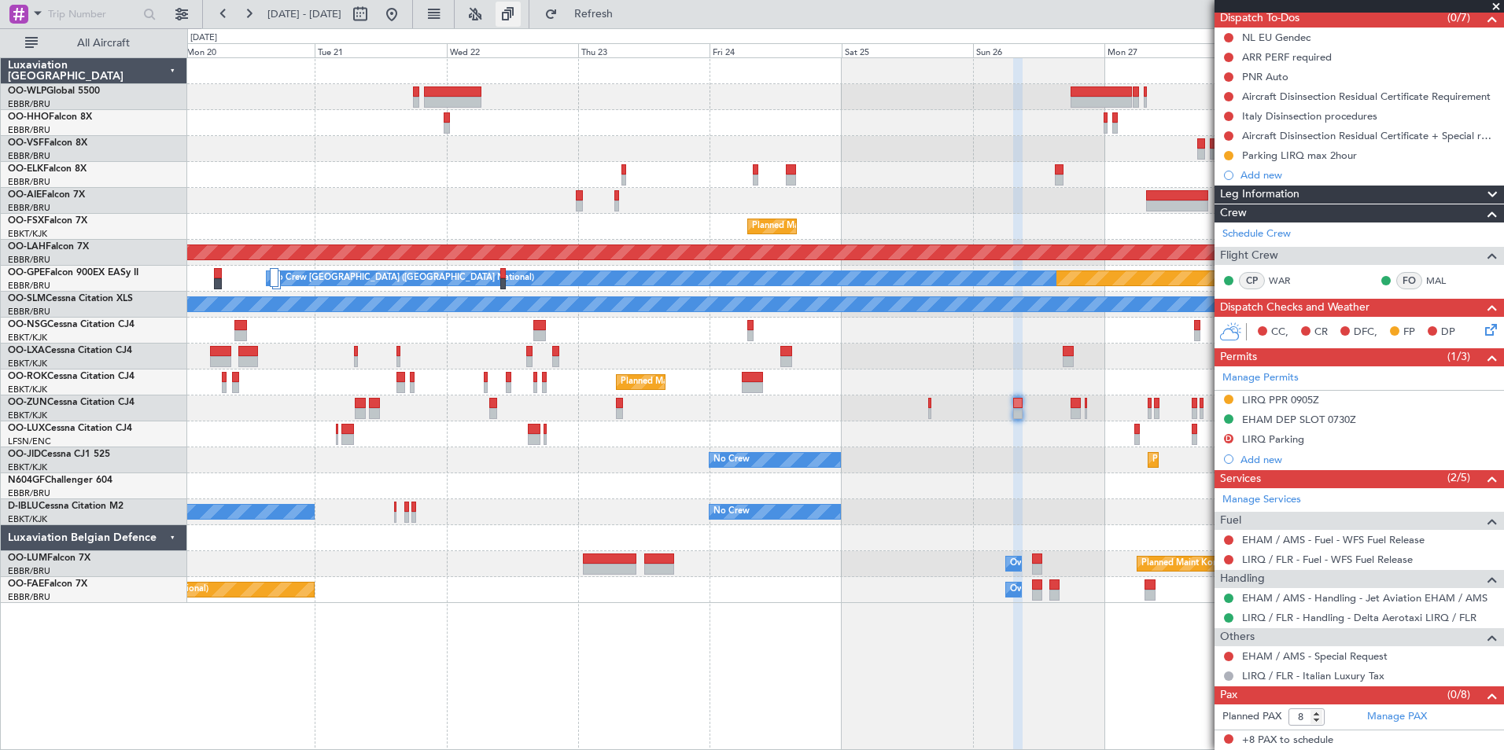
drag, startPoint x: 444, startPoint y: 17, endPoint x: 554, endPoint y: 26, distance: 109.7
click at [404, 17] on button at bounding box center [391, 14] width 25 height 25
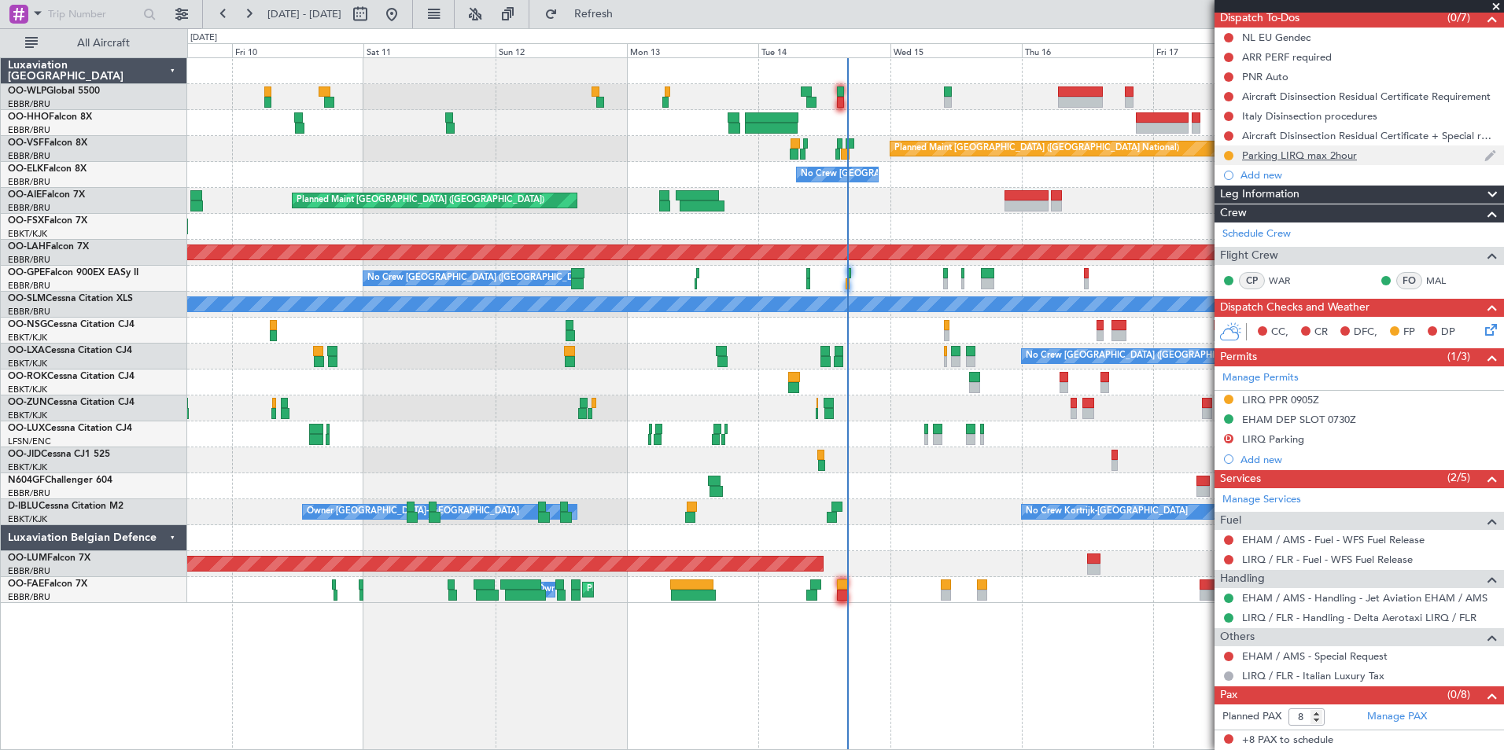
click at [1292, 149] on div "Parking LIRQ max 2hour" at bounding box center [1299, 155] width 115 height 13
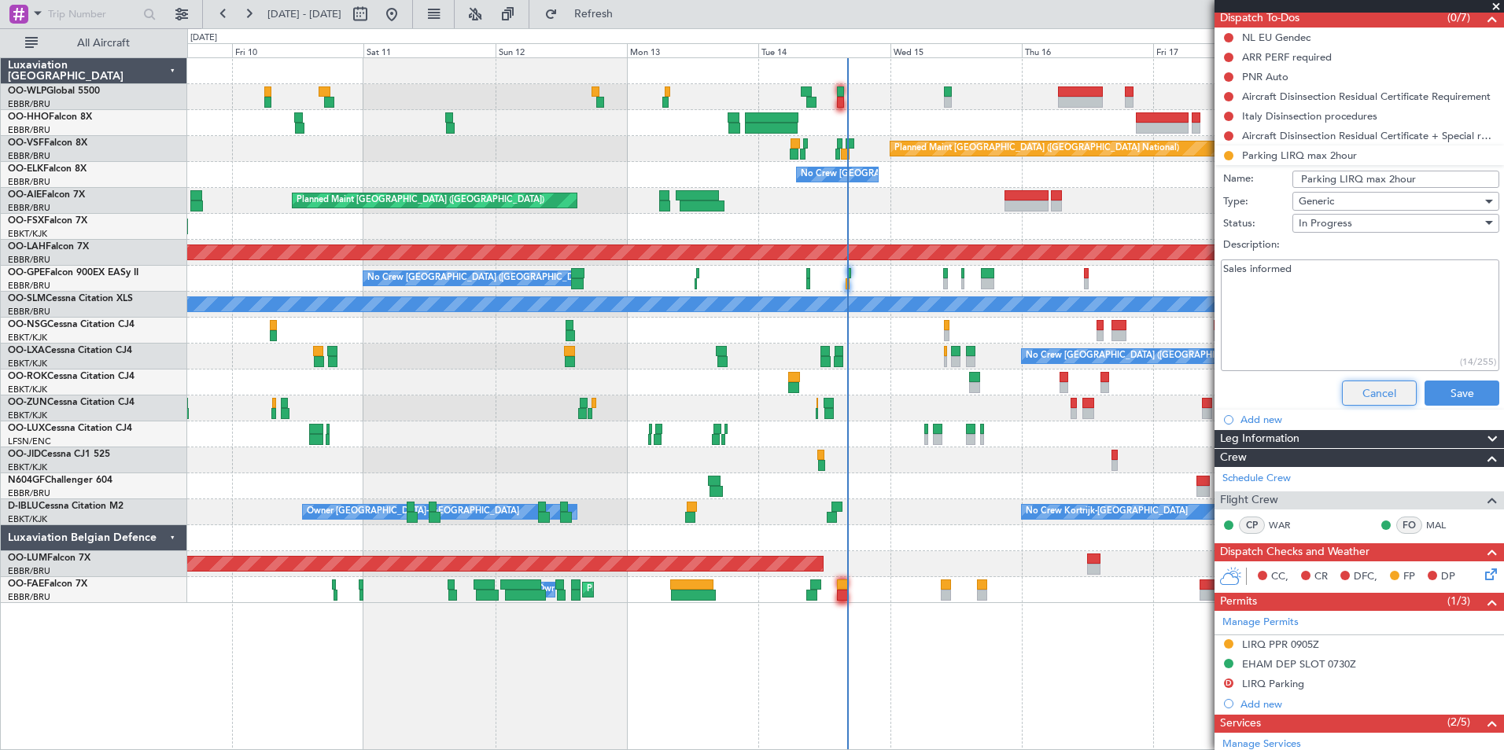
click at [1376, 396] on button "Cancel" at bounding box center [1379, 393] width 75 height 25
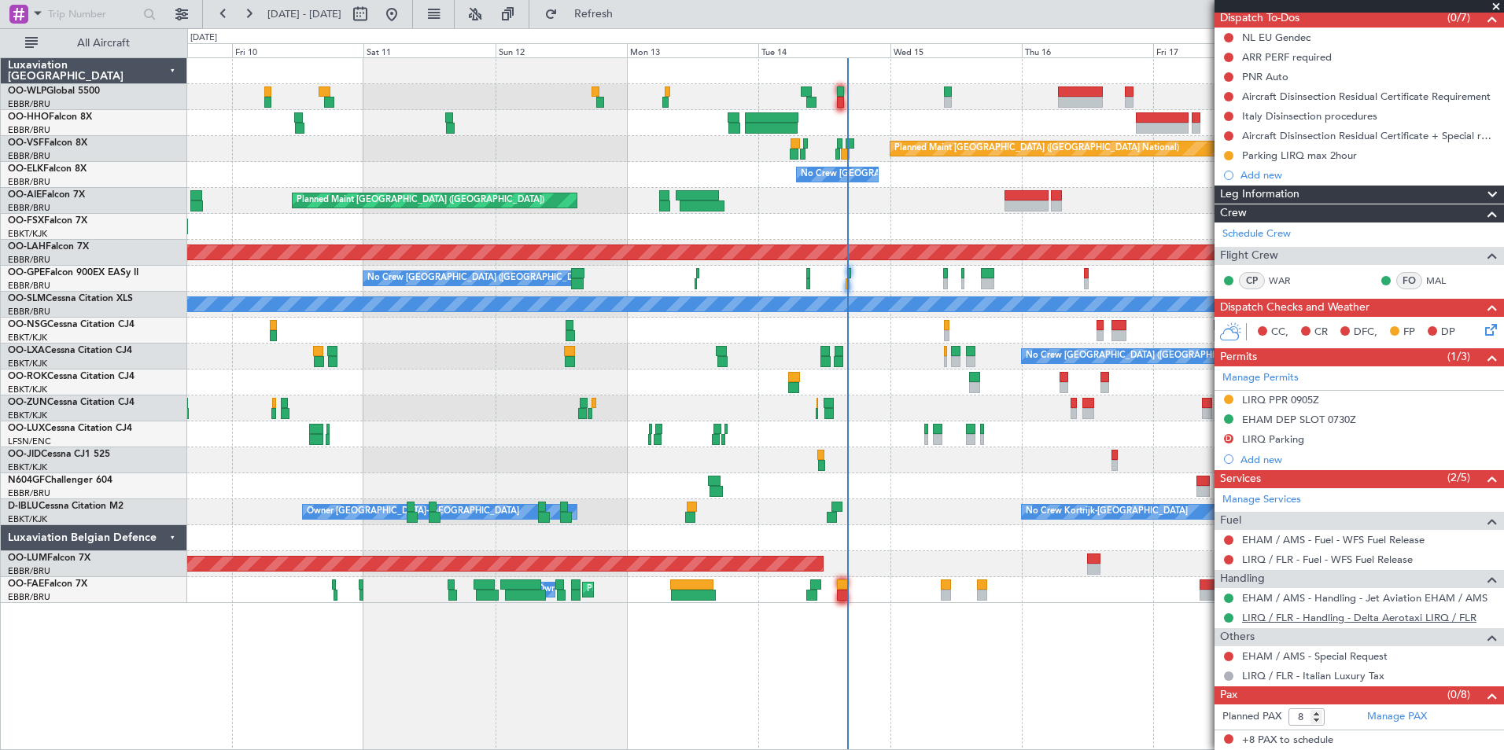
click at [1270, 621] on link "LIRQ / FLR - Handling - Delta Aerotaxi LIRQ / FLR" at bounding box center [1359, 617] width 234 height 13
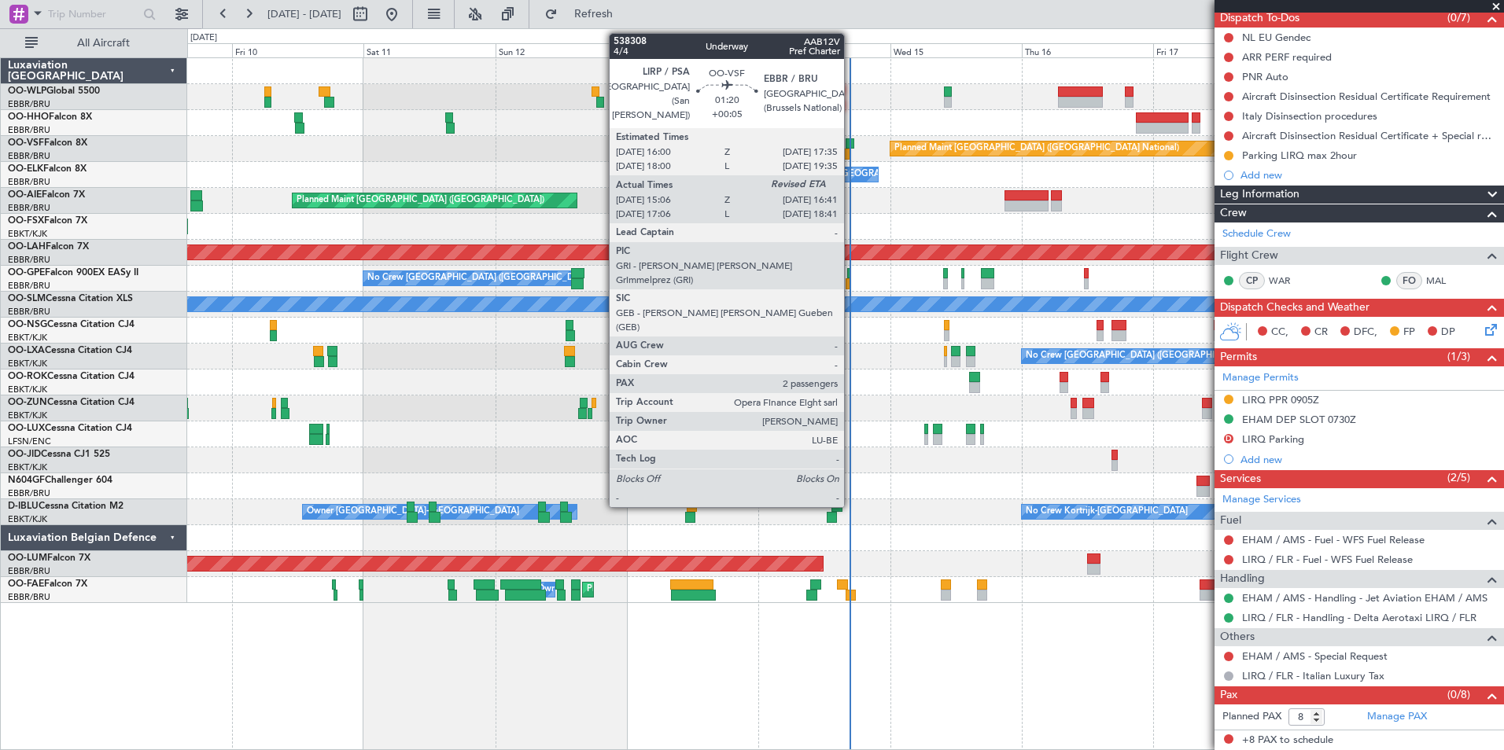
click at [851, 146] on div at bounding box center [849, 143] width 9 height 11
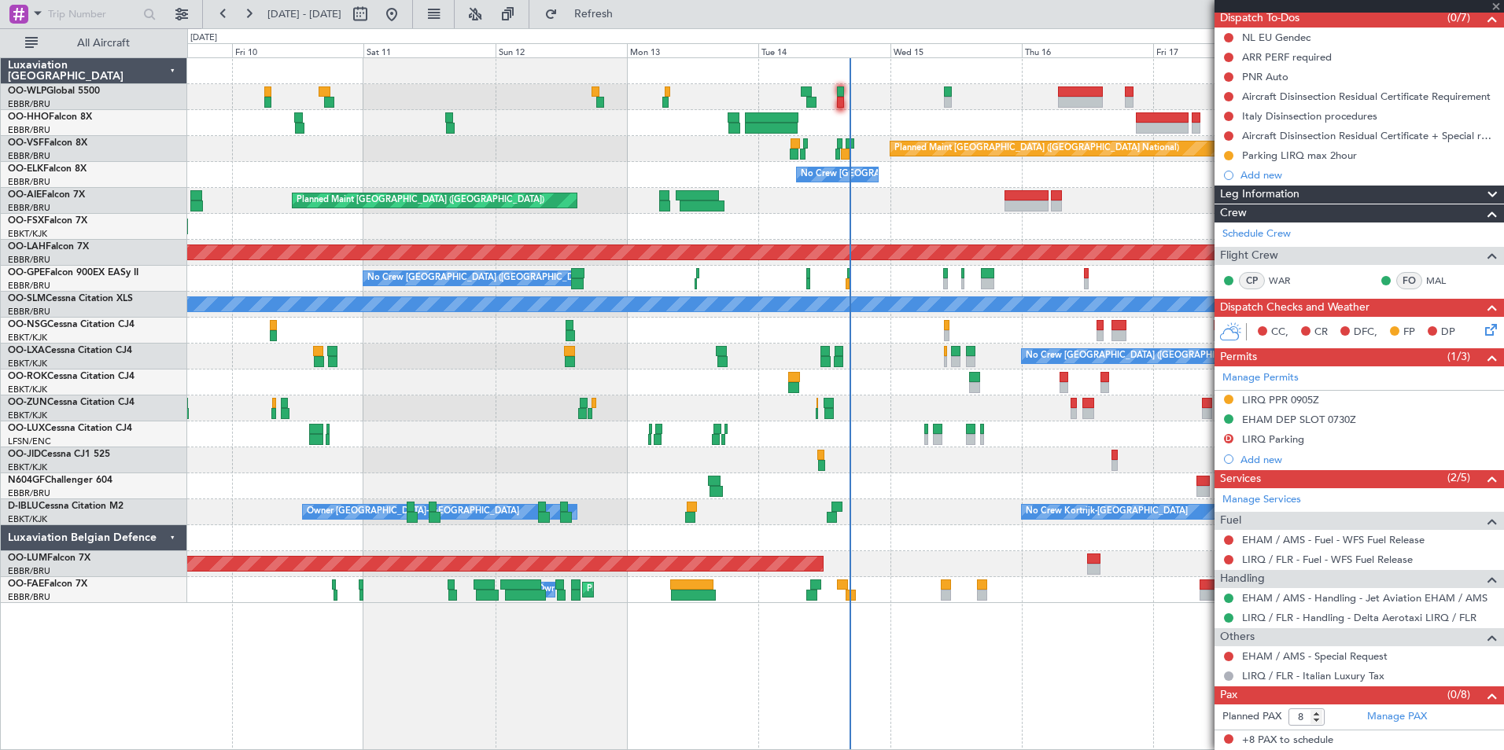
type input "+00:05"
type input "15:16"
type input "2"
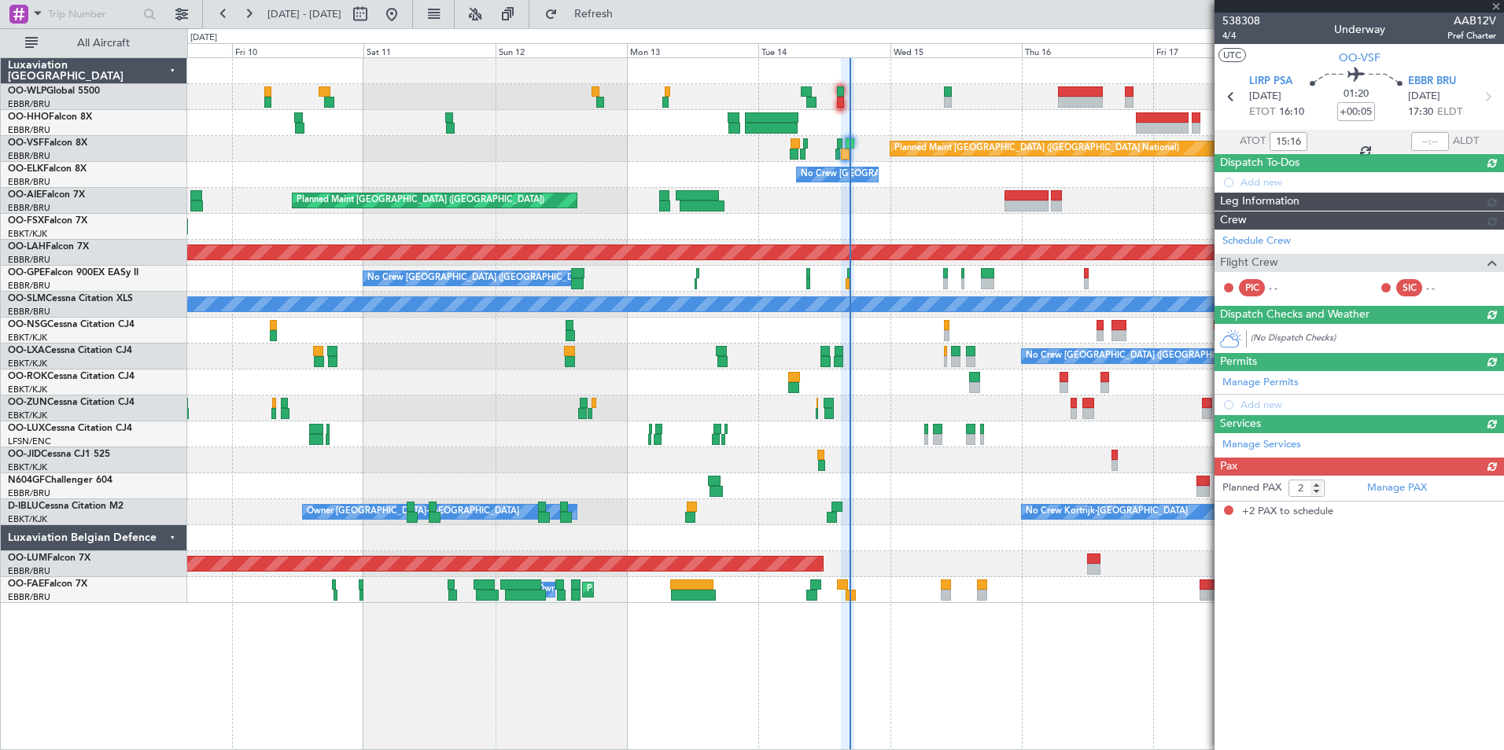
scroll to position [0, 0]
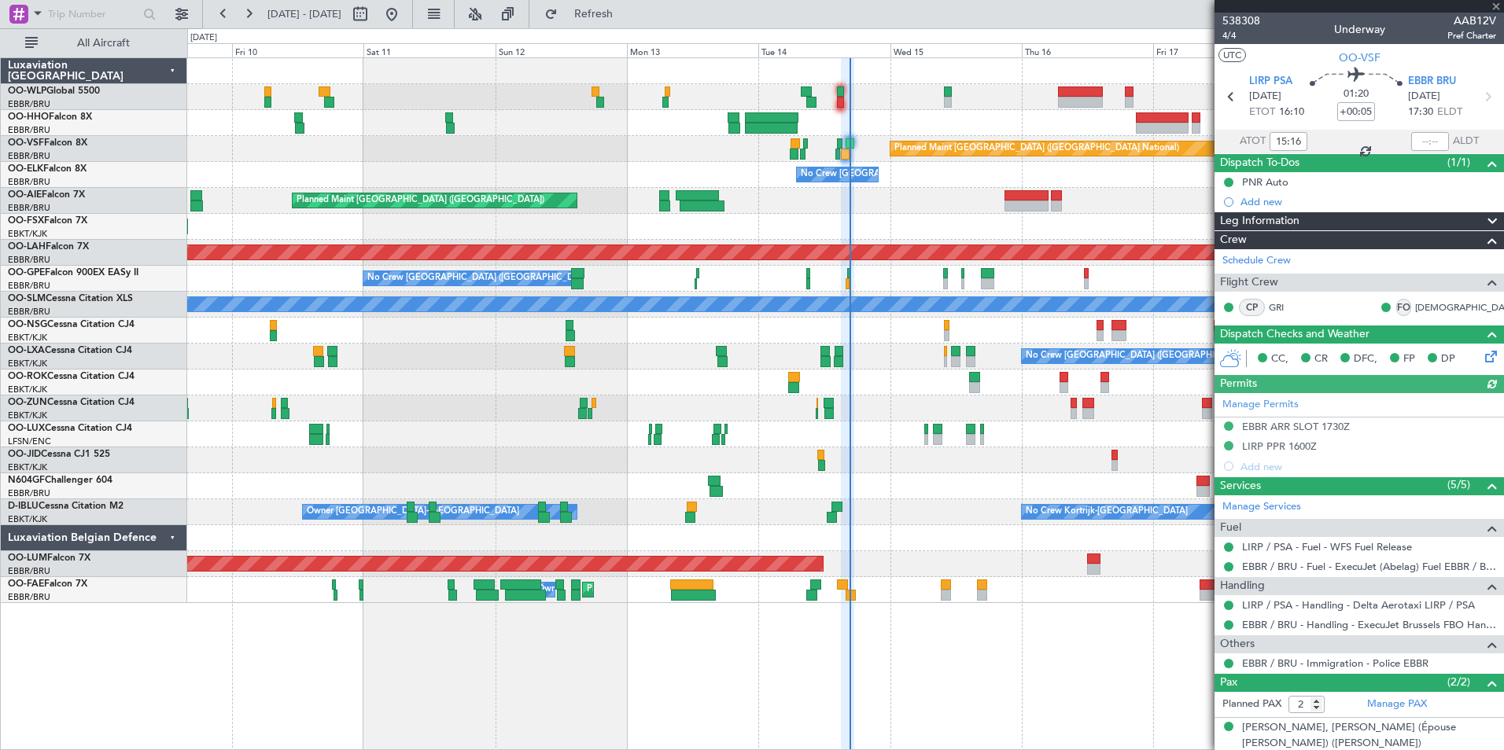
click at [1413, 134] on div at bounding box center [1430, 141] width 38 height 19
click at [1418, 137] on input "text" at bounding box center [1430, 141] width 38 height 19
click at [1107, 212] on div "Planned Maint [GEOGRAPHIC_DATA] ([GEOGRAPHIC_DATA])" at bounding box center [845, 201] width 1316 height 26
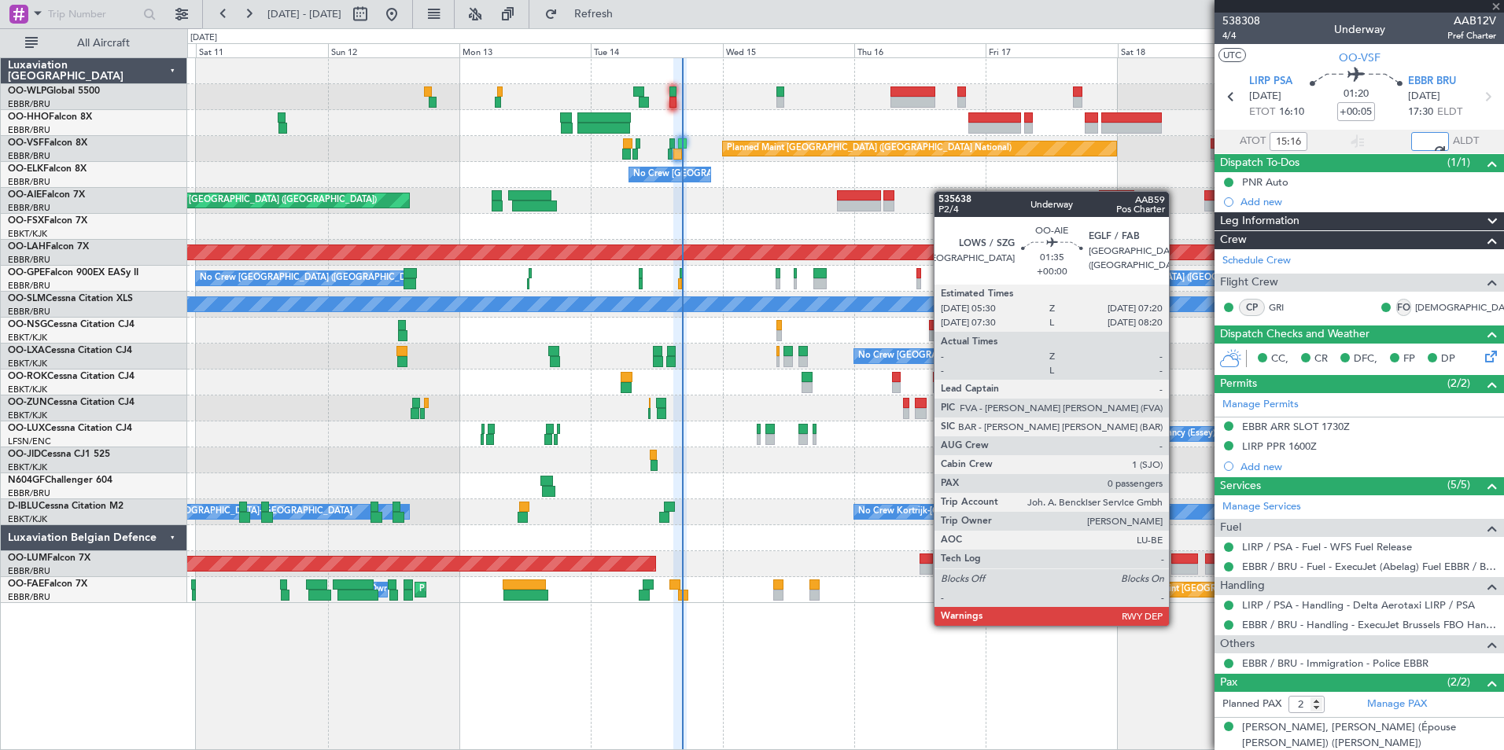
click at [873, 203] on div "Planned Maint Geneva (Cointrin) Planned Maint Brussels (Brussels National) No C…" at bounding box center [845, 330] width 1316 height 545
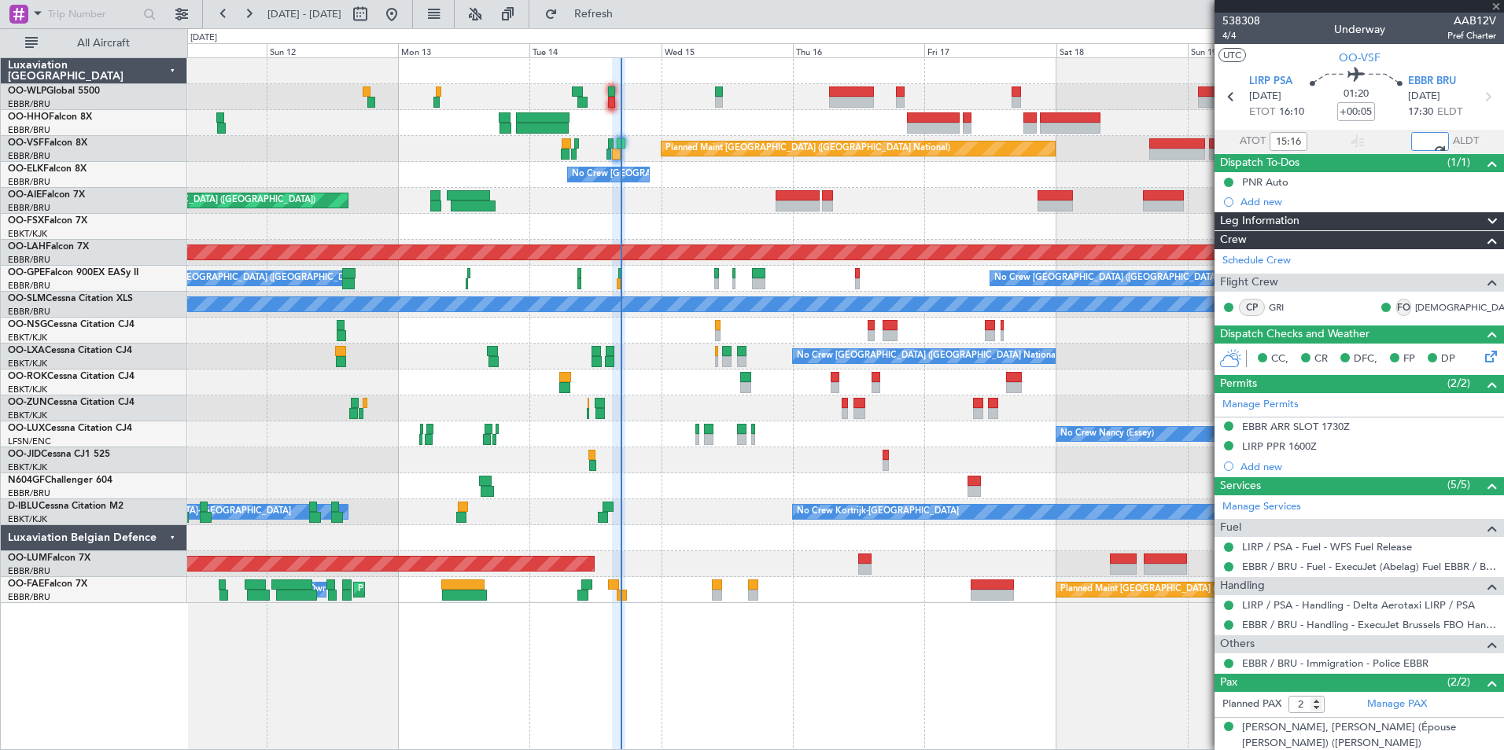
click at [877, 182] on div "No Crew [GEOGRAPHIC_DATA] ([GEOGRAPHIC_DATA] National)" at bounding box center [845, 175] width 1316 height 26
type input "16:37"
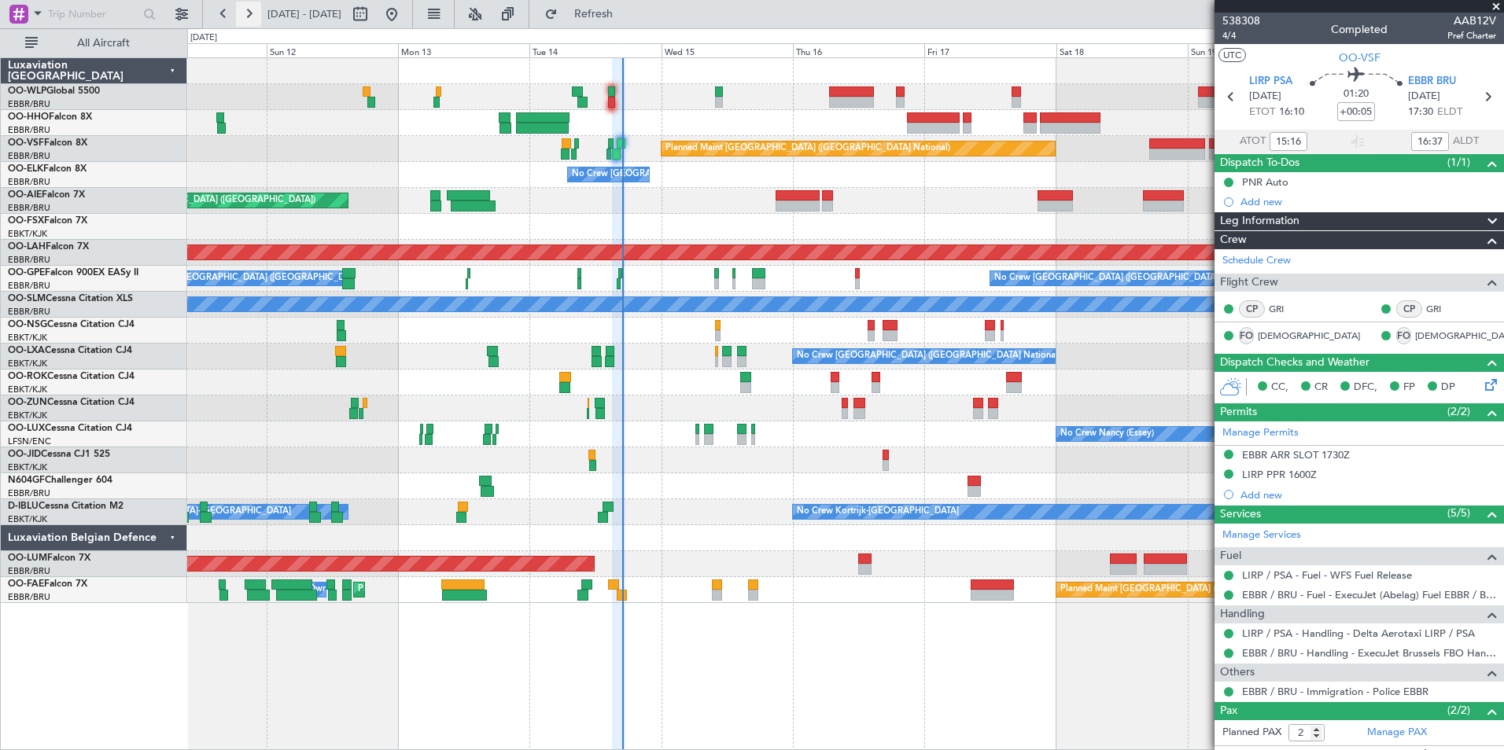
click at [245, 14] on button at bounding box center [248, 14] width 25 height 25
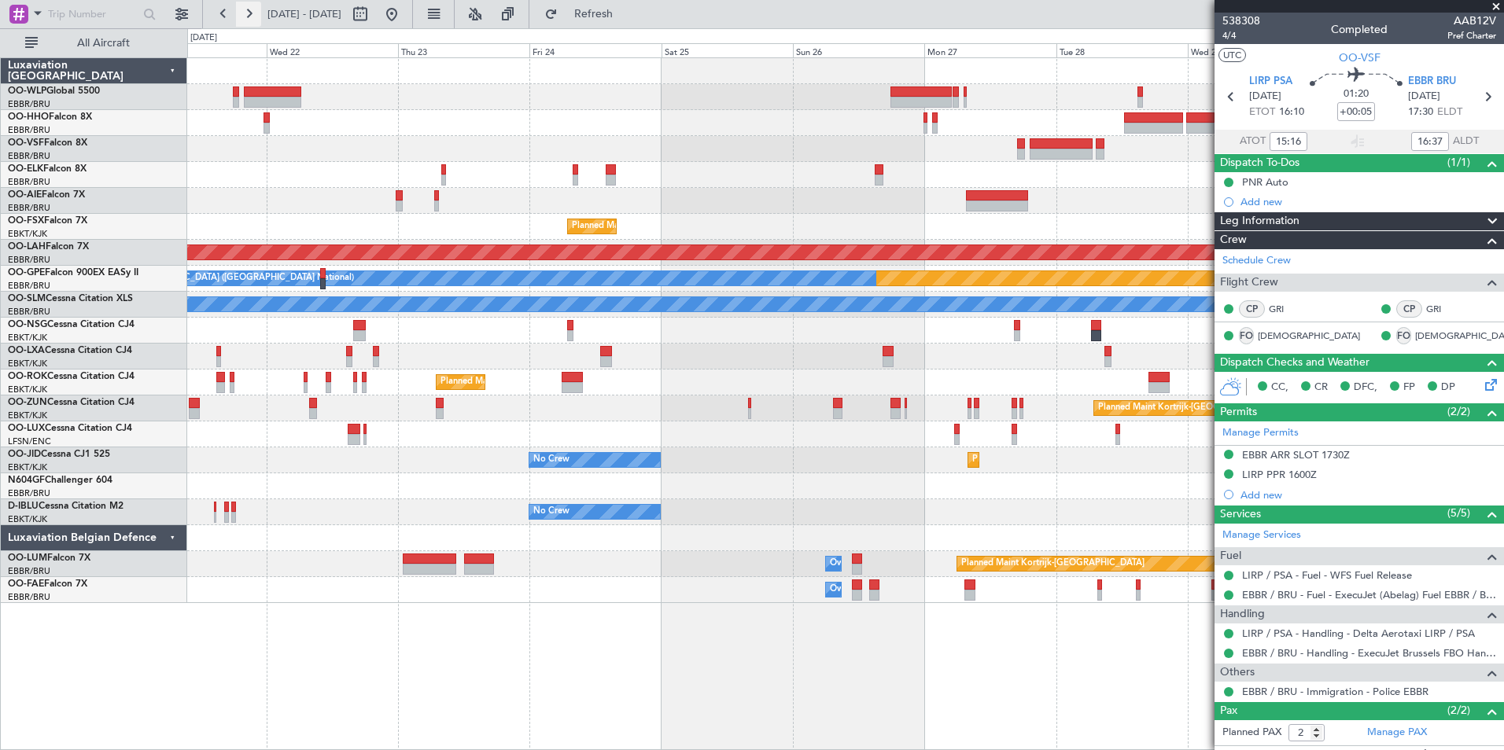
click at [245, 14] on button at bounding box center [248, 14] width 25 height 25
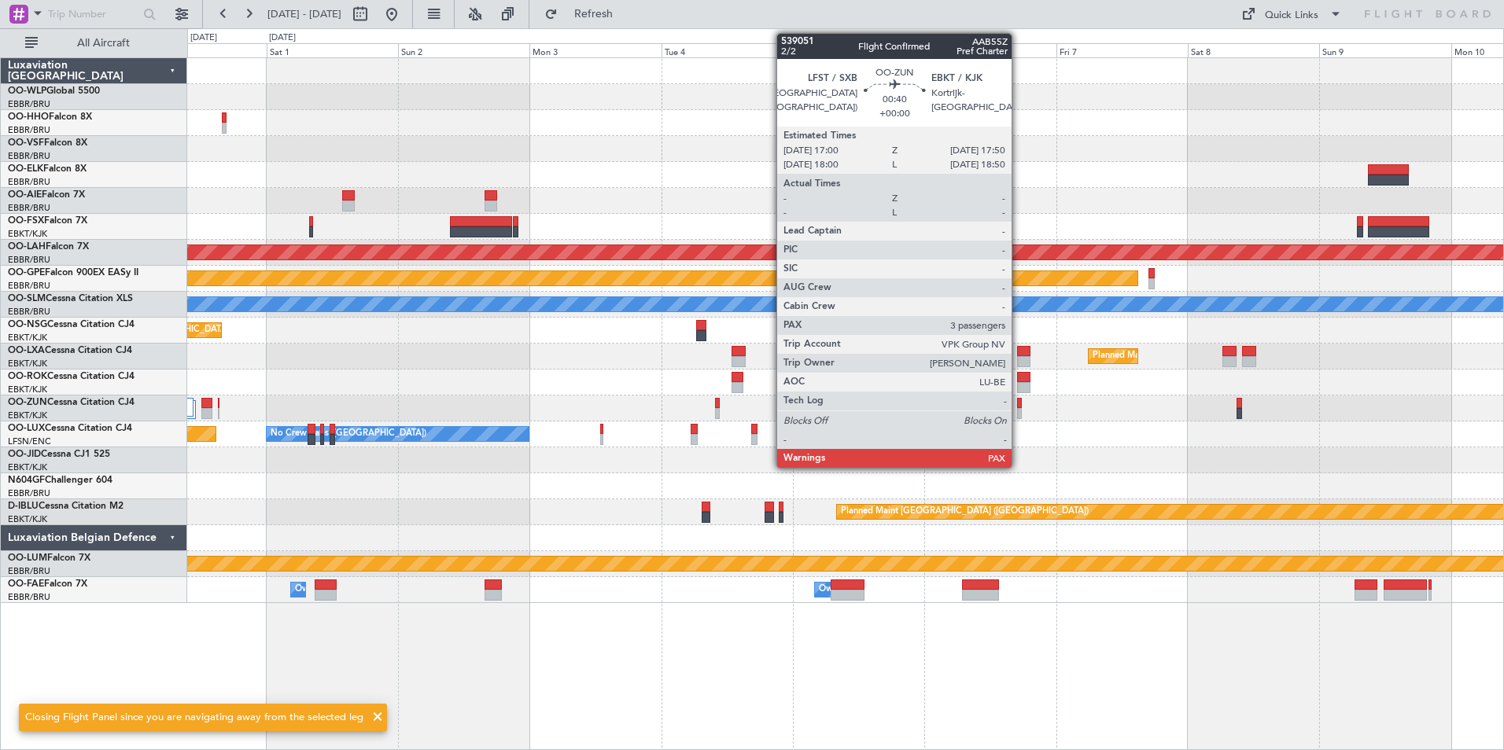
click at [1018, 405] on div at bounding box center [1019, 403] width 5 height 11
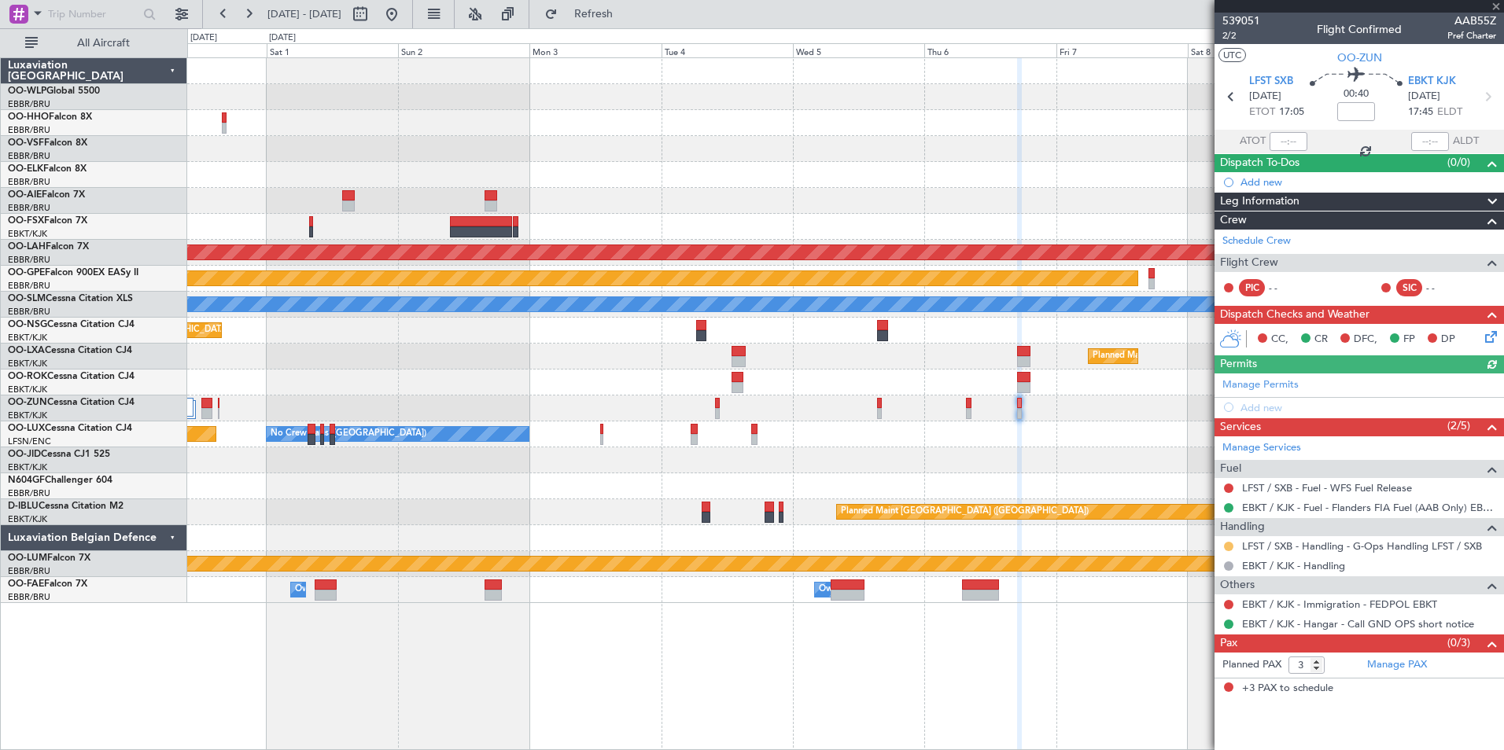
click at [1232, 547] on button at bounding box center [1228, 546] width 9 height 9
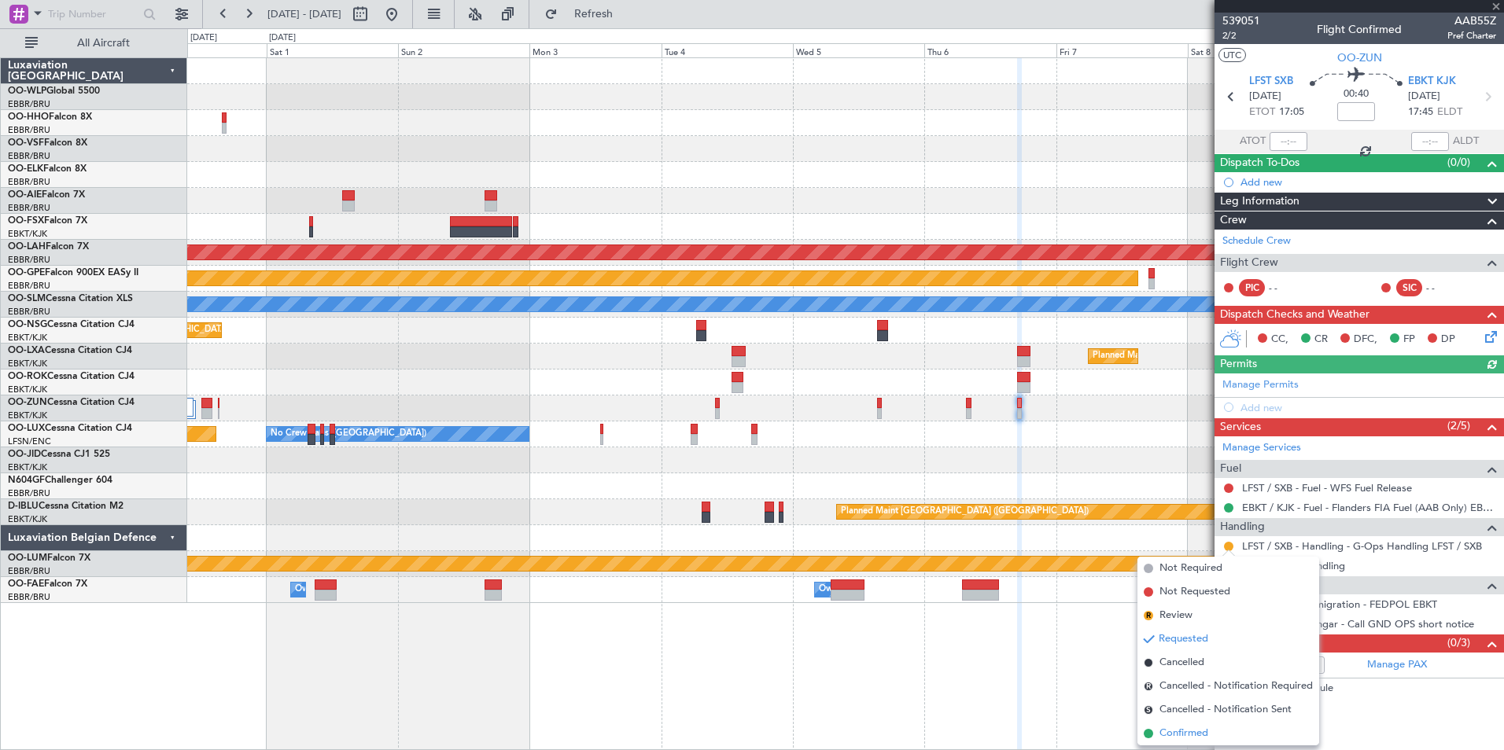
click at [1199, 730] on span "Confirmed" at bounding box center [1183, 734] width 49 height 16
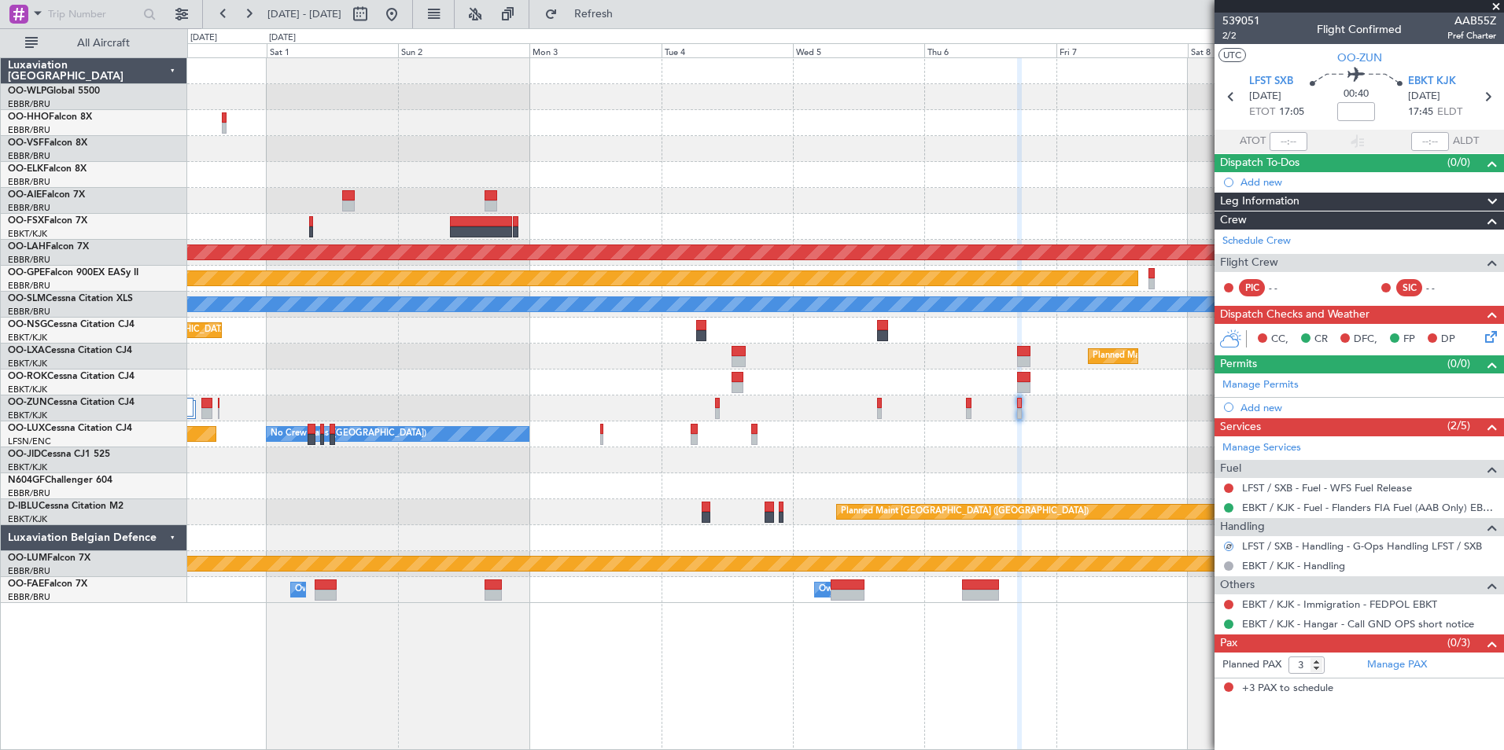
click at [1218, 91] on section "LFST SXB 06/11/2025 ETOT 17:05 00:40 EBKT KJK 06/11/2025 17:45 ELDT" at bounding box center [1358, 99] width 289 height 62
click at [1233, 95] on icon at bounding box center [1231, 97] width 20 height 20
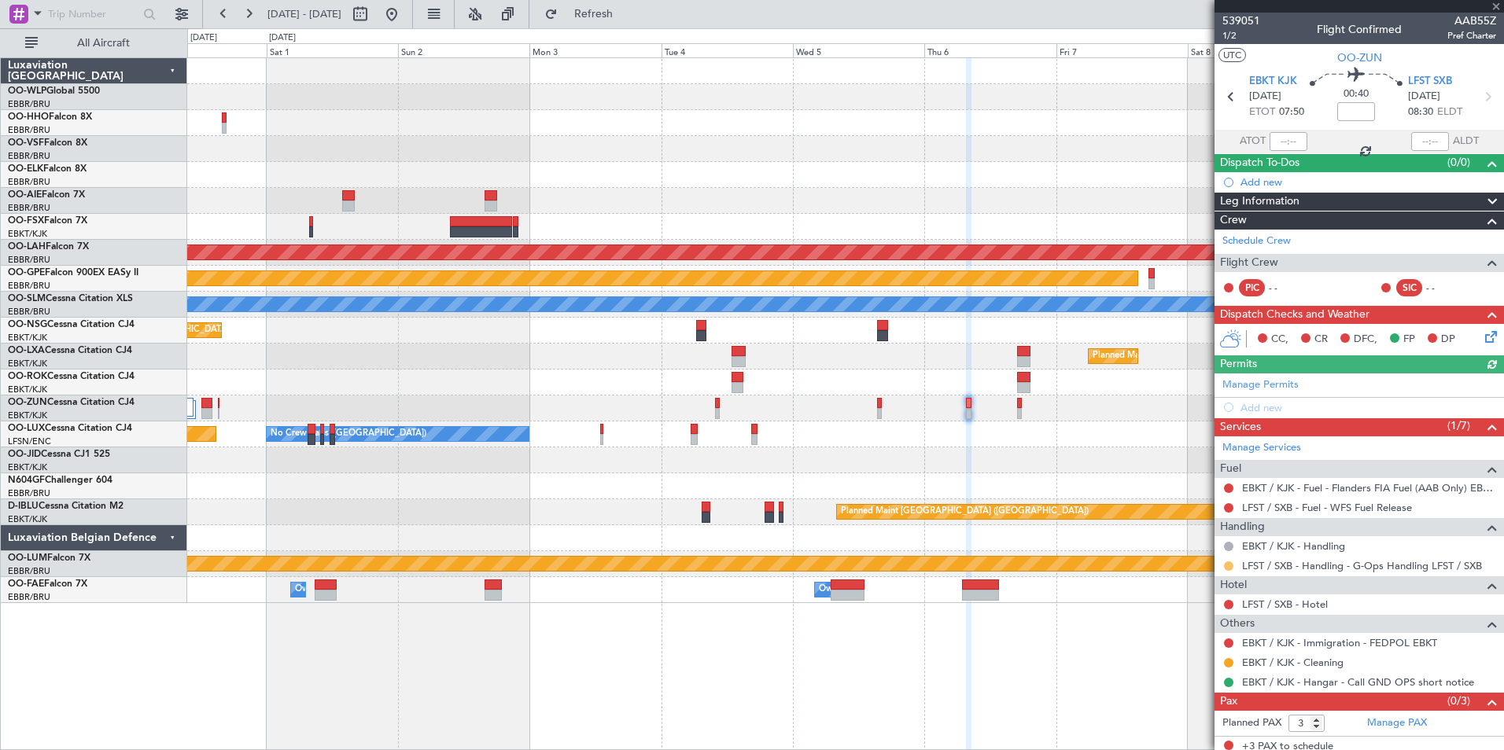
click at [1230, 566] on button at bounding box center [1228, 566] width 9 height 9
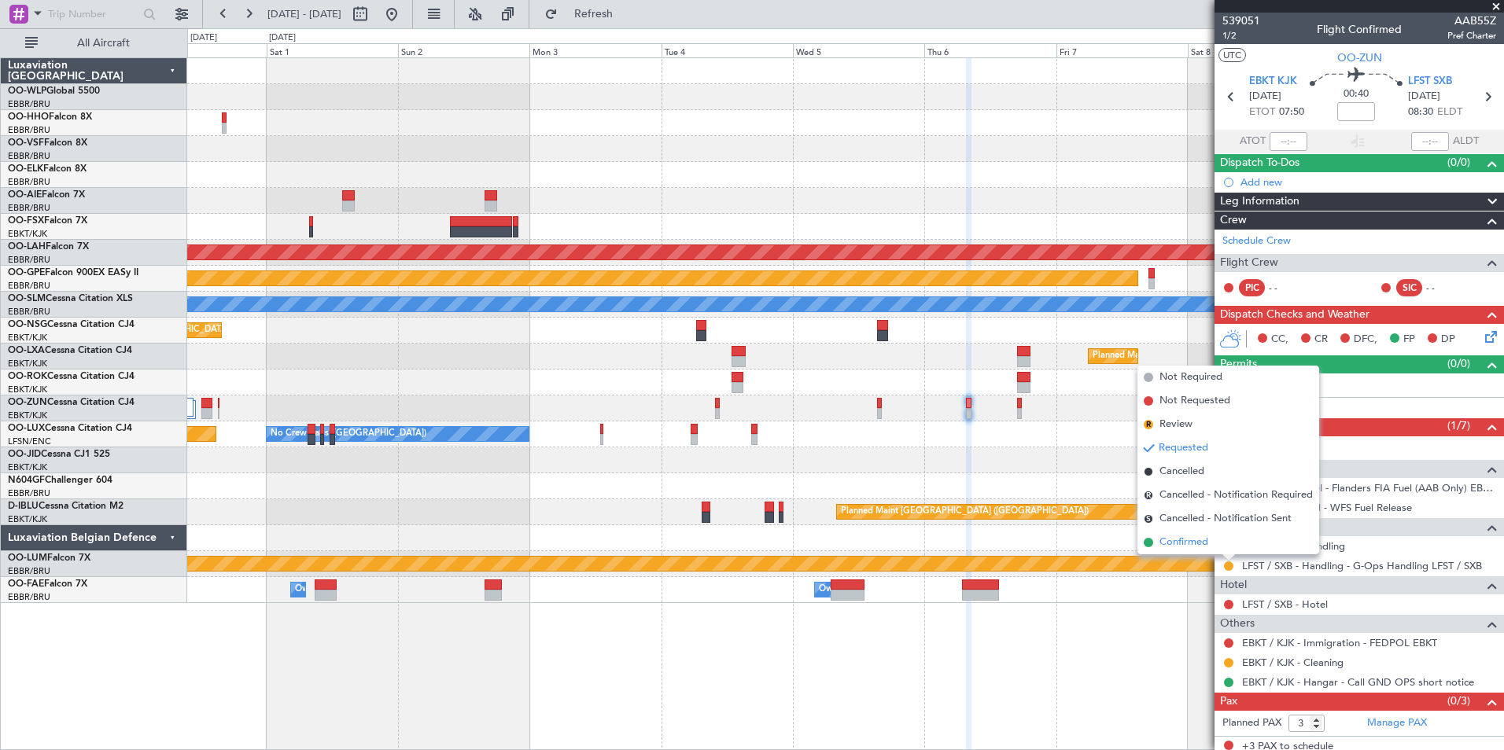
click at [1190, 542] on span "Confirmed" at bounding box center [1183, 543] width 49 height 16
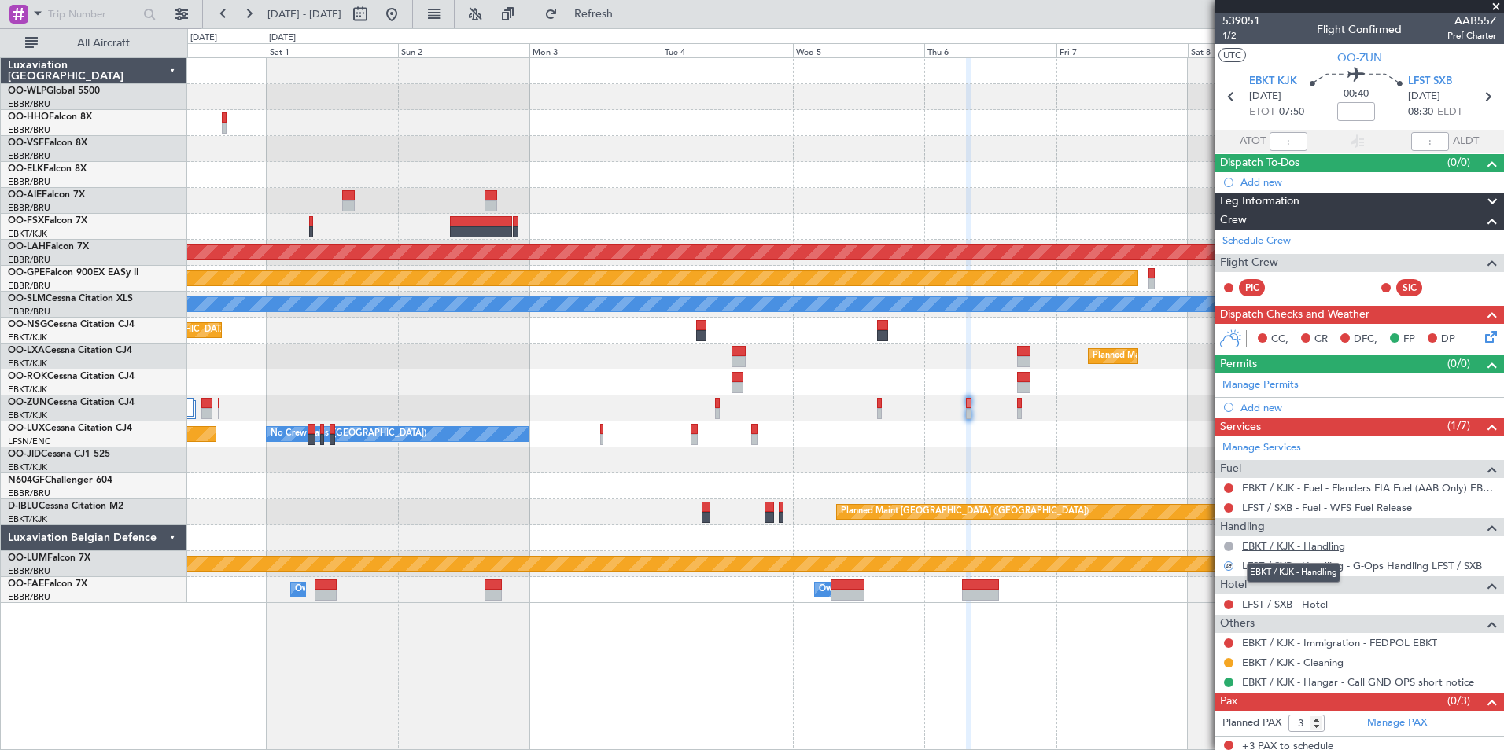
click at [1283, 549] on link "EBKT / KJK - Handling" at bounding box center [1293, 545] width 103 height 13
click at [627, 17] on span "Refresh" at bounding box center [594, 14] width 66 height 11
click at [1226, 547] on button at bounding box center [1228, 546] width 9 height 9
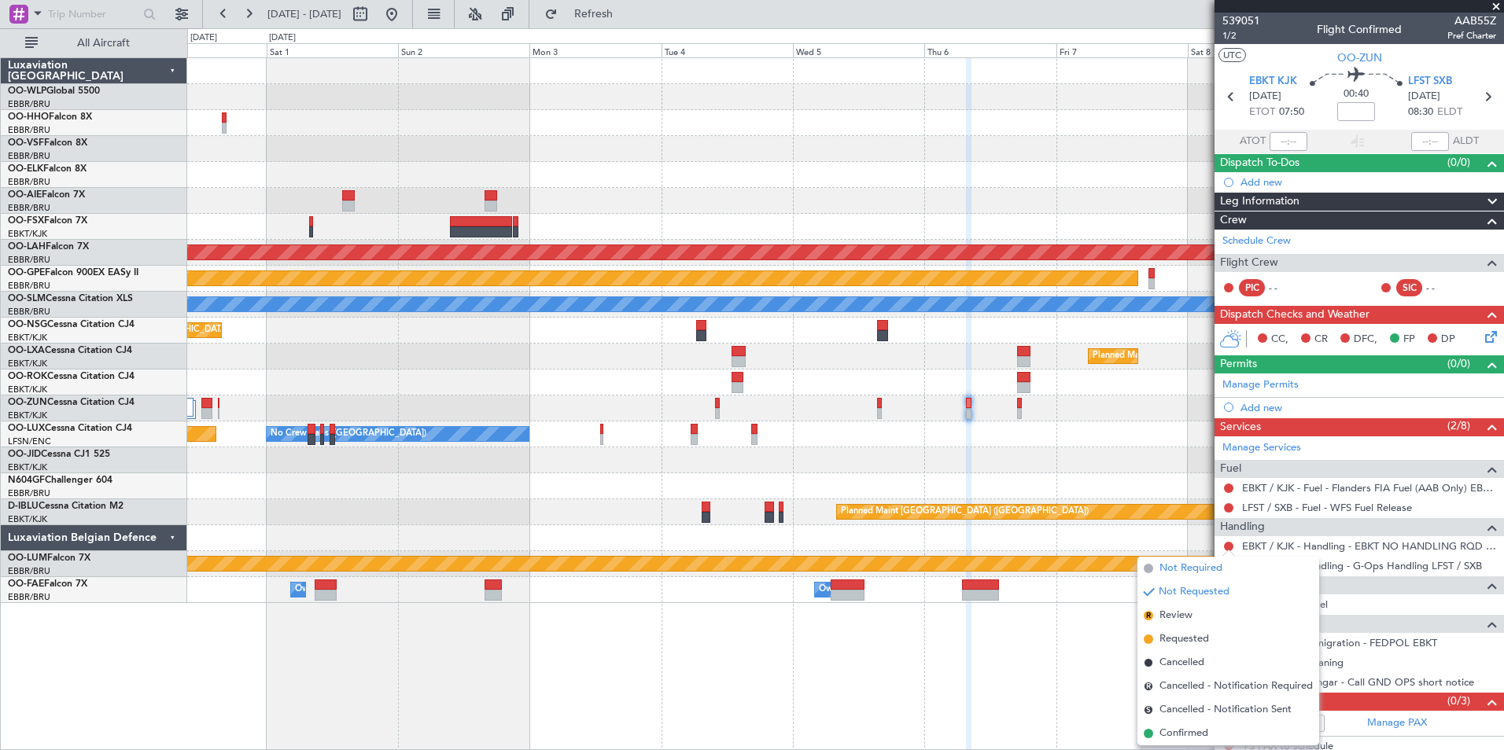
click at [1177, 569] on span "Not Required" at bounding box center [1190, 569] width 63 height 16
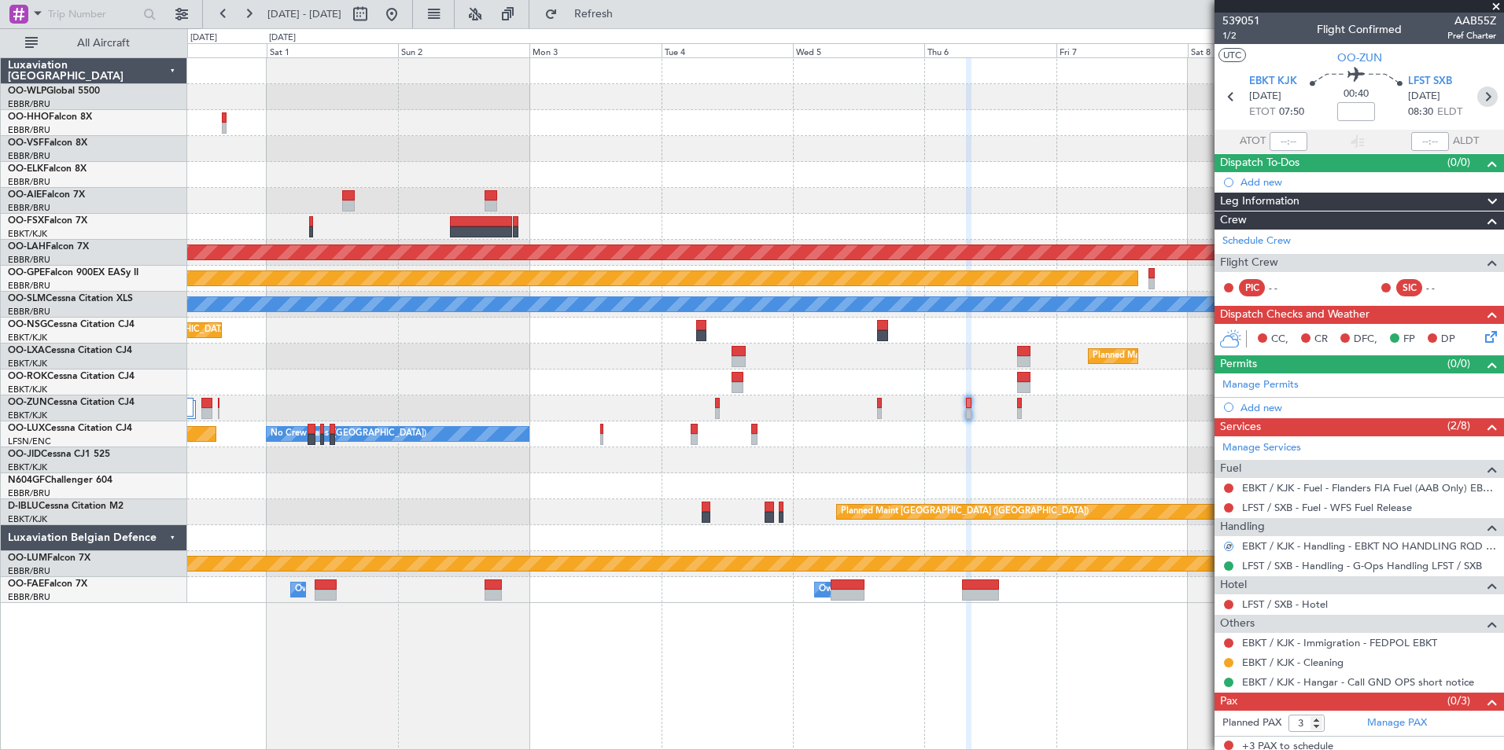
click at [1484, 101] on icon at bounding box center [1487, 97] width 20 height 20
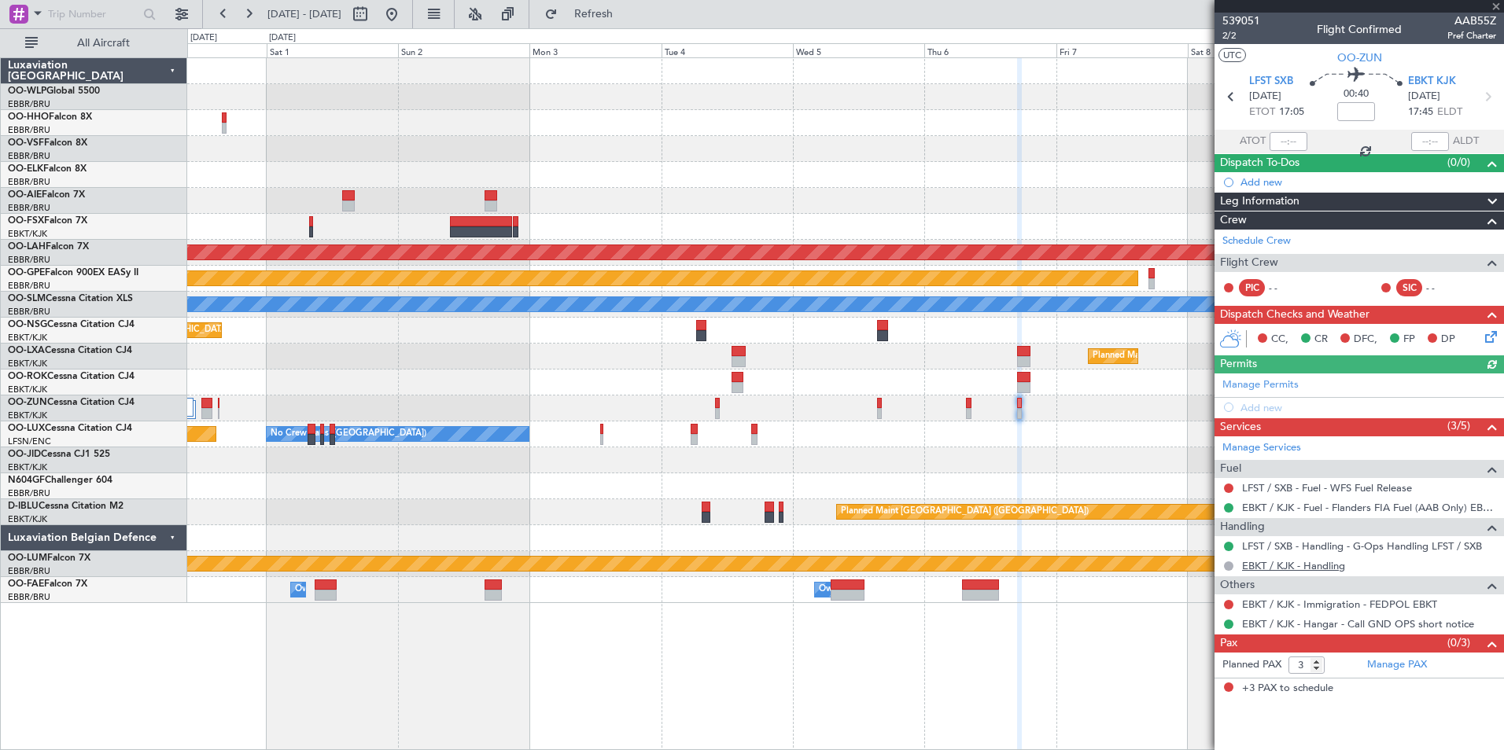
click at [1280, 567] on link "EBKT / KJK - Handling" at bounding box center [1293, 565] width 103 height 13
click at [639, 9] on fb-refresh-button "Refresh" at bounding box center [584, 14] width 110 height 28
click at [627, 20] on span "Refresh" at bounding box center [594, 14] width 66 height 11
click at [1227, 570] on div at bounding box center [1228, 566] width 13 height 13
click at [1230, 565] on button at bounding box center [1228, 566] width 9 height 9
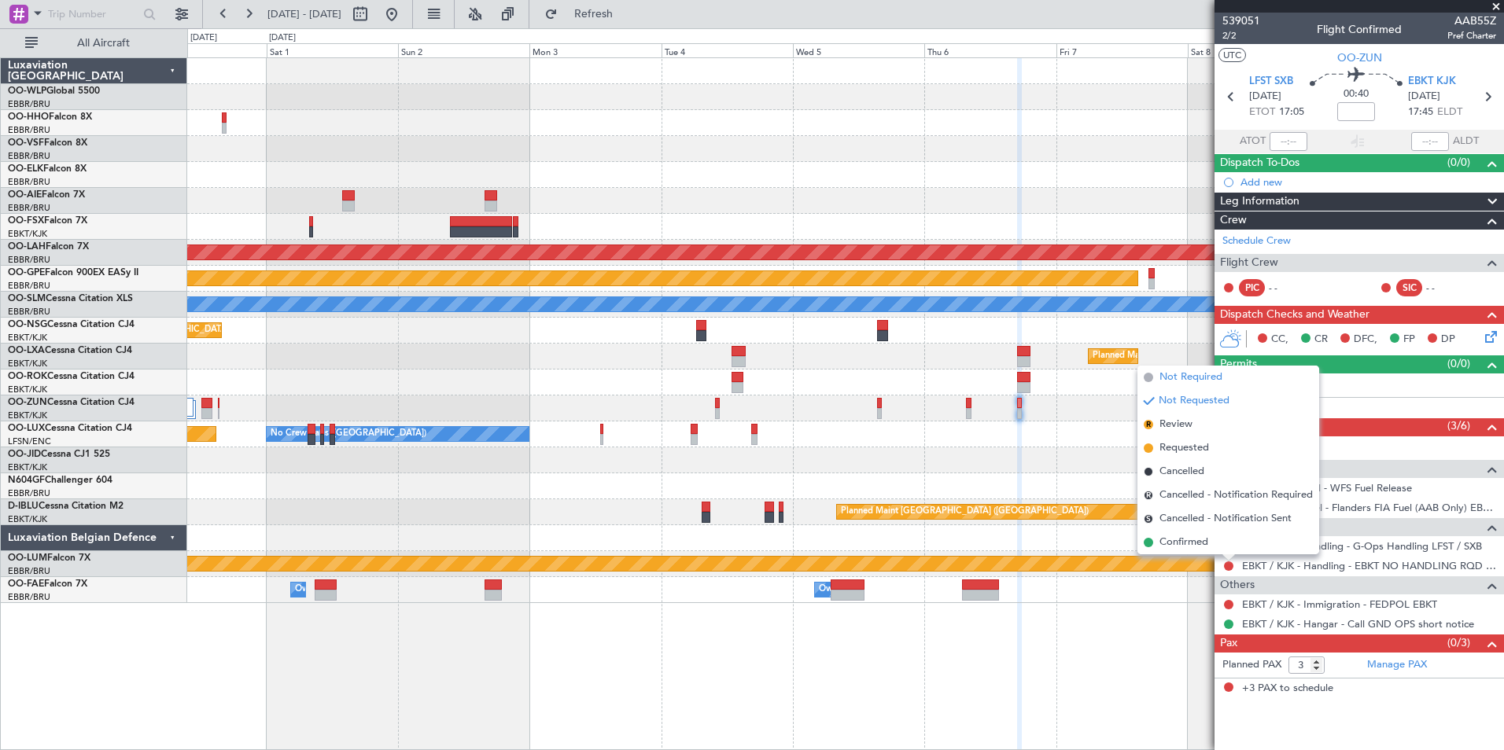
click at [1173, 381] on span "Not Required" at bounding box center [1190, 378] width 63 height 16
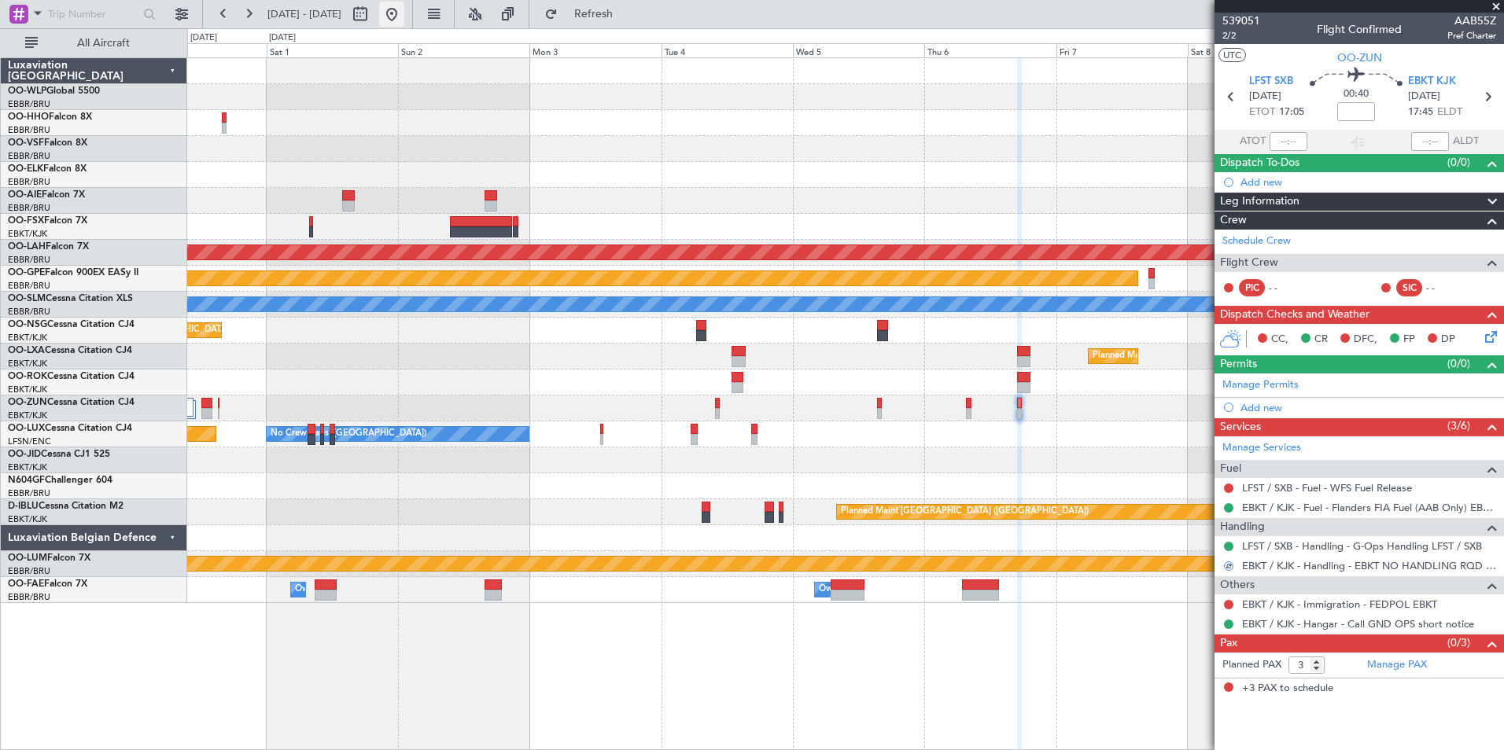
click at [404, 17] on button at bounding box center [391, 14] width 25 height 25
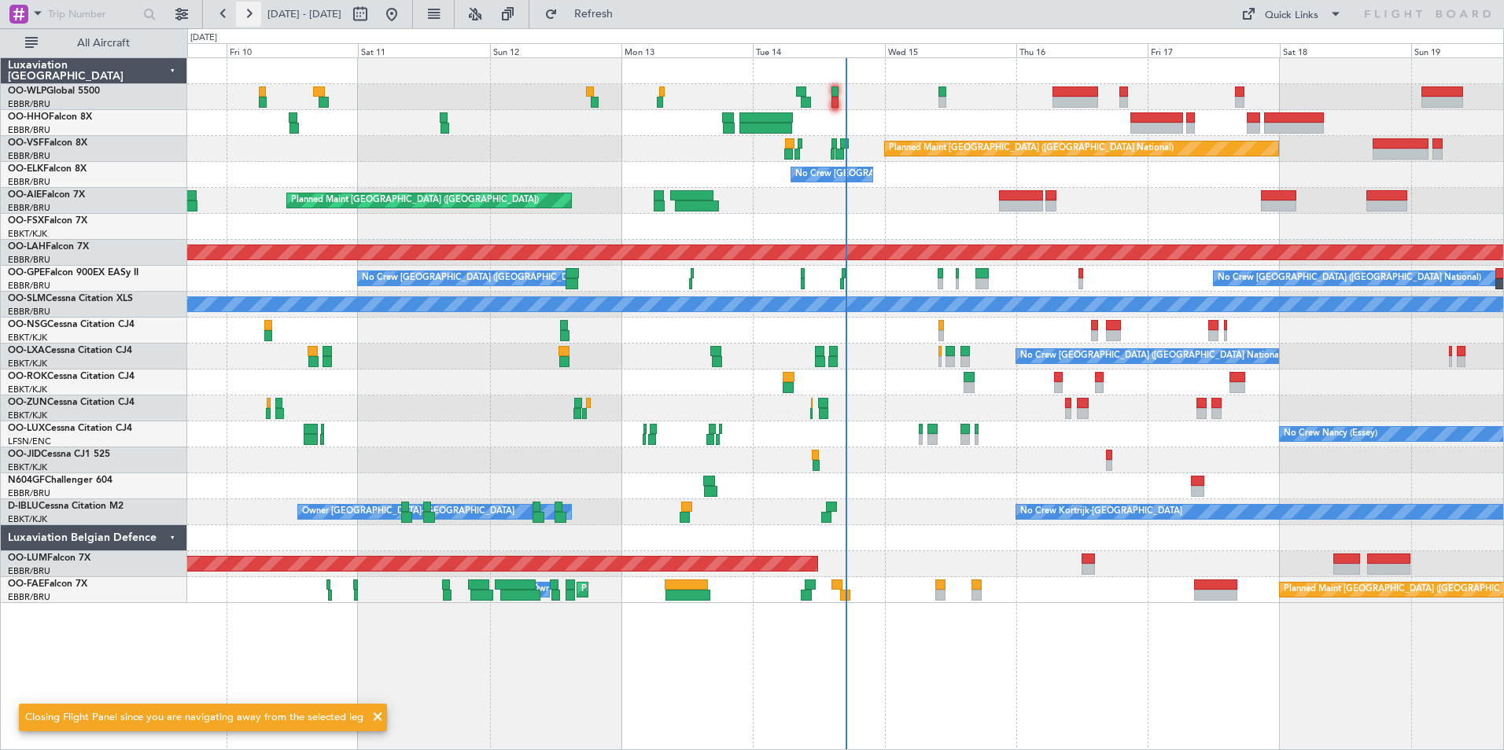
click at [252, 9] on button at bounding box center [248, 14] width 25 height 25
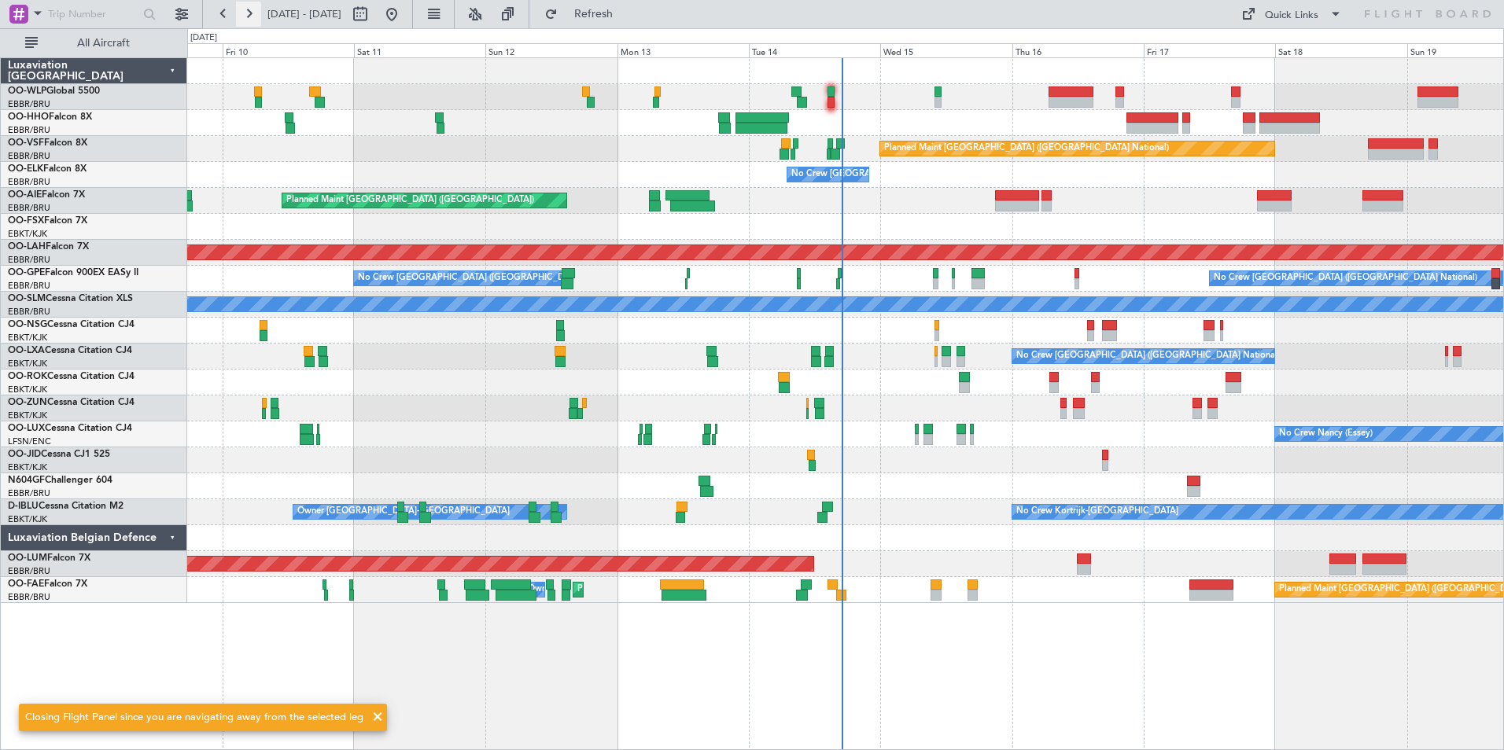
click at [252, 9] on button at bounding box center [248, 14] width 25 height 25
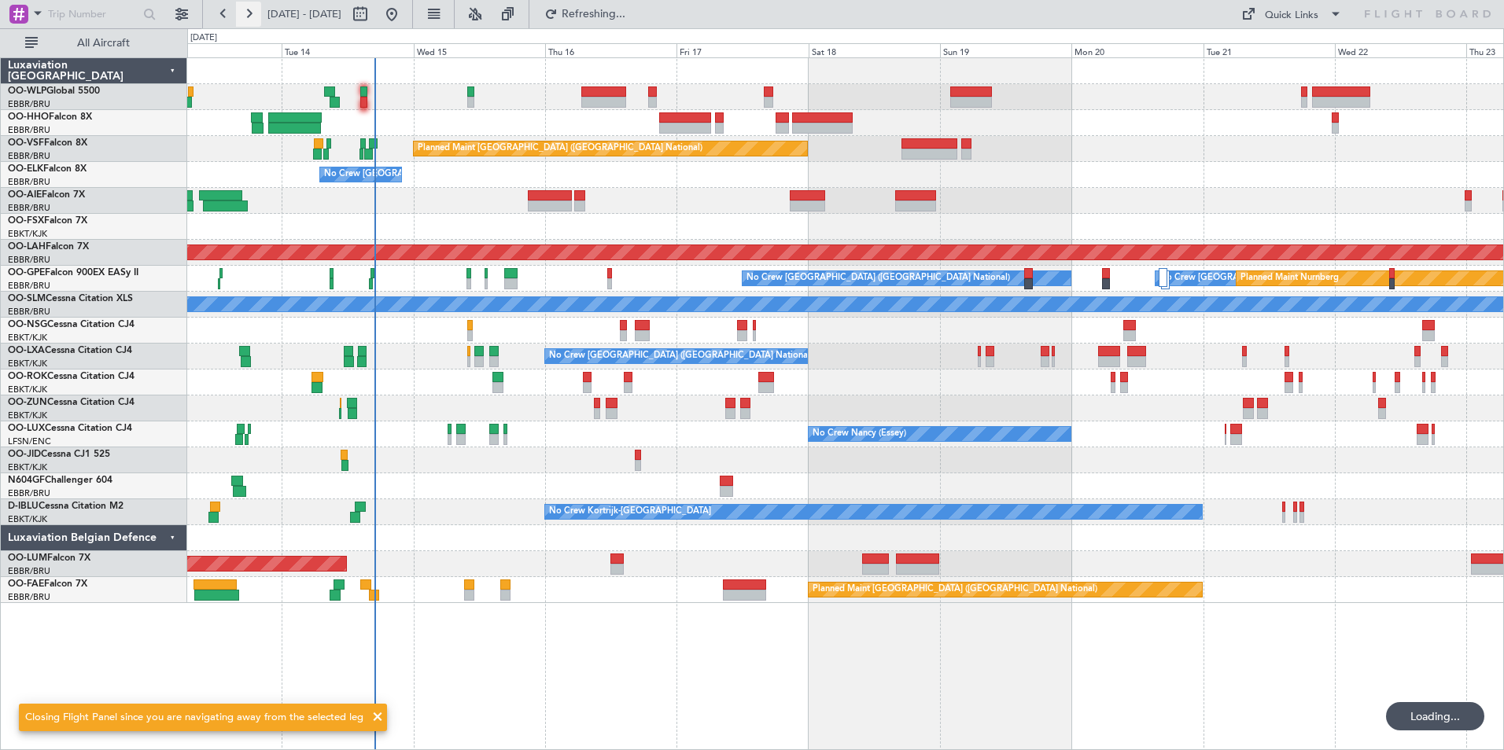
click at [252, 9] on button at bounding box center [248, 14] width 25 height 25
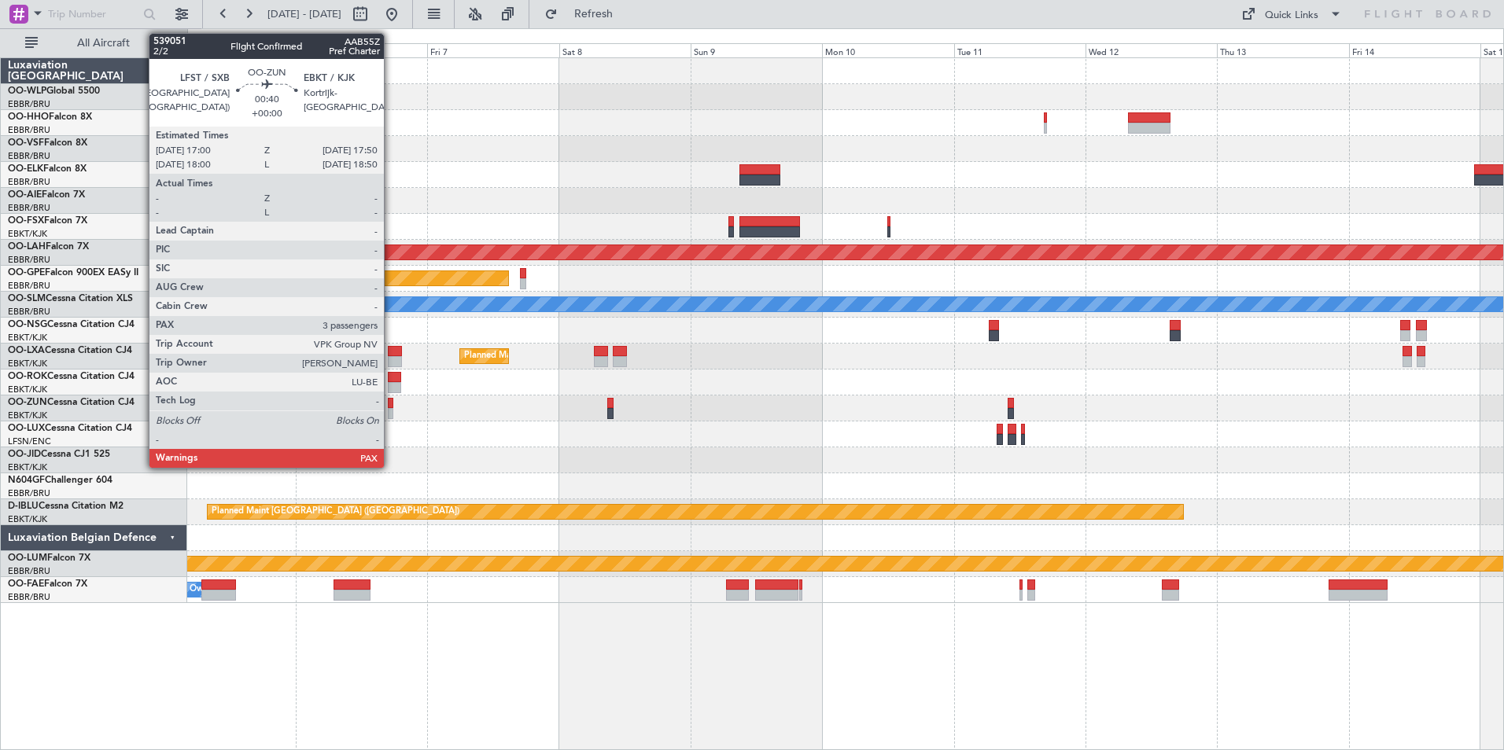
click at [391, 413] on div at bounding box center [390, 413] width 5 height 11
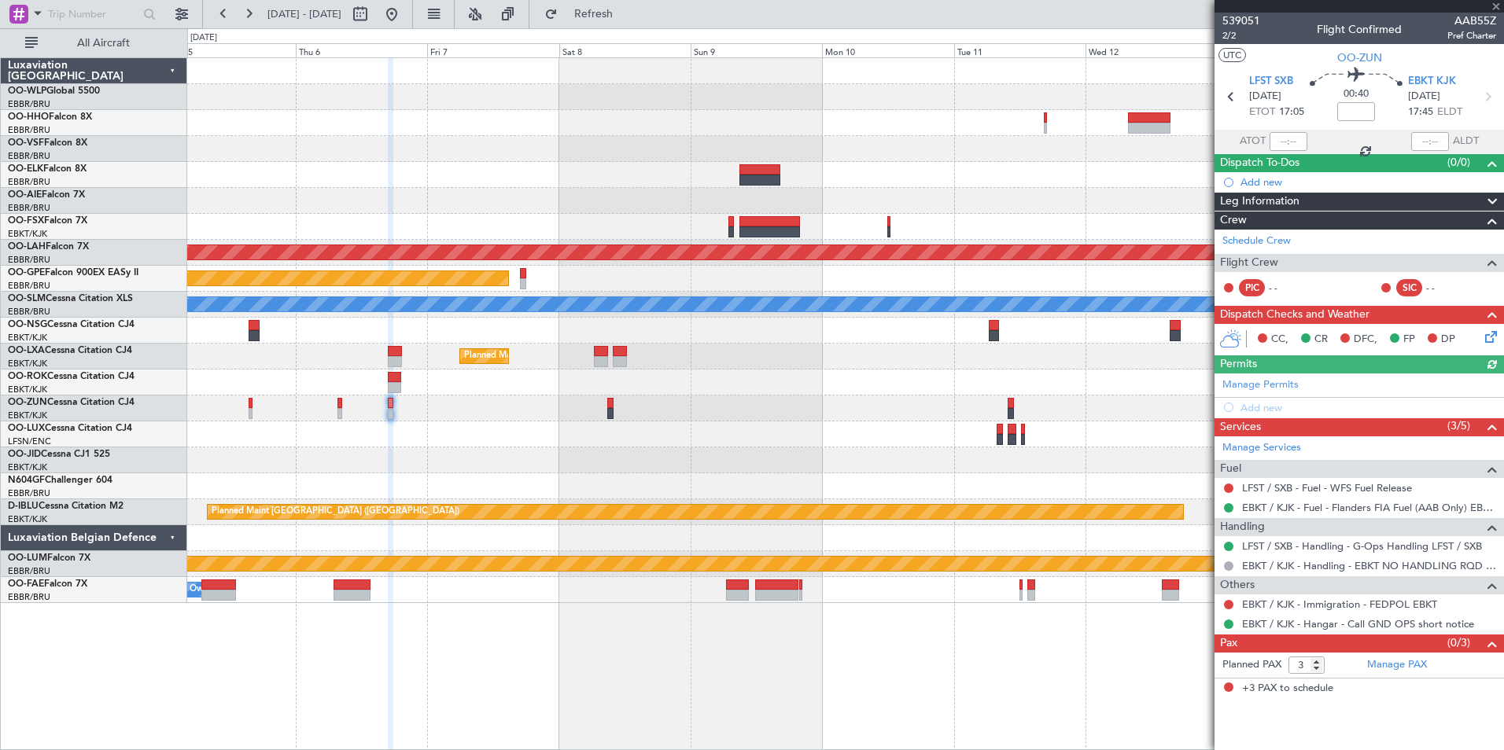
click at [404, 22] on button at bounding box center [391, 14] width 25 height 25
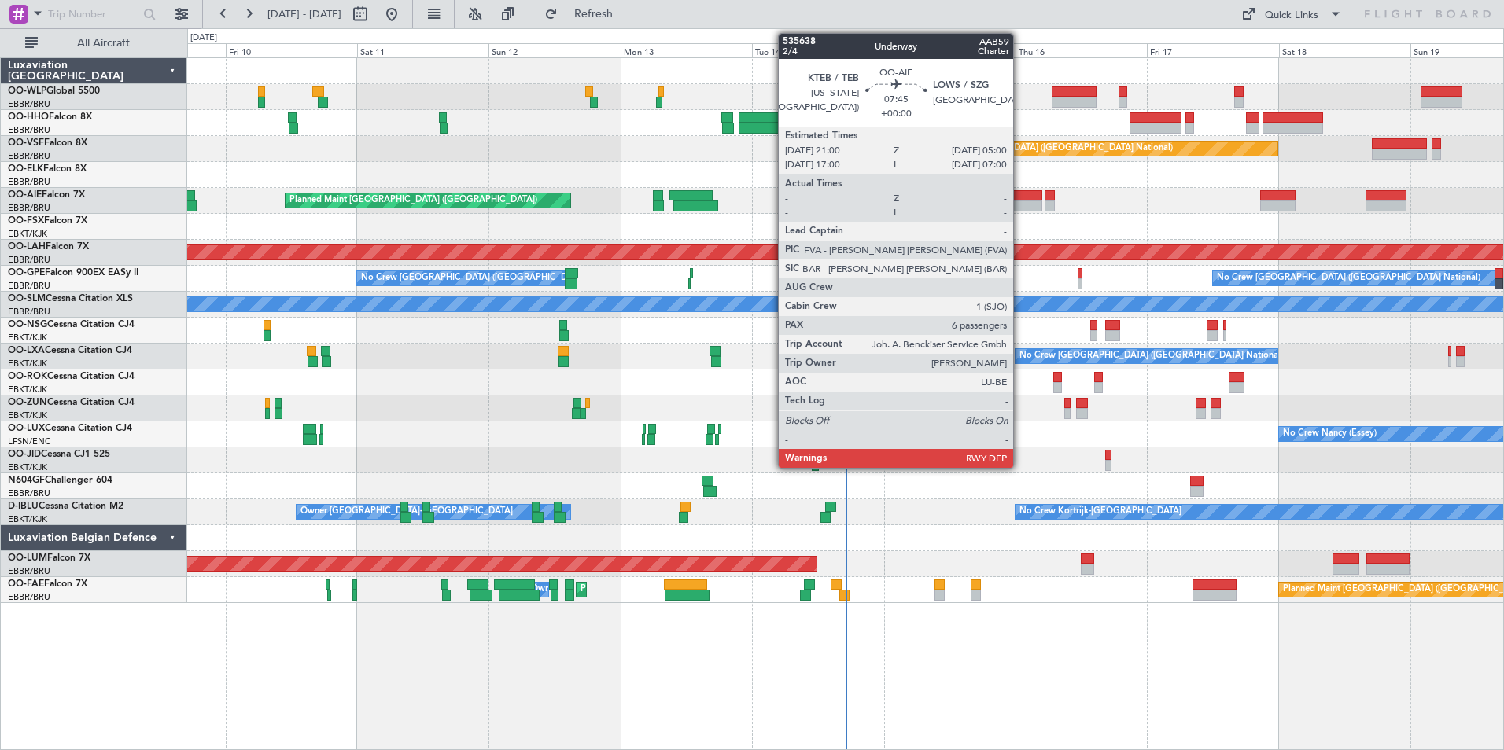
click at [1020, 204] on div at bounding box center [1020, 206] width 44 height 11
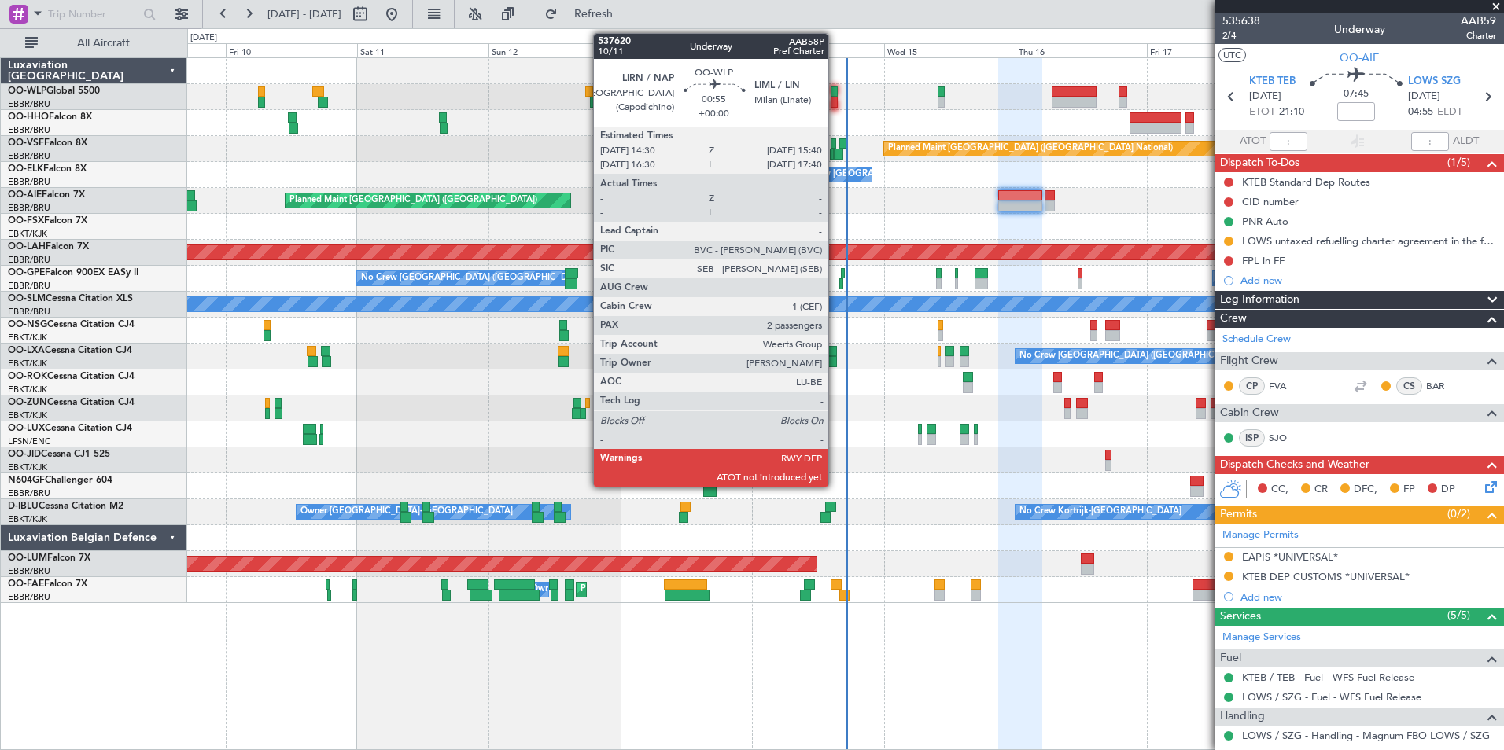
click at [835, 101] on div at bounding box center [833, 102] width 7 height 11
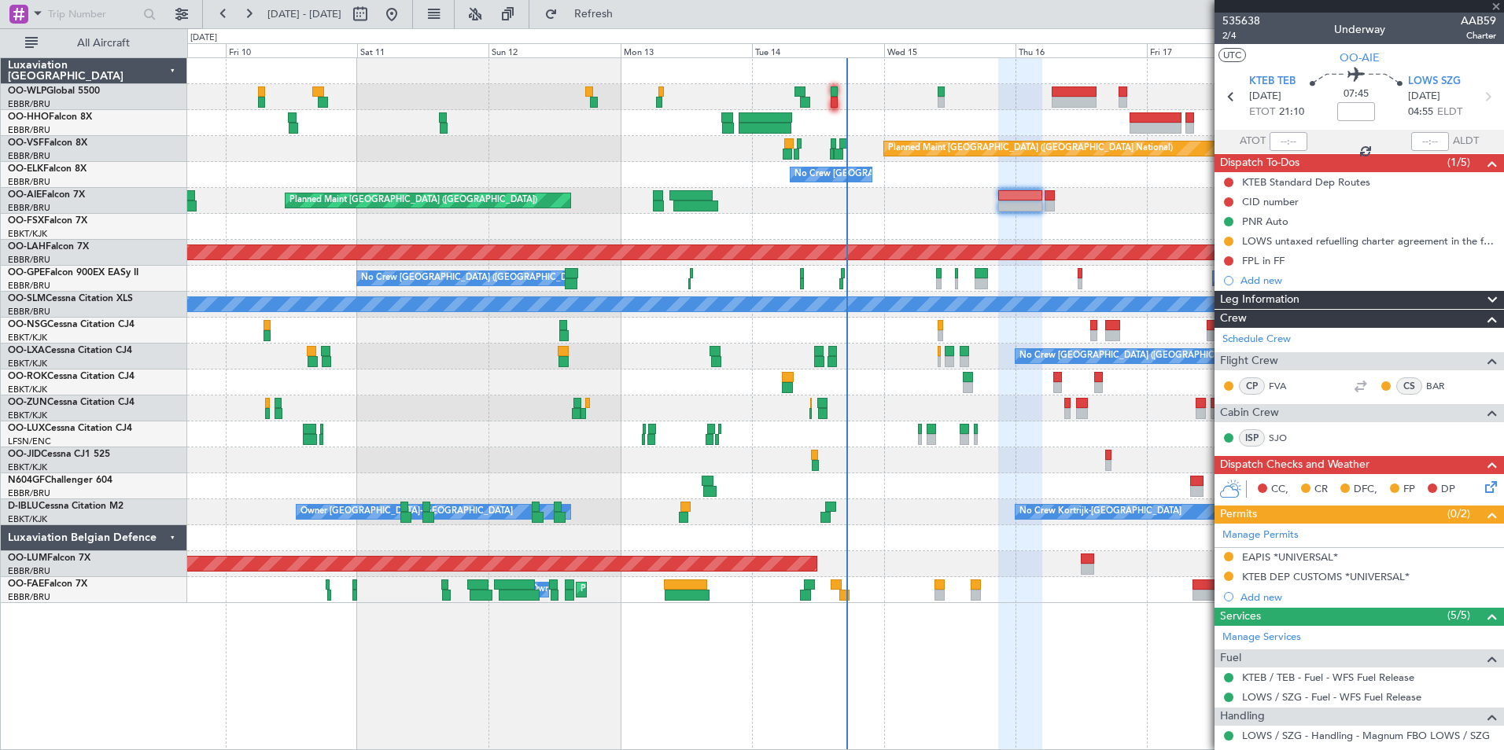
type input "2"
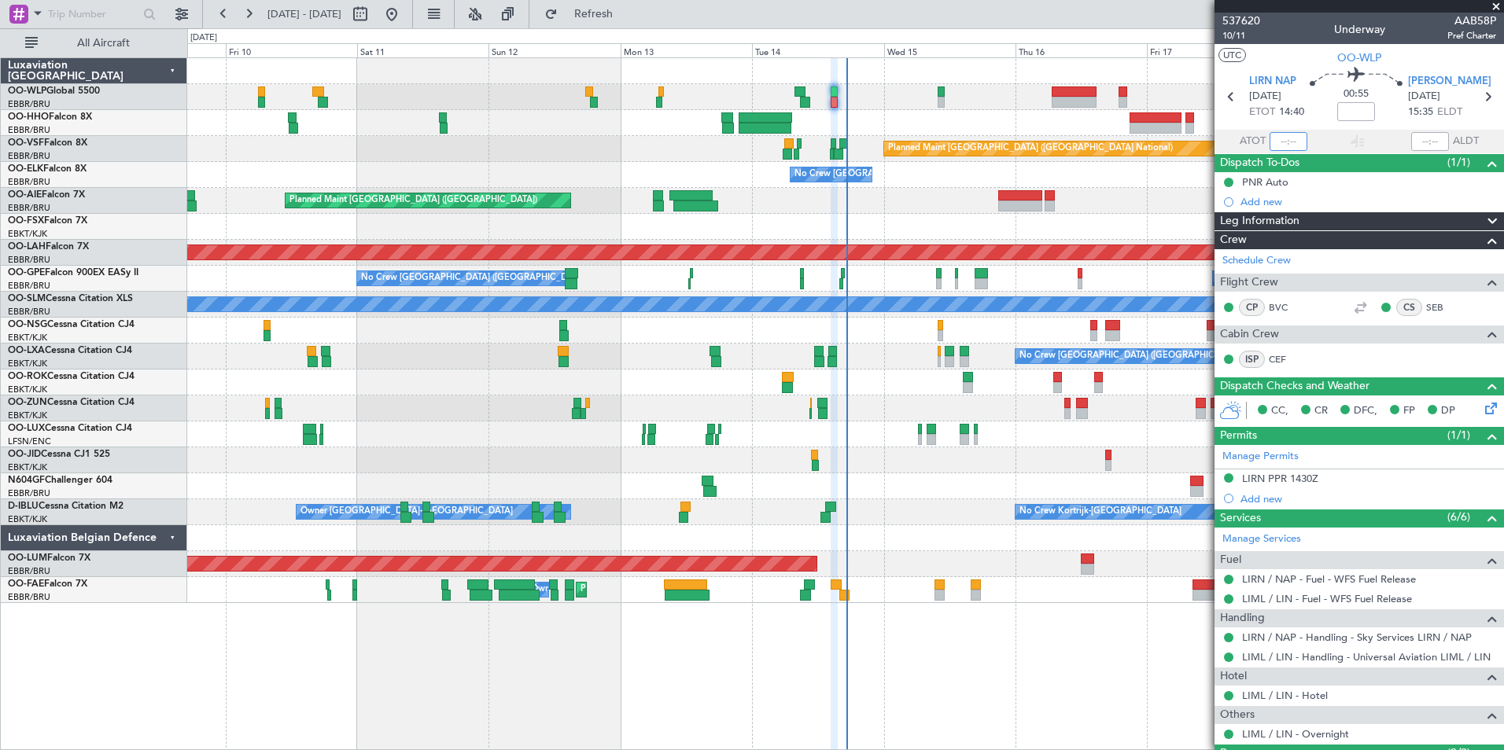
click at [1274, 144] on input "text" at bounding box center [1288, 141] width 38 height 19
click at [1088, 193] on div "Planned Maint [GEOGRAPHIC_DATA] ([GEOGRAPHIC_DATA])" at bounding box center [845, 201] width 1316 height 26
type input "17:10"
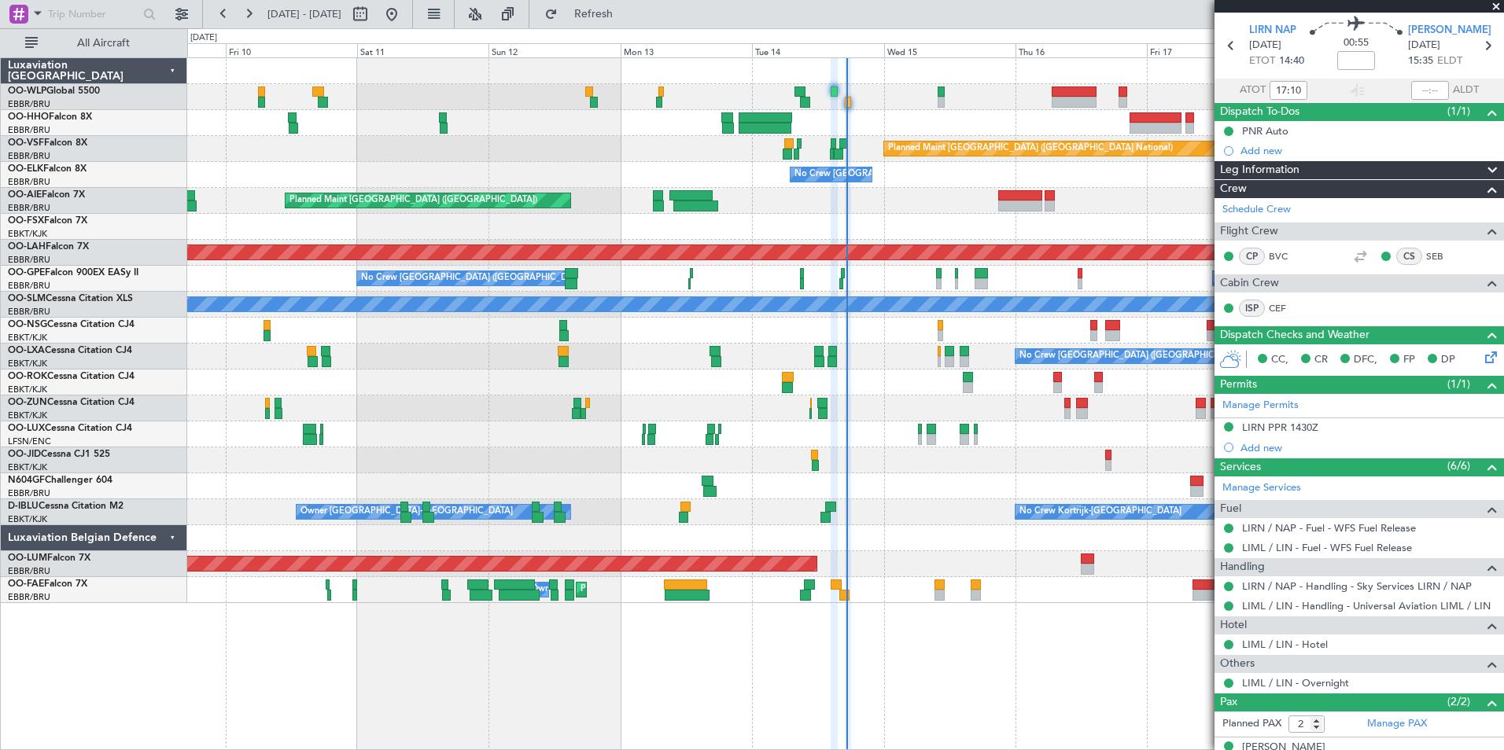
scroll to position [109, 0]
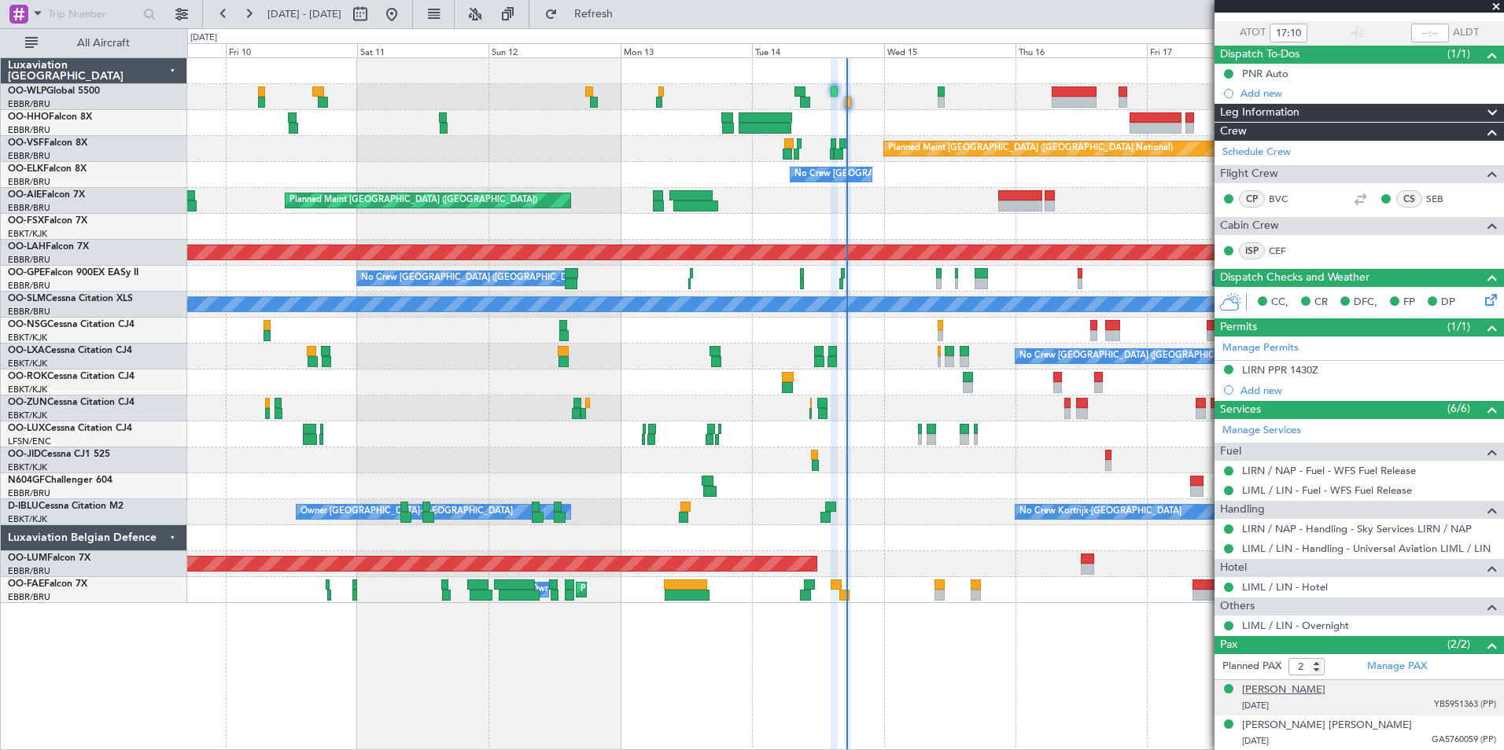
click at [1302, 690] on div "Carlo Alberto Carissimi" at bounding box center [1283, 691] width 83 height 16
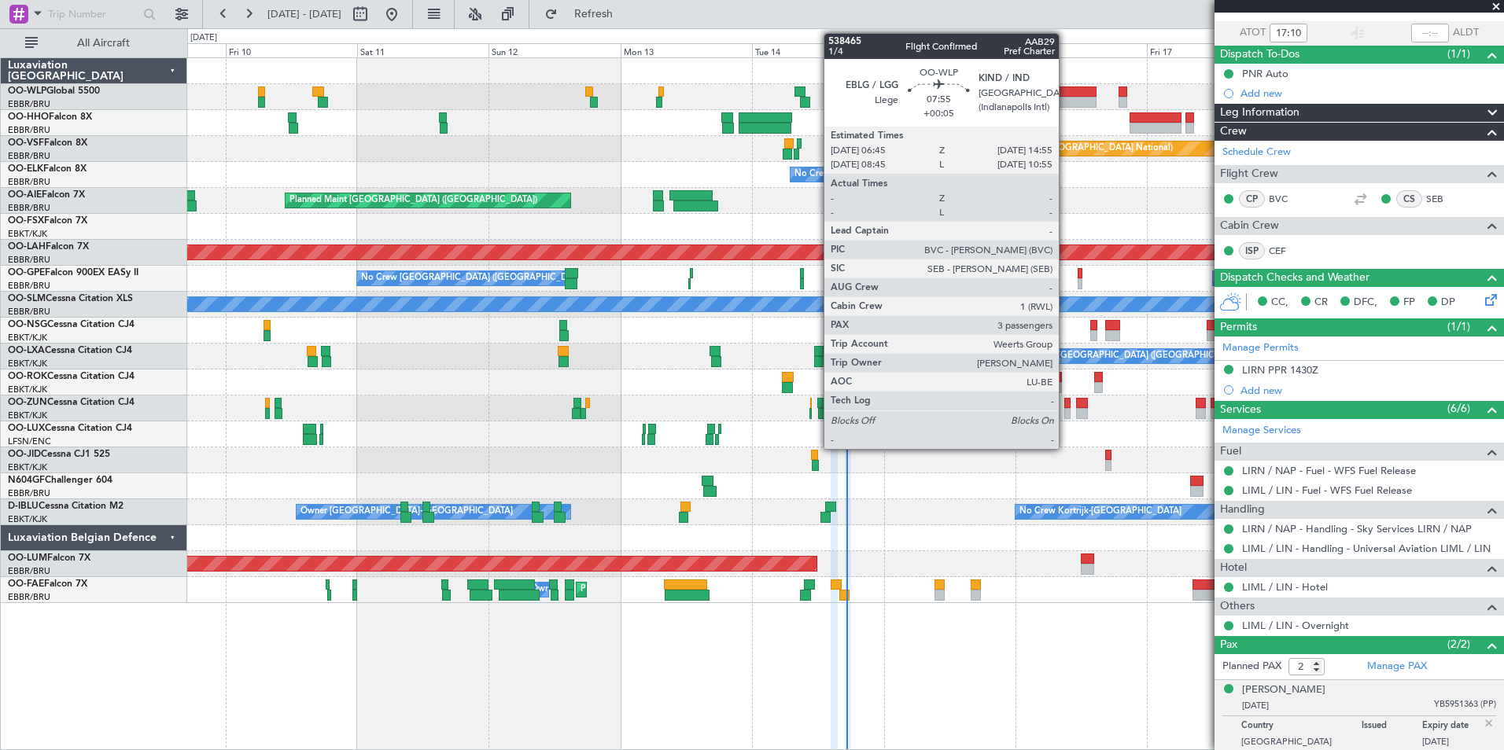
click at [1066, 90] on div at bounding box center [1073, 92] width 45 height 11
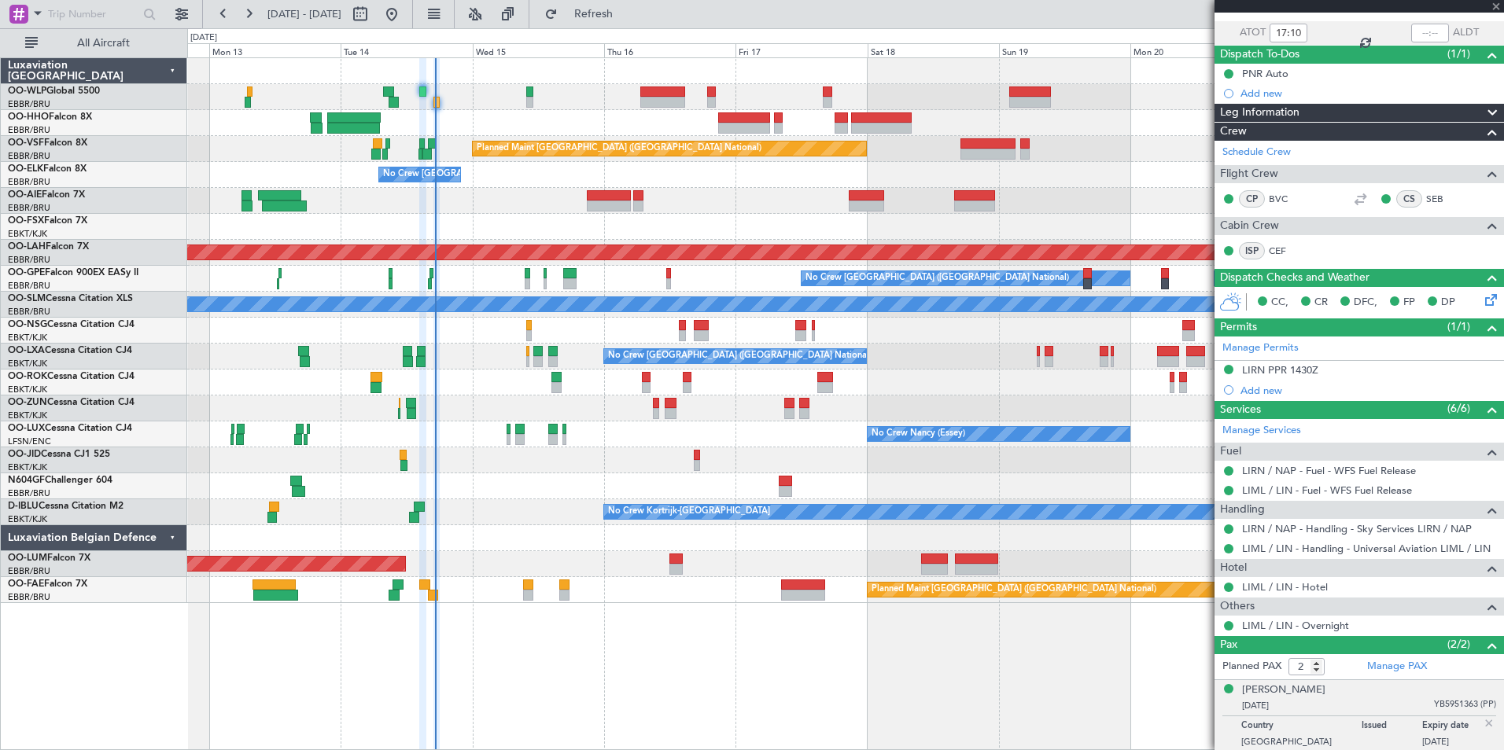
click at [668, 123] on div at bounding box center [845, 123] width 1316 height 26
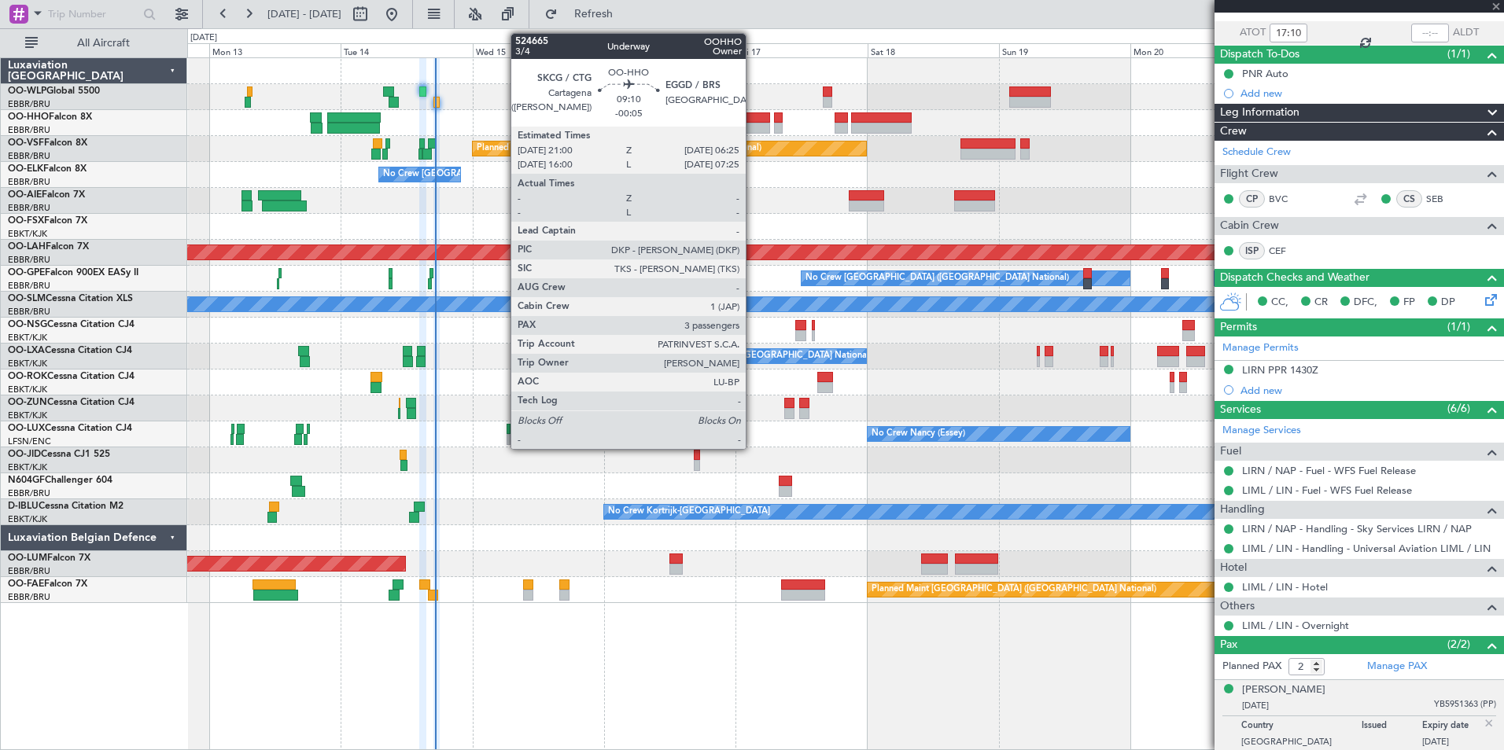
type input "+00:05"
type input "3"
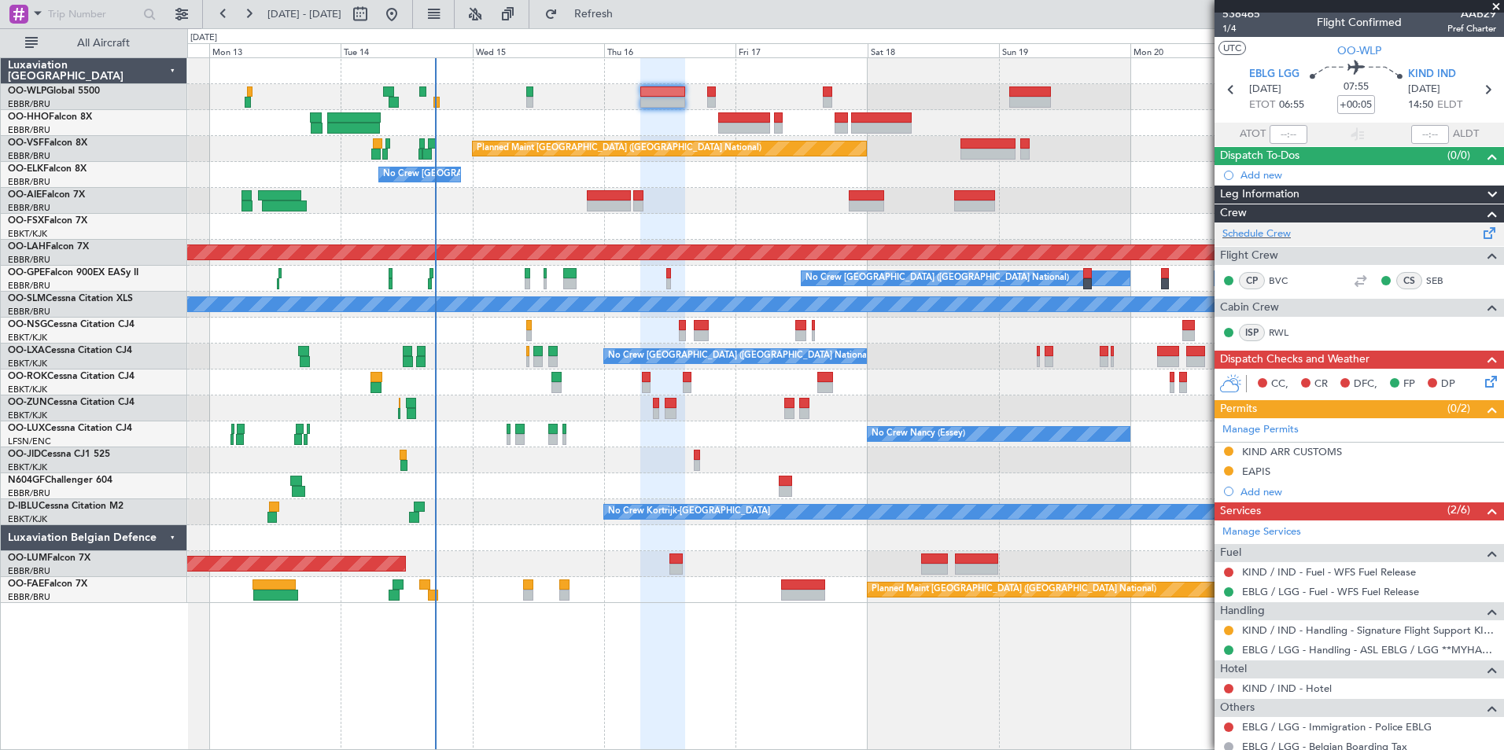
scroll to position [0, 0]
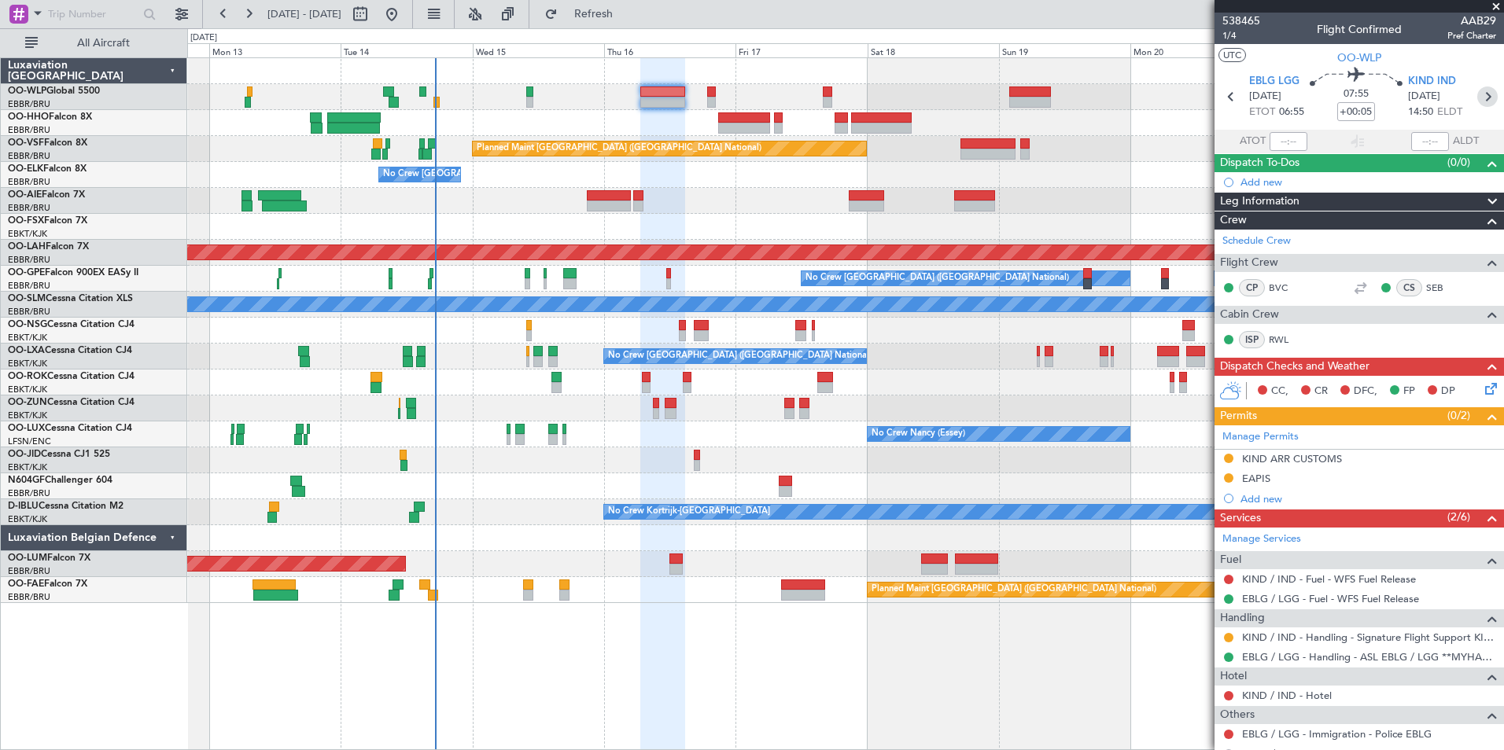
click at [1486, 94] on icon at bounding box center [1487, 97] width 20 height 20
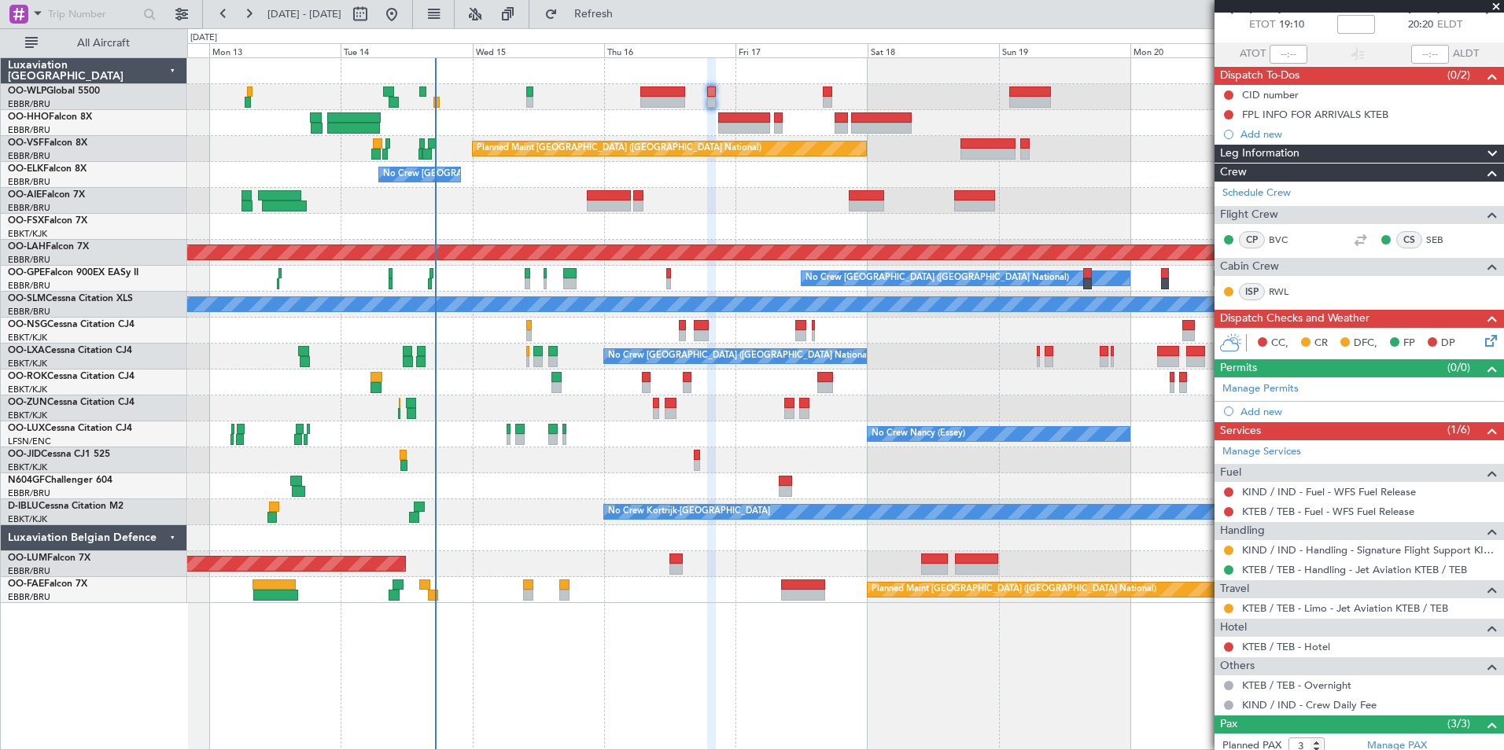
scroll to position [202, 0]
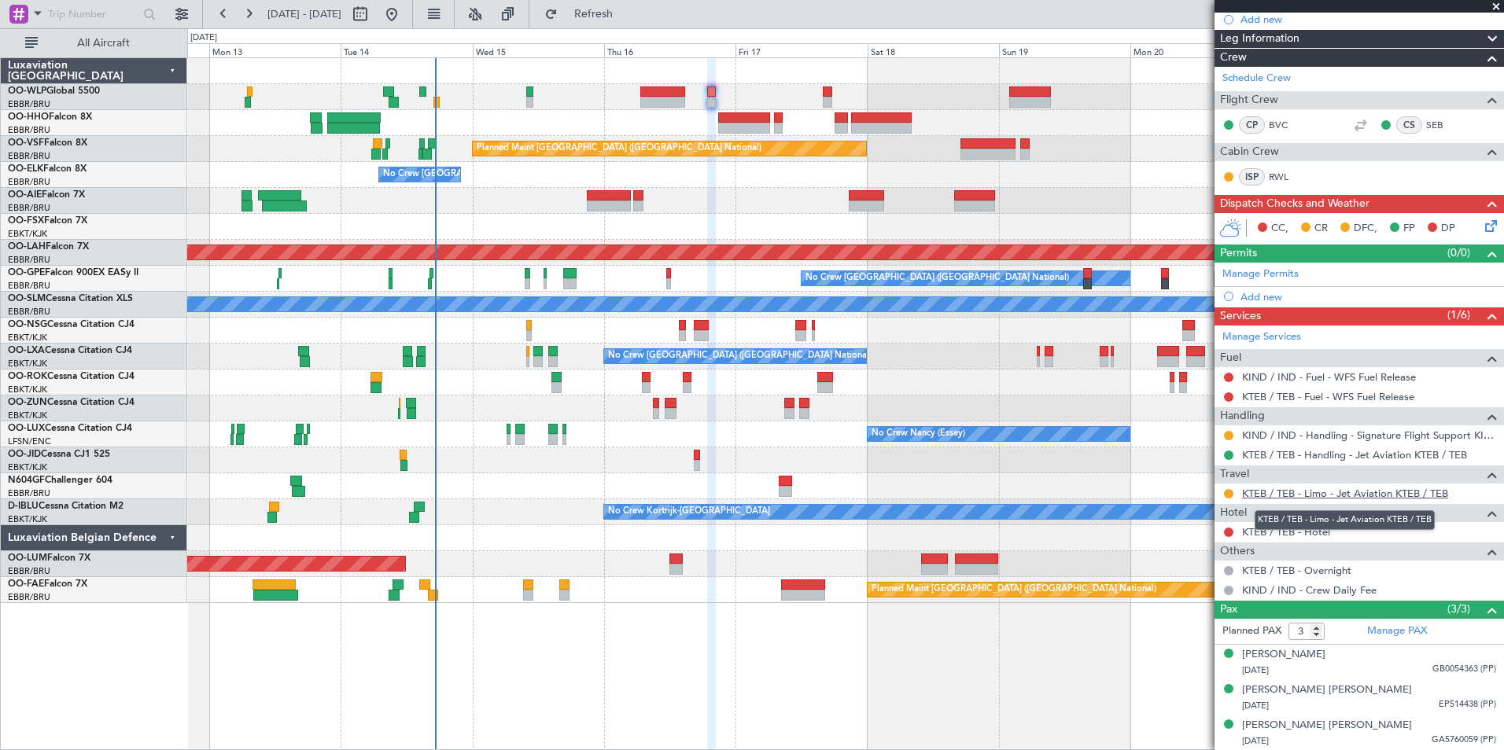
click at [1350, 490] on link "KTEB / TEB - Limo - Jet Aviation KTEB / TEB" at bounding box center [1345, 493] width 206 height 13
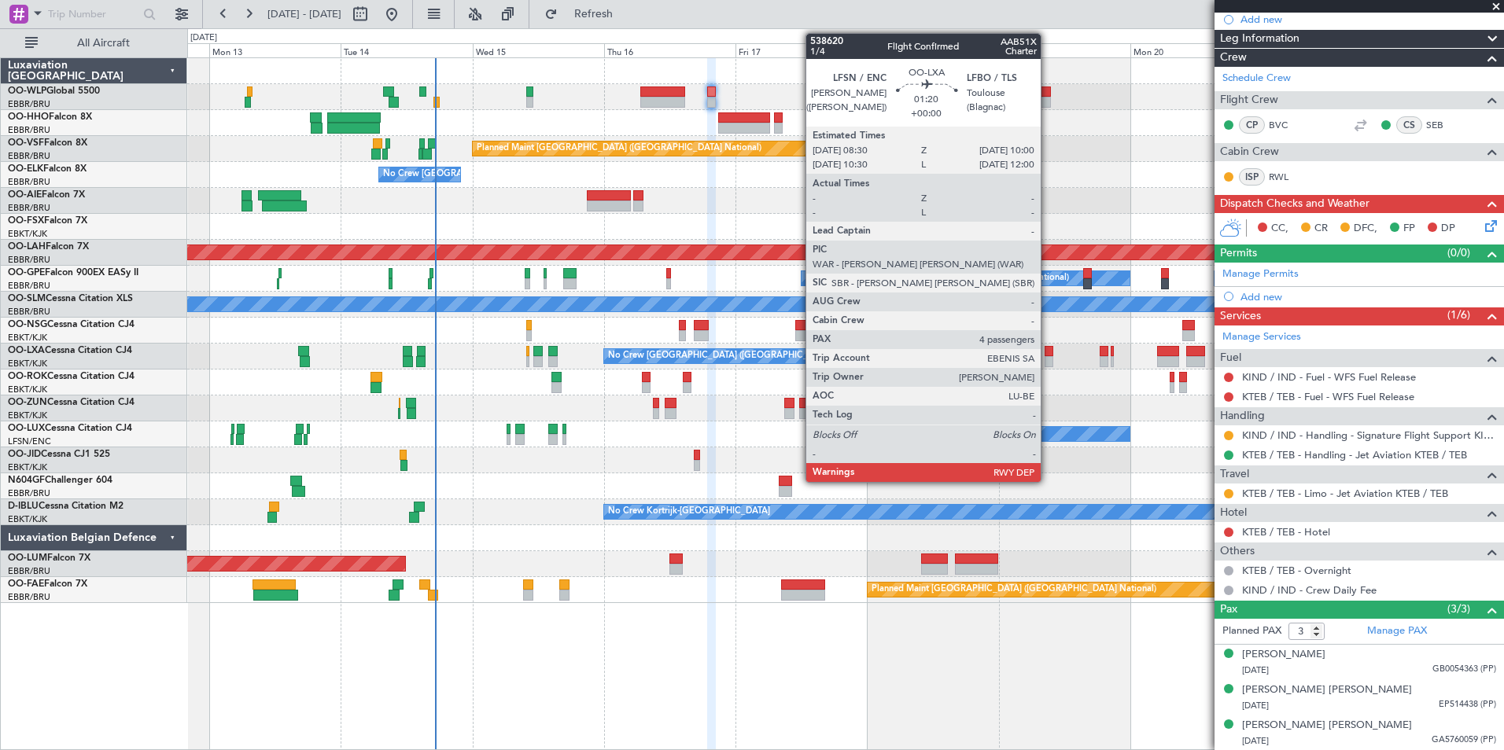
click at [1048, 358] on div at bounding box center [1048, 361] width 9 height 11
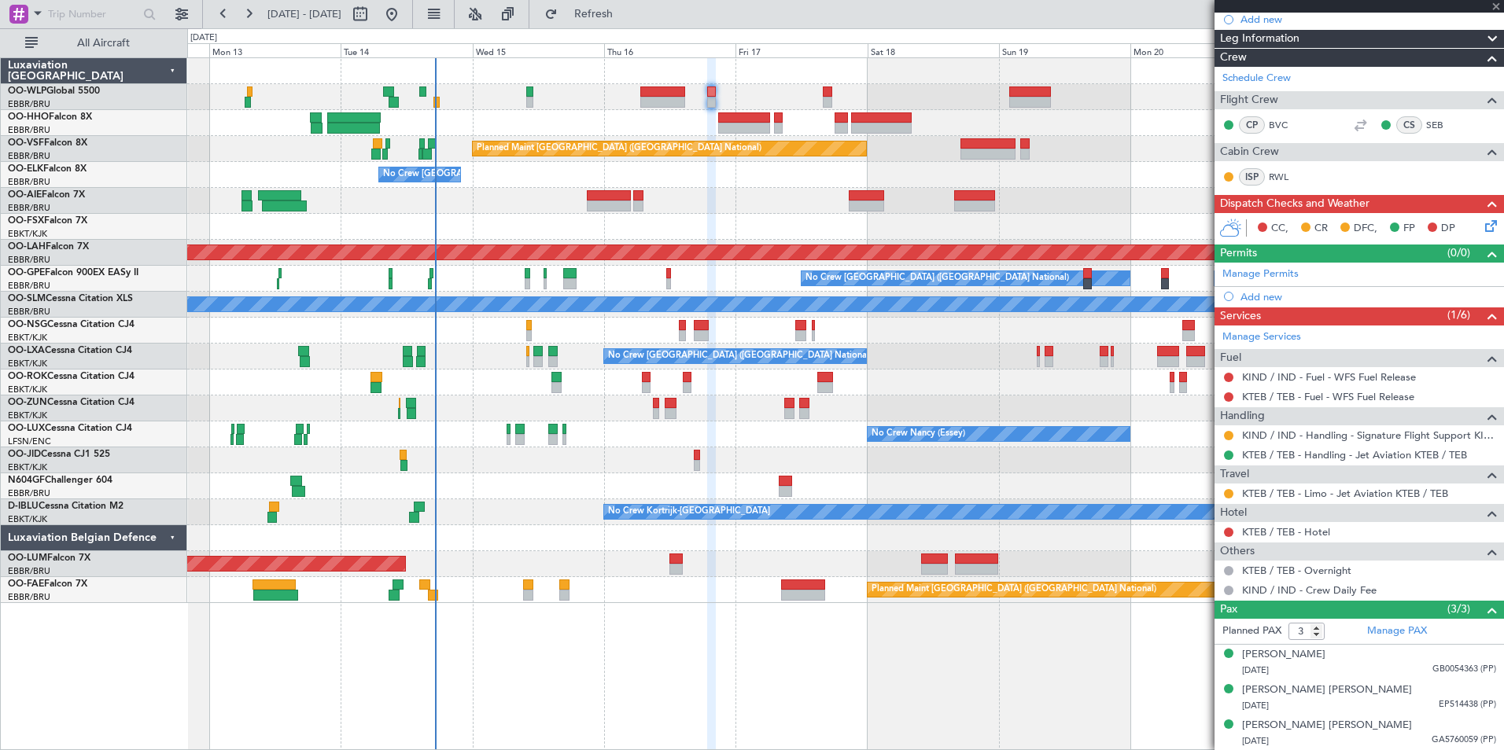
click at [923, 224] on div "Planned Maint Kortrijk-[GEOGRAPHIC_DATA]" at bounding box center [845, 227] width 1316 height 26
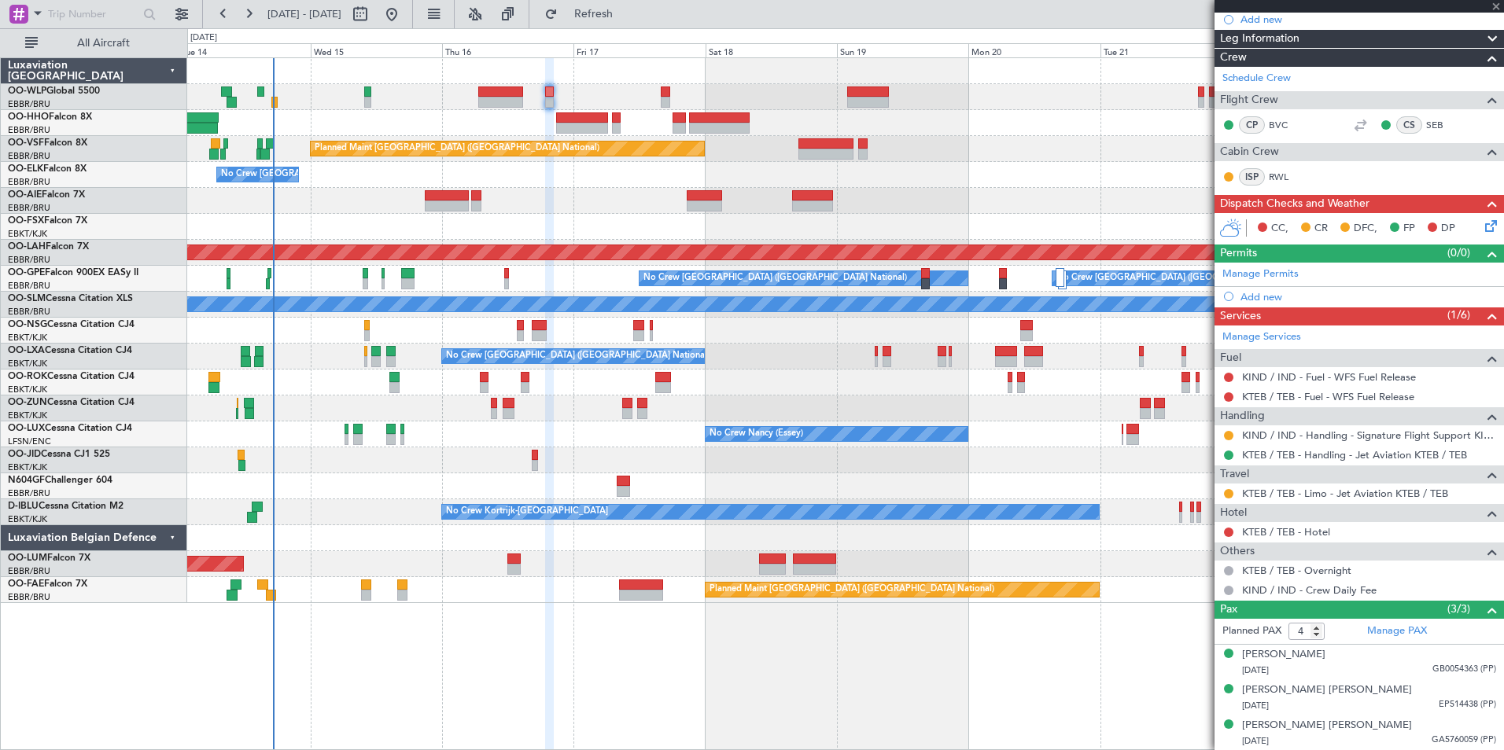
scroll to position [0, 0]
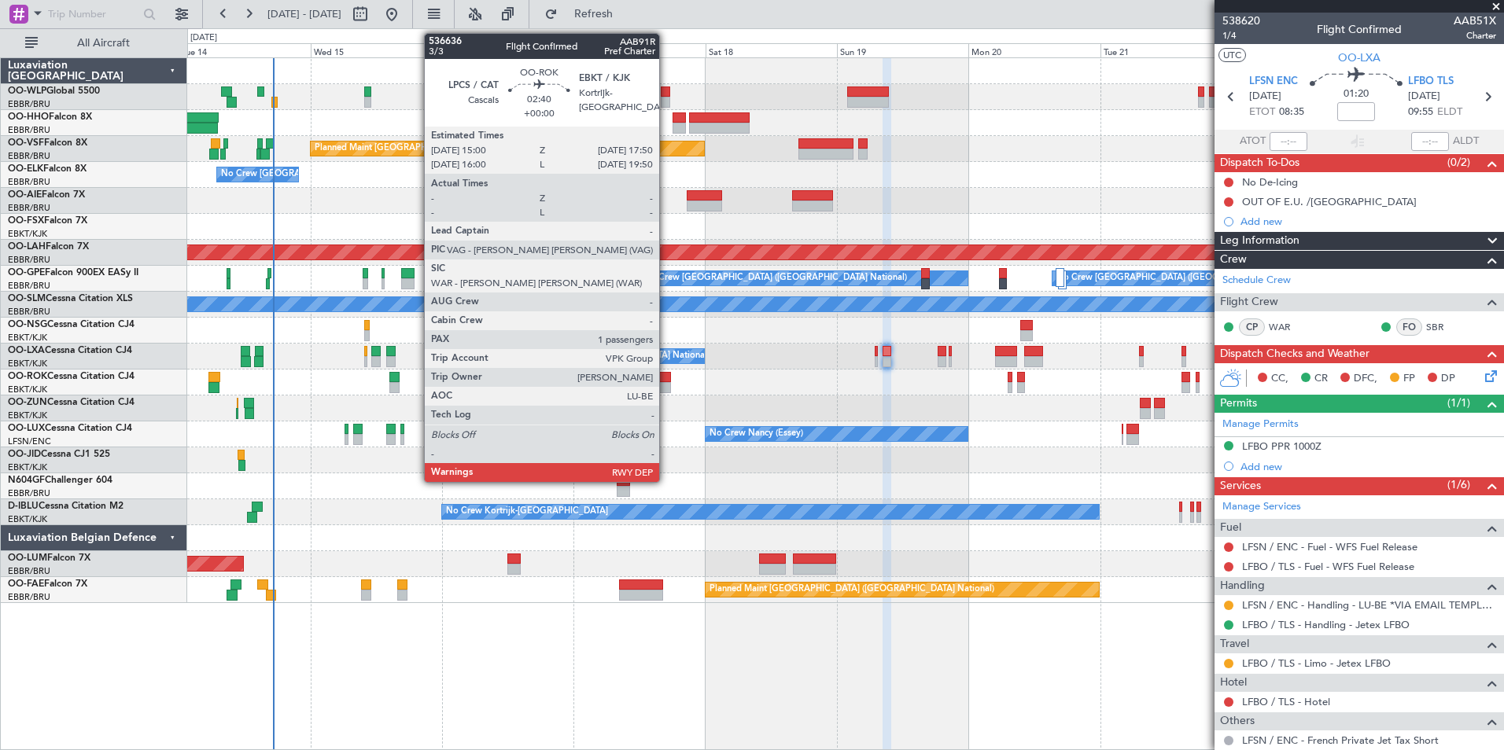
click at [666, 381] on div at bounding box center [663, 377] width 16 height 11
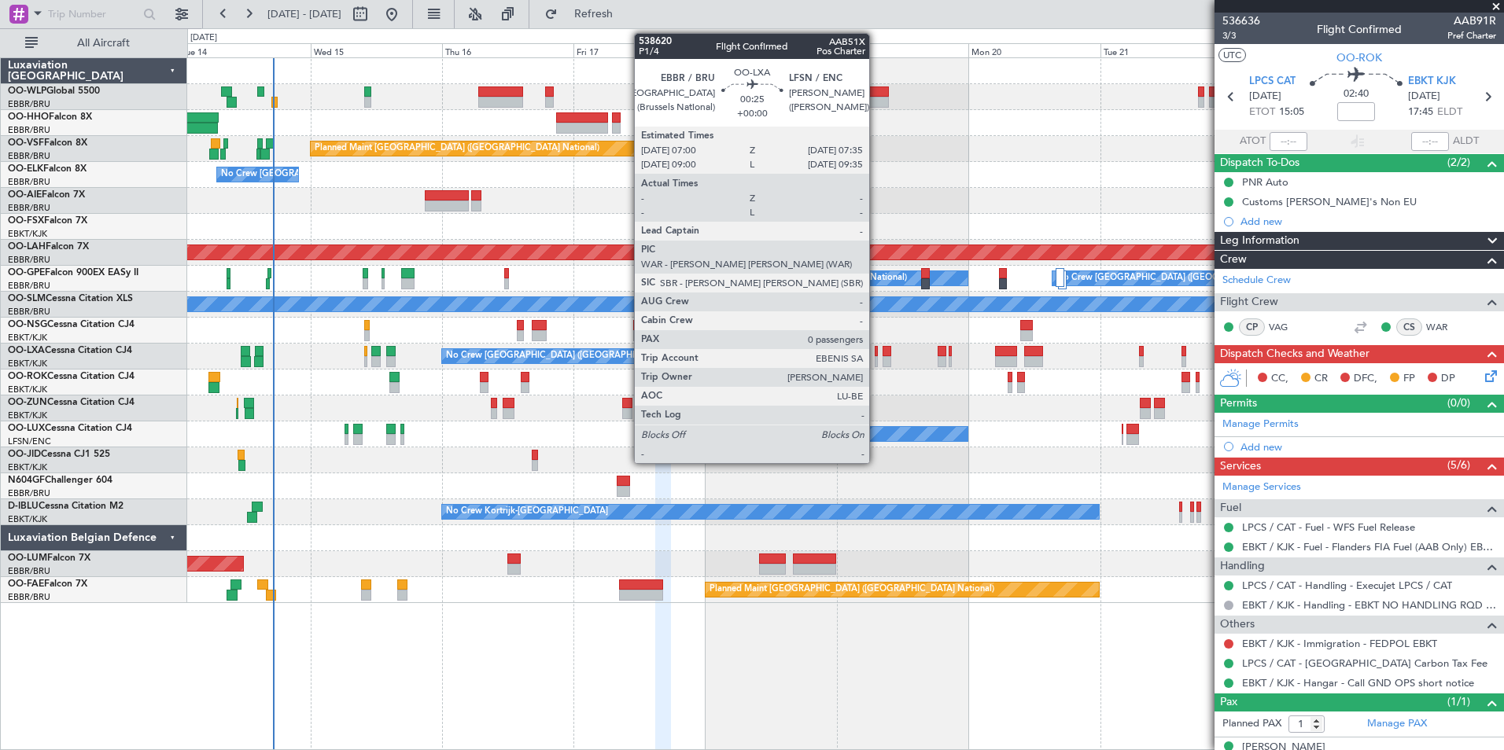
click at [876, 357] on div at bounding box center [877, 361] width 4 height 11
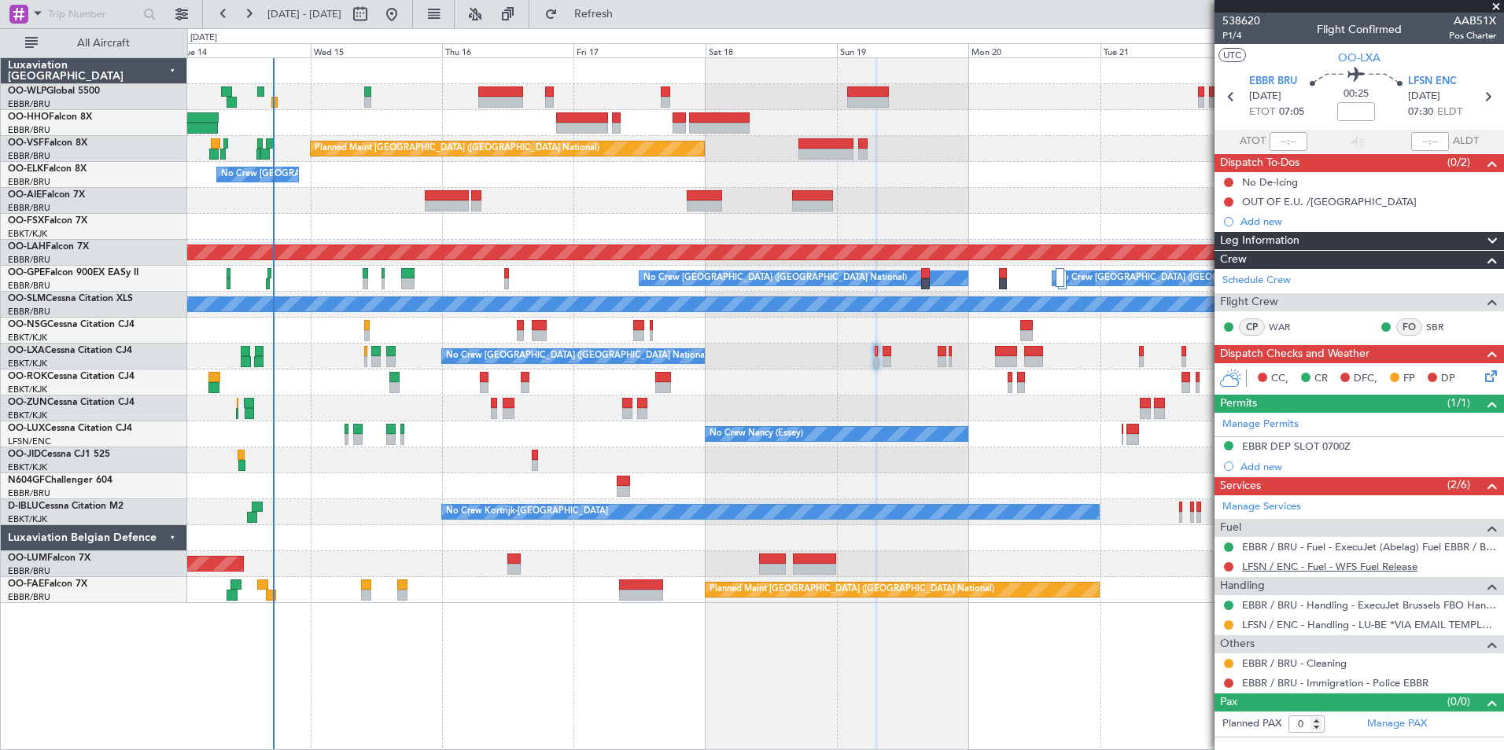
click at [1305, 565] on link "LFSN / ENC - Fuel - WFS Fuel Release" at bounding box center [1329, 566] width 175 height 13
click at [1485, 97] on icon at bounding box center [1487, 97] width 20 height 20
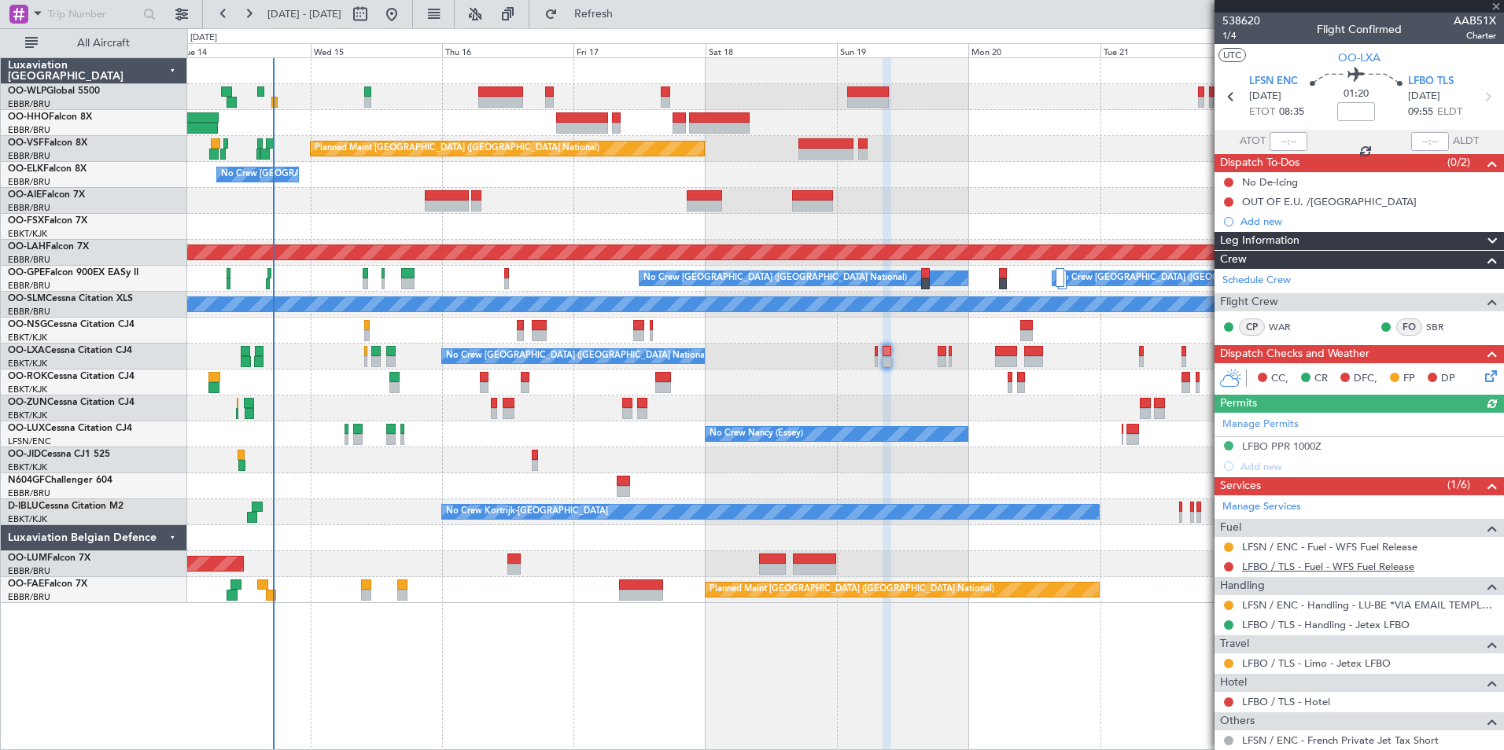
click at [1276, 567] on link "LFBO / TLS - Fuel - WFS Fuel Release" at bounding box center [1328, 566] width 172 height 13
click at [1477, 101] on icon at bounding box center [1487, 97] width 20 height 20
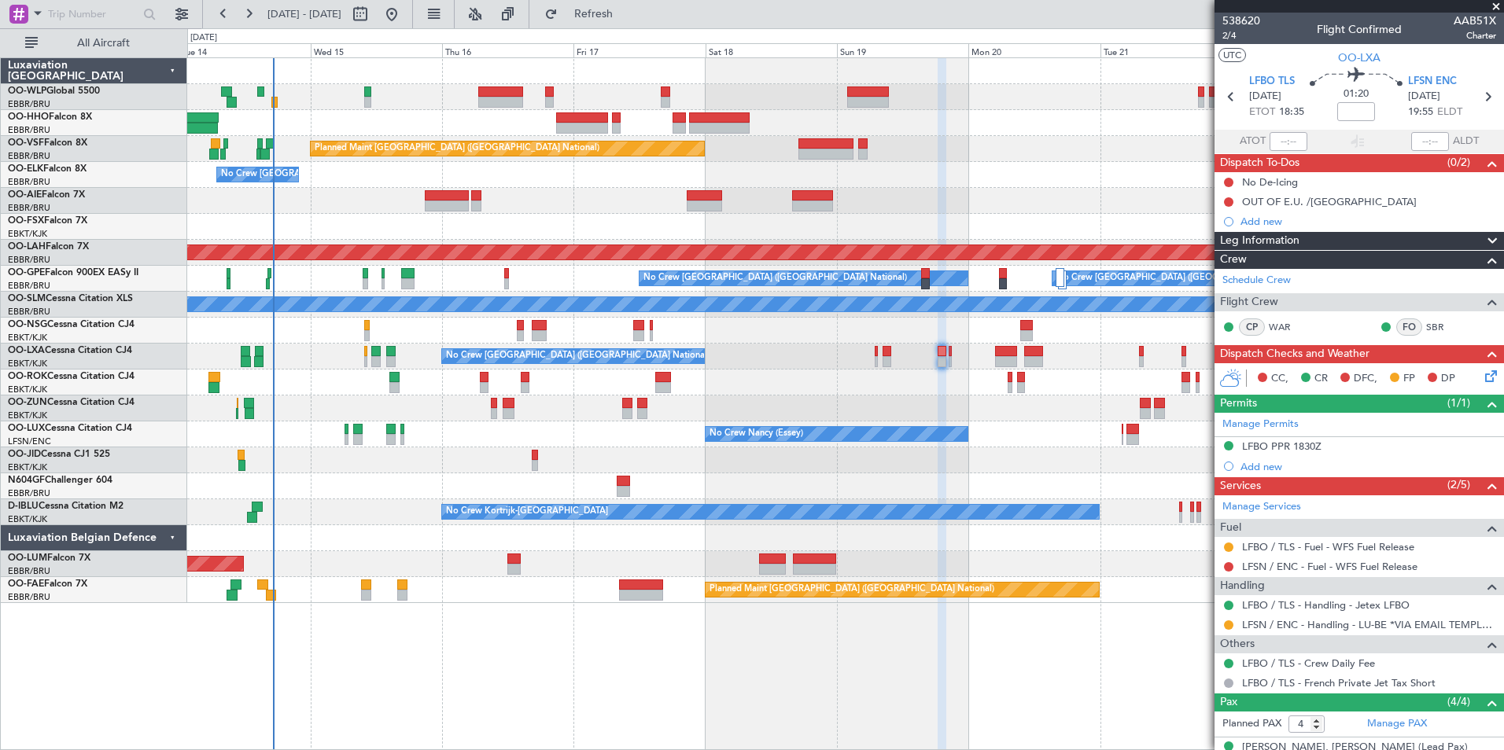
click at [1258, 574] on div "LFSN / ENC - Fuel - WFS Fuel Release" at bounding box center [1358, 567] width 289 height 20
click at [1258, 558] on div "LFSN / ENC - Fuel - WFS Fuel Release" at bounding box center [1358, 567] width 289 height 20
click at [1259, 566] on link "LFSN / ENC - Fuel - WFS Fuel Release" at bounding box center [1329, 566] width 175 height 13
click at [627, 15] on span "Refresh" at bounding box center [594, 14] width 66 height 11
click at [627, 9] on span "Refresh" at bounding box center [594, 14] width 66 height 11
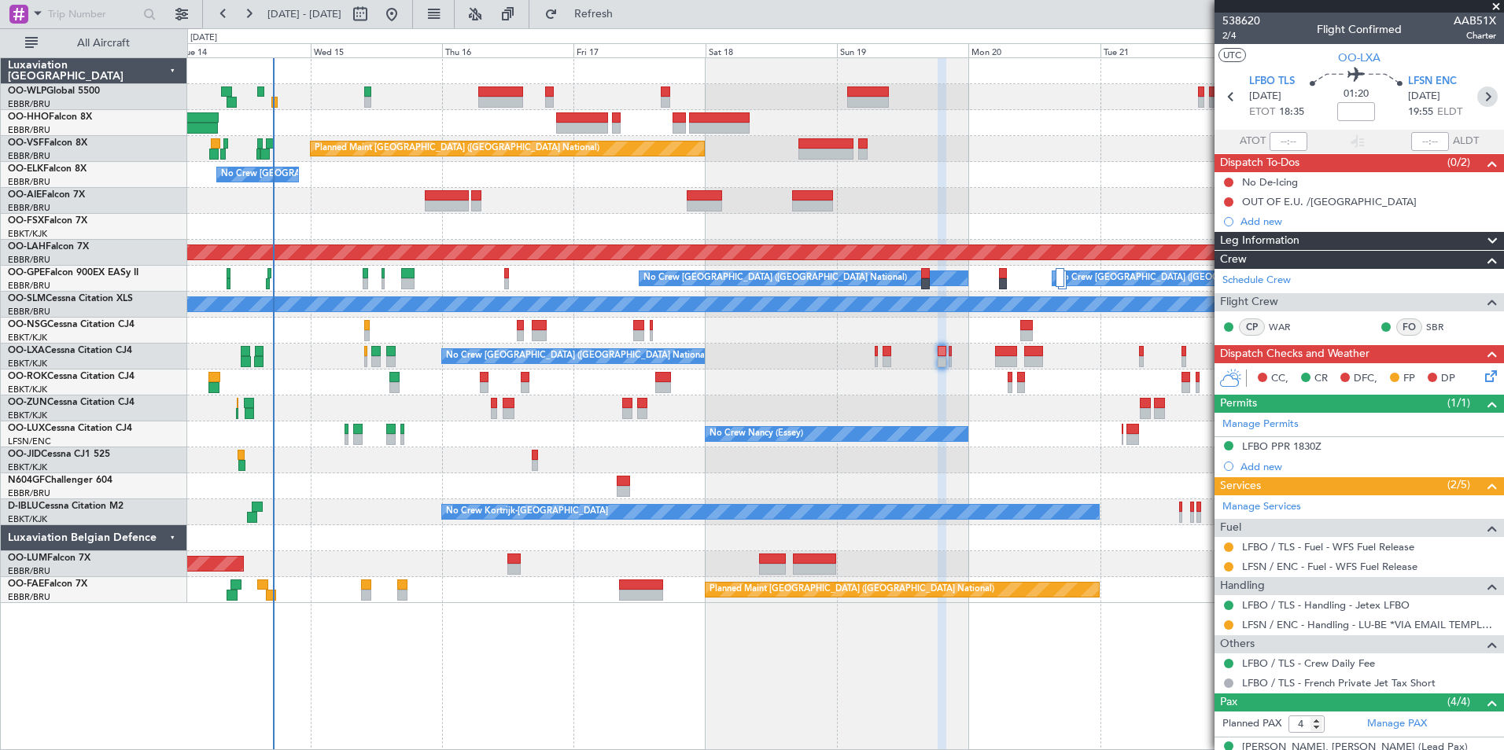
click at [1477, 90] on icon at bounding box center [1487, 97] width 20 height 20
type input "0"
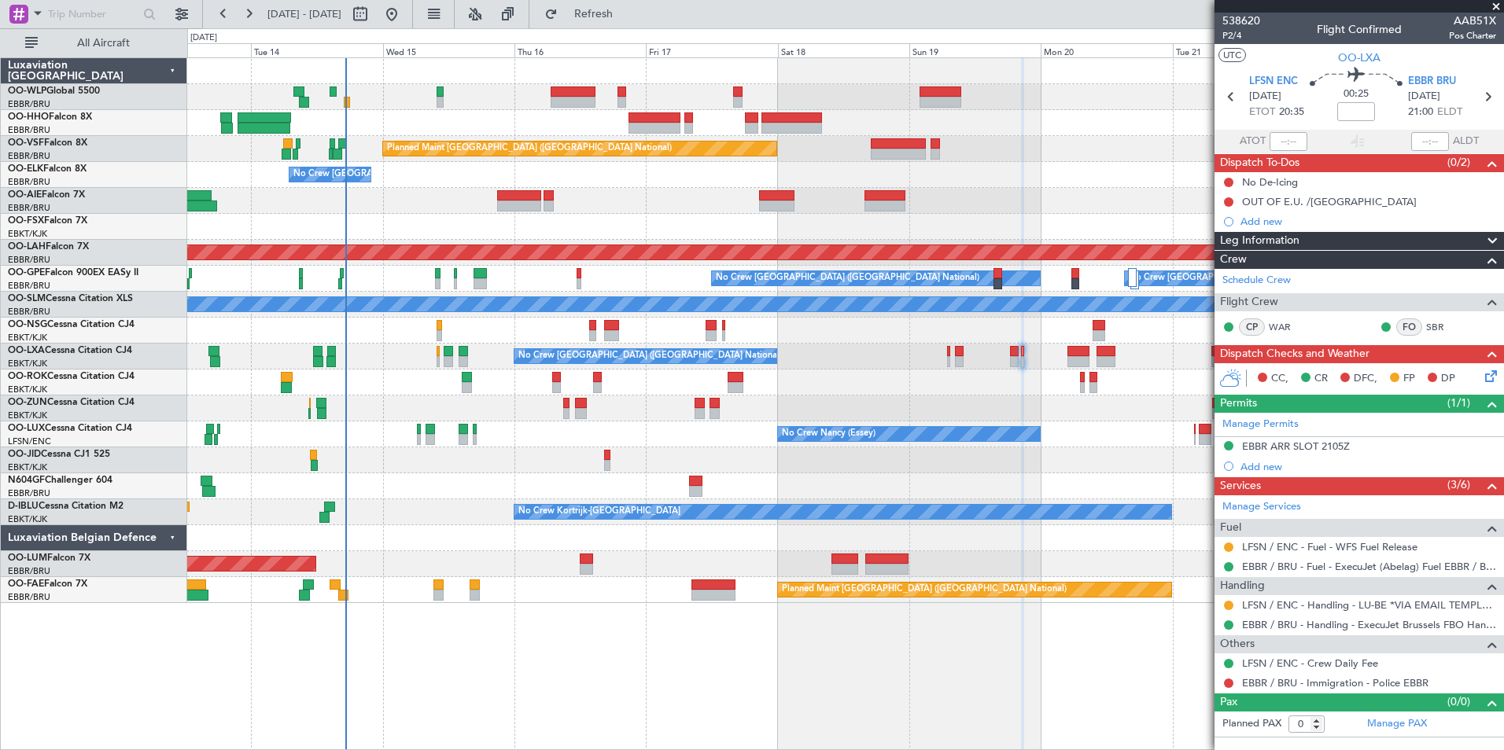
click at [486, 127] on div "Planned Maint Brussels (Brussels National) No Crew Brussels (Brussels National)…" at bounding box center [845, 330] width 1316 height 545
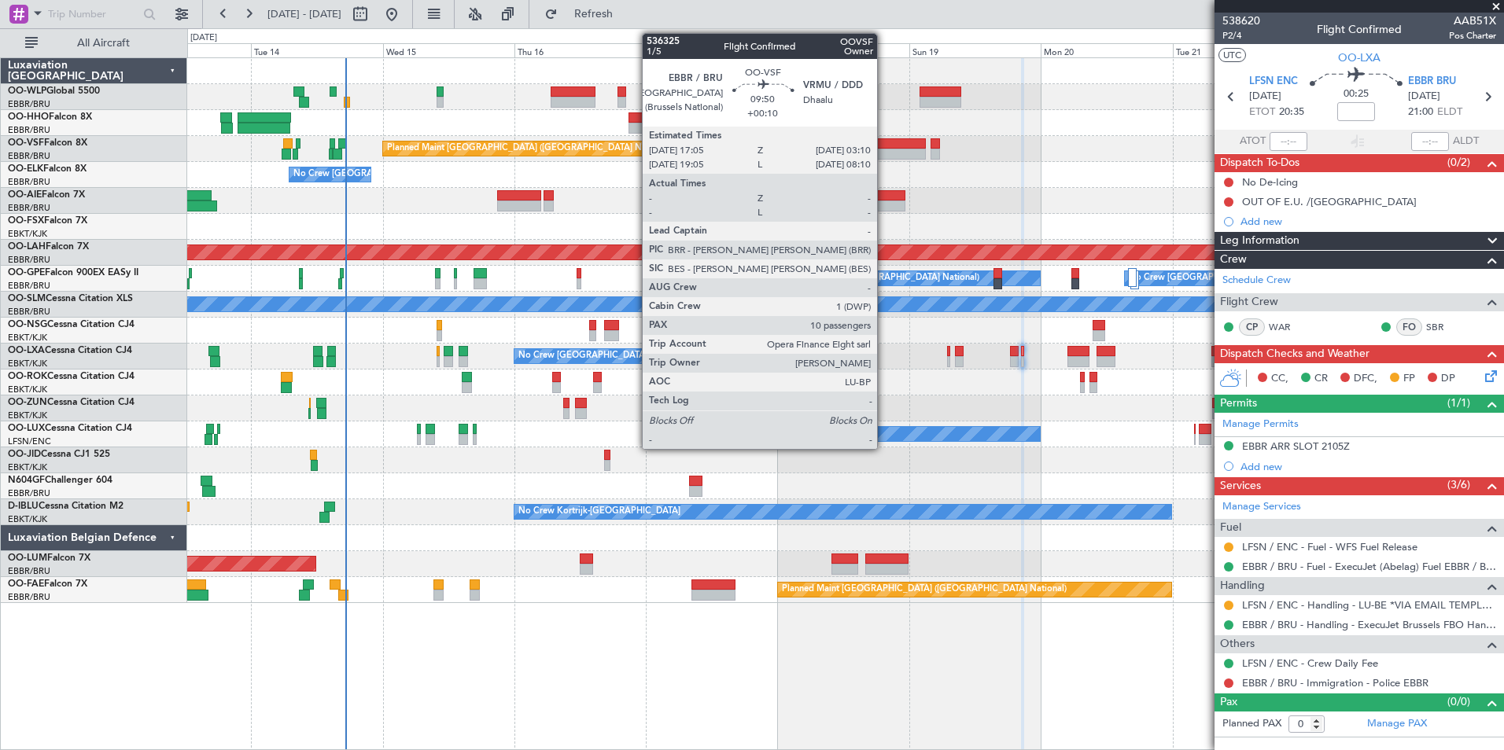
click at [884, 153] on div at bounding box center [899, 154] width 56 height 11
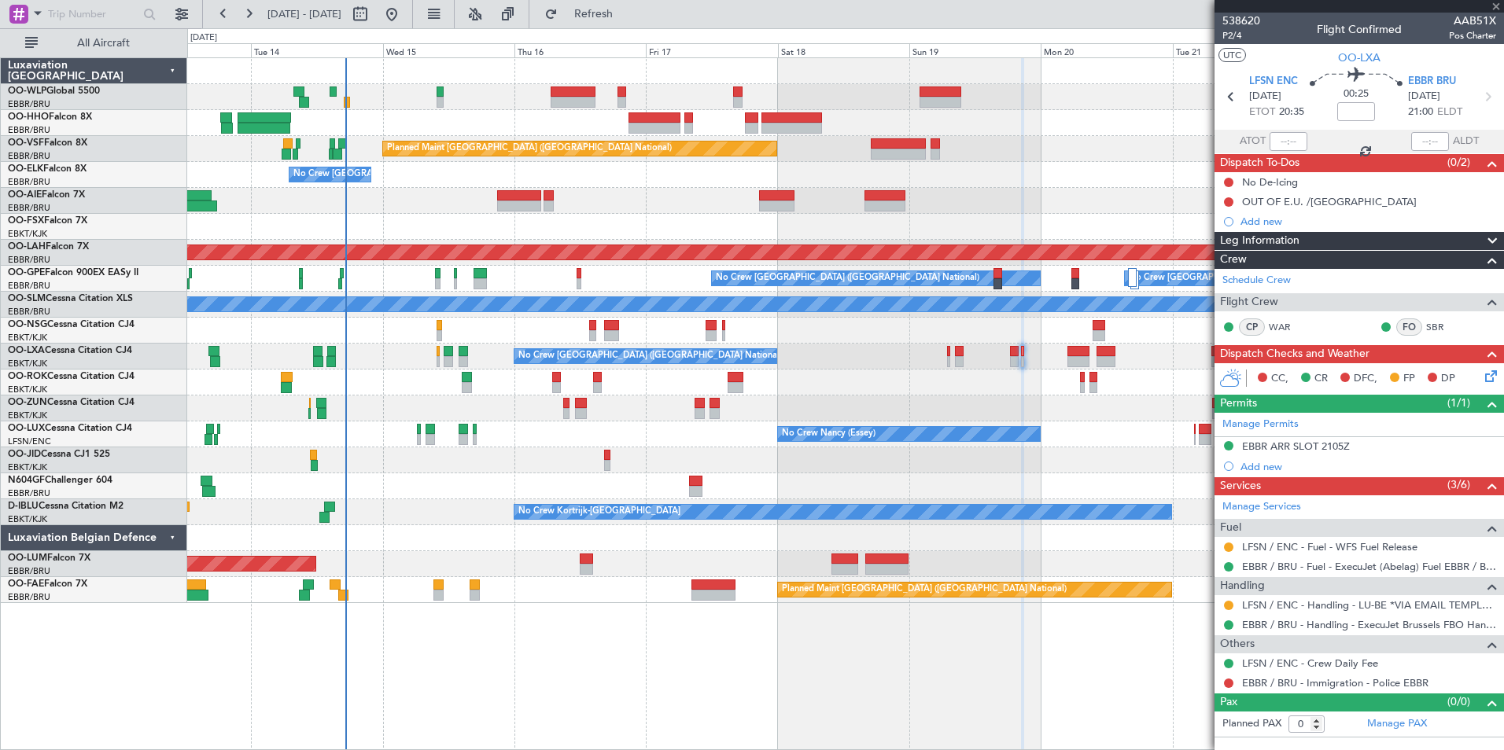
type input "+00:10"
type input "10"
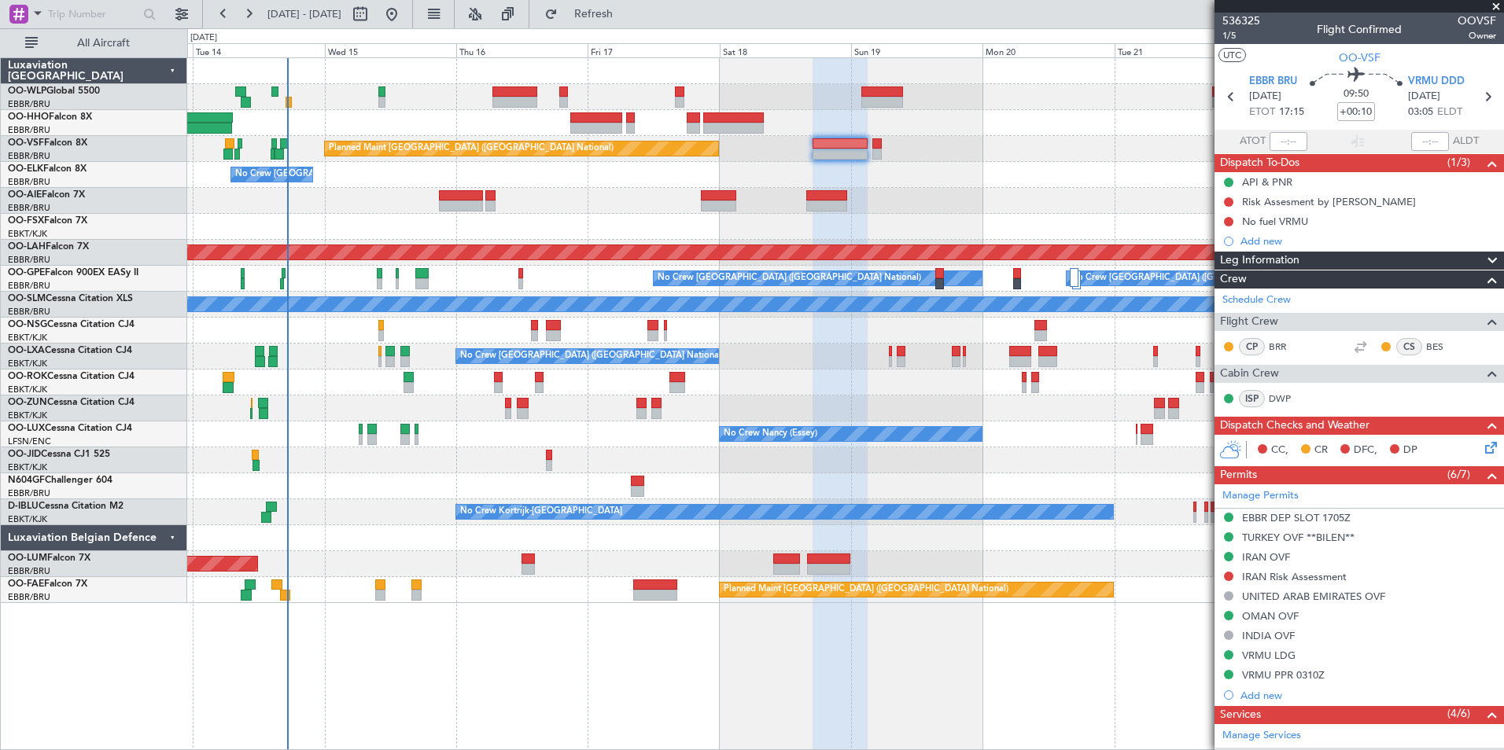
click at [355, 112] on div "Planned Maint Brussels (Brussels National) No Crew Brussels (Brussels National)…" at bounding box center [845, 330] width 1316 height 545
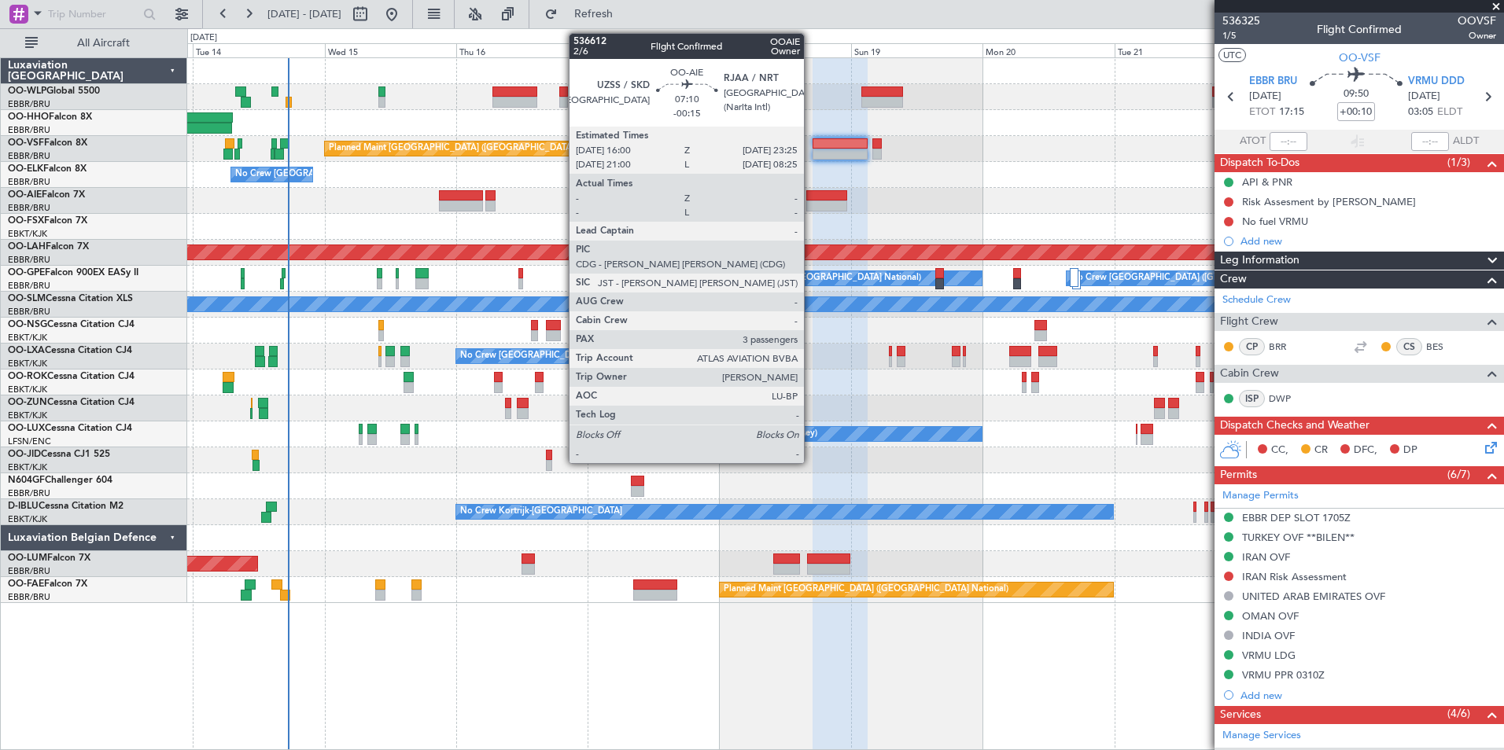
click at [811, 201] on div at bounding box center [826, 206] width 41 height 11
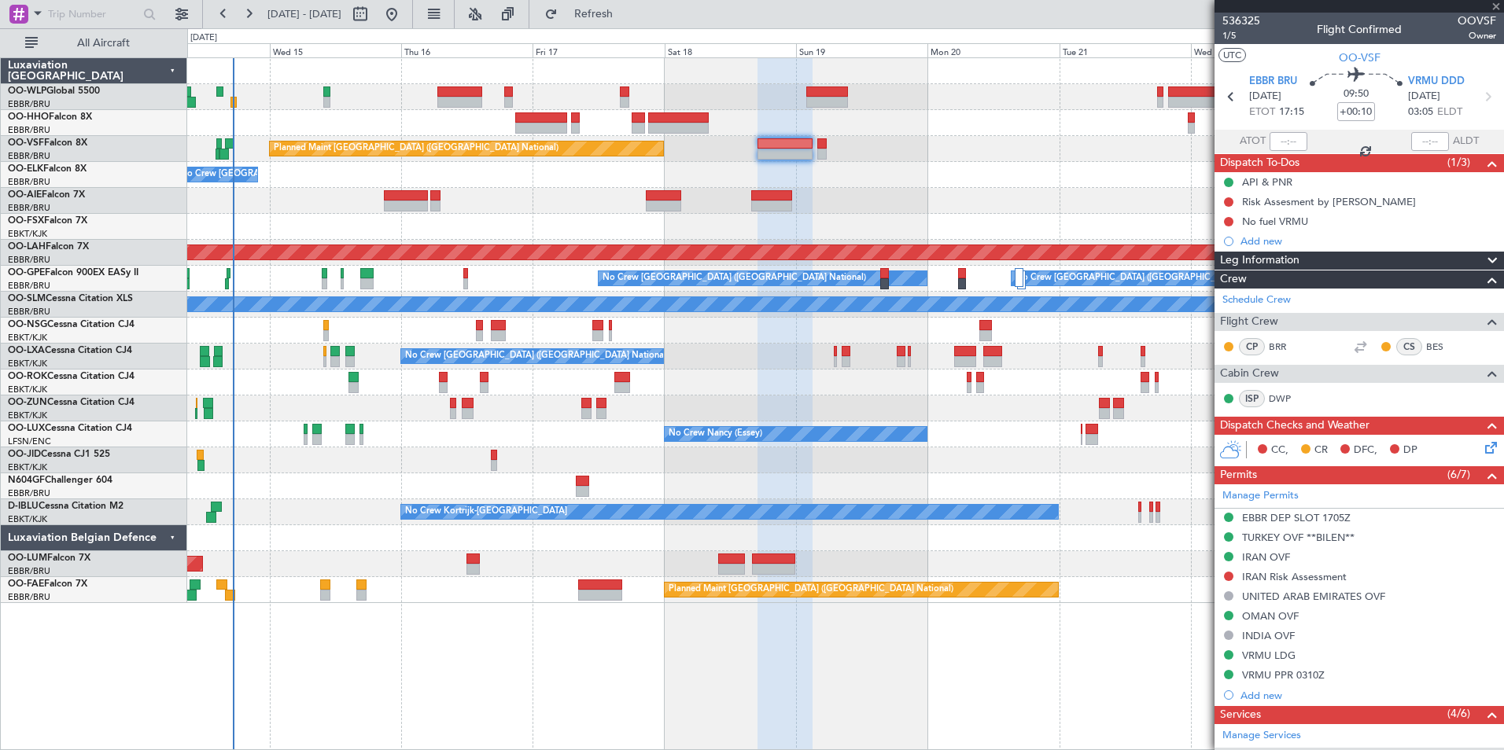
click at [719, 176] on div "No Crew [GEOGRAPHIC_DATA] ([GEOGRAPHIC_DATA] National)" at bounding box center [845, 175] width 1316 height 26
type input "-00:15"
type input "3"
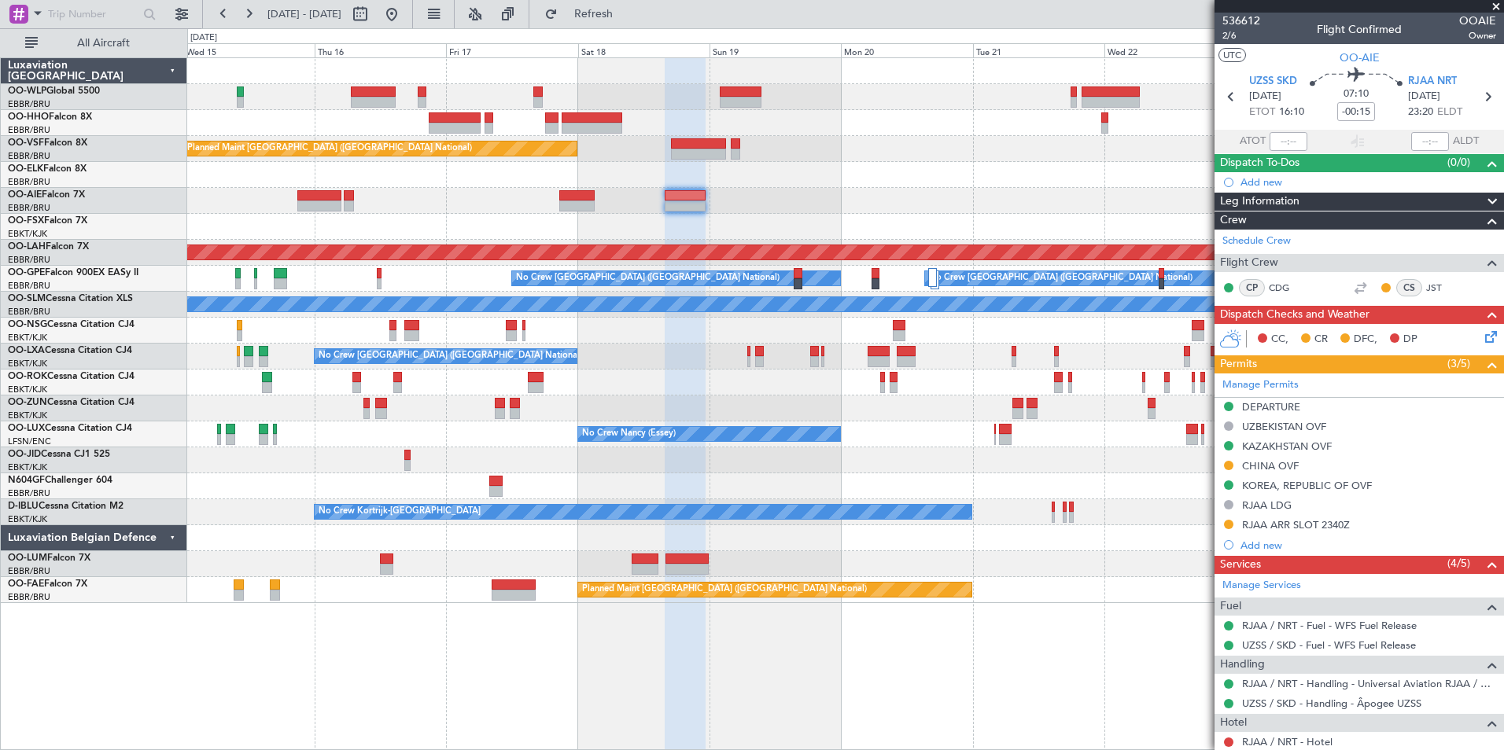
click at [611, 178] on div "Planned Maint Brussels (Brussels National) No Crew Brussels (Brussels National)…" at bounding box center [845, 330] width 1316 height 545
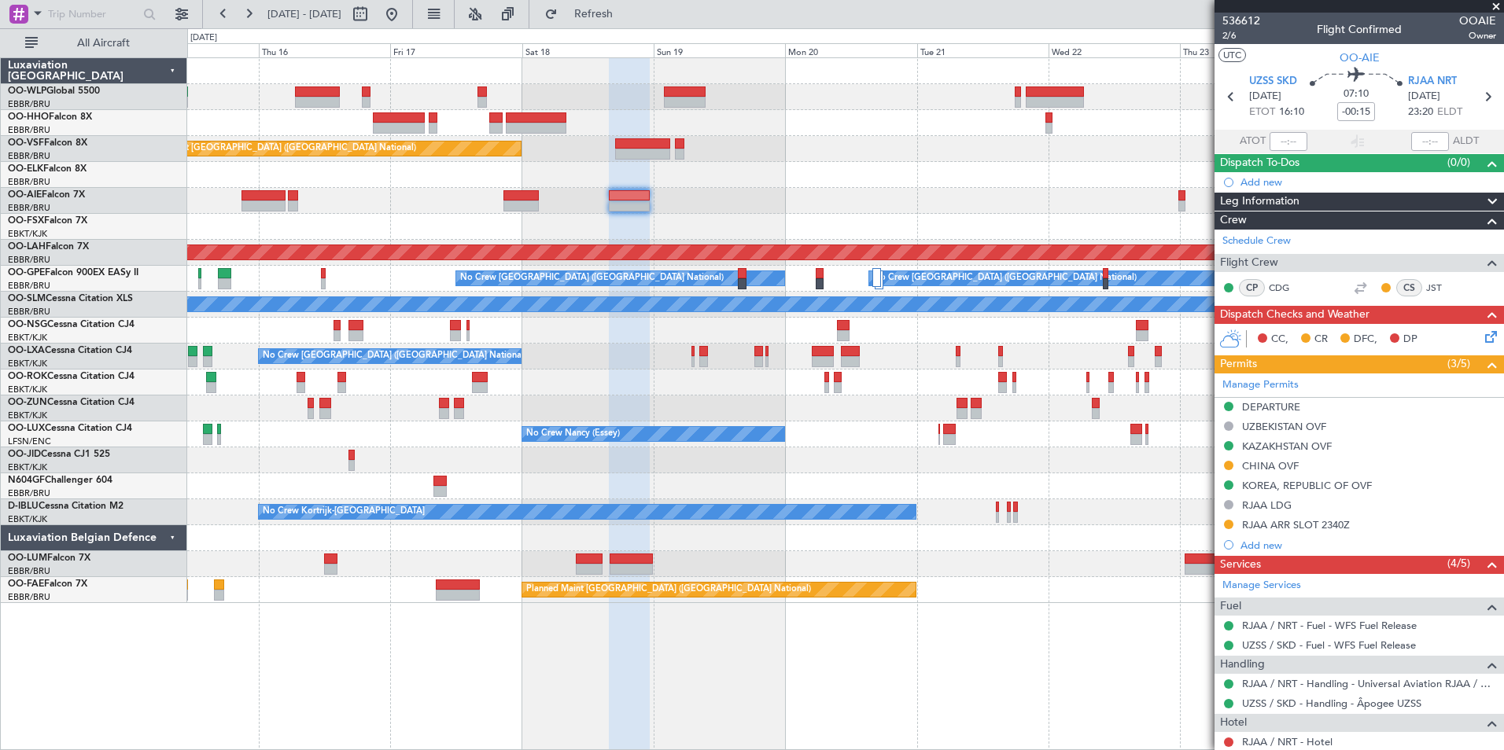
click at [774, 197] on div at bounding box center [845, 201] width 1316 height 26
click at [959, 218] on div "Planned Maint Brussels (Brussels National) No Crew Brussels (Brussels National)…" at bounding box center [845, 330] width 1316 height 545
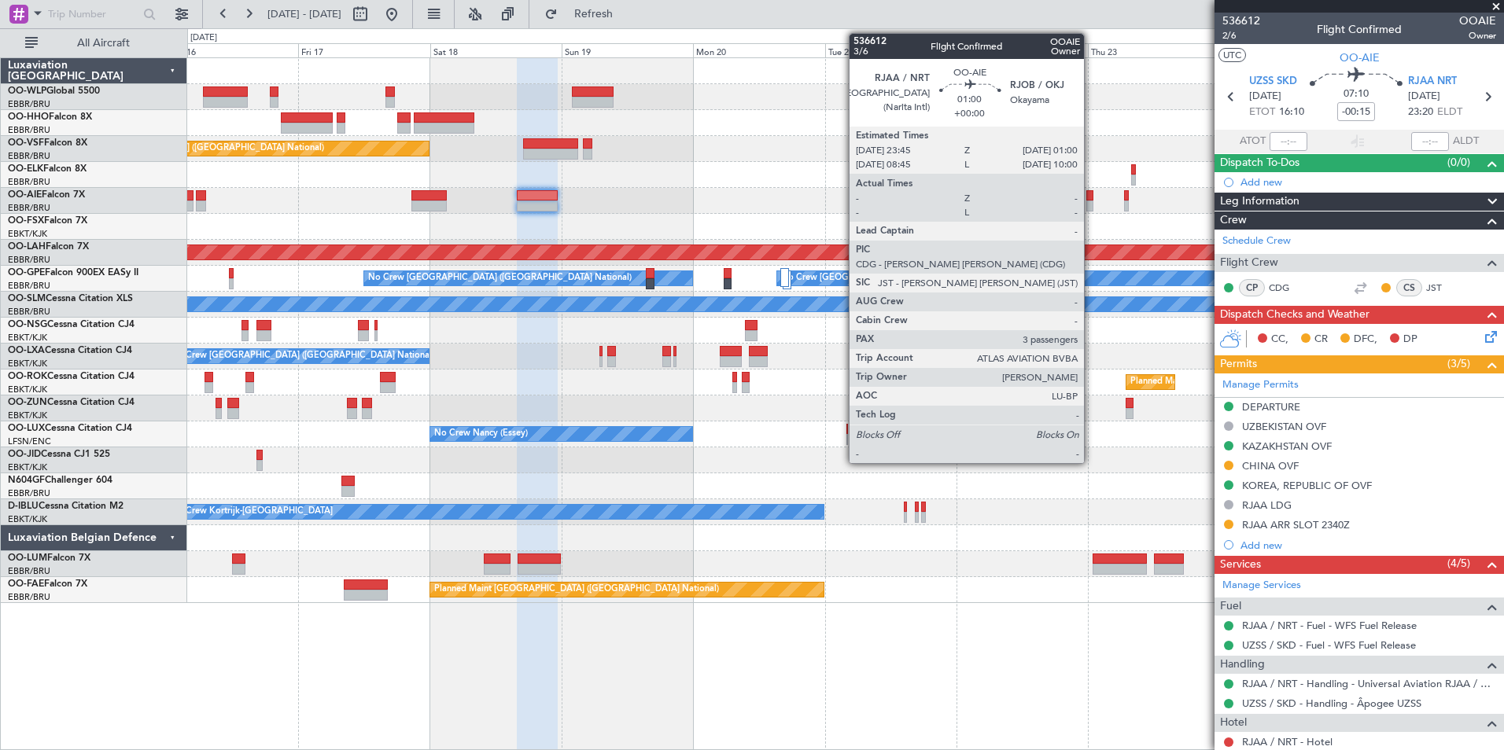
click at [1091, 203] on div at bounding box center [1089, 206] width 7 height 11
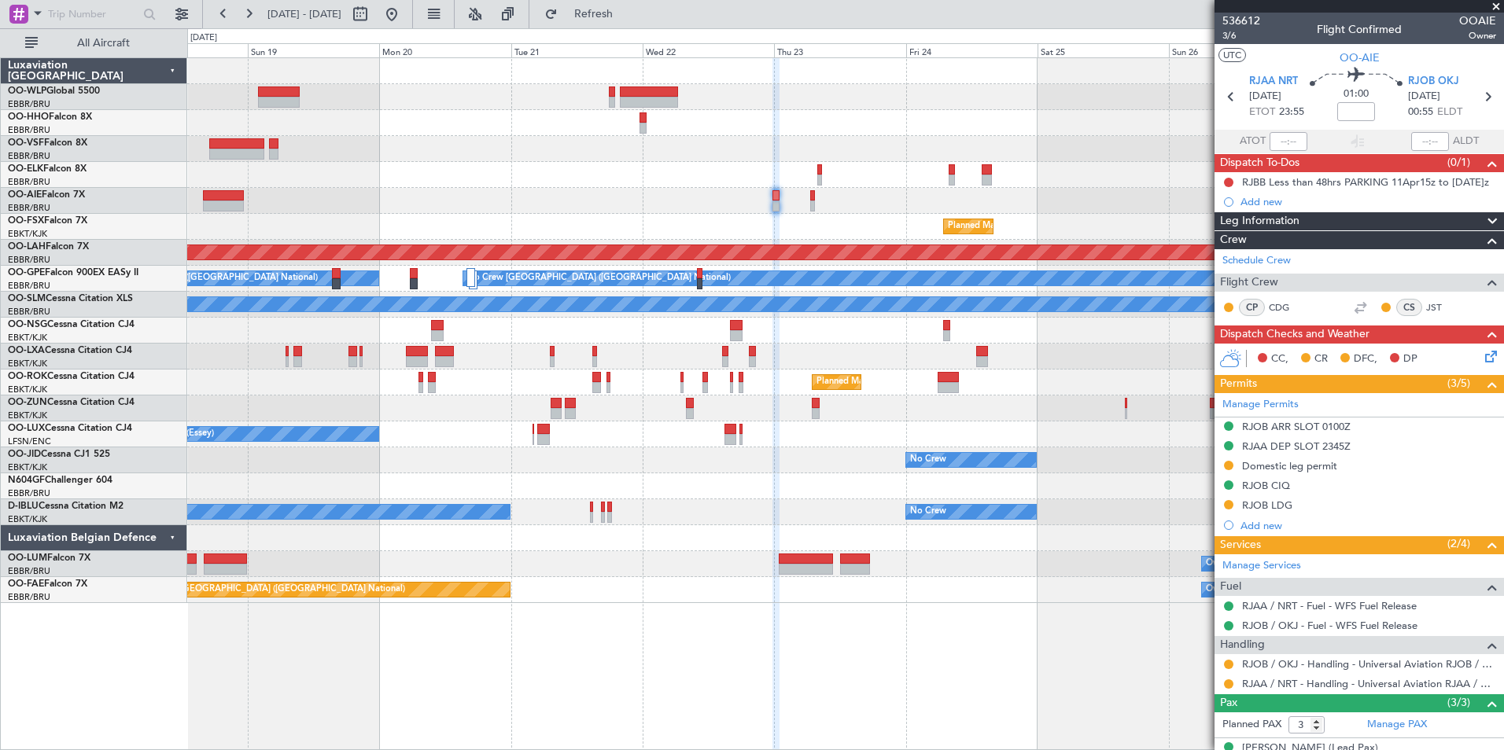
click at [393, 167] on div at bounding box center [845, 175] width 1316 height 26
click at [607, 184] on div at bounding box center [845, 175] width 1316 height 26
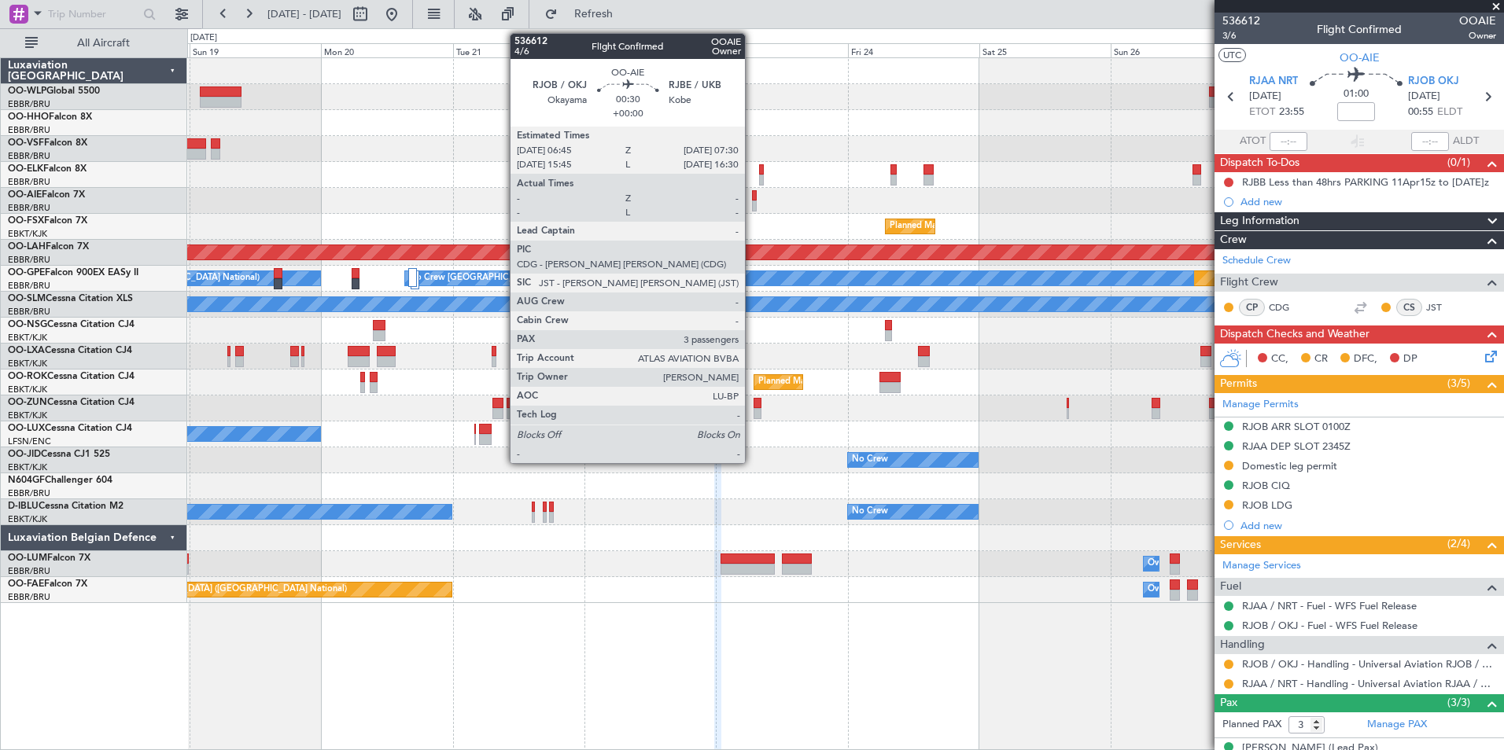
click at [752, 206] on div at bounding box center [754, 206] width 5 height 11
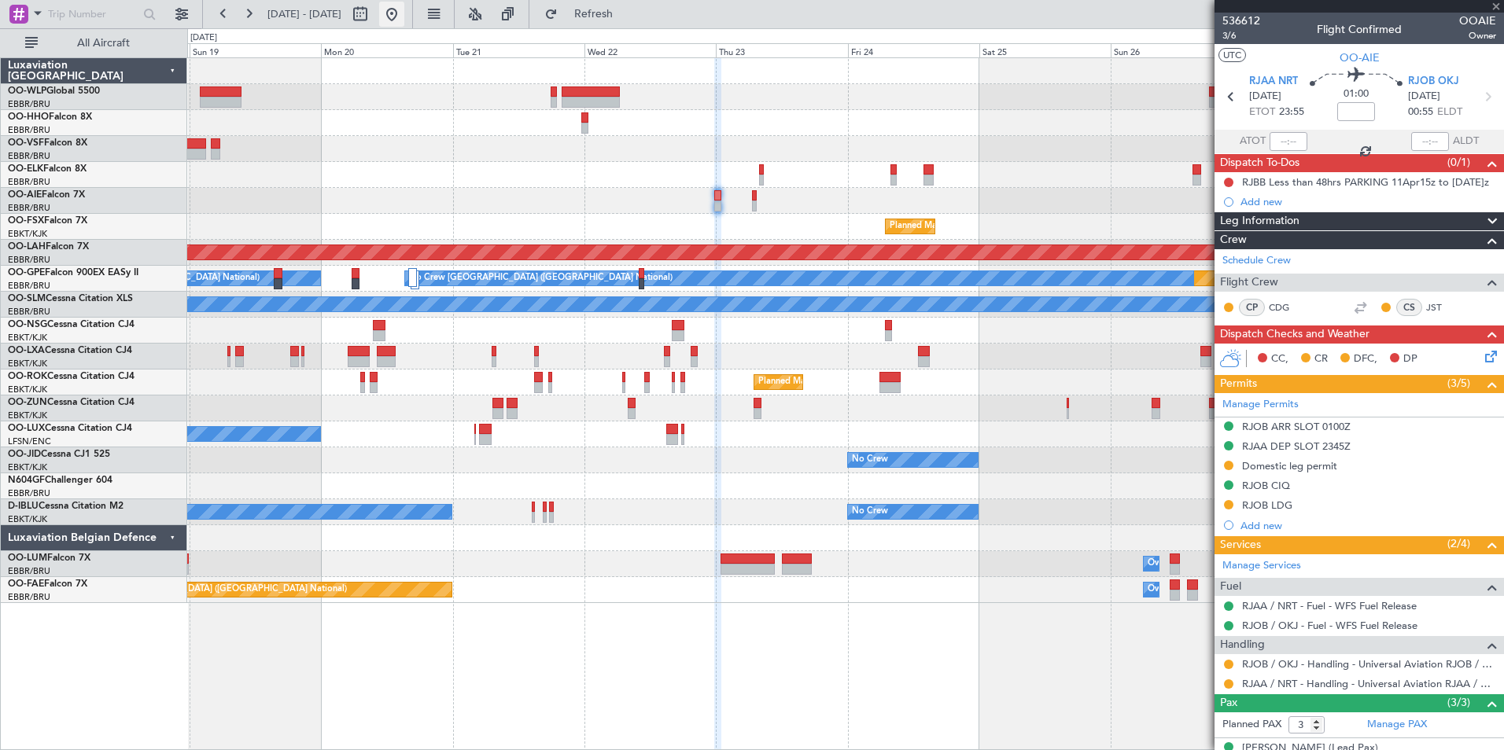
click at [404, 17] on button at bounding box center [391, 14] width 25 height 25
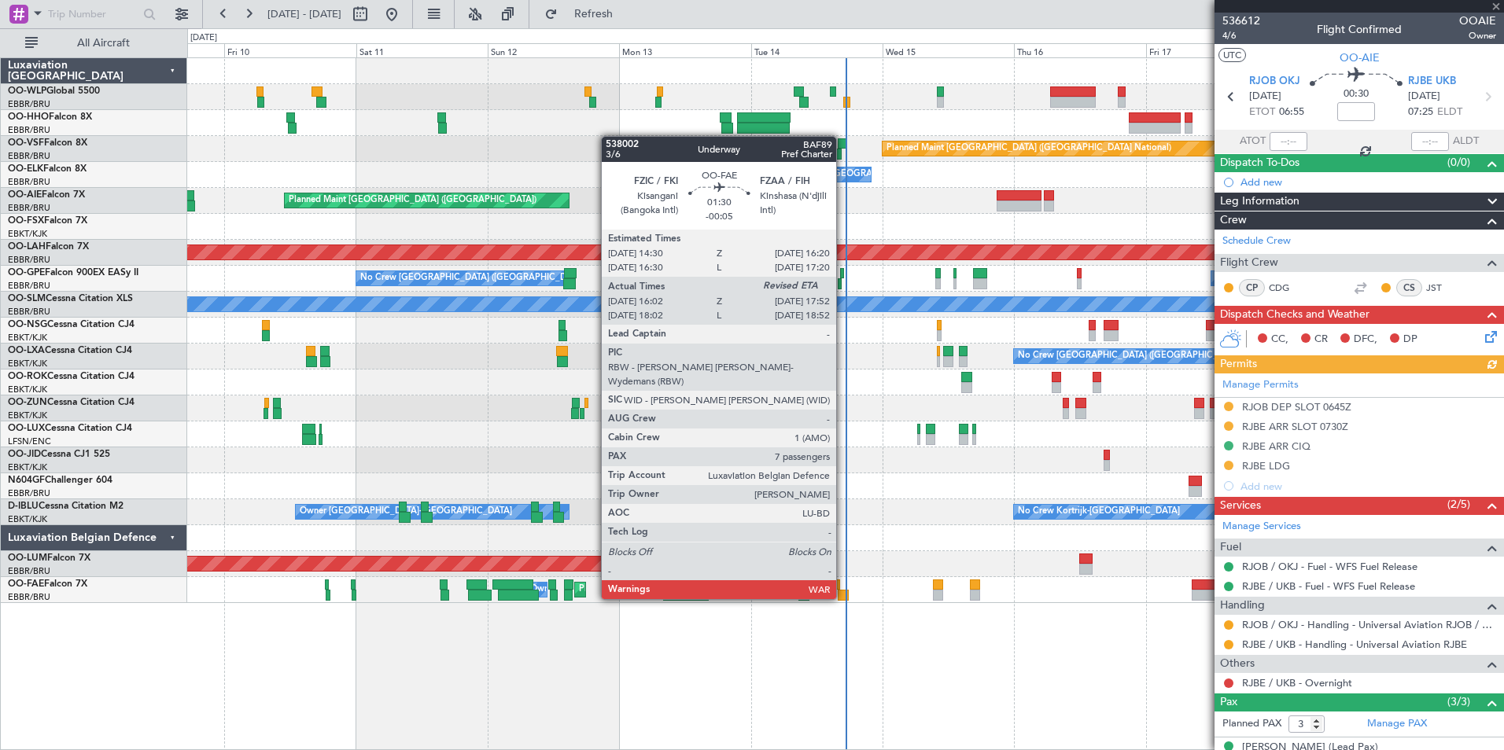
click at [843, 598] on div at bounding box center [843, 595] width 10 height 11
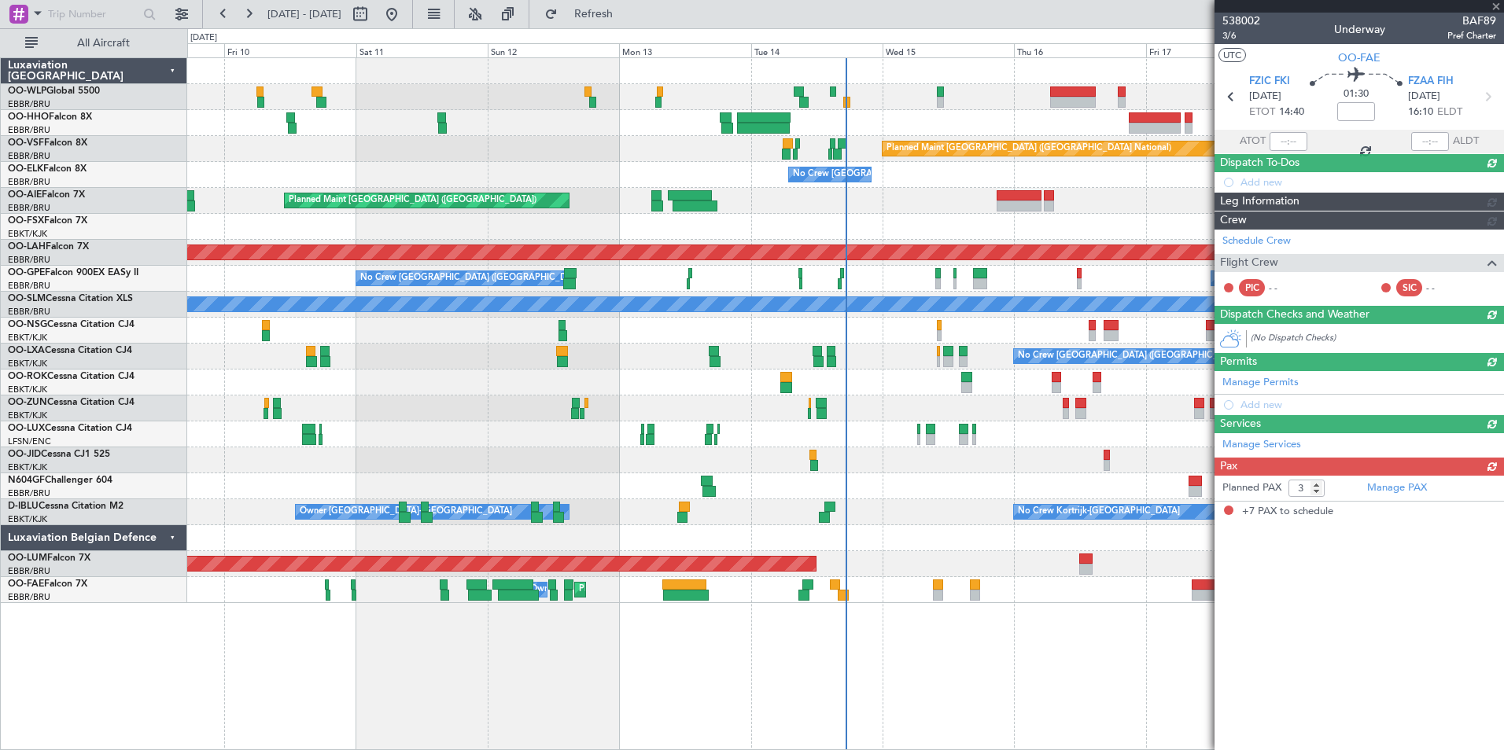
type input "-00:05"
type input "16:12"
type input "7"
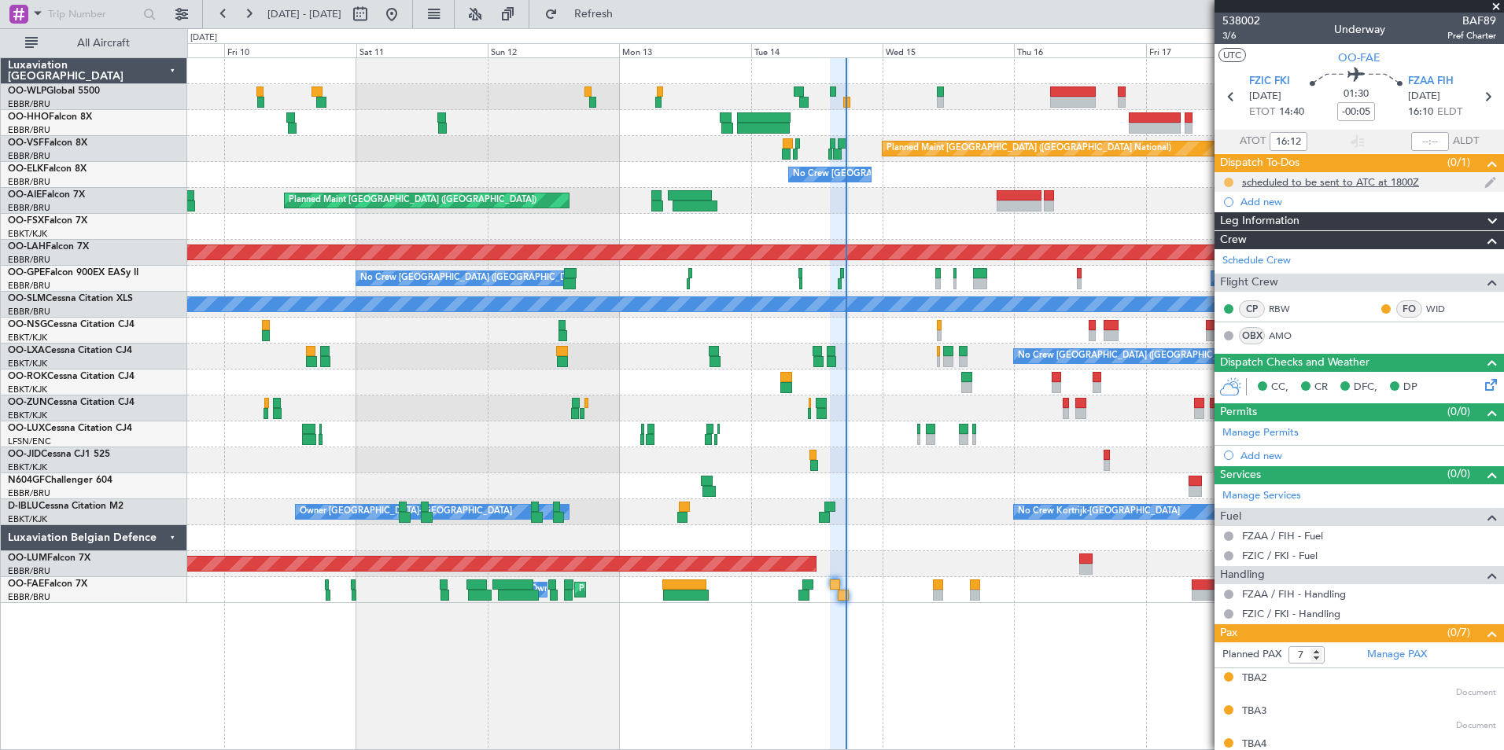
click at [1230, 180] on button at bounding box center [1228, 182] width 9 height 9
click at [1224, 248] on span "Completed" at bounding box center [1235, 252] width 52 height 16
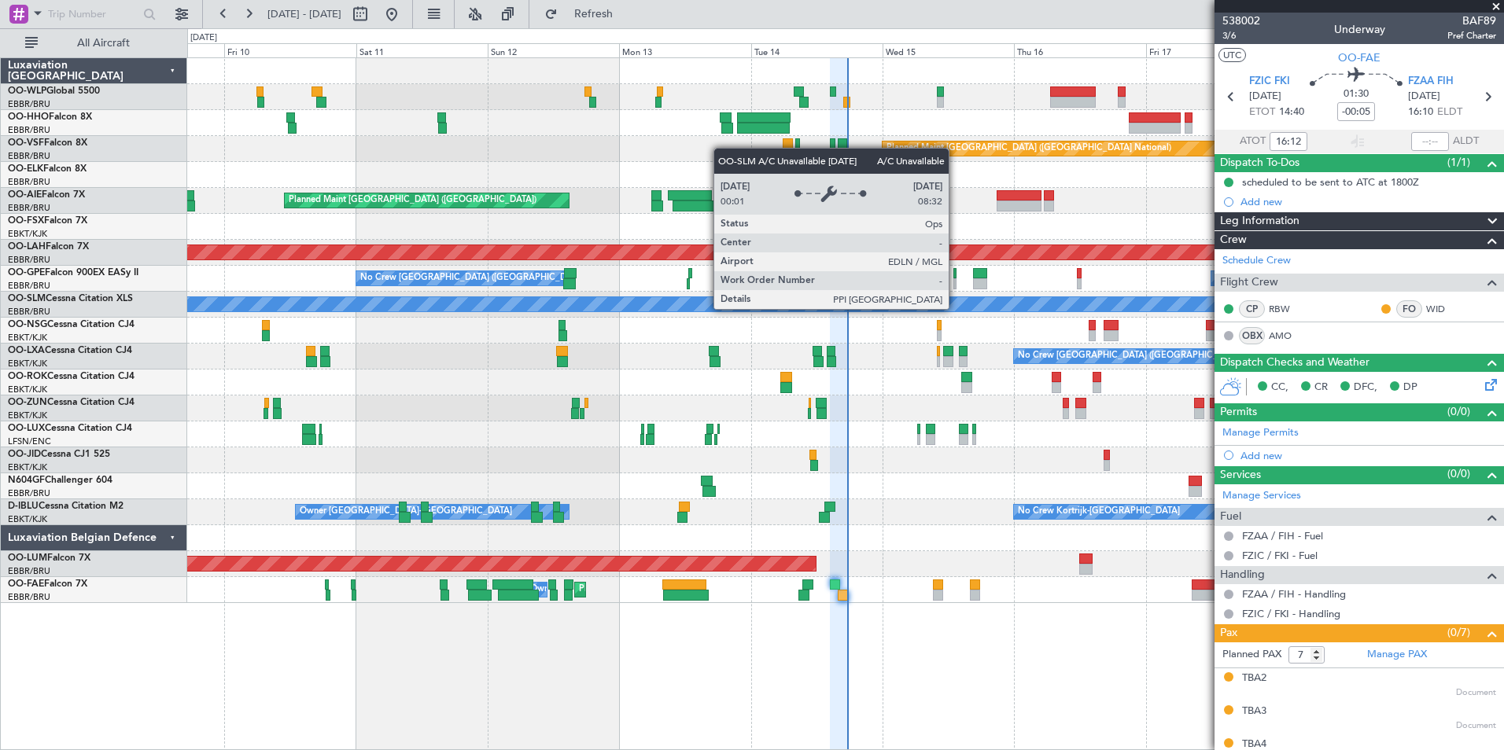
click at [609, 365] on div "Planned Maint Geneva (Cointrin) Planned Maint [GEOGRAPHIC_DATA] ([GEOGRAPHIC_DA…" at bounding box center [845, 330] width 1316 height 545
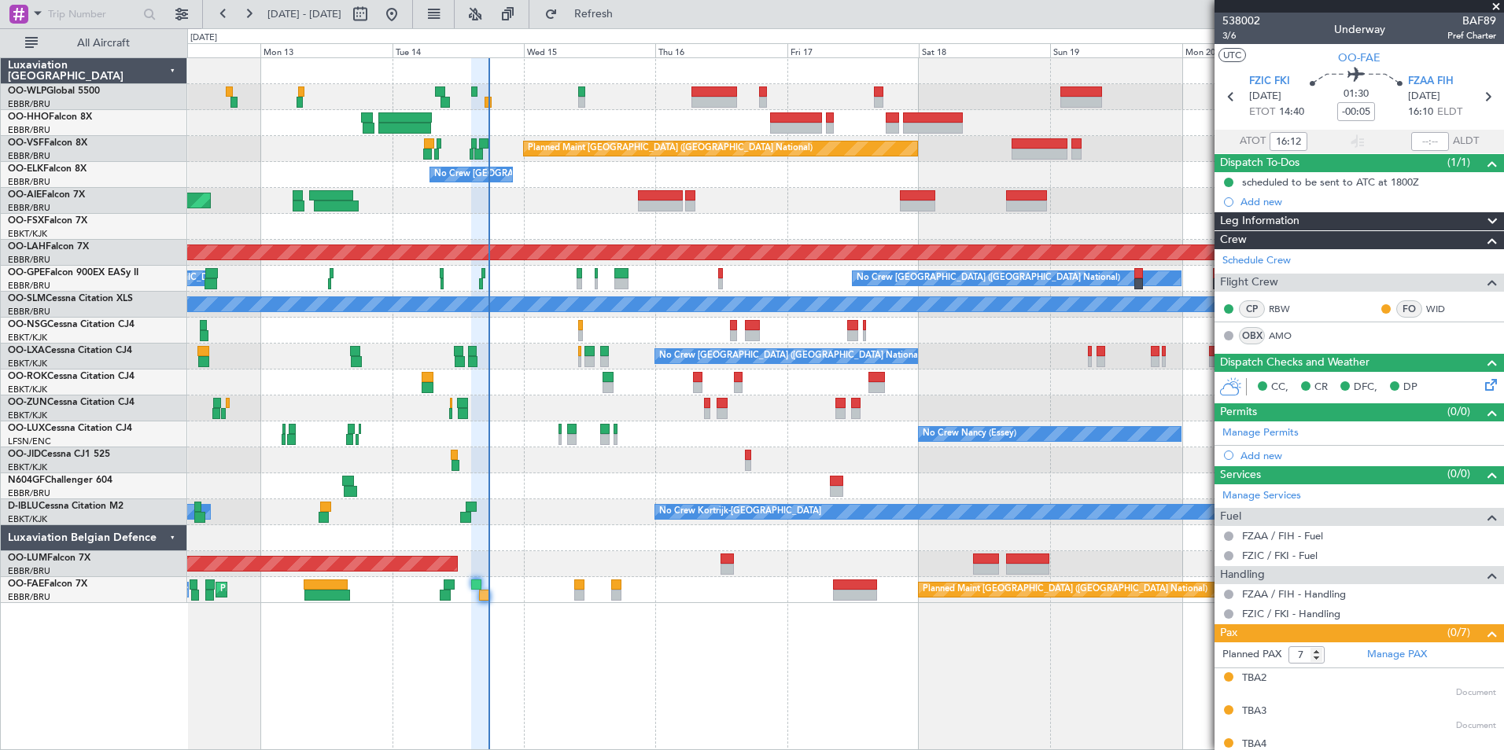
click at [682, 377] on div "Planned Maint [GEOGRAPHIC_DATA] ([GEOGRAPHIC_DATA] National) No Crew [GEOGRAPHI…" at bounding box center [845, 330] width 1316 height 545
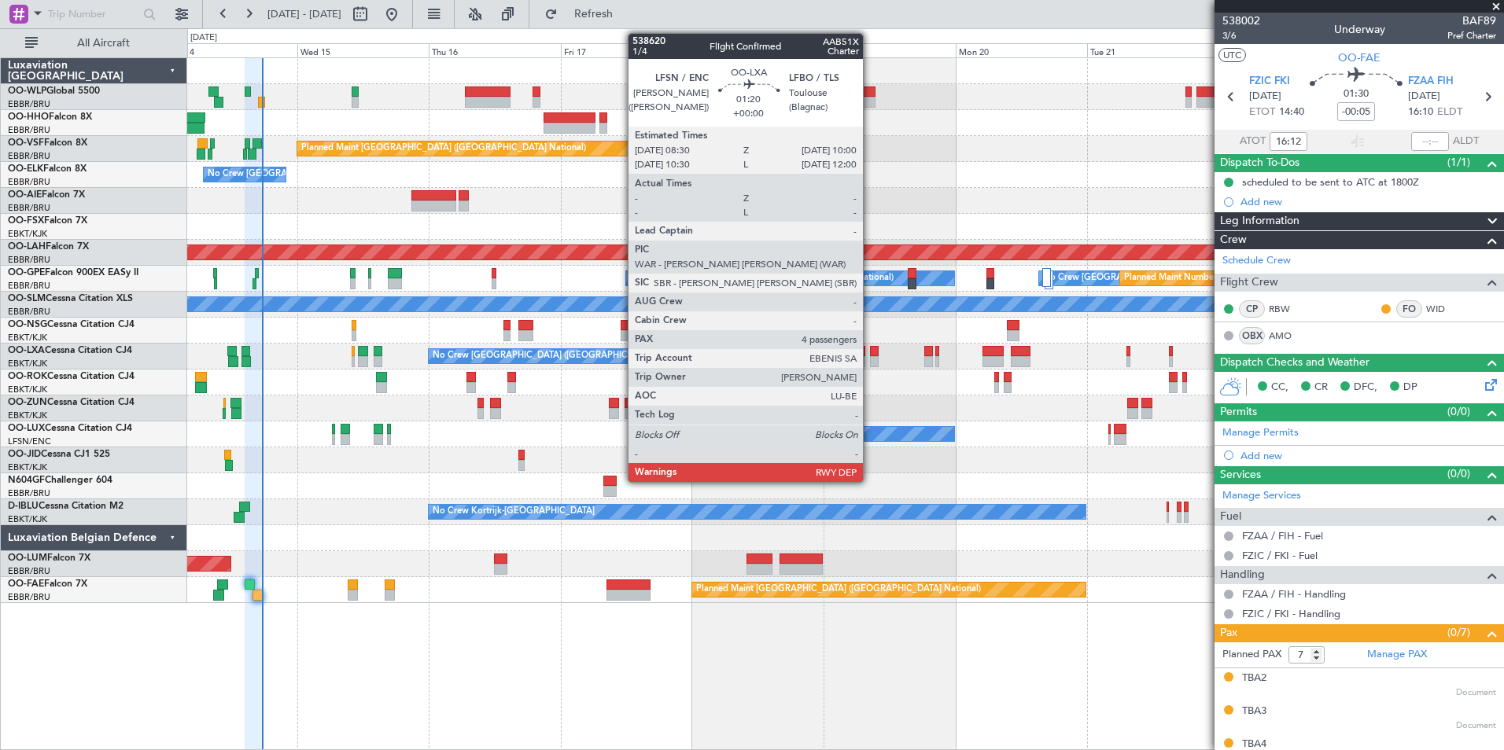
click at [870, 357] on div at bounding box center [874, 361] width 9 height 11
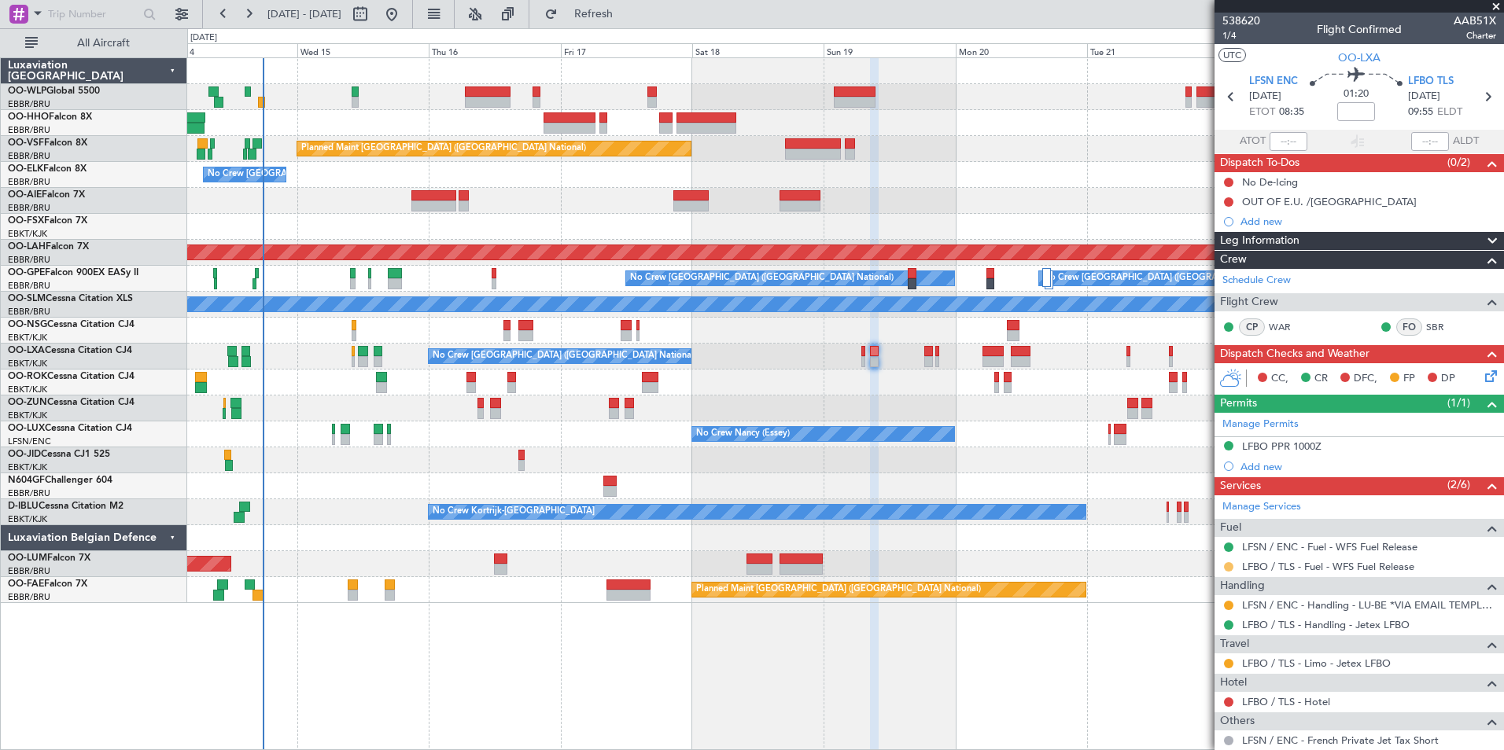
click at [1224, 569] on button at bounding box center [1228, 566] width 9 height 9
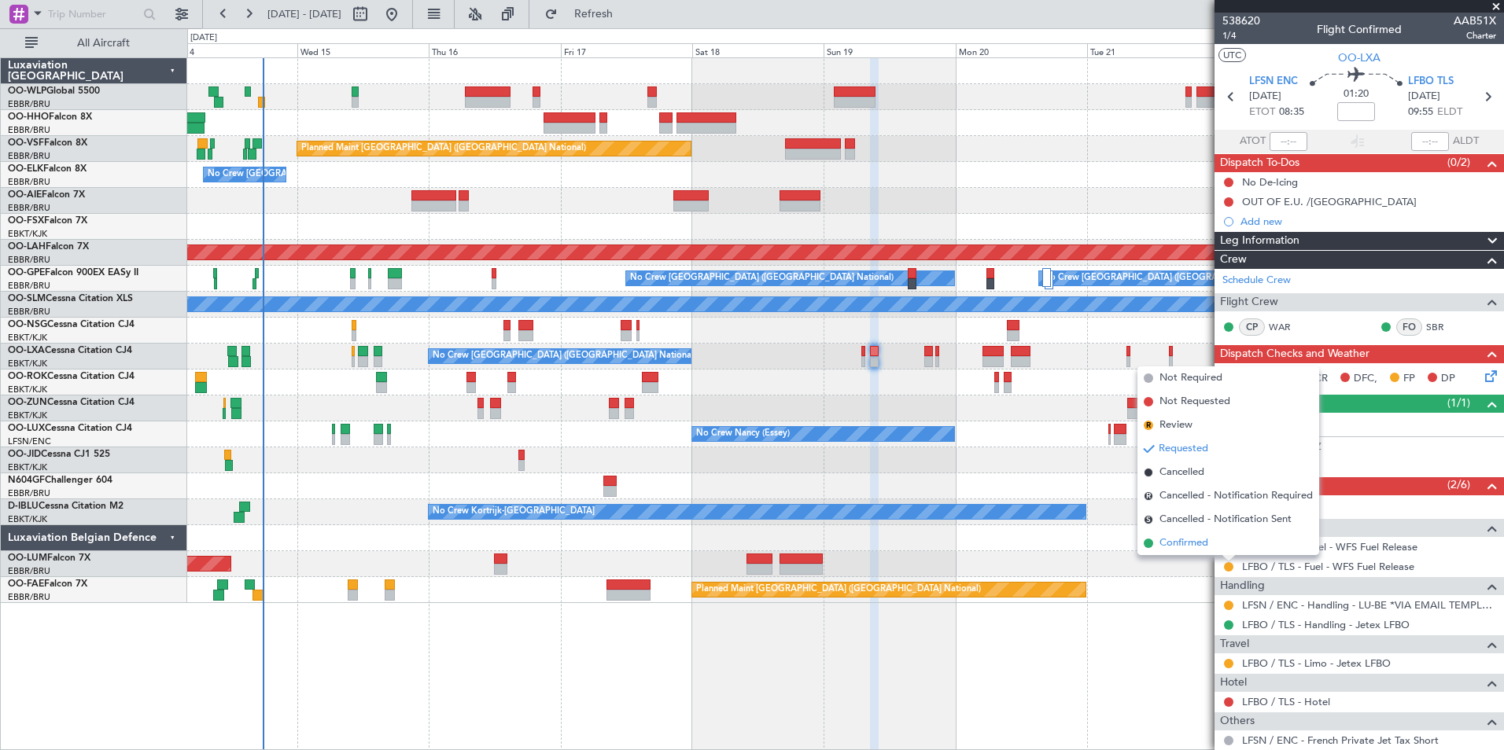
click at [1197, 547] on span "Confirmed" at bounding box center [1183, 544] width 49 height 16
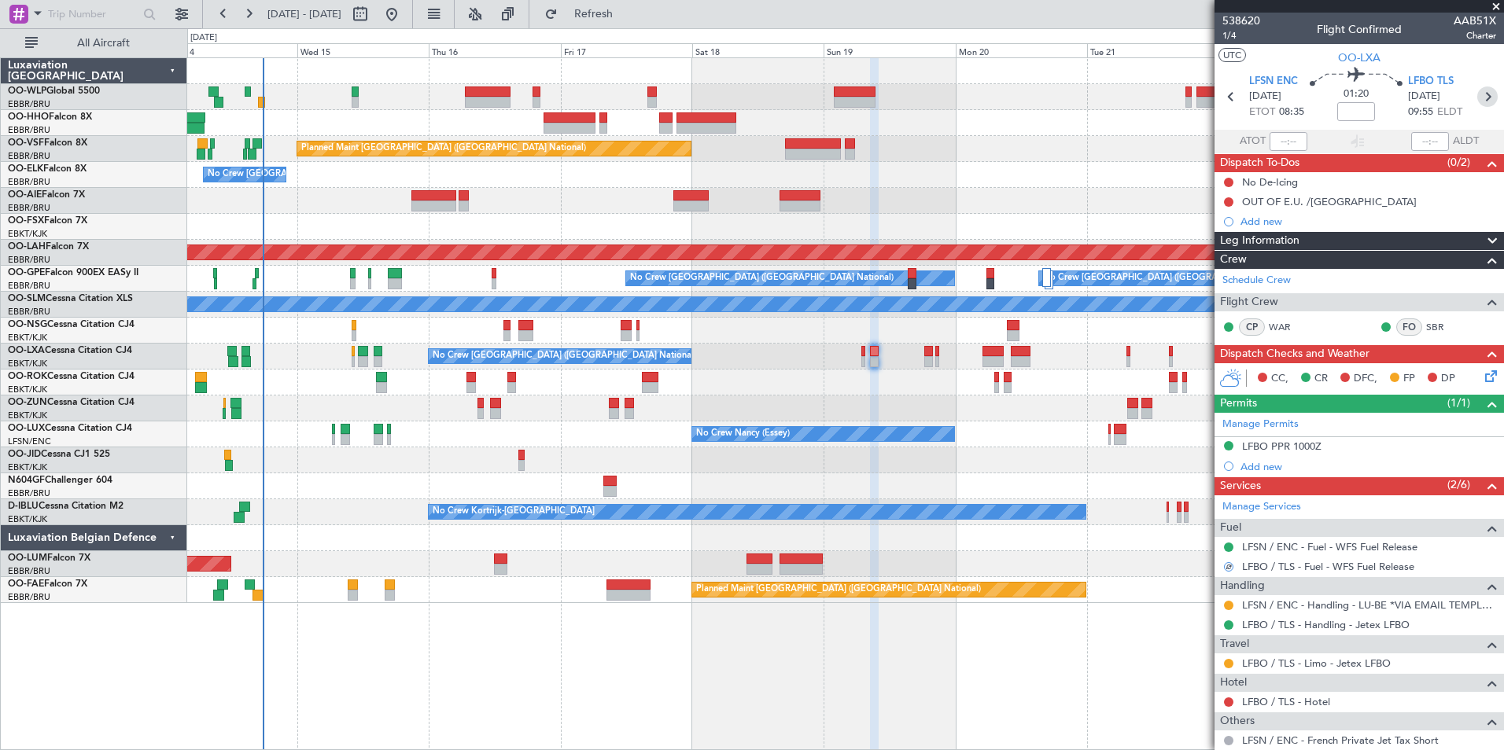
click at [1477, 98] on icon at bounding box center [1487, 97] width 20 height 20
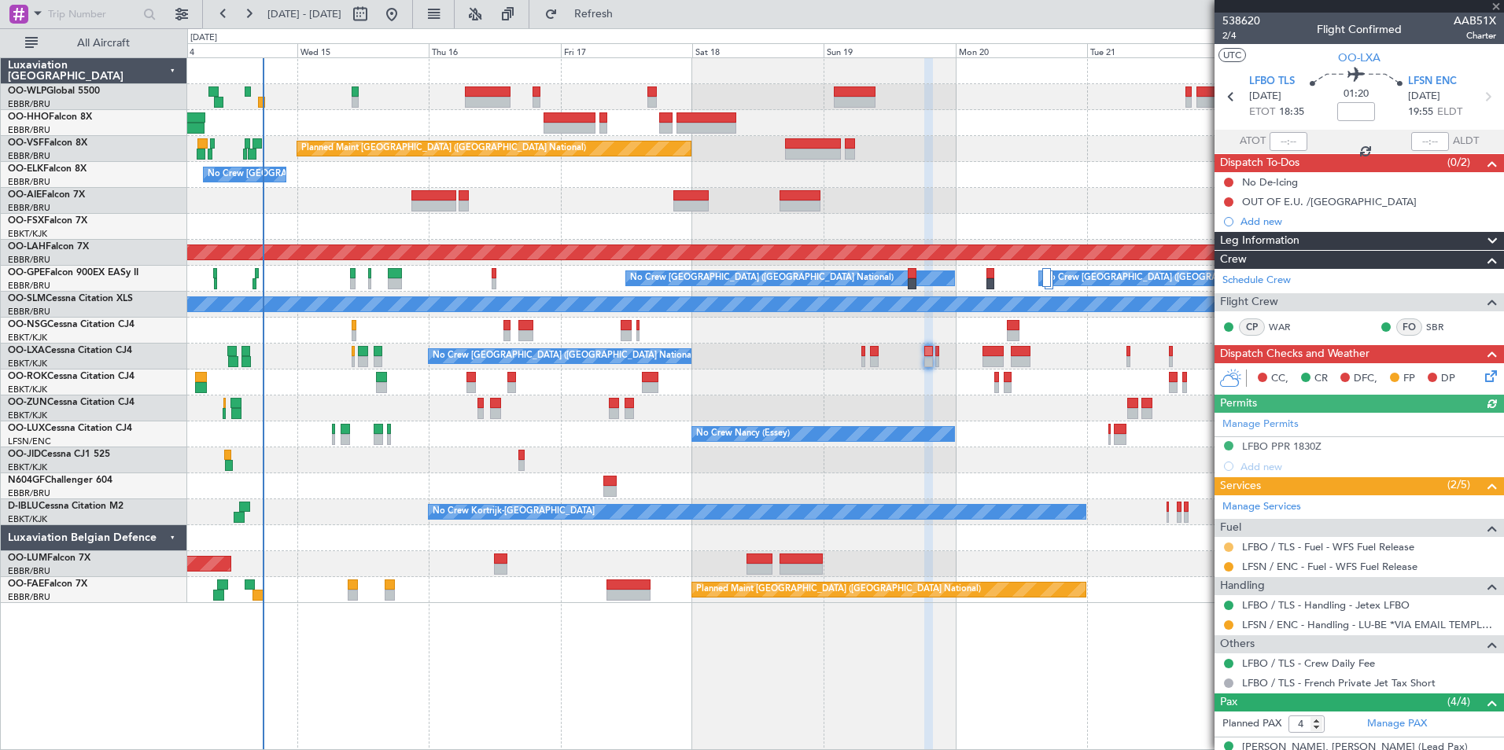
click at [1225, 545] on button at bounding box center [1228, 547] width 9 height 9
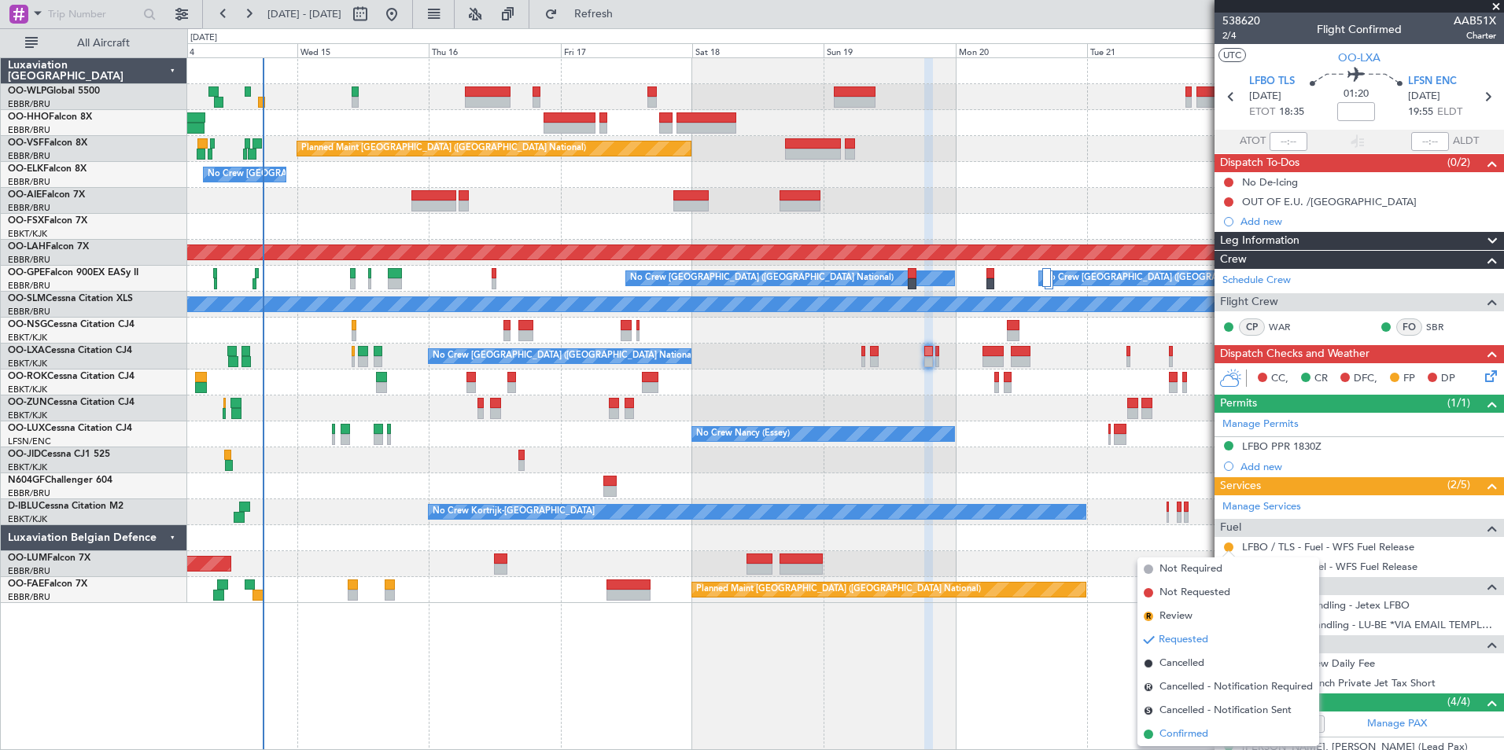
click at [1189, 735] on span "Confirmed" at bounding box center [1183, 735] width 49 height 16
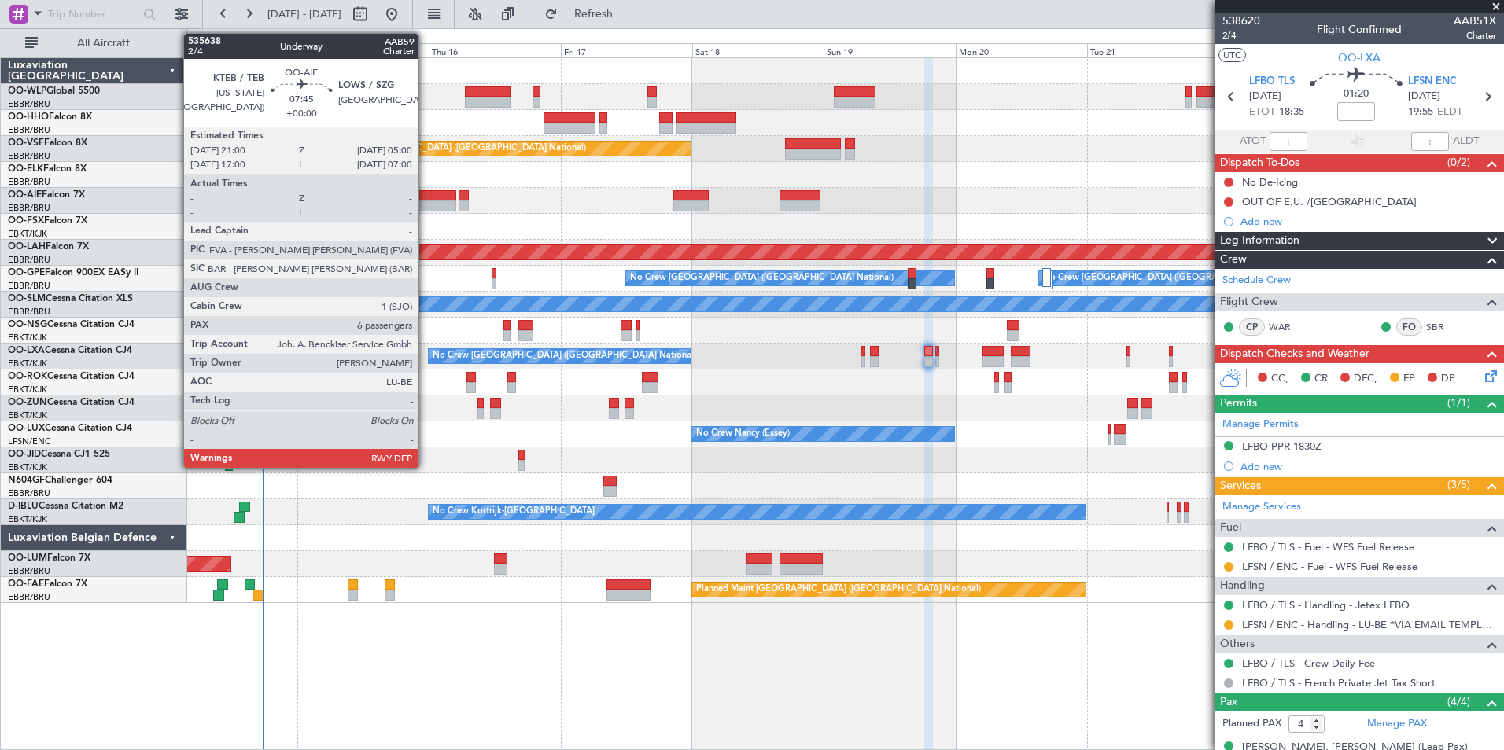
click at [425, 202] on div at bounding box center [433, 206] width 44 height 11
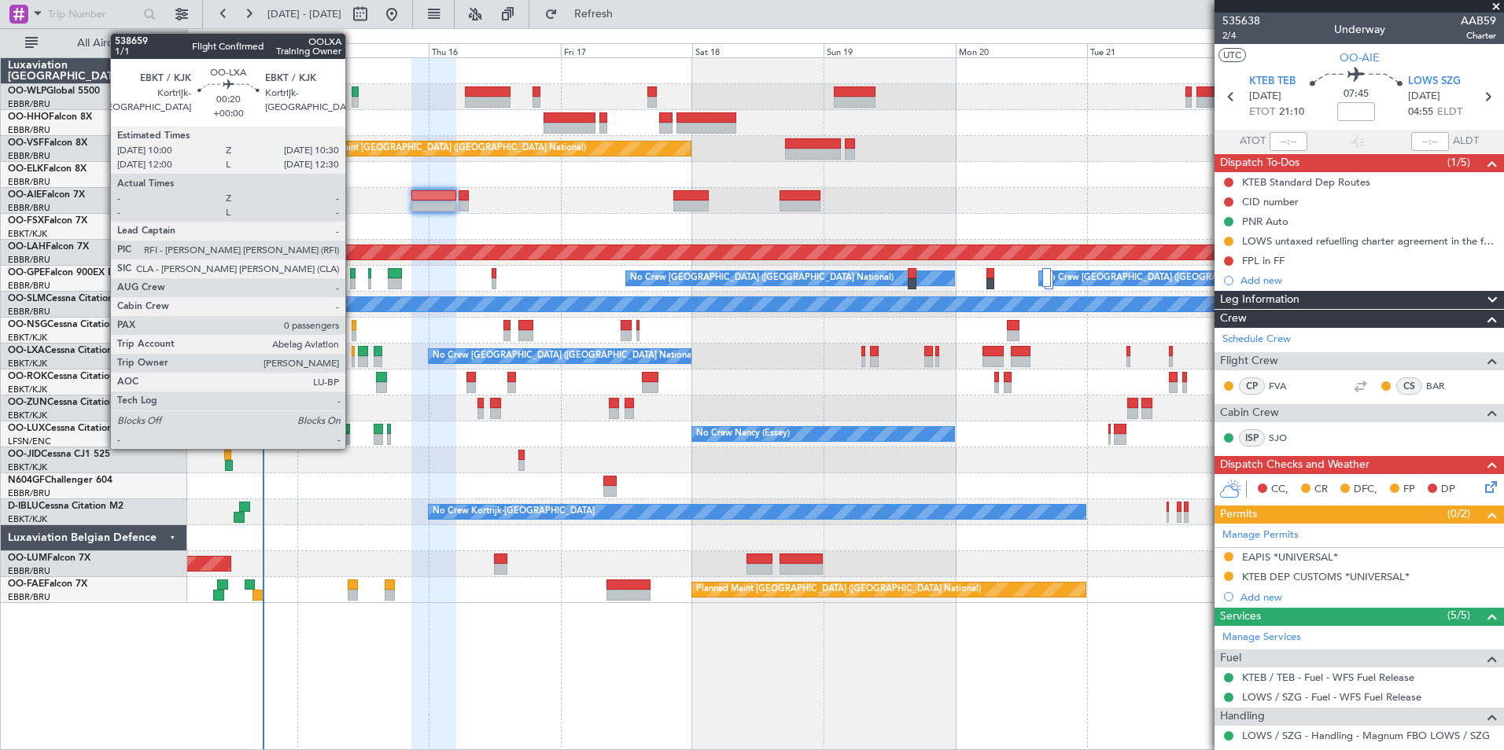
click at [352, 362] on div at bounding box center [353, 361] width 3 height 11
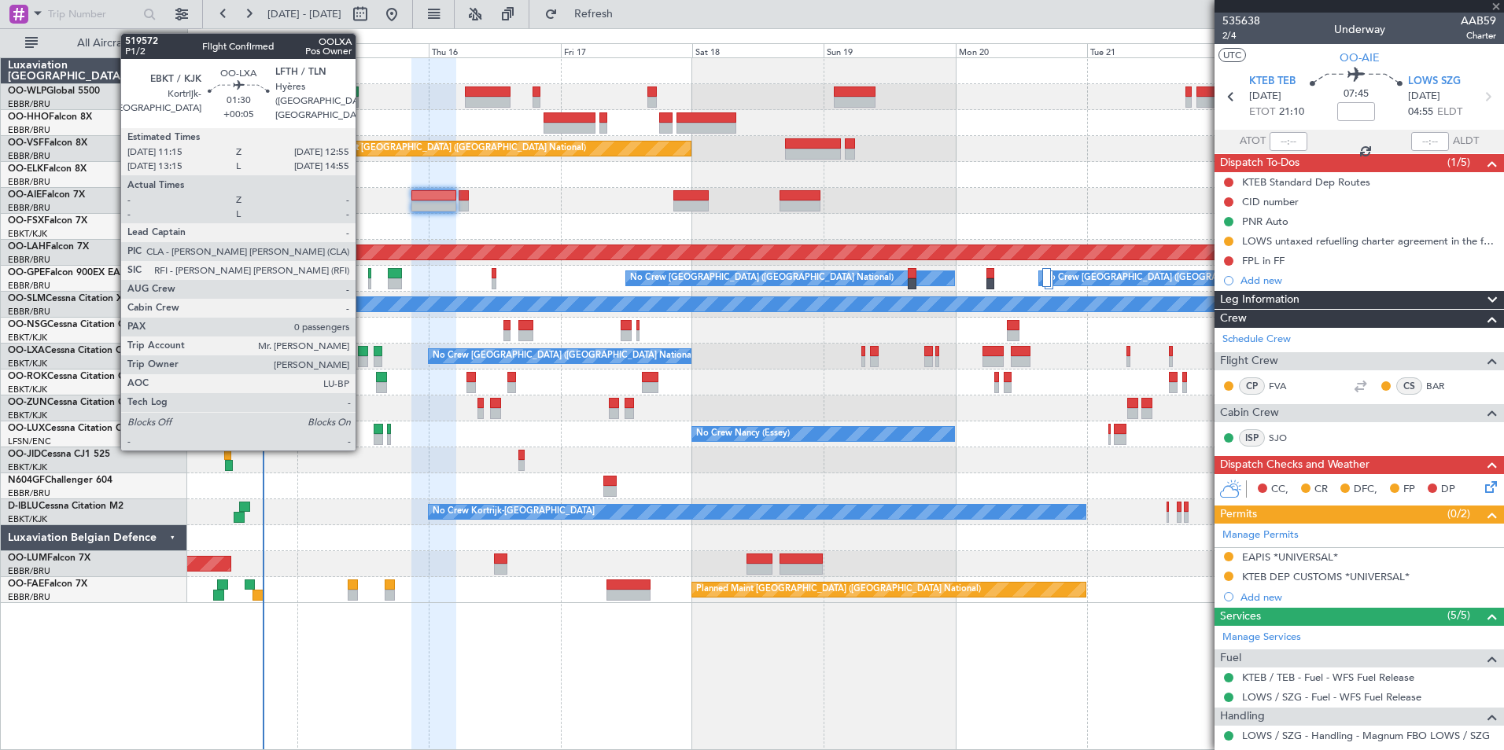
type input "0"
